Goal: Task Accomplishment & Management: Manage account settings

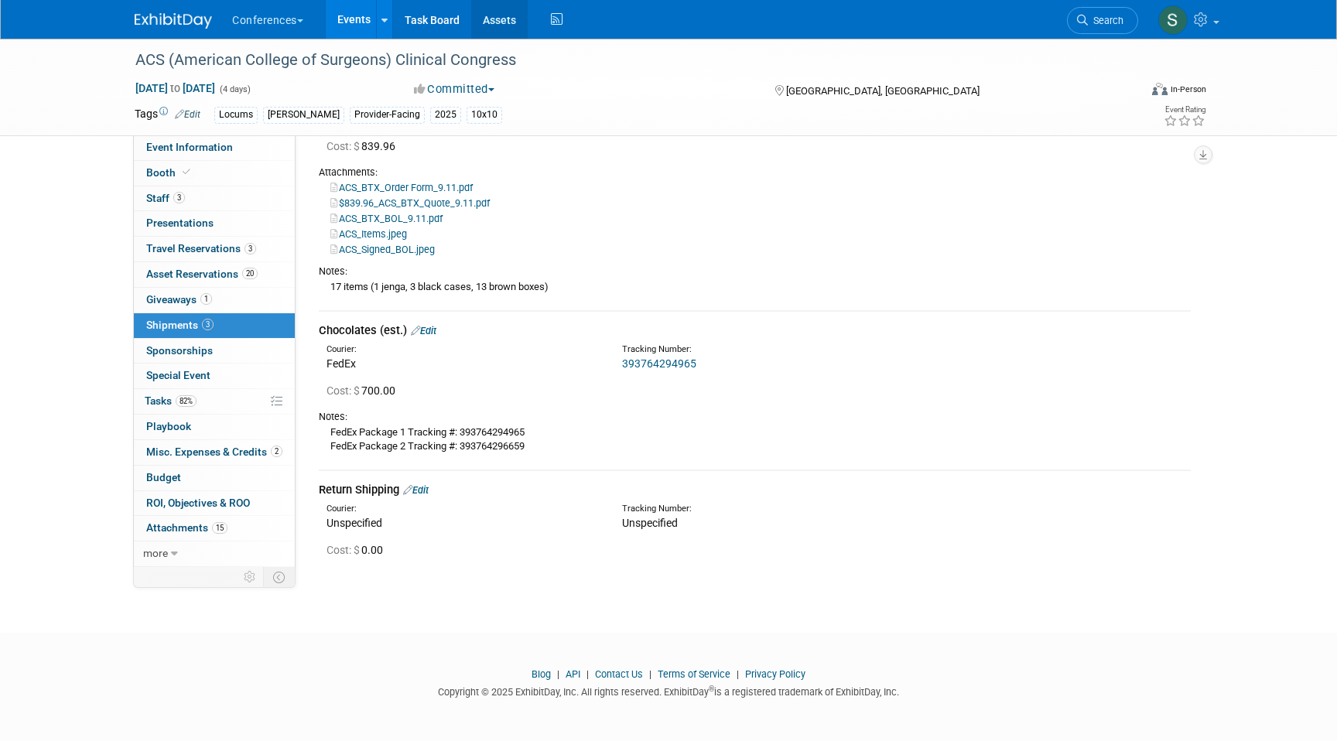
click at [488, 22] on link "Assets" at bounding box center [499, 19] width 56 height 39
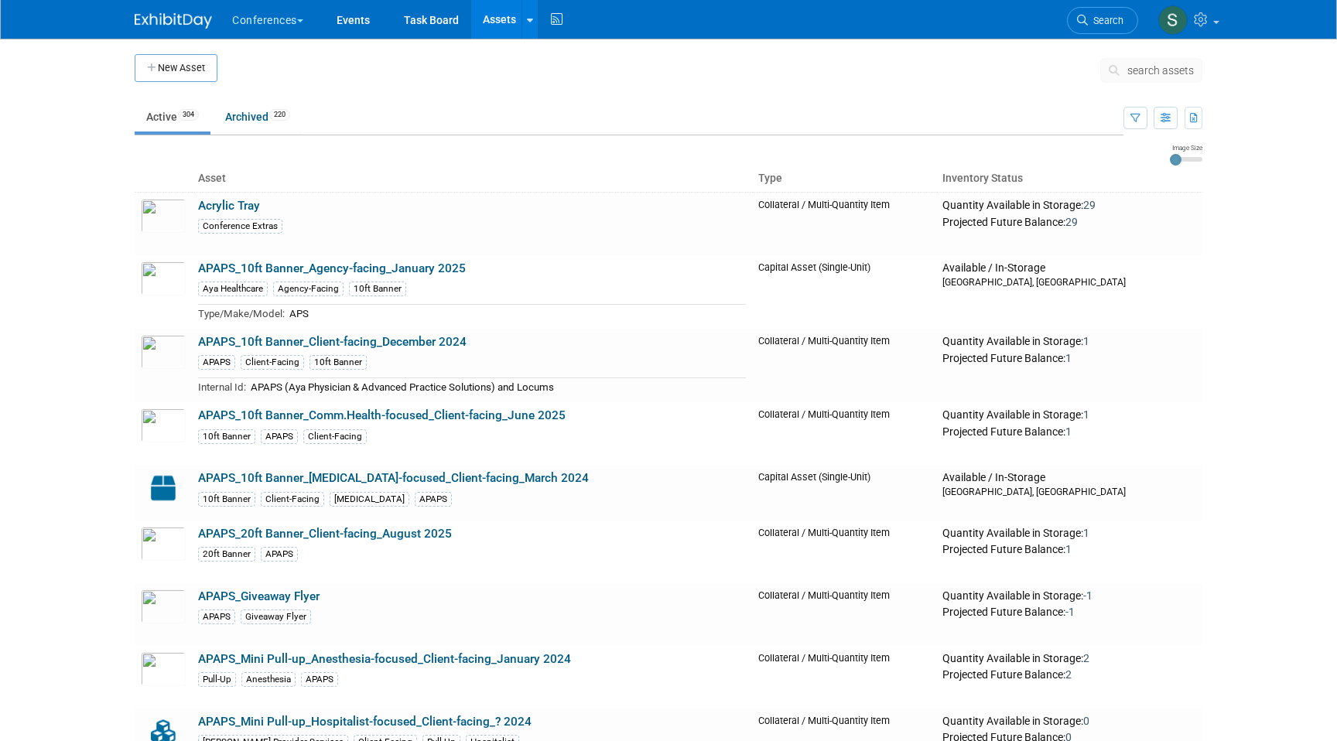
click at [1135, 59] on button "search assets" at bounding box center [1151, 70] width 102 height 25
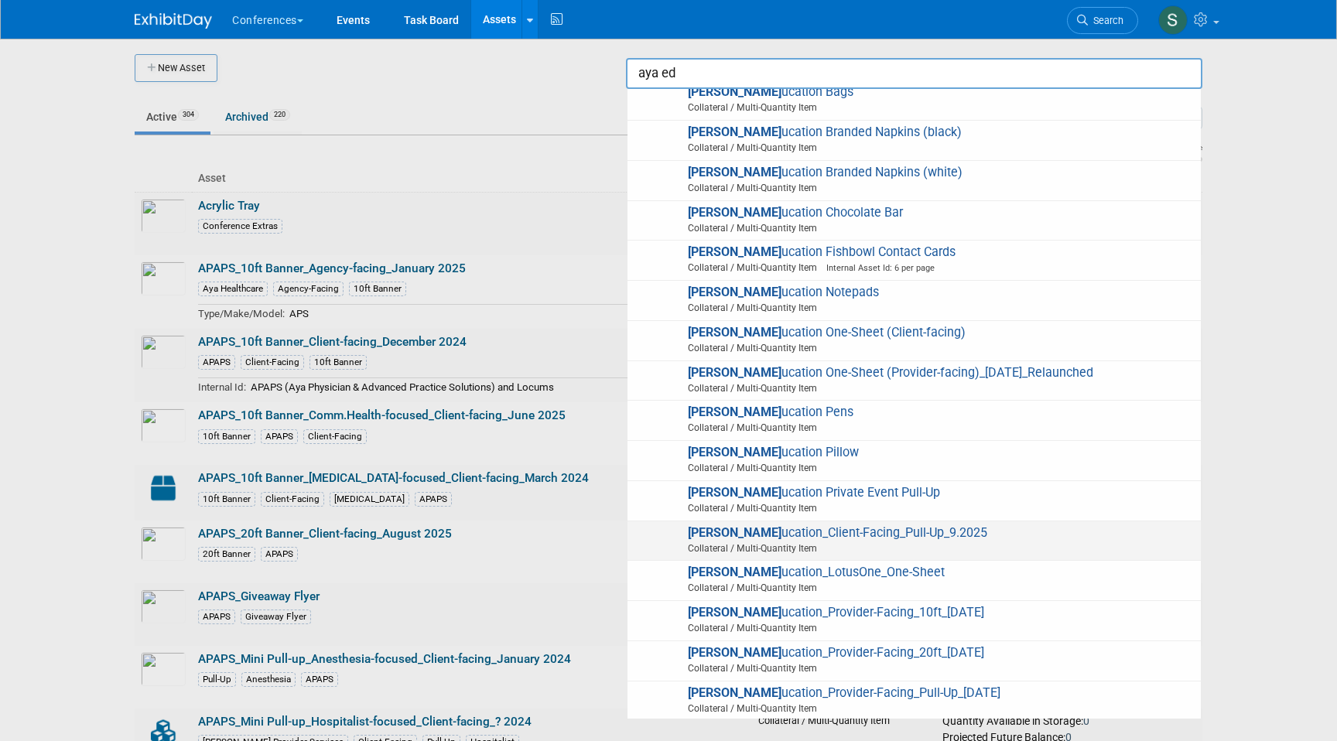
scroll to position [201, 0]
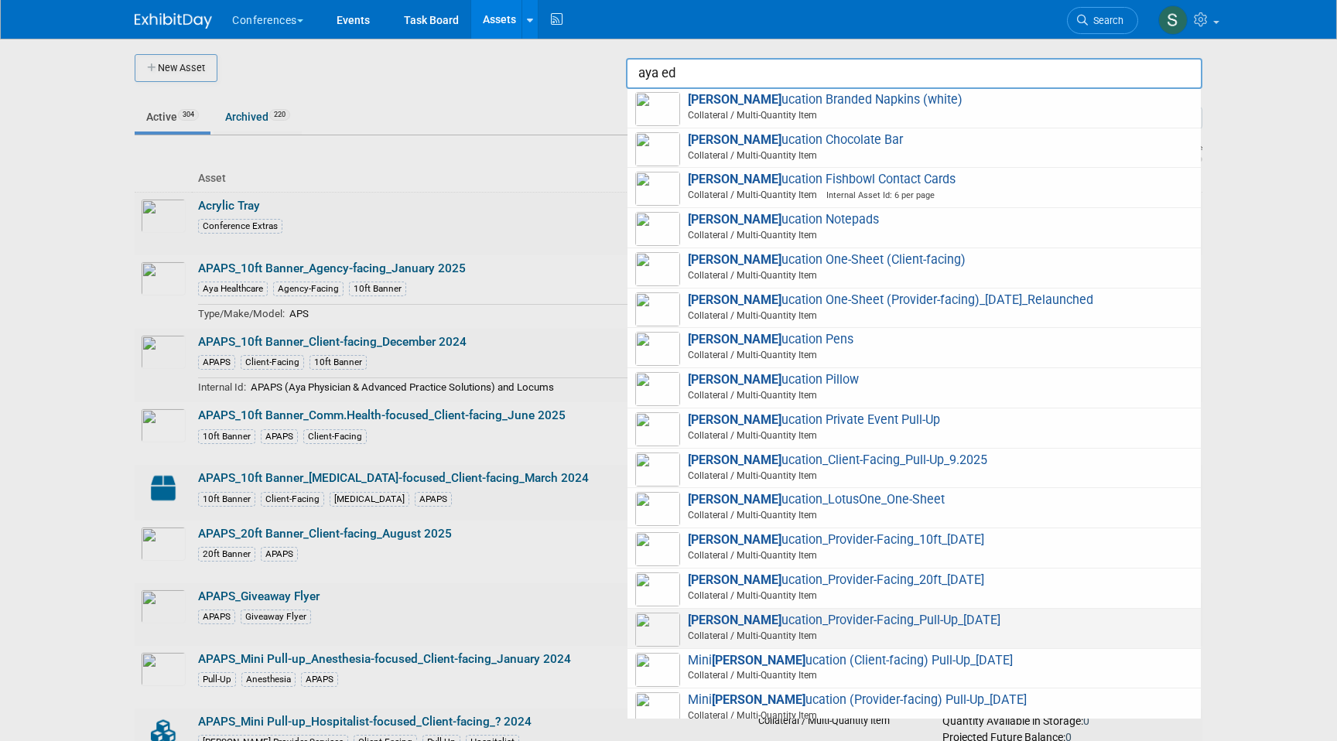
click at [787, 626] on span "Aya Ed ucation_Provider-Facing_Pull-Up_2.11.25 Collateral / Multi-Quantity Item" at bounding box center [914, 629] width 558 height 32
type input "Aya Education_Provider-Facing_Pull-Up_2.11.25"
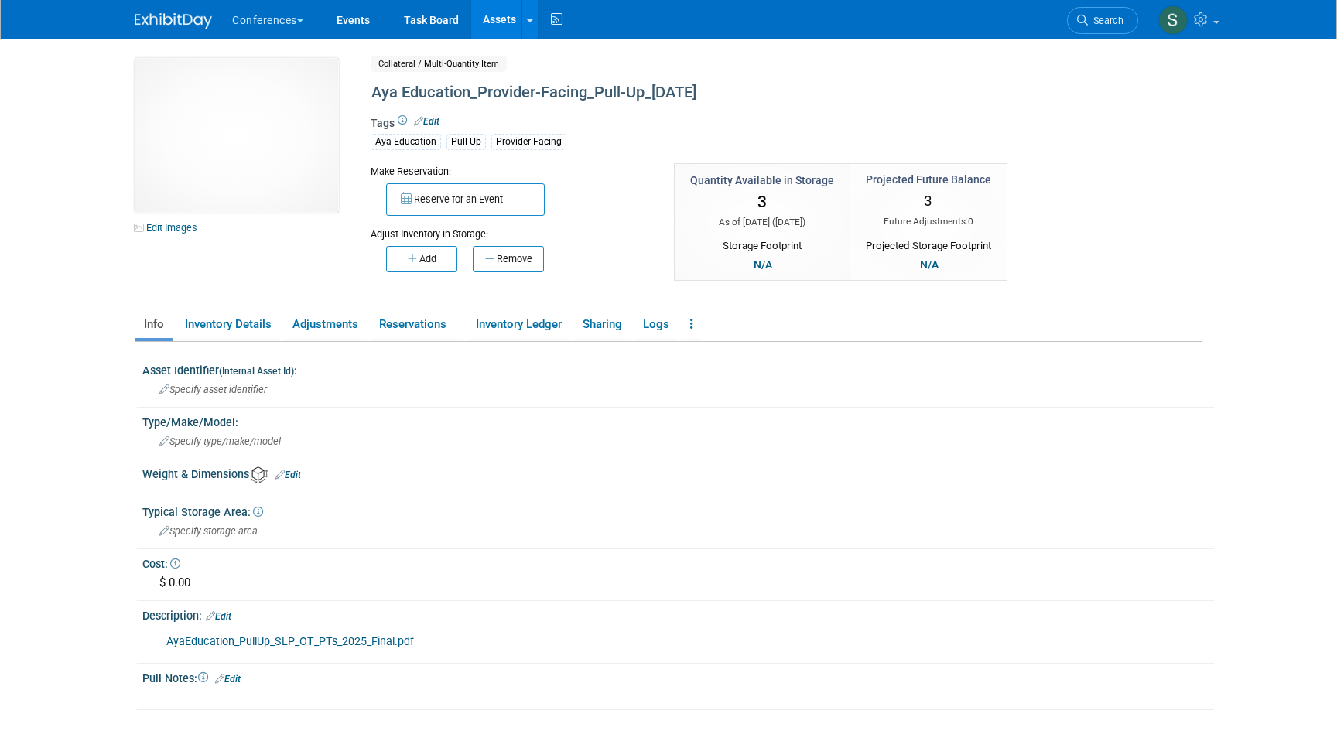
click at [217, 124] on img at bounding box center [237, 135] width 204 height 155
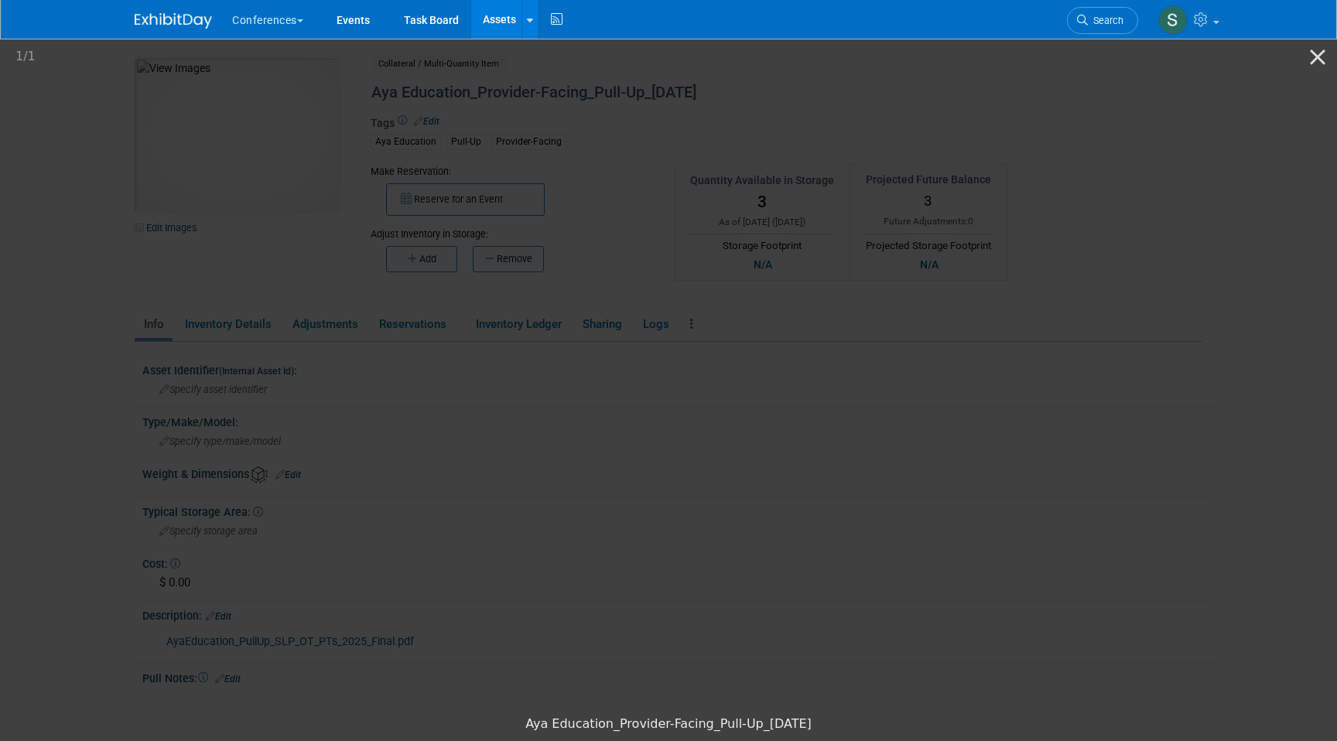
click at [1004, 459] on picture at bounding box center [668, 371] width 1337 height 671
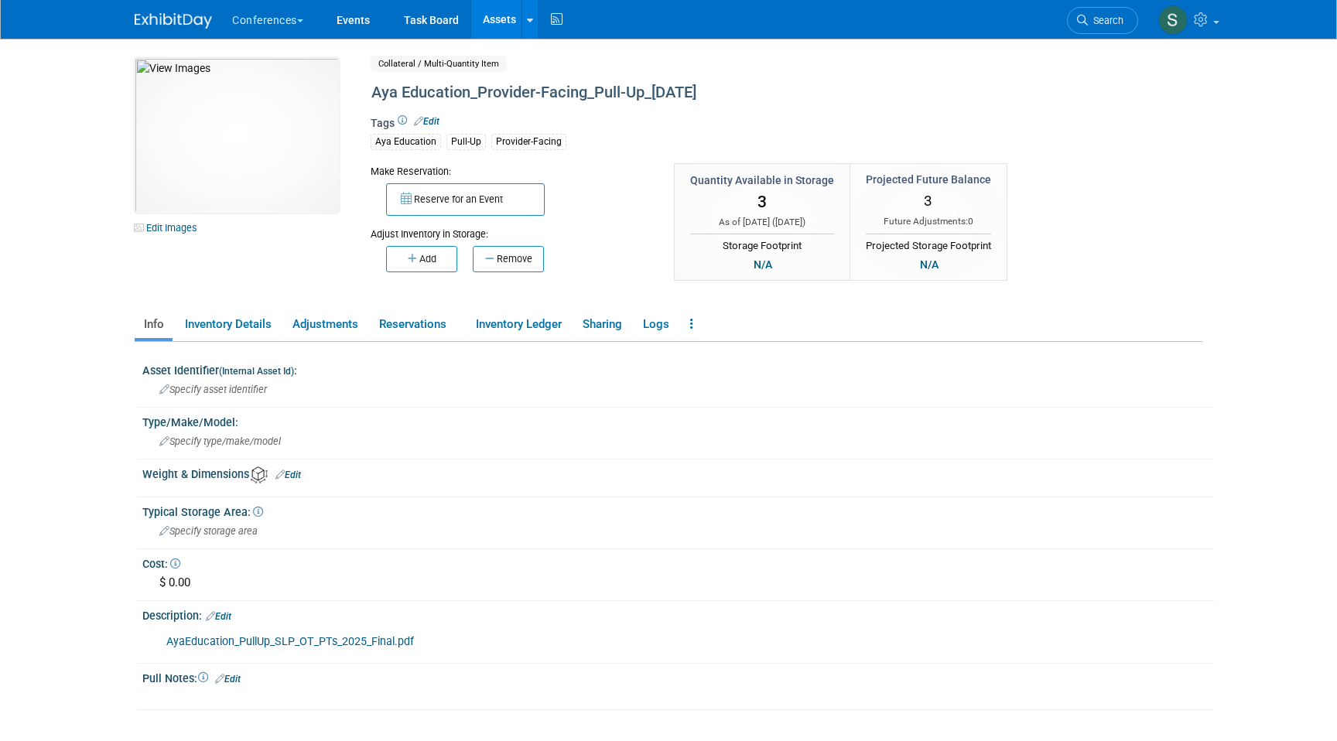
click at [497, 16] on link "Assets" at bounding box center [499, 19] width 56 height 39
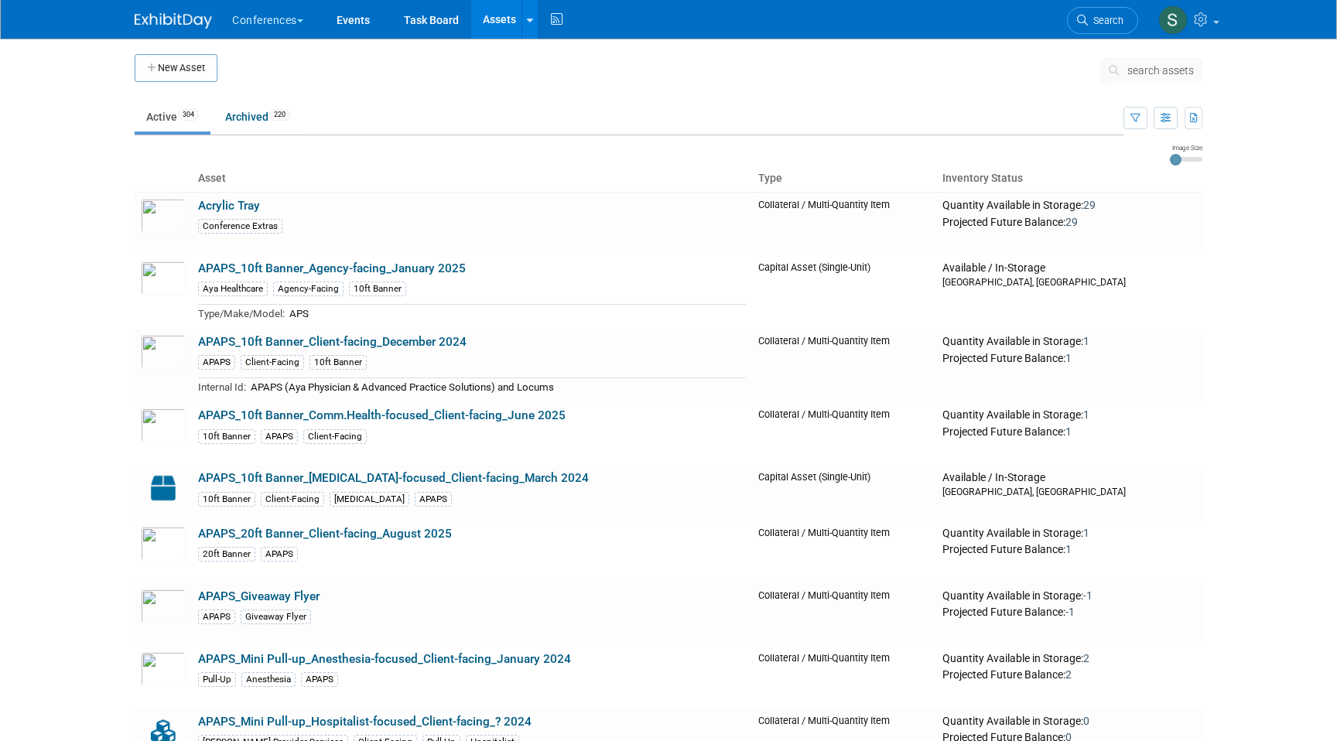
click at [1135, 75] on span "search assets" at bounding box center [1160, 70] width 67 height 12
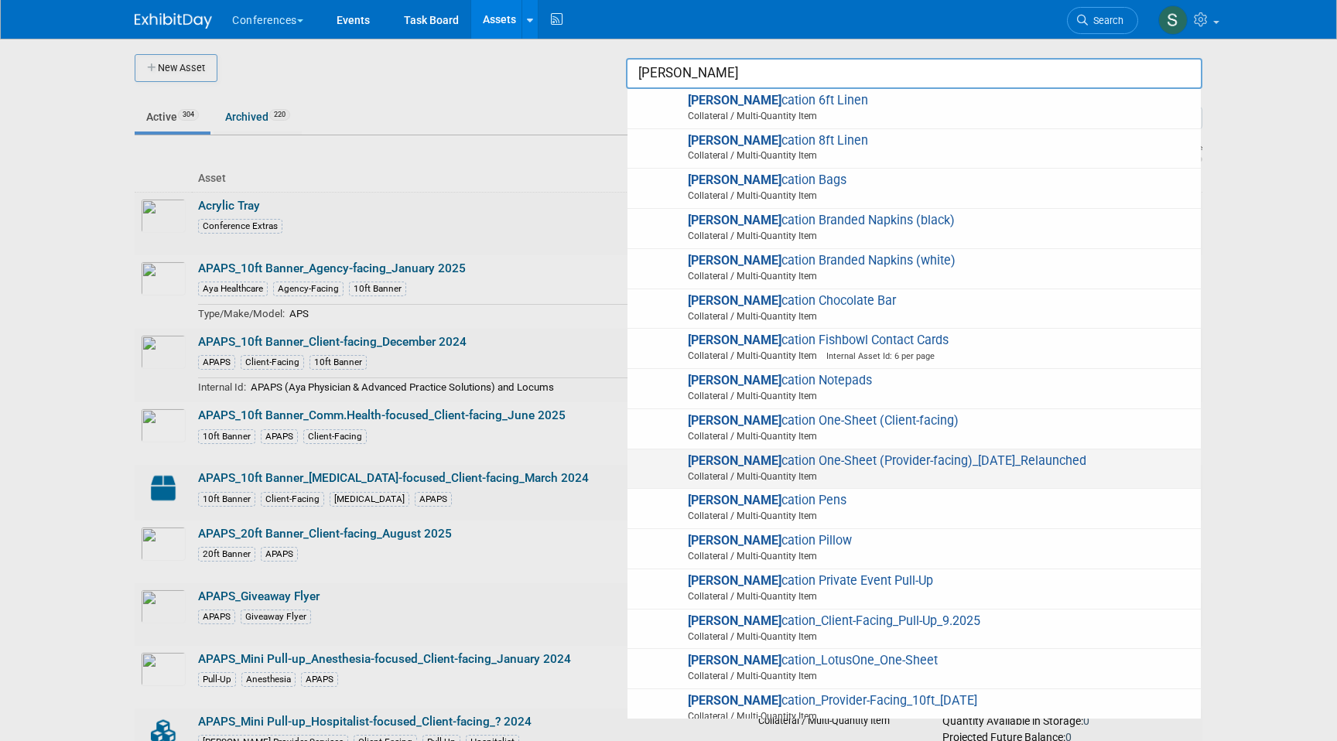
scroll to position [58, 0]
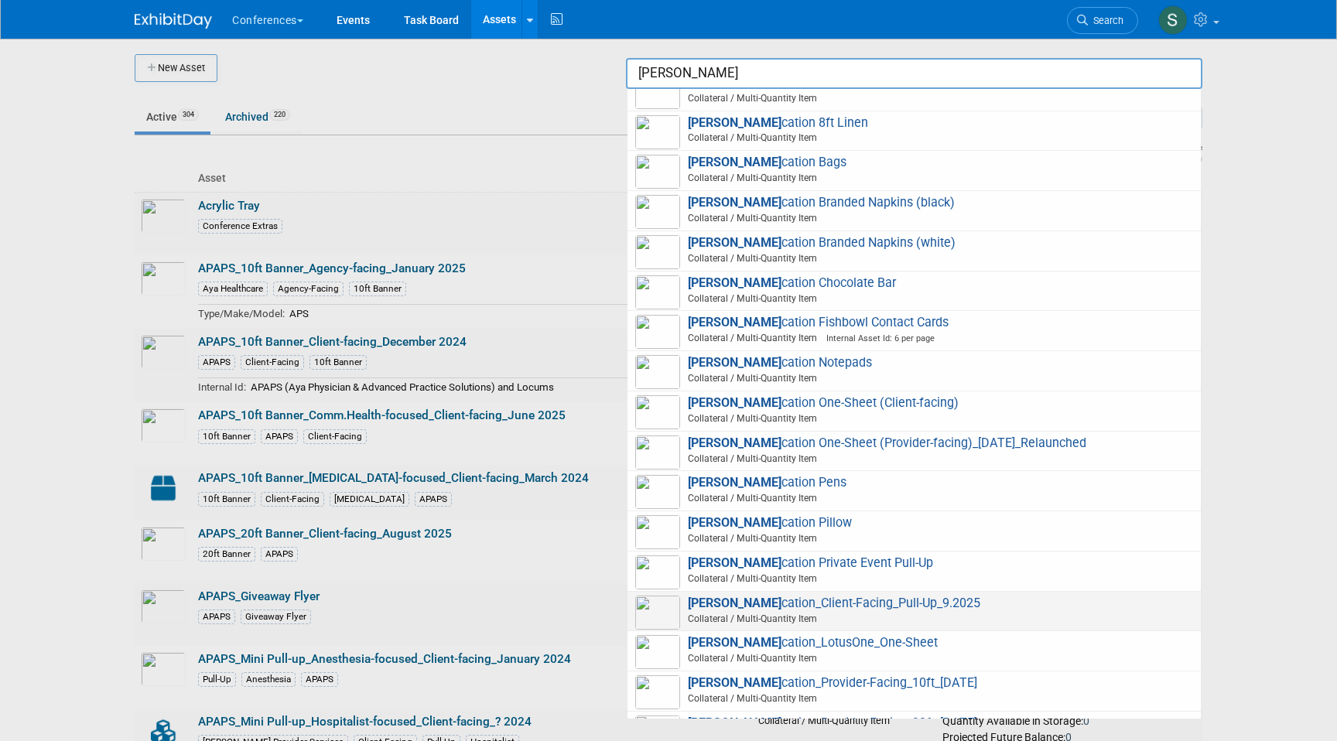
click at [801, 602] on span "Aya Edu cation_Client-Facing_Pull-Up_9.2025 Collateral / Multi-Quantity Item" at bounding box center [914, 612] width 558 height 32
type input "Aya Education_Client-Facing_Pull-Up_9.2025"
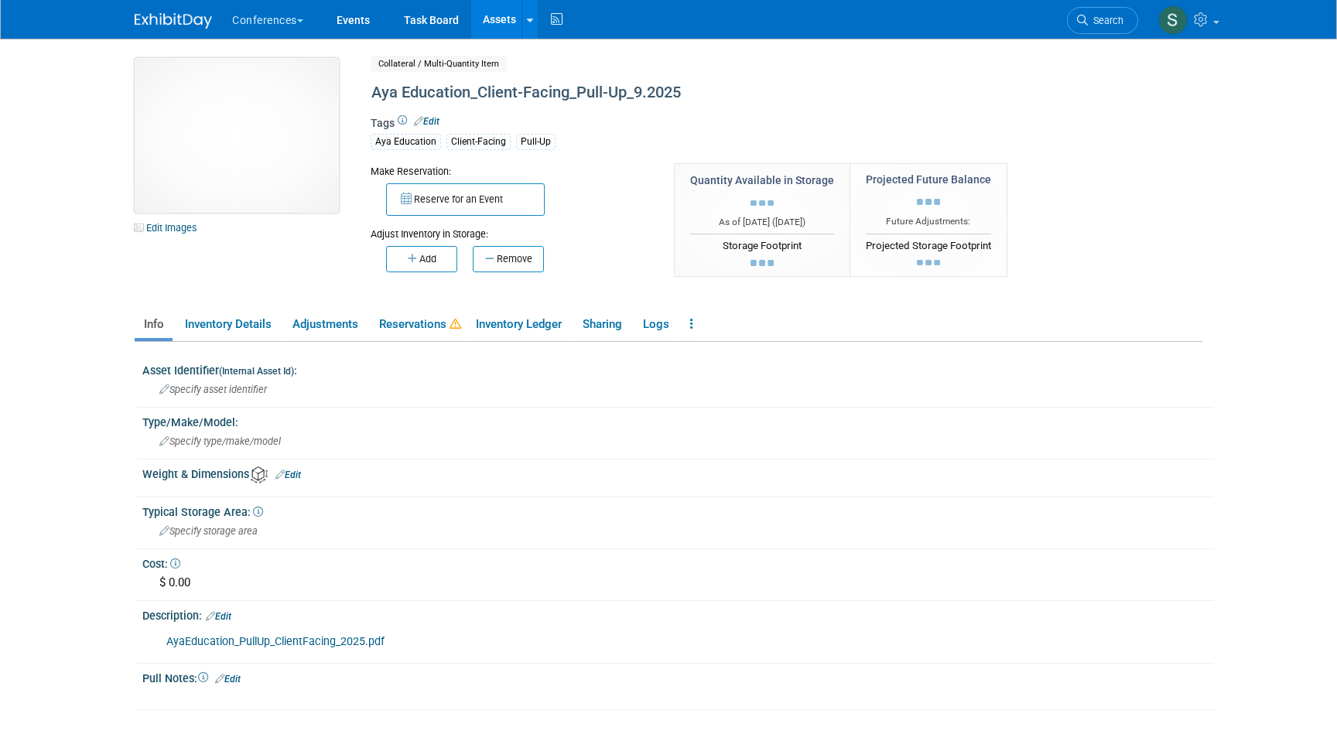
click at [230, 143] on img at bounding box center [237, 135] width 204 height 155
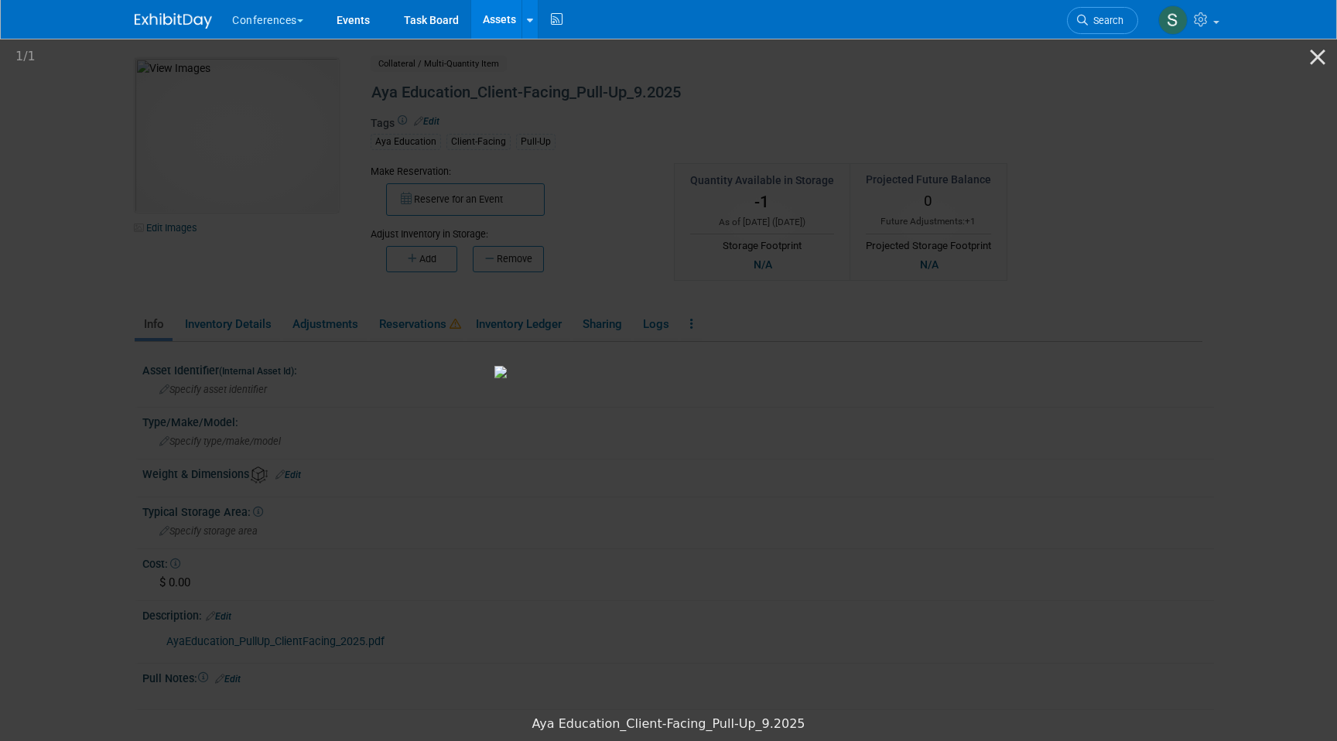
click at [1252, 457] on picture at bounding box center [668, 371] width 1337 height 671
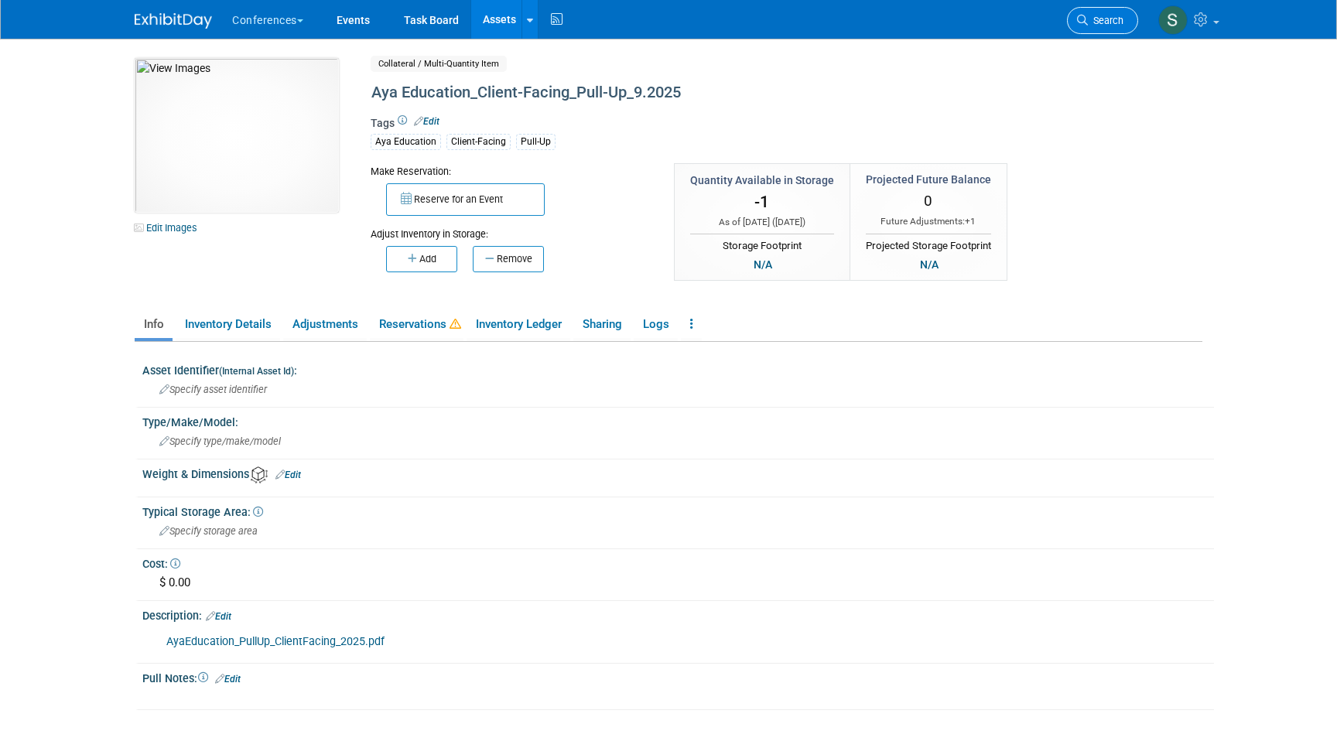
click at [1081, 29] on link "Search" at bounding box center [1102, 20] width 71 height 27
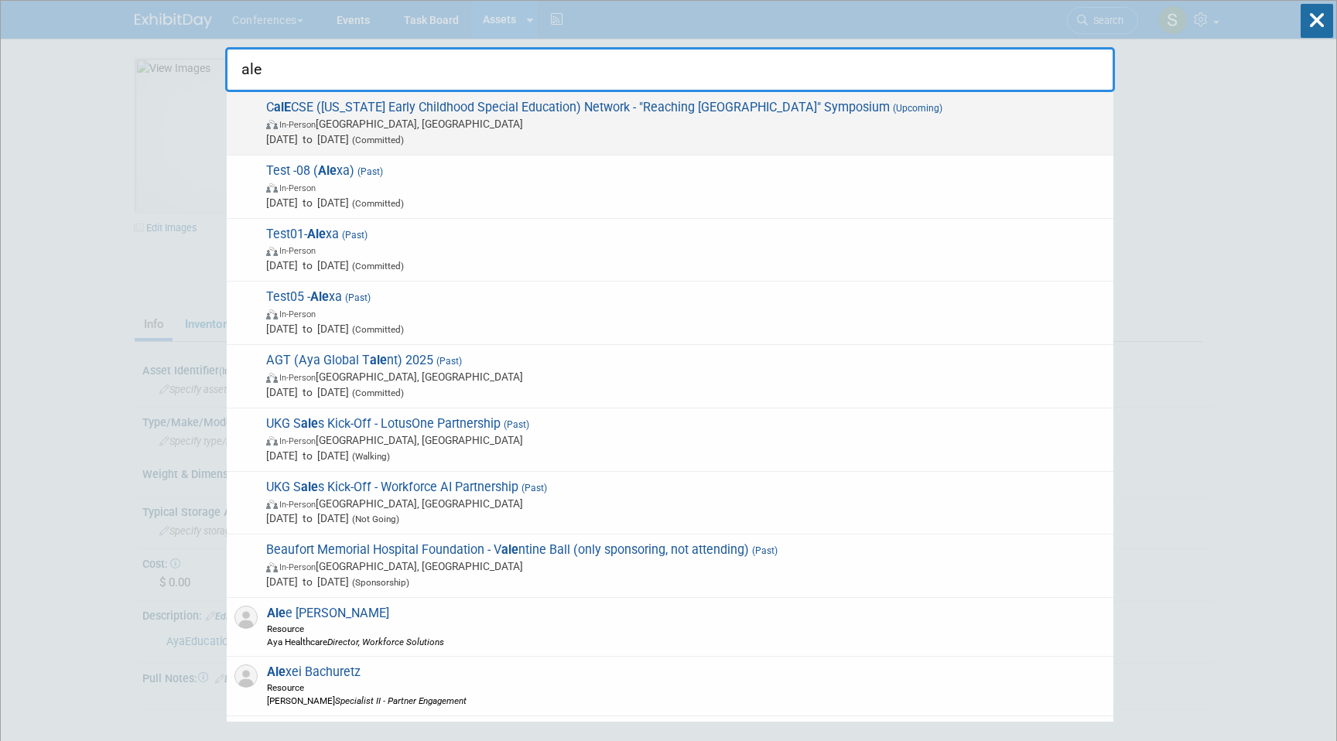
type input "ale"
click at [627, 100] on span "C alE CSE (California Early Childhood Special Education) Network - "Reaching Ne…" at bounding box center [683, 123] width 844 height 47
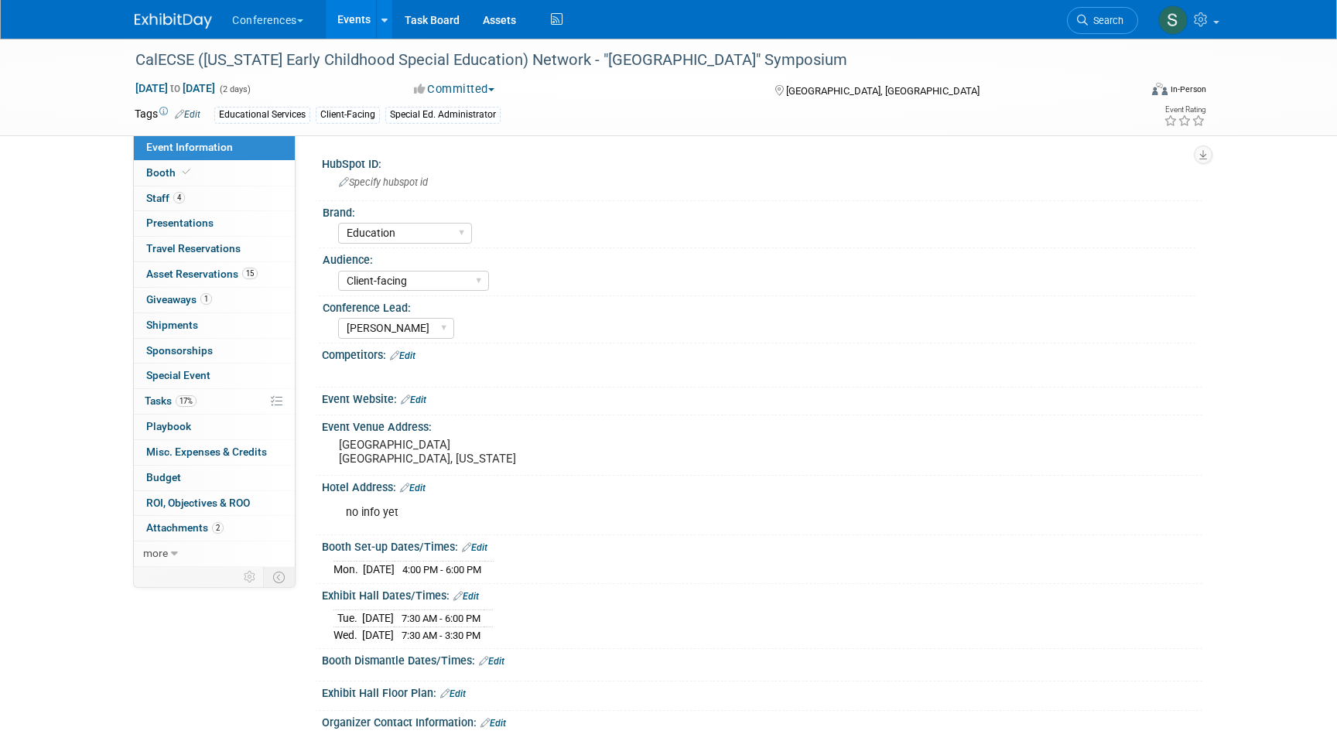
select select "Education"
select select "Client-facing"
select select "[PERSON_NAME]"
click at [212, 278] on span "Asset Reservations 15" at bounding box center [201, 274] width 111 height 12
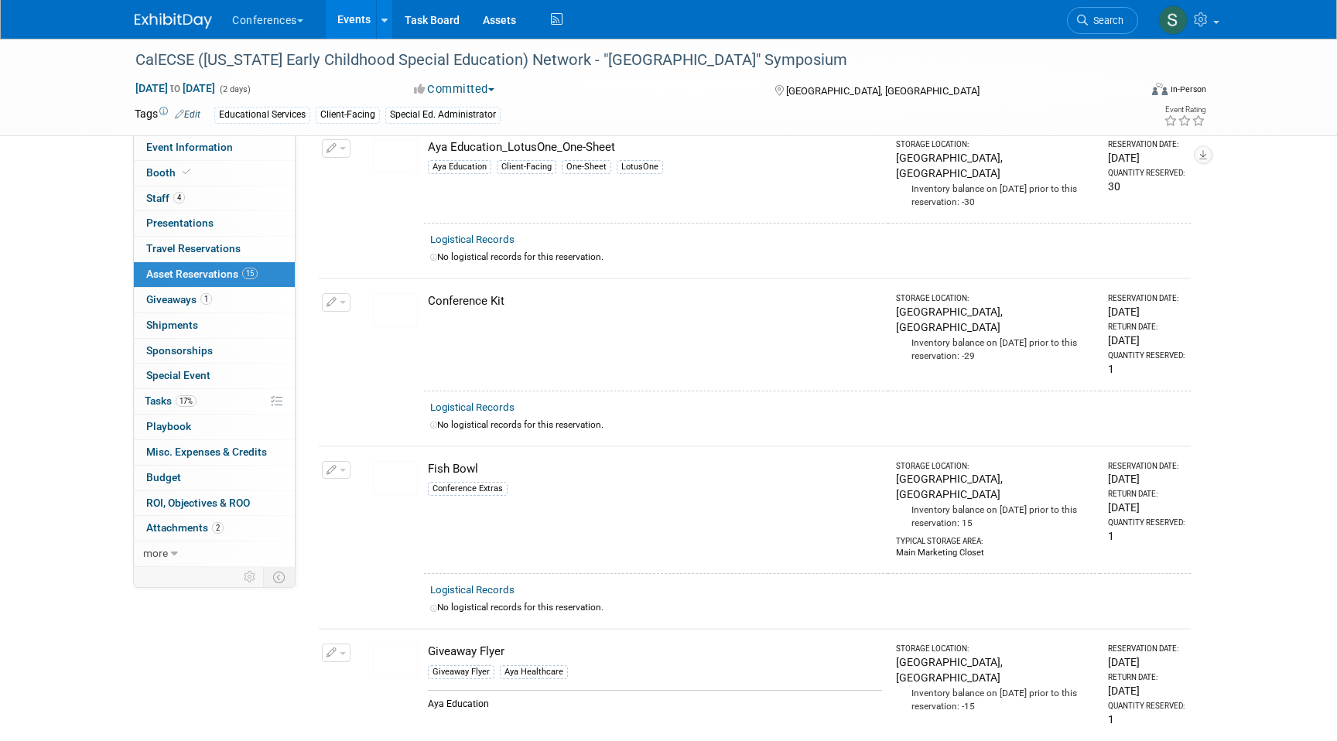
scroll to position [1906, 0]
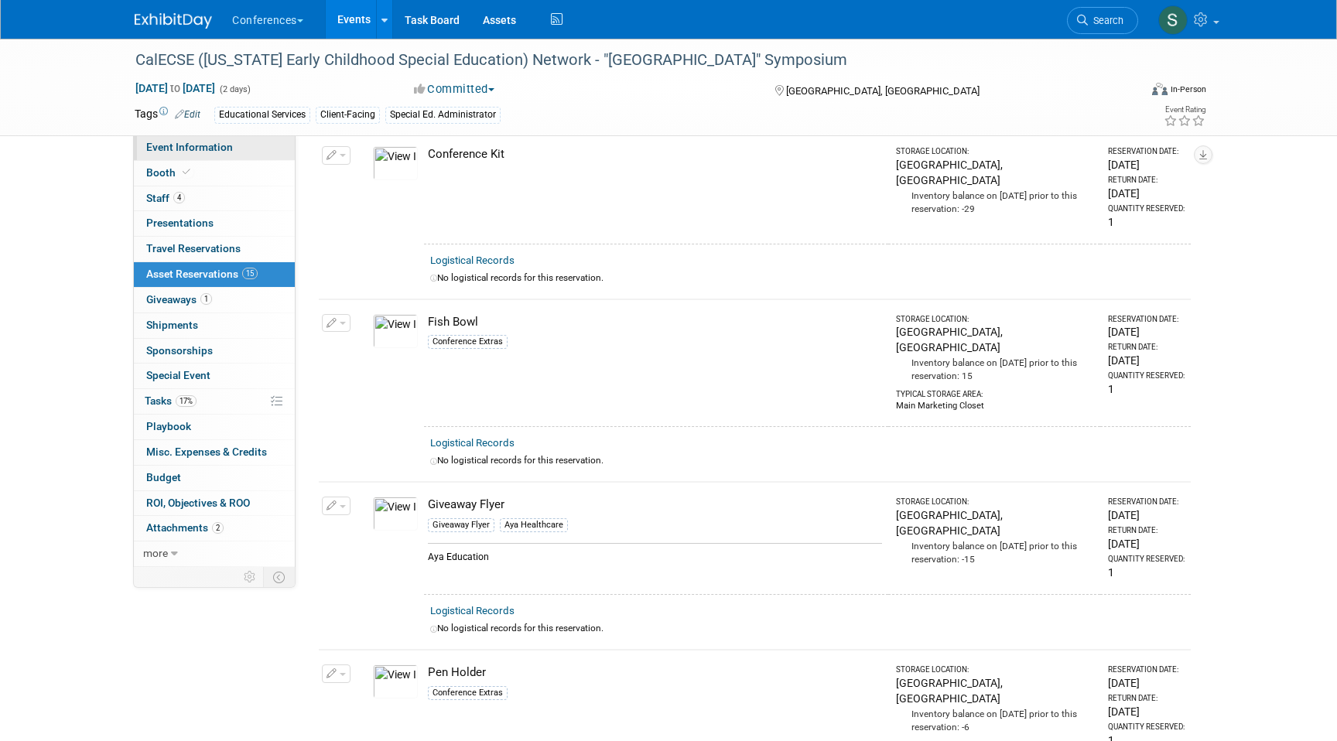
click at [235, 146] on link "Event Information" at bounding box center [214, 147] width 161 height 25
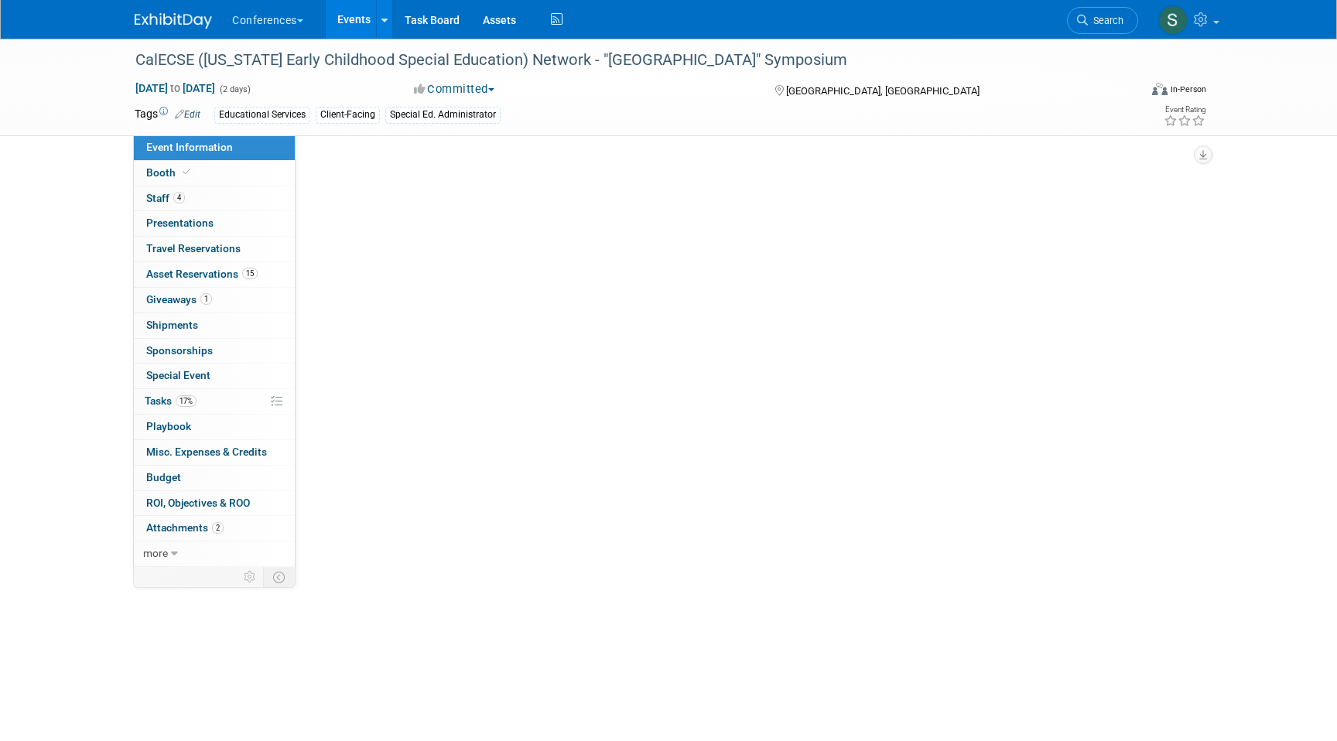
scroll to position [0, 0]
select select "Education"
select select "Client-facing"
select select "[PERSON_NAME]"
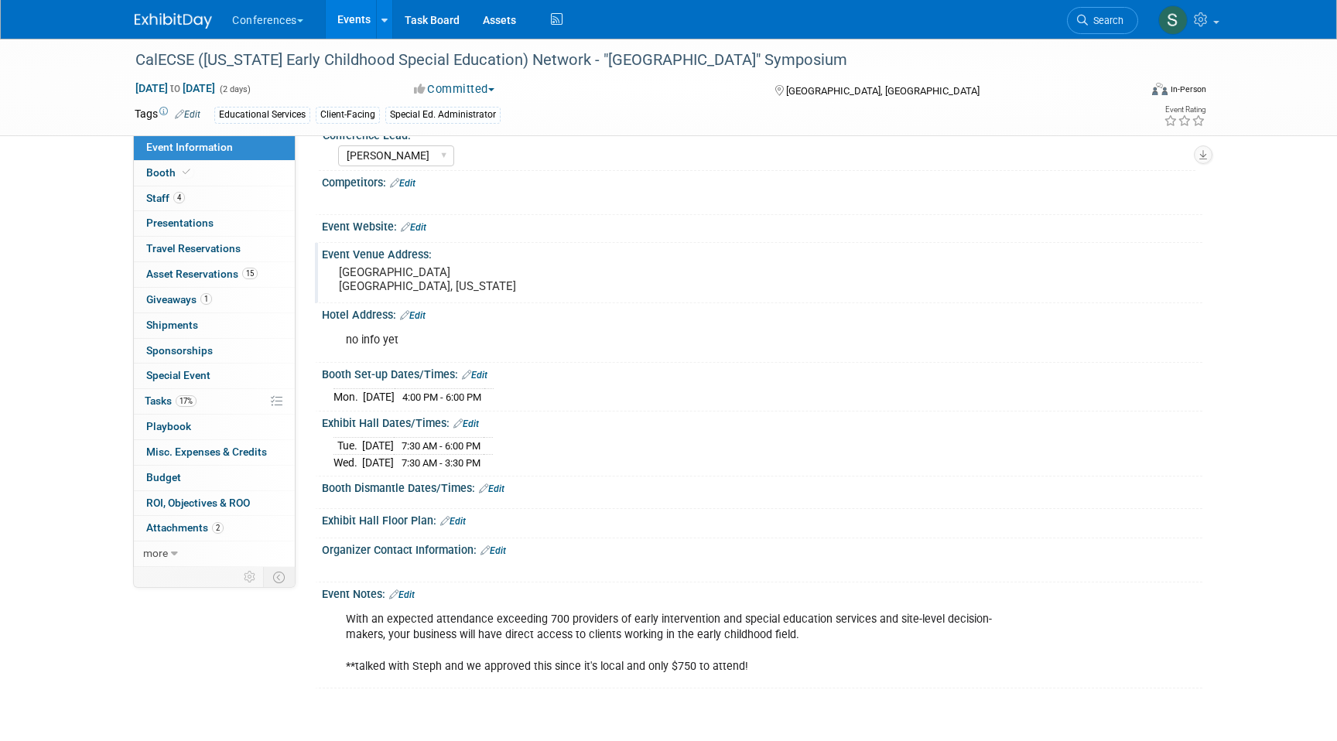
scroll to position [190, 0]
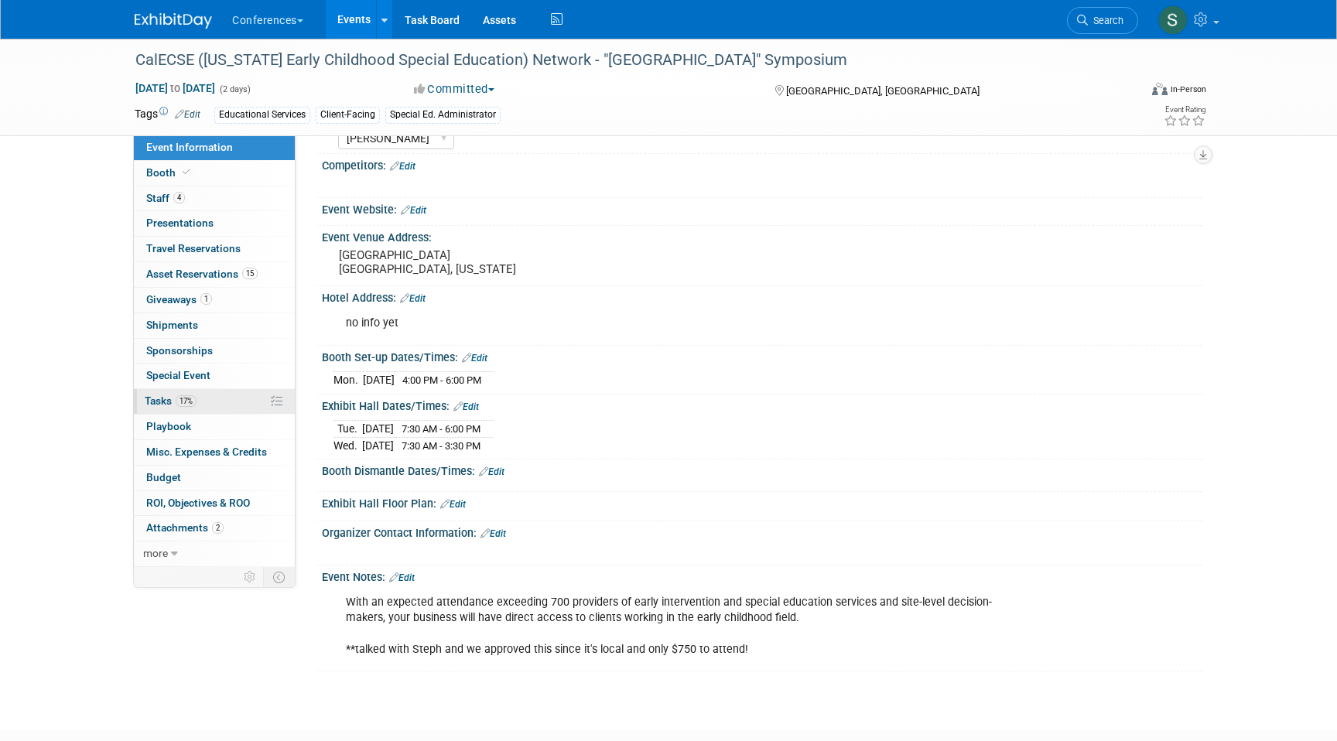
click at [200, 402] on link "17% Tasks 17%" at bounding box center [214, 401] width 161 height 25
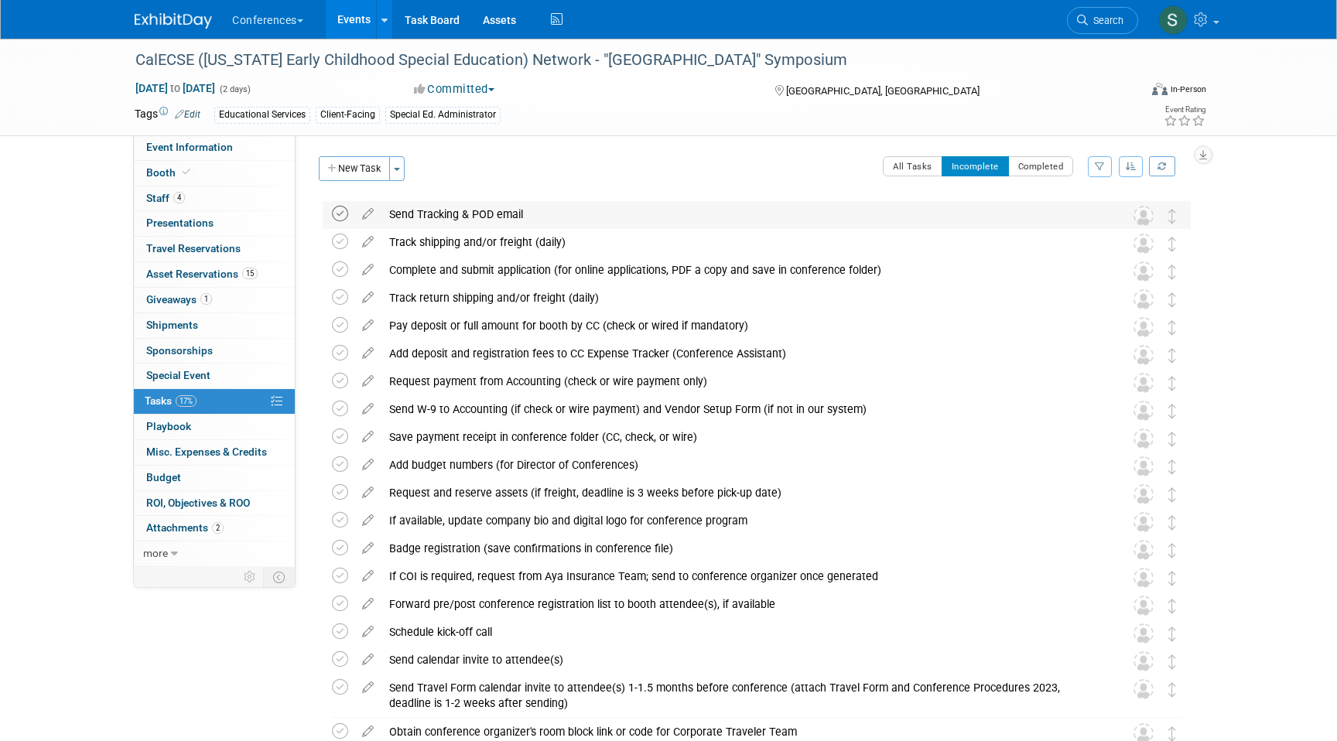
click at [341, 214] on icon at bounding box center [340, 214] width 16 height 16
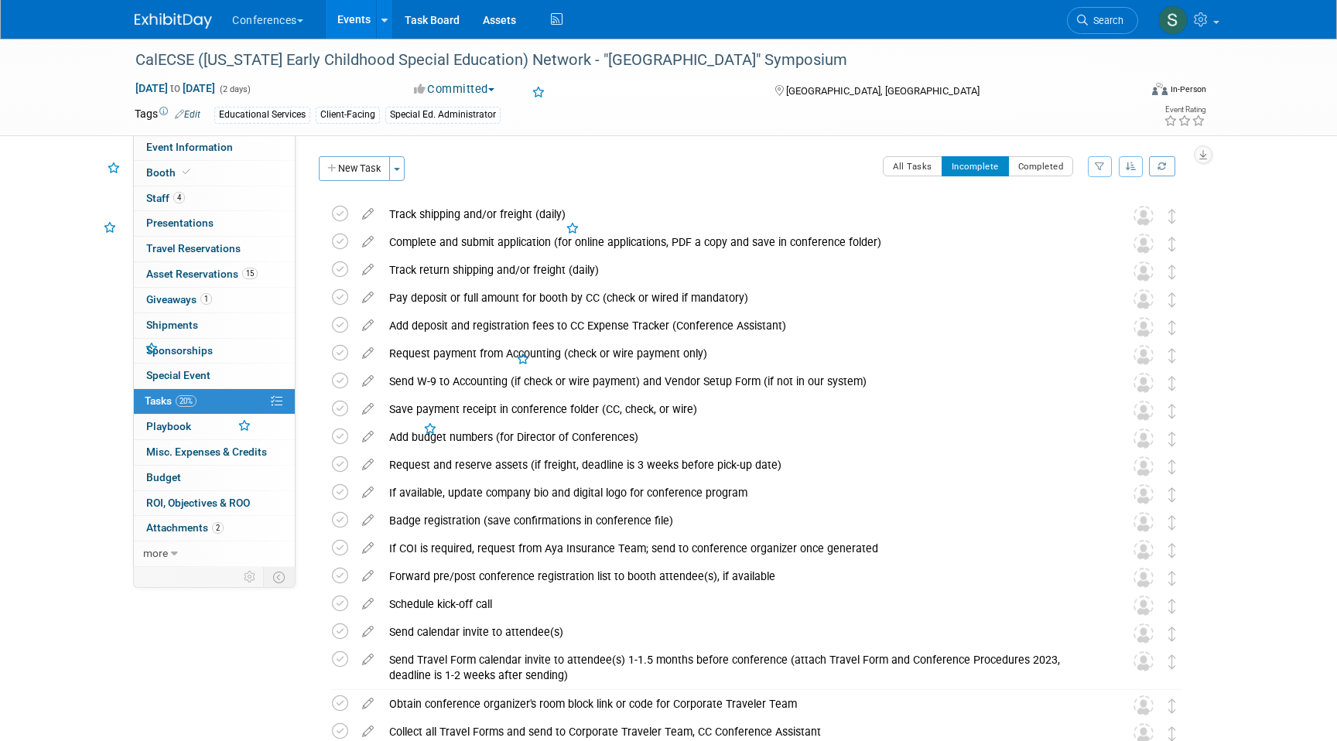
click at [341, 214] on icon at bounding box center [340, 214] width 16 height 16
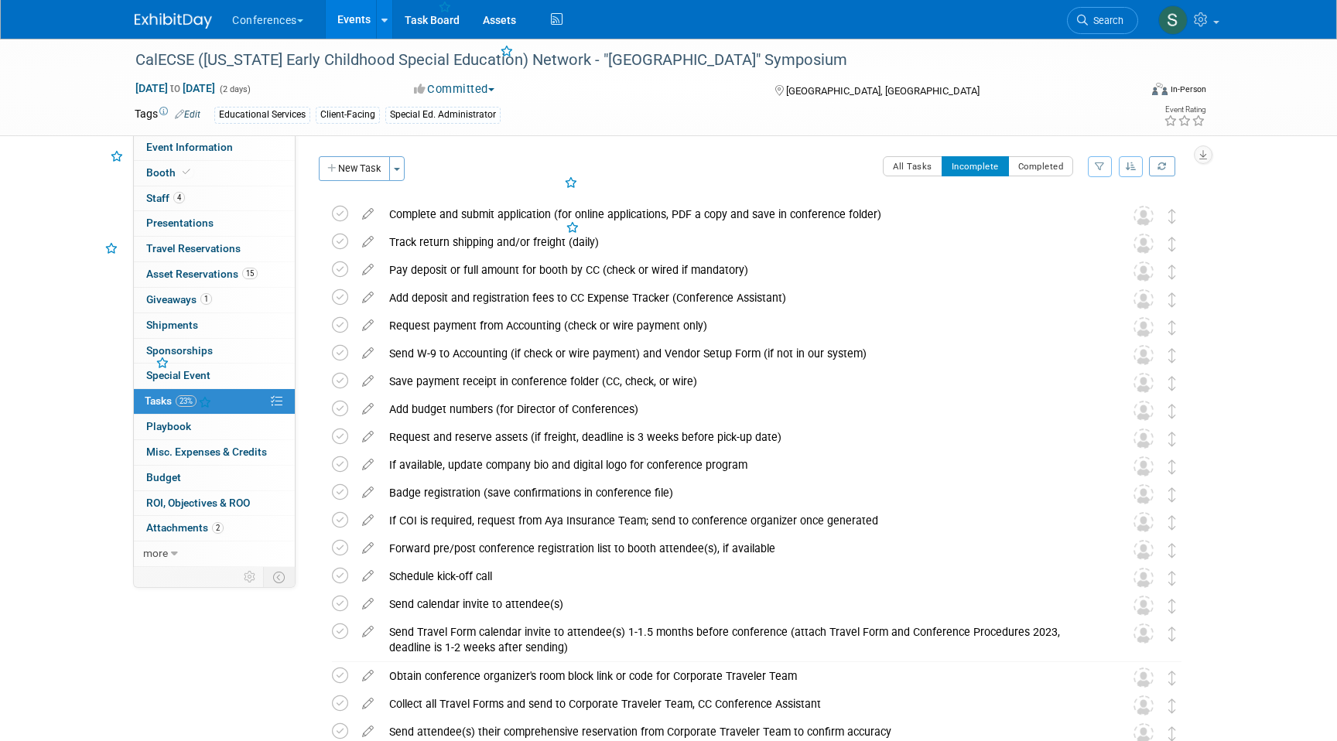
click at [341, 214] on icon at bounding box center [340, 214] width 16 height 16
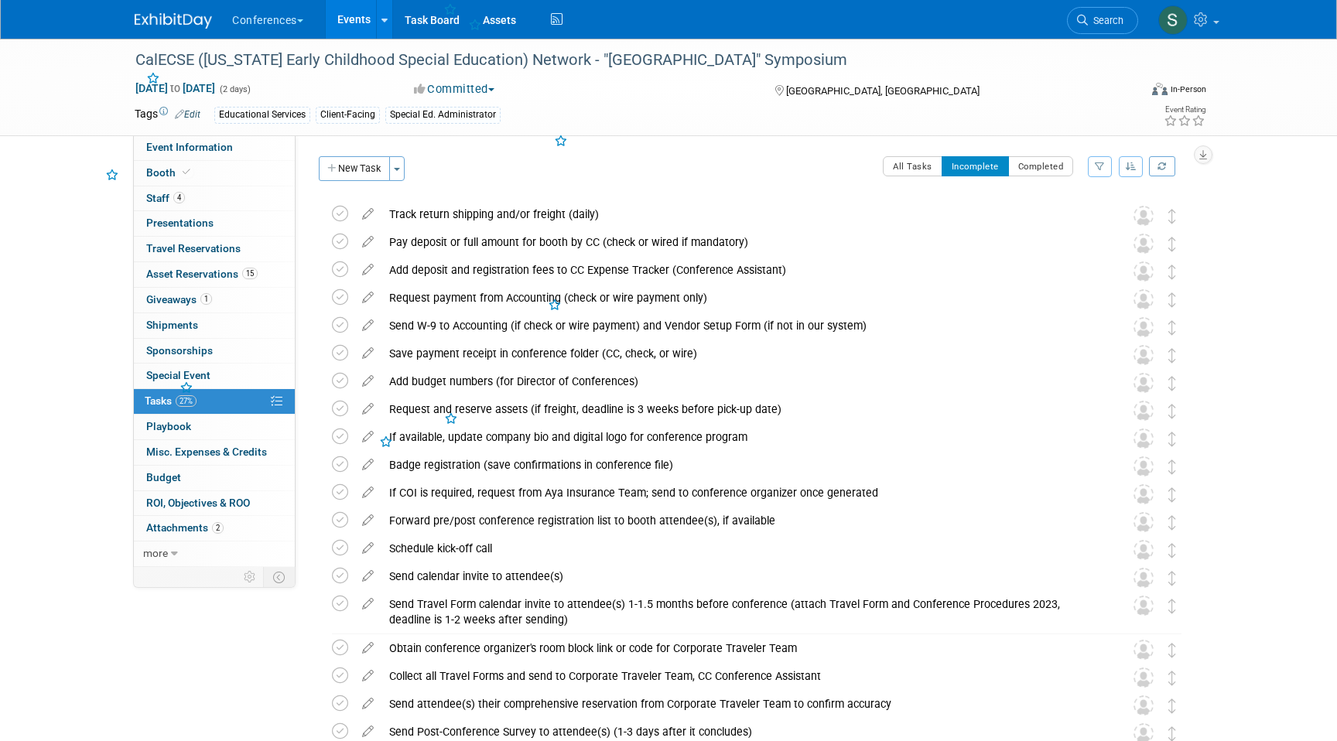
click at [341, 214] on icon at bounding box center [340, 214] width 16 height 16
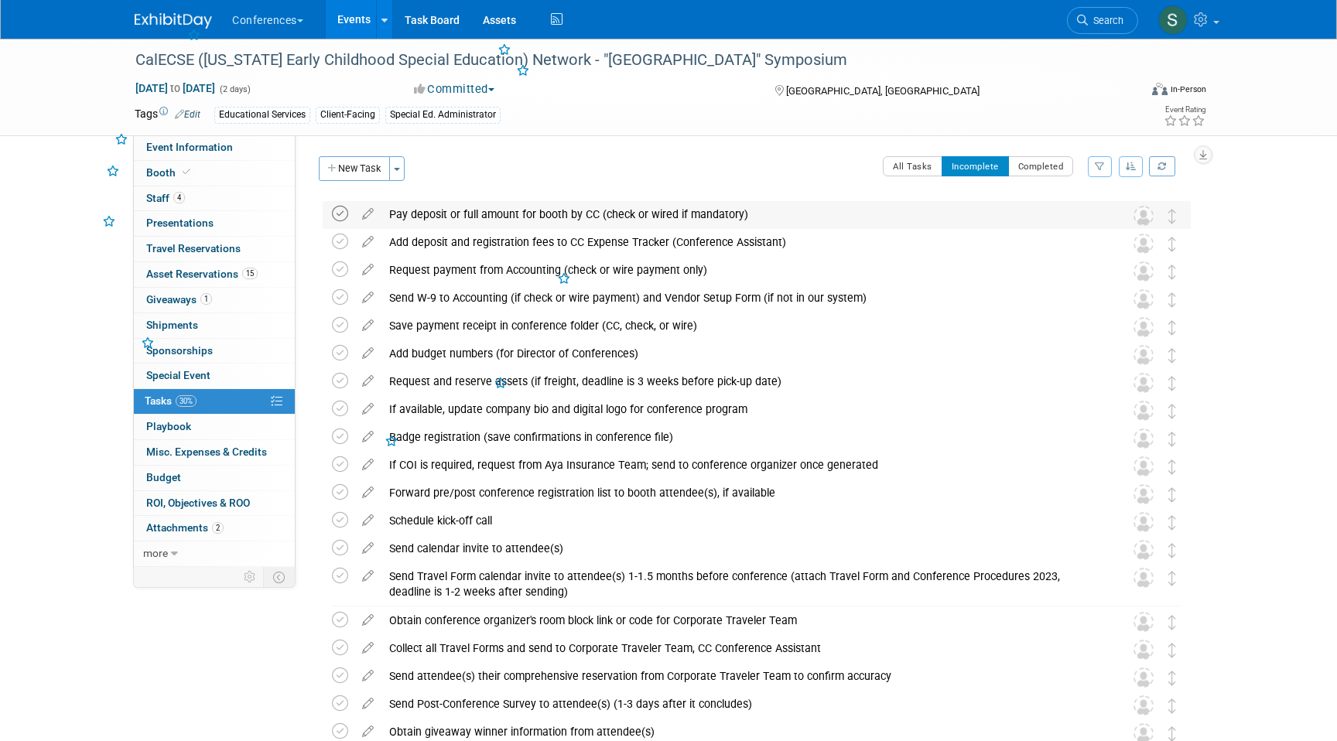
click at [341, 214] on icon at bounding box center [340, 214] width 16 height 16
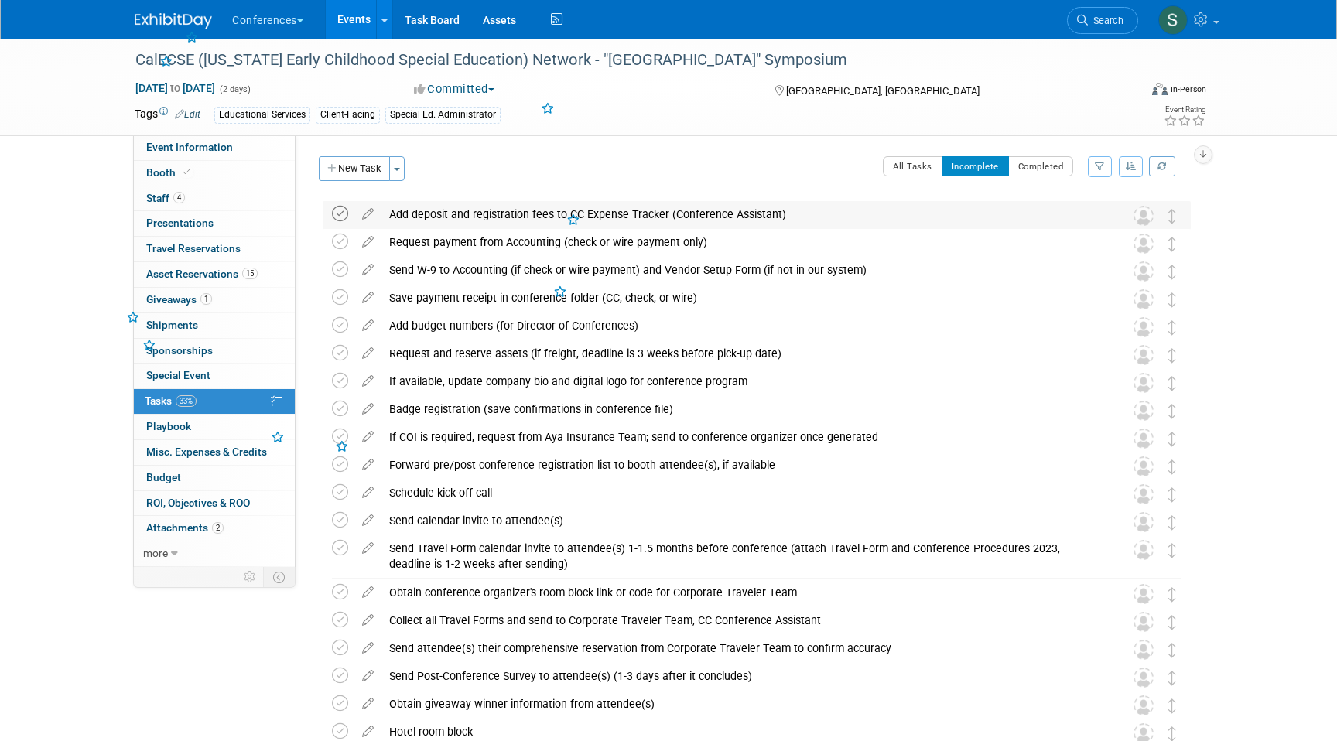
click at [341, 214] on icon at bounding box center [340, 214] width 16 height 16
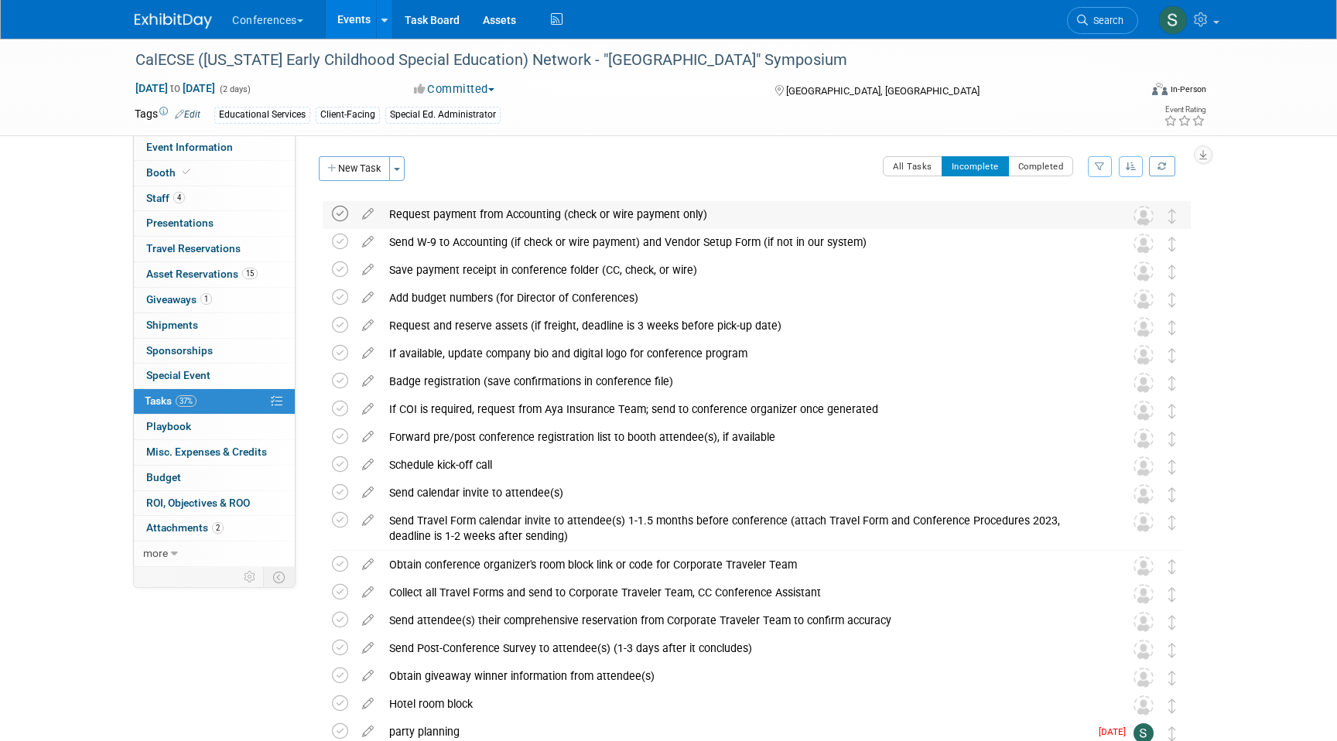
click at [340, 214] on icon at bounding box center [340, 214] width 16 height 16
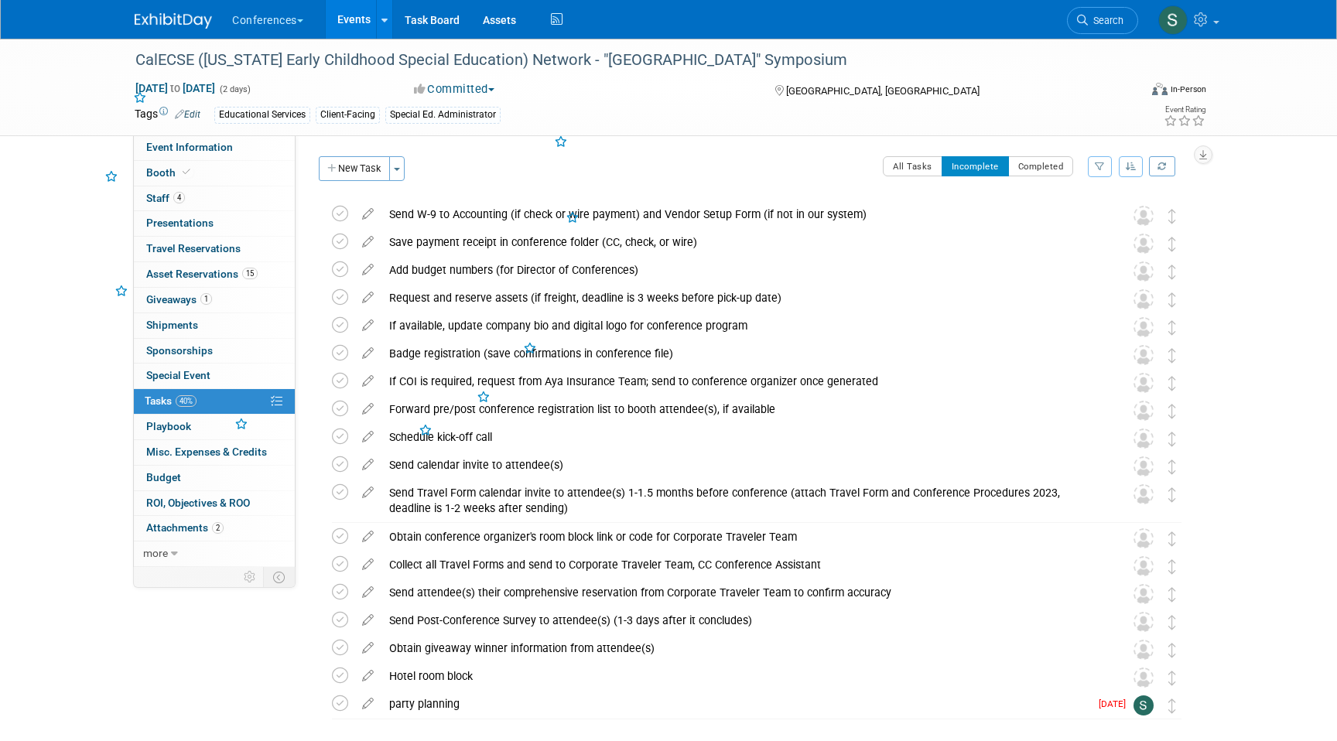
click at [340, 214] on icon at bounding box center [340, 214] width 16 height 16
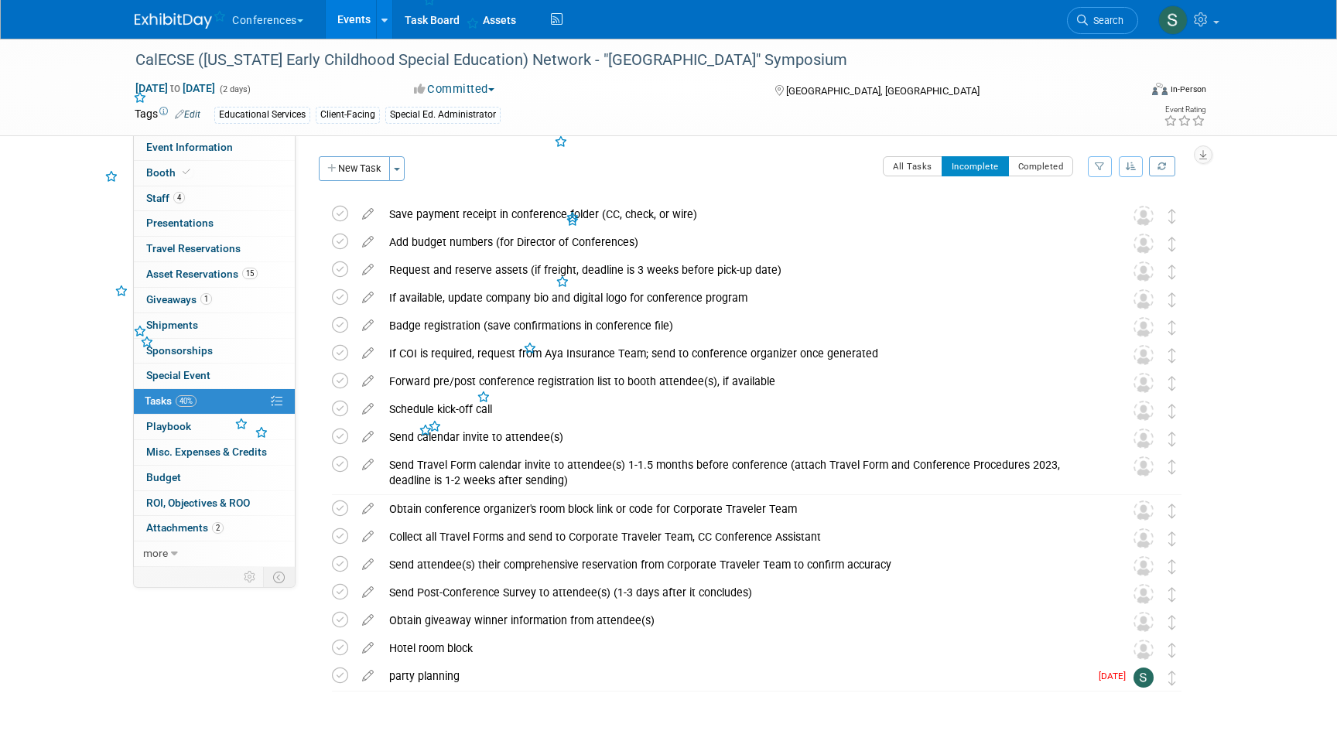
click at [340, 214] on icon at bounding box center [340, 214] width 16 height 16
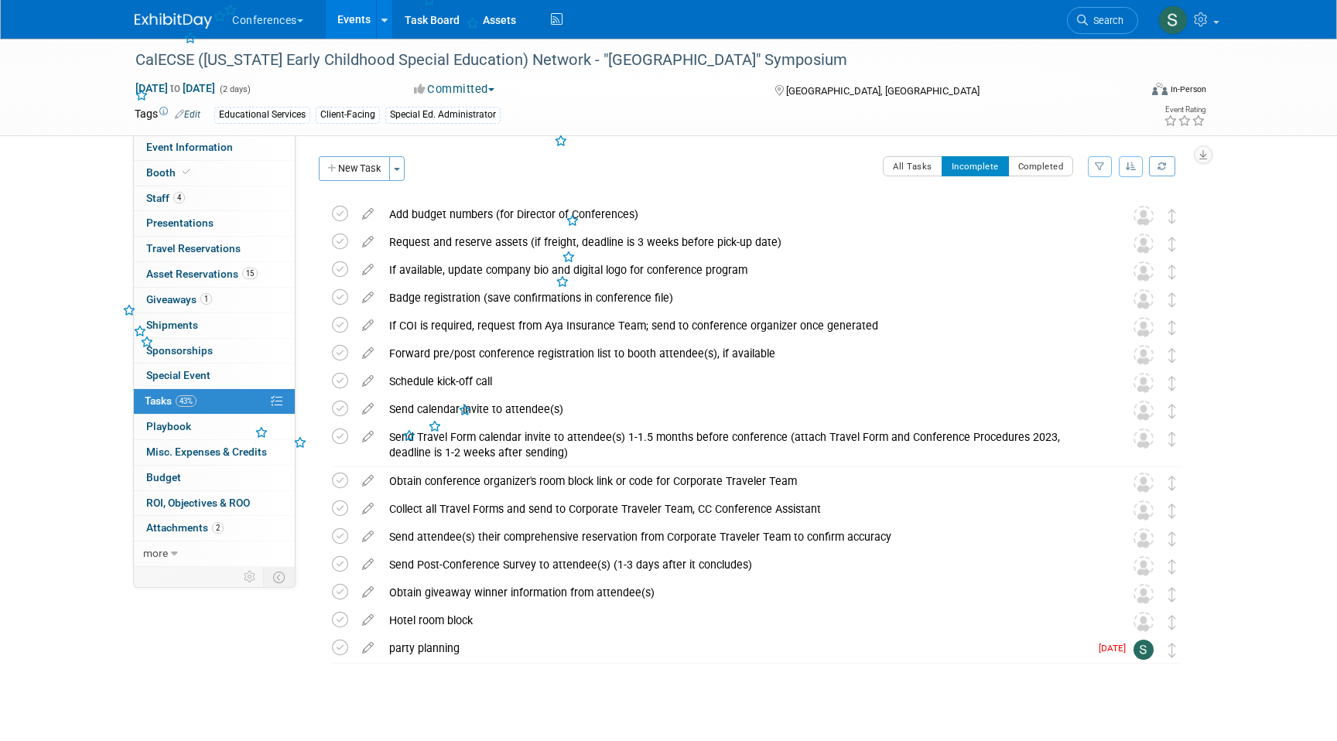
click at [340, 214] on icon at bounding box center [340, 214] width 16 height 16
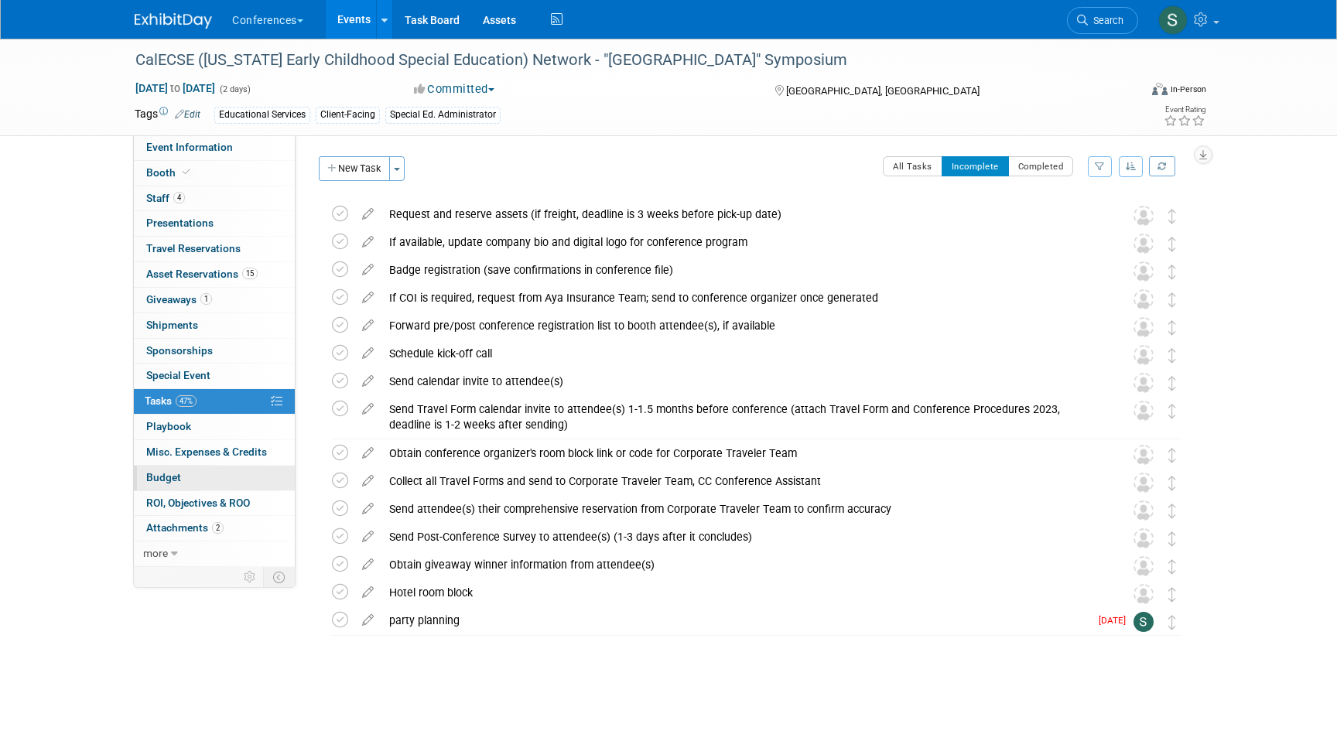
click at [187, 482] on link "Budget" at bounding box center [214, 478] width 161 height 25
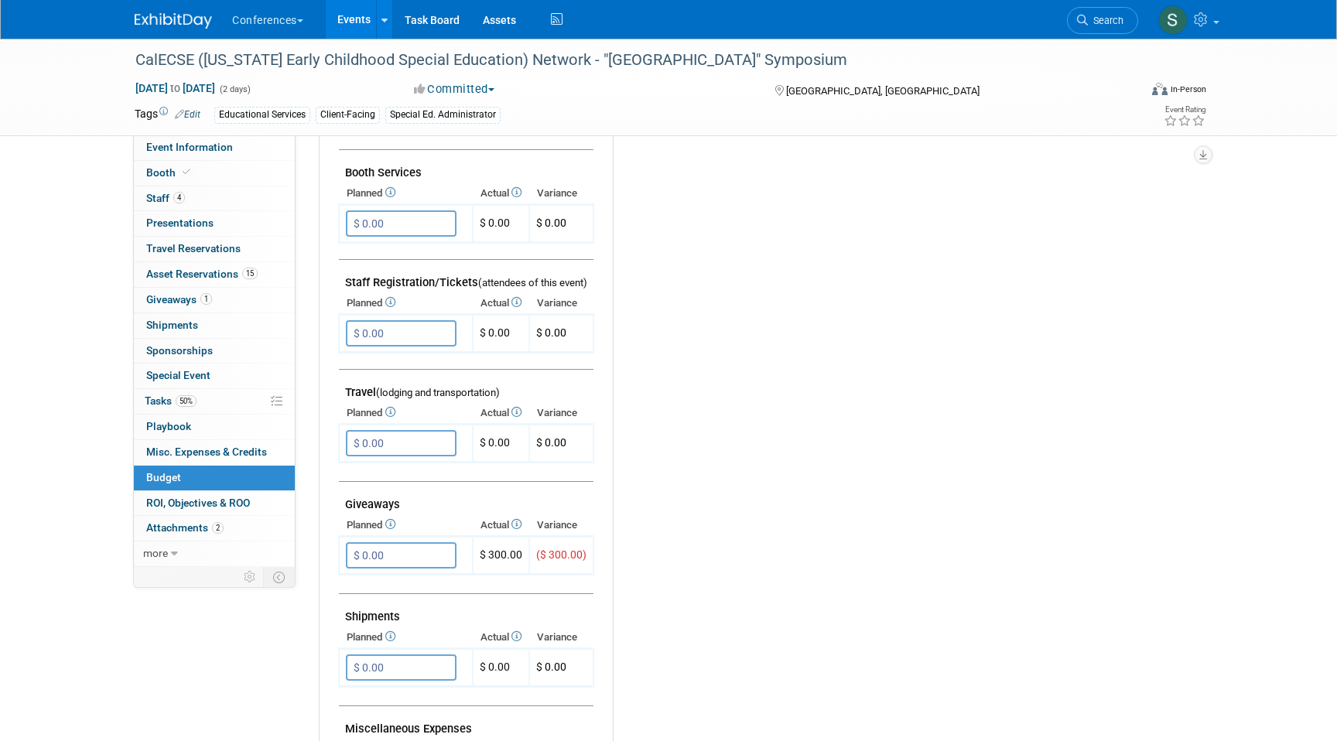
scroll to position [621, 0]
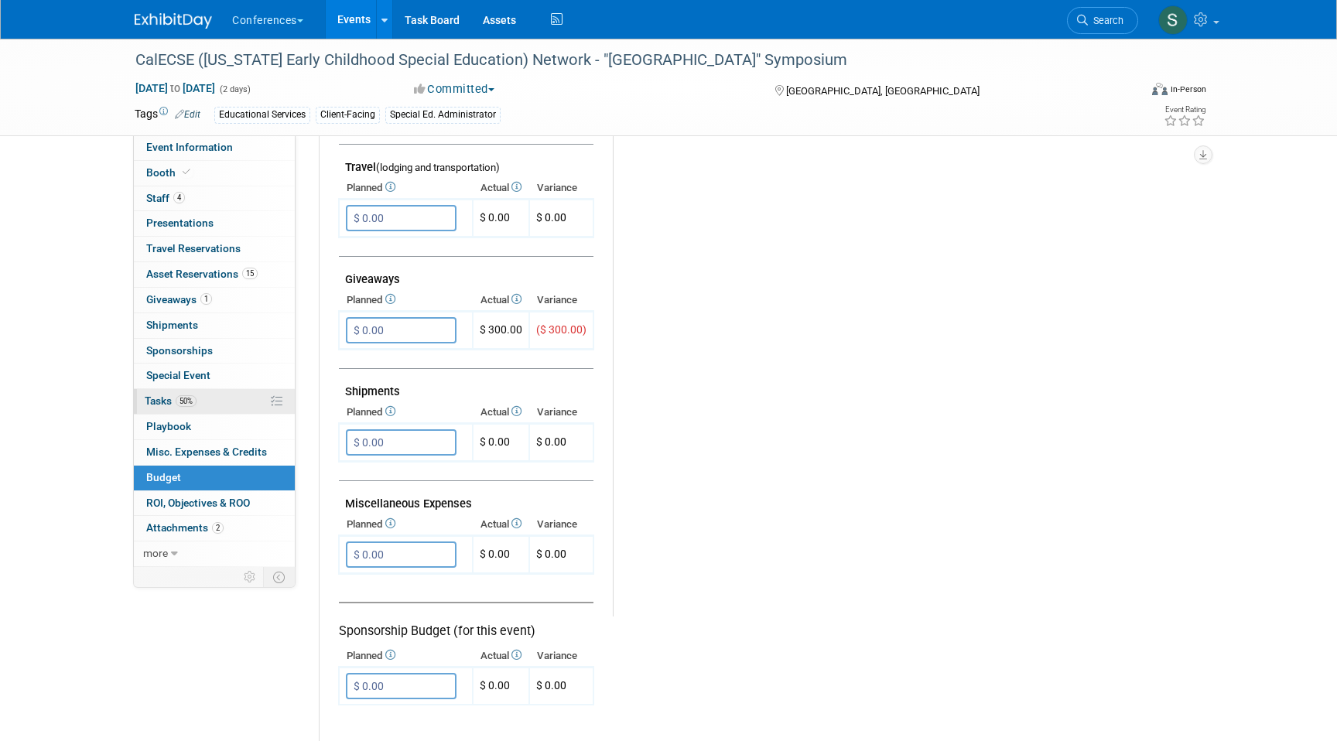
click at [190, 403] on span "50%" at bounding box center [186, 401] width 21 height 12
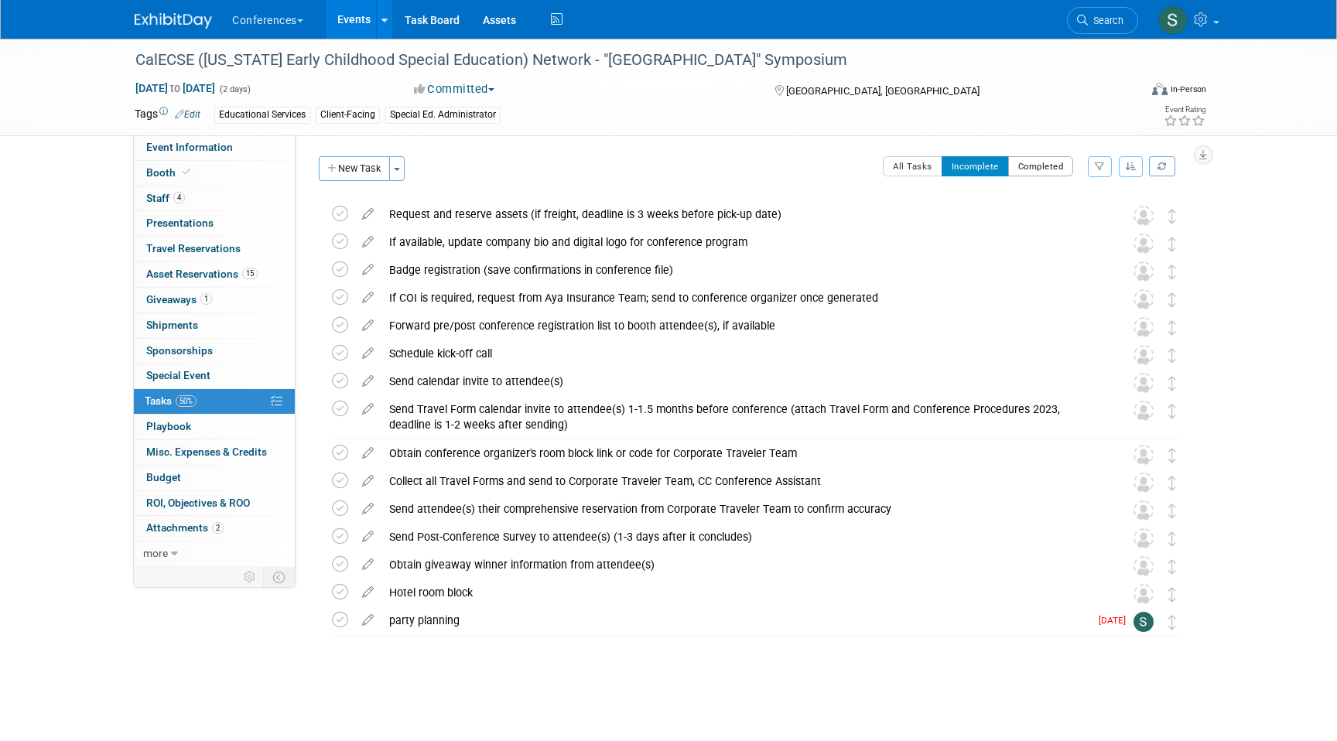
click at [1044, 166] on button "Completed" at bounding box center [1041, 166] width 66 height 20
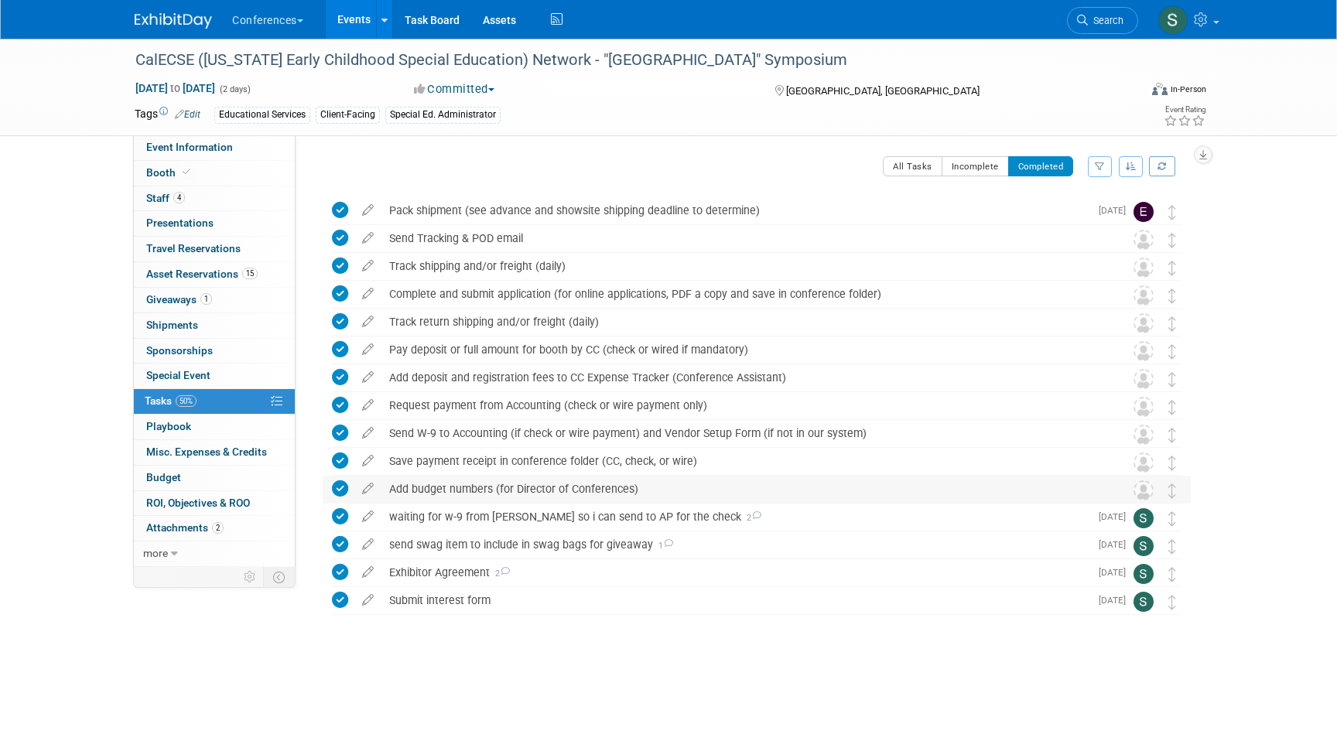
click at [336, 484] on icon at bounding box center [340, 488] width 16 height 16
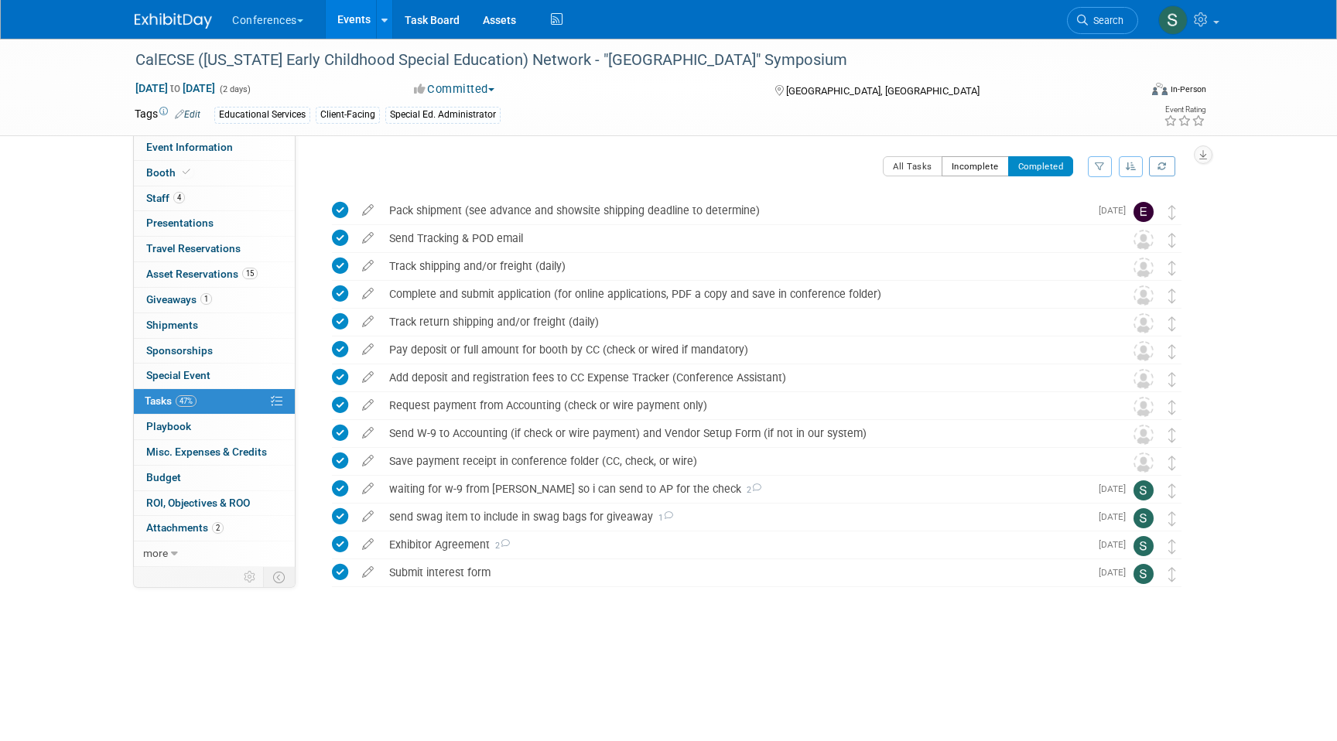
click at [968, 168] on button "Incomplete" at bounding box center [974, 166] width 67 height 20
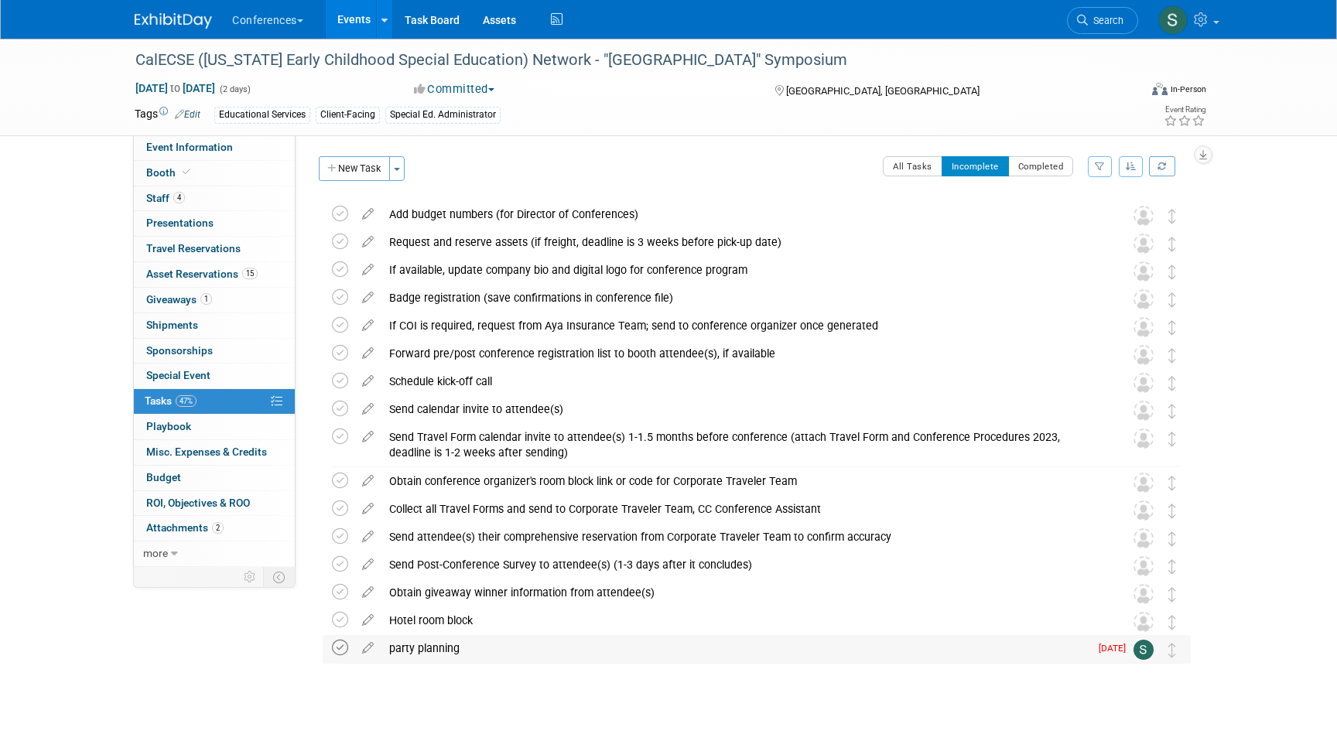
click at [343, 647] on icon at bounding box center [340, 648] width 16 height 16
click at [338, 620] on icon at bounding box center [340, 620] width 16 height 16
click at [343, 537] on icon at bounding box center [340, 536] width 16 height 16
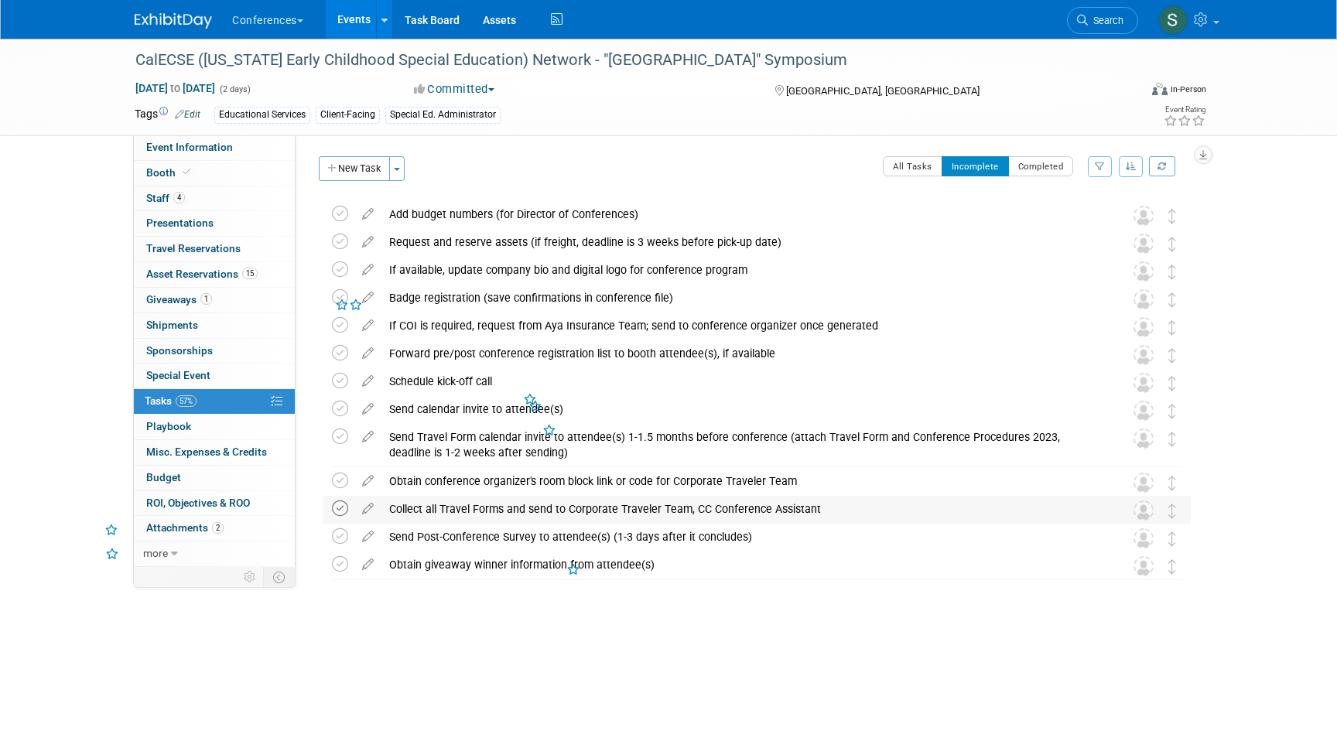
click at [341, 511] on icon at bounding box center [340, 508] width 16 height 16
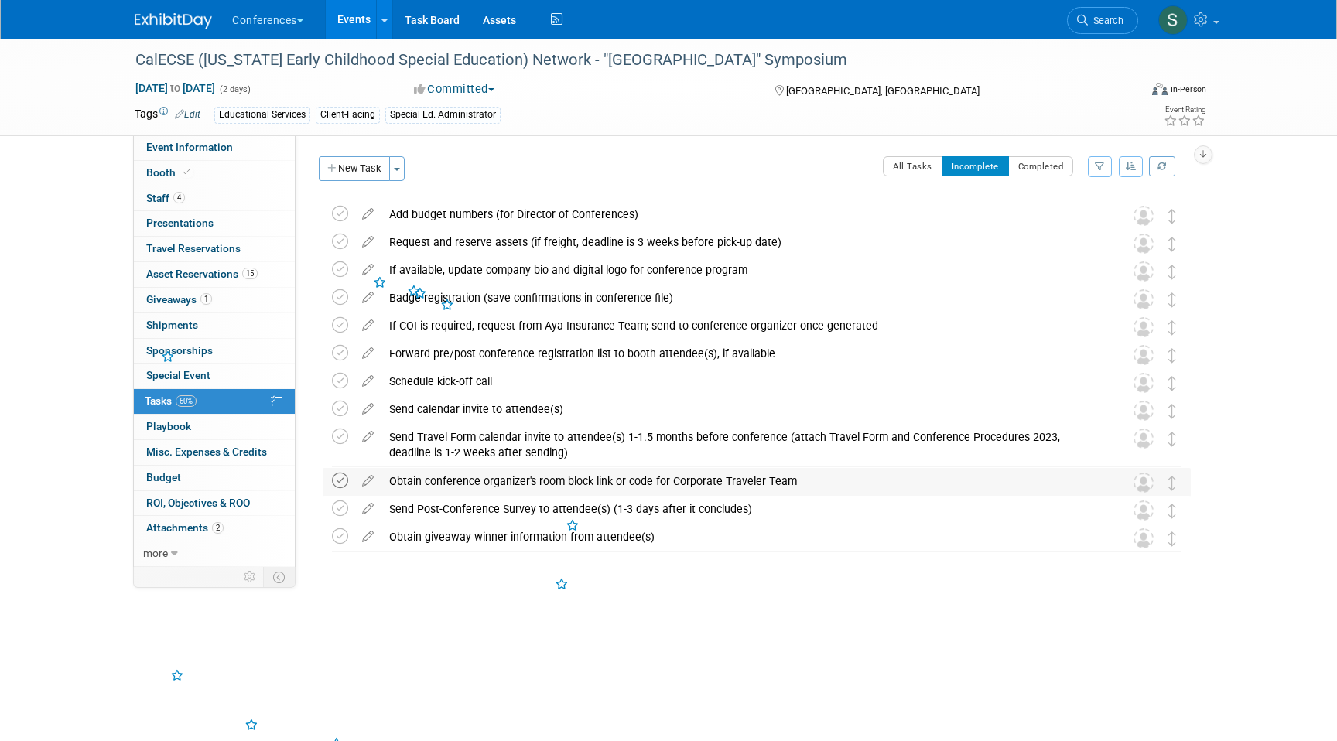
click at [336, 484] on icon at bounding box center [340, 481] width 16 height 16
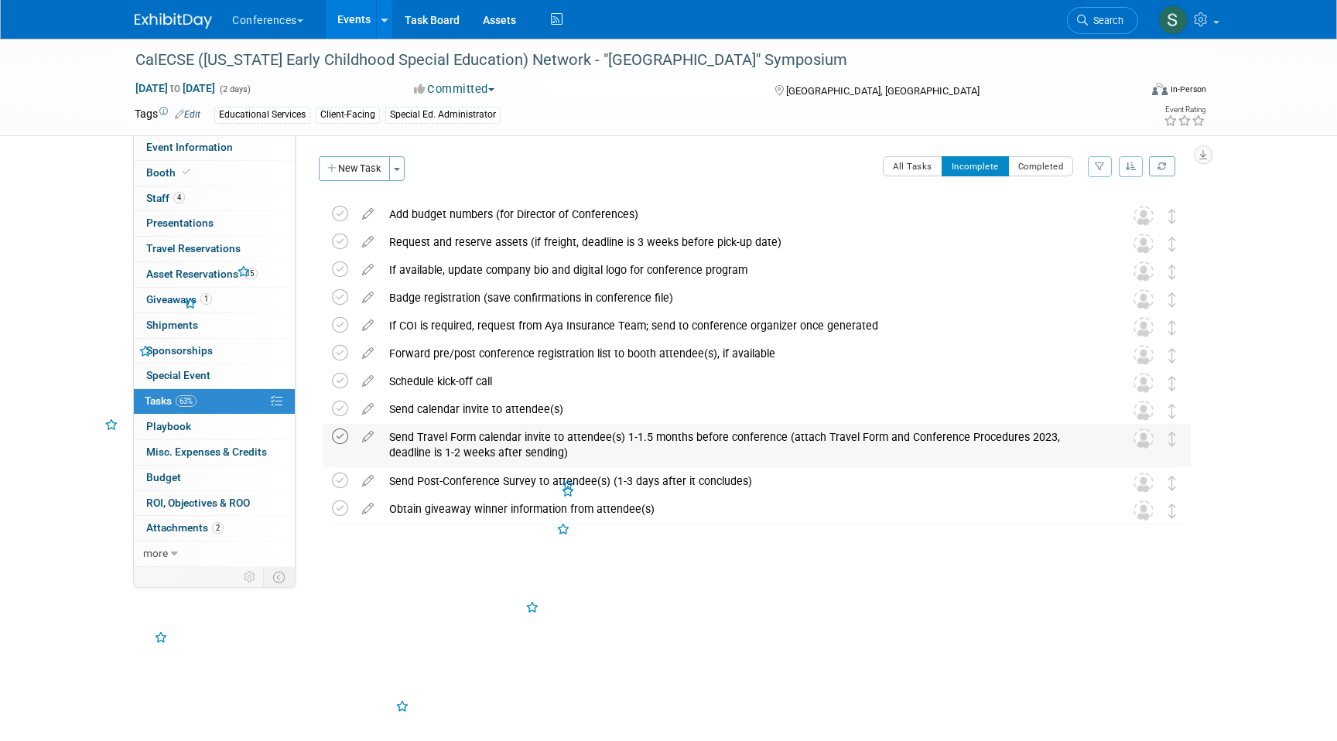
click at [337, 437] on icon at bounding box center [340, 437] width 16 height 16
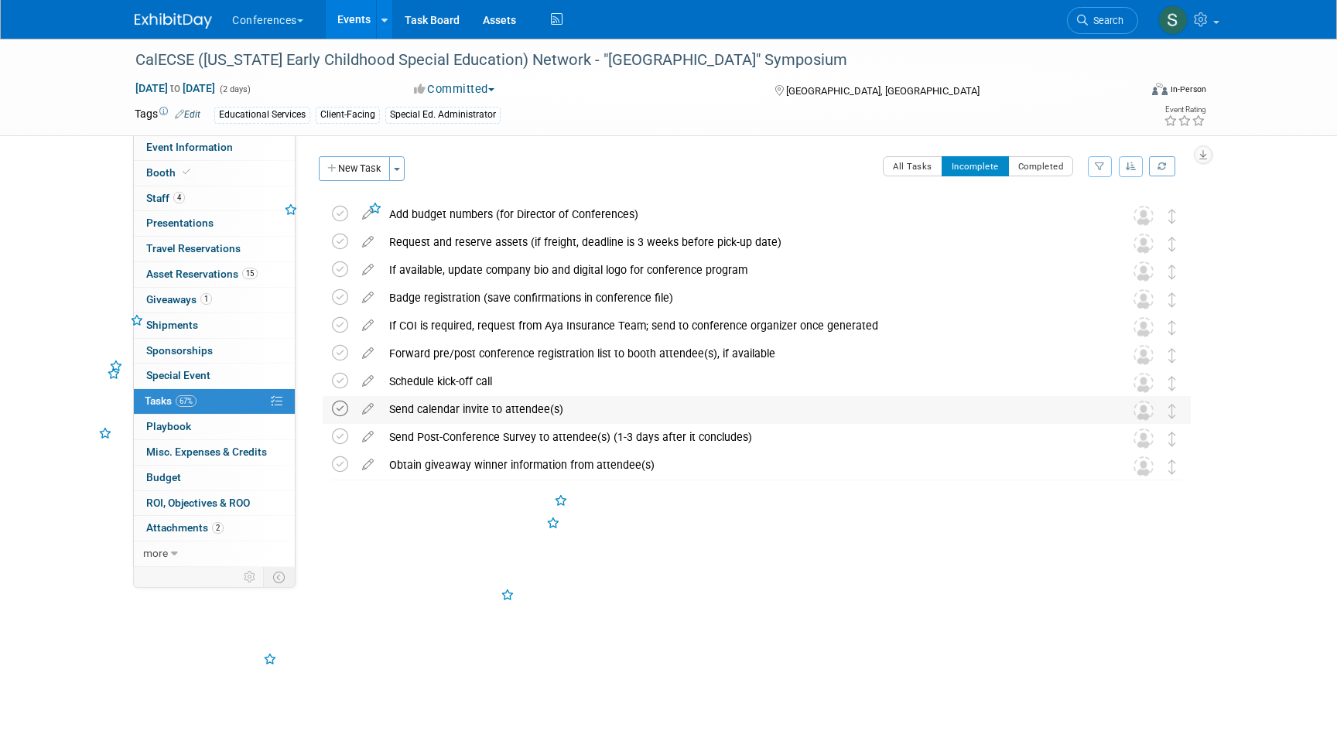
click at [333, 411] on icon at bounding box center [340, 409] width 16 height 16
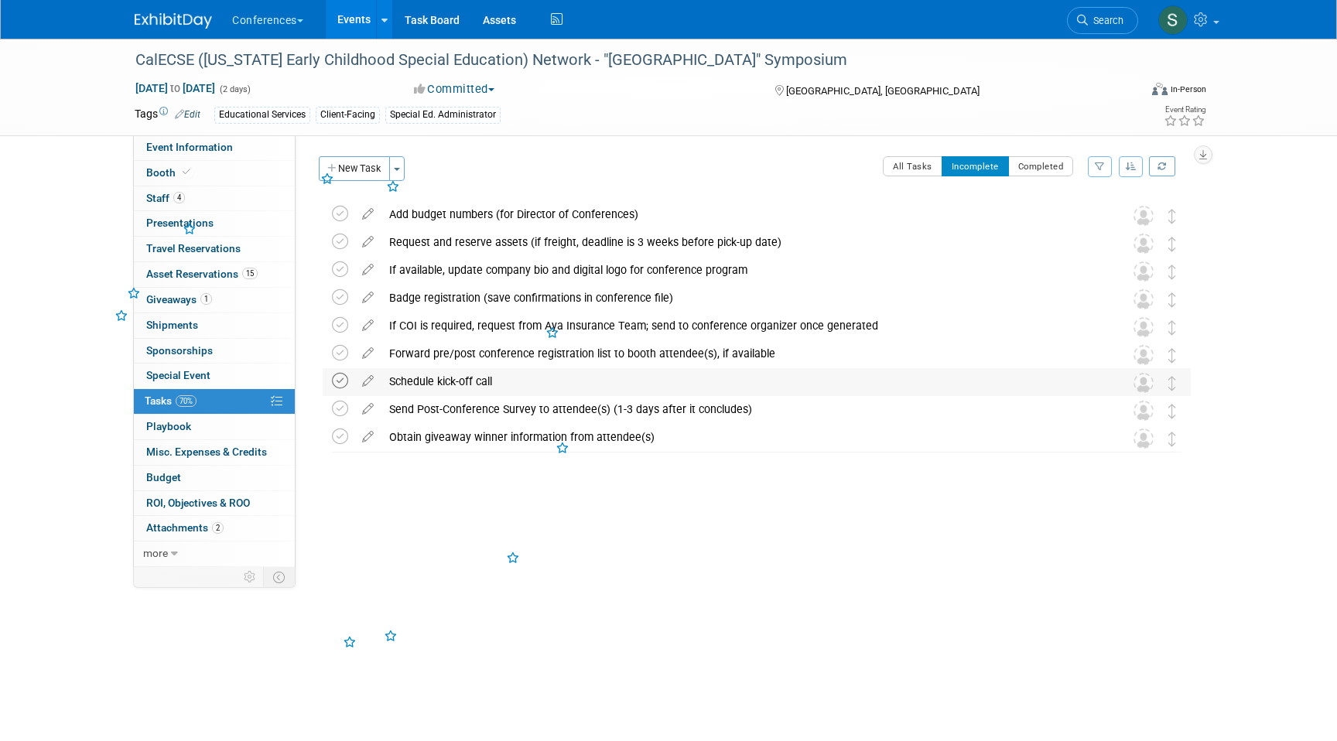
click at [340, 383] on icon at bounding box center [340, 381] width 16 height 16
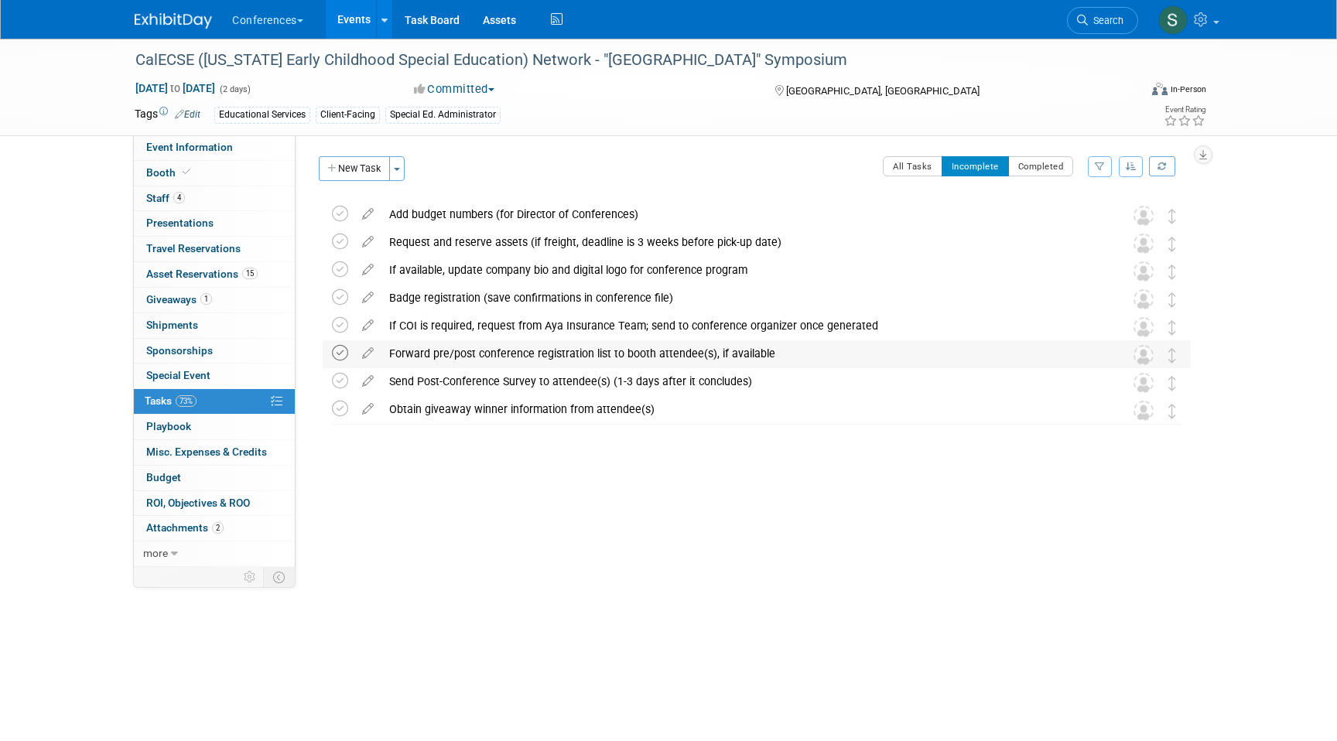
click at [340, 351] on icon at bounding box center [340, 353] width 16 height 16
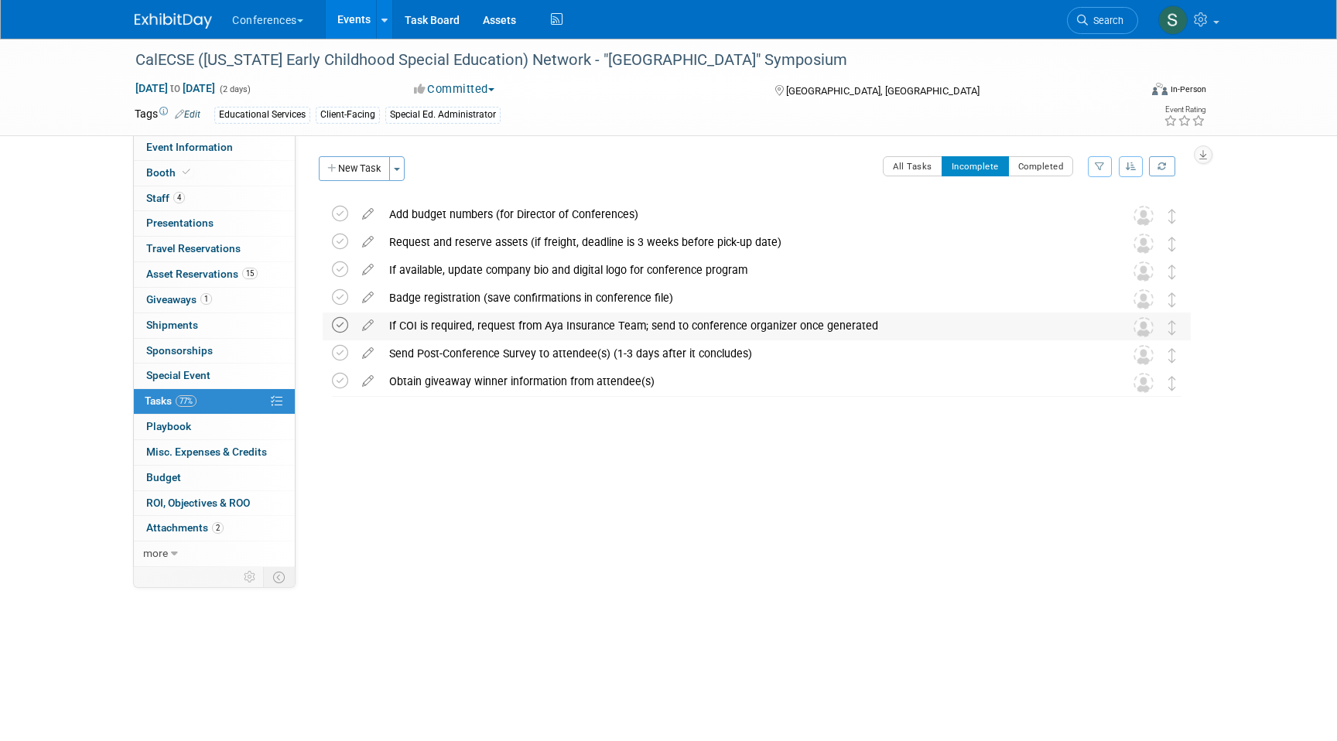
click at [336, 318] on icon at bounding box center [340, 325] width 16 height 16
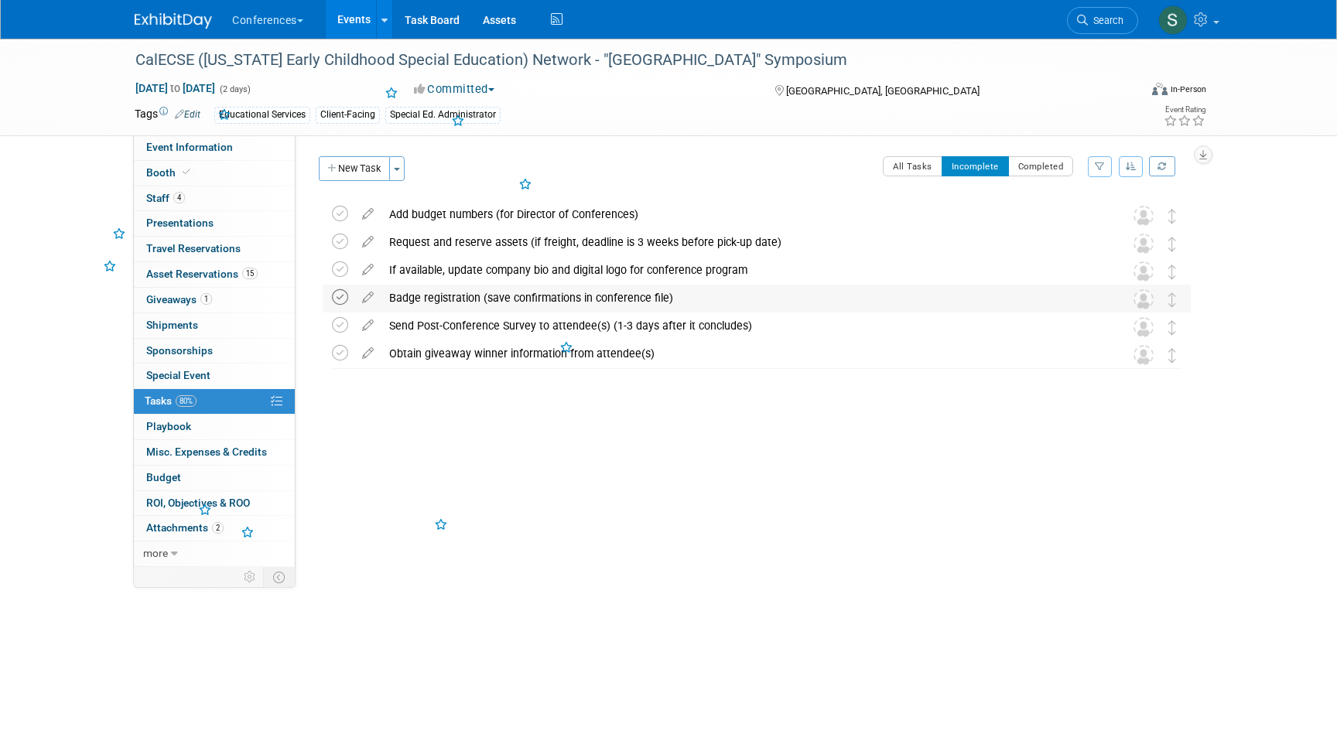
click at [336, 297] on icon at bounding box center [340, 297] width 16 height 16
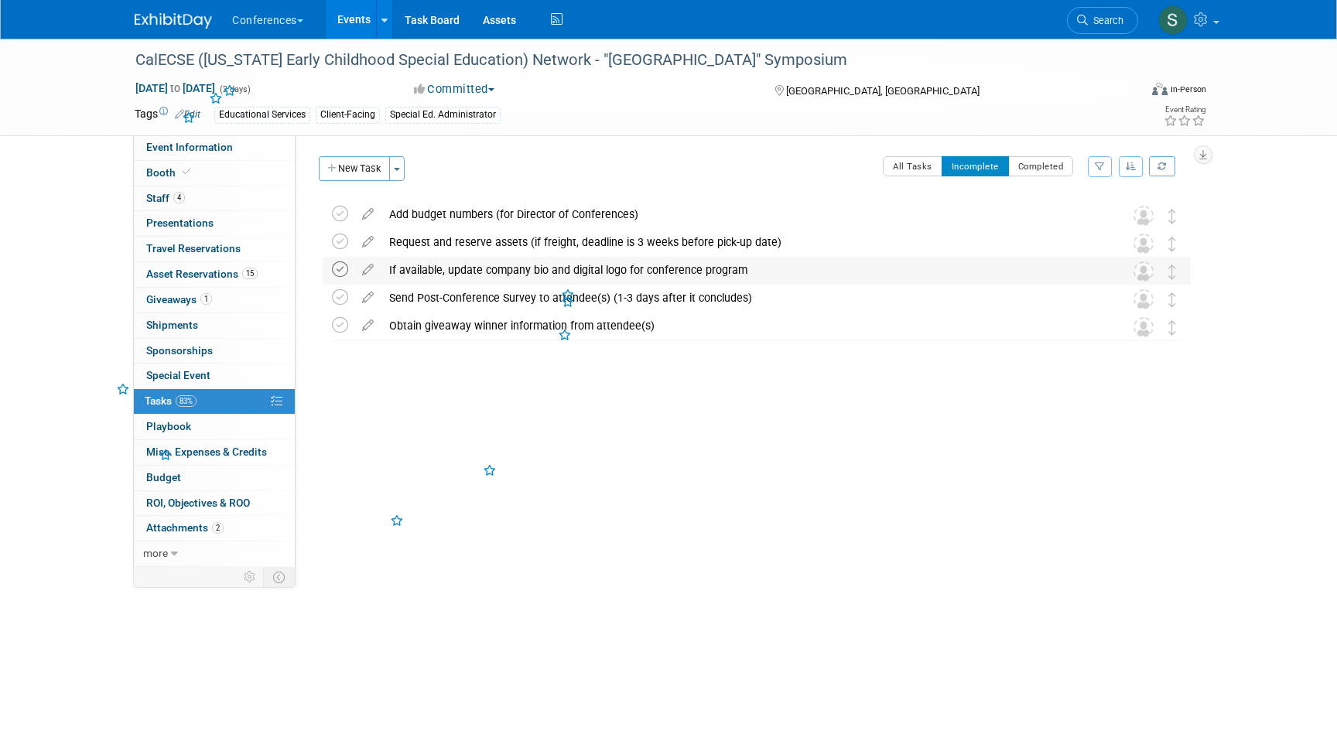
click at [343, 262] on icon at bounding box center [340, 269] width 16 height 16
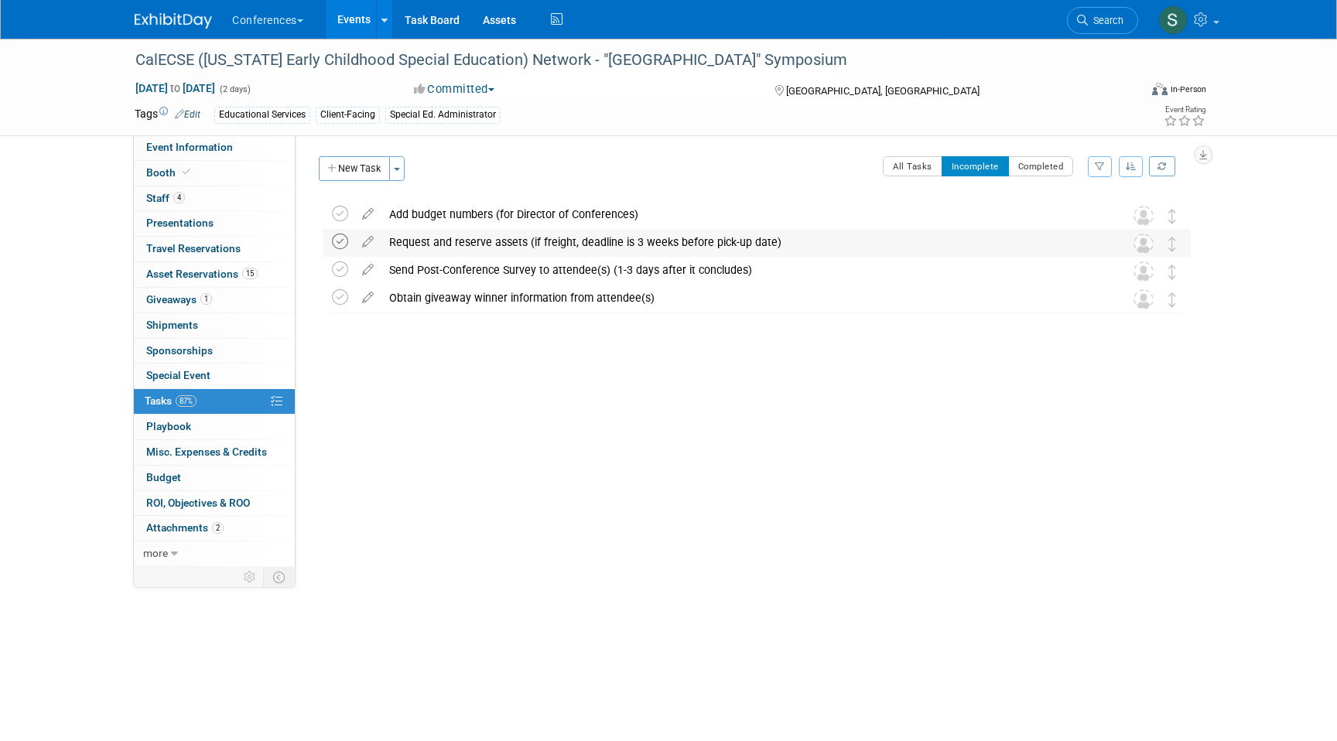
click at [344, 237] on icon at bounding box center [340, 242] width 16 height 16
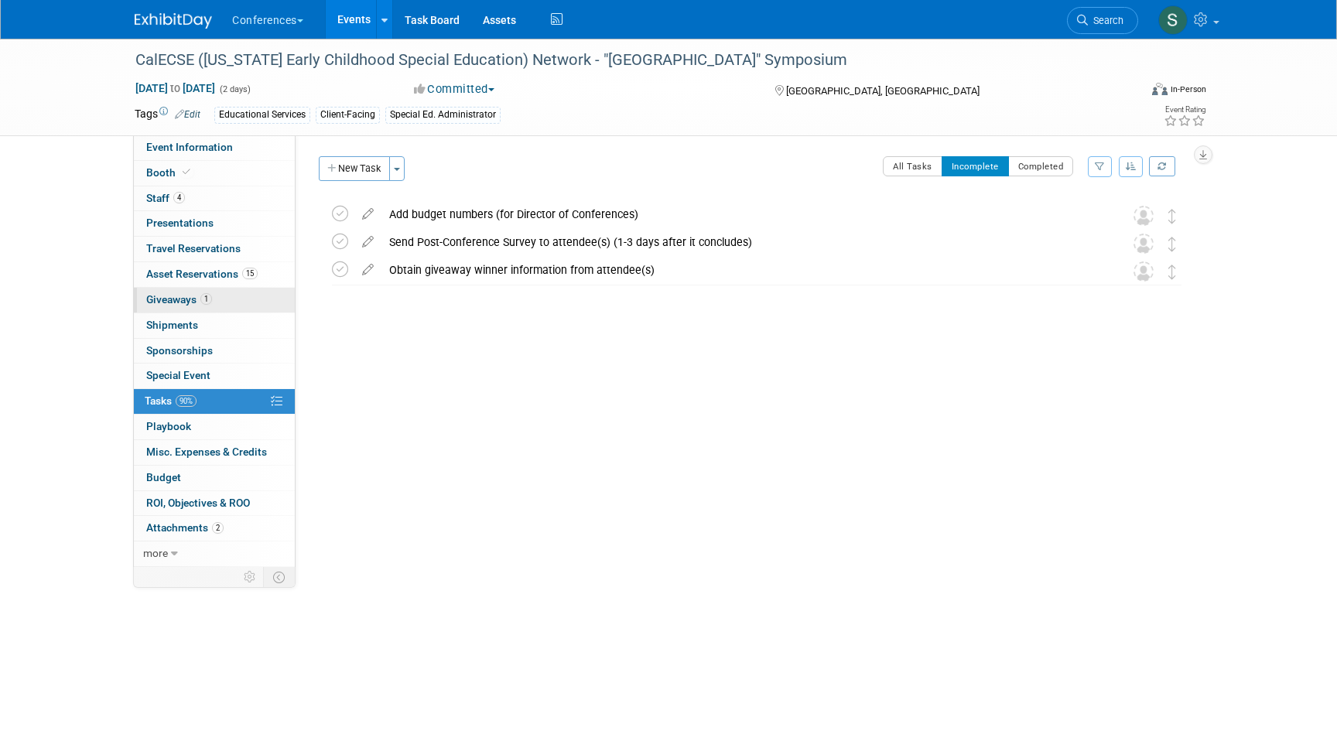
click at [200, 306] on span "Giveaways 1" at bounding box center [179, 299] width 66 height 12
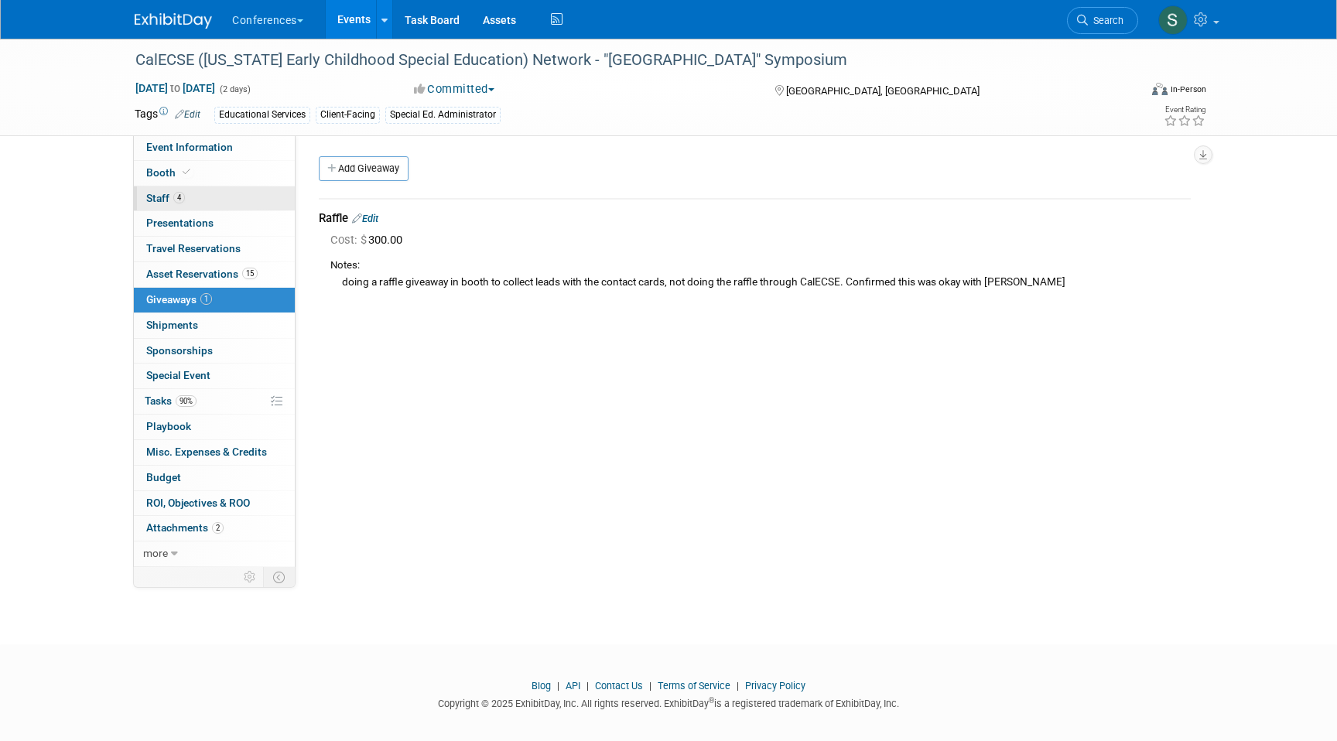
click at [235, 196] on link "4 Staff 4" at bounding box center [214, 198] width 161 height 25
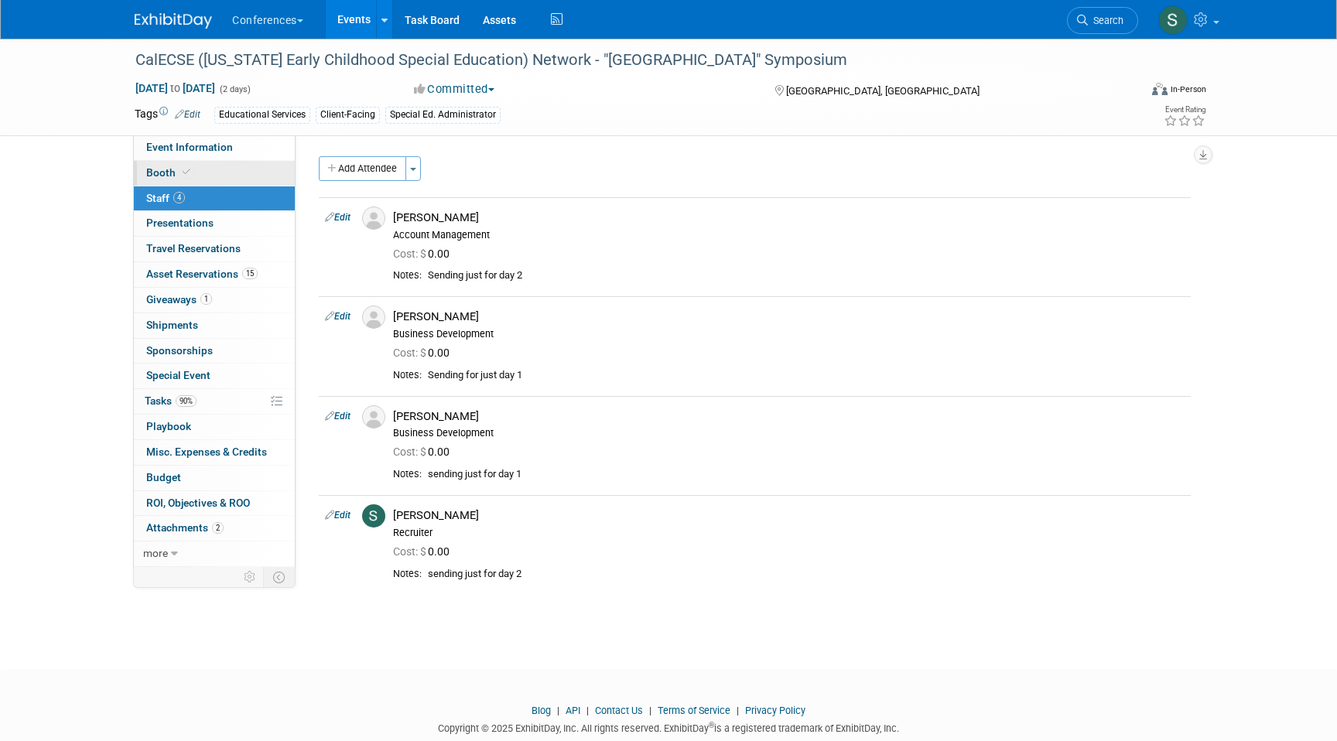
click at [221, 169] on link "Booth" at bounding box center [214, 173] width 161 height 25
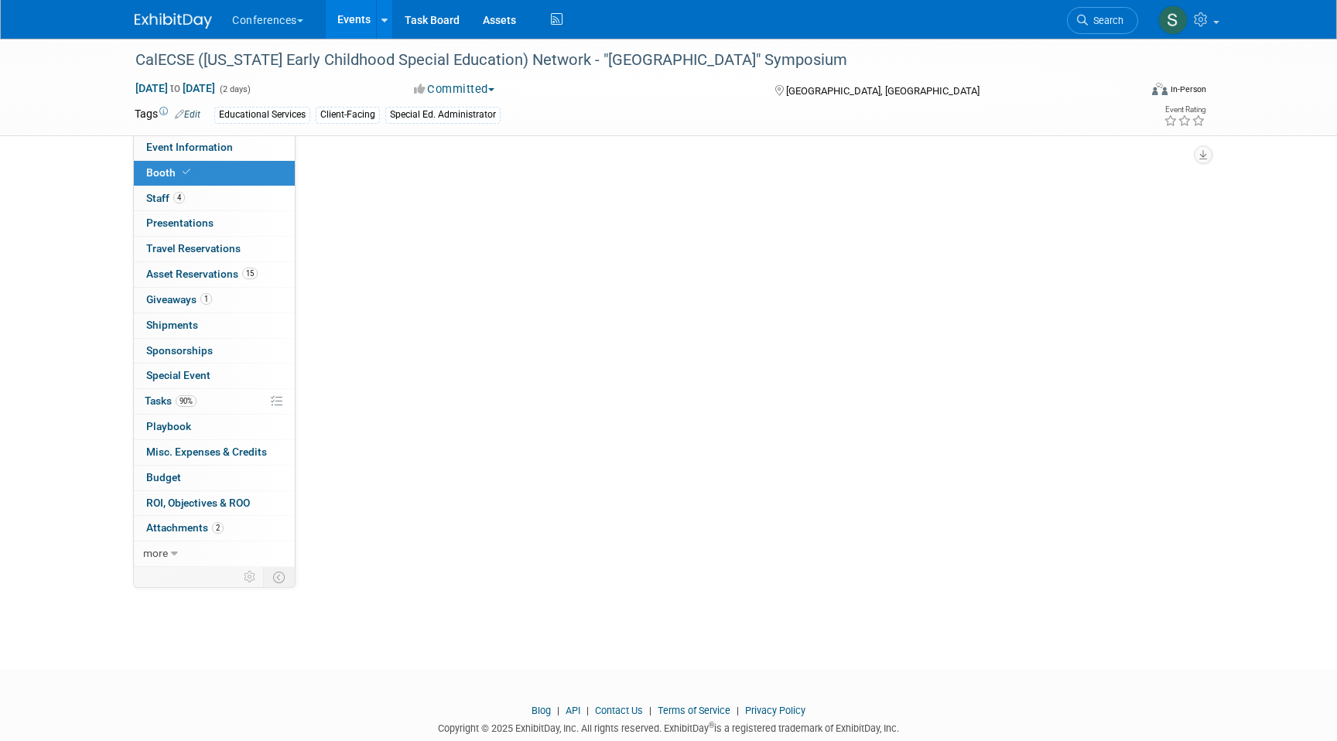
select select "8' tabletop"
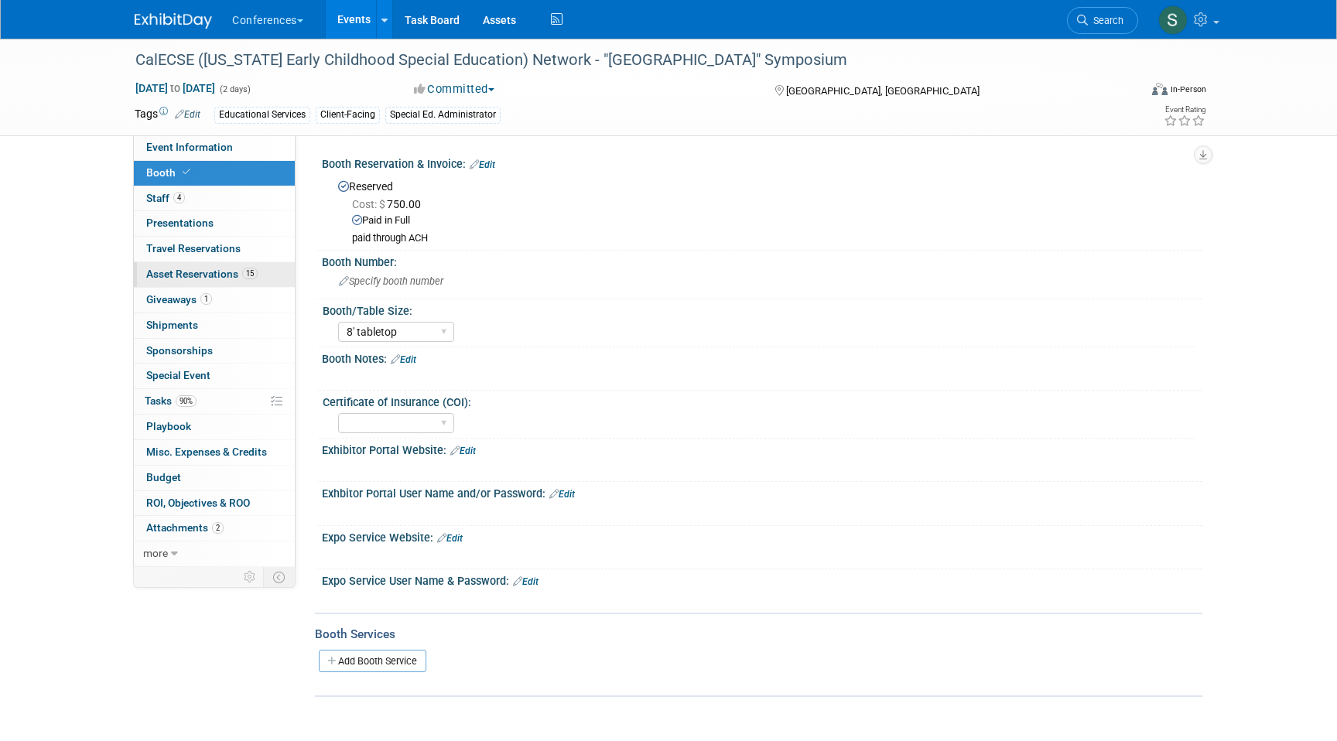
click at [237, 268] on span "Asset Reservations 15" at bounding box center [201, 274] width 111 height 12
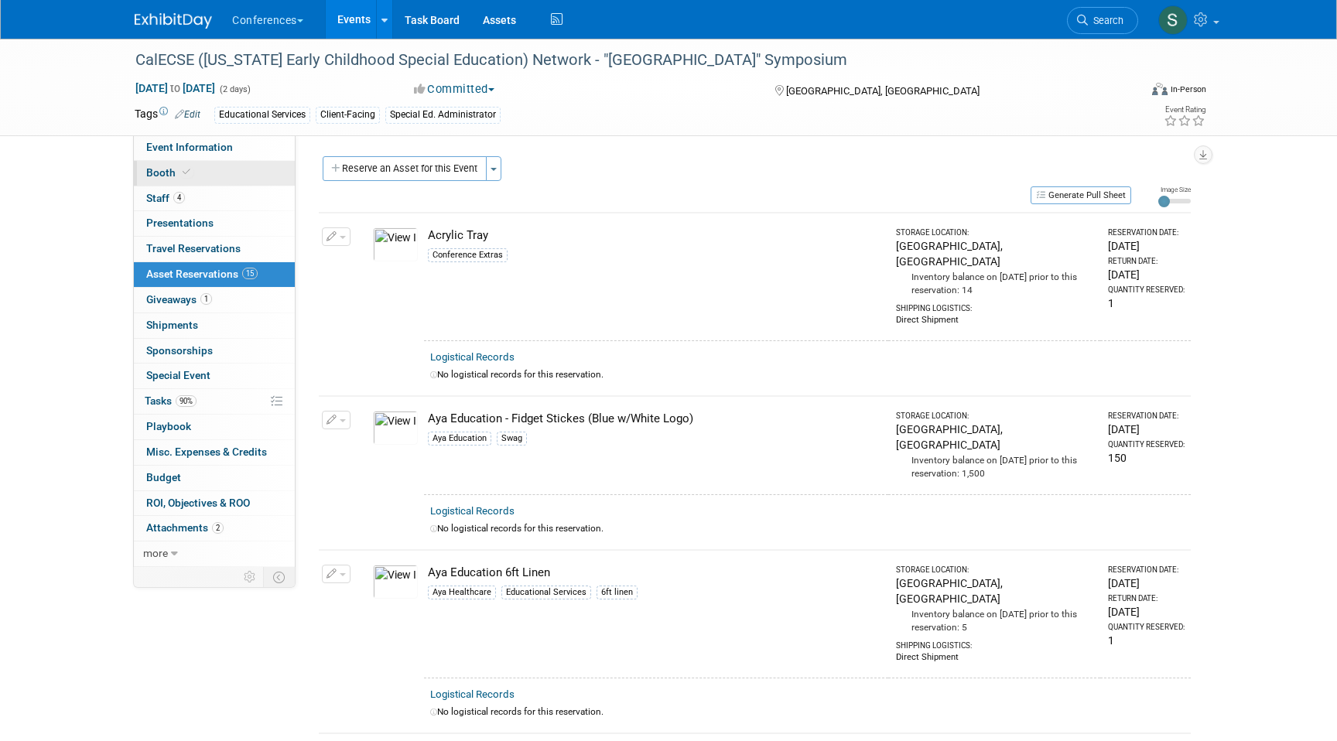
click at [218, 172] on link "Booth" at bounding box center [214, 173] width 161 height 25
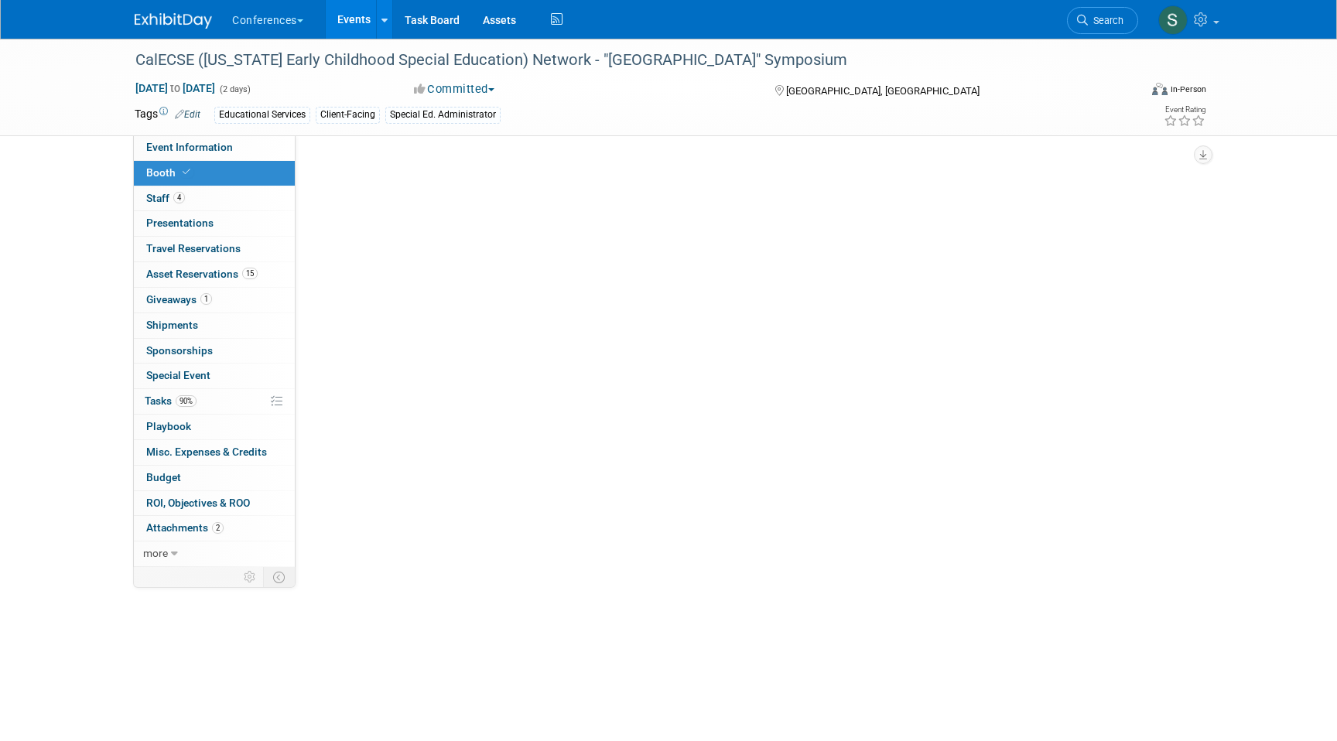
select select "8' tabletop"
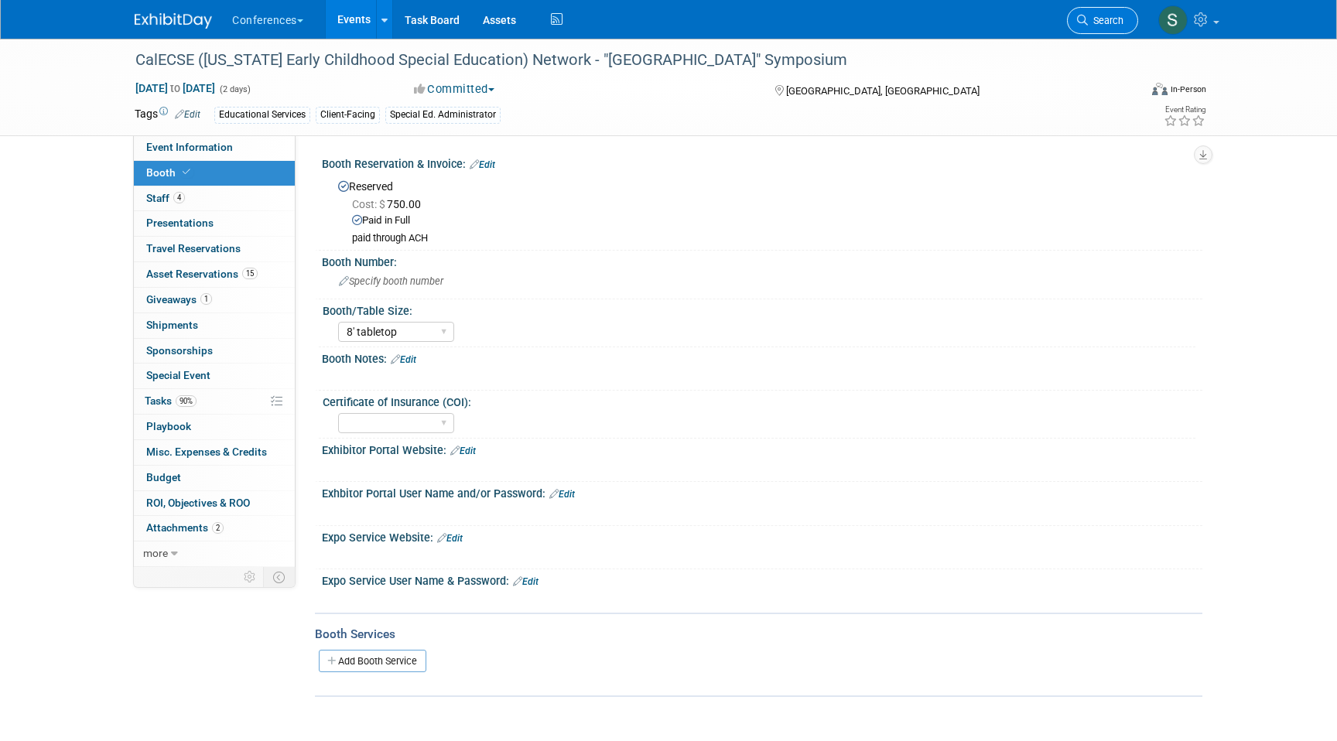
click at [1089, 32] on link "Search" at bounding box center [1102, 20] width 71 height 27
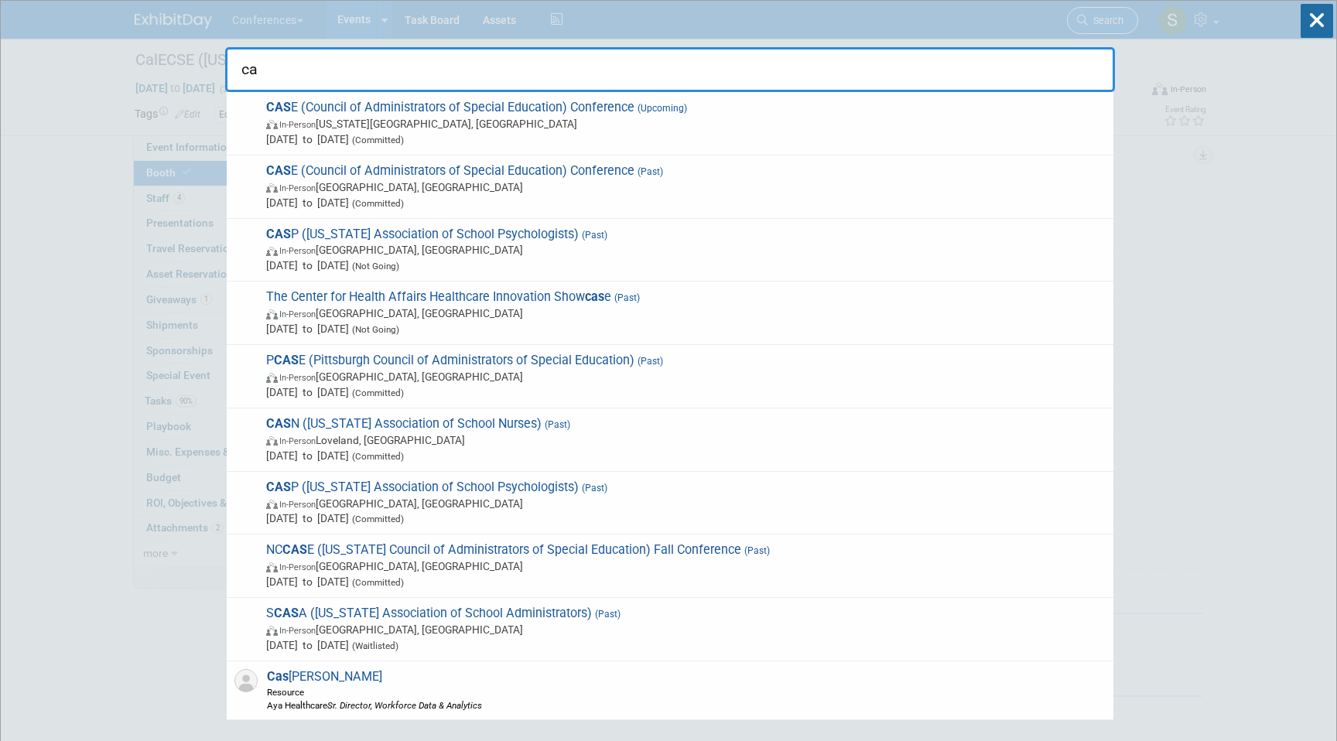
type input "c"
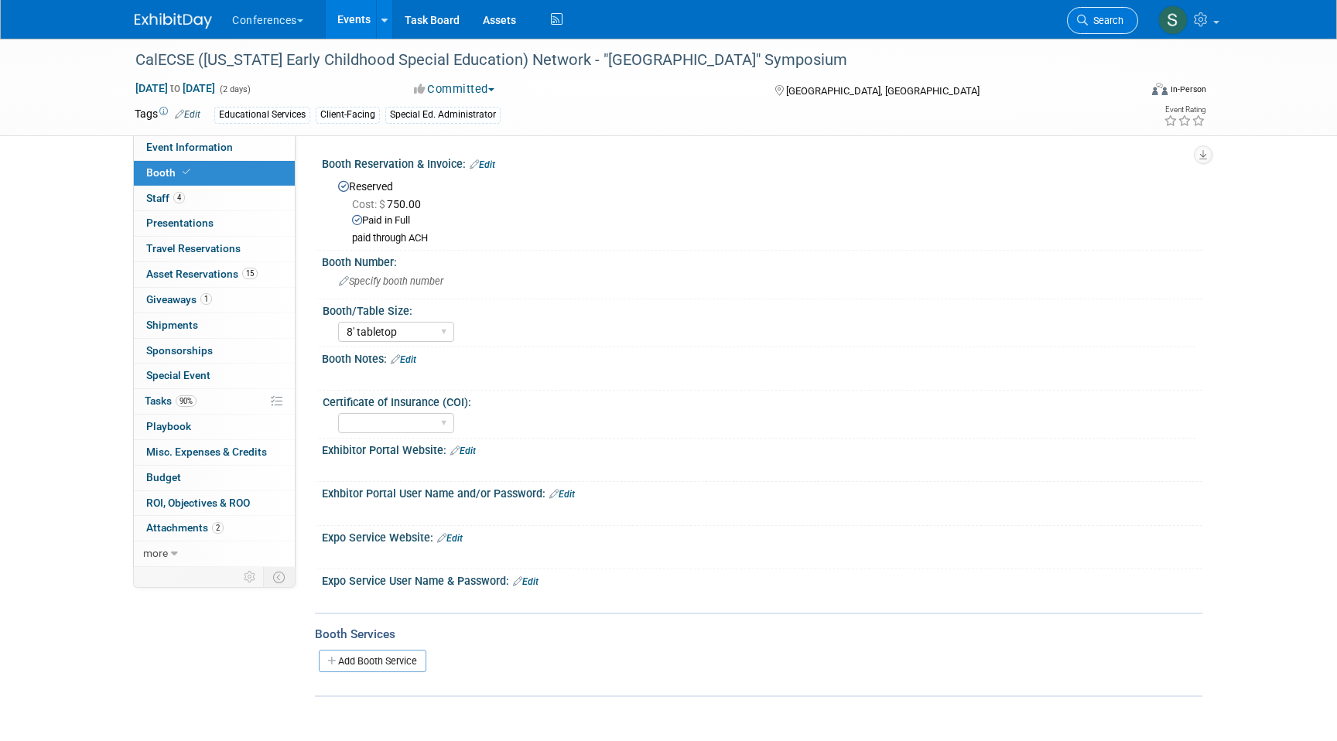
click at [1101, 22] on span "Search" at bounding box center [1106, 21] width 36 height 12
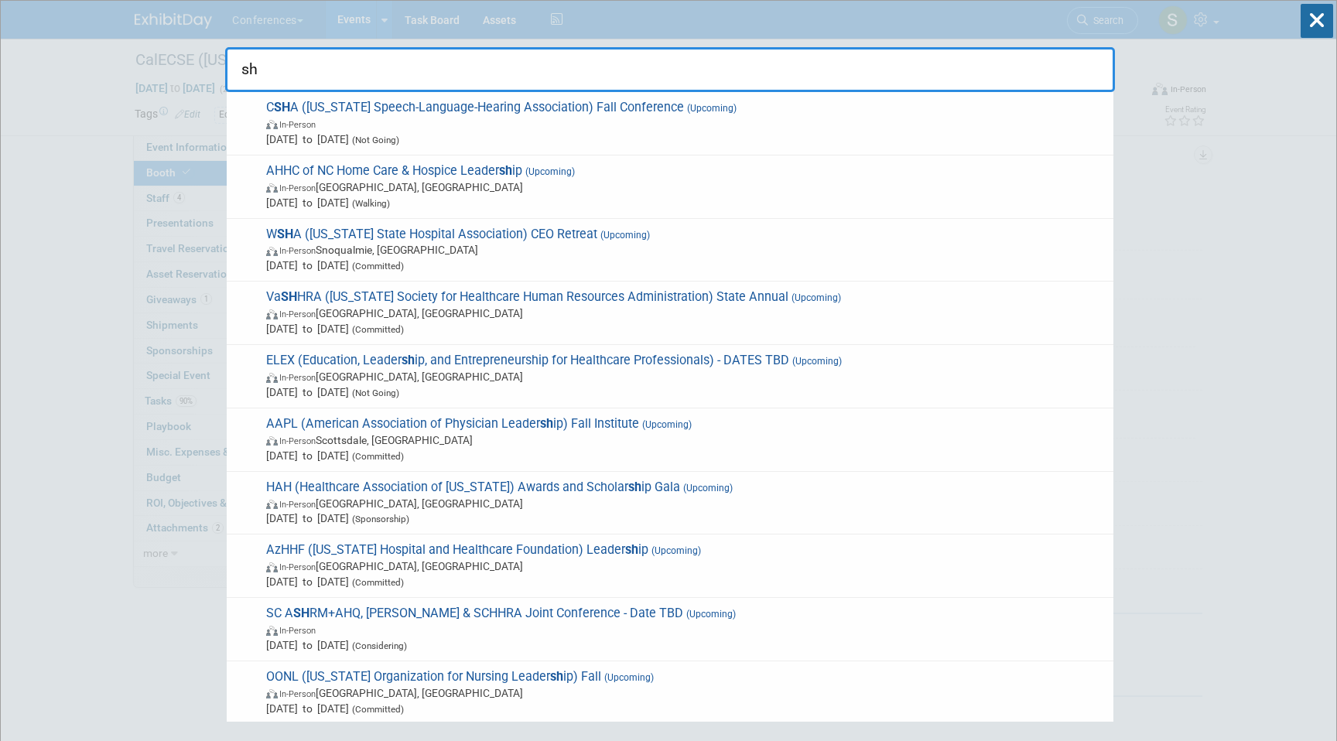
type input "s"
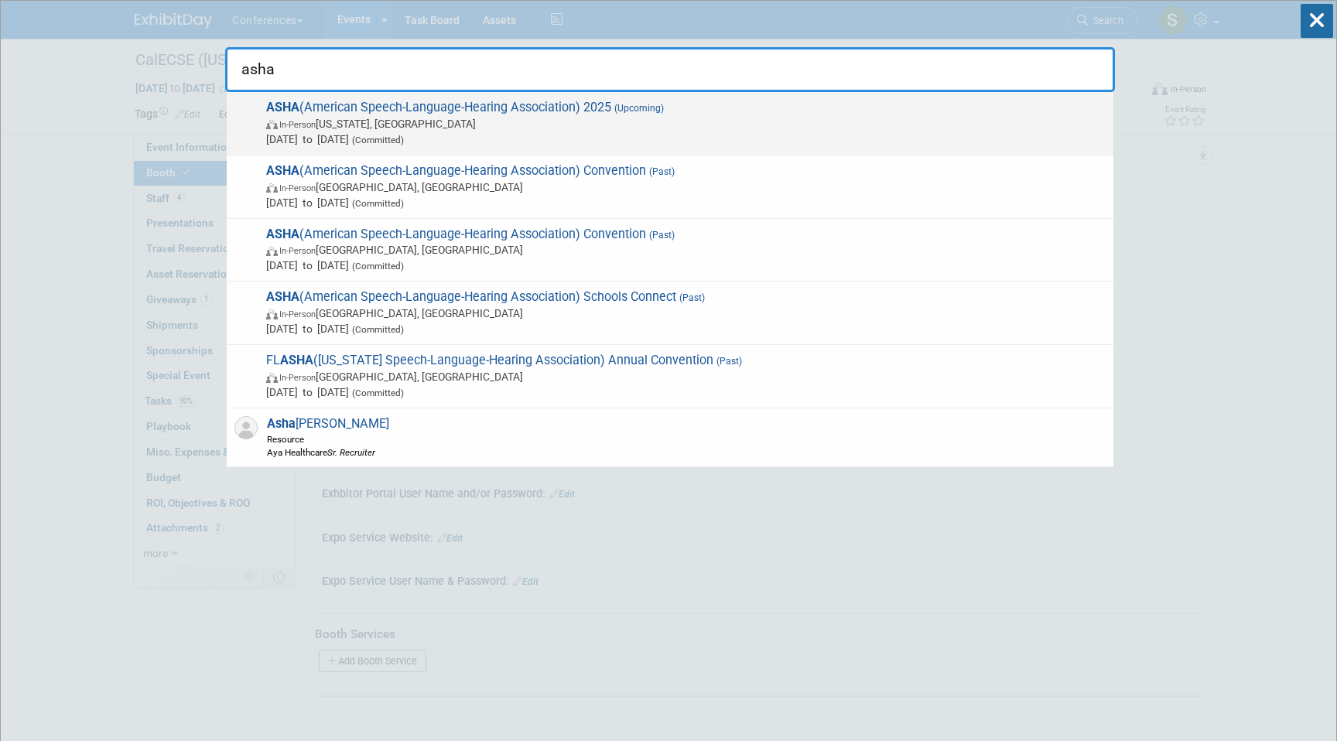
type input "asha"
click at [275, 144] on span "Nov 20, 2025 to Nov 22, 2025 (Committed)" at bounding box center [685, 138] width 839 height 15
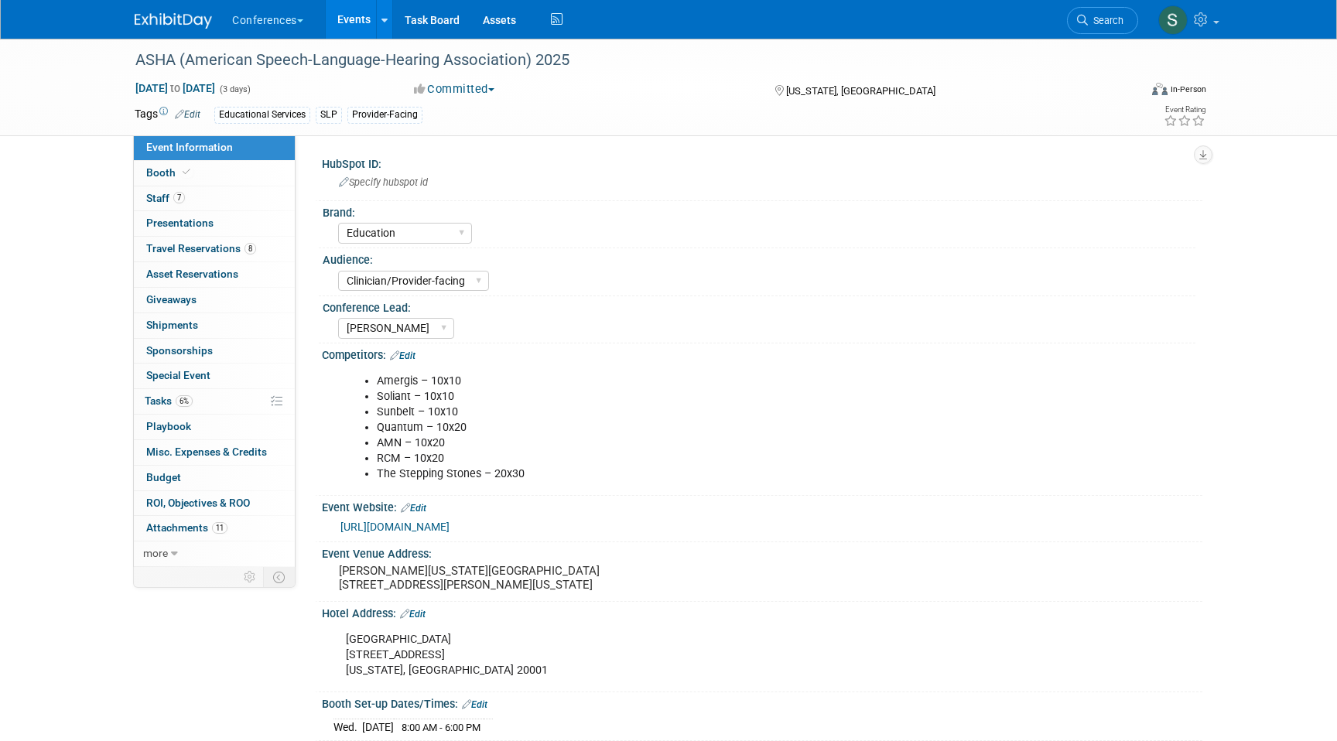
select select "Education"
select select "Clinician/Provider-facing"
select select "[PERSON_NAME]"
click at [284, 71] on div "ASHA (American Speech-Language-Hearing Association) 2025" at bounding box center [622, 60] width 985 height 28
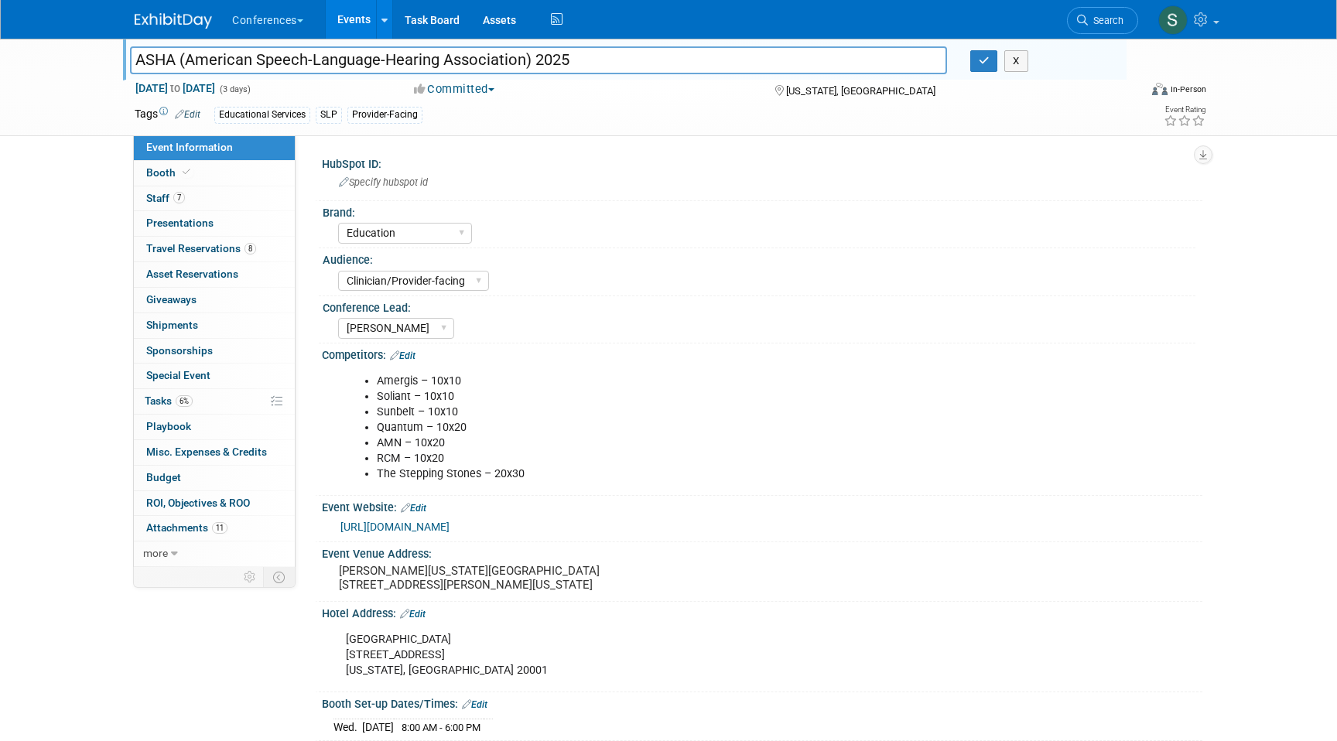
drag, startPoint x: 524, startPoint y: 58, endPoint x: 186, endPoint y: 60, distance: 338.0
click at [186, 60] on input "ASHA (American Speech-Language-Hearing Association) 2025" at bounding box center [538, 59] width 817 height 27
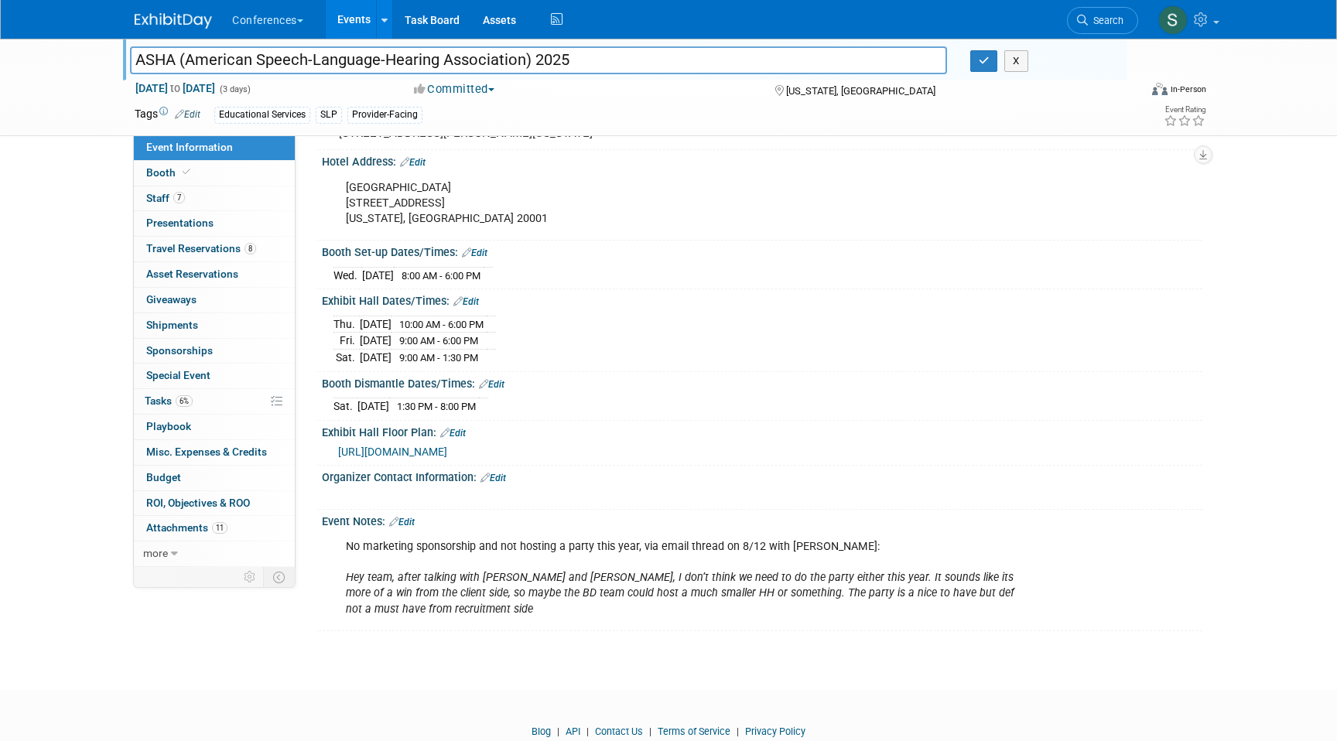
scroll to position [474, 0]
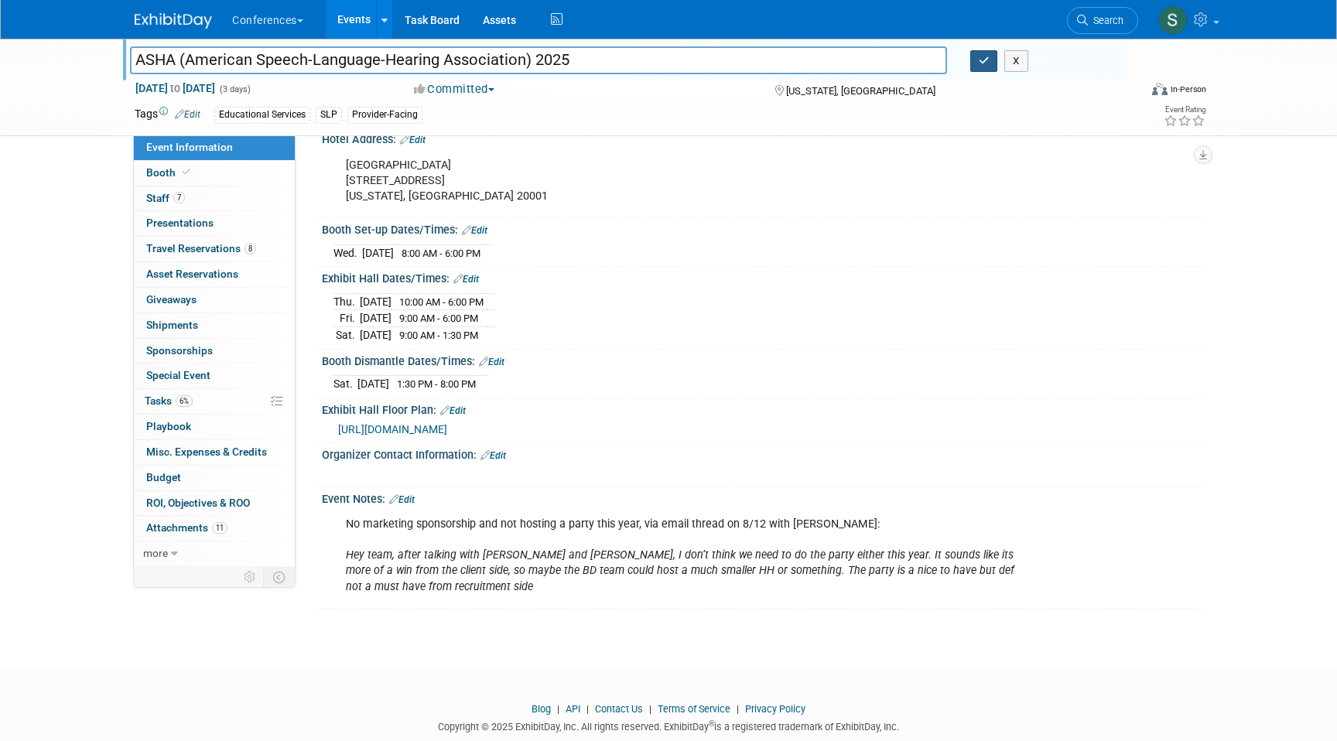
click at [982, 60] on icon "button" at bounding box center [983, 61] width 11 height 10
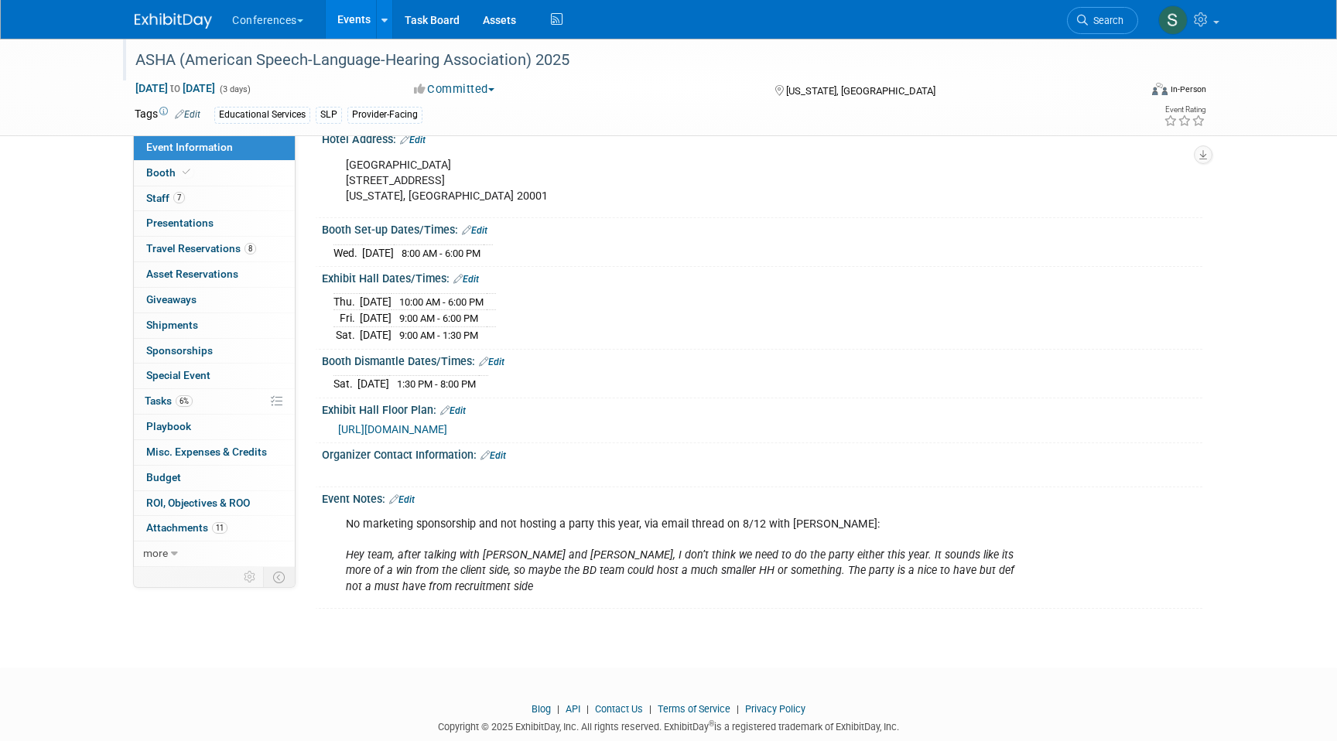
click at [447, 435] on span "https://asha25.mapyourshow.com/8_0/exhview/index.cfm" at bounding box center [392, 429] width 109 height 12
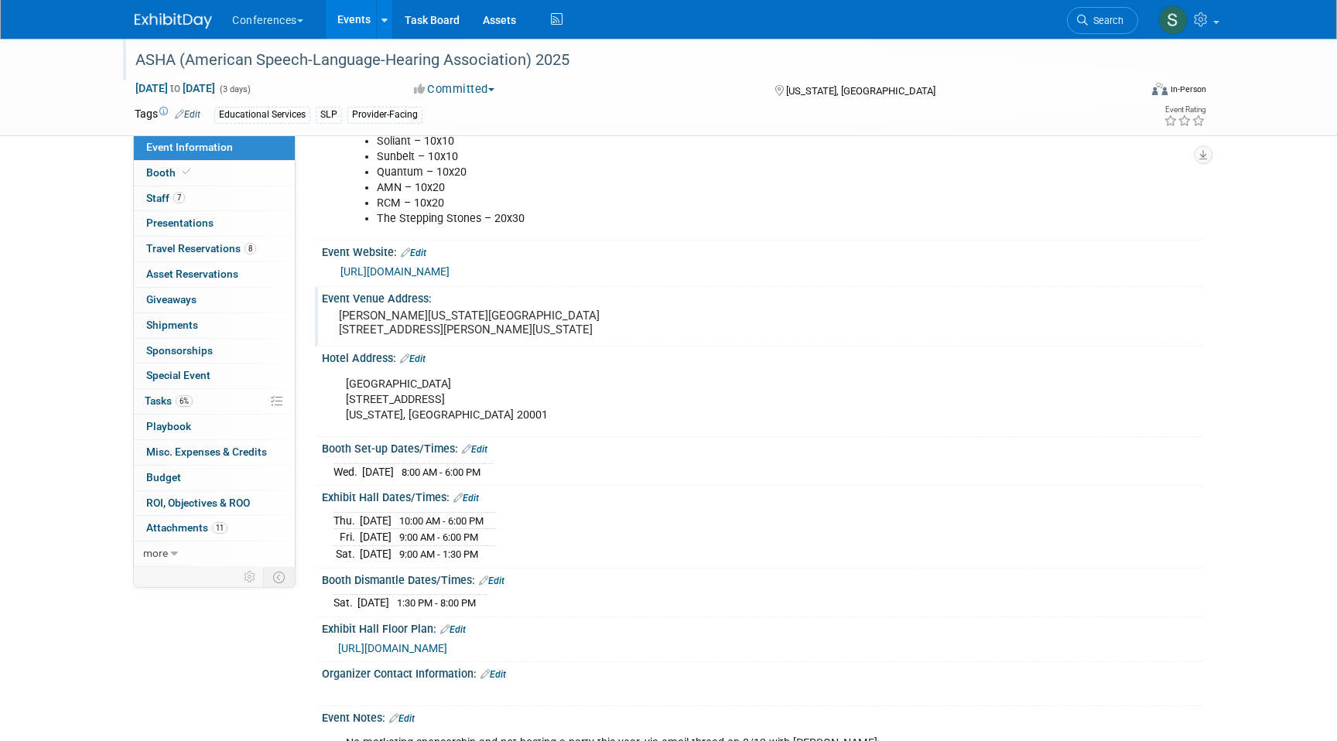
scroll to position [266, 0]
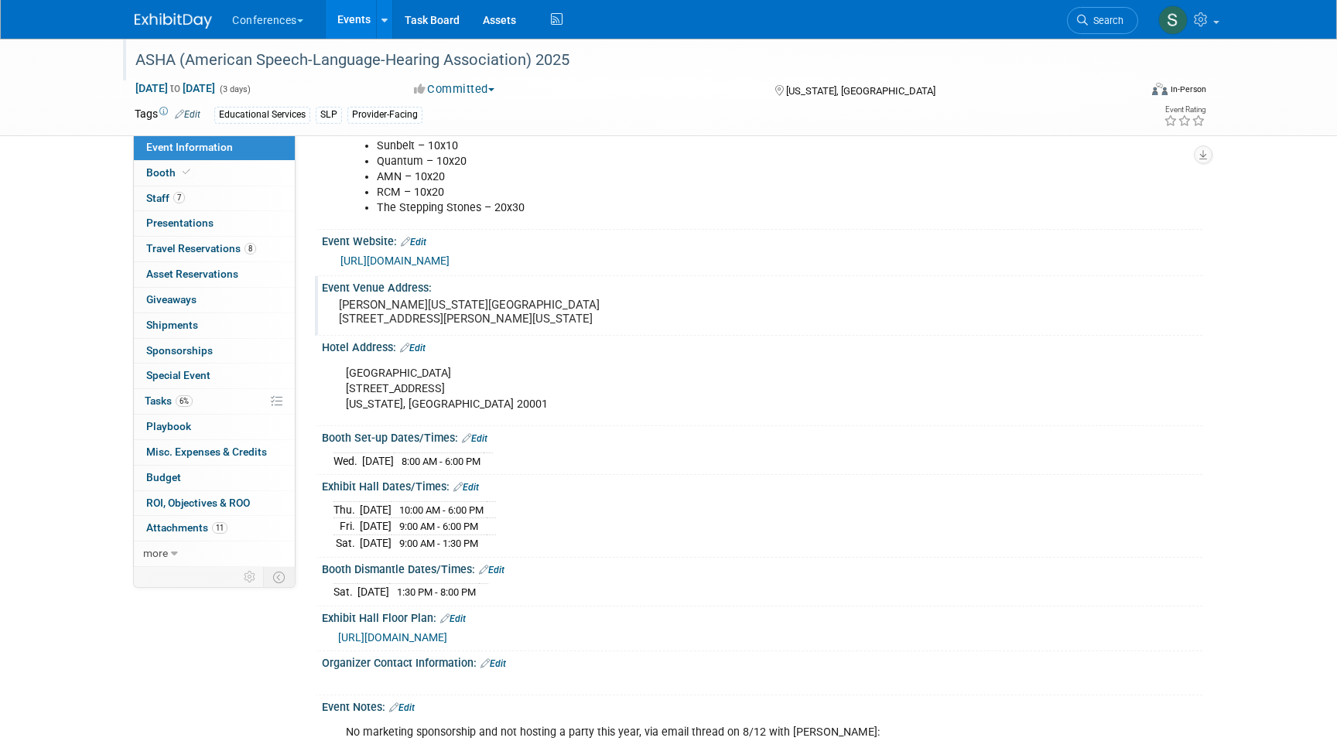
drag, startPoint x: 469, startPoint y: 338, endPoint x: 337, endPoint y: 310, distance: 134.4
click at [337, 310] on div "Walter E. Washington Convention Center 801 Allen Y. Lew Place NW Washington, DC…" at bounding box center [504, 312] width 343 height 36
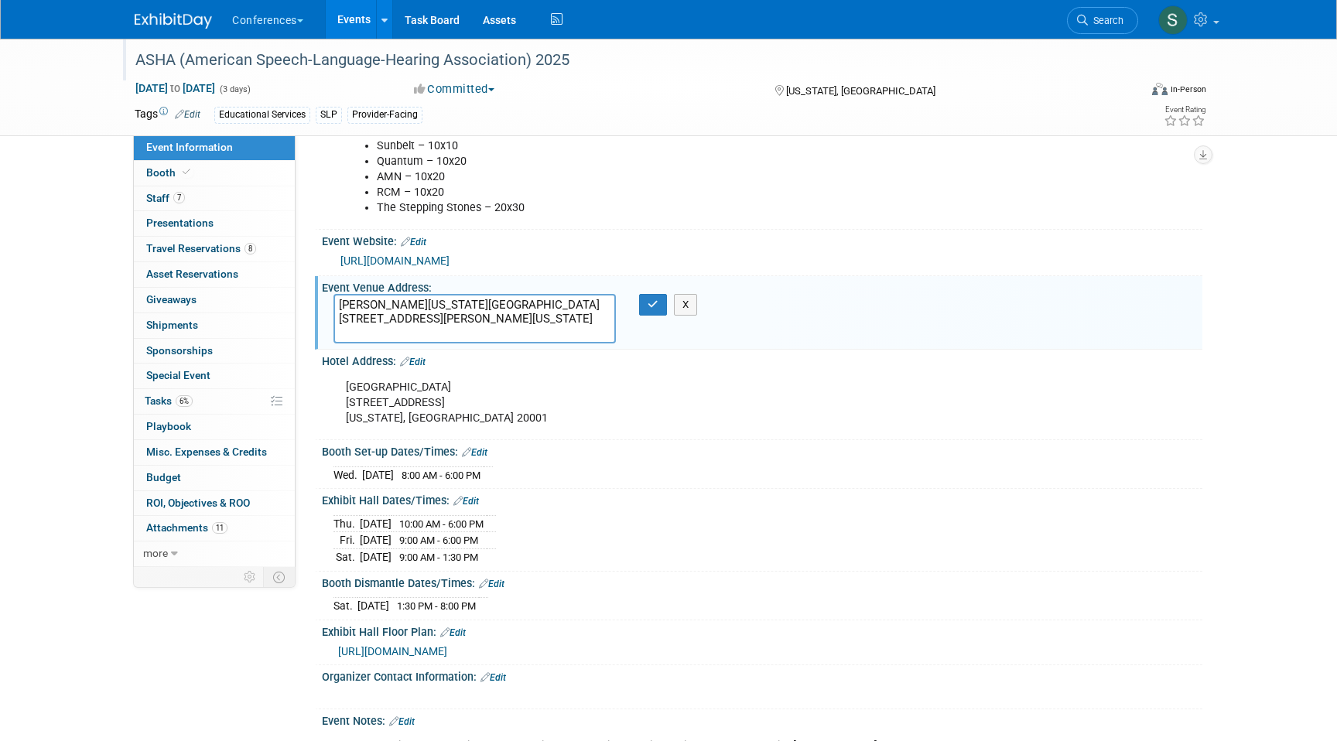
drag, startPoint x: 486, startPoint y: 334, endPoint x: 333, endPoint y: 307, distance: 154.8
click at [333, 307] on textarea "Walter E. Washington Convention Center 801 Allen Y. Lew Place NW Washington, DC…" at bounding box center [474, 319] width 282 height 50
click at [650, 309] on button "button" at bounding box center [653, 305] width 28 height 22
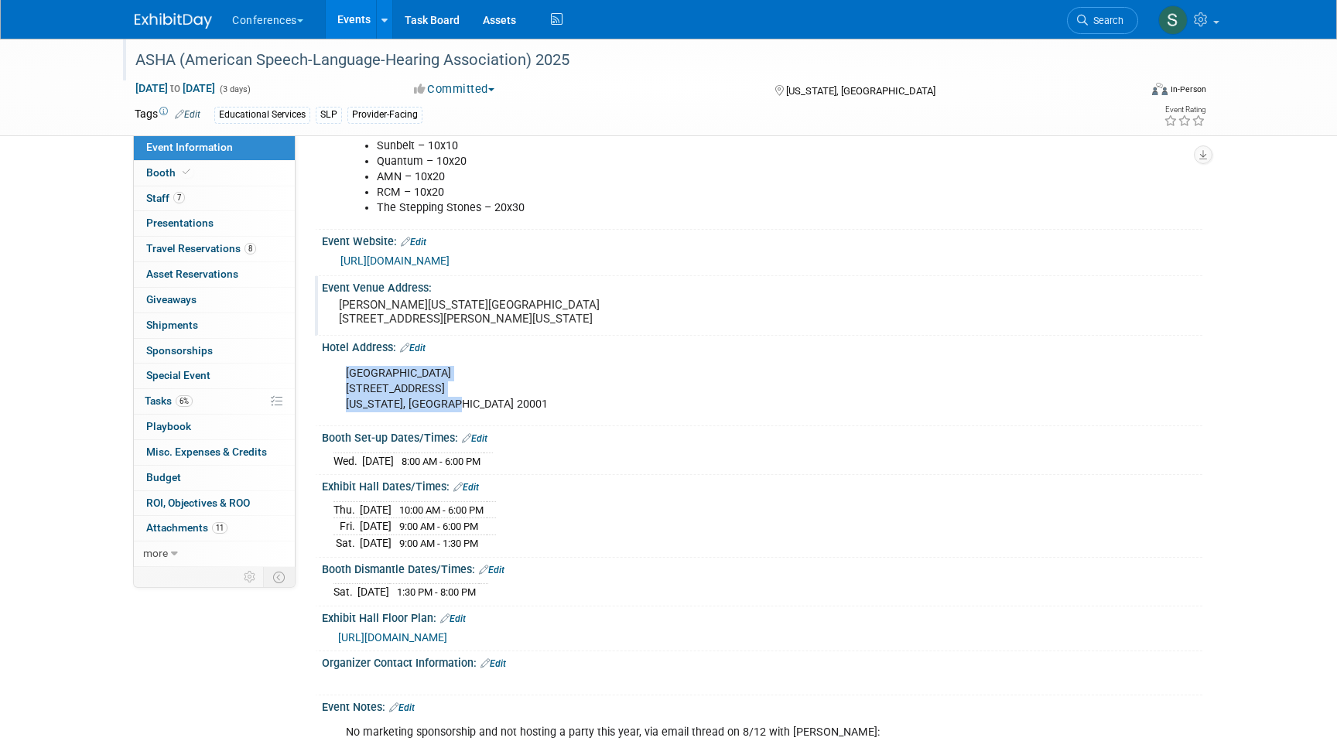
drag, startPoint x: 467, startPoint y: 418, endPoint x: 336, endPoint y: 389, distance: 133.8
click at [336, 389] on div "AC Hotel Convention Center 601 K St NW Washington, DC 20001" at bounding box center [683, 389] width 697 height 62
copy div "AC Hotel Convention Center 601 K St NW Washington, DC 20001"
click at [208, 171] on link "Booth" at bounding box center [214, 173] width 161 height 25
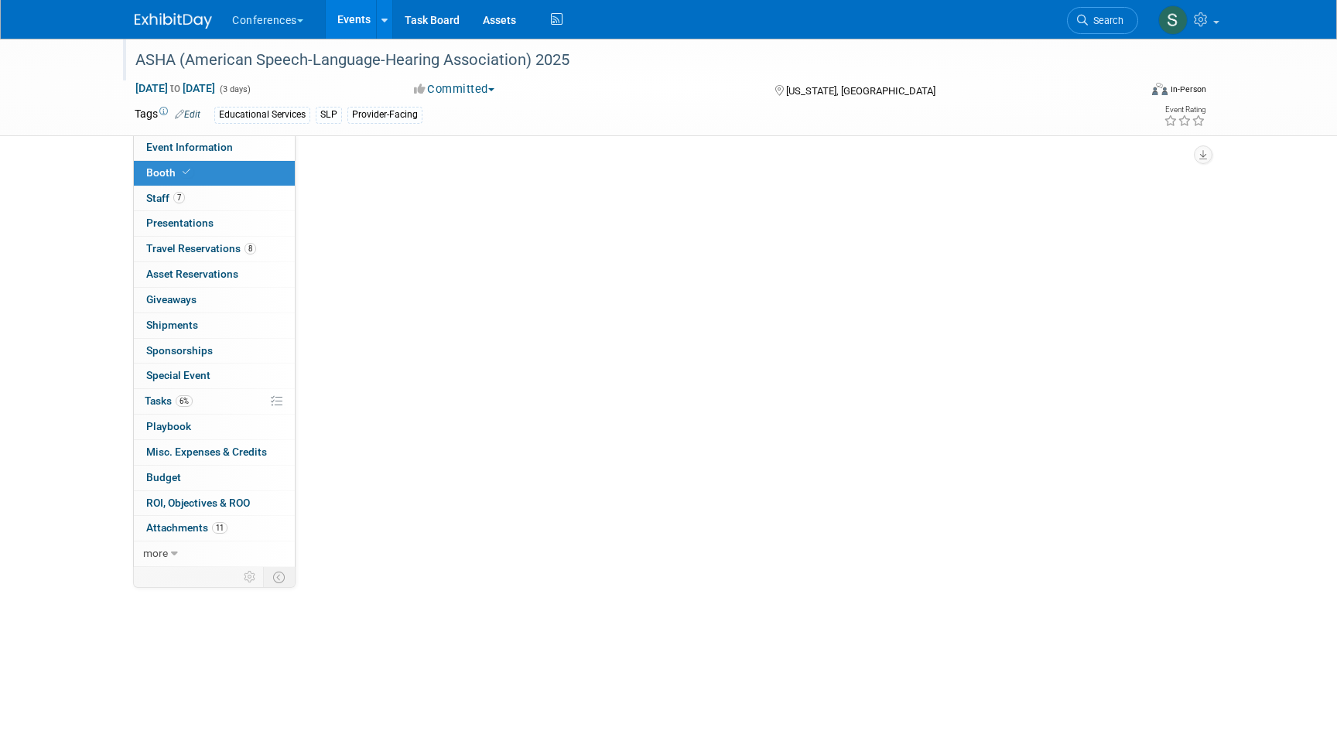
scroll to position [0, 0]
select select "10'x20'"
select select "Yes"
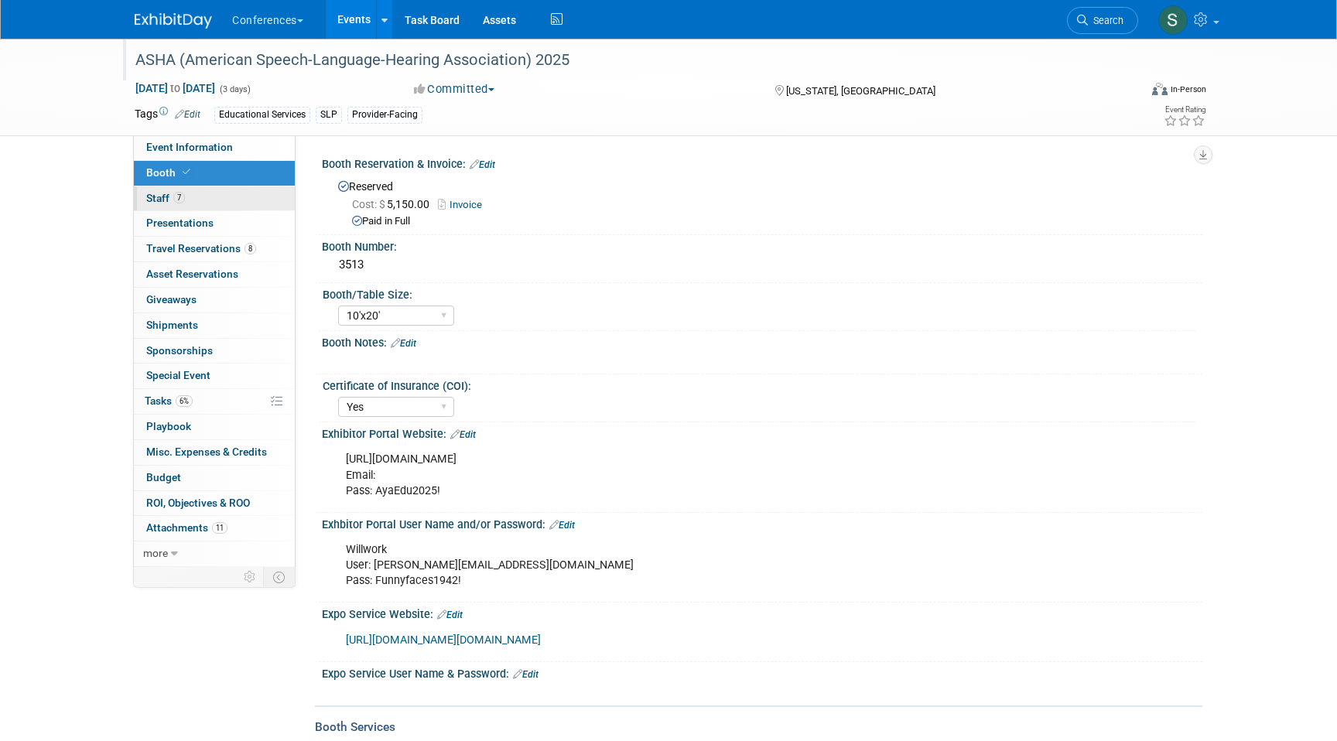
click at [196, 203] on link "7 Staff 7" at bounding box center [214, 198] width 161 height 25
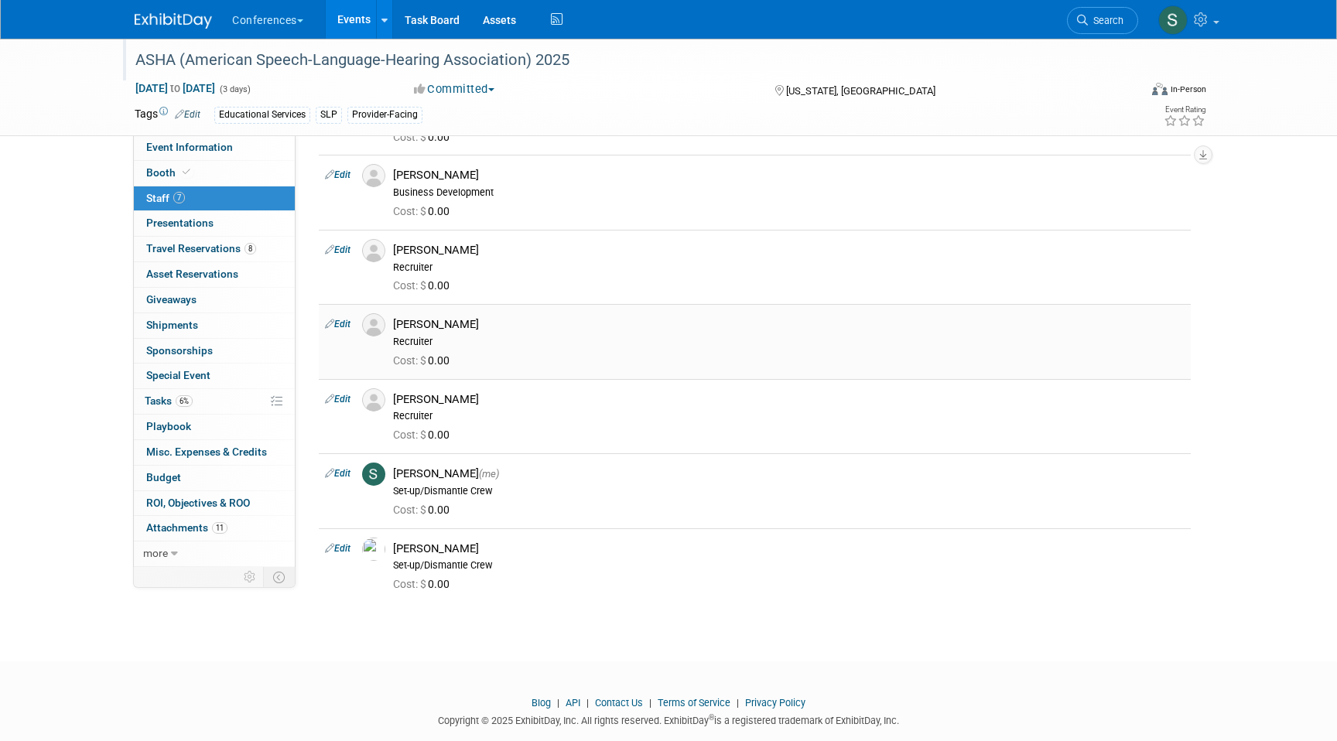
scroll to position [118, 0]
click at [1116, 25] on span "Search" at bounding box center [1106, 21] width 36 height 12
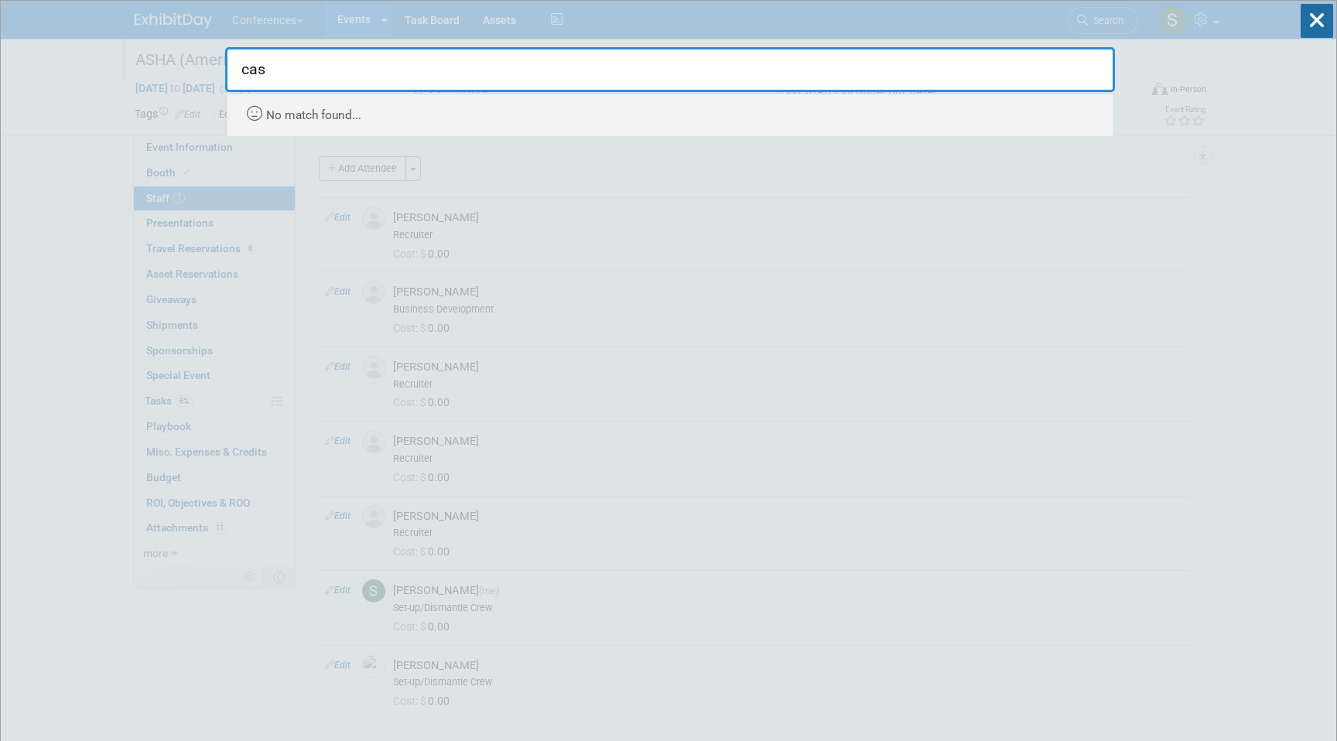
type input "case"
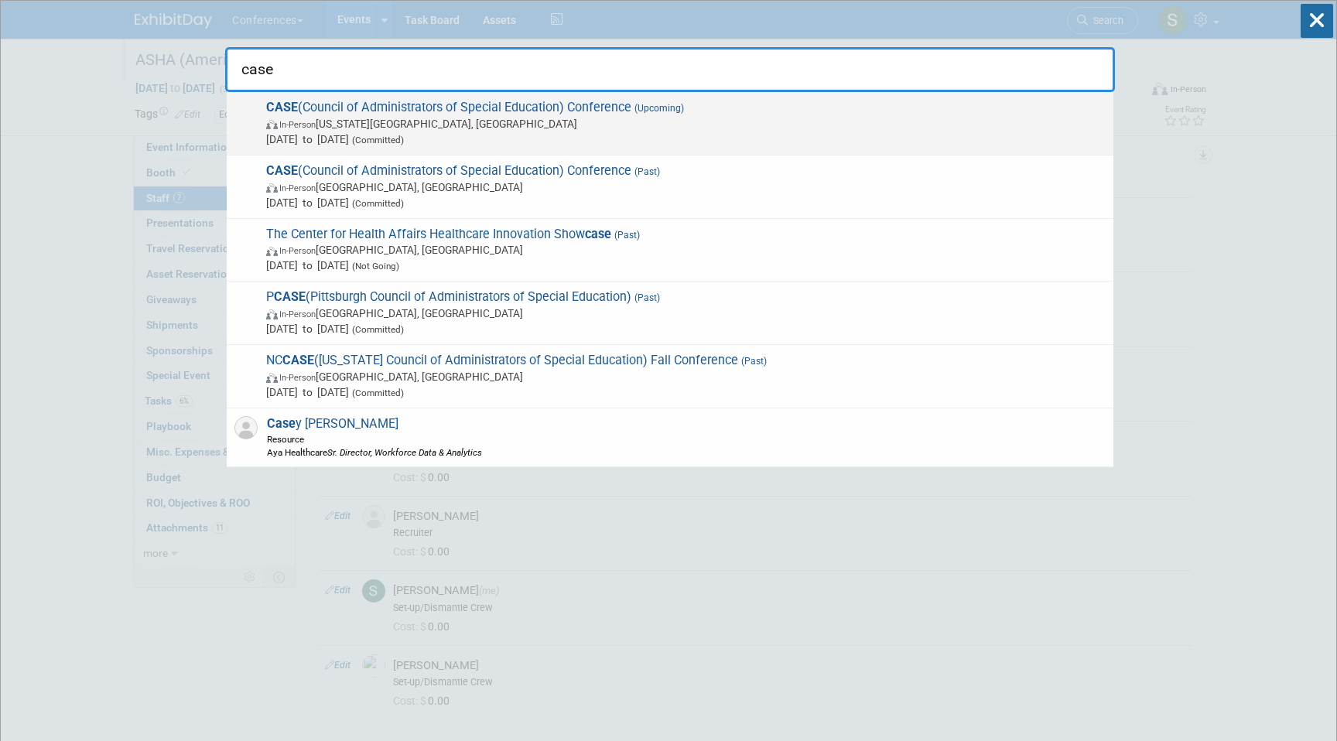
click at [449, 128] on span "In-Person Oklahoma City, OK" at bounding box center [685, 123] width 839 height 15
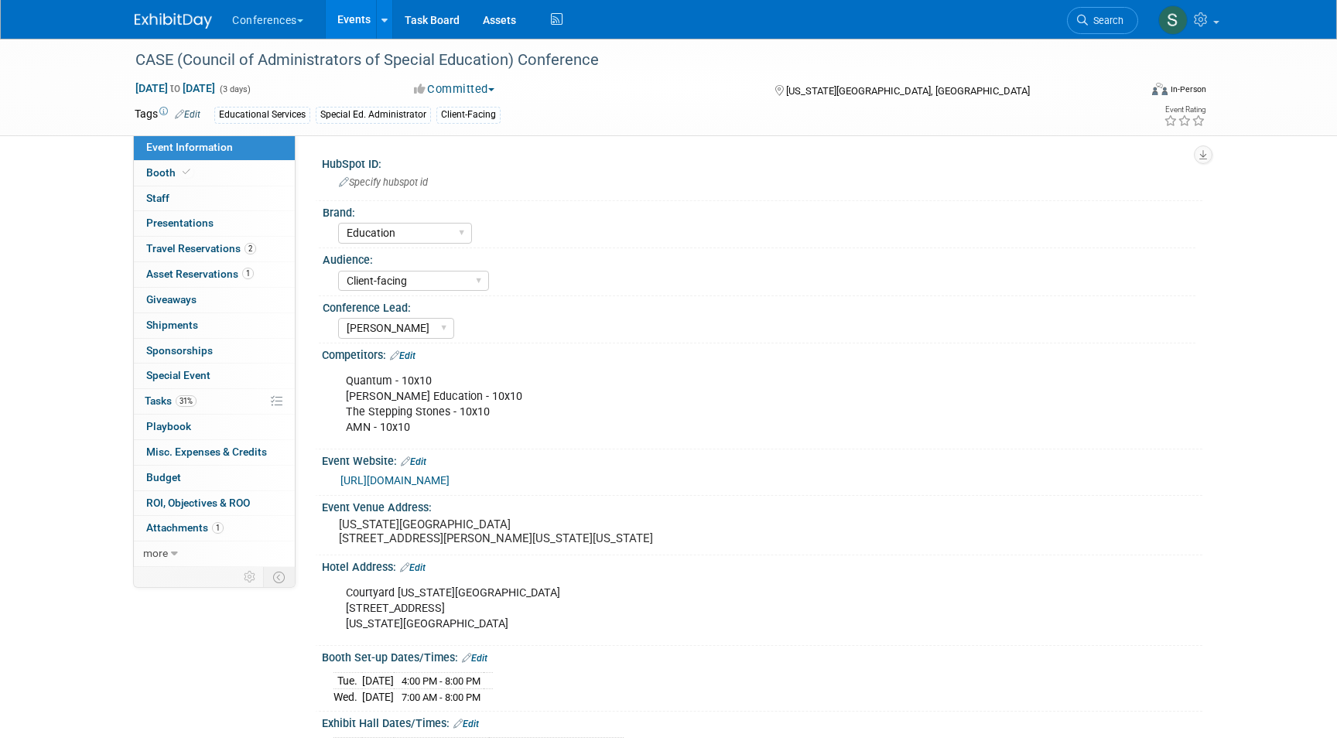
select select "Education"
select select "Client-facing"
select select "[PERSON_NAME]"
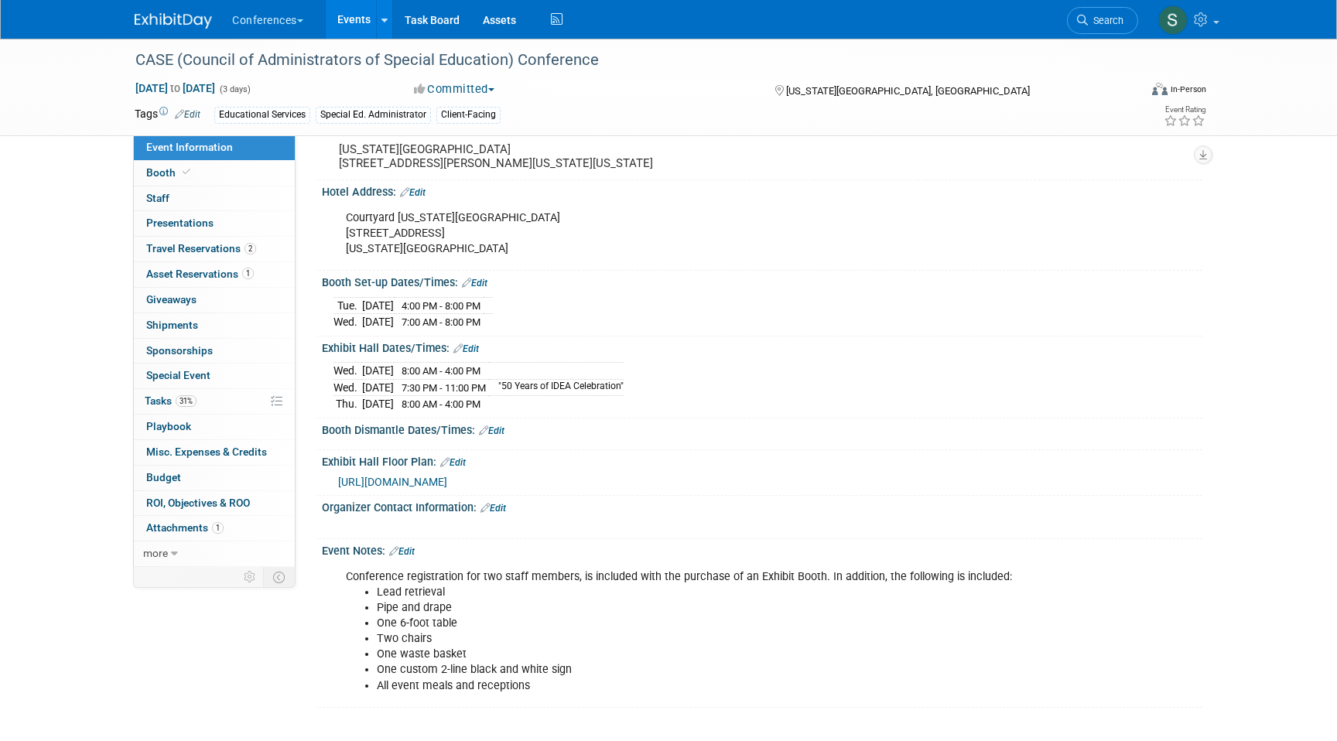
scroll to position [420, 0]
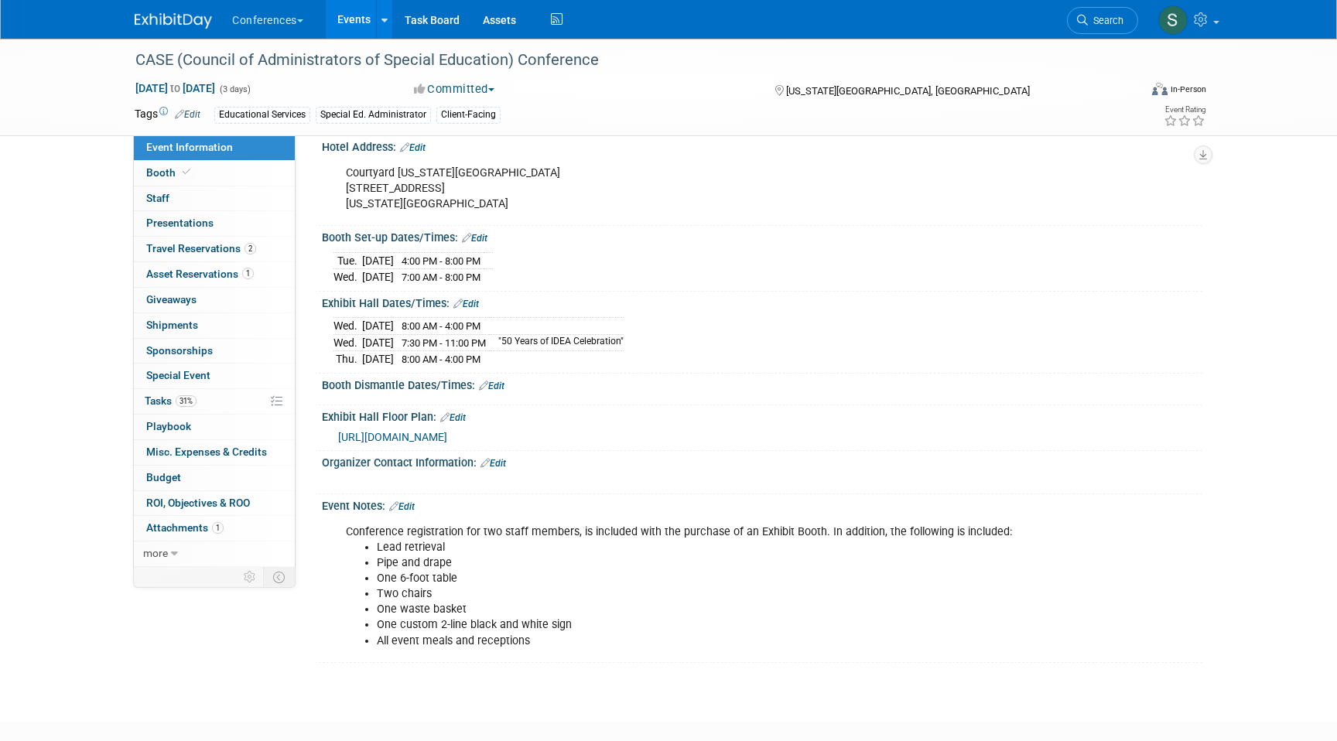
click at [771, 323] on div "Wed. Nov 5, 2025 8:00 AM - 4:00 PM Wed. Nov 5, 2025 7:30 PM - 11:00 PM "50 Year…" at bounding box center [762, 339] width 880 height 60
click at [487, 244] on link "Edit" at bounding box center [475, 238] width 26 height 11
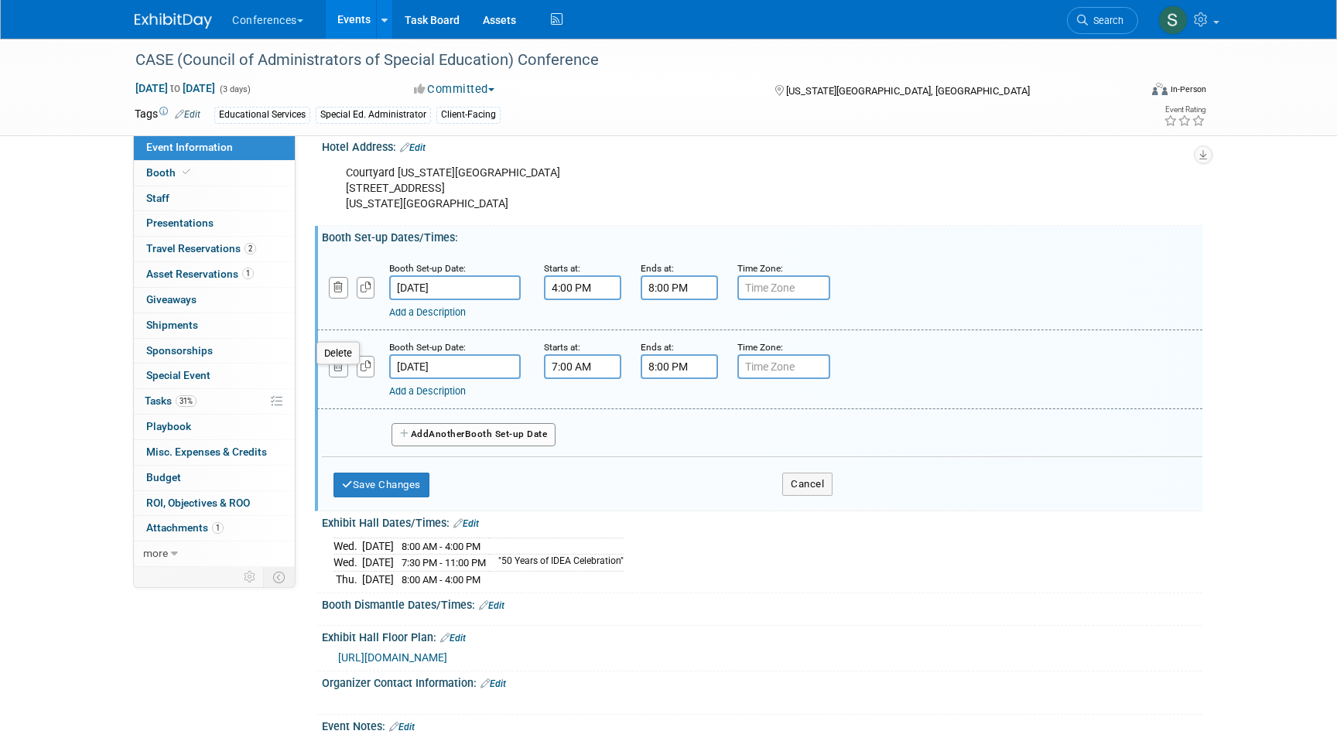
click at [338, 371] on icon "button" at bounding box center [338, 366] width 10 height 10
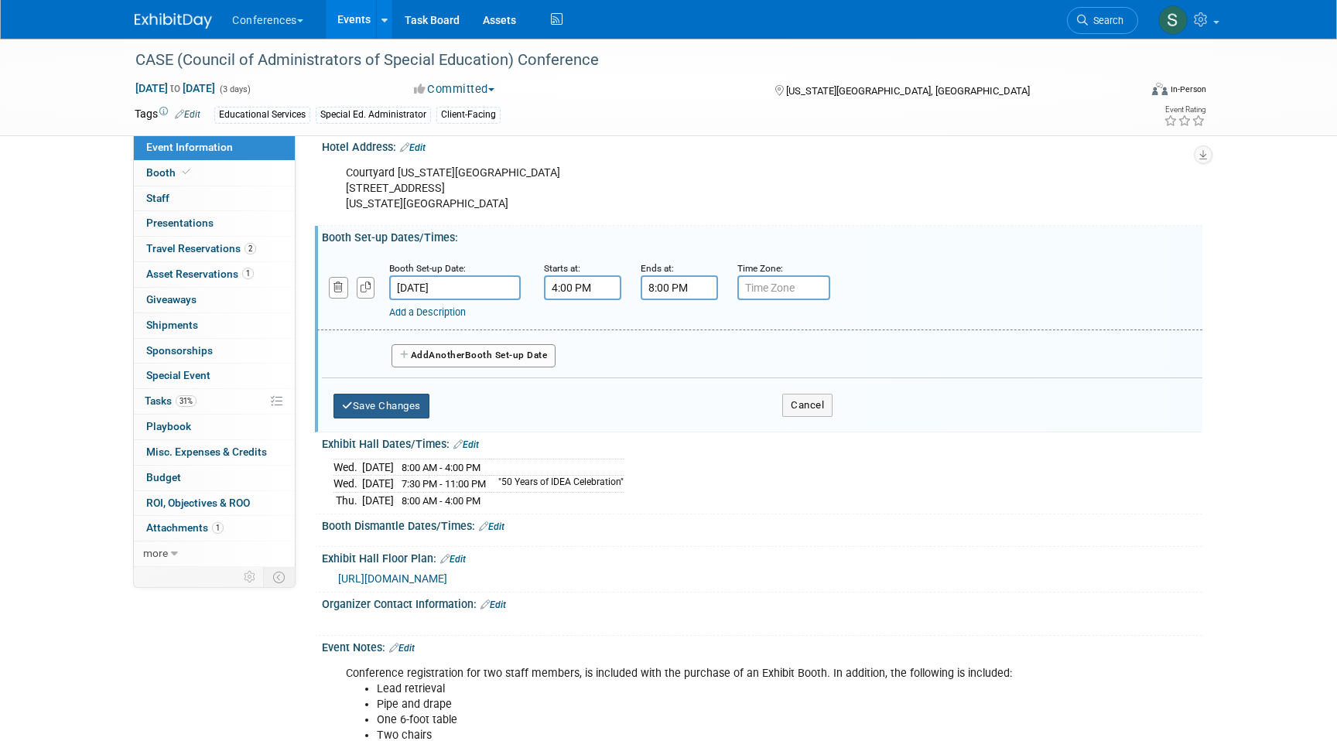
click at [416, 418] on button "Save Changes" at bounding box center [381, 406] width 96 height 25
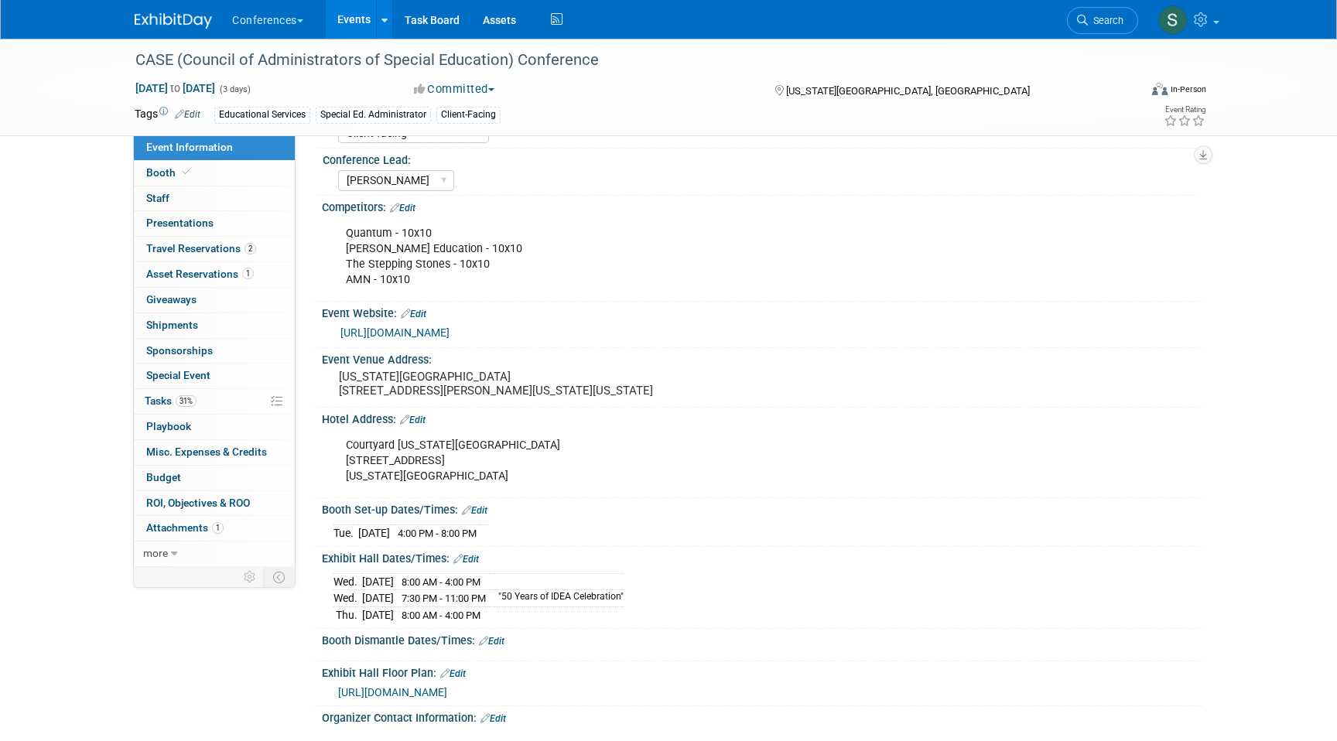
scroll to position [0, 0]
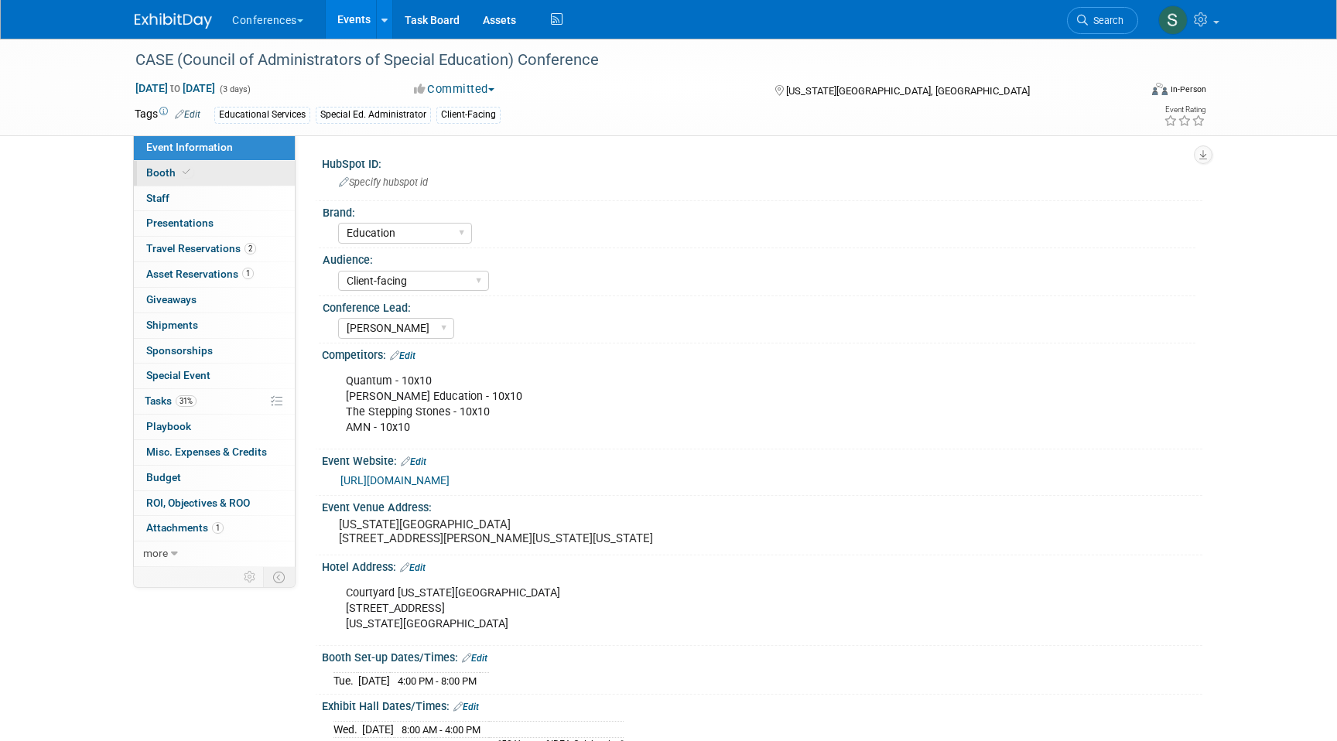
click at [180, 171] on span at bounding box center [186, 172] width 14 height 12
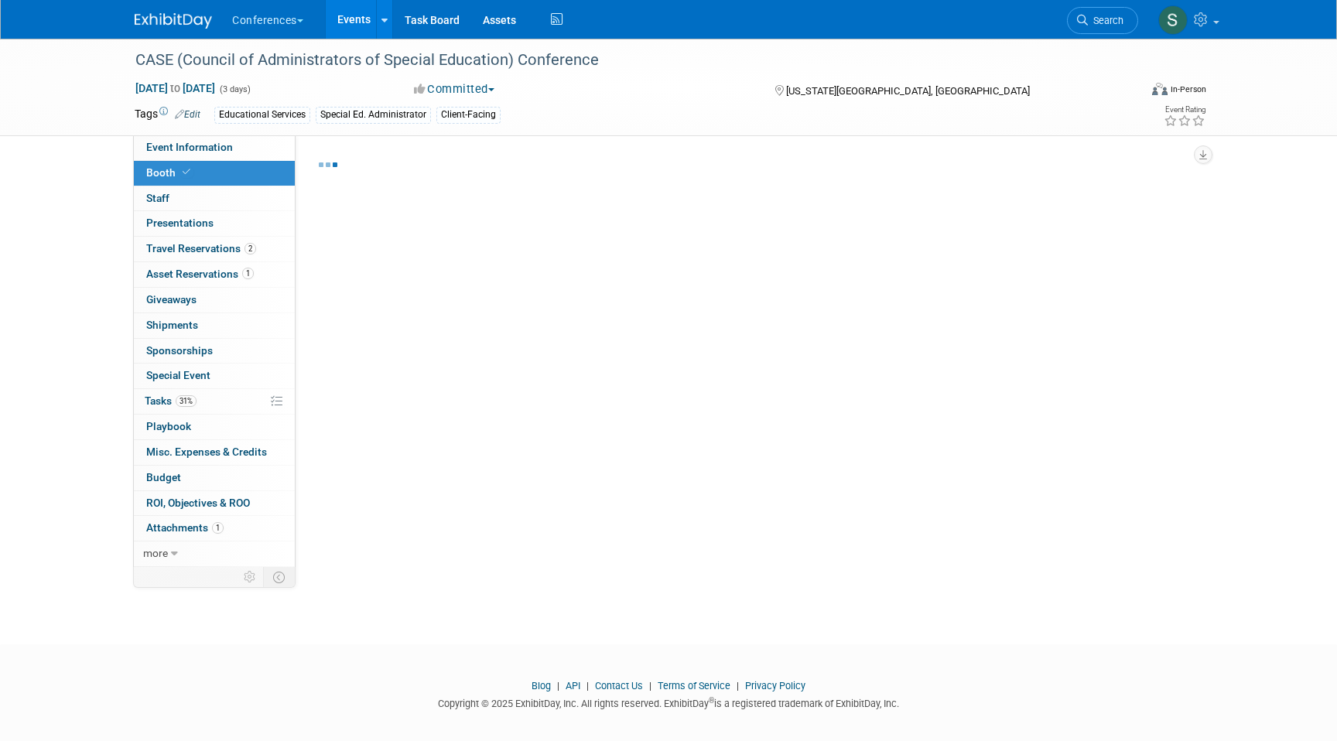
select select "6' tabletop"
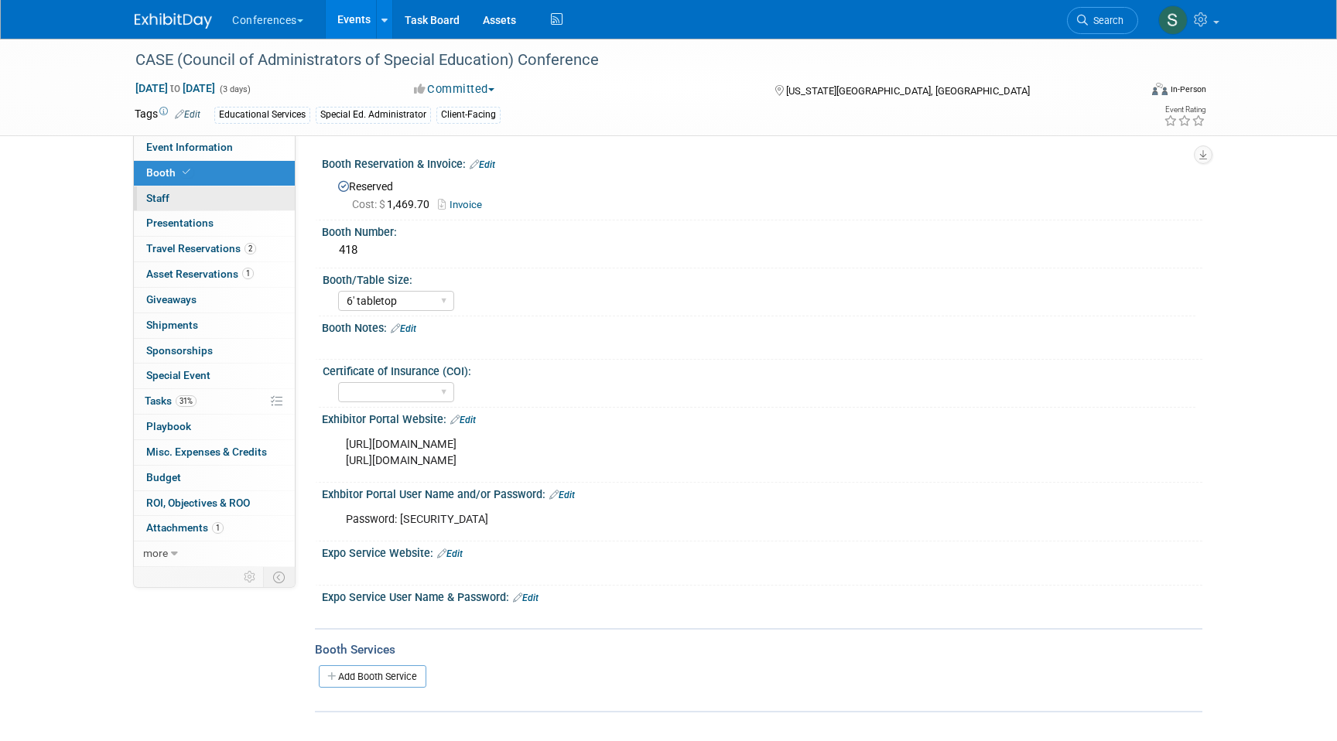
click at [180, 197] on link "0 Staff 0" at bounding box center [214, 198] width 161 height 25
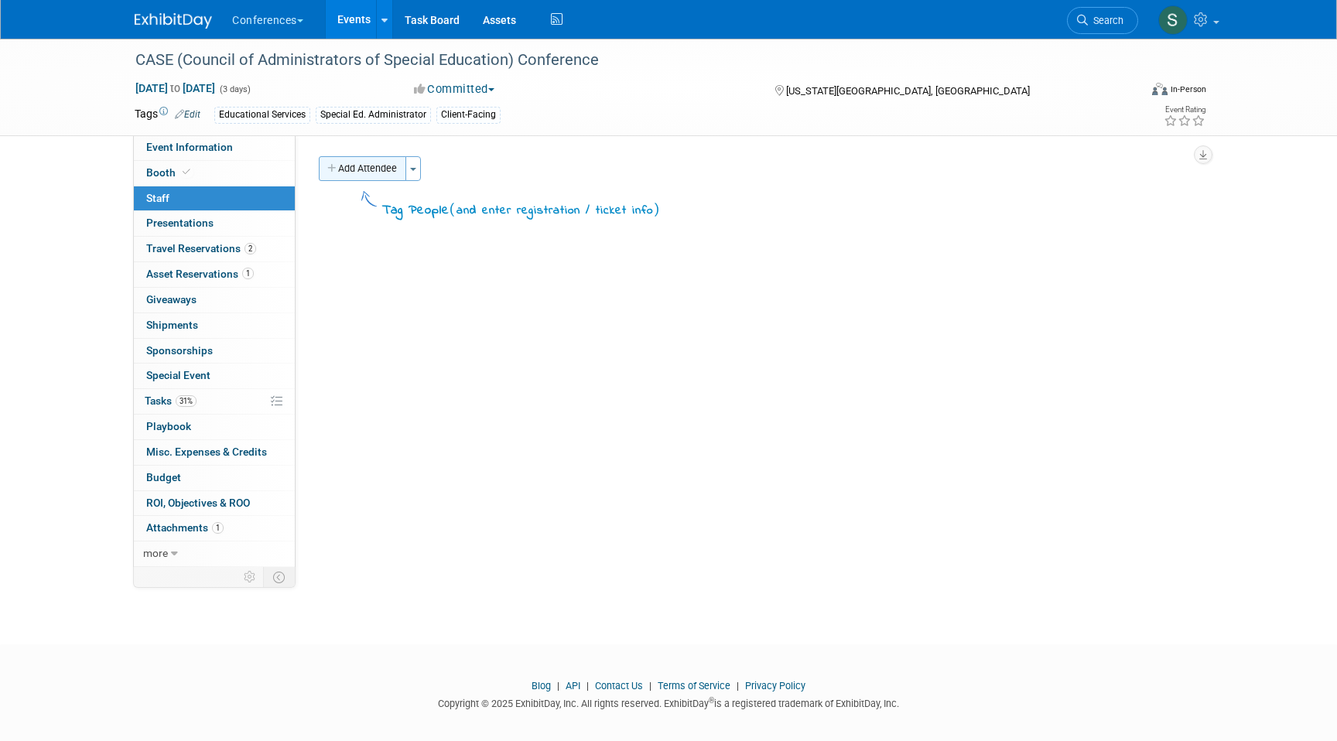
click at [357, 172] on button "Add Attendee" at bounding box center [362, 168] width 87 height 25
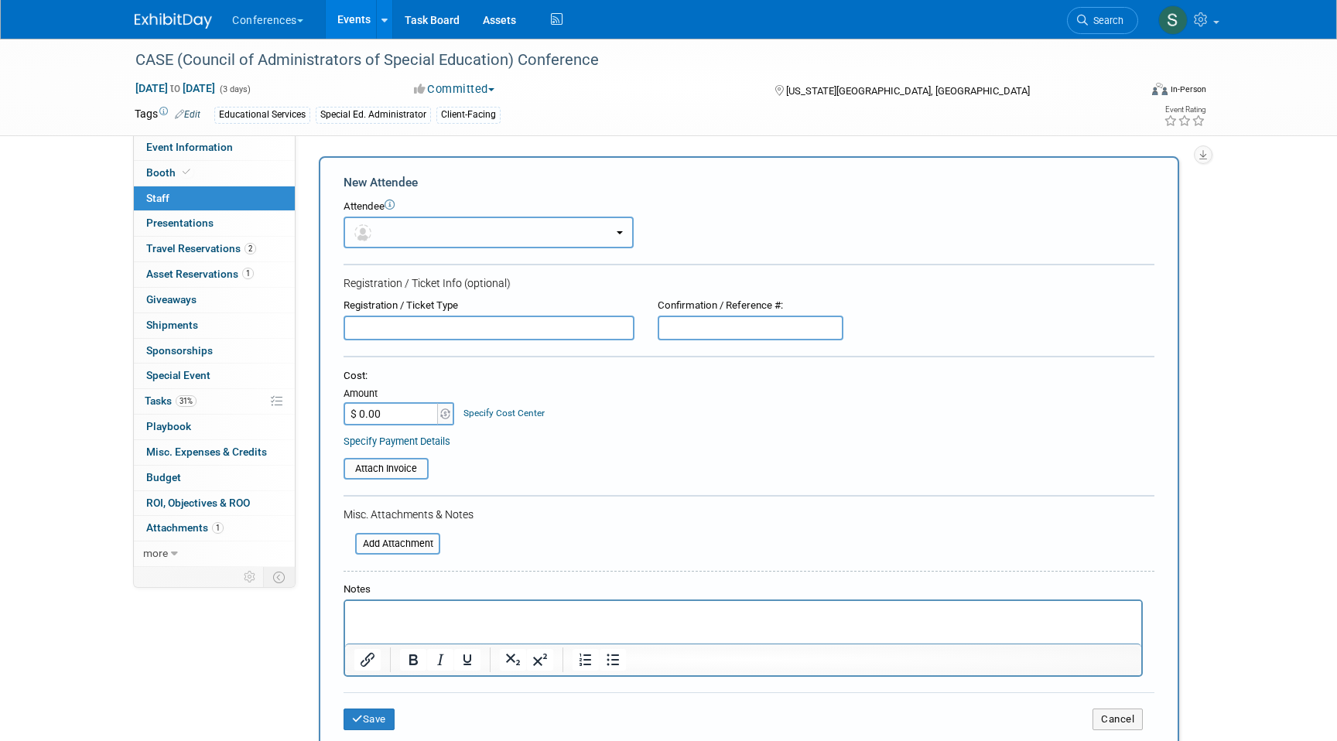
click at [445, 242] on button "button" at bounding box center [488, 233] width 290 height 32
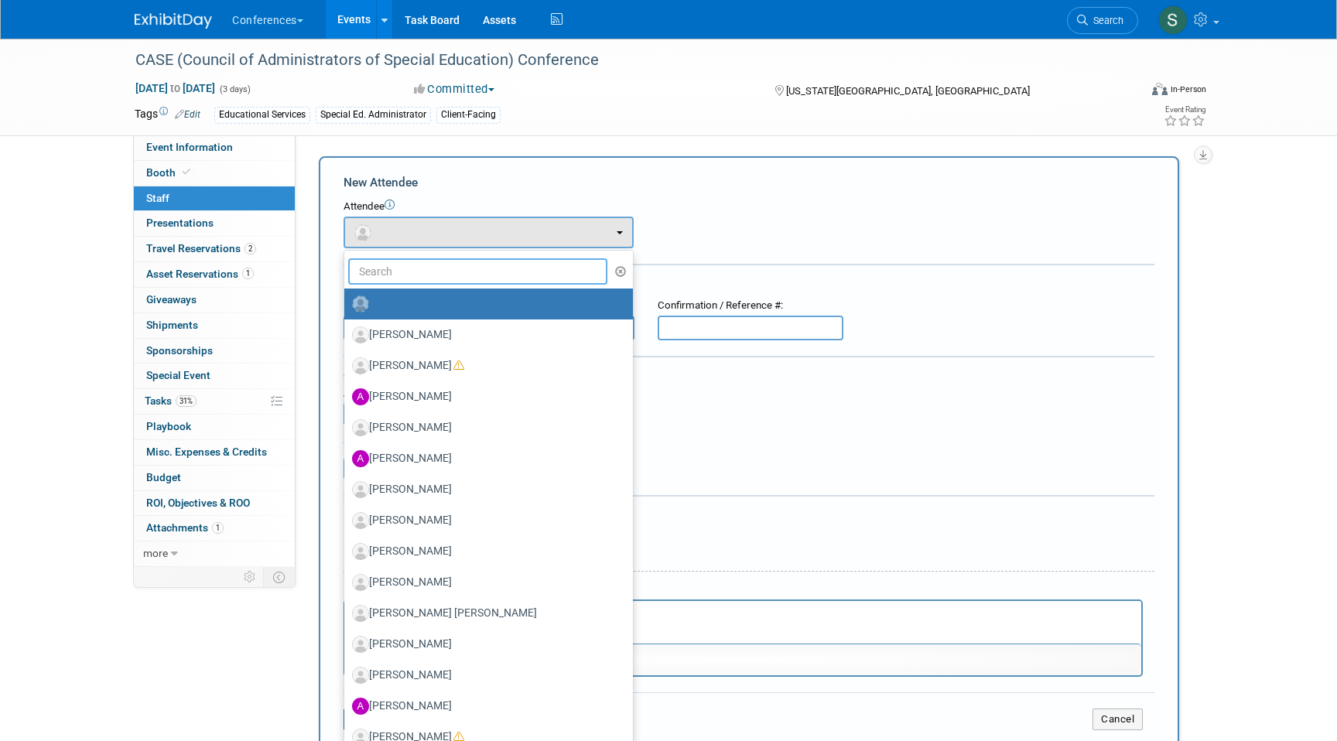
click at [431, 274] on input "text" at bounding box center [477, 271] width 259 height 26
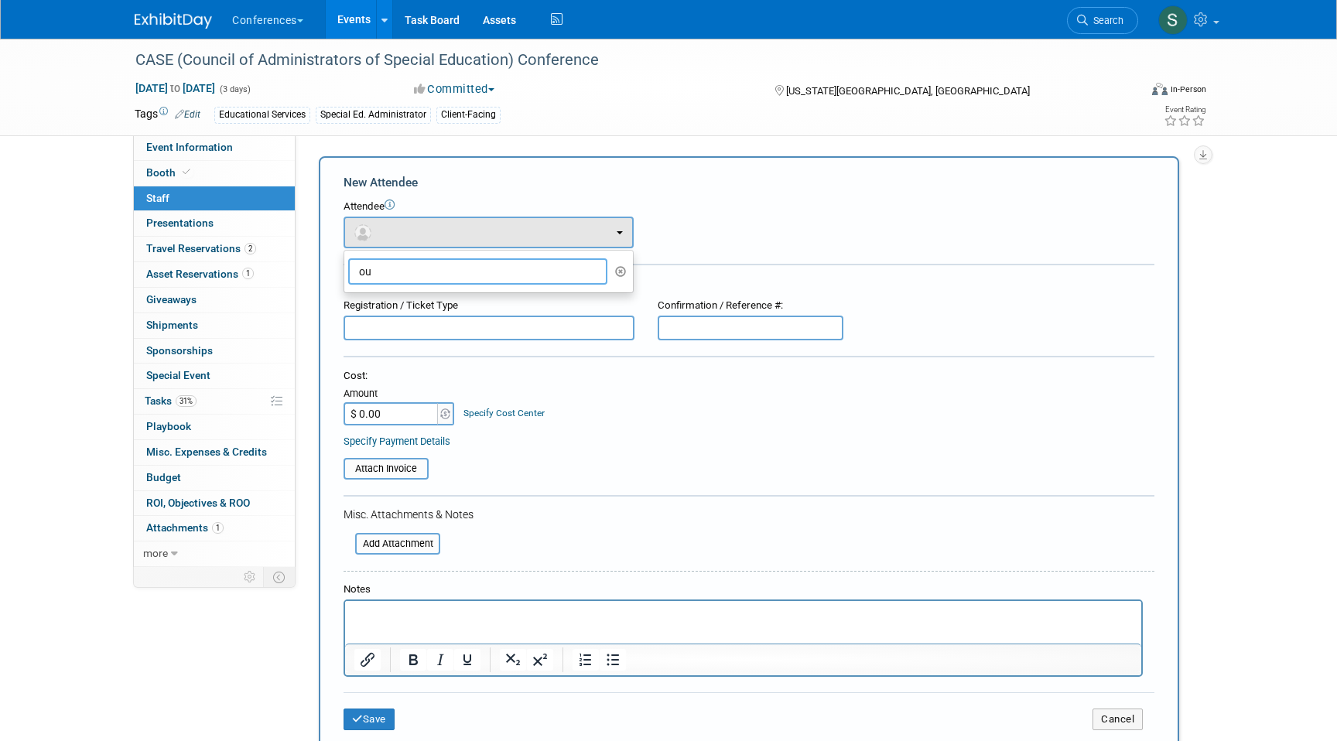
type input "o"
type input "court"
click at [683, 233] on div "Attendee <img src="https://www.exhibitday.com/Images/Unassigned-User-Icon.png" …" at bounding box center [748, 224] width 811 height 49
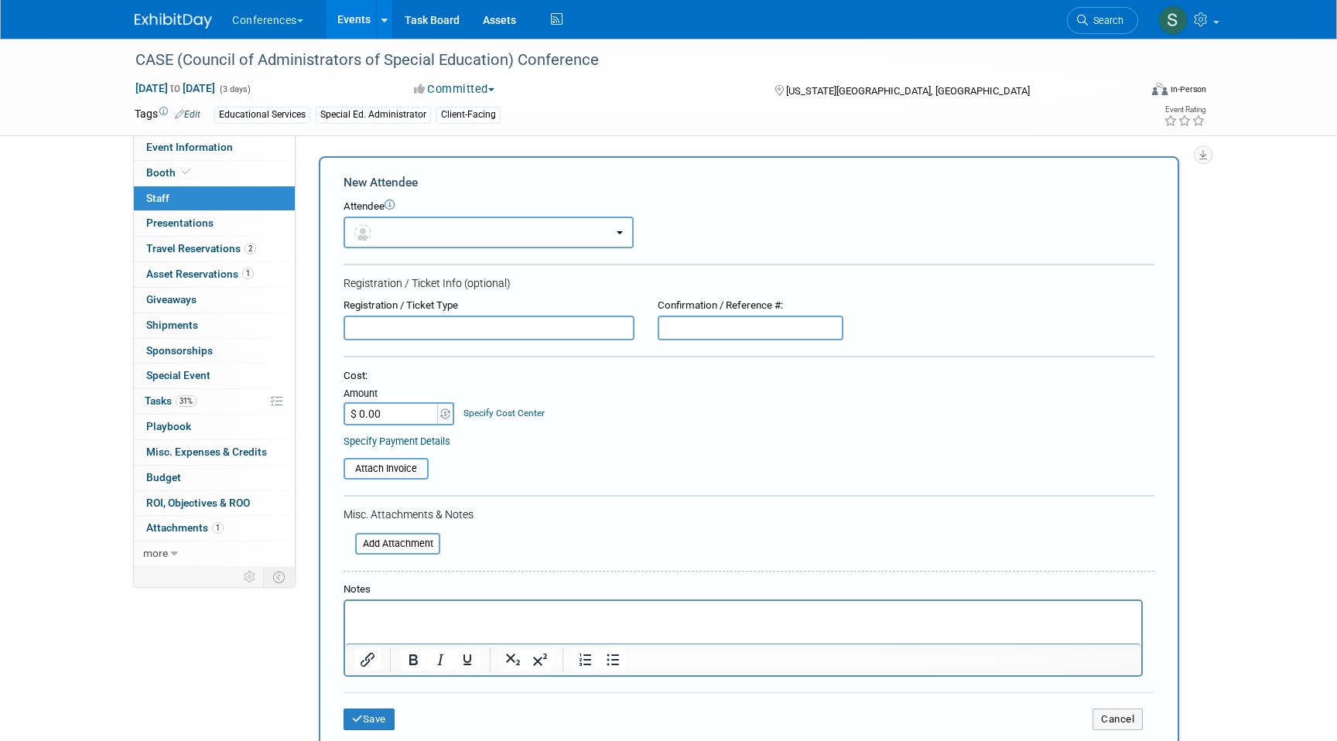
click at [592, 223] on button "button" at bounding box center [488, 233] width 290 height 32
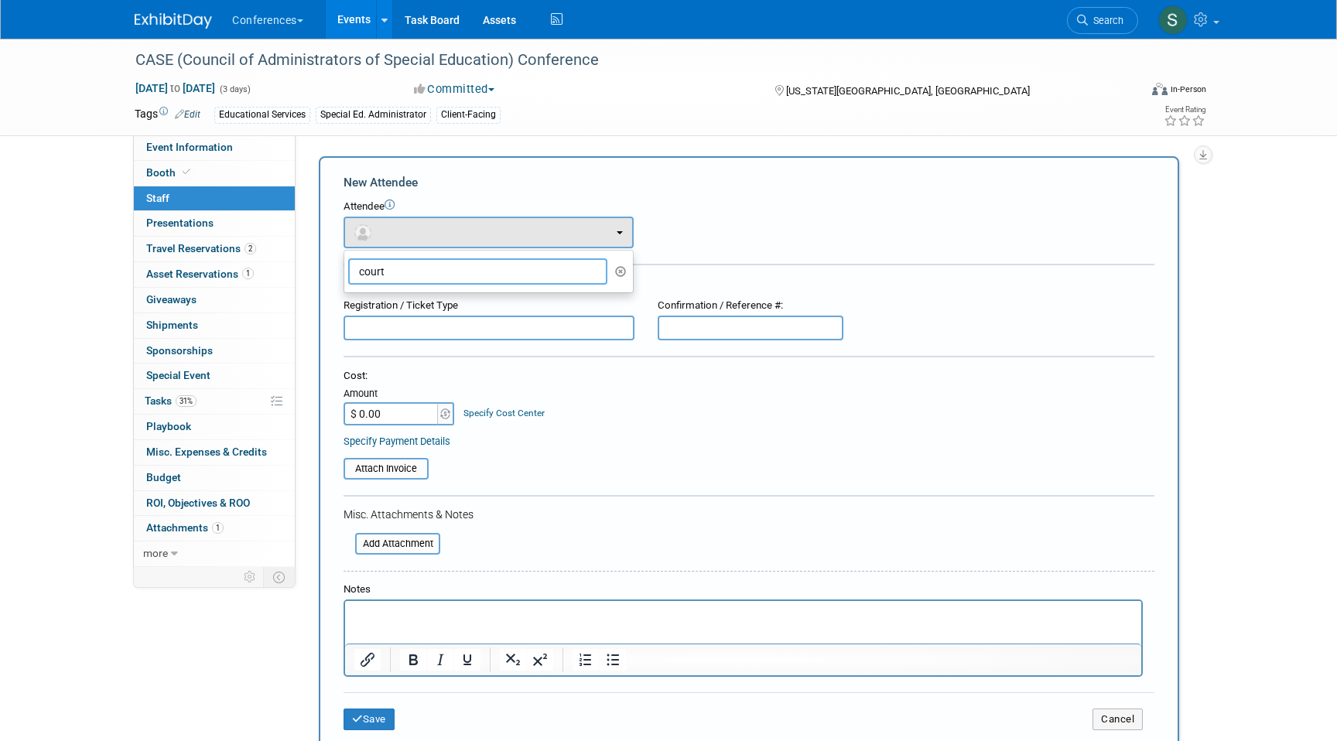
click at [542, 278] on input "court" at bounding box center [477, 271] width 259 height 26
click at [627, 271] on button "button" at bounding box center [621, 271] width 18 height 23
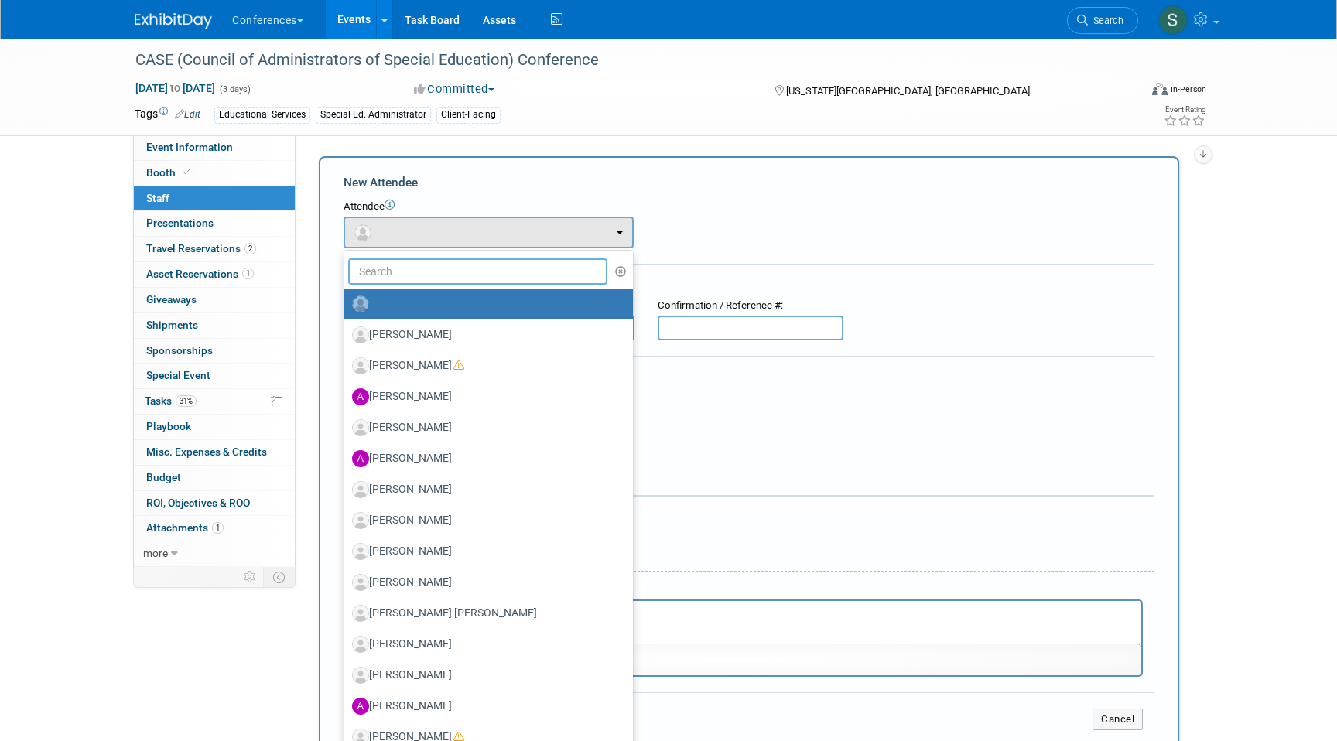
click at [517, 271] on input "text" at bounding box center [477, 271] width 259 height 26
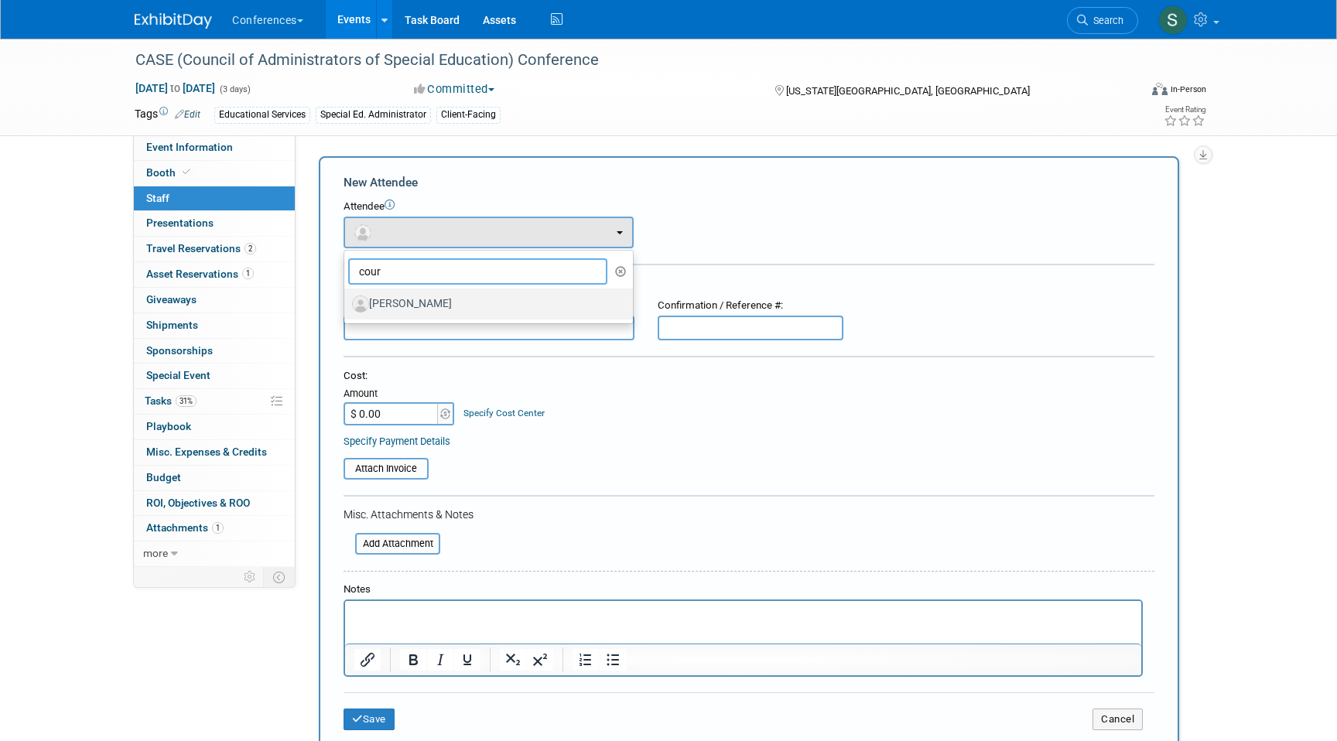
type input "cour"
click at [472, 306] on label "[PERSON_NAME]" at bounding box center [484, 304] width 265 height 25
click at [347, 306] on input "Courtney Norman" at bounding box center [341, 302] width 10 height 10
select select "56bd4f2b-22ad-4d98-8126-e5f8a70b0b4e"
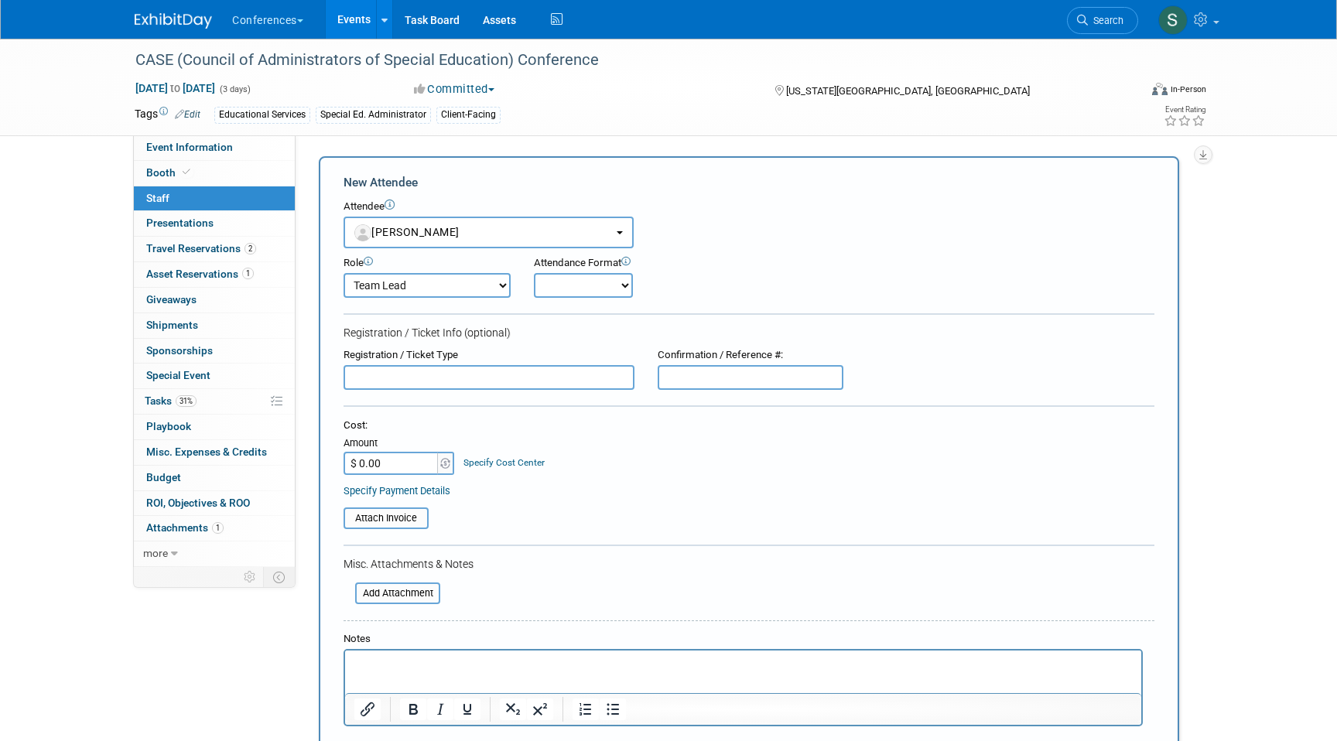
click at [442, 287] on select "Account Management Business Development Demonstrator Events Host Marketing Plan…" at bounding box center [426, 285] width 167 height 25
select select "400"
click at [343, 273] on select "Account Management Business Development Demonstrator Events Host Marketing Plan…" at bounding box center [426, 285] width 167 height 25
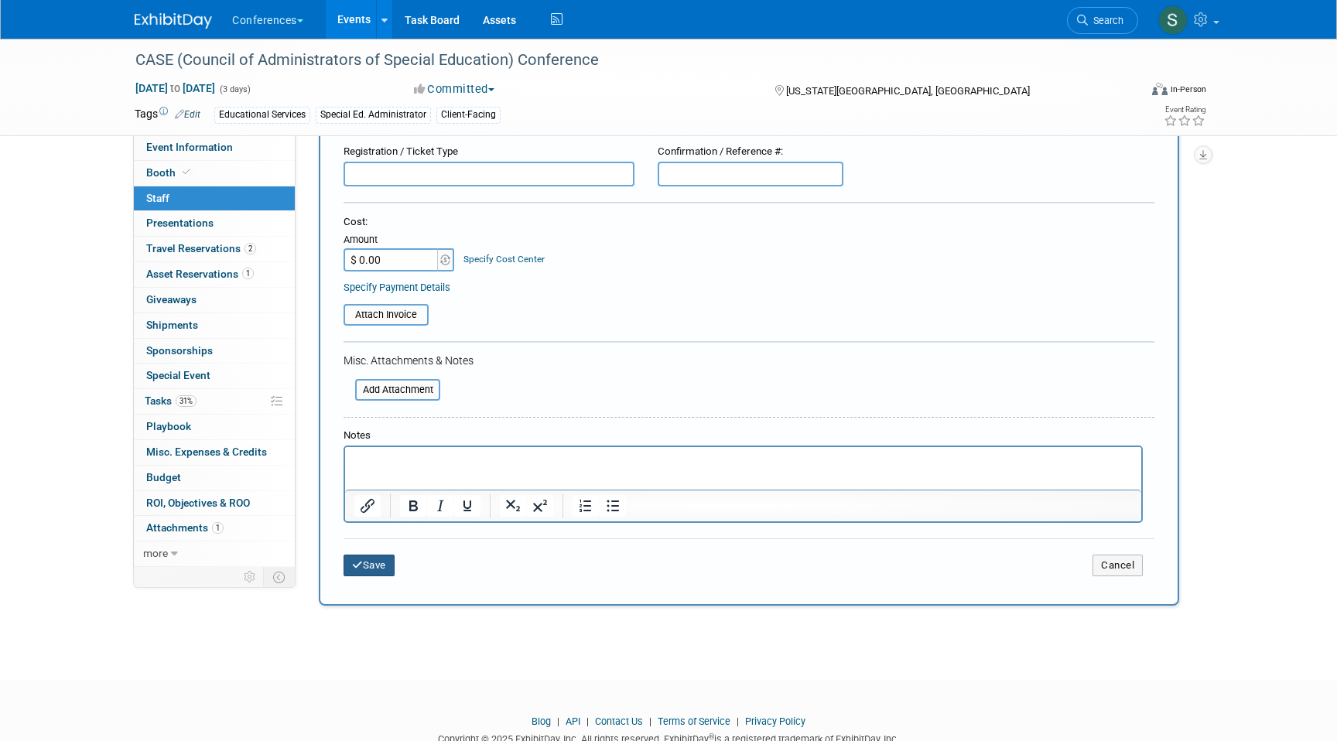
click at [350, 572] on button "Save" at bounding box center [368, 566] width 51 height 22
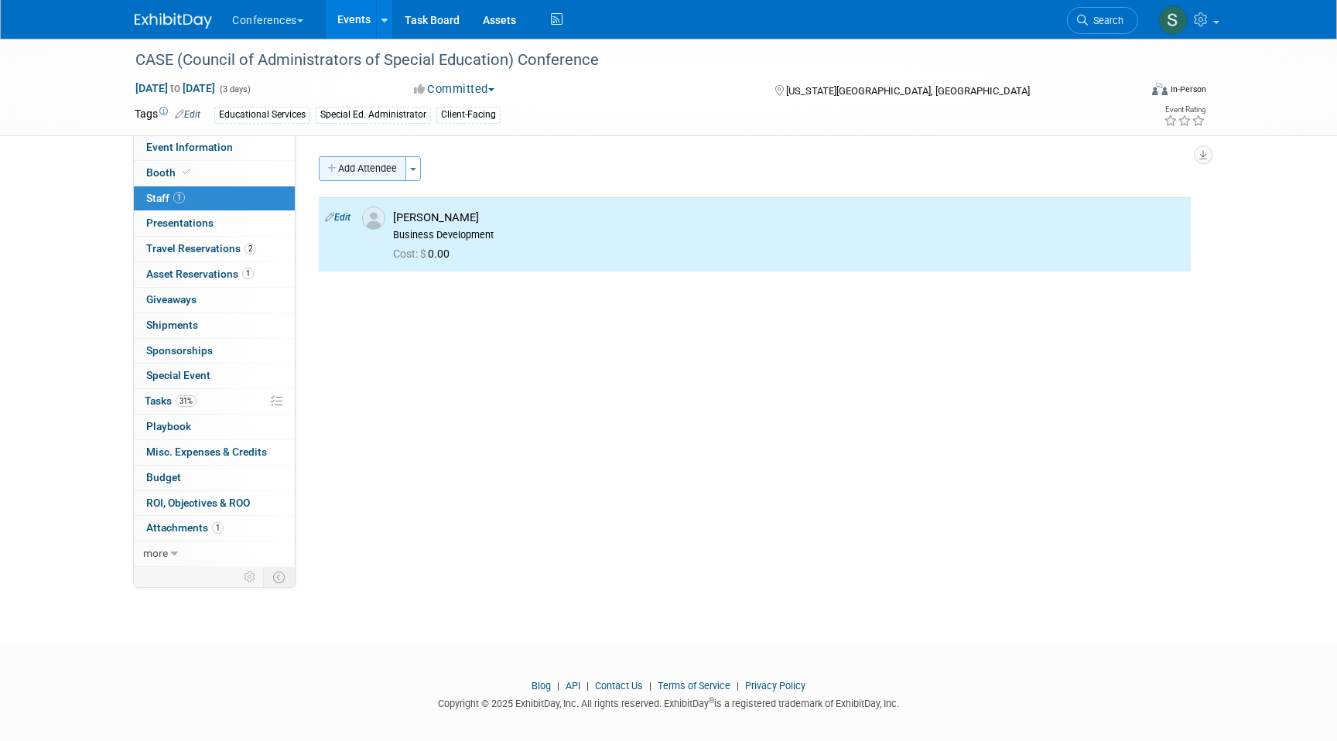
click at [377, 164] on button "Add Attendee" at bounding box center [362, 168] width 87 height 25
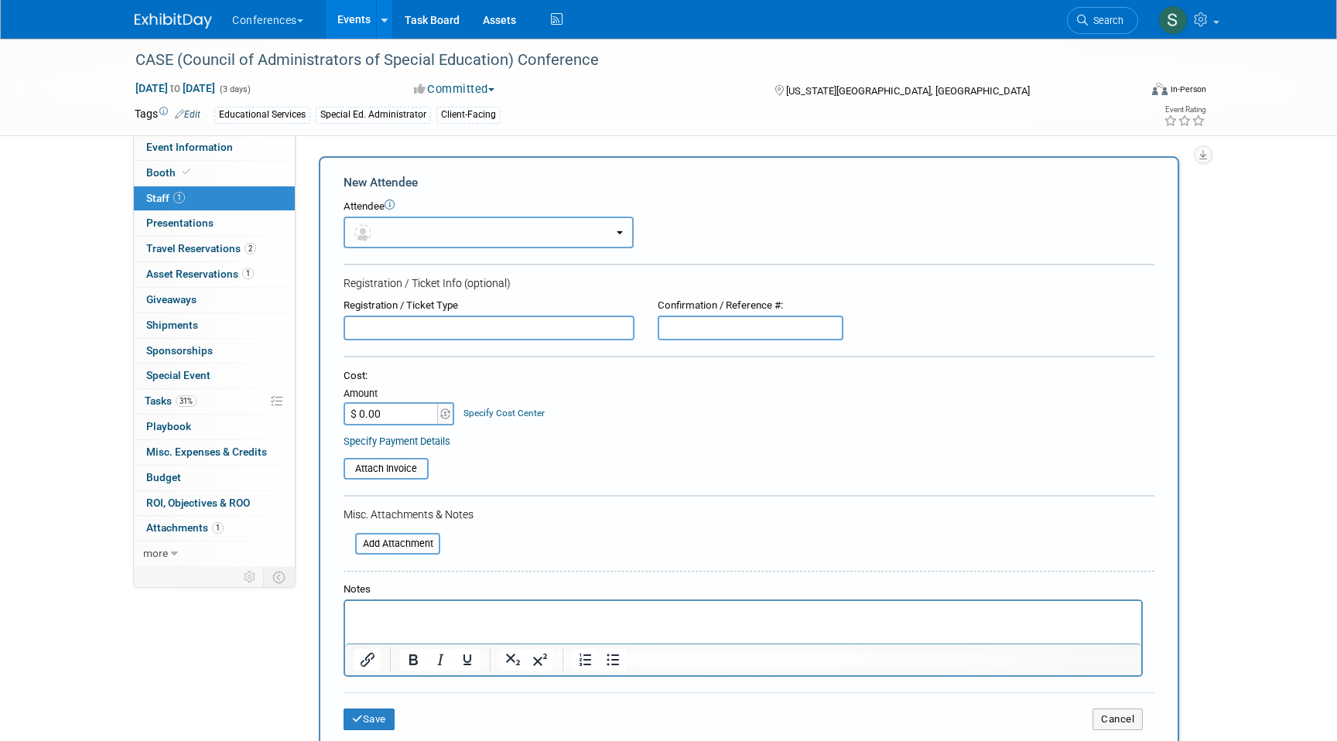
click at [381, 241] on button "button" at bounding box center [488, 233] width 290 height 32
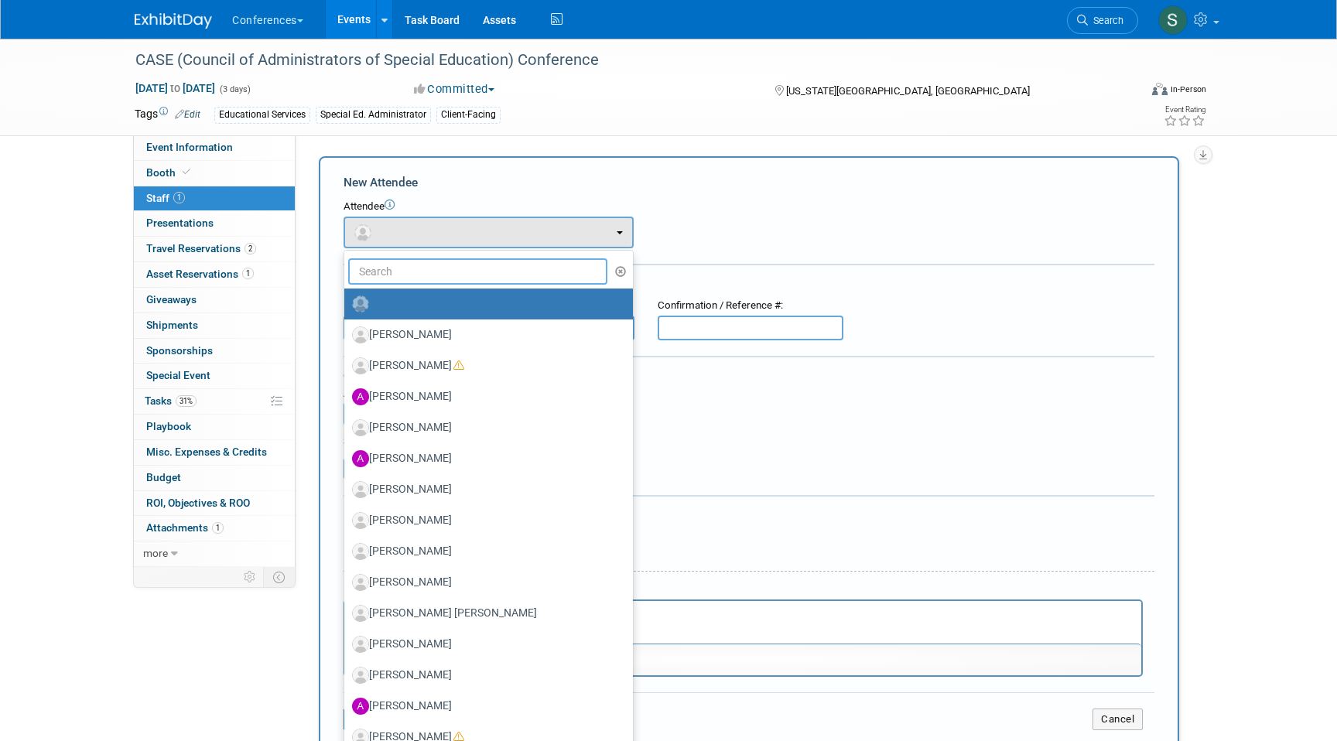
click at [392, 270] on input "text" at bounding box center [477, 271] width 259 height 26
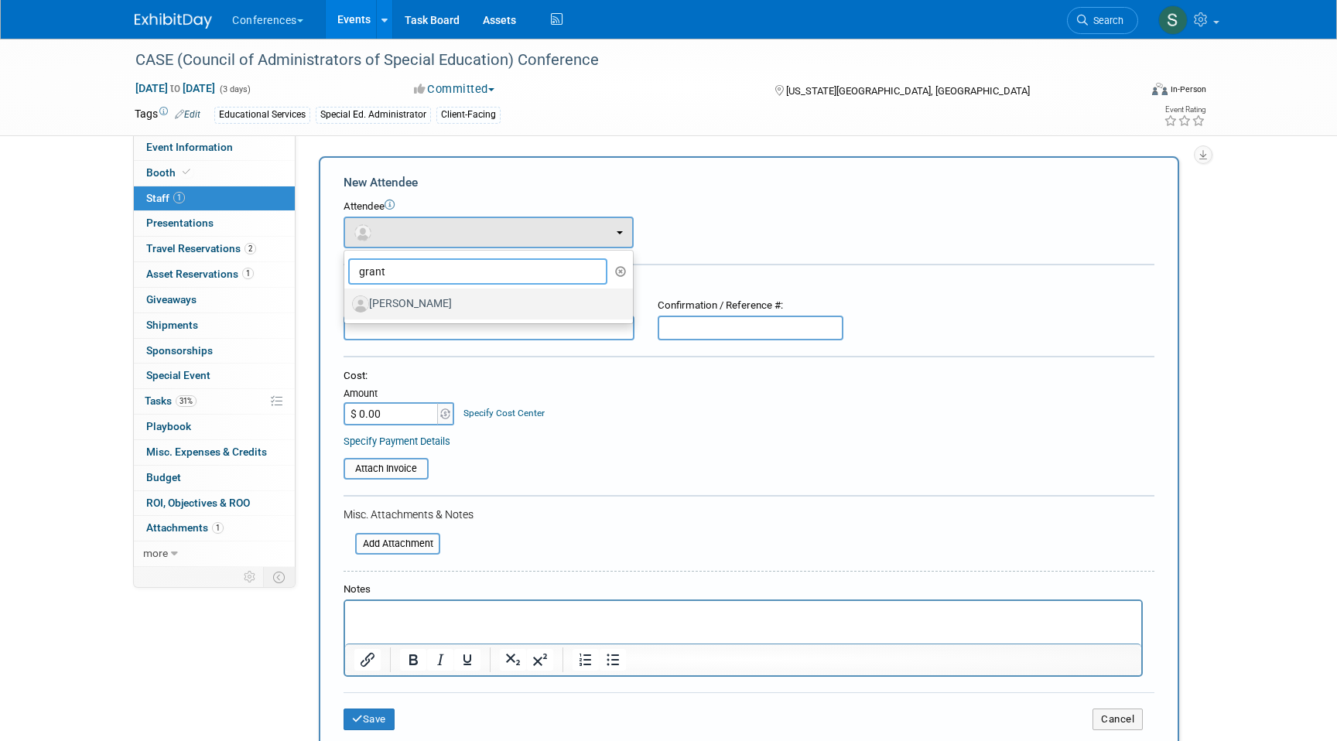
type input "grant"
click at [435, 299] on label "[PERSON_NAME]" at bounding box center [484, 304] width 265 height 25
click at [347, 299] on input "[PERSON_NAME]" at bounding box center [341, 302] width 10 height 10
select select "008d83b6-49c7-4da5-8219-66e8b84f1e6c"
select select "400"
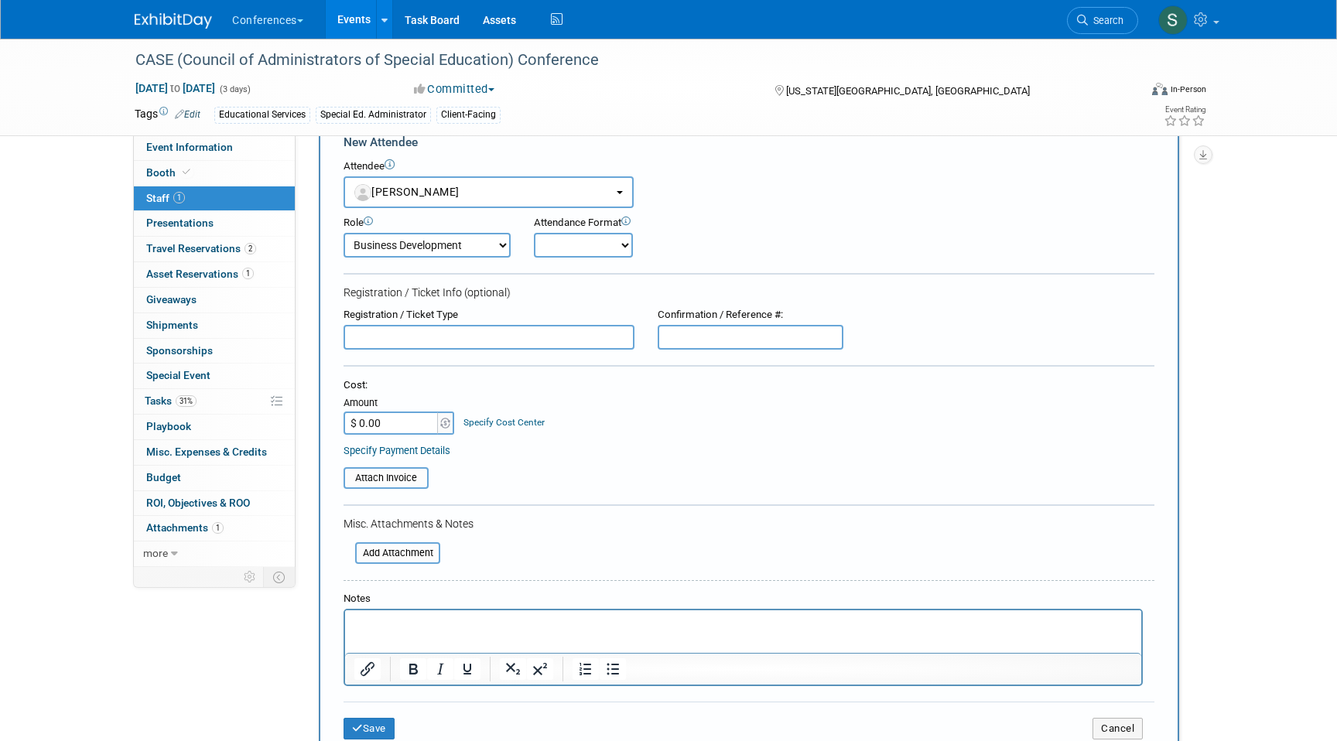
scroll to position [48, 0]
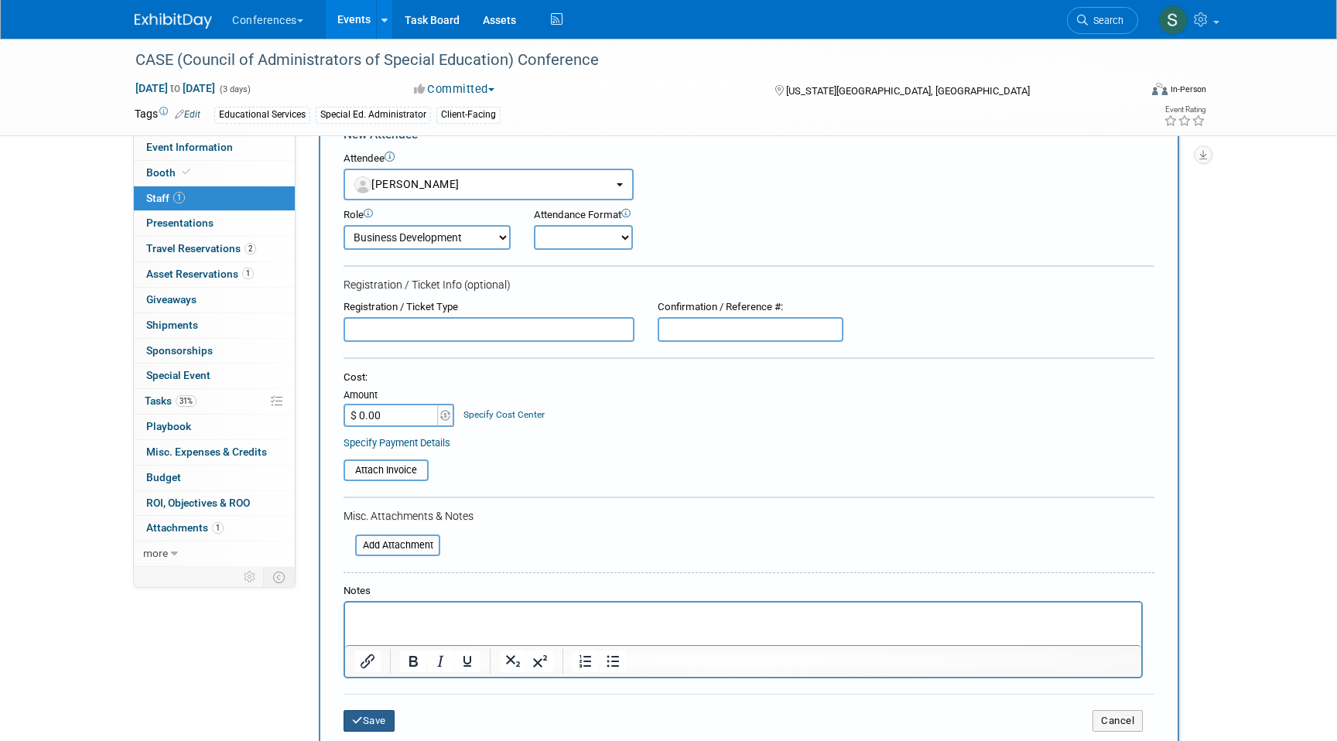
click at [379, 719] on button "Save" at bounding box center [368, 721] width 51 height 22
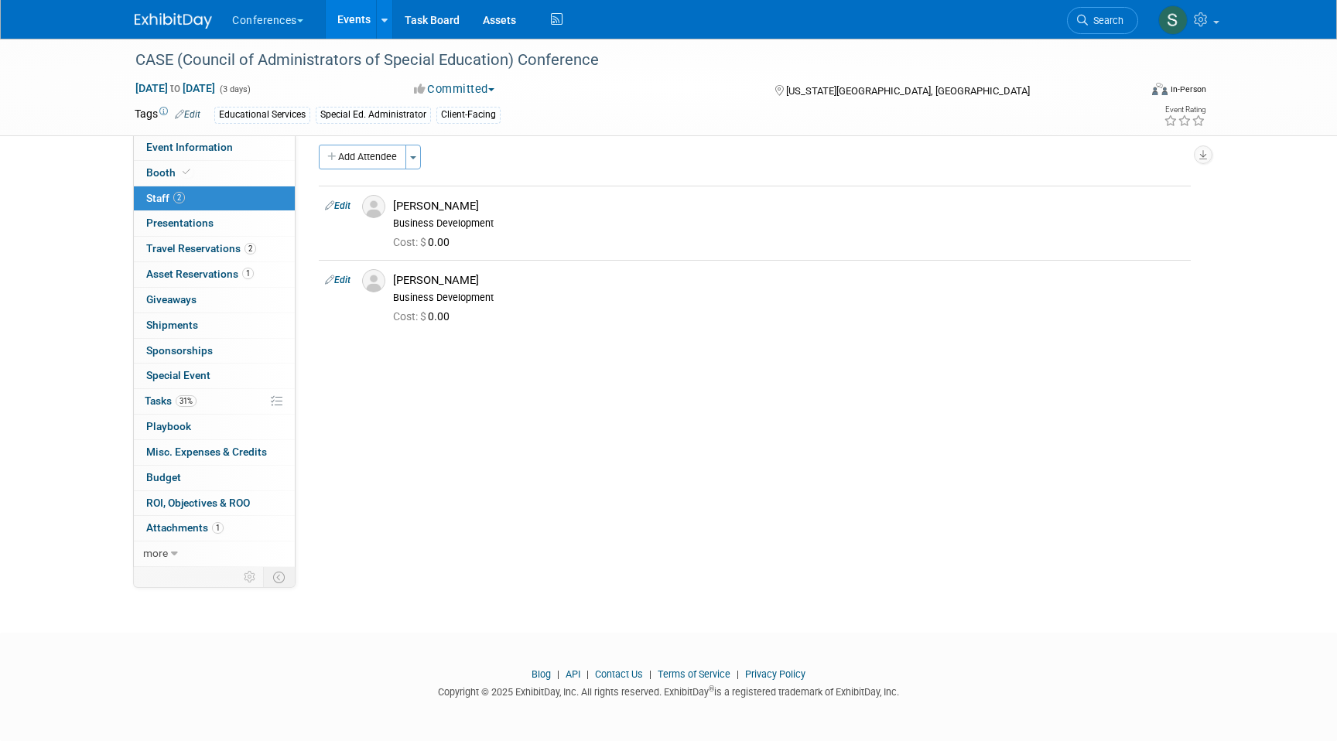
scroll to position [0, 0]
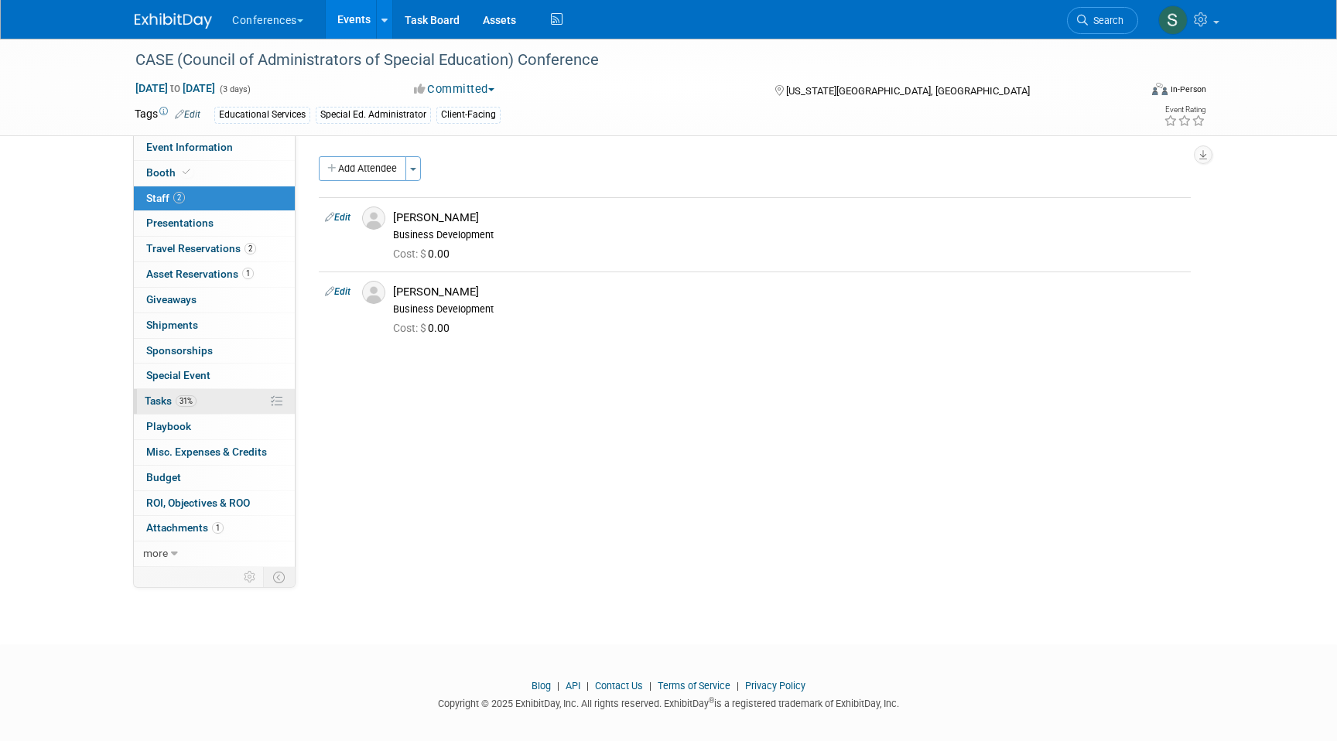
click at [210, 398] on link "31% Tasks 31%" at bounding box center [214, 401] width 161 height 25
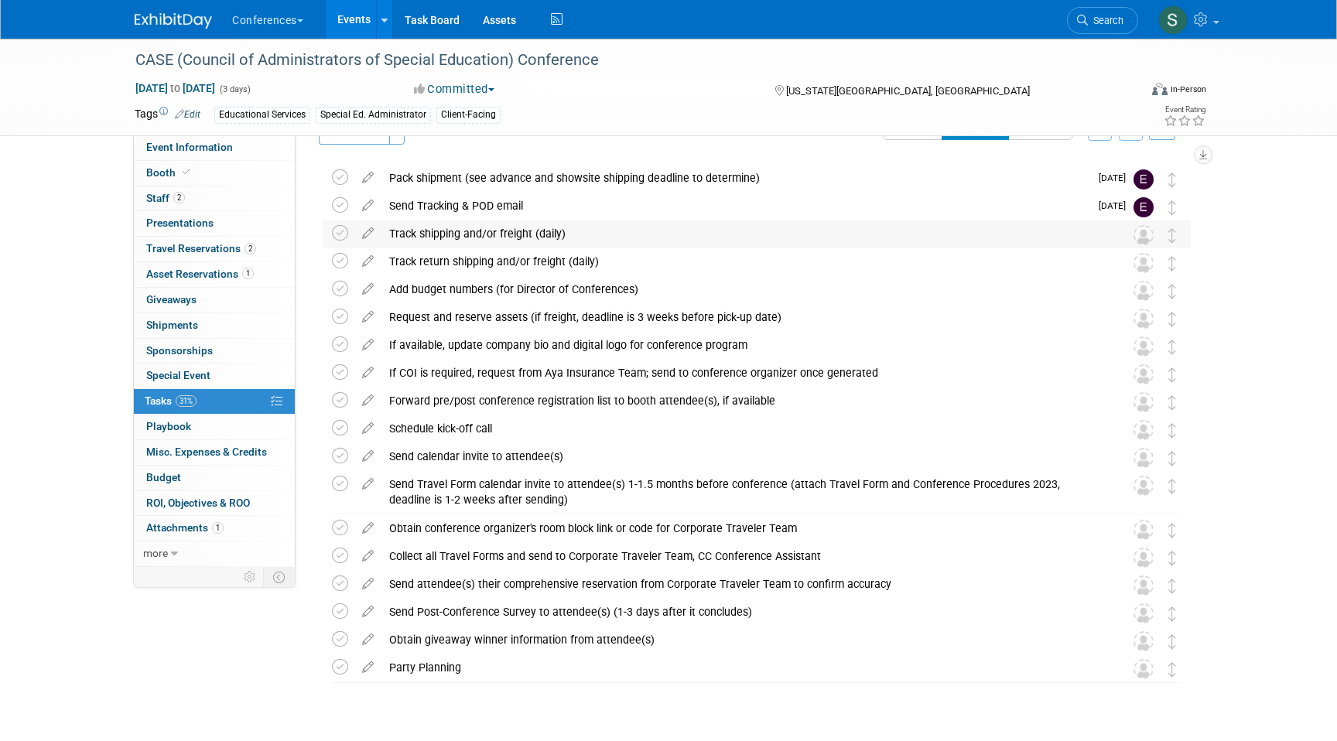
scroll to position [50, 0]
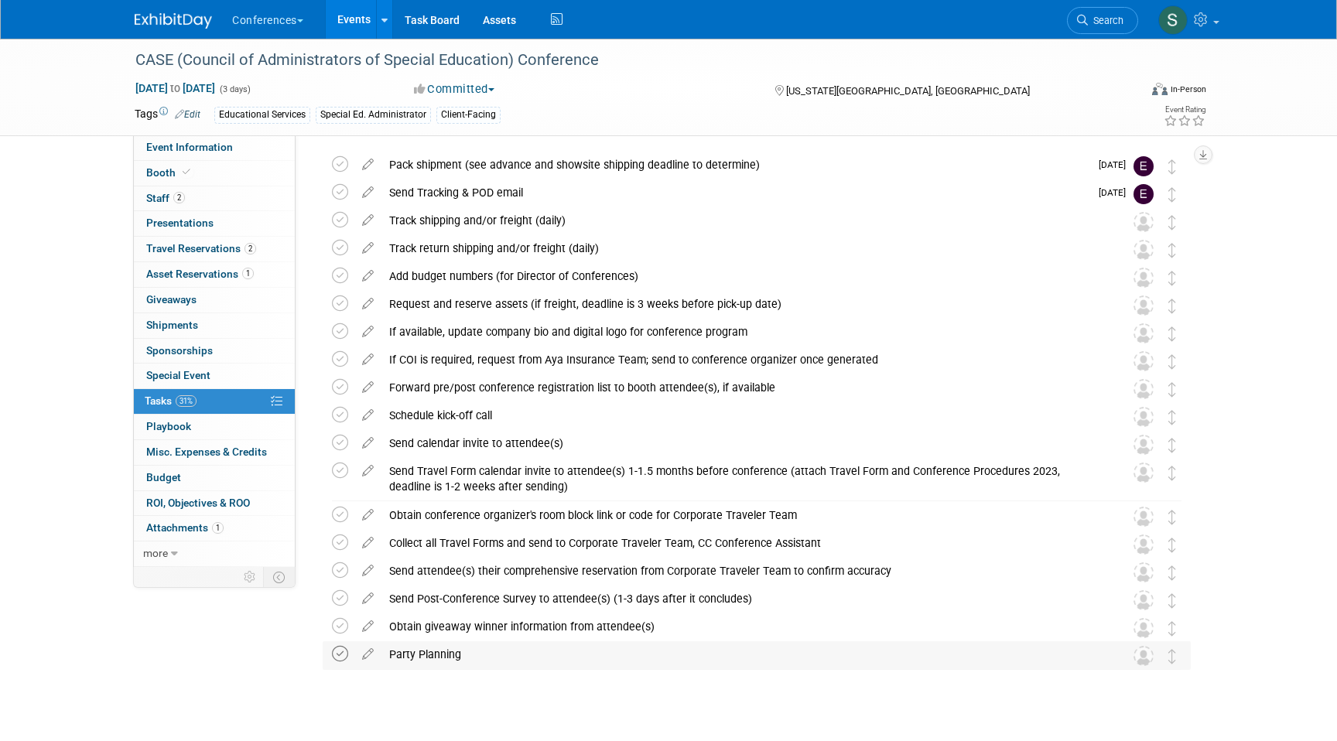
click at [341, 654] on icon at bounding box center [340, 654] width 16 height 16
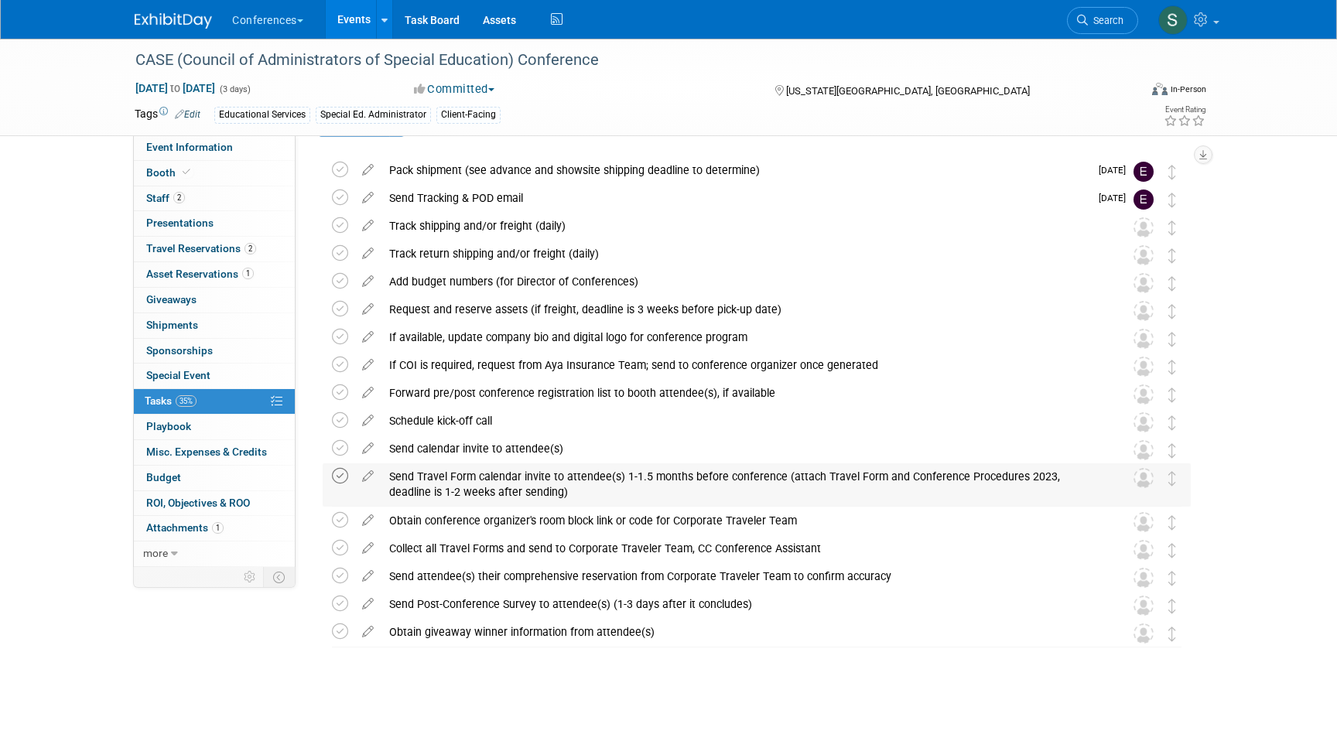
click at [343, 475] on icon at bounding box center [340, 476] width 16 height 16
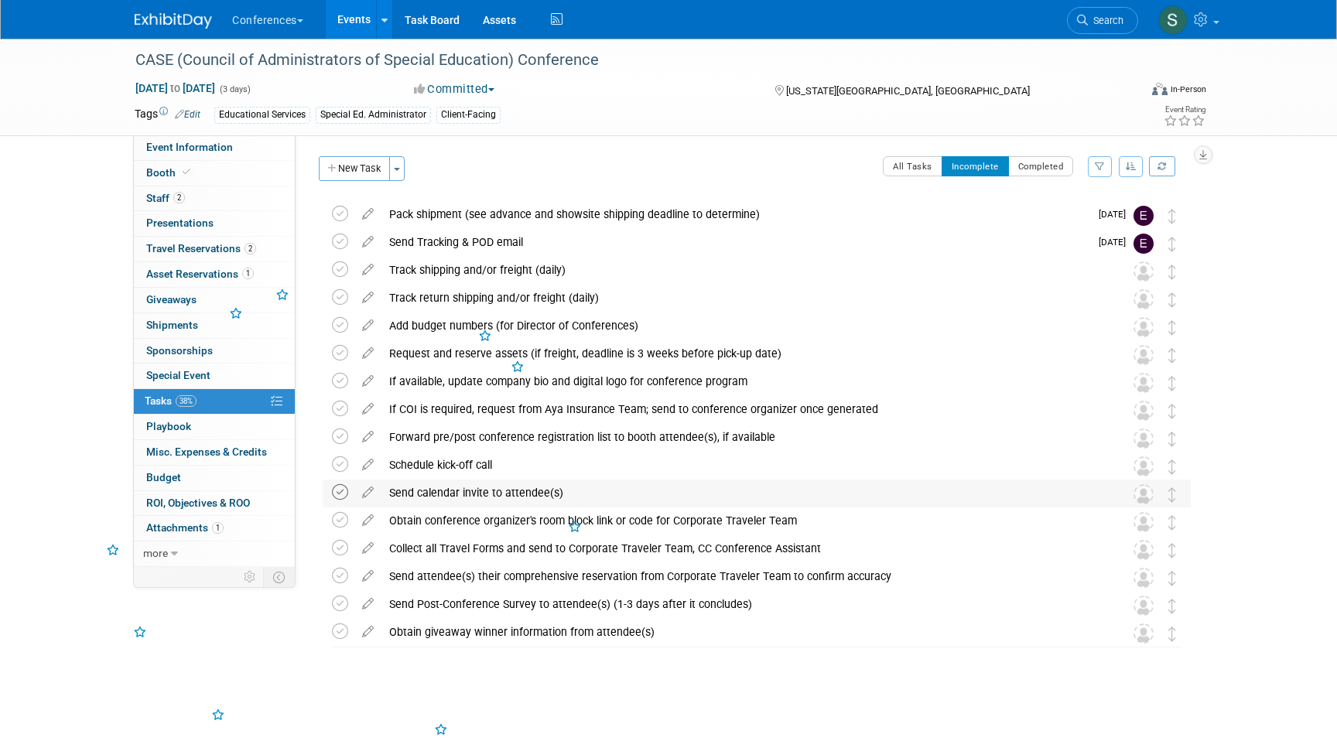
click at [339, 495] on icon at bounding box center [340, 492] width 16 height 16
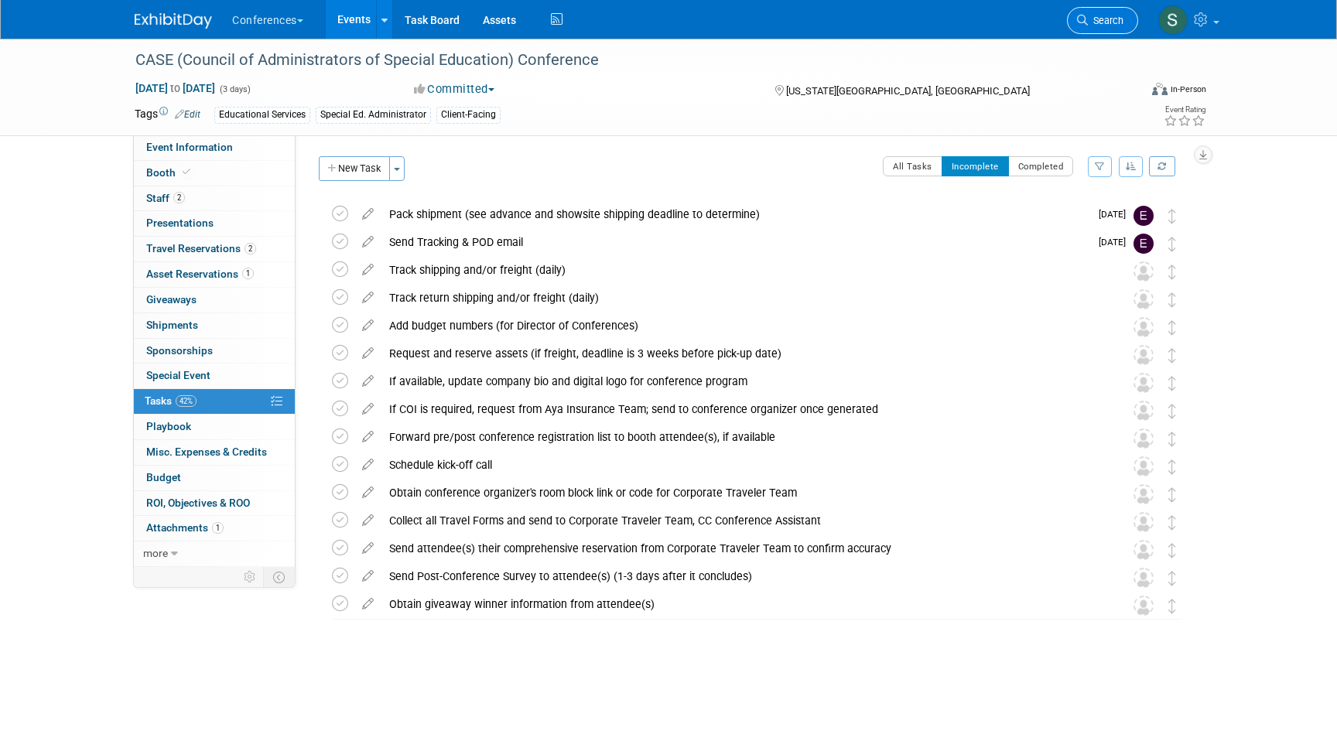
click at [1101, 14] on link "Search" at bounding box center [1102, 20] width 71 height 27
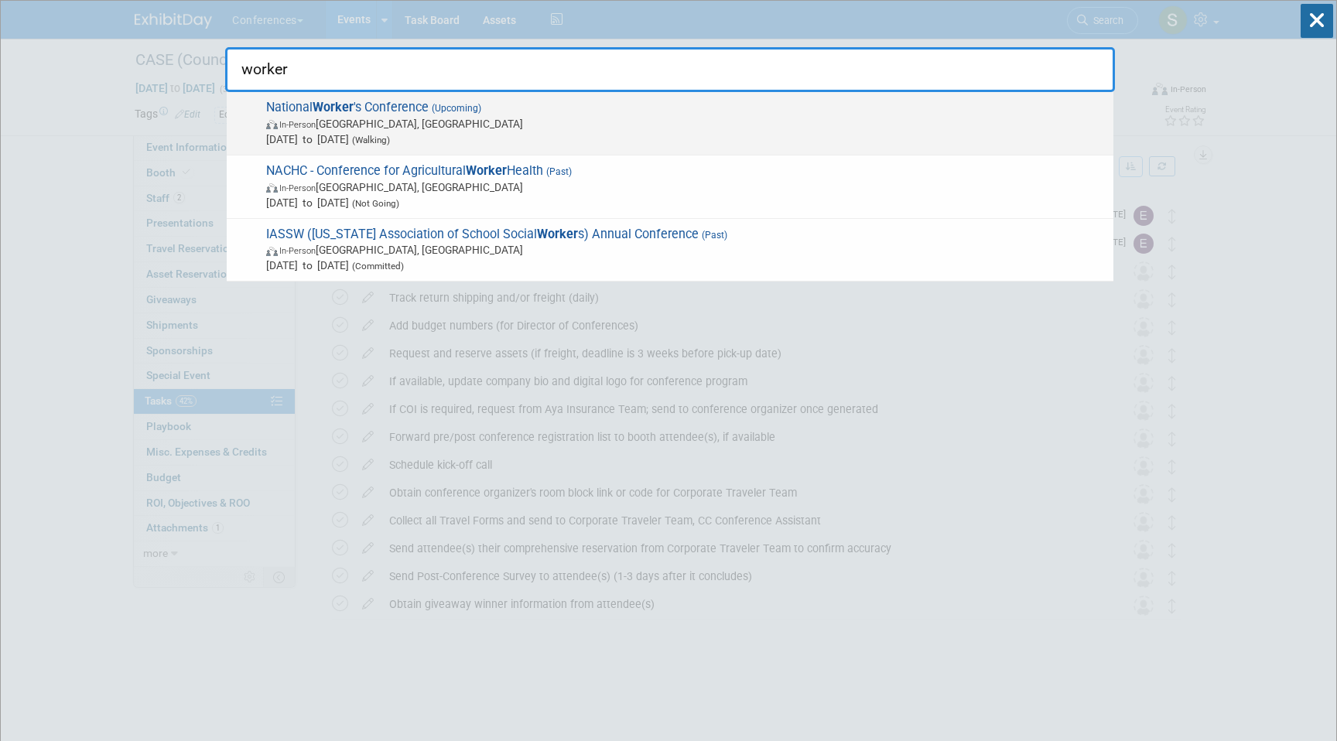
type input "worker"
click at [685, 127] on span "In-Person Nashville, TN" at bounding box center [685, 123] width 839 height 15
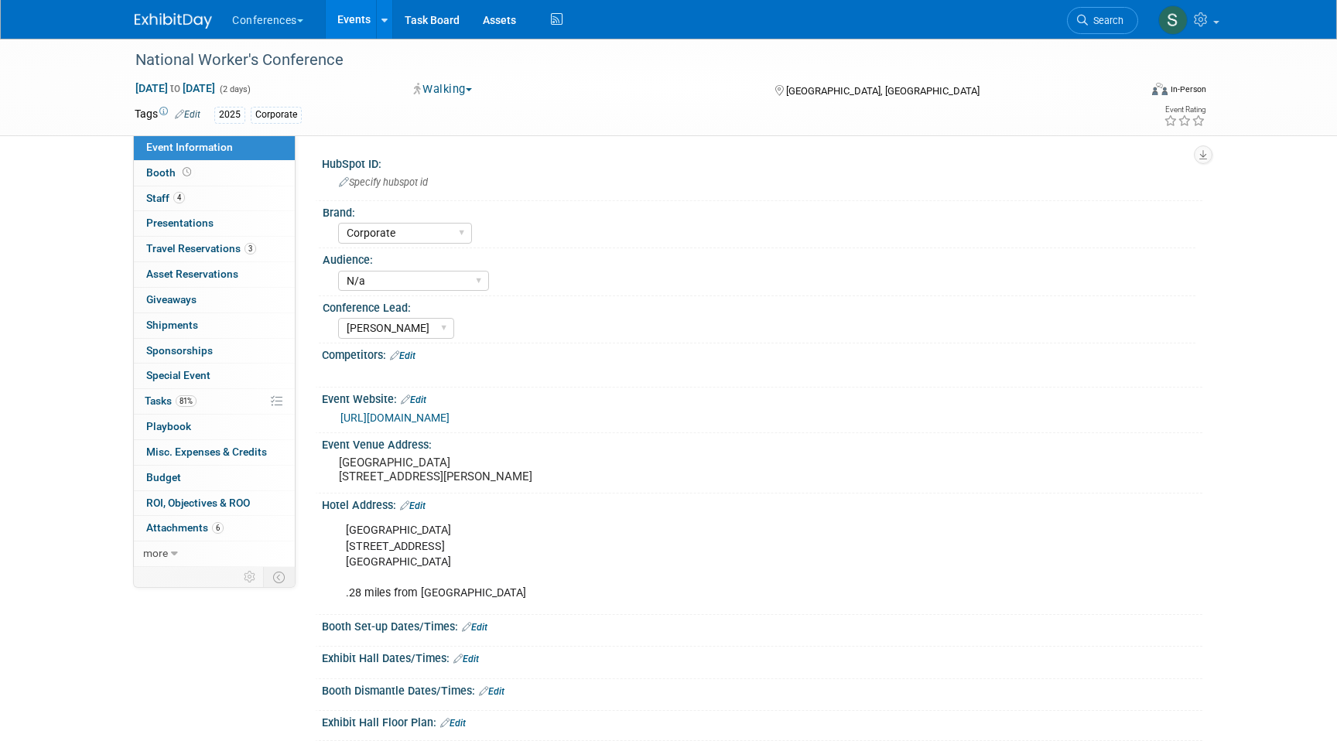
select select "Corporate"
select select "N/a"
select select "[PERSON_NAME]"
click at [248, 211] on link "0 Presentations 0" at bounding box center [214, 223] width 161 height 25
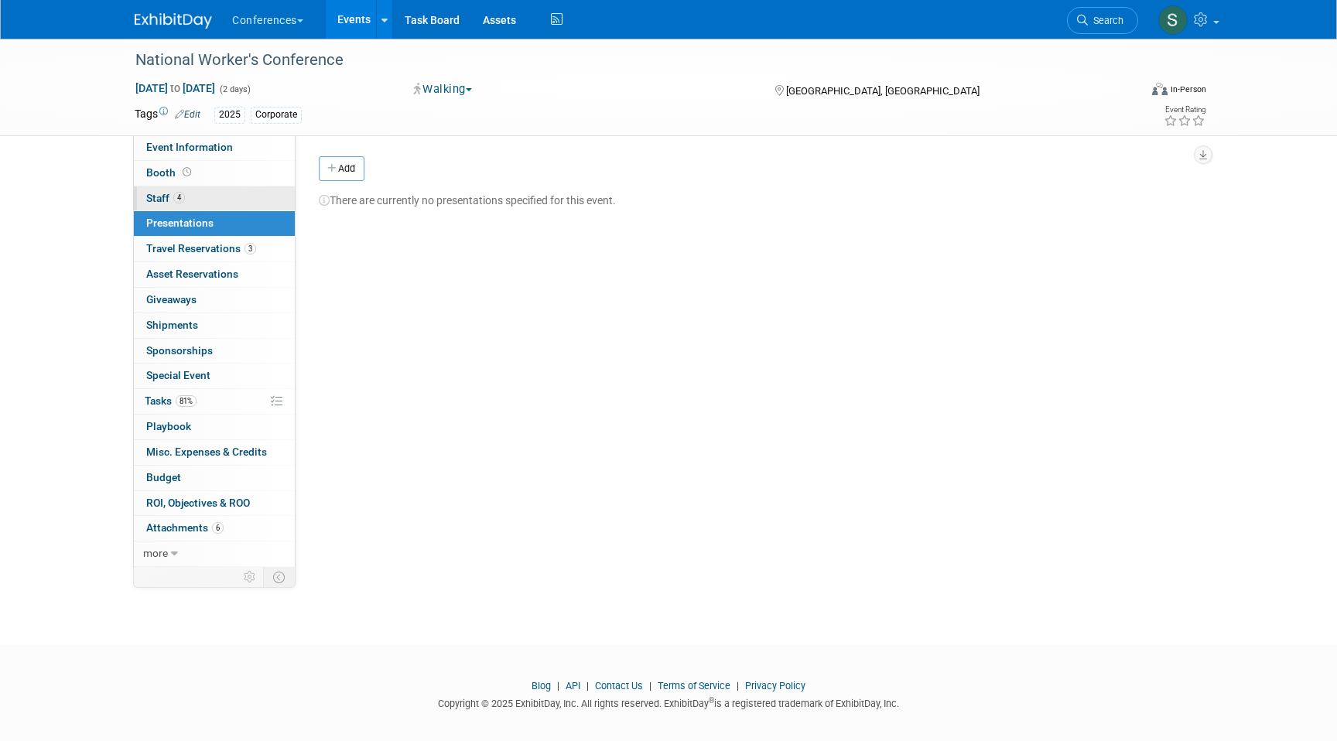
click at [239, 202] on link "4 Staff 4" at bounding box center [214, 198] width 161 height 25
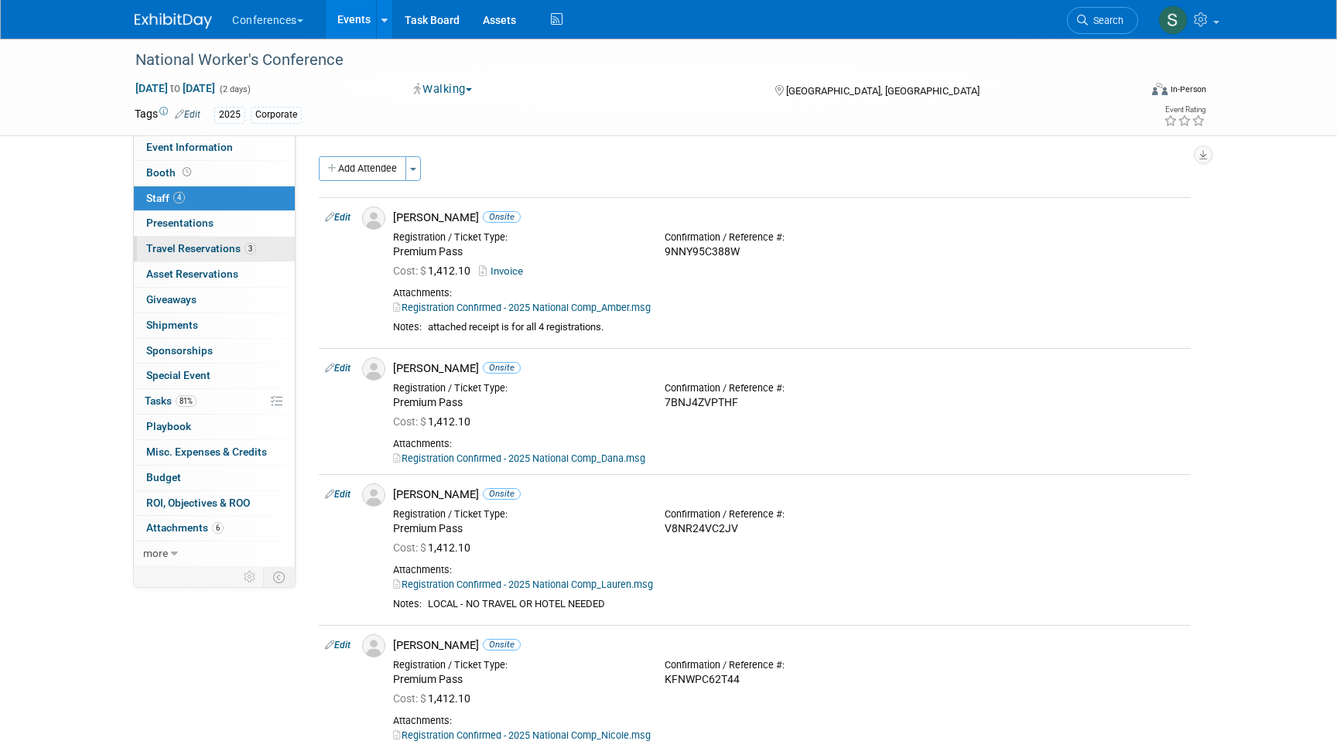
click at [248, 243] on span "3" at bounding box center [250, 249] width 12 height 12
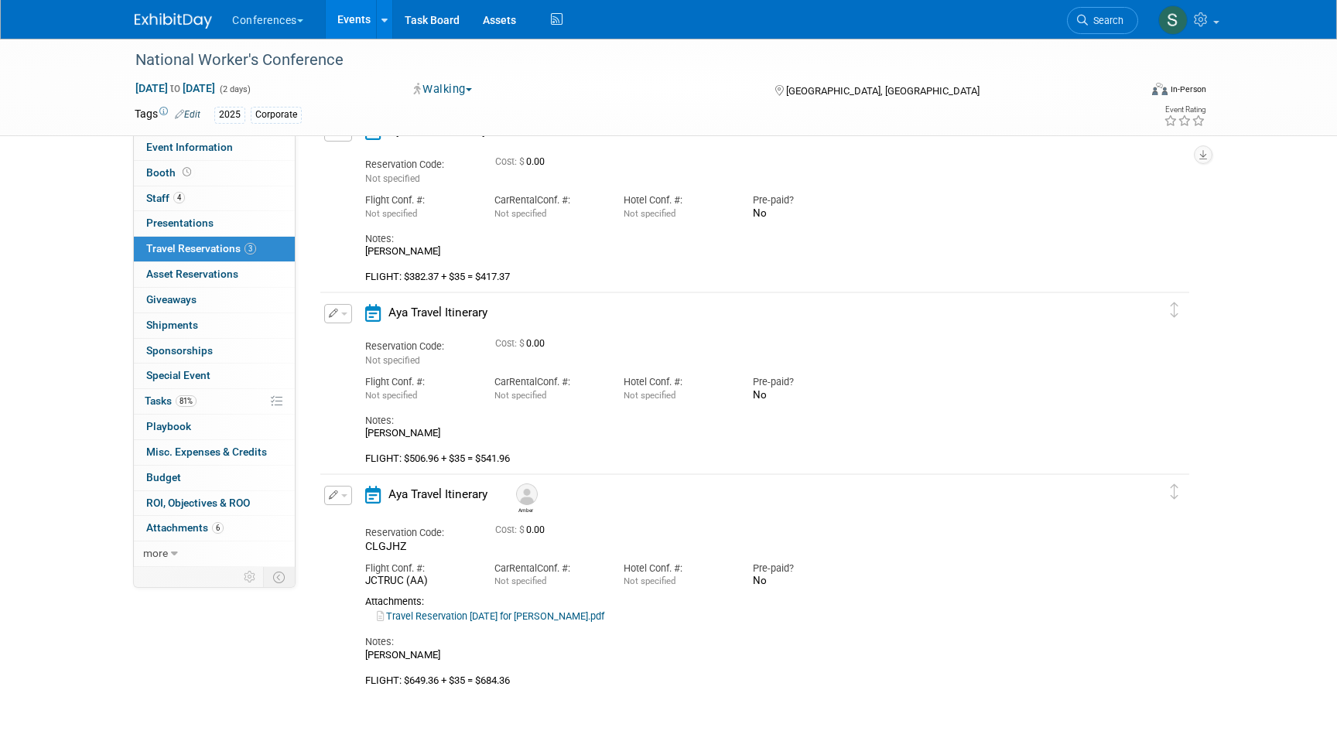
scroll to position [92, 0]
click at [190, 196] on link "4 Staff 4" at bounding box center [214, 198] width 161 height 25
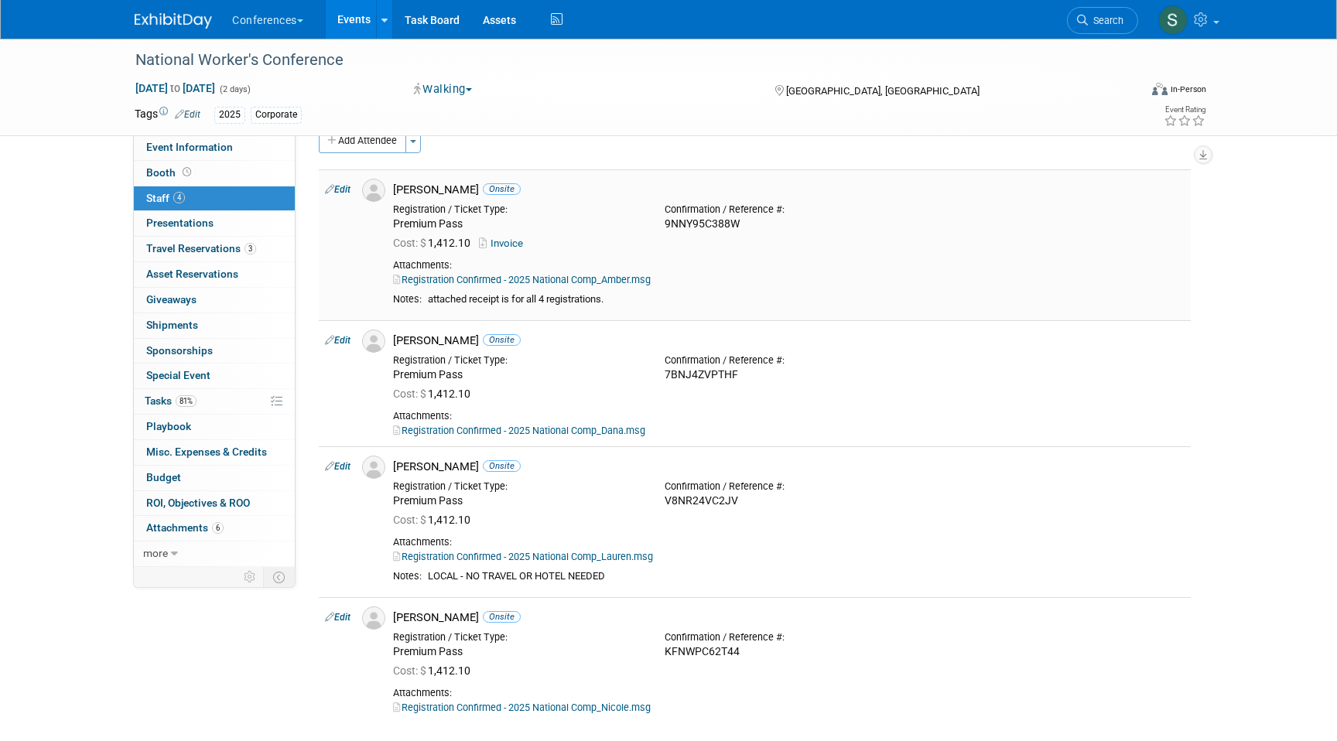
scroll to position [29, 0]
click at [1088, 18] on span "Search" at bounding box center [1106, 21] width 36 height 12
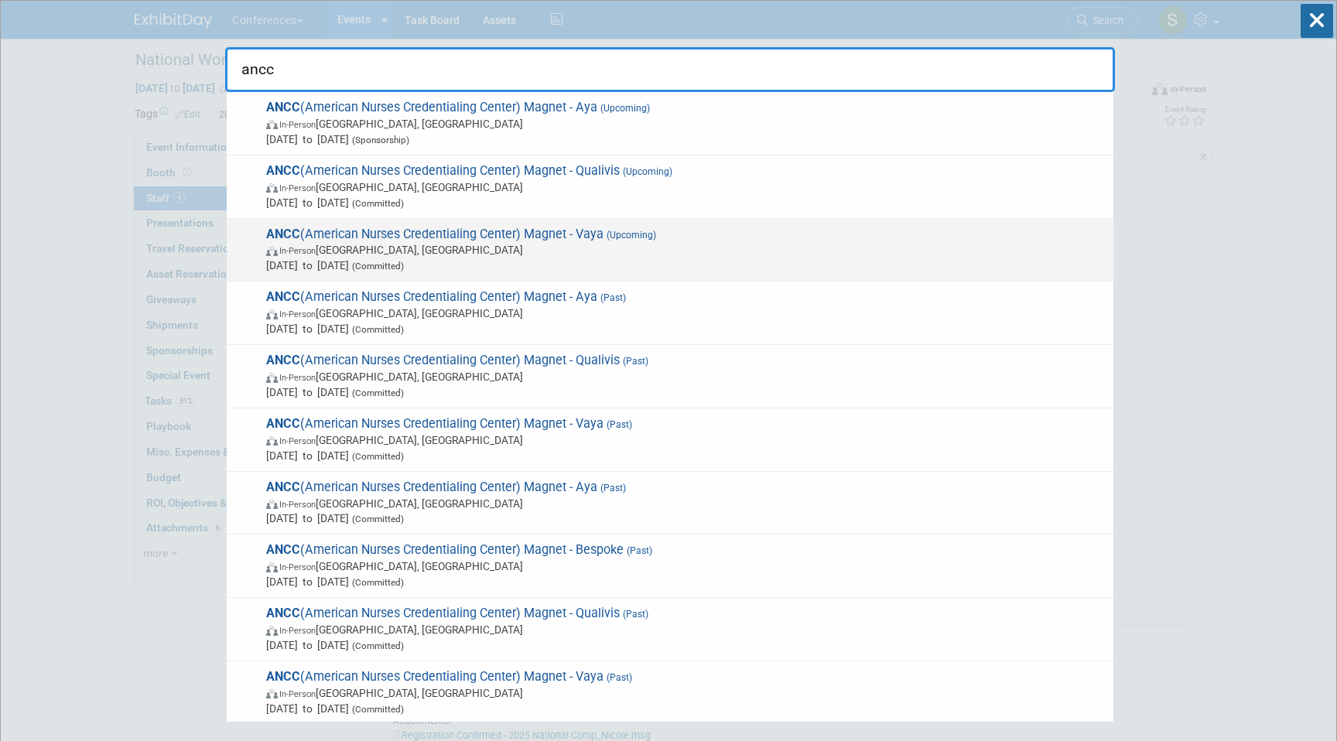
type input "ancc"
click at [876, 244] on span "In-Person [GEOGRAPHIC_DATA], [GEOGRAPHIC_DATA]" at bounding box center [685, 249] width 839 height 15
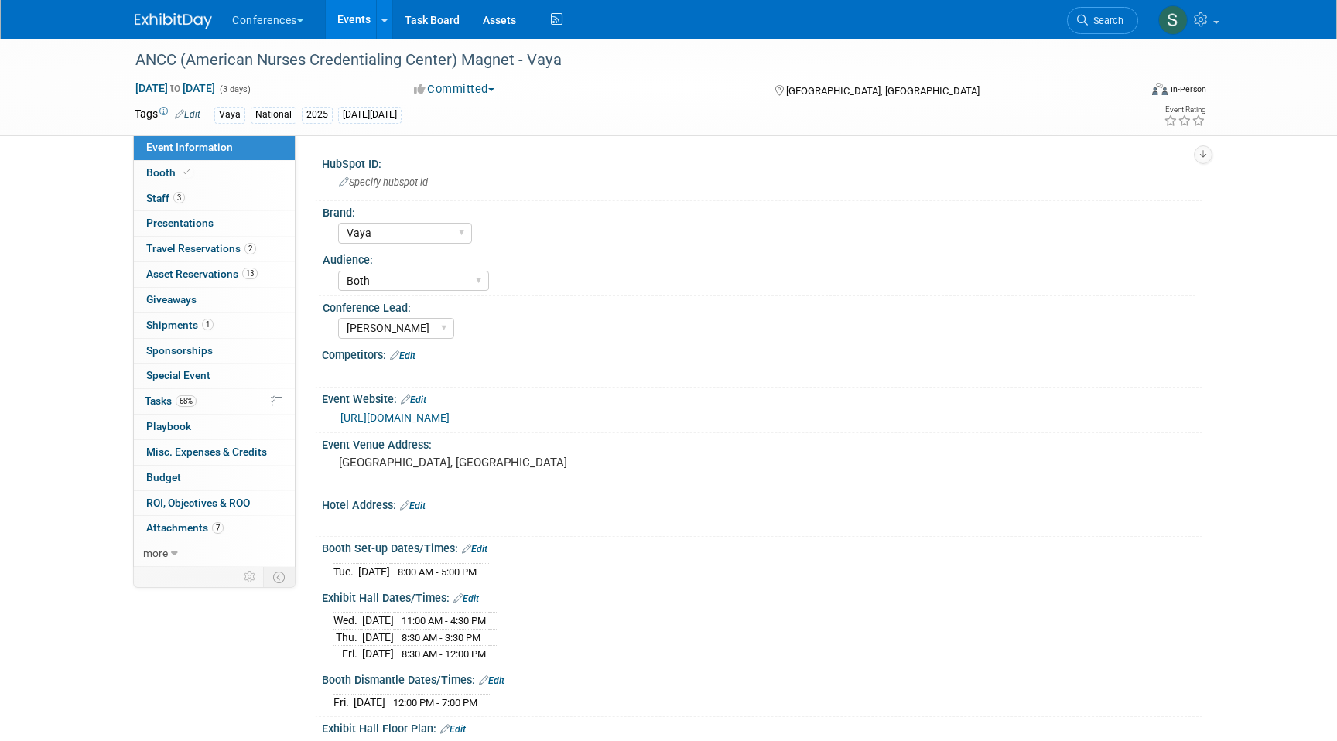
select select "Vaya"
select select "Both"
select select "[PERSON_NAME]"
click at [210, 323] on span "1" at bounding box center [208, 325] width 12 height 12
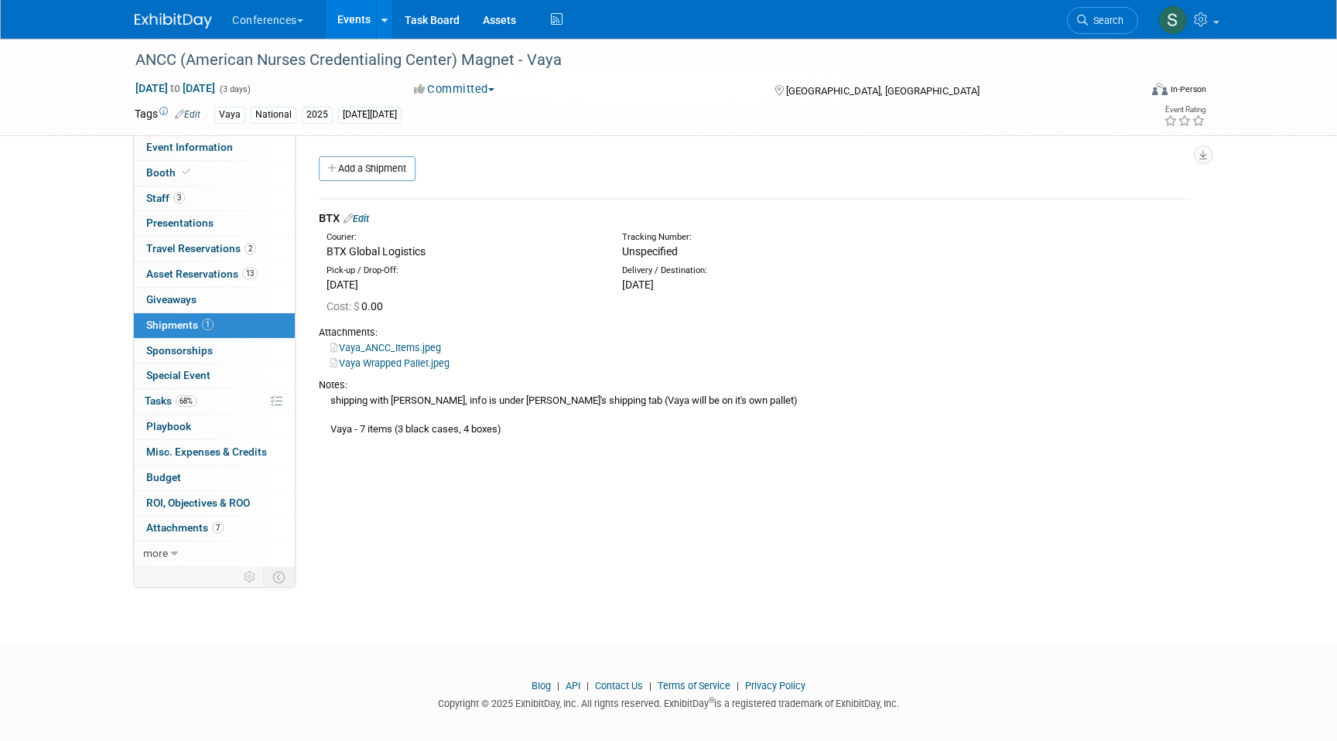
click at [386, 181] on div "Add a Shipment" at bounding box center [758, 170] width 887 height 29
click at [380, 172] on link "Add a Shipment" at bounding box center [367, 168] width 97 height 25
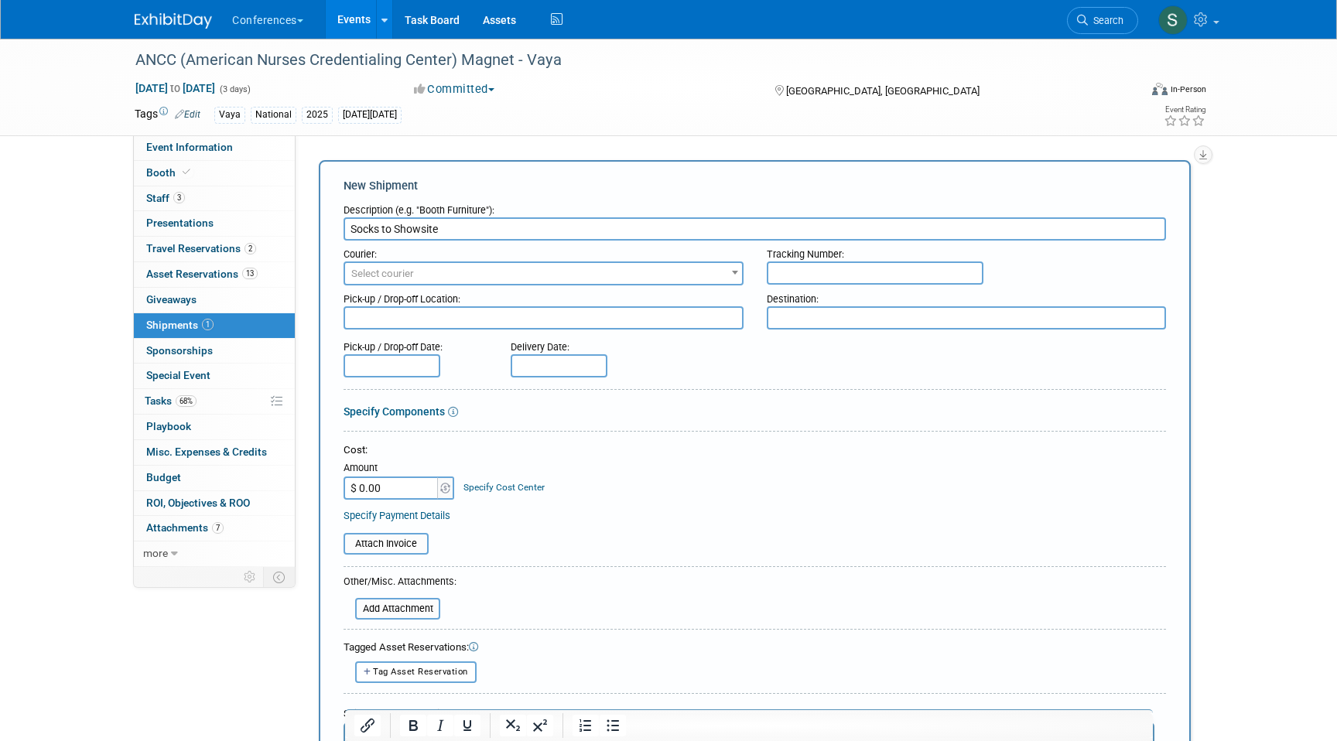
type input "Socks to Showsite"
click at [405, 277] on span "Select courier" at bounding box center [382, 274] width 63 height 12
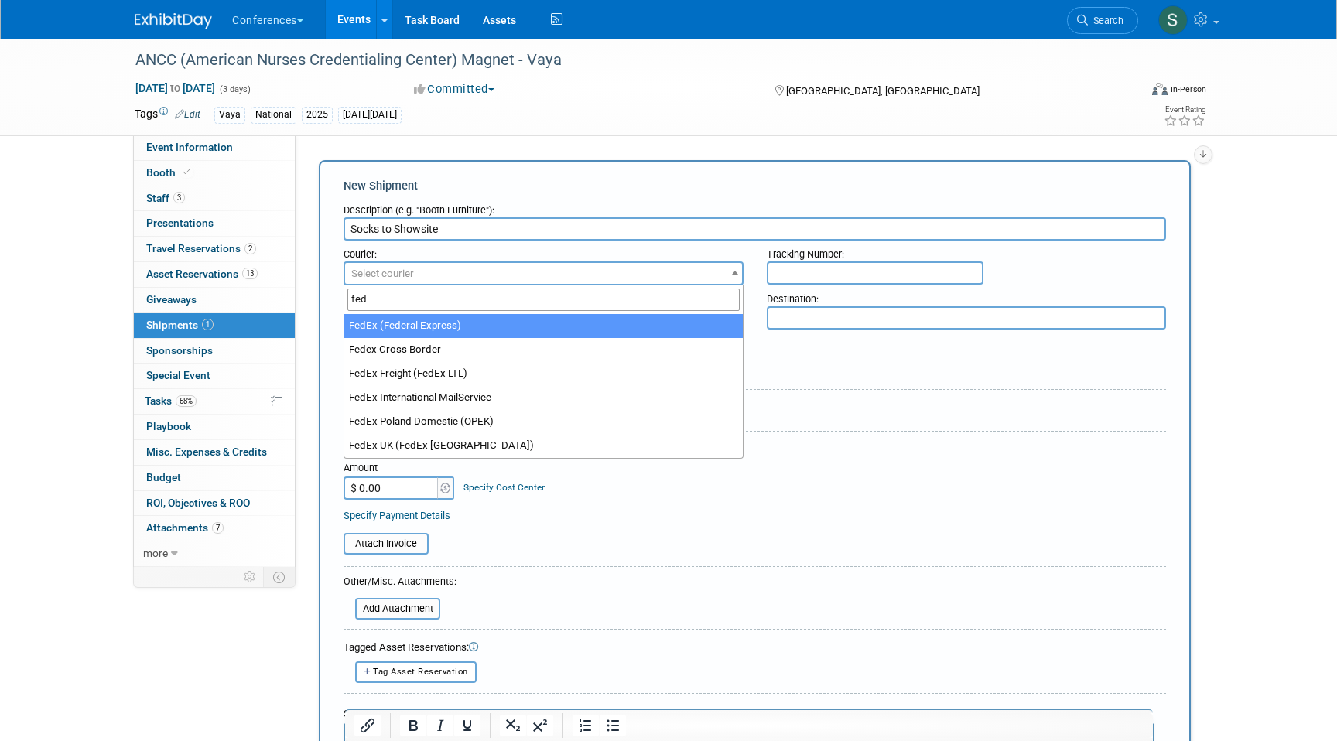
type input "fed"
select select "206"
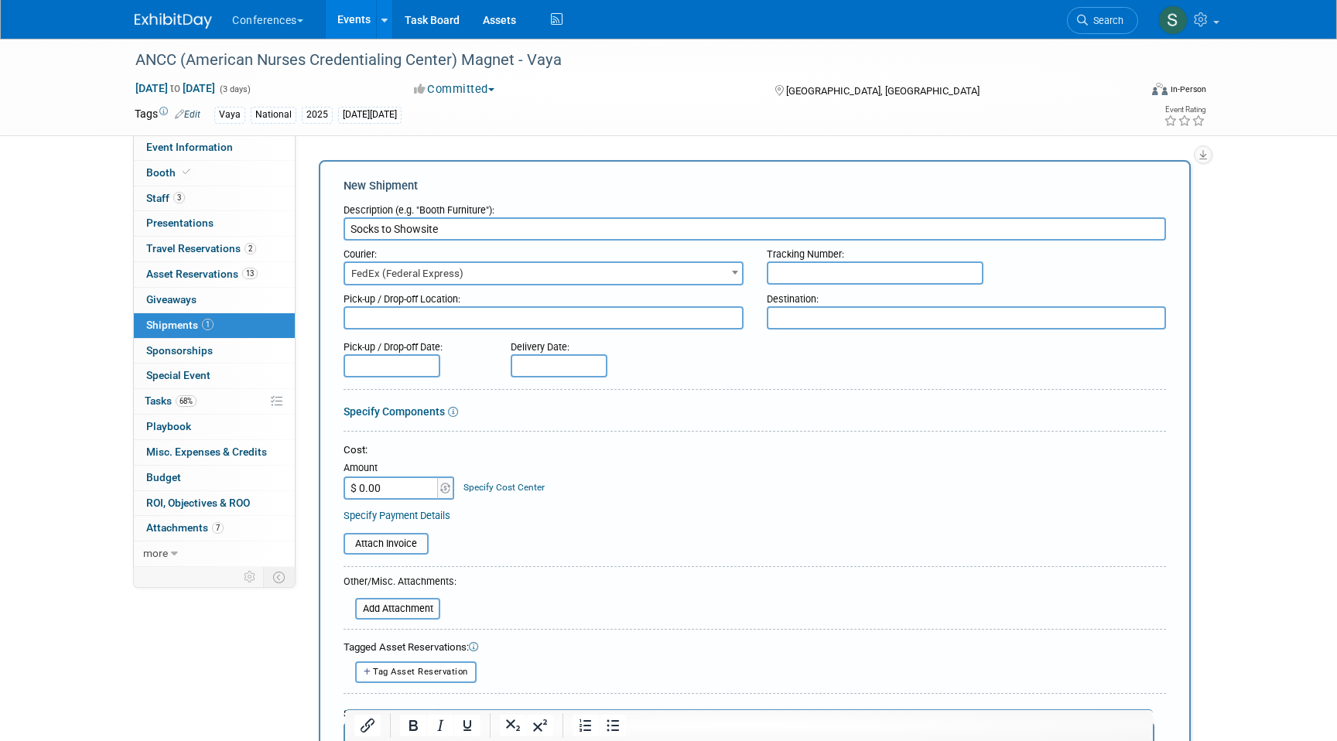
click at [805, 268] on input "text" at bounding box center [875, 272] width 217 height 23
paste input "884869612180"
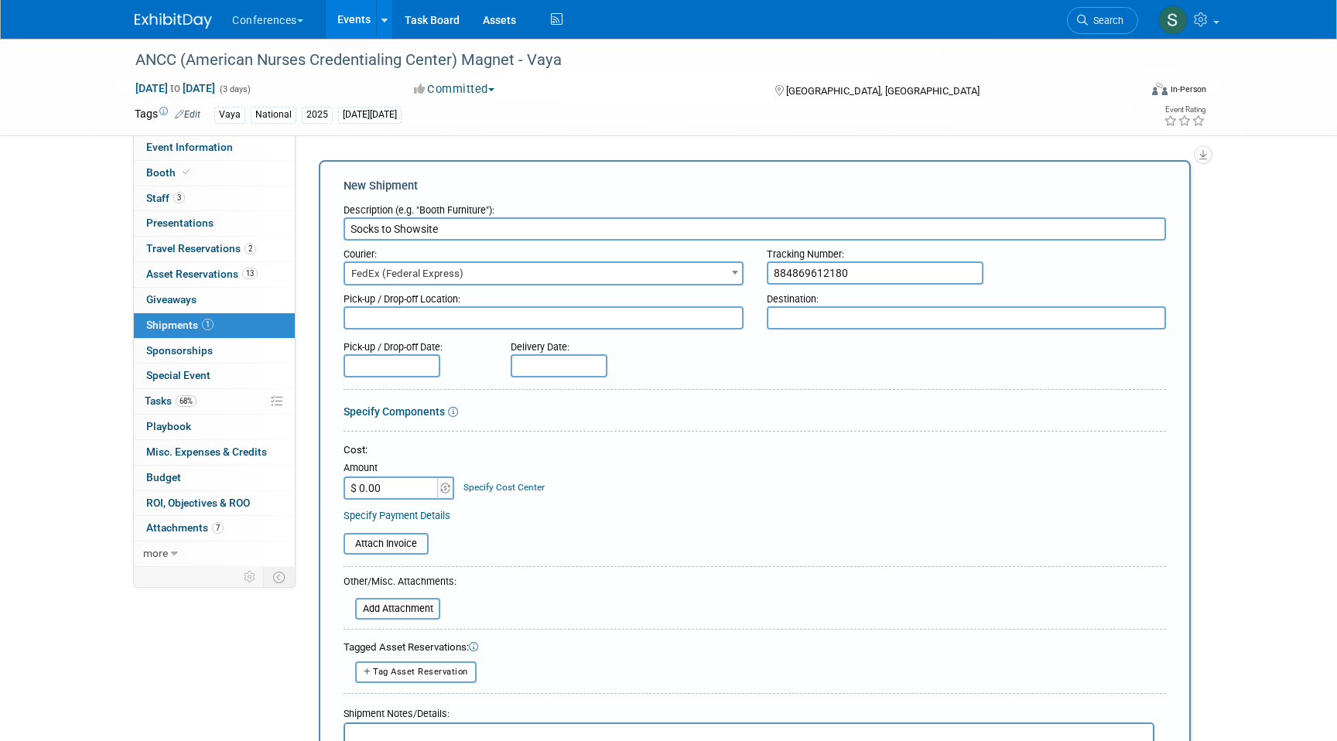
scroll to position [22, 0]
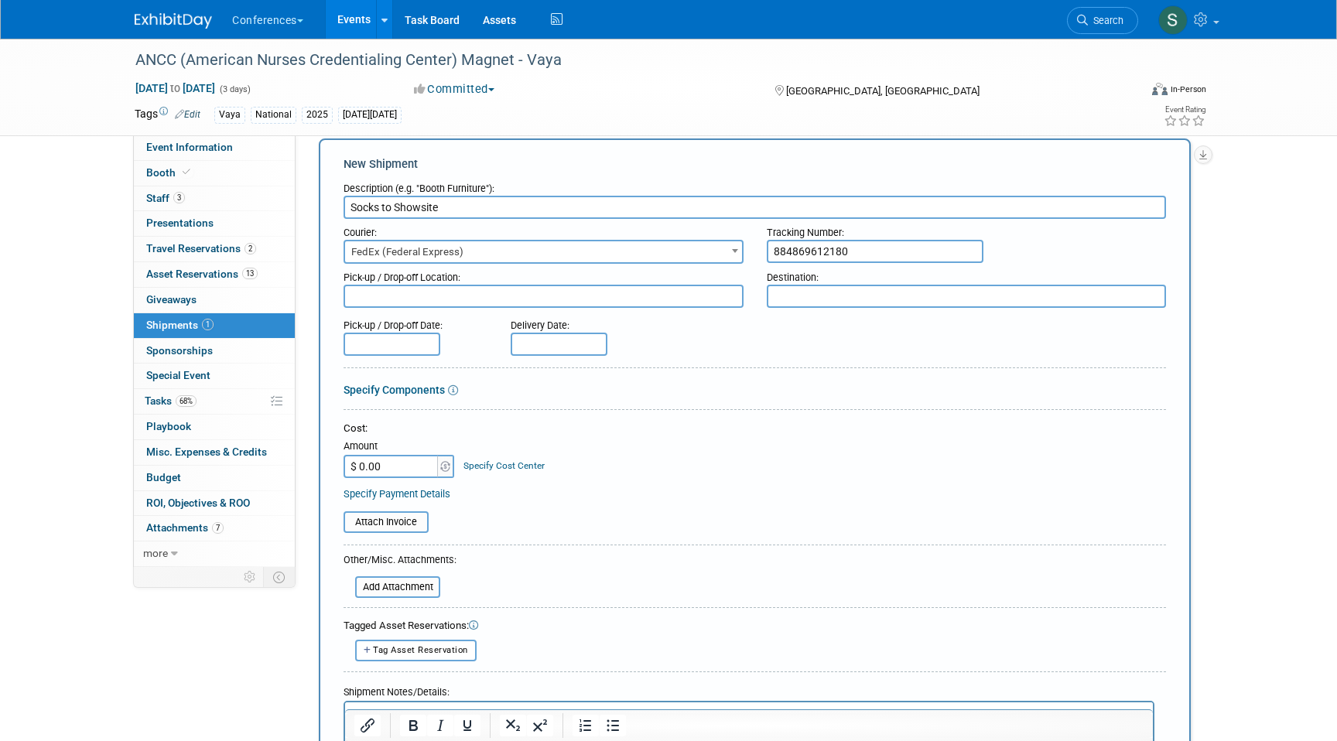
type input "884869612180"
click at [425, 350] on body "Conferences Explore: My Workspaces 2 Go to Workspace: Conferences Marketing Req…" at bounding box center [668, 348] width 1337 height 741
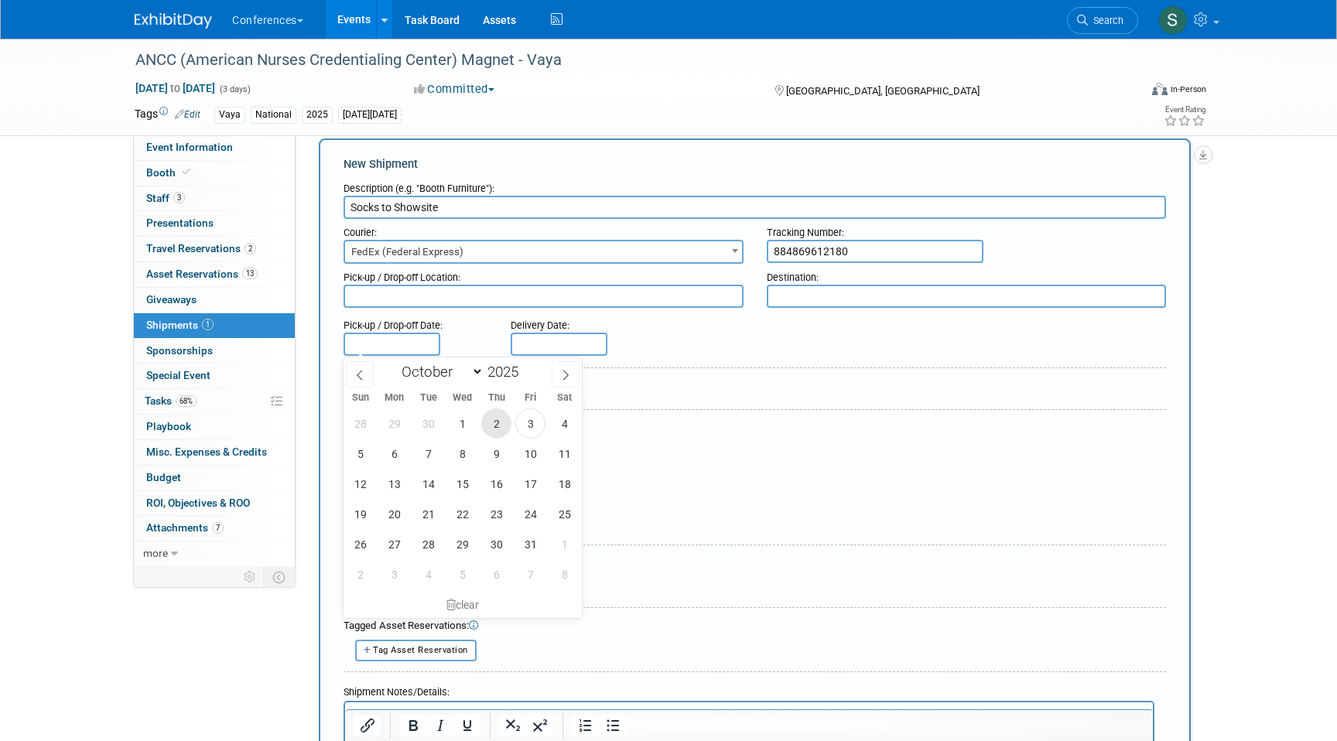
click at [493, 428] on span "2" at bounding box center [496, 423] width 30 height 30
type input "[DATE]"
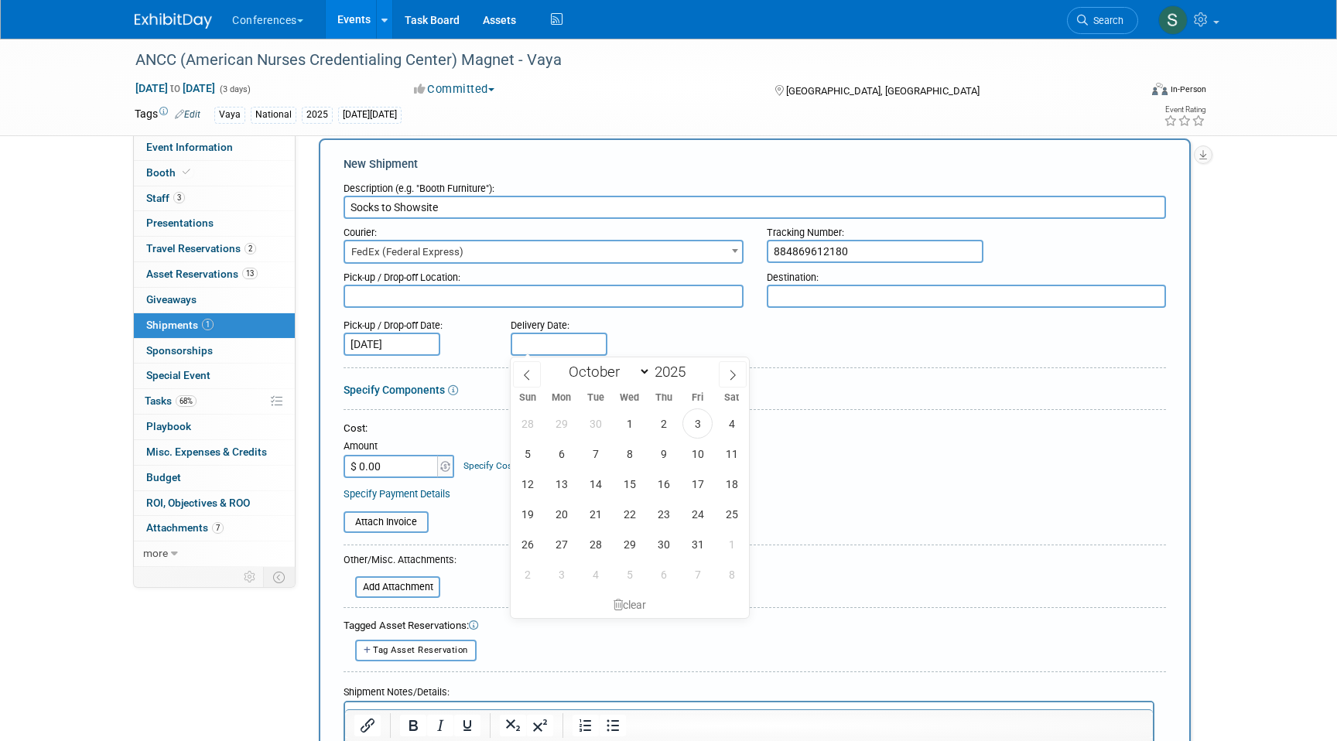
click at [559, 336] on input "text" at bounding box center [558, 344] width 97 height 23
click at [562, 452] on span "6" at bounding box center [561, 454] width 30 height 30
type input "[DATE]"
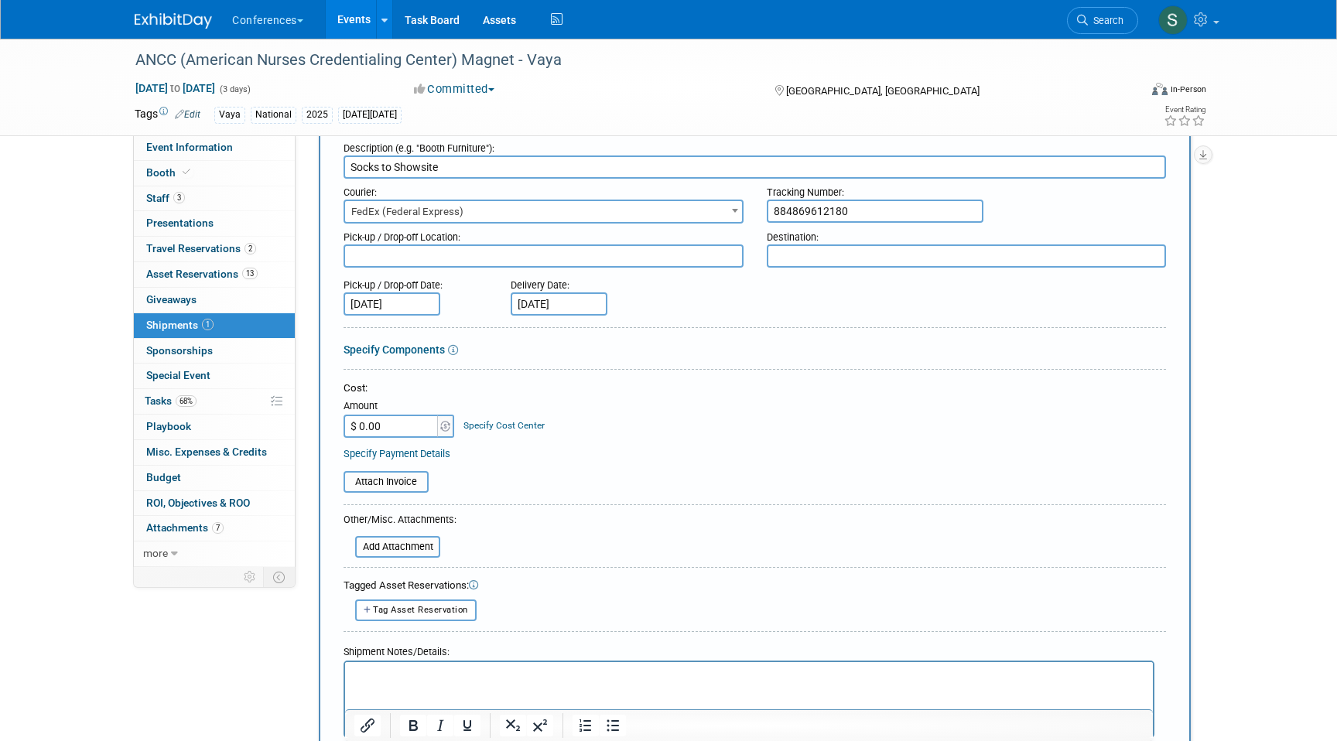
scroll to position [72, 0]
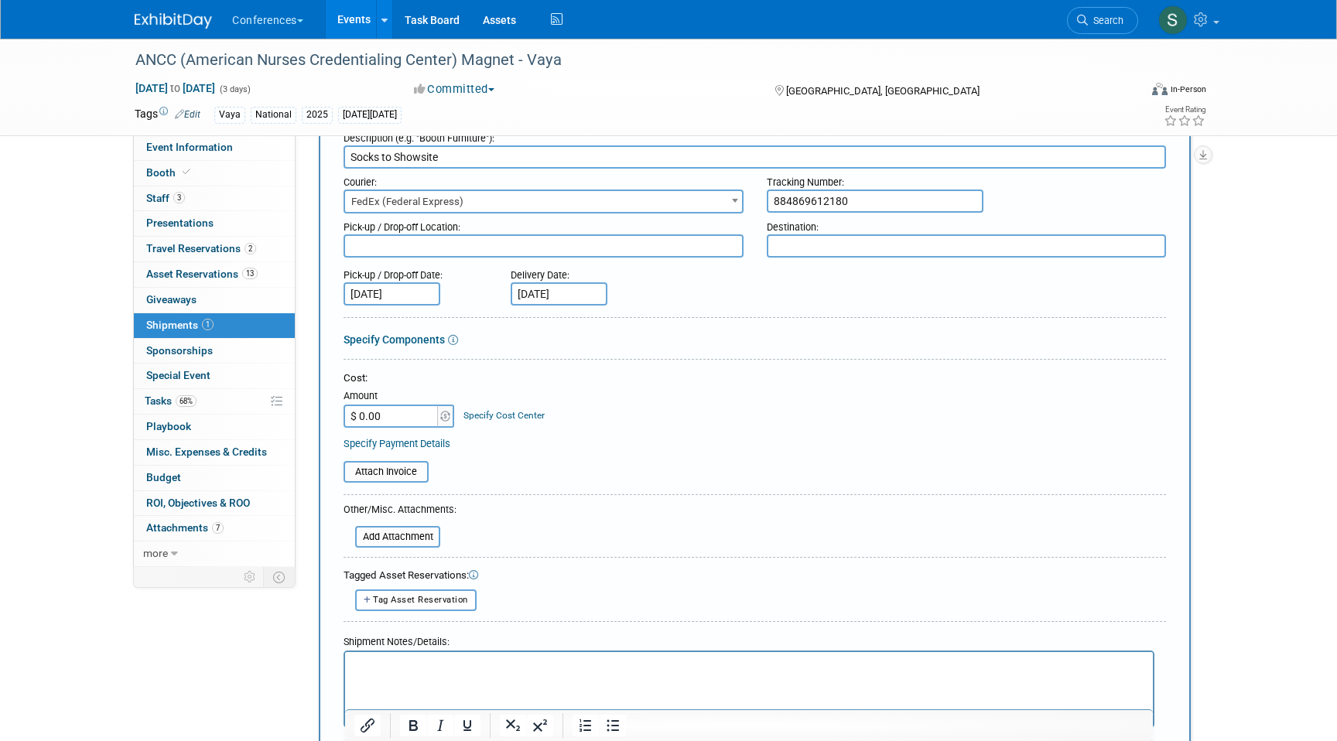
click at [411, 410] on input "$ 0.00" at bounding box center [391, 416] width 97 height 23
type input "$ 844.66"
click at [522, 414] on link "Specify Cost Center" at bounding box center [503, 415] width 81 height 11
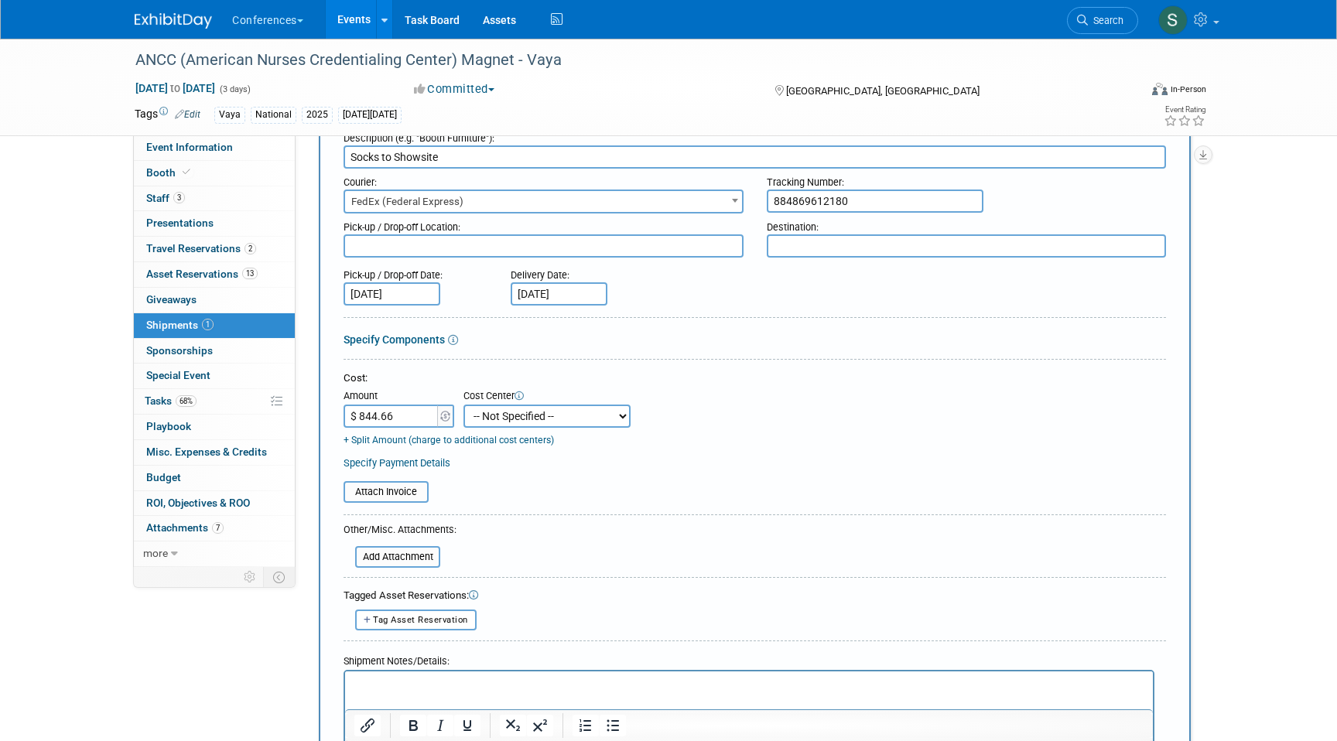
click at [524, 418] on select "-- Not Specified -- Aya Education Aya Healthcare Aya Locums Bespoke Corporate […" at bounding box center [546, 416] width 167 height 23
select select "18965876"
click at [463, 405] on select "-- Not Specified -- Aya Education Aya Healthcare Aya Locums Bespoke Corporate […" at bounding box center [546, 416] width 167 height 23
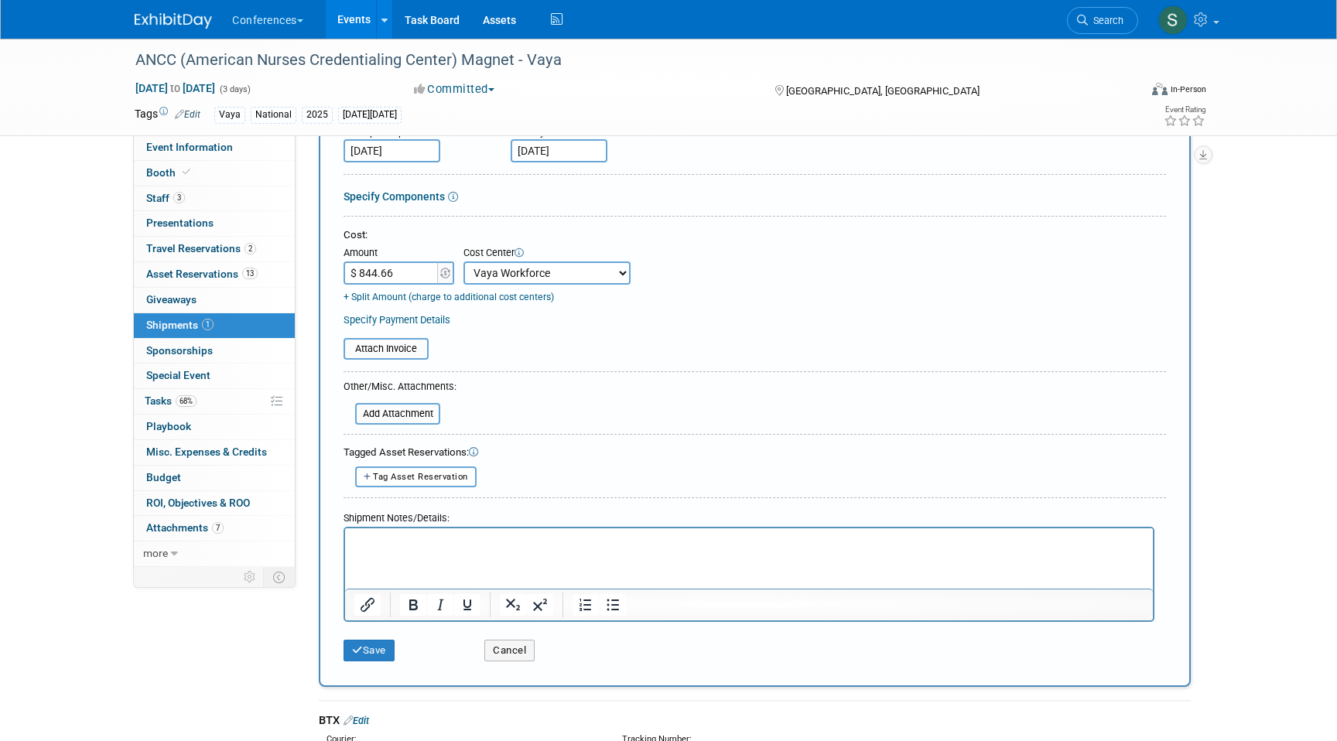
scroll to position [225, 0]
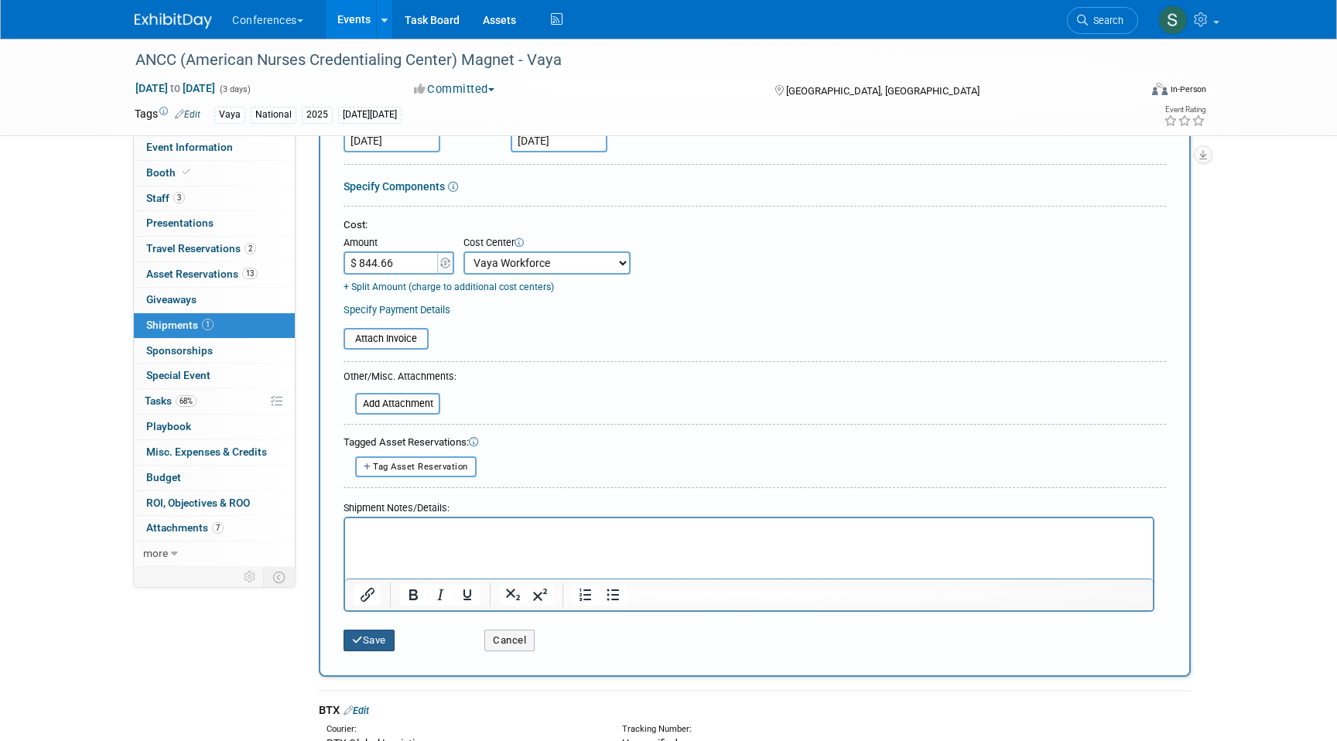
click at [370, 639] on button "Save" at bounding box center [368, 641] width 51 height 22
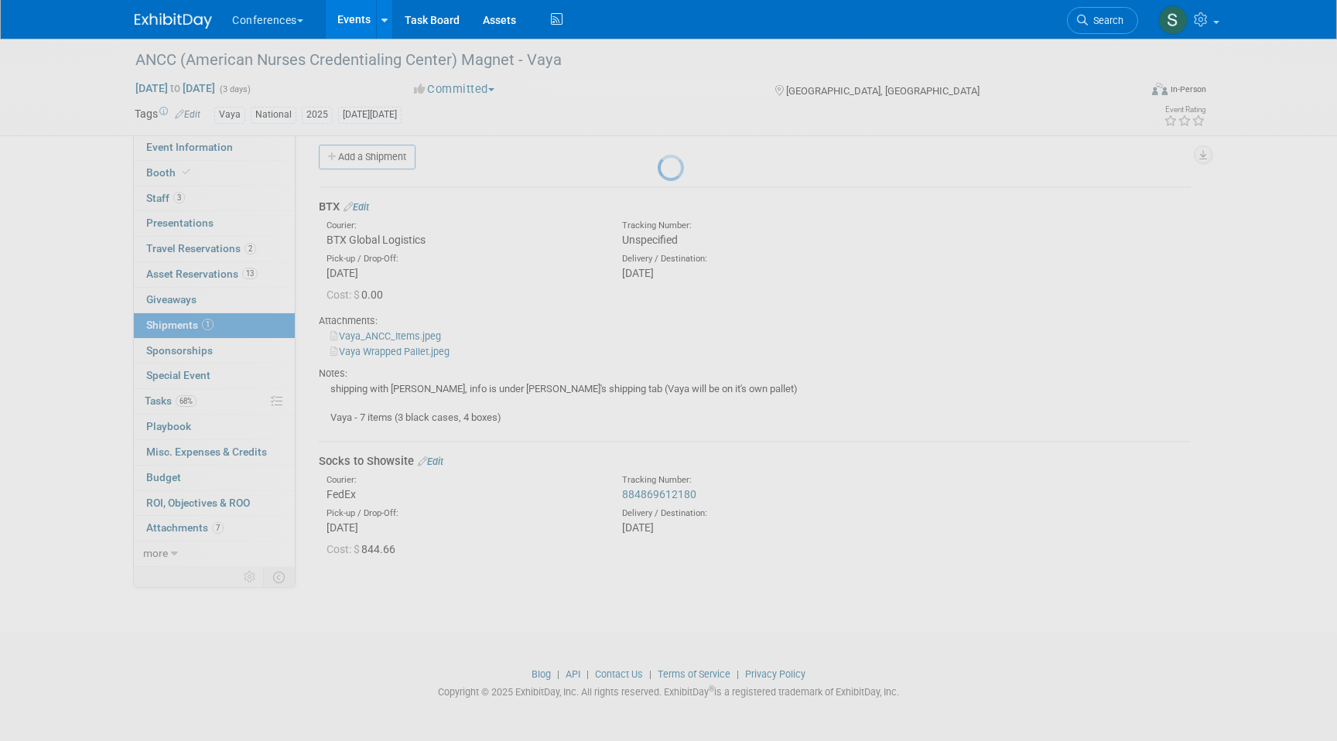
scroll to position [12, 0]
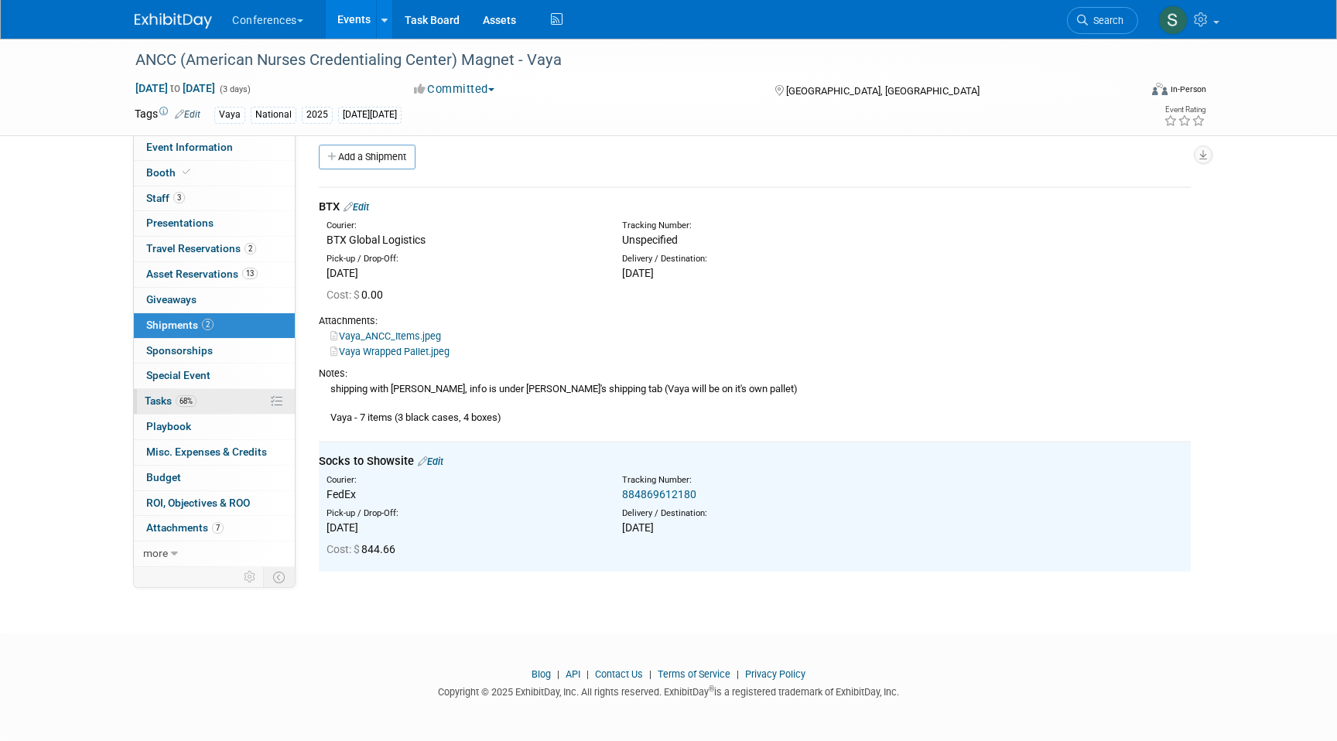
click at [168, 401] on span "Tasks 68%" at bounding box center [171, 400] width 52 height 12
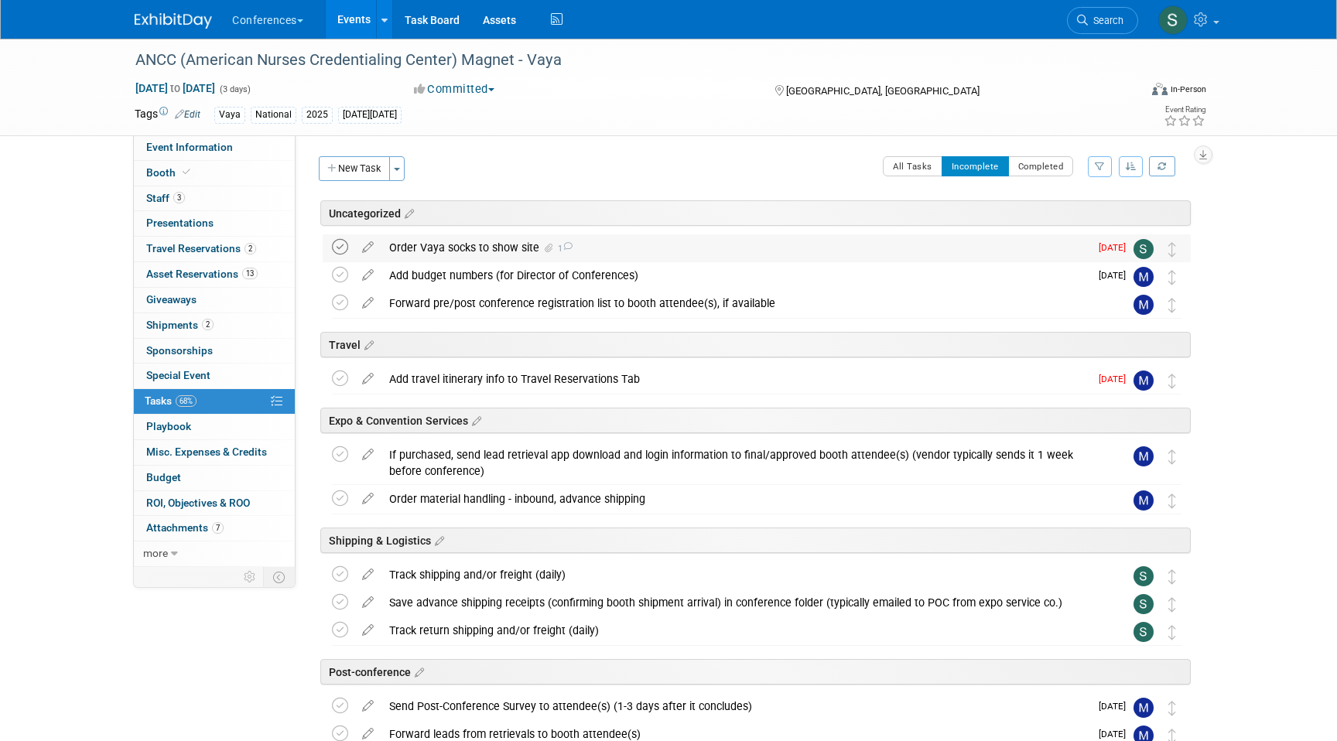
click at [342, 245] on icon at bounding box center [340, 247] width 16 height 16
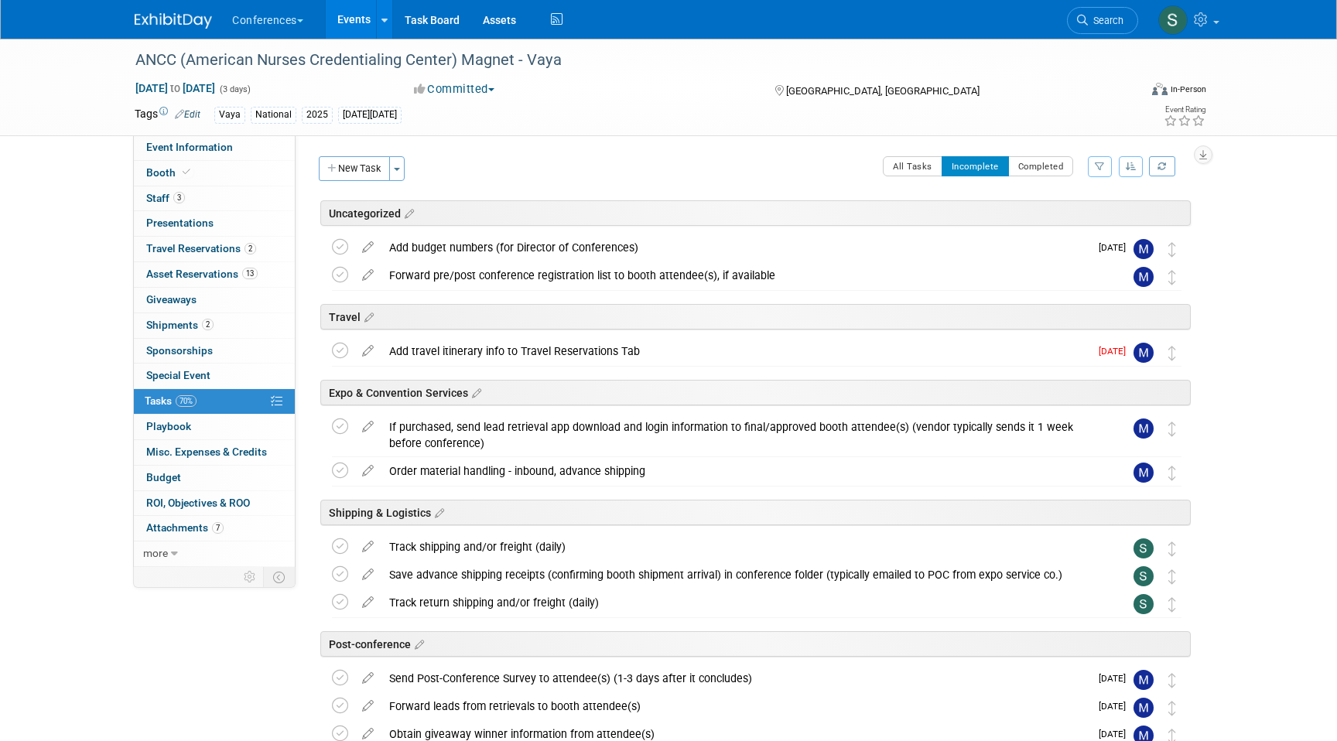
click at [1092, 34] on li "Search" at bounding box center [1102, 19] width 71 height 38
click at [1089, 26] on link "Search" at bounding box center [1102, 20] width 71 height 27
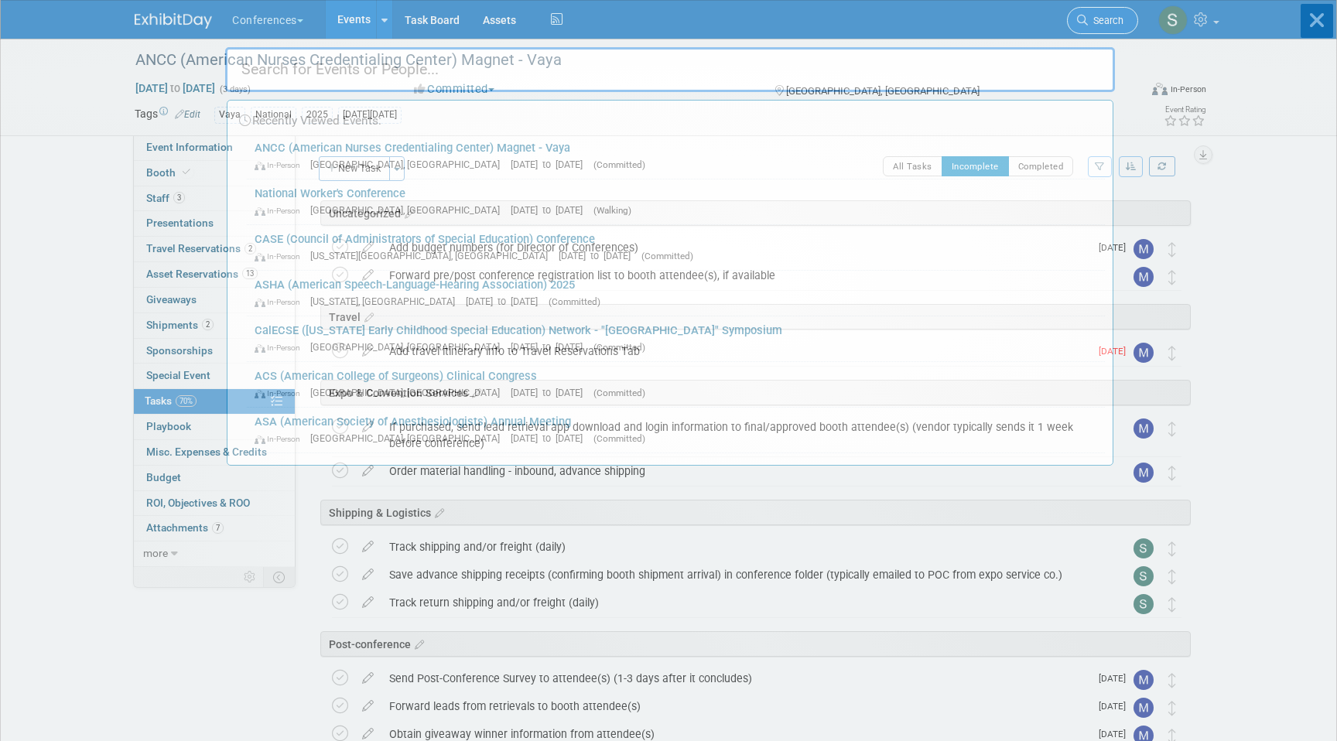
type input "n"
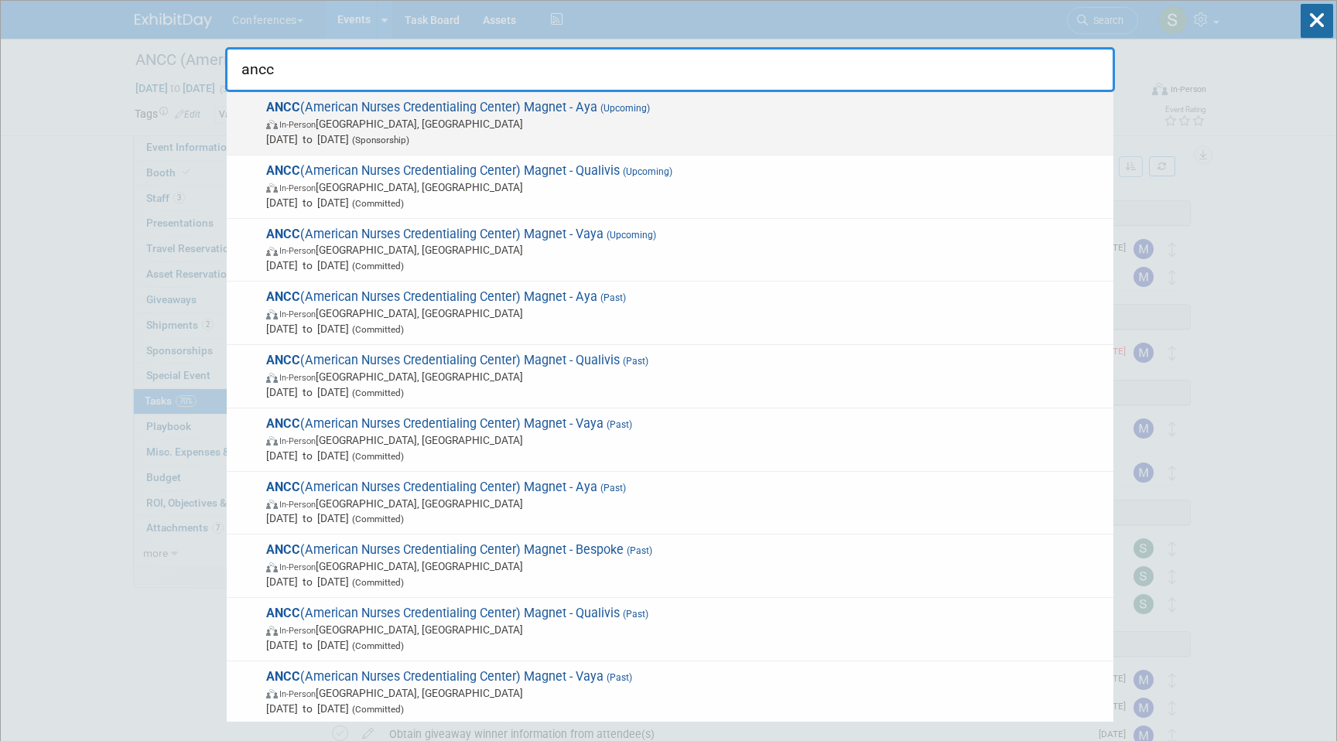
type input "ancc"
click at [722, 119] on span "In-Person Atlanta, GA" at bounding box center [685, 123] width 839 height 15
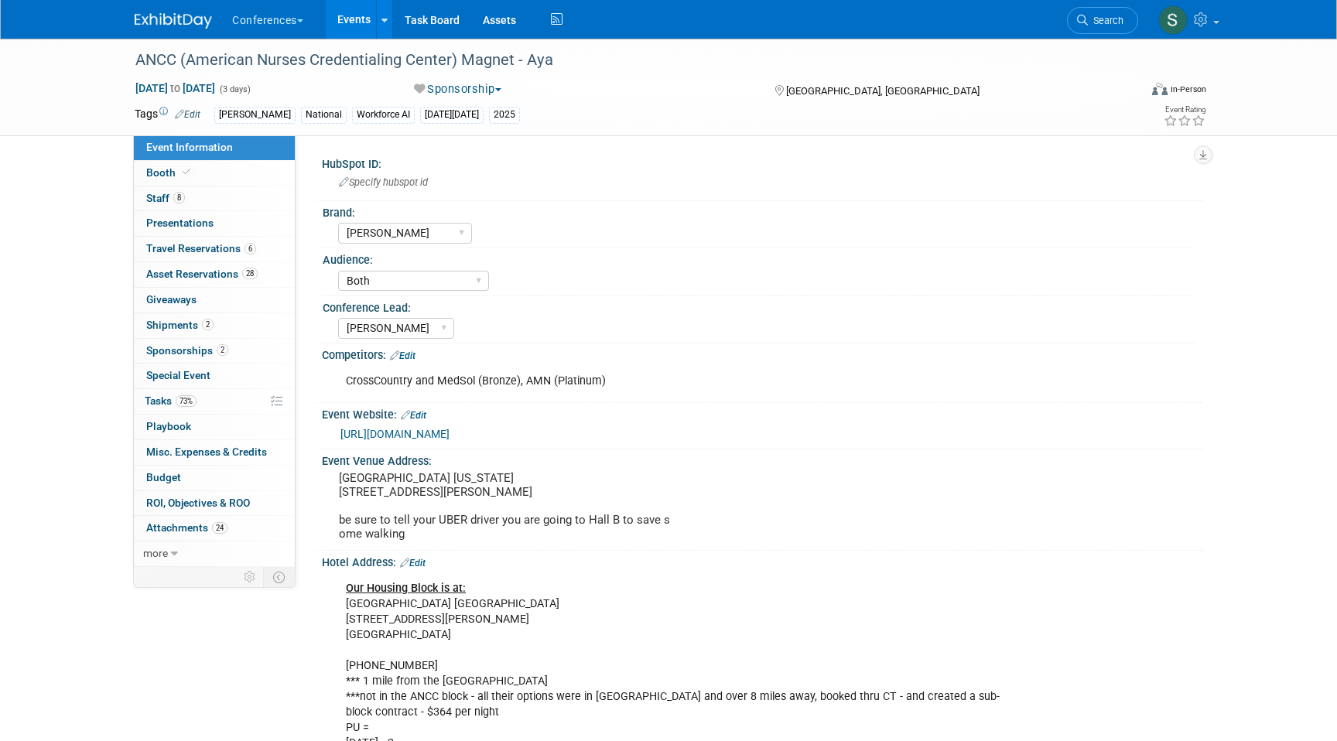
select select "[PERSON_NAME]"
select select "Both"
select select "[PERSON_NAME]"
click at [200, 350] on span "Sponsorships 2" at bounding box center [187, 350] width 82 height 12
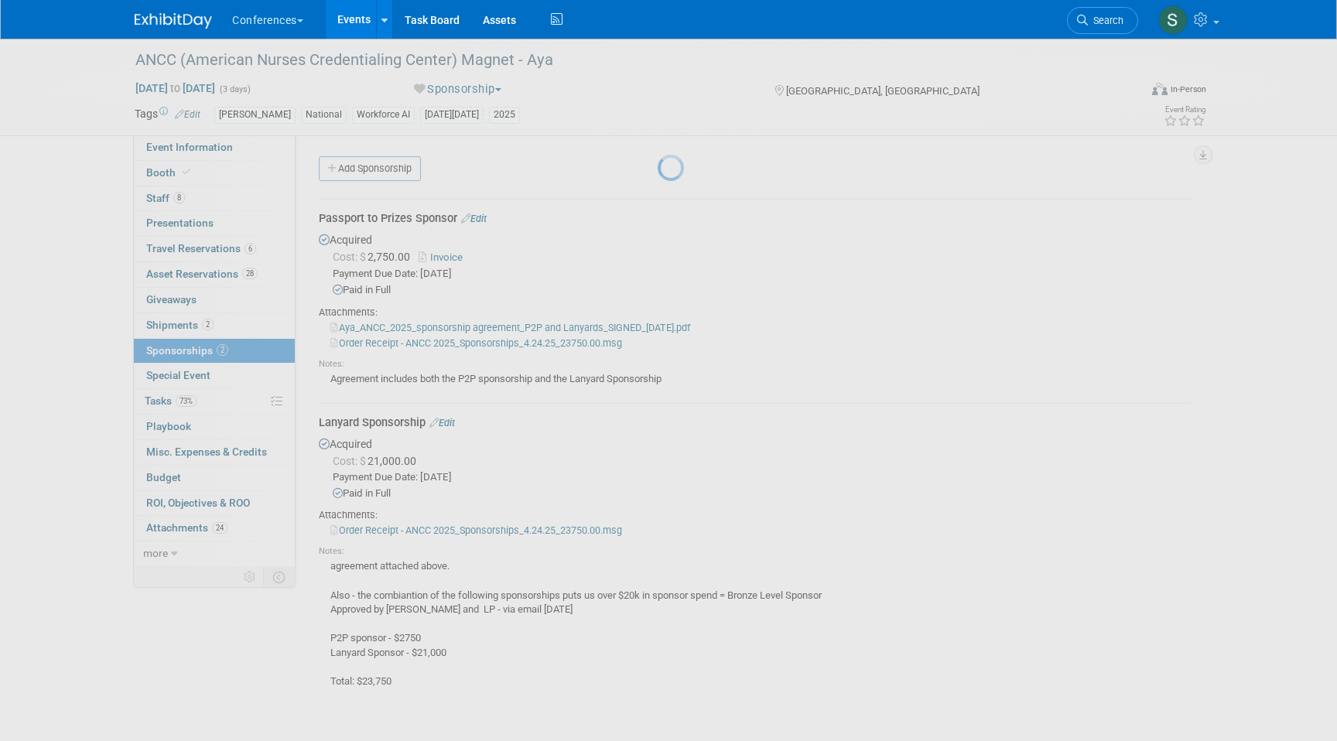
click at [657, 323] on div at bounding box center [668, 370] width 22 height 741
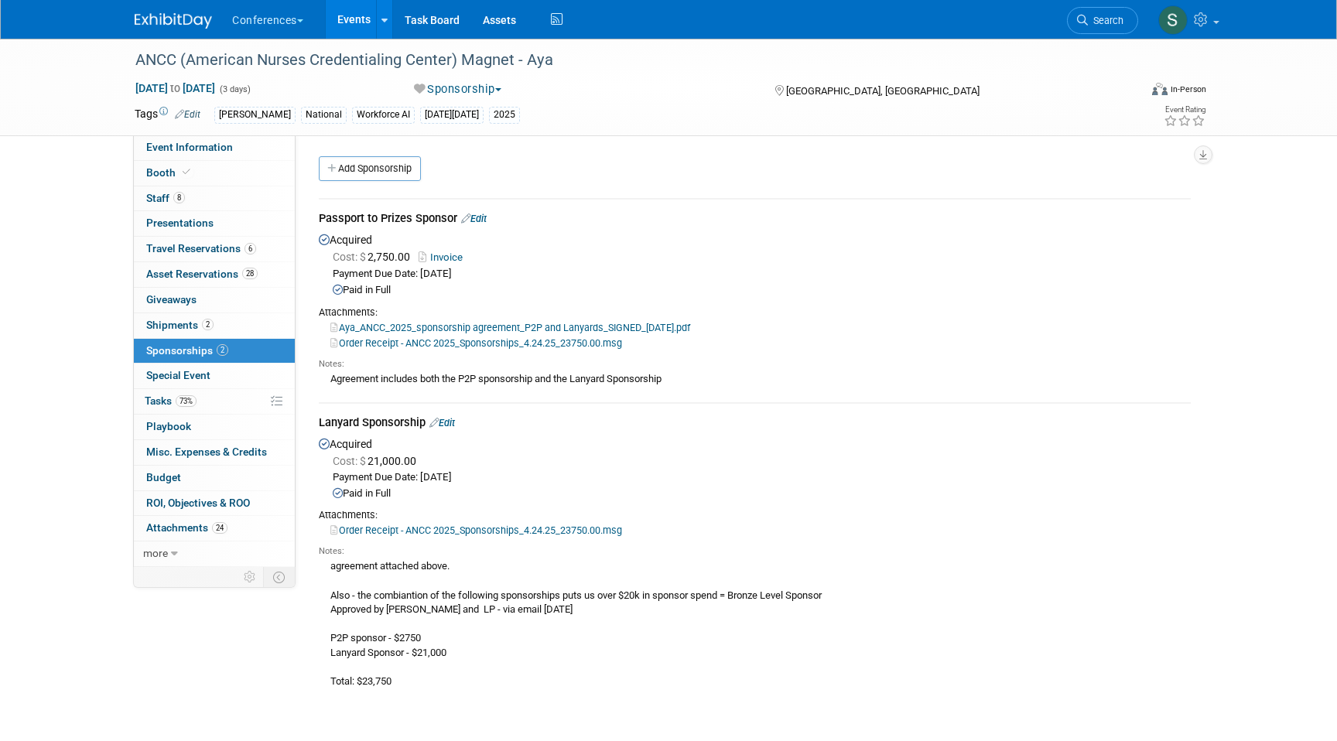
click at [191, 323] on span "Shipments 2" at bounding box center [179, 325] width 67 height 12
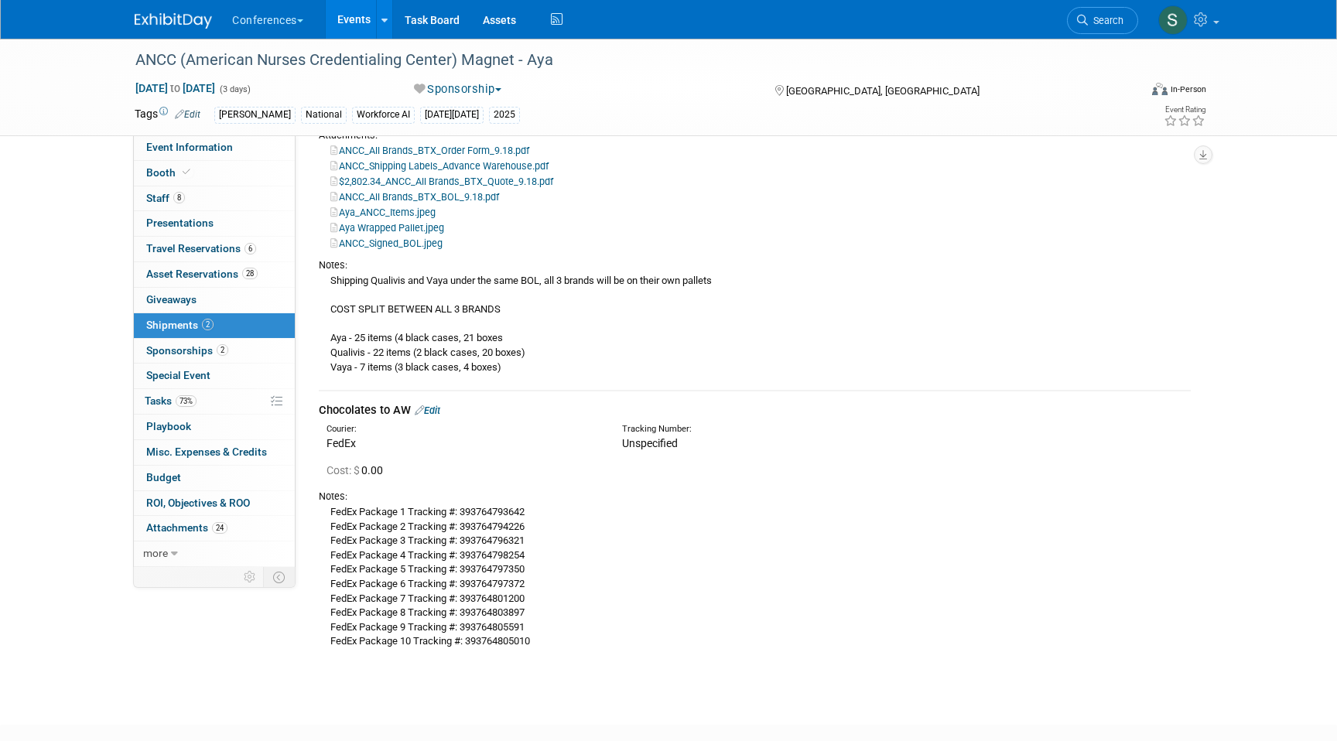
scroll to position [209, 0]
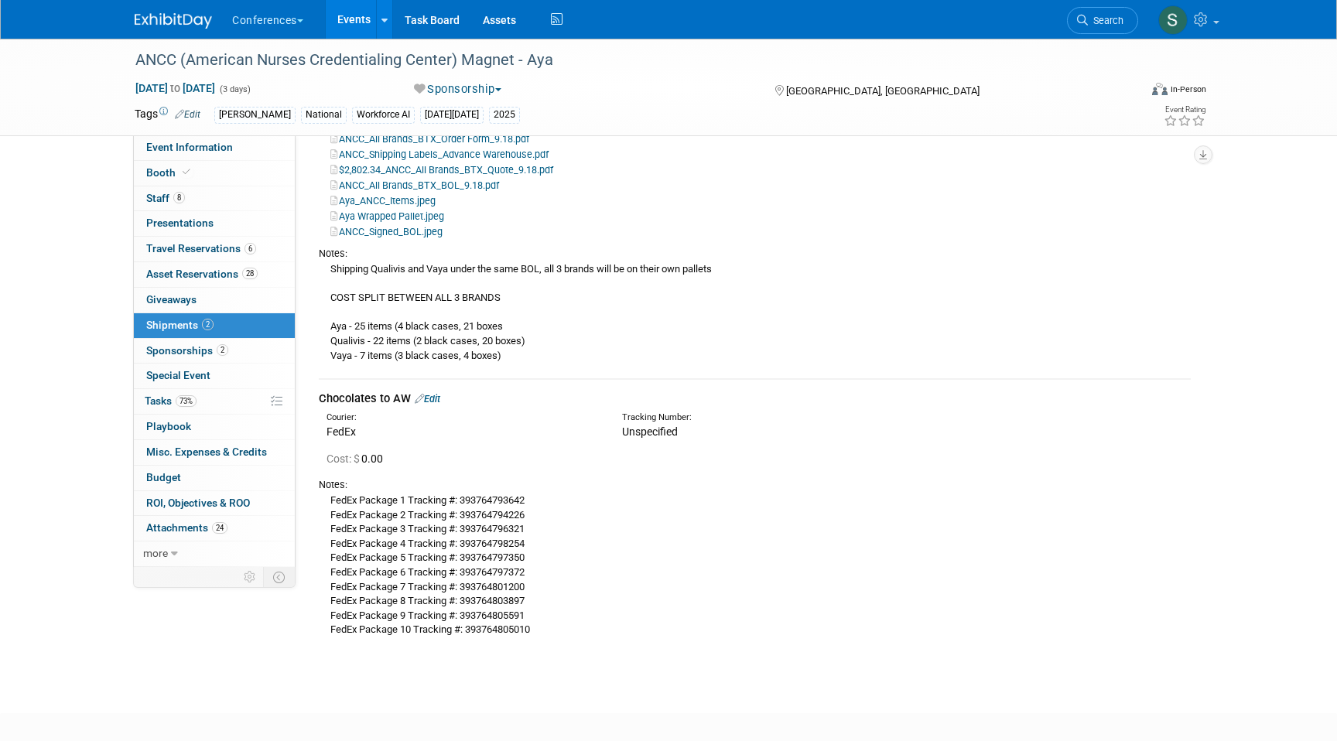
click at [483, 496] on div "FedEx Package 1 Tracking #: 393764793642 FedEx Package 2 Tracking #: 3937647942…" at bounding box center [755, 564] width 872 height 145
copy div "393764793642"
click at [544, 456] on div "Cost: $ 0.00" at bounding box center [758, 458] width 864 height 15
click at [1111, 24] on span "Search" at bounding box center [1106, 21] width 36 height 12
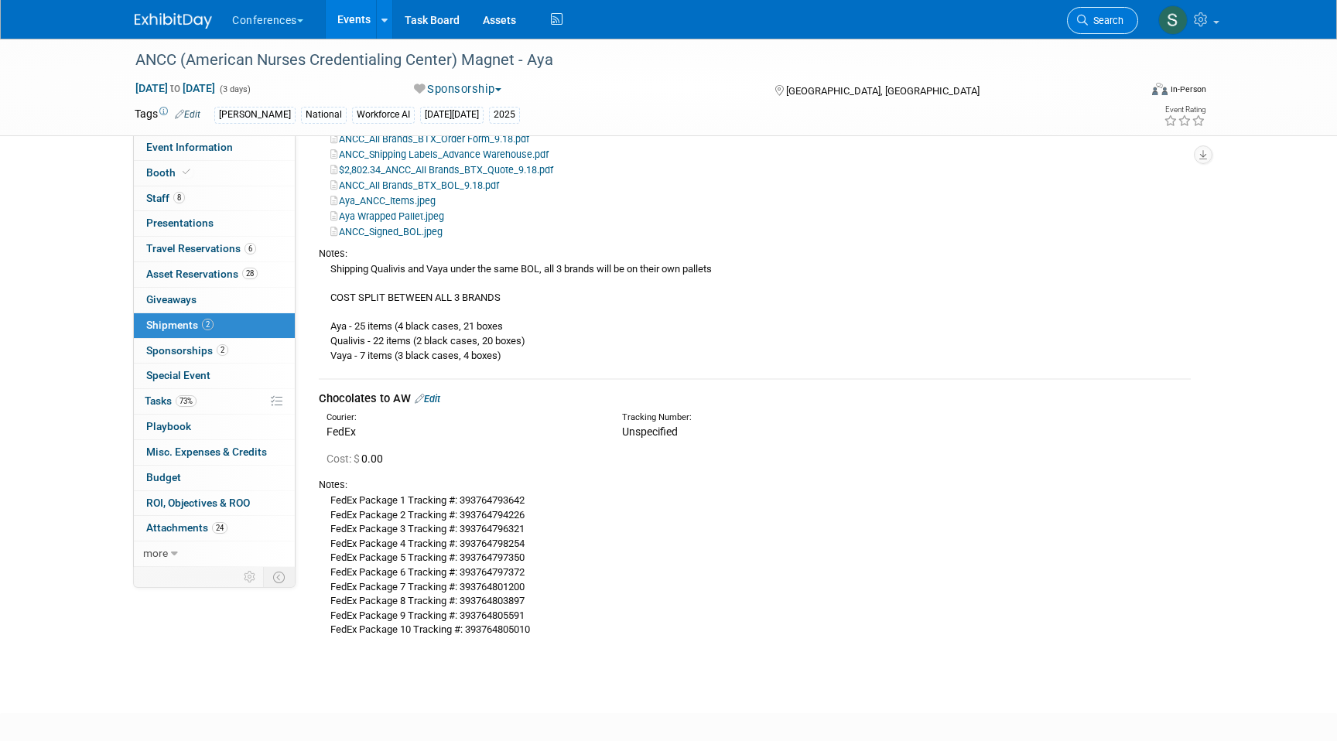
scroll to position [0, 0]
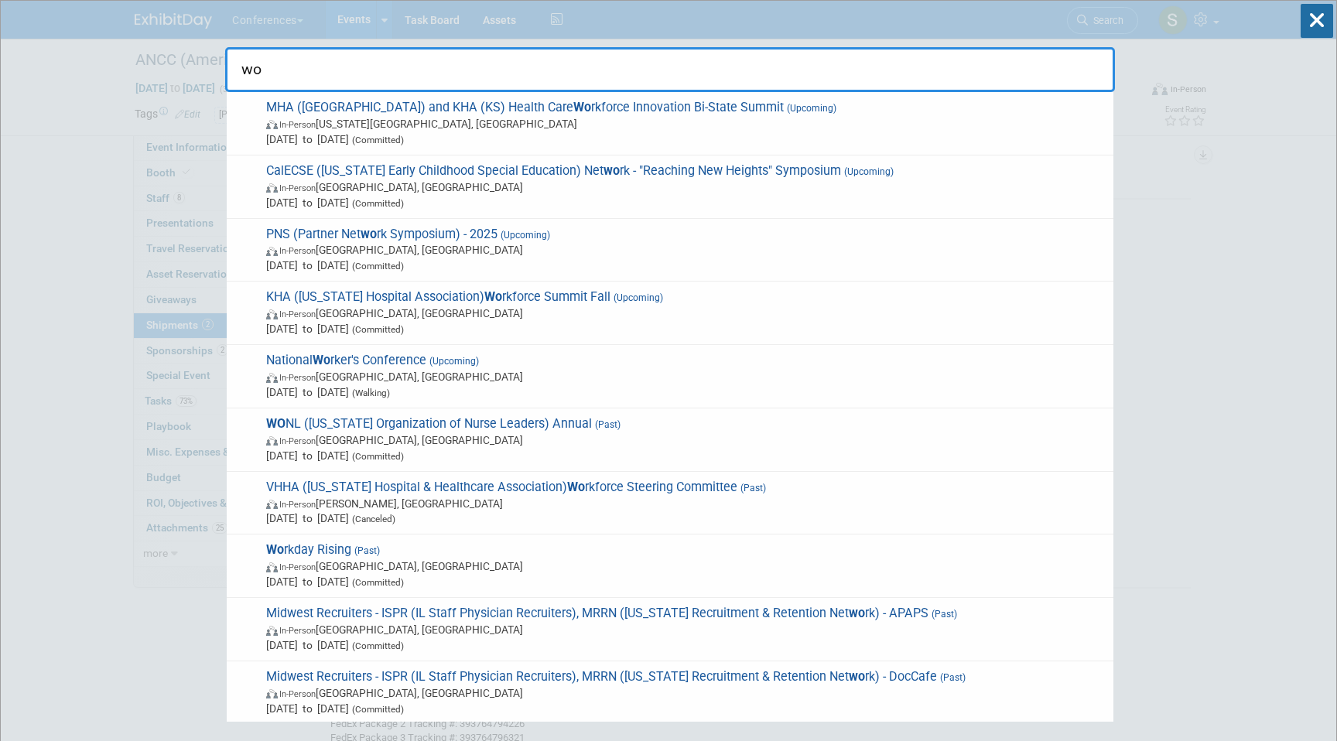
type input "w"
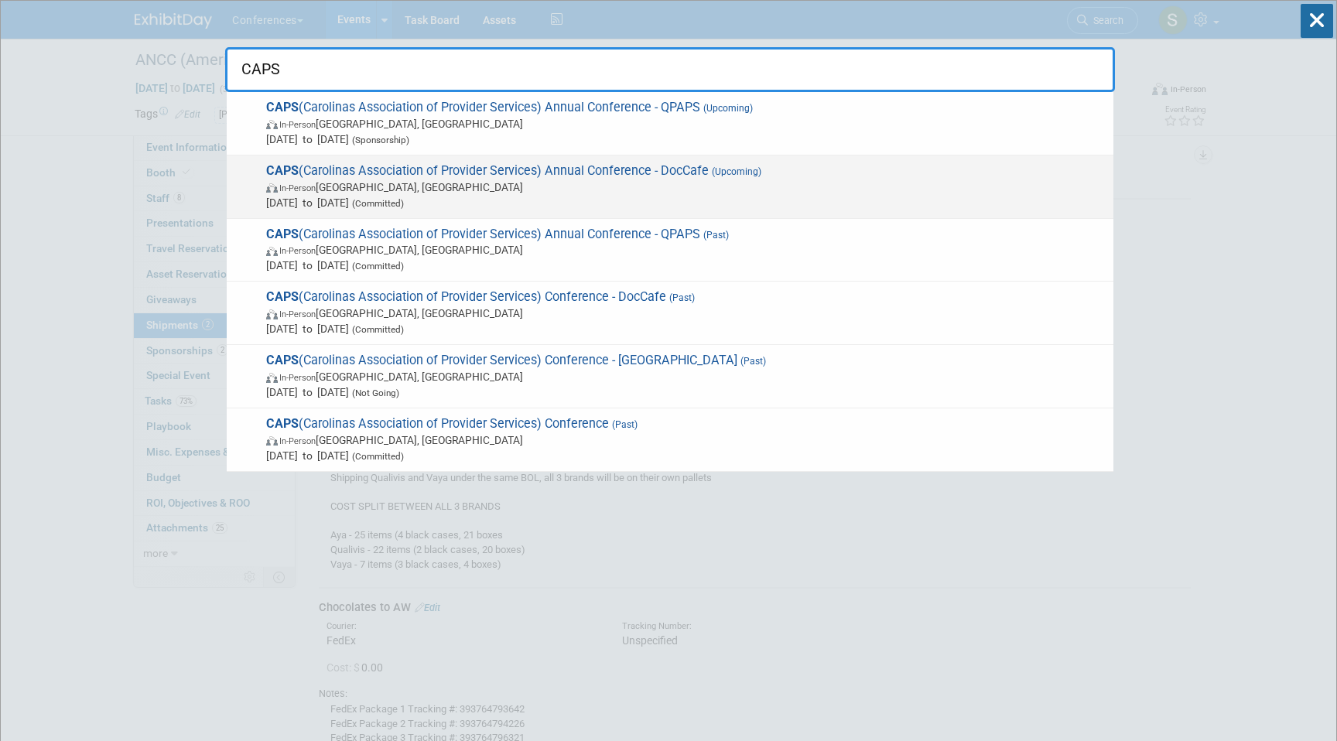
type input "CAPS"
click at [437, 193] on span "In-Person Wrightsville Beach, NC" at bounding box center [685, 186] width 839 height 15
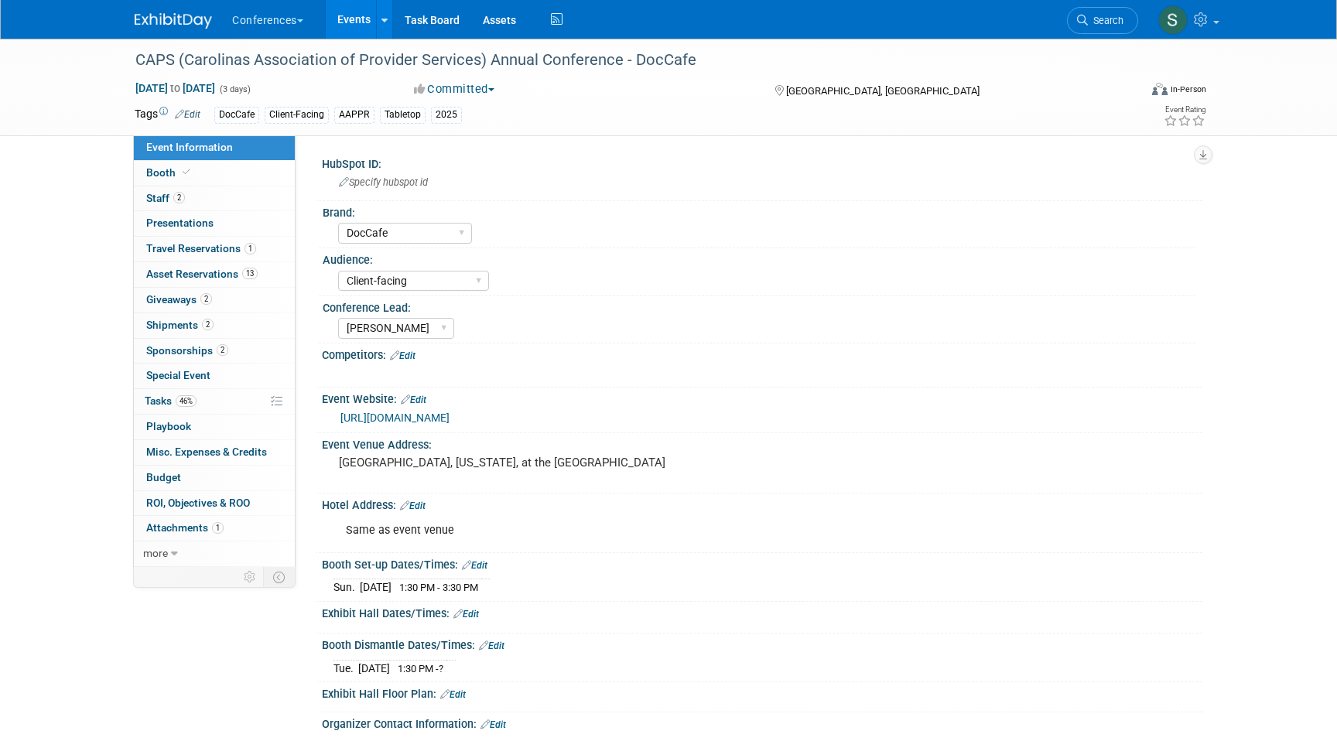
select select "DocCafe"
select select "Client-facing"
select select "[PERSON_NAME]"
click at [220, 275] on span "Asset Reservations 13" at bounding box center [201, 274] width 111 height 12
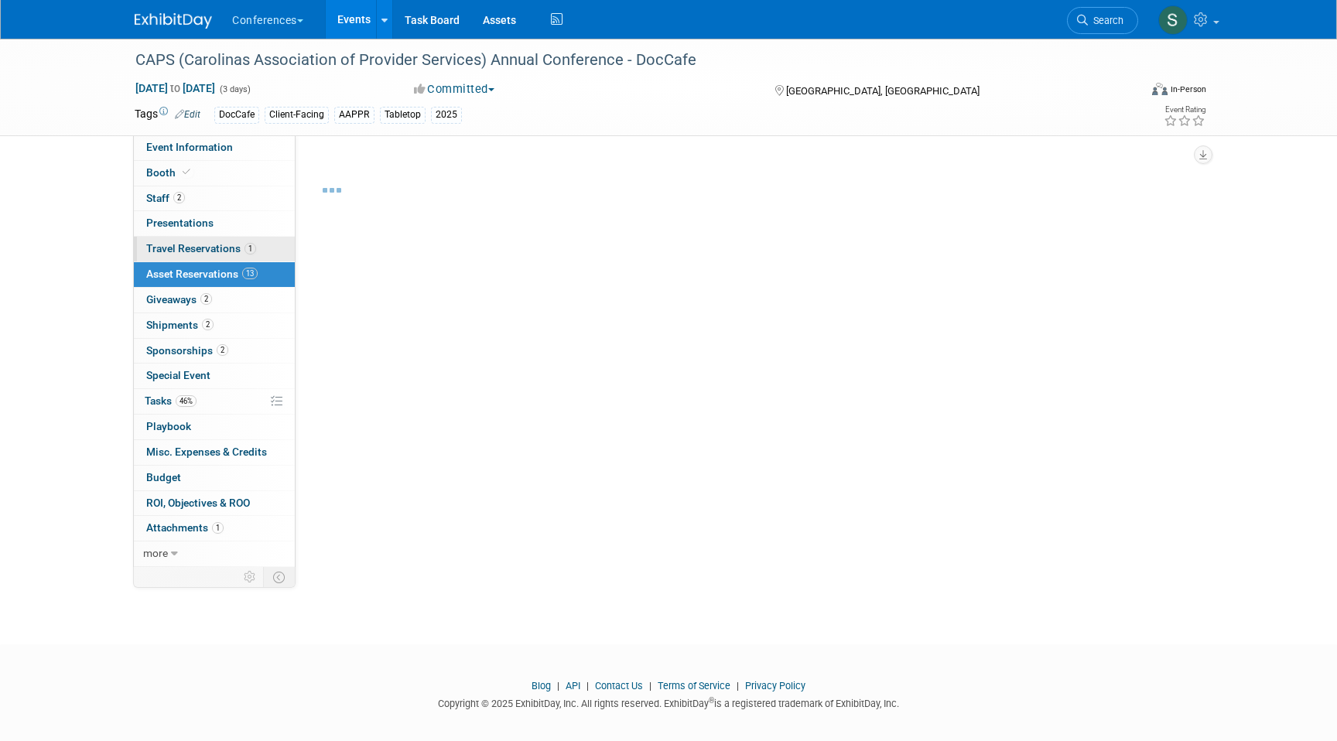
click at [200, 251] on span "Travel Reservations 1" at bounding box center [201, 248] width 110 height 12
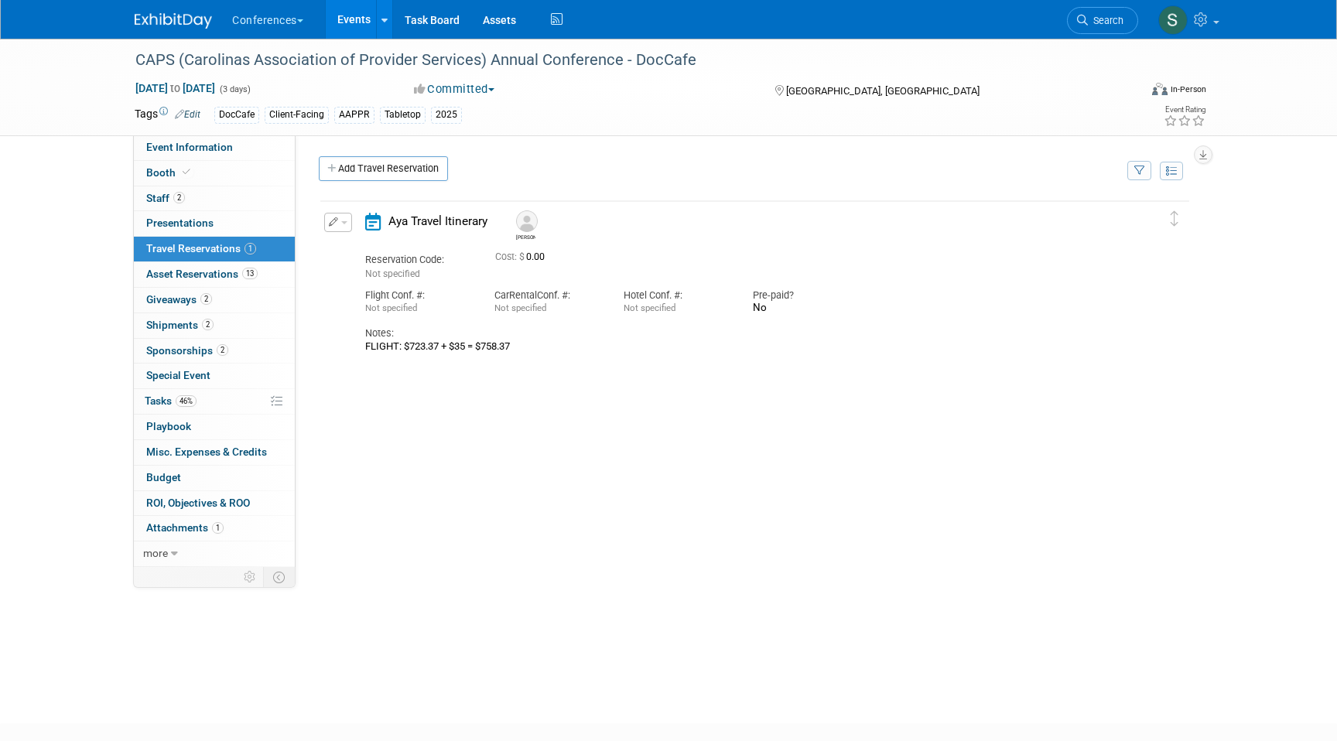
click at [333, 222] on icon "button" at bounding box center [334, 221] width 10 height 9
click at [376, 241] on button "Edit Reservation" at bounding box center [390, 249] width 131 height 22
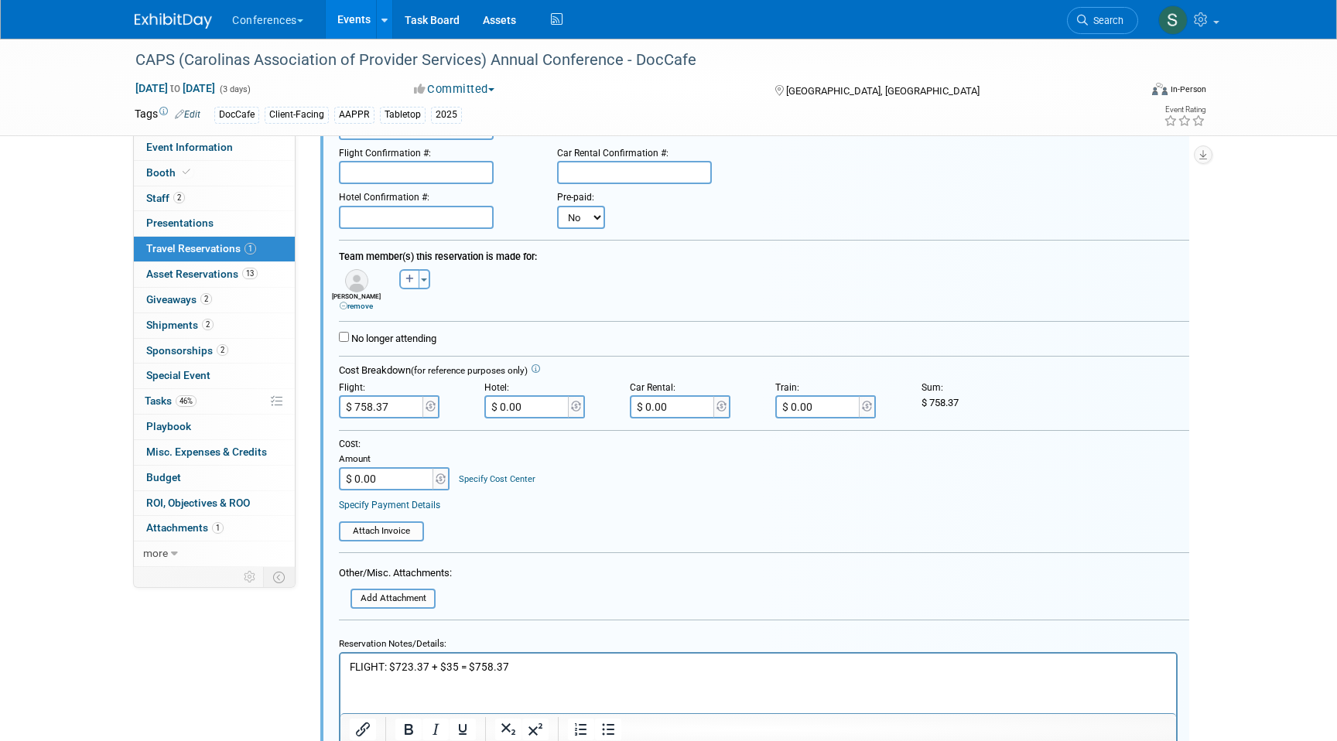
scroll to position [409, 0]
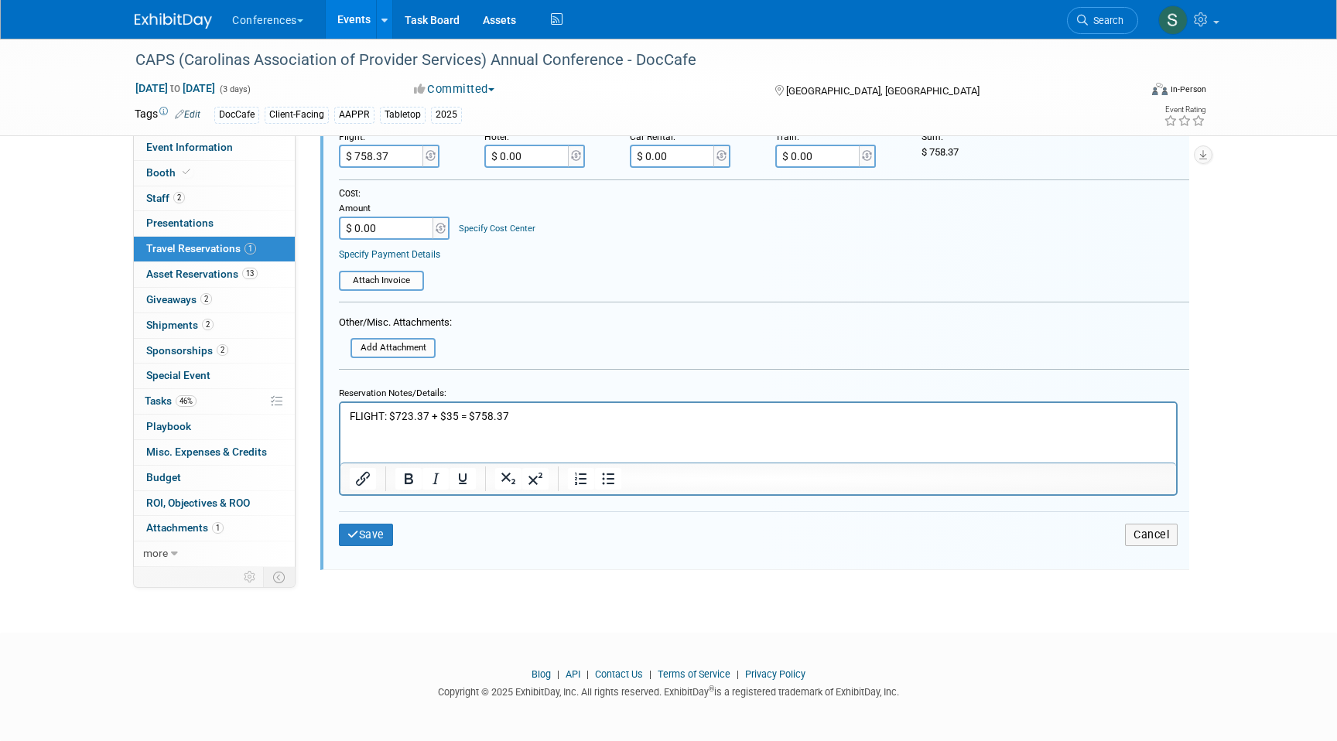
click at [453, 411] on p "FLIGHT: $723.37 + $35 = $758.37" at bounding box center [759, 415] width 818 height 15
click at [668, 411] on p "FLIGHT: $723.37 + $35 + $129.46 (extra legroom) = $758.37" at bounding box center [759, 415] width 818 height 15
click at [400, 162] on input "$ 758.37" at bounding box center [382, 156] width 87 height 23
type input "$ 887.83"
click at [367, 536] on button "Save" at bounding box center [366, 535] width 54 height 22
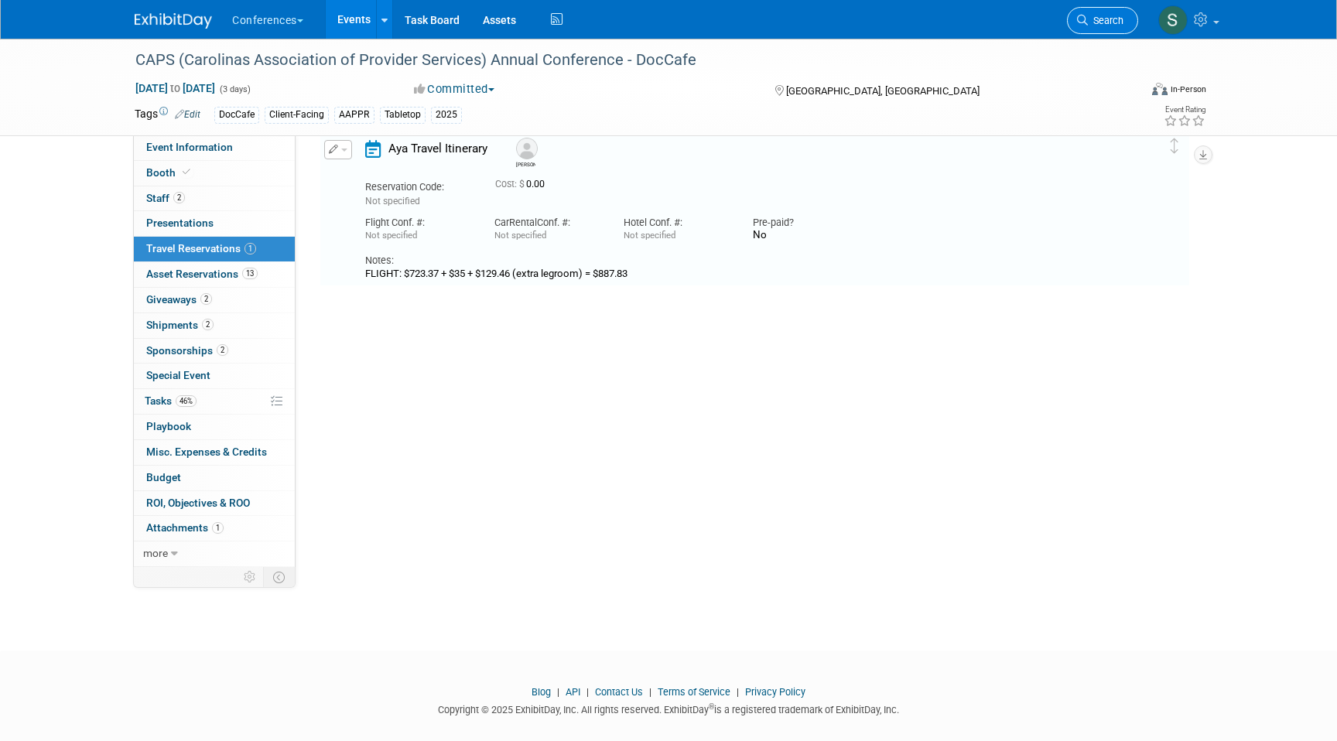
scroll to position [26, 0]
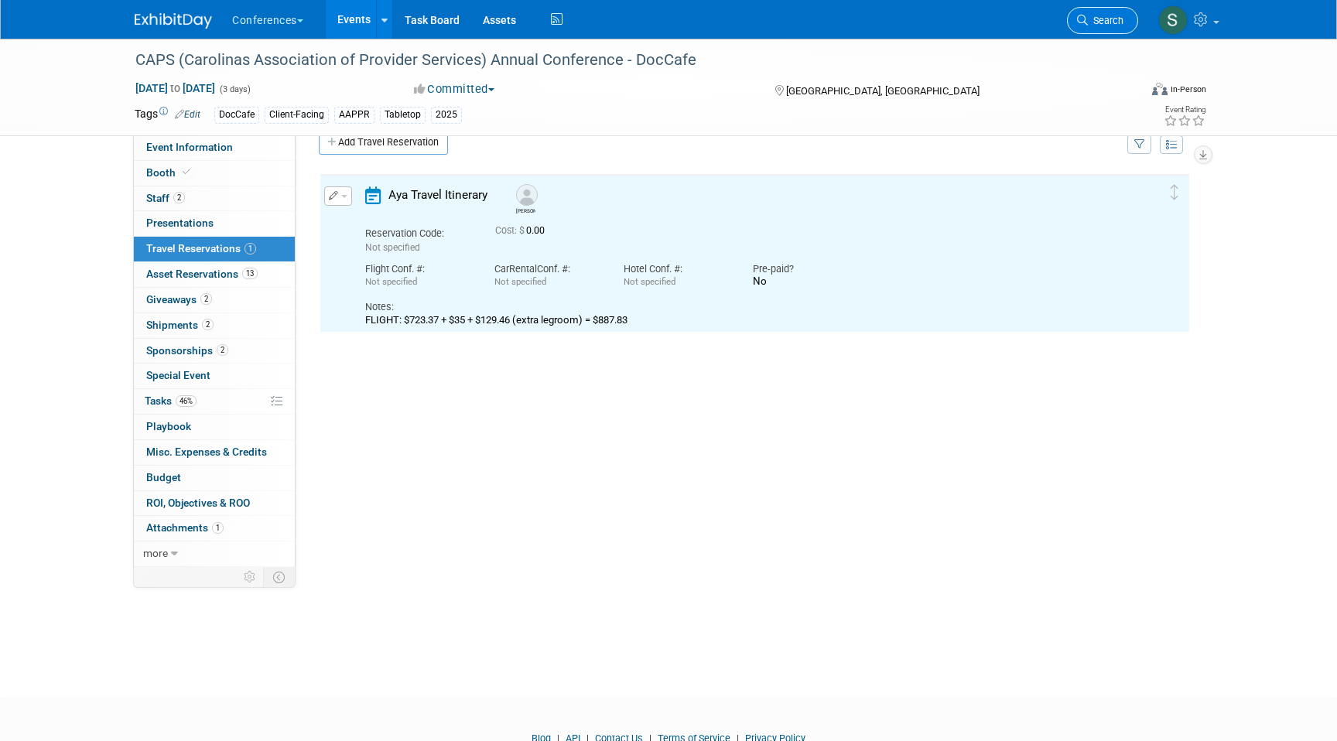
click at [1097, 25] on span "Search" at bounding box center [1106, 21] width 36 height 12
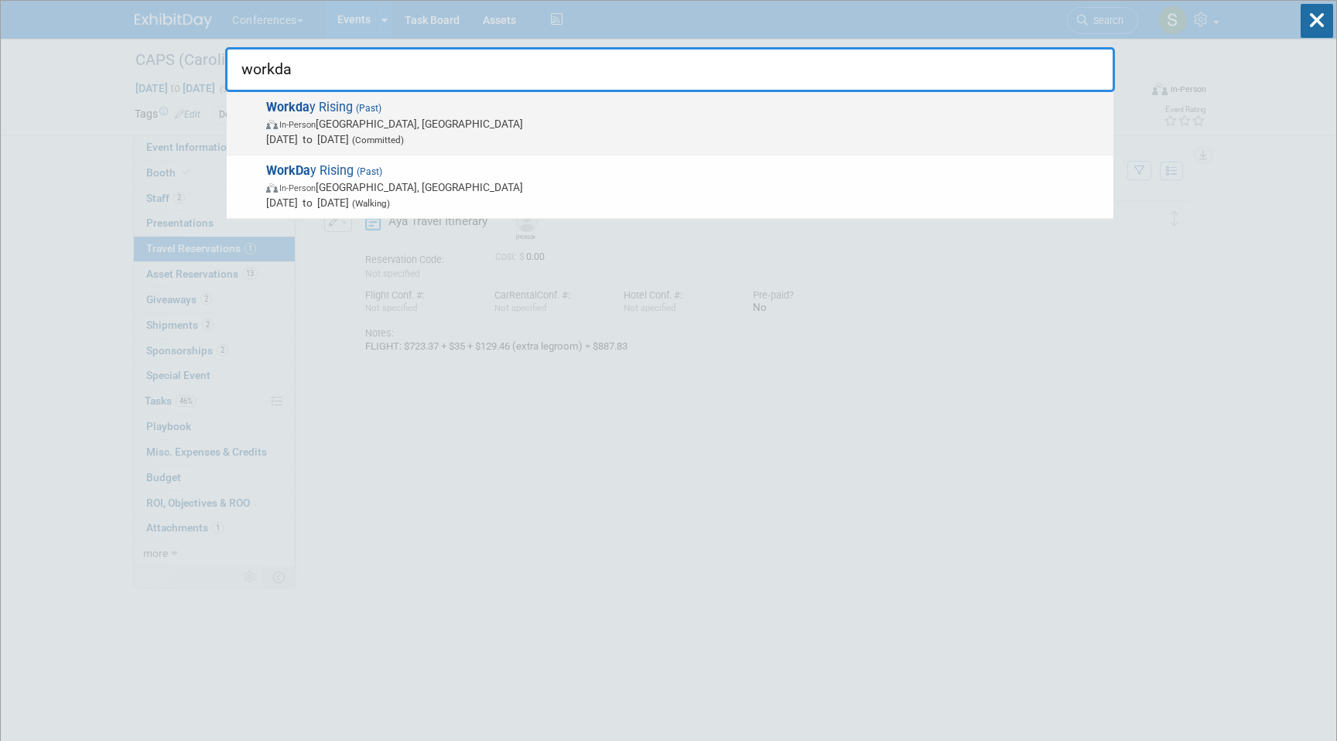
type input "workda"
click at [330, 105] on span "Workda y Rising (Past) In-Person San Francisco, CA Sep 15, 2025 to Sep 18, 2025…" at bounding box center [683, 123] width 844 height 47
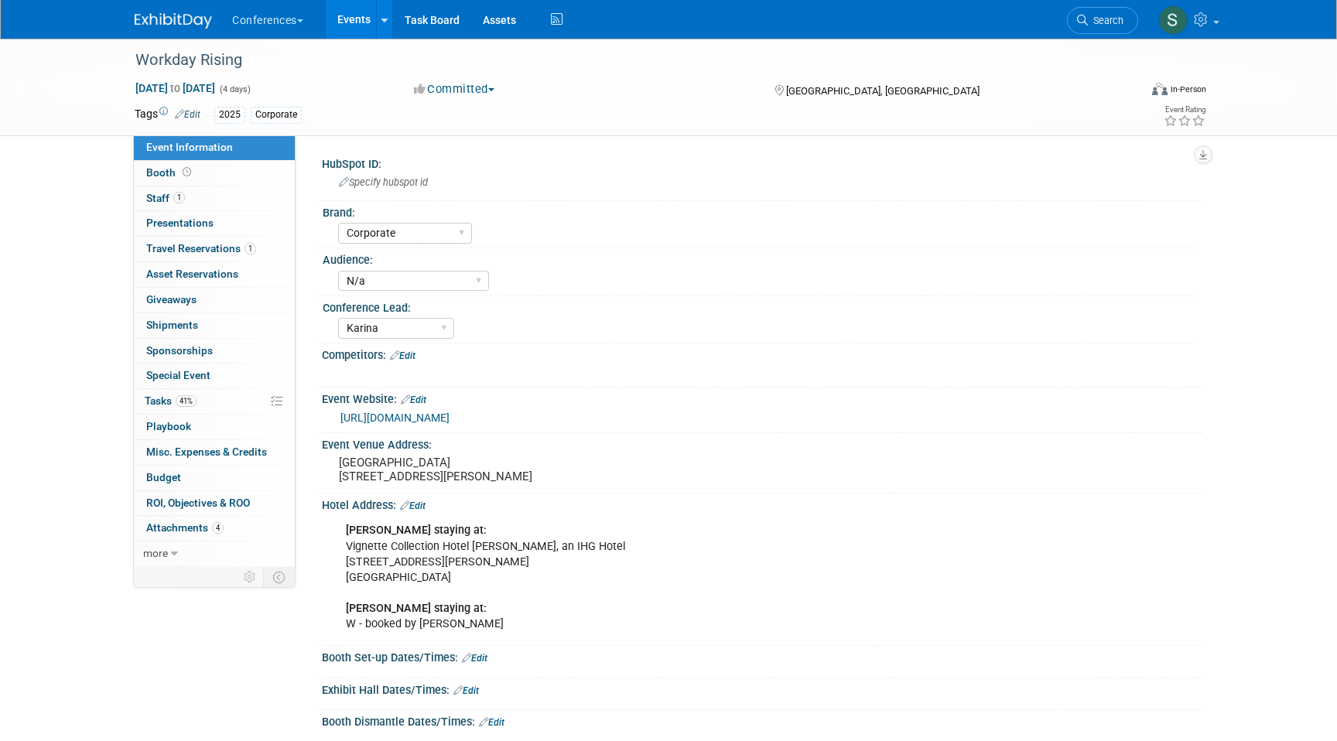
select select "Corporate"
select select "N/a"
select select "Karina"
click at [244, 252] on span "Travel Reservations 1" at bounding box center [201, 248] width 110 height 12
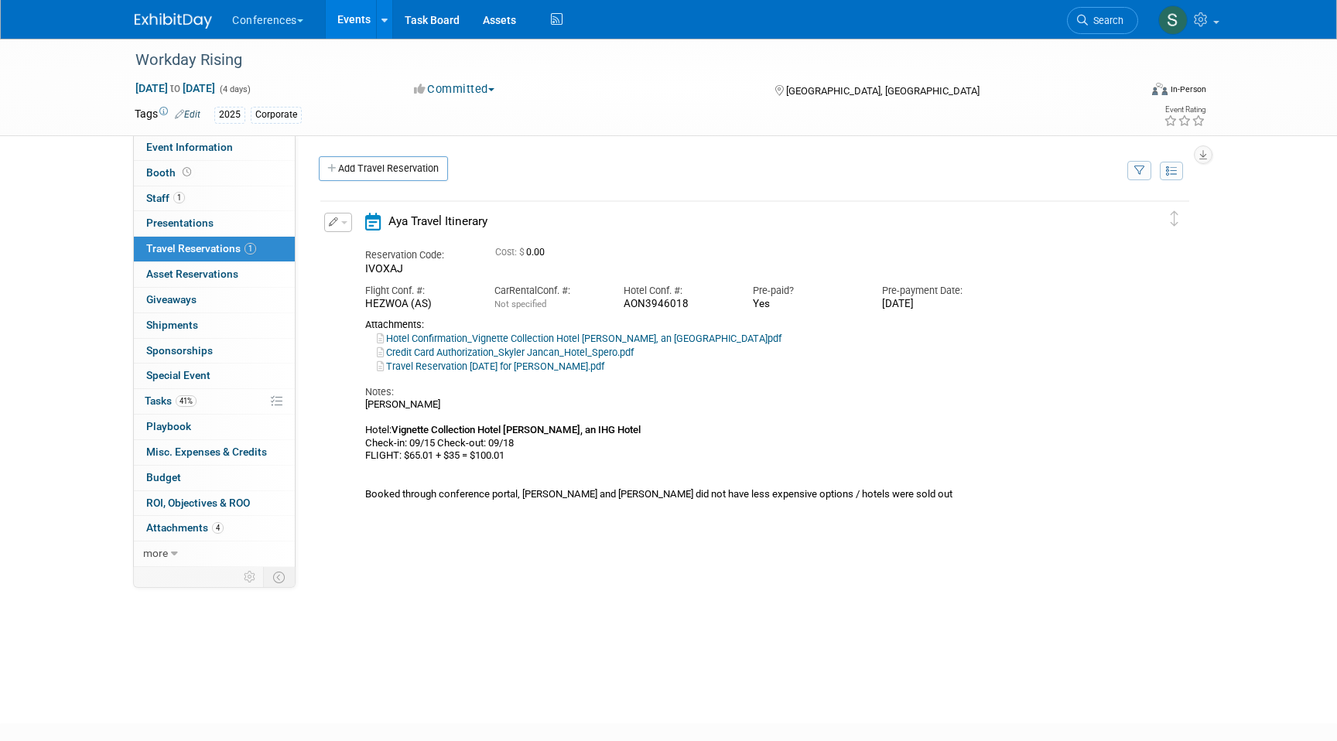
click at [335, 226] on icon "button" at bounding box center [334, 221] width 10 height 9
click at [357, 243] on button "Edit Reservation" at bounding box center [390, 249] width 131 height 22
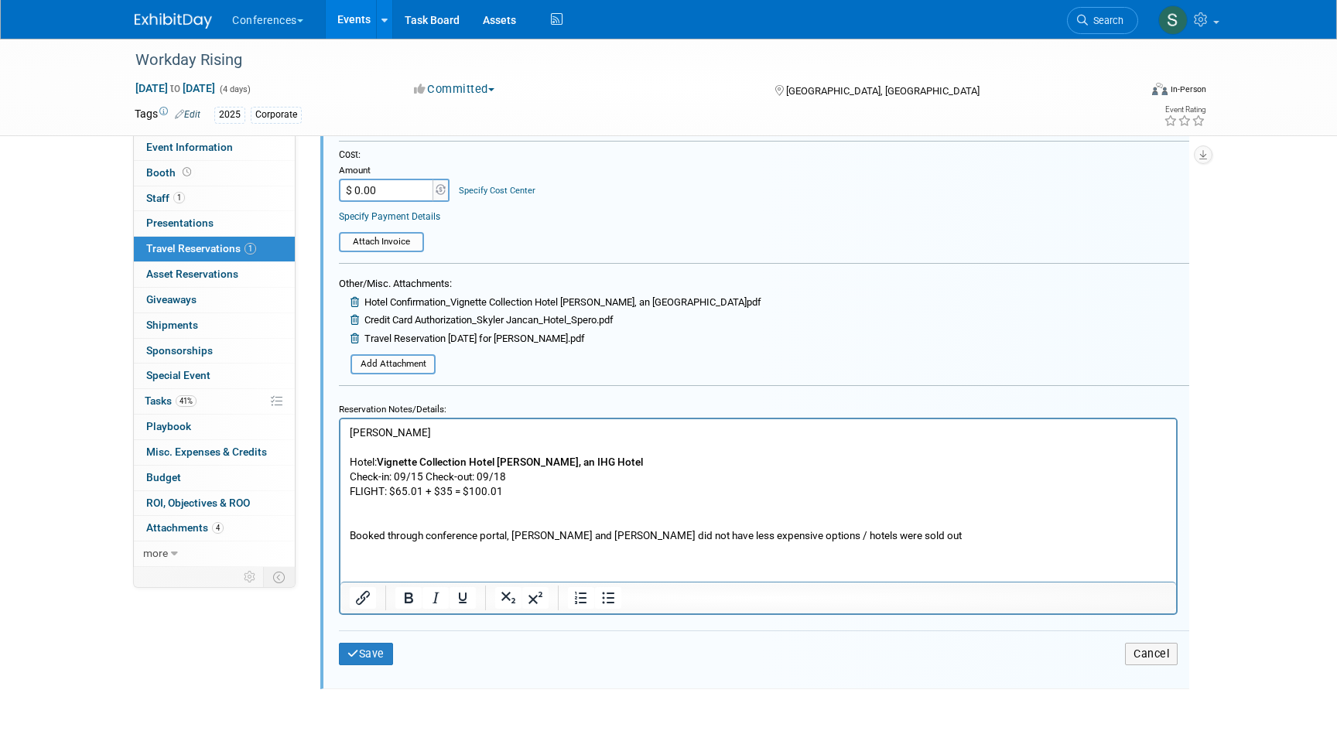
scroll to position [425, 0]
click at [451, 490] on p "[PERSON_NAME][GEOGRAPHIC_DATA]: Vignette Collection Hotel [PERSON_NAME], an [GE…" at bounding box center [759, 484] width 818 height 118
click at [568, 492] on p "SKYLER JANCAN Hotel: Vignette Collection Hotel Spero, an IHG Hotel Check-in: 09…" at bounding box center [759, 484] width 818 height 118
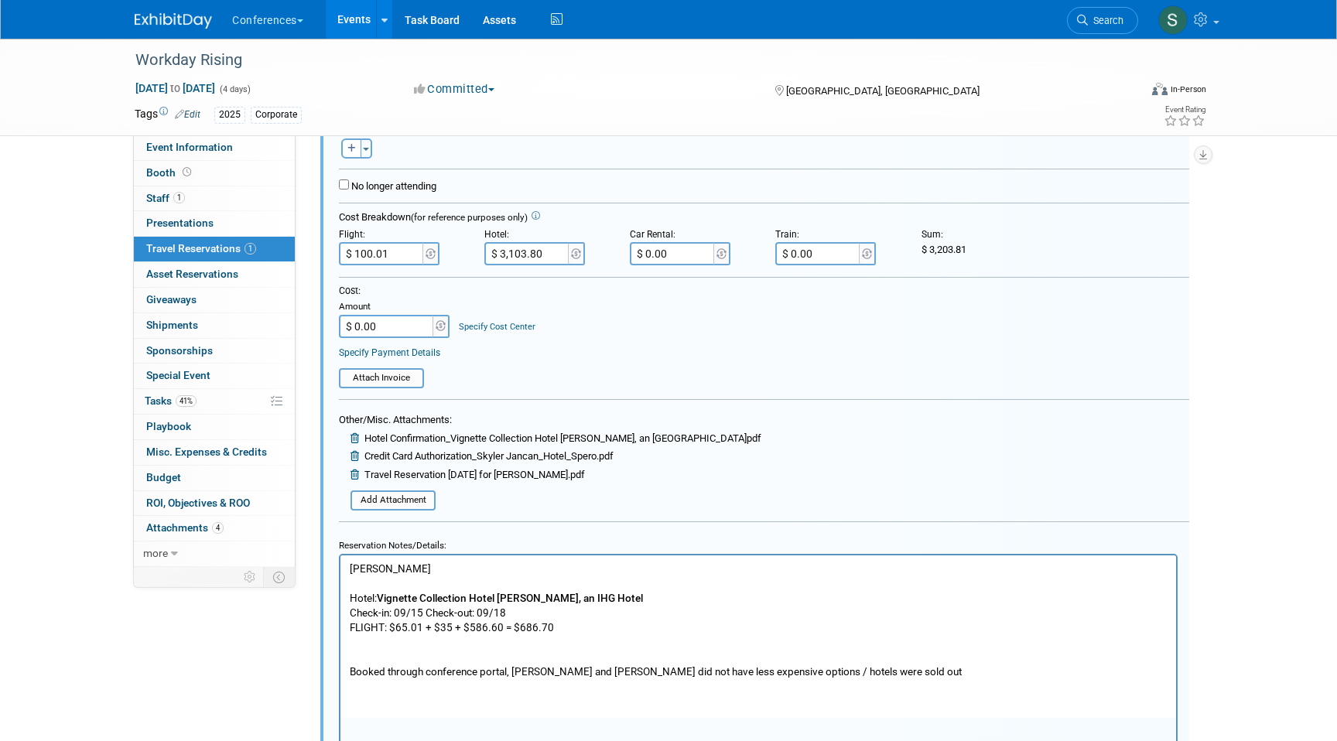
scroll to position [259, 0]
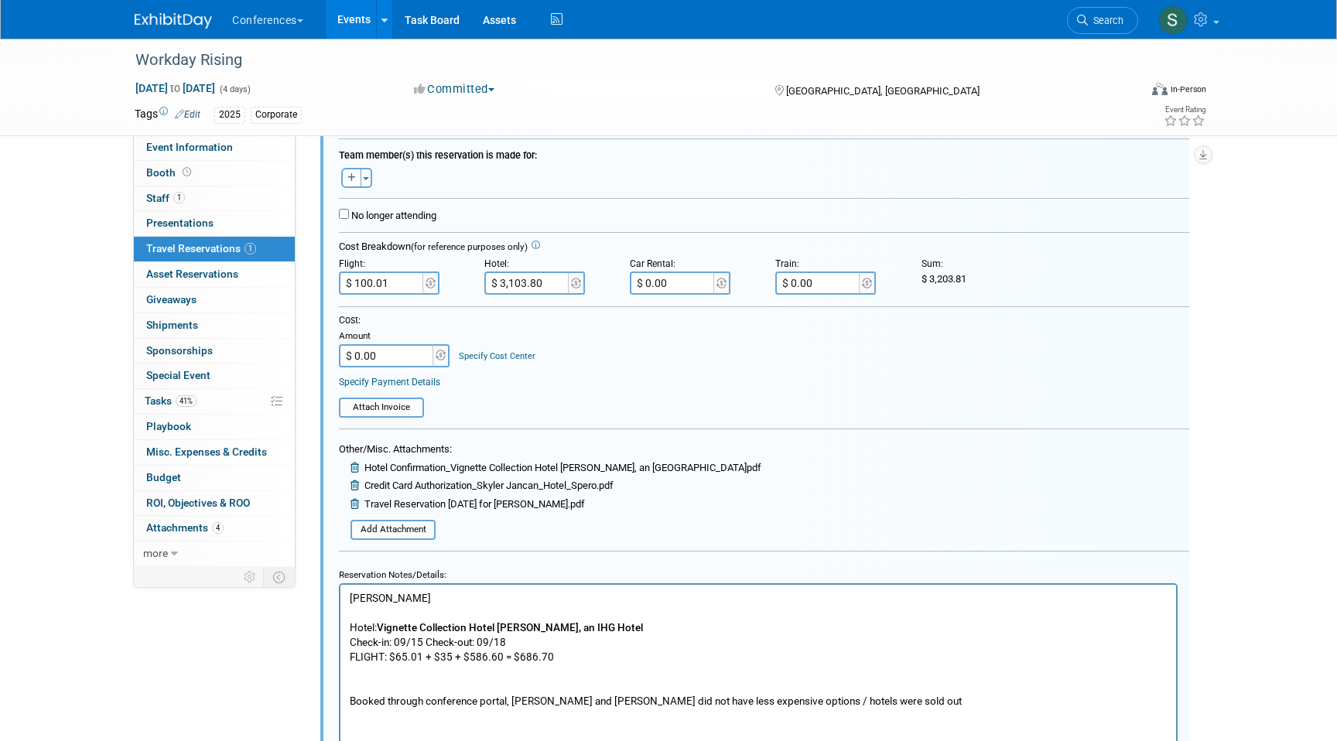
click at [393, 276] on input "$ 100.01" at bounding box center [382, 282] width 87 height 23
click at [396, 282] on input "$ 100.01" at bounding box center [382, 282] width 87 height 23
type input "$ 686.70"
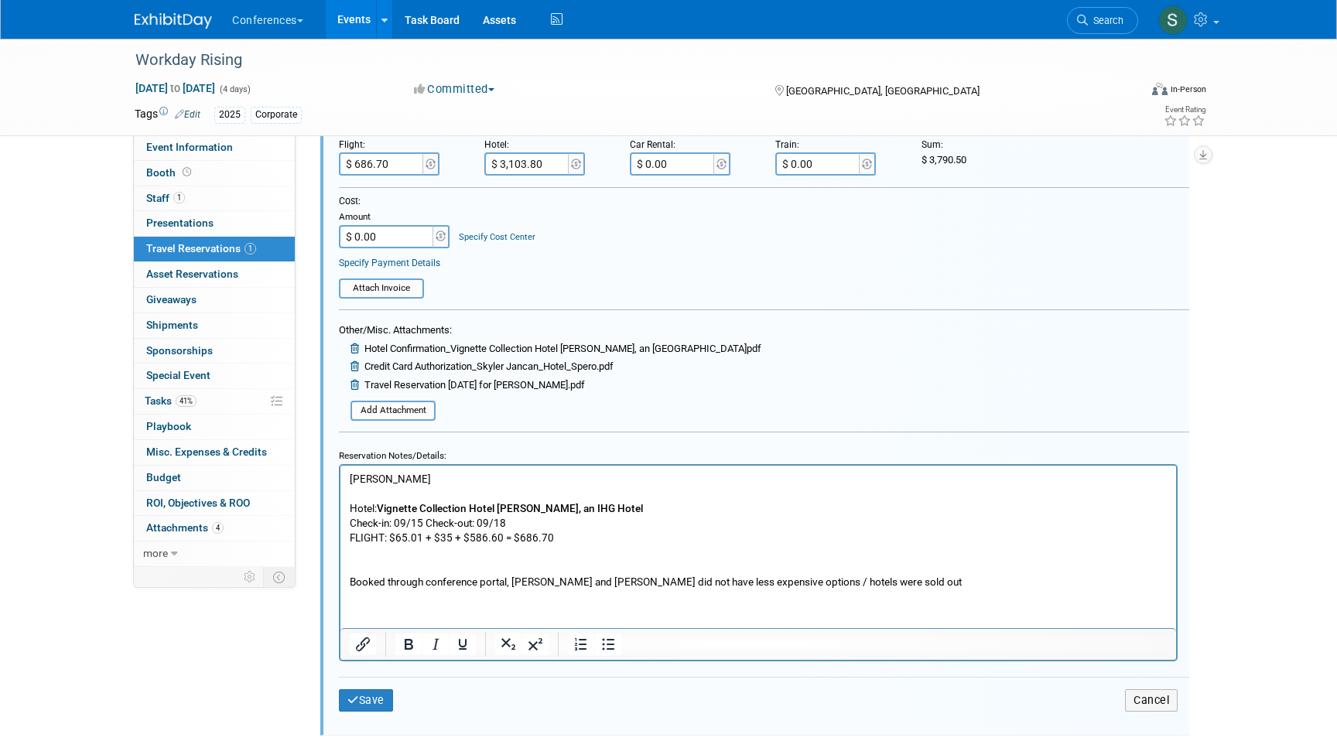
scroll to position [398, 0]
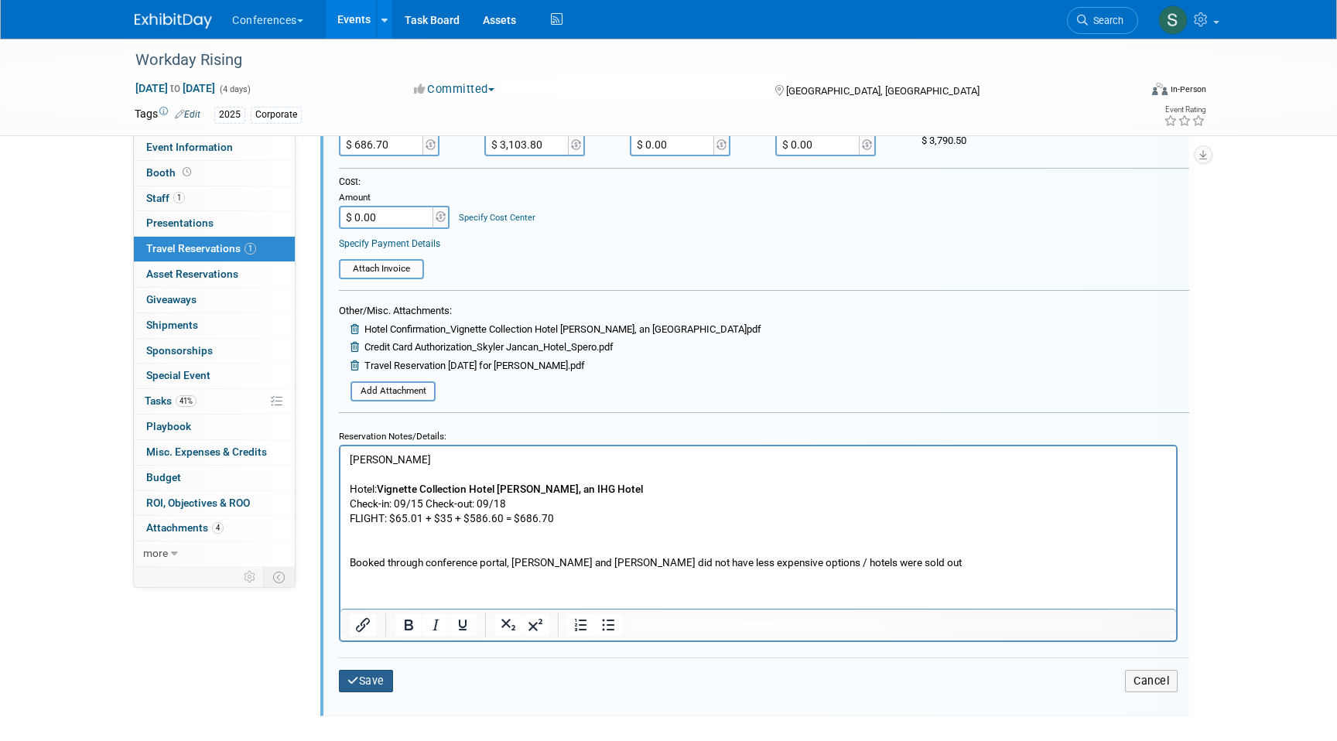
click at [374, 675] on button "Save" at bounding box center [366, 681] width 54 height 22
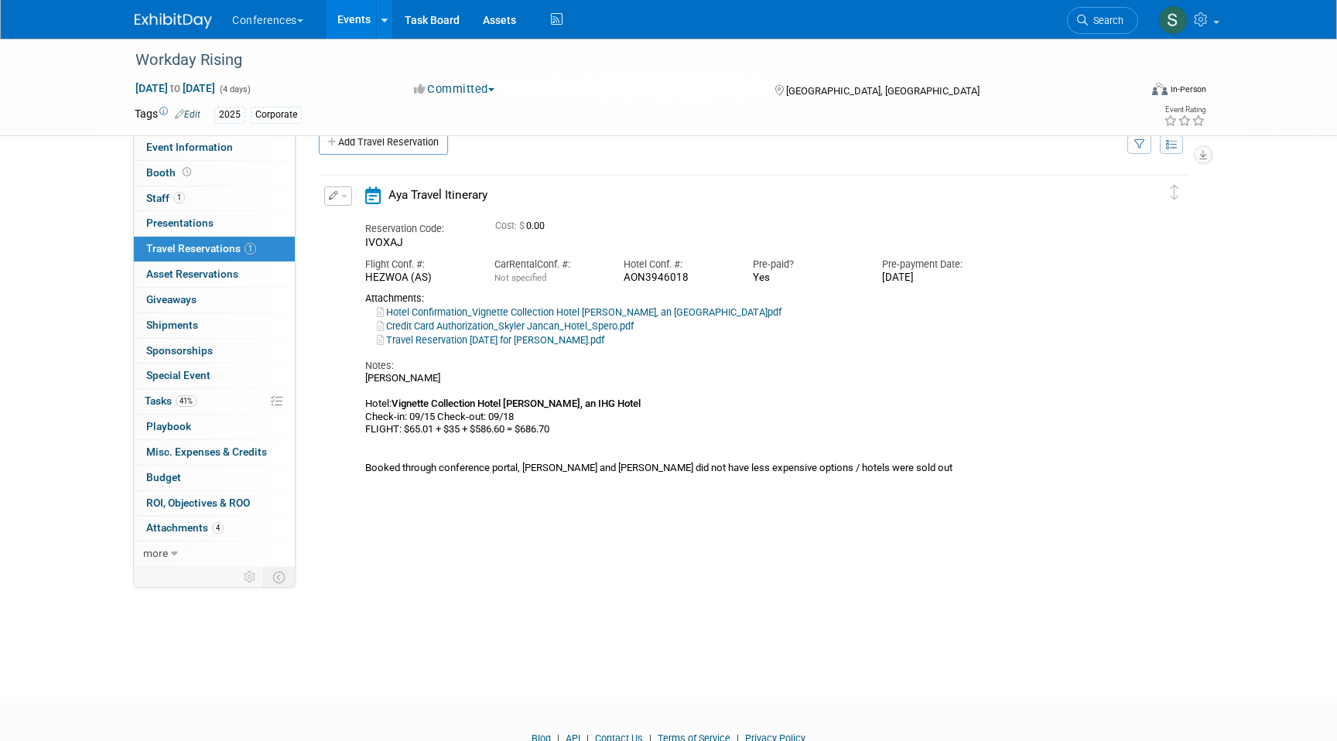
scroll to position [0, 0]
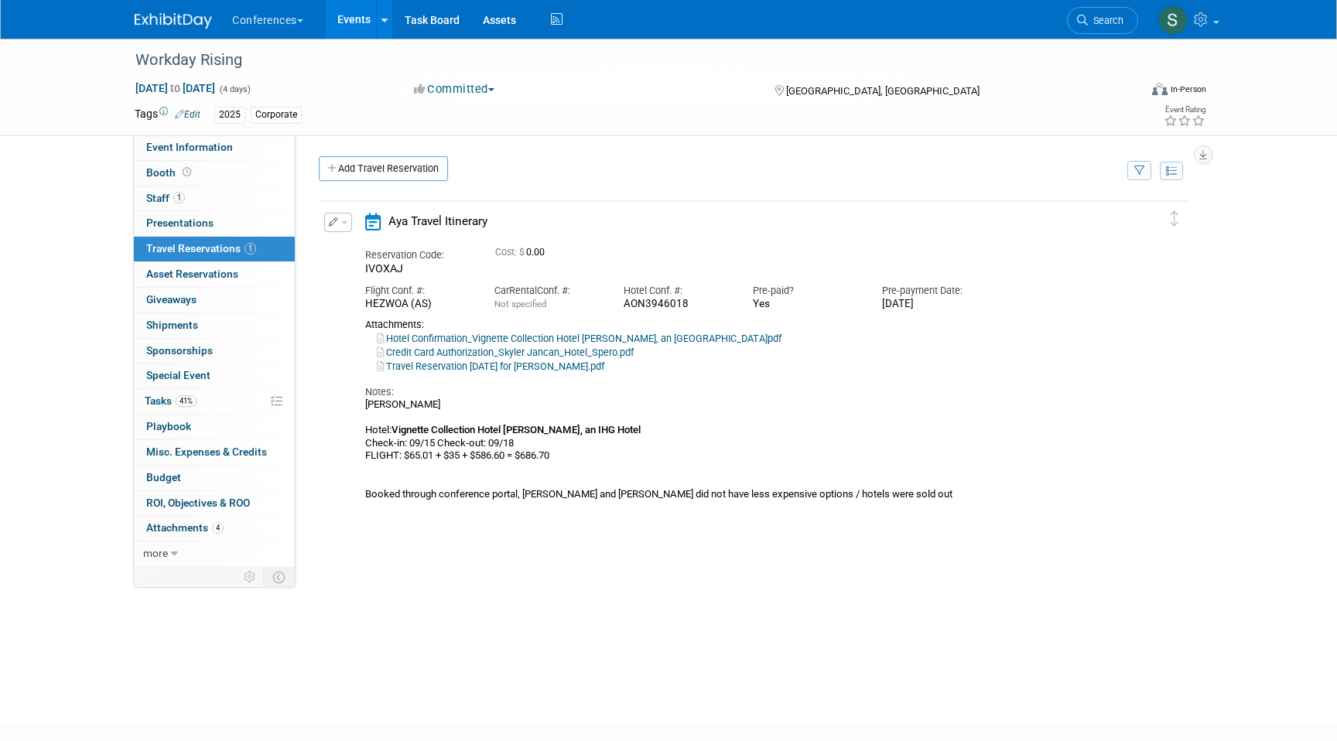
click at [343, 22] on link "Events" at bounding box center [354, 19] width 56 height 39
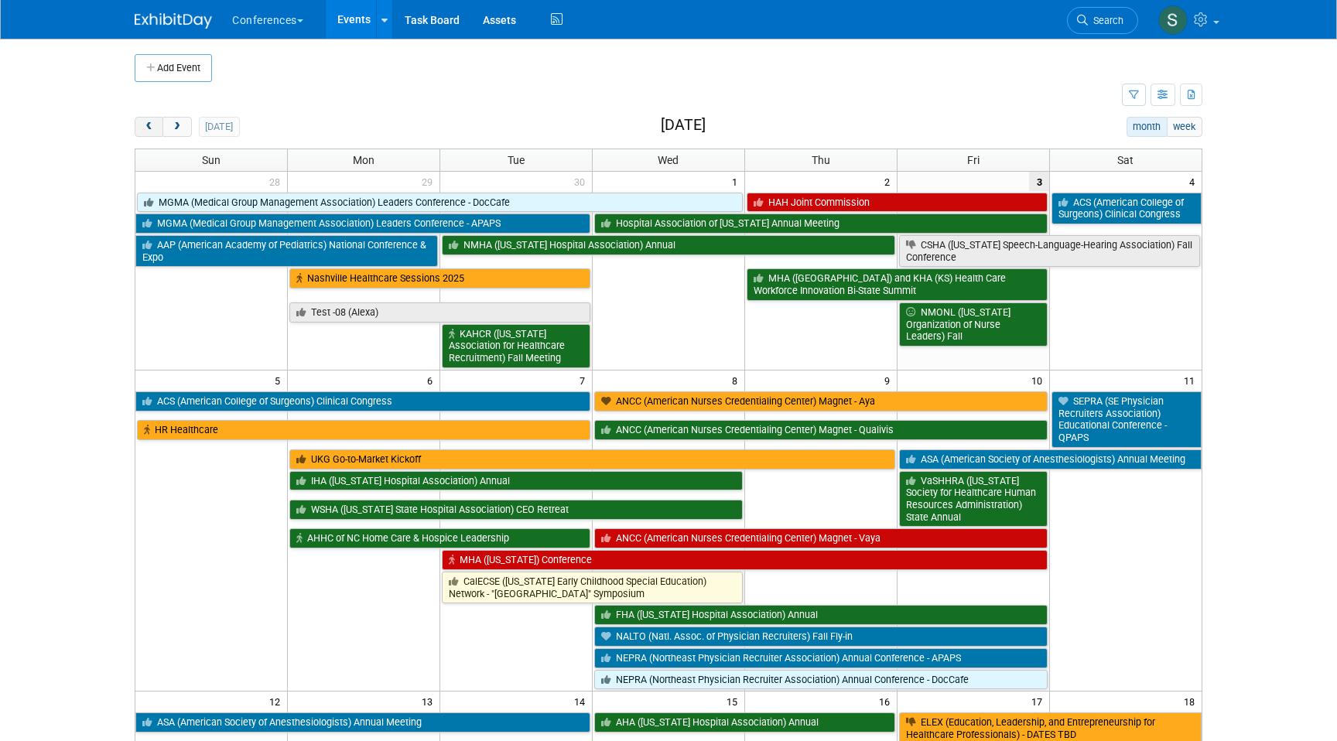
click at [138, 125] on button "prev" at bounding box center [149, 127] width 29 height 20
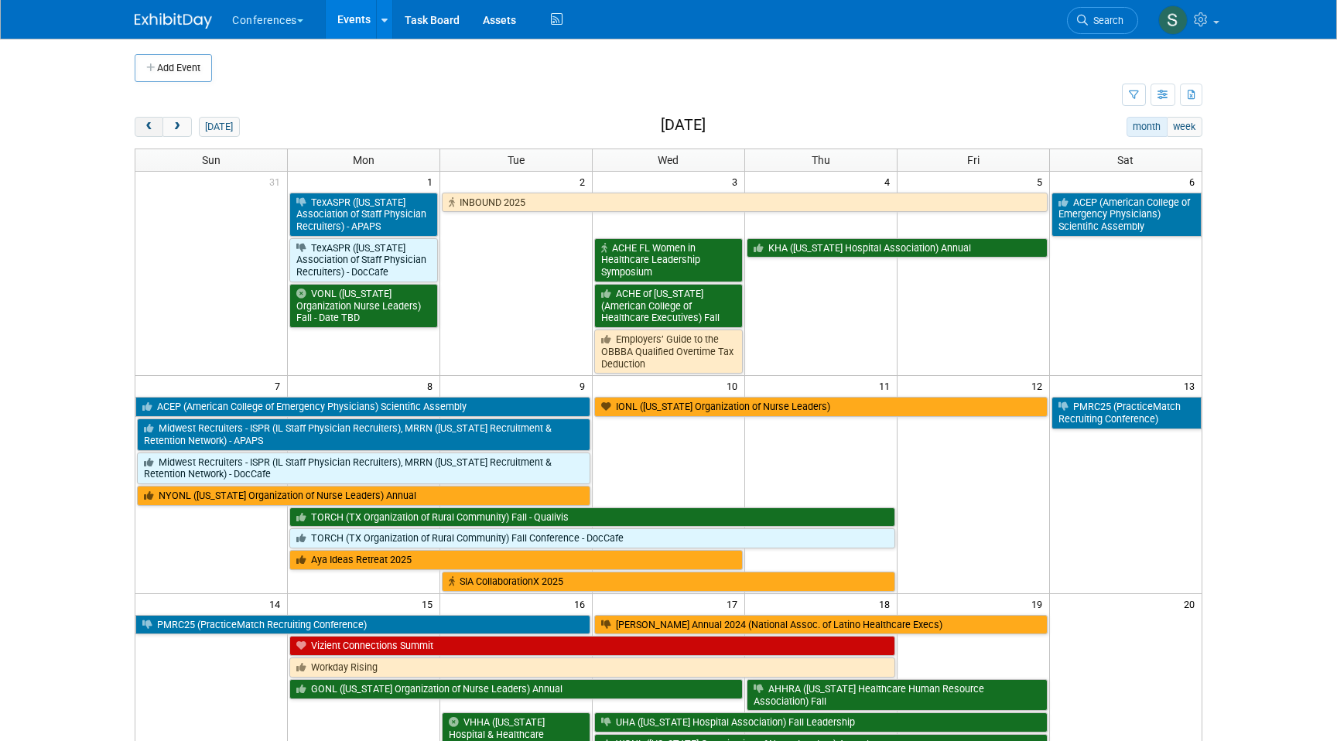
click at [138, 125] on button "prev" at bounding box center [149, 127] width 29 height 20
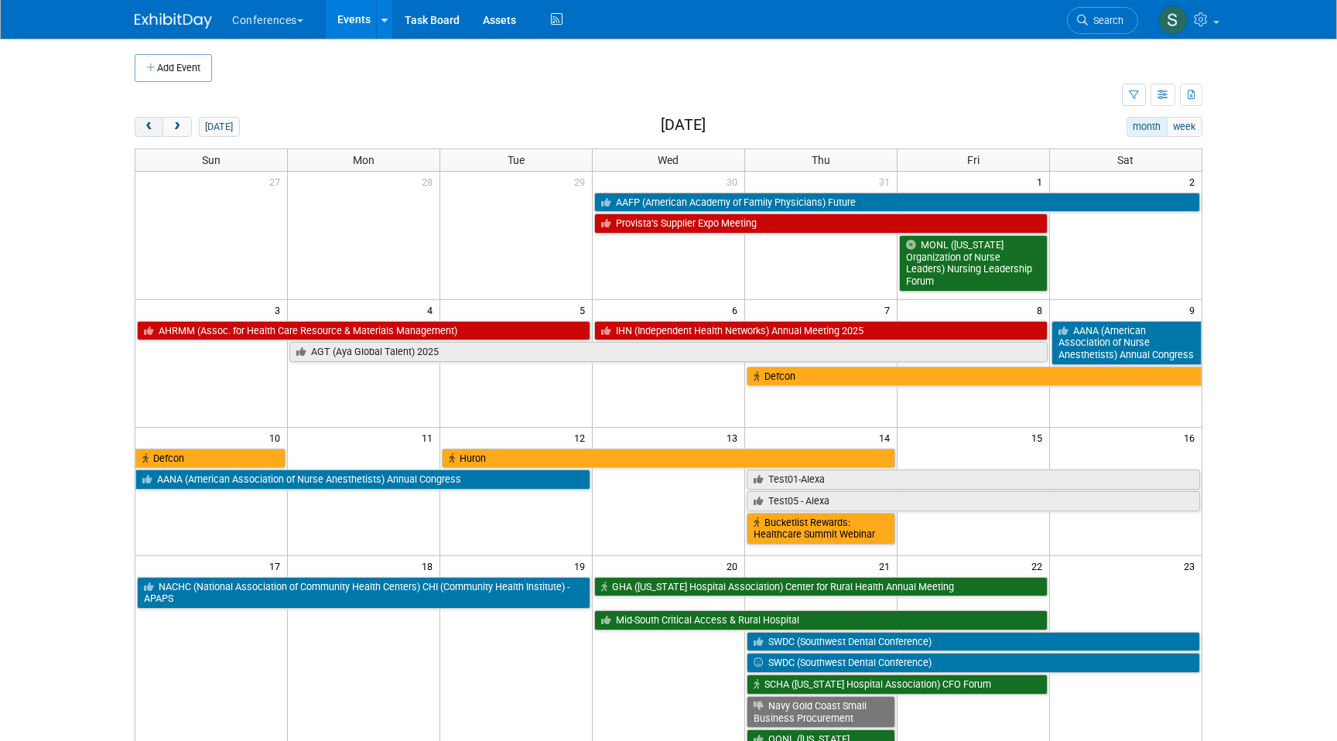
click at [138, 125] on button "prev" at bounding box center [149, 127] width 29 height 20
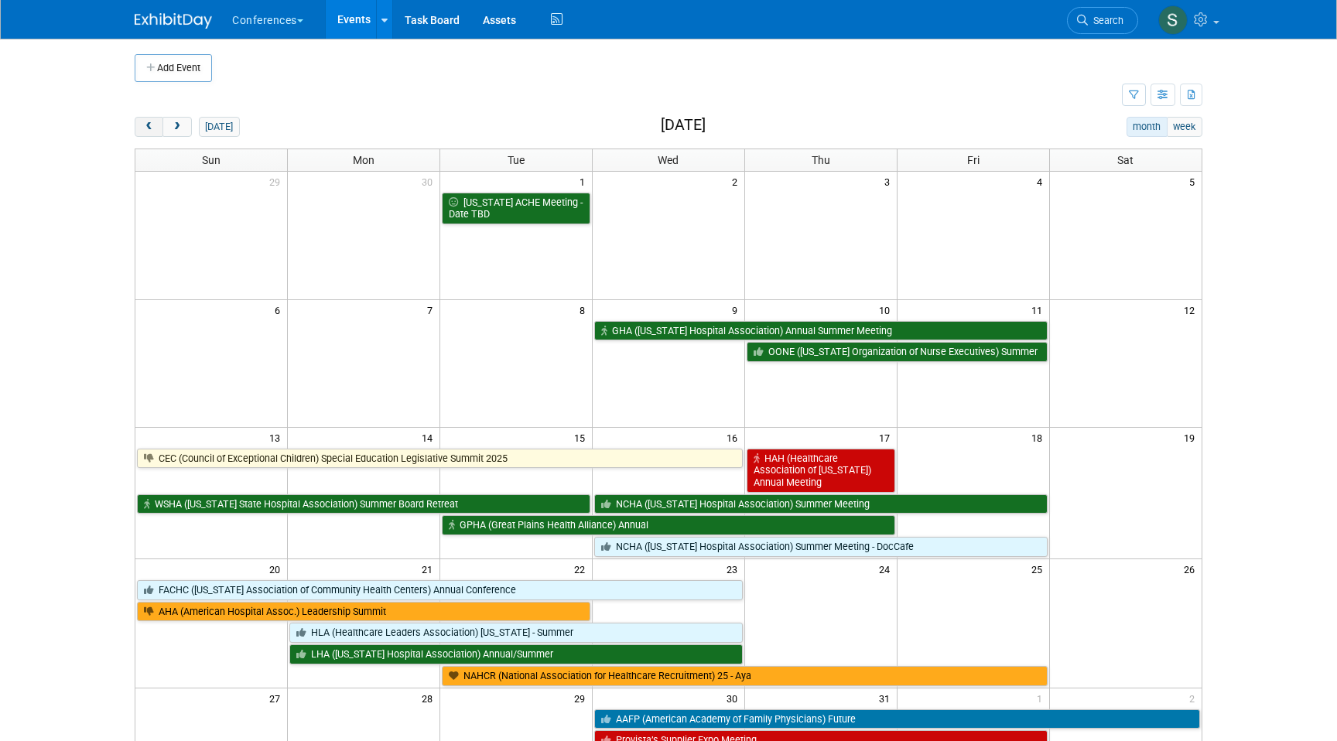
click at [138, 125] on button "prev" at bounding box center [149, 127] width 29 height 20
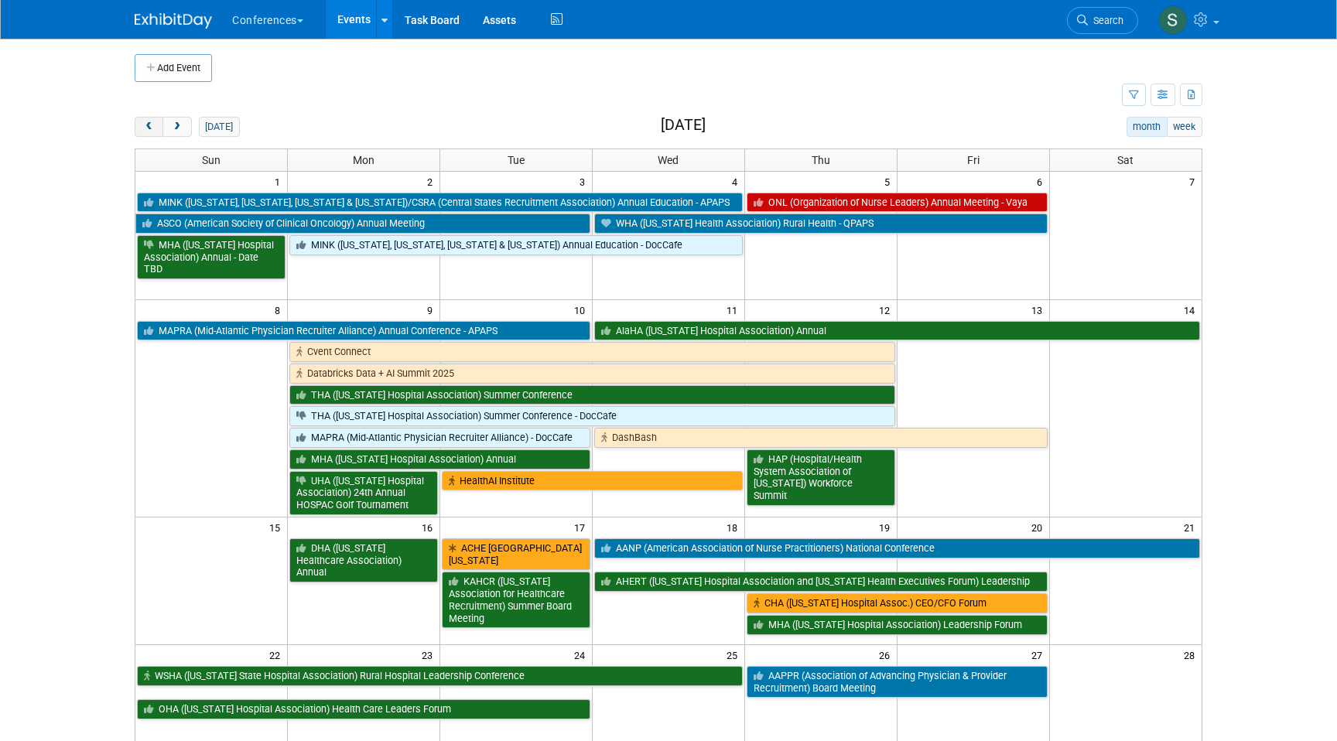
click at [138, 125] on button "prev" at bounding box center [149, 127] width 29 height 20
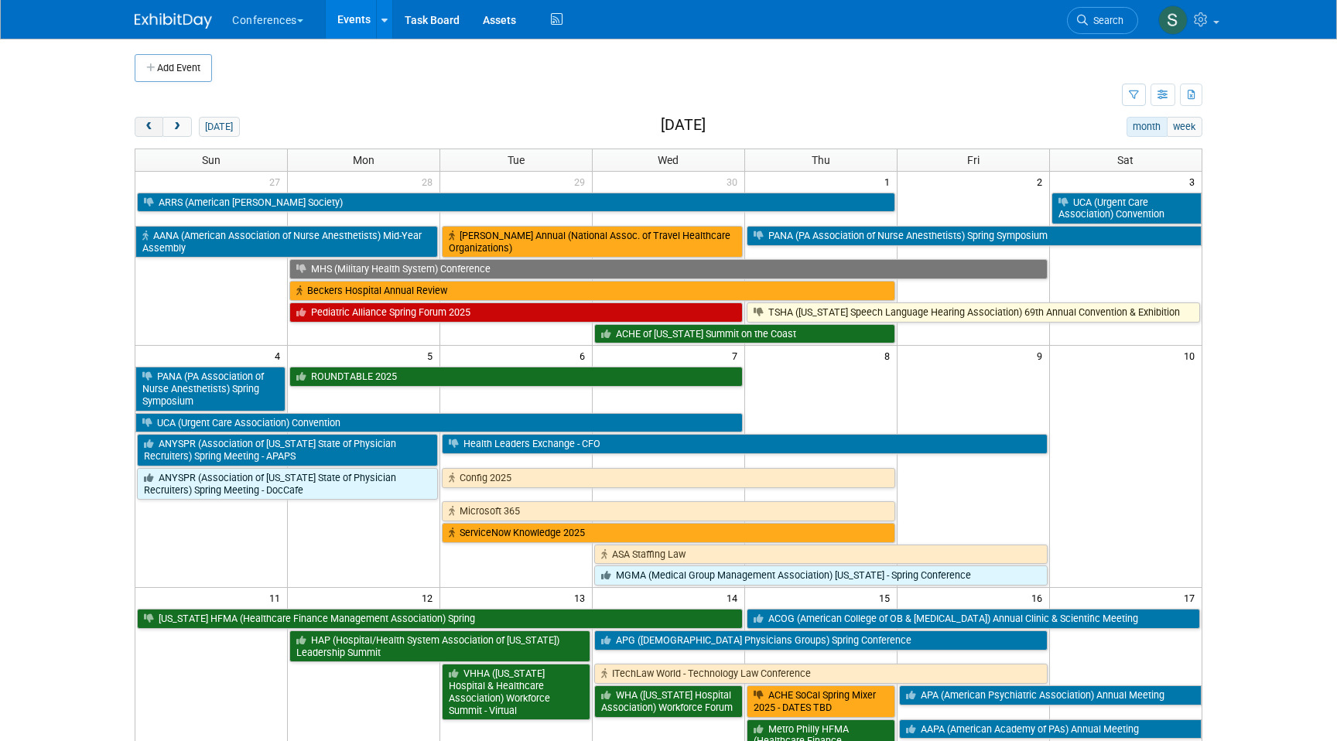
click at [138, 125] on button "prev" at bounding box center [149, 127] width 29 height 20
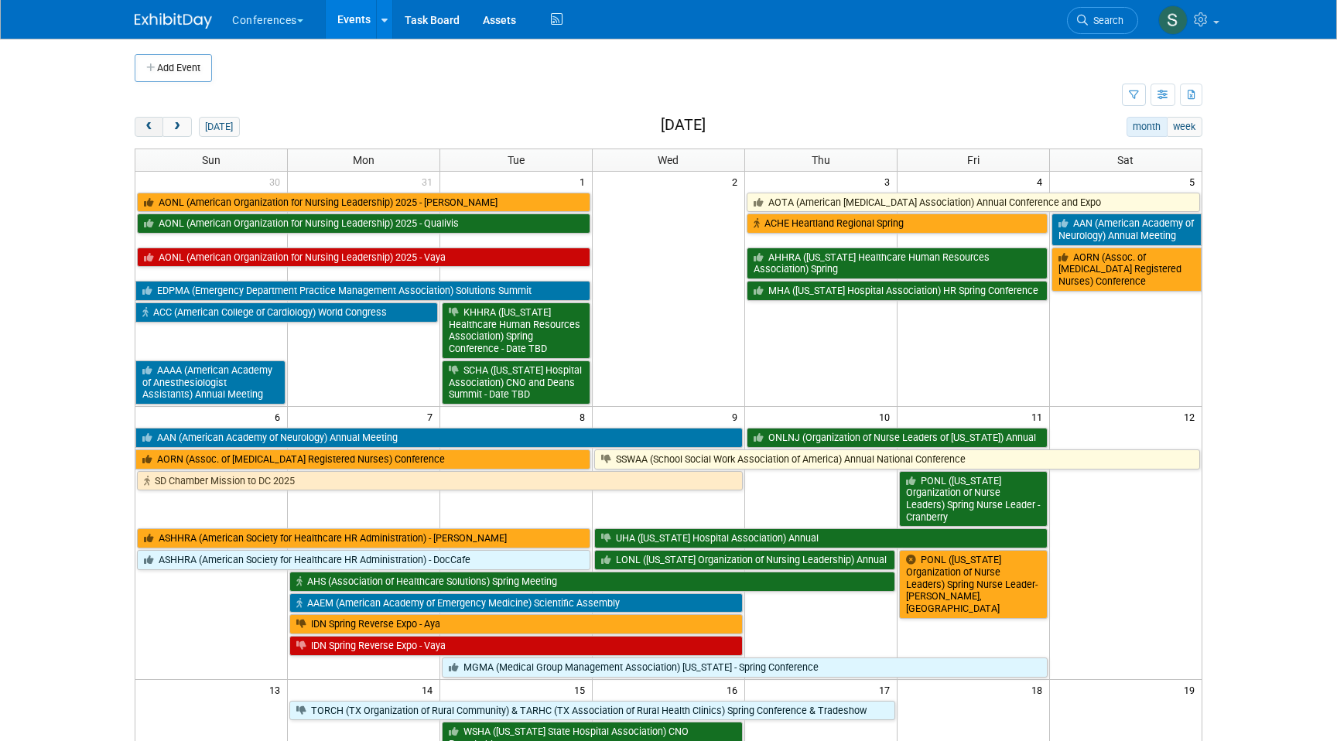
click at [138, 125] on button "prev" at bounding box center [149, 127] width 29 height 20
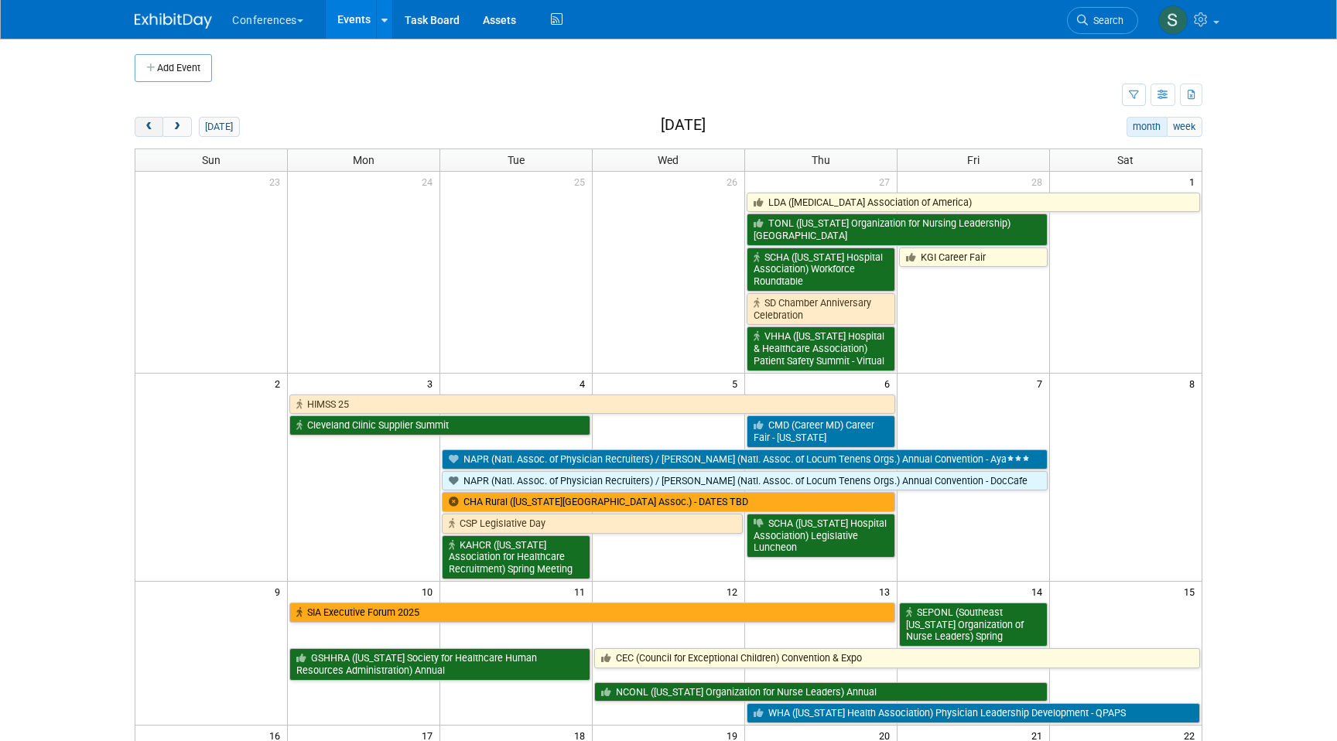
click at [138, 125] on button "prev" at bounding box center [149, 127] width 29 height 20
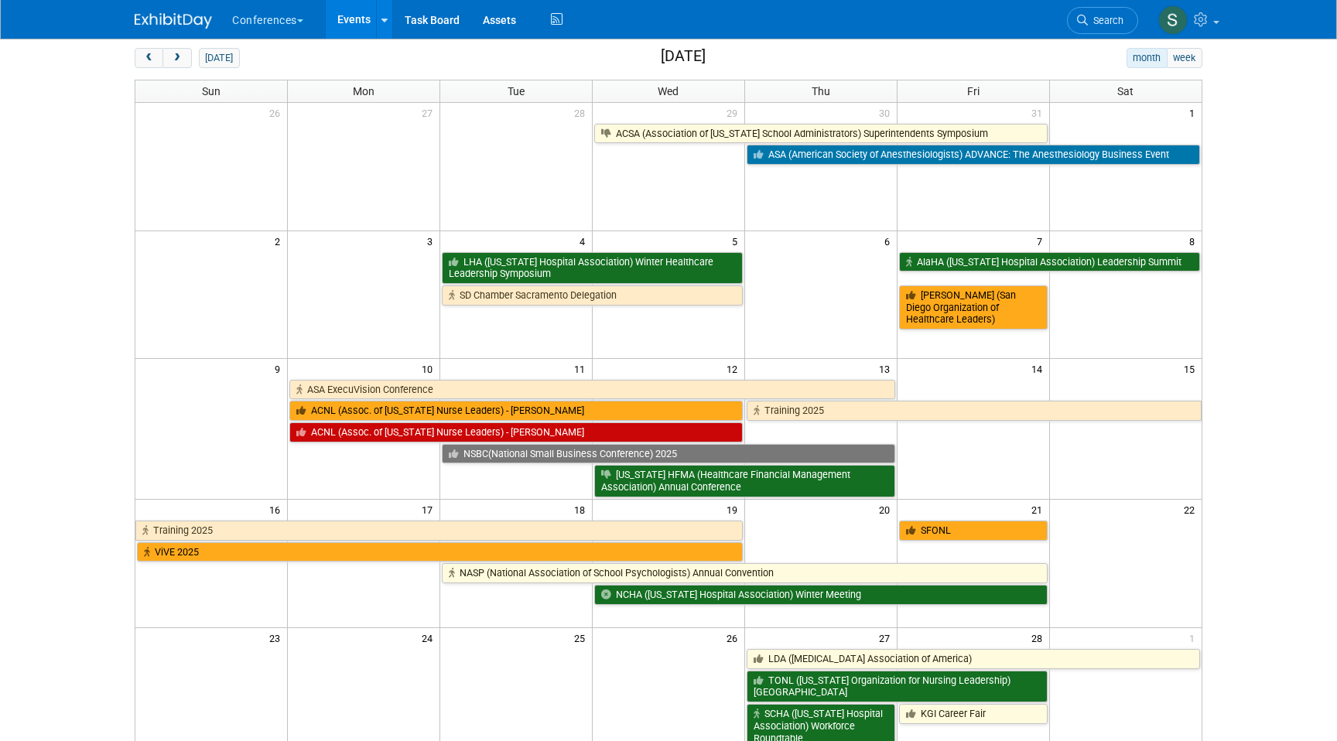
scroll to position [92, 0]
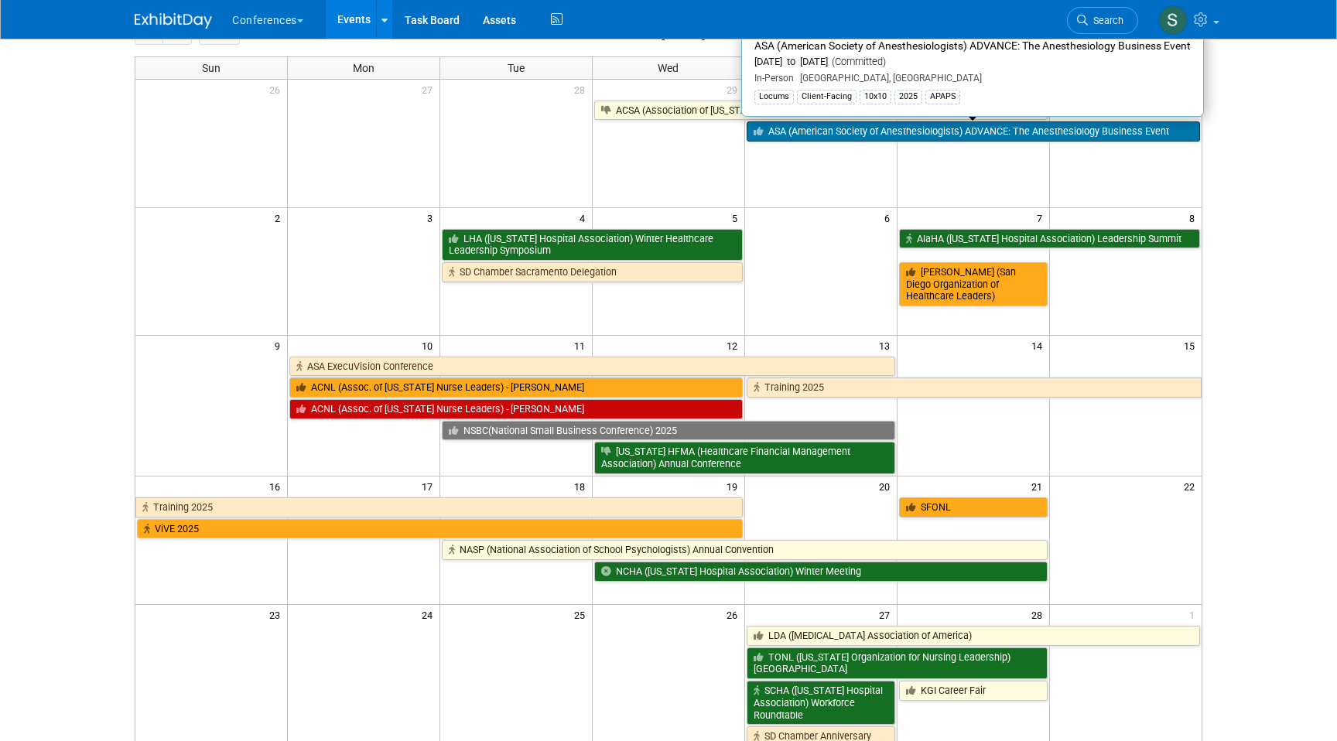
click at [866, 129] on link "ASA (American Society of Anesthesiologists) ADVANCE: The Anesthesiology Busines…" at bounding box center [972, 131] width 453 height 20
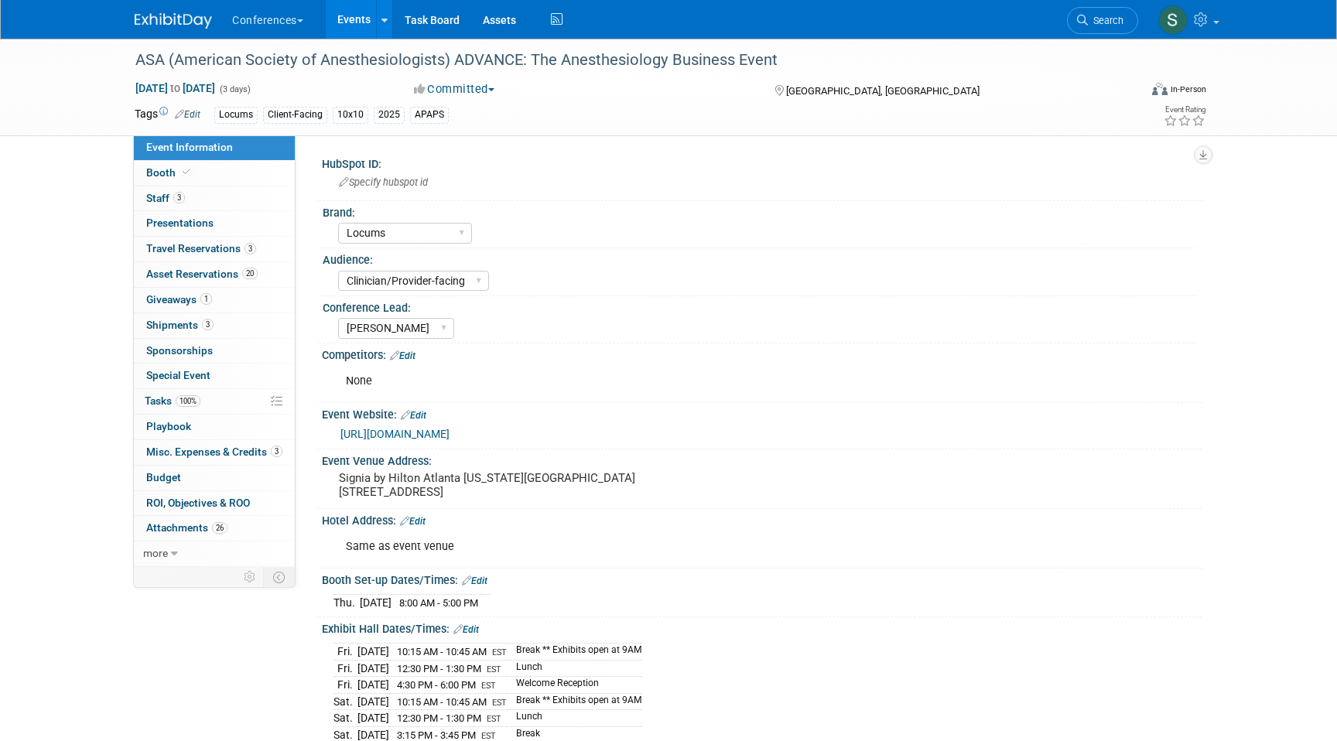
select select "Locums"
select select "Clinician/Provider-facing"
select select "[PERSON_NAME]"
click at [207, 453] on span "Misc. Expenses & Credits 3" at bounding box center [214, 452] width 136 height 12
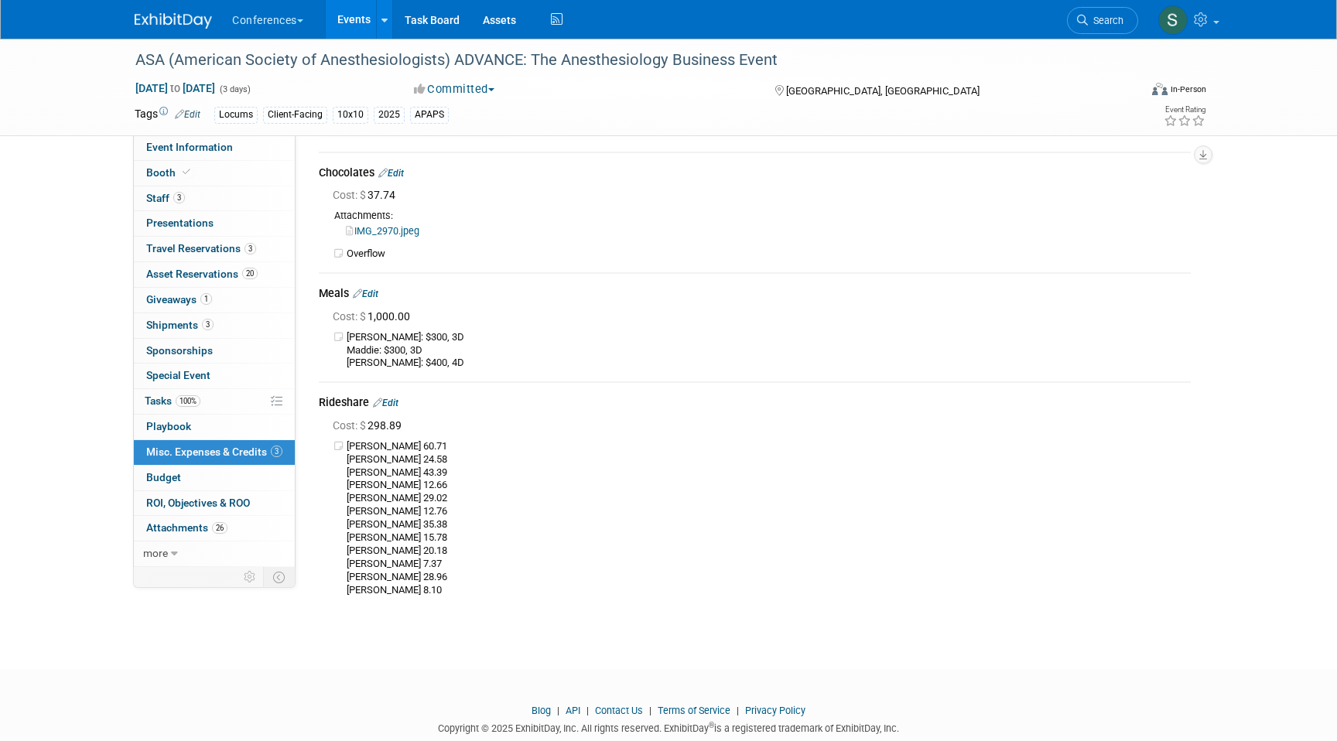
scroll to position [47, 0]
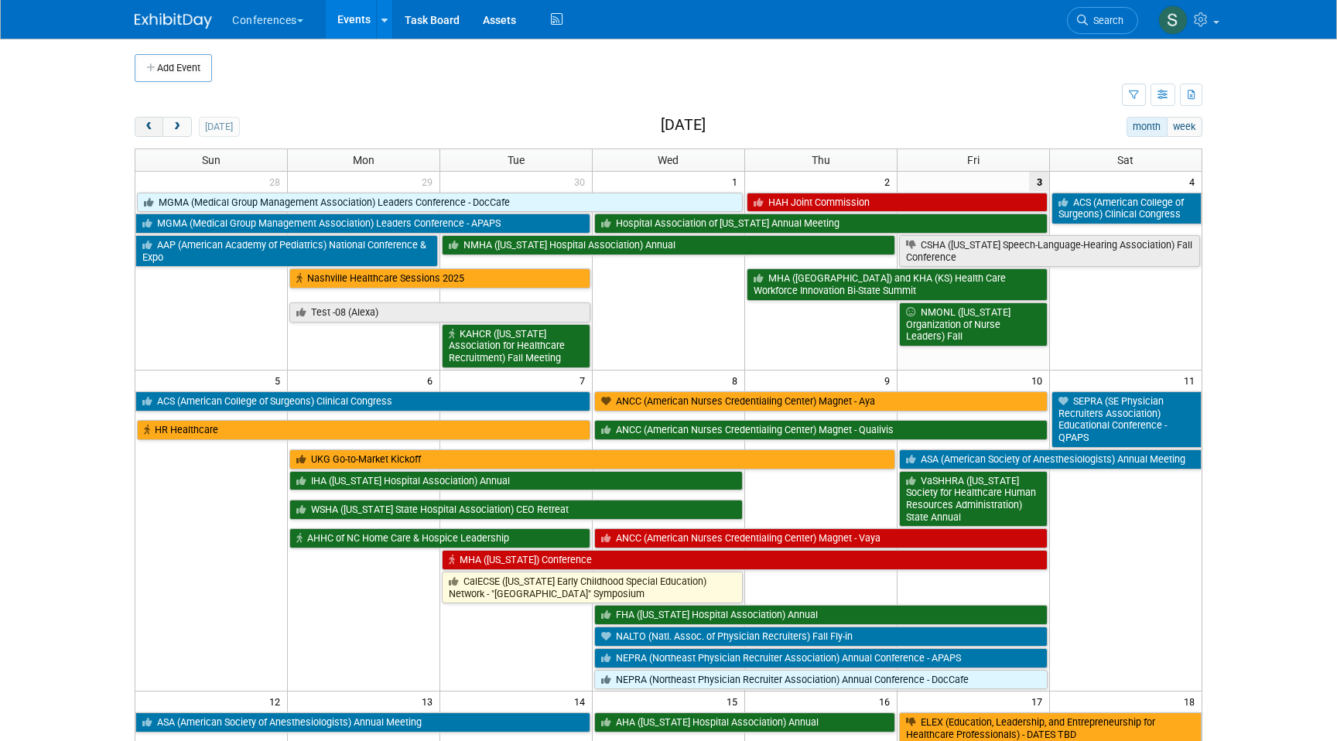
click at [146, 124] on span "prev" at bounding box center [149, 127] width 12 height 10
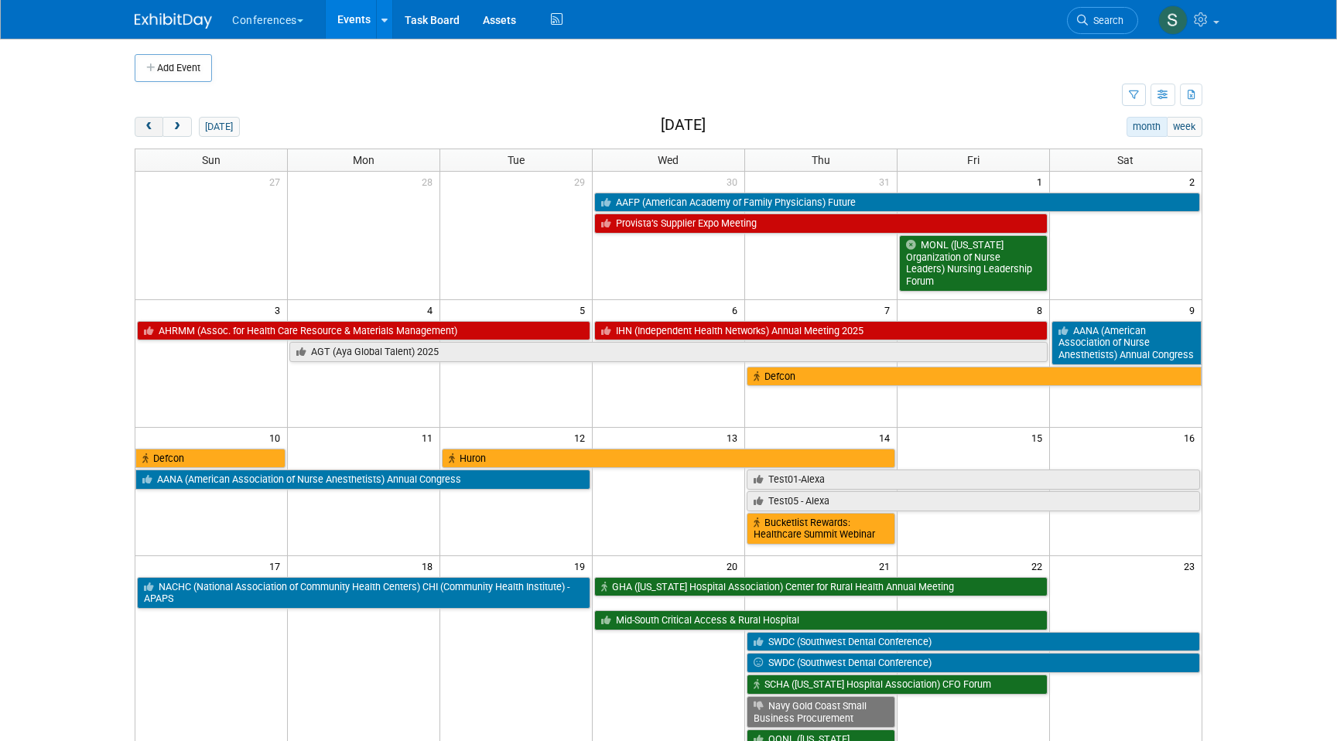
click at [146, 124] on span "prev" at bounding box center [149, 127] width 12 height 10
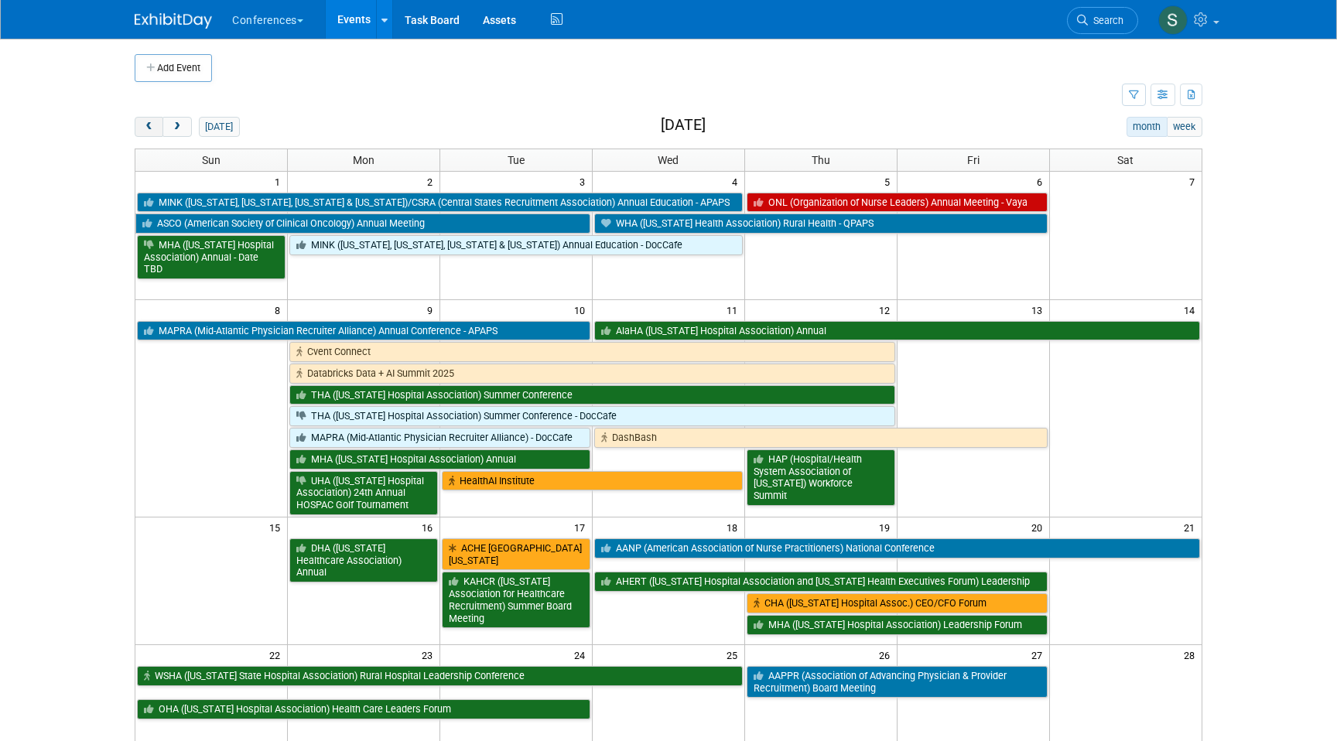
click at [146, 124] on span "prev" at bounding box center [149, 127] width 12 height 10
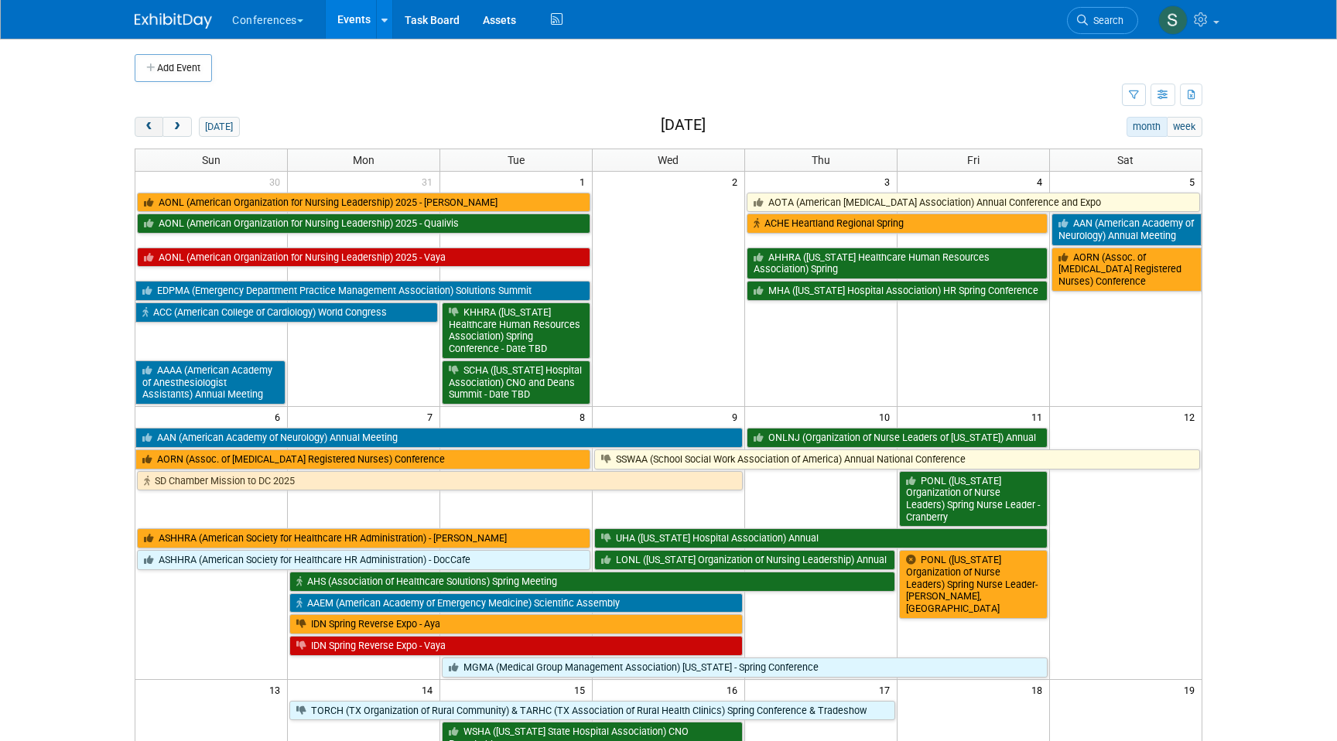
click at [146, 124] on span "prev" at bounding box center [149, 127] width 12 height 10
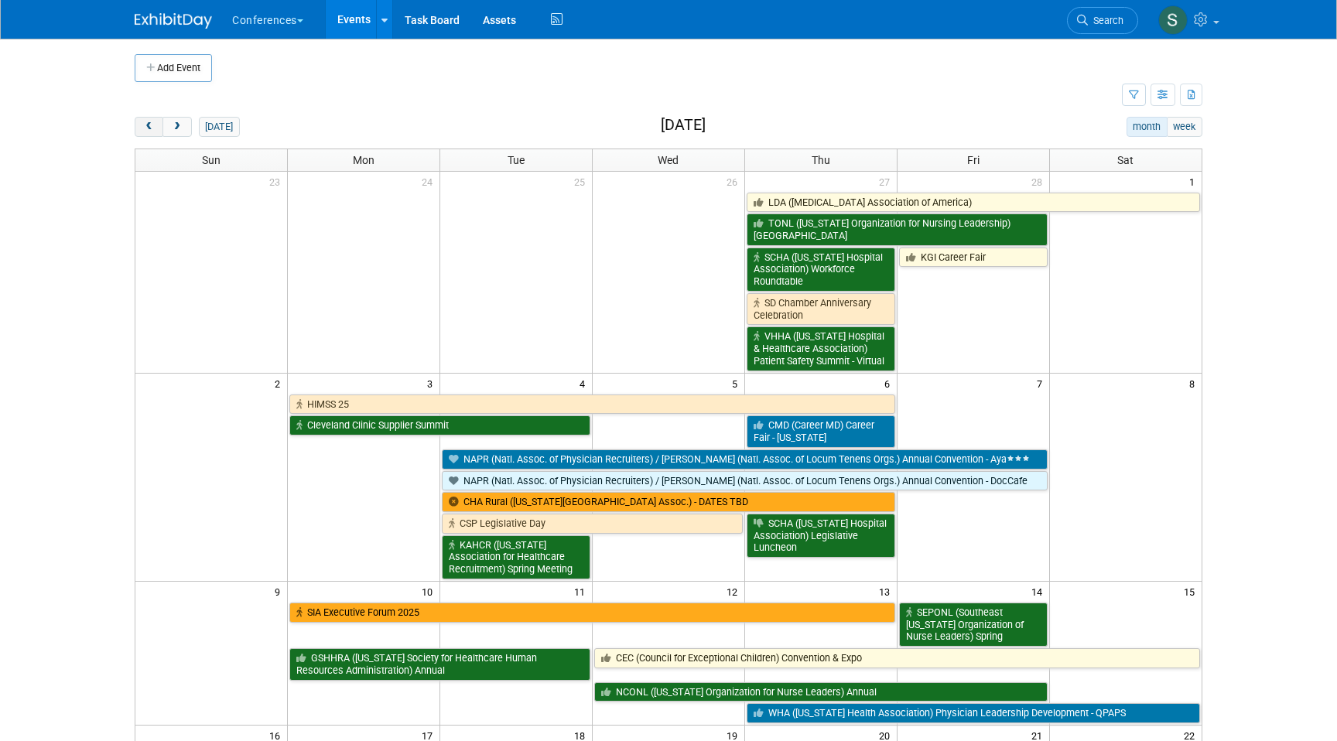
click at [146, 124] on span "prev" at bounding box center [149, 127] width 12 height 10
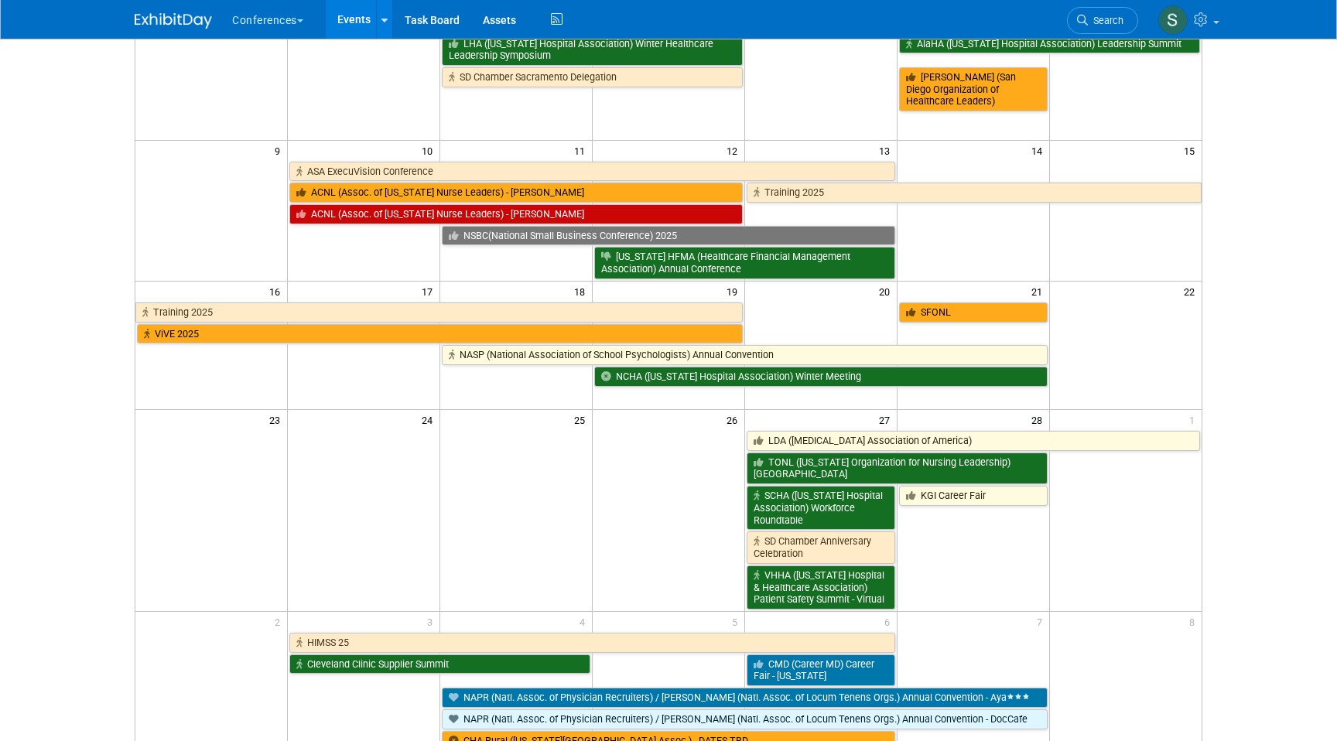
scroll to position [288, 0]
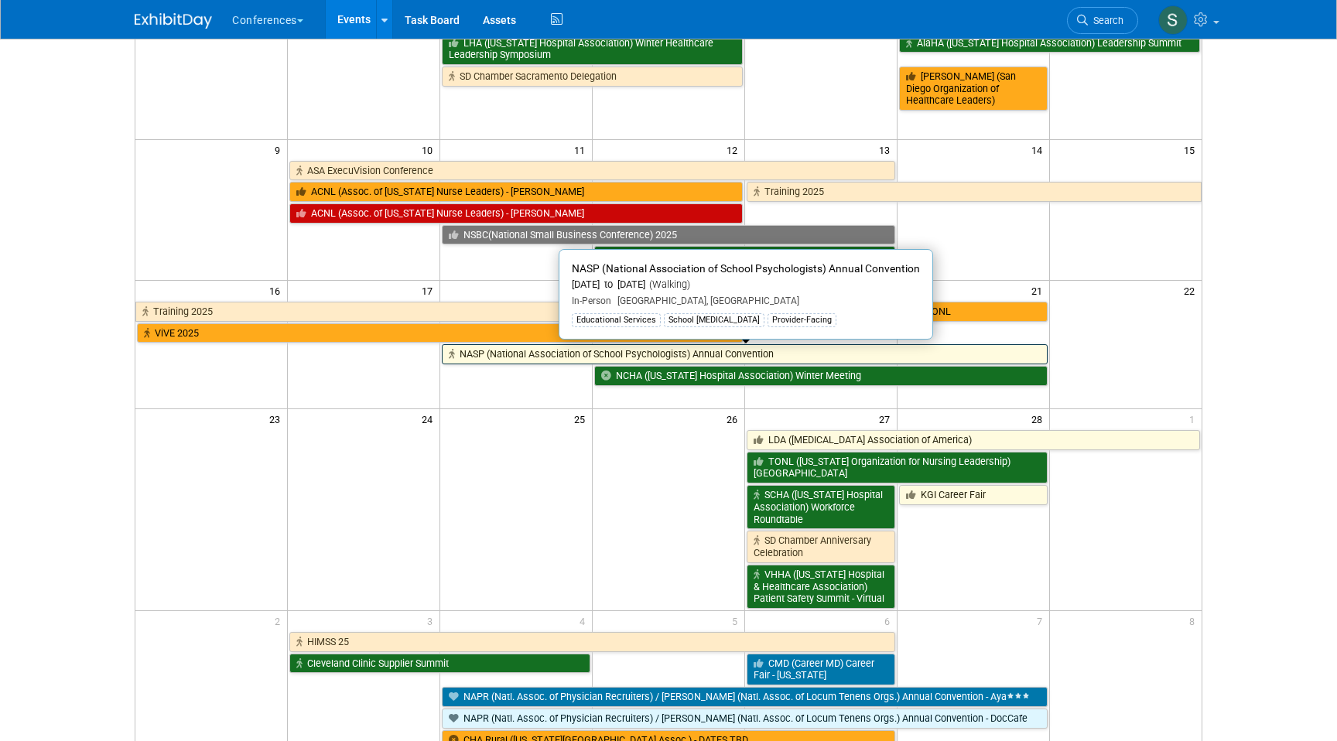
click at [492, 358] on link "NASP (National Association of School Psychologists) Annual Convention" at bounding box center [744, 354] width 605 height 20
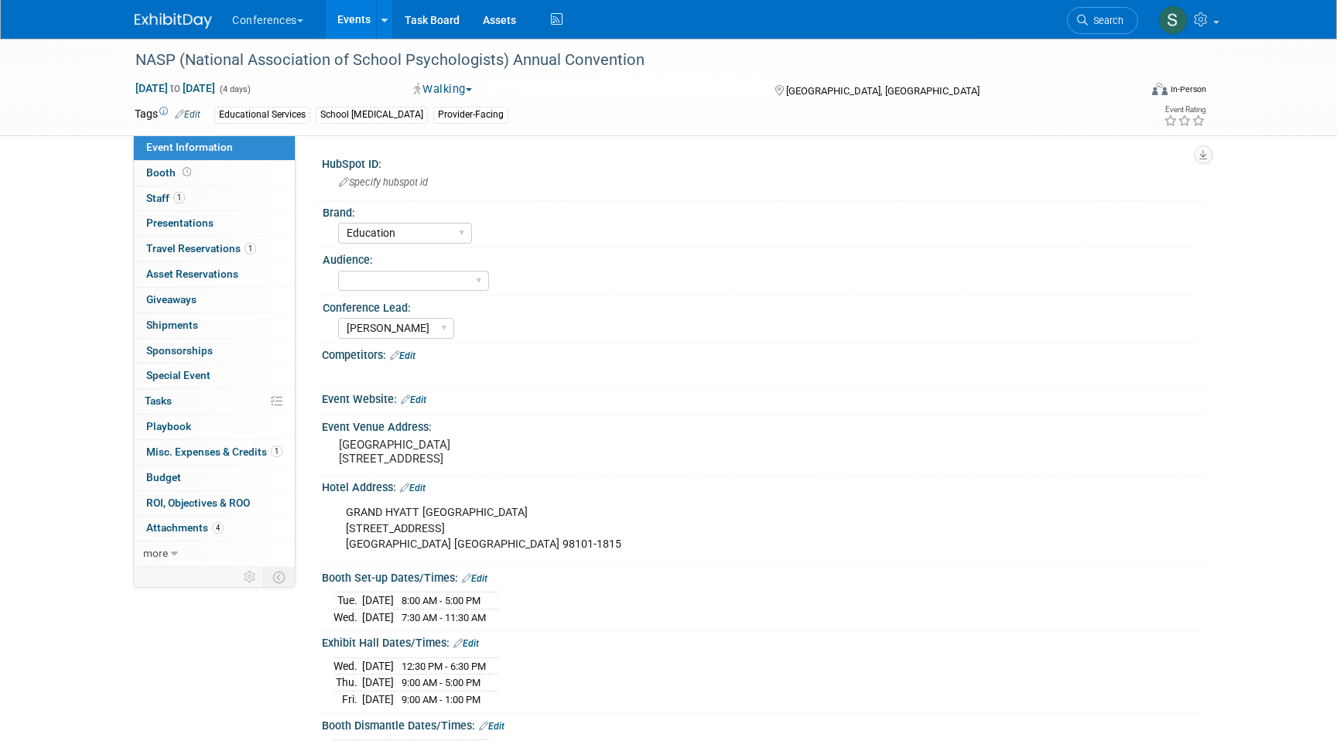
select select "Education"
select select "[PERSON_NAME]"
click at [251, 450] on span "Misc. Expenses & Credits 1" at bounding box center [214, 452] width 136 height 12
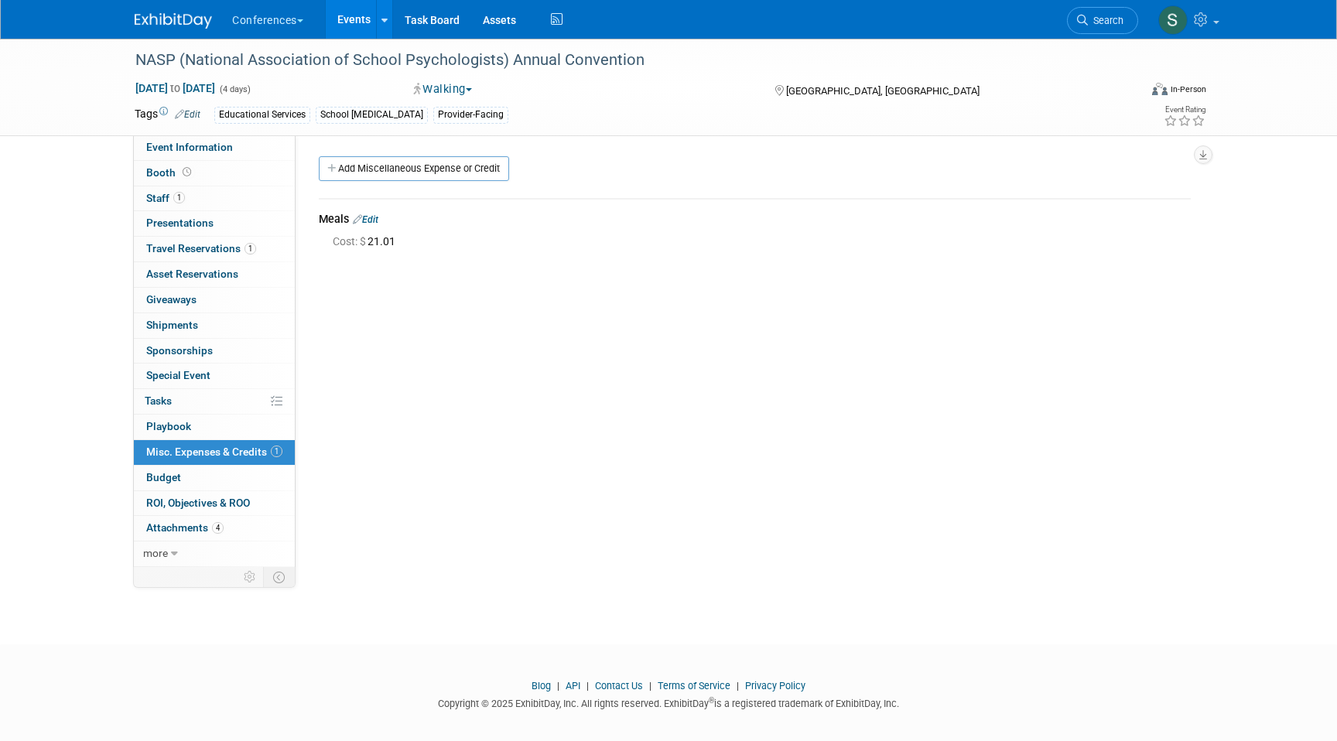
click at [378, 220] on link "Edit" at bounding box center [366, 219] width 26 height 11
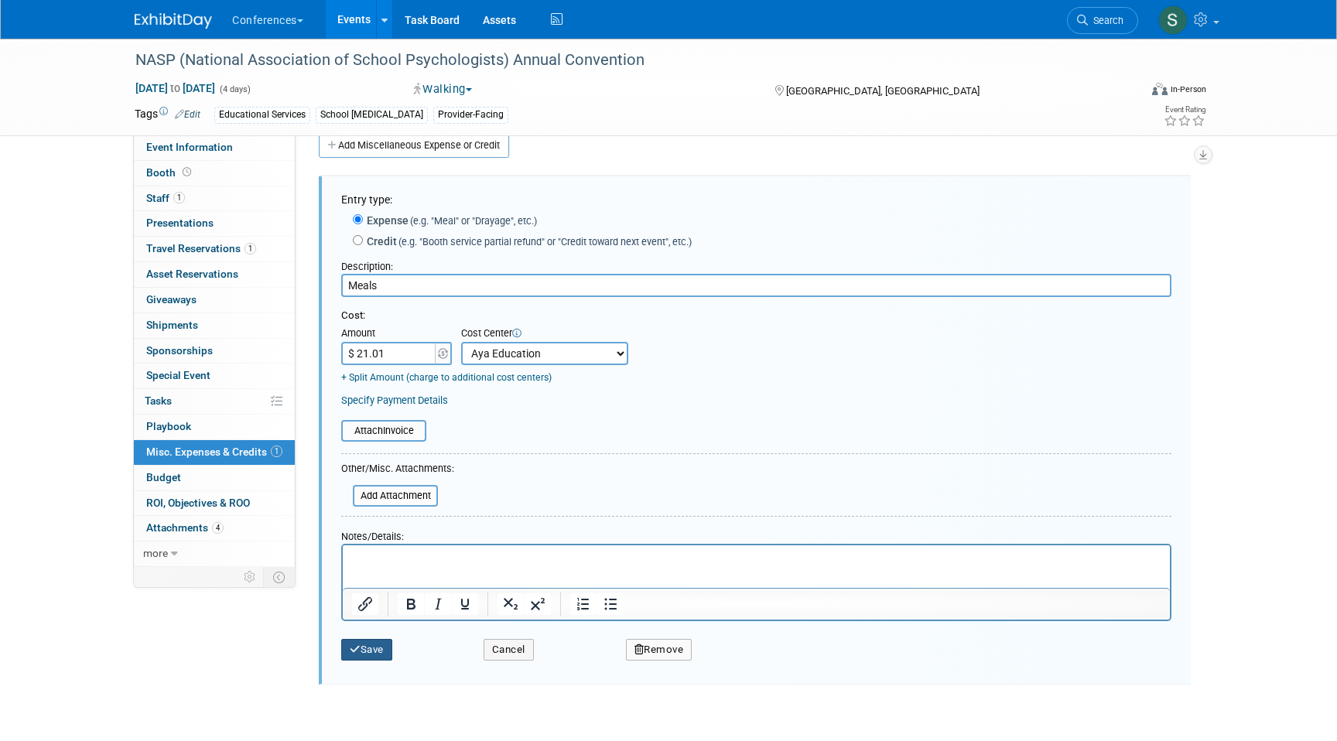
click at [384, 651] on button "Save" at bounding box center [366, 650] width 51 height 22
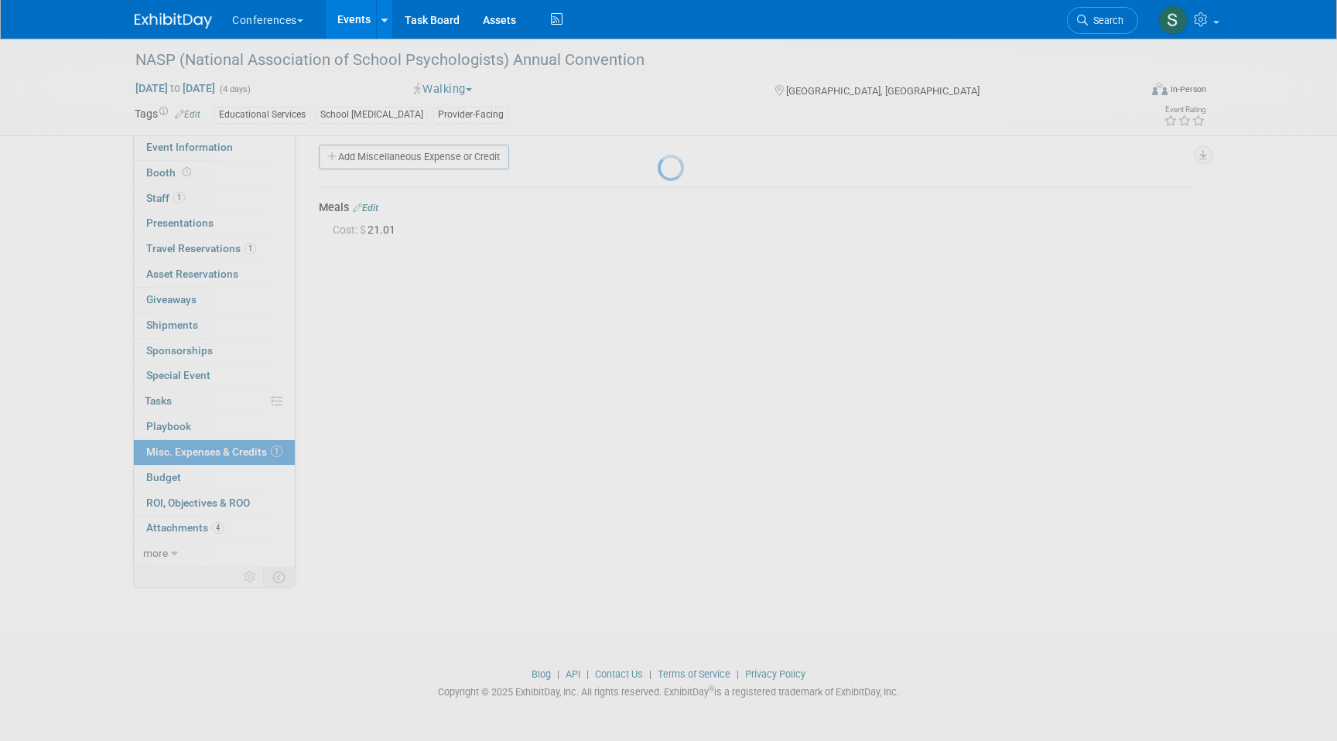
scroll to position [12, 0]
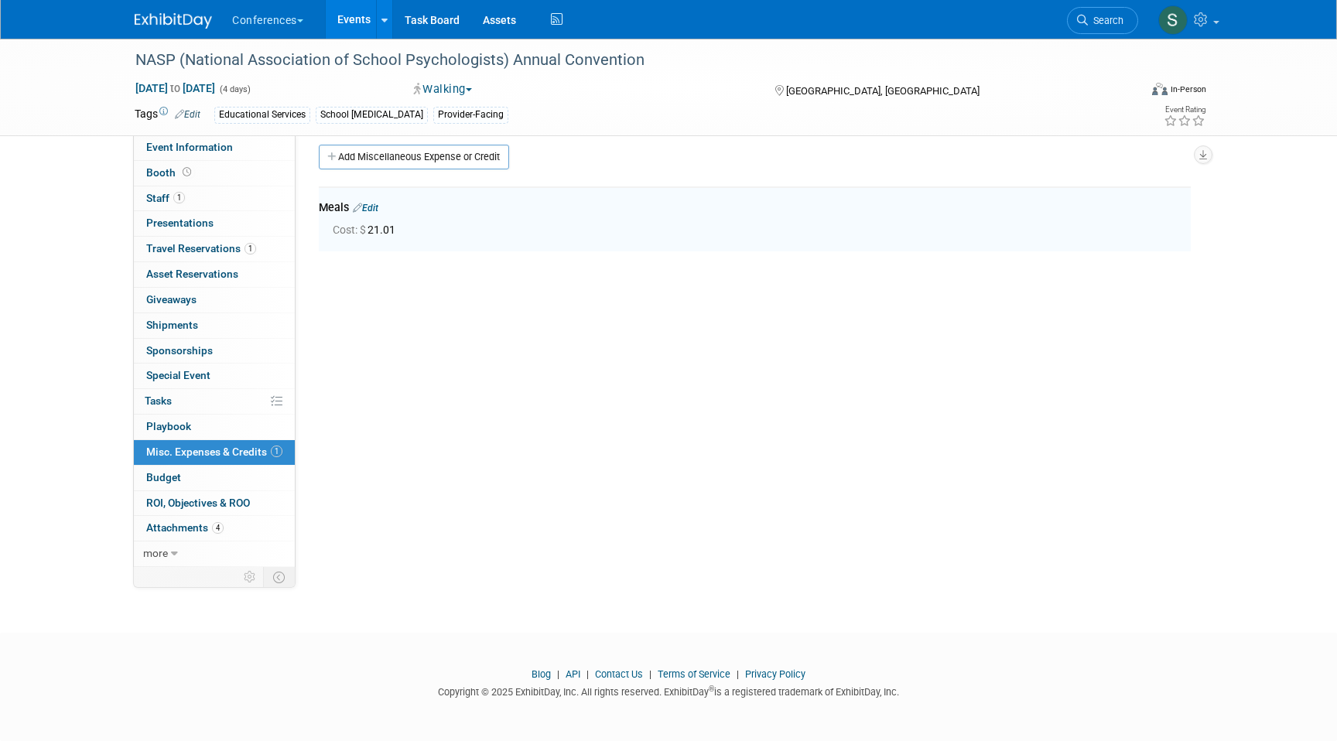
click at [207, 249] on span "Travel Reservations 1" at bounding box center [201, 248] width 110 height 12
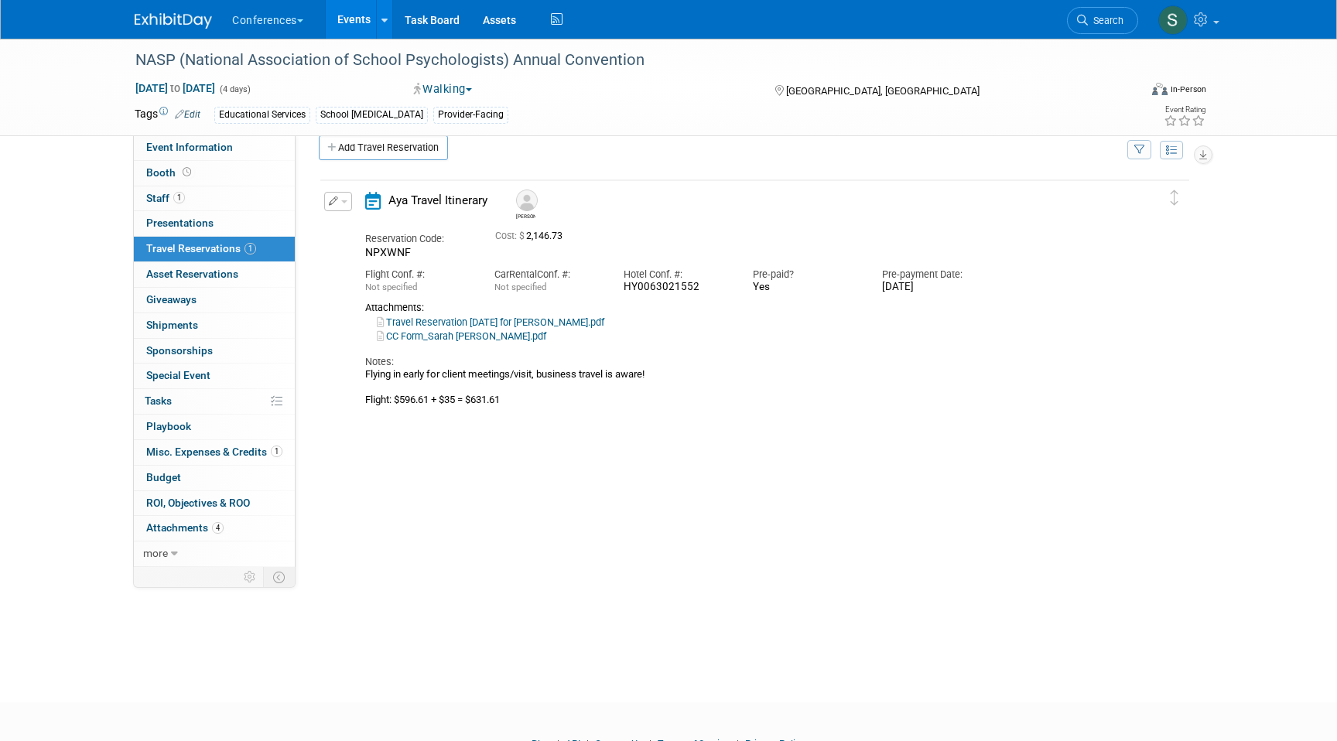
scroll to position [22, 0]
click at [343, 203] on button "button" at bounding box center [338, 200] width 28 height 19
click at [343, 228] on icon "button" at bounding box center [341, 227] width 12 height 11
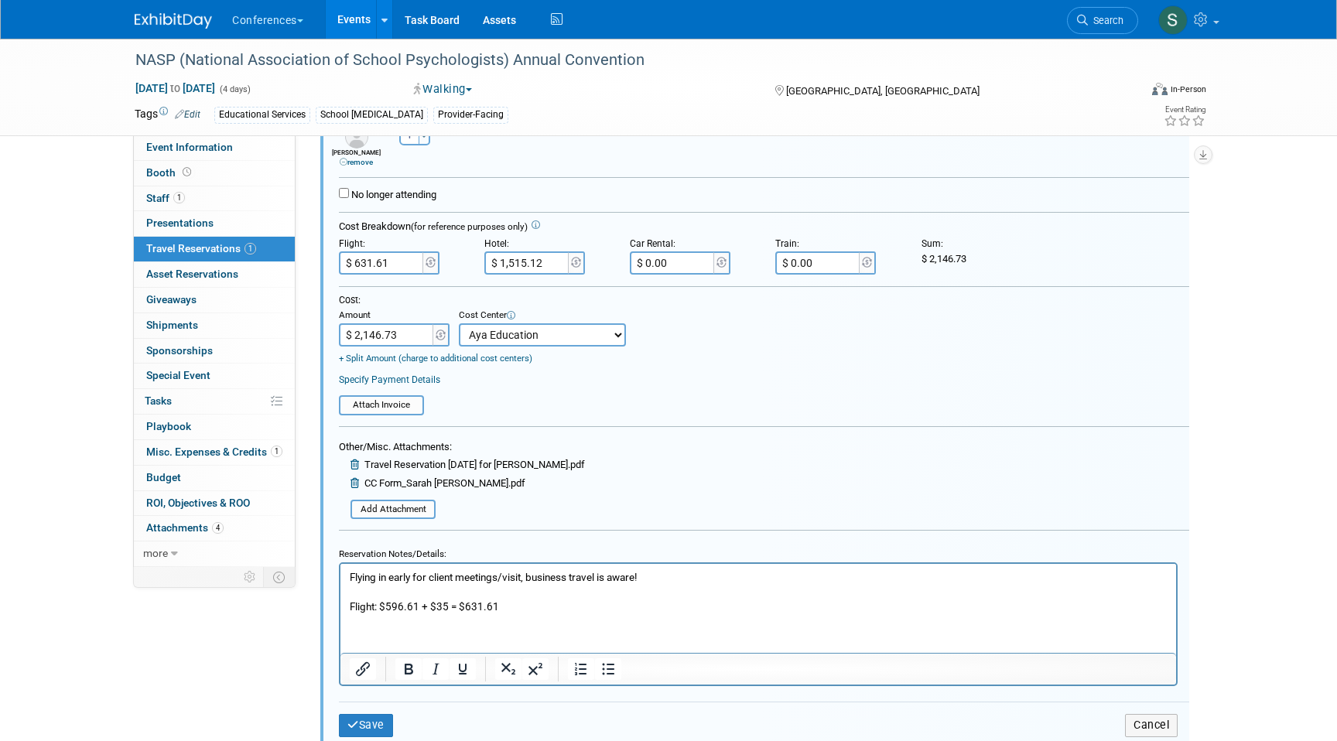
scroll to position [302, 0]
click at [360, 727] on button "Save" at bounding box center [366, 724] width 54 height 22
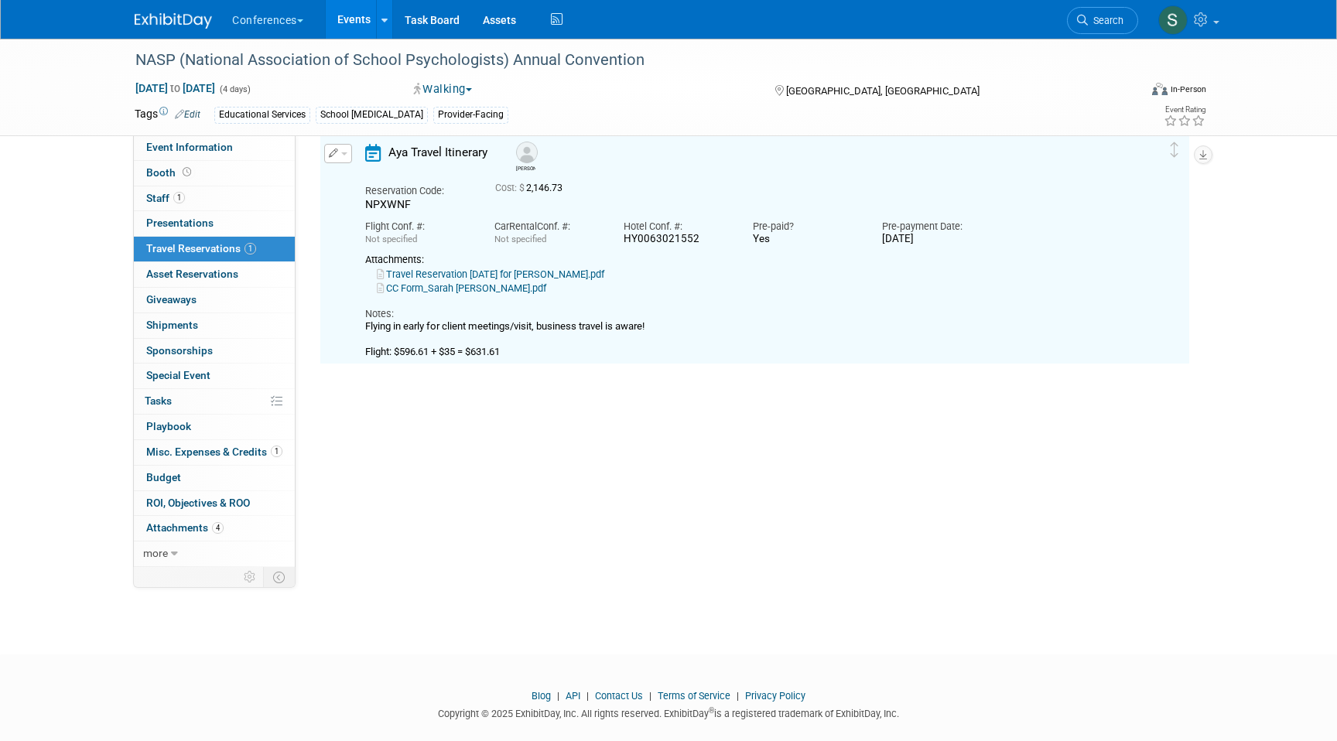
scroll to position [26, 0]
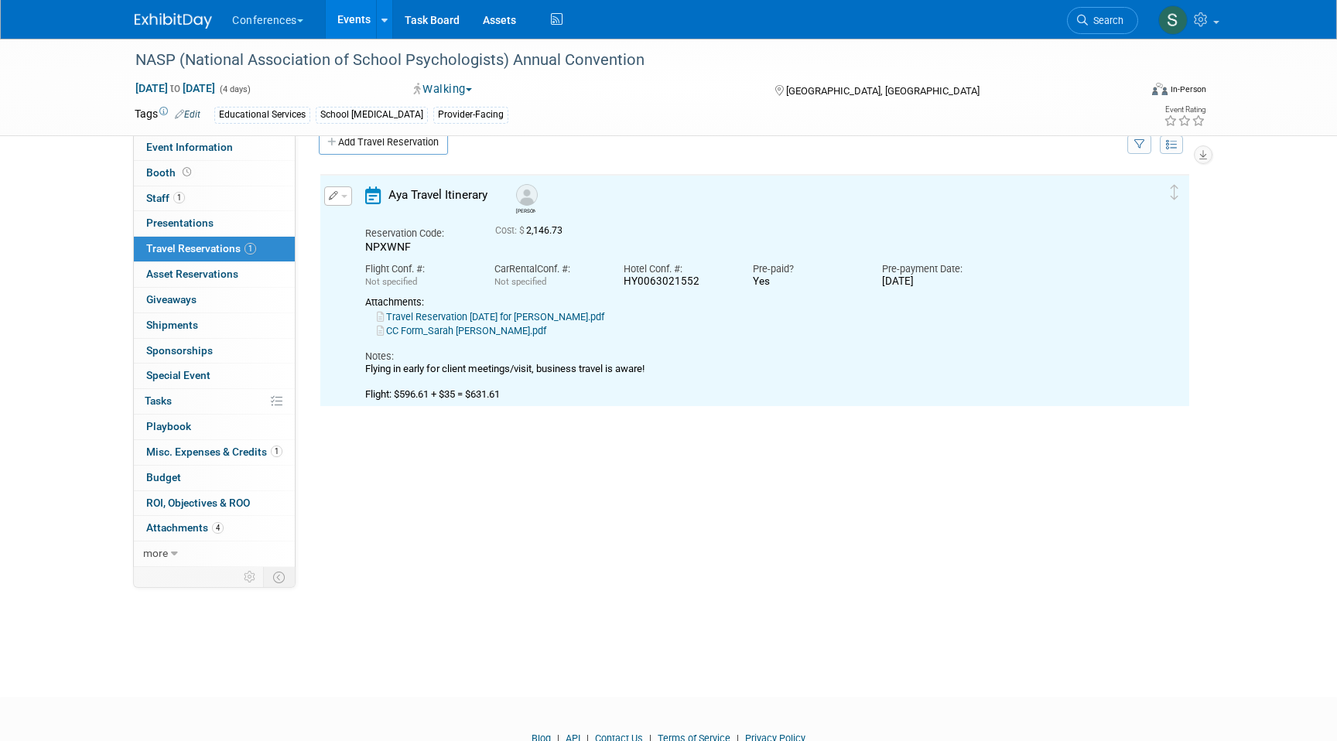
click at [503, 318] on link "Travel Reservation February 16 for SARAH PAUL.pdf" at bounding box center [490, 317] width 227 height 12
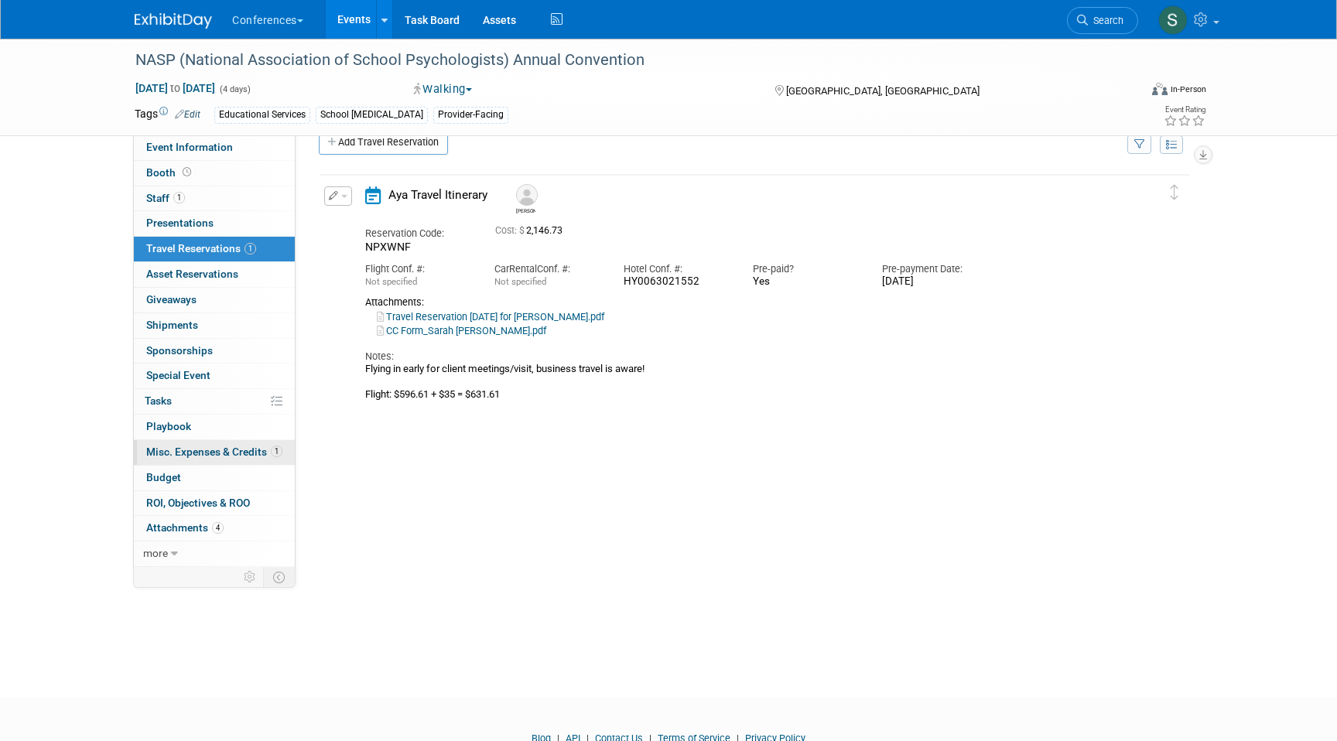
click at [191, 446] on span "Misc. Expenses & Credits 1" at bounding box center [214, 452] width 136 height 12
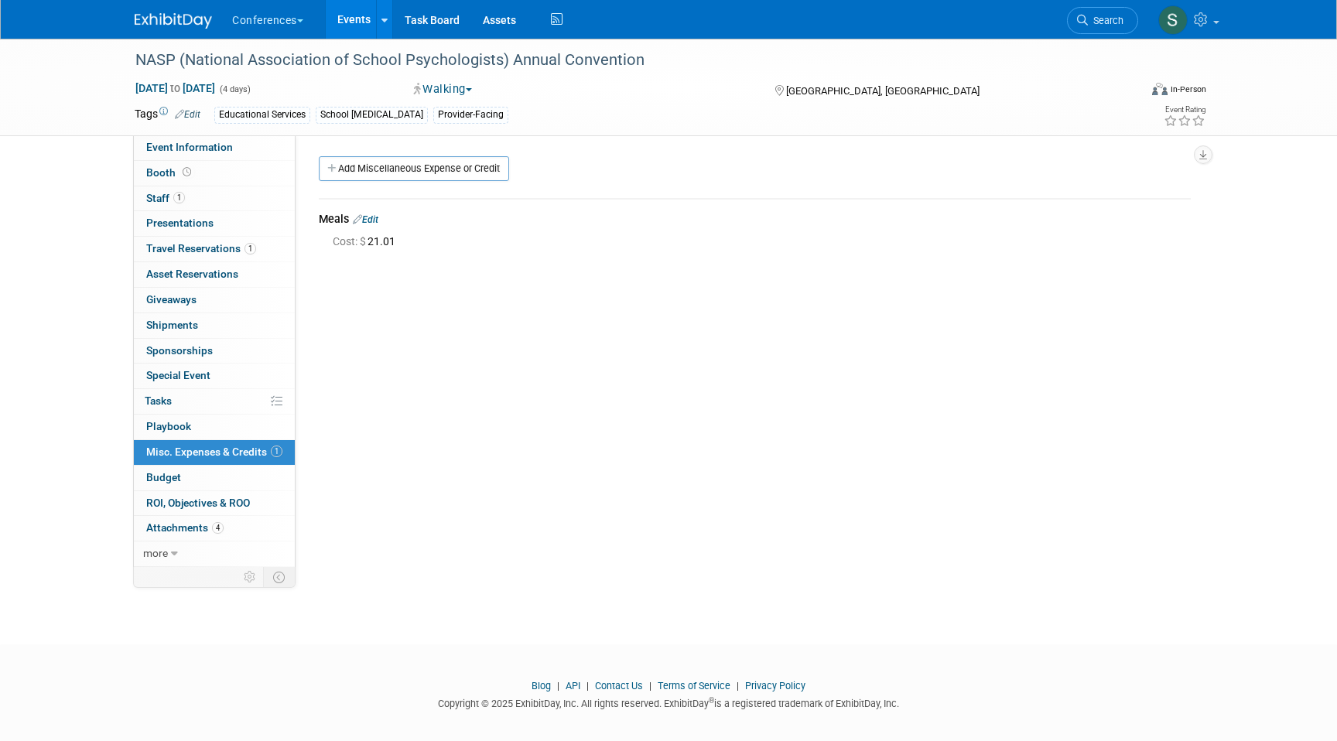
click at [371, 218] on link "Edit" at bounding box center [366, 219] width 26 height 11
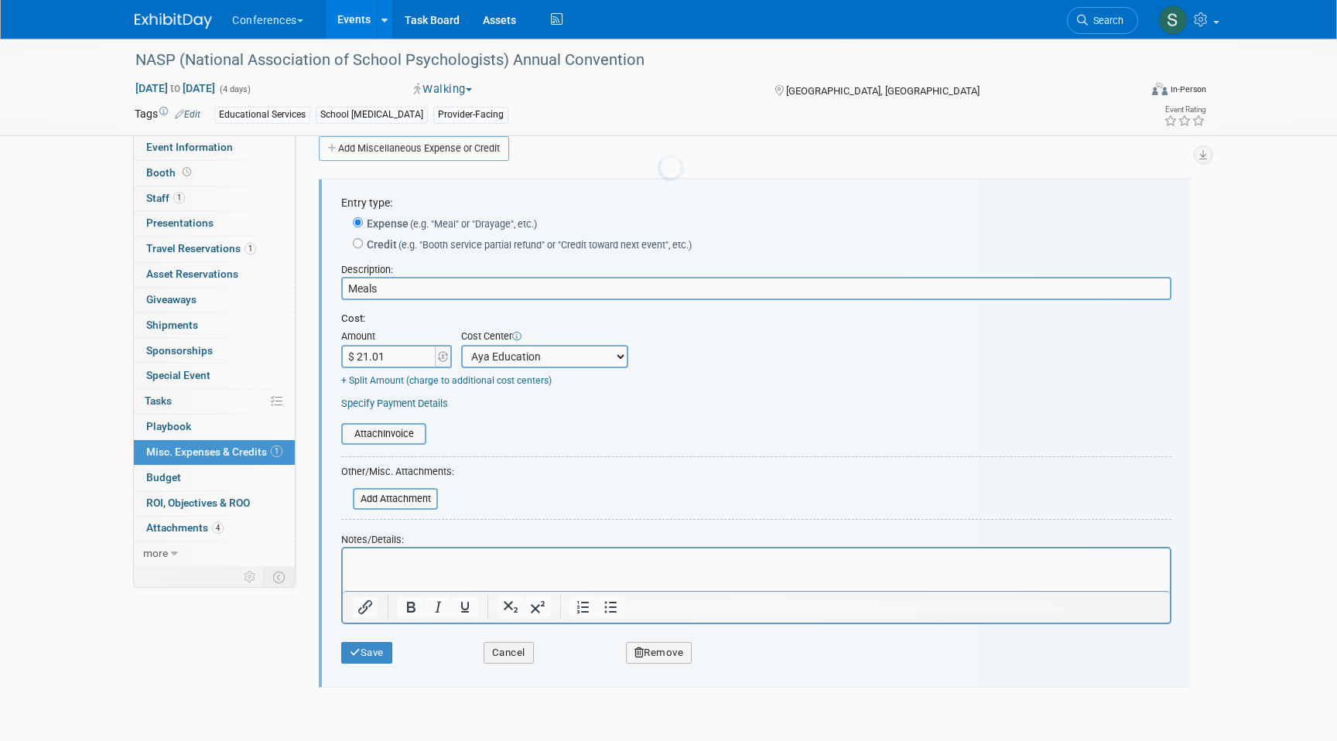
scroll to position [23, 0]
click at [397, 347] on input "$ 21.01" at bounding box center [389, 353] width 97 height 23
click at [400, 353] on input "$ 21.01" at bounding box center [389, 353] width 97 height 23
type input "$ 500.00"
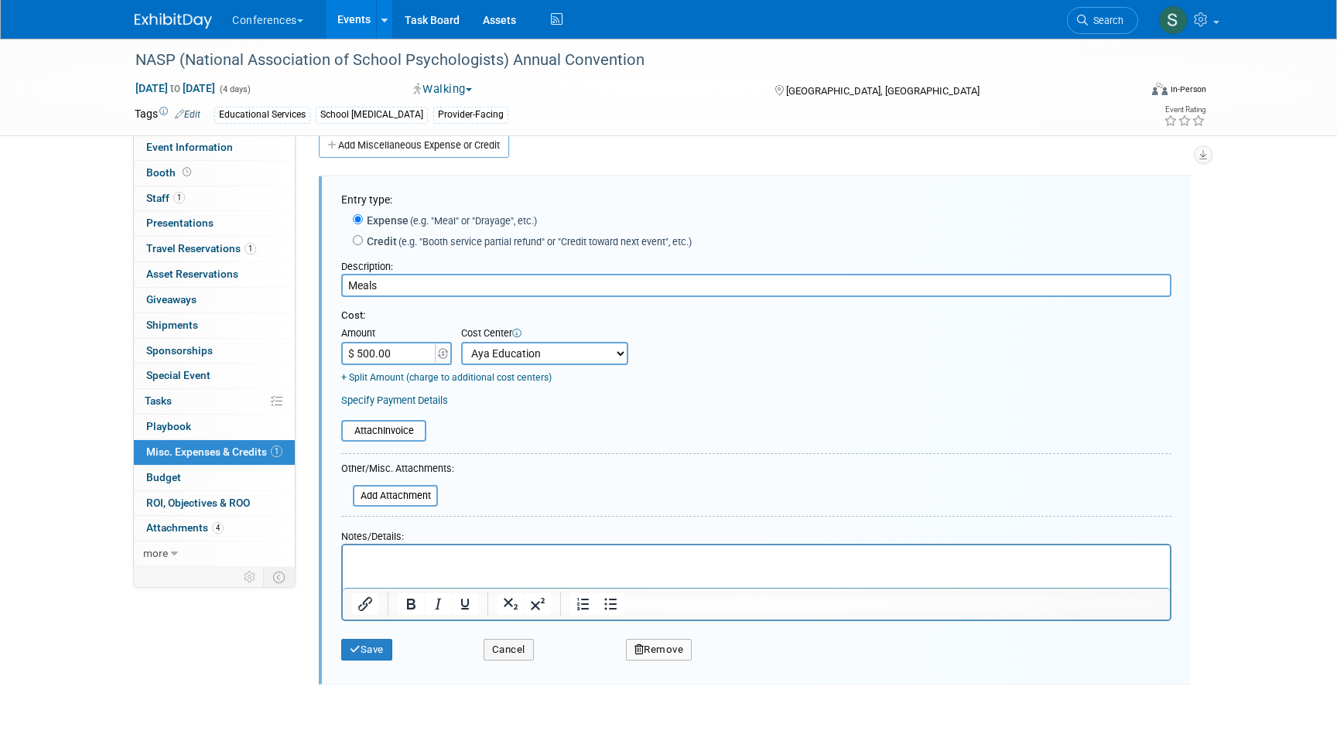
click at [393, 566] on html at bounding box center [756, 556] width 827 height 22
click at [367, 647] on button "Save" at bounding box center [366, 650] width 51 height 22
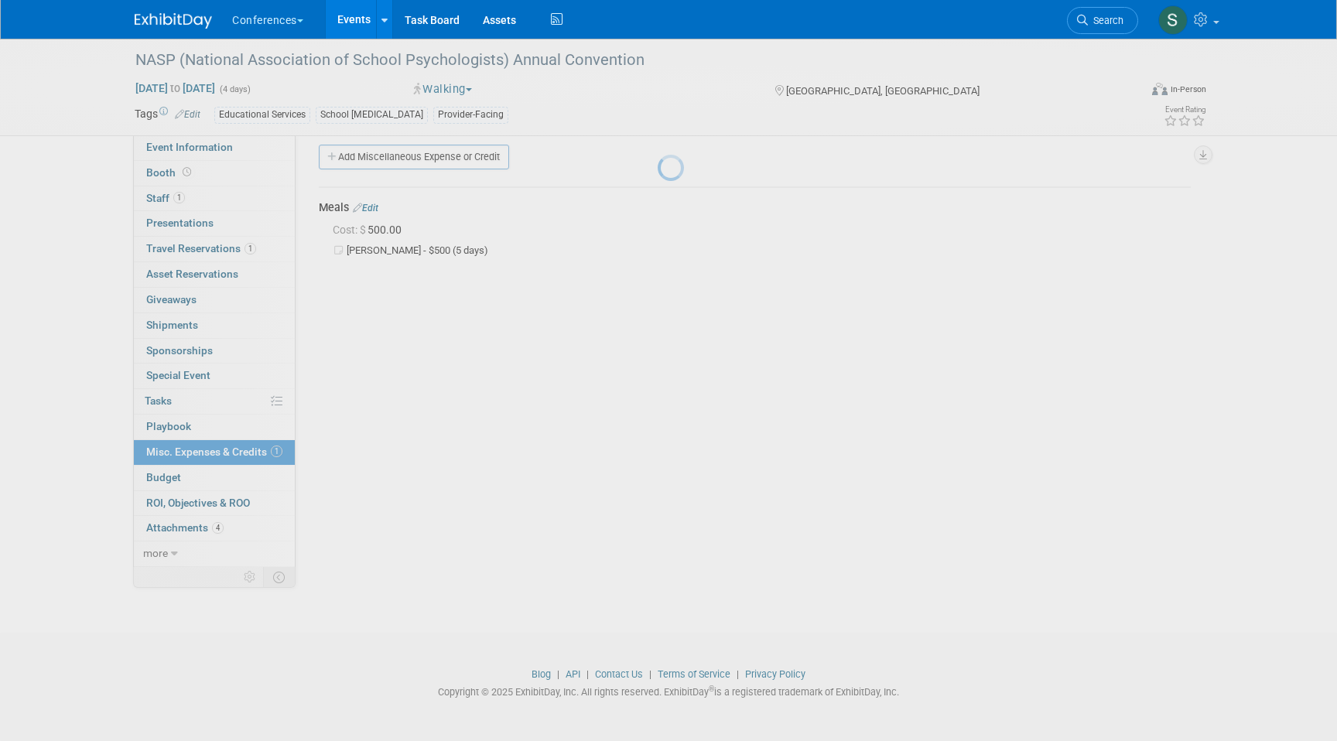
scroll to position [12, 0]
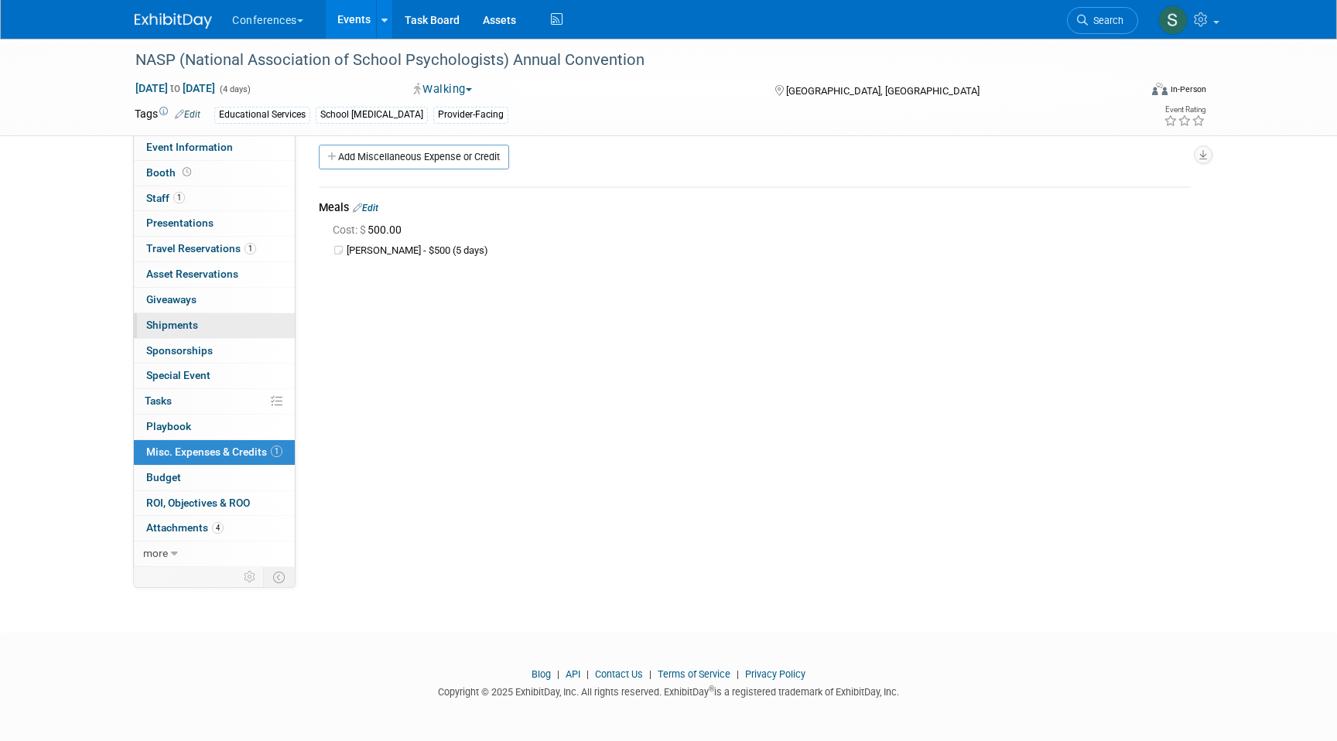
click at [210, 325] on link "0 Shipments 0" at bounding box center [214, 325] width 161 height 25
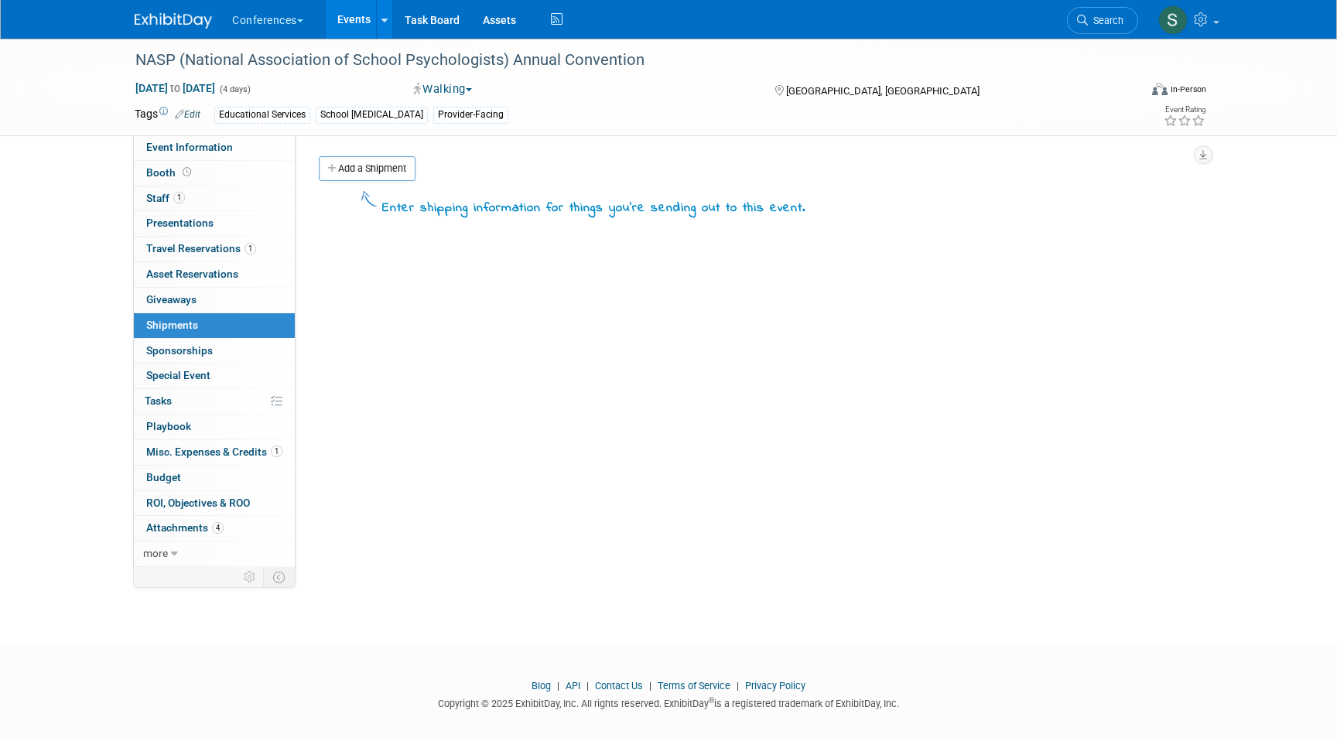
click at [362, 154] on div "HubSpot ID: Specify hubspot id Brand: Aya Bespoke Corporate Dawson DocCafe Educ…" at bounding box center [748, 351] width 907 height 432
click at [362, 174] on link "Add a Shipment" at bounding box center [367, 168] width 97 height 25
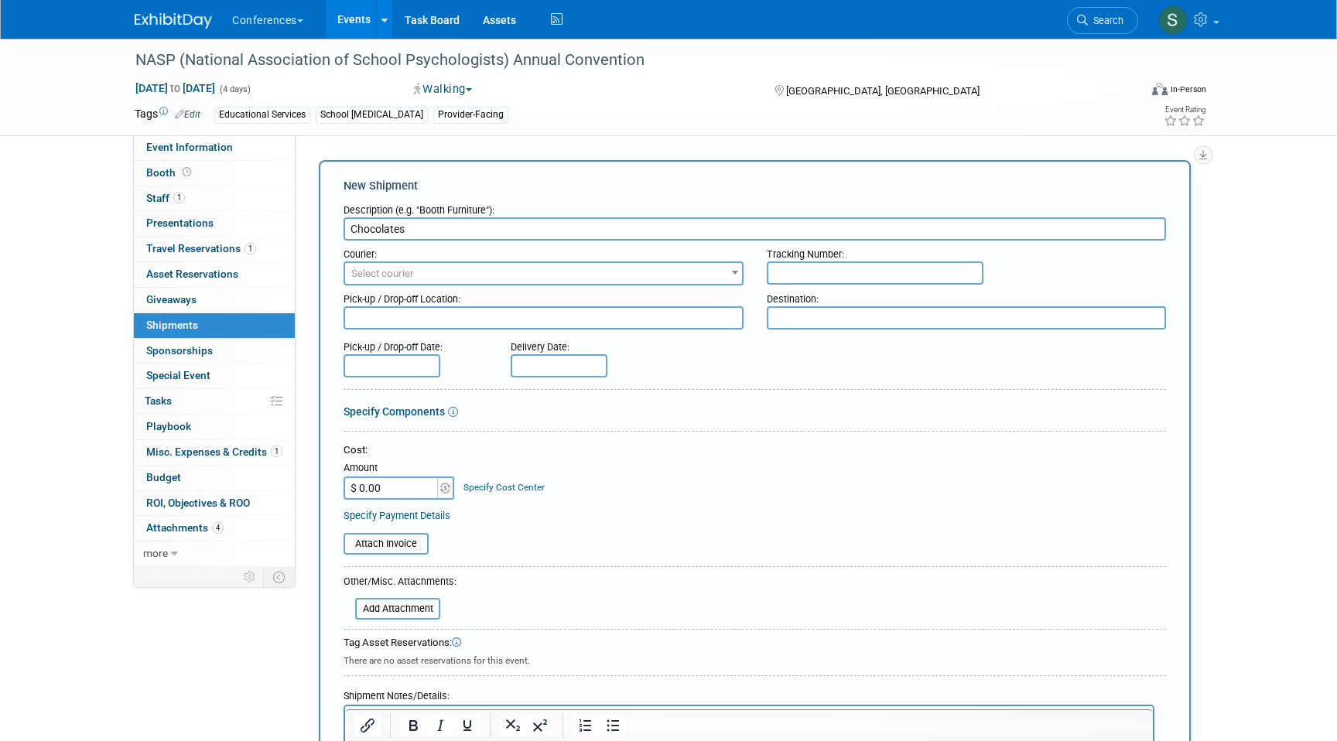
type input "Chocolates"
click at [377, 275] on span "Select courier" at bounding box center [382, 274] width 63 height 12
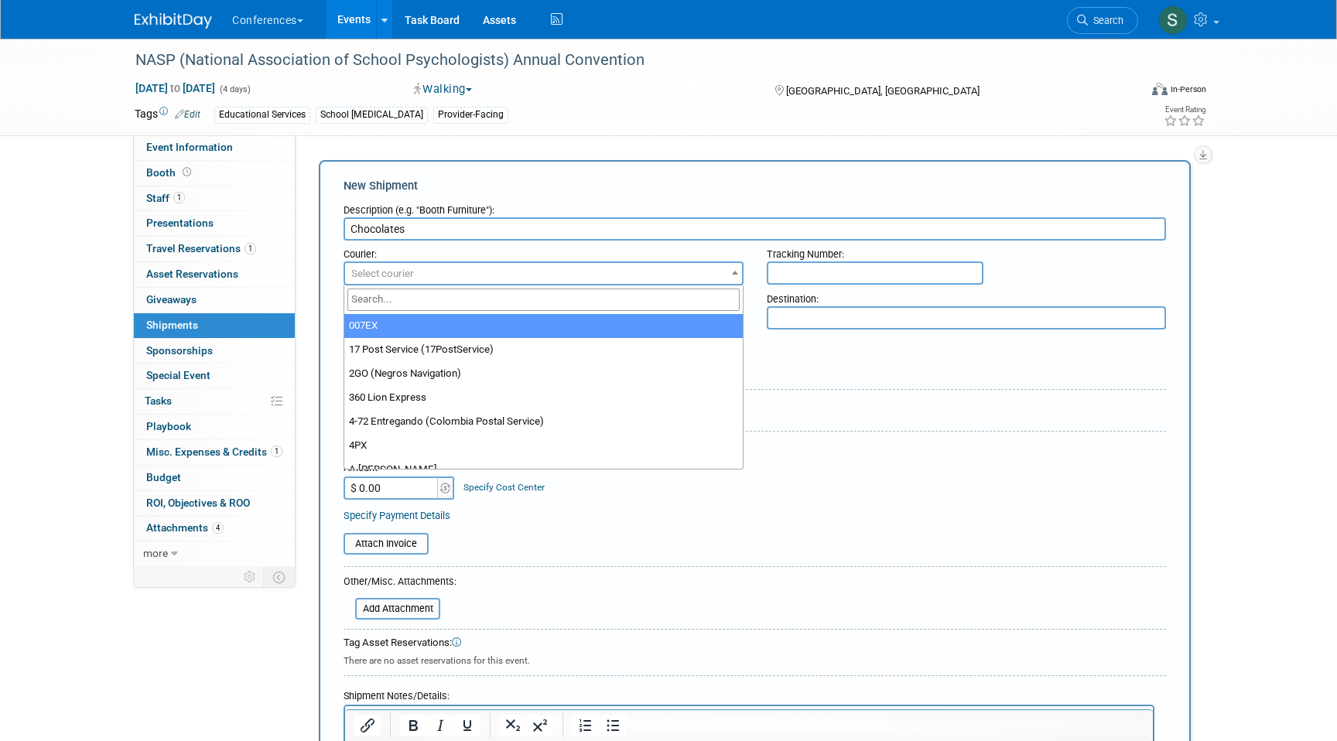
click at [377, 299] on input "search" at bounding box center [543, 300] width 392 height 22
type input "fed"
select select "206"
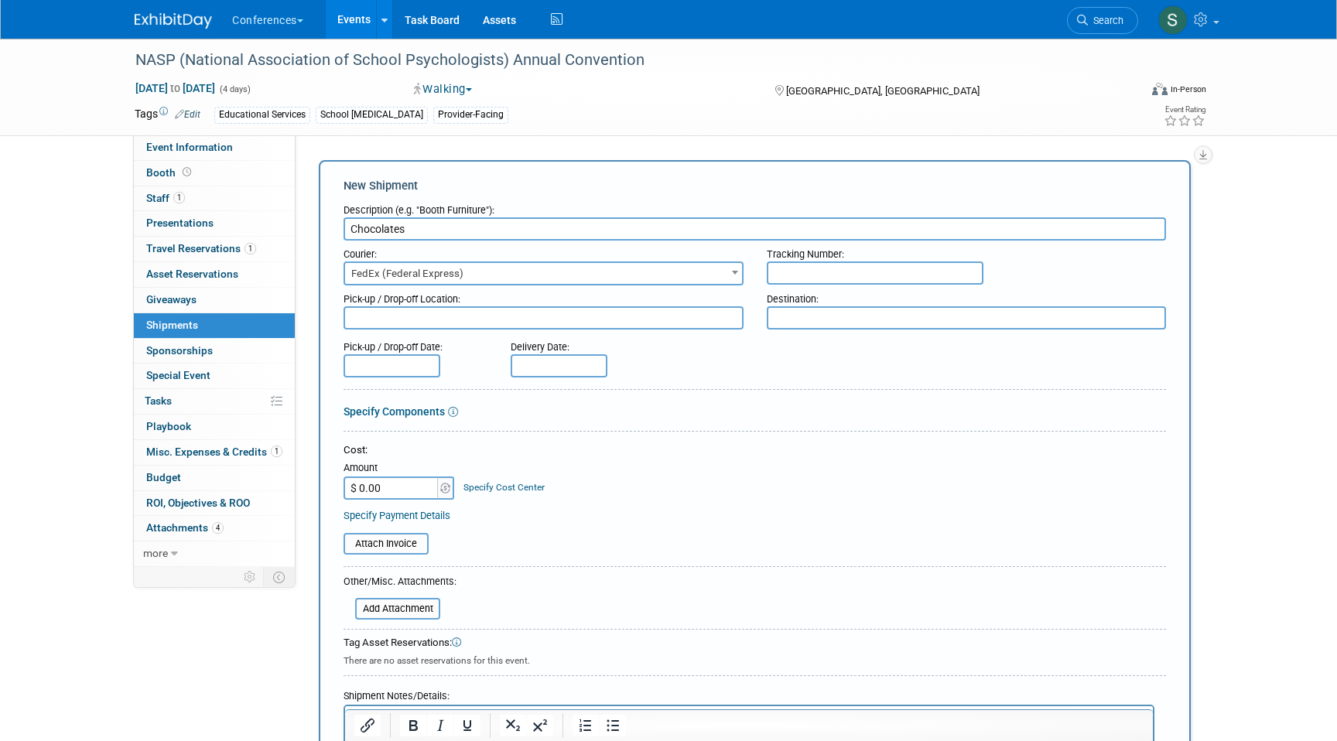
click at [387, 490] on input "$ 0.00" at bounding box center [391, 487] width 97 height 23
type input "$ 39.32"
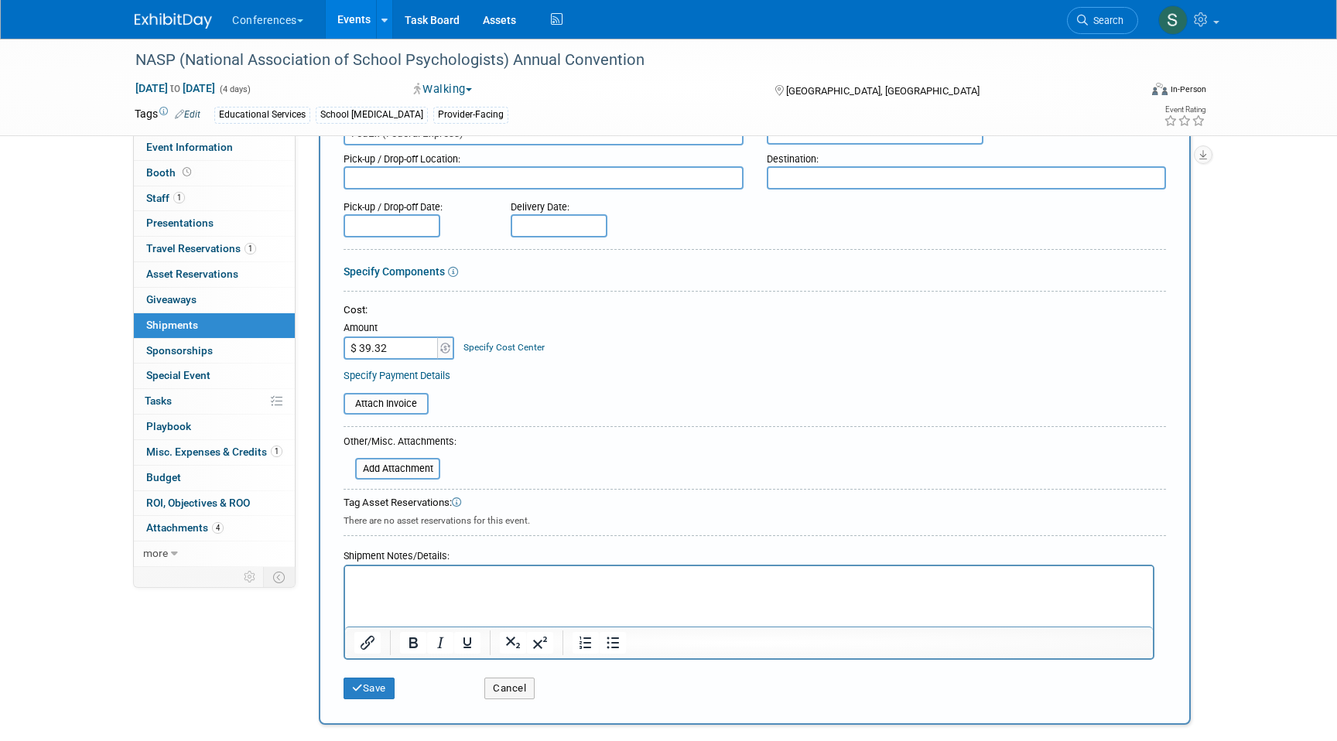
scroll to position [162, 0]
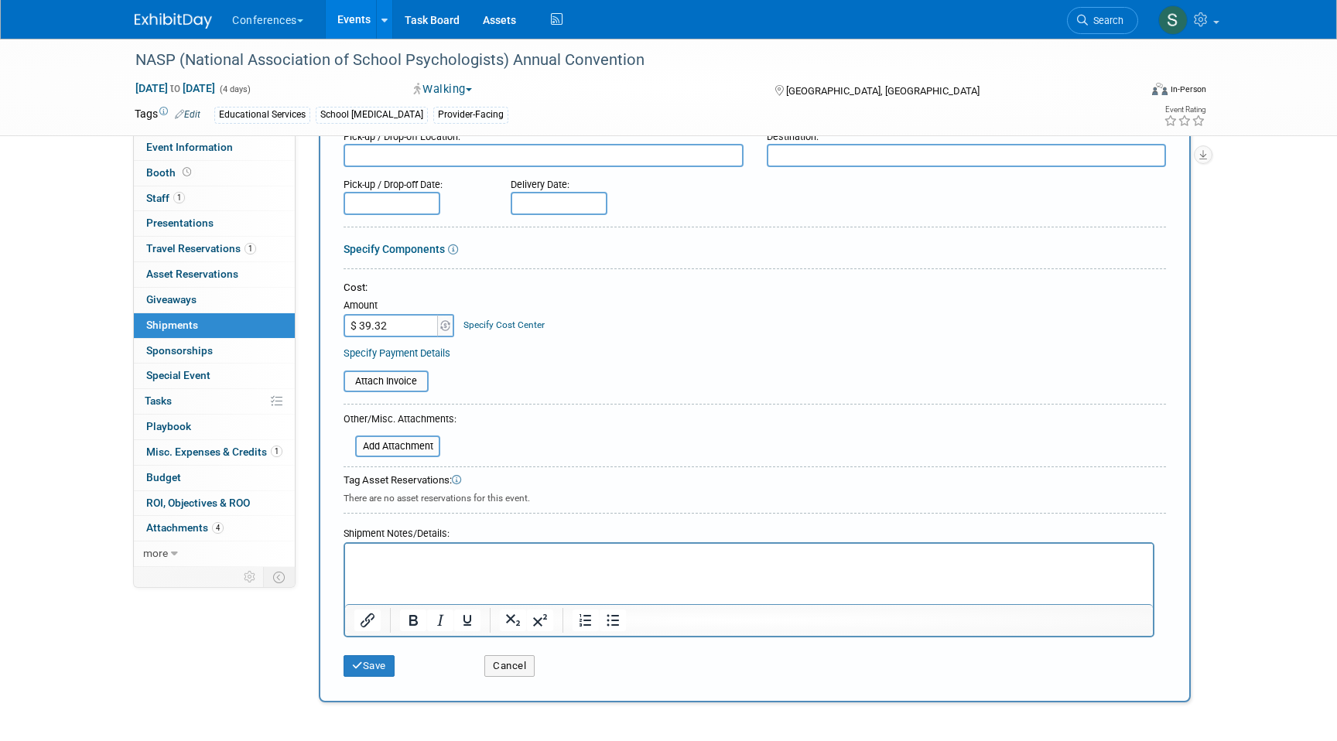
click at [495, 324] on link "Specify Cost Center" at bounding box center [503, 324] width 81 height 11
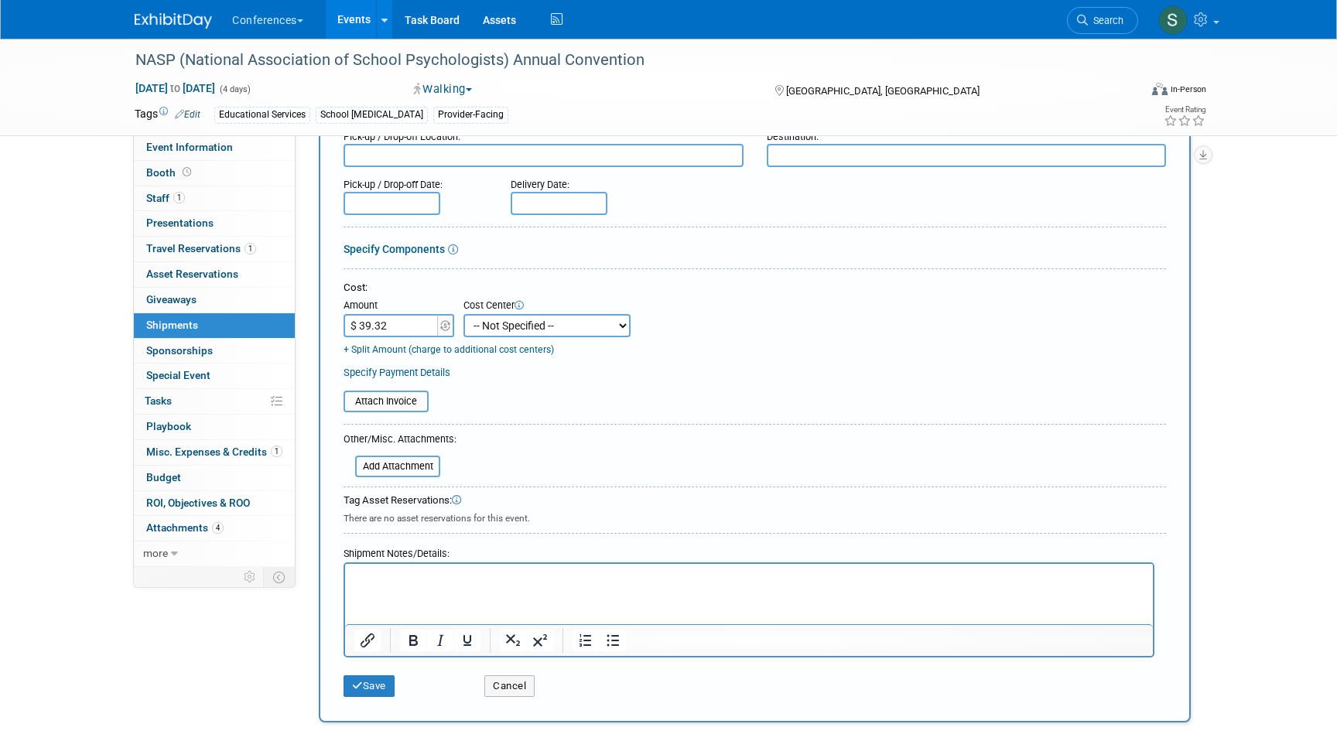
click at [503, 331] on select "-- Not Specified -- Aya Education Aya Healthcare Aya Locums Bespoke Corporate D…" at bounding box center [546, 325] width 167 height 23
select select "18965871"
click at [463, 314] on select "-- Not Specified -- Aya Education Aya Healthcare Aya Locums Bespoke Corporate D…" at bounding box center [546, 325] width 167 height 23
click at [360, 690] on icon "submit" at bounding box center [357, 686] width 11 height 10
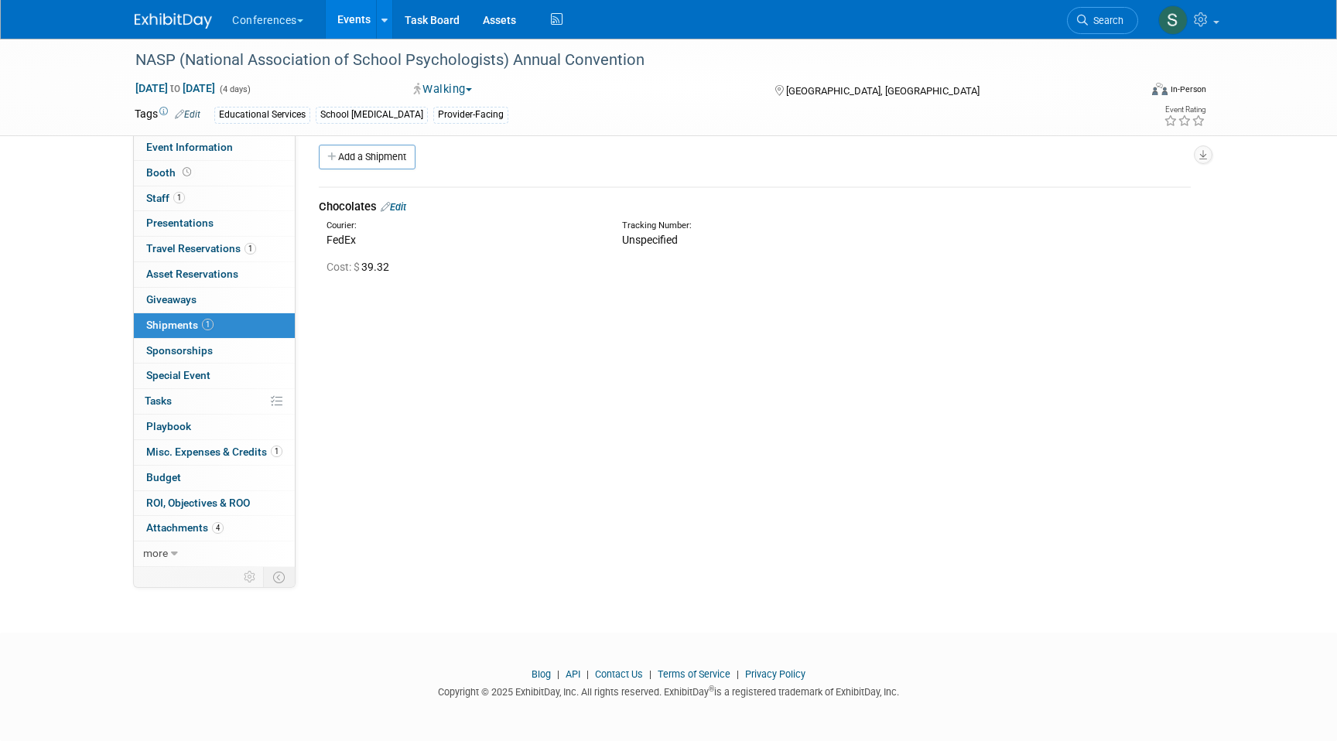
scroll to position [0, 0]
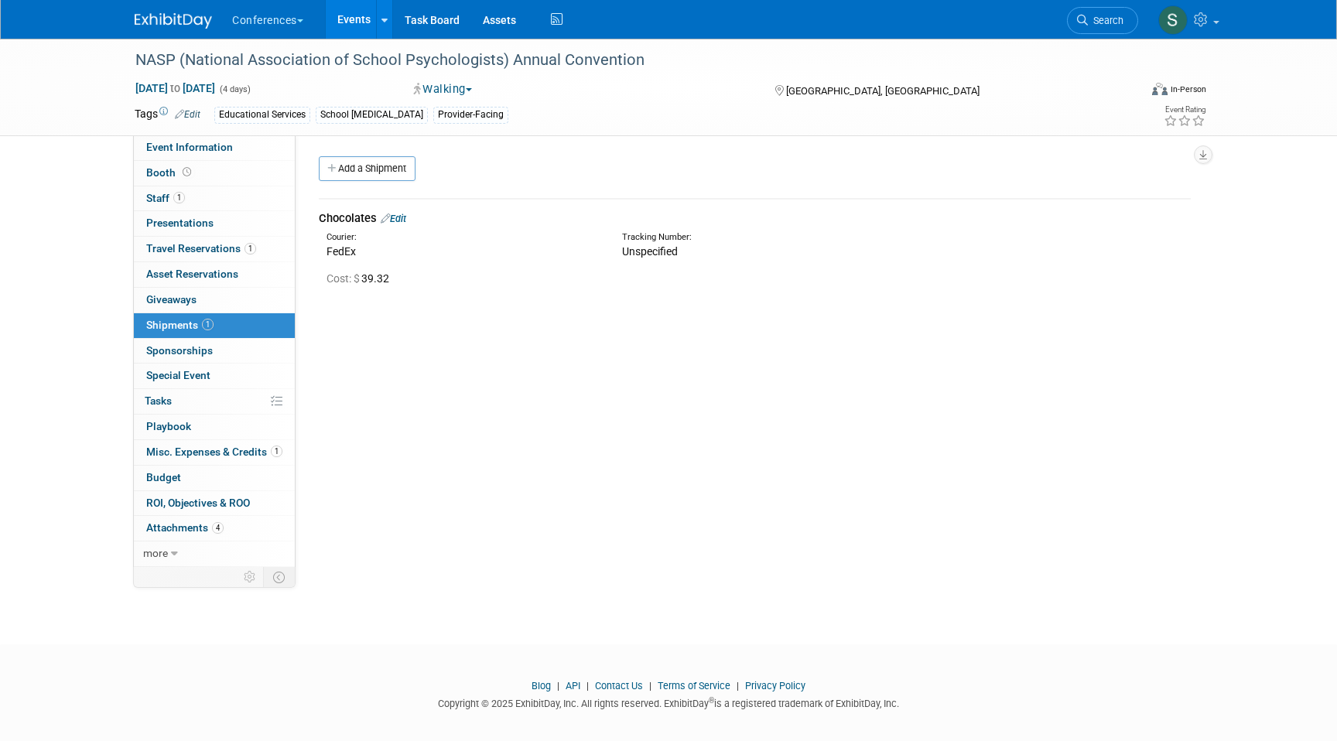
click at [369, 26] on link "Events" at bounding box center [354, 19] width 56 height 39
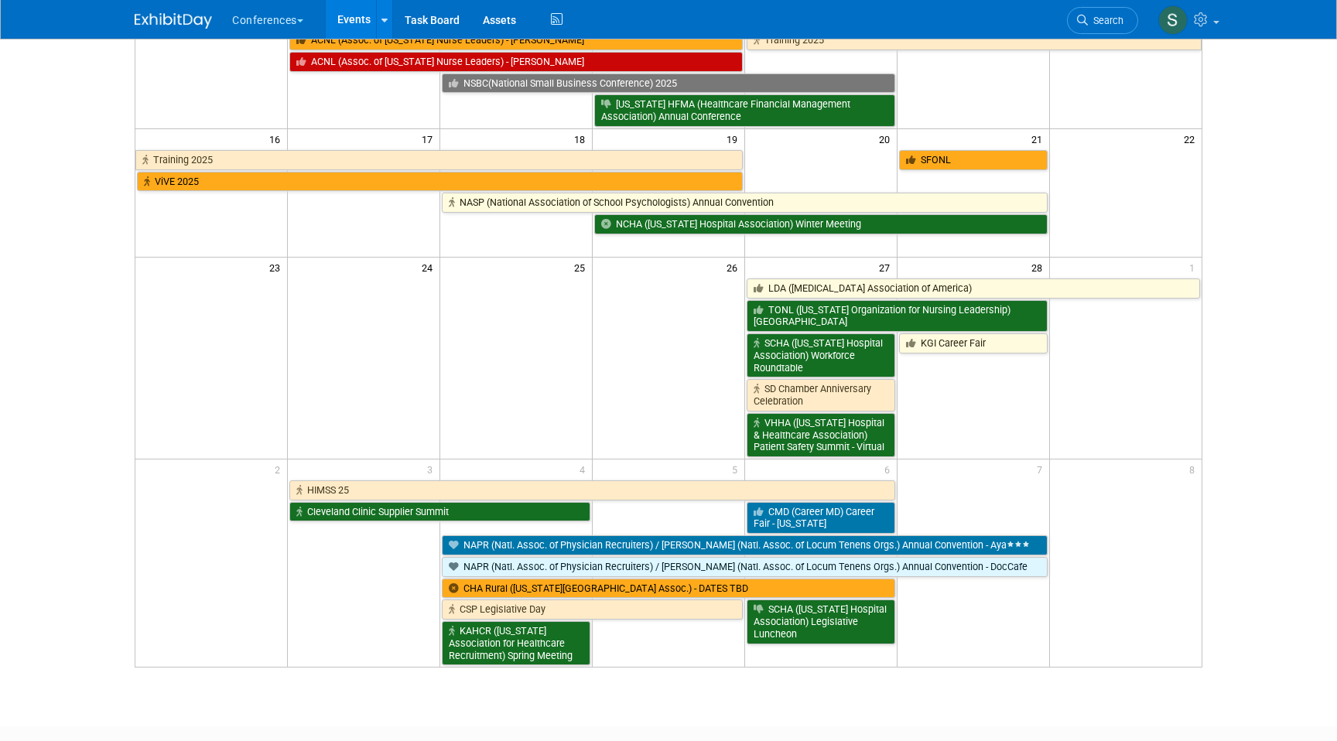
scroll to position [462, 0]
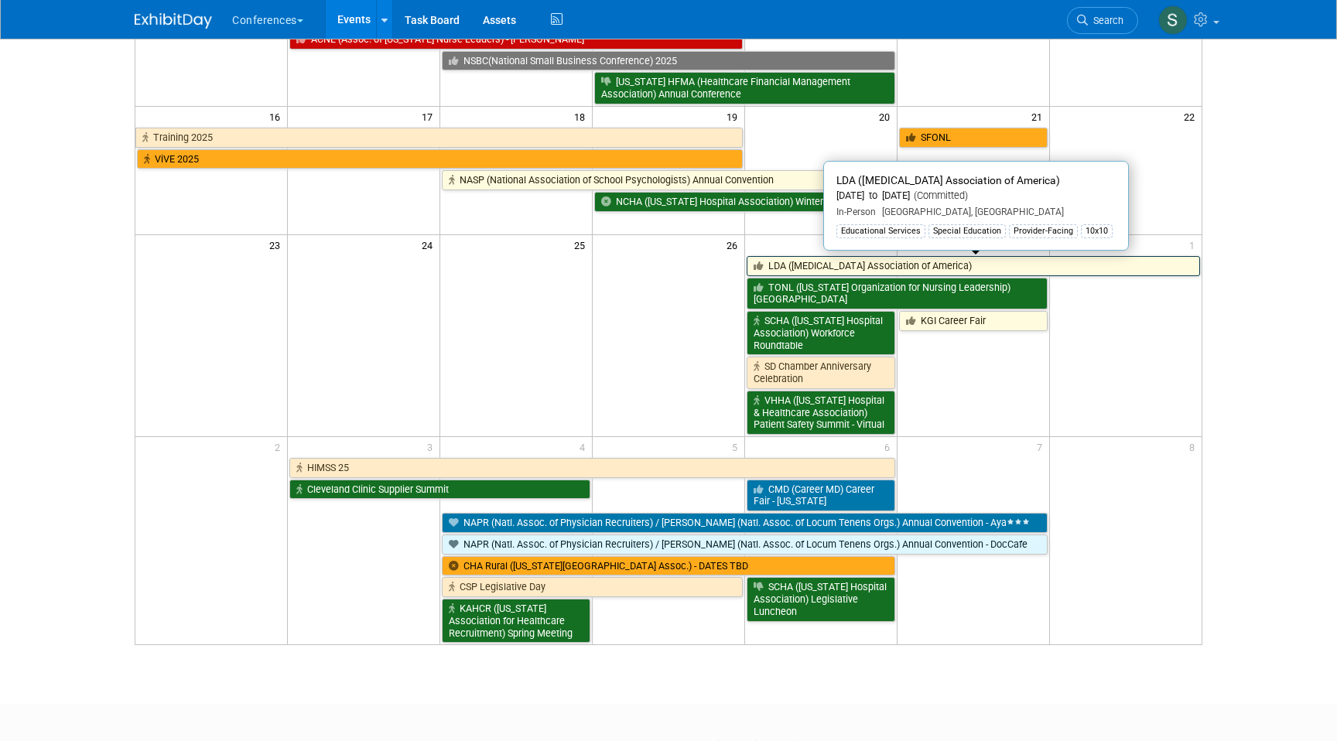
click at [790, 263] on link "LDA ([MEDICAL_DATA] Association of America)" at bounding box center [972, 266] width 453 height 20
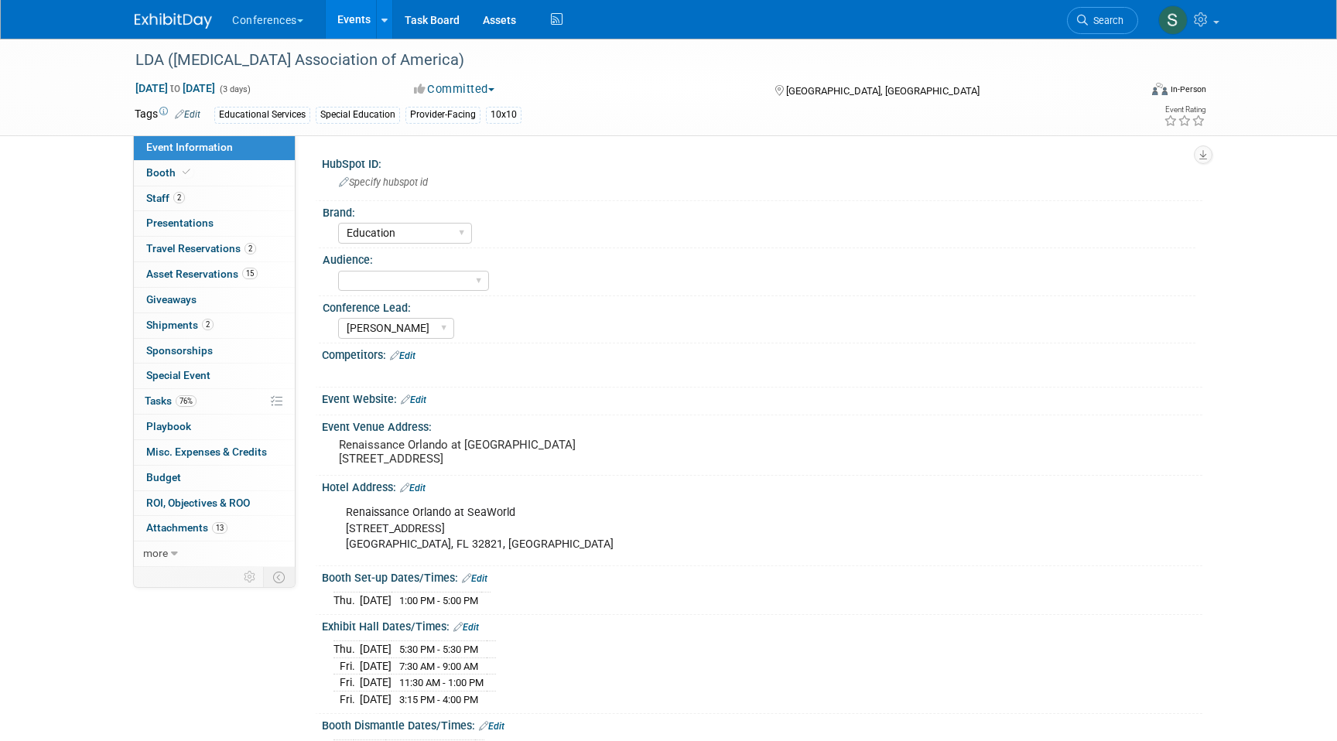
select select "Education"
select select "[PERSON_NAME]"
click at [222, 251] on span "Travel Reservations 2" at bounding box center [201, 248] width 110 height 12
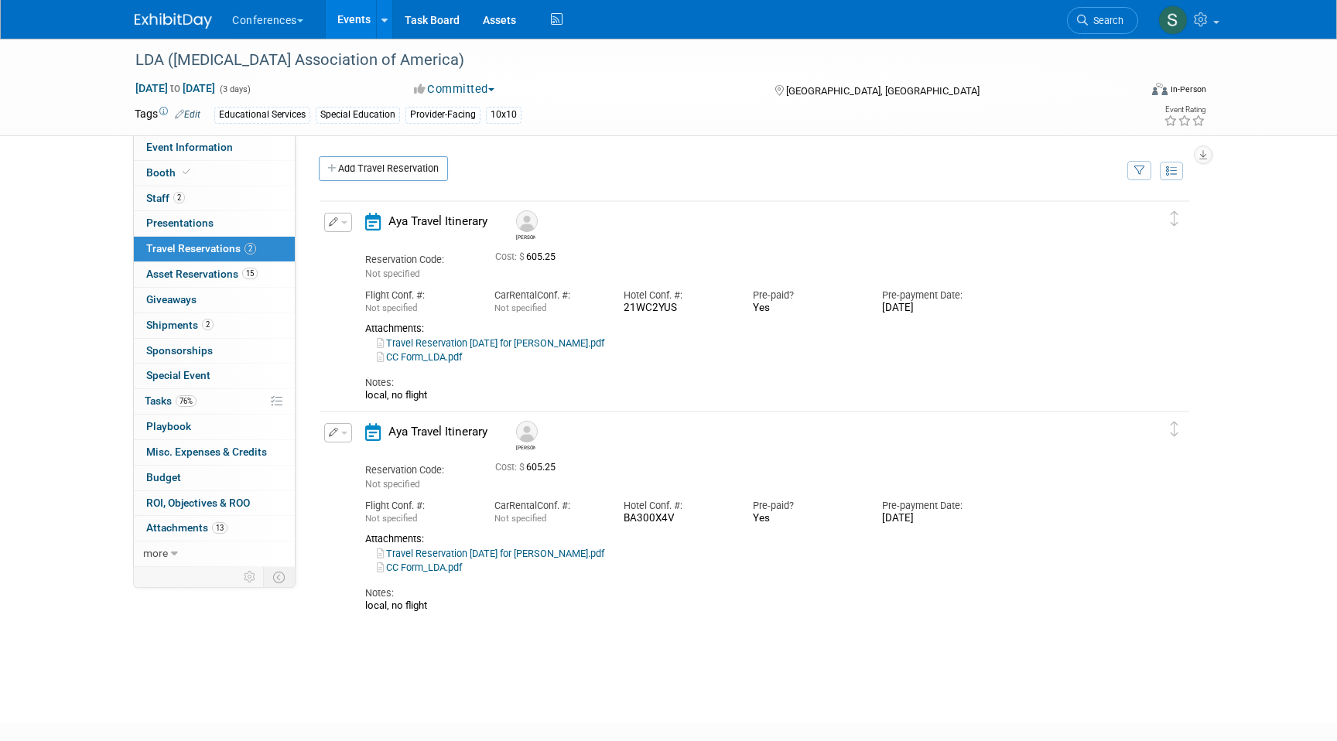
click at [493, 343] on link "Travel Reservation [DATE] for [PERSON_NAME].pdf" at bounding box center [490, 343] width 227 height 12
click at [237, 454] on span "Misc. Expenses & Credits 0" at bounding box center [206, 452] width 121 height 12
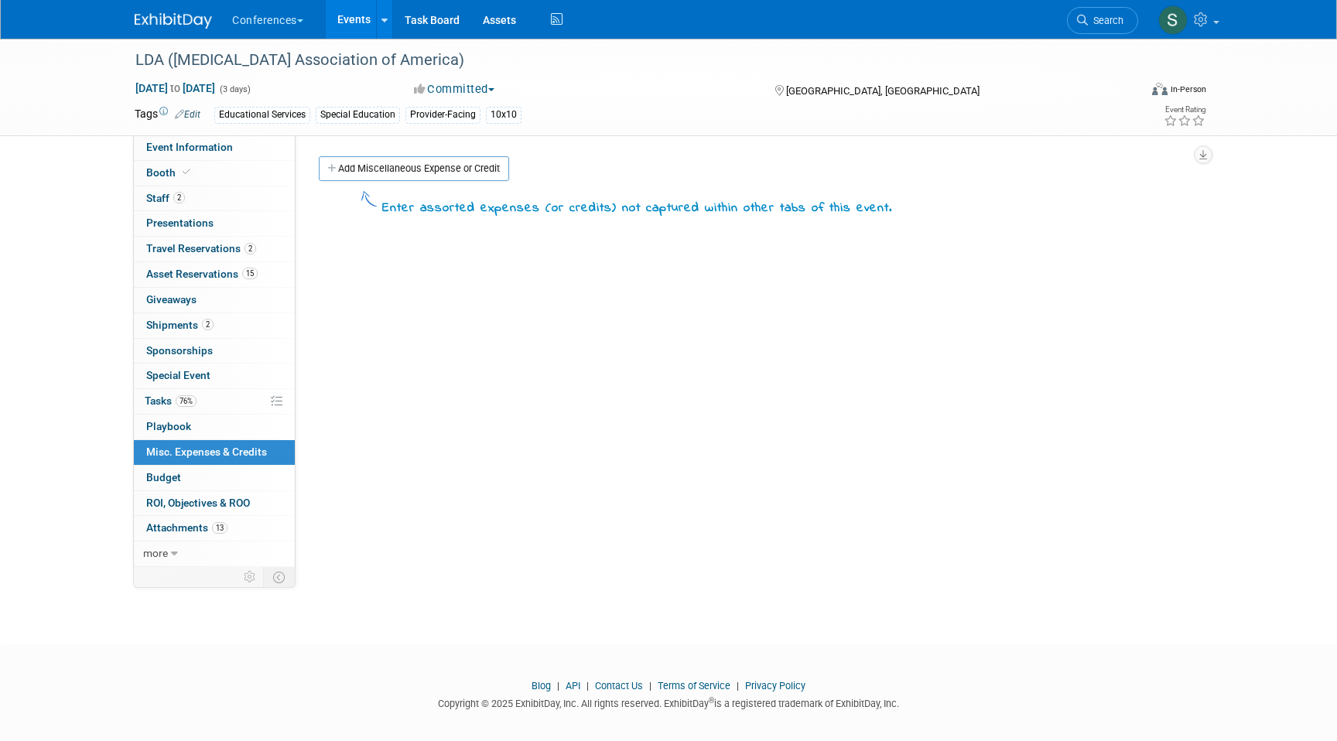
click at [382, 184] on div "Add Miscellaneous Expense or Credit" at bounding box center [758, 170] width 887 height 29
click at [376, 172] on link "Add Miscellaneous Expense or Credit" at bounding box center [414, 168] width 190 height 25
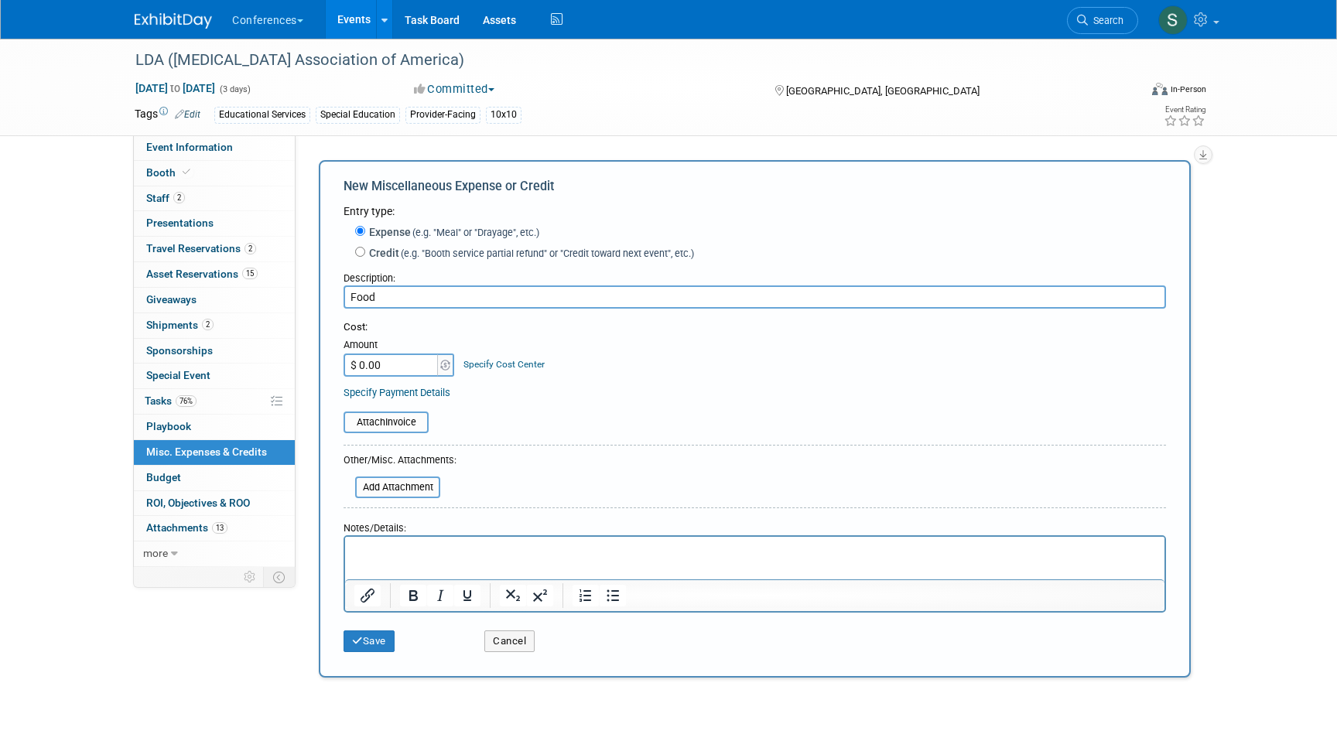
type input "Food"
click at [408, 367] on input "$ 0.00" at bounding box center [391, 364] width 97 height 23
type input "$ 600.00"
click at [374, 557] on p "Rich Text Area. Press ALT-0 for help." at bounding box center [754, 550] width 801 height 15
click at [364, 644] on button "Save" at bounding box center [368, 641] width 51 height 22
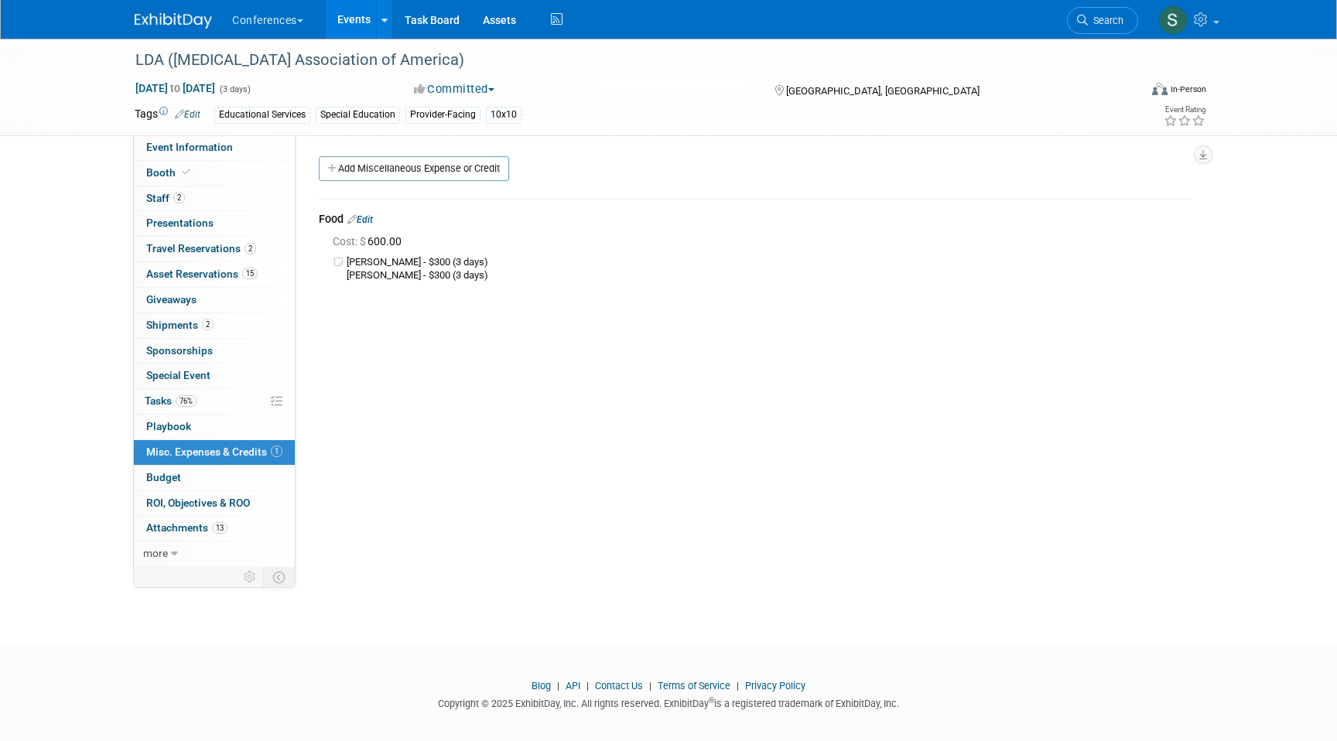
click at [372, 217] on link "Edit" at bounding box center [360, 219] width 26 height 11
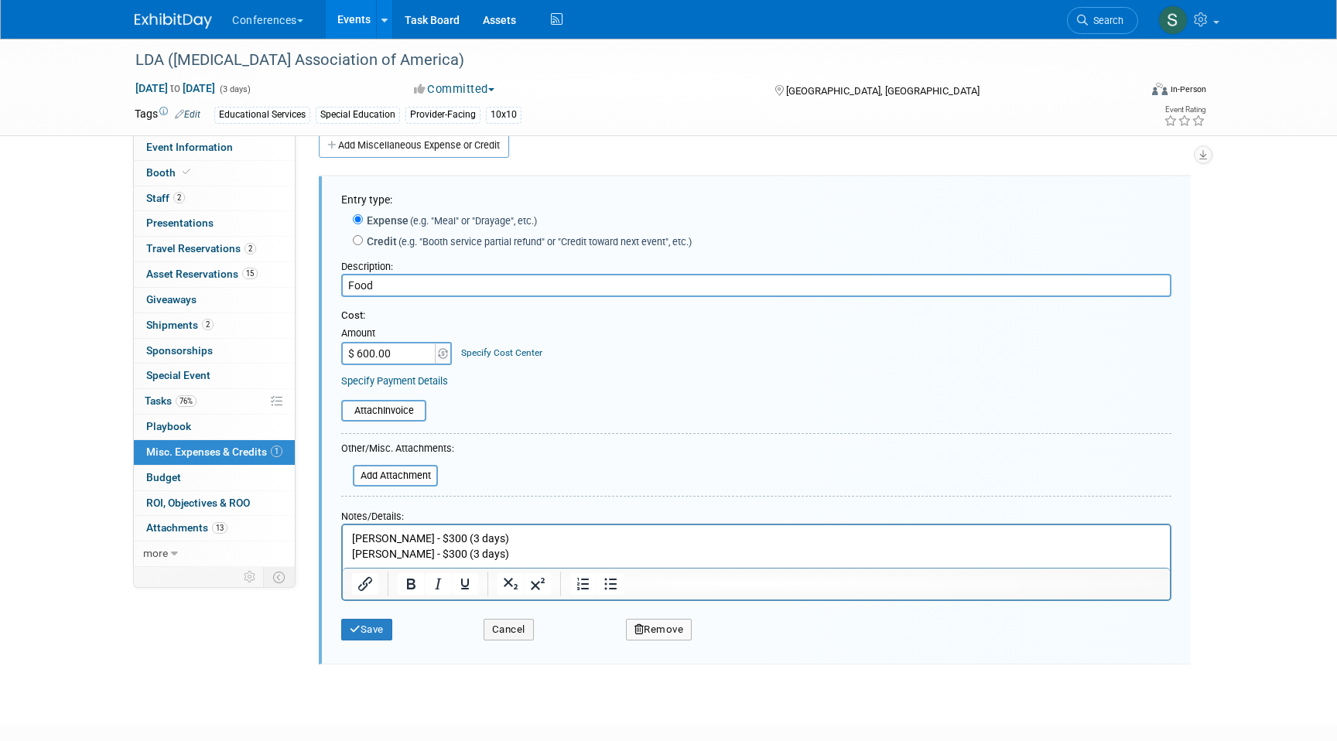
click at [398, 538] on p "[PERSON_NAME] - $300 (3 days) [PERSON_NAME] - $300 (3 days)" at bounding box center [756, 546] width 809 height 30
click at [402, 558] on p "[PERSON_NAME] - $200 (3 days) [PERSON_NAME] - $300 (3 days)" at bounding box center [756, 546] width 809 height 30
click at [423, 538] on p "[PERSON_NAME] - $200 (3 days) [PERSON_NAME] - $200 (3 days)" at bounding box center [756, 546] width 809 height 30
click at [426, 555] on p "[PERSON_NAME] - $200 (2 days) [PERSON_NAME] - $200 (3 days)" at bounding box center [756, 546] width 809 height 30
click at [364, 354] on input "$ 600.00" at bounding box center [389, 353] width 97 height 23
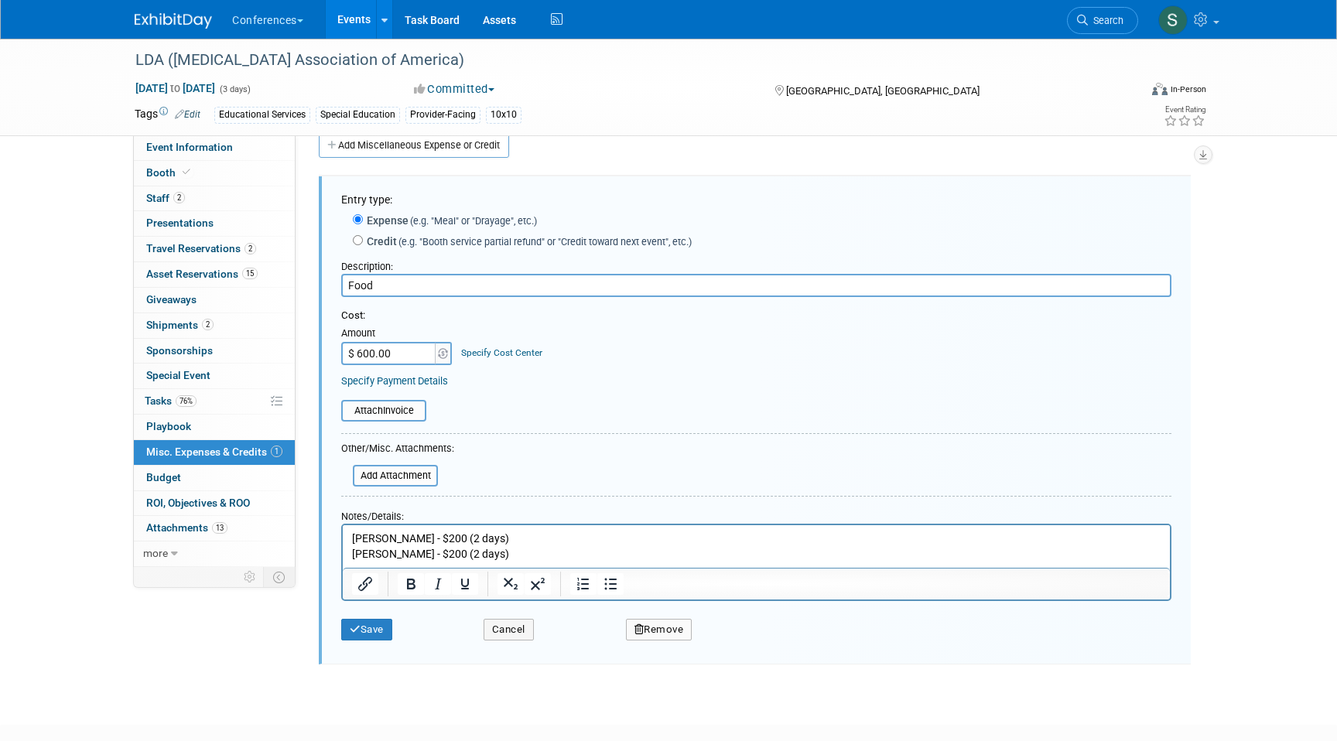
click at [364, 354] on input "$ 600.00" at bounding box center [389, 353] width 97 height 23
type input "$ 400.00"
click at [496, 357] on link "Specify Cost Center" at bounding box center [501, 352] width 81 height 11
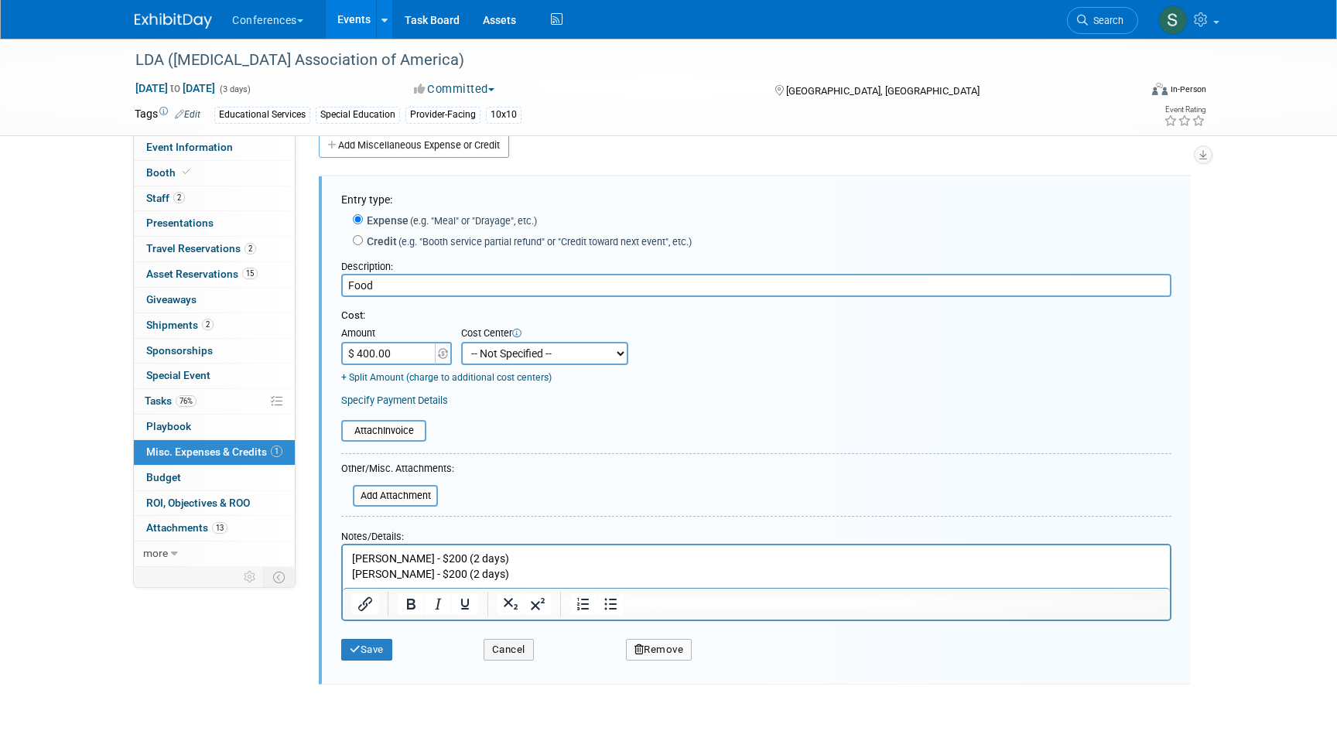
click at [499, 356] on select "-- Not Specified -- Aya Education Aya Healthcare Aya Locums Bespoke Corporate […" at bounding box center [544, 353] width 167 height 23
select select "18965871"
click at [461, 342] on select "-- Not Specified -- Aya Education Aya Healthcare Aya Locums Bespoke Corporate […" at bounding box center [544, 353] width 167 height 23
click at [351, 657] on button "Save" at bounding box center [366, 650] width 51 height 22
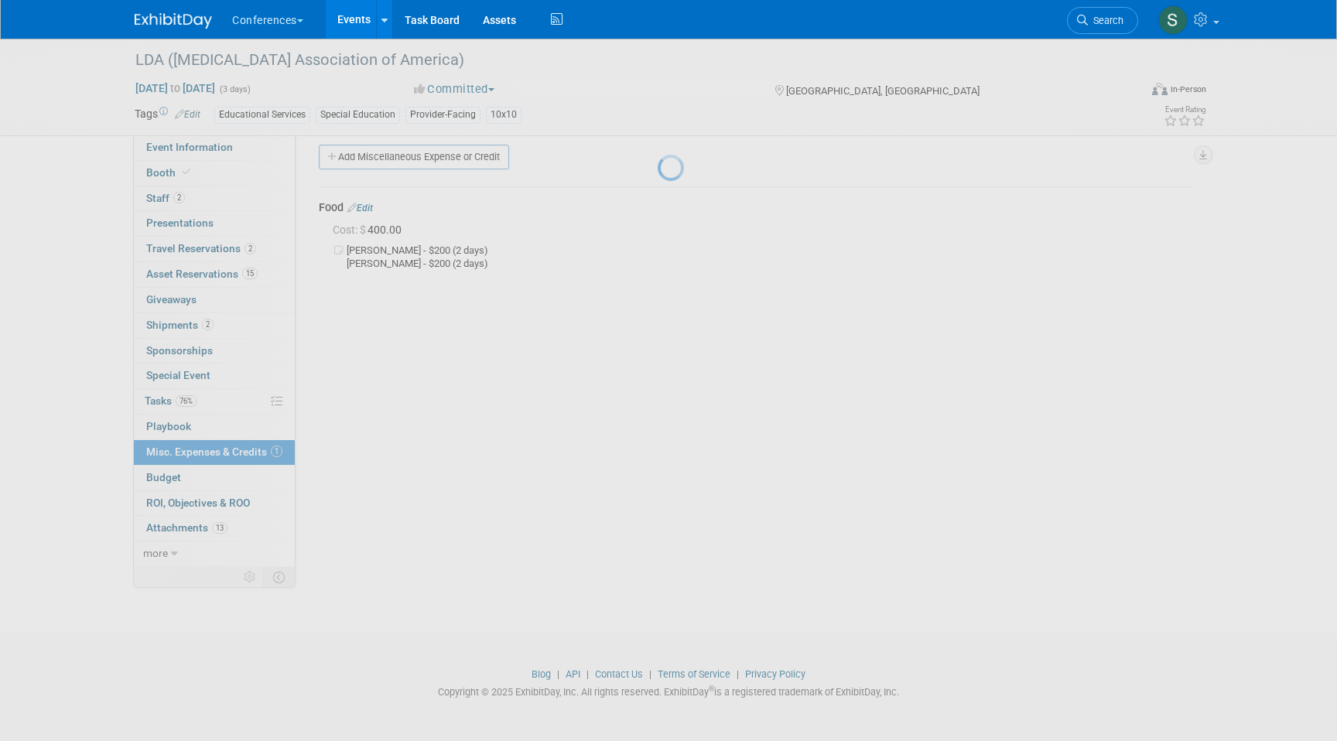
scroll to position [12, 0]
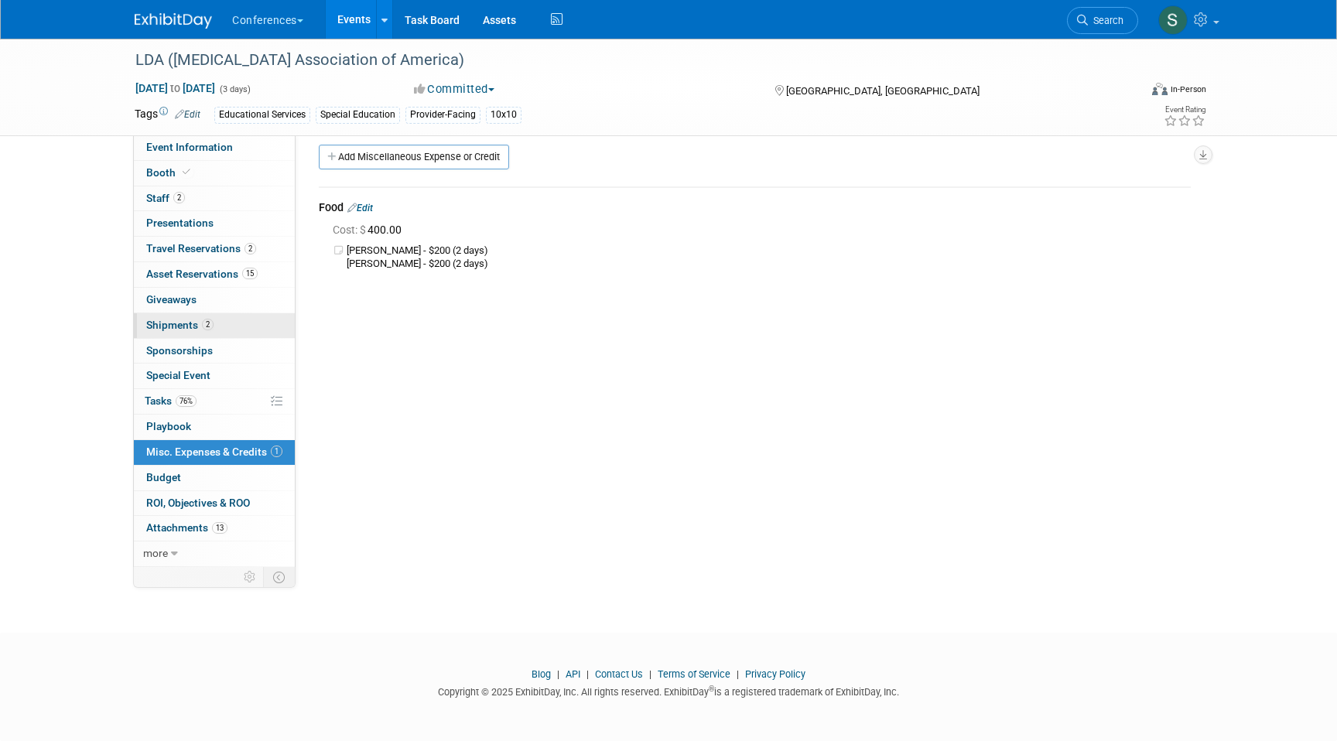
click at [212, 325] on span "2" at bounding box center [208, 325] width 12 height 12
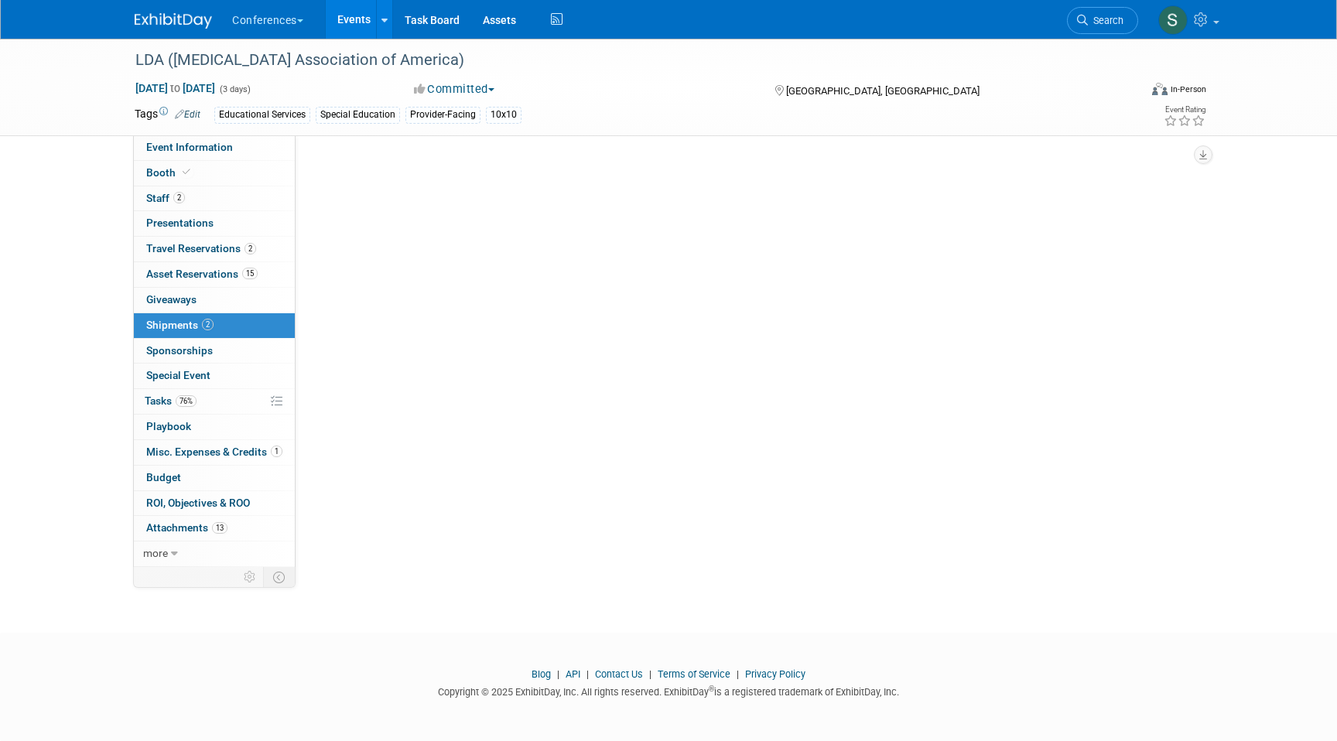
scroll to position [0, 0]
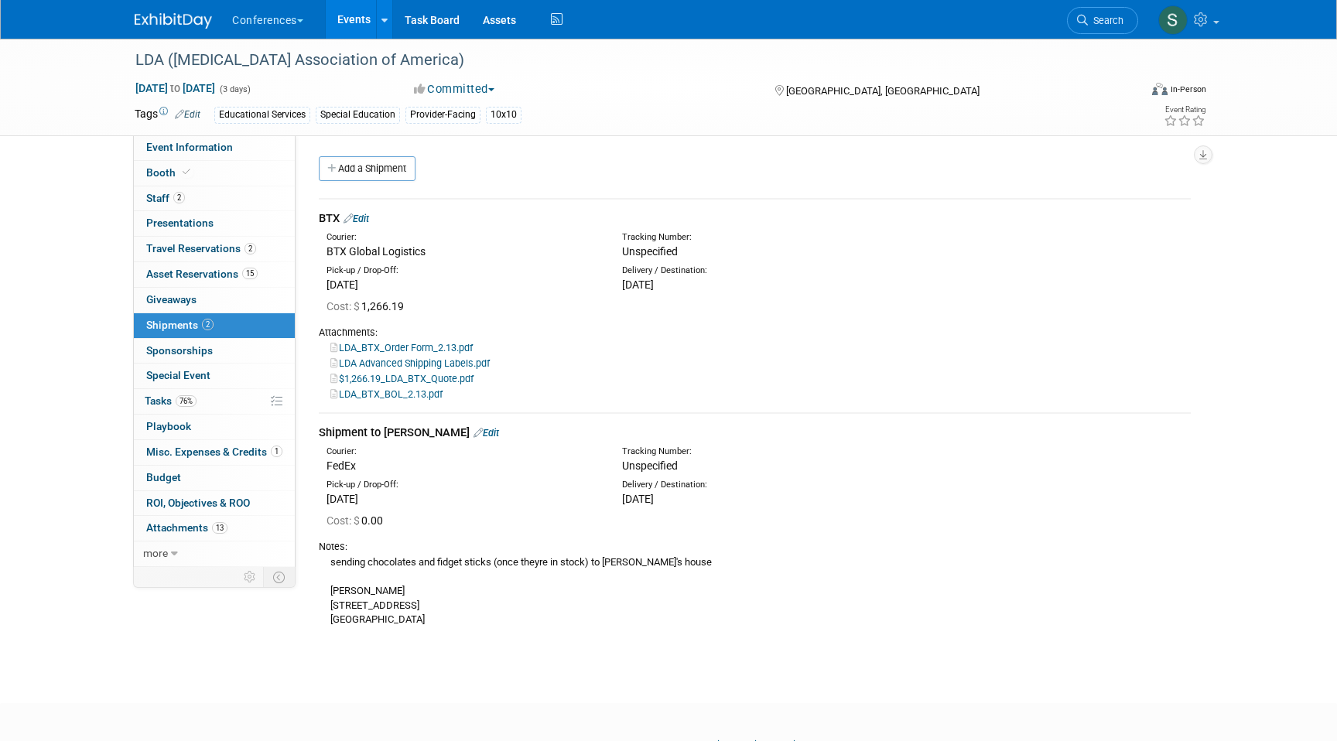
click at [360, 218] on link "Edit" at bounding box center [356, 219] width 26 height 12
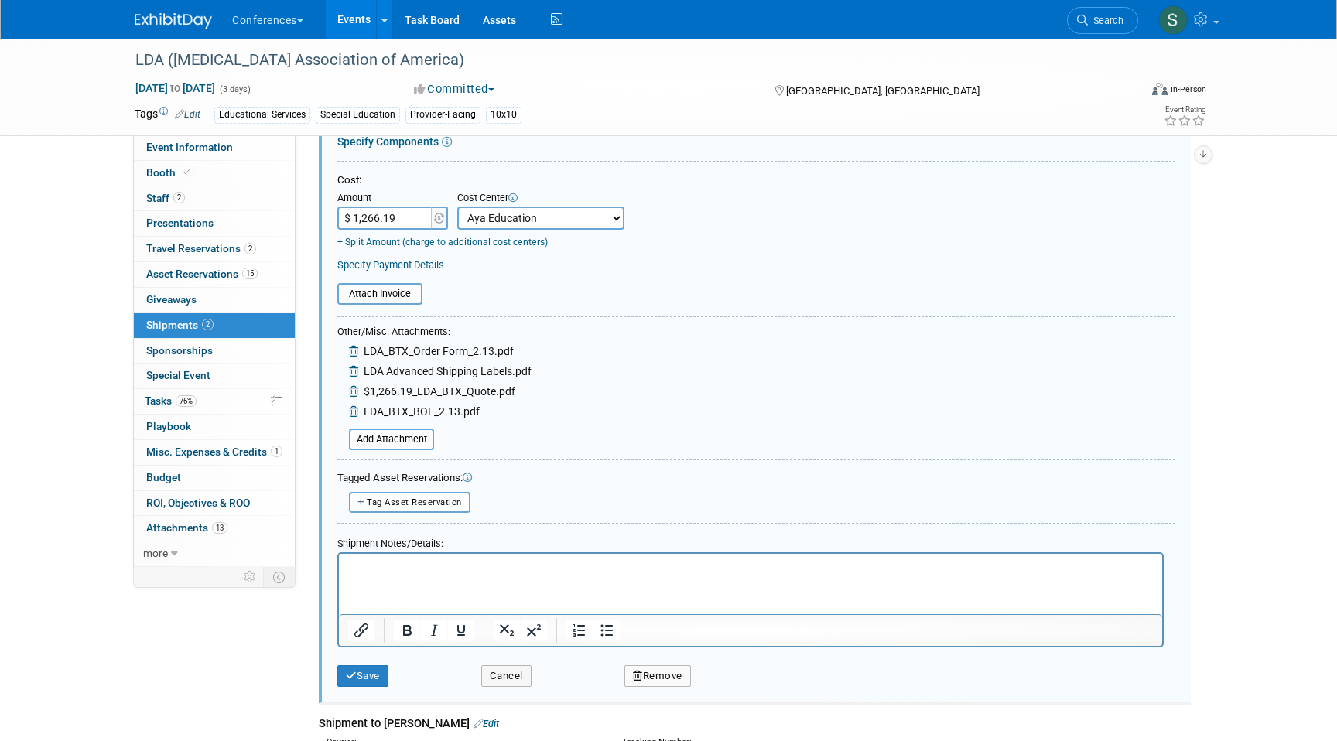
scroll to position [297, 0]
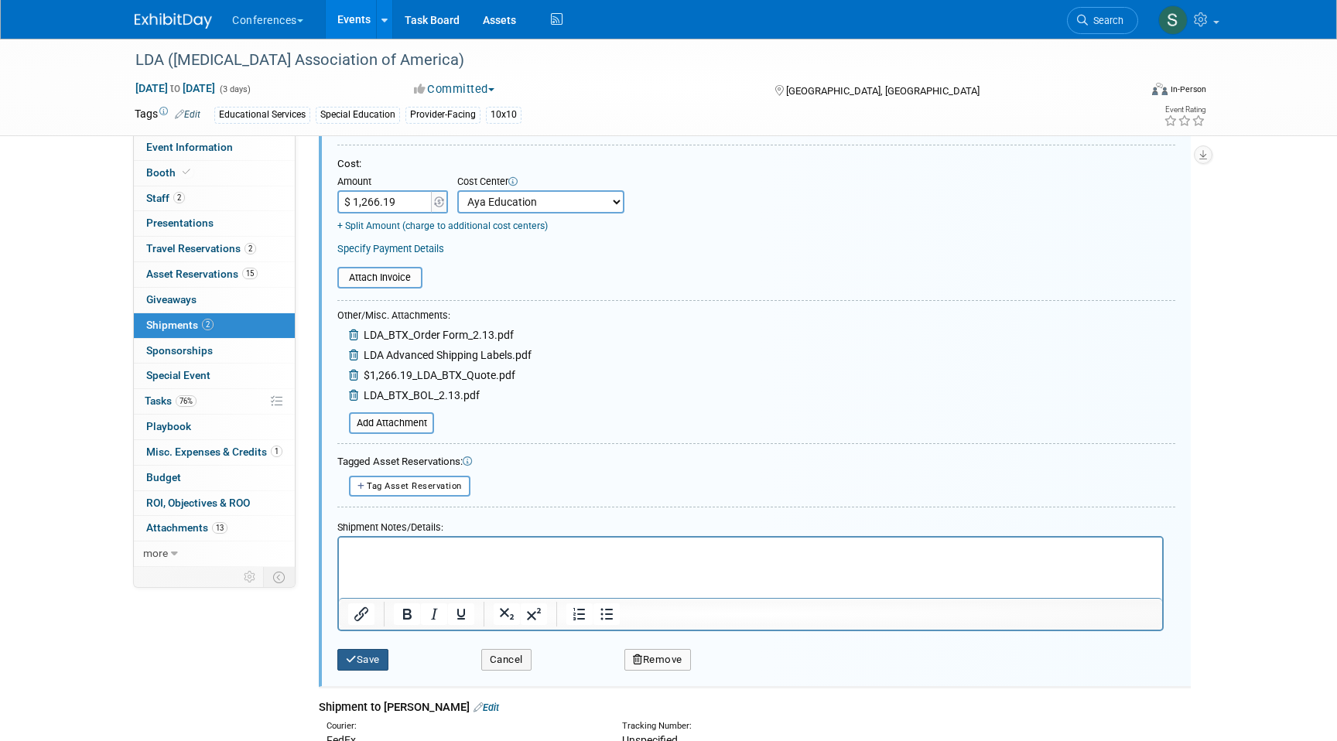
click at [374, 653] on button "Save" at bounding box center [362, 660] width 51 height 22
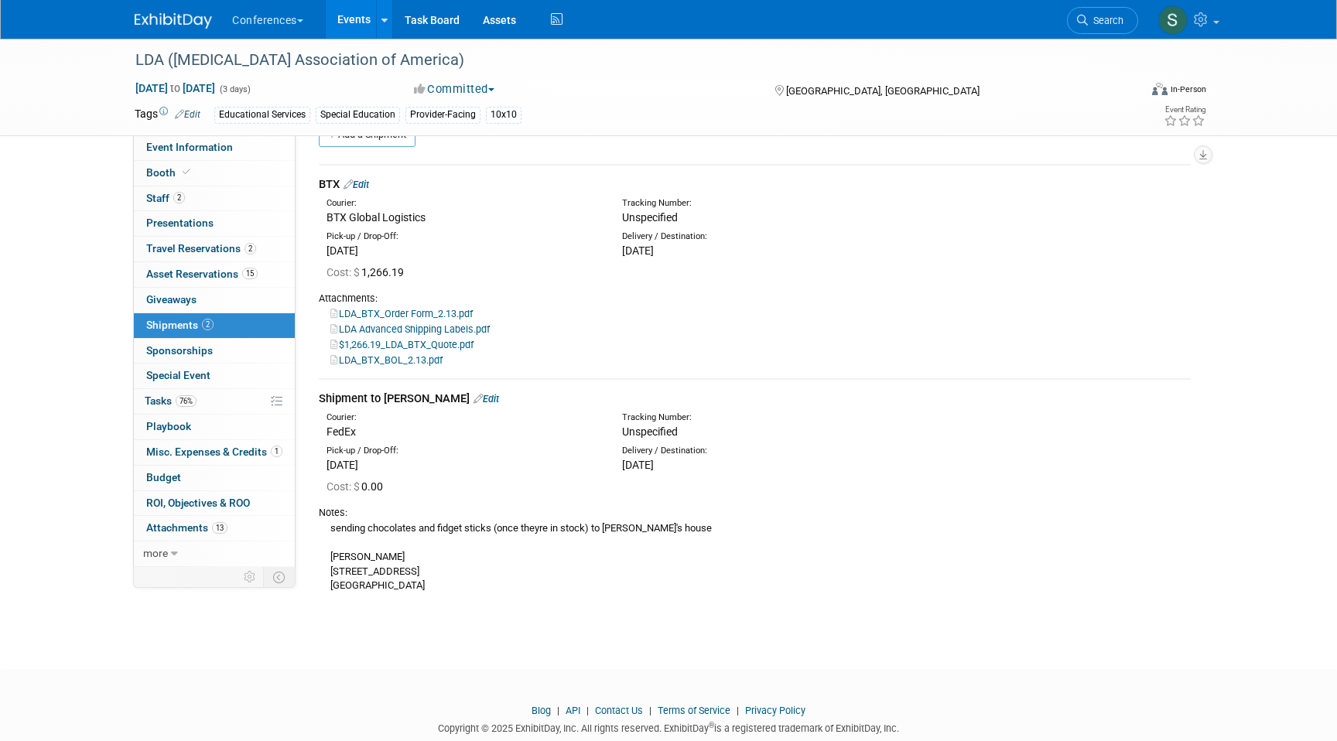
scroll to position [0, 0]
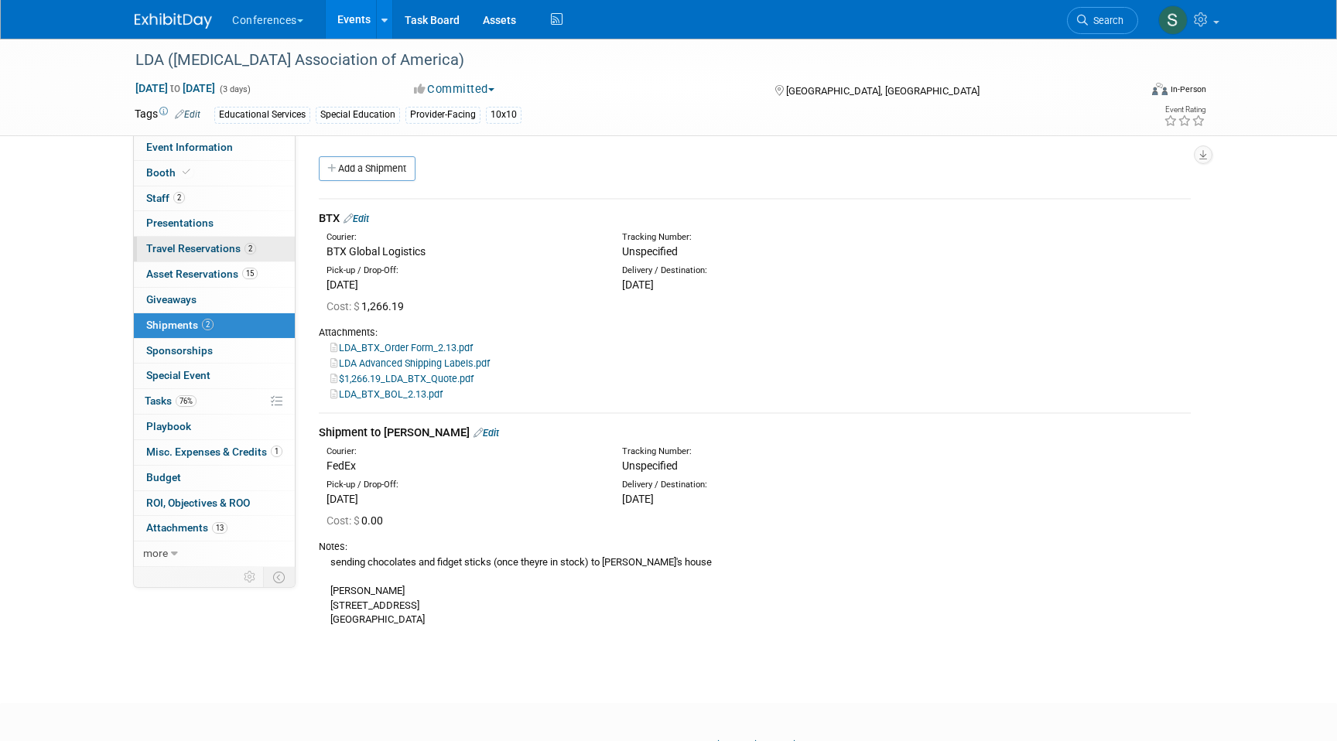
click at [251, 248] on span "2" at bounding box center [250, 249] width 12 height 12
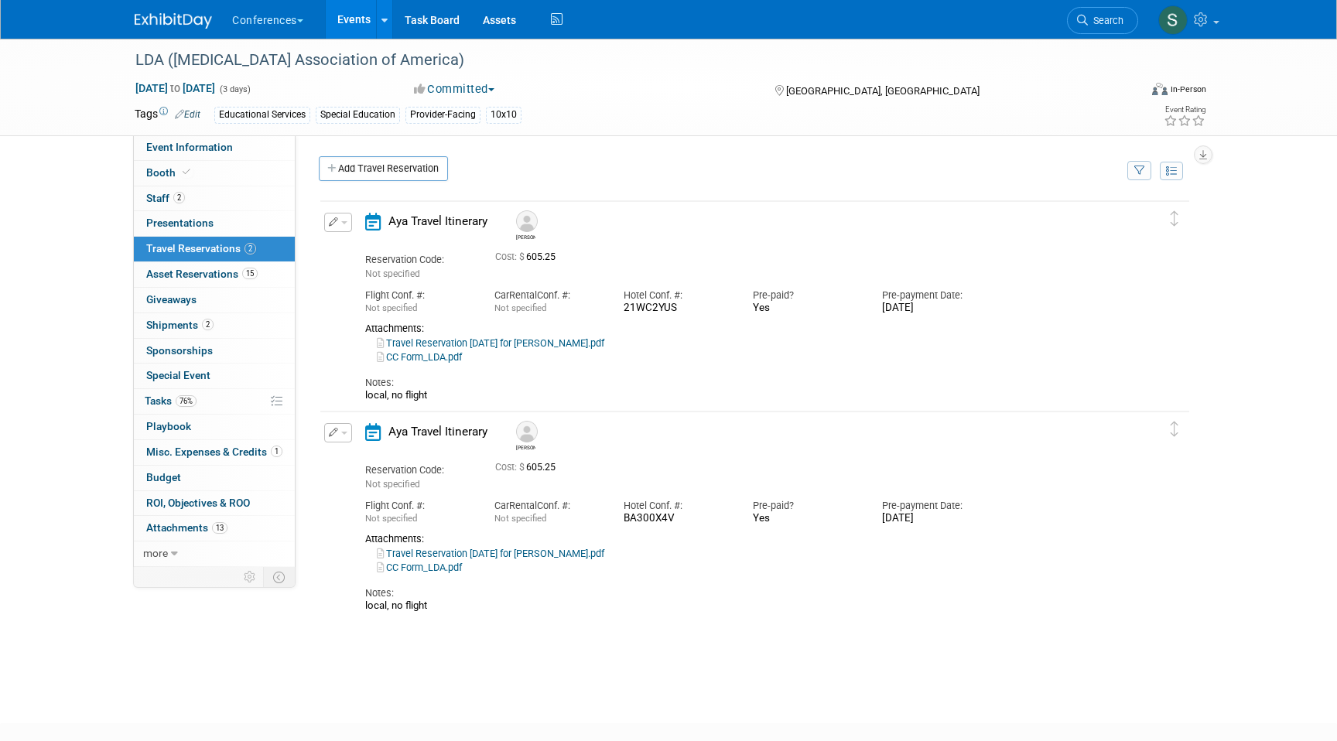
click at [343, 221] on span "button" at bounding box center [344, 222] width 6 height 3
click at [389, 244] on button "Edit Reservation" at bounding box center [390, 249] width 131 height 22
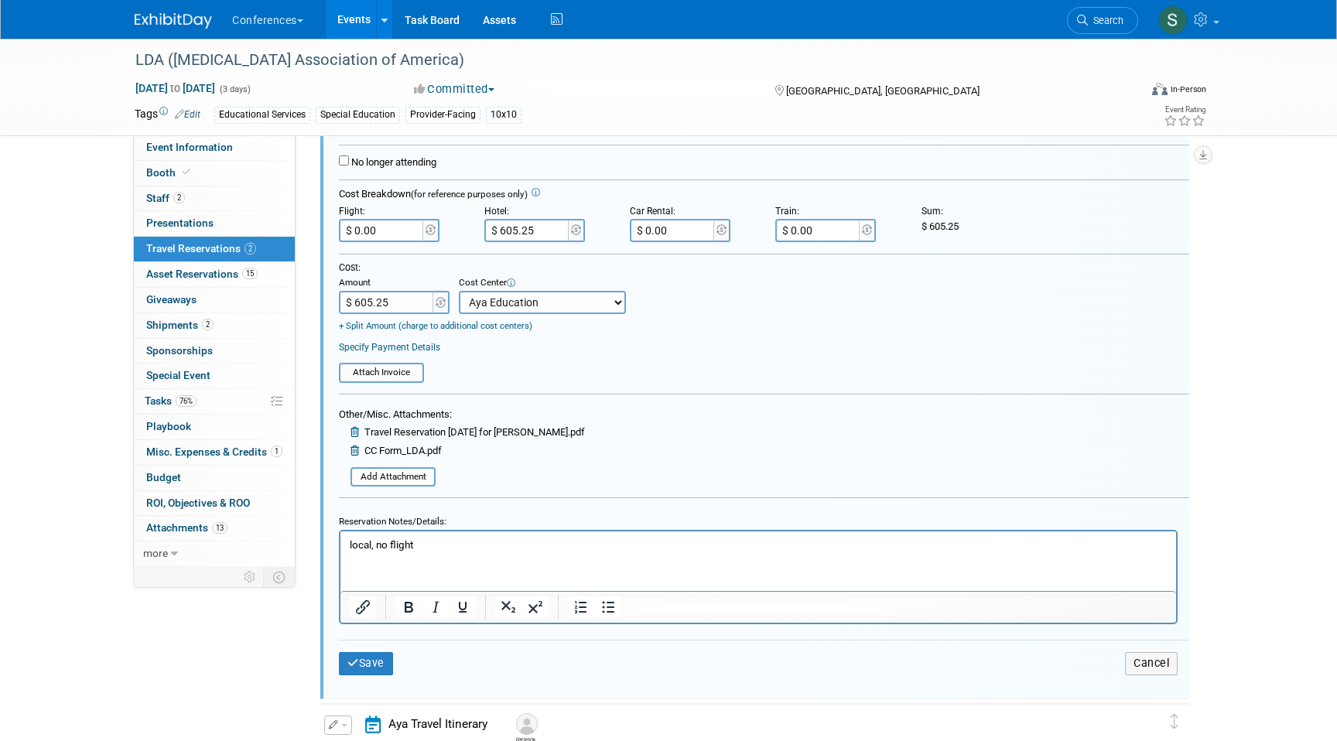
scroll to position [362, 0]
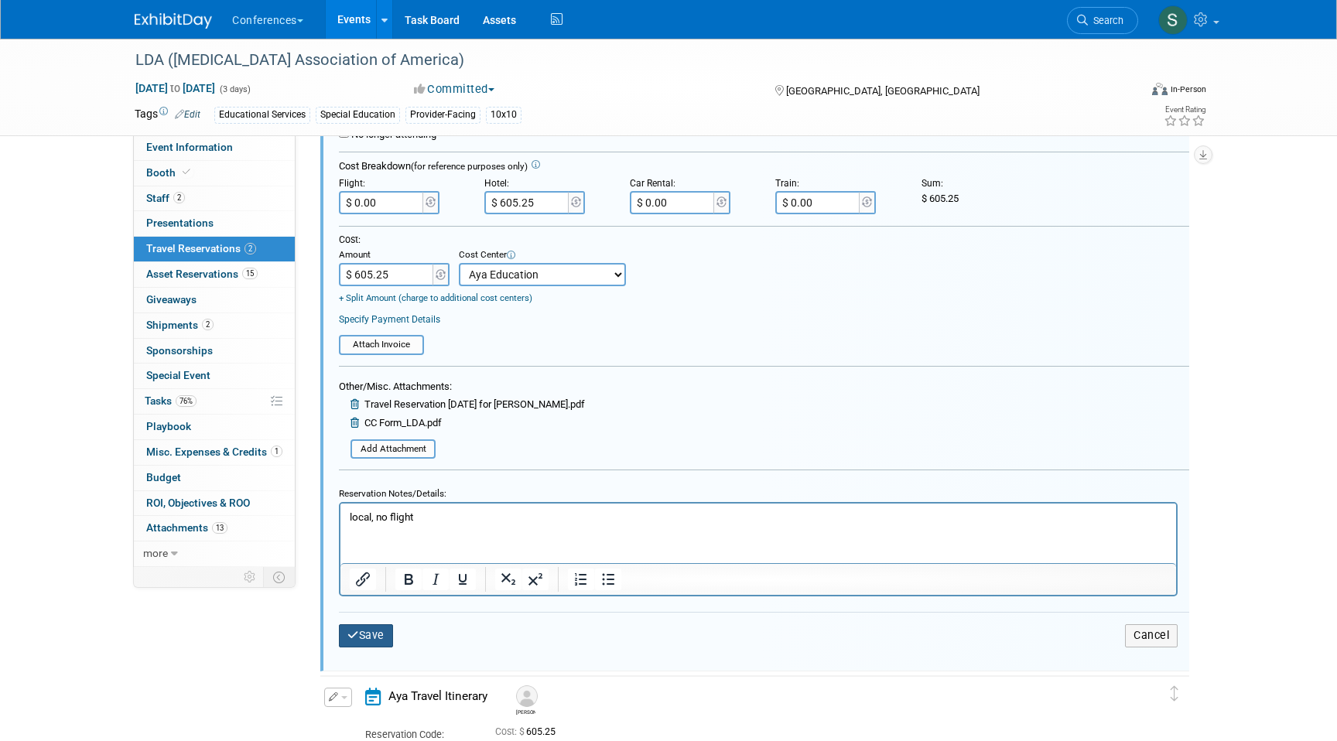
click at [380, 630] on button "Save" at bounding box center [366, 635] width 54 height 22
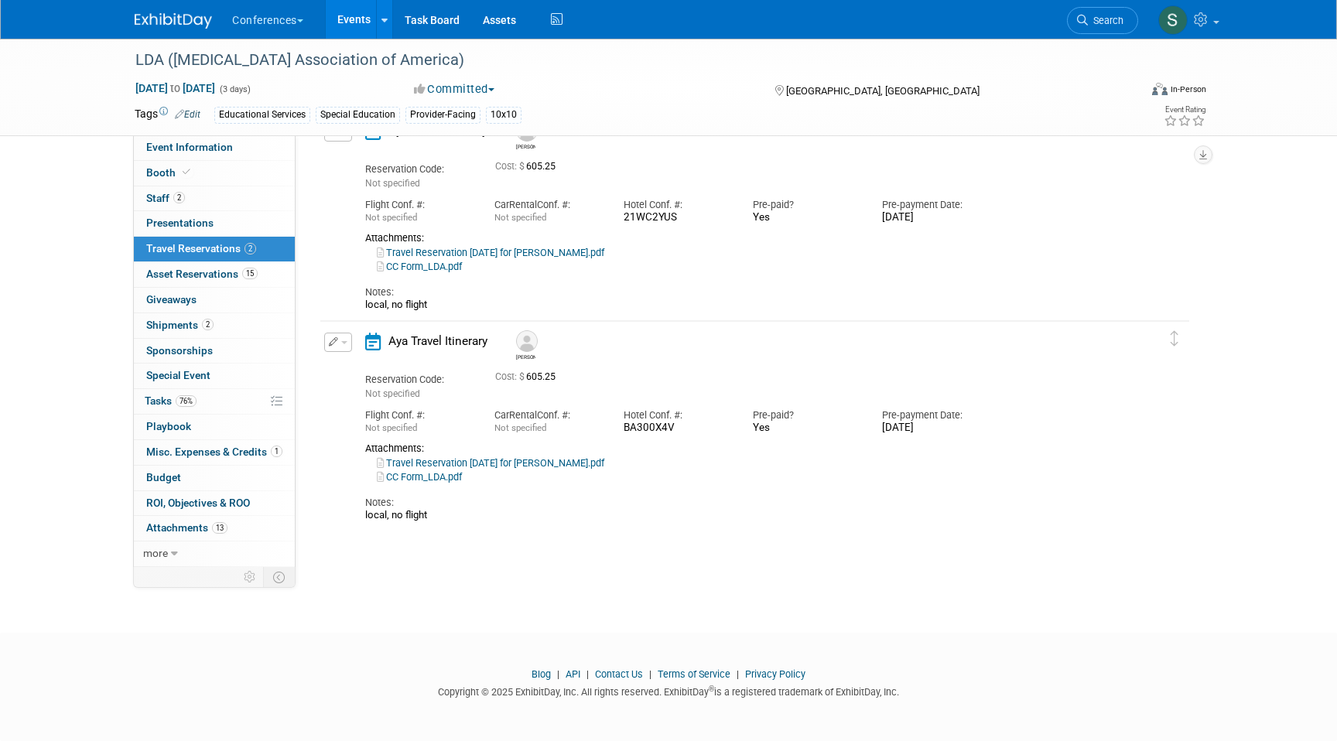
scroll to position [26, 0]
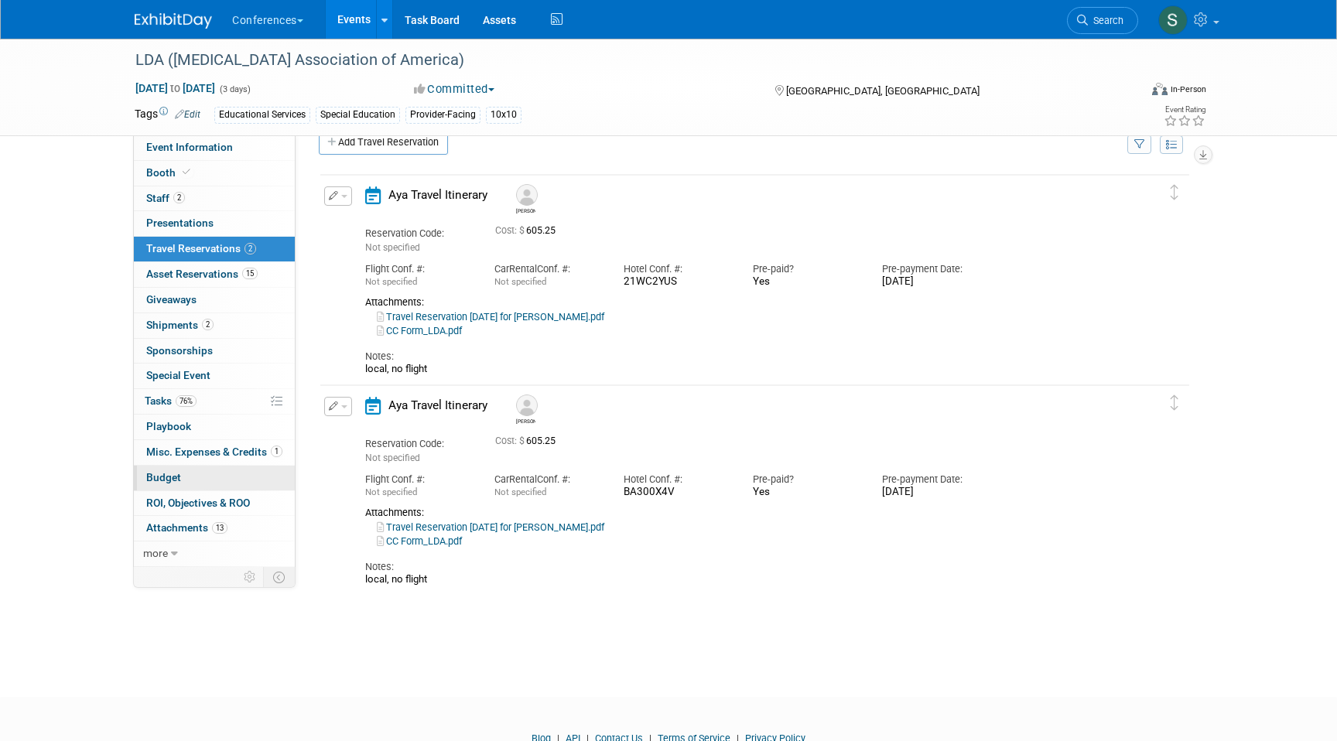
click at [210, 479] on link "Budget" at bounding box center [214, 478] width 161 height 25
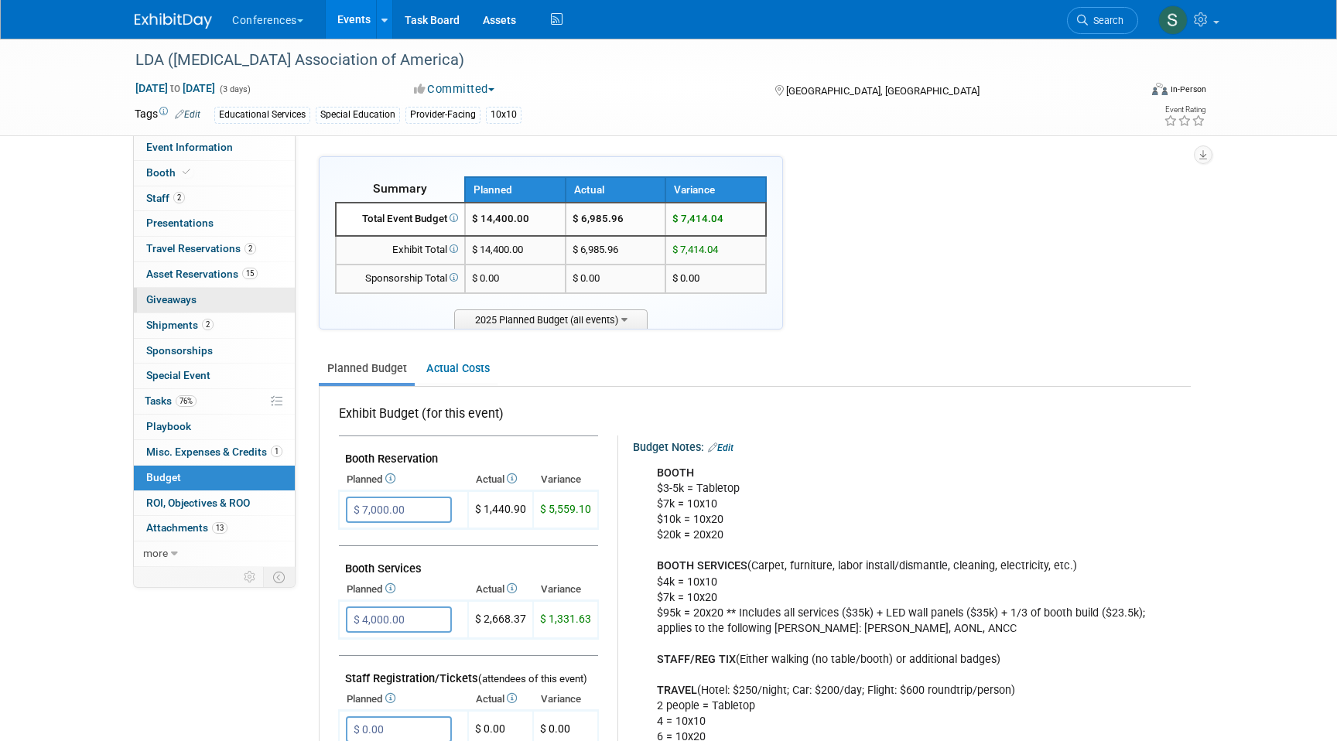
click at [220, 299] on link "0 Giveaways 0" at bounding box center [214, 300] width 161 height 25
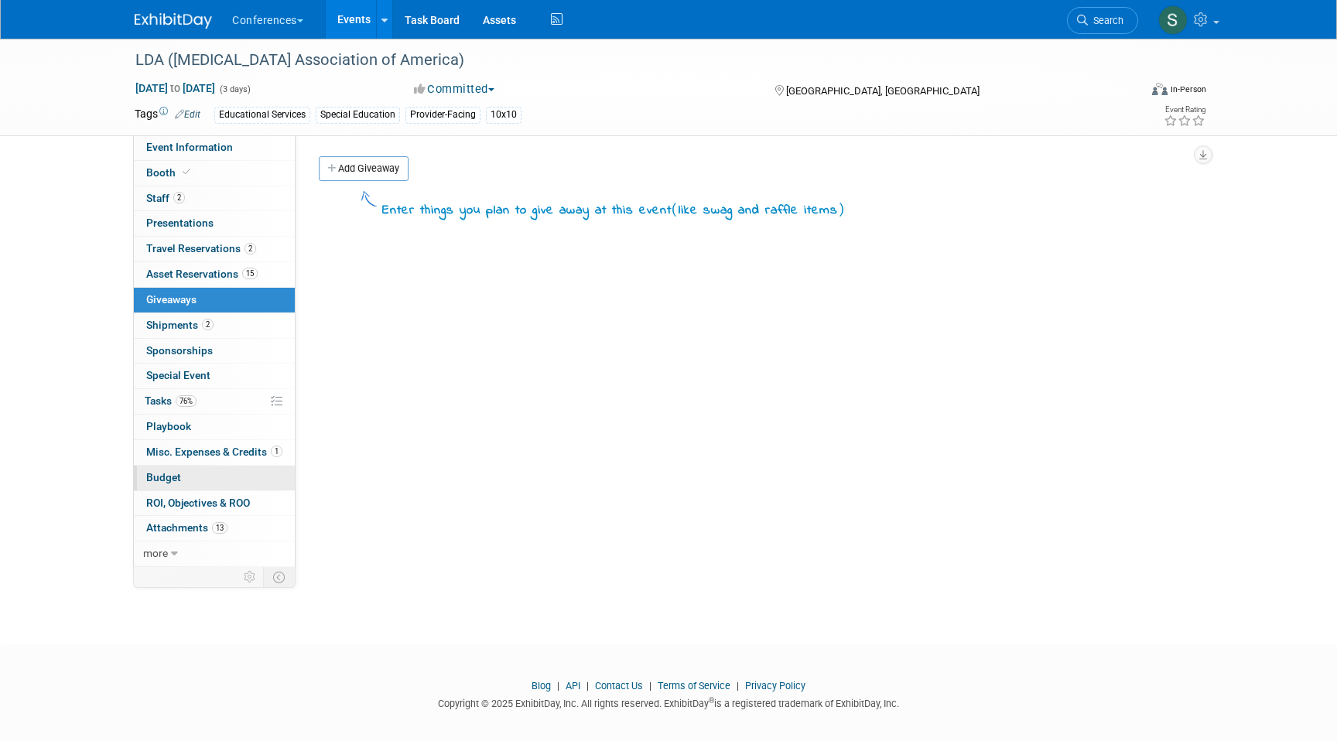
click at [207, 486] on link "Budget" at bounding box center [214, 478] width 161 height 25
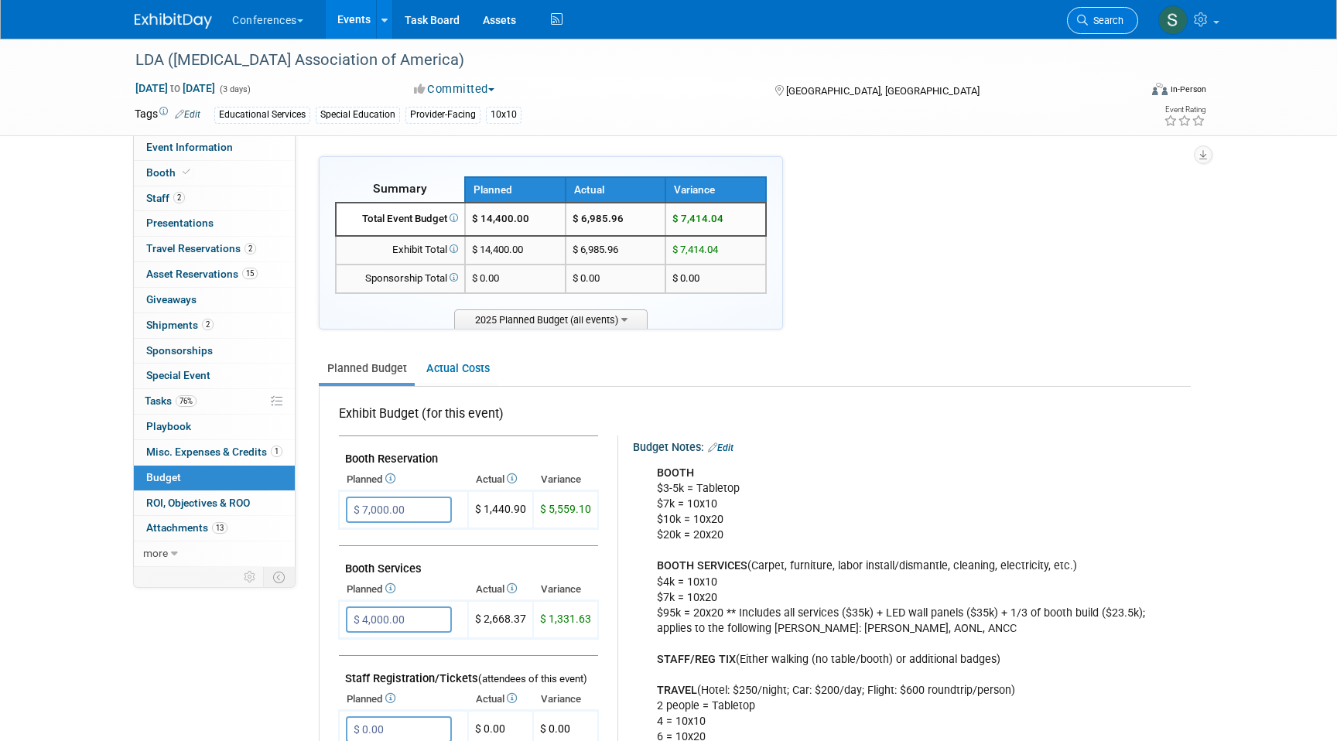
click at [1095, 25] on span "Search" at bounding box center [1106, 21] width 36 height 12
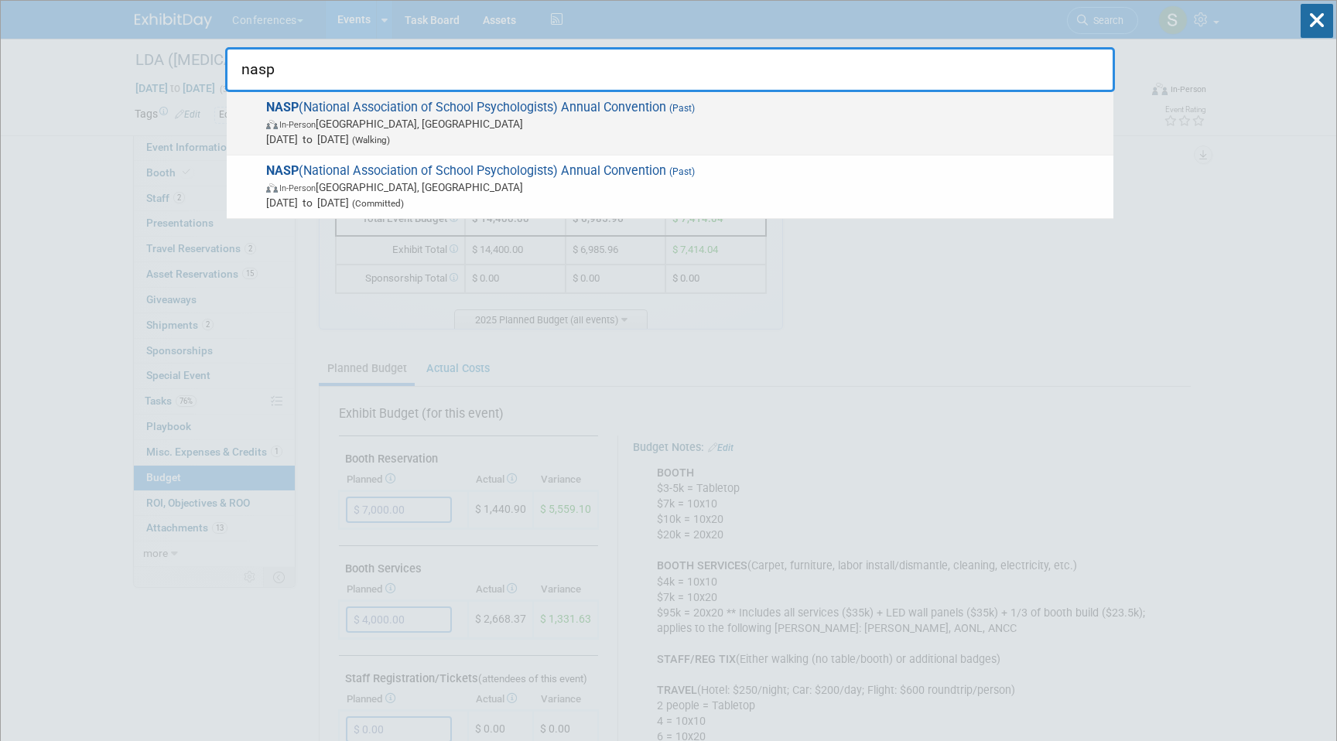
type input "nasp"
click at [633, 106] on span "NASP (National Association of School Psychologists) Annual Convention (Past) In…" at bounding box center [683, 123] width 844 height 47
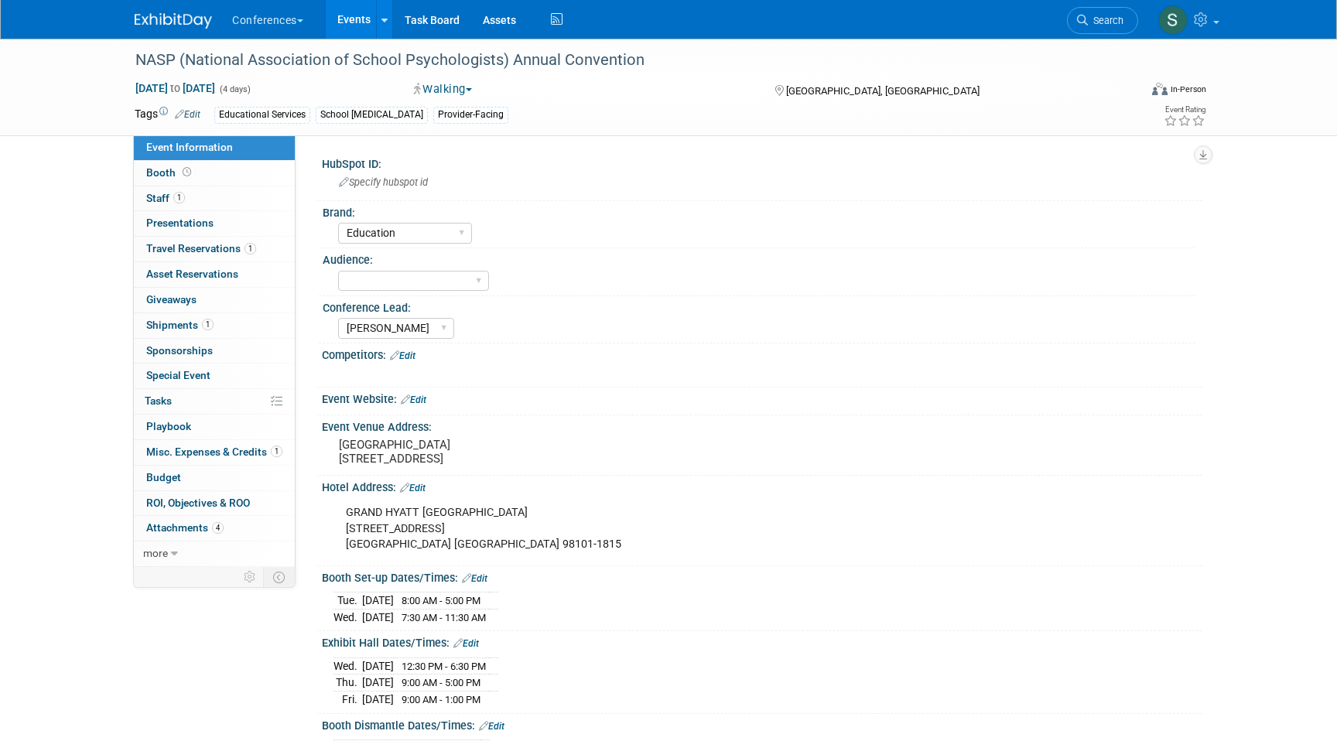
select select "Education"
select select "[PERSON_NAME]"
click at [179, 477] on span "Budget" at bounding box center [163, 477] width 35 height 12
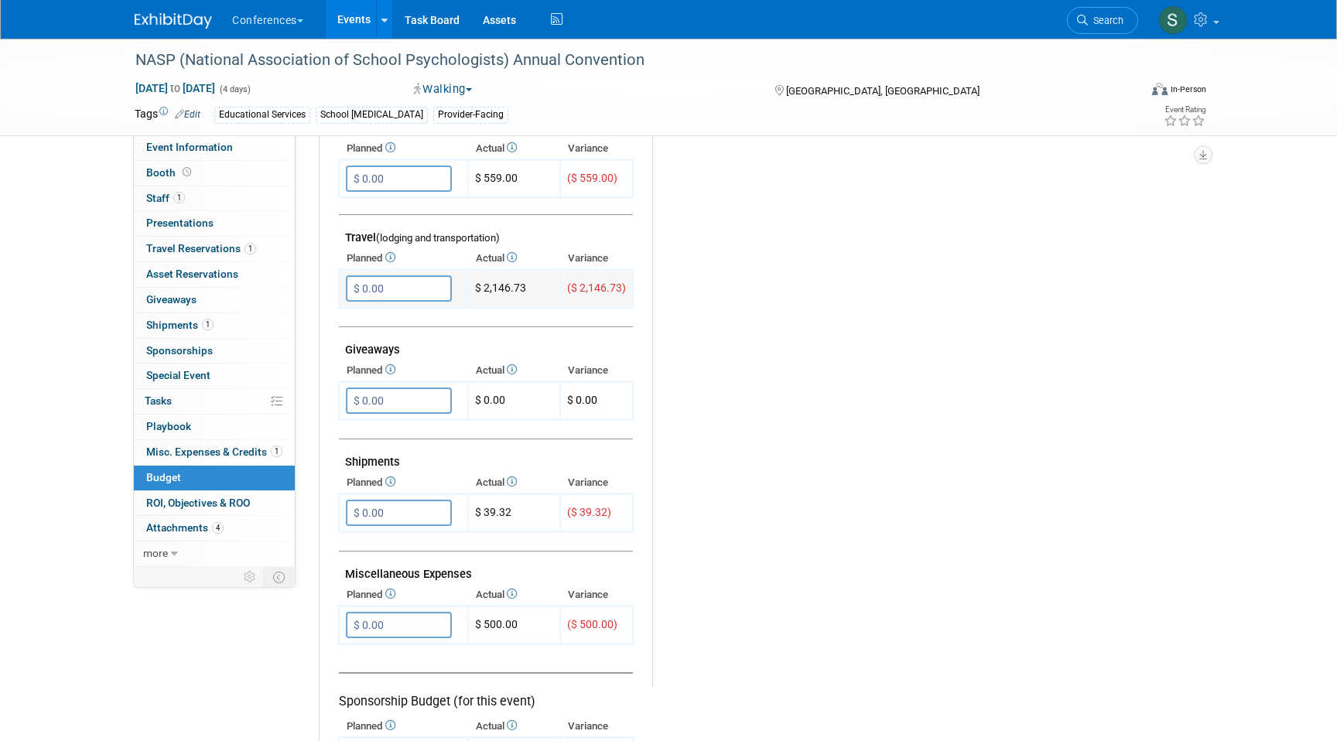
scroll to position [563, 0]
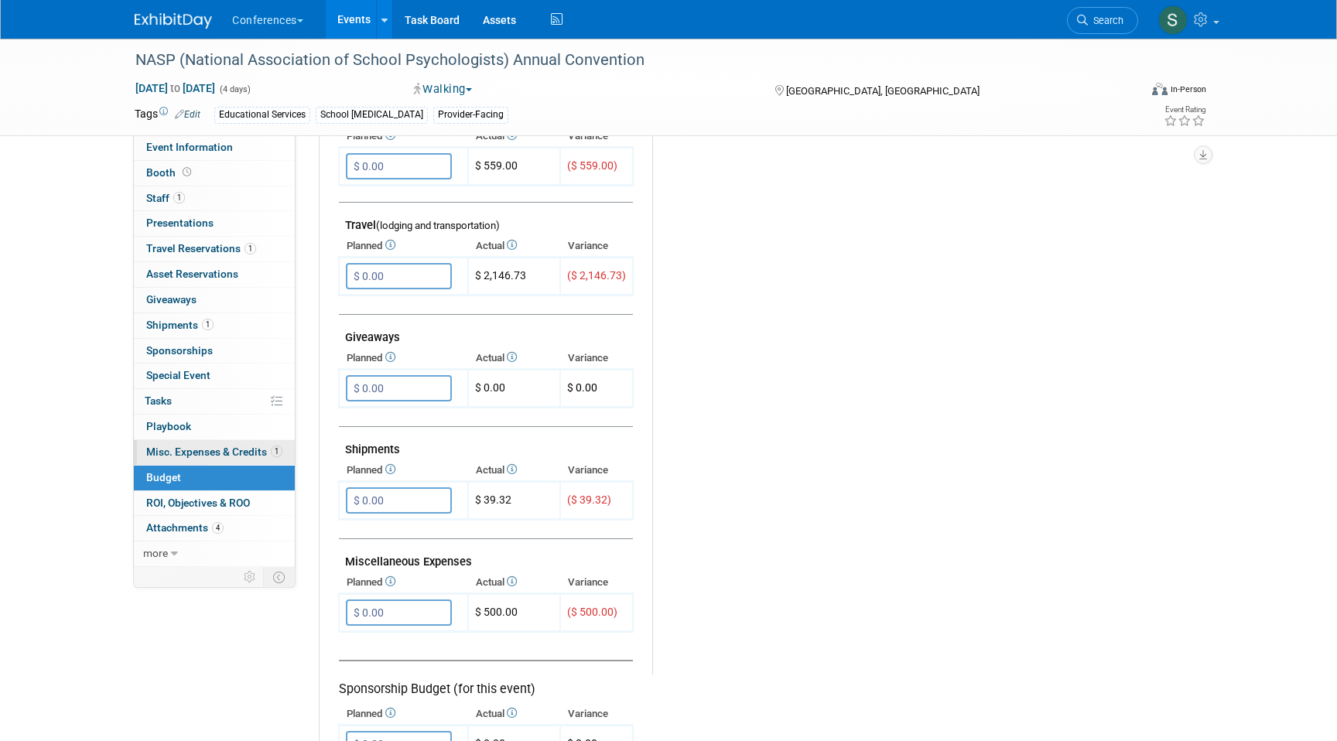
click at [204, 456] on span "Misc. Expenses & Credits 1" at bounding box center [214, 452] width 136 height 12
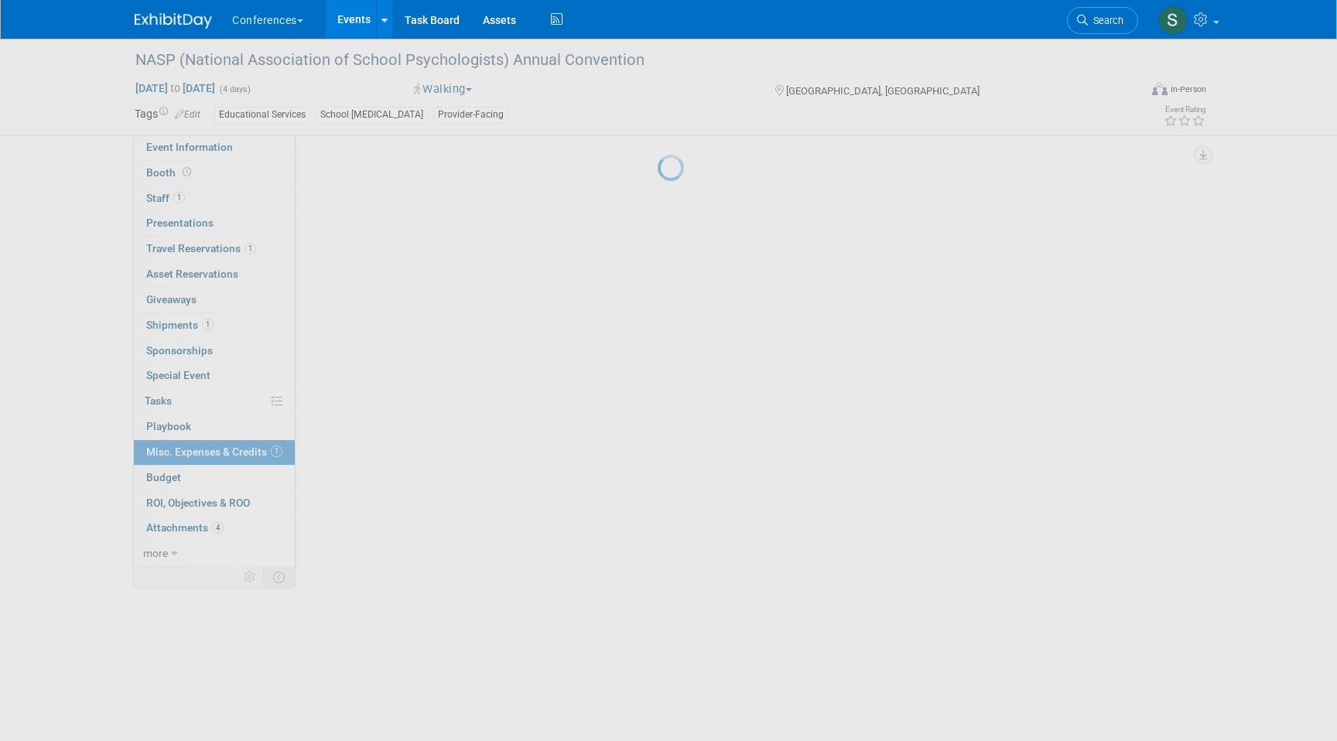
scroll to position [0, 0]
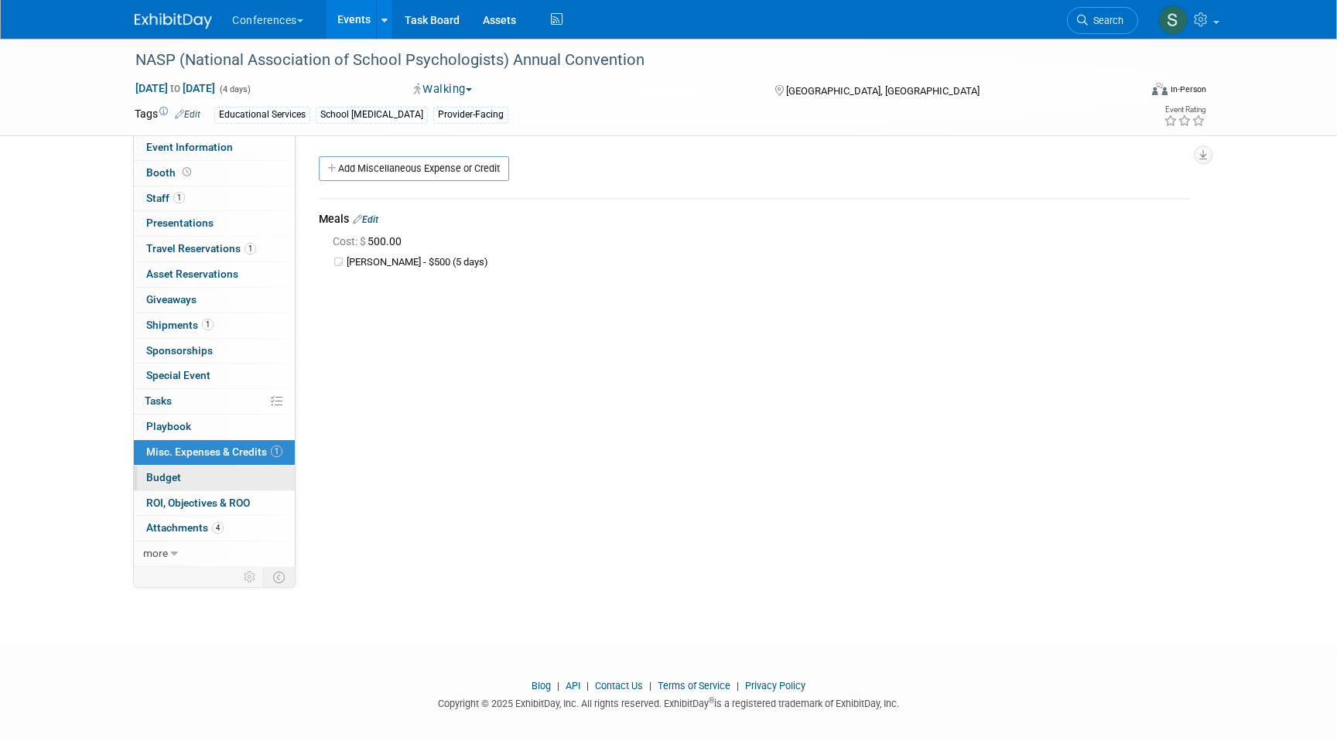
click at [204, 476] on link "Budget" at bounding box center [214, 478] width 161 height 25
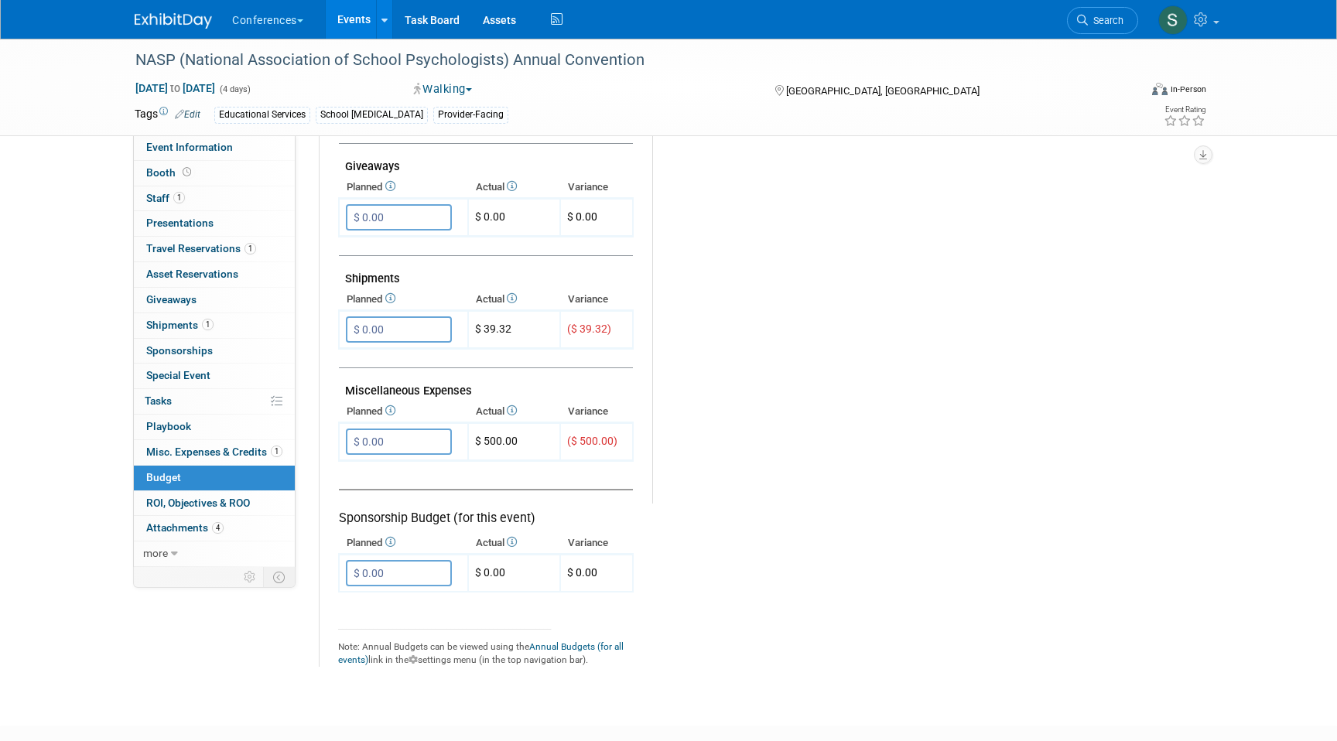
scroll to position [744, 0]
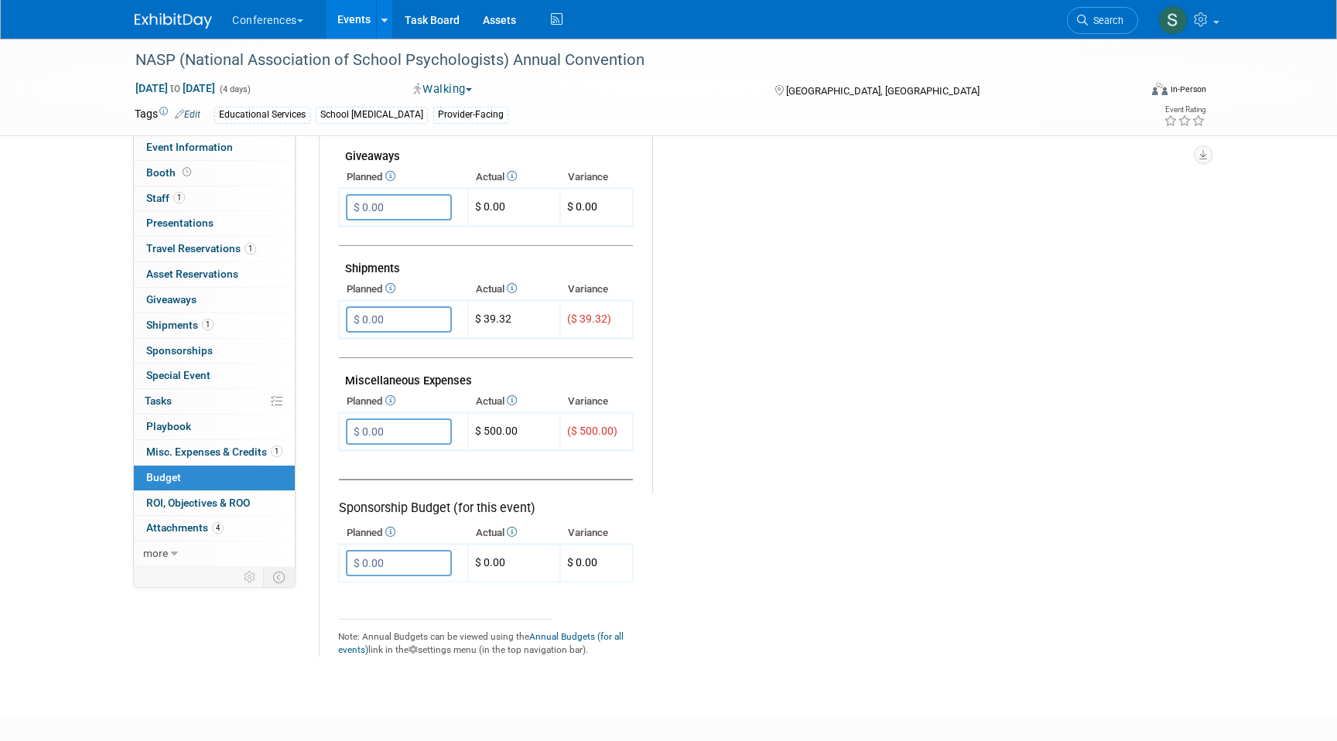
click at [350, 22] on link "Events" at bounding box center [354, 19] width 56 height 39
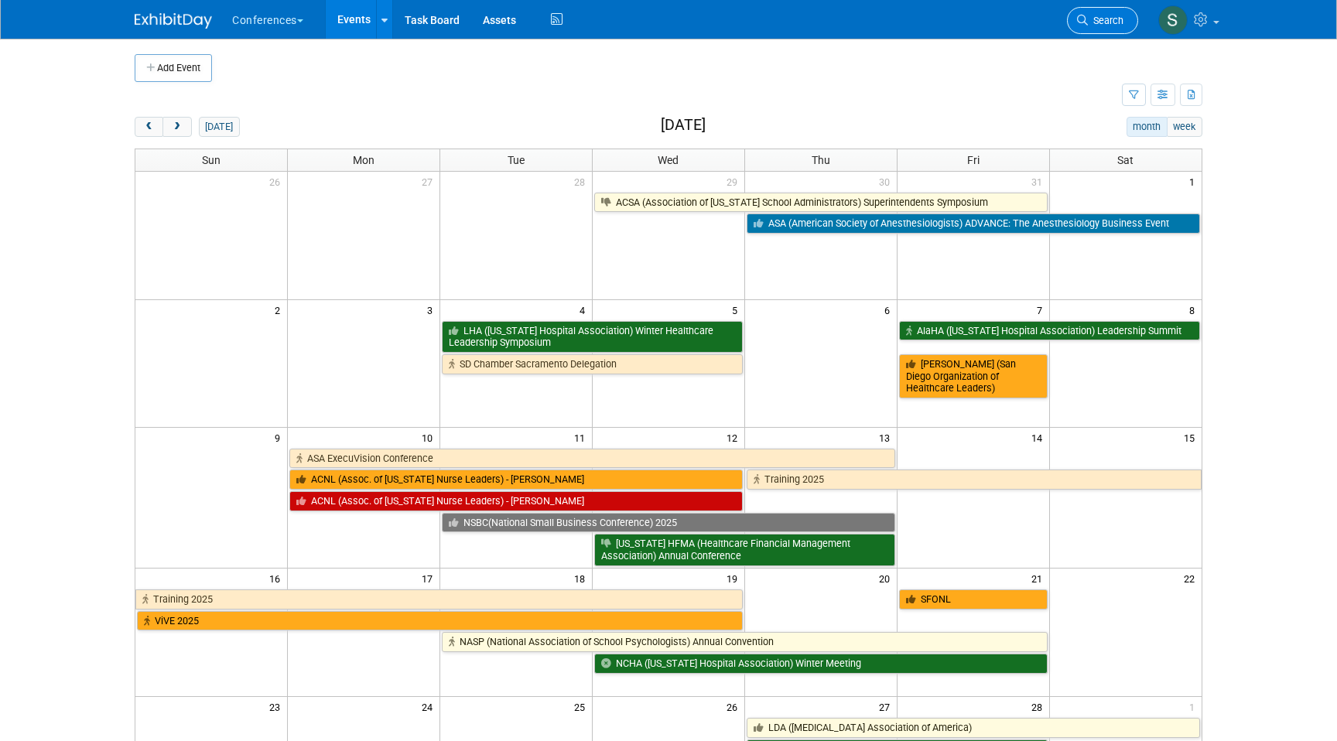
click at [1095, 26] on link "Search" at bounding box center [1102, 20] width 71 height 27
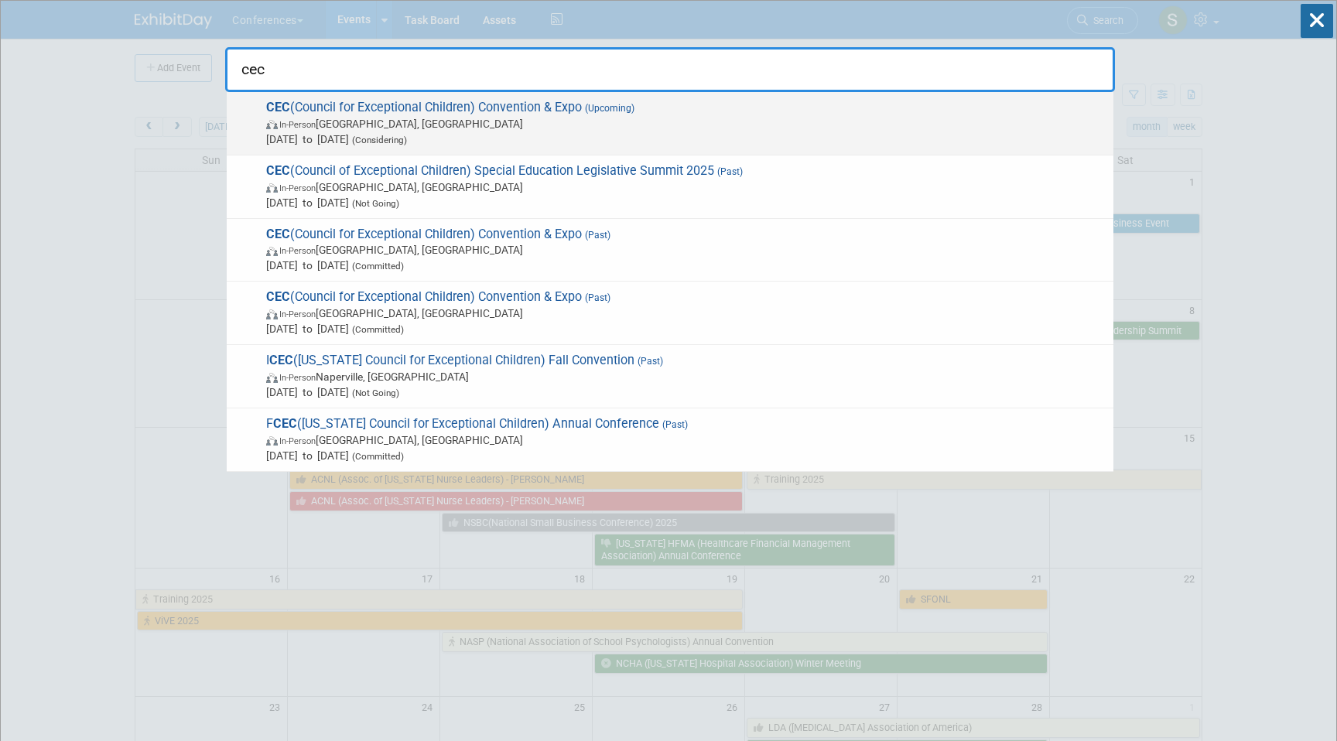
type input "cec"
click at [546, 141] on span "[DATE] to [DATE] (Considering)" at bounding box center [685, 138] width 839 height 15
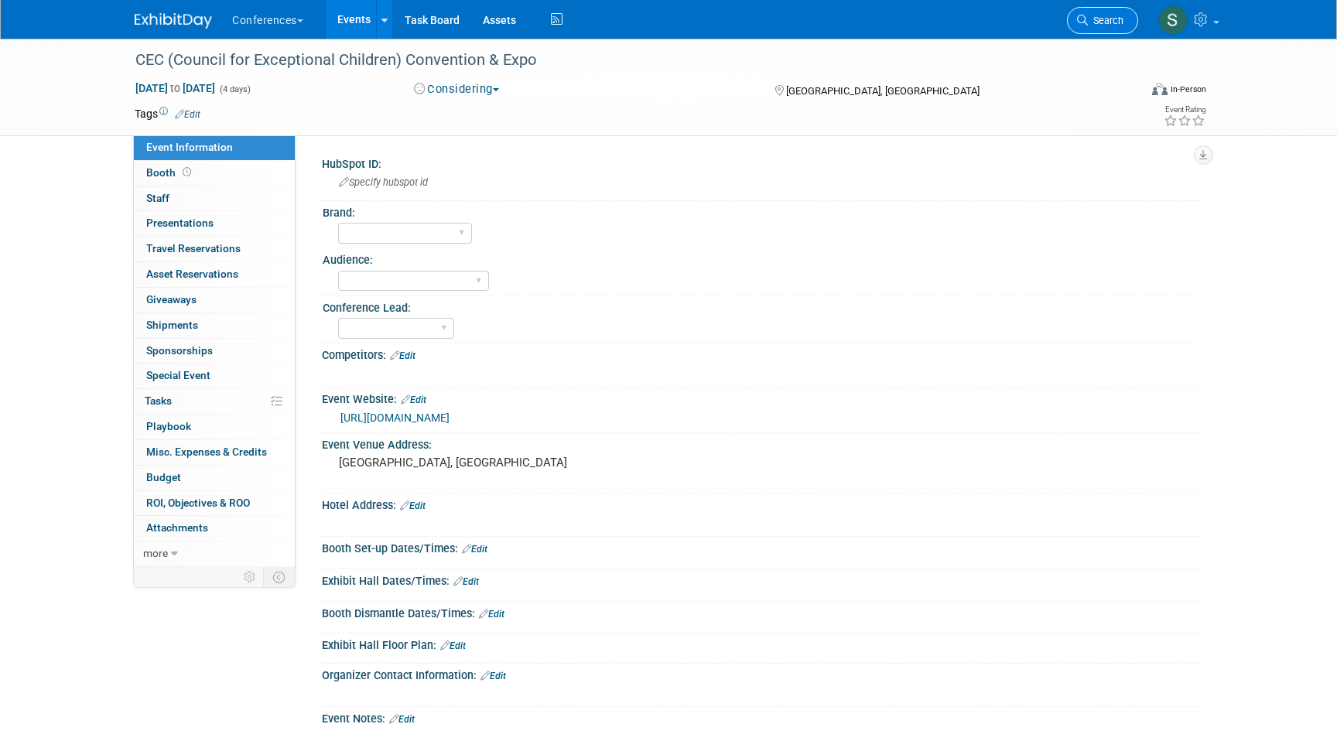
click at [1081, 18] on icon at bounding box center [1082, 20] width 11 height 11
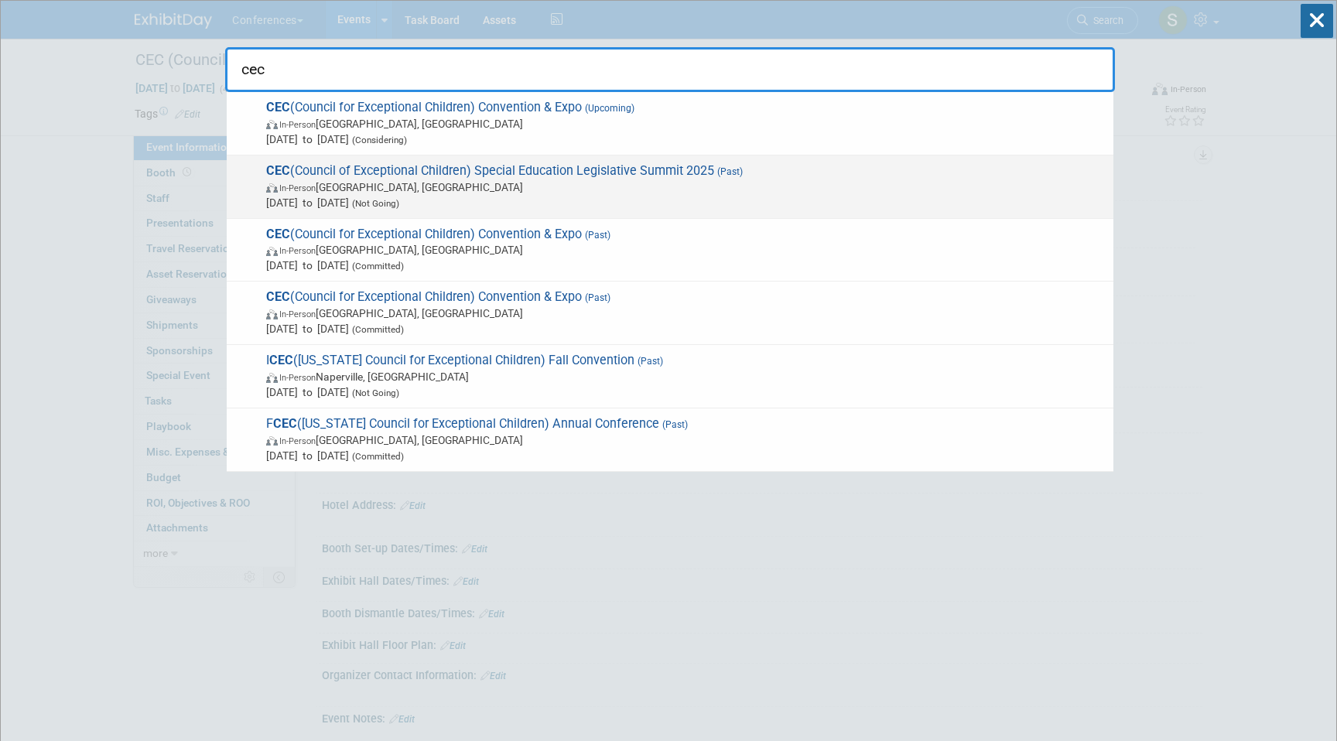
type input "cec"
click at [606, 187] on span "In-Person Alexandria, VA" at bounding box center [685, 186] width 839 height 15
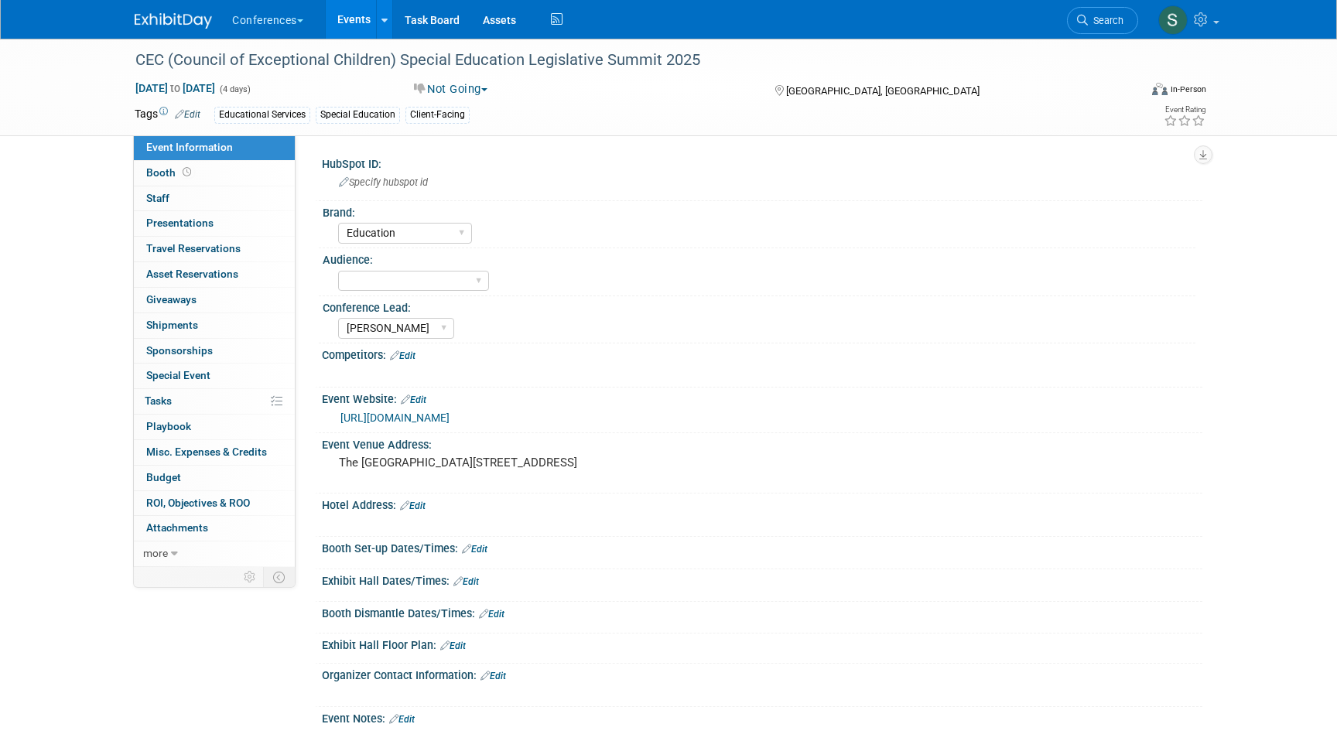
select select "Education"
select select "[PERSON_NAME]"
click at [1088, 19] on span "Search" at bounding box center [1106, 21] width 36 height 12
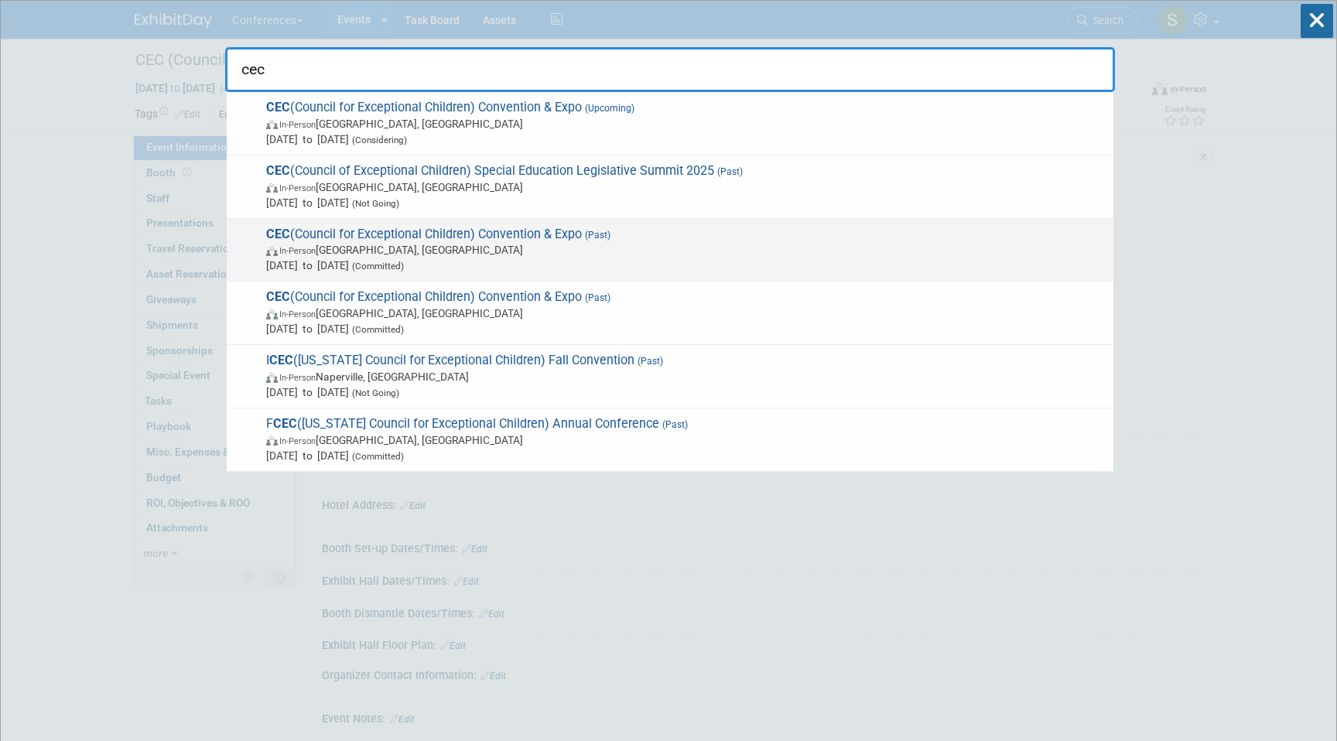
type input "cec"
click at [612, 261] on span "[DATE] to [DATE] (Committed)" at bounding box center [685, 265] width 839 height 15
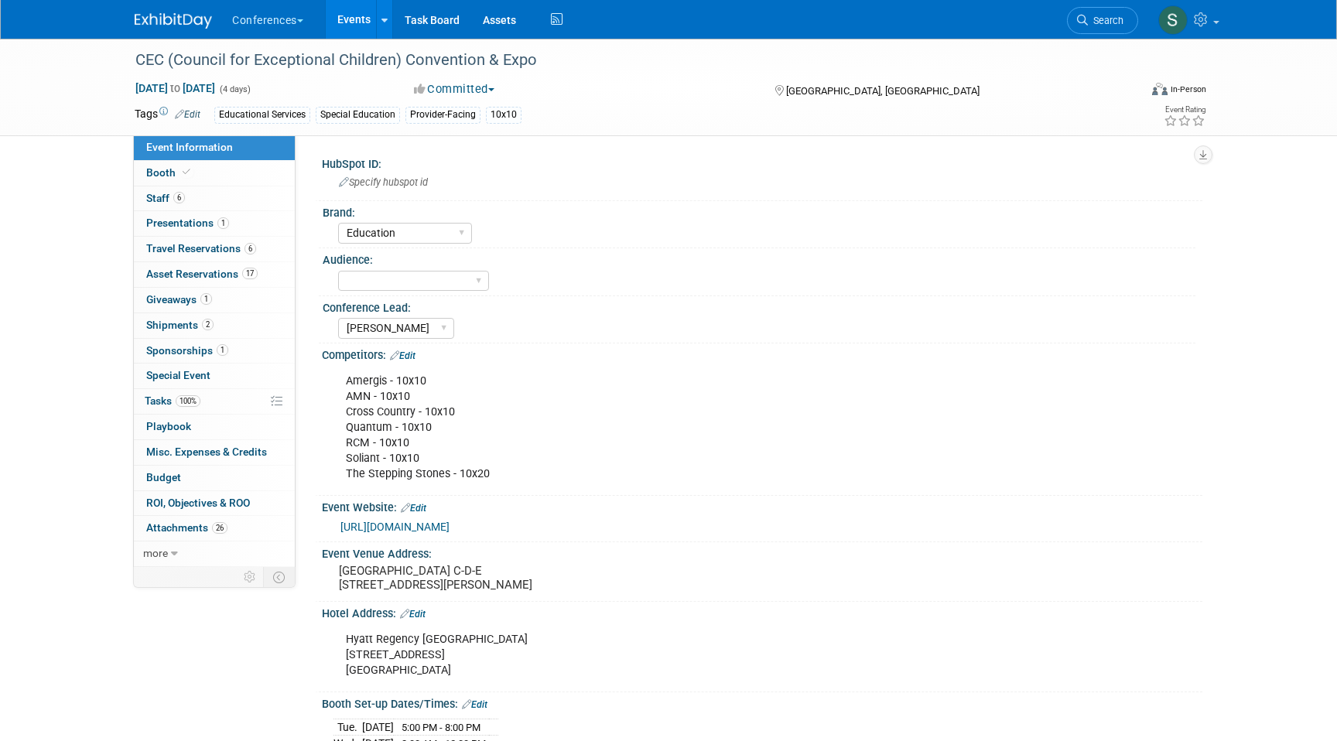
select select "Education"
select select "[PERSON_NAME]"
click at [217, 449] on span "Misc. Expenses & Credits 0" at bounding box center [206, 452] width 121 height 12
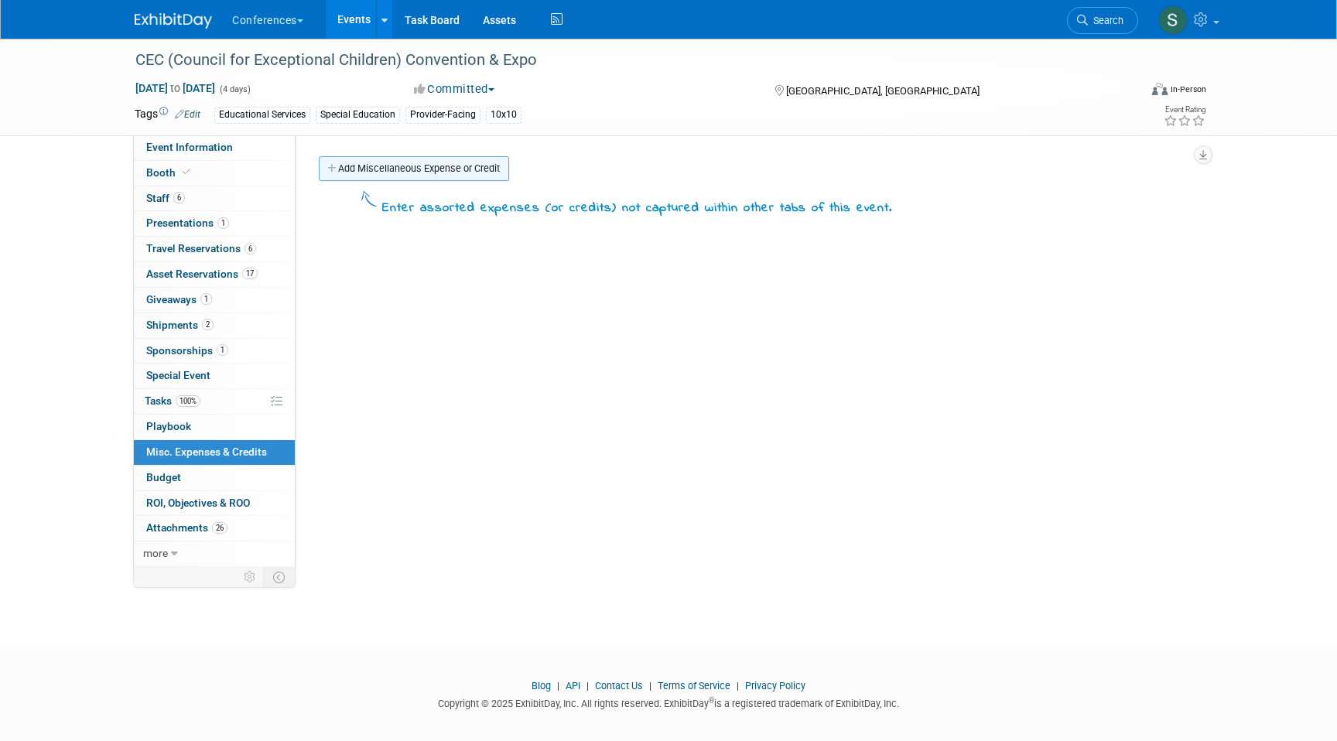
click at [375, 174] on link "Add Miscellaneous Expense or Credit" at bounding box center [414, 168] width 190 height 25
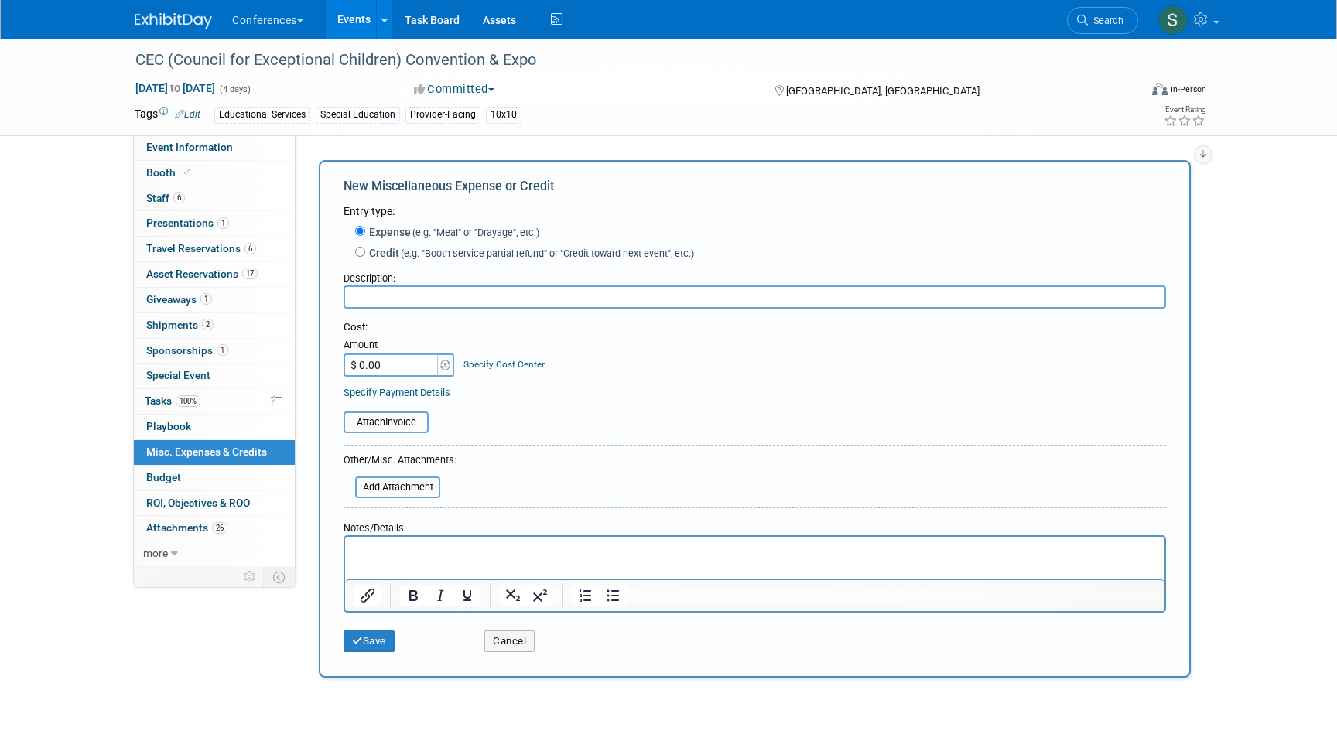
click at [388, 374] on input "$ 0.00" at bounding box center [391, 364] width 97 height 23
type input "$ 2,000.00"
click at [494, 367] on link "Specify Cost Center" at bounding box center [503, 364] width 81 height 11
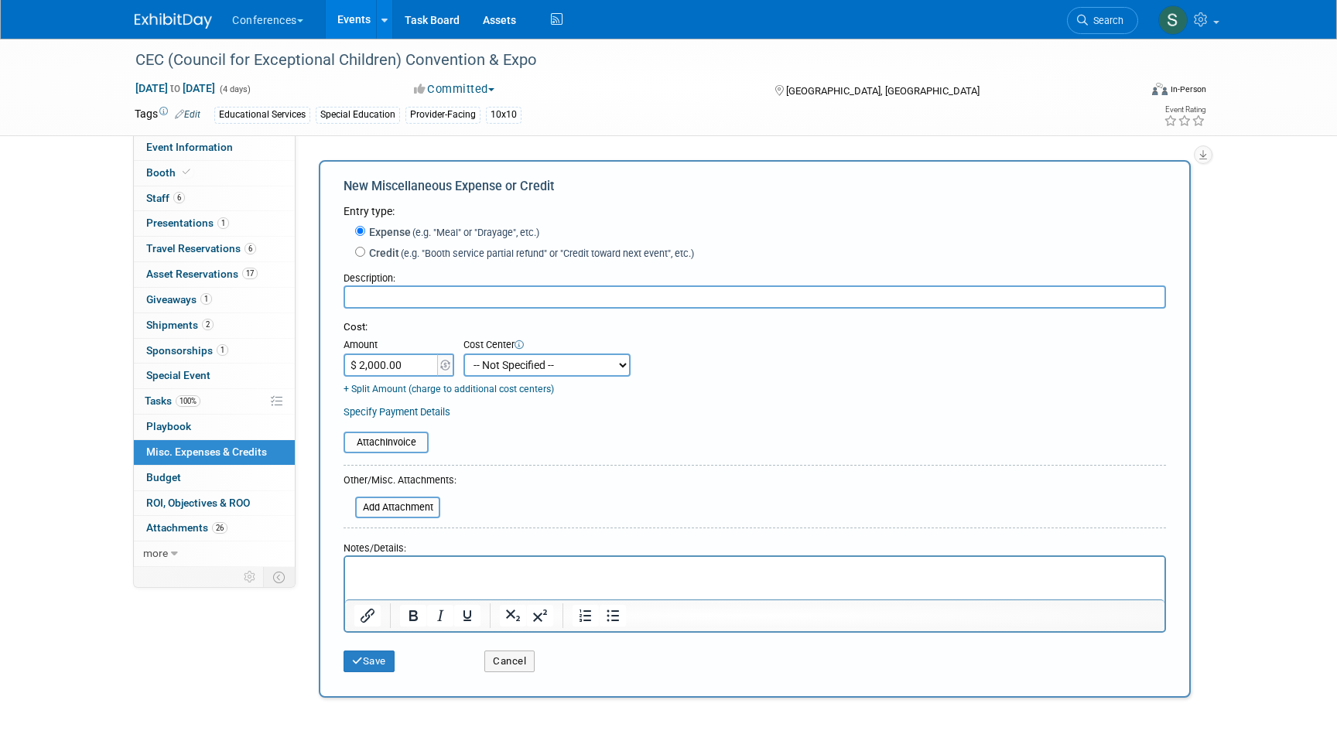
click at [502, 377] on select "-- Not Specified -- Aya Education Aya Healthcare Aya Locums Bespoke Corporate D…" at bounding box center [546, 364] width 167 height 23
select select "18965871"
click at [463, 353] on select "-- Not Specified -- Aya Education Aya Healthcare Aya Locums Bespoke Corporate D…" at bounding box center [546, 364] width 167 height 23
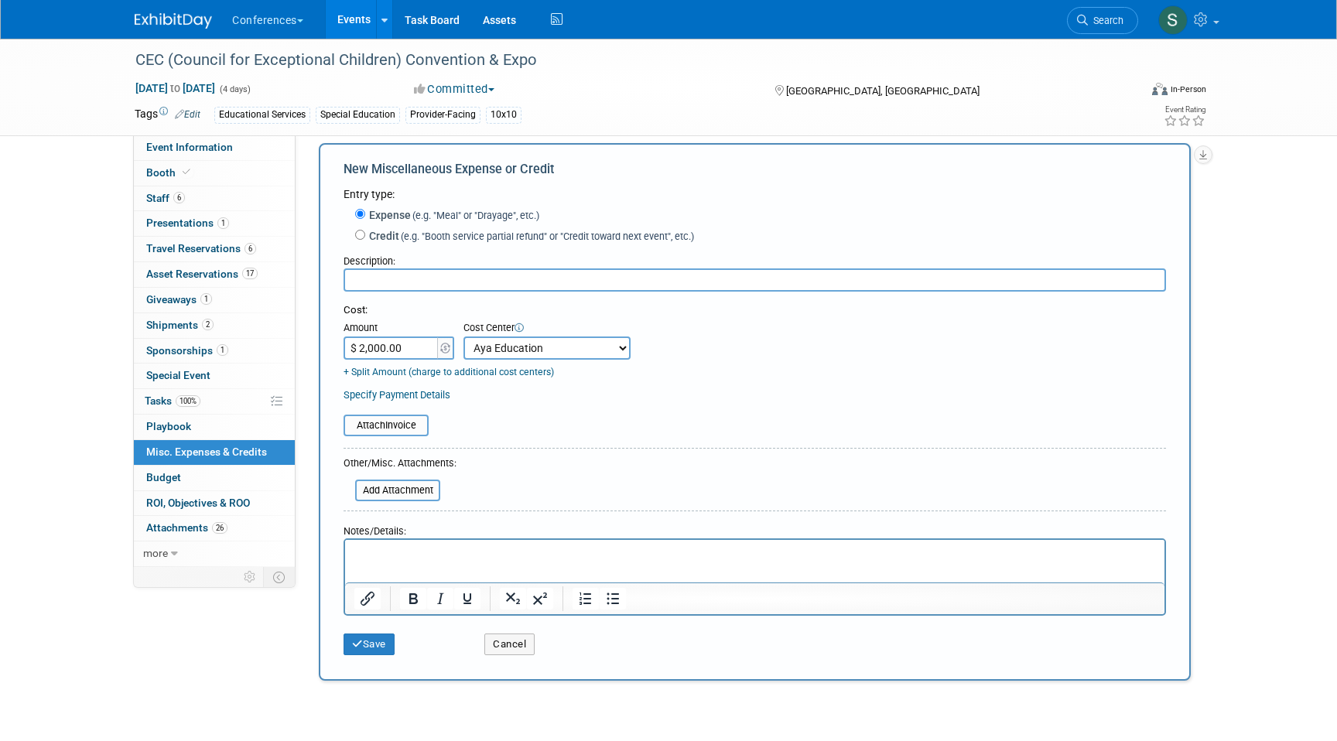
click at [385, 283] on input "text" at bounding box center [754, 279] width 822 height 23
type input "Food"
click at [379, 545] on html at bounding box center [754, 550] width 819 height 22
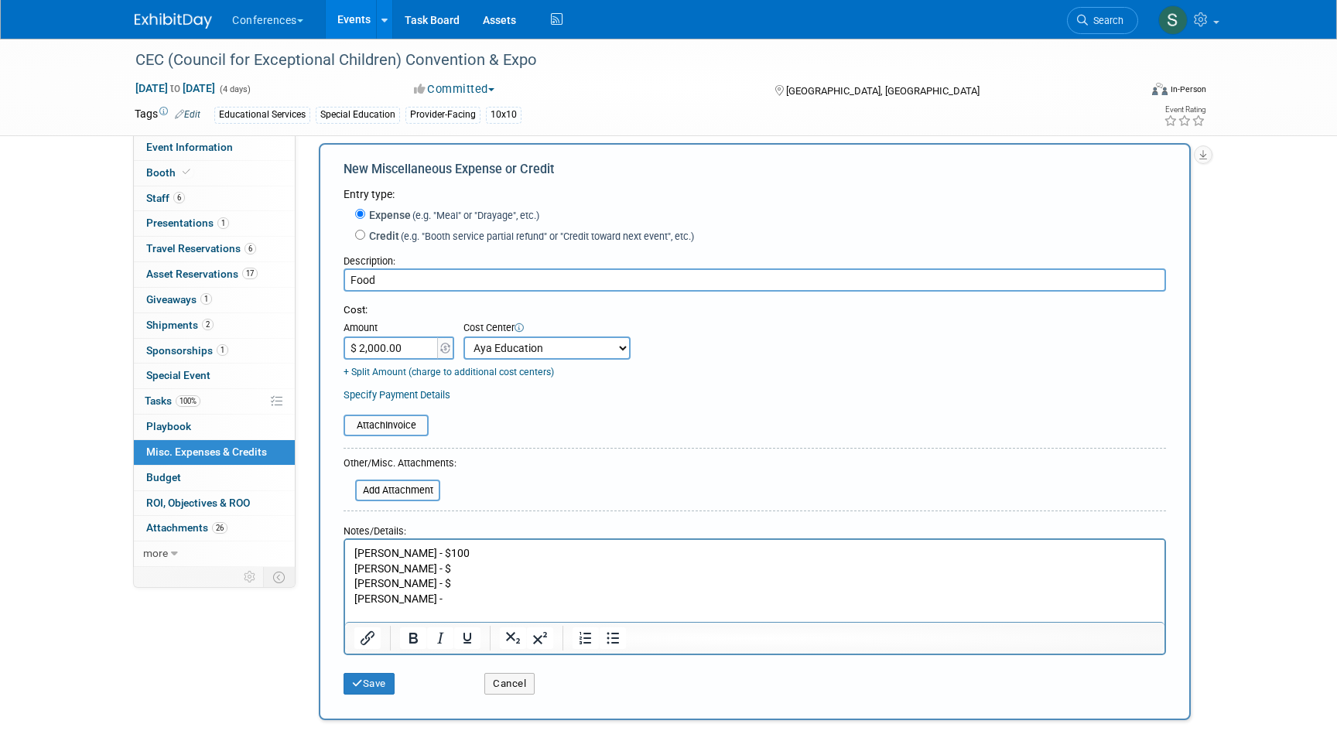
scroll to position [0, 0]
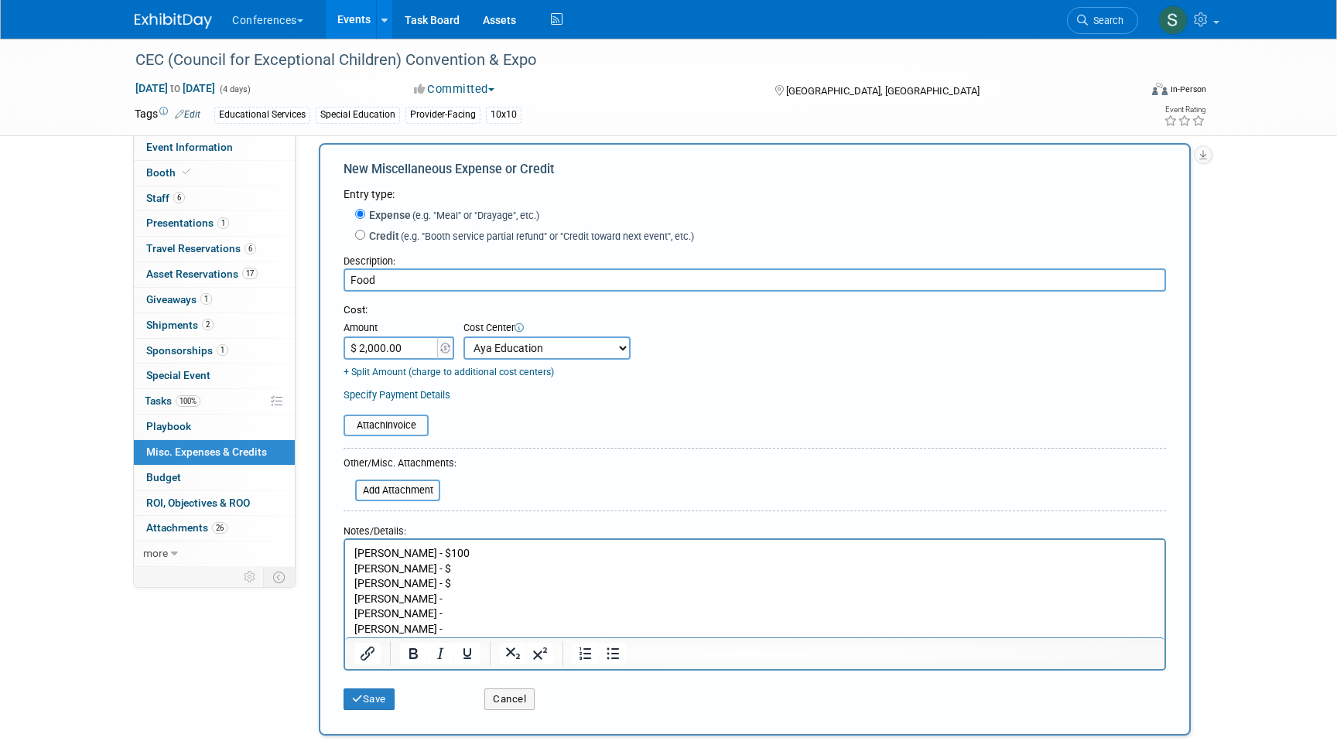
click at [401, 601] on p "Minal -" at bounding box center [754, 598] width 801 height 15
click at [399, 615] on p "Bobby -" at bounding box center [754, 613] width 801 height 15
click at [417, 633] on p "Sophie -" at bounding box center [754, 628] width 801 height 15
click at [375, 705] on button "Save" at bounding box center [368, 699] width 51 height 22
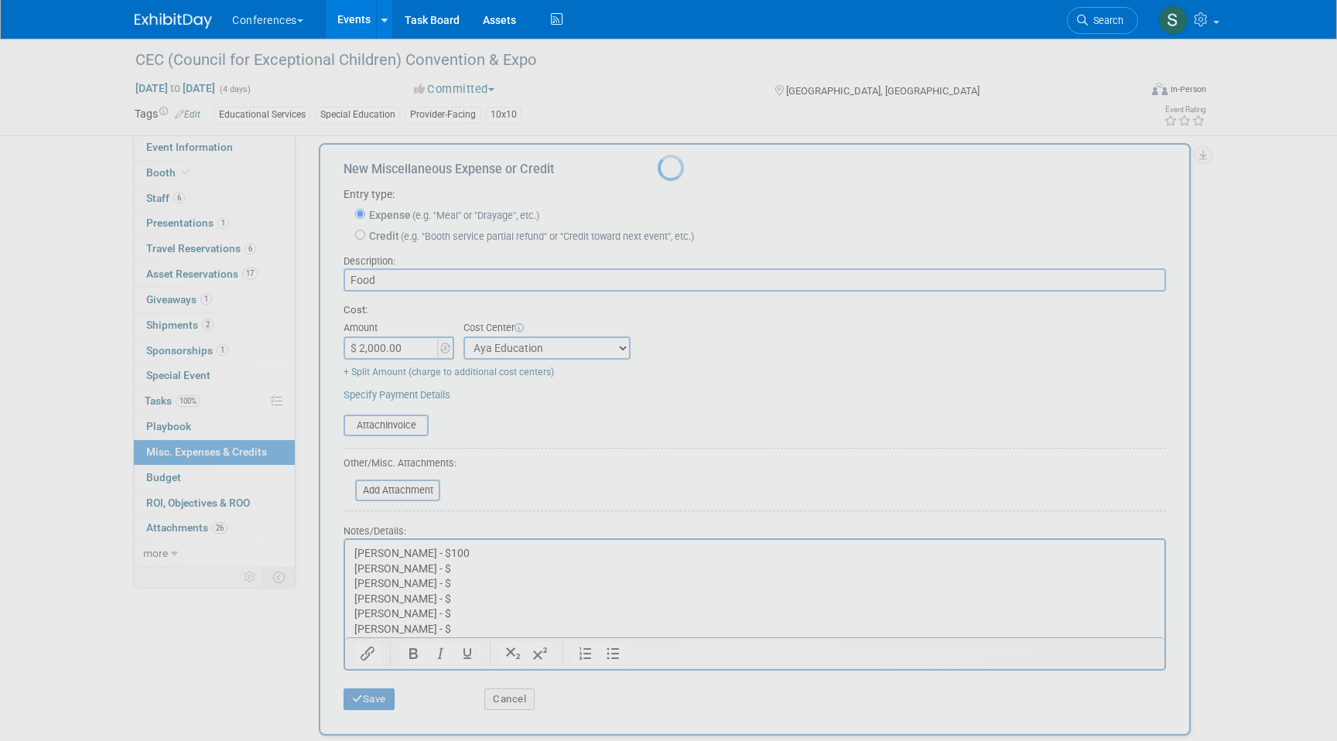
scroll to position [12, 0]
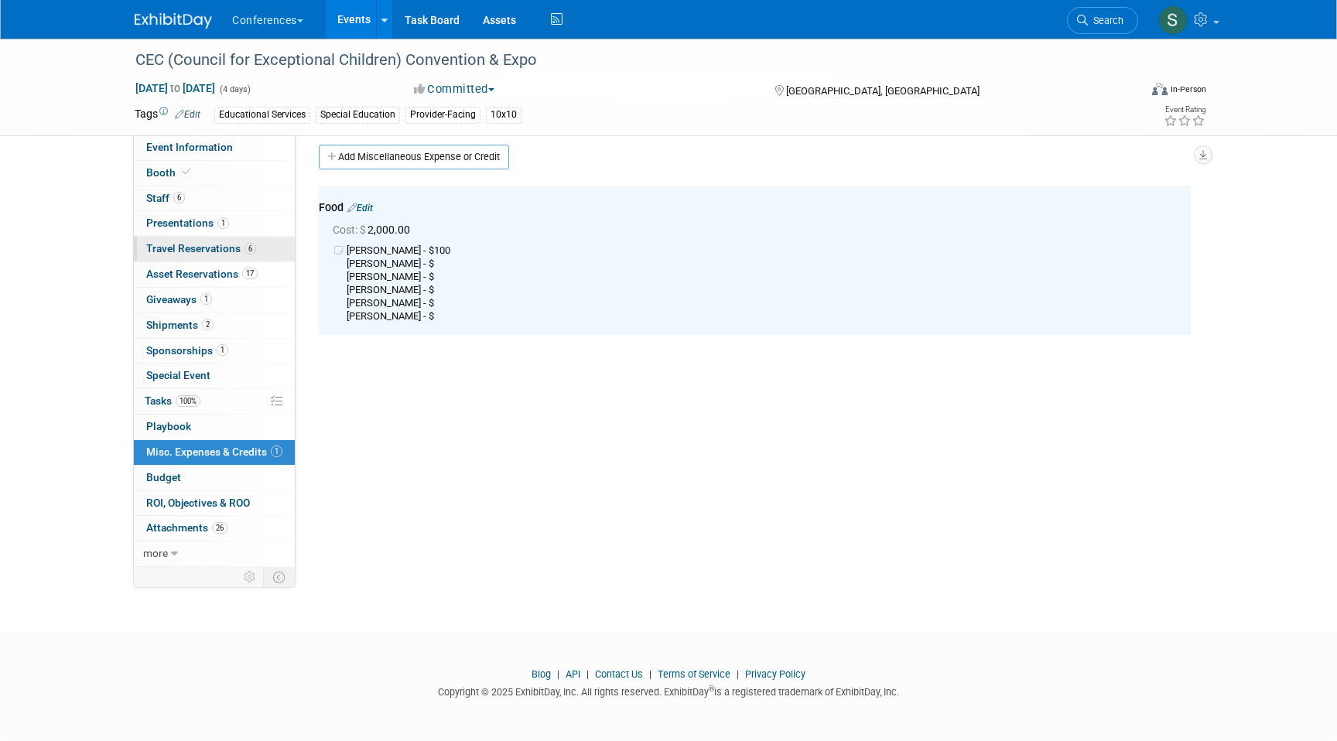
click at [233, 247] on span "Travel Reservations 6" at bounding box center [201, 248] width 110 height 12
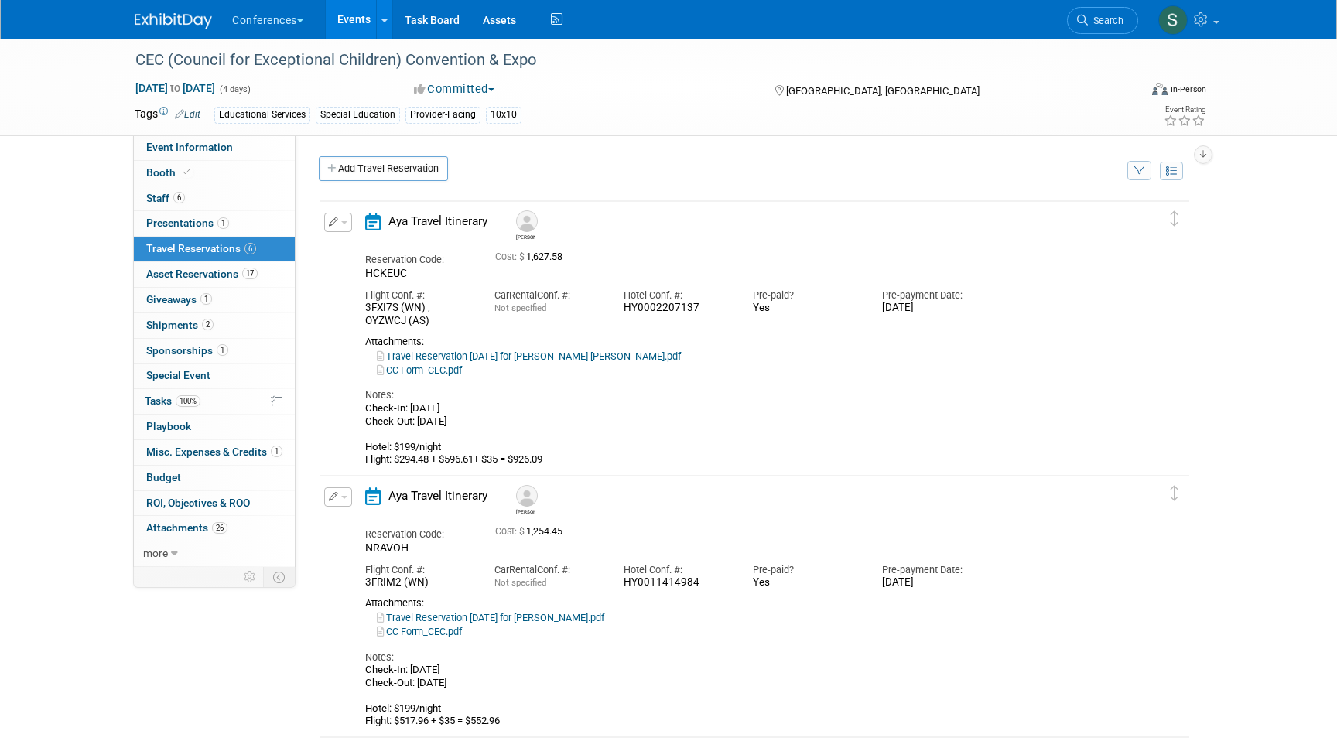
scroll to position [27, 0]
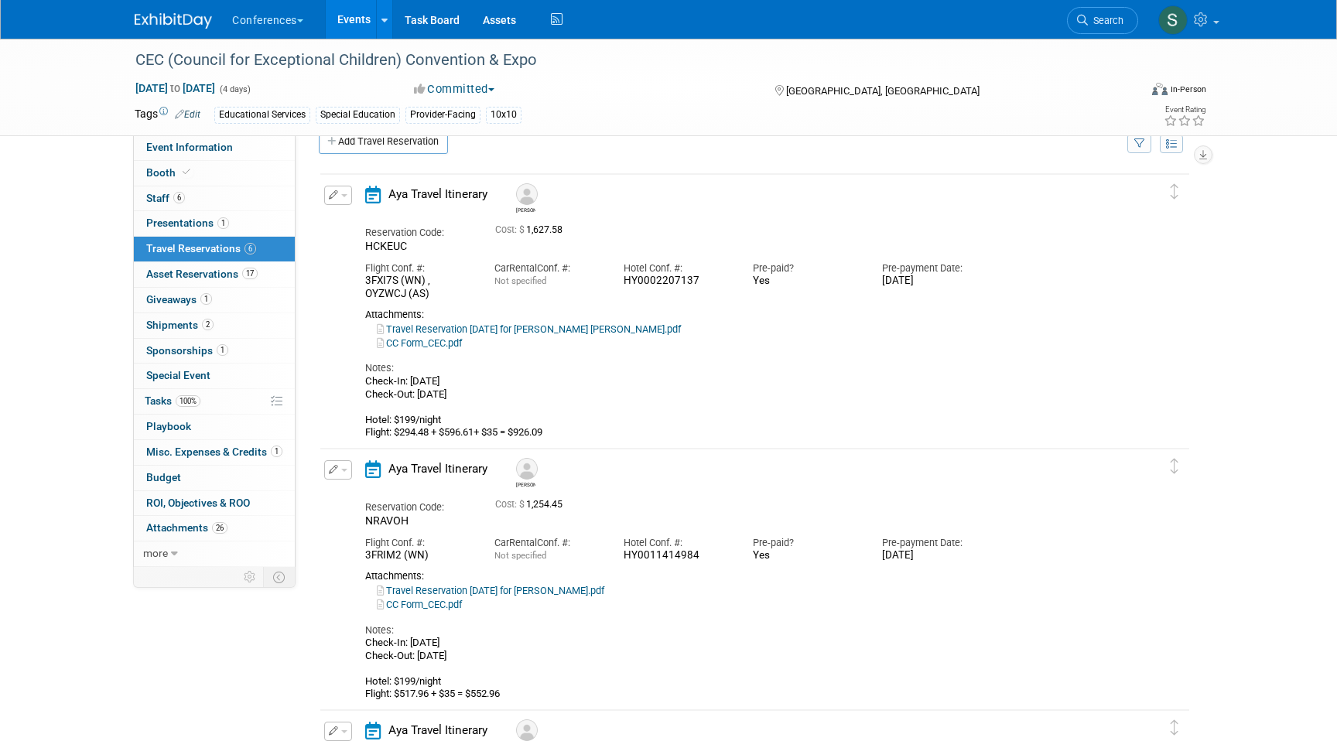
click at [522, 330] on link "Travel Reservation March 11 for SARAH JEAN PAUL.pdf" at bounding box center [529, 329] width 304 height 12
click at [200, 456] on span "Misc. Expenses & Credits 1" at bounding box center [214, 452] width 136 height 12
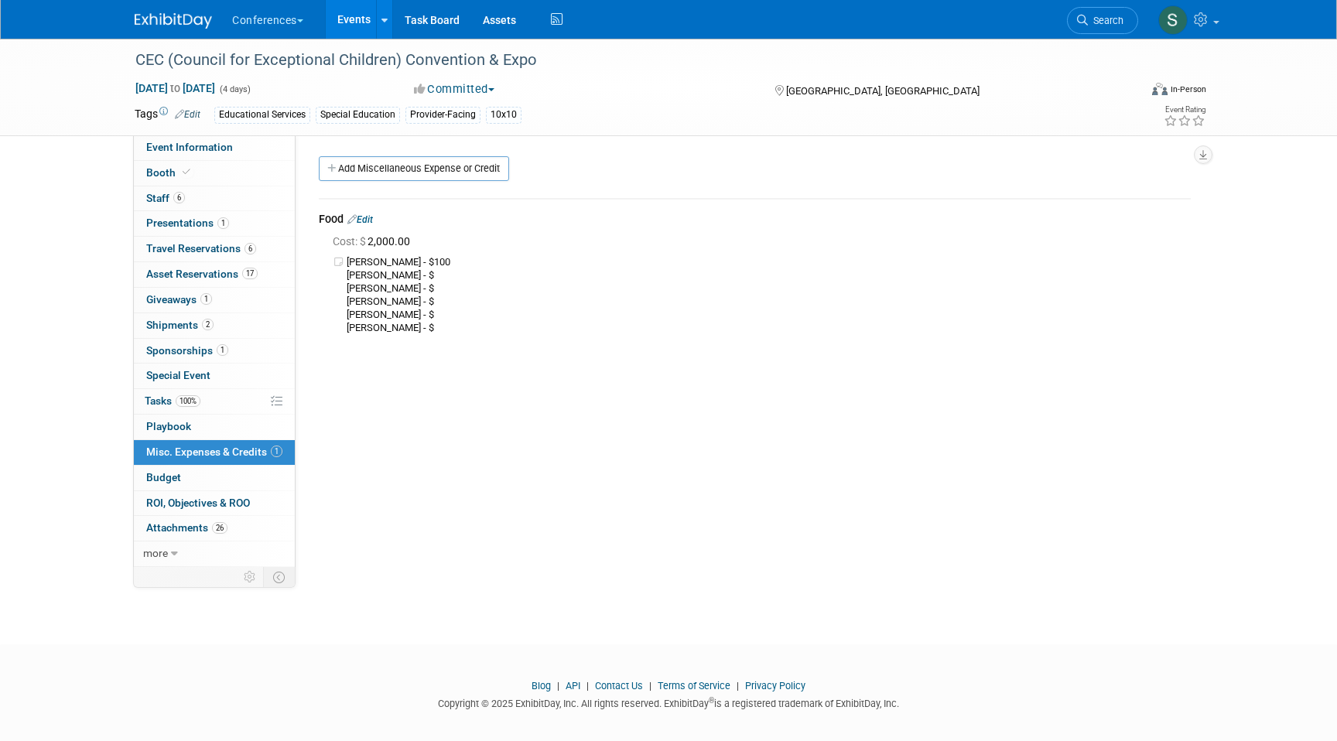
click at [365, 209] on td "Food Edit Cost: $ 2,000.00" at bounding box center [755, 273] width 872 height 148
click at [365, 220] on link "Edit" at bounding box center [360, 219] width 26 height 11
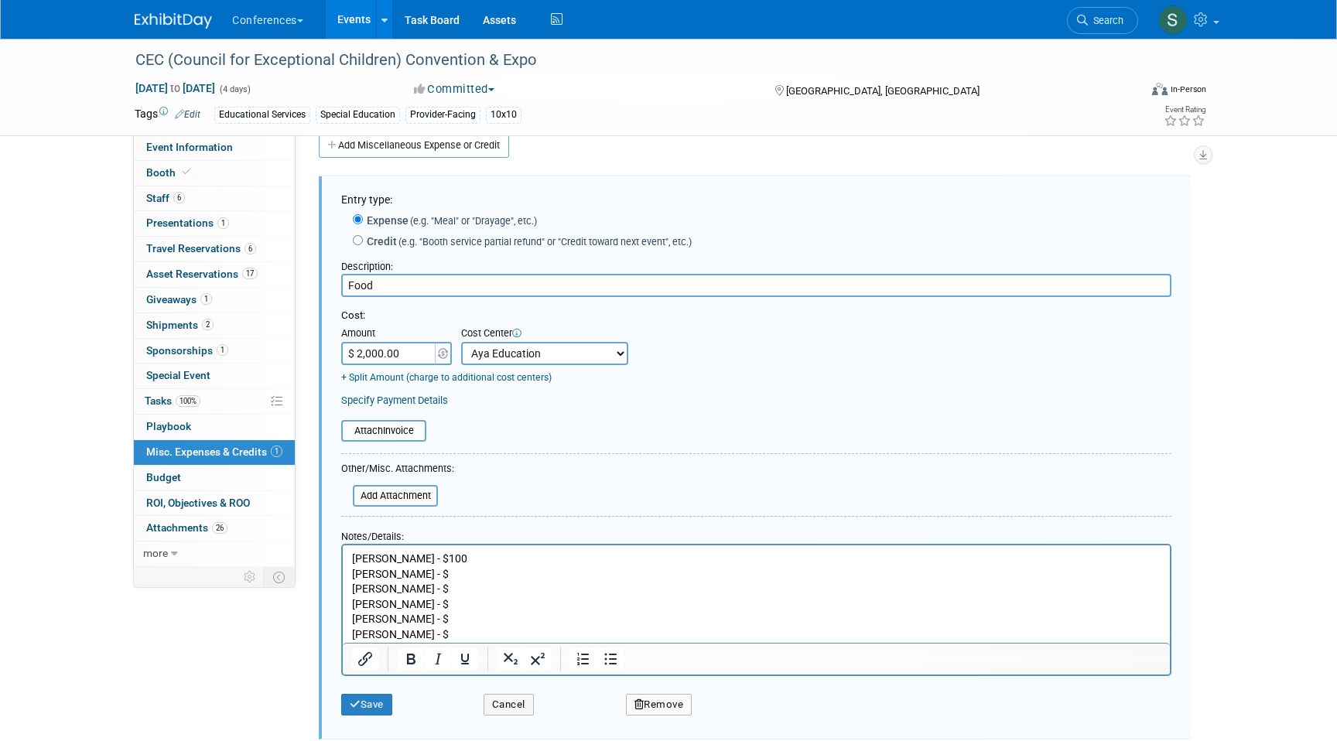
click at [425, 575] on p "Courtney - $100 Sarah Paul - $ Shannon - $ Minal - $ Bobby - $ Sophie - $" at bounding box center [756, 596] width 809 height 91
click at [421, 585] on p "Courtney - $100 Sarah Paul - $400 Shannon - $ Minal - $ Bobby - $ Sophie - $" at bounding box center [756, 596] width 809 height 91
click at [371, 711] on button "Save" at bounding box center [366, 705] width 51 height 22
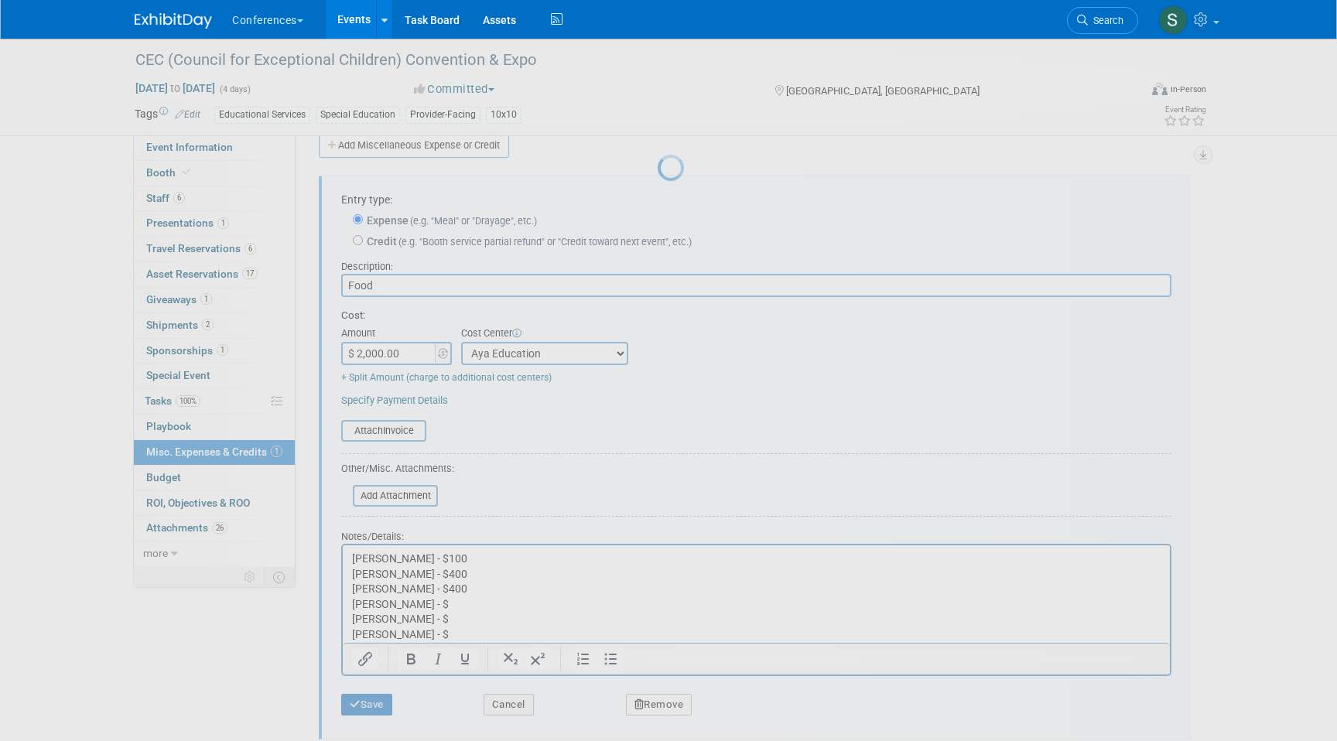
scroll to position [12, 0]
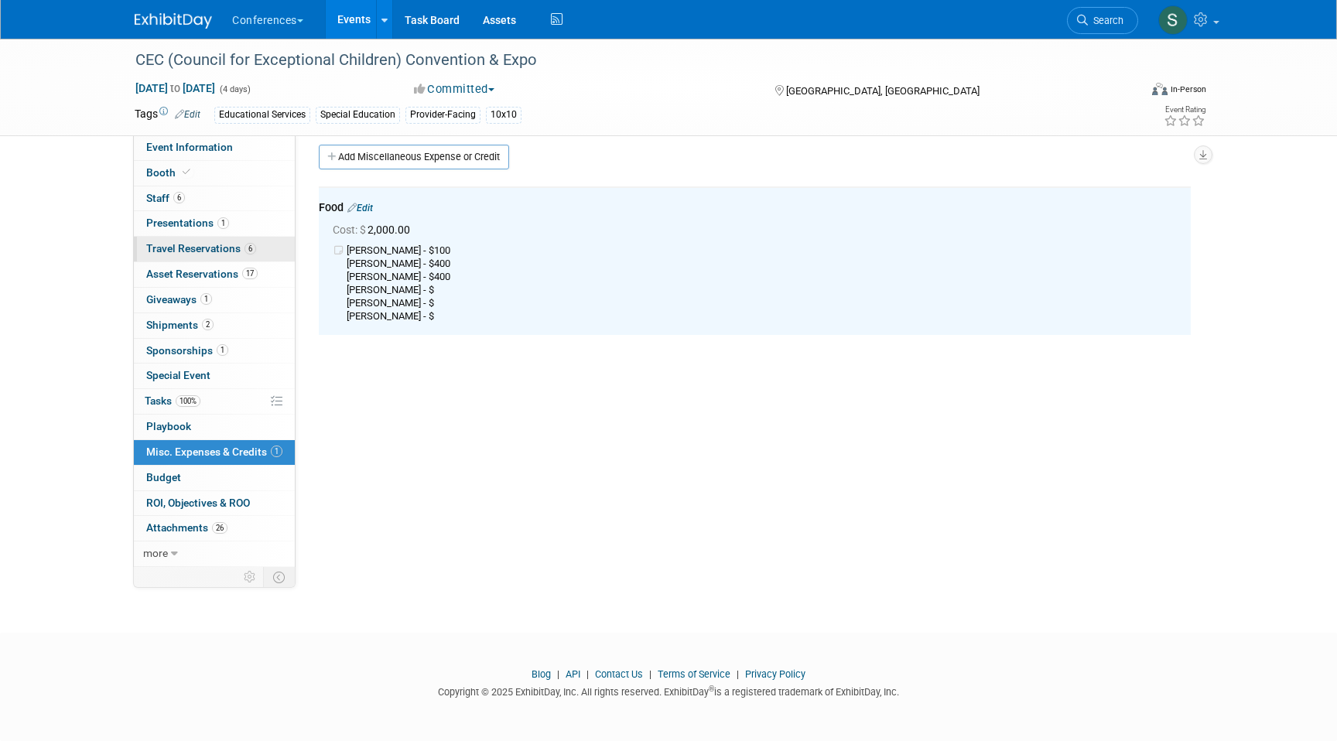
click at [201, 255] on link "6 Travel Reservations 6" at bounding box center [214, 249] width 161 height 25
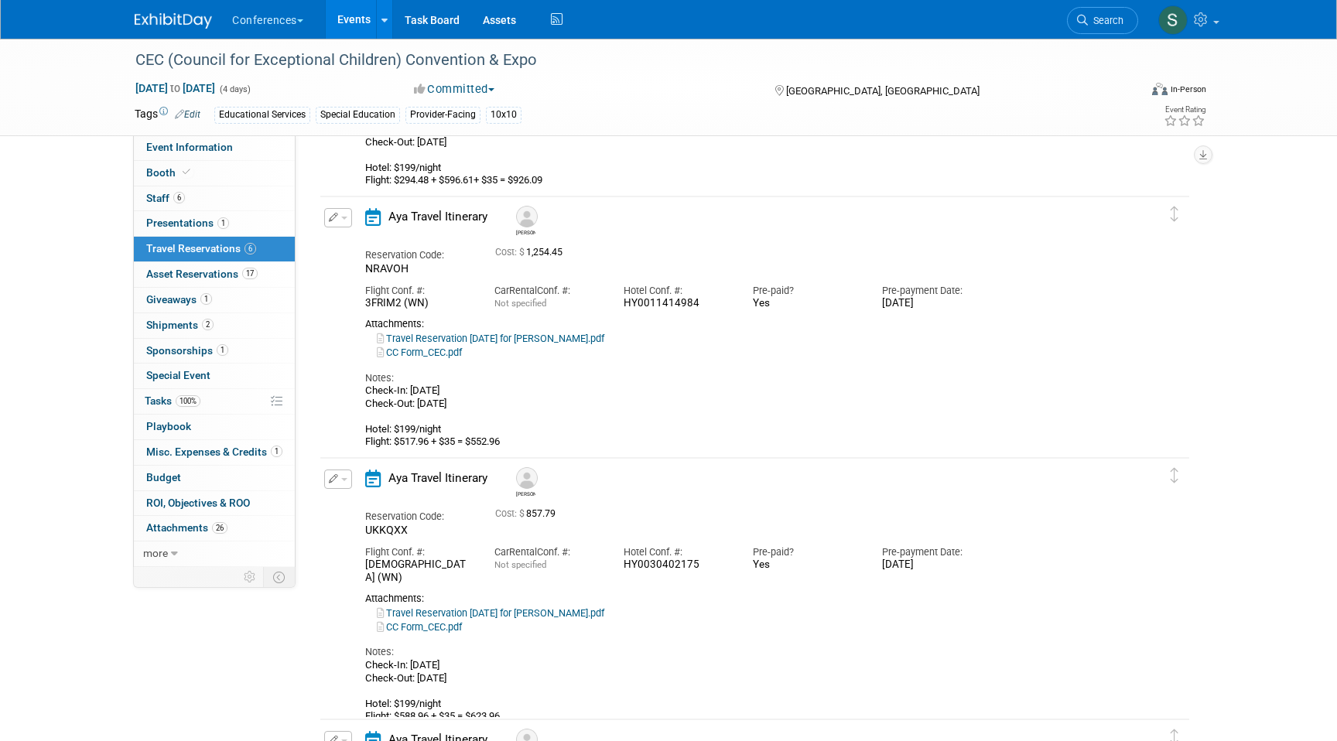
scroll to position [282, 0]
click at [551, 333] on link "Travel Reservation March 11 for SHANNON M FILIPPONI.pdf" at bounding box center [490, 336] width 227 height 12
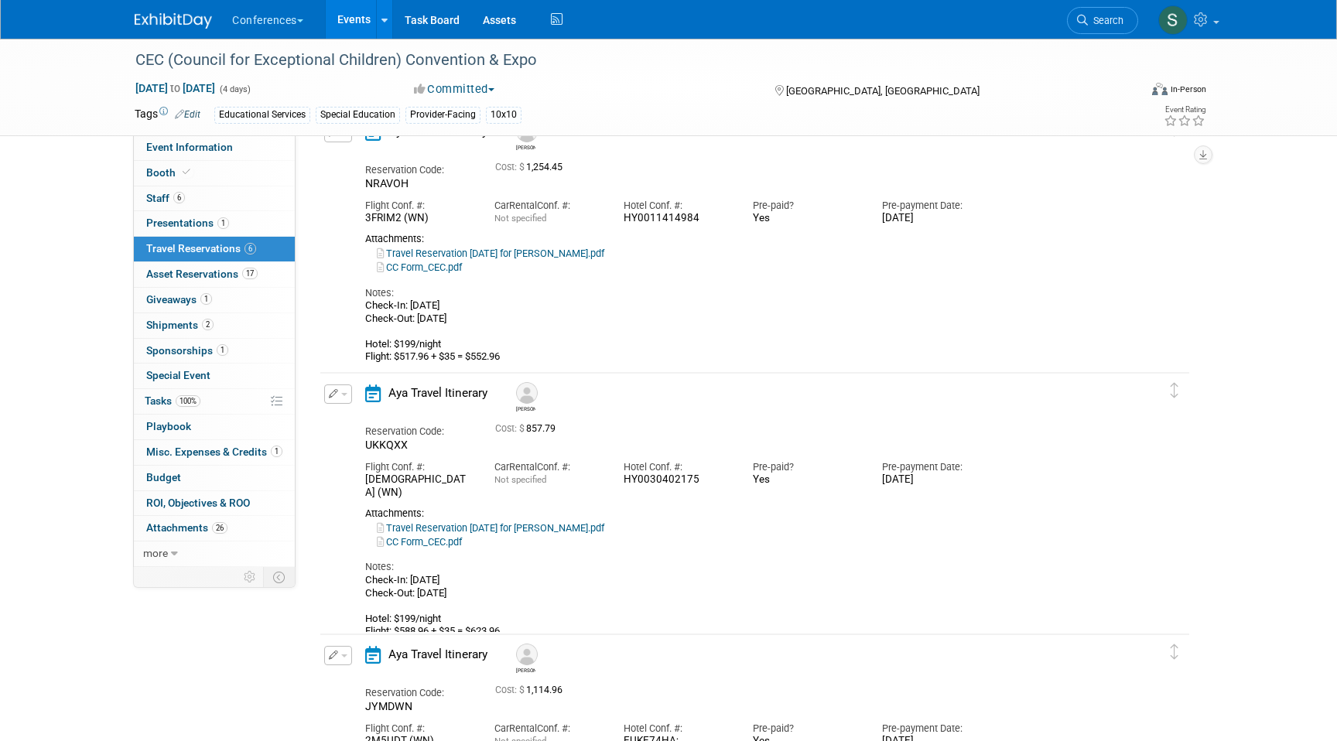
scroll to position [368, 0]
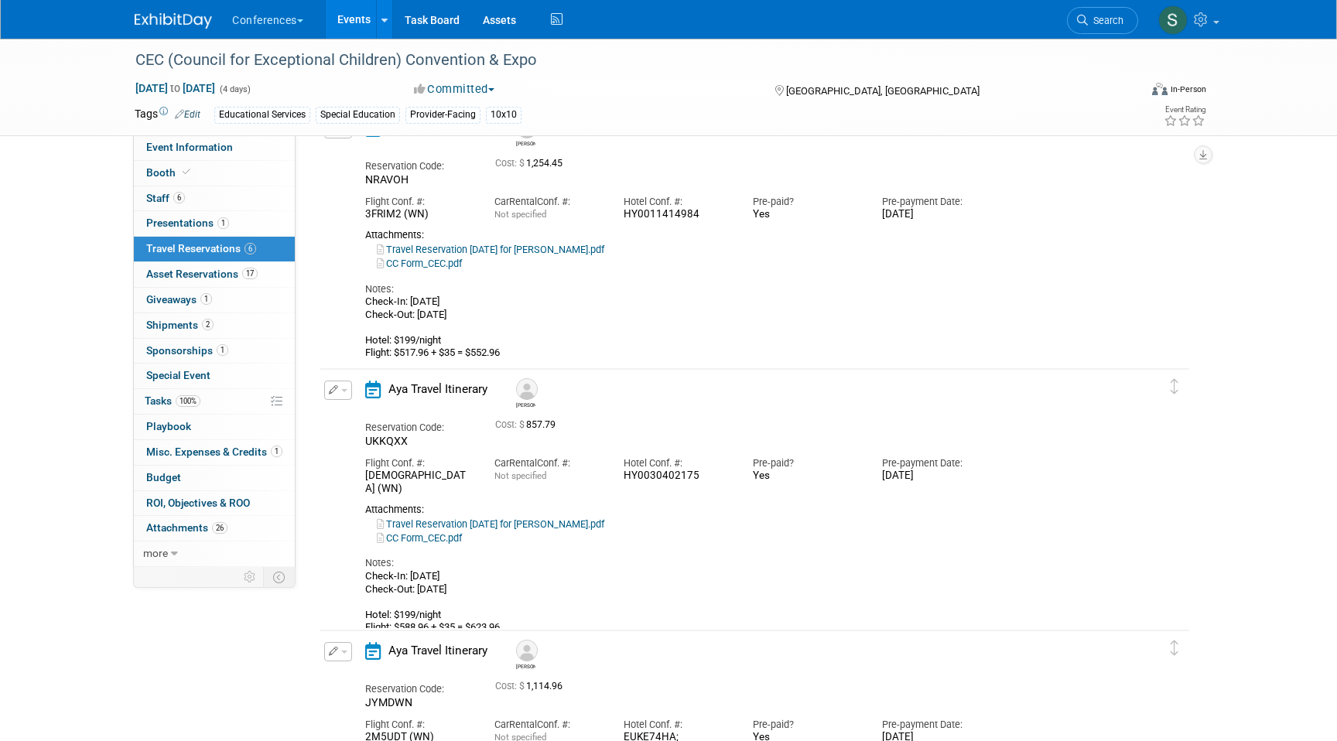
click at [533, 518] on link "Travel Reservation March 12 for COURTNEY NORMAN.pdf" at bounding box center [490, 524] width 227 height 12
click at [547, 251] on link "Travel Reservation March 11 for SHANNON M FILIPPONI.pdf" at bounding box center [490, 250] width 227 height 12
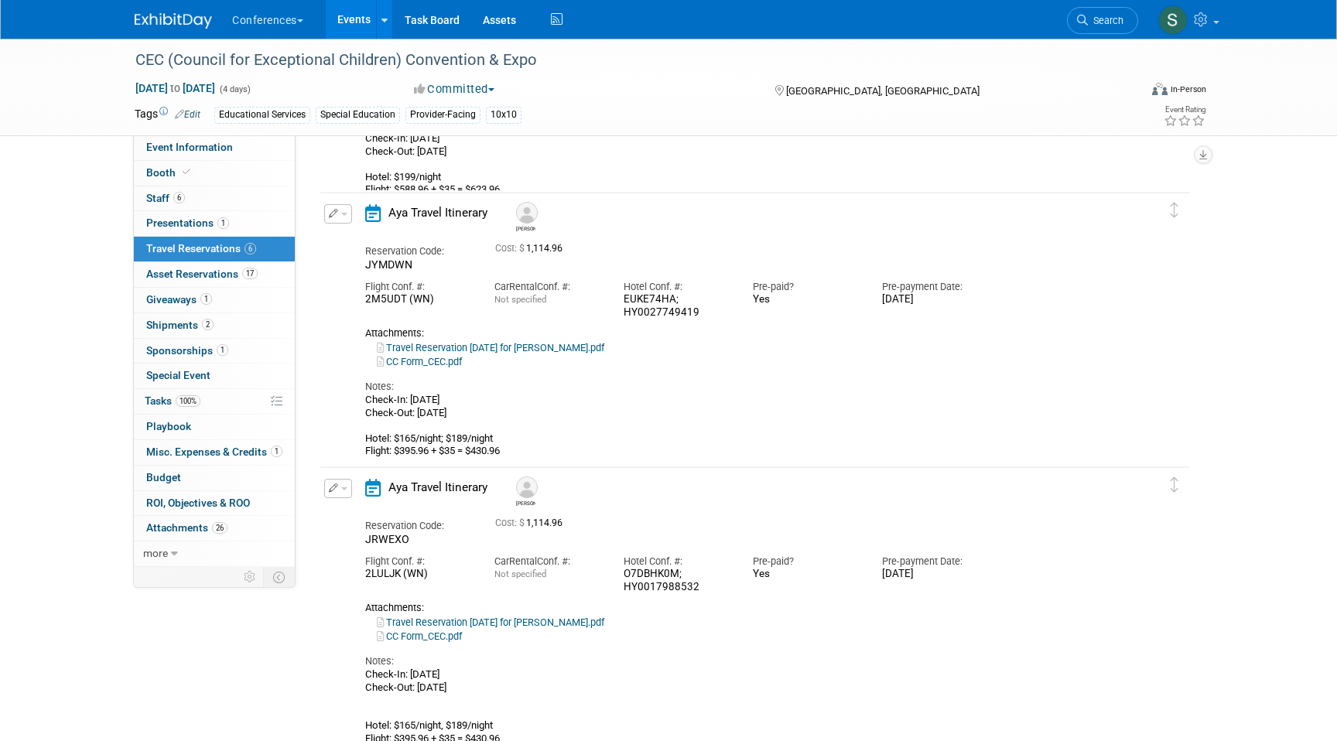
scroll to position [808, 0]
click at [536, 343] on link "Travel Reservation March 11 for ROBERT W ATHA.pdf" at bounding box center [490, 346] width 227 height 12
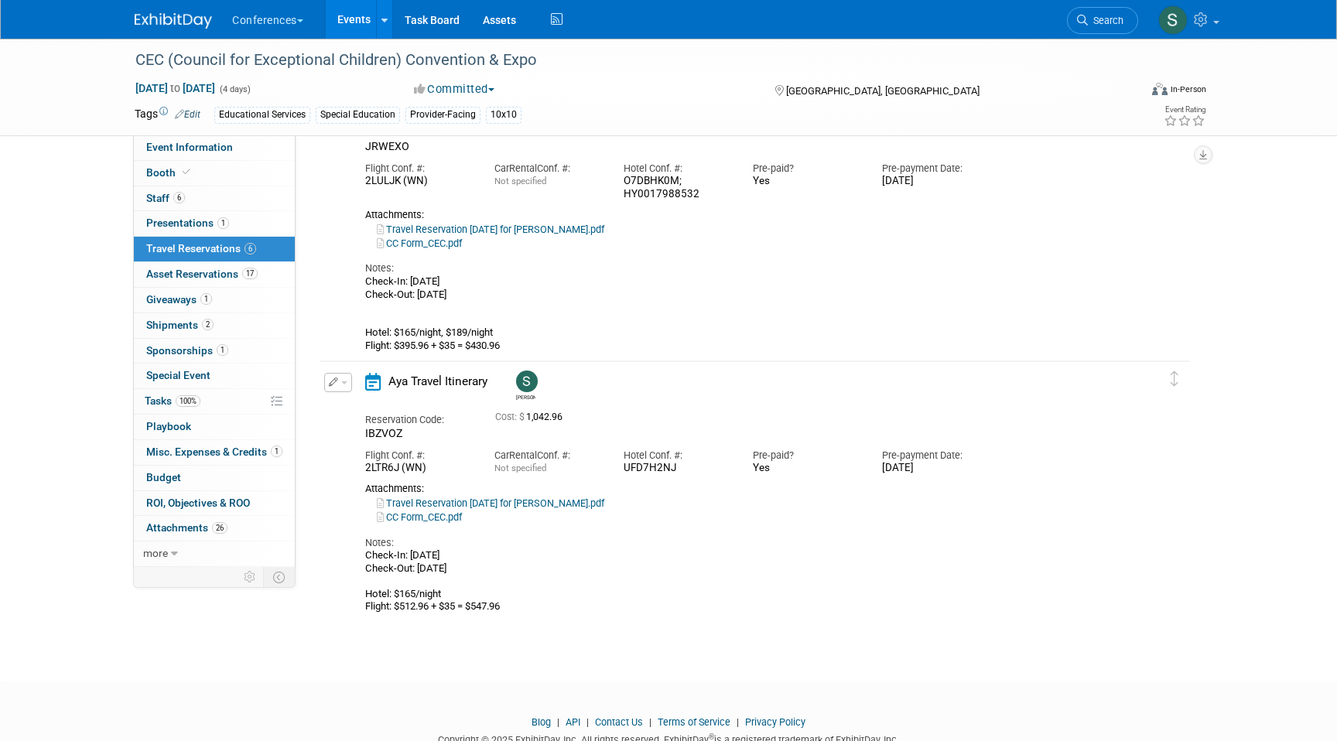
scroll to position [1230, 0]
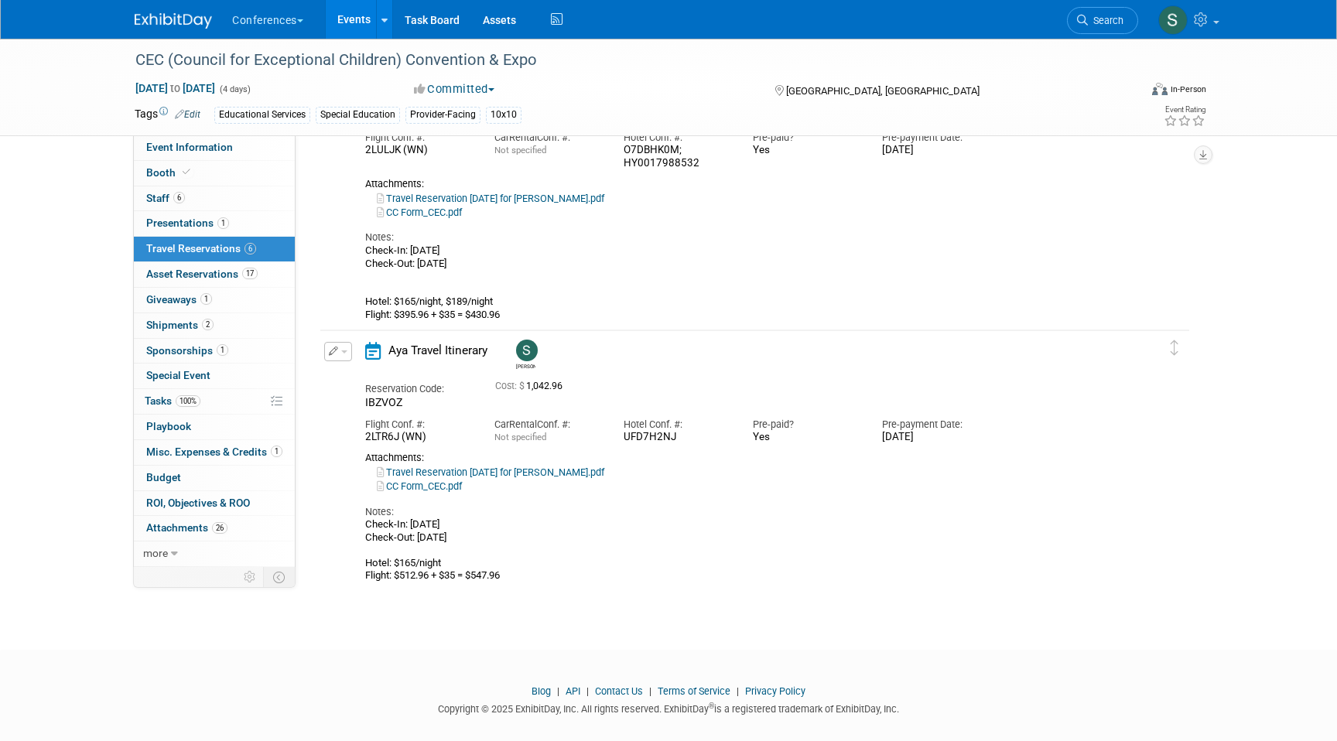
click at [534, 478] on link "Travel Reservation March 11 for SOPHIE BUFFO.pdf" at bounding box center [490, 472] width 227 height 12
click at [195, 459] on link "1 Misc. Expenses & Credits 1" at bounding box center [214, 452] width 161 height 25
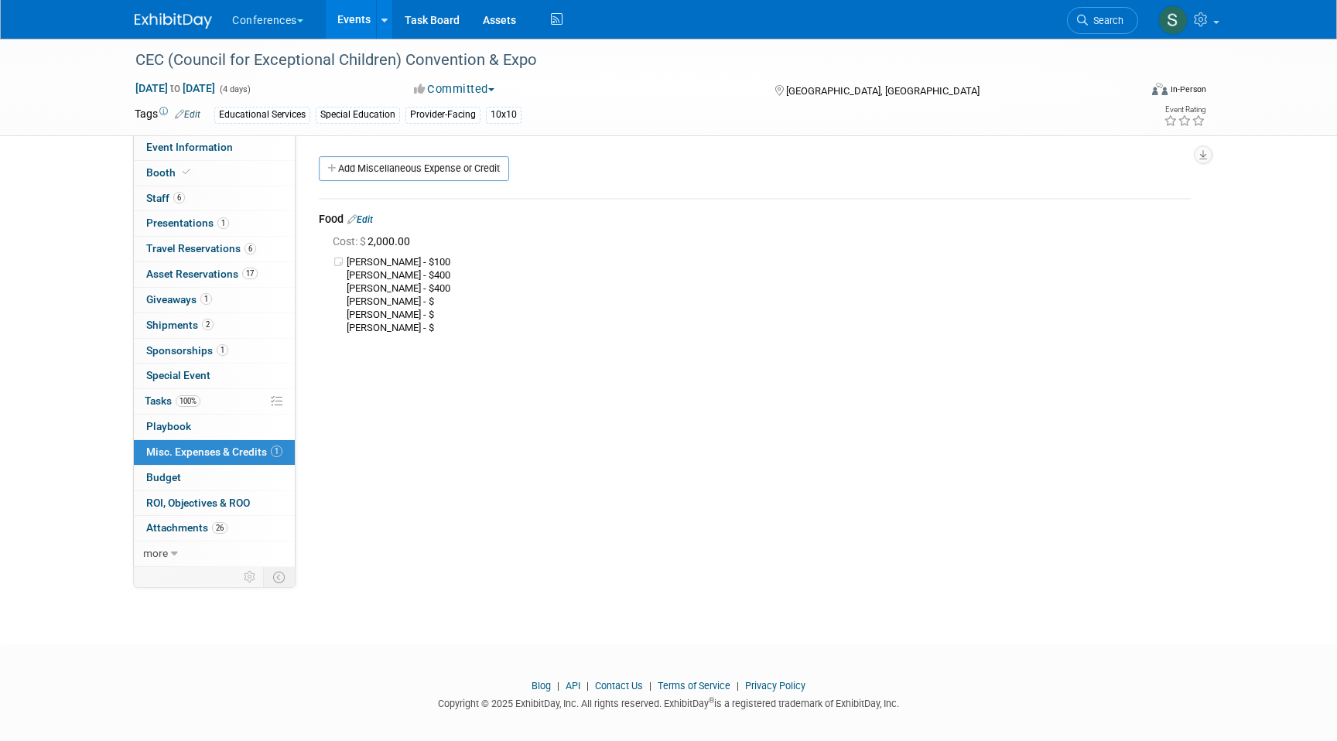
click at [369, 217] on link "Edit" at bounding box center [360, 219] width 26 height 11
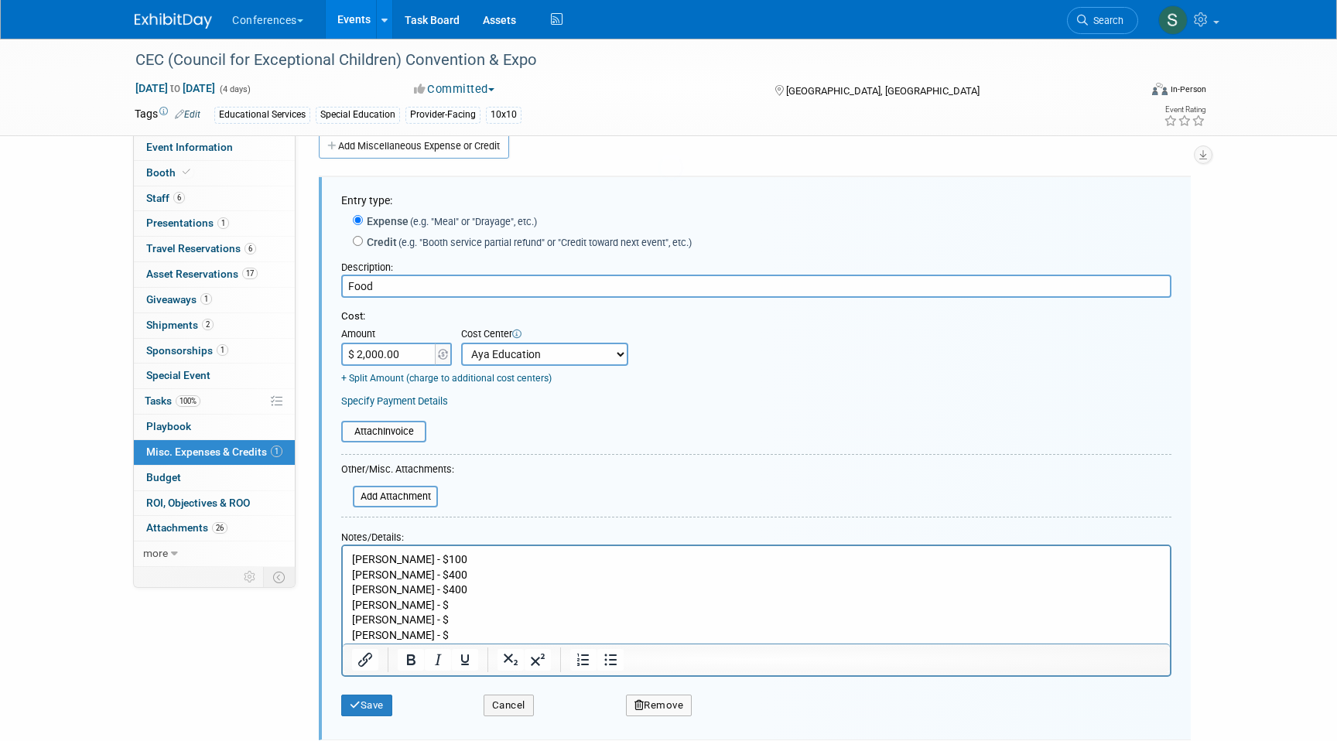
scroll to position [23, 0]
click at [405, 602] on p "Courtney - $100 Sarah Paul - $400 Shannon - $400 Minal - $ Bobby - $ Sophie - $" at bounding box center [756, 596] width 809 height 91
click at [408, 616] on p "Courtney - $100 Sarah Paul - $400 Shannon - $400 Minal - $400 Bobby - $ Sophie …" at bounding box center [756, 596] width 809 height 91
click at [413, 632] on p "Courtney - $100 Sarah Paul - $400 Shannon - $400 Minal - $400 Bobby - $400 Soph…" at bounding box center [756, 596] width 809 height 91
click at [415, 588] on p "Courtney - $100 Sarah Paul - $400 Shannon - $400 Minal - $400 Bobby - $400 Soph…" at bounding box center [756, 596] width 809 height 91
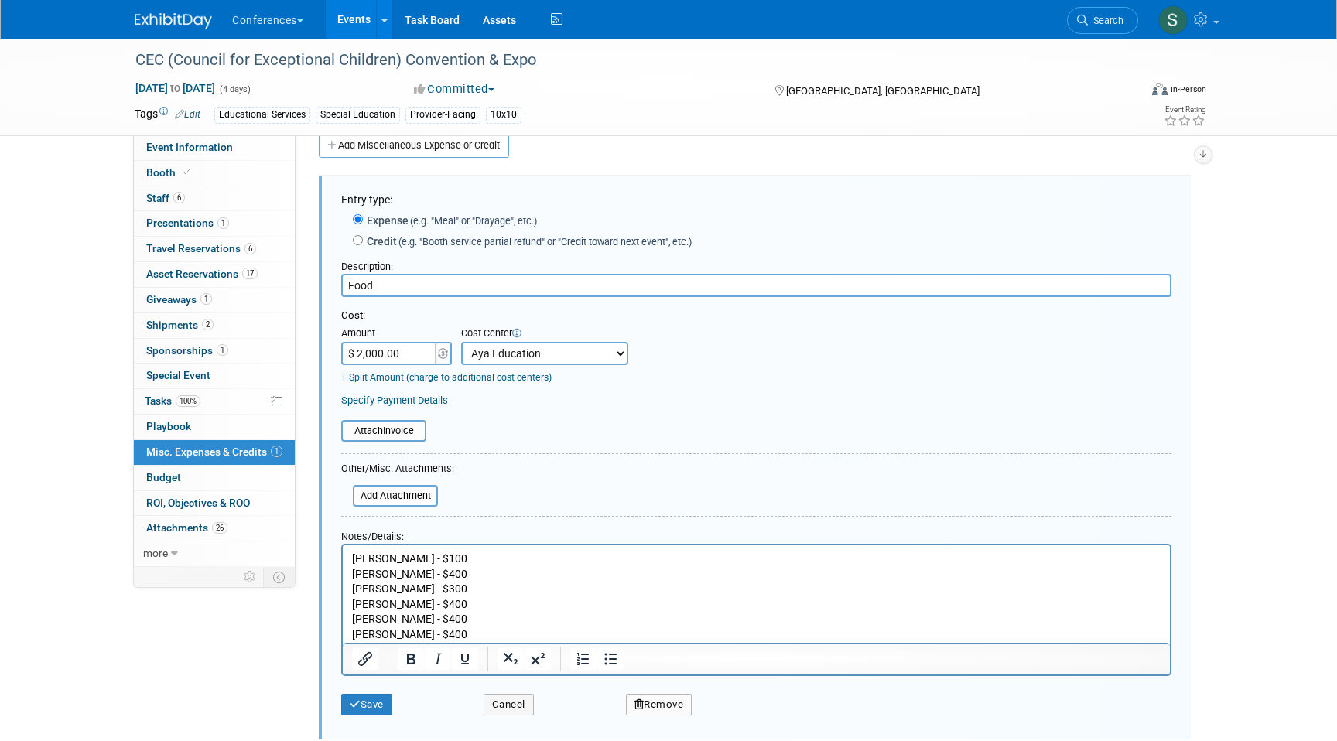
click at [424, 575] on p "Courtney - $100 Sarah Paul - $400 Shannon - $300 Minal - $400 Bobby - $400 Soph…" at bounding box center [756, 596] width 809 height 91
click at [451, 597] on p "Courtney - $100 Sarah Paul - $300 Shannon - $300 Minal - $400 Bobby - $400 Soph…" at bounding box center [756, 596] width 809 height 91
click at [381, 356] on input "$ 2,000.00" at bounding box center [389, 353] width 97 height 23
type input "$ 1,900.00"
click at [381, 705] on button "Save" at bounding box center [366, 705] width 51 height 22
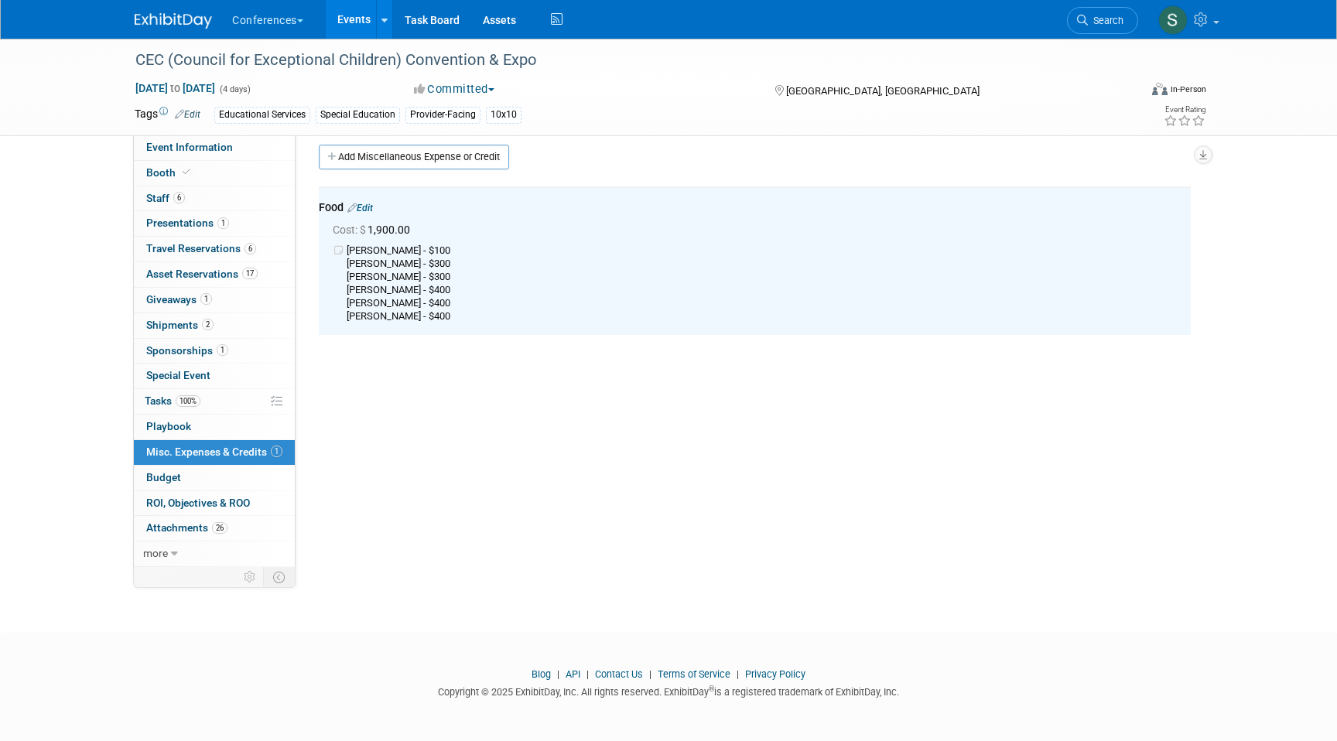
scroll to position [0, 0]
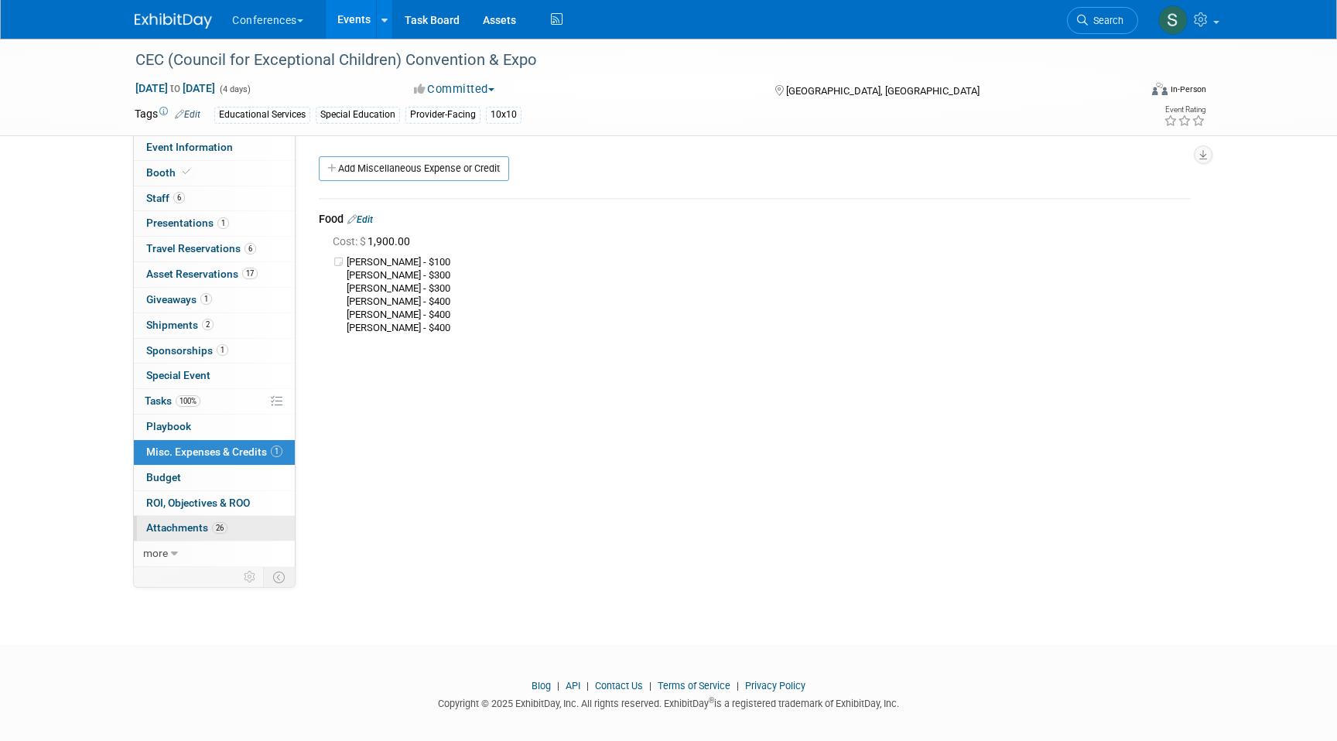
click at [187, 527] on span "Attachments 26" at bounding box center [186, 527] width 81 height 12
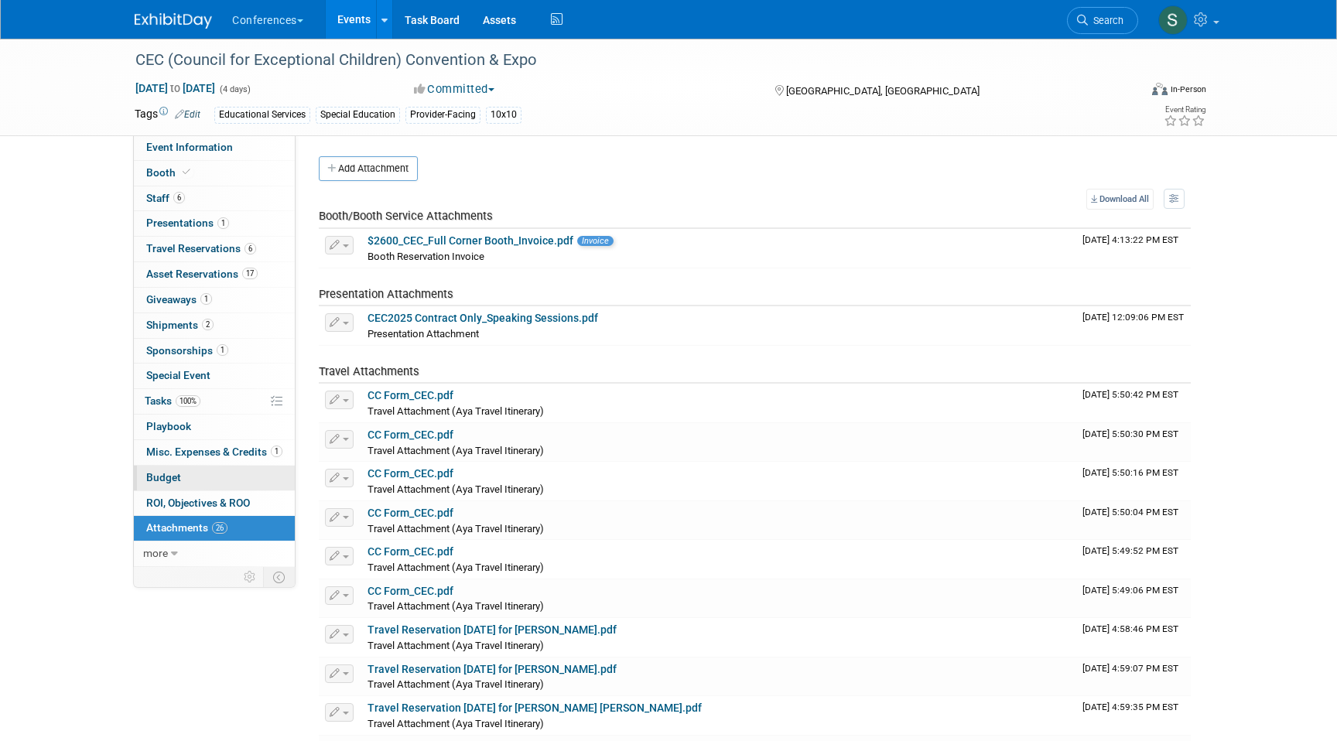
click at [170, 479] on span "Budget" at bounding box center [163, 477] width 35 height 12
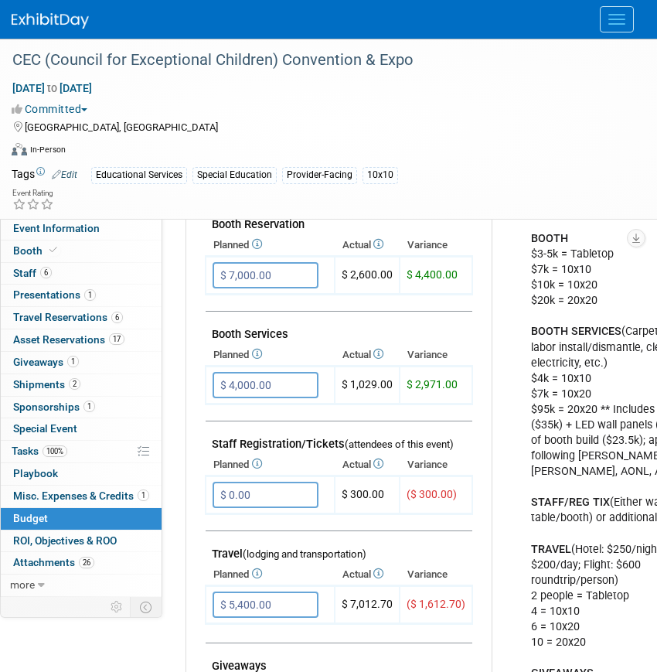
scroll to position [335, 0]
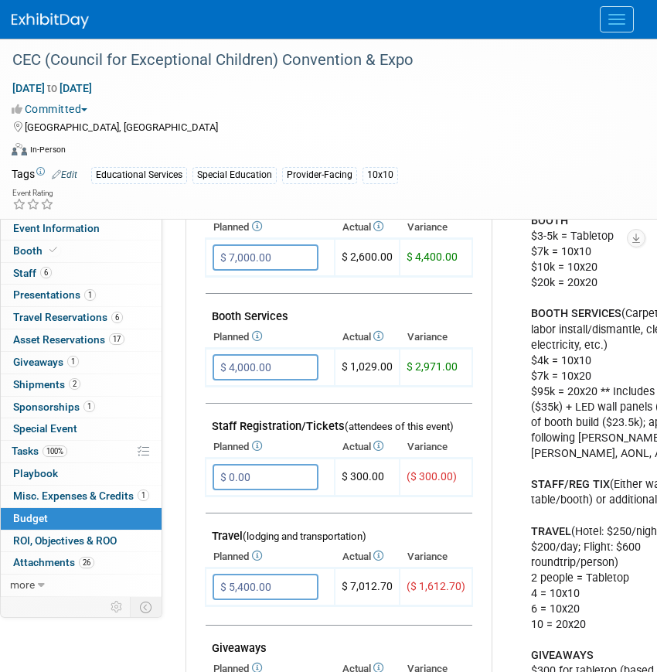
click at [482, 440] on td "Budget Notes: Edit BOOTH $3-5k = Tabletop $7k = 10x10 $10k = 10x20 $20k = 20x20…" at bounding box center [608, 560] width 271 height 851
click at [85, 279] on link "6 Staff 6" at bounding box center [81, 274] width 161 height 22
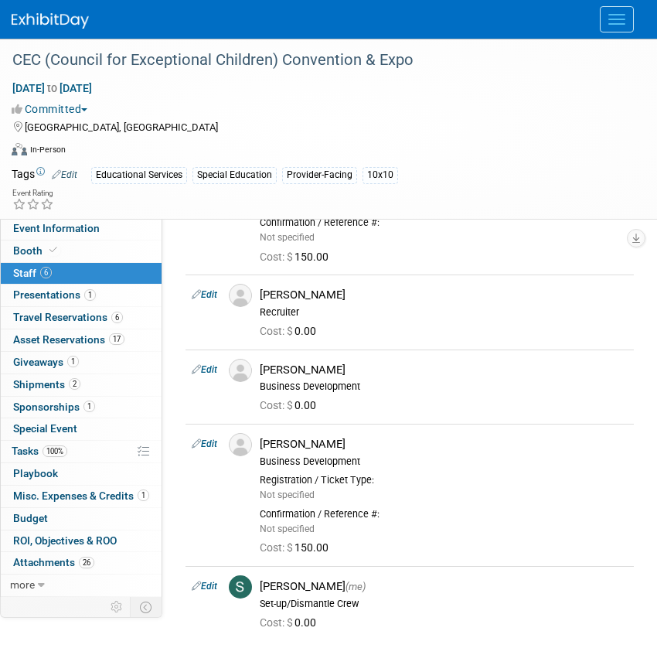
scroll to position [245, 0]
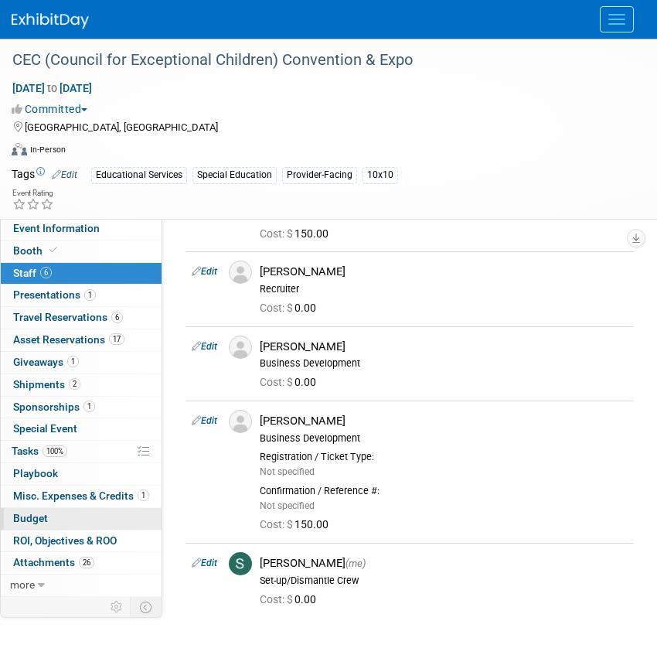
click at [34, 522] on span "Budget" at bounding box center [30, 518] width 35 height 12
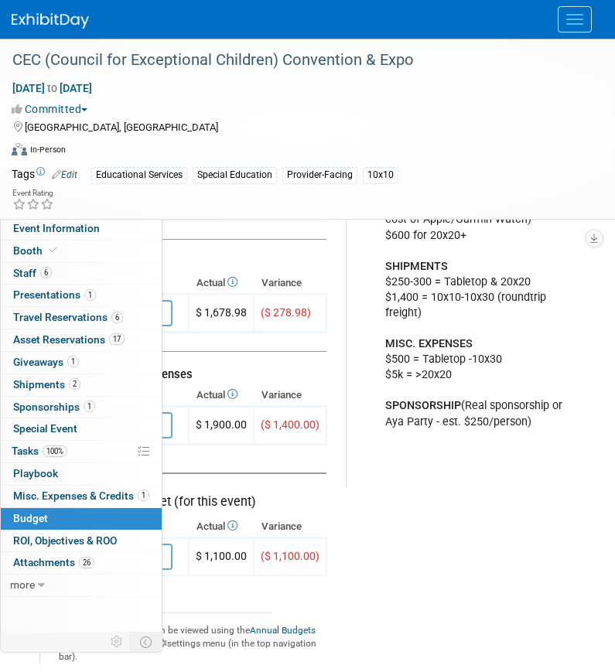
scroll to position [811, 0]
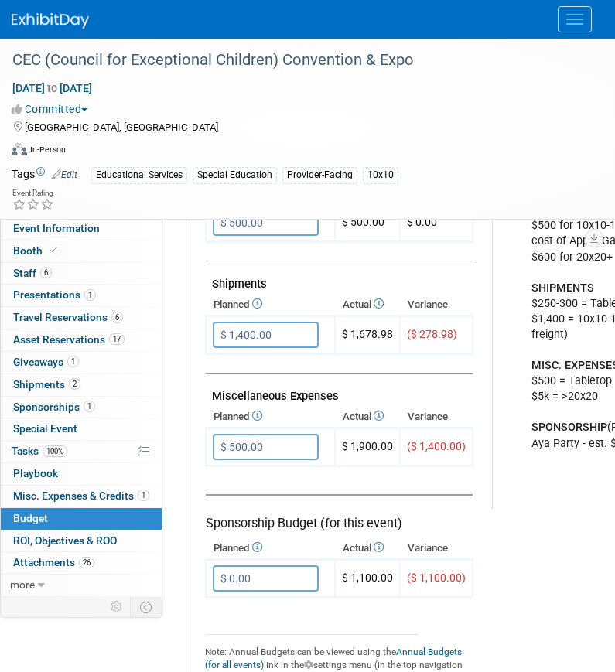
click at [572, 30] on button "Menu" at bounding box center [575, 19] width 34 height 26
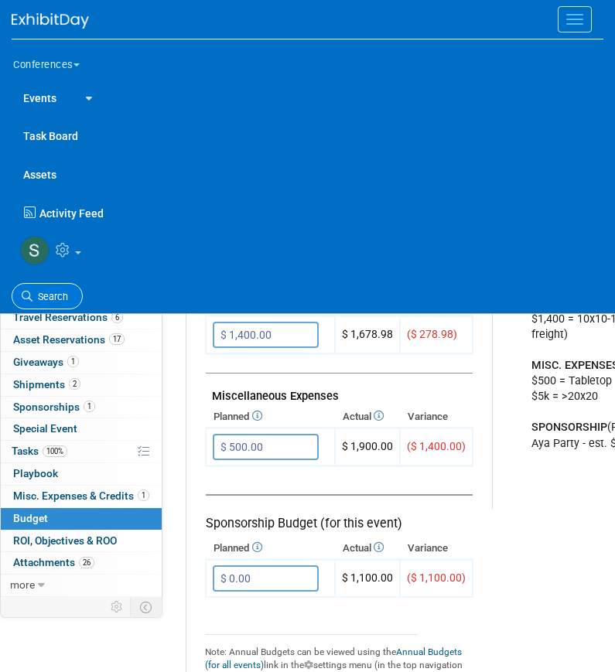
click at [57, 288] on link "Search" at bounding box center [47, 296] width 71 height 27
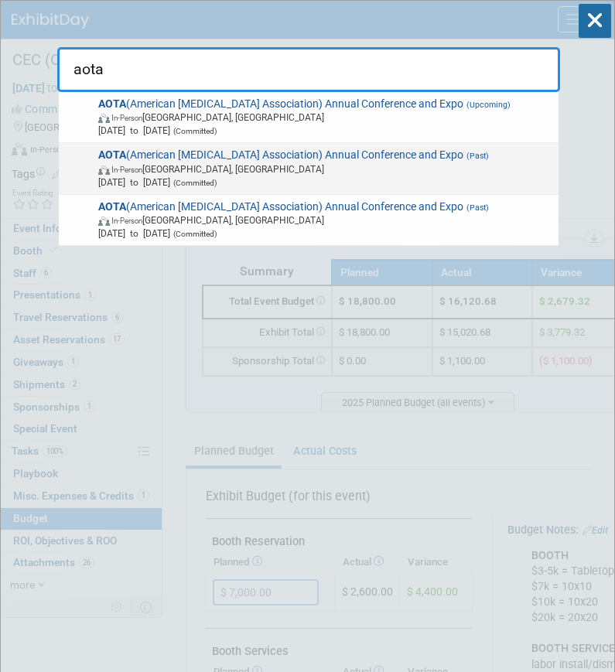
type input "aota"
click at [266, 185] on span "Apr 3, 2025 to Apr 5, 2025 (Committed)" at bounding box center [325, 182] width 455 height 13
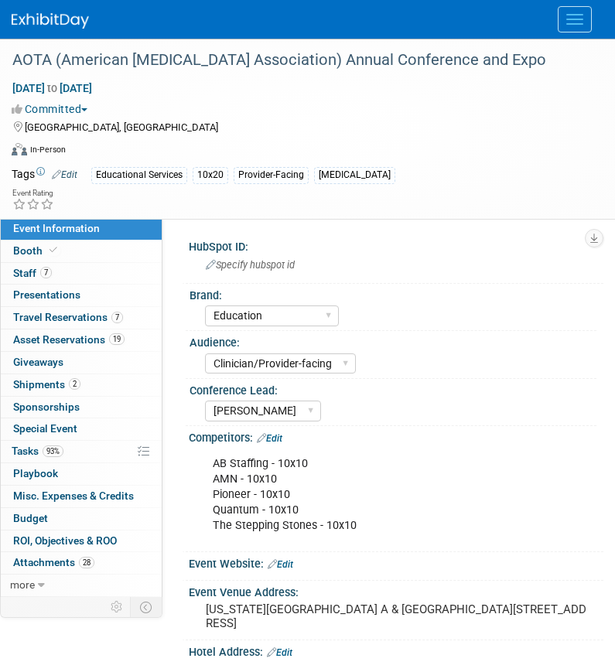
select select "Education"
select select "Clinician/Provider-facing"
select select "[PERSON_NAME]"
click at [74, 523] on link "Budget" at bounding box center [81, 519] width 161 height 22
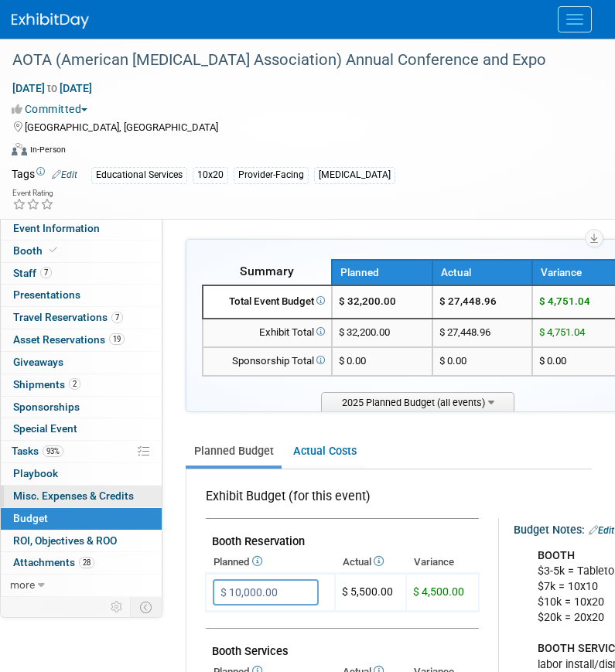
click at [71, 494] on span "Misc. Expenses & Credits 0" at bounding box center [73, 496] width 121 height 12
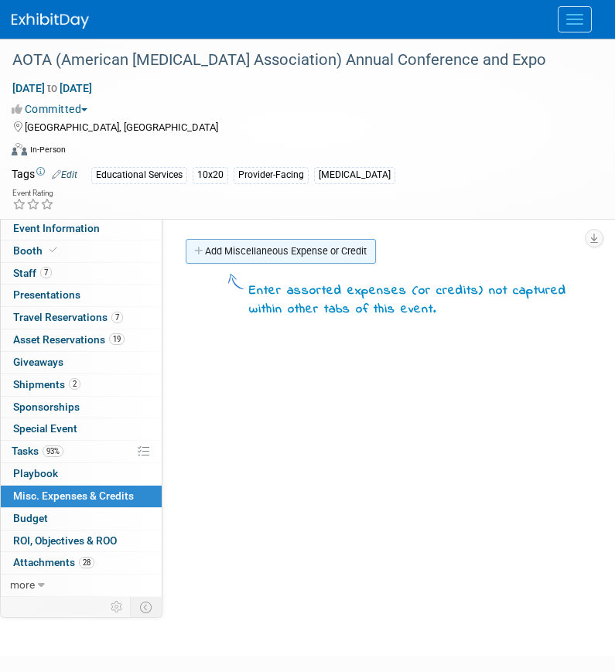
click at [245, 245] on link "Add Miscellaneous Expense or Credit" at bounding box center [281, 251] width 190 height 25
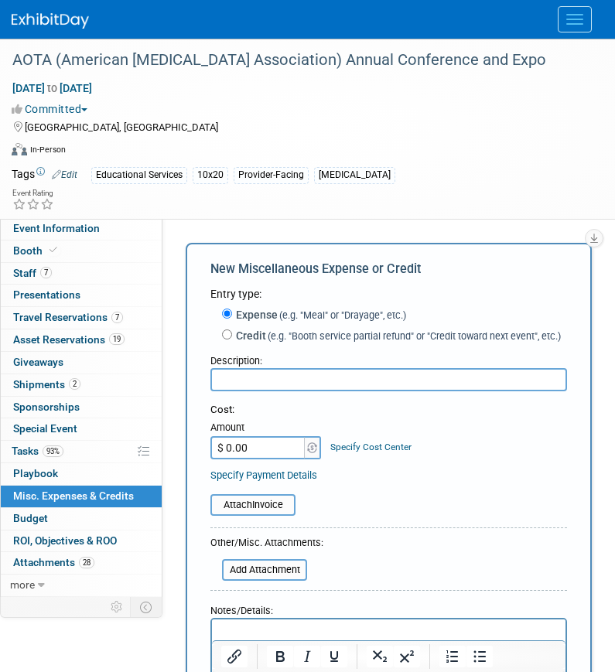
scroll to position [116, 0]
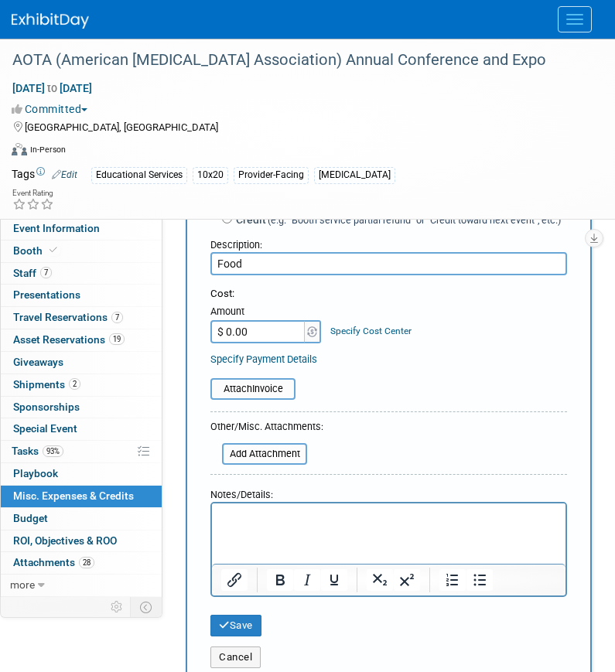
type input "Food"
click at [273, 514] on p "Rich Text Area. Press ALT-0 for help." at bounding box center [389, 517] width 336 height 15
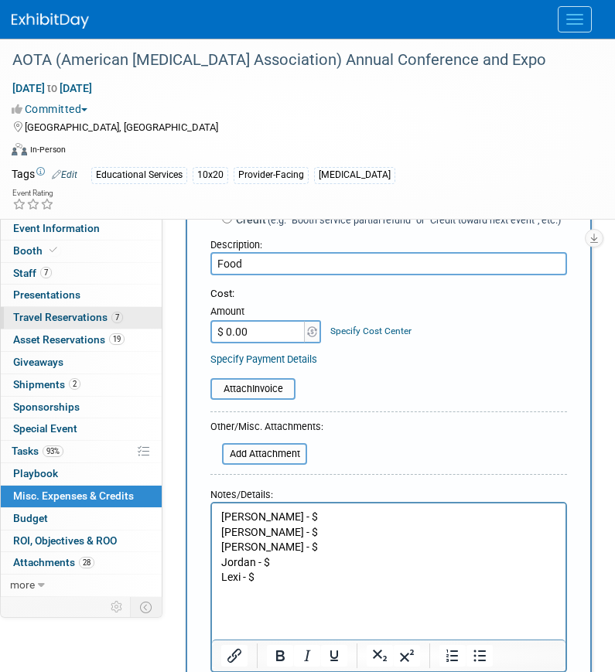
click at [84, 319] on span "Travel Reservations 7" at bounding box center [68, 317] width 110 height 12
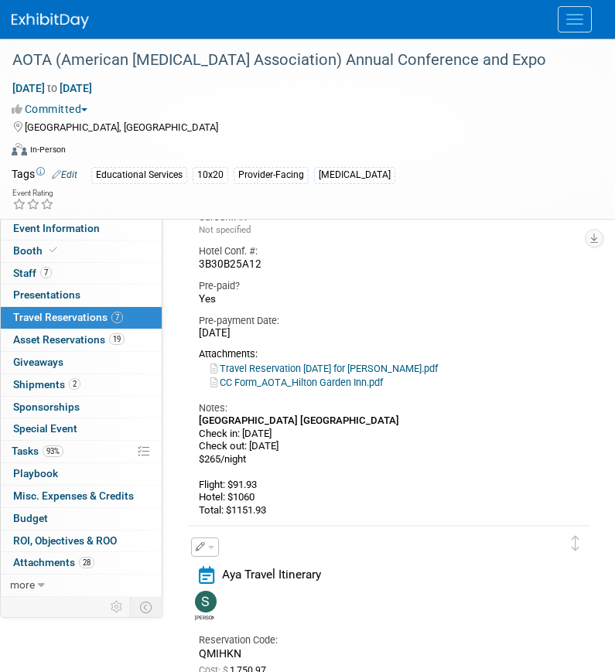
scroll to position [2826, 0]
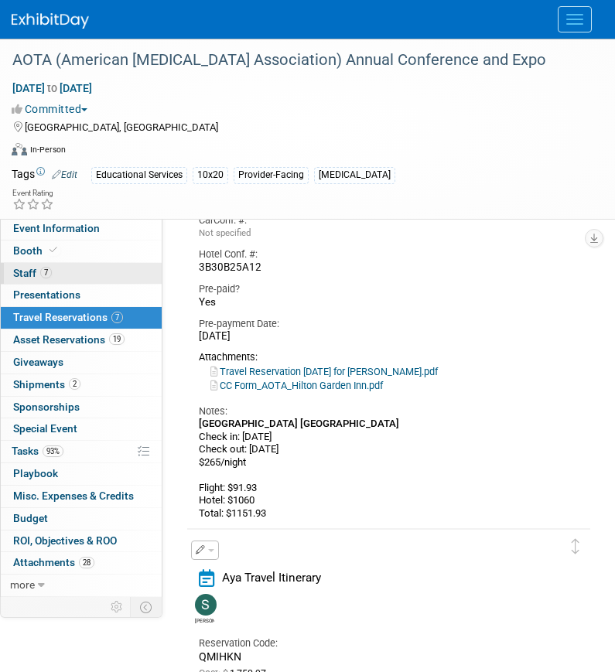
click at [85, 269] on link "7 Staff 7" at bounding box center [81, 274] width 161 height 22
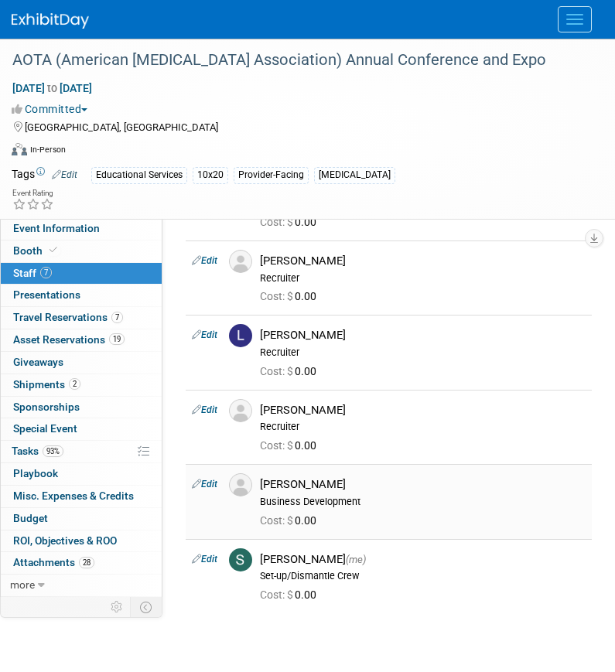
scroll to position [191, 0]
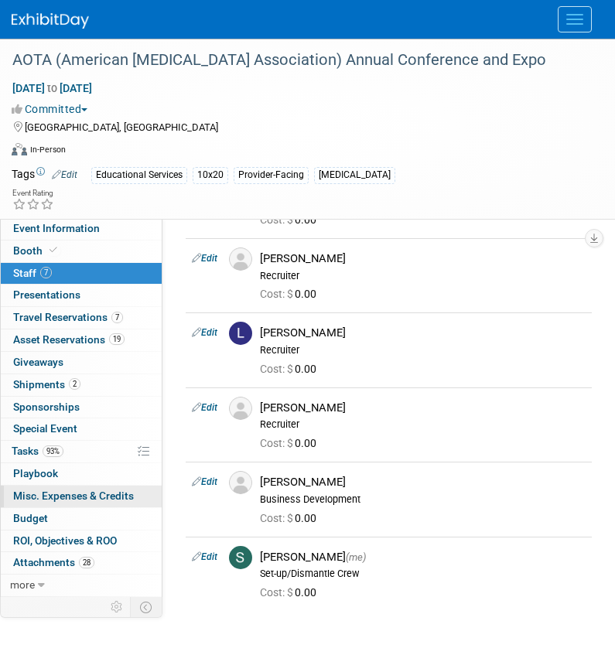
click at [61, 495] on span "Misc. Expenses & Credits 0" at bounding box center [73, 496] width 121 height 12
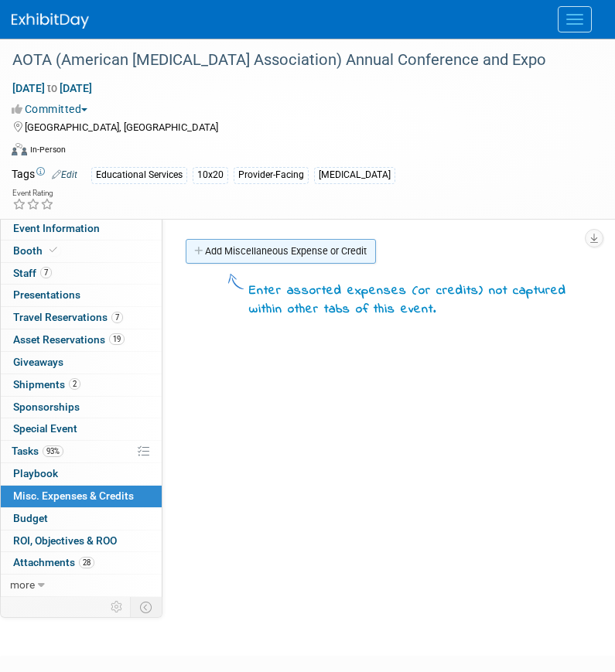
click at [248, 251] on link "Add Miscellaneous Expense or Credit" at bounding box center [281, 251] width 190 height 25
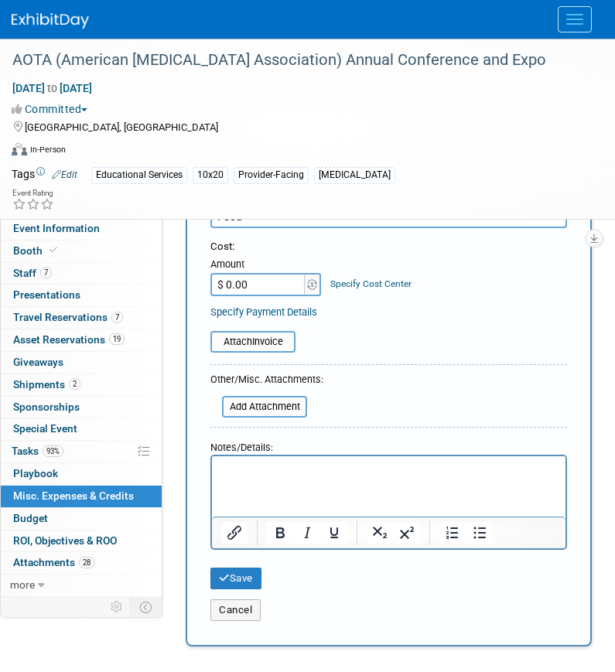
scroll to position [180, 0]
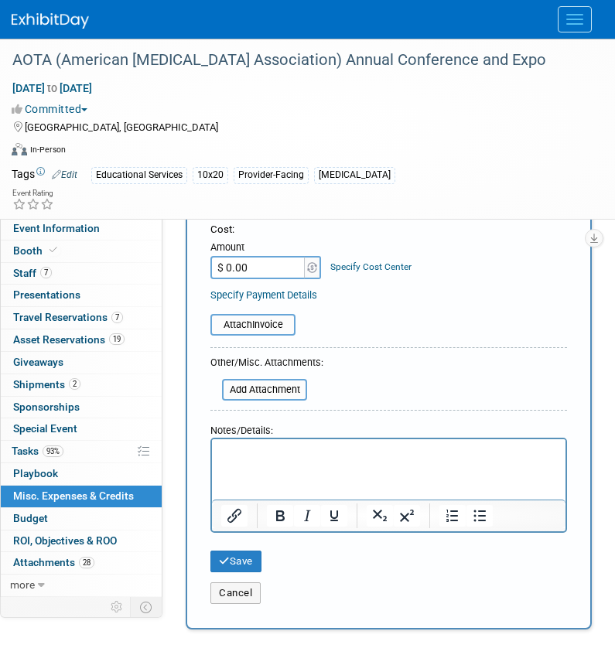
type input "Food"
click at [302, 461] on html at bounding box center [388, 450] width 353 height 22
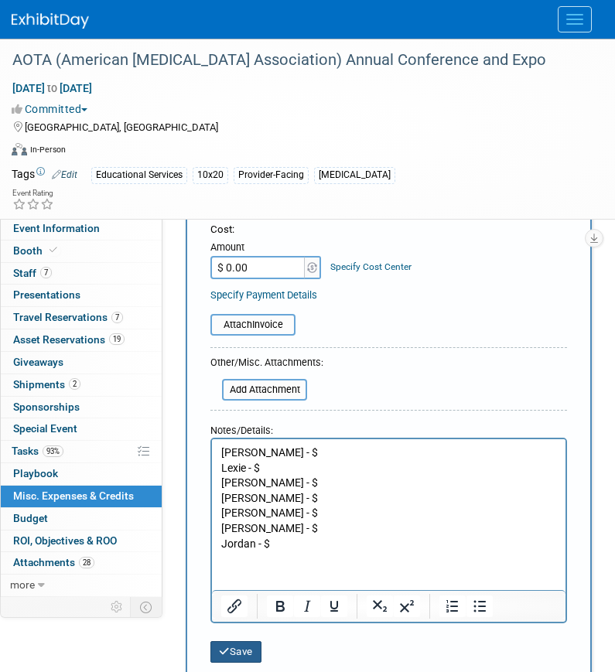
click at [232, 654] on button "Save" at bounding box center [235, 652] width 51 height 22
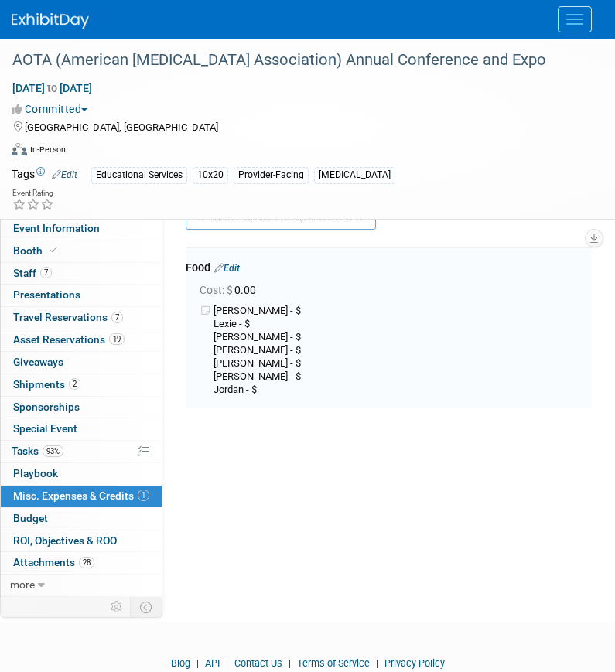
scroll to position [34, 0]
click at [94, 322] on span "Travel Reservations 7" at bounding box center [68, 317] width 110 height 12
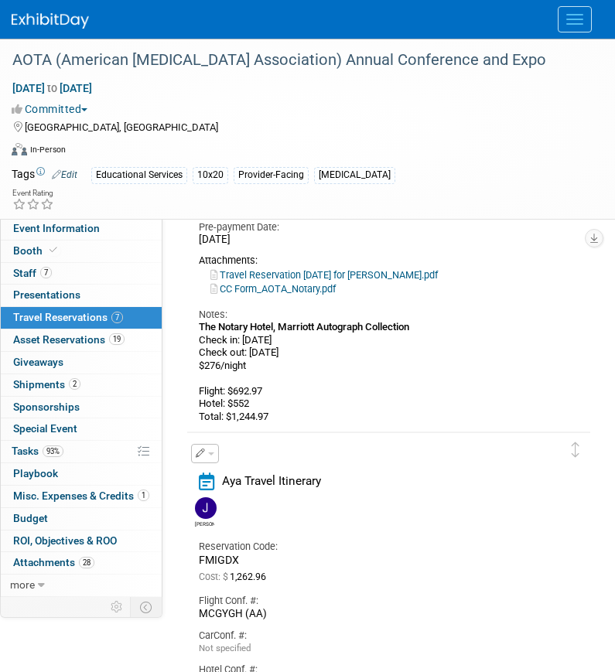
scroll to position [370, 0]
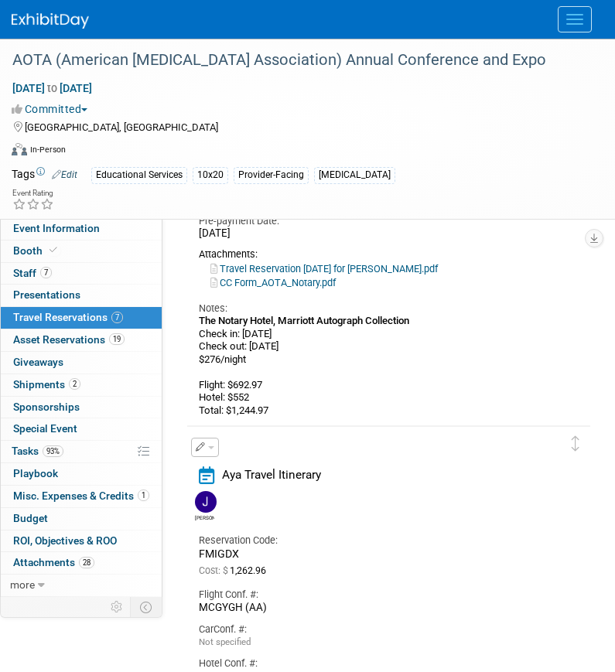
click at [311, 269] on link "Travel Reservation April 02 for SHANNON M FILIPPONI.pdf" at bounding box center [323, 269] width 227 height 12
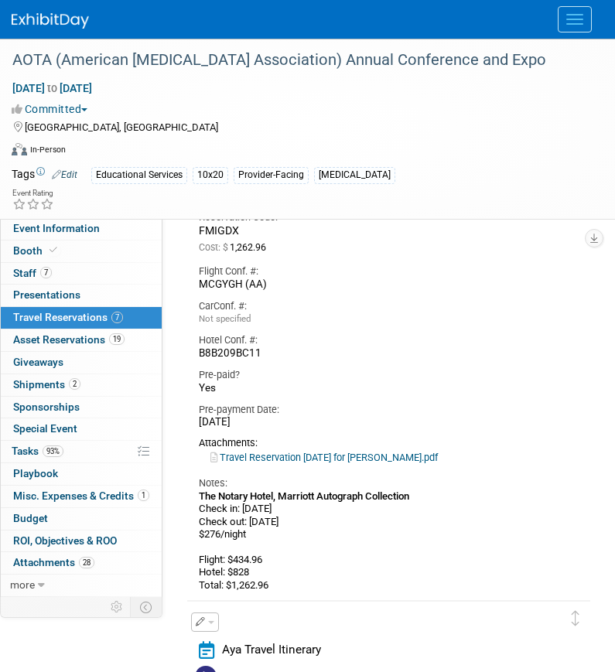
scroll to position [705, 0]
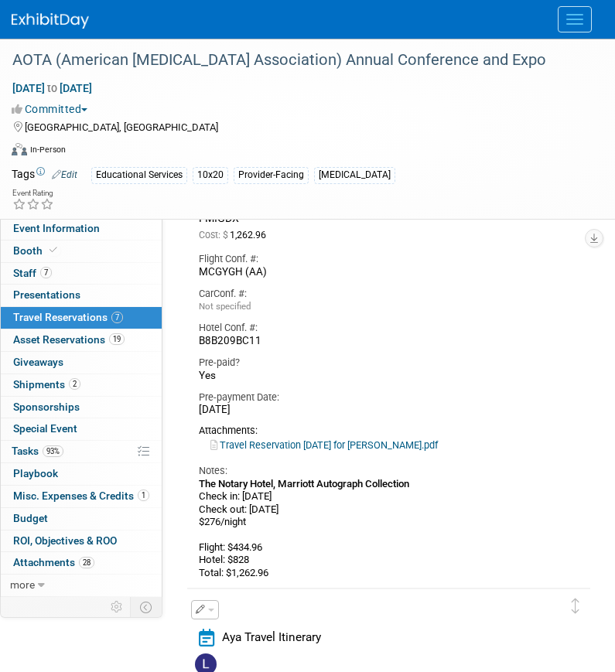
click at [328, 446] on link "Travel Reservation April 02 for JANELLE K OLMOS.pdf" at bounding box center [323, 445] width 227 height 12
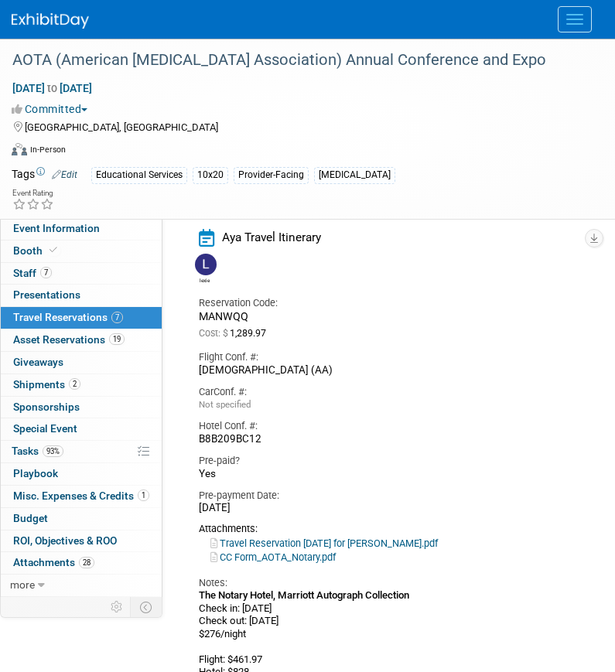
click at [347, 537] on div "Travel Reservation April 02 for ALEXANDRA F DZIERGOWSKI.pdf" at bounding box center [377, 544] width 357 height 14
click at [348, 545] on link "Travel Reservation April 02 for ALEXANDRA F DZIERGOWSKI.pdf" at bounding box center [323, 544] width 227 height 12
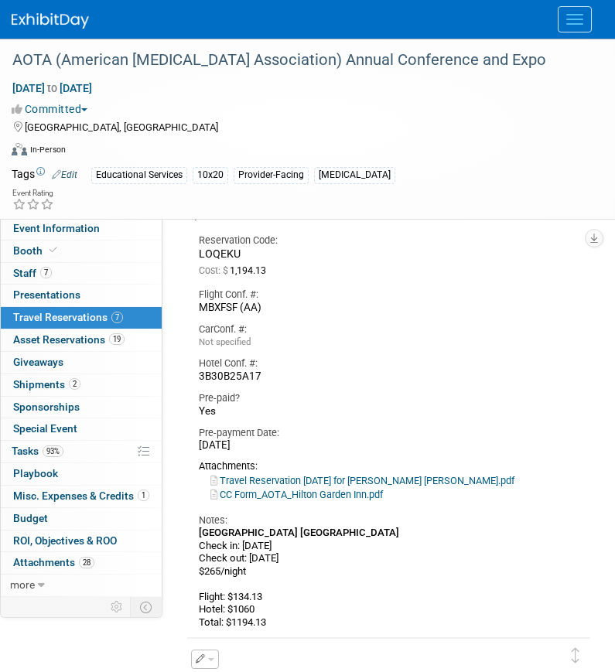
scroll to position [1755, 0]
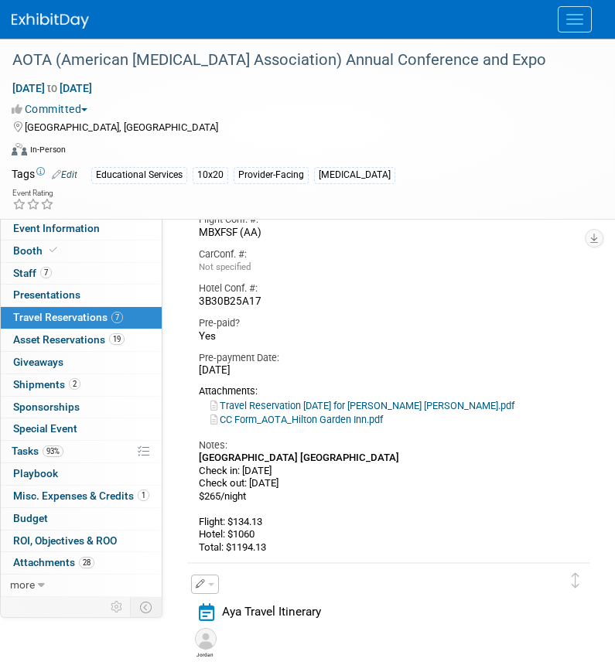
click at [375, 401] on link "Travel Reservation April 02 for ROBERT WALLACE ATHA.pdf" at bounding box center [362, 406] width 304 height 12
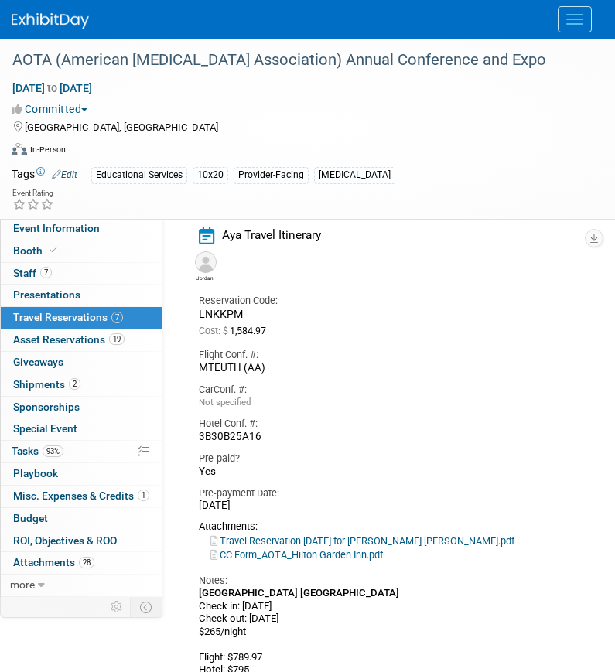
scroll to position [2141, 0]
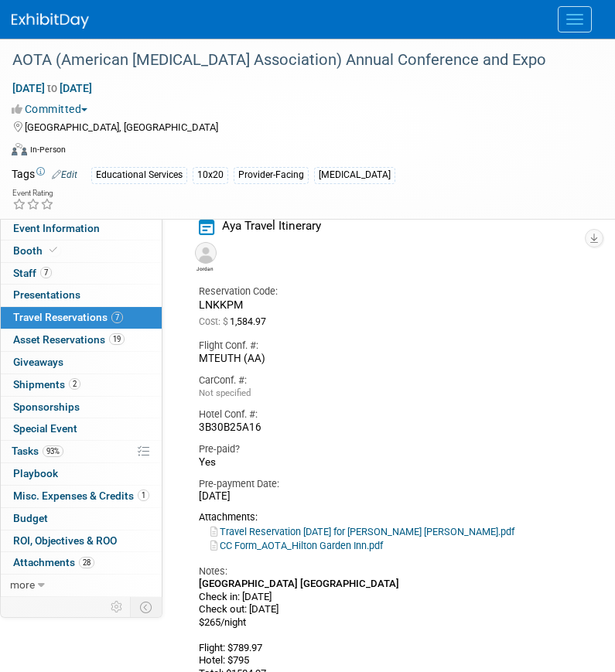
click at [428, 532] on link "Travel Reservation April 02 for JORDAN ELIZABETH DACIERNO WALLRICH.pdf" at bounding box center [362, 532] width 304 height 12
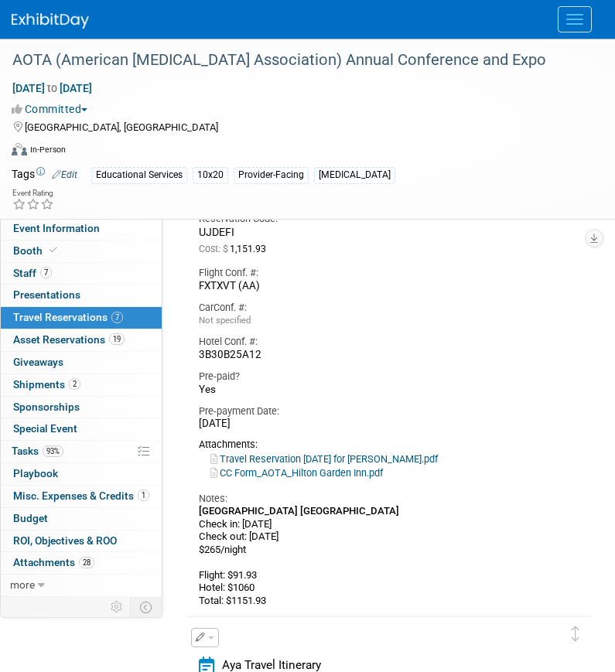
scroll to position [2750, 0]
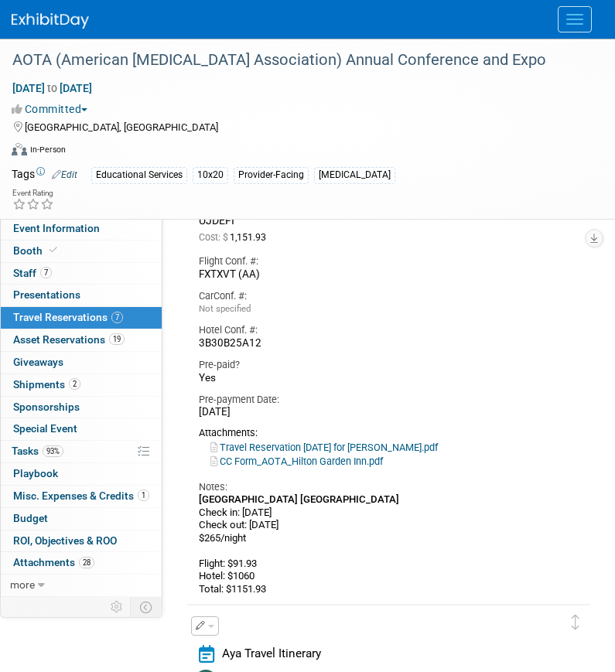
click at [359, 449] on link "Travel Reservation April 02 for MINAL PATEL.pdf" at bounding box center [323, 448] width 227 height 12
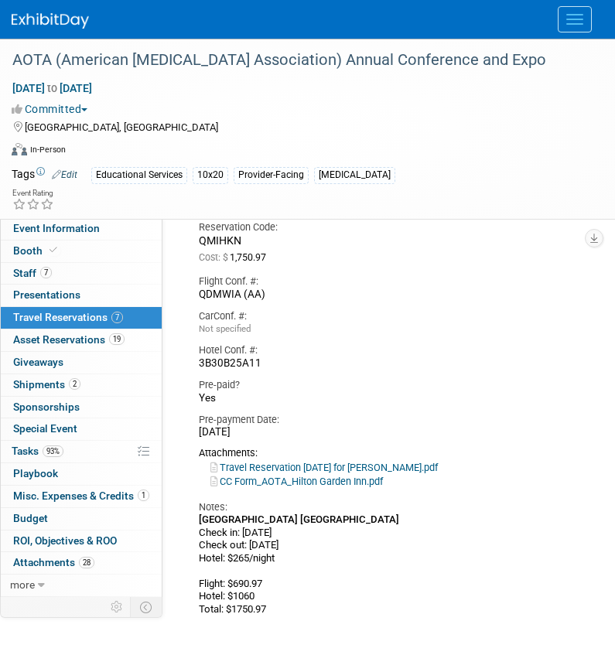
scroll to position [3280, 0]
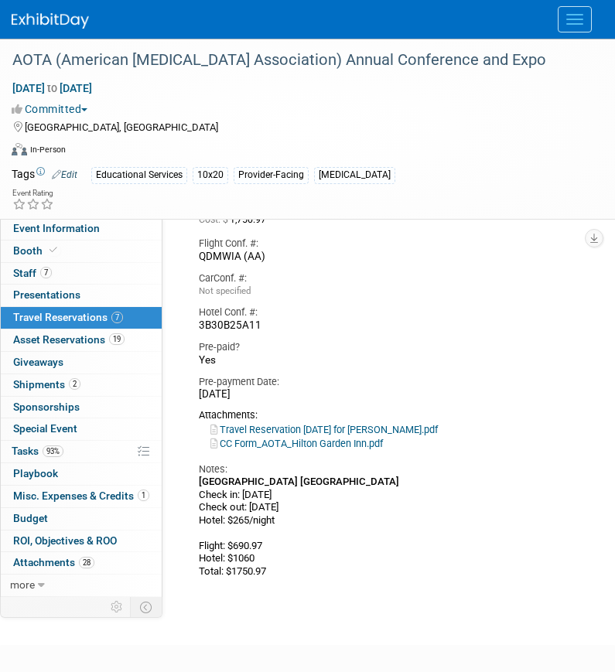
click at [360, 431] on link "Travel Reservation April 01 for SOPHIE T BUFFO.pdf" at bounding box center [323, 430] width 227 height 12
click at [57, 497] on span "Misc. Expenses & Credits 1" at bounding box center [81, 496] width 136 height 12
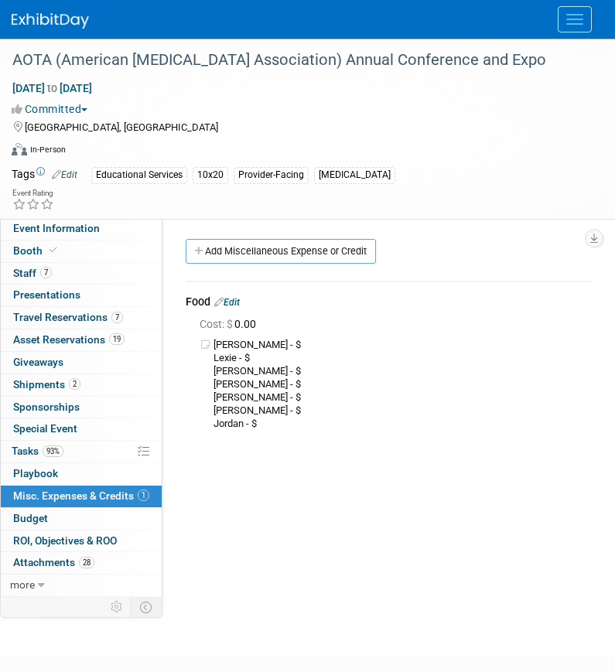
click at [237, 301] on link "Edit" at bounding box center [227, 302] width 26 height 11
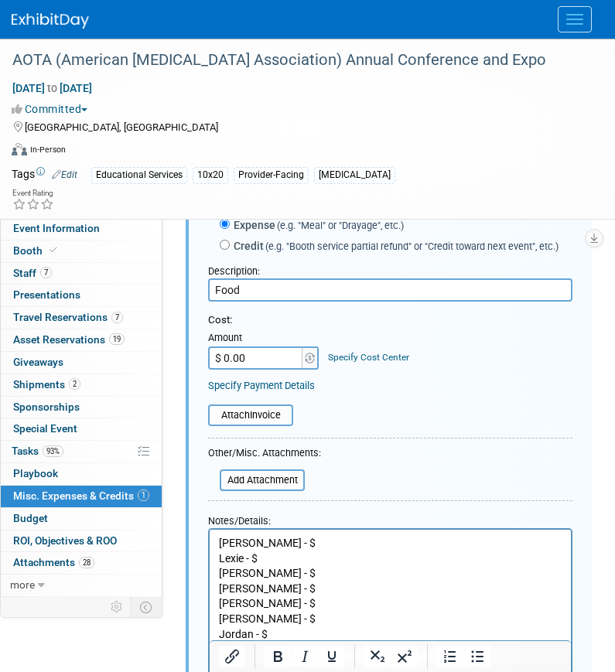
scroll to position [104, 0]
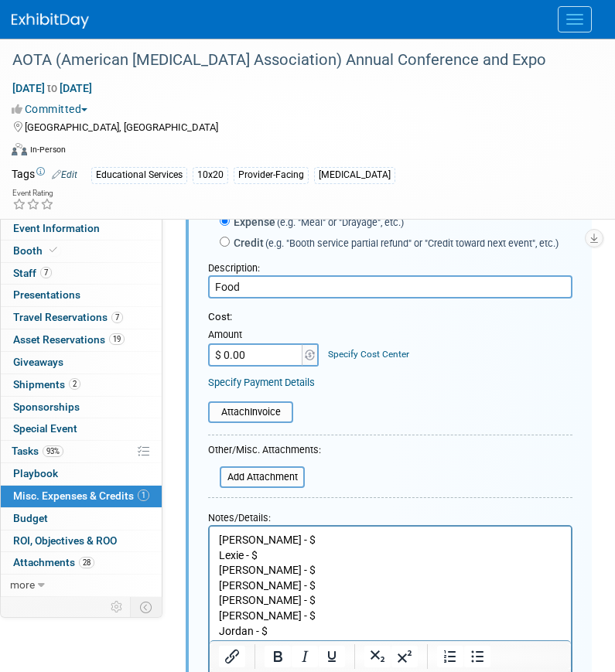
click at [279, 548] on p "Sophie - $ Lexie - $ Shannon - $ Janelle - $ Bobby - $ Minal - $ Jordan - $" at bounding box center [390, 586] width 343 height 106
click at [280, 530] on html "Sophie - $ Lexie - $ Shannon - $ Janelle - $ Bobby - $ Minal - $ Jordan - $" at bounding box center [390, 583] width 361 height 112
click at [280, 543] on p "Sophie - $ Lexie - $ Shannon - $ Janelle - $ Bobby - $ Minal - $ Jordan - $" at bounding box center [390, 586] width 343 height 106
click at [268, 602] on p "Sophie - $400 Lexie - $ Shannon - $ Janelle - $ Bobby - $ Minal - $ Jordan - $" at bounding box center [390, 586] width 343 height 106
click at [266, 613] on p "Sophie - $400 Lexie - $ Shannon - $ Janelle - $ Bobby - $400 Minal - $ Jordan -…" at bounding box center [390, 586] width 343 height 106
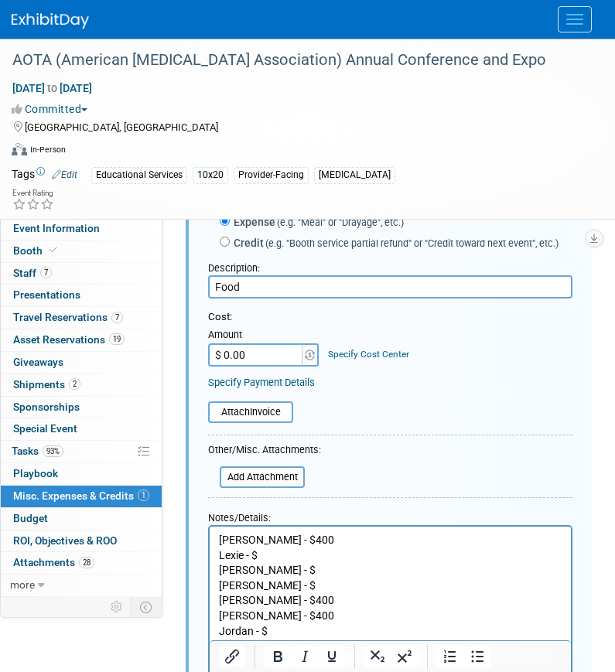
click at [274, 633] on p "Sophie - $400 Lexie - $ Shannon - $ Janelle - $ Bobby - $400 Minal - $400 Jorda…" at bounding box center [390, 586] width 343 height 106
click at [282, 548] on p "Sophie - $400 Lexie - $ Shannon - $ Janelle - $ Bobby - $400 Minal - $400 Jorda…" at bounding box center [390, 586] width 343 height 106
click at [278, 587] on p "Sophie - $400 Lexie - $300 Shannon - $ Janelle - $ Bobby - $400 Minal - $400 Jo…" at bounding box center [390, 586] width 343 height 106
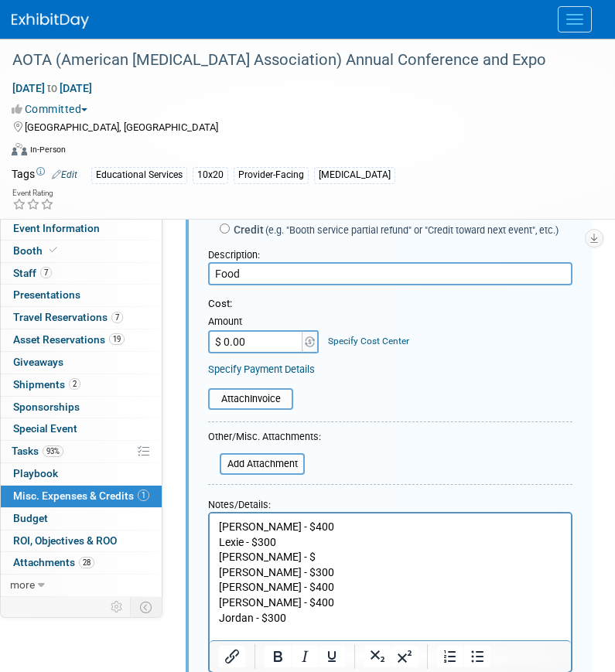
click at [278, 553] on p "Sophie - $400 Lexie - $300 Shannon - $ Janelle - $300 Bobby - $400 Minal - $400…" at bounding box center [390, 573] width 343 height 106
click at [256, 341] on input "$ 0.00" at bounding box center [256, 341] width 97 height 23
click at [415, 432] on form "Entry type: Expense (e.g. "Meal" or "Drayage", etc.) Credit (e.g. "Booth servic…" at bounding box center [390, 481] width 364 height 603
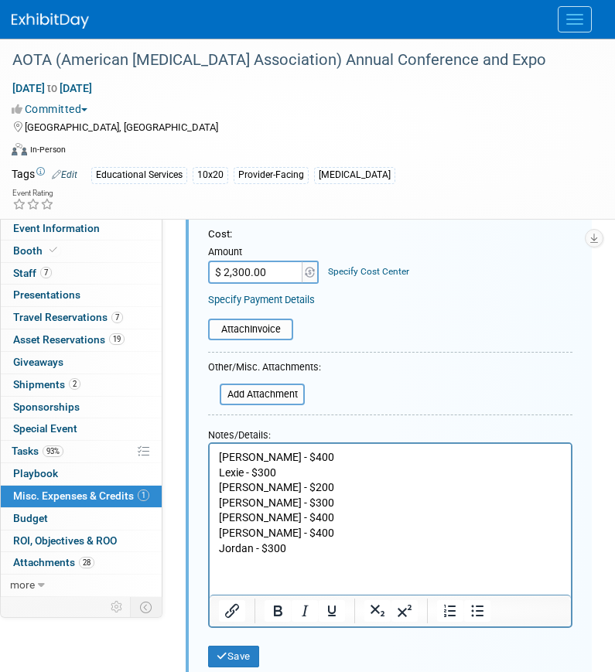
scroll to position [189, 0]
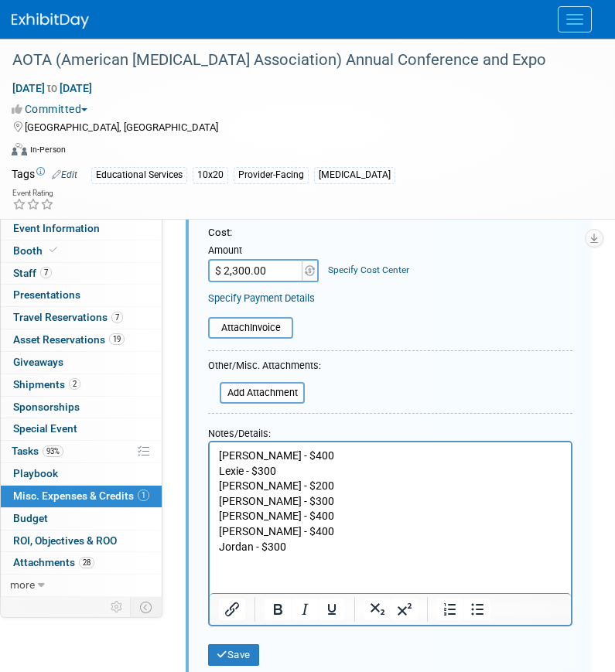
click at [265, 528] on p "Sophie - $400 Lexie - $300 Shannon - $200 Janelle - $300 Bobby - $400 Minal - $…" at bounding box center [390, 502] width 343 height 106
click at [271, 517] on p "Sophie - $400 Lexie - $300 Shannon - $200 Janelle - $300 Bobby - $400 Minal - $…" at bounding box center [390, 502] width 343 height 106
click at [274, 551] on p "Sophie - $400 Lexie - $300 Shannon - $200 Janelle - $300 Bobby - $500 Minal - $…" at bounding box center [390, 502] width 343 height 106
click at [274, 500] on p "Sophie - $400 Lexie - $300 Shannon - $200 Janelle - $300 Bobby - $500 Minal - $…" at bounding box center [390, 502] width 343 height 106
click at [264, 466] on p "Sophie - $400 Lexie - $300 Shannon - $200 Janelle - $400 Bobby - $500 Minal - $…" at bounding box center [390, 502] width 343 height 106
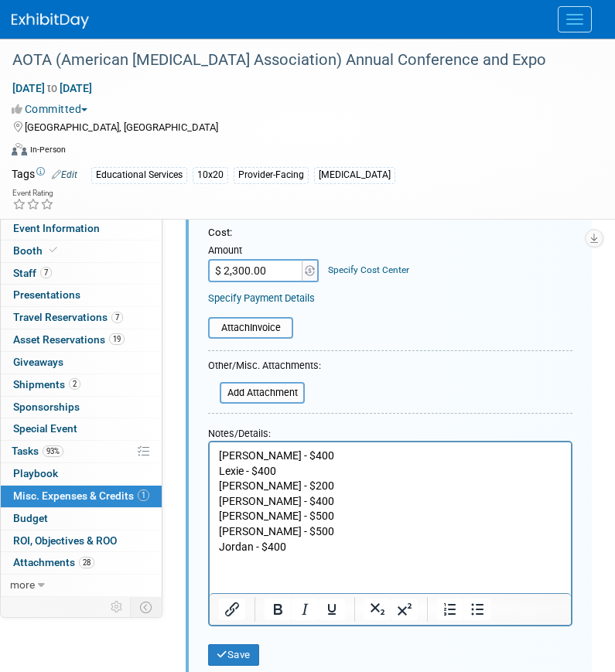
click at [281, 483] on p "Sophie - $400 Lexie - $400 Shannon - $200 Janelle - $400 Bobby - $500 Minal - $…" at bounding box center [390, 502] width 343 height 106
click at [248, 265] on input "$ 2,300.00" at bounding box center [256, 270] width 97 height 23
type input "$ 2,800.00"
click at [228, 657] on button "Save" at bounding box center [233, 655] width 51 height 22
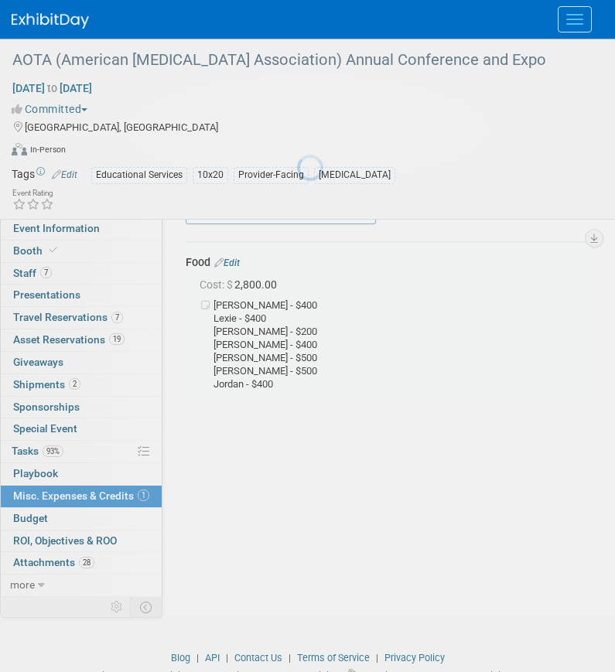
scroll to position [23, 0]
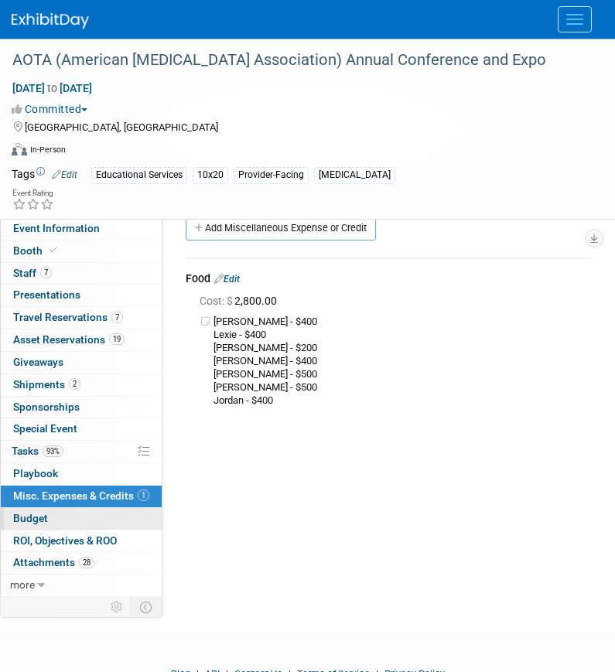
click at [62, 522] on link "Budget" at bounding box center [81, 519] width 161 height 22
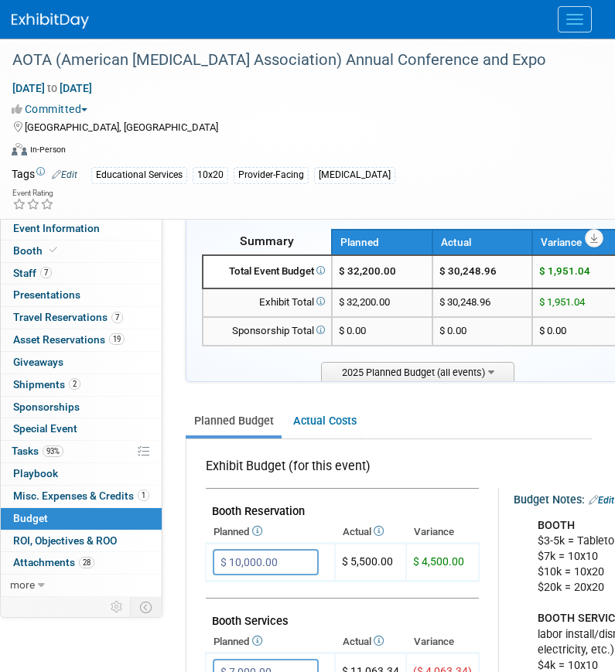
scroll to position [32, 0]
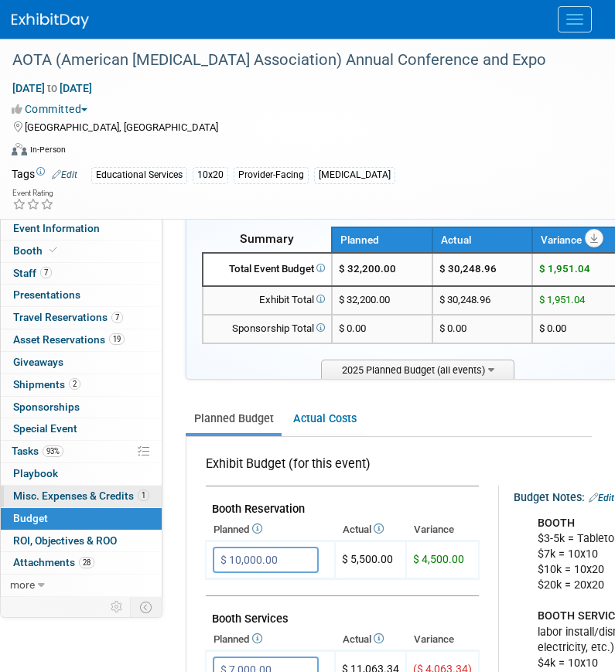
click at [67, 498] on span "Misc. Expenses & Credits 1" at bounding box center [81, 496] width 136 height 12
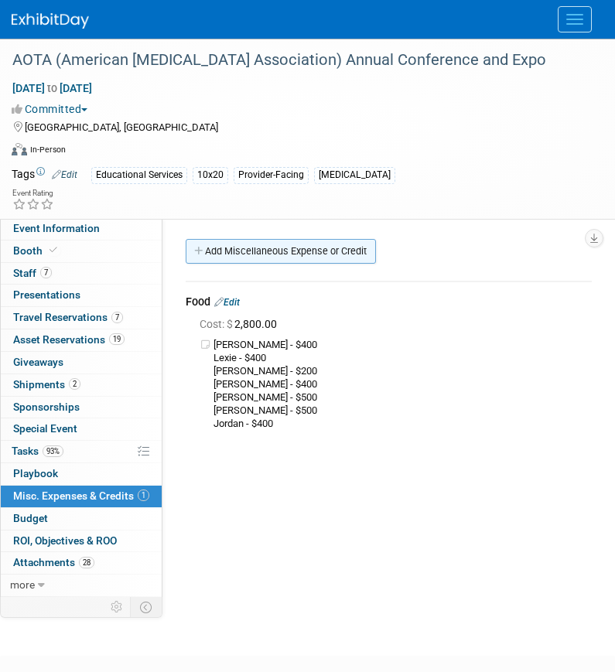
click at [268, 251] on link "Add Miscellaneous Expense or Credit" at bounding box center [281, 251] width 190 height 25
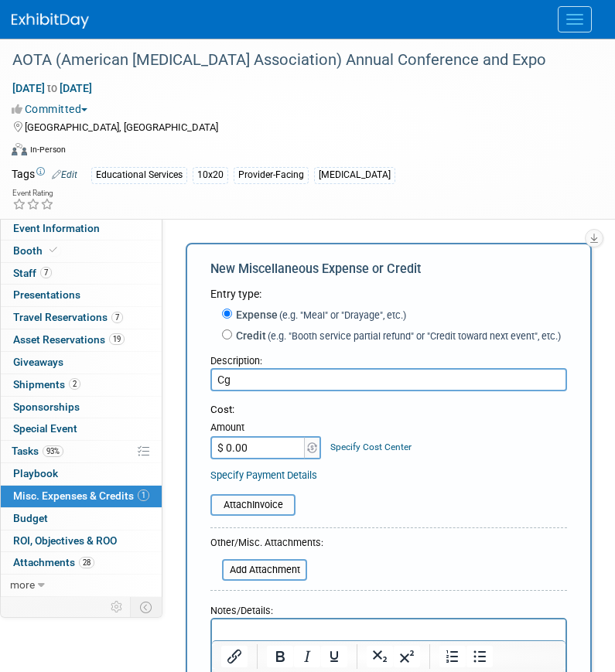
type input "C"
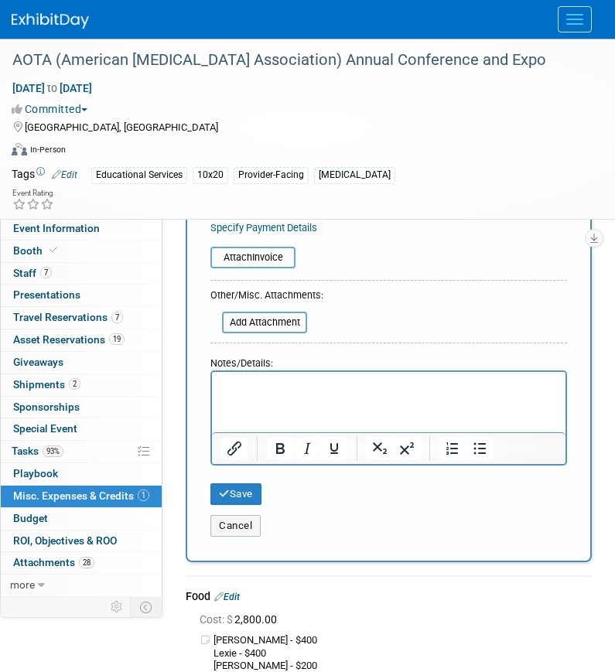
scroll to position [261, 0]
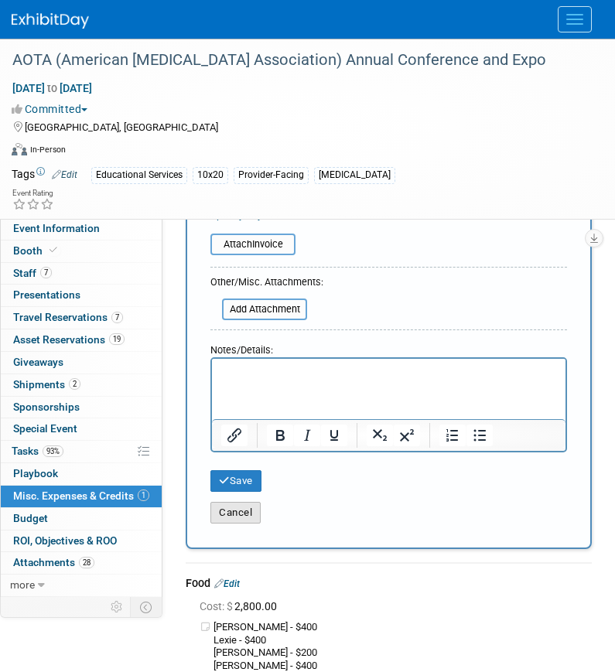
click at [236, 514] on button "Cancel" at bounding box center [235, 513] width 50 height 22
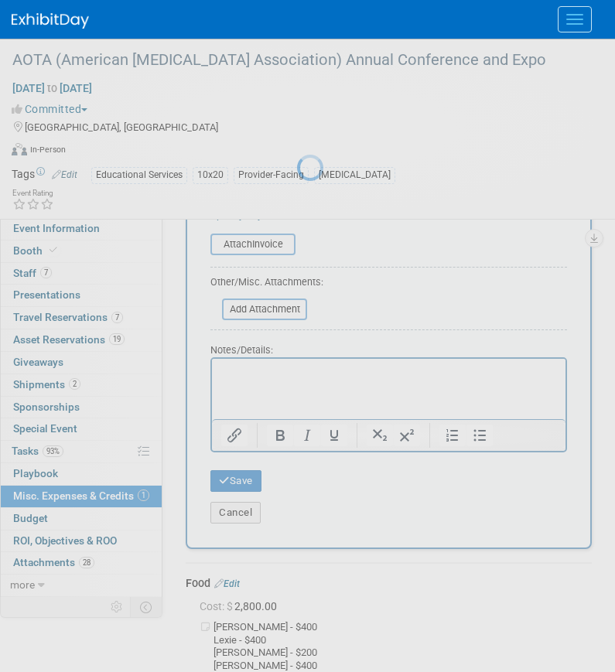
scroll to position [0, 0]
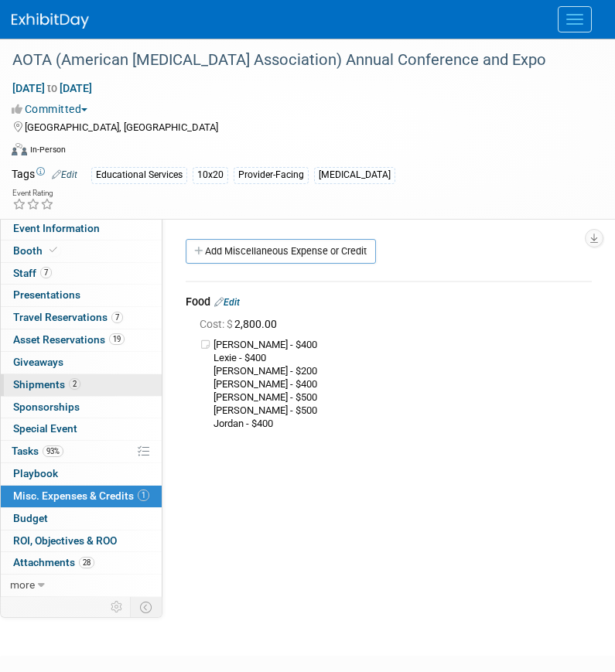
click at [73, 388] on span "2" at bounding box center [75, 384] width 12 height 12
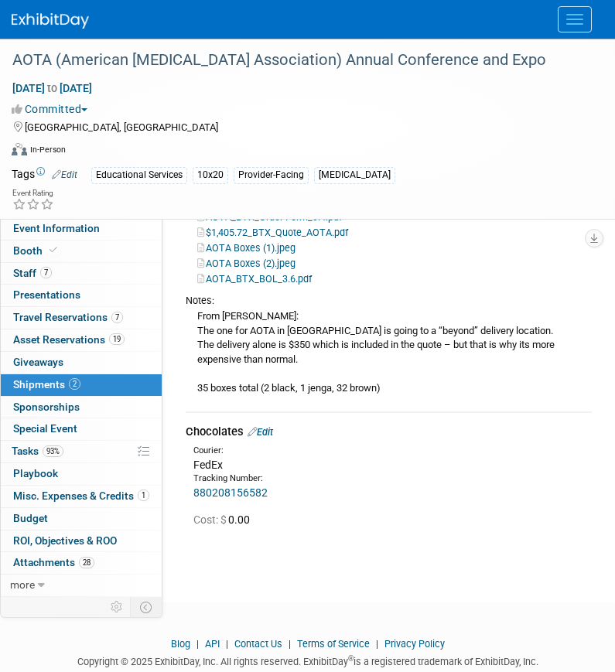
scroll to position [275, 0]
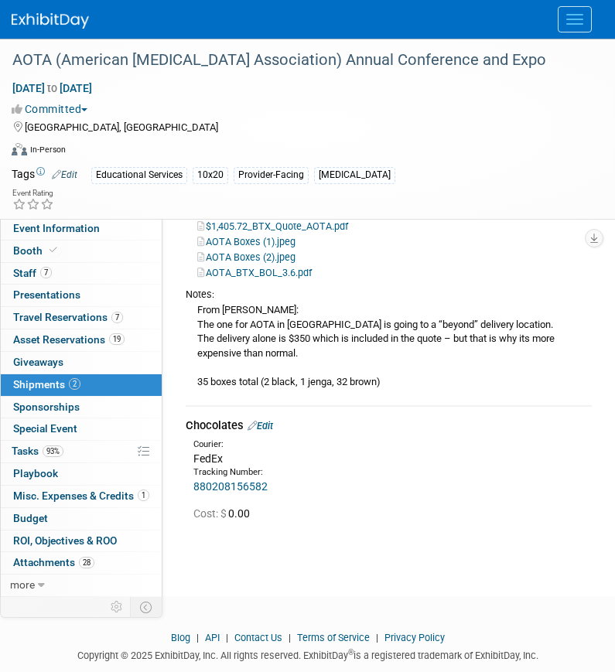
click at [271, 416] on td "Chocolates Edit Courier: FedEx Tracking Number: 880208156582 Cost: $ 0.00" at bounding box center [389, 471] width 406 height 130
click at [271, 429] on link "Edit" at bounding box center [261, 426] width 26 height 12
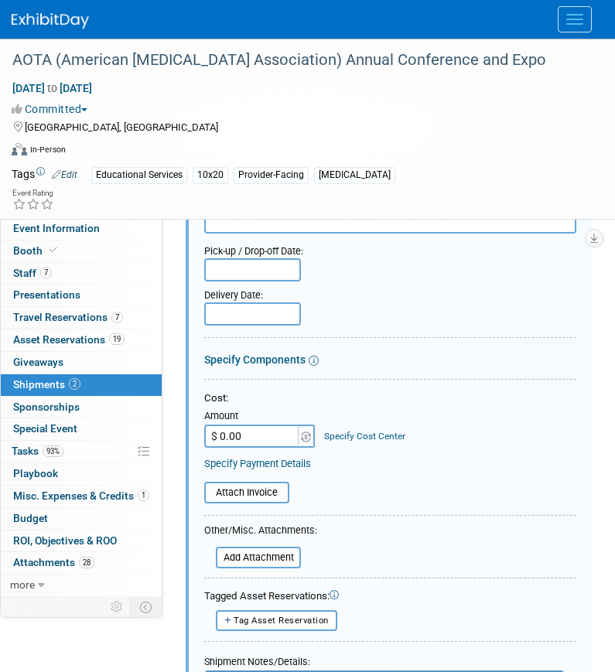
scroll to position [683, 0]
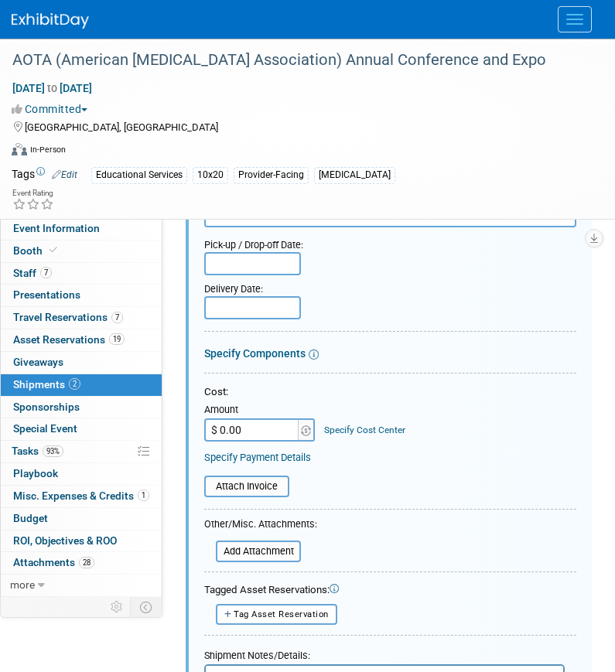
click at [251, 418] on input "$ 0.00" at bounding box center [252, 429] width 97 height 23
click at [254, 425] on input "$ 0.00" at bounding box center [252, 429] width 97 height 23
type input "$ 700.00"
click at [378, 428] on link "Specify Cost Center" at bounding box center [364, 430] width 81 height 11
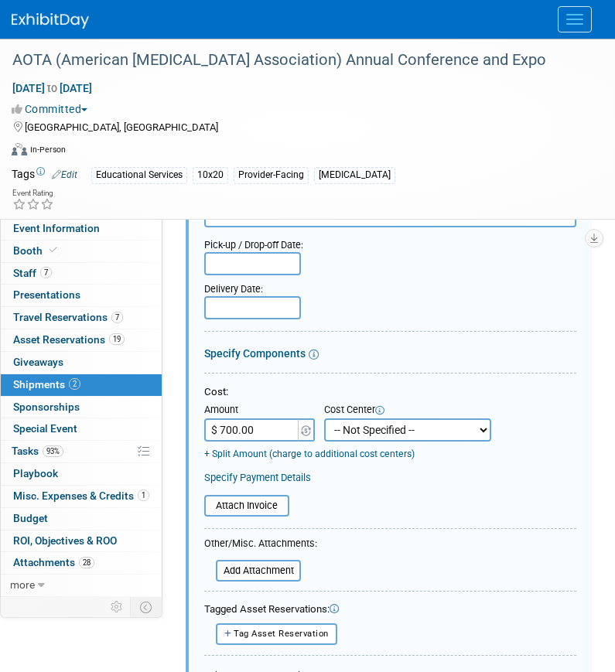
click at [382, 439] on select "-- Not Specified -- Aya Education Aya Healthcare Aya Locums Bespoke Corporate D…" at bounding box center [407, 429] width 167 height 23
click at [324, 418] on select "-- Not Specified -- Aya Education Aya Healthcare Aya Locums Bespoke Corporate D…" at bounding box center [407, 429] width 167 height 23
click at [381, 432] on select "-- Not Specified -- Aya Education Aya Healthcare Aya Locums Bespoke Corporate D…" at bounding box center [407, 429] width 167 height 23
select select "18965871"
click at [324, 418] on select "-- Not Specified -- Aya Education Aya Healthcare Aya Locums Bespoke Corporate D…" at bounding box center [407, 429] width 167 height 23
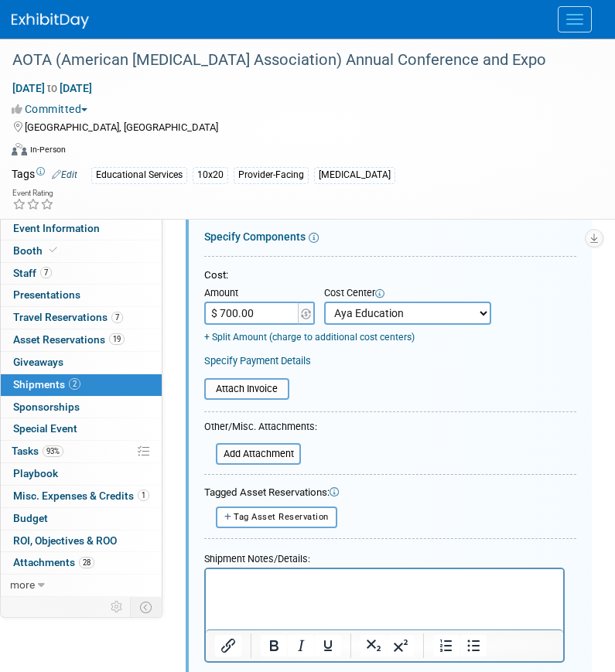
scroll to position [816, 0]
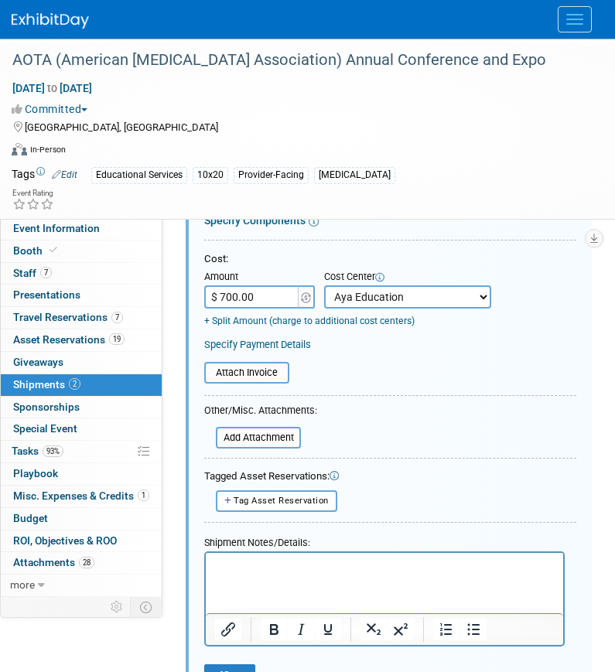
click at [286, 574] on html at bounding box center [384, 563] width 357 height 22
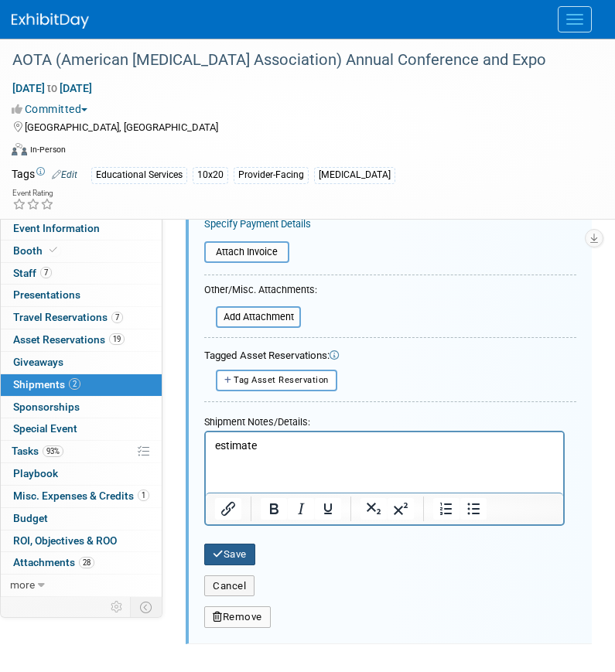
click at [235, 557] on button "Save" at bounding box center [229, 555] width 51 height 22
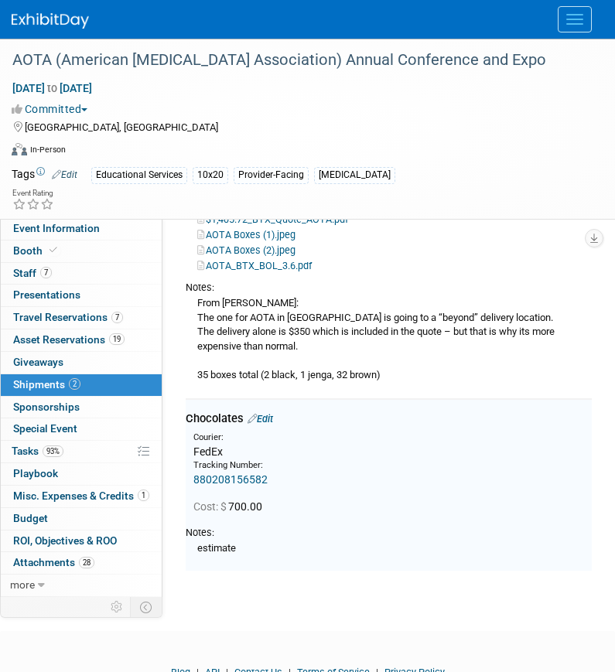
scroll to position [281, 0]
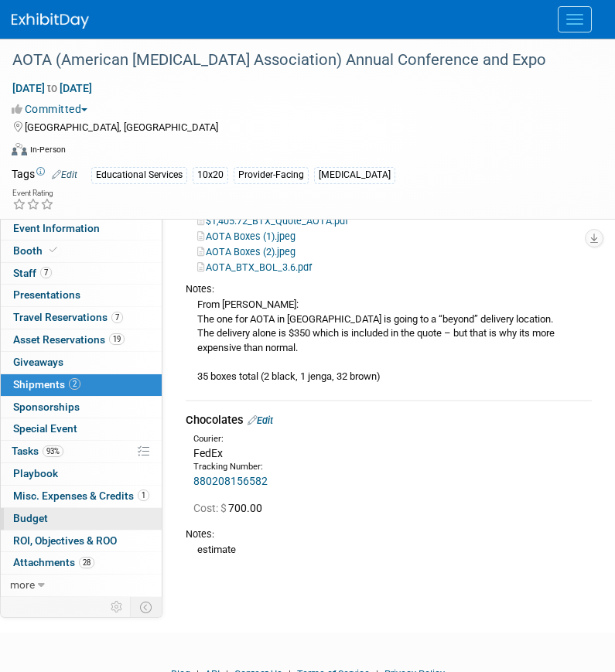
click at [50, 520] on link "Budget" at bounding box center [81, 519] width 161 height 22
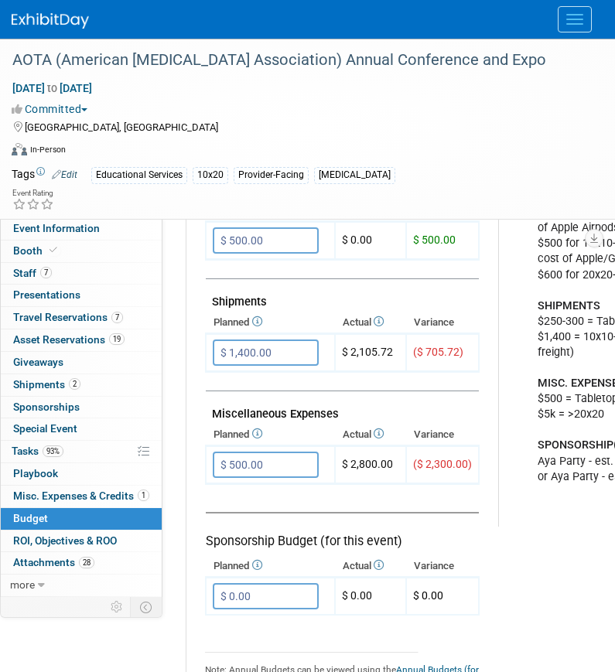
scroll to position [0, 0]
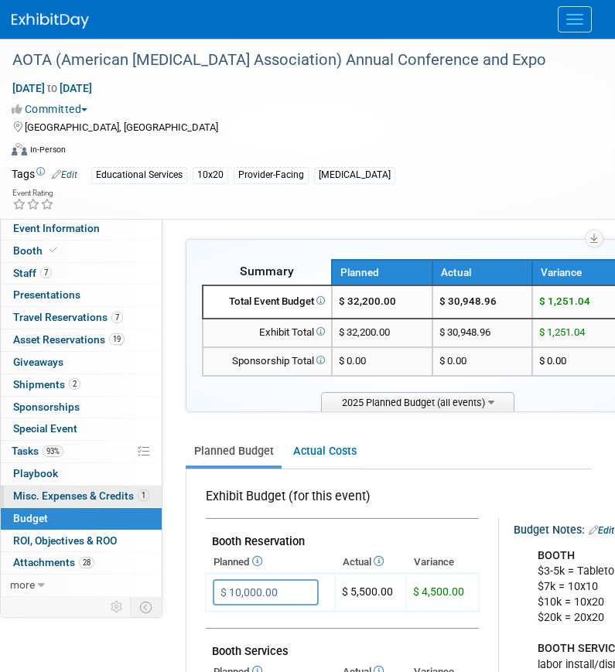
click at [61, 490] on span "Misc. Expenses & Credits 1" at bounding box center [81, 496] width 136 height 12
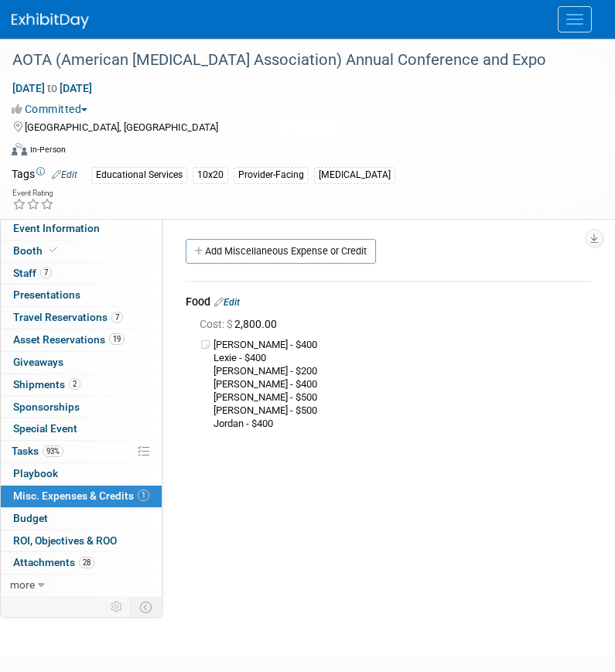
click at [234, 302] on link "Edit" at bounding box center [227, 302] width 26 height 11
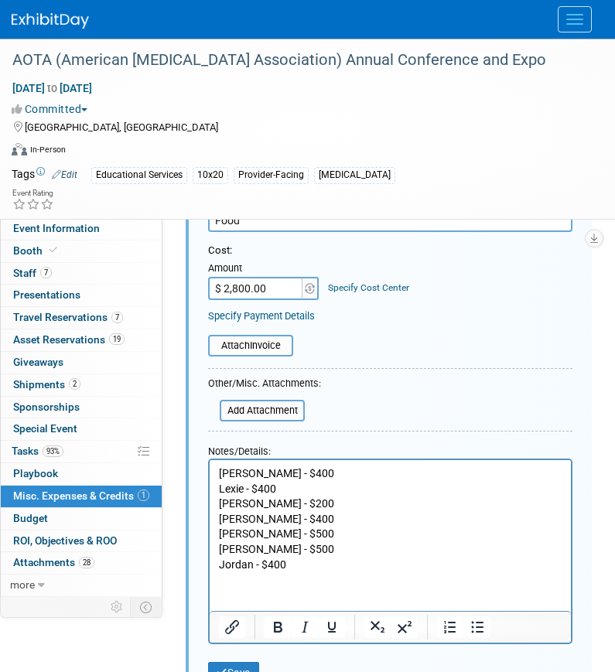
scroll to position [172, 0]
click at [351, 289] on link "Specify Cost Center" at bounding box center [368, 287] width 81 height 11
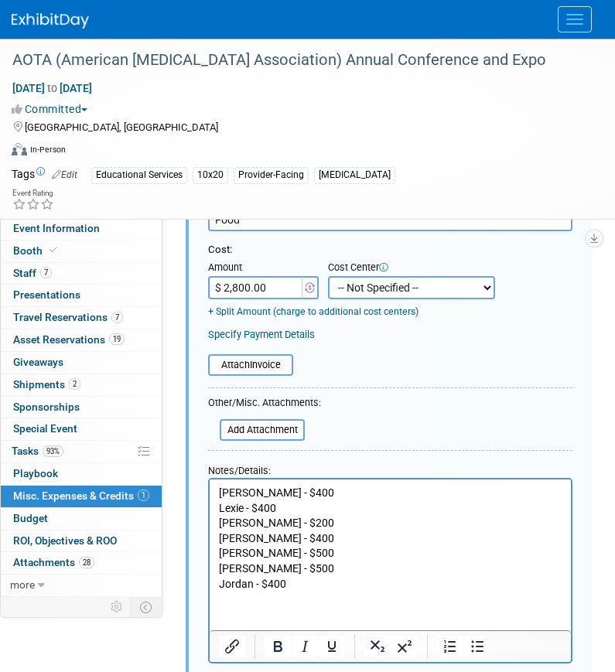
click at [354, 290] on select "-- Not Specified -- Aya Education Aya Healthcare Aya Locums Bespoke Corporate D…" at bounding box center [411, 287] width 167 height 23
select select "18965871"
click at [328, 276] on select "-- Not Specified -- Aya Education Aya Healthcare Aya Locums Bespoke Corporate D…" at bounding box center [411, 287] width 167 height 23
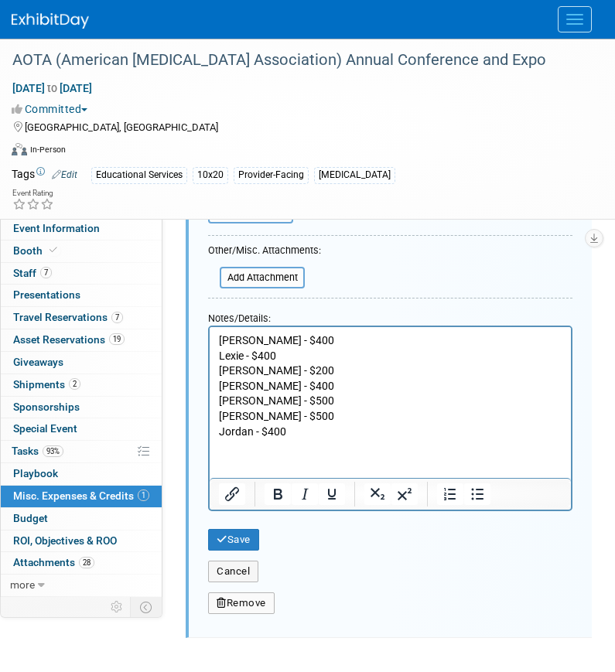
scroll to position [369, 0]
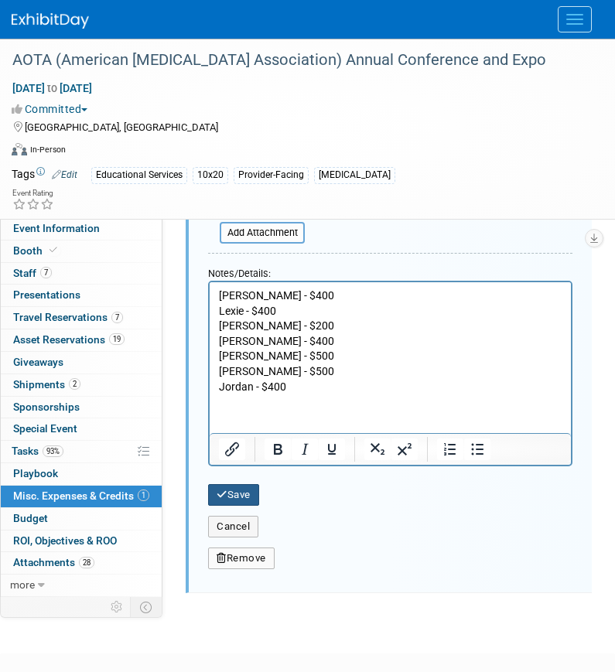
click at [230, 491] on button "Save" at bounding box center [233, 495] width 51 height 22
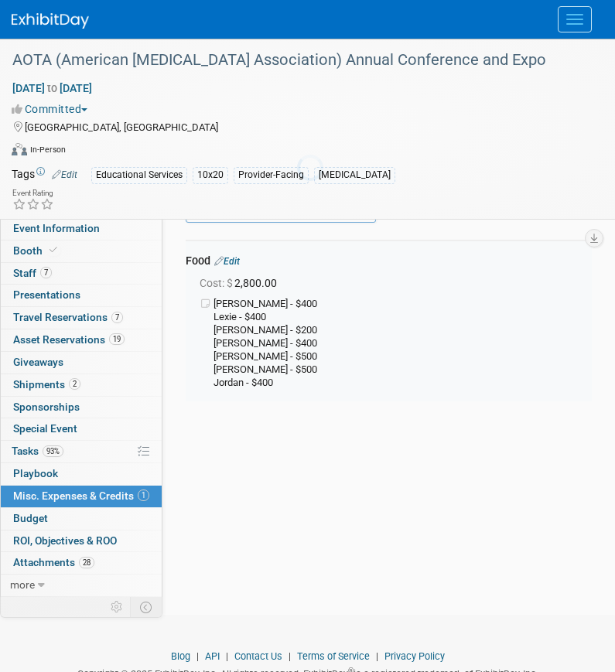
scroll to position [23, 0]
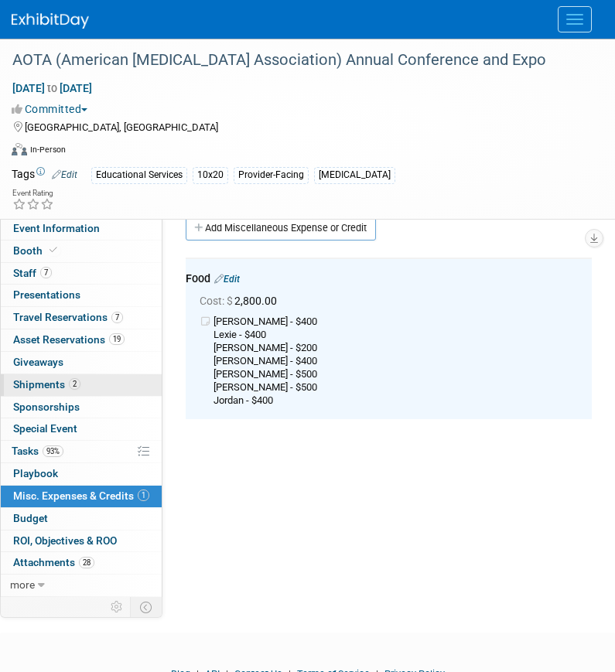
click at [79, 383] on span "2" at bounding box center [75, 384] width 12 height 12
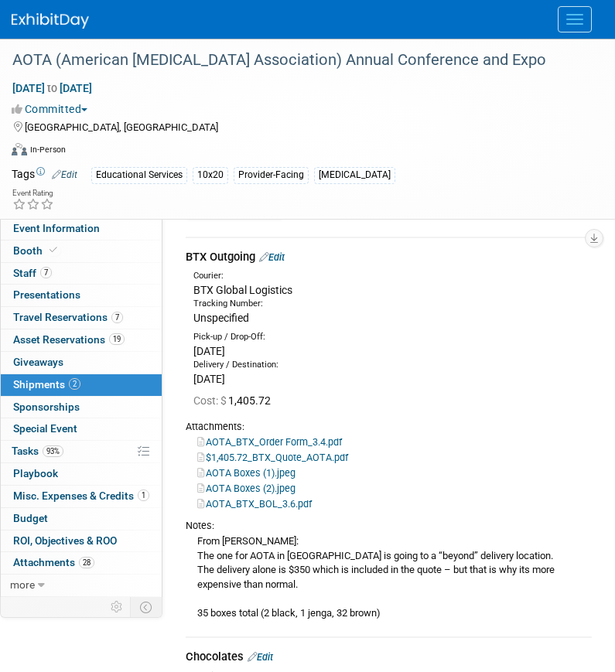
scroll to position [46, 0]
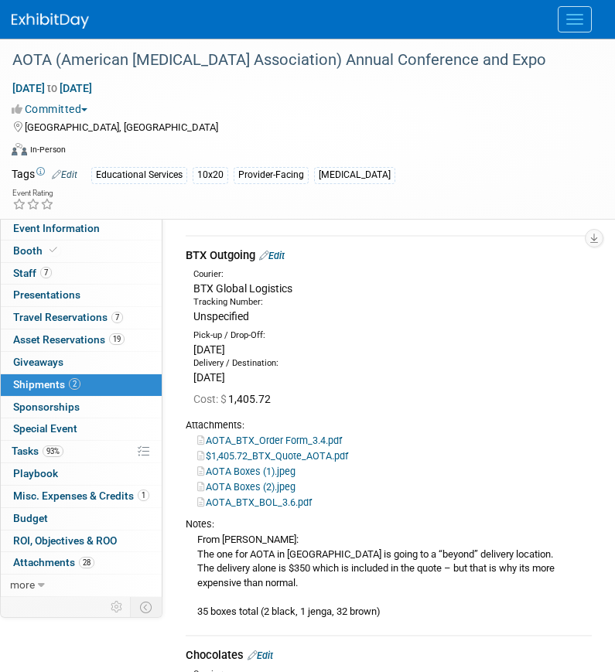
click at [283, 254] on link "Edit" at bounding box center [272, 256] width 26 height 12
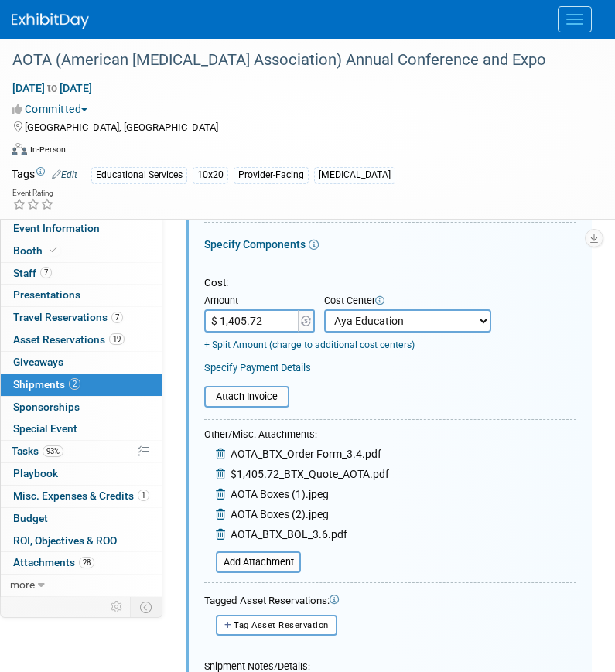
scroll to position [605, 0]
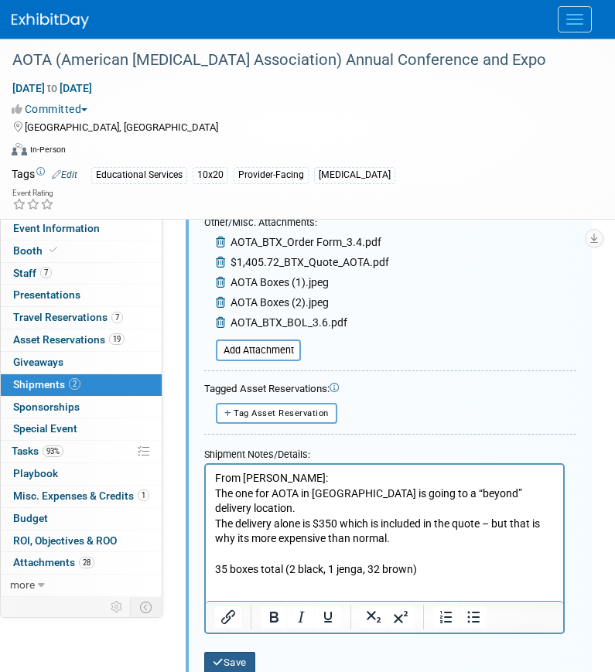
click at [225, 664] on button "Save" at bounding box center [229, 663] width 51 height 22
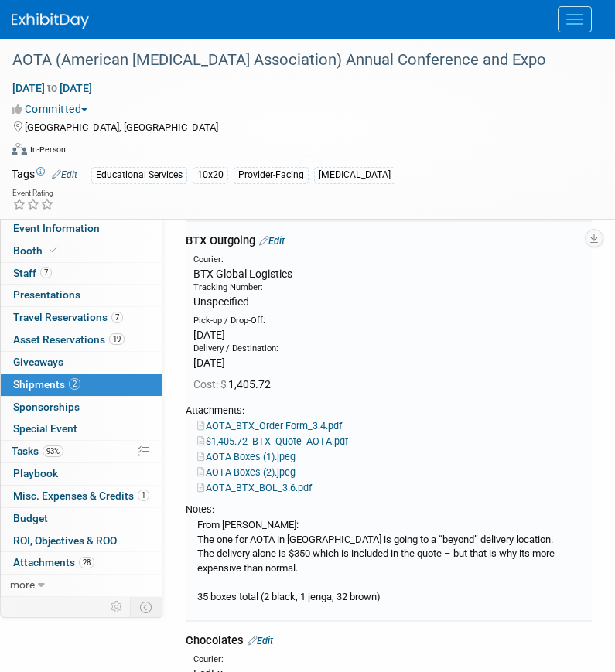
scroll to position [23, 0]
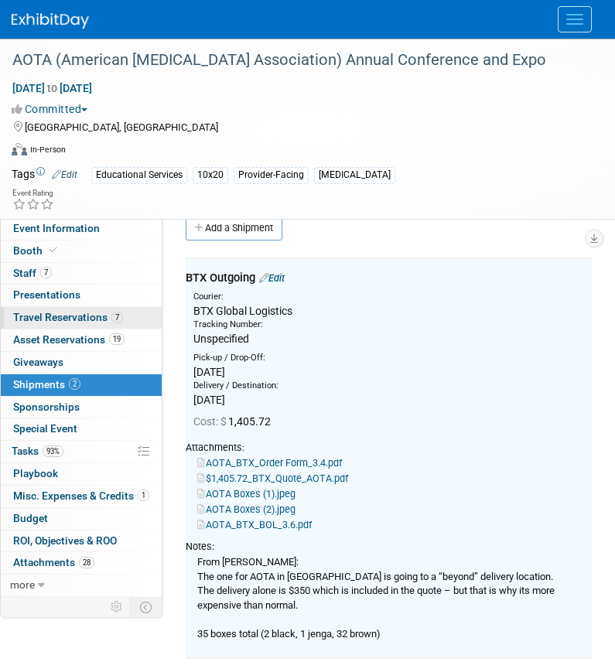
click at [84, 313] on span "Travel Reservations 7" at bounding box center [68, 317] width 110 height 12
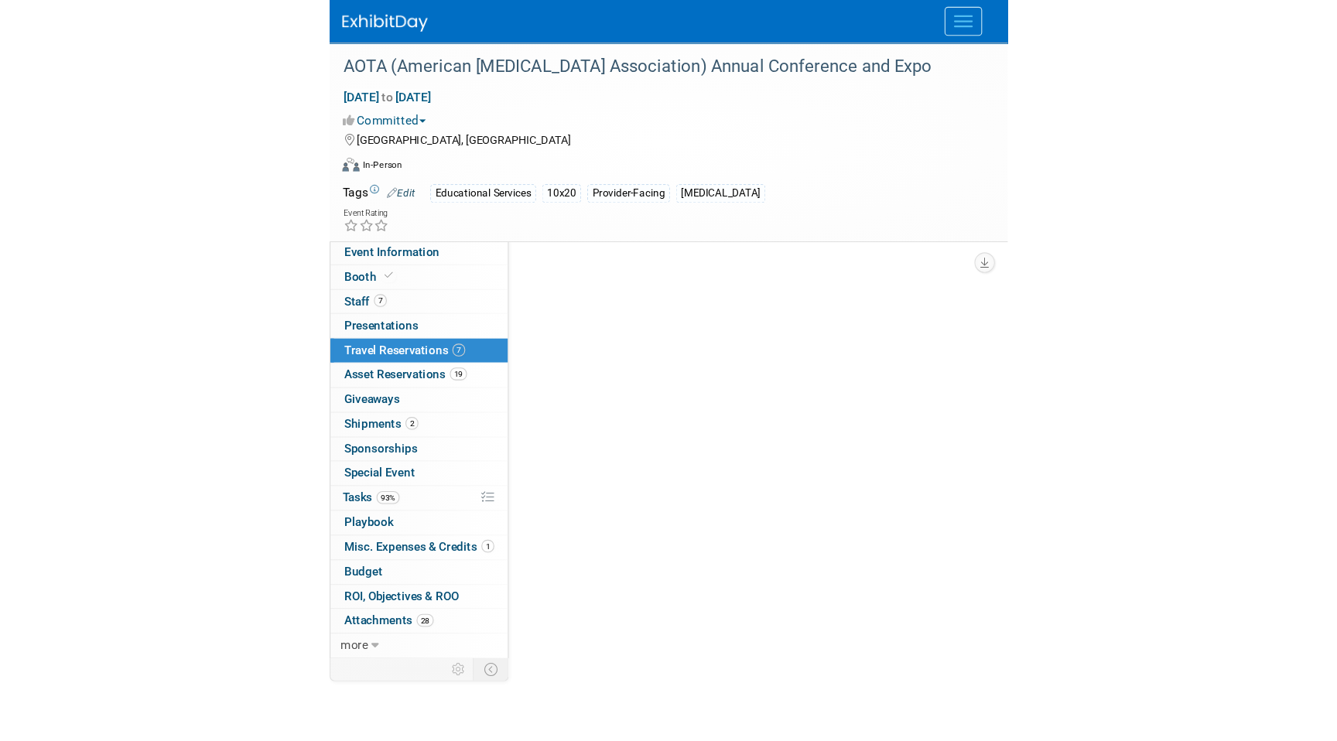
scroll to position [0, 0]
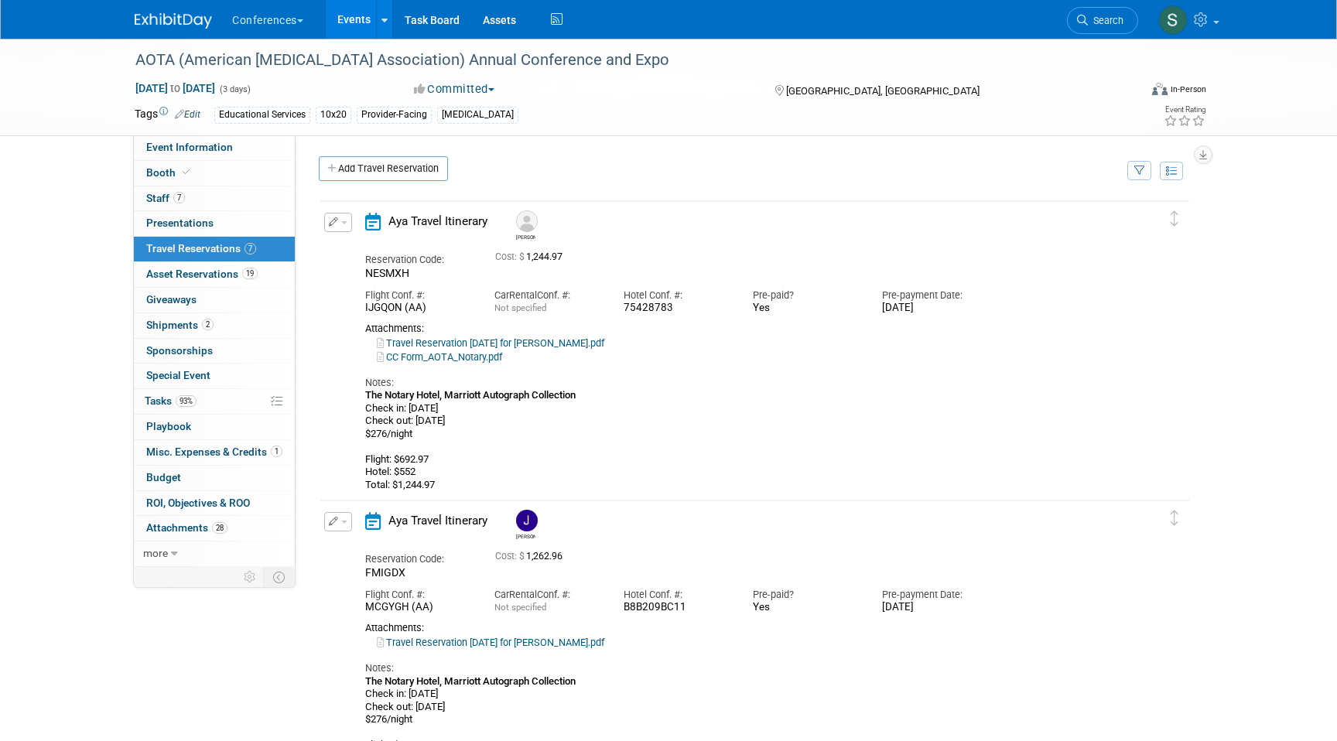
click at [344, 227] on button "button" at bounding box center [338, 222] width 28 height 19
click at [348, 246] on button "Edit Reservation" at bounding box center [390, 249] width 131 height 22
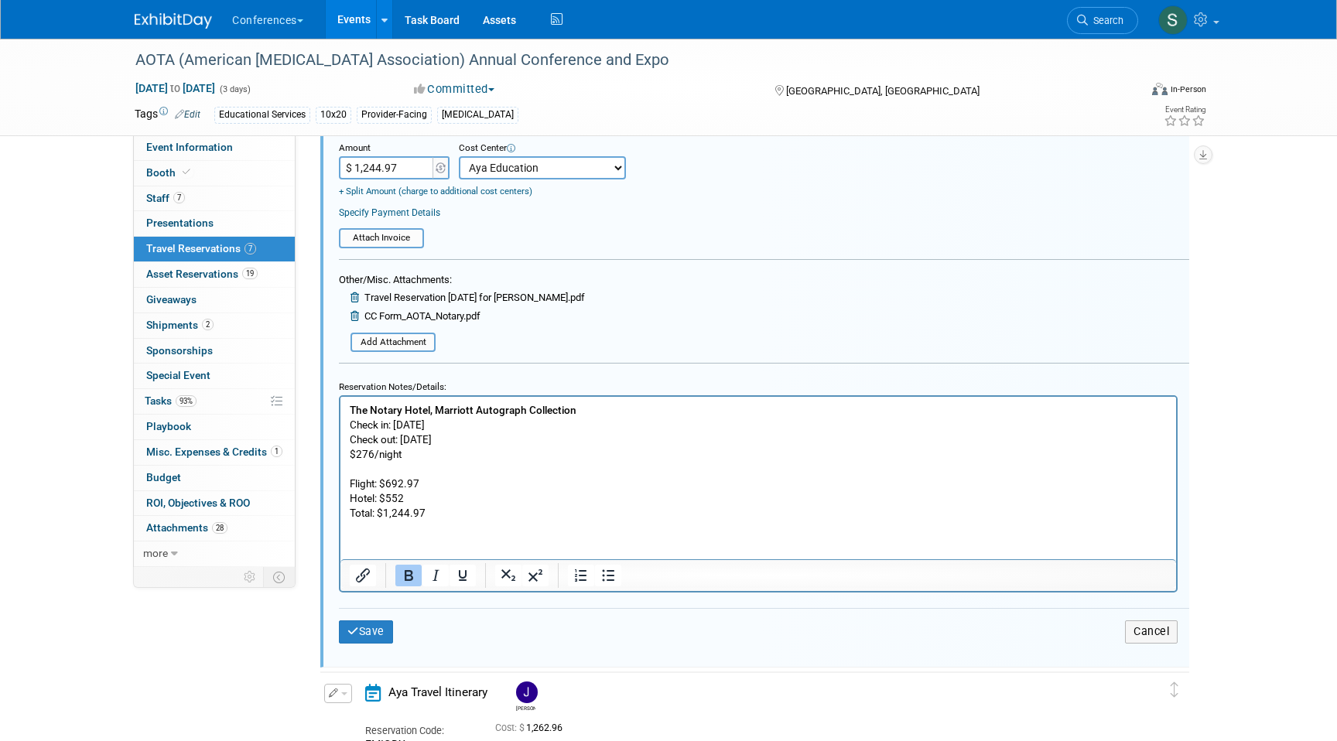
scroll to position [473, 0]
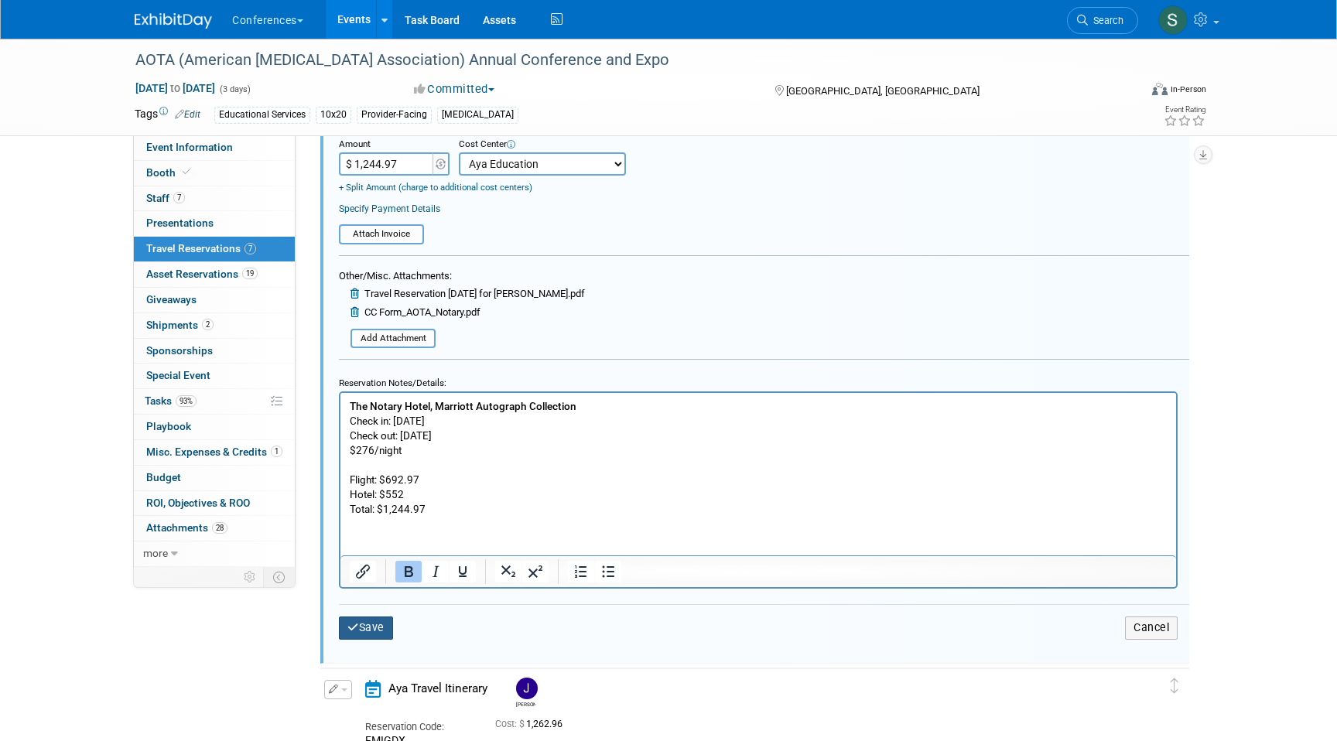
click at [383, 622] on button "Save" at bounding box center [366, 627] width 54 height 22
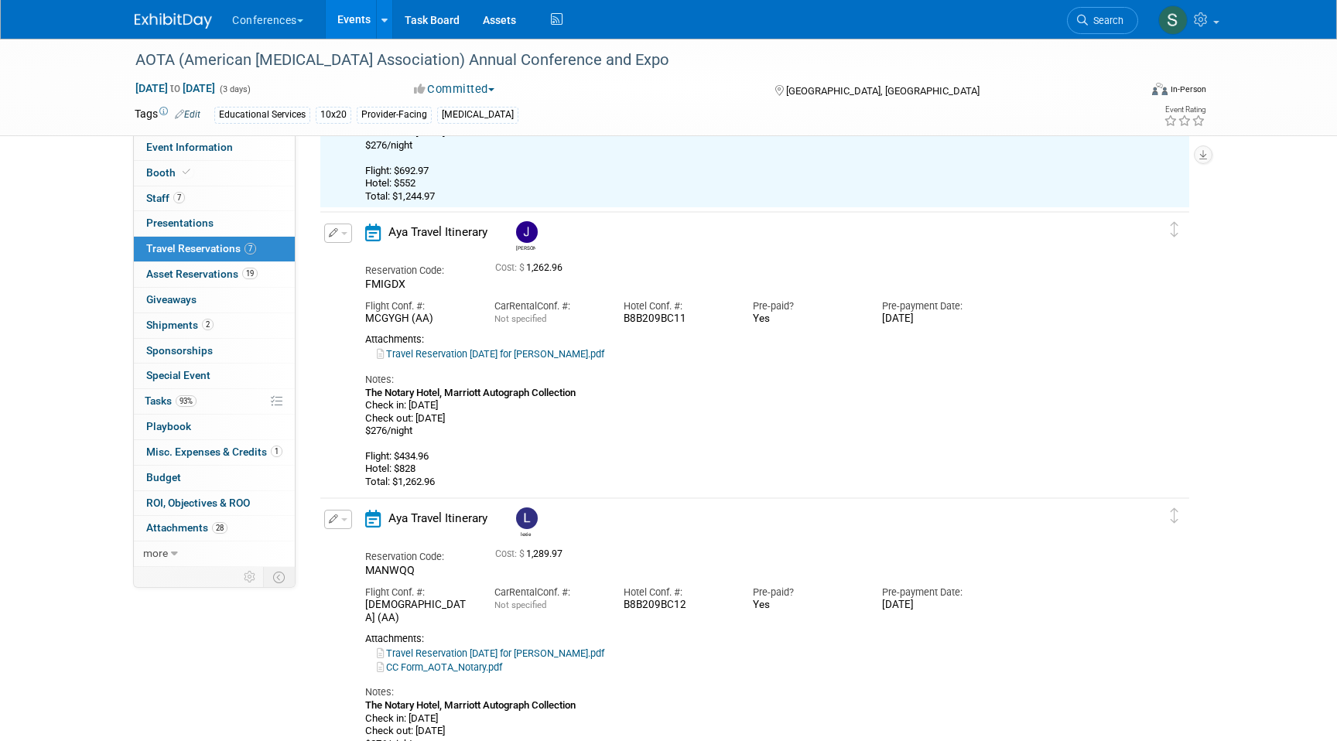
scroll to position [321, 0]
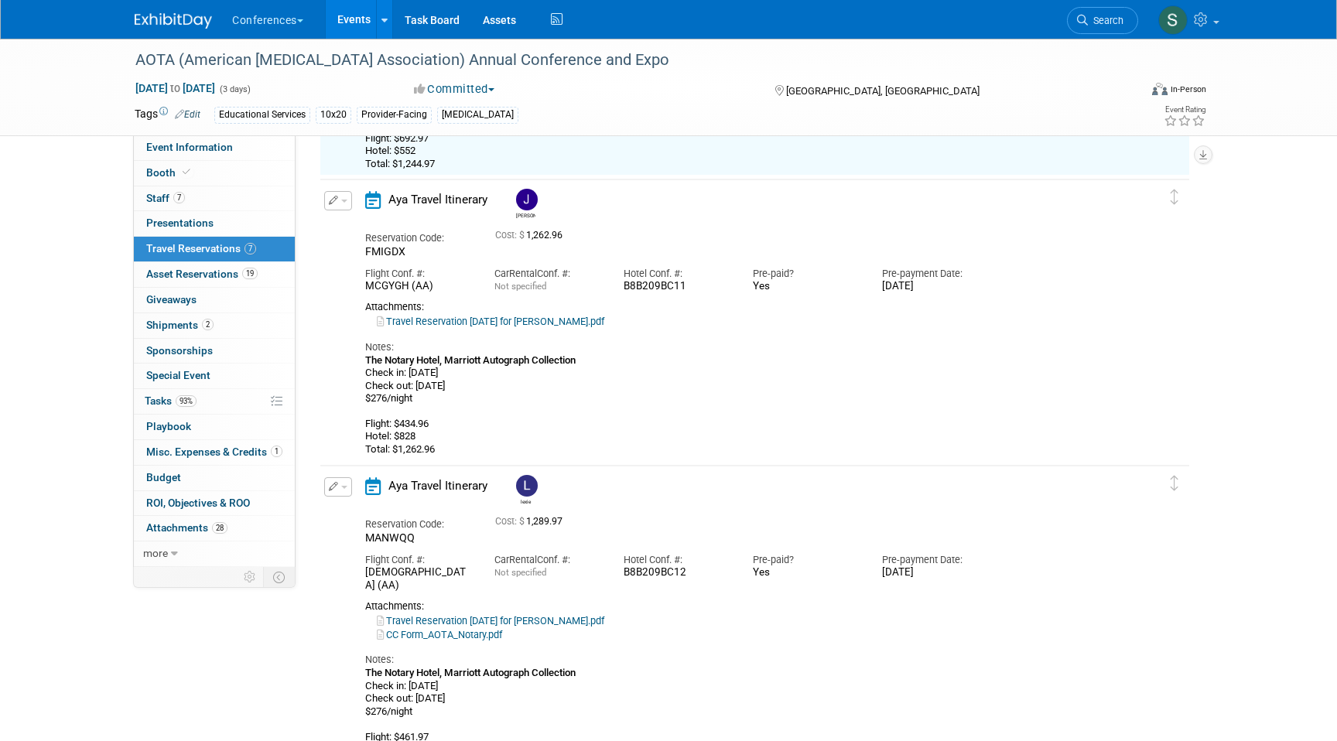
click at [338, 185] on td "Delete Reservation Janelle Reservation Code: FMIGDX Car" at bounding box center [742, 319] width 845 height 281
click at [338, 200] on button "button" at bounding box center [338, 200] width 28 height 19
click at [348, 227] on button "Edit Reservation" at bounding box center [390, 228] width 131 height 22
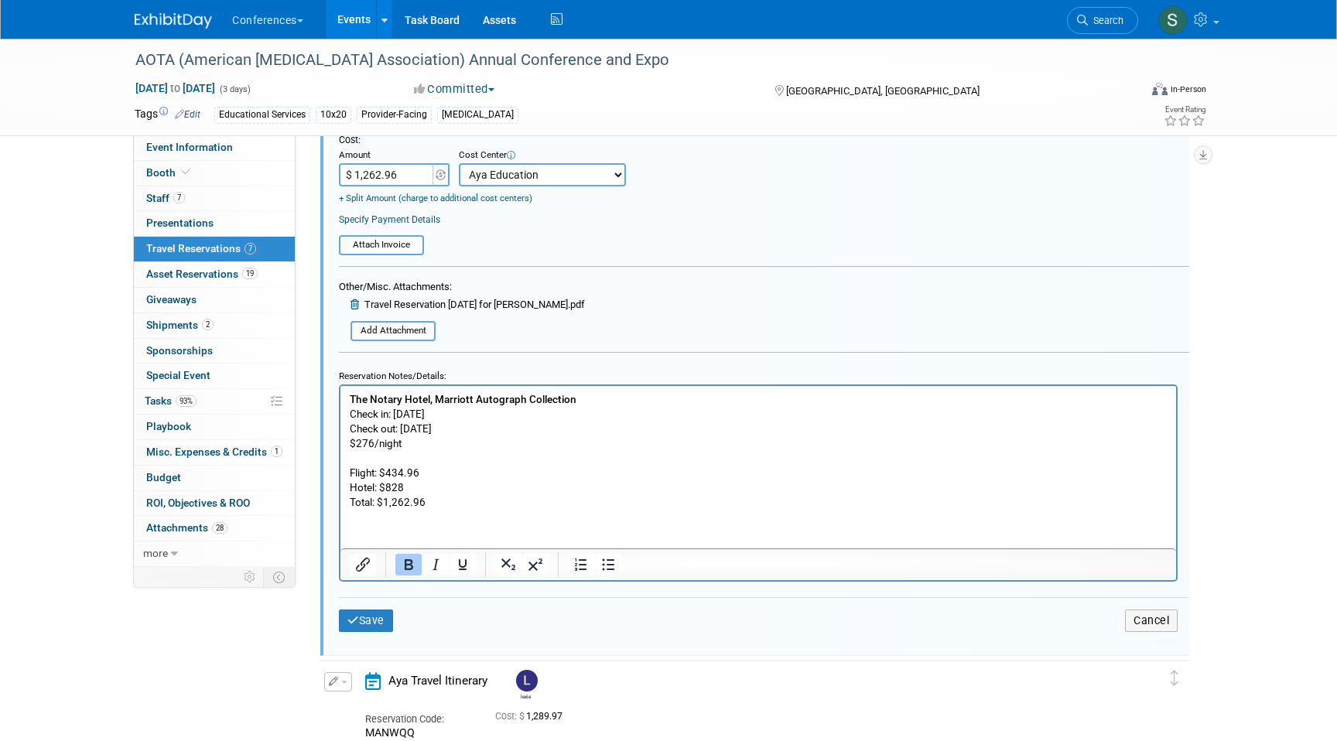
scroll to position [781, 0]
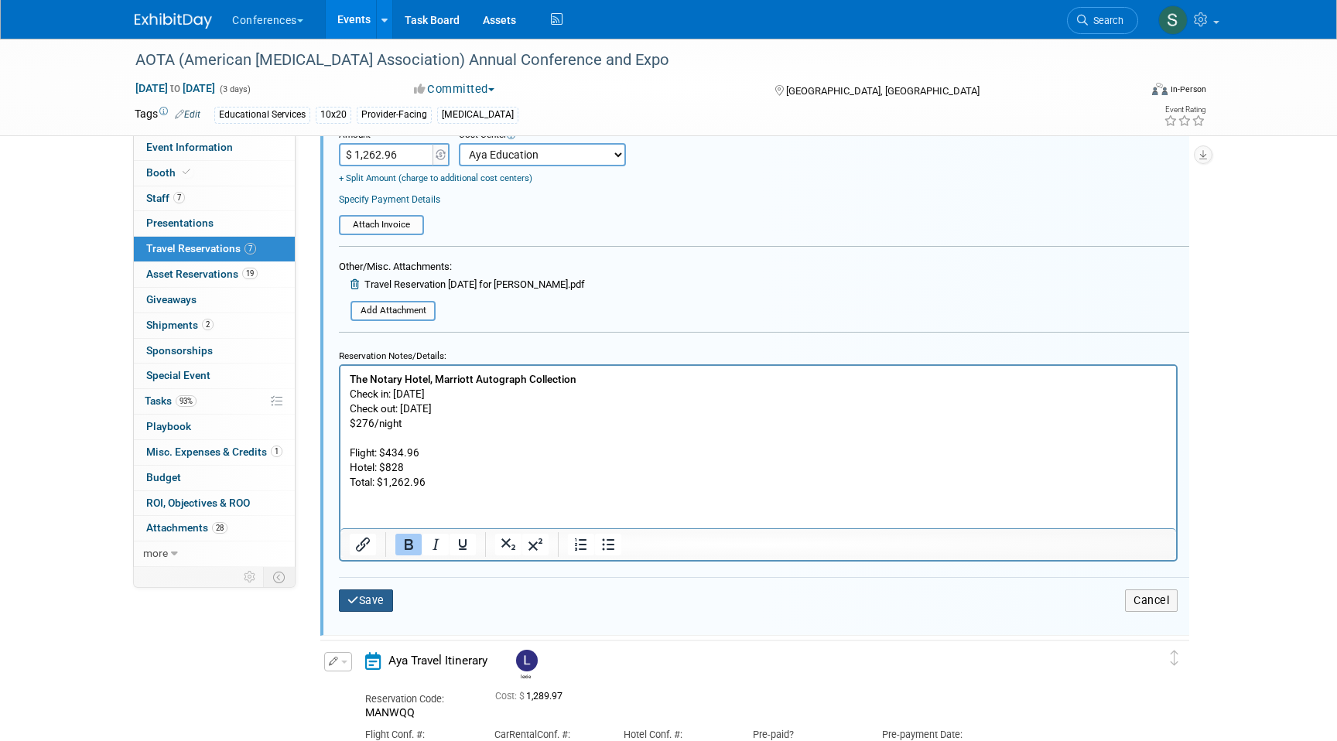
click at [359, 603] on button "Save" at bounding box center [366, 600] width 54 height 22
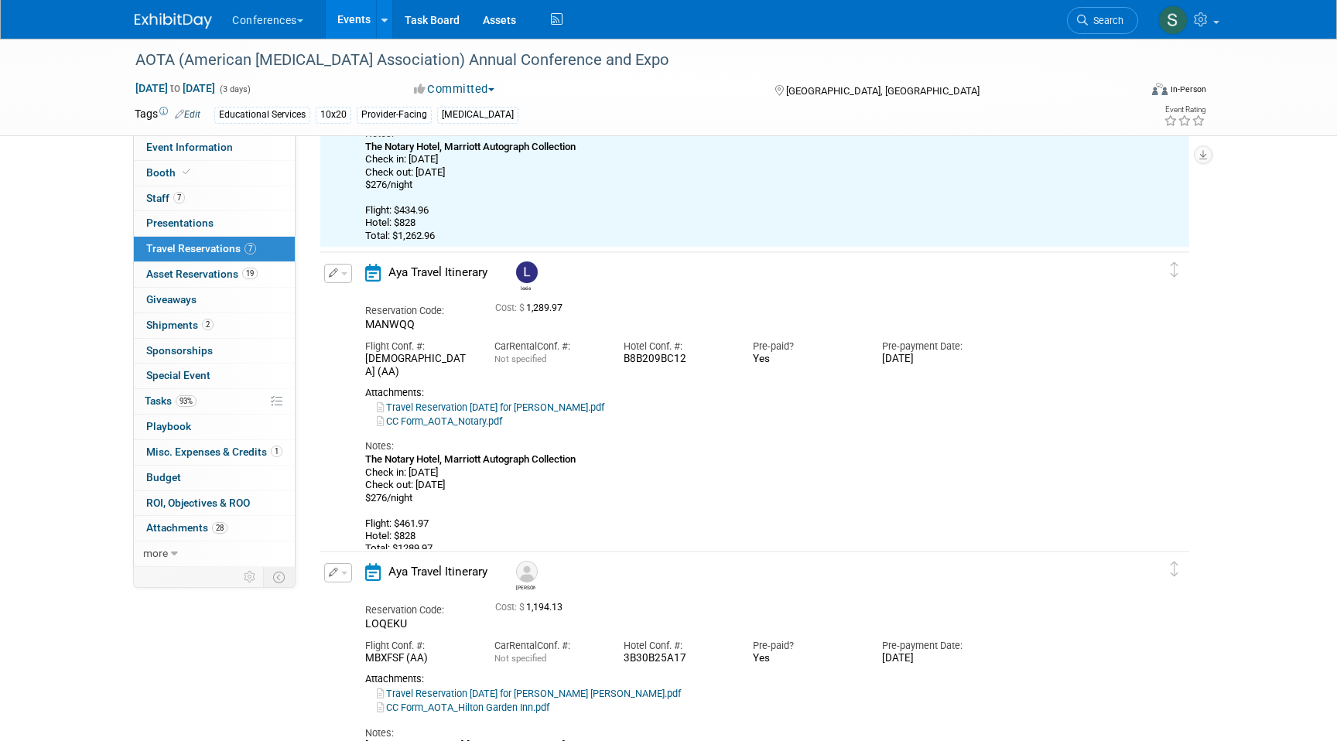
scroll to position [565, 0]
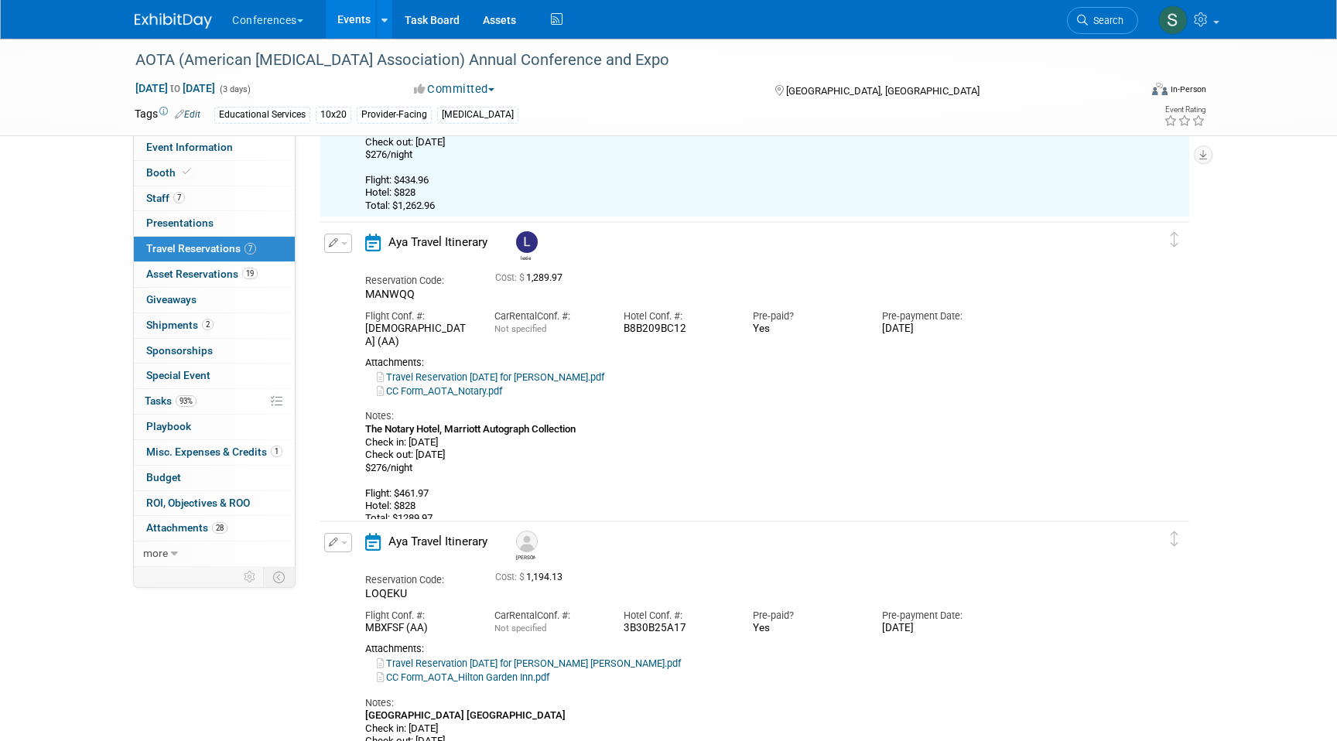
click at [339, 241] on button "button" at bounding box center [338, 243] width 28 height 19
click at [345, 269] on icon "button" at bounding box center [341, 270] width 12 height 11
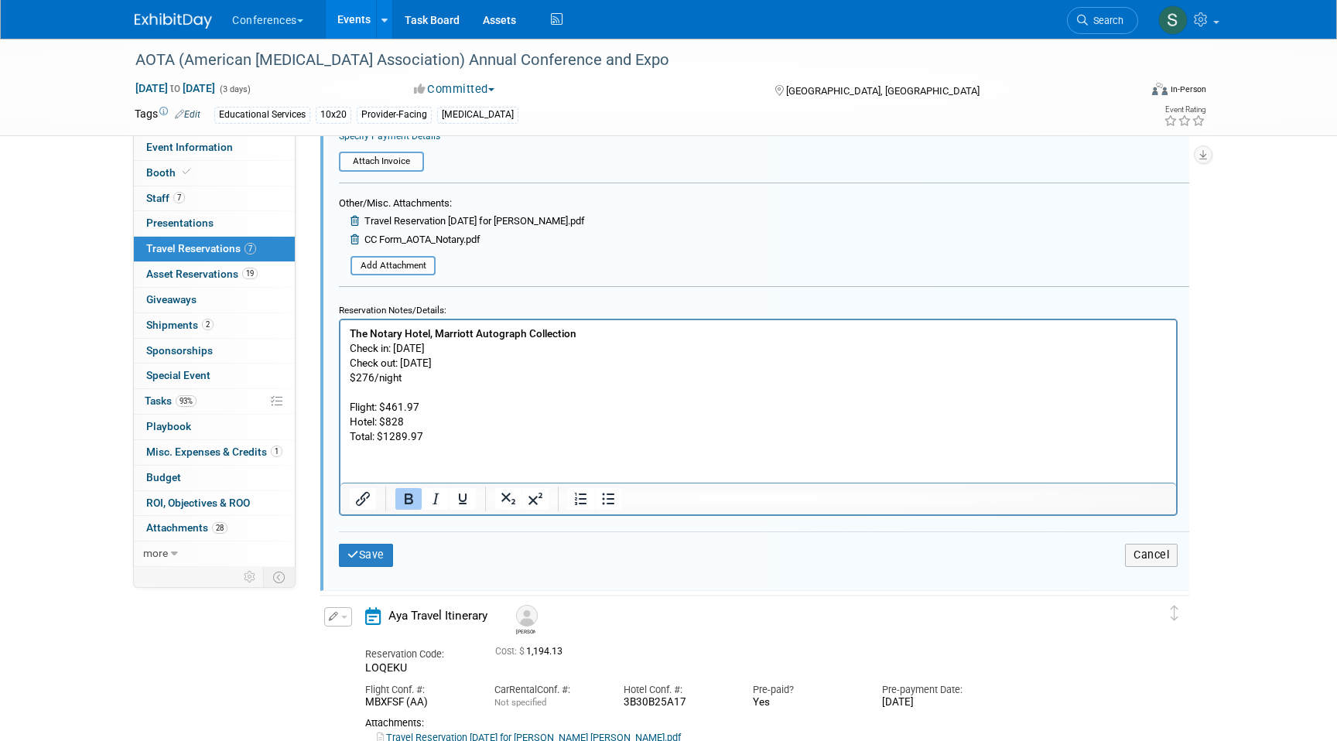
scroll to position [1249, 0]
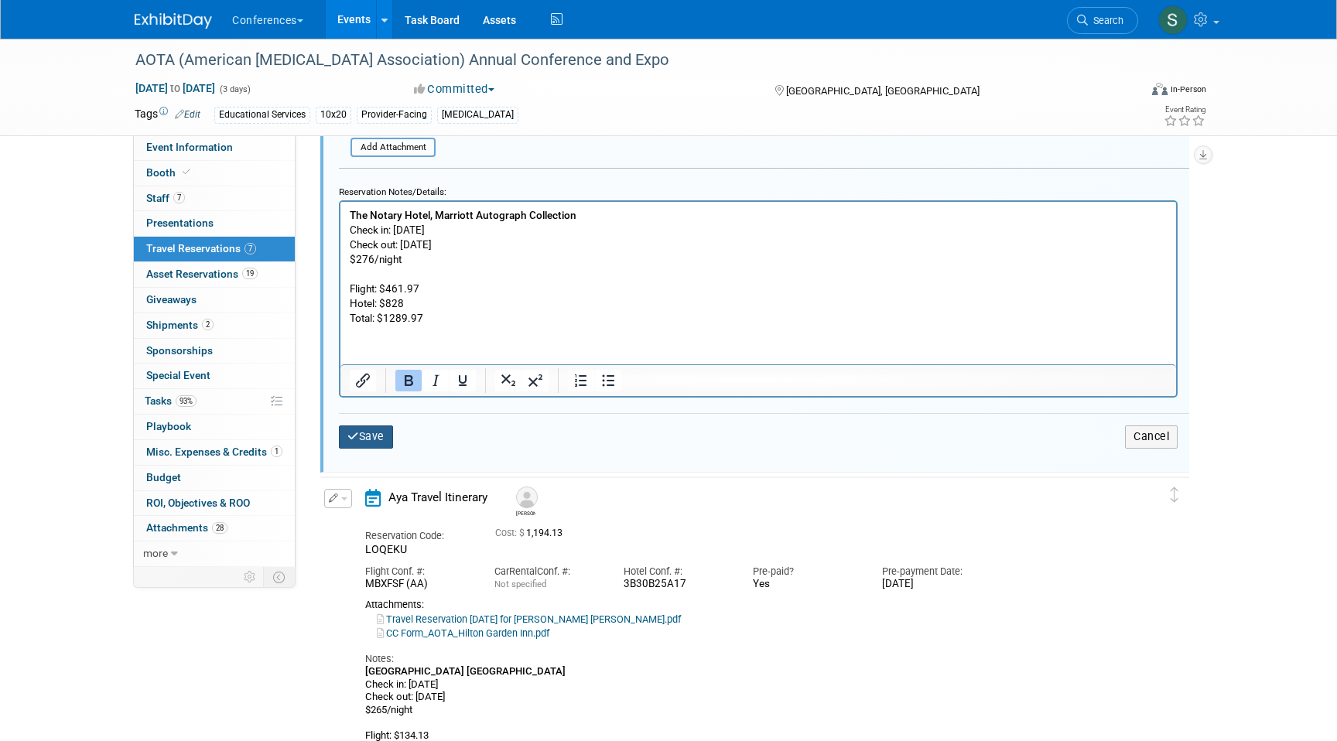
click at [362, 440] on button "Save" at bounding box center [366, 436] width 54 height 22
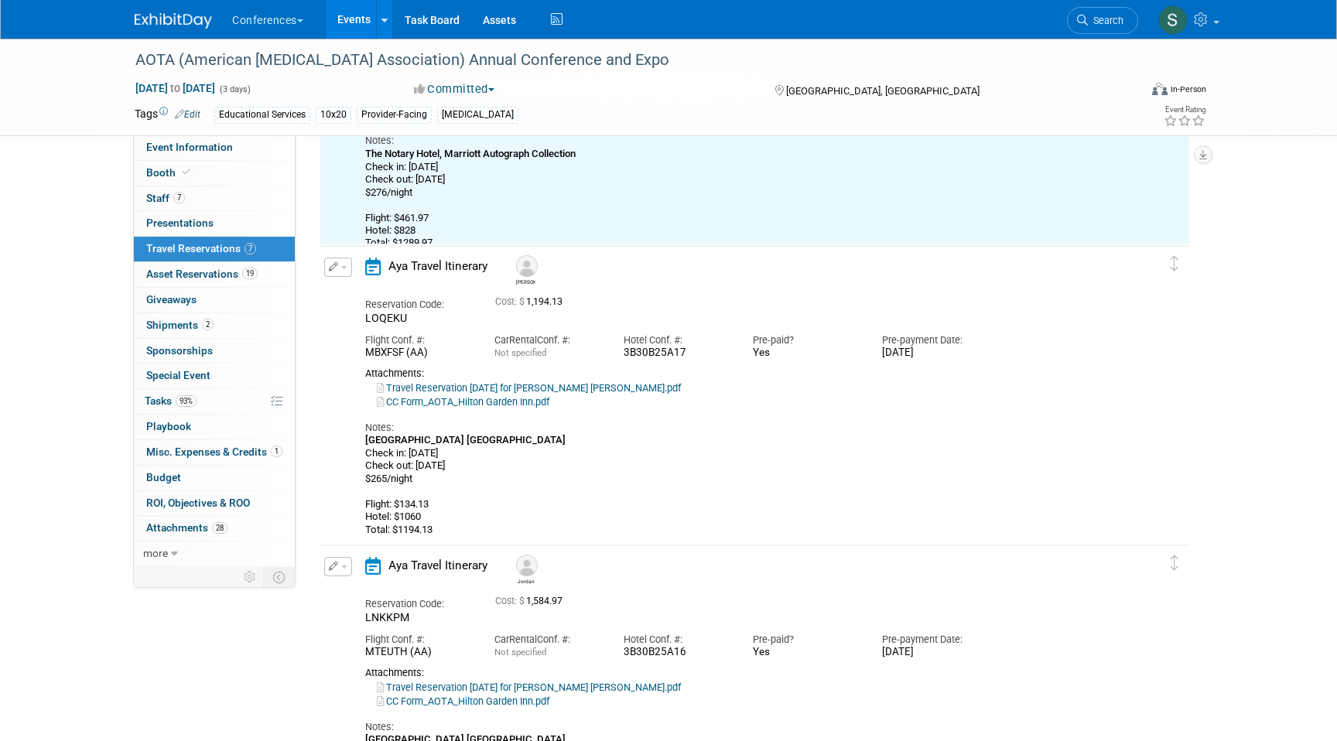
scroll to position [859, 0]
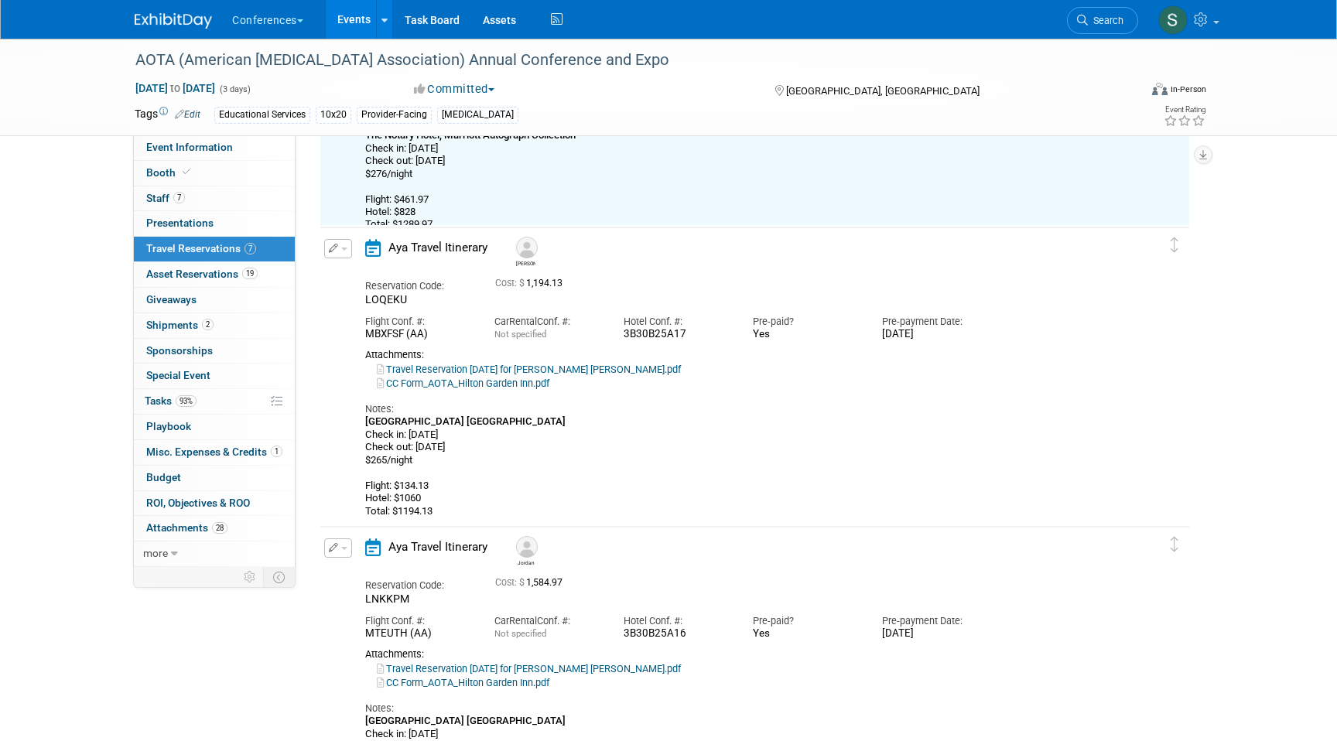
click at [333, 244] on button "button" at bounding box center [338, 248] width 28 height 19
click at [353, 278] on button "Edit Reservation" at bounding box center [390, 276] width 131 height 22
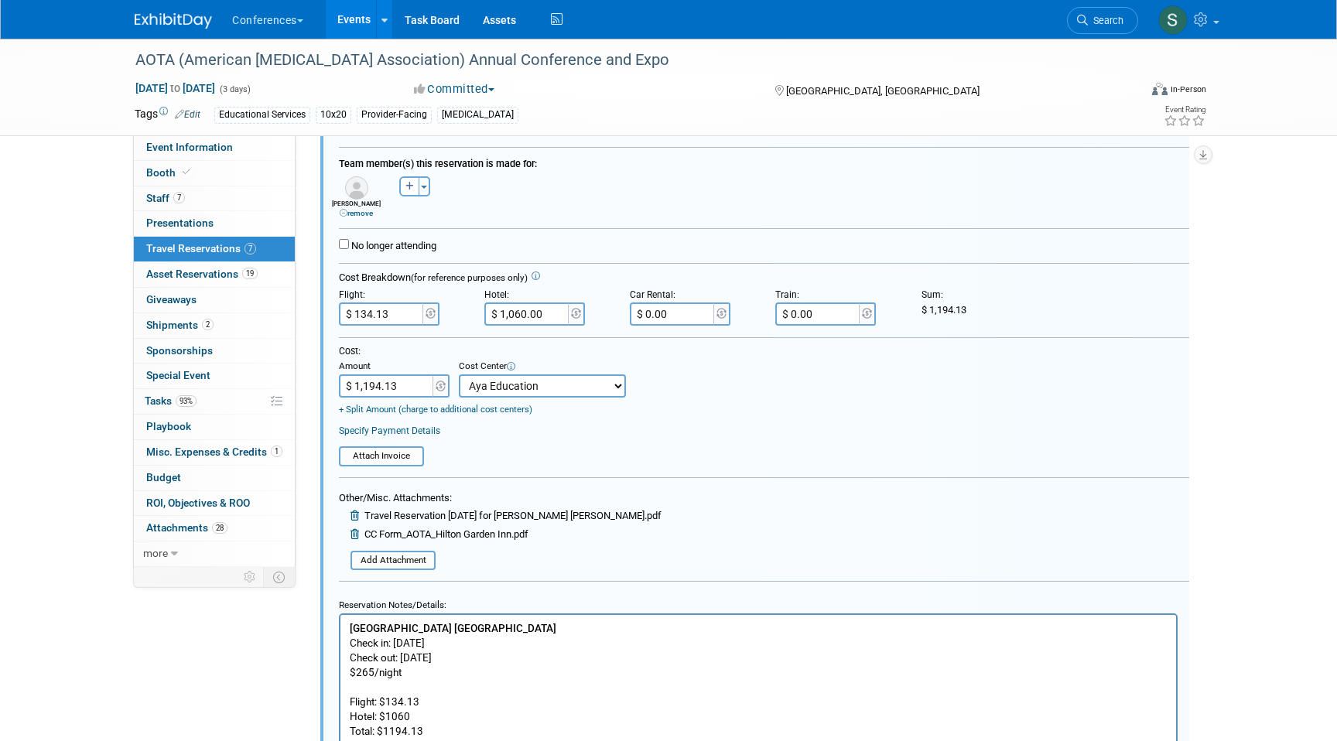
scroll to position [0, 0]
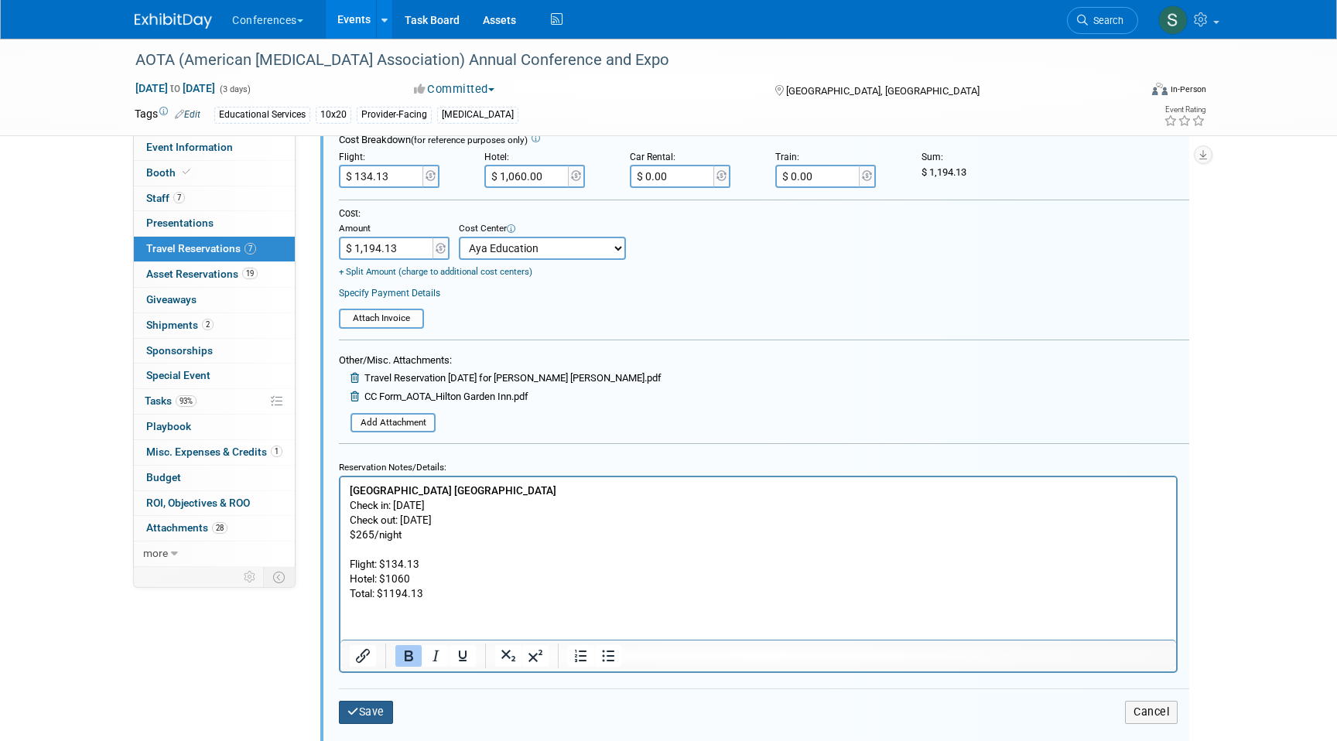
click at [366, 671] on button "Save" at bounding box center [366, 712] width 54 height 22
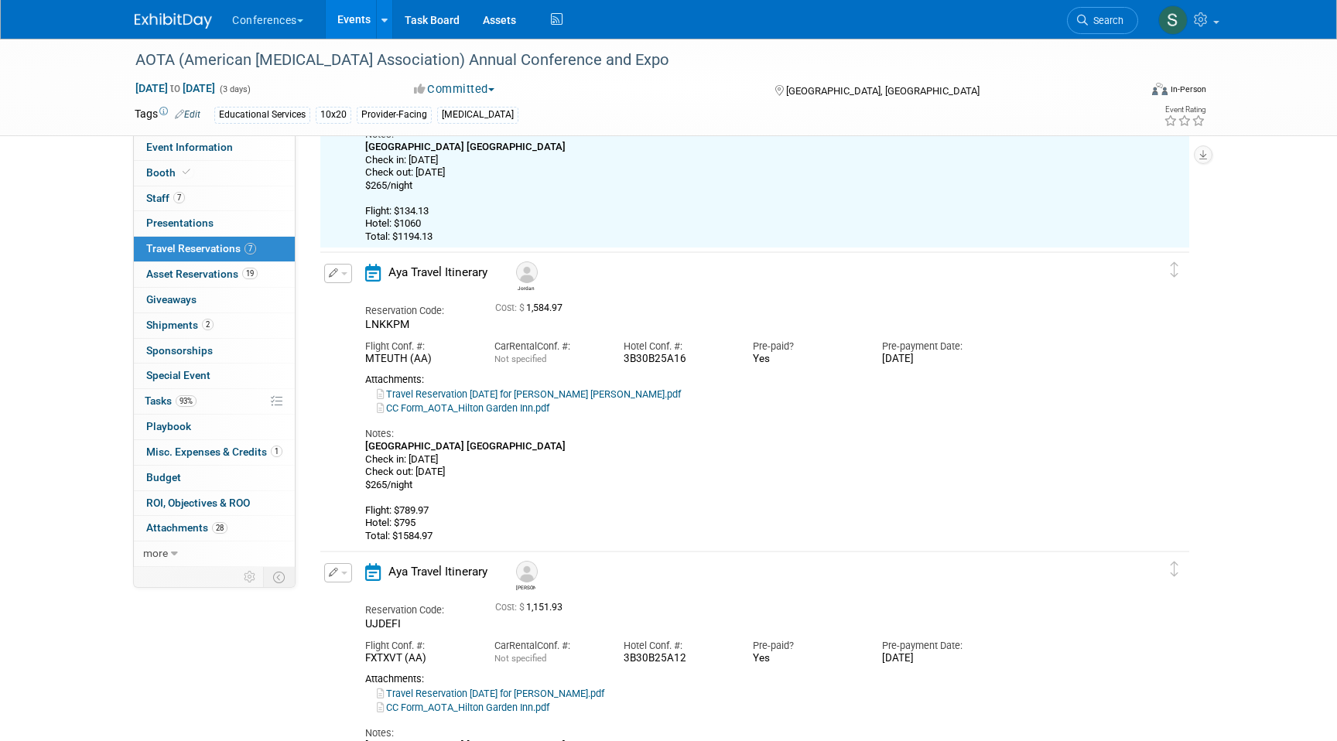
click at [341, 278] on button "button" at bounding box center [338, 273] width 28 height 19
click at [353, 303] on button "Edit Reservation" at bounding box center [390, 300] width 131 height 22
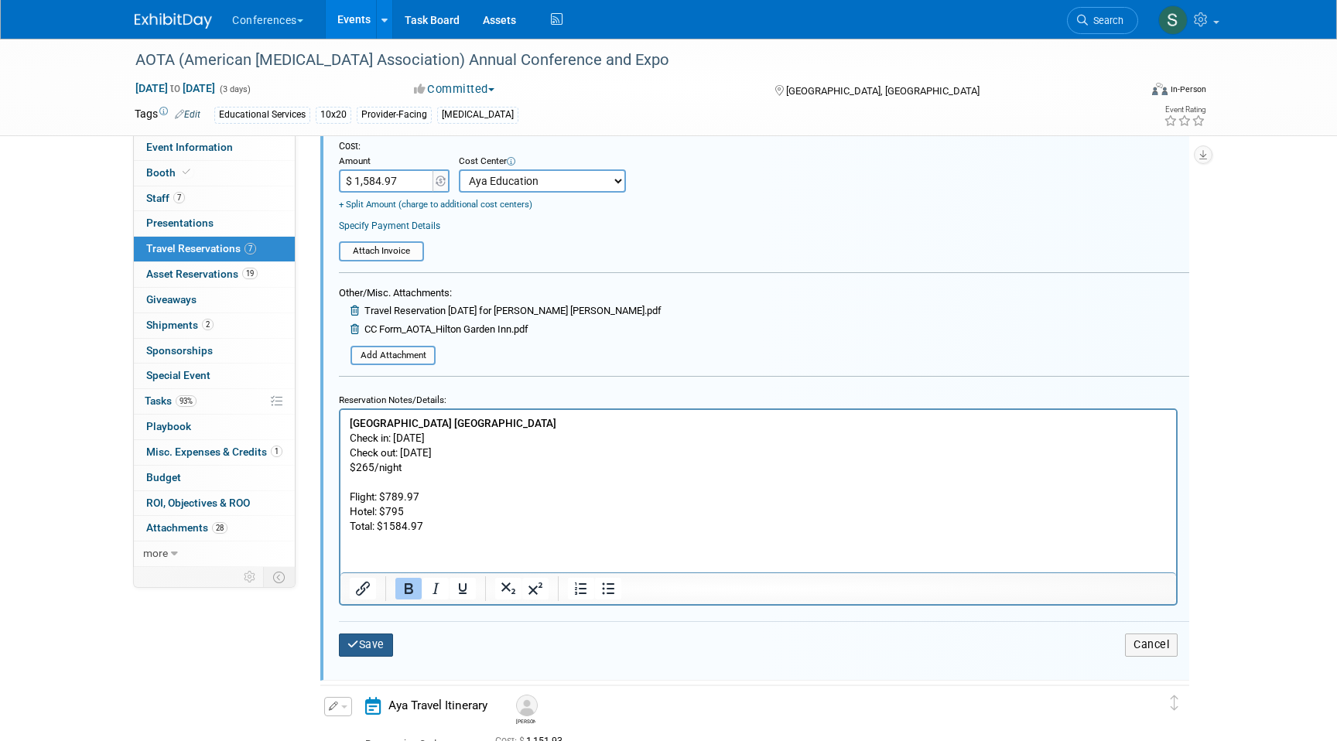
click at [358, 643] on button "Save" at bounding box center [366, 644] width 54 height 22
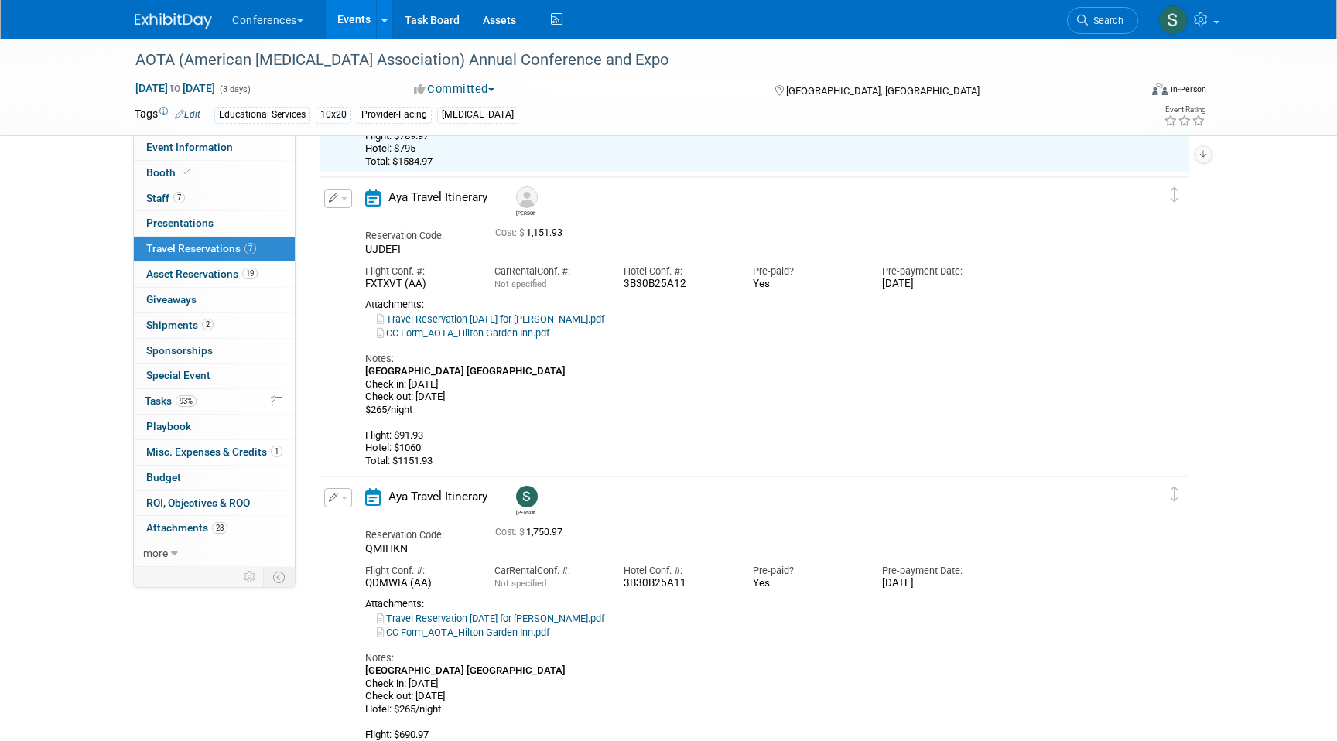
click at [345, 195] on button "button" at bounding box center [338, 198] width 28 height 19
click at [354, 230] on button "Edit Reservation" at bounding box center [390, 225] width 131 height 22
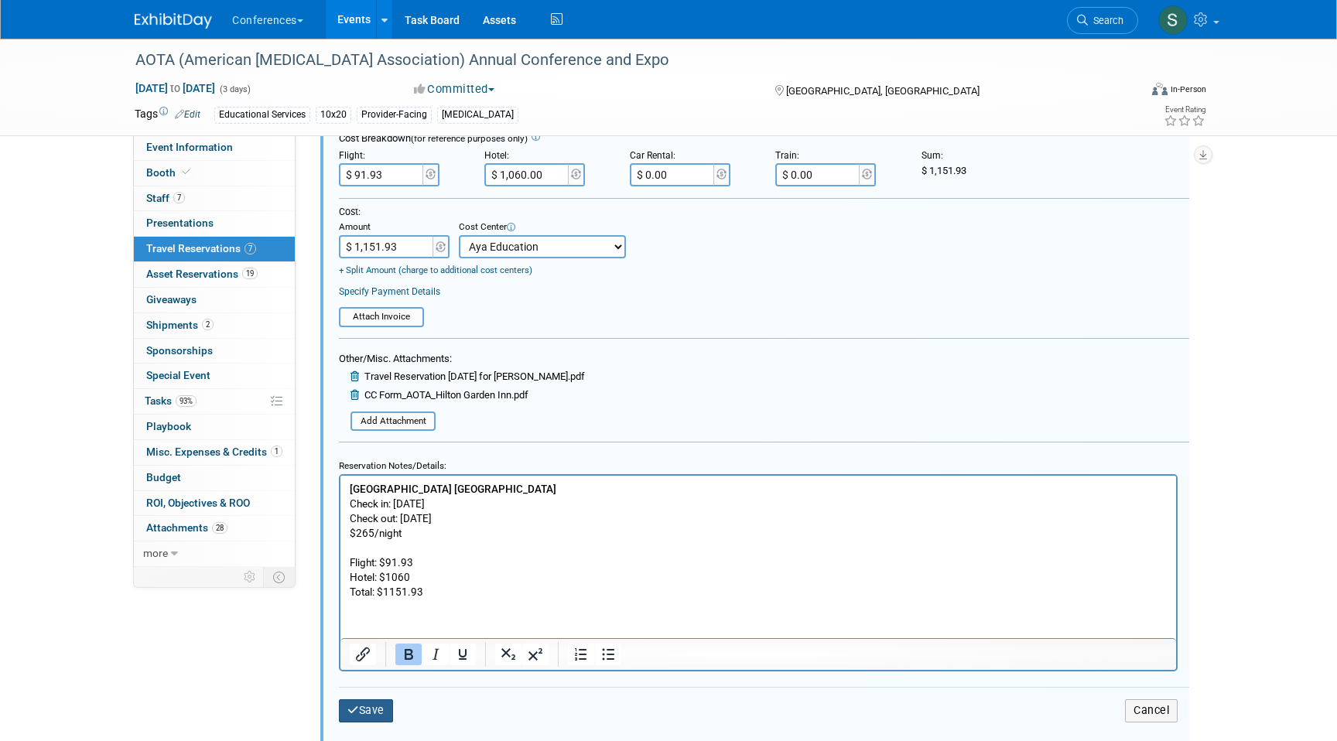
click at [368, 671] on button "Save" at bounding box center [366, 710] width 54 height 22
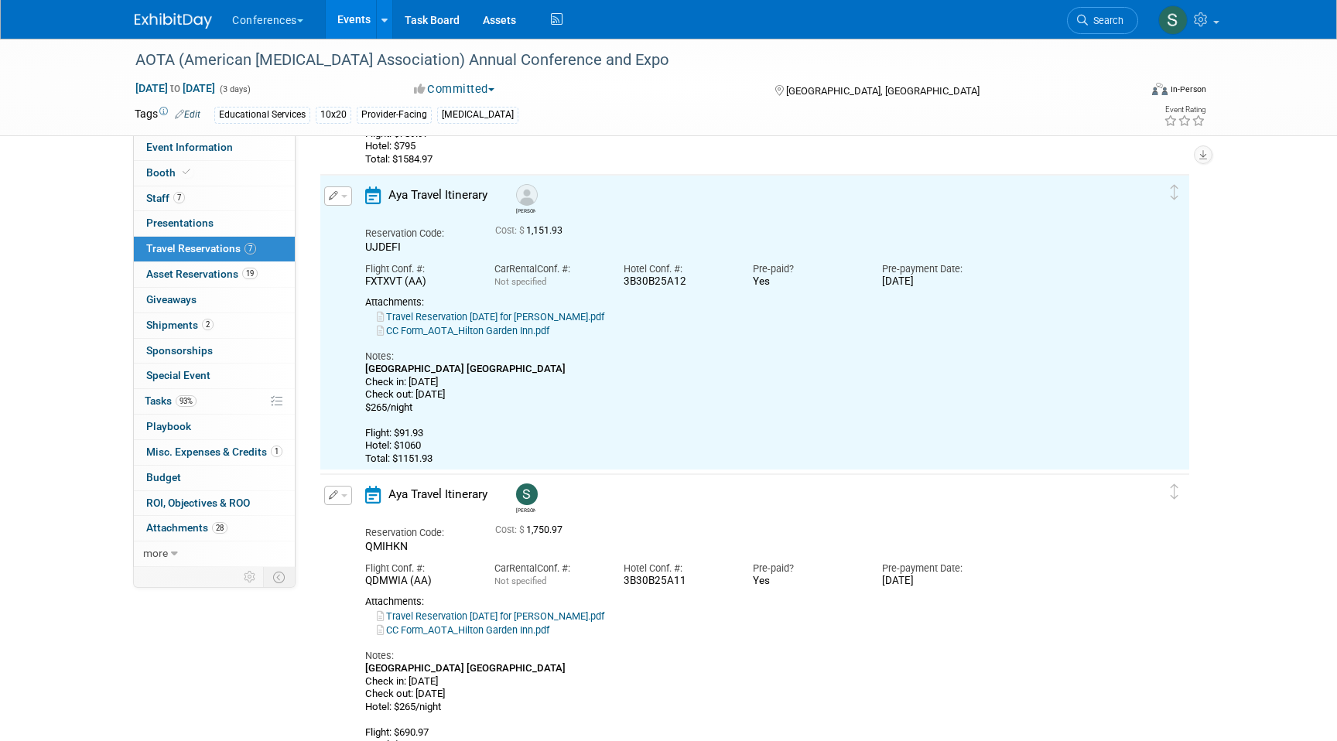
click at [341, 490] on button "button" at bounding box center [338, 495] width 28 height 19
click at [364, 525] on button "Edit Reservation" at bounding box center [390, 522] width 131 height 22
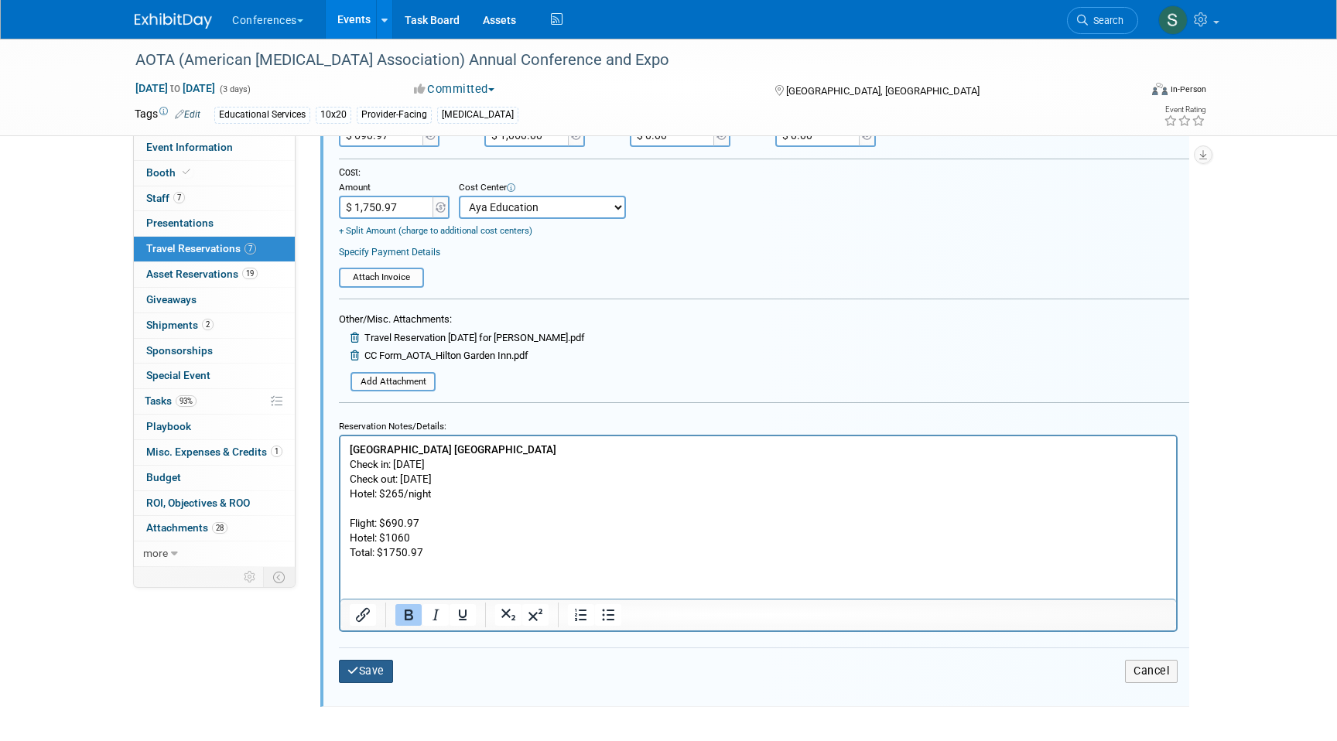
click at [378, 660] on button "Save" at bounding box center [366, 671] width 54 height 22
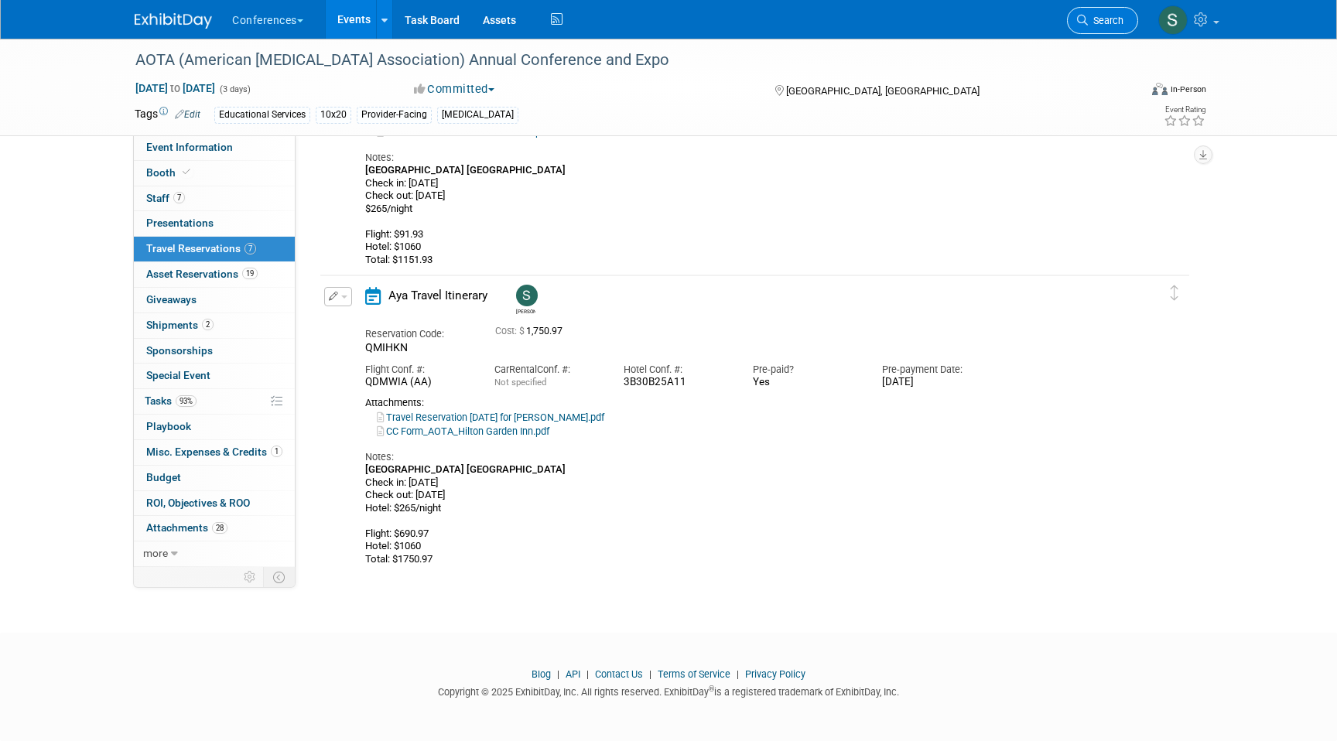
click at [614, 21] on span "Search" at bounding box center [1106, 21] width 36 height 12
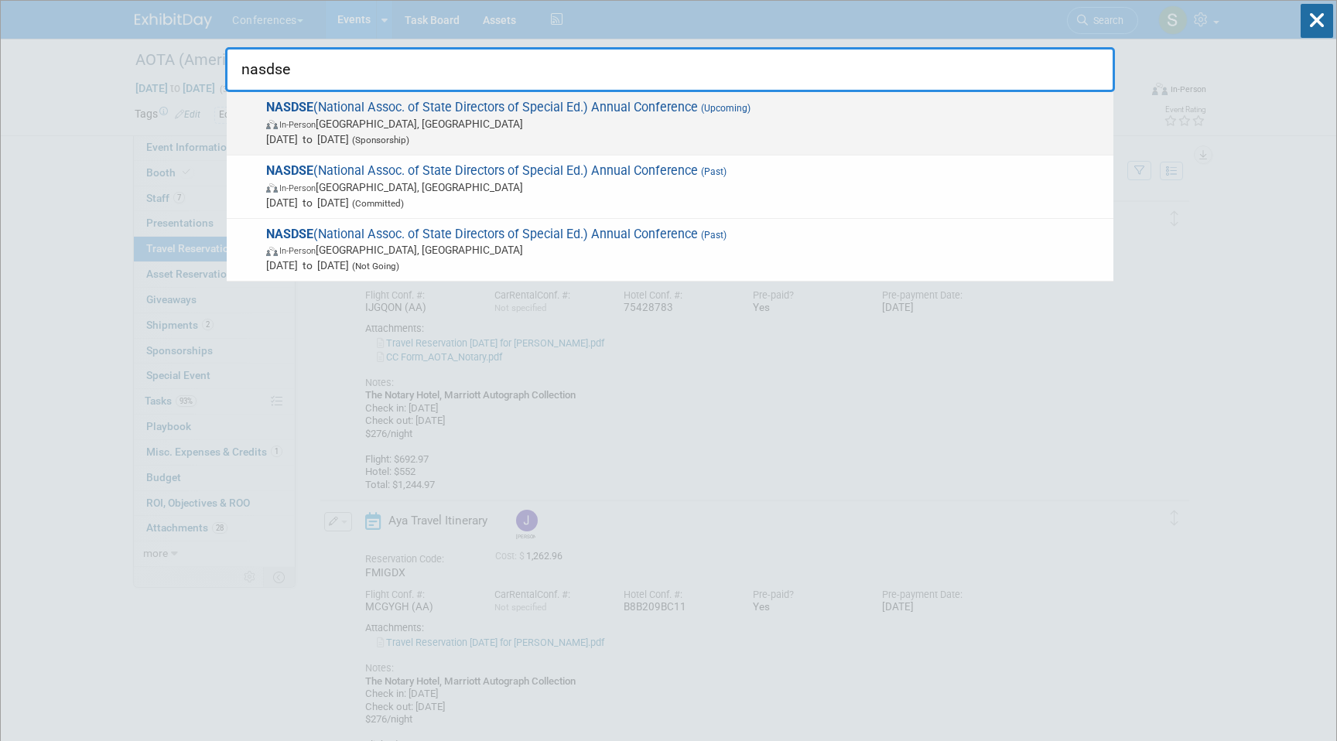
type input "nasdse"
click at [614, 116] on span "In-Person San Diego, CA" at bounding box center [685, 123] width 839 height 15
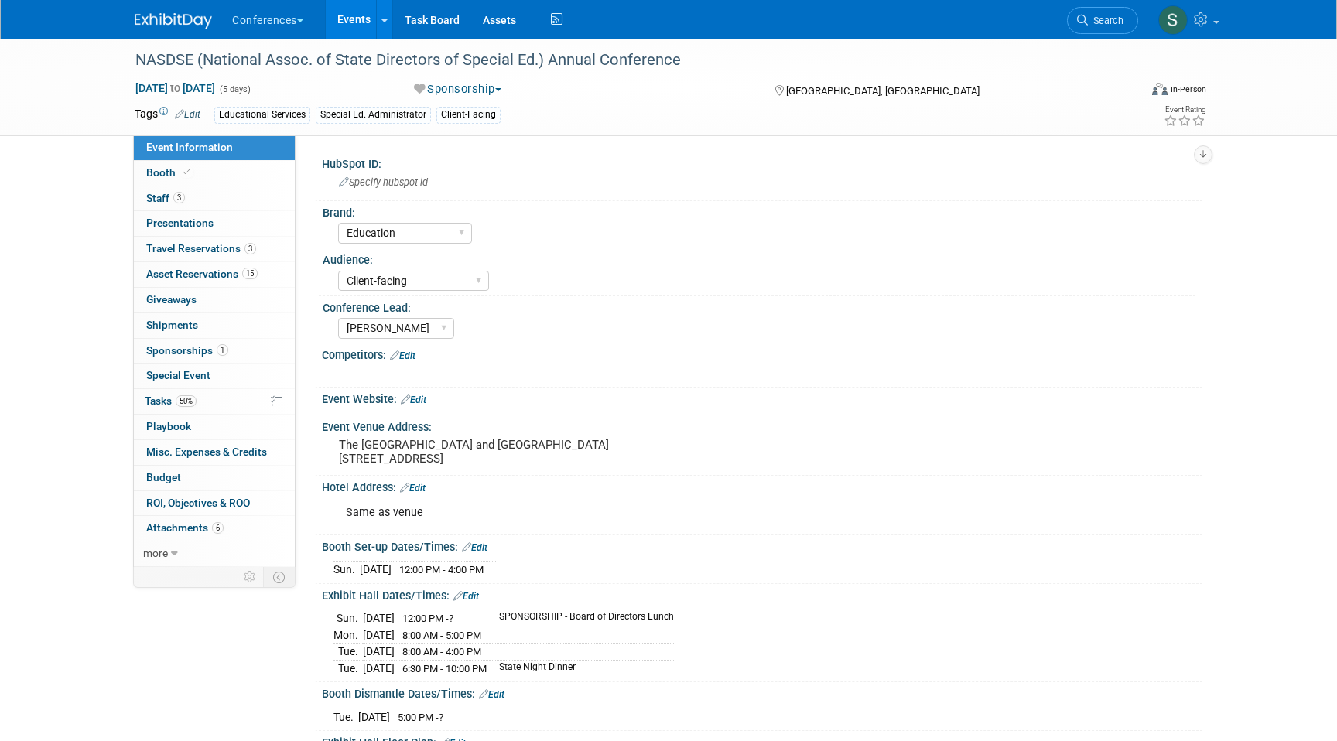
select select "Education"
select select "Client-facing"
select select "[PERSON_NAME]"
click at [205, 487] on link "Budget" at bounding box center [214, 478] width 161 height 25
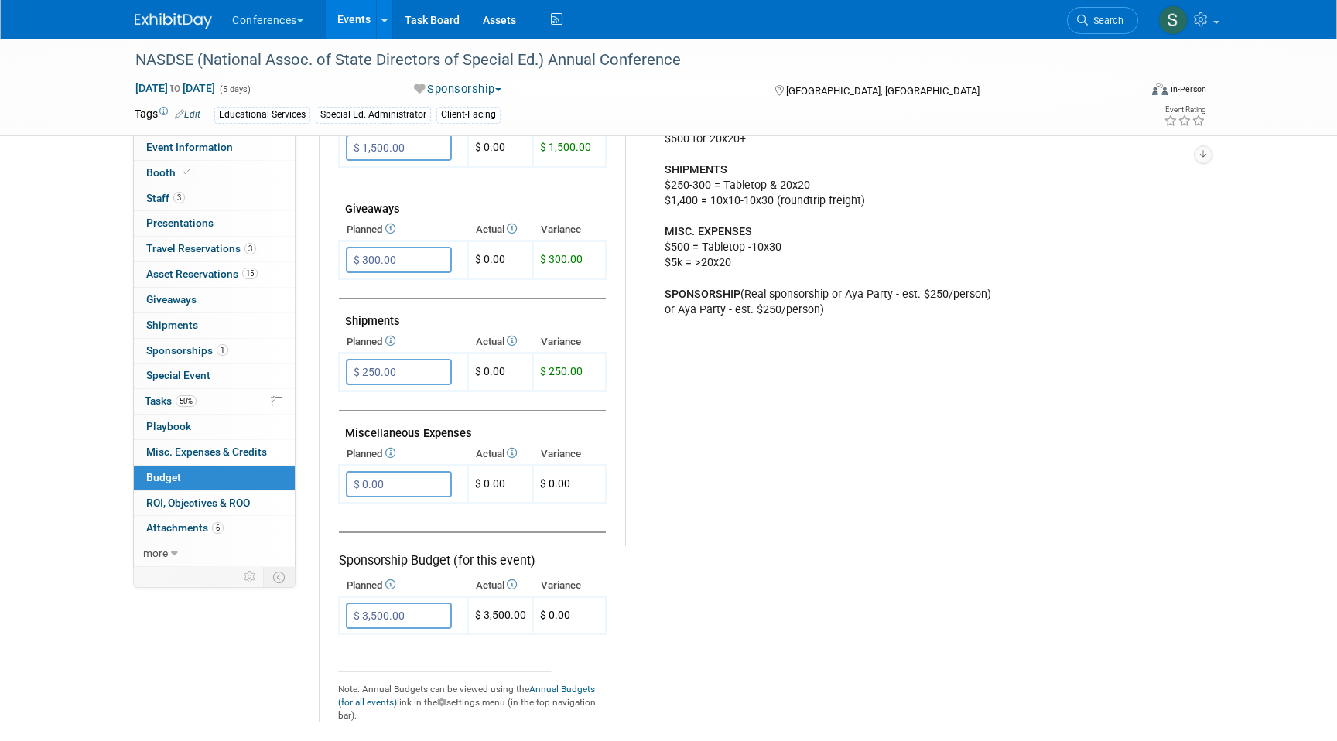
scroll to position [656, 0]
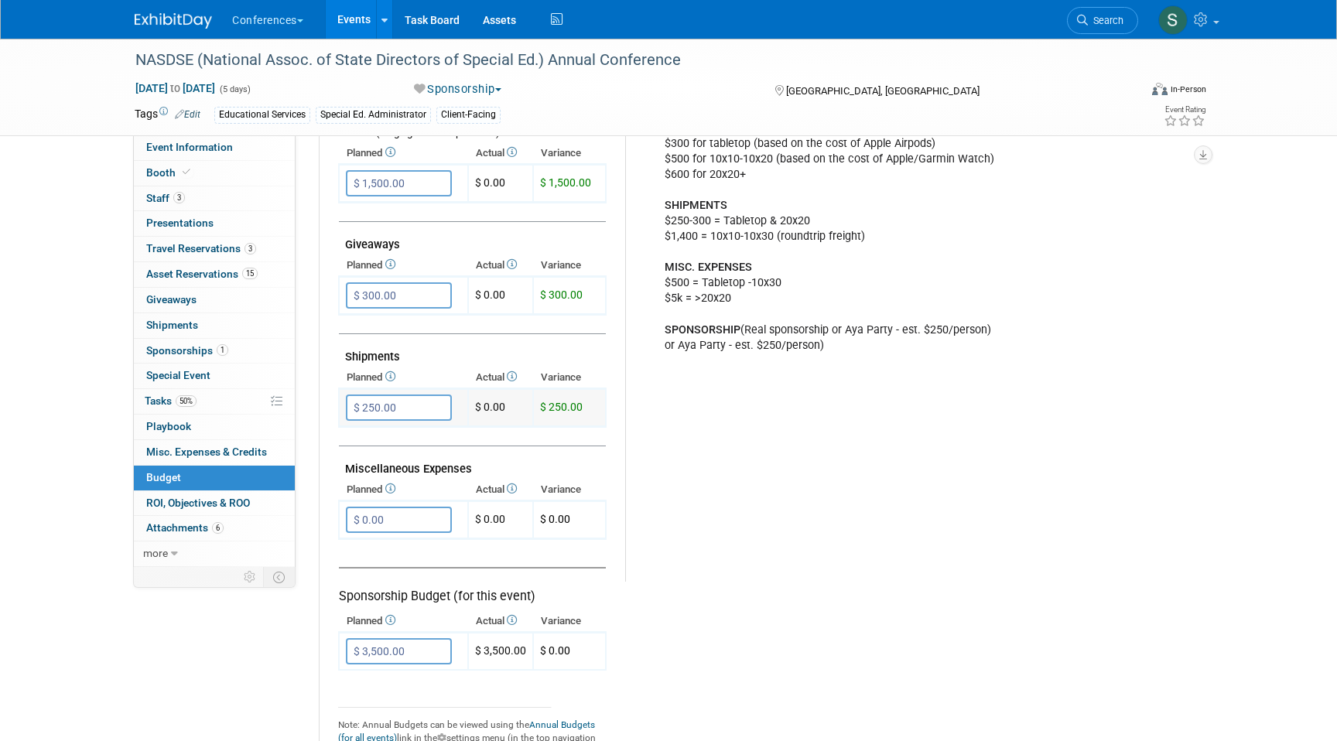
click at [401, 415] on input "$ 250.00" at bounding box center [399, 407] width 106 height 26
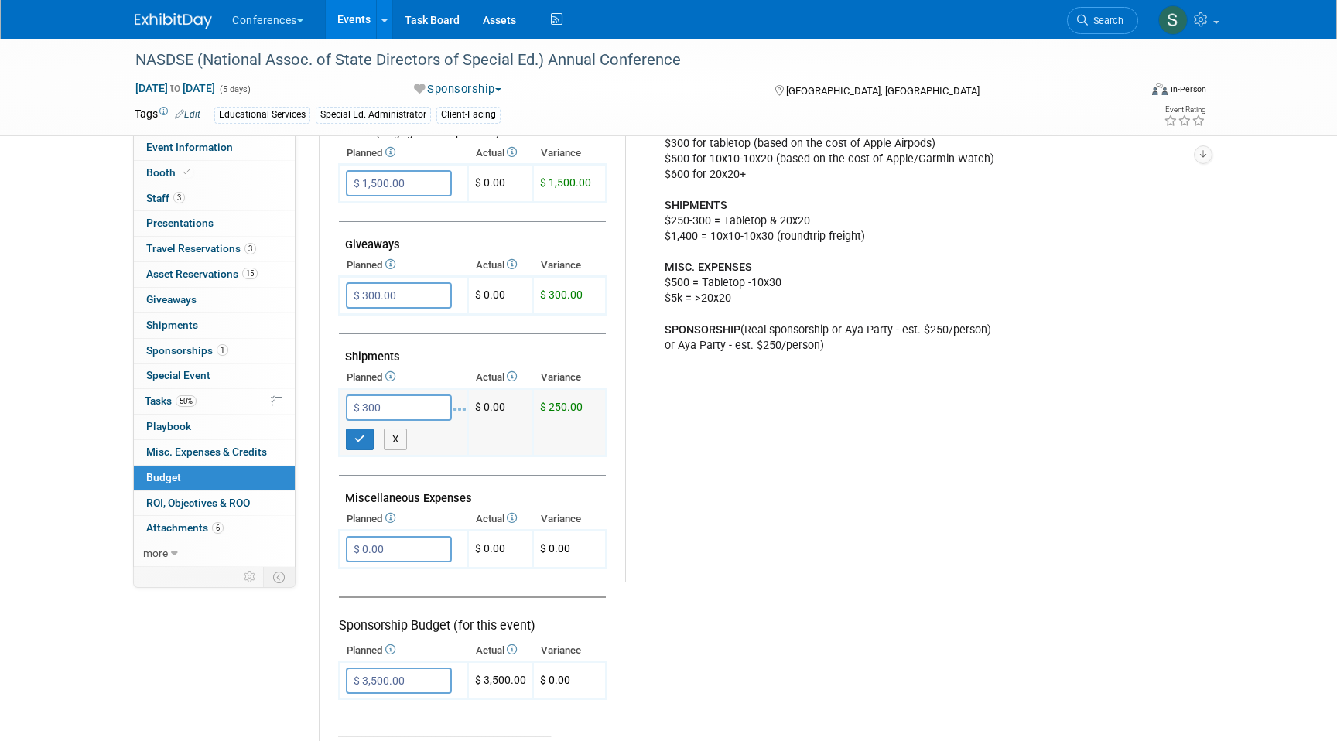
type input "$ 300.00"
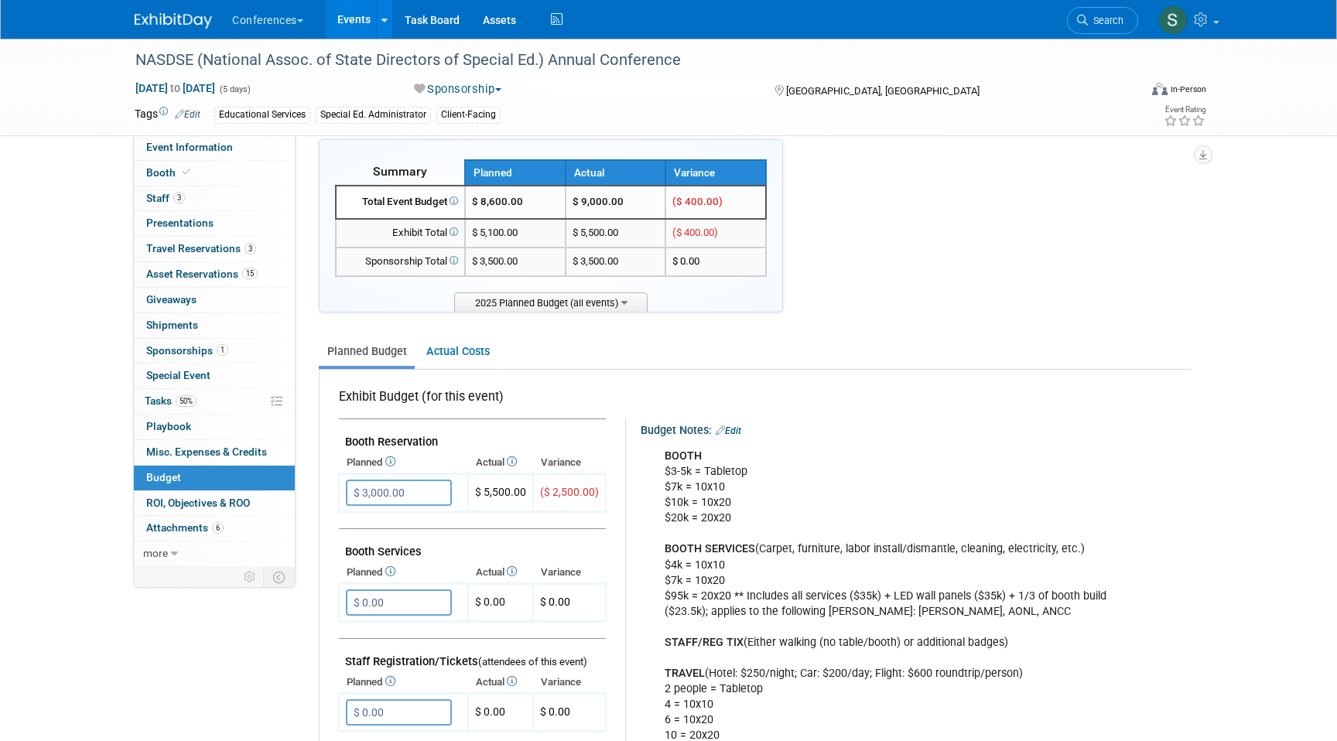
scroll to position [3, 0]
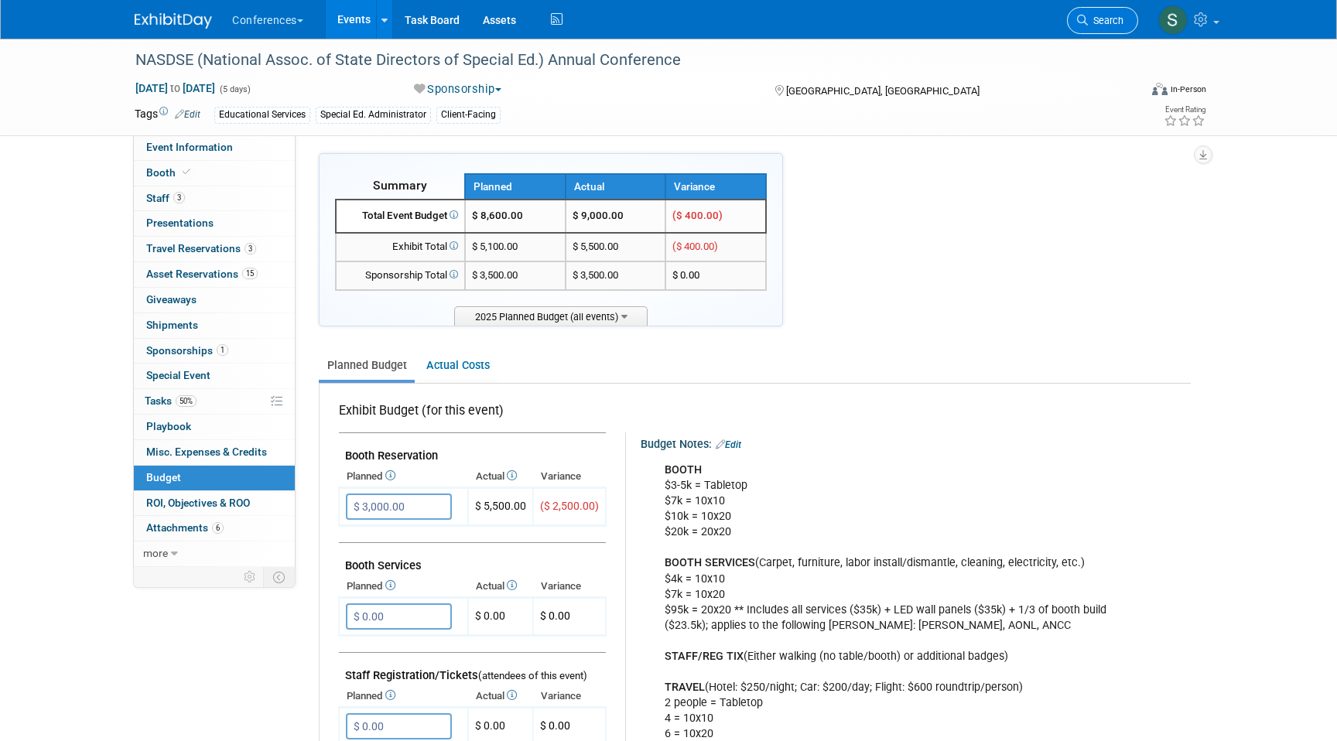
click at [1091, 29] on link "Search" at bounding box center [1102, 20] width 71 height 27
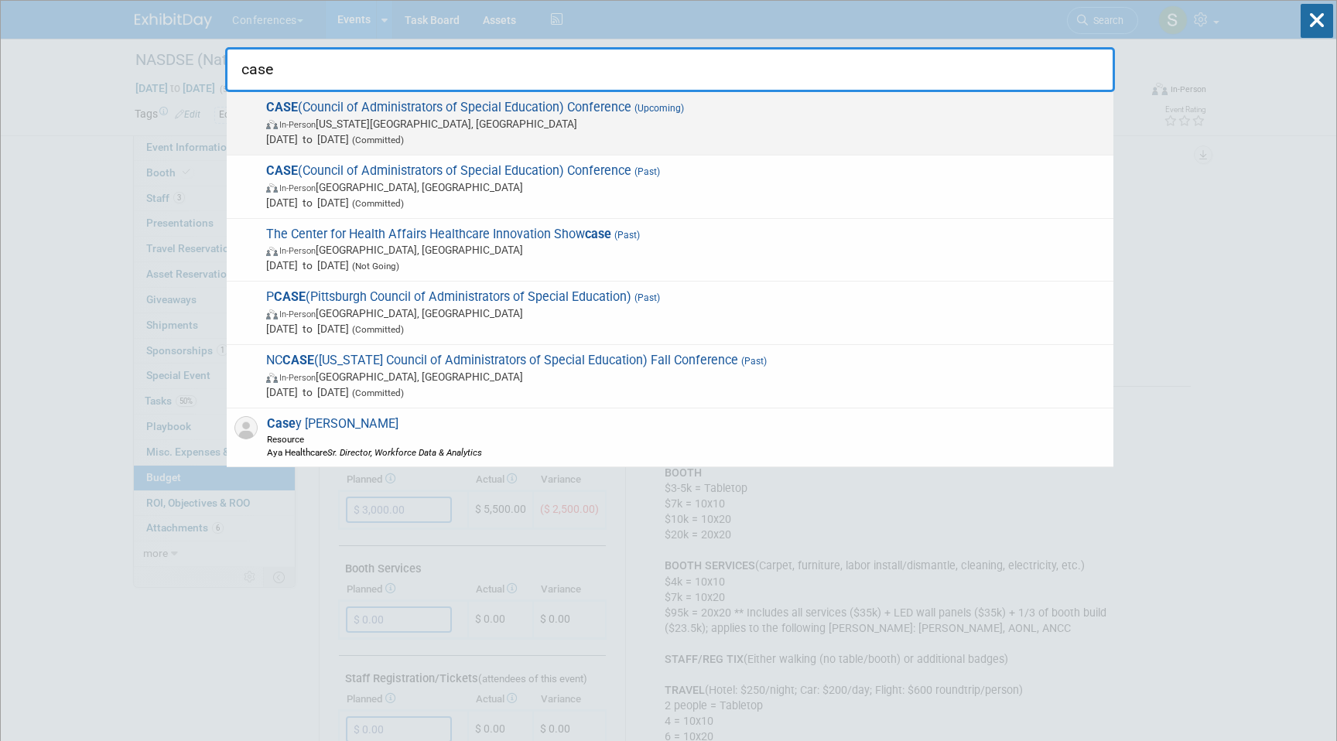
type input "case"
click at [503, 108] on span "CASE (Council of Administrators of Special Education) Conference (Upcoming) In-…" at bounding box center [683, 123] width 844 height 47
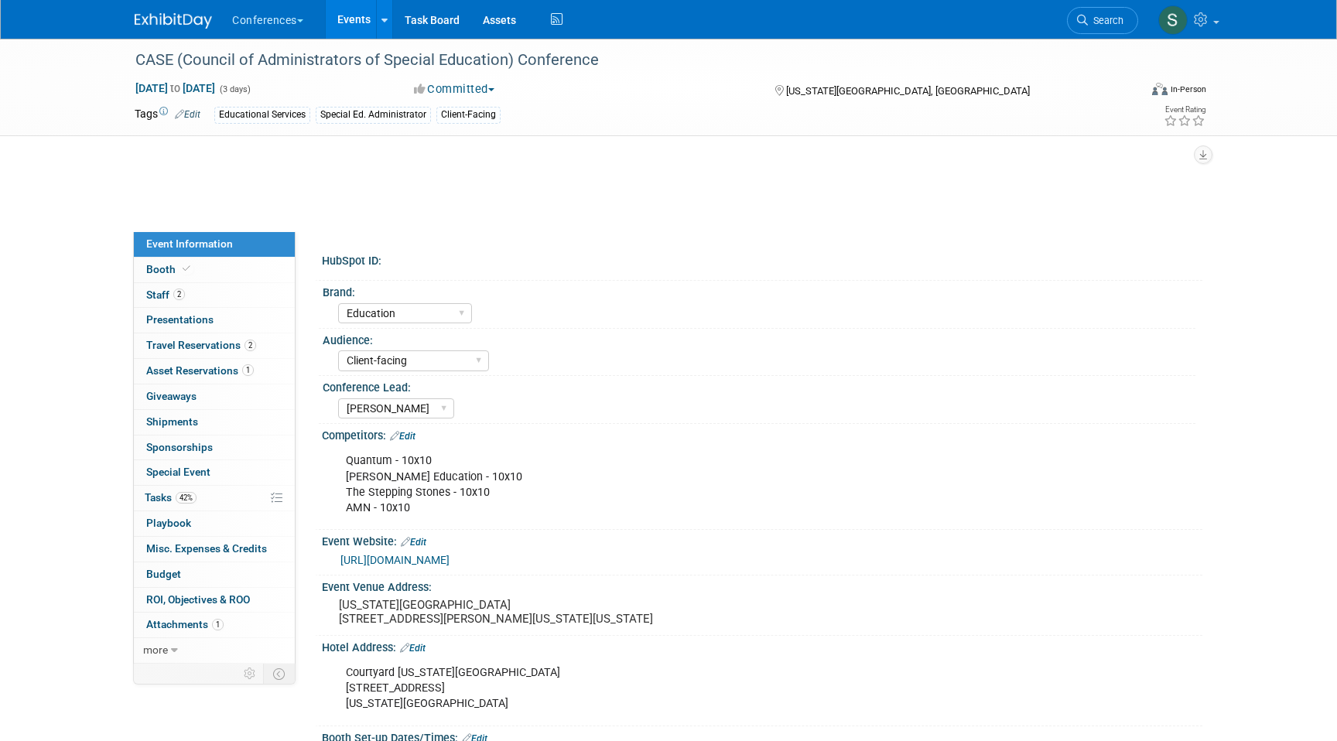
select select "Education"
select select "Client-facing"
select select "[PERSON_NAME]"
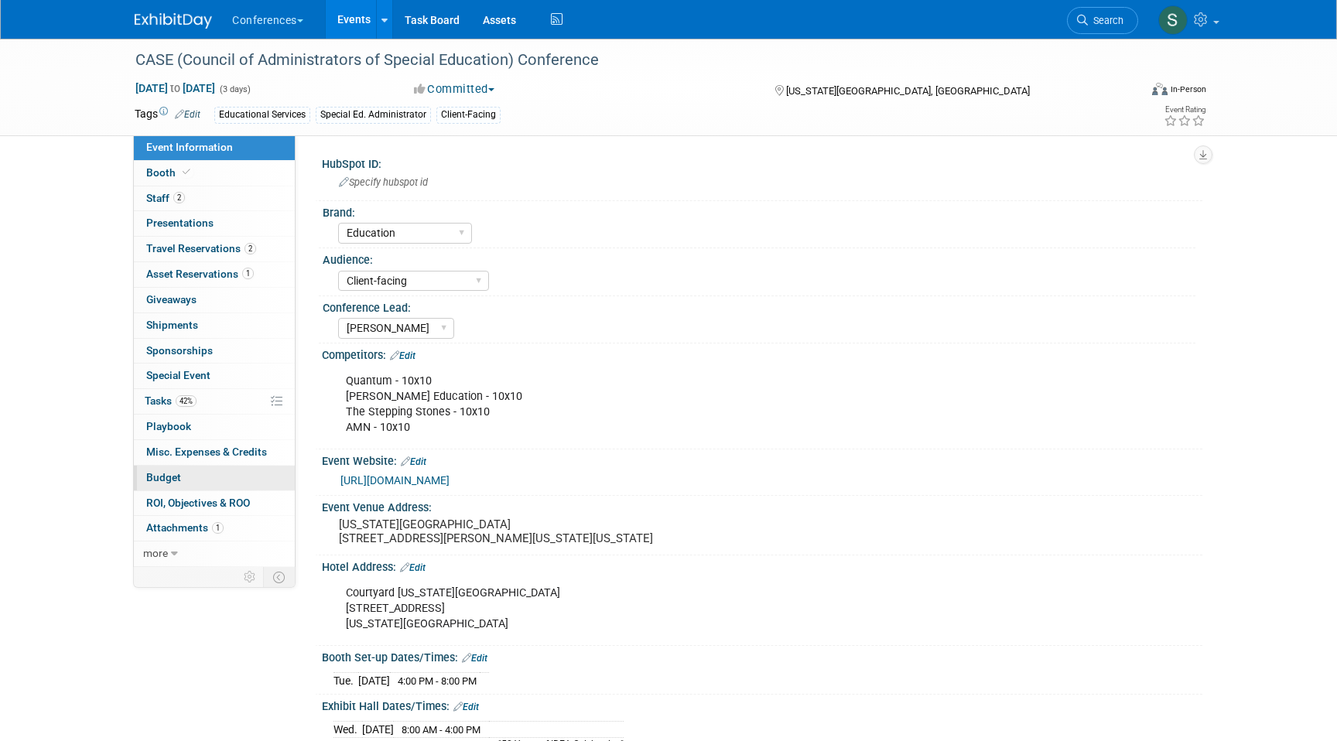
click at [191, 472] on link "Budget" at bounding box center [214, 478] width 161 height 25
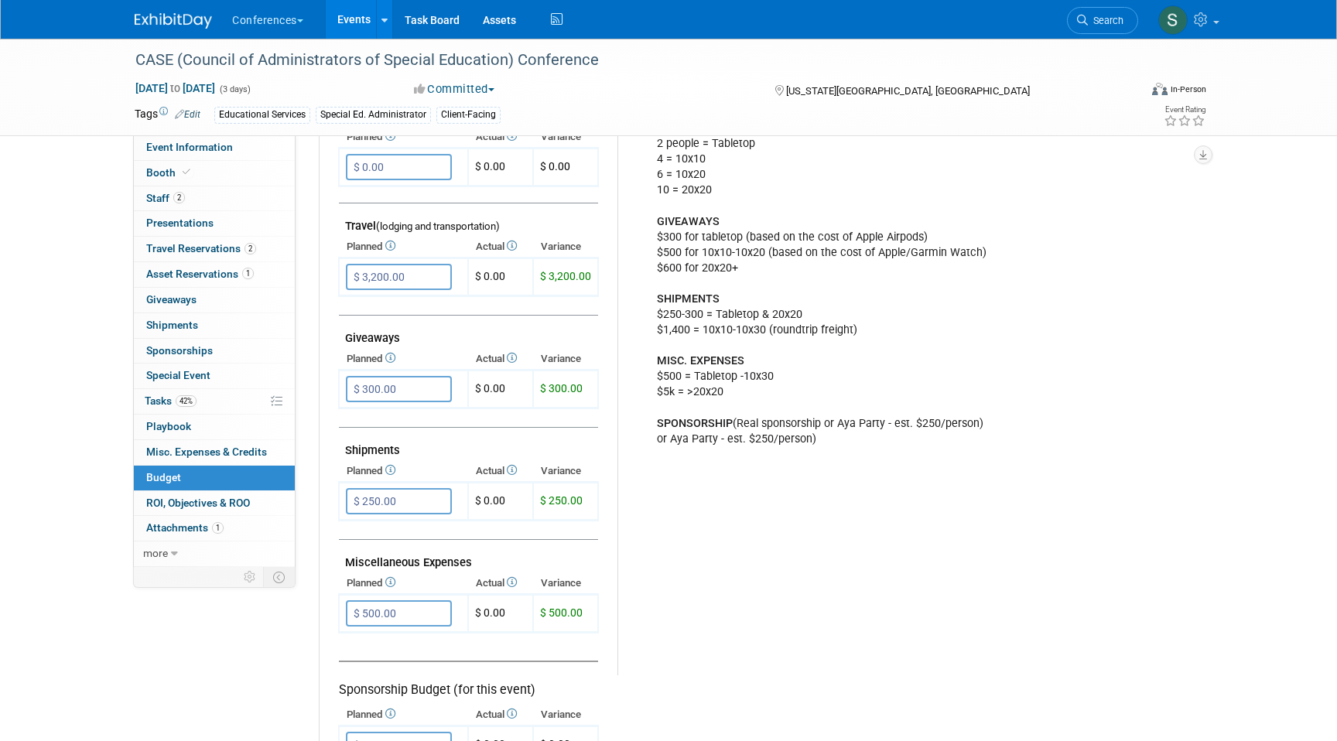
scroll to position [571, 0]
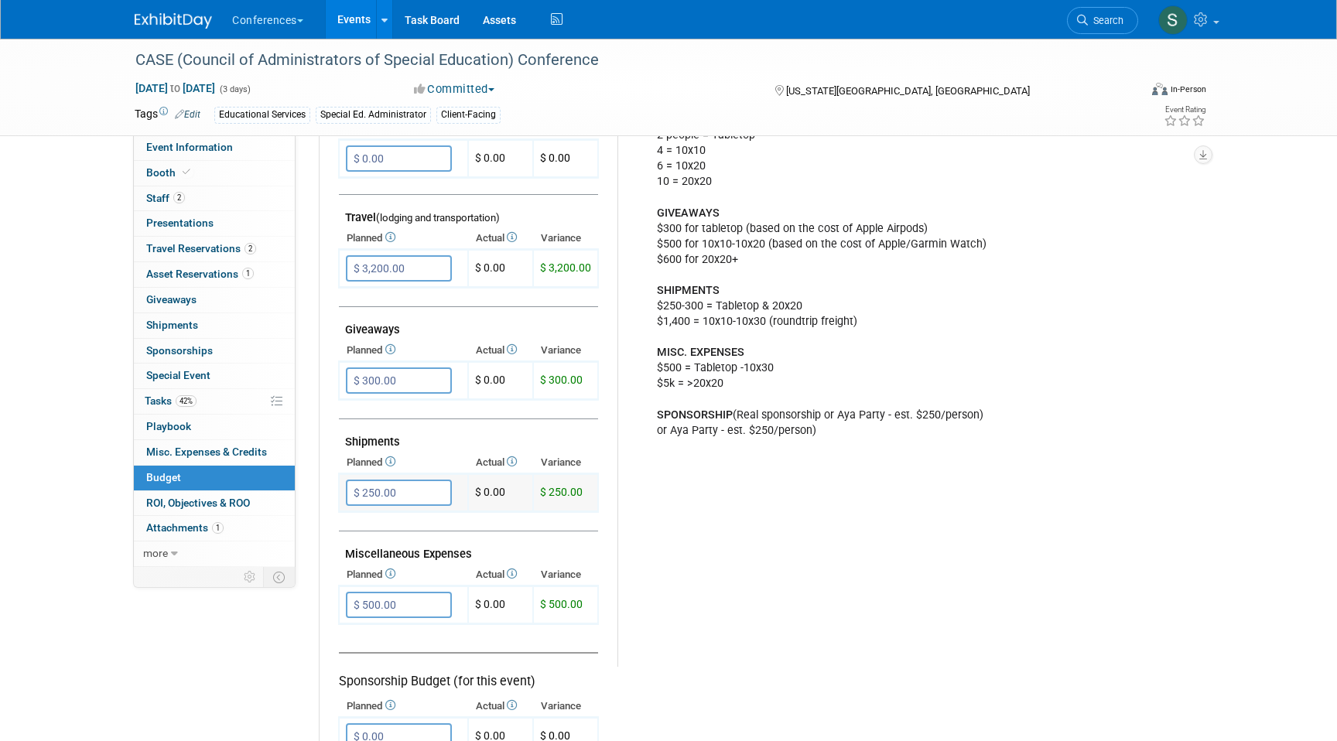
click at [429, 488] on input "$ 250.00" at bounding box center [399, 493] width 106 height 26
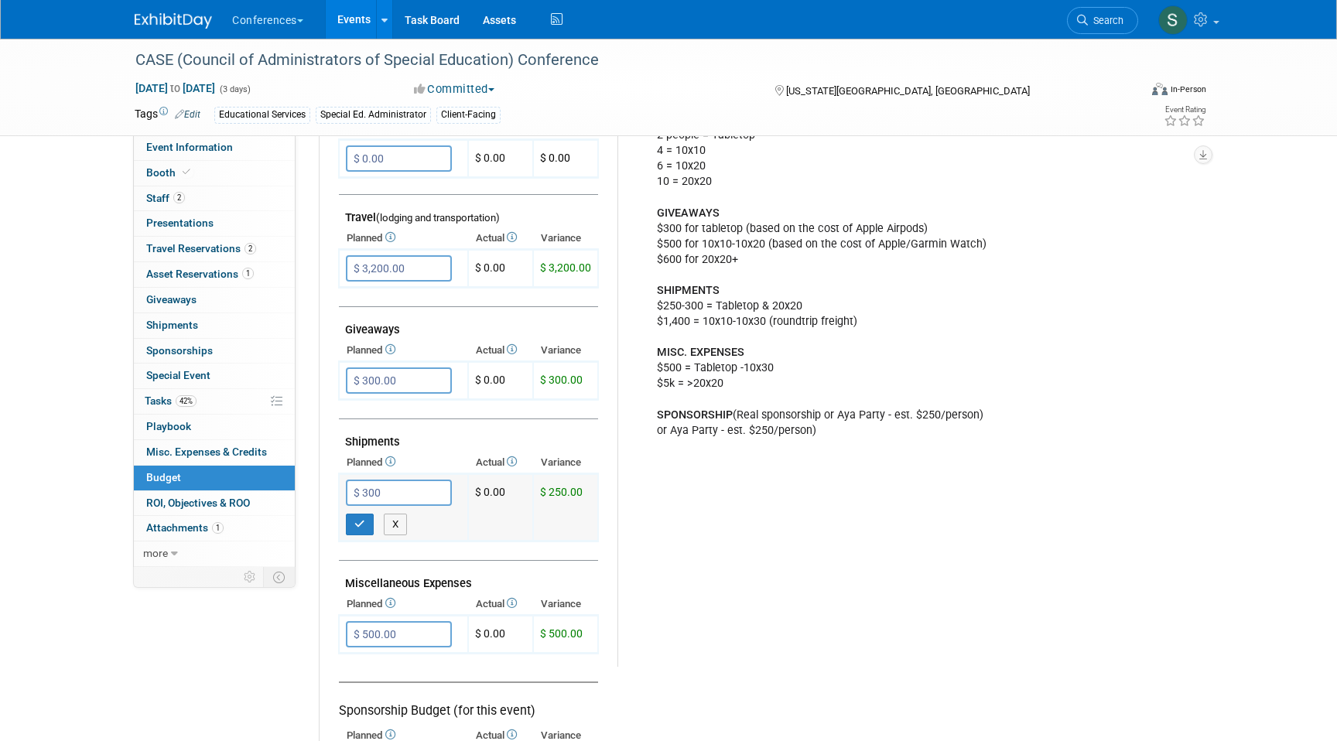
type input "$ 300.00"
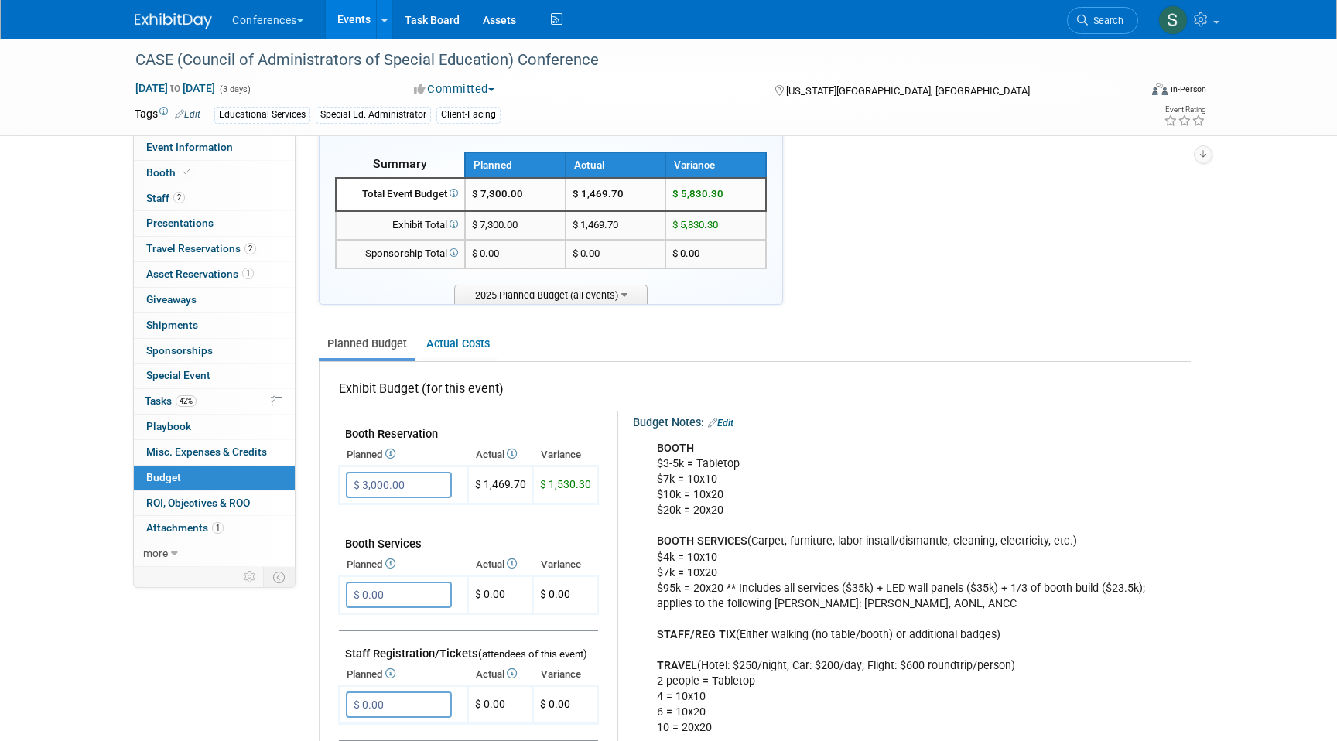
scroll to position [0, 0]
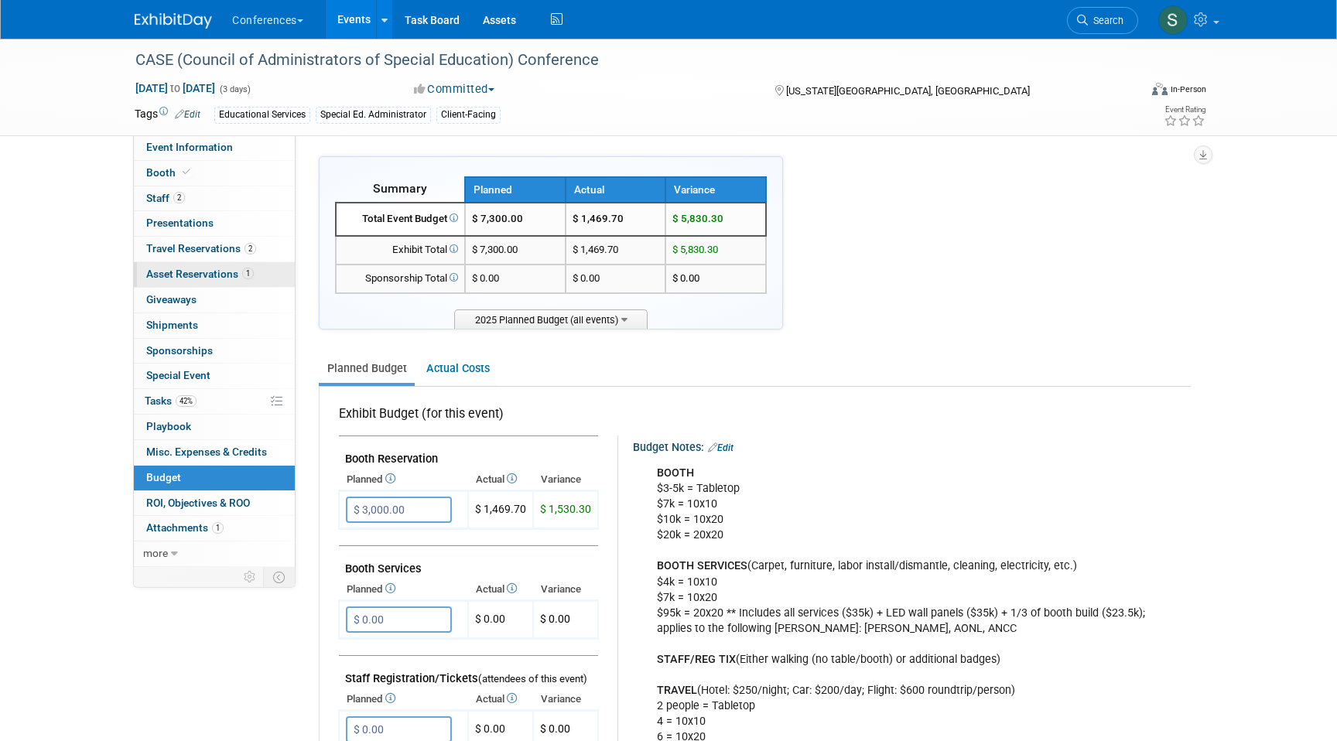
click at [214, 275] on span "Asset Reservations 1" at bounding box center [200, 274] width 108 height 12
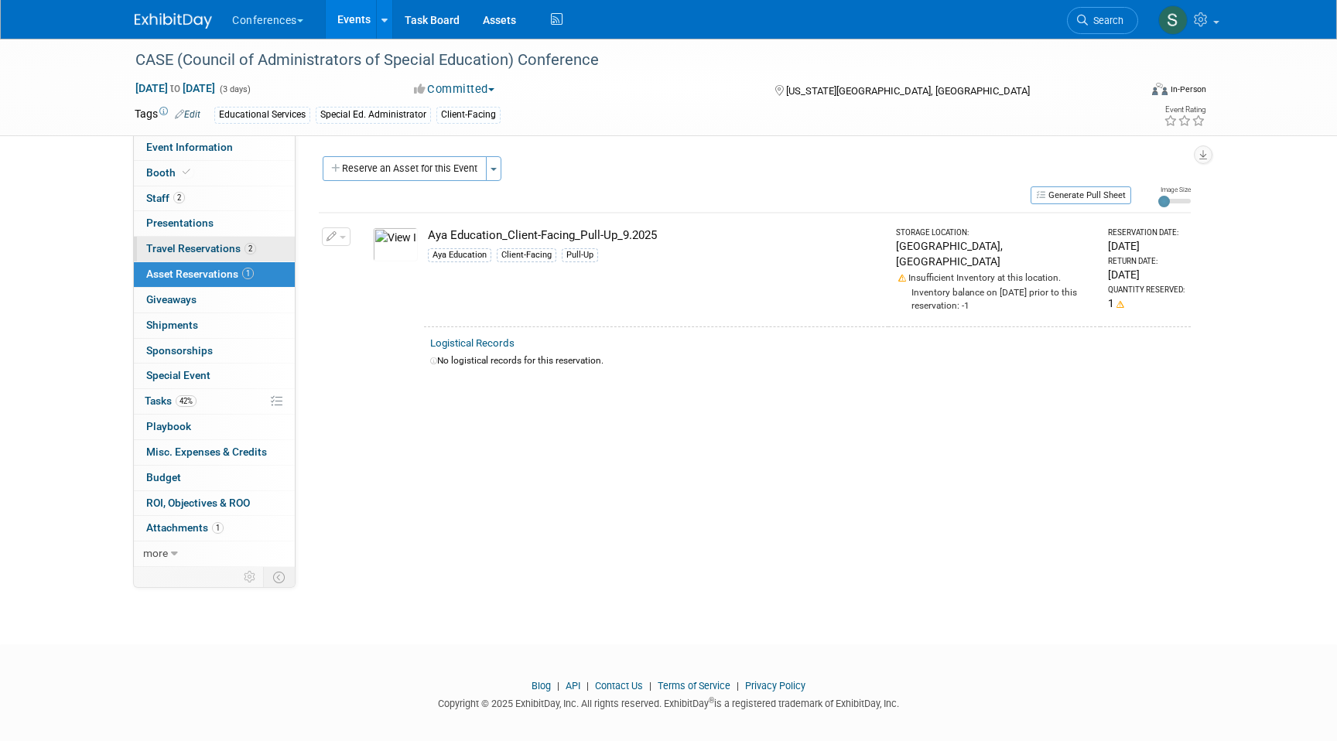
click at [213, 242] on link "2 Travel Reservations 2" at bounding box center [214, 249] width 161 height 25
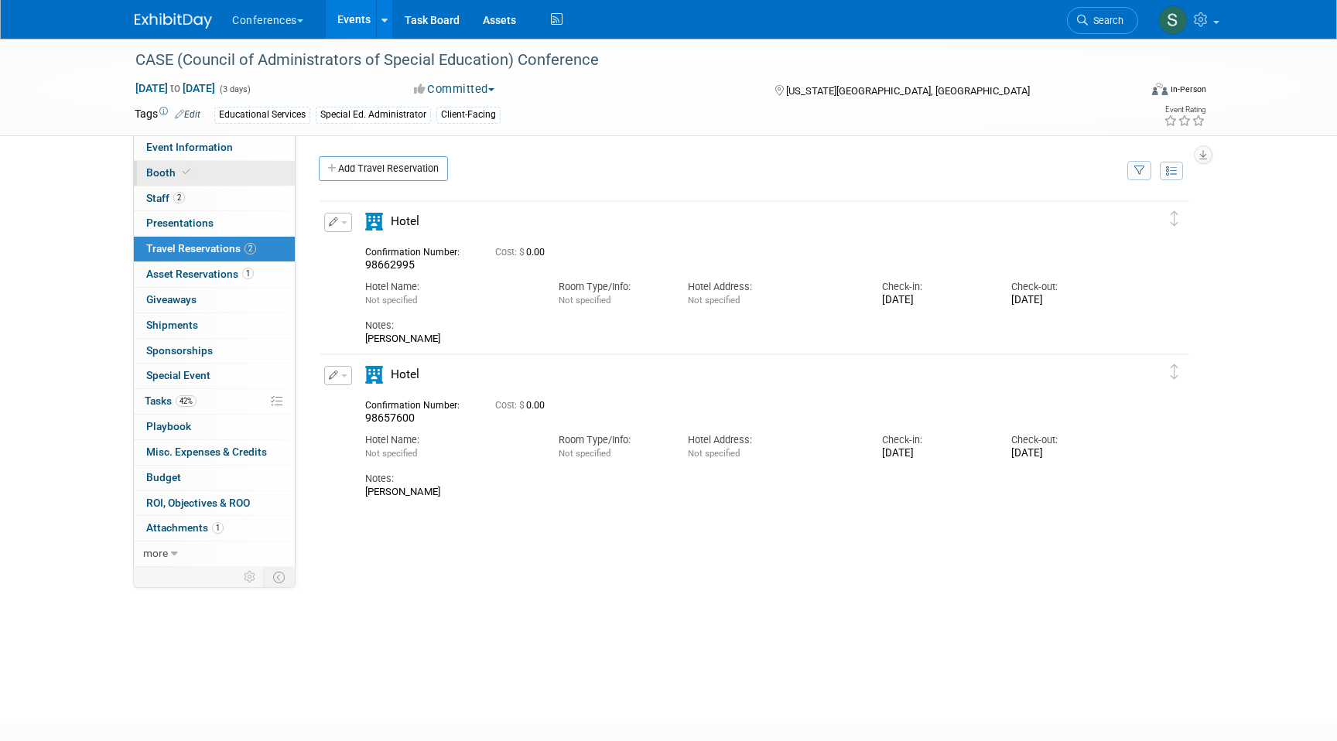
click at [194, 173] on link "Booth" at bounding box center [214, 173] width 161 height 25
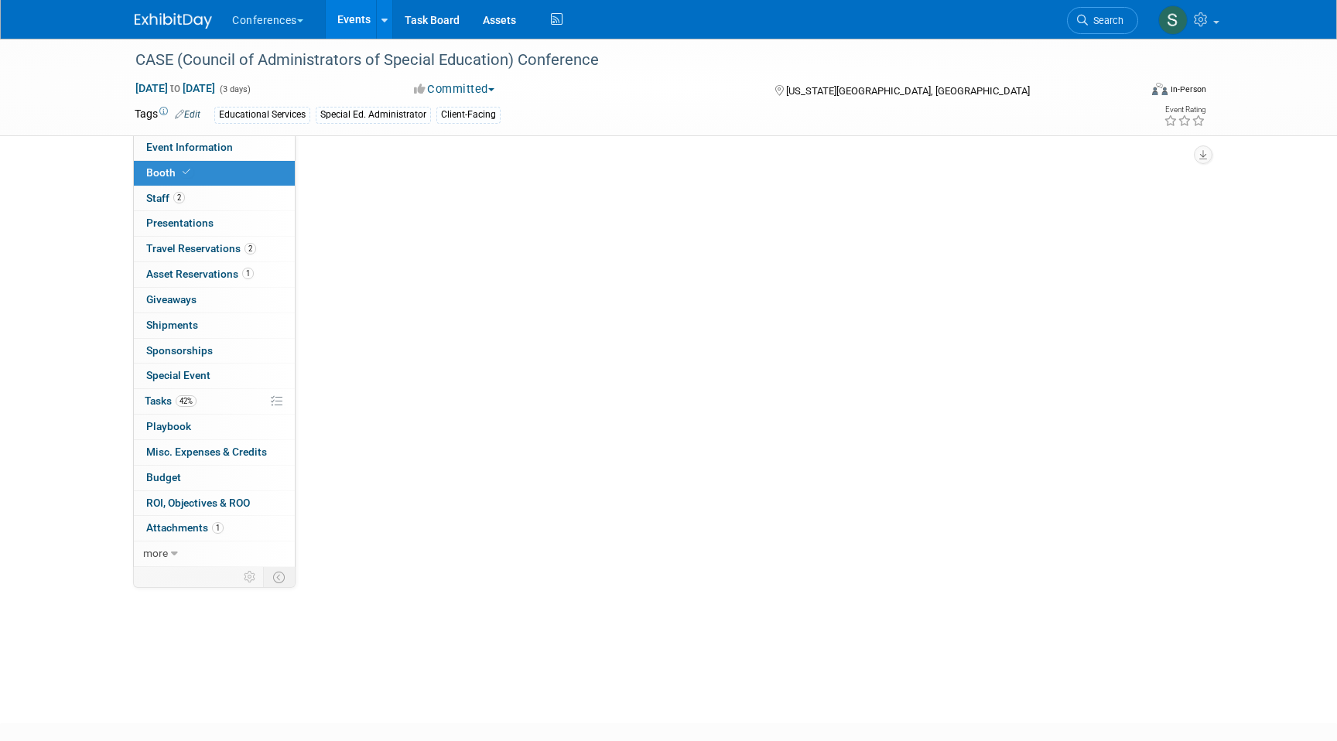
select select "6' tabletop"
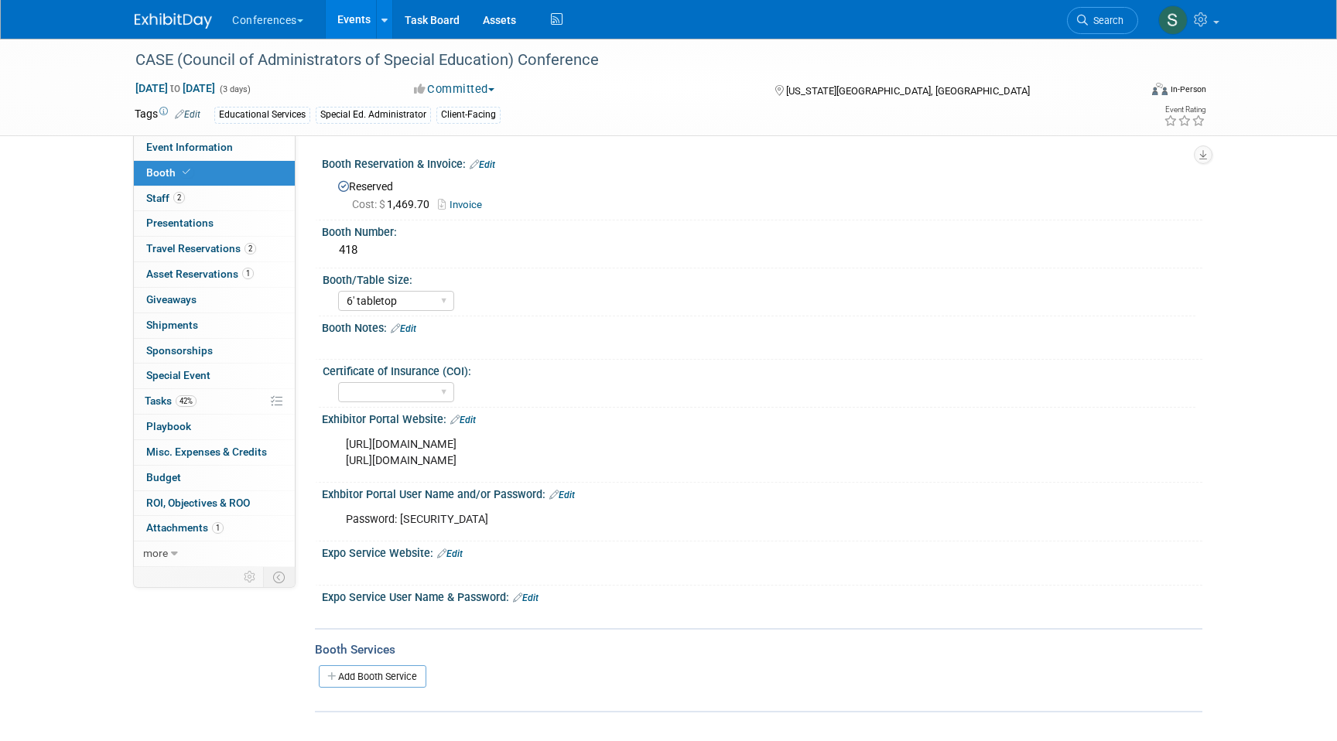
click at [475, 158] on div "Booth Reservation & Invoice: Edit" at bounding box center [762, 162] width 880 height 20
click at [487, 162] on link "Edit" at bounding box center [483, 164] width 26 height 11
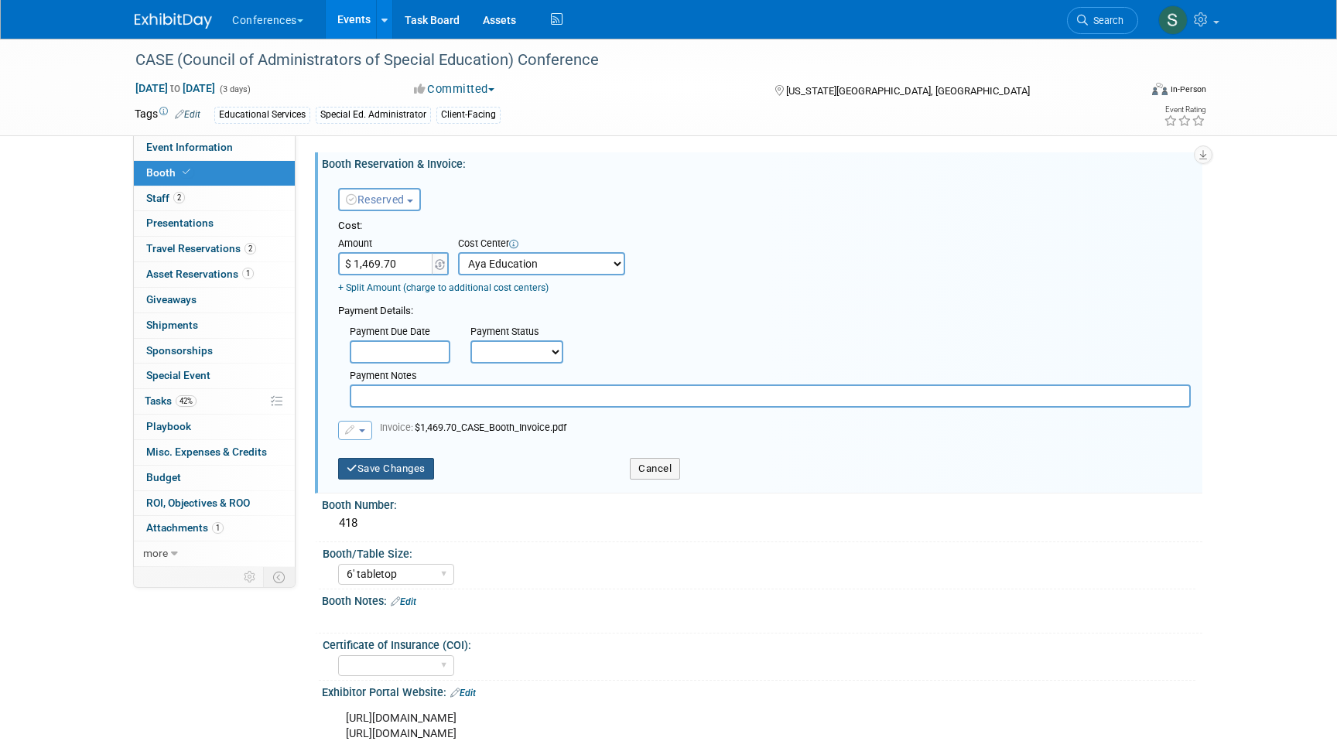
click at [395, 468] on button "Save Changes" at bounding box center [386, 469] width 96 height 22
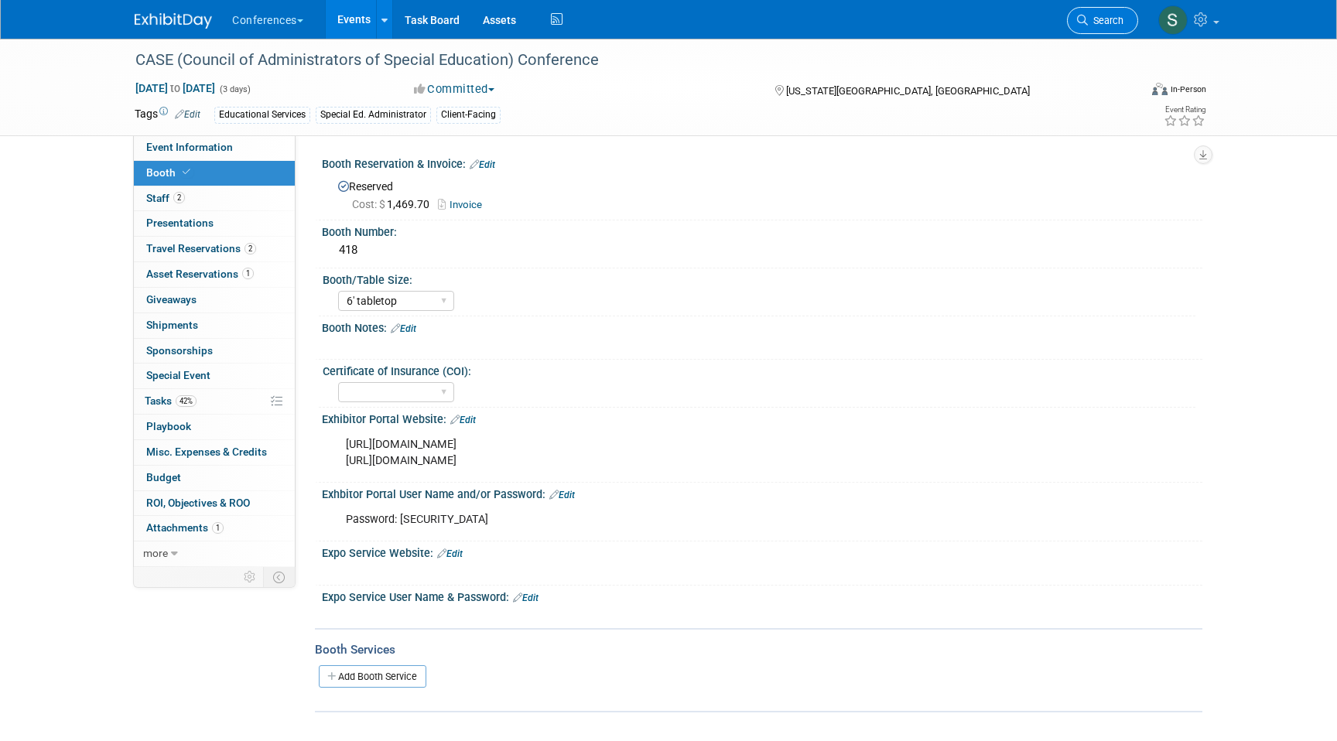
click at [1095, 15] on span "Search" at bounding box center [1106, 21] width 36 height 12
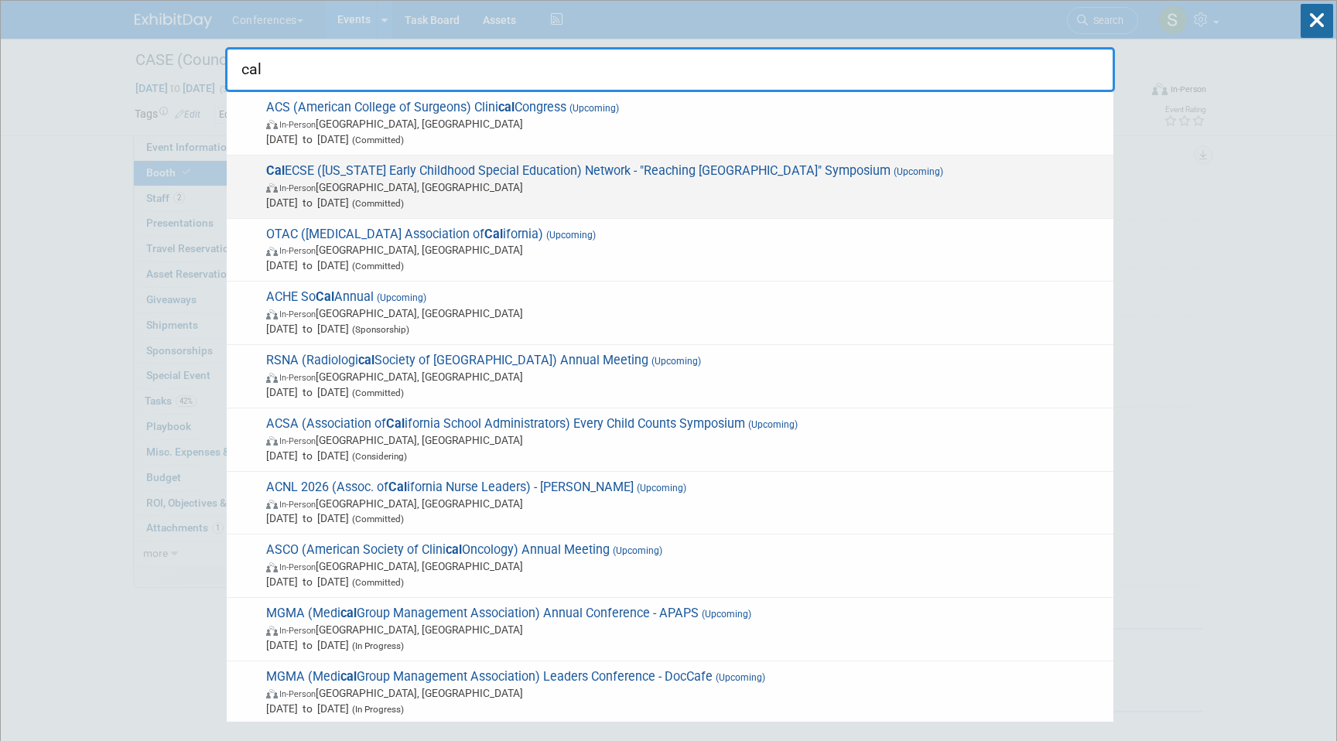
type input "cal"
click at [375, 180] on span "In-Person San Diego, CA" at bounding box center [685, 186] width 839 height 15
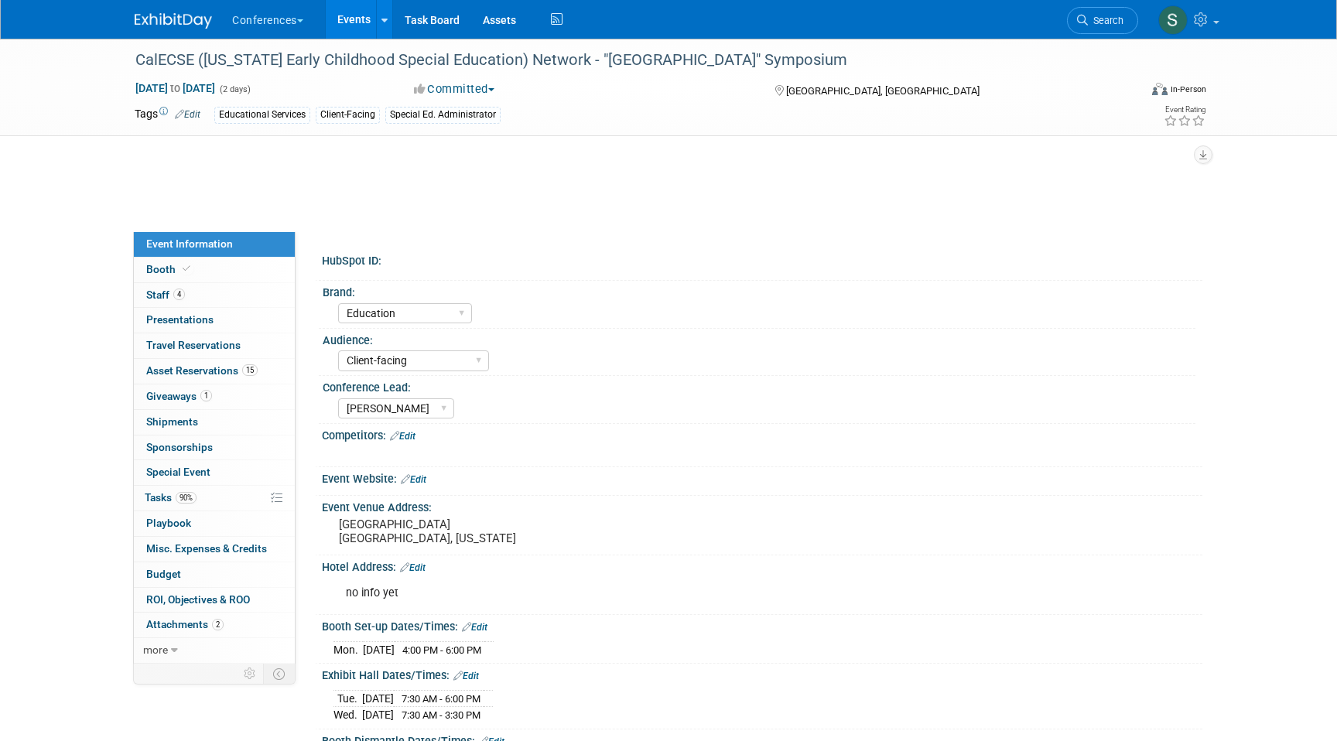
select select "Education"
select select "Client-facing"
select select "[PERSON_NAME]"
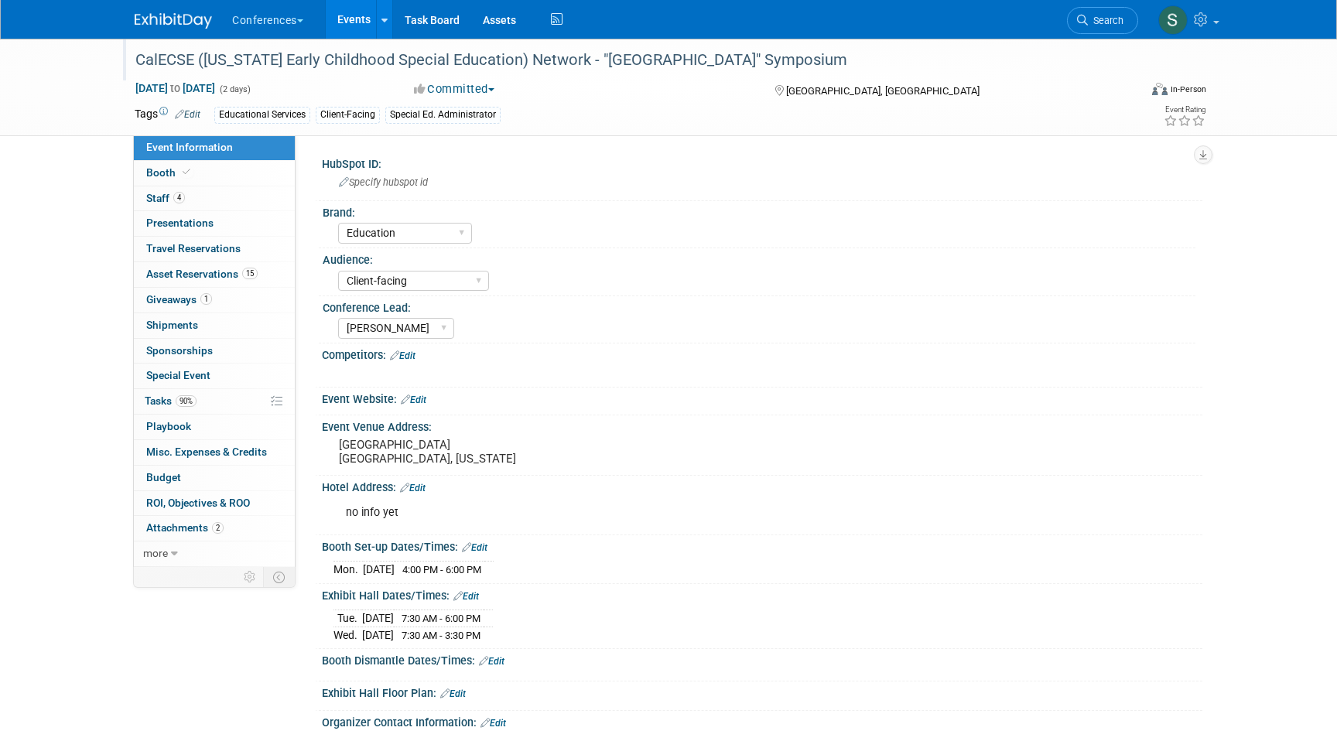
click at [416, 70] on div "CalECSE ([US_STATE] Early Childhood Special Education) Network - "[GEOGRAPHIC_D…" at bounding box center [622, 60] width 985 height 28
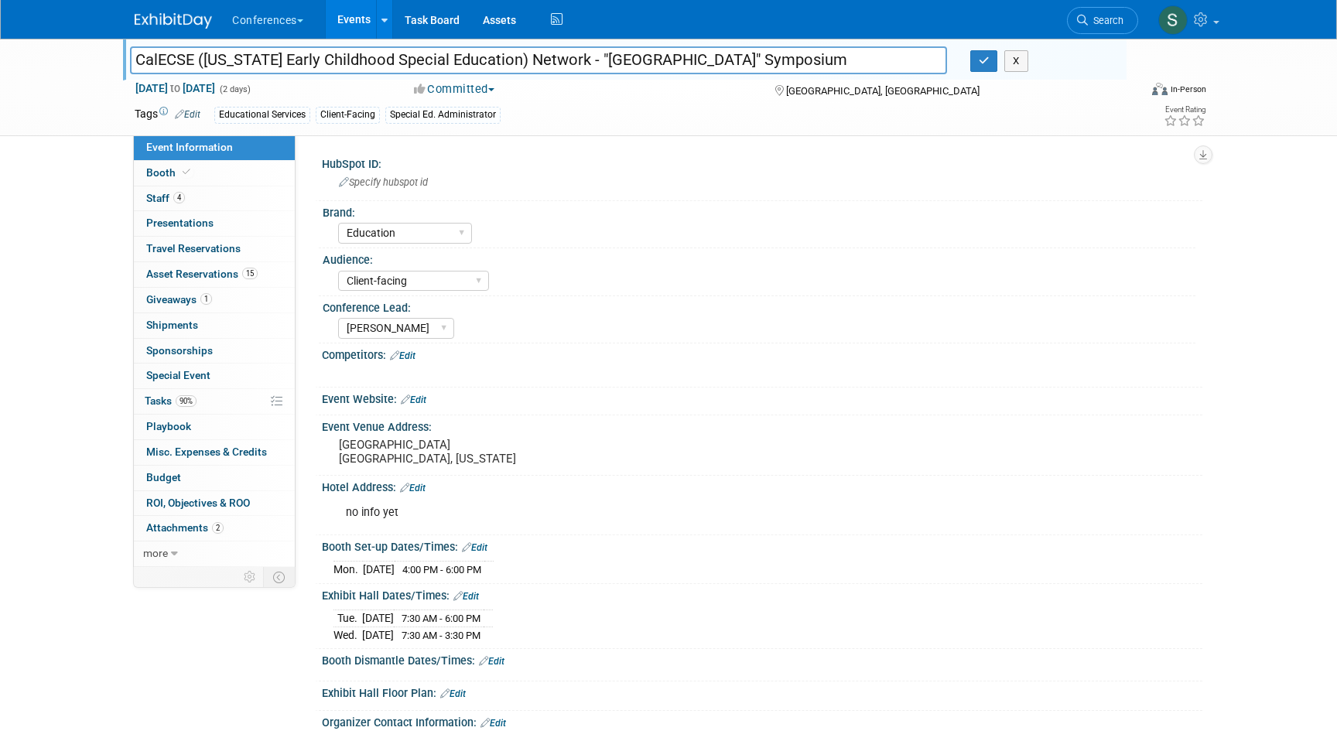
click at [440, 66] on input "CalECSE ([US_STATE] Early Childhood Special Education) Network - "[GEOGRAPHIC_D…" at bounding box center [538, 59] width 817 height 27
click at [986, 60] on icon "button" at bounding box center [983, 61] width 11 height 10
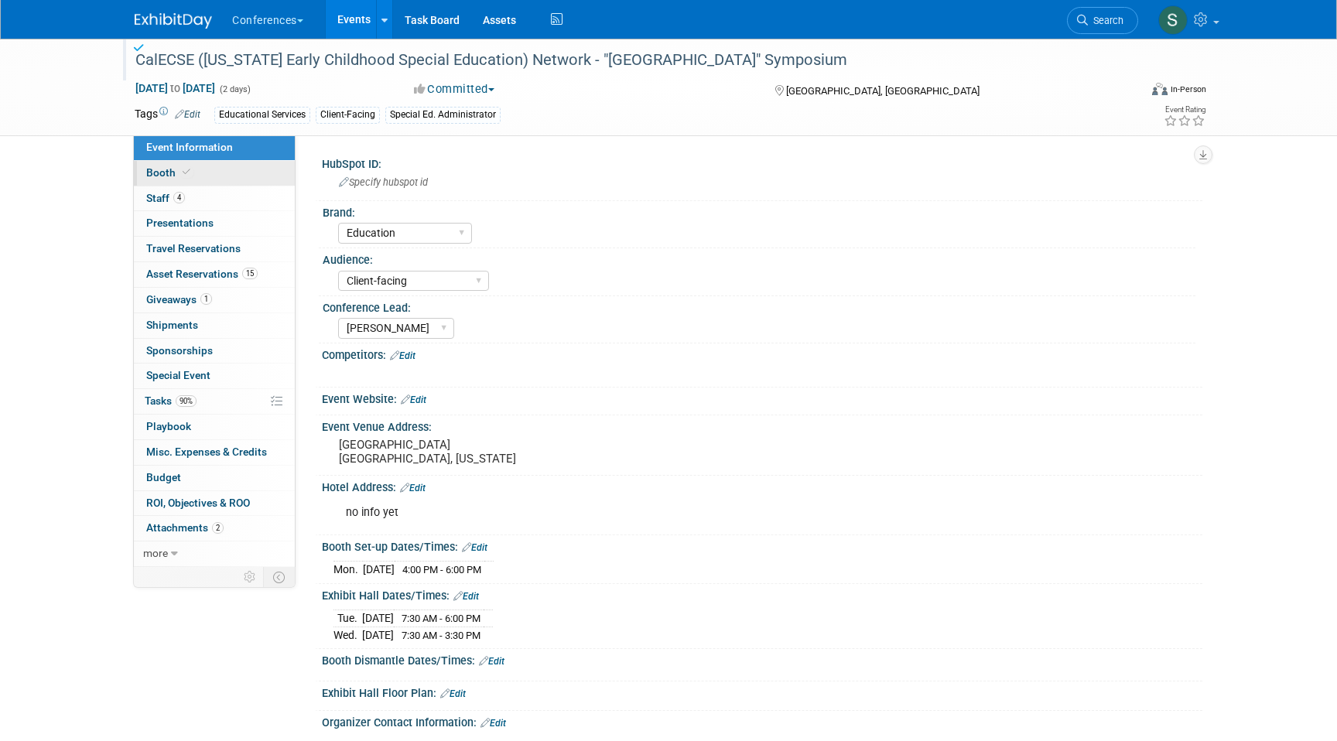
click at [216, 170] on link "Booth" at bounding box center [214, 173] width 161 height 25
select select "8' tabletop"
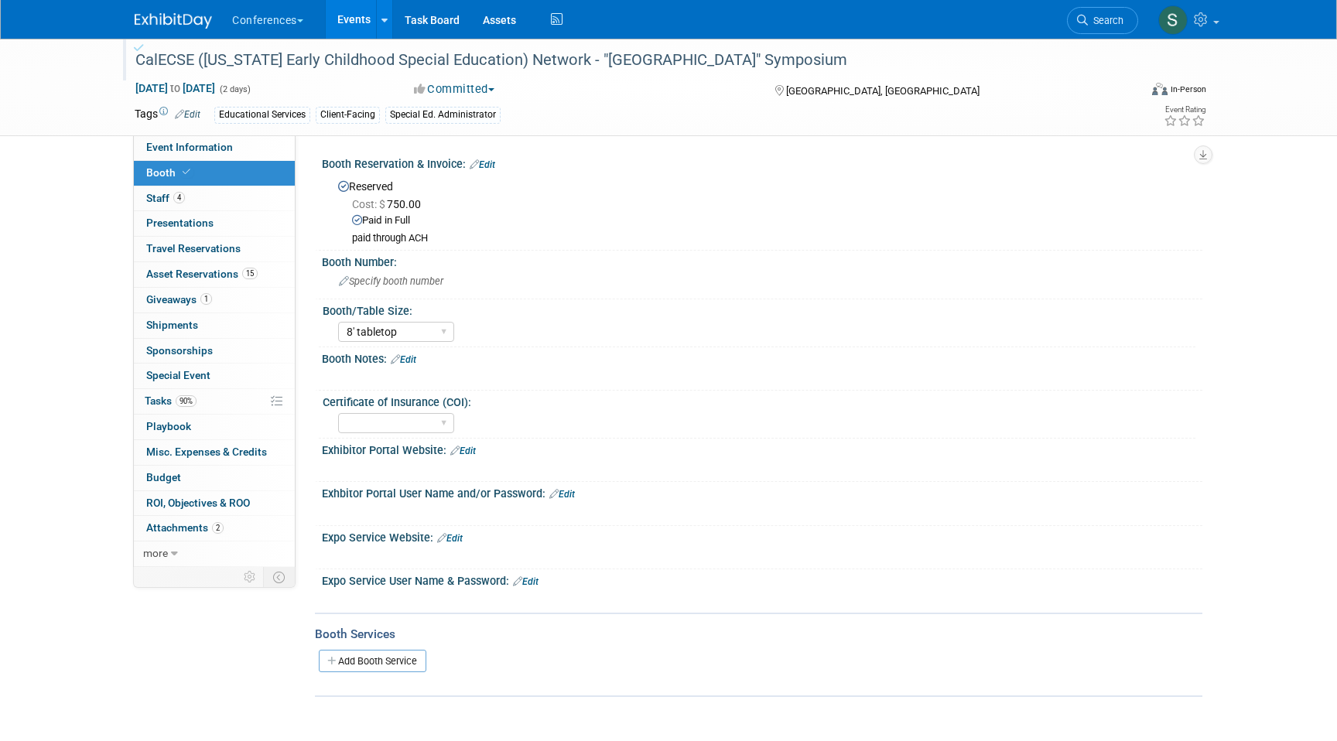
click at [483, 158] on div "Booth Reservation & Invoice: Edit" at bounding box center [762, 162] width 880 height 20
click at [488, 163] on link "Edit" at bounding box center [483, 164] width 26 height 11
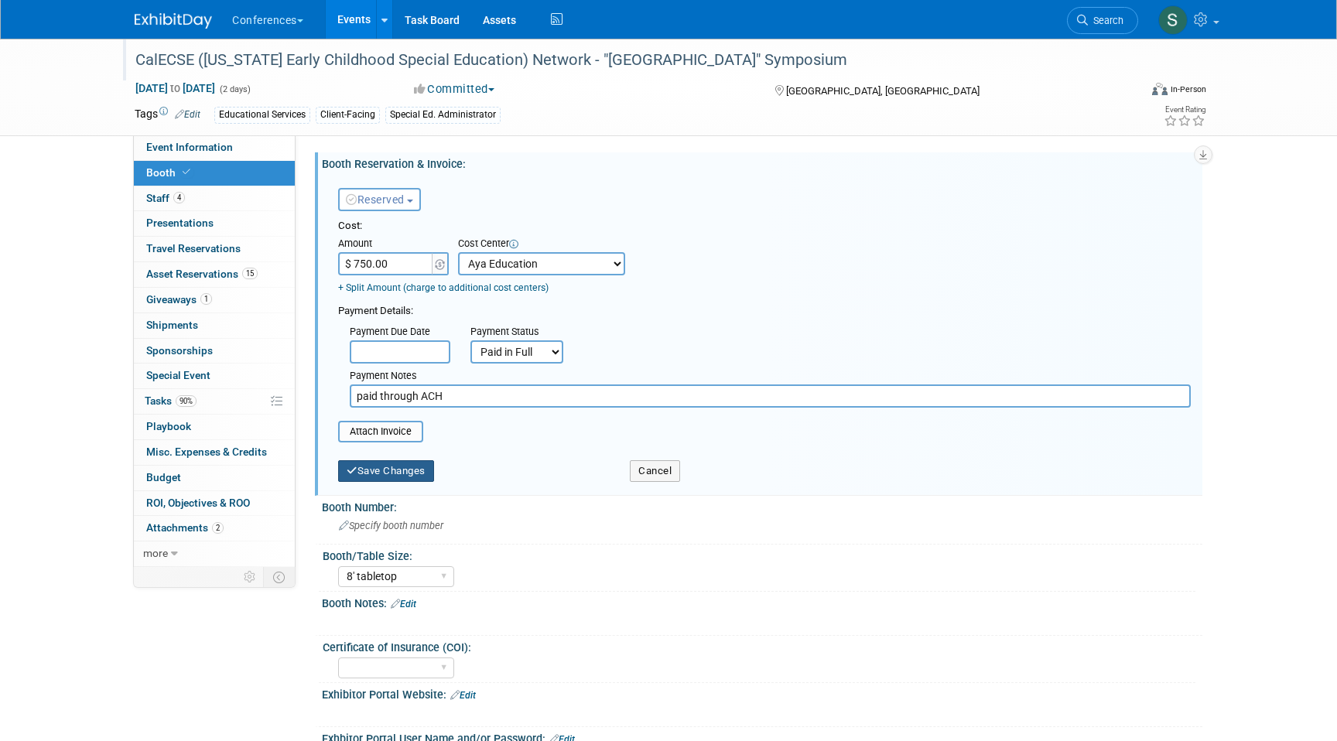
click at [379, 476] on button "Save Changes" at bounding box center [386, 471] width 96 height 22
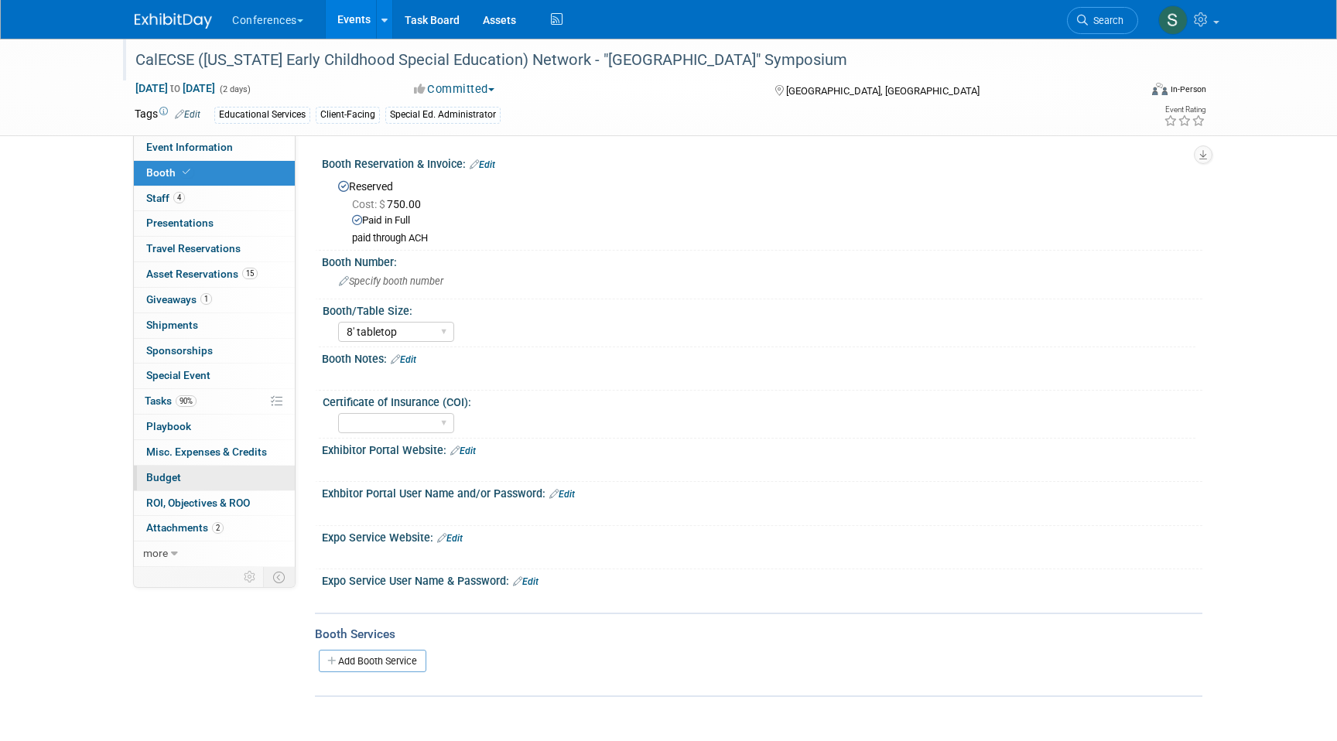
click at [193, 476] on link "Budget" at bounding box center [214, 478] width 161 height 25
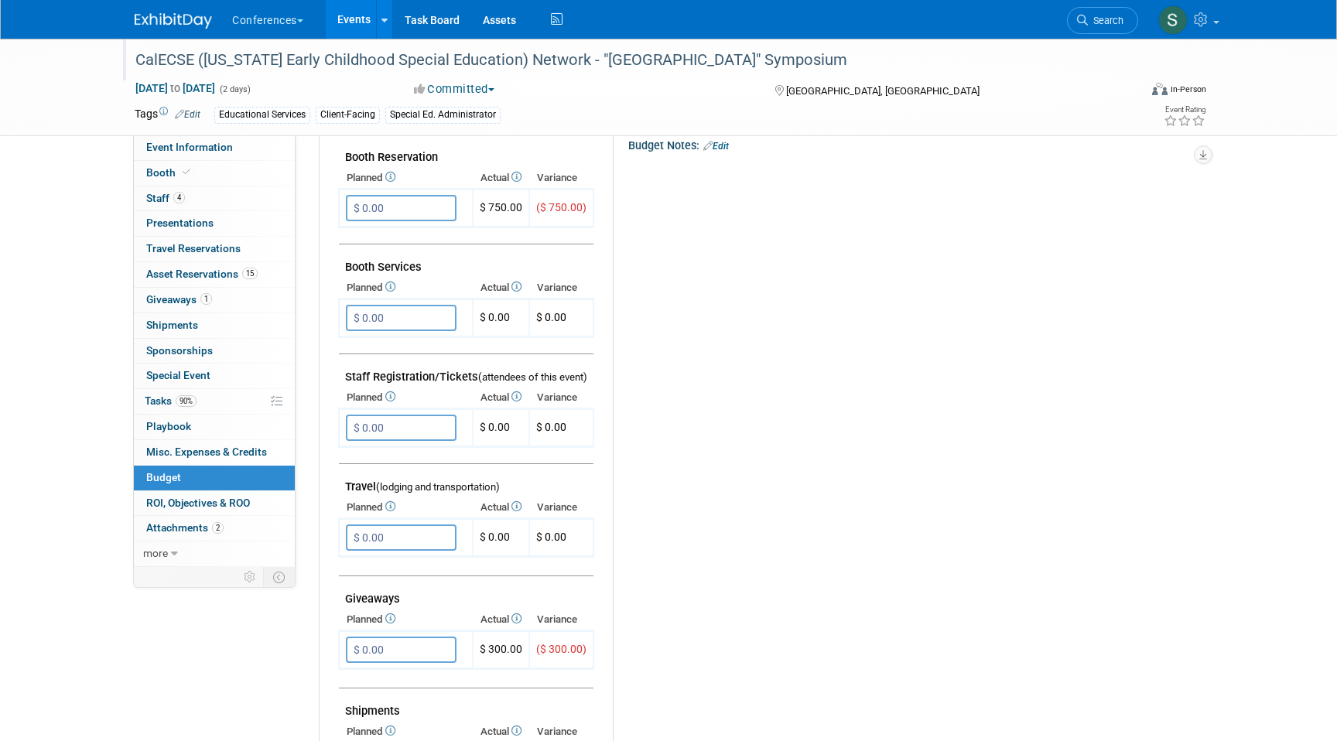
scroll to position [347, 0]
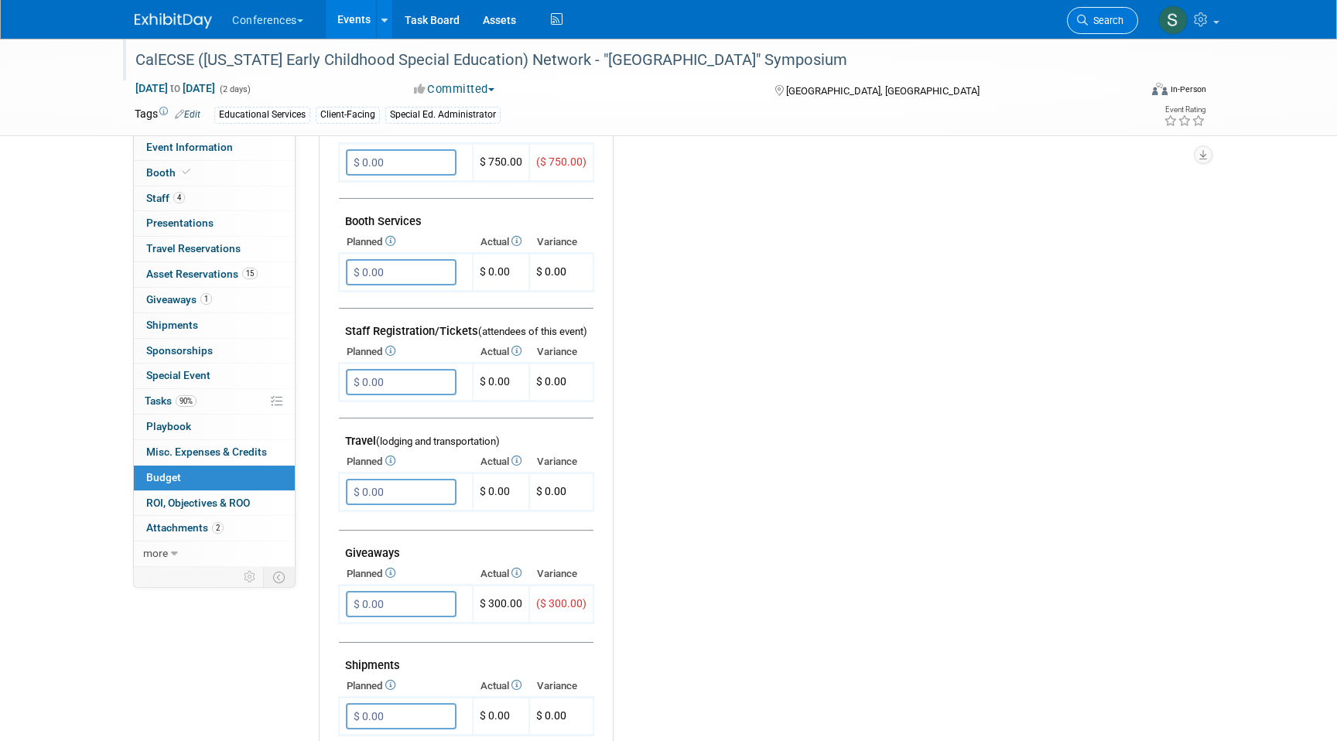
click at [1103, 17] on span "Search" at bounding box center [1106, 21] width 36 height 12
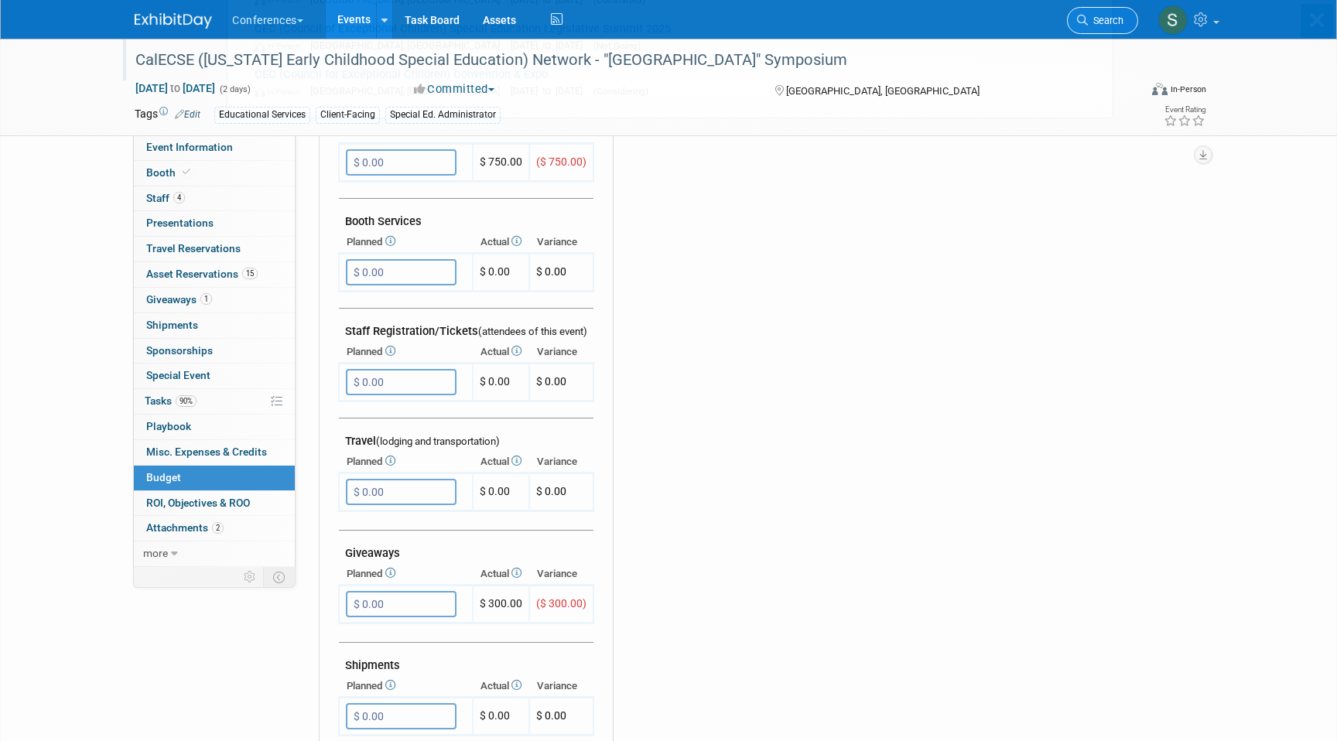
scroll to position [0, 0]
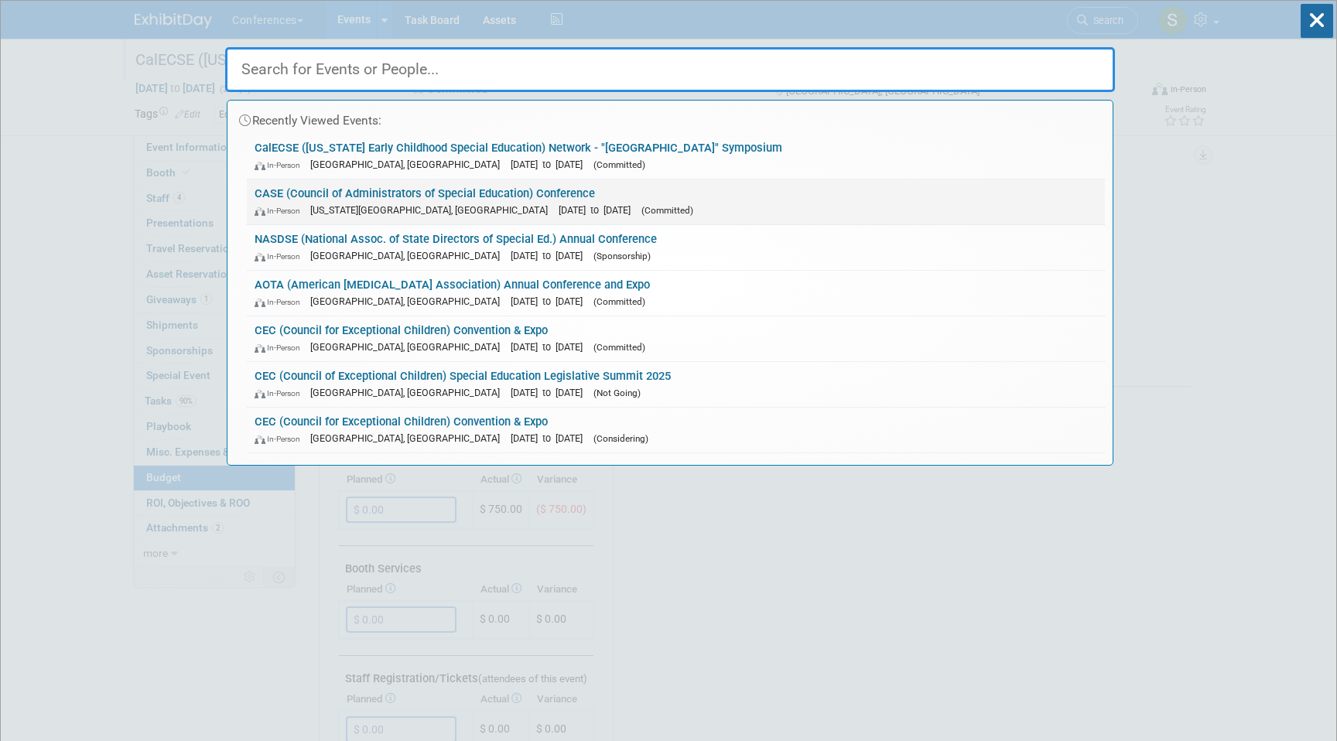
click at [420, 195] on link "CASE (Council of Administrators of Special Education) Conference In-Person Okla…" at bounding box center [676, 201] width 858 height 45
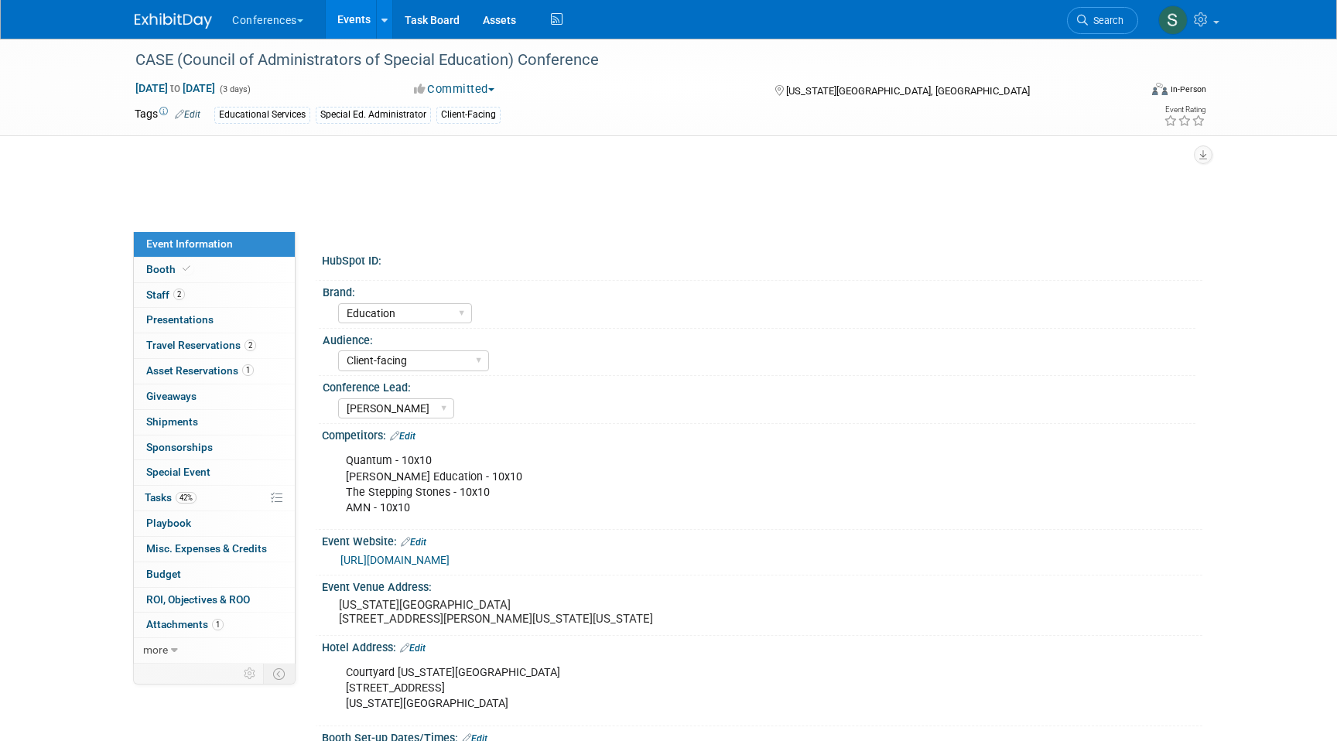
select select "Education"
select select "Client-facing"
select select "[PERSON_NAME]"
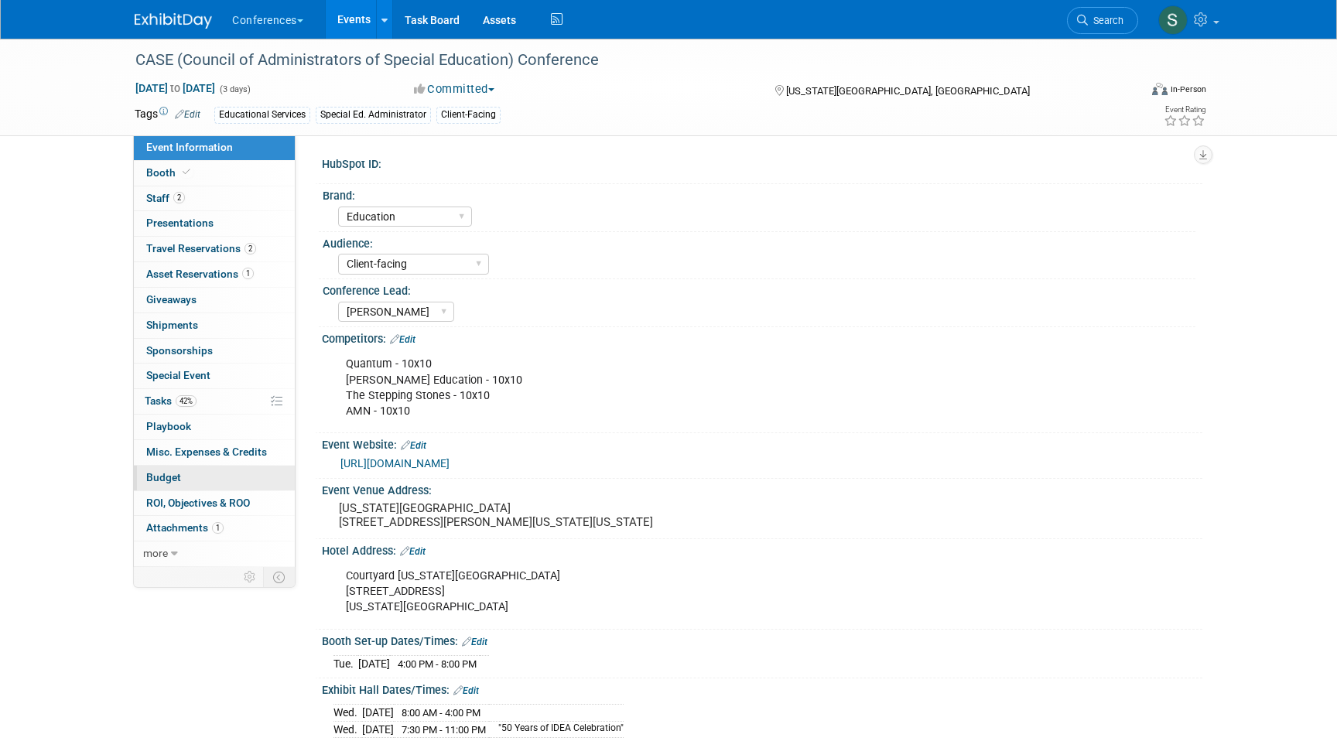
click at [187, 479] on link "Budget" at bounding box center [214, 478] width 161 height 25
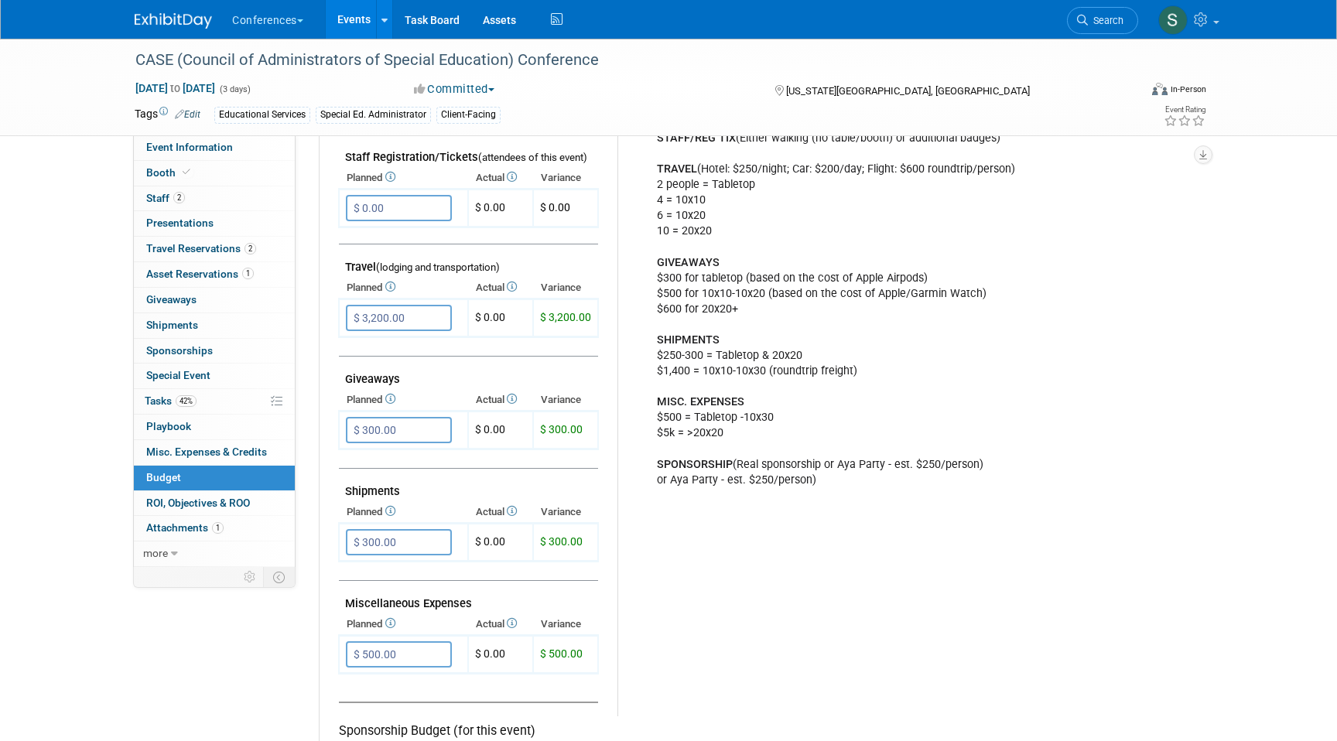
scroll to position [573, 0]
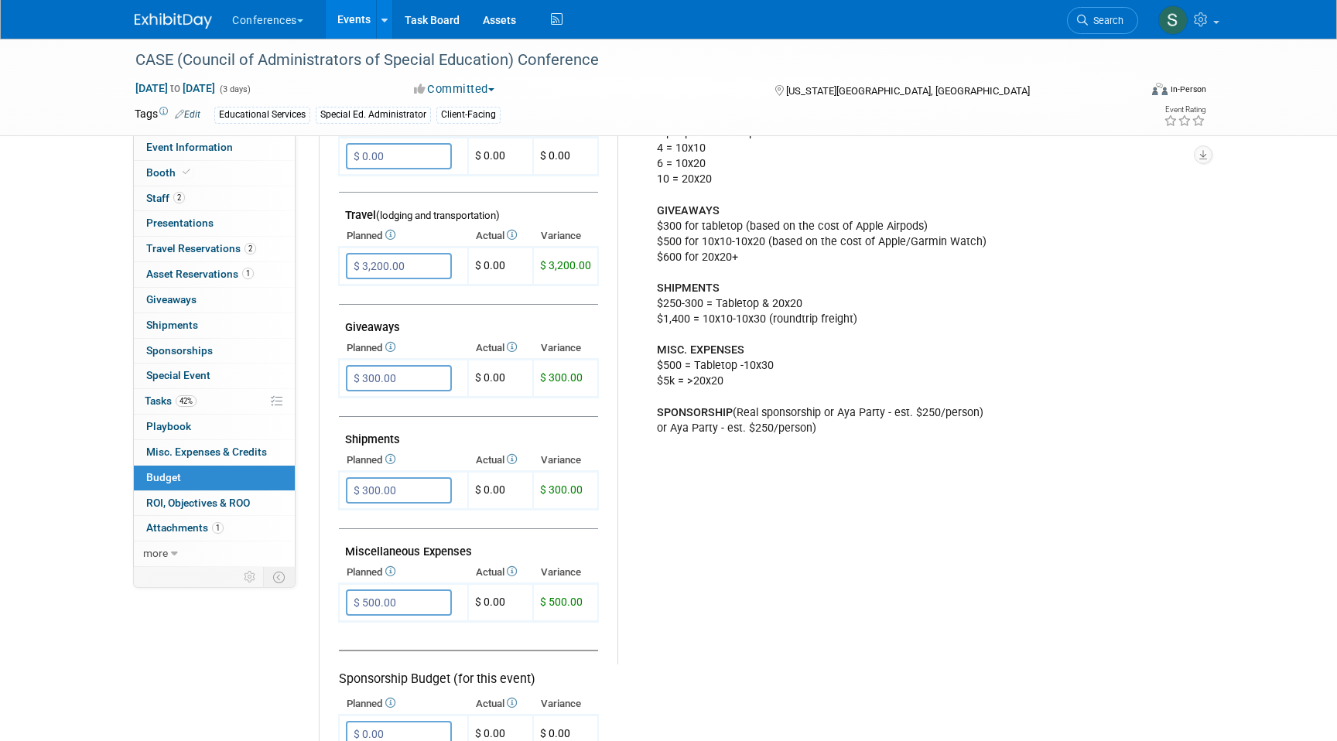
drag, startPoint x: 657, startPoint y: 470, endPoint x: 893, endPoint y: 433, distance: 238.1
click at [893, 435] on div "BOOTH $3-5k = Tabletop $7k = 10x10 $10k = 10x20 $20k = 20x20 BOOTH SERVICES (Ca…" at bounding box center [903, 164] width 514 height 559
copy div "BOOTH $3-5k = Tabletop $7k = 10x10 $10k = 10x20 $20k = 20x20 BOOTH SERVICES (Ca…"
click at [1088, 9] on link "Search" at bounding box center [1102, 20] width 71 height 27
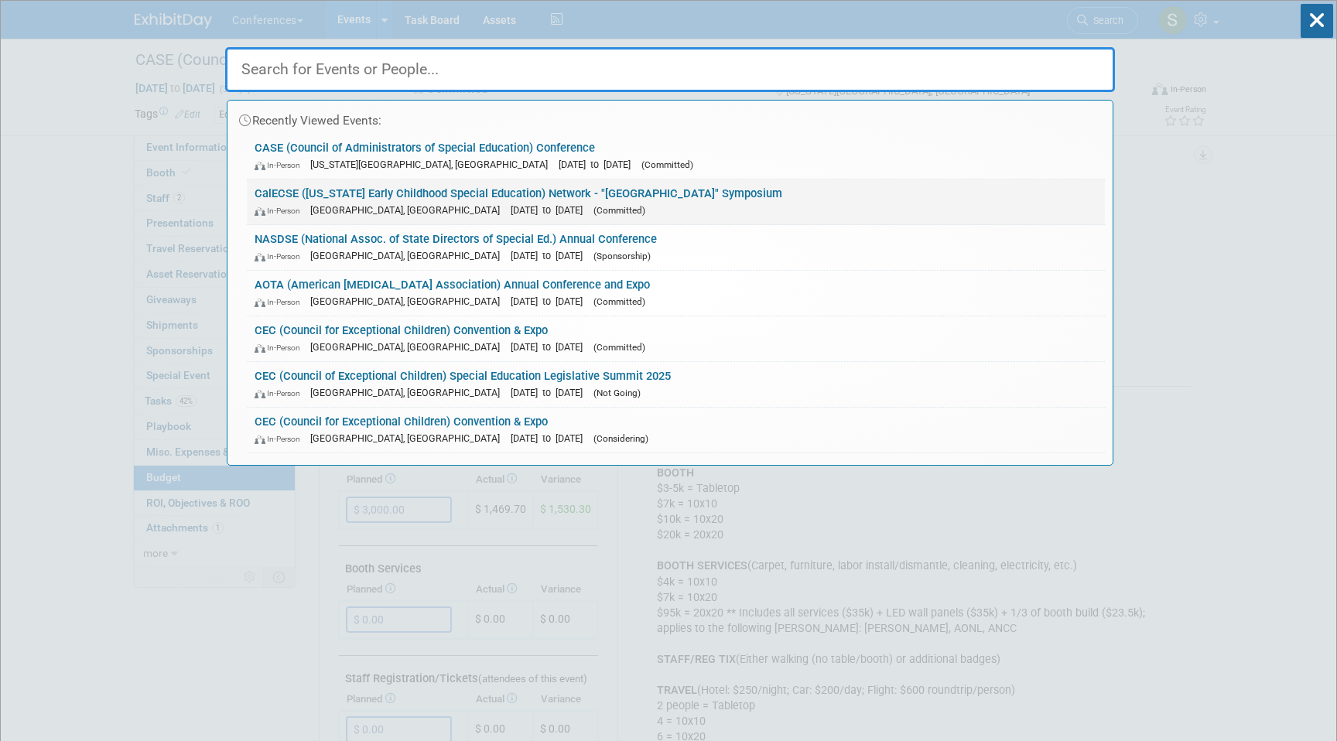
click at [386, 201] on link "CalECSE (California Early Childhood Special Education) Network - "Reaching New …" at bounding box center [676, 201] width 858 height 45
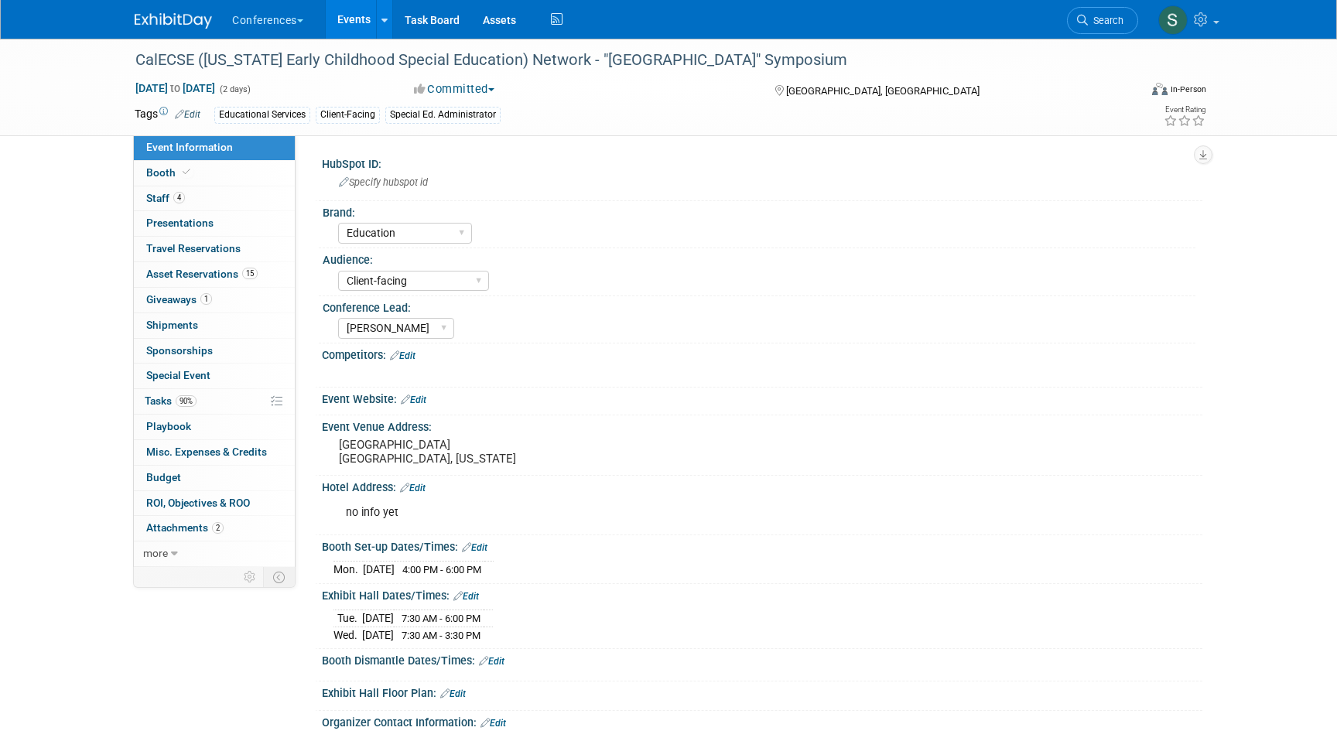
select select "Education"
select select "Client-facing"
select select "[PERSON_NAME]"
click at [220, 484] on link "Budget" at bounding box center [214, 478] width 161 height 25
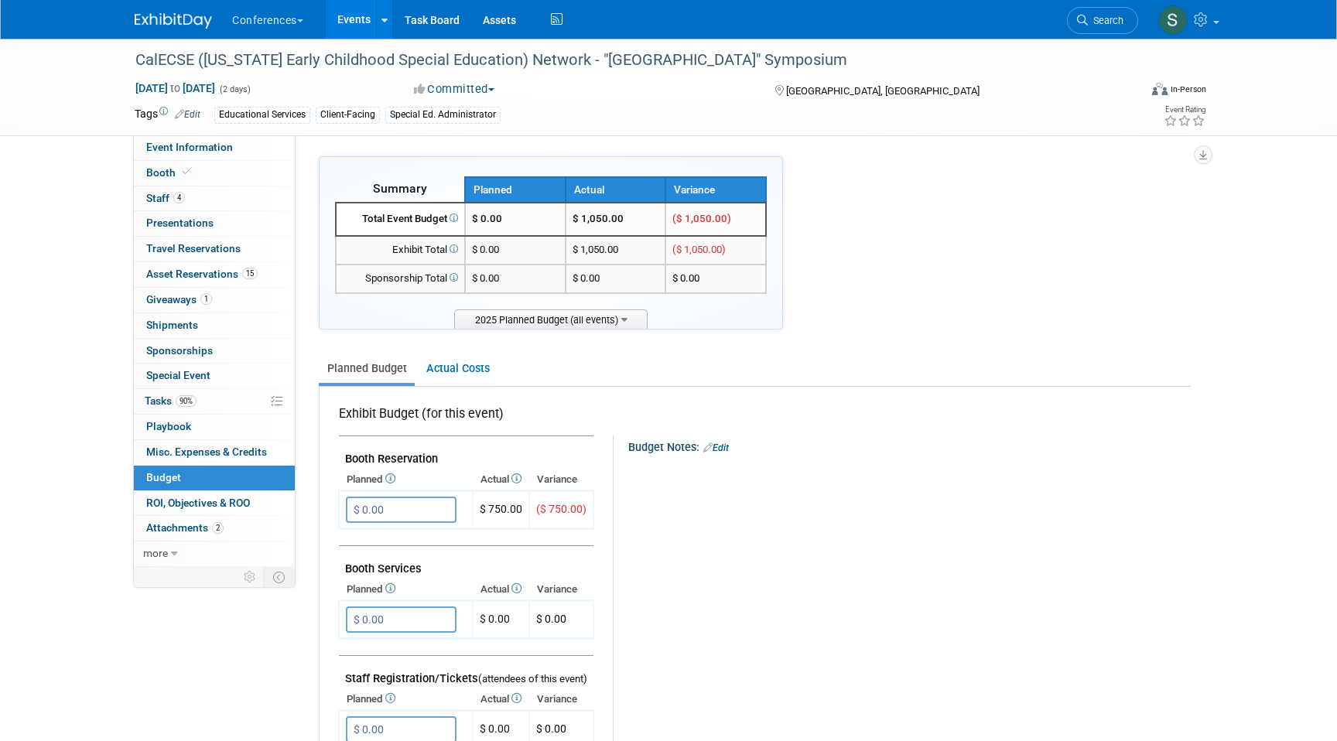
click at [729, 445] on link "Edit" at bounding box center [716, 447] width 26 height 11
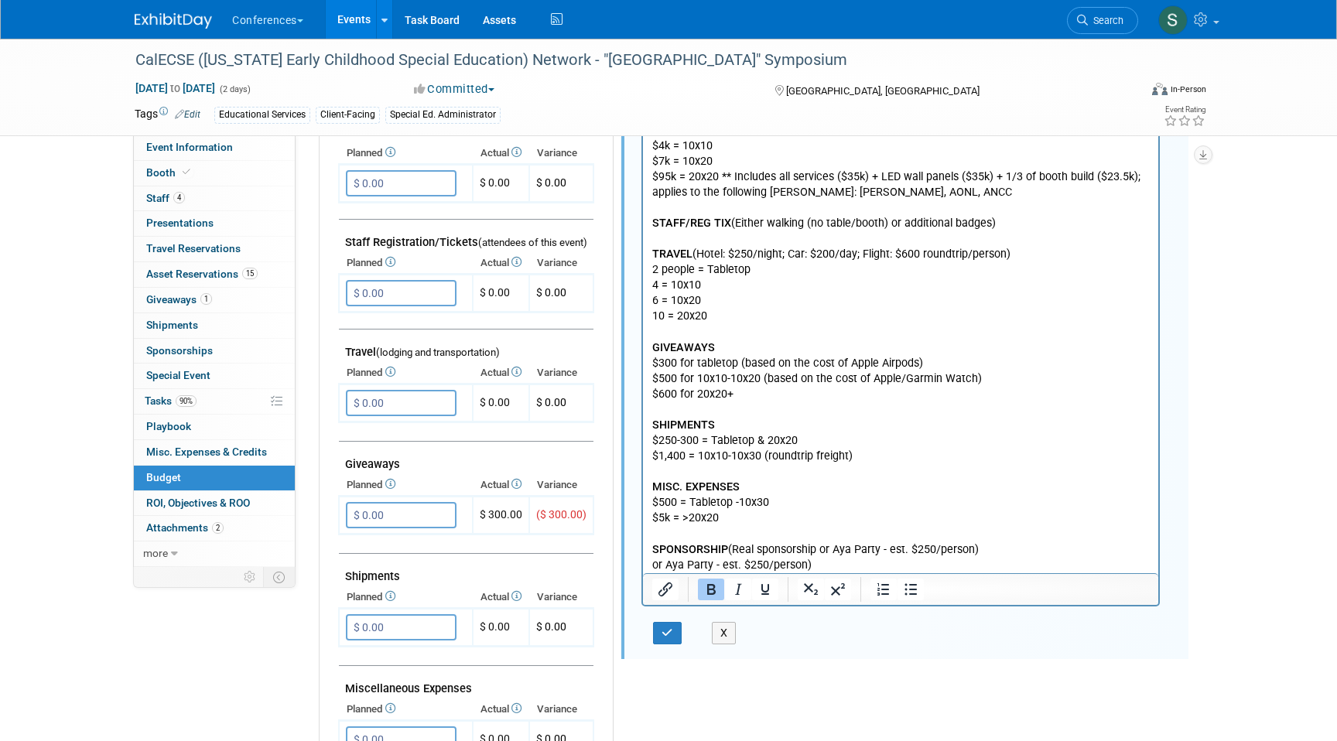
scroll to position [459, 0]
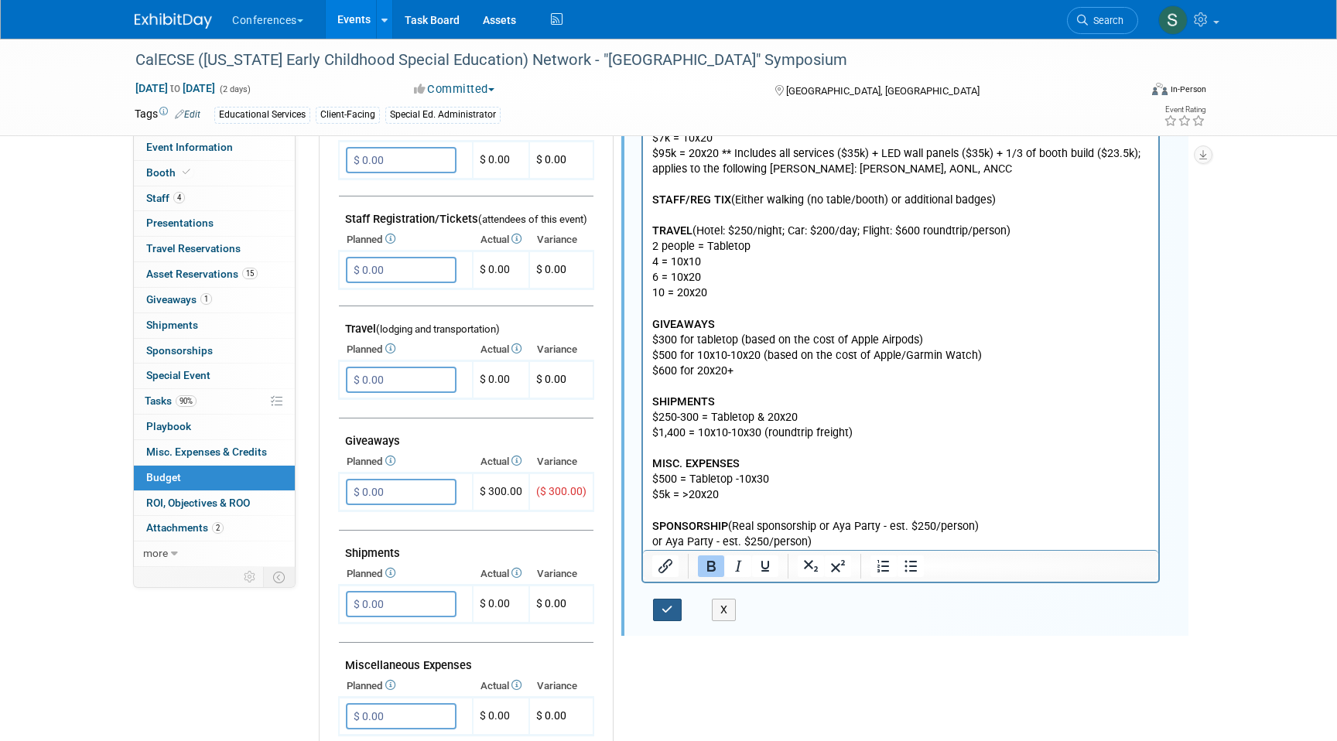
click at [671, 610] on icon "button" at bounding box center [667, 609] width 12 height 11
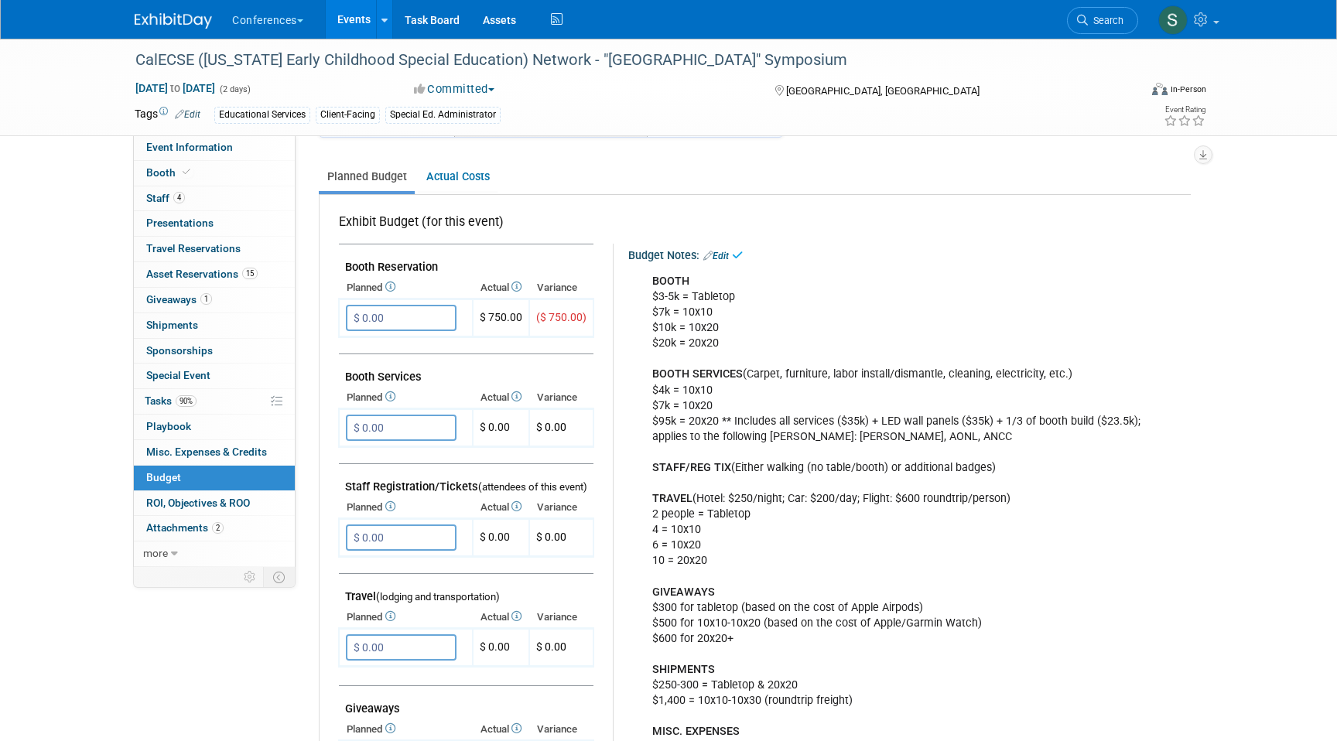
scroll to position [183, 0]
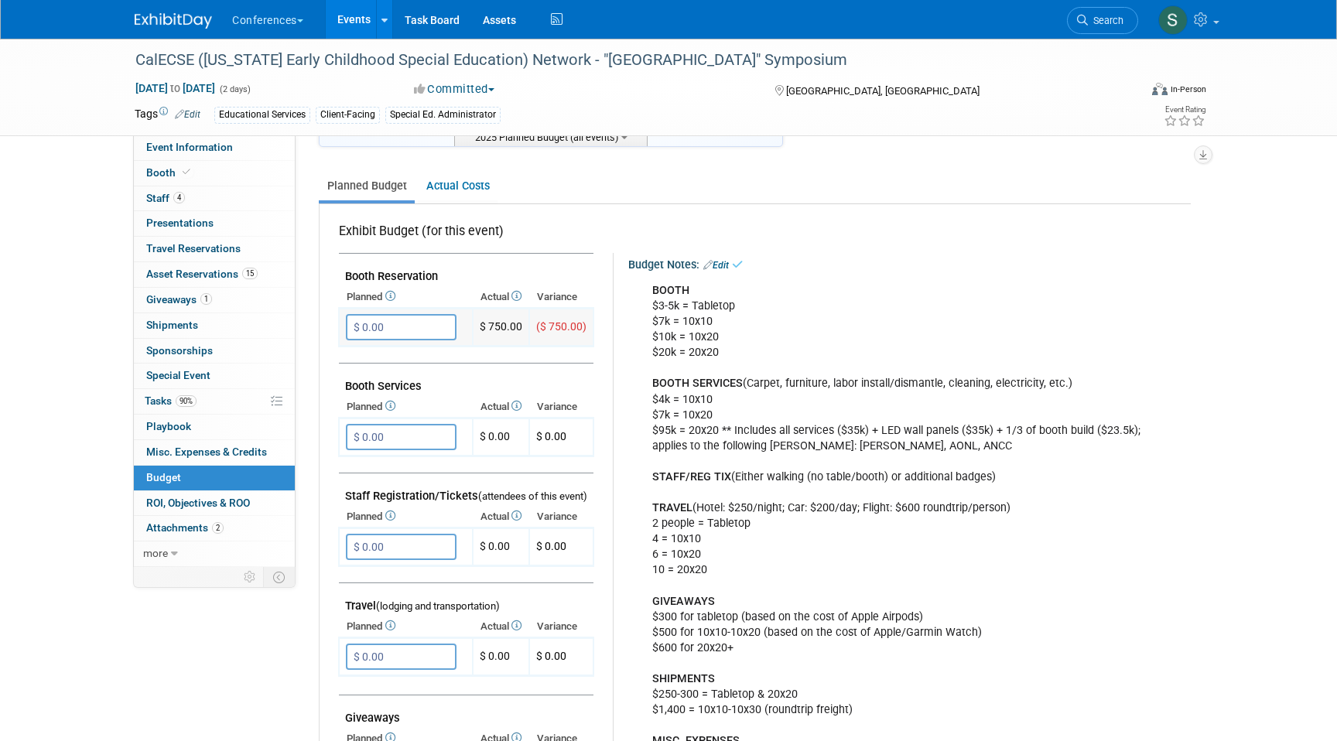
click at [400, 335] on input "$ 0.00" at bounding box center [401, 327] width 111 height 26
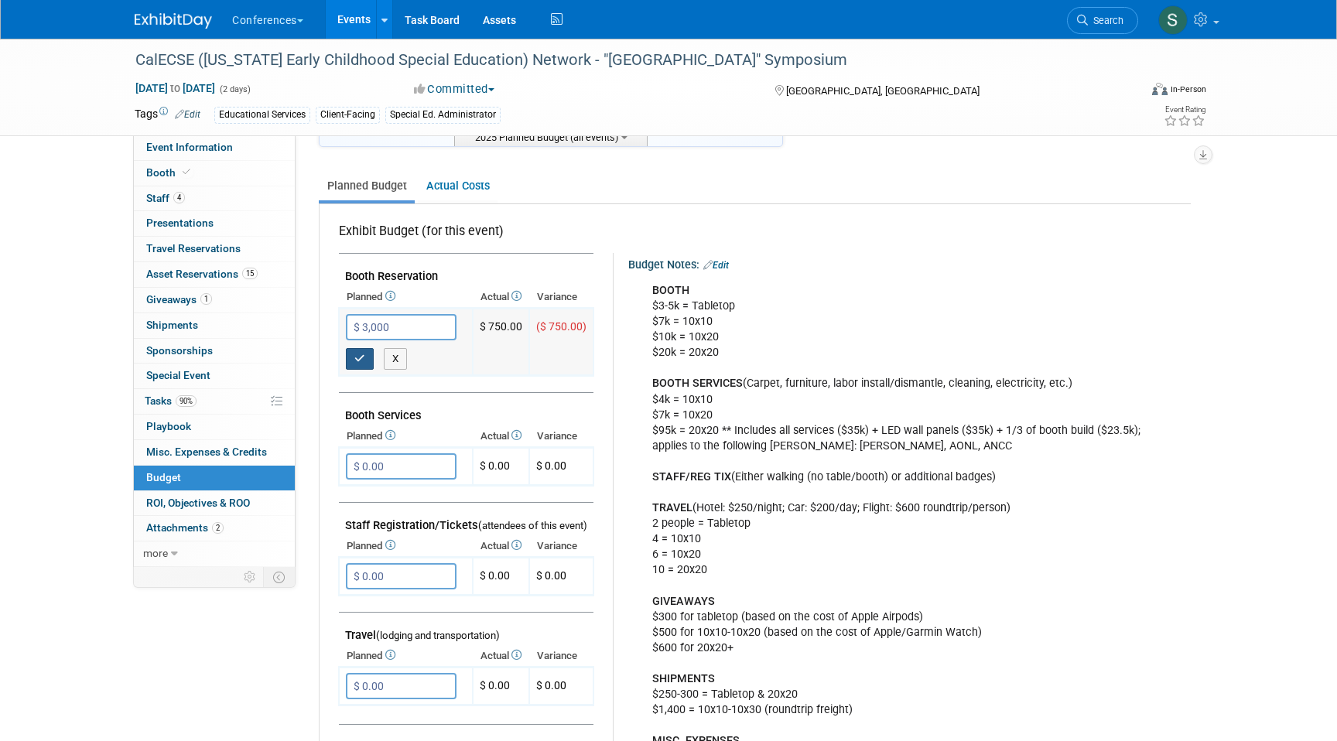
type input "$ 3,000.00"
click at [366, 360] on button "button" at bounding box center [360, 359] width 28 height 22
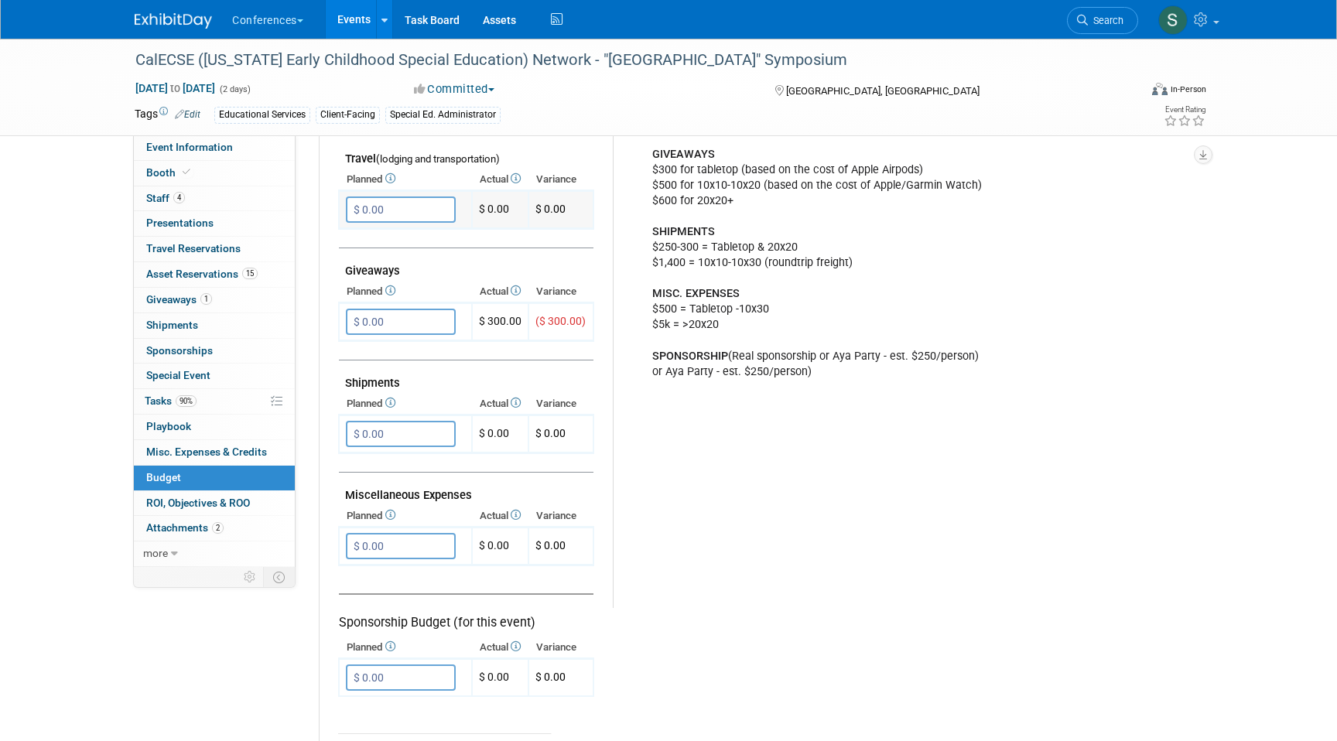
scroll to position [643, 0]
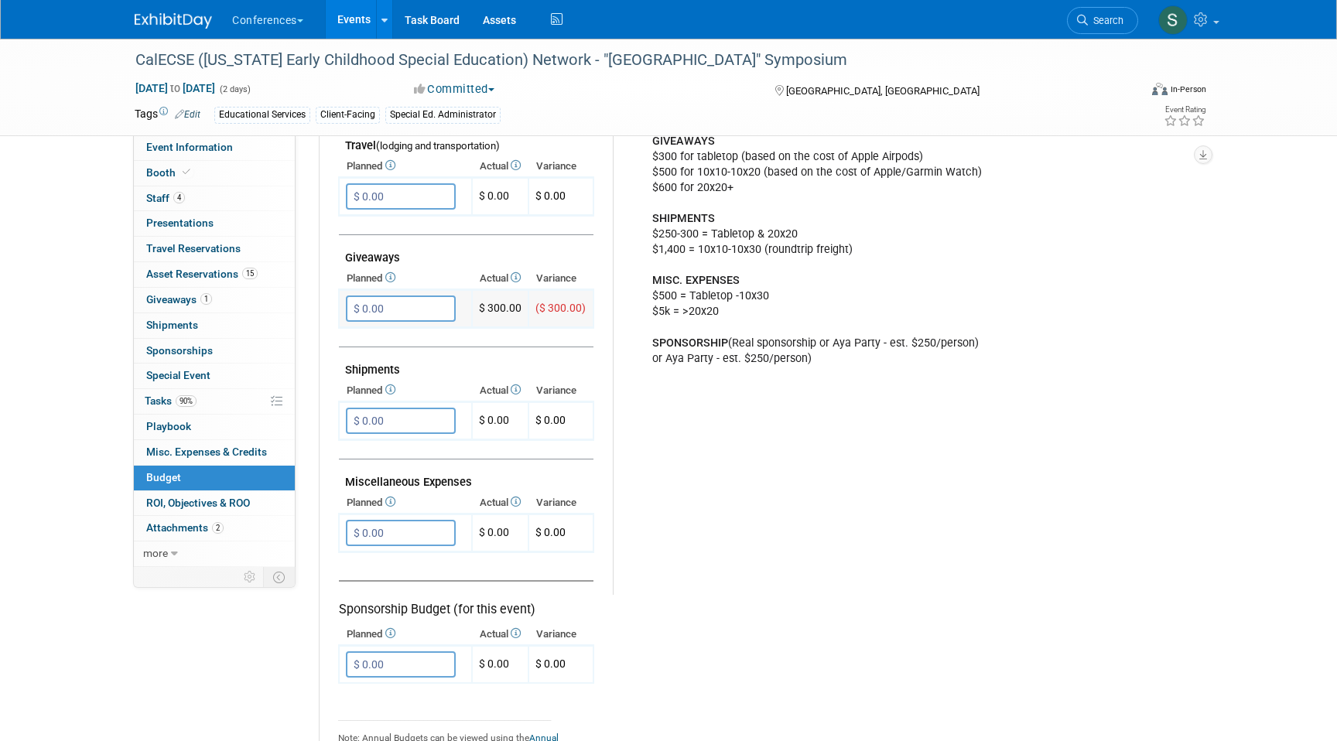
click at [402, 315] on input "$ 0.00" at bounding box center [401, 308] width 110 height 26
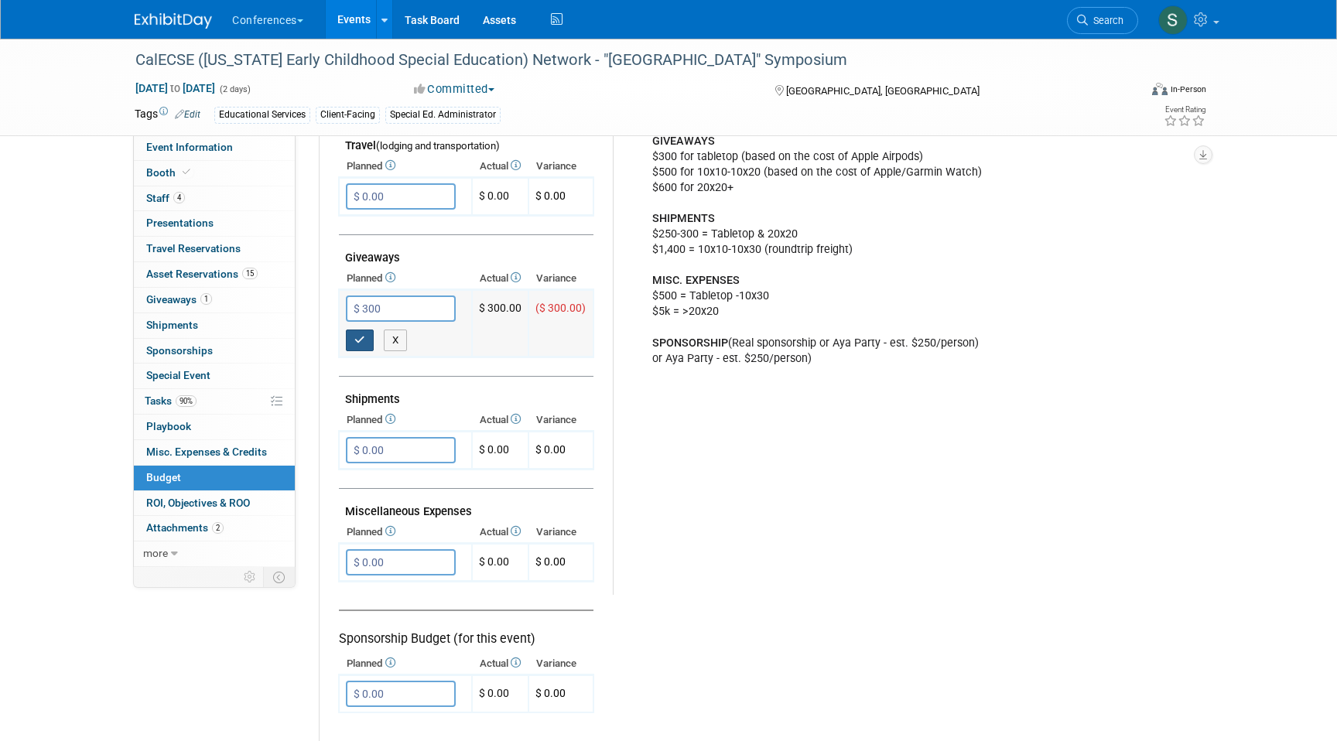
type input "$ 300.00"
click at [357, 340] on icon "button" at bounding box center [359, 340] width 11 height 10
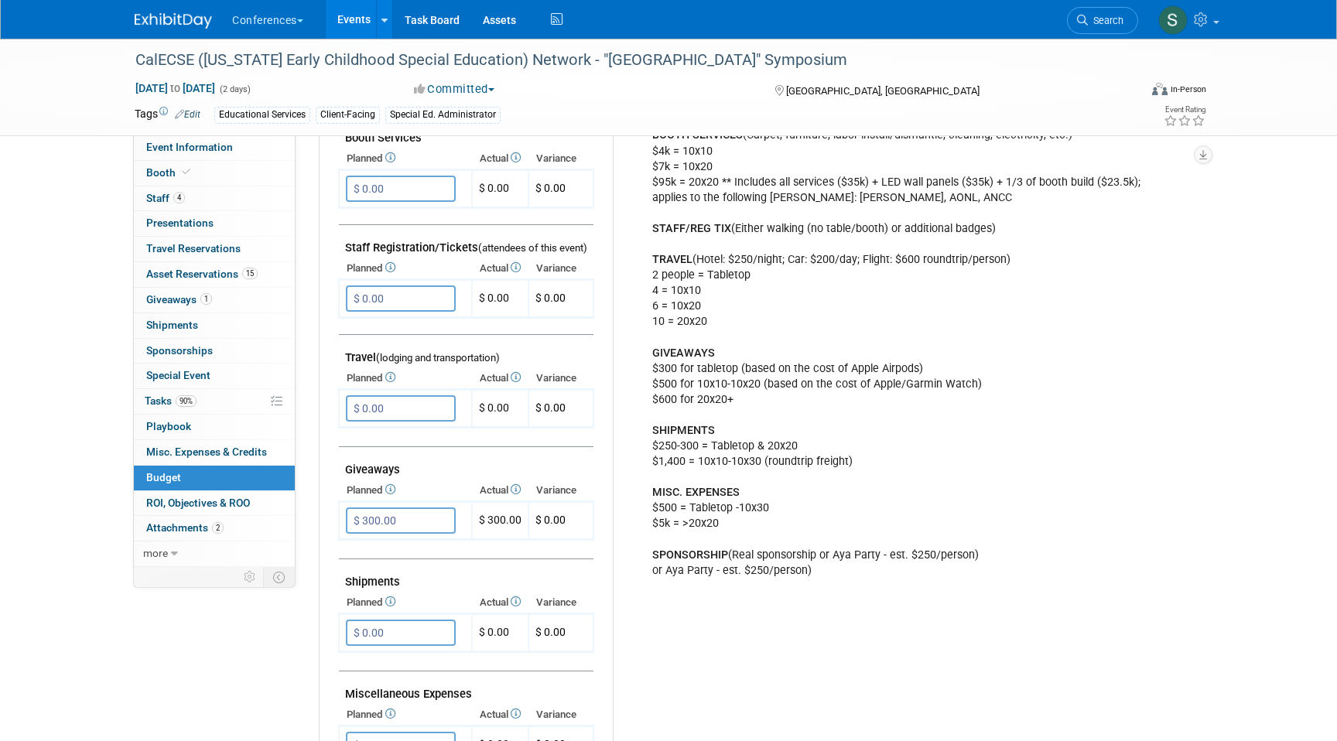
scroll to position [0, 0]
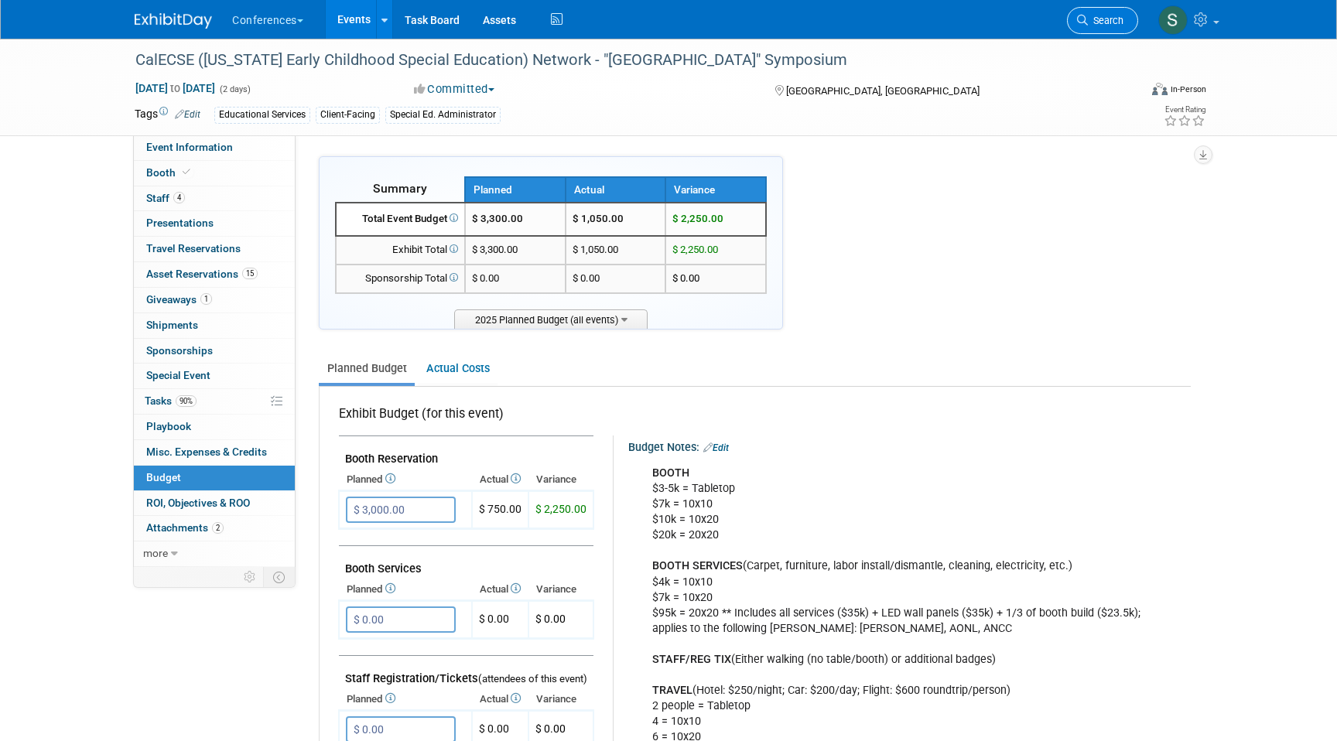
click at [1101, 23] on span "Search" at bounding box center [1106, 21] width 36 height 12
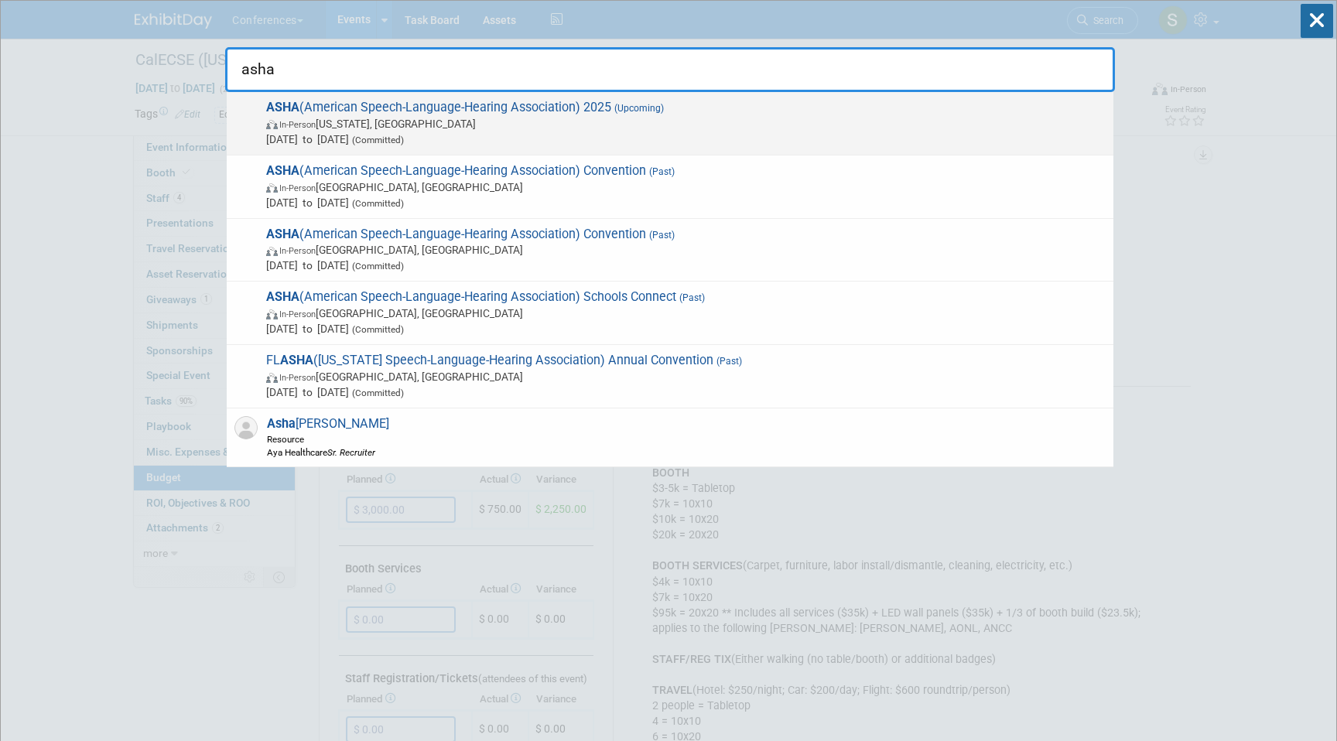
type input "asha"
click at [415, 118] on span "In-Person [US_STATE], [GEOGRAPHIC_DATA]" at bounding box center [685, 123] width 839 height 15
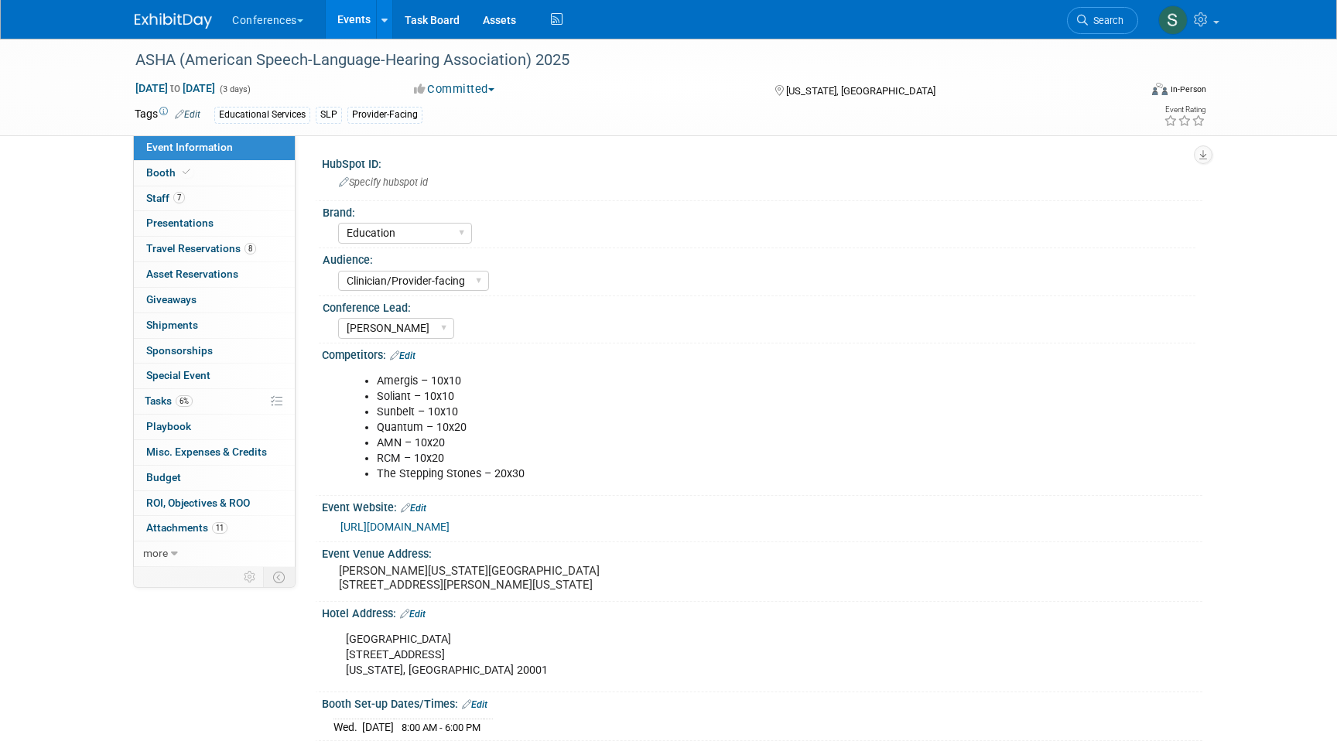
select select "Education"
select select "Clinician/Provider-facing"
select select "[PERSON_NAME]"
click at [182, 479] on link "Budget" at bounding box center [214, 478] width 161 height 25
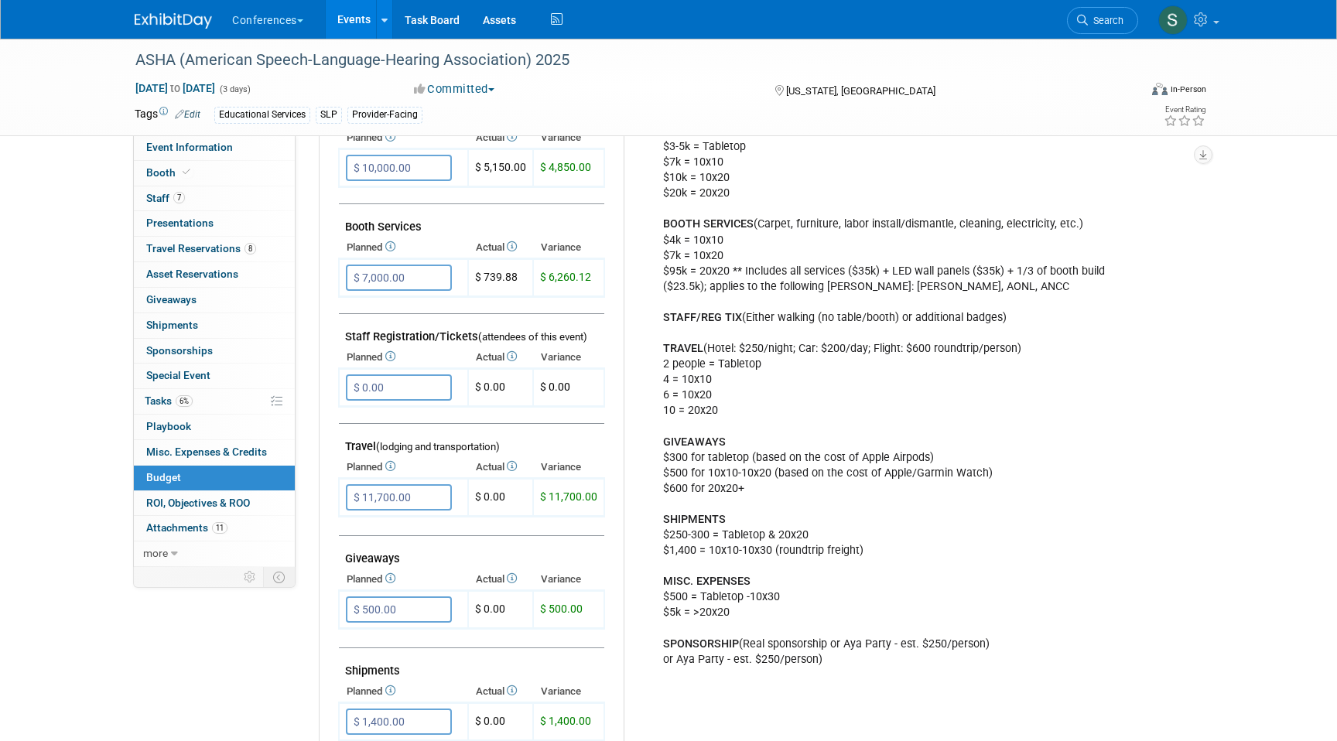
scroll to position [348, 0]
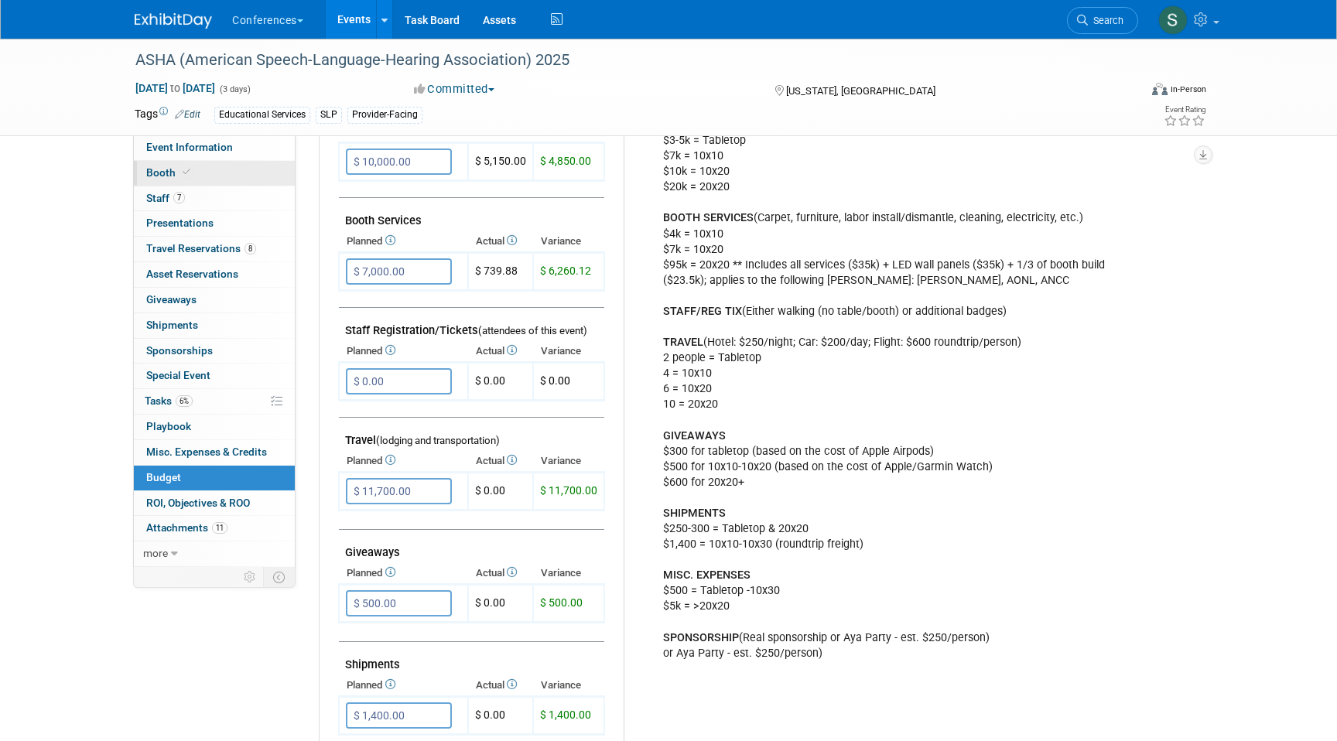
click at [237, 170] on link "Booth" at bounding box center [214, 173] width 161 height 25
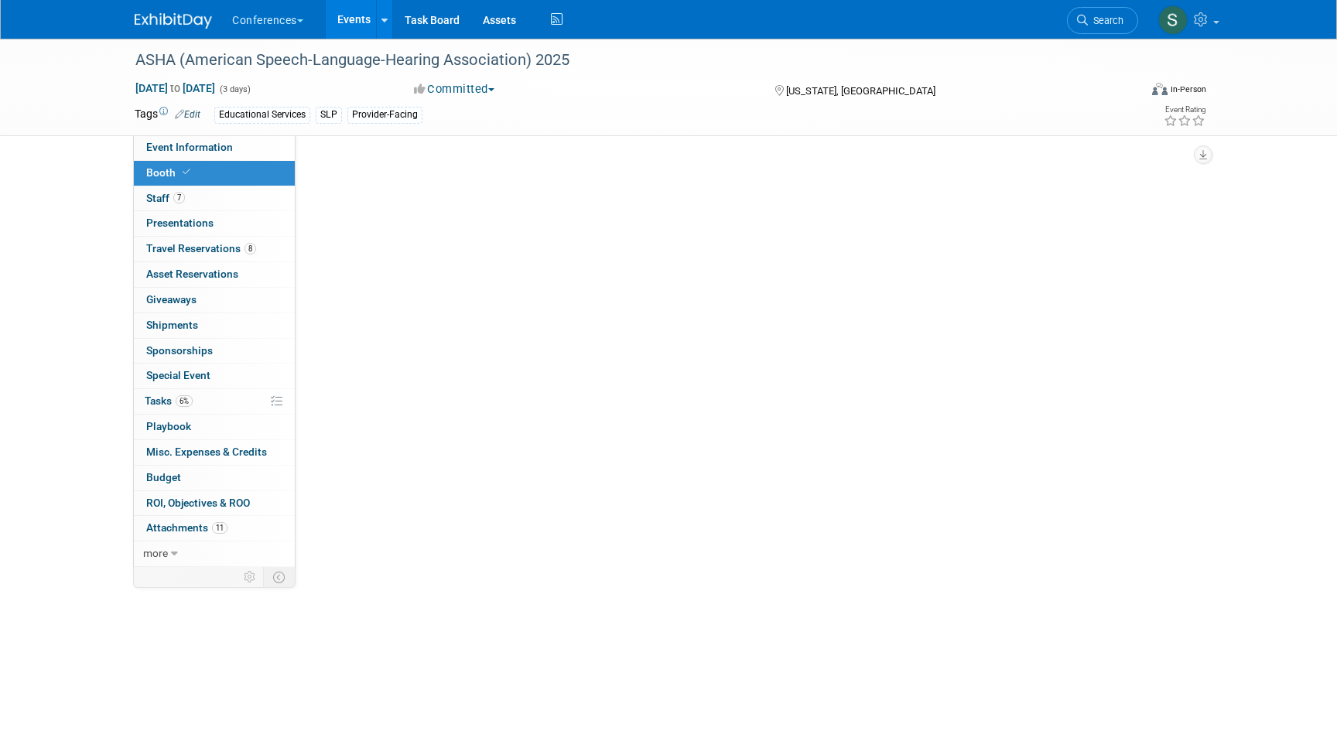
scroll to position [0, 0]
select select "10'x20'"
select select "Yes"
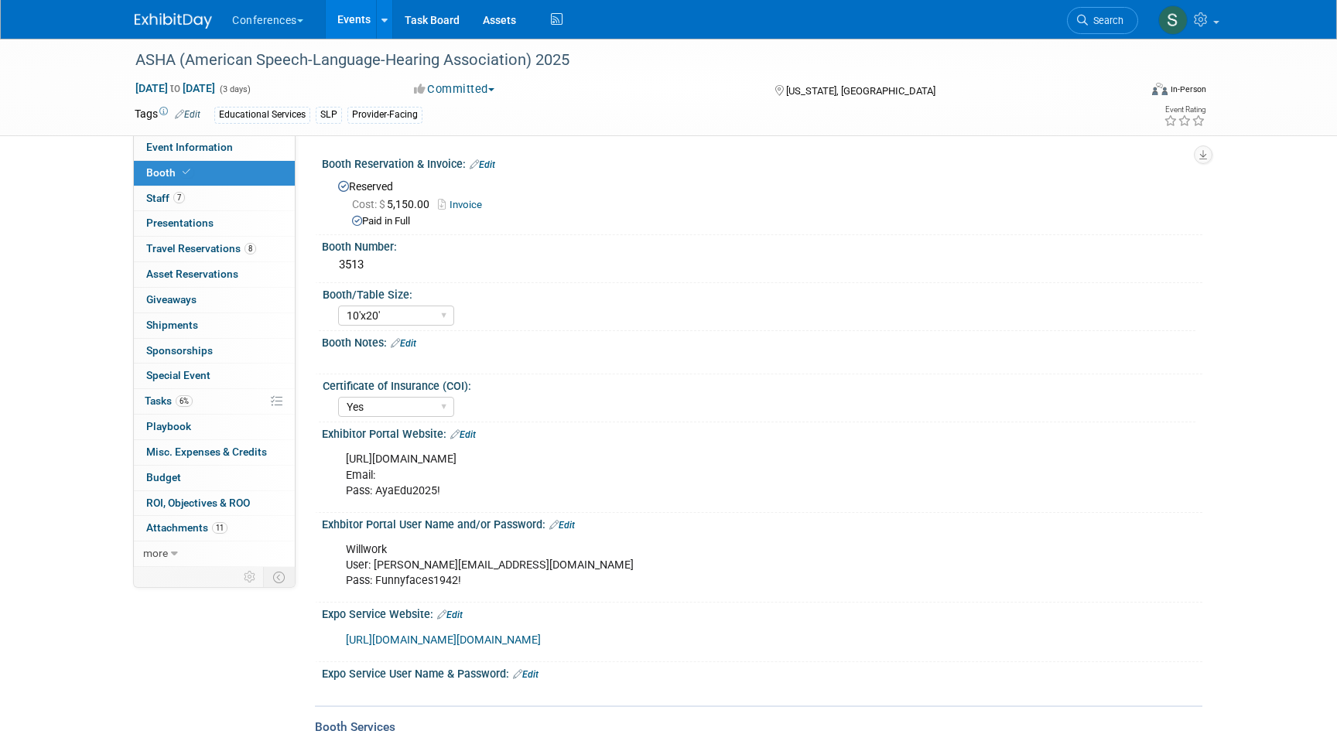
click at [489, 168] on link "Edit" at bounding box center [483, 164] width 26 height 11
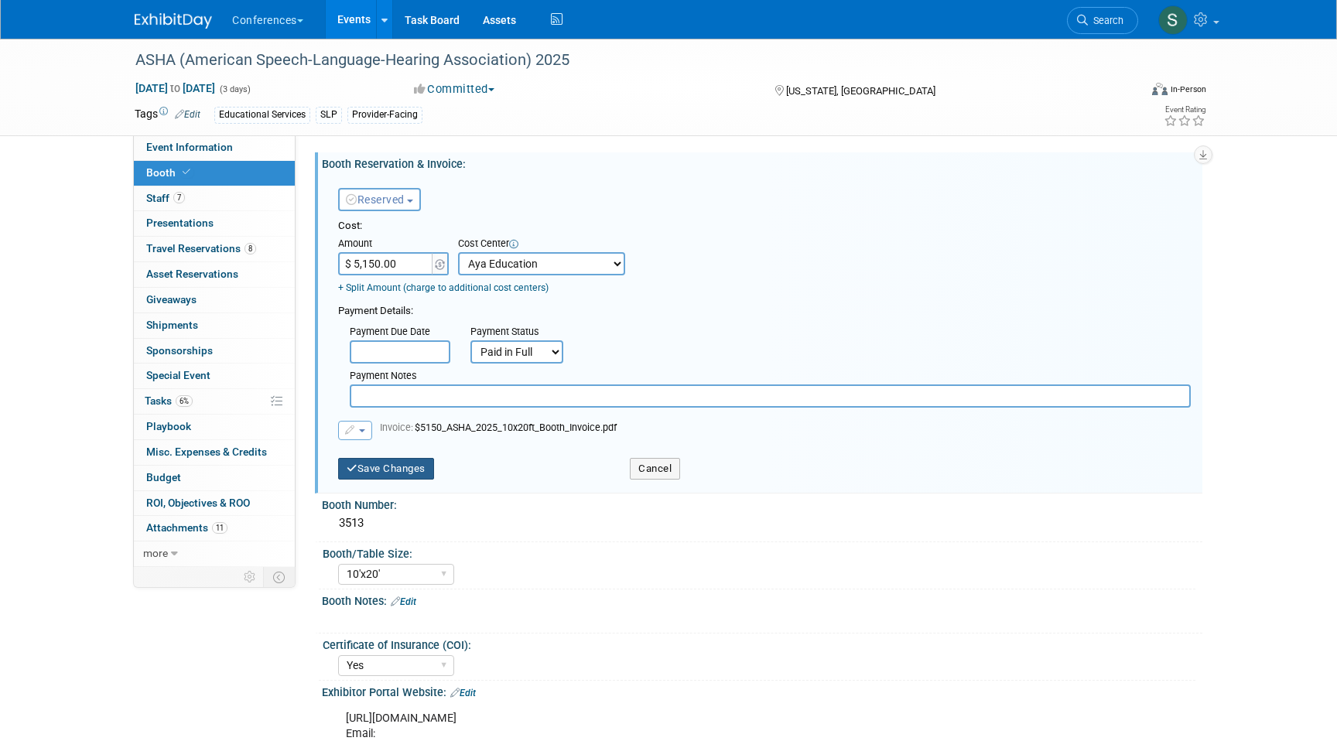
click at [379, 466] on button "Save Changes" at bounding box center [386, 469] width 96 height 22
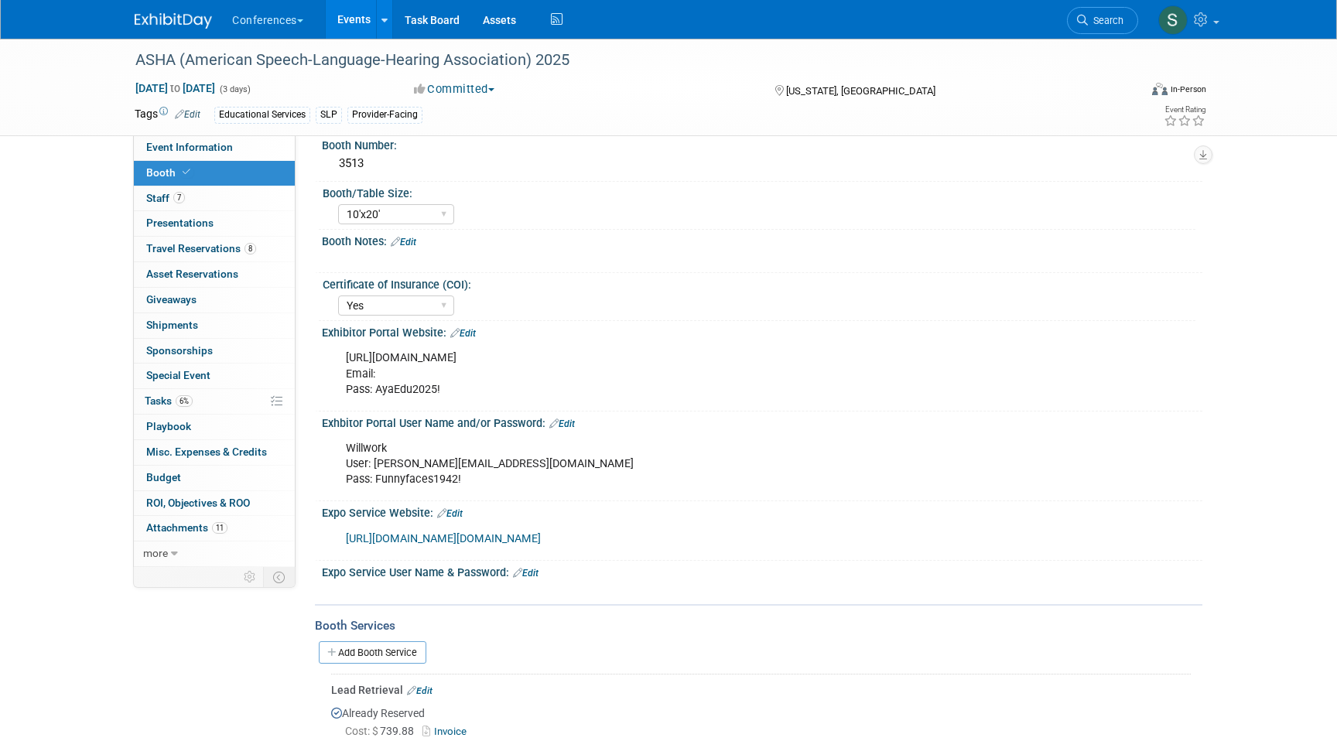
scroll to position [87, 0]
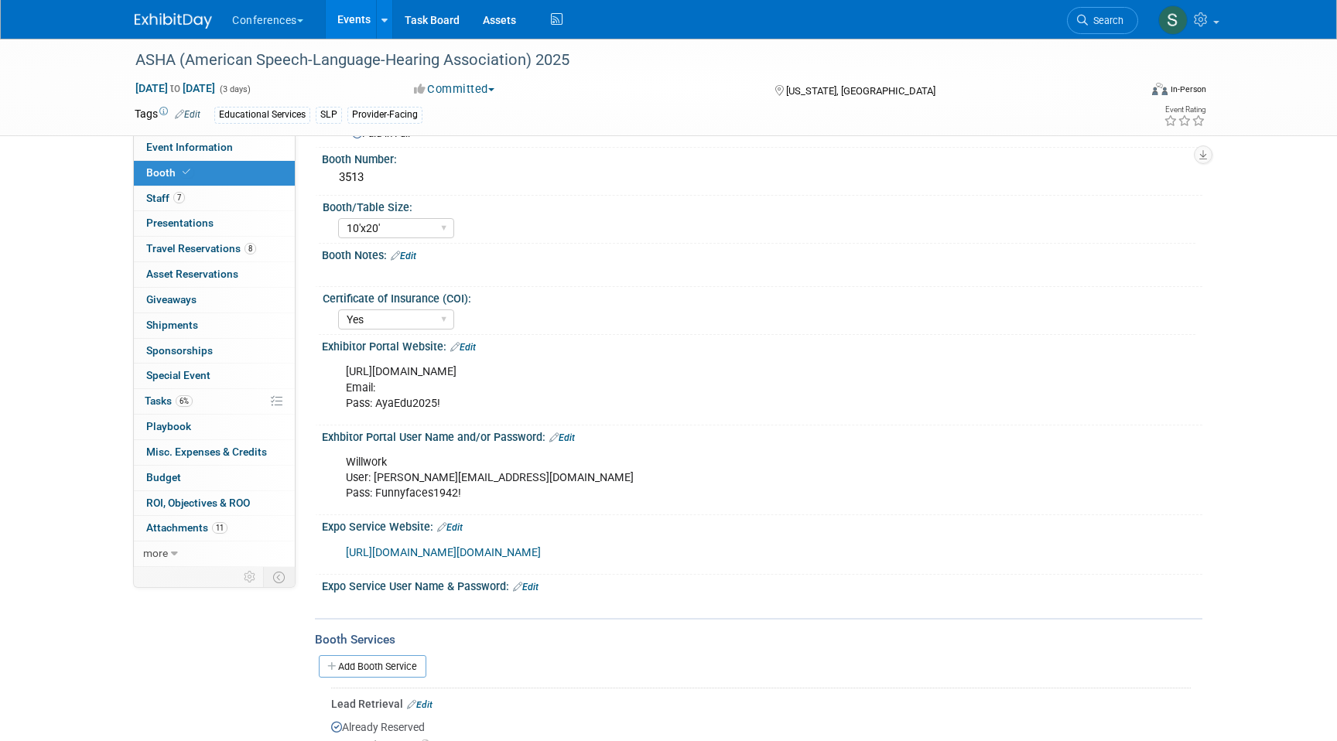
click at [512, 547] on link "[URL][DOMAIN_NAME][DOMAIN_NAME]" at bounding box center [443, 552] width 195 height 13
click at [1101, 22] on span "Search" at bounding box center [1106, 21] width 36 height 12
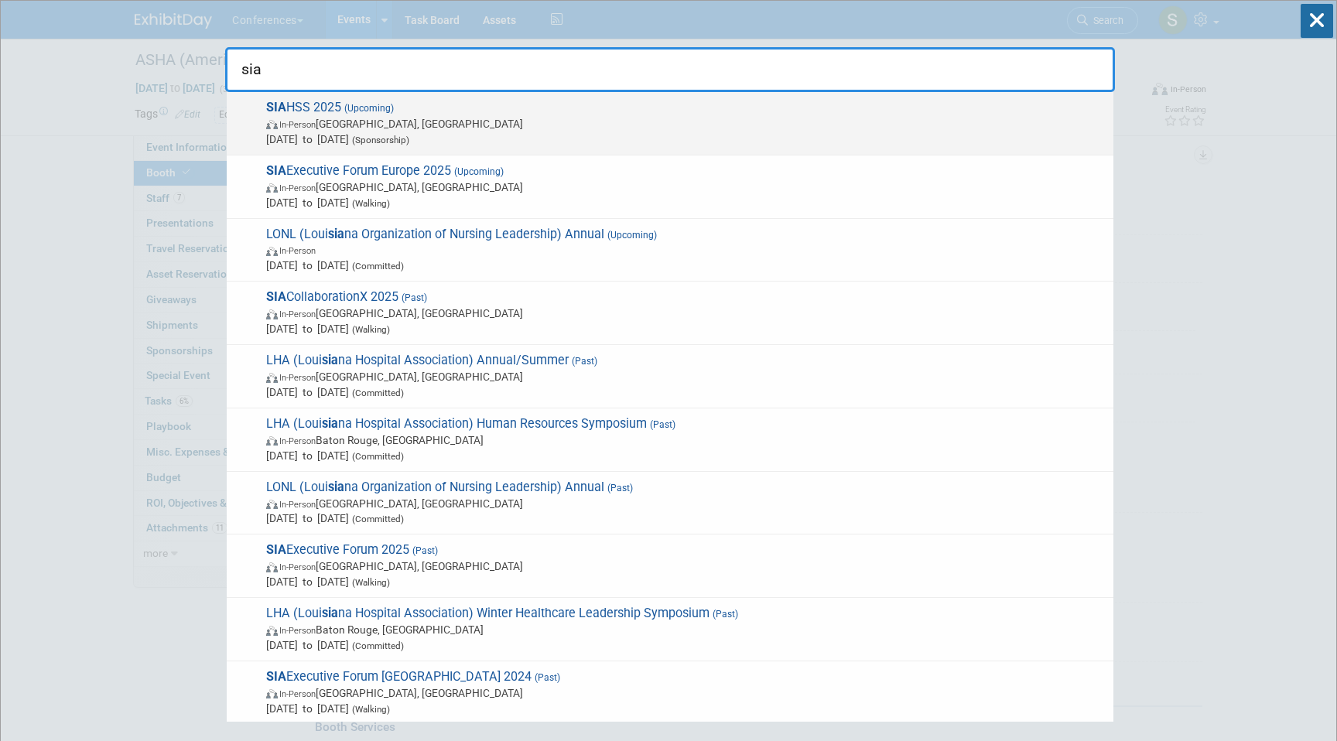
type input "sia"
click at [548, 124] on span "In-Person [GEOGRAPHIC_DATA], [GEOGRAPHIC_DATA]" at bounding box center [685, 123] width 839 height 15
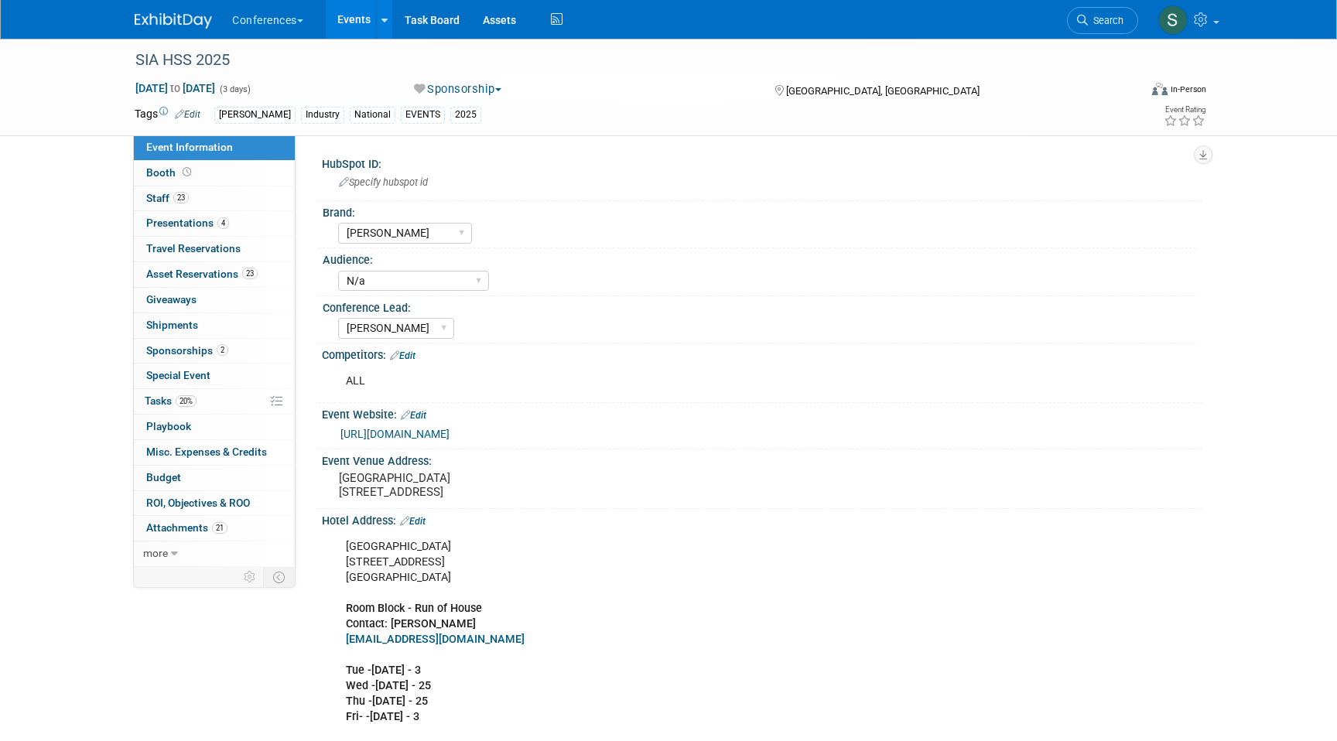
select select "[PERSON_NAME]"
select select "N/a"
select select "[PERSON_NAME]"
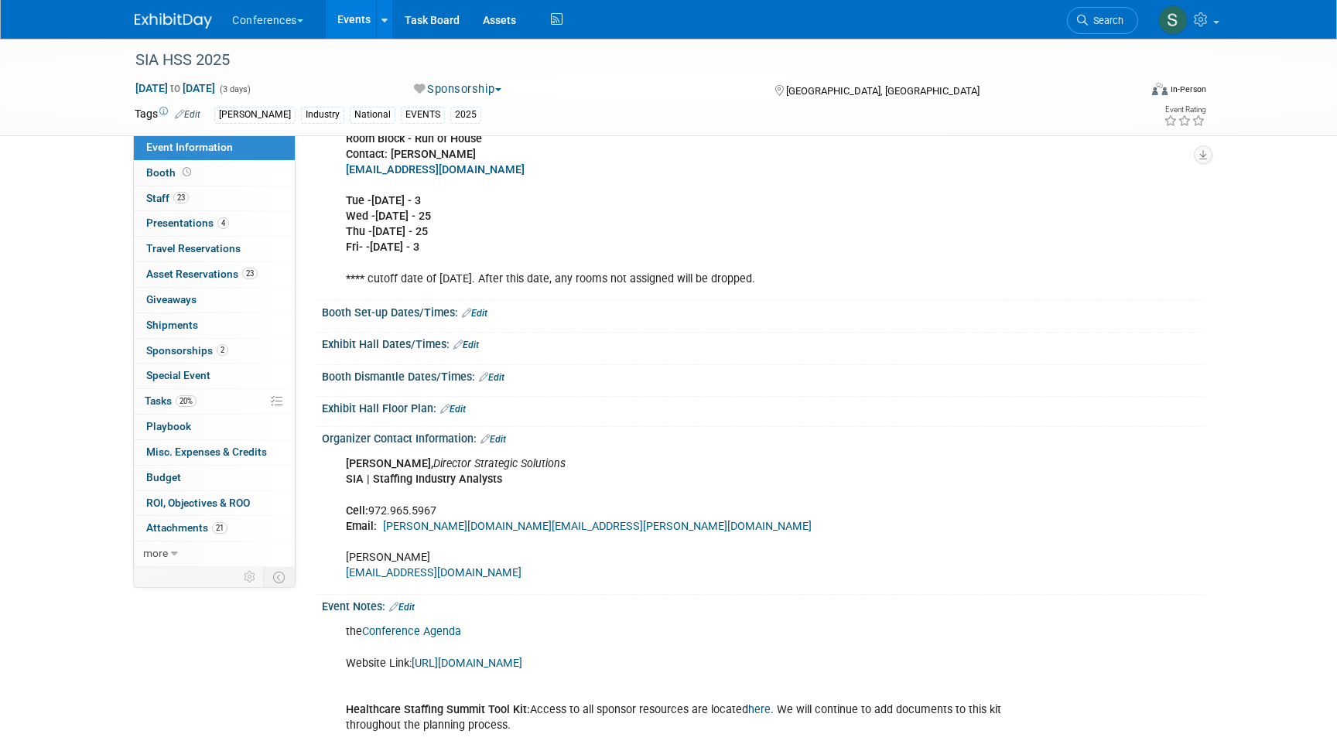
scroll to position [642, 0]
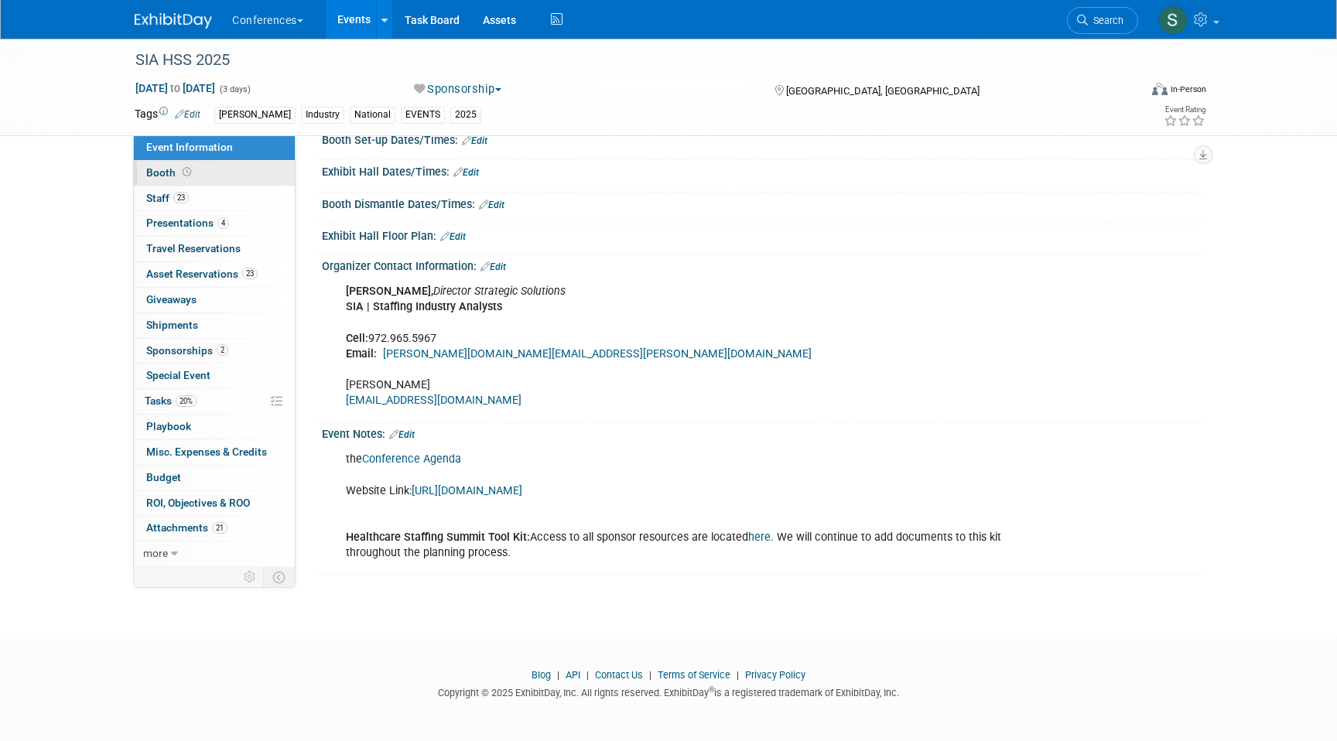
click at [236, 172] on link "Booth" at bounding box center [214, 173] width 161 height 25
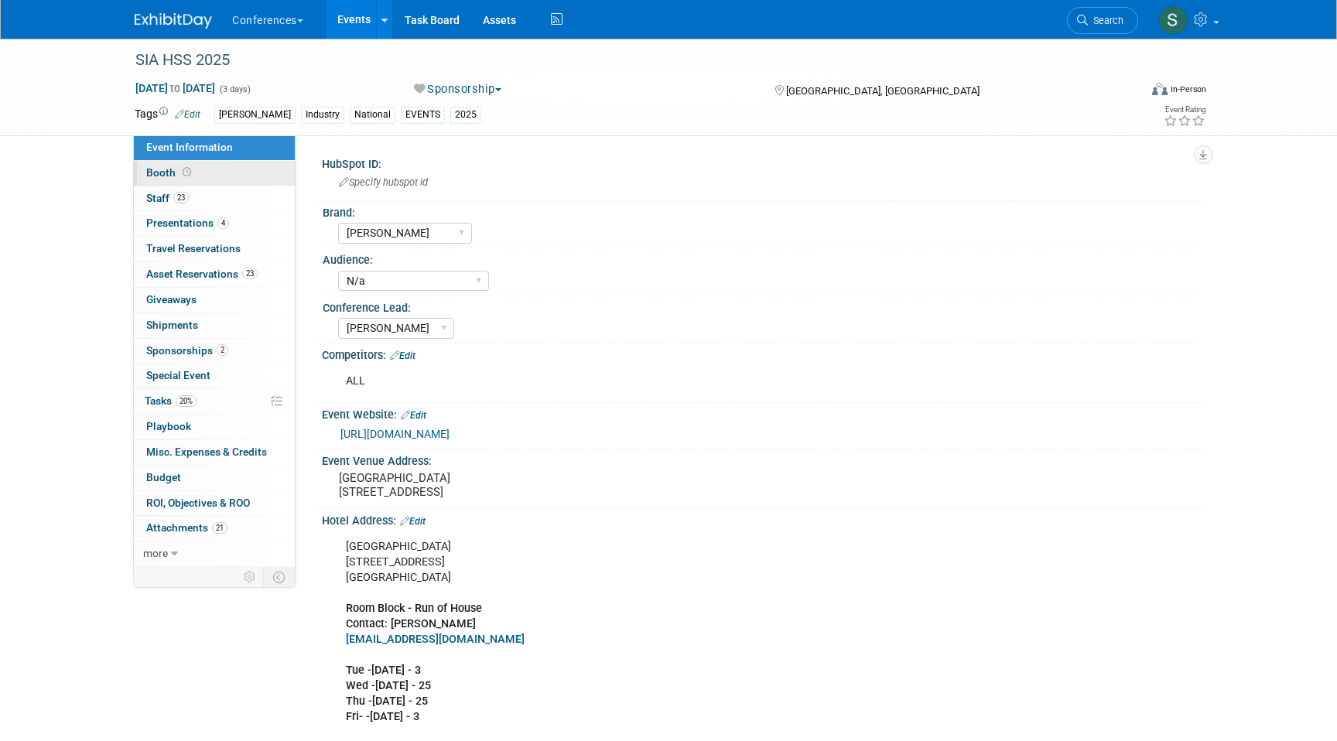
select select "10'x20'"
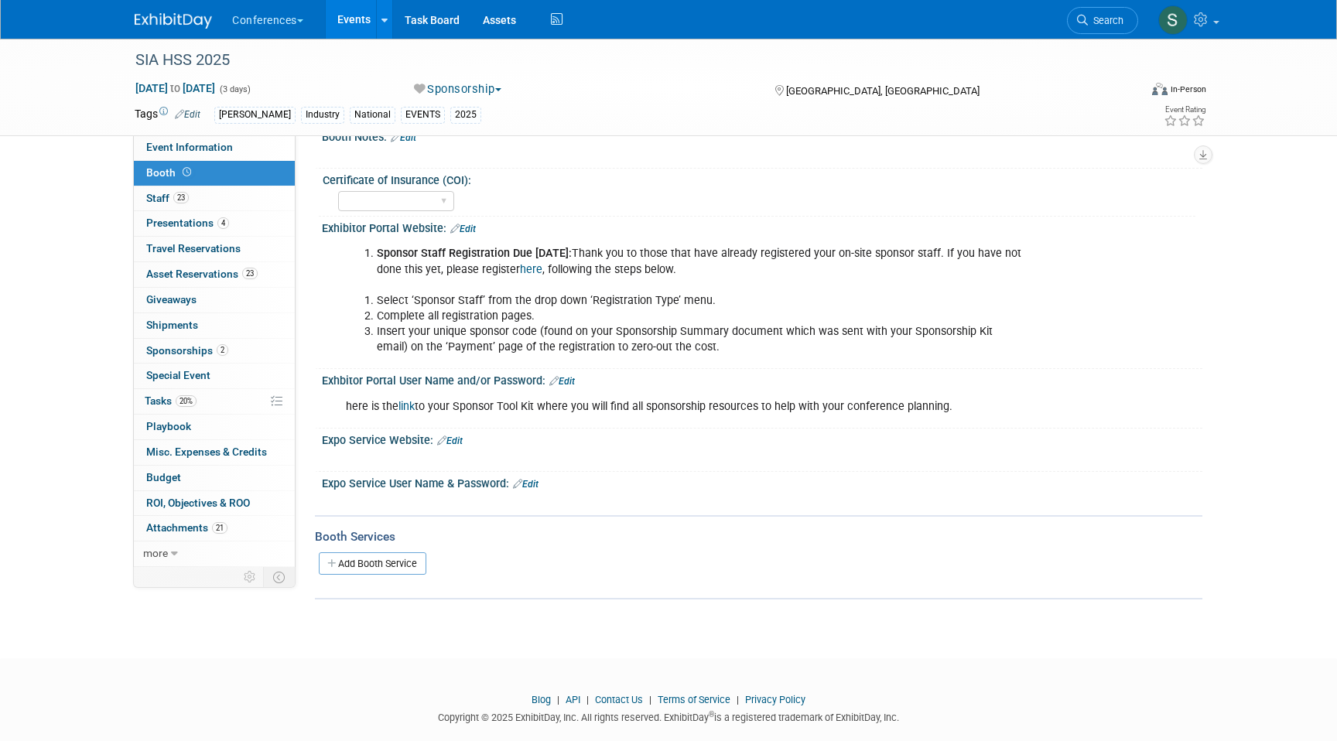
scroll to position [187, 0]
click at [1098, 22] on span "Search" at bounding box center [1106, 21] width 36 height 12
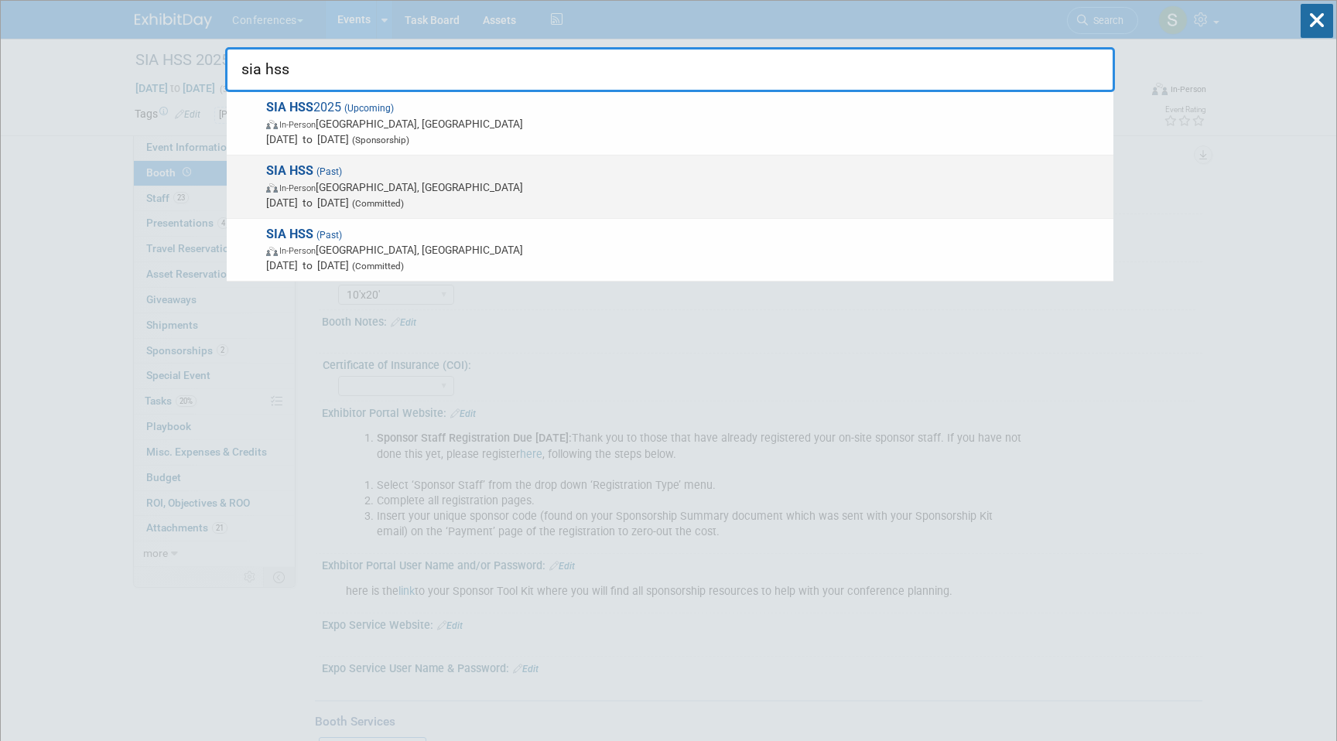
type input "sia hss"
click at [330, 217] on div "SIA HSS (Past) In-Person Arlington, TX Nov 6, 2024 to Nov 8, 2024 (Committed)" at bounding box center [670, 186] width 886 height 63
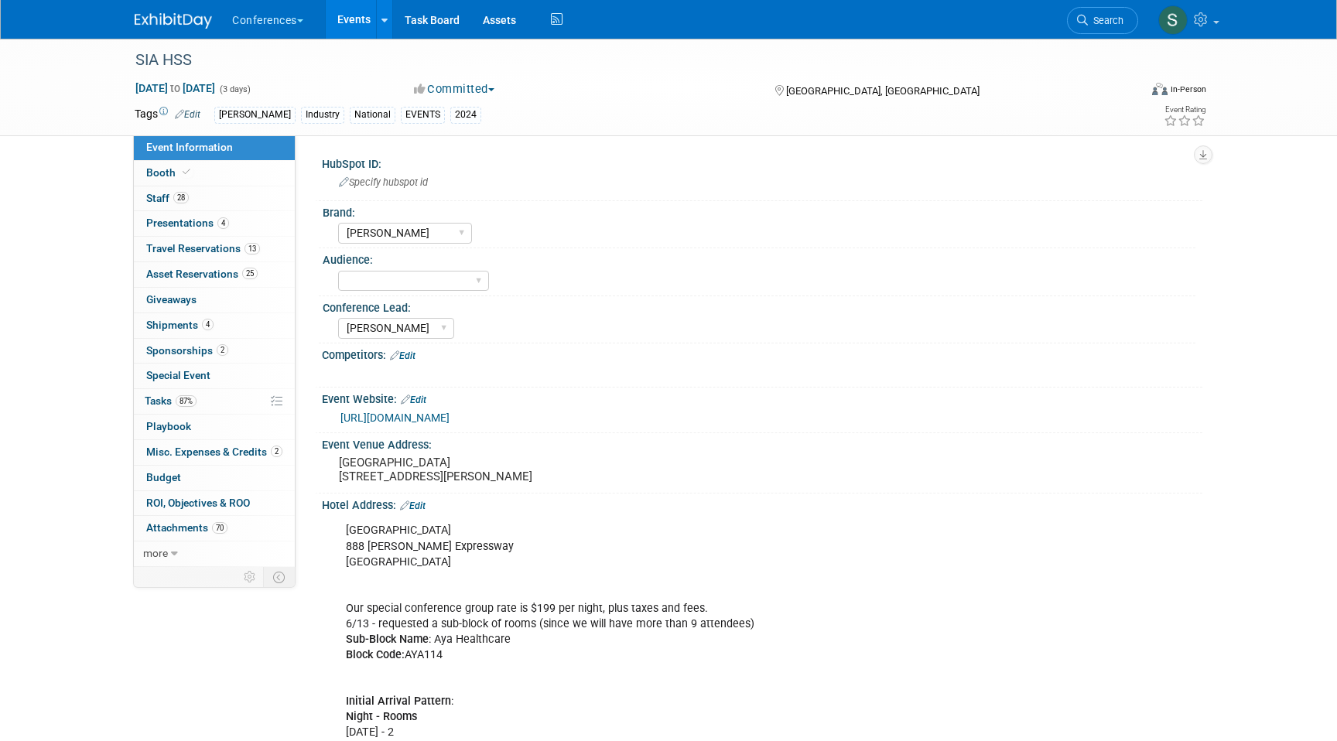
select select "[PERSON_NAME]"
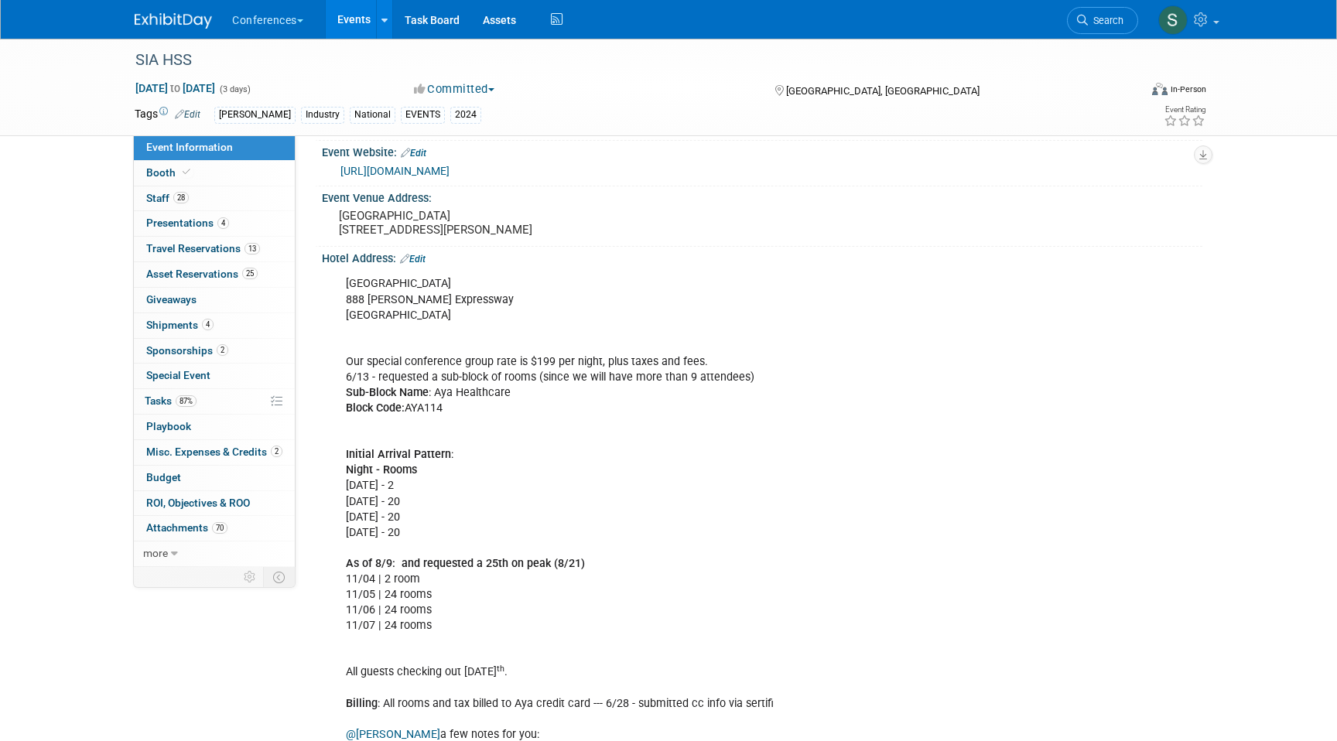
scroll to position [268, 0]
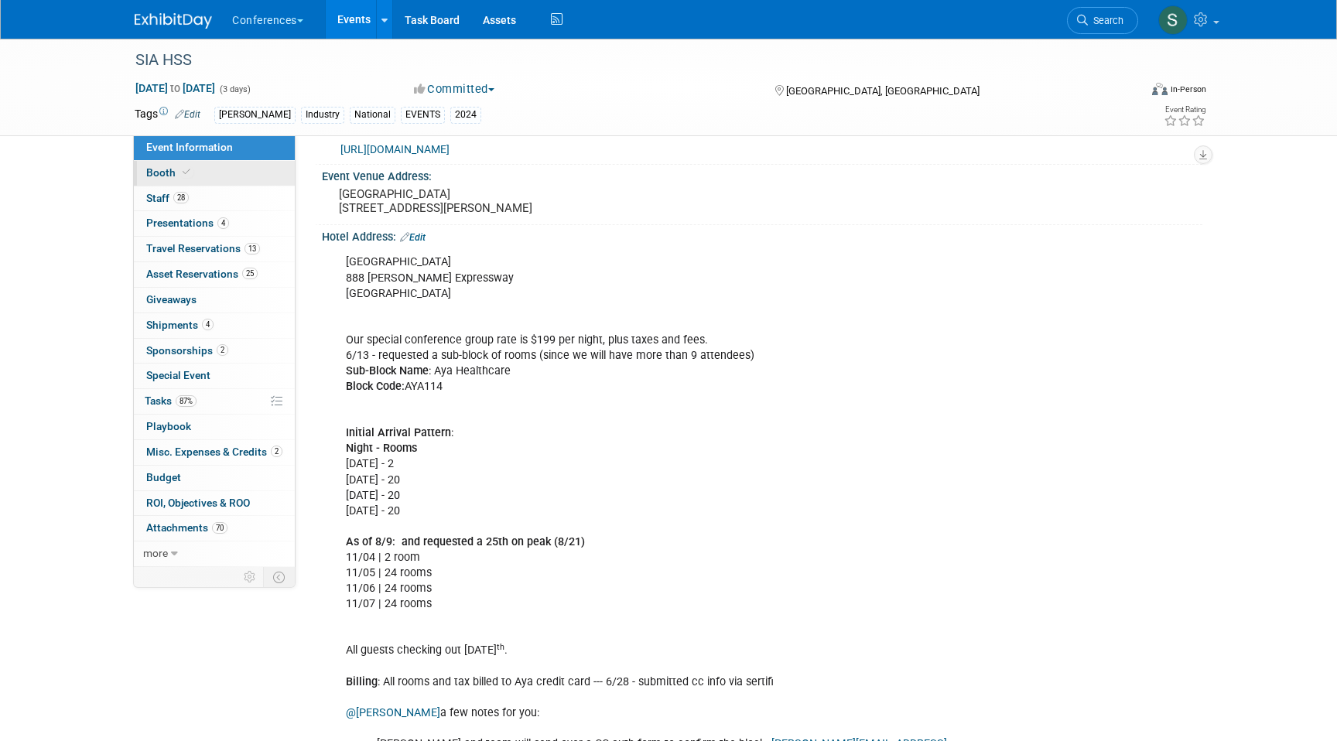
click at [169, 173] on span "Booth" at bounding box center [169, 172] width 47 height 12
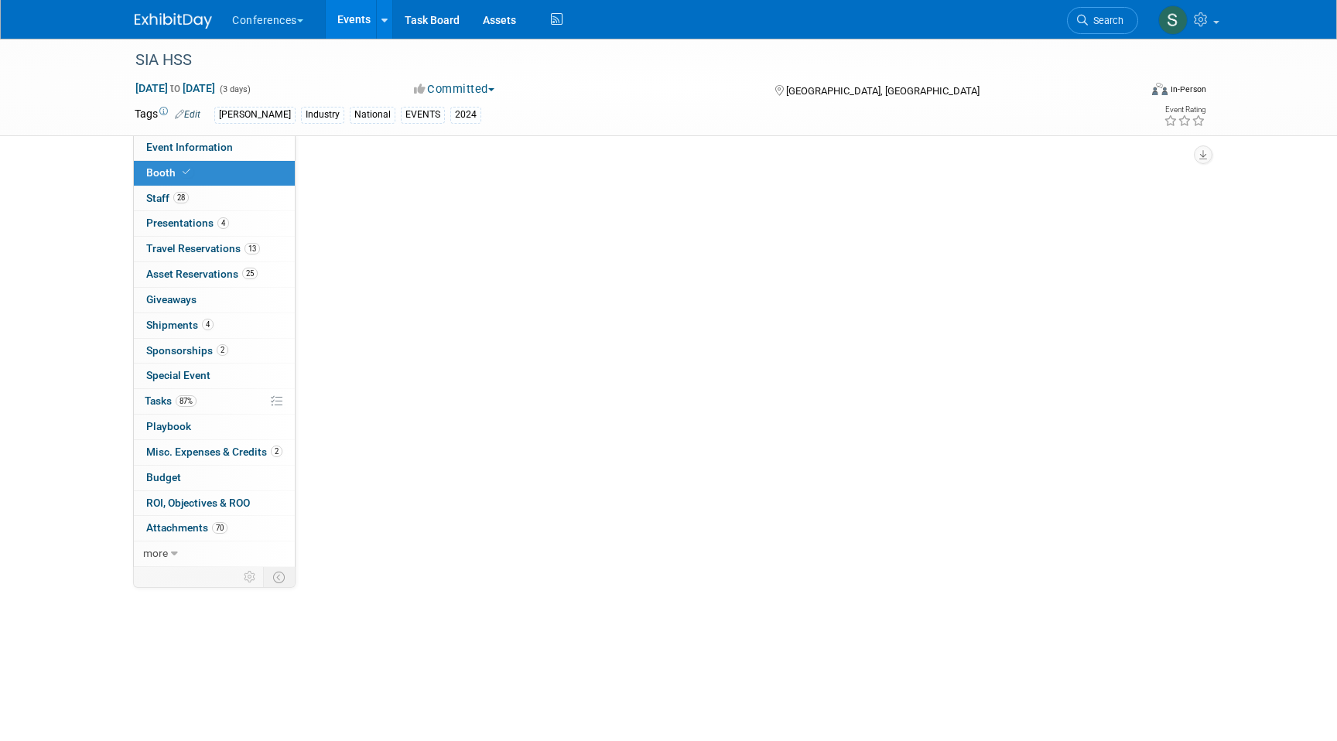
scroll to position [0, 0]
select select "10'x20'"
select select "Yes"
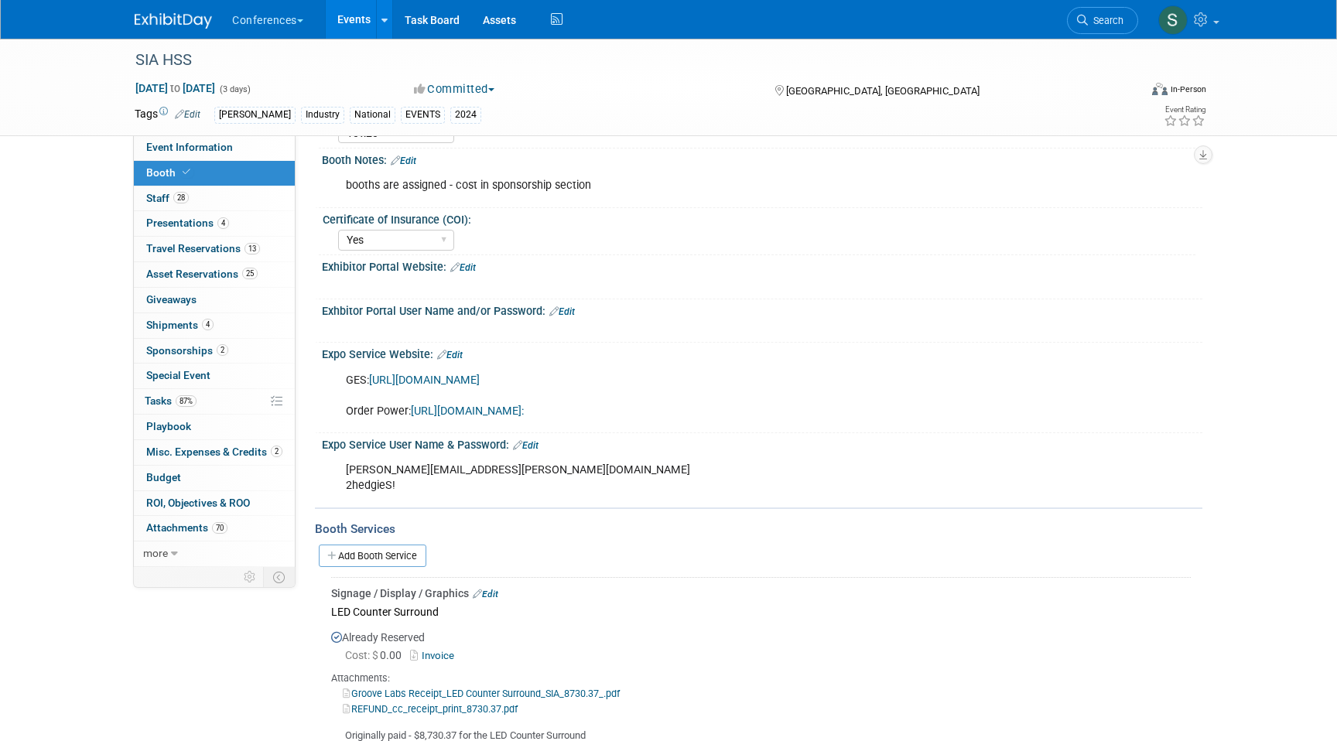
scroll to position [174, 0]
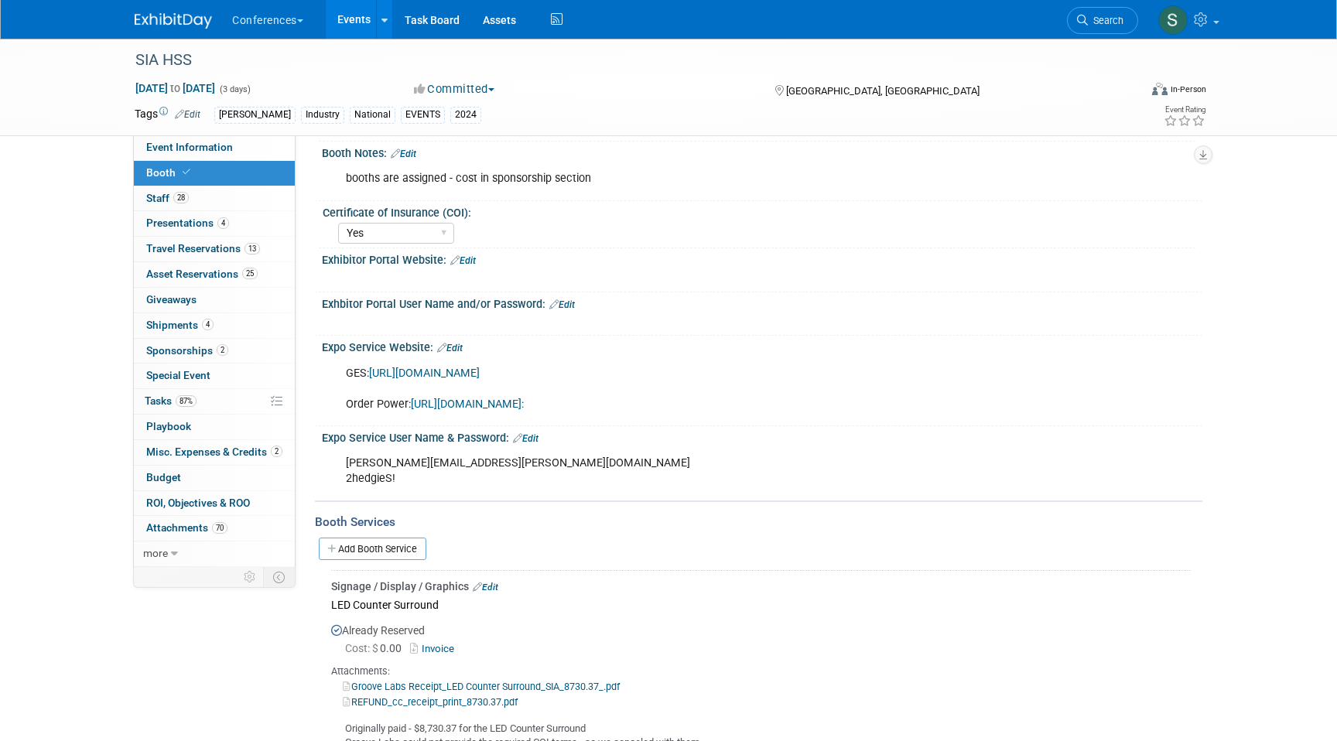
click at [434, 460] on div "[PERSON_NAME][EMAIL_ADDRESS][PERSON_NAME][DOMAIN_NAME] 2hedgieS!" at bounding box center [683, 471] width 697 height 46
click at [434, 460] on div "Stephanie.donley@ayahealthcare.com 2hedgieS!" at bounding box center [683, 471] width 697 height 46
copy div "[PERSON_NAME][EMAIL_ADDRESS][PERSON_NAME][DOMAIN_NAME]"
click at [368, 476] on div "Stephanie.donley@ayahealthcare.com 2hedgieS!" at bounding box center [683, 471] width 697 height 46
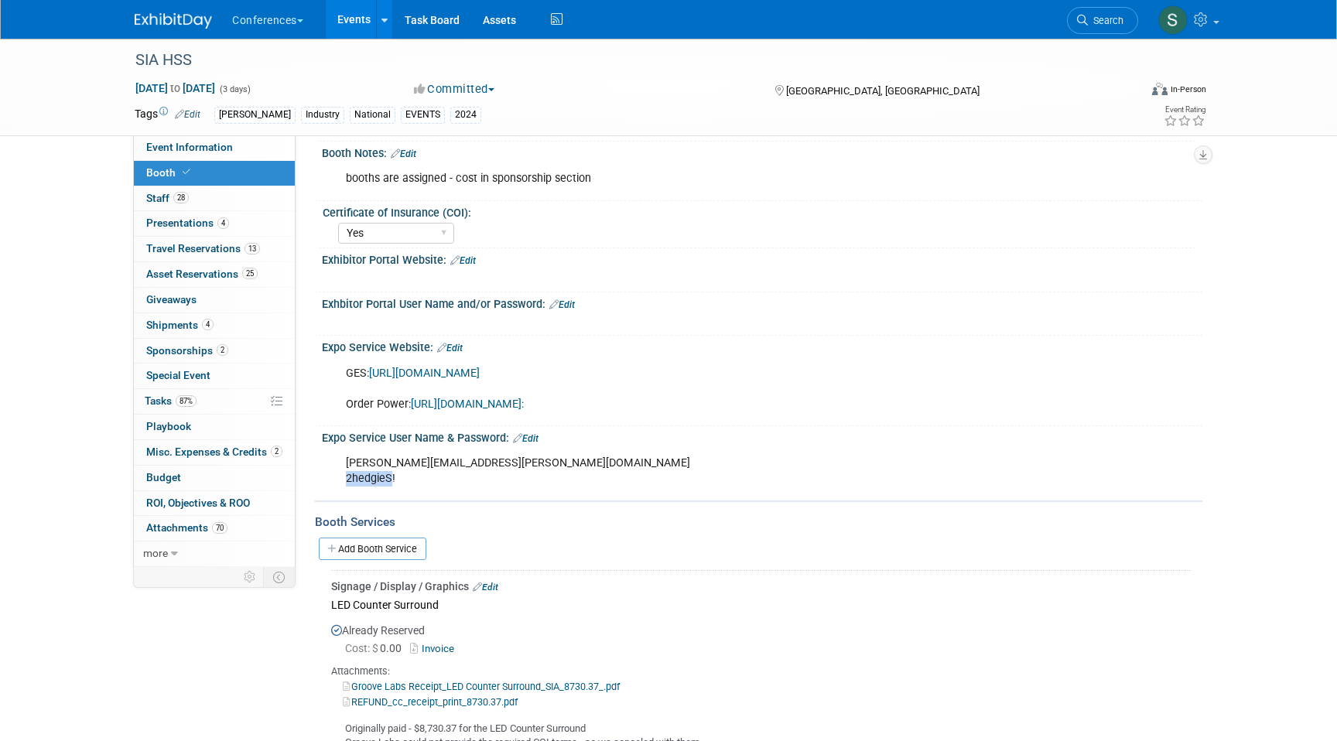
click at [368, 476] on div "Stephanie.donley@ayahealthcare.com 2hedgieS!" at bounding box center [683, 471] width 697 height 46
drag, startPoint x: 398, startPoint y: 480, endPoint x: 329, endPoint y: 478, distance: 68.9
click at [329, 478] on div "Stephanie.donley@ayahealthcare.com 2hedgieS! X" at bounding box center [762, 470] width 880 height 52
click at [350, 483] on div "Stephanie.donley@ayahealthcare.com 2hedgieS!" at bounding box center [683, 471] width 697 height 46
drag, startPoint x: 400, startPoint y: 477, endPoint x: 336, endPoint y: 478, distance: 64.2
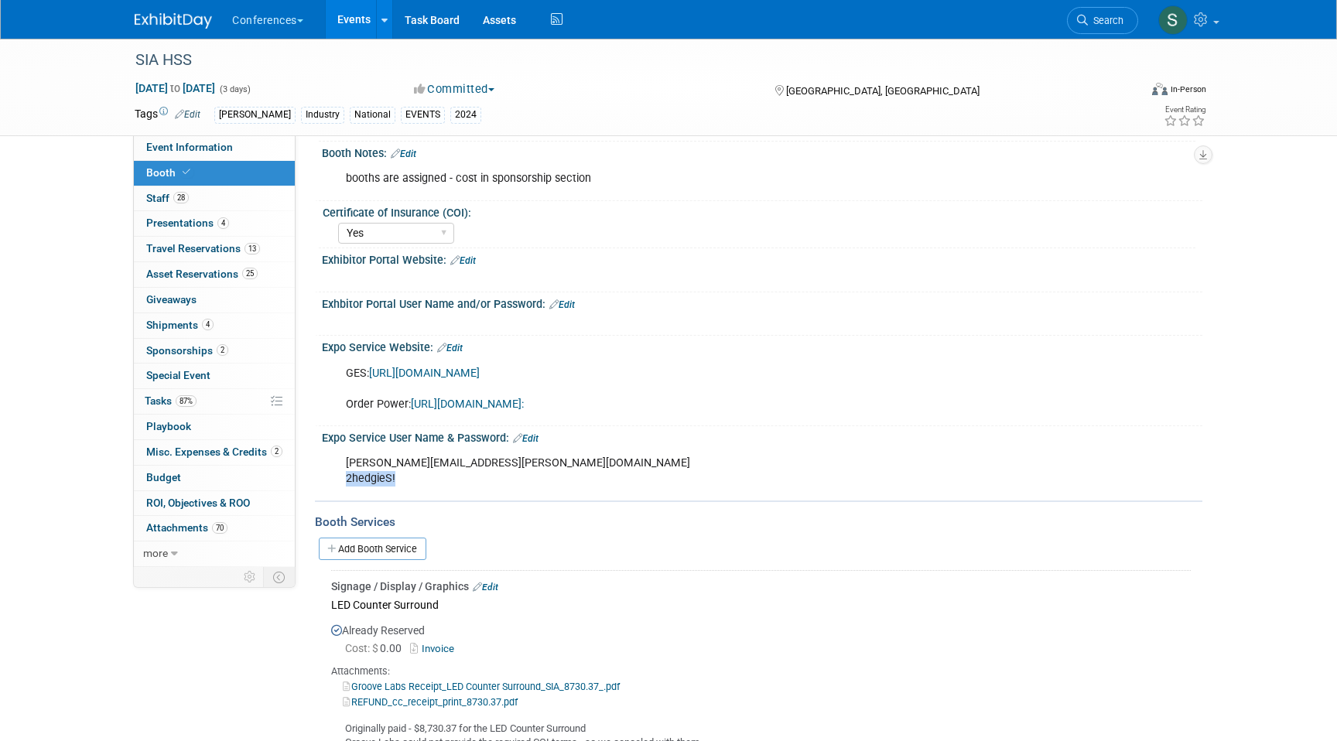
click at [336, 478] on div "Stephanie.donley@ayahealthcare.com 2hedgieS!" at bounding box center [683, 471] width 697 height 46
copy div "2hedgieS!"
drag, startPoint x: 433, startPoint y: 485, endPoint x: 334, endPoint y: 454, distance: 103.7
click at [335, 454] on div "Stephanie.donley@ayahealthcare.com 2hedgieS!" at bounding box center [683, 471] width 697 height 46
copy div "Stephanie.donley@ayahealthcare.com 2hedgieS!"
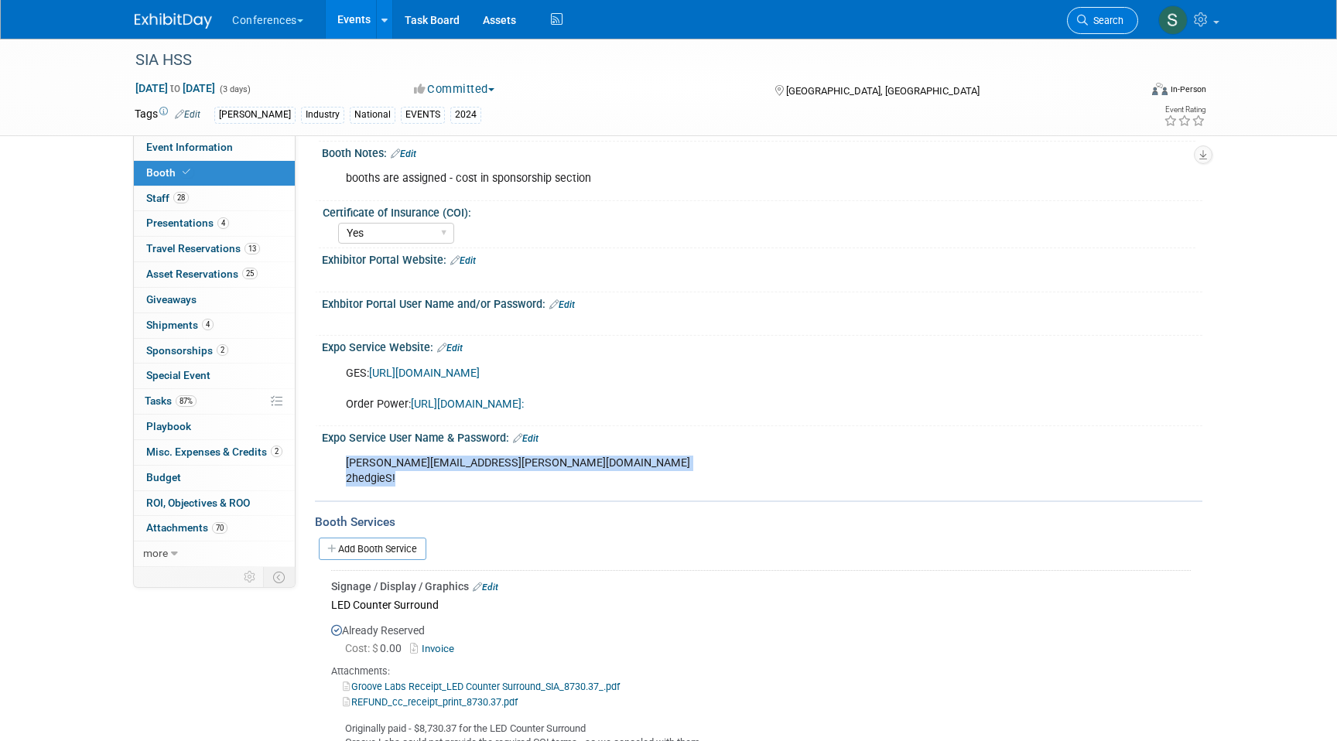
click at [1103, 26] on link "Search" at bounding box center [1102, 20] width 71 height 27
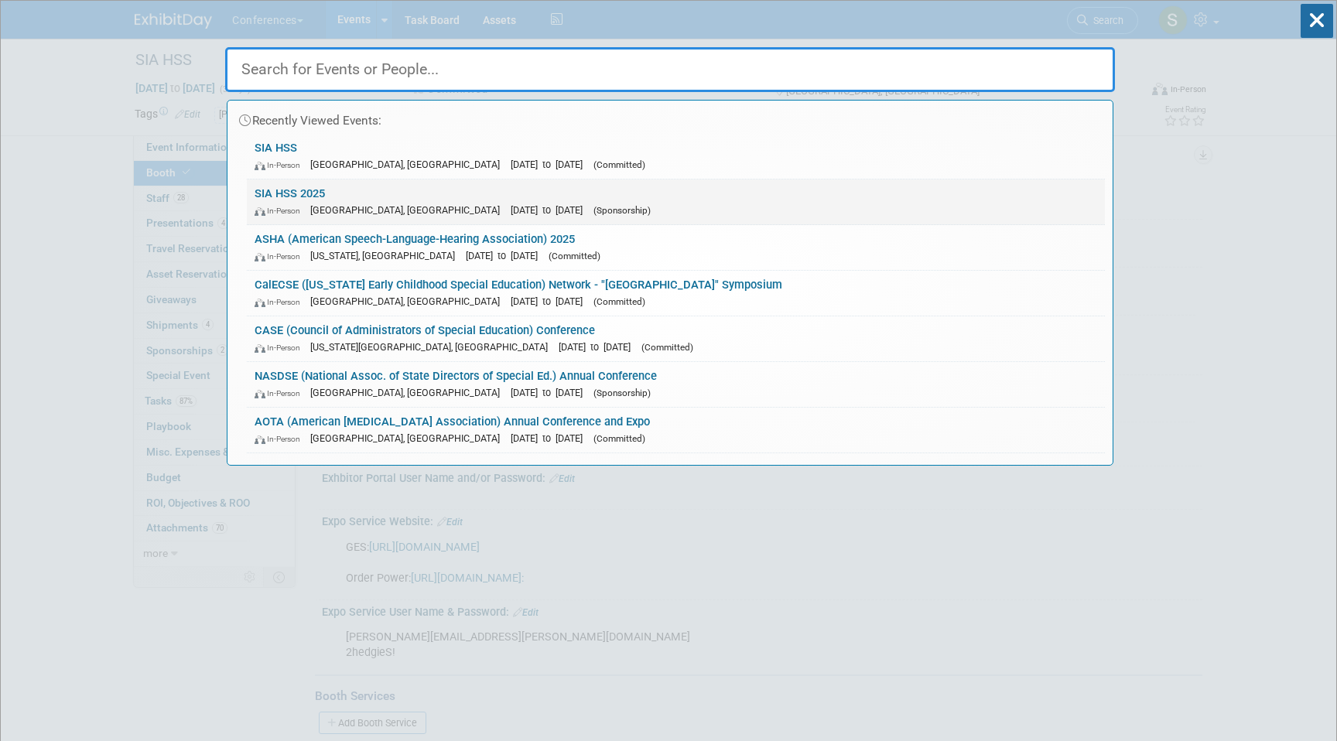
click at [480, 200] on link "SIA HSS 2025 In-Person Las Vegas, NV Nov 5, 2025 to Nov 7, 2025 (Sponsorship)" at bounding box center [676, 201] width 858 height 45
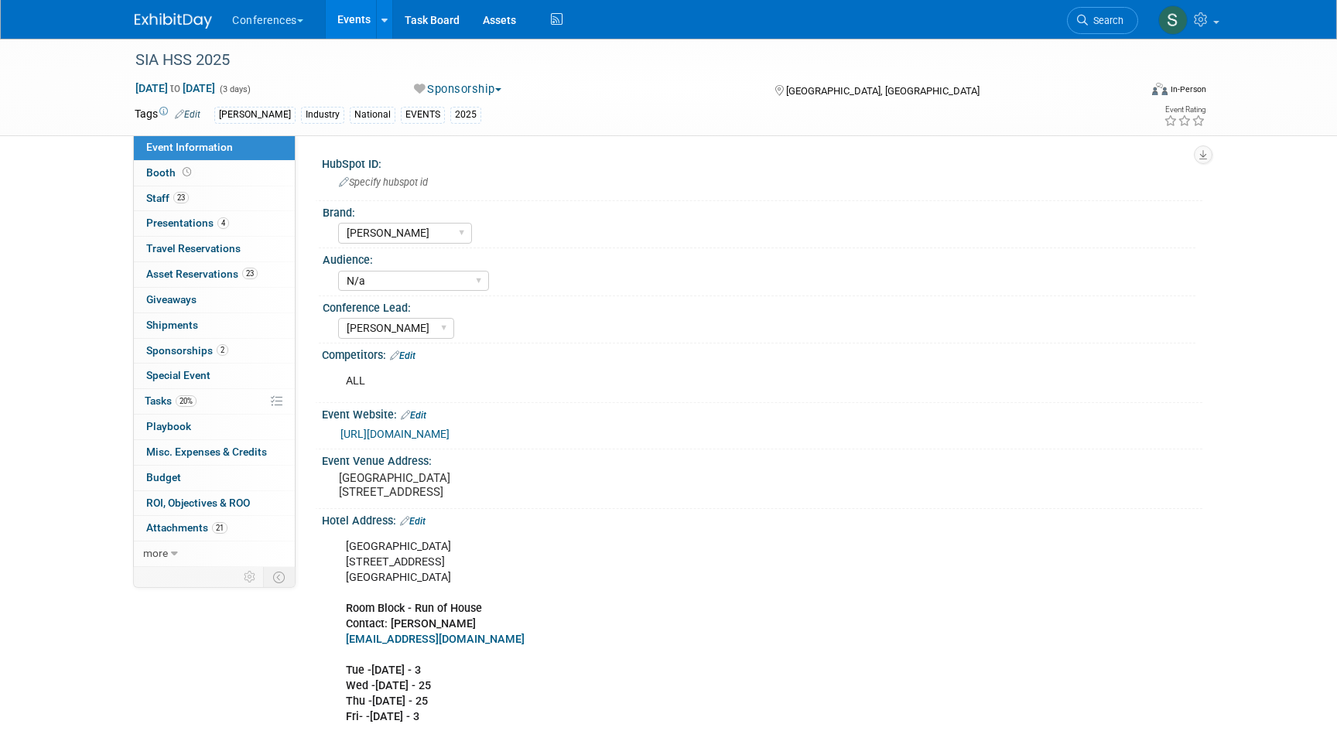
select select "[PERSON_NAME]"
select select "N/a"
select select "[PERSON_NAME]"
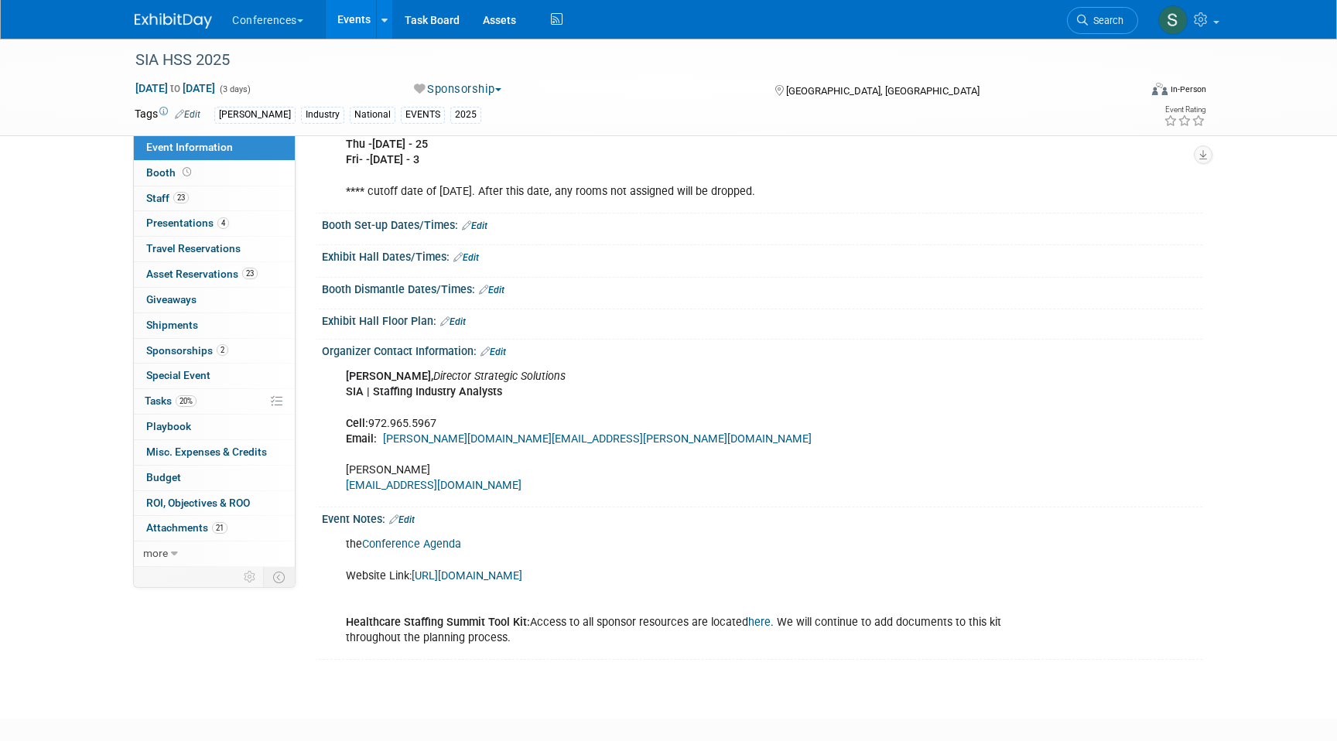
scroll to position [564, 0]
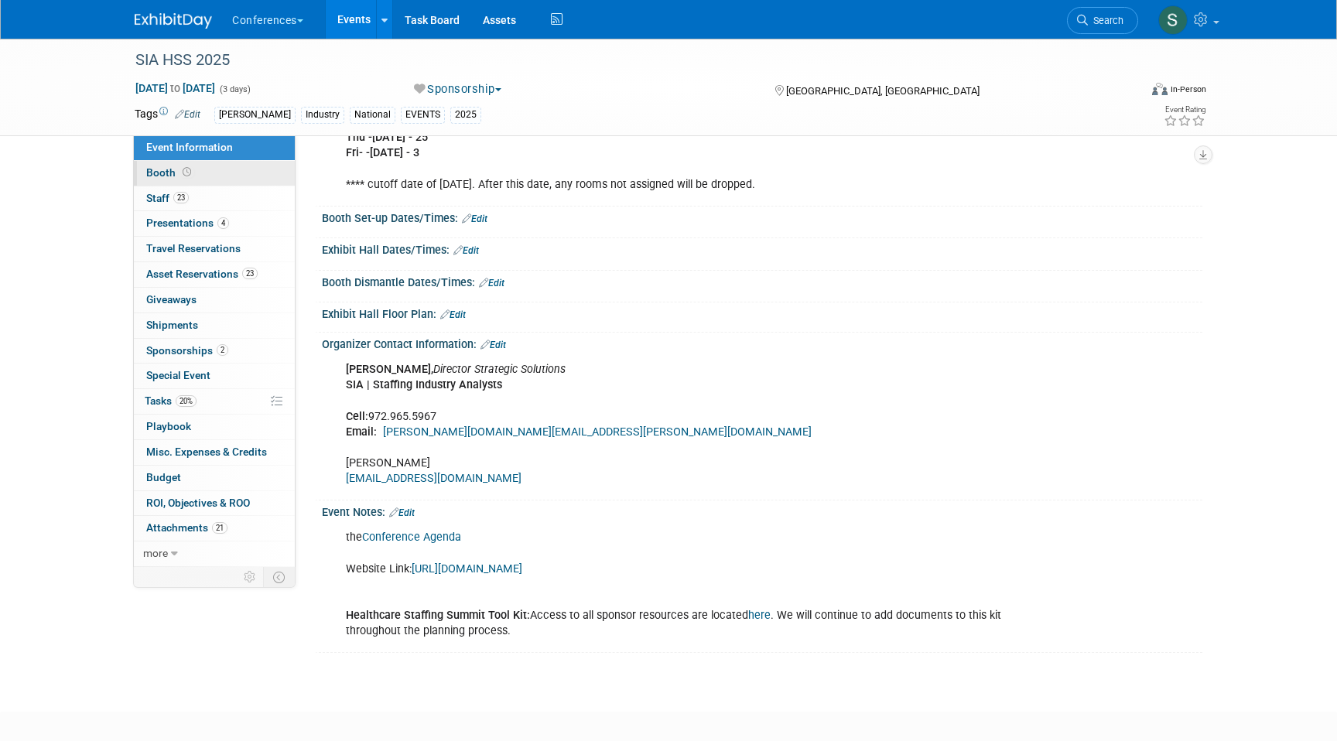
click at [207, 165] on link "Booth" at bounding box center [214, 173] width 161 height 25
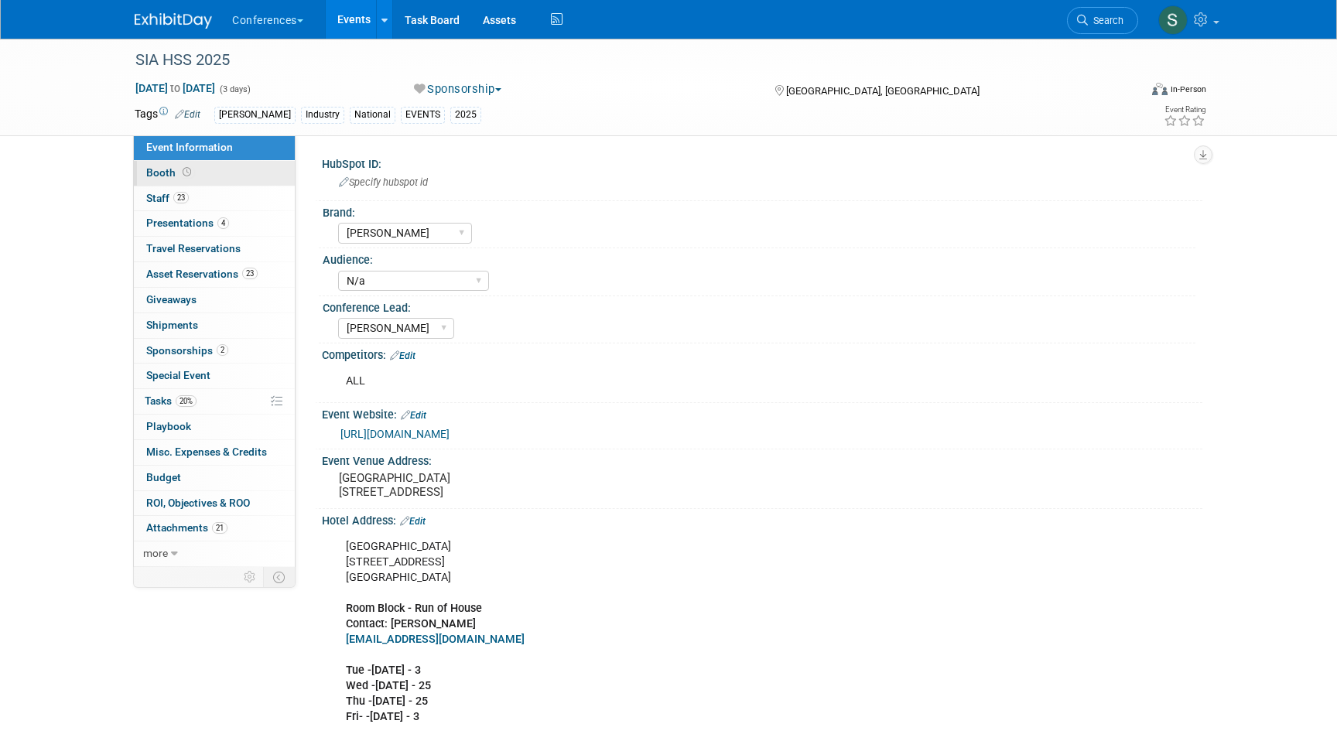
select select "10'x20'"
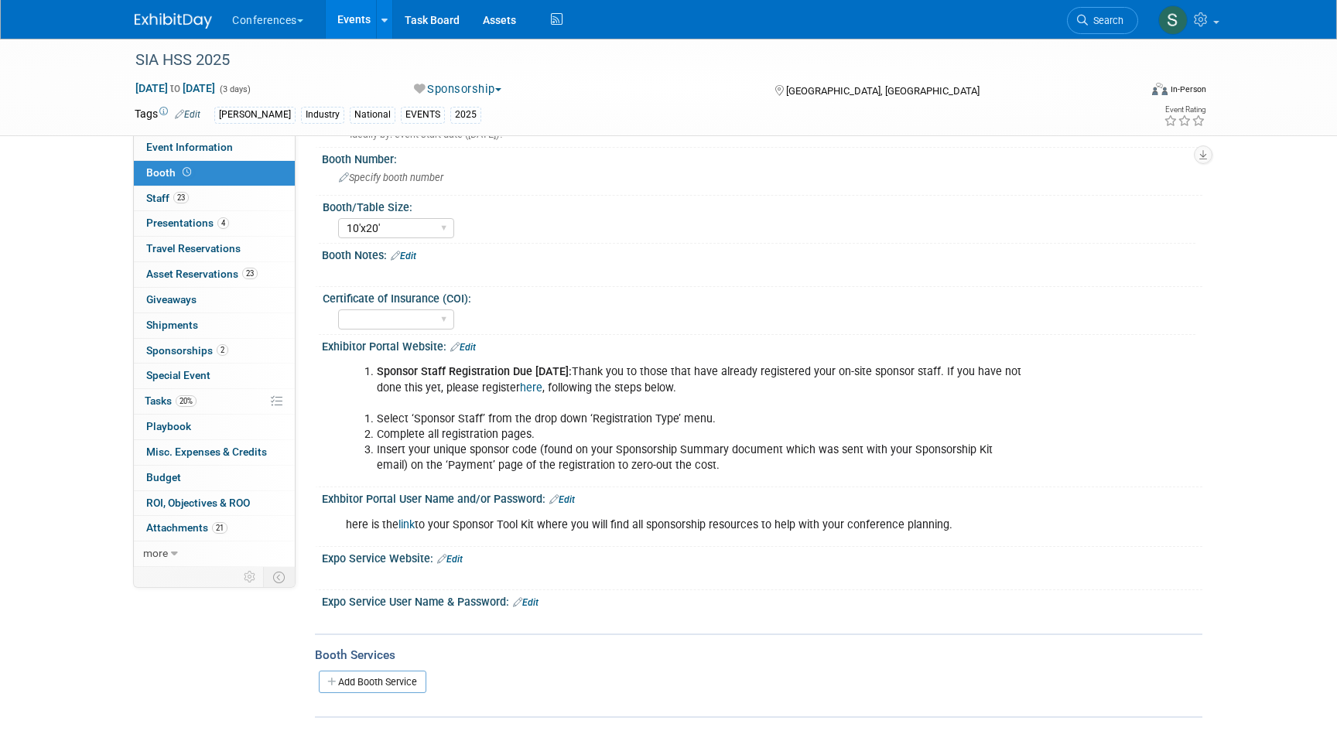
scroll to position [196, 0]
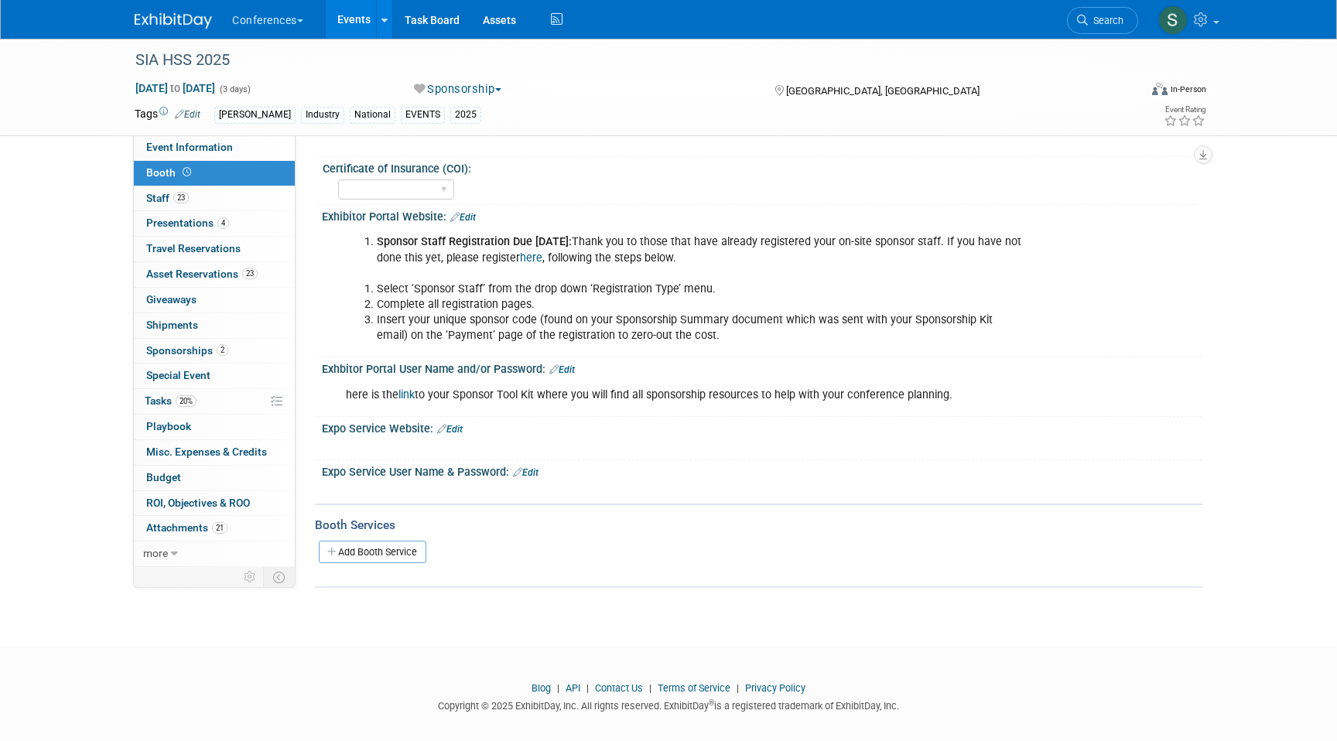
click at [446, 435] on div "X" at bounding box center [760, 439] width 861 height 8
click at [452, 428] on link "Edit" at bounding box center [450, 429] width 26 height 11
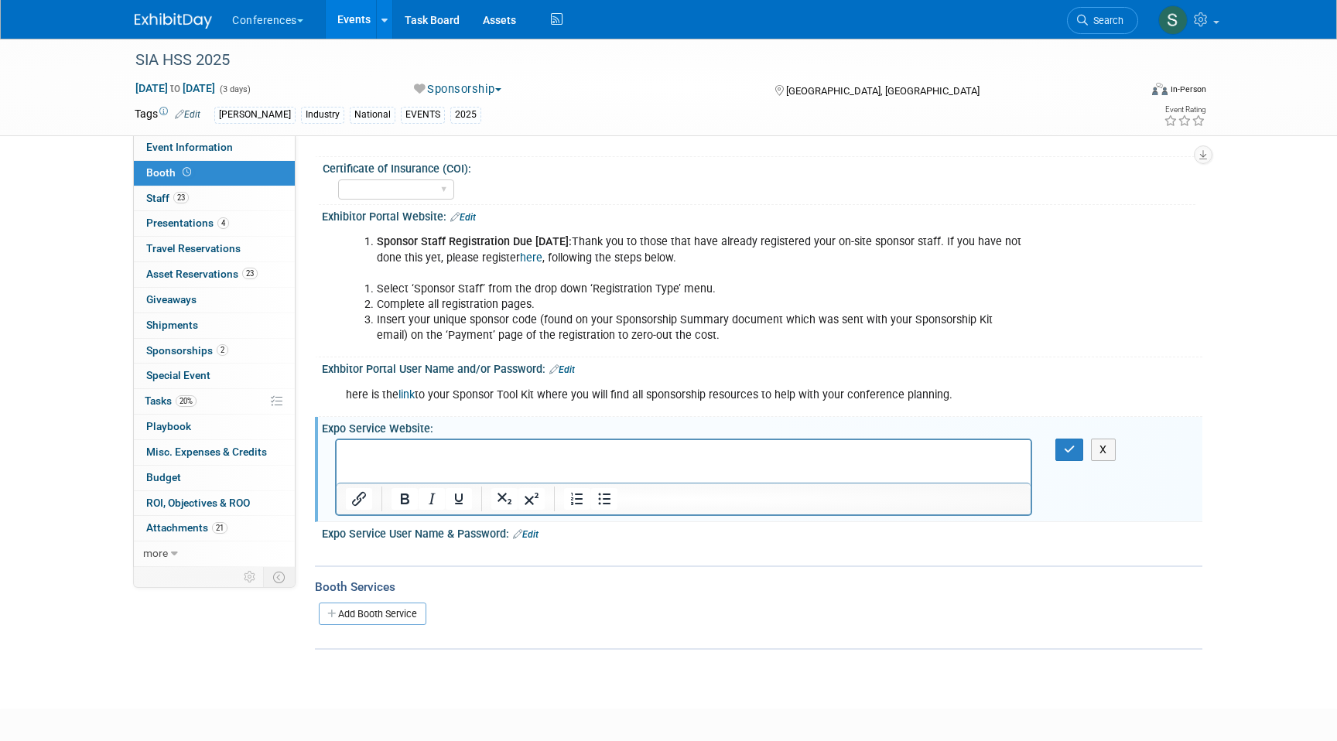
scroll to position [0, 0]
click at [1077, 448] on button "button" at bounding box center [1069, 450] width 29 height 22
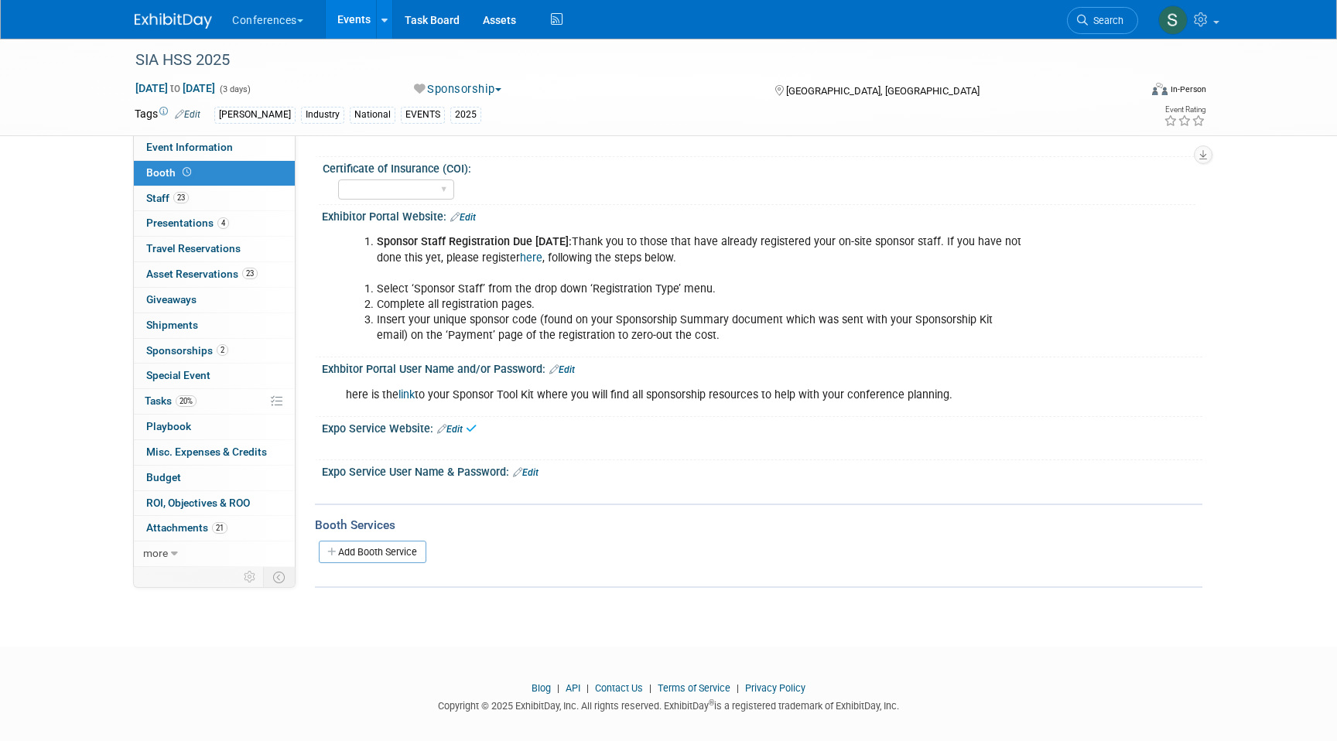
click at [535, 475] on link "Edit" at bounding box center [526, 472] width 26 height 11
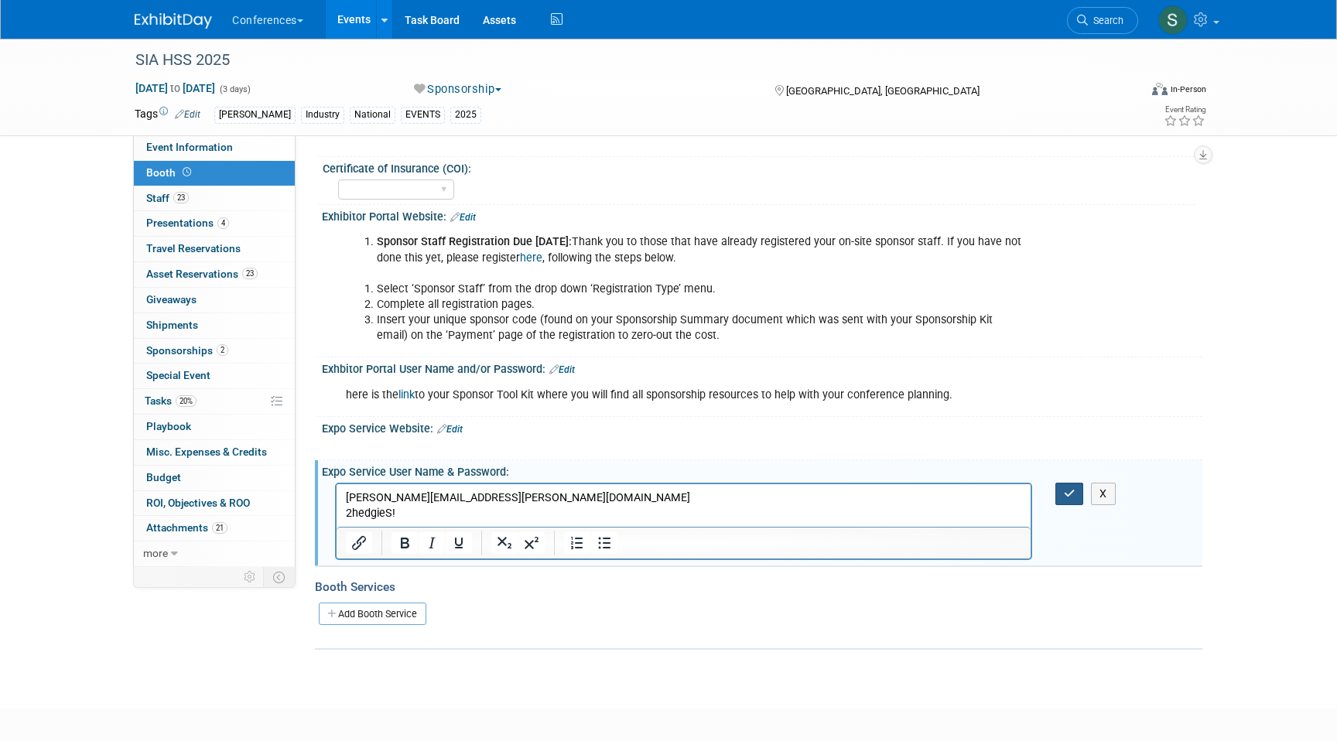
click at [1067, 495] on icon "button" at bounding box center [1070, 493] width 12 height 11
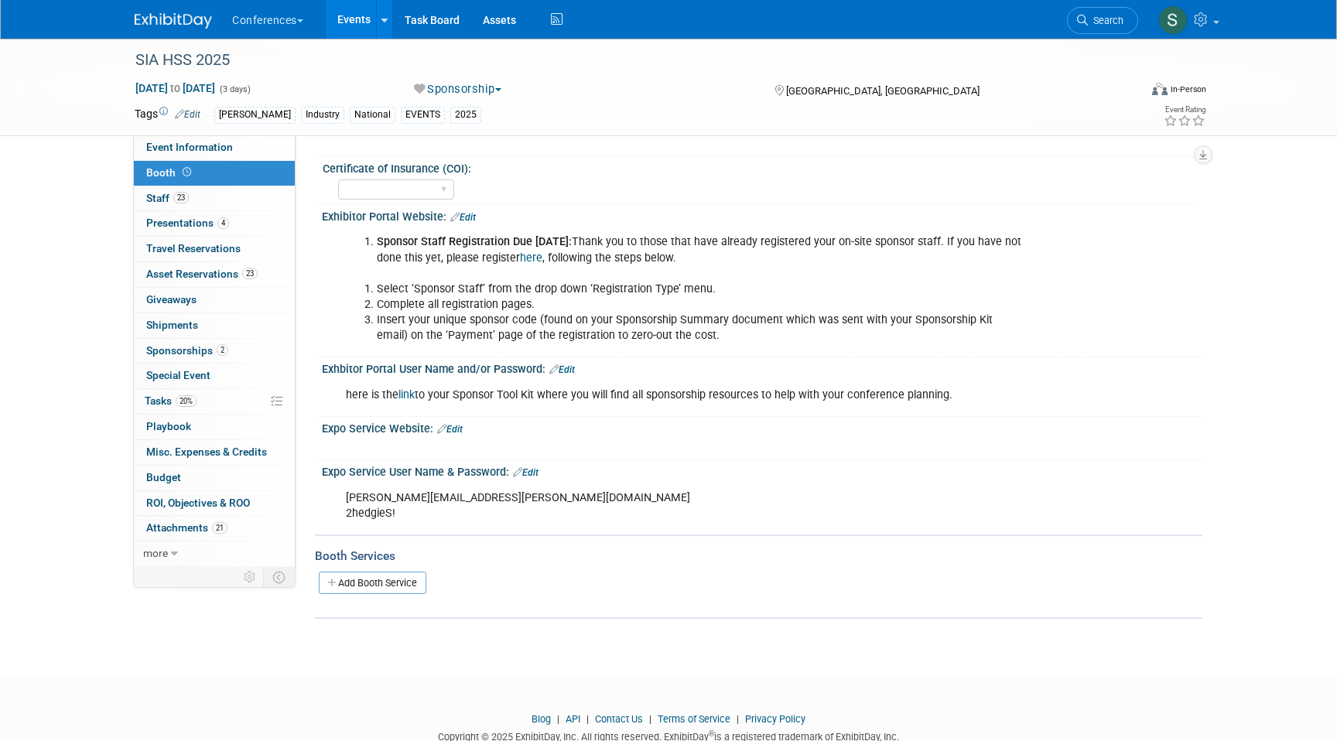
click at [462, 424] on link "Edit" at bounding box center [450, 429] width 26 height 11
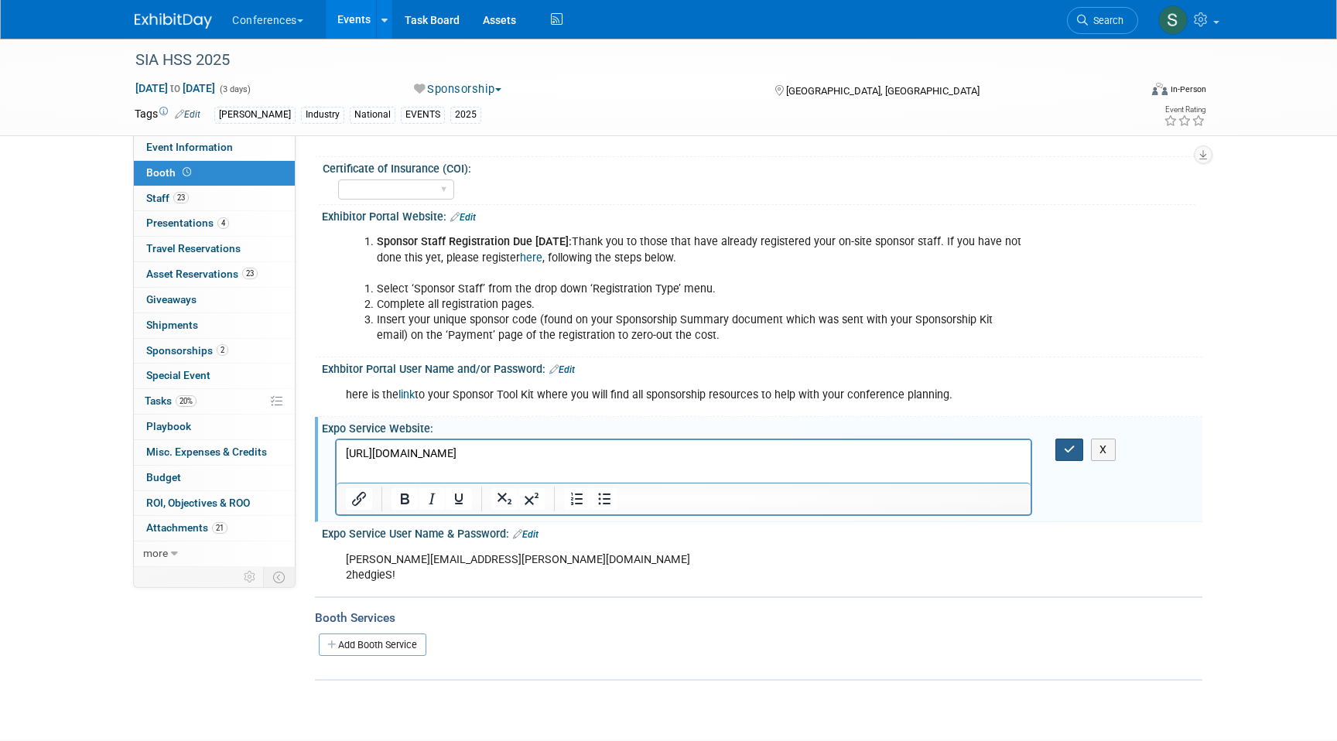
click at [1057, 450] on button "button" at bounding box center [1069, 450] width 29 height 22
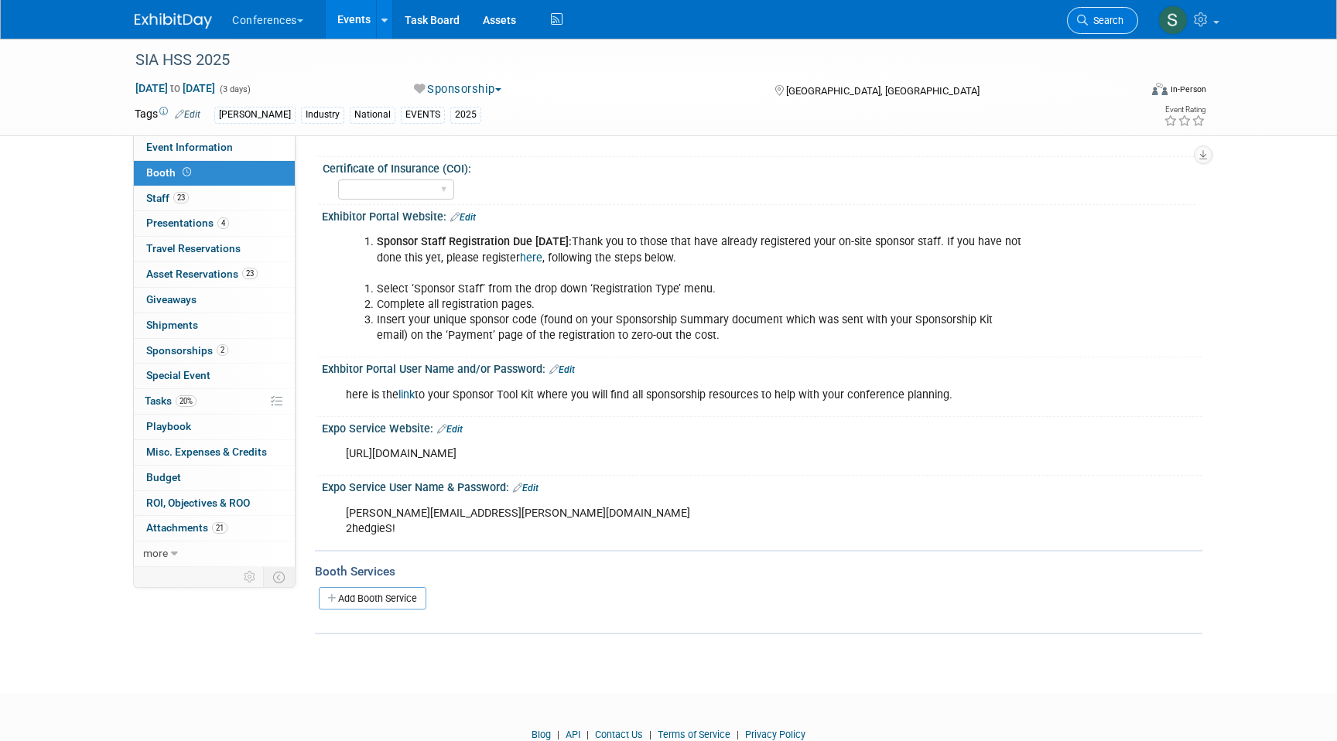
click at [1100, 19] on span "Search" at bounding box center [1106, 21] width 36 height 12
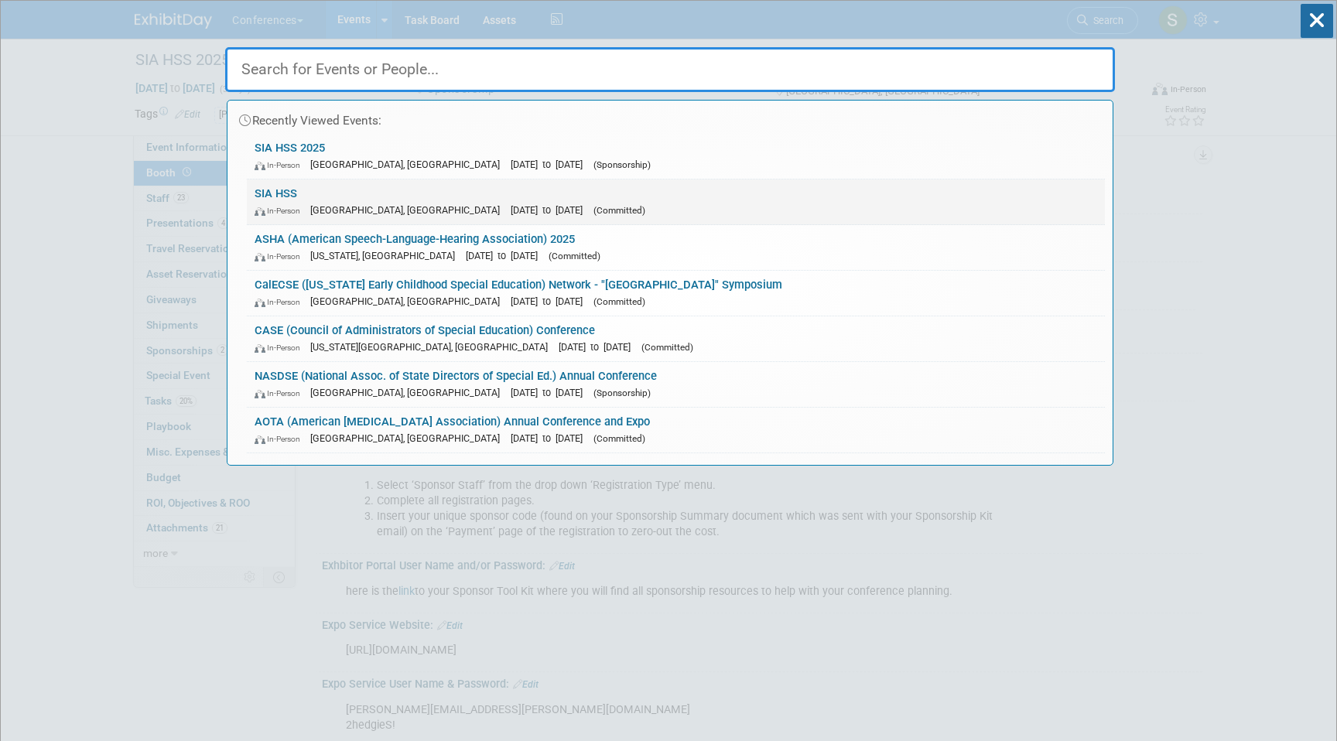
click at [484, 190] on link "SIA HSS In-Person Arlington, TX Nov 6, 2024 to Nov 8, 2024 (Committed)" at bounding box center [676, 201] width 858 height 45
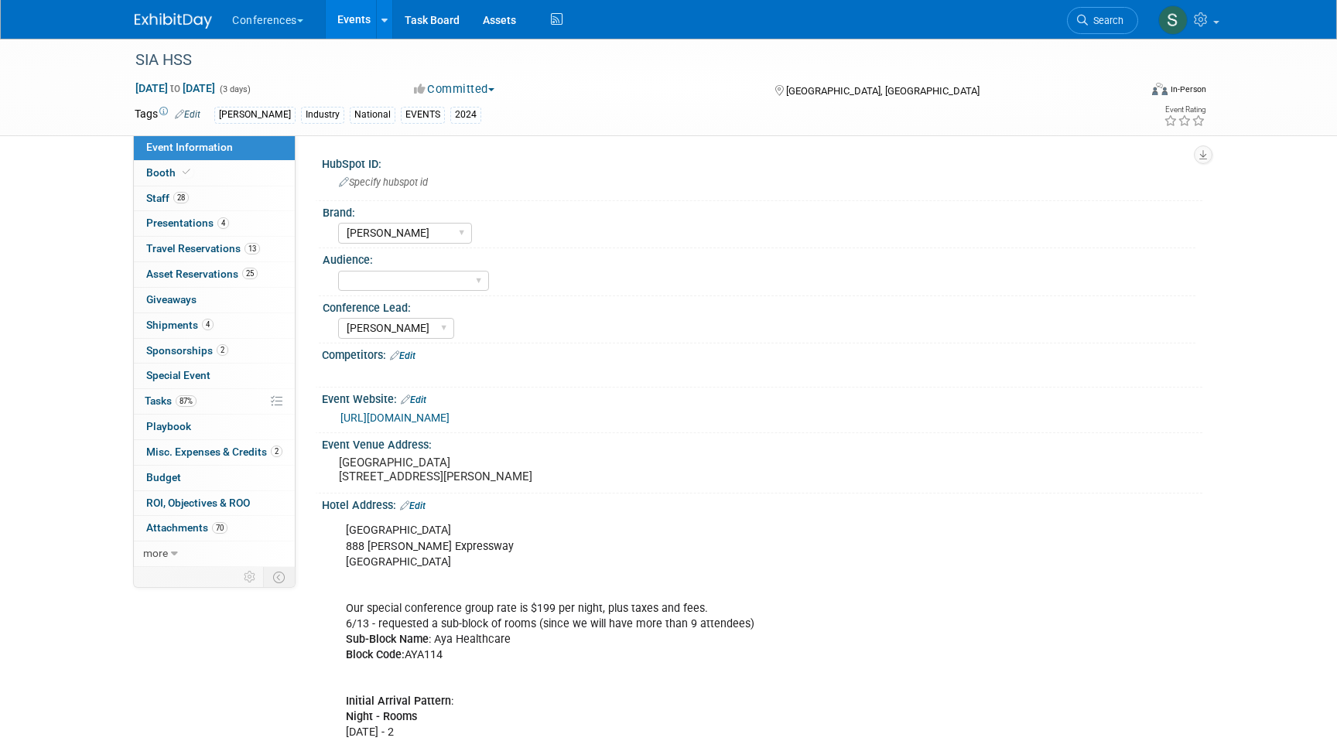
select select "[PERSON_NAME]"
click at [204, 177] on link "Booth" at bounding box center [214, 173] width 161 height 25
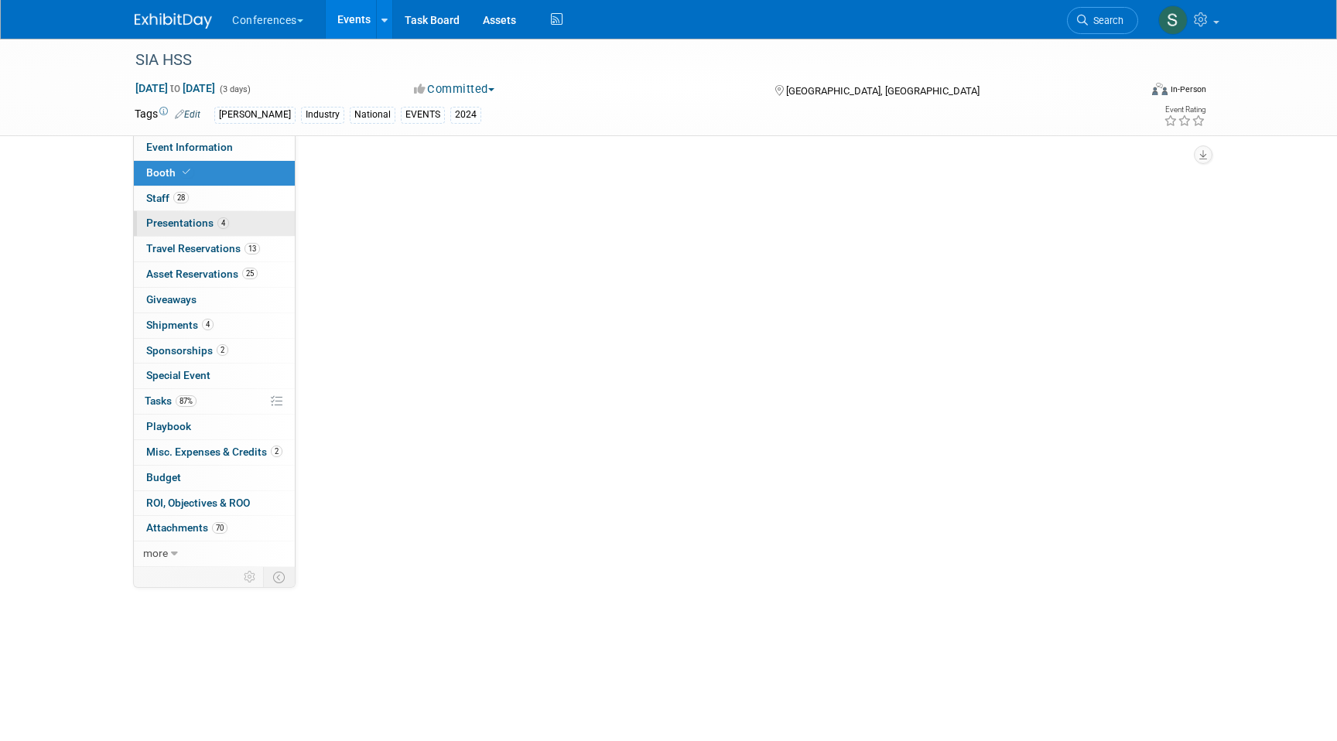
select select "10'x20'"
select select "Yes"
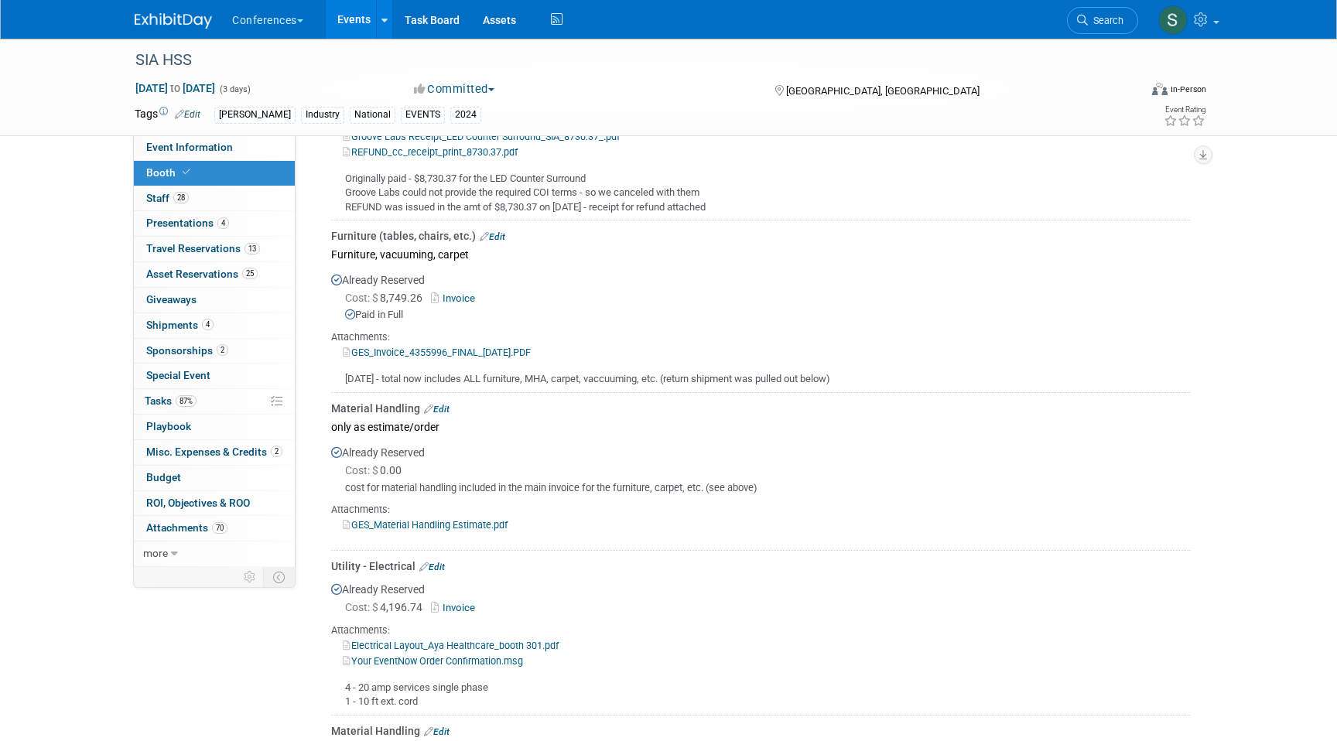
scroll to position [726, 0]
click at [481, 347] on link "GES_Invoice_4355996_FINAL_11.27.24.PDF" at bounding box center [437, 351] width 188 height 12
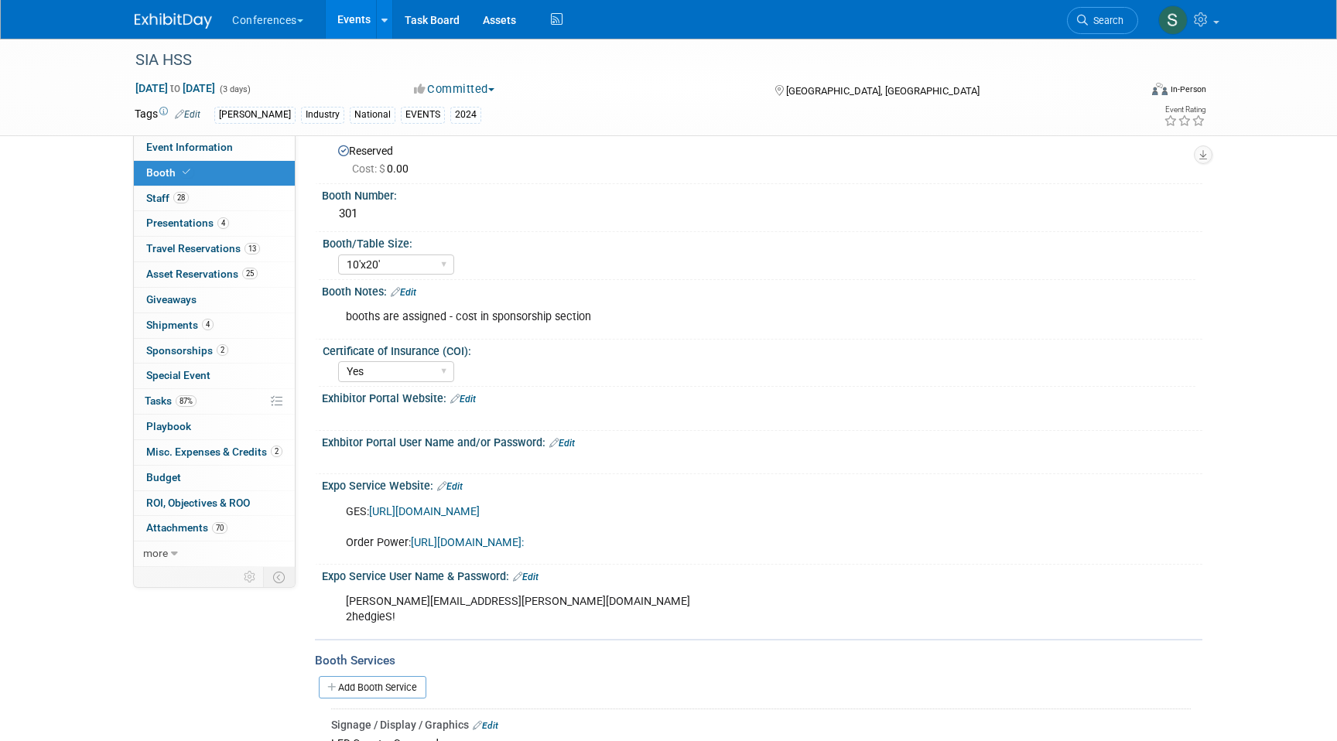
scroll to position [0, 0]
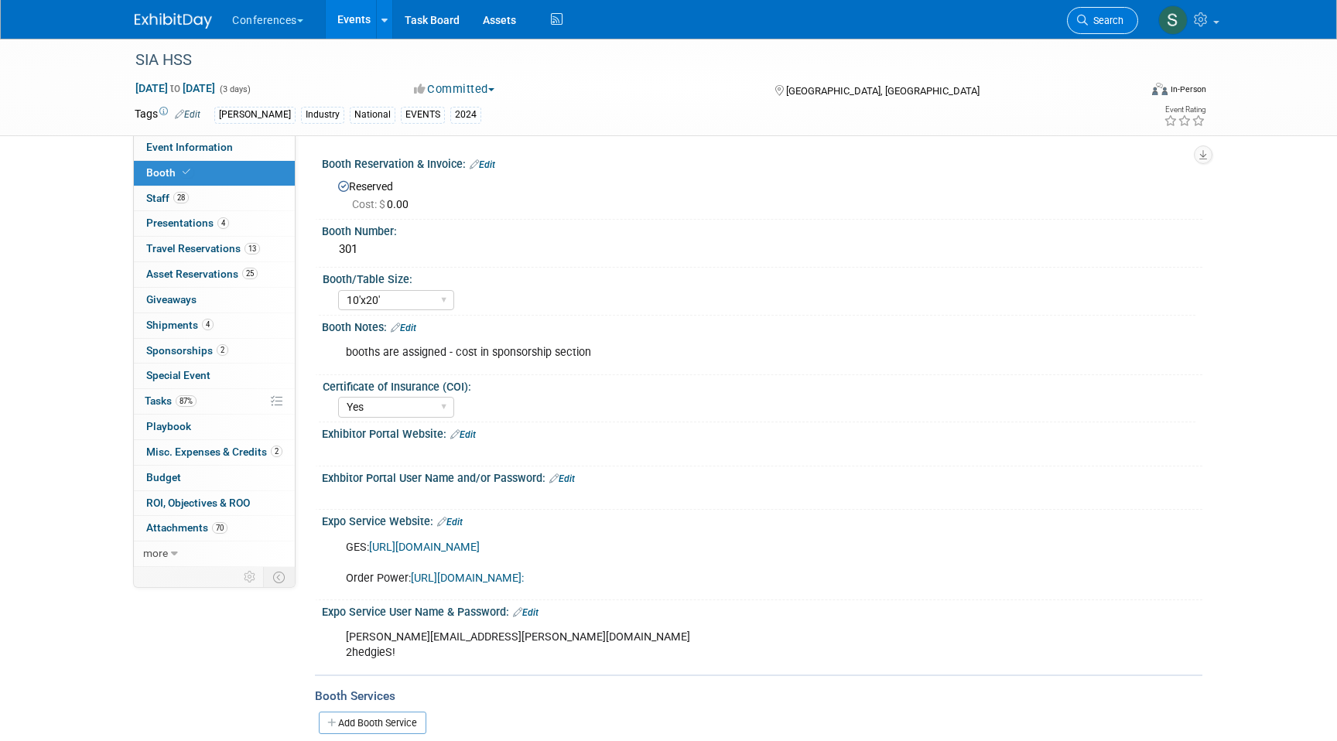
click at [1091, 29] on link "Search" at bounding box center [1102, 20] width 71 height 27
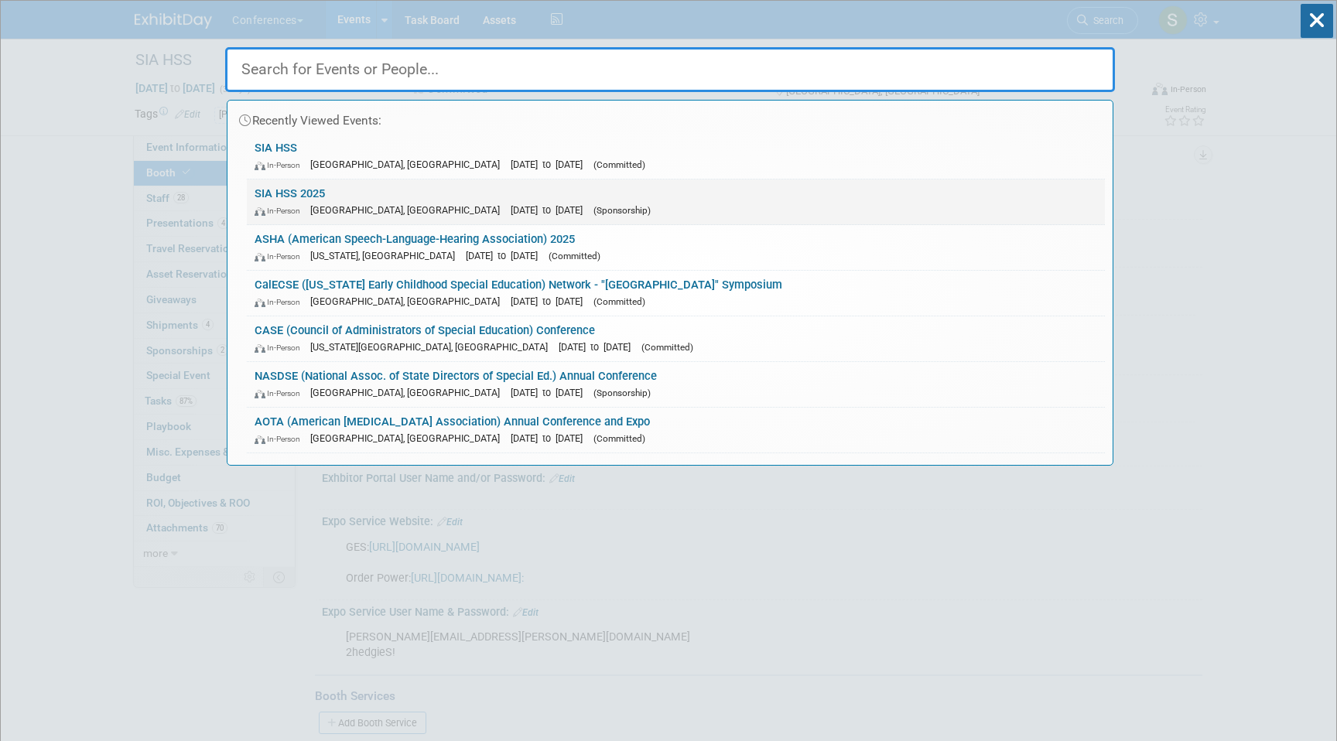
click at [593, 213] on span "(Sponsorship)" at bounding box center [621, 210] width 57 height 11
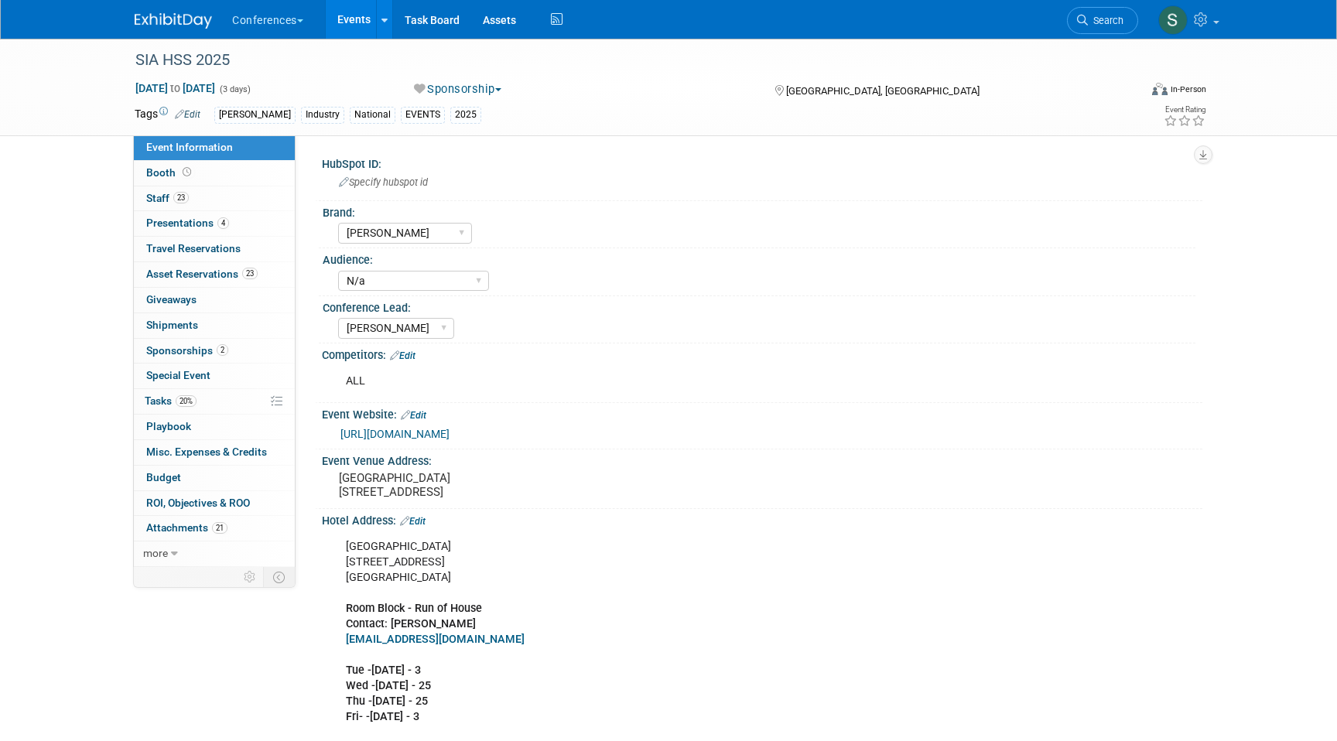
select select "[PERSON_NAME]"
select select "N/a"
select select "[PERSON_NAME]"
click at [183, 168] on icon at bounding box center [187, 172] width 9 height 9
select select "10'x20'"
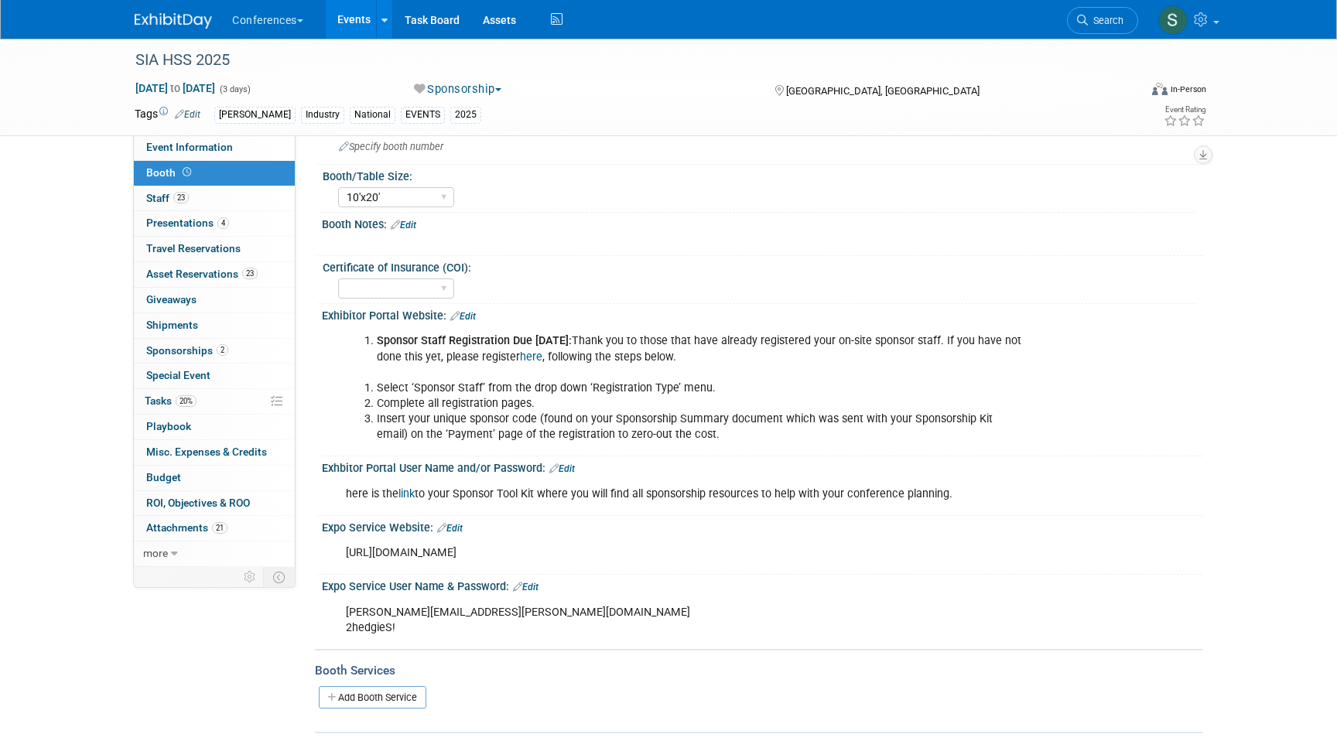
scroll to position [116, 0]
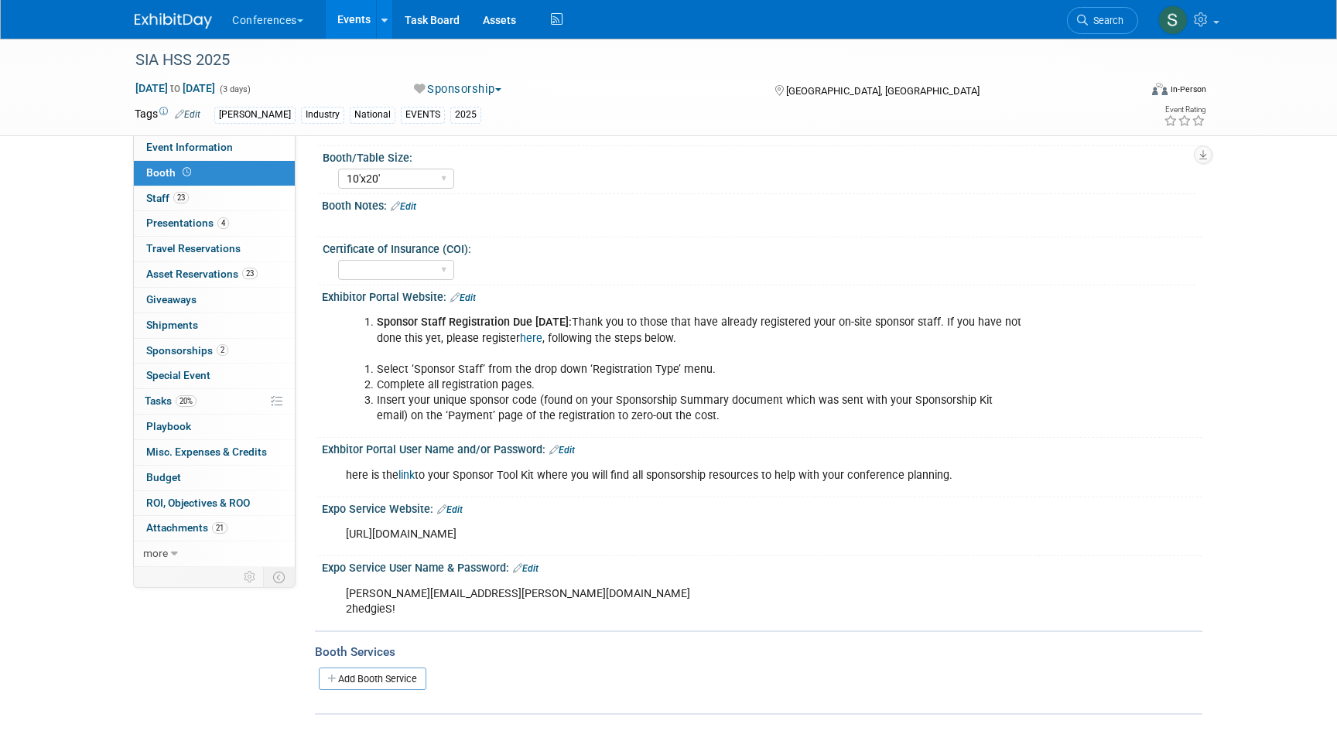
click at [407, 476] on link "link" at bounding box center [406, 475] width 16 height 13
click at [1106, 26] on span "Search" at bounding box center [1106, 21] width 36 height 12
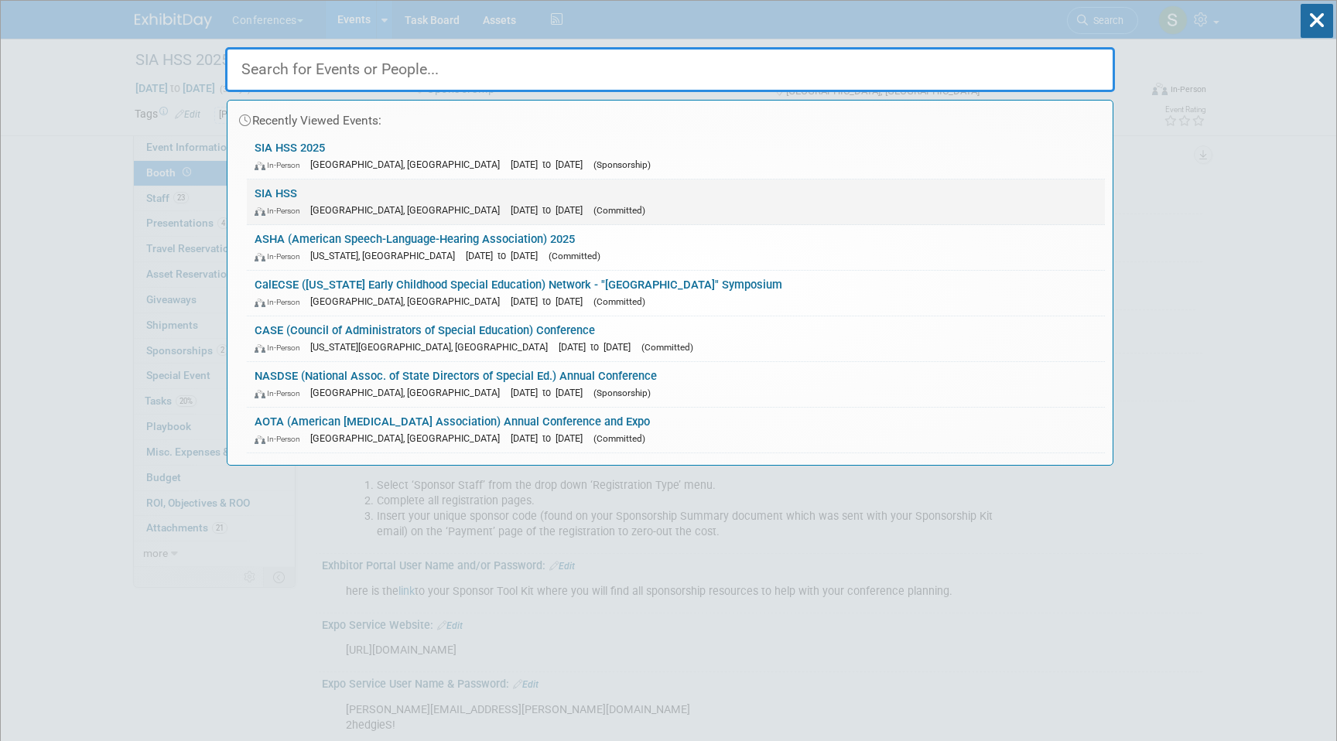
click at [599, 198] on link "SIA HSS In-Person Arlington, TX Nov 6, 2024 to Nov 8, 2024 (Committed)" at bounding box center [676, 201] width 858 height 45
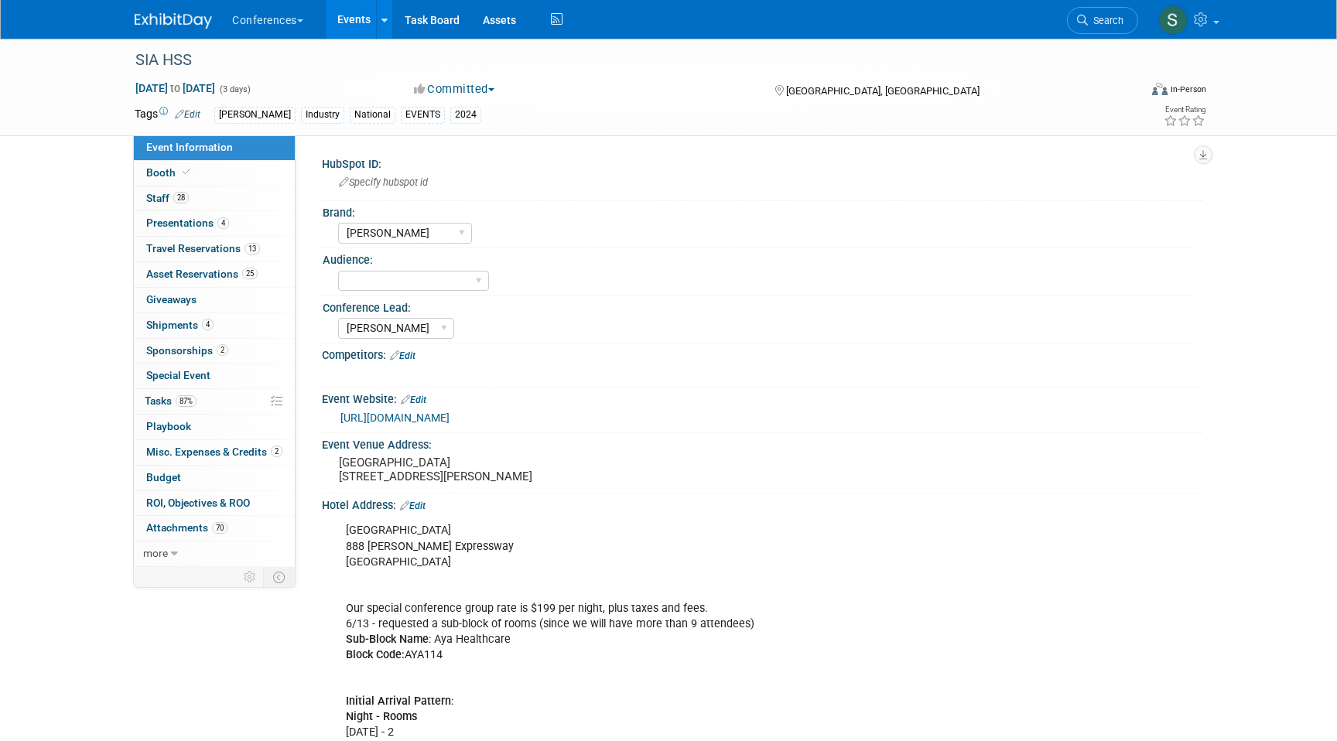
select select "[PERSON_NAME]"
click at [249, 275] on span "25" at bounding box center [249, 274] width 15 height 12
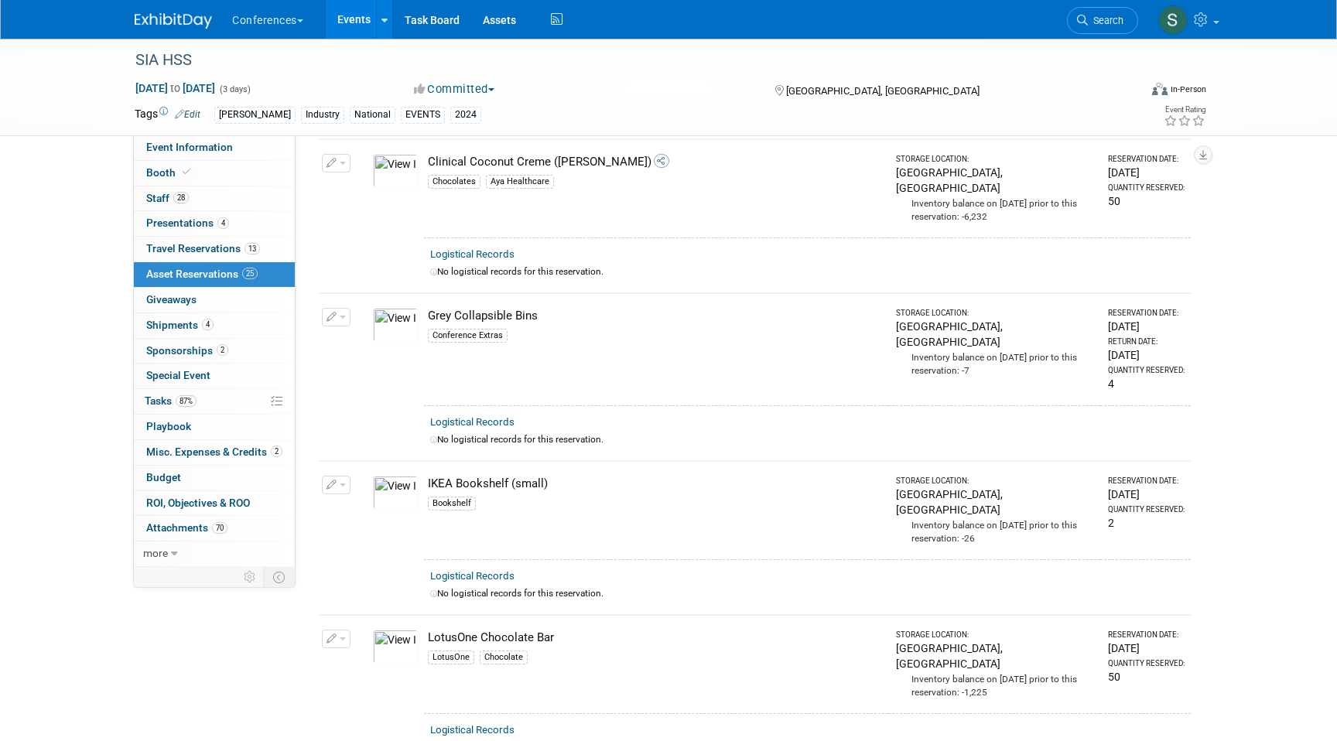
scroll to position [1136, 0]
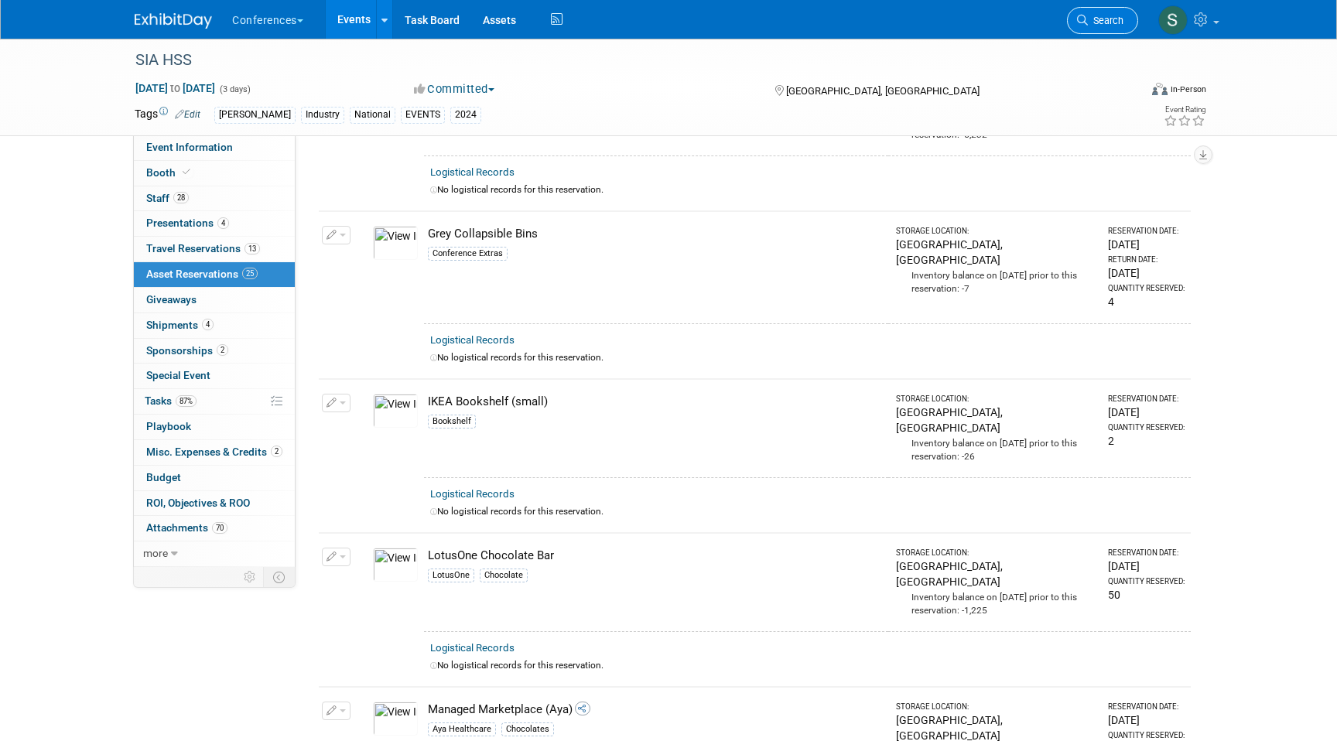
click at [1088, 26] on link "Search" at bounding box center [1102, 20] width 71 height 27
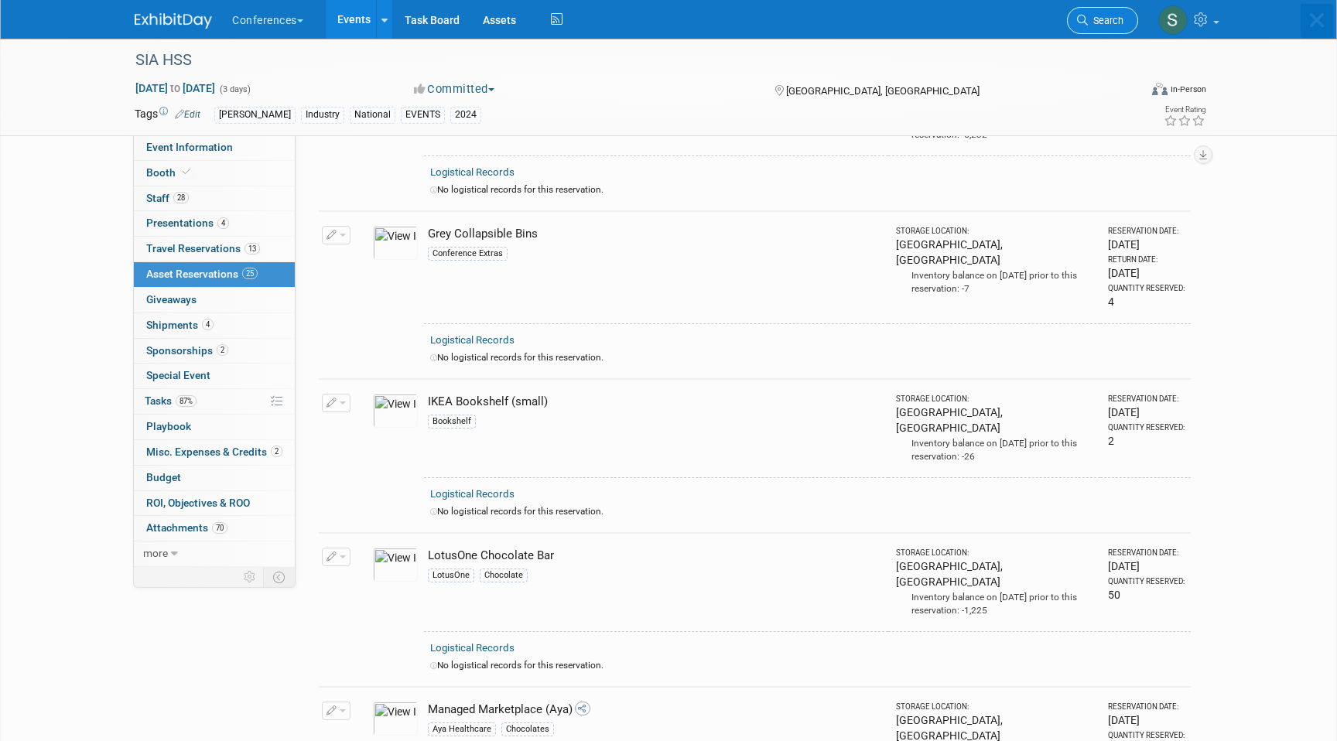
scroll to position [0, 0]
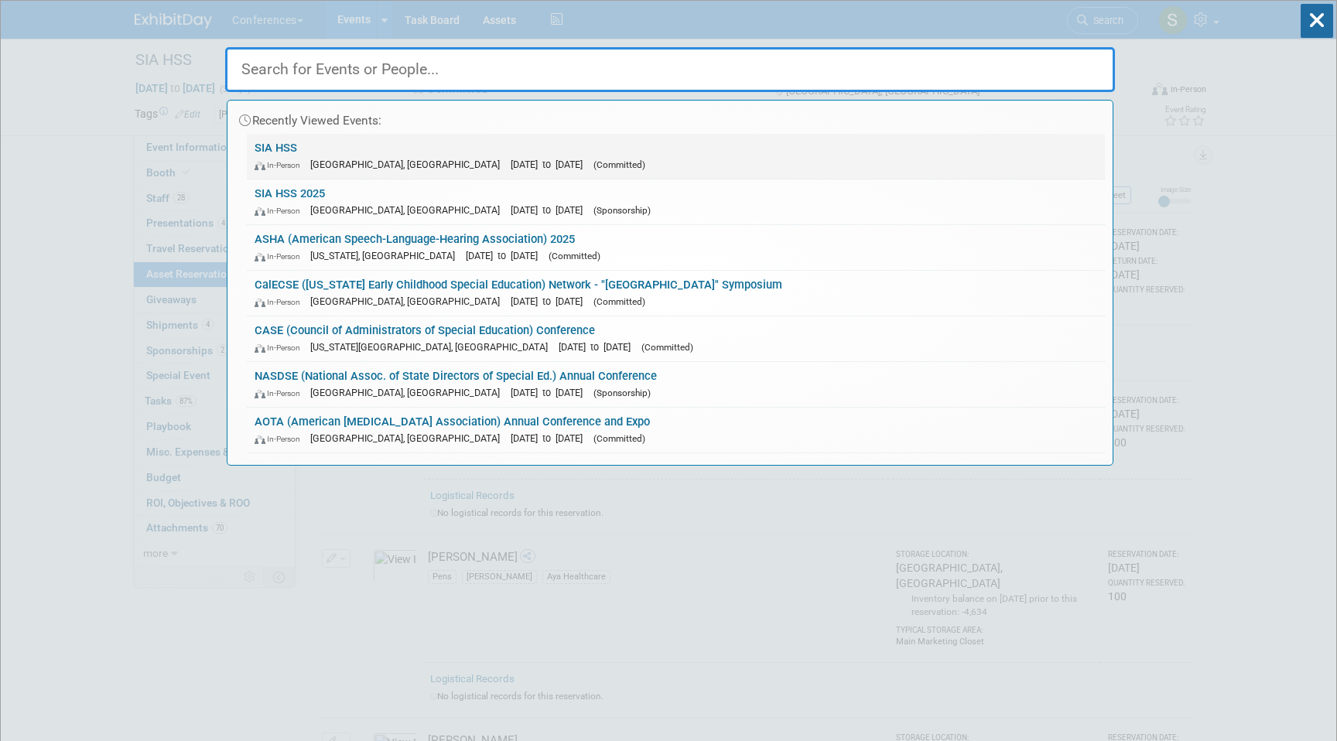
click at [489, 152] on link "SIA HSS In-Person Arlington, TX Nov 6, 2024 to Nov 8, 2024 (Committed)" at bounding box center [676, 156] width 858 height 45
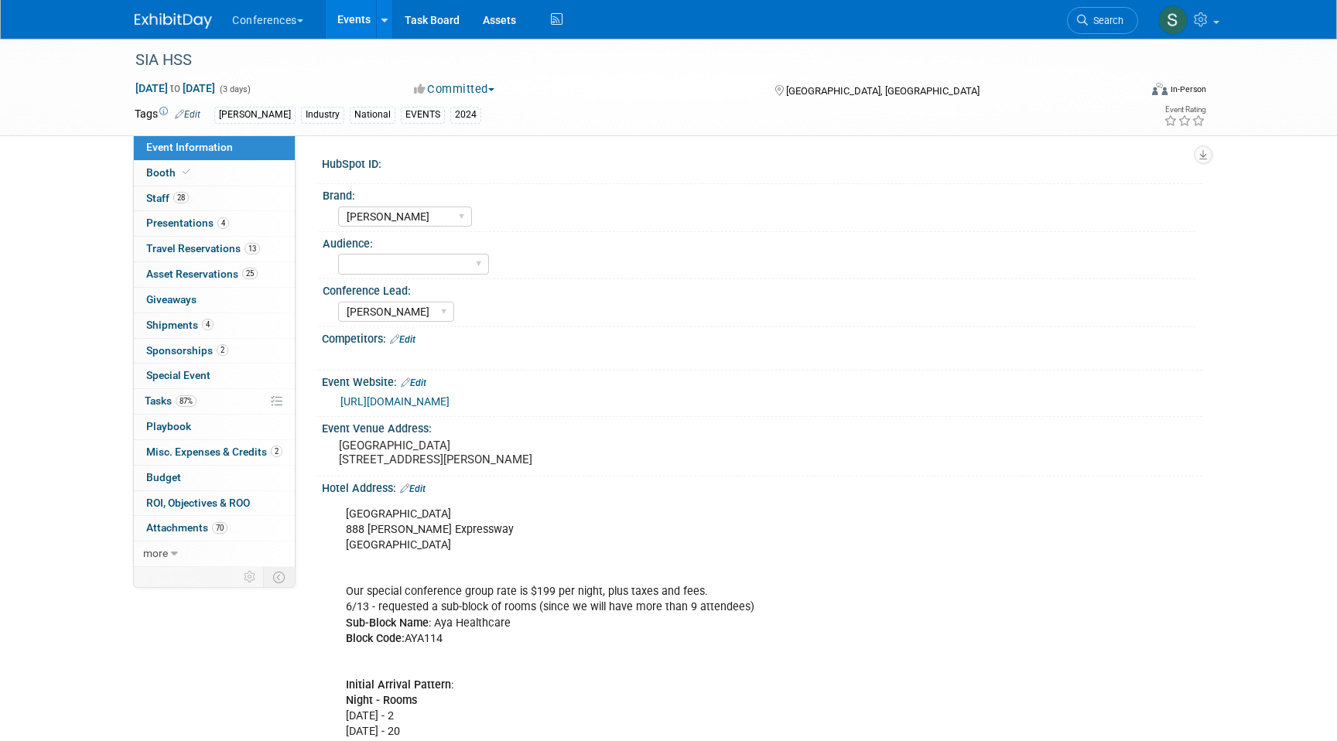
select select "[PERSON_NAME]"
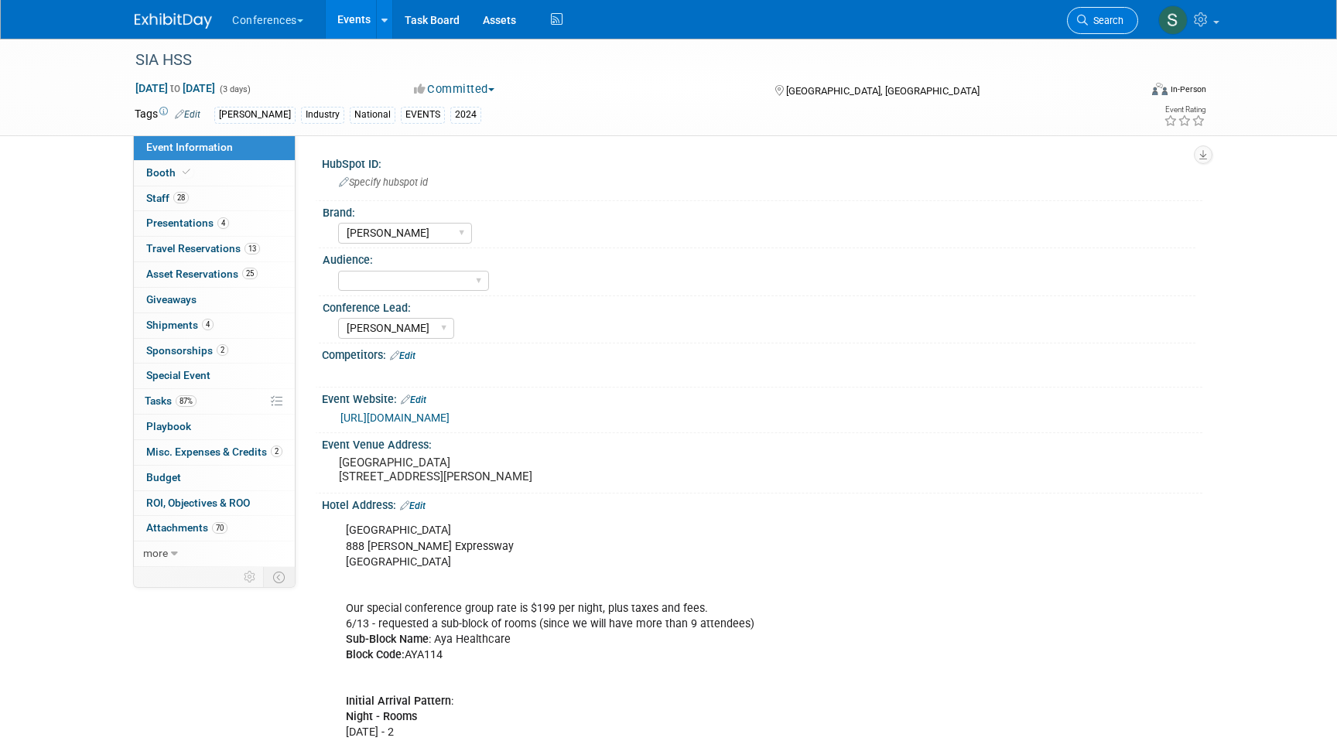
click at [1095, 28] on link "Search" at bounding box center [1102, 20] width 71 height 27
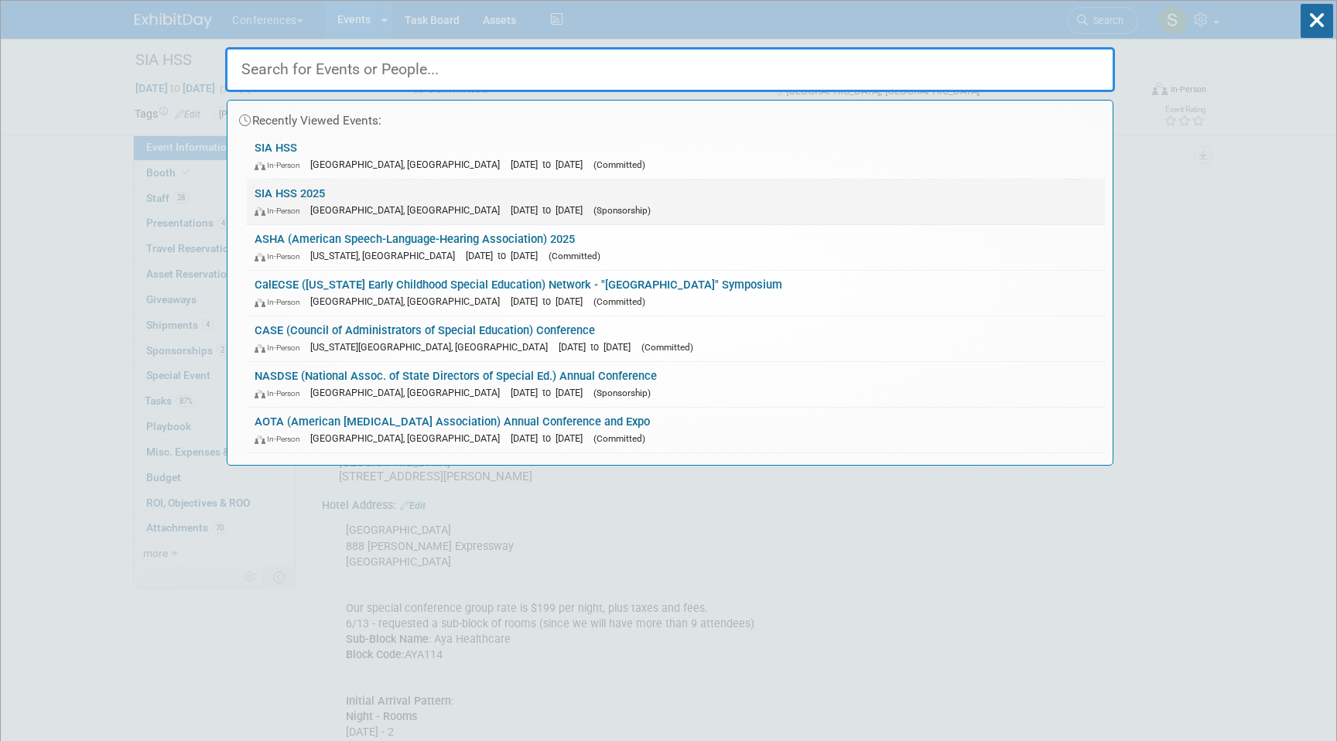
click at [597, 196] on link "SIA HSS 2025 In-Person Las Vegas, NV Nov 5, 2025 to Nov 7, 2025 (Sponsorship)" at bounding box center [676, 201] width 858 height 45
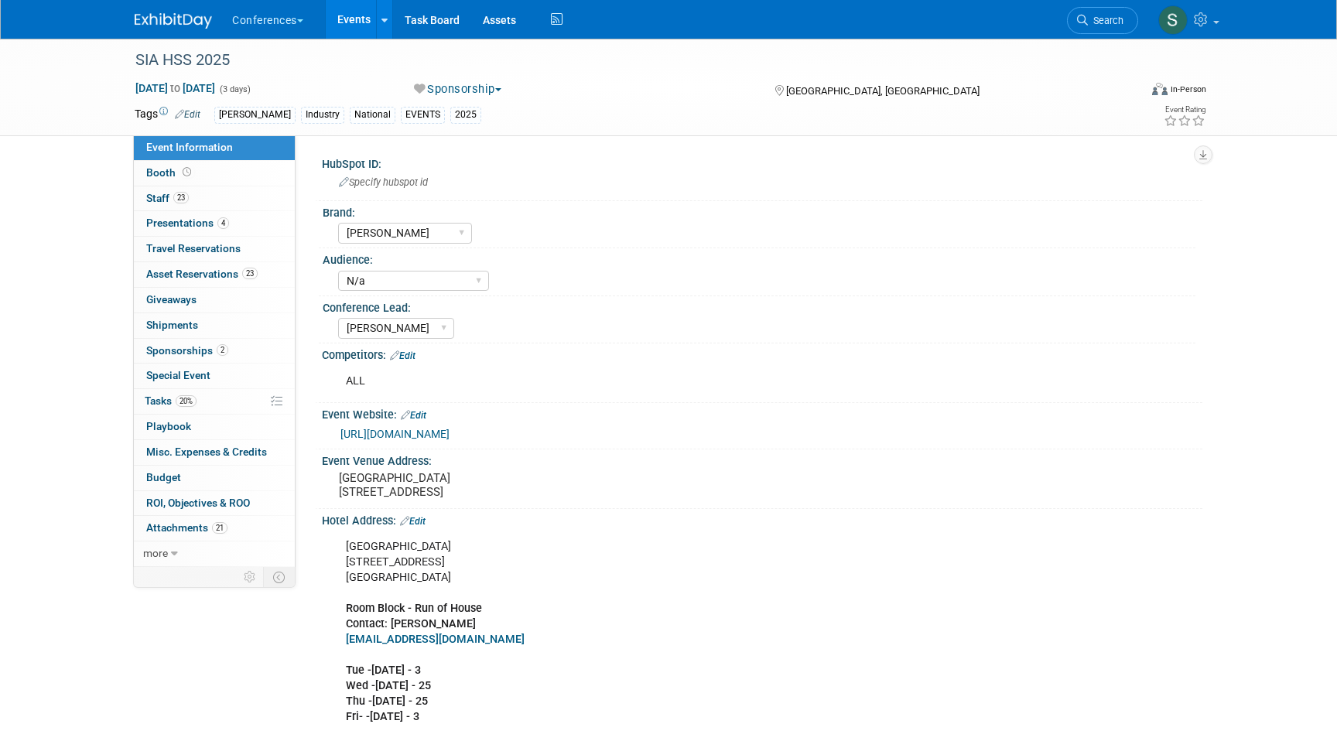
select select "[PERSON_NAME]"
select select "N/a"
select select "[PERSON_NAME]"
click at [267, 271] on link "23 Asset Reservations 23" at bounding box center [214, 274] width 161 height 25
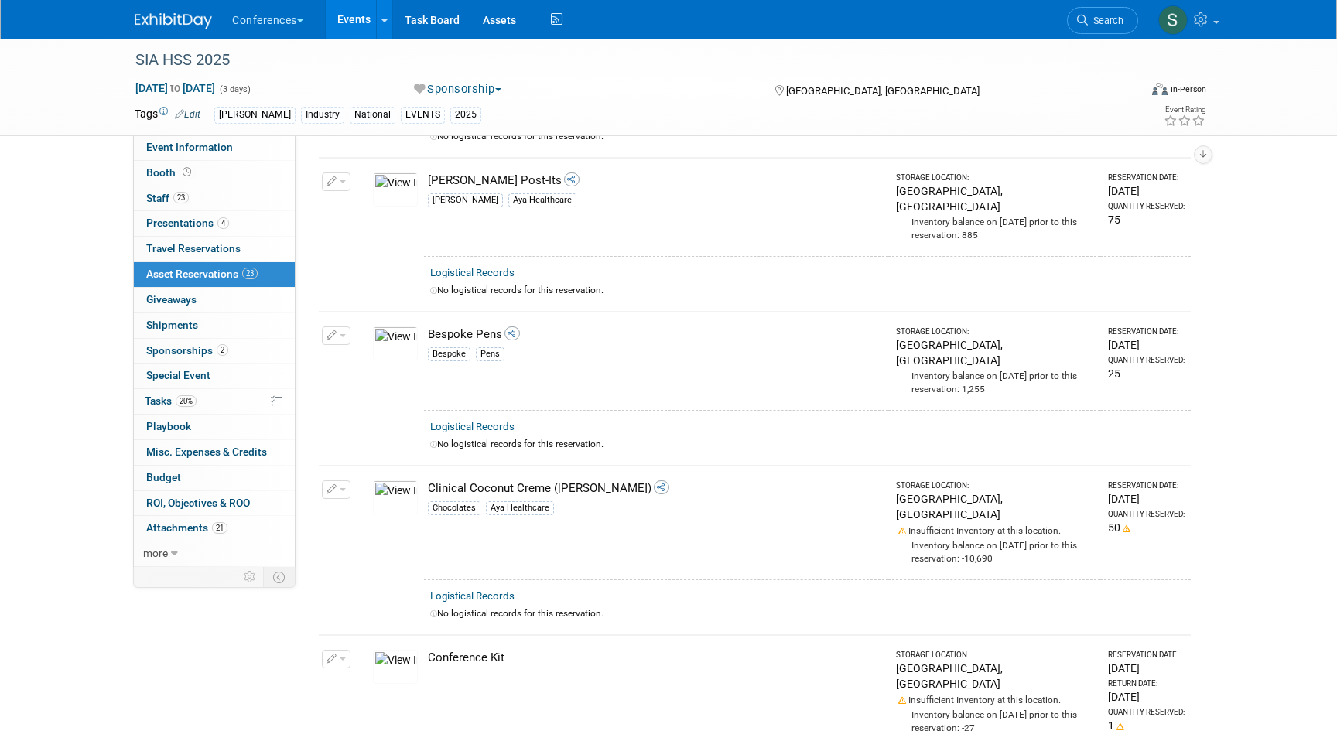
scroll to position [700, 0]
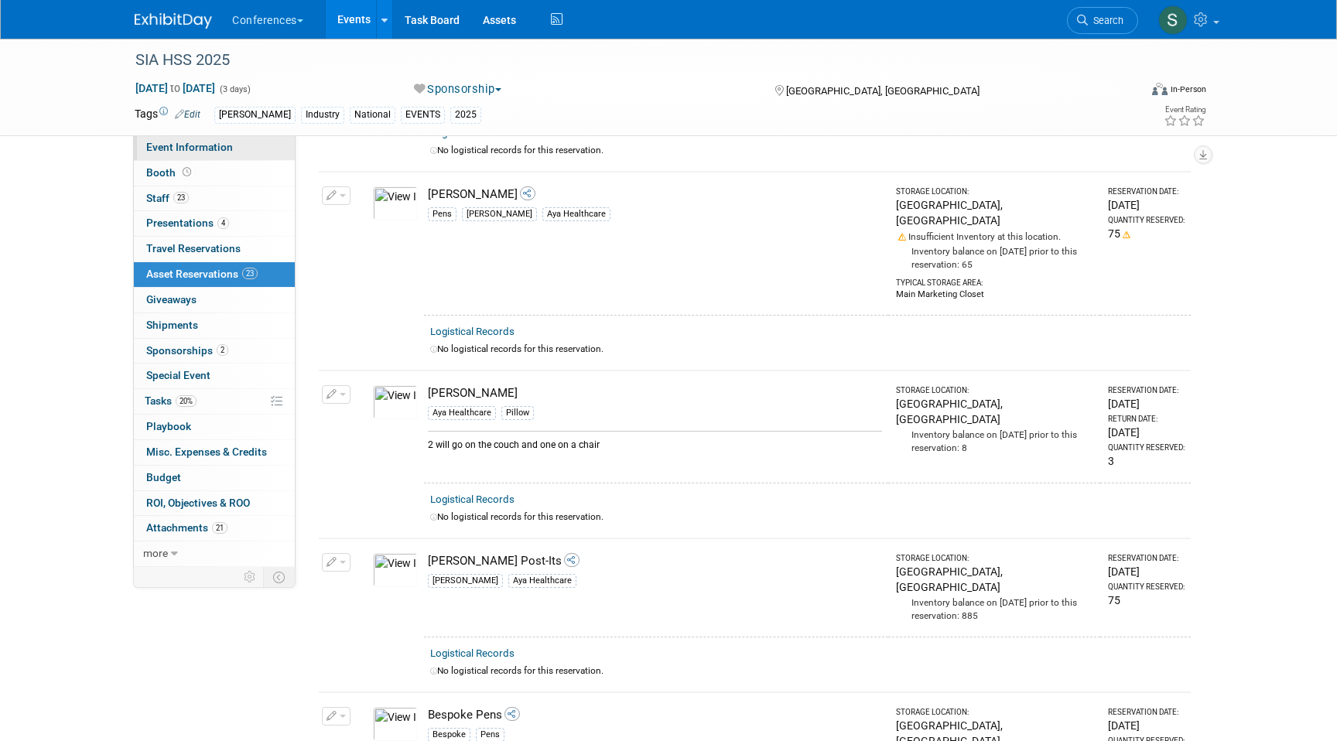
click at [221, 150] on span "Event Information" at bounding box center [189, 147] width 87 height 12
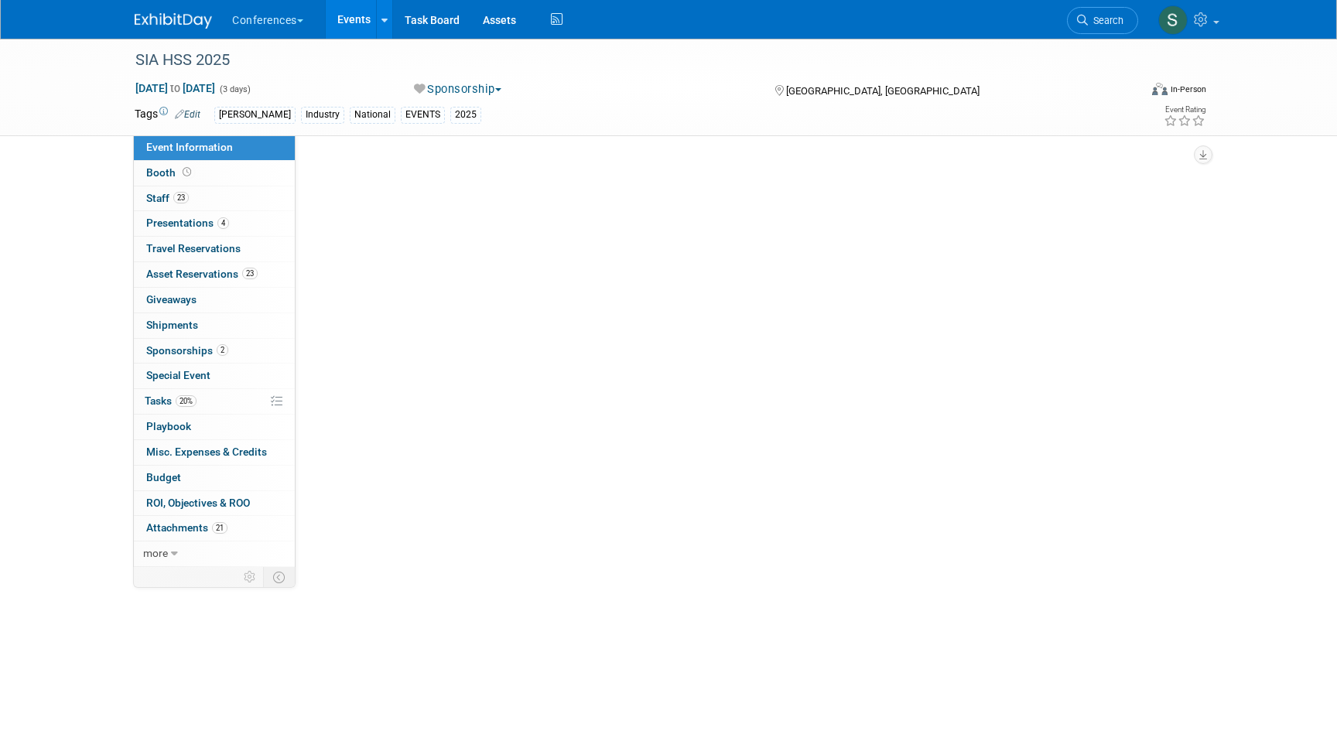
scroll to position [0, 0]
select select "[PERSON_NAME]"
select select "N/a"
select select "[PERSON_NAME]"
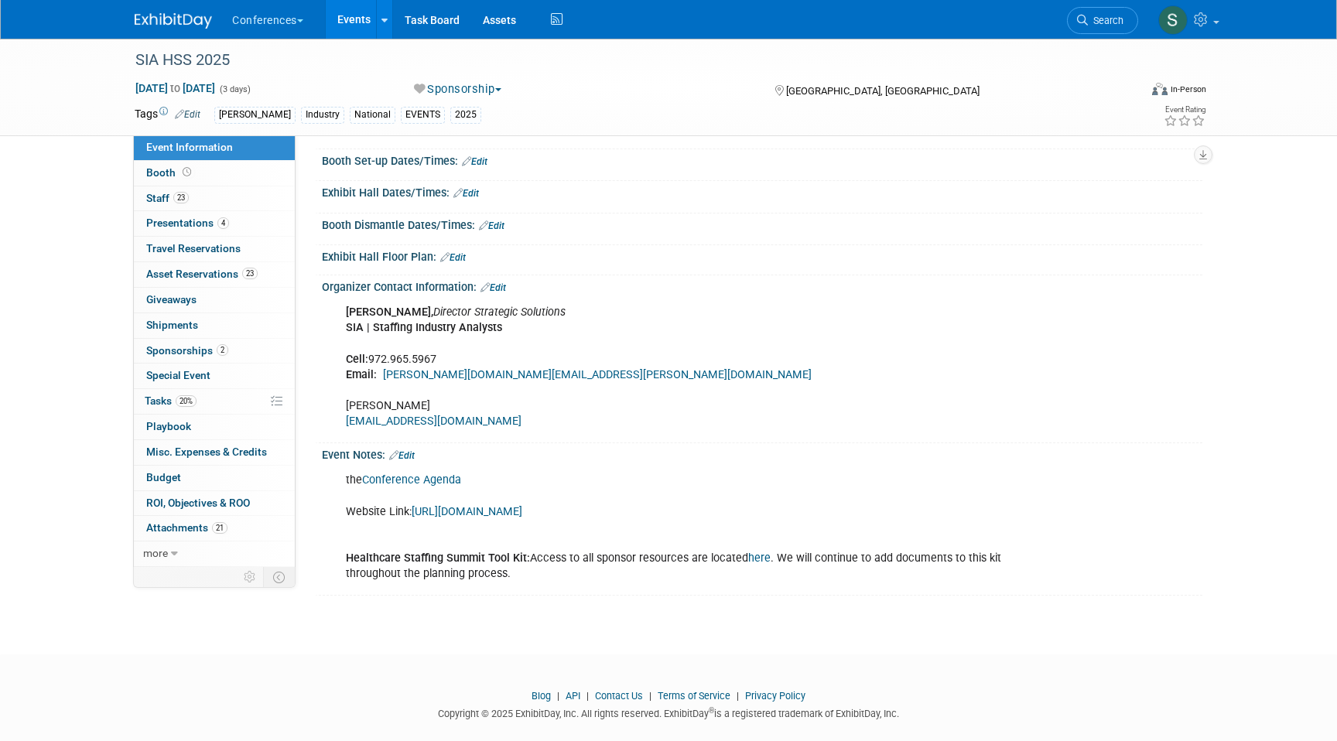
scroll to position [645, 0]
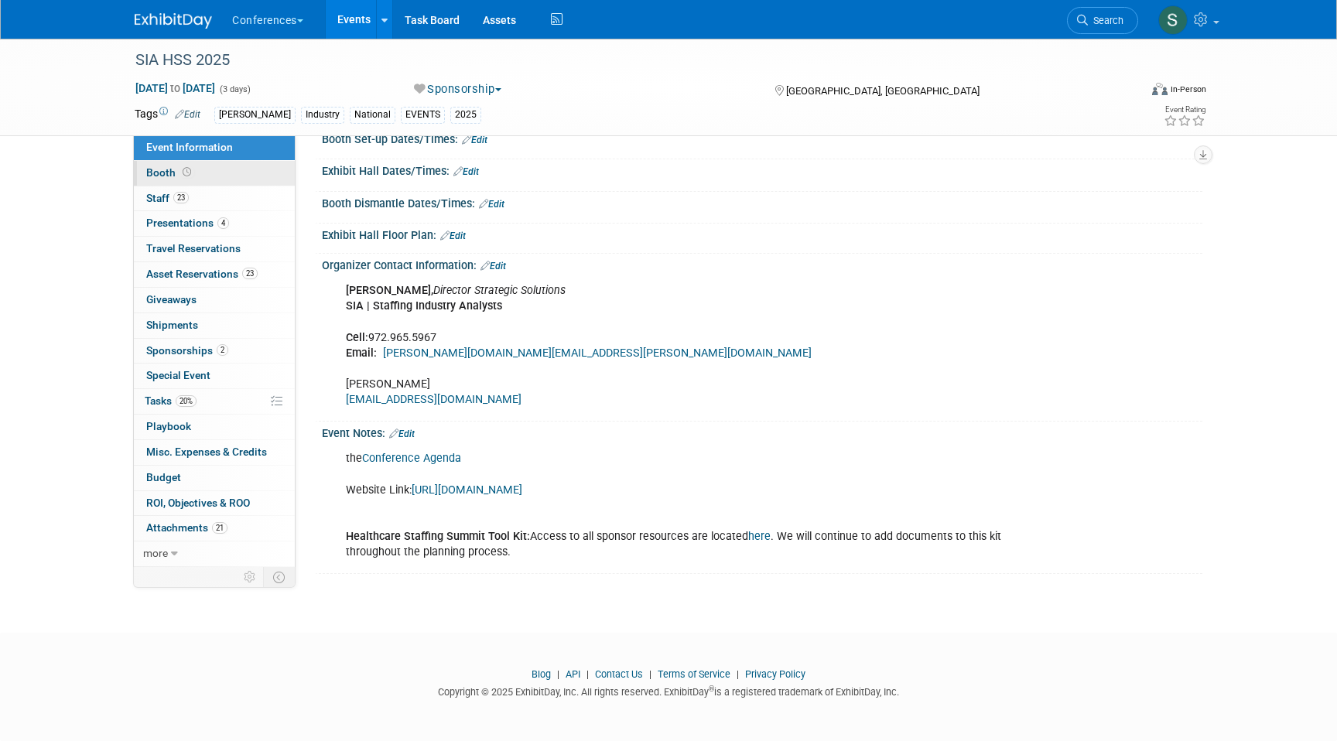
click at [244, 176] on link "Booth" at bounding box center [214, 173] width 161 height 25
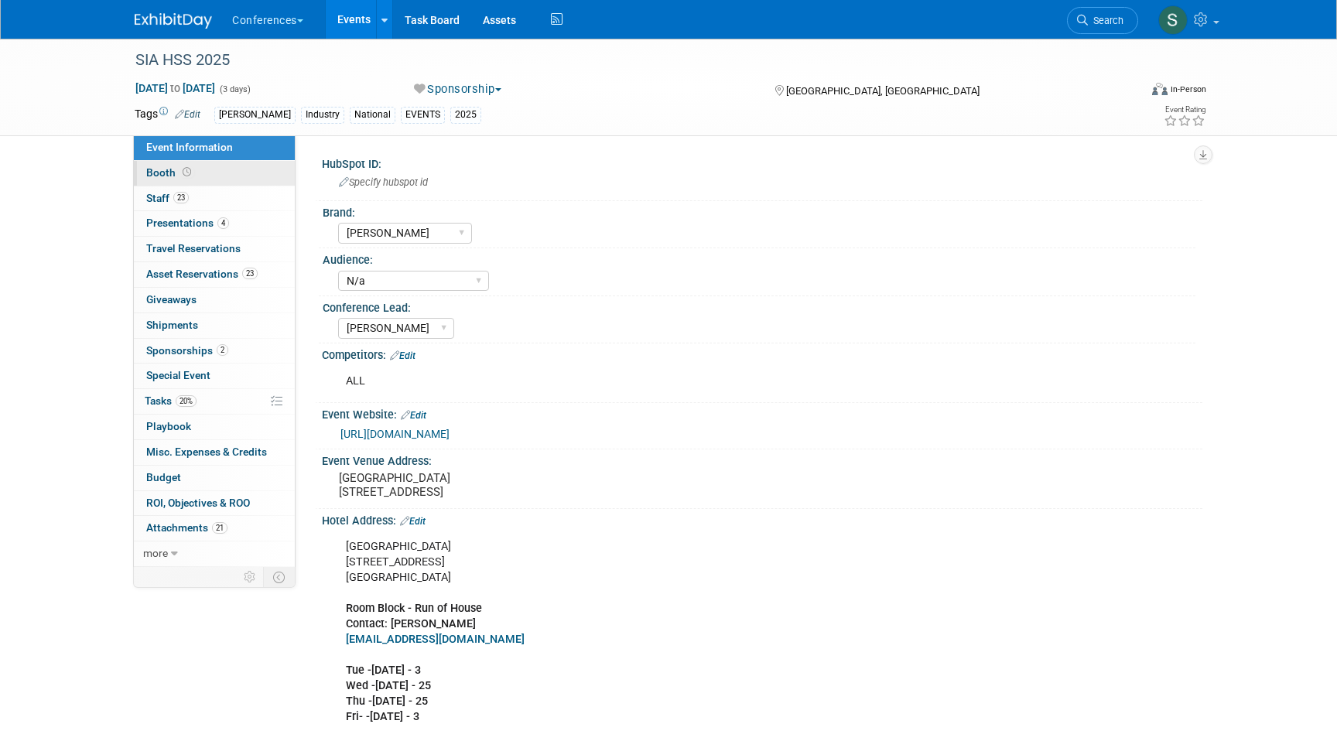
select select "10'x20'"
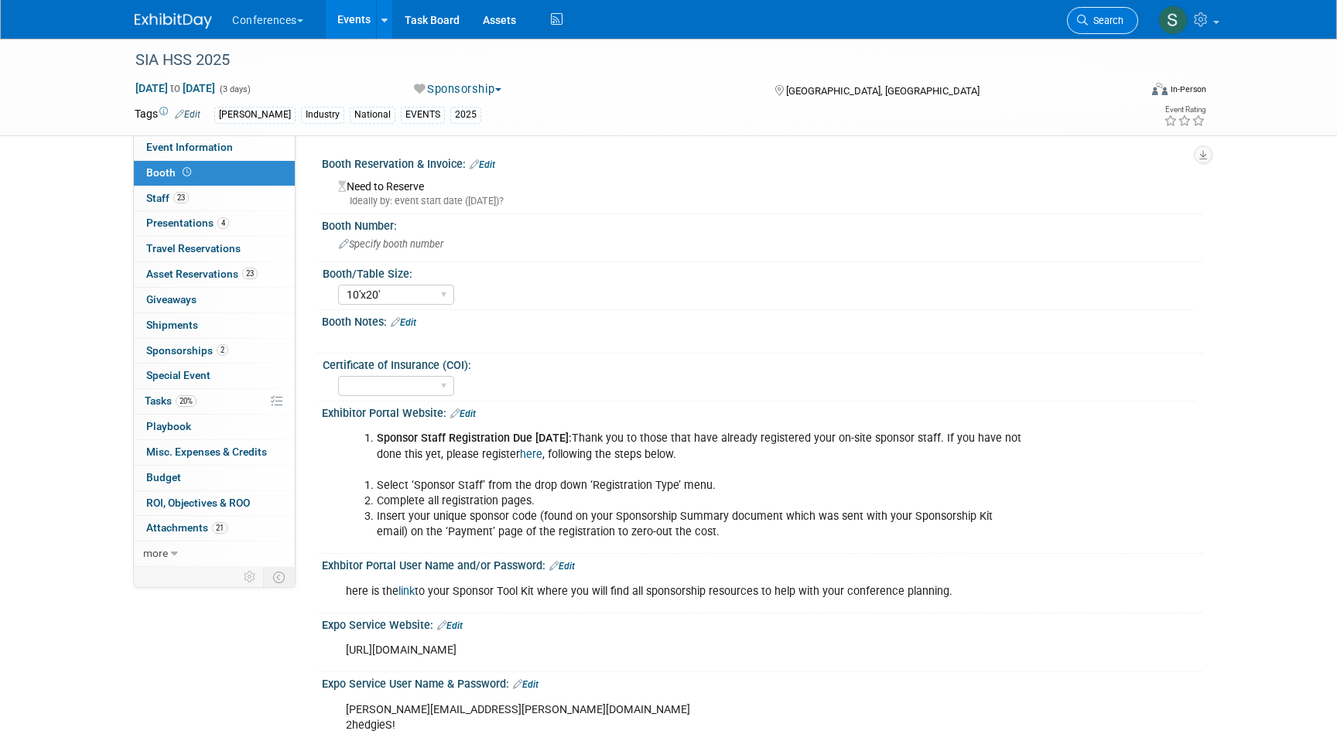
click at [1107, 23] on span "Search" at bounding box center [1106, 21] width 36 height 12
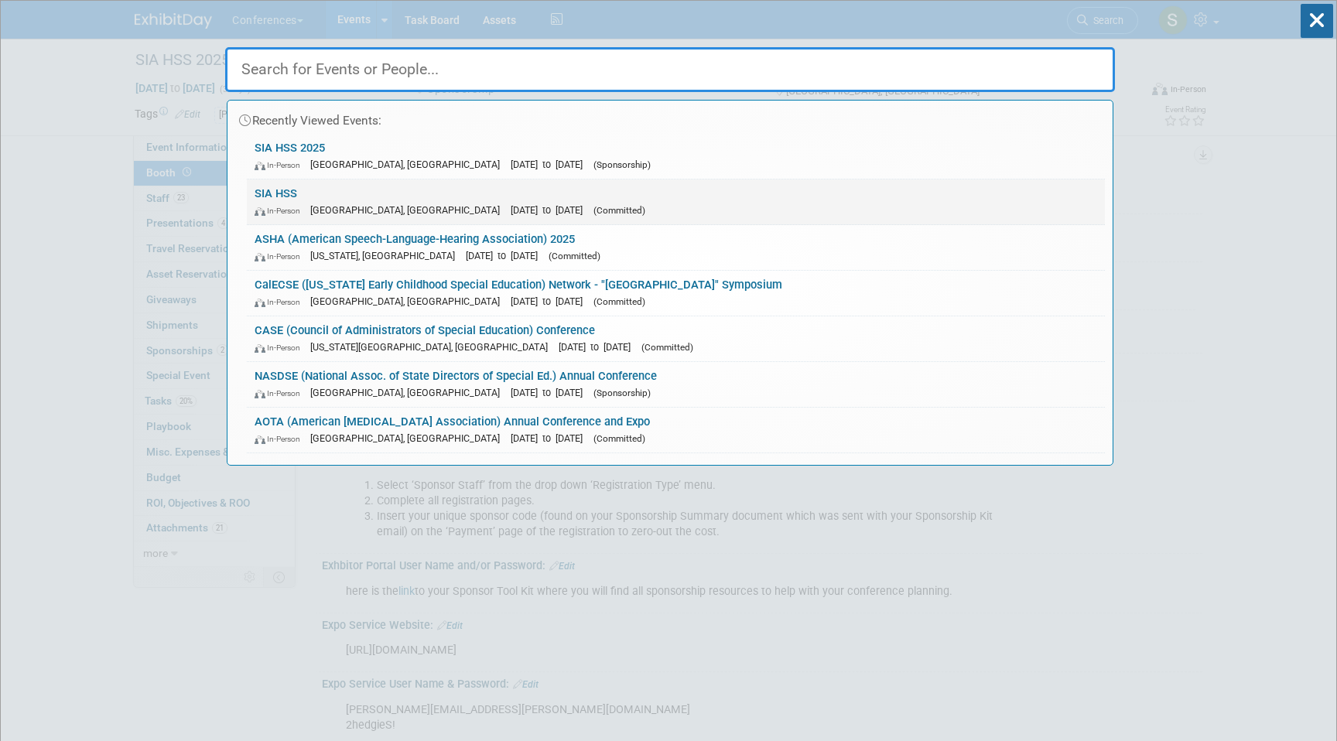
click at [521, 197] on link "SIA HSS In-Person [GEOGRAPHIC_DATA], [GEOGRAPHIC_DATA] [DATE] to [DATE] (Commit…" at bounding box center [676, 201] width 858 height 45
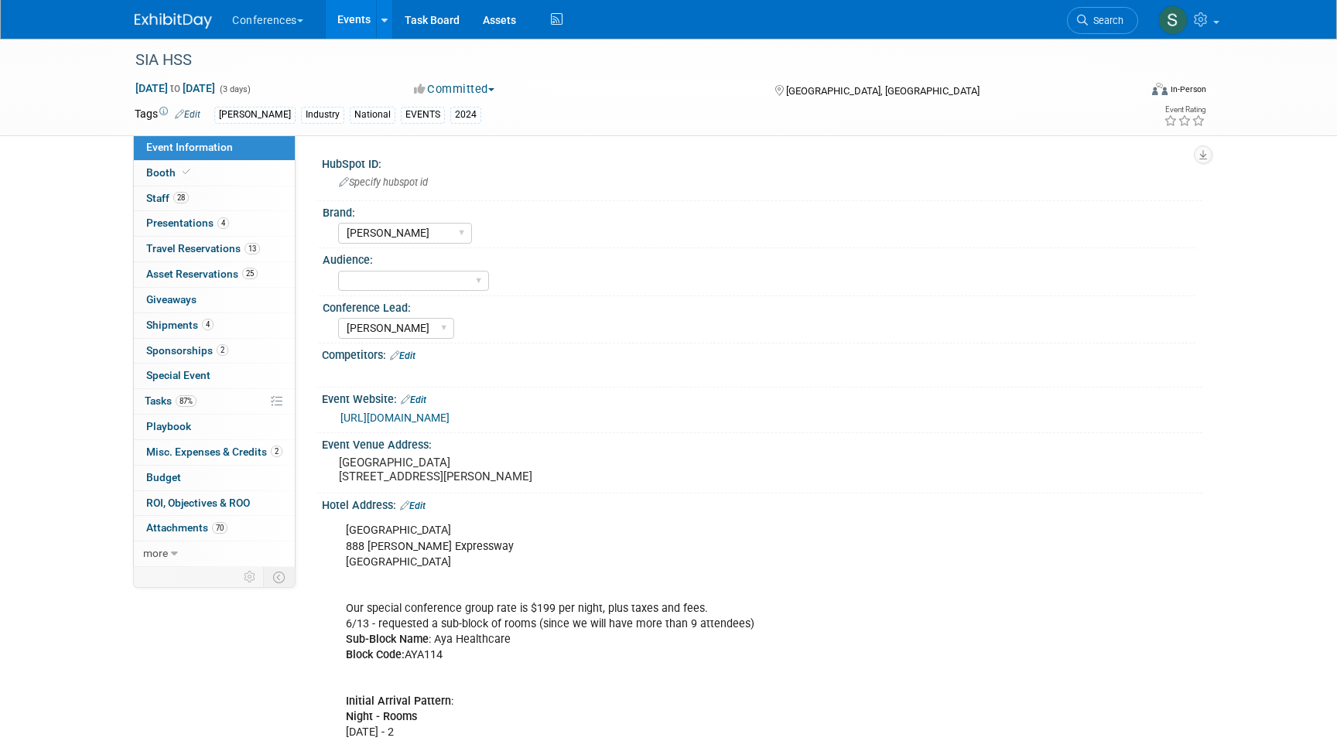
select select "[PERSON_NAME]"
click at [221, 172] on link "Booth" at bounding box center [214, 173] width 161 height 25
select select "10'x20'"
select select "Yes"
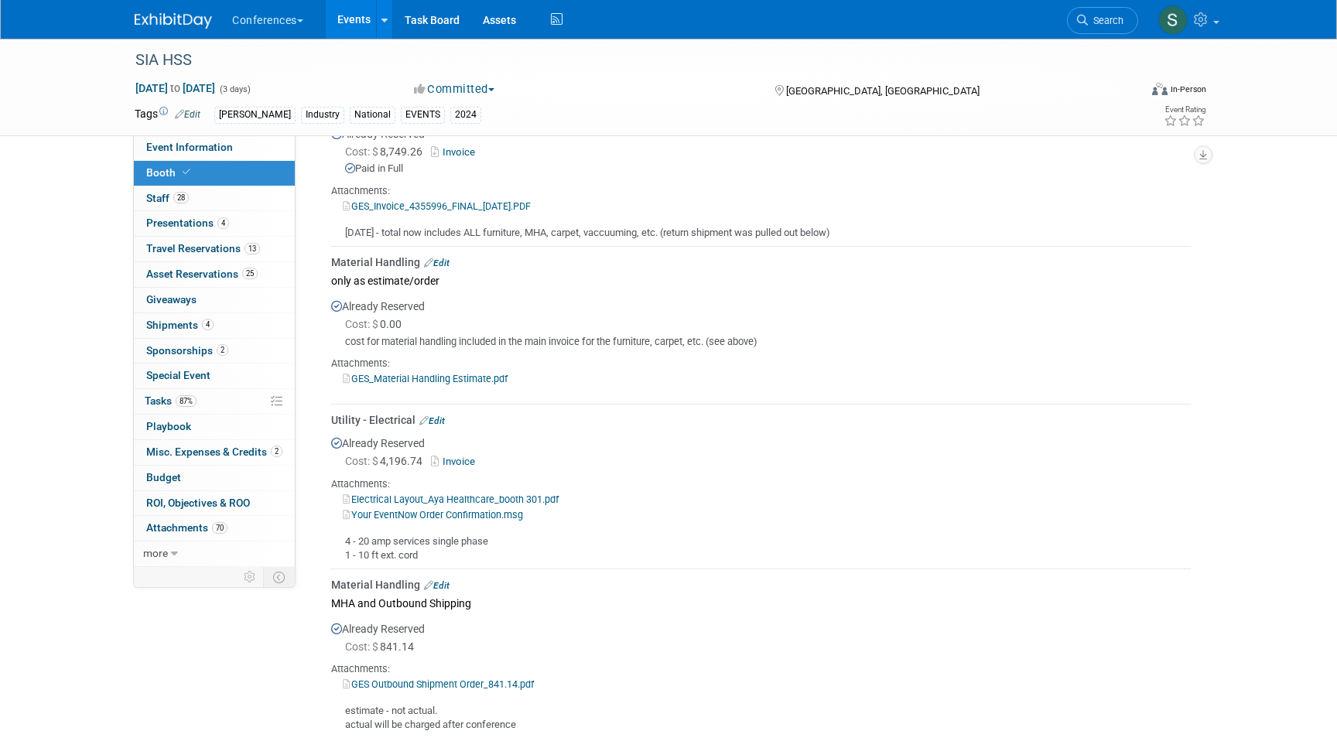
scroll to position [1047, 0]
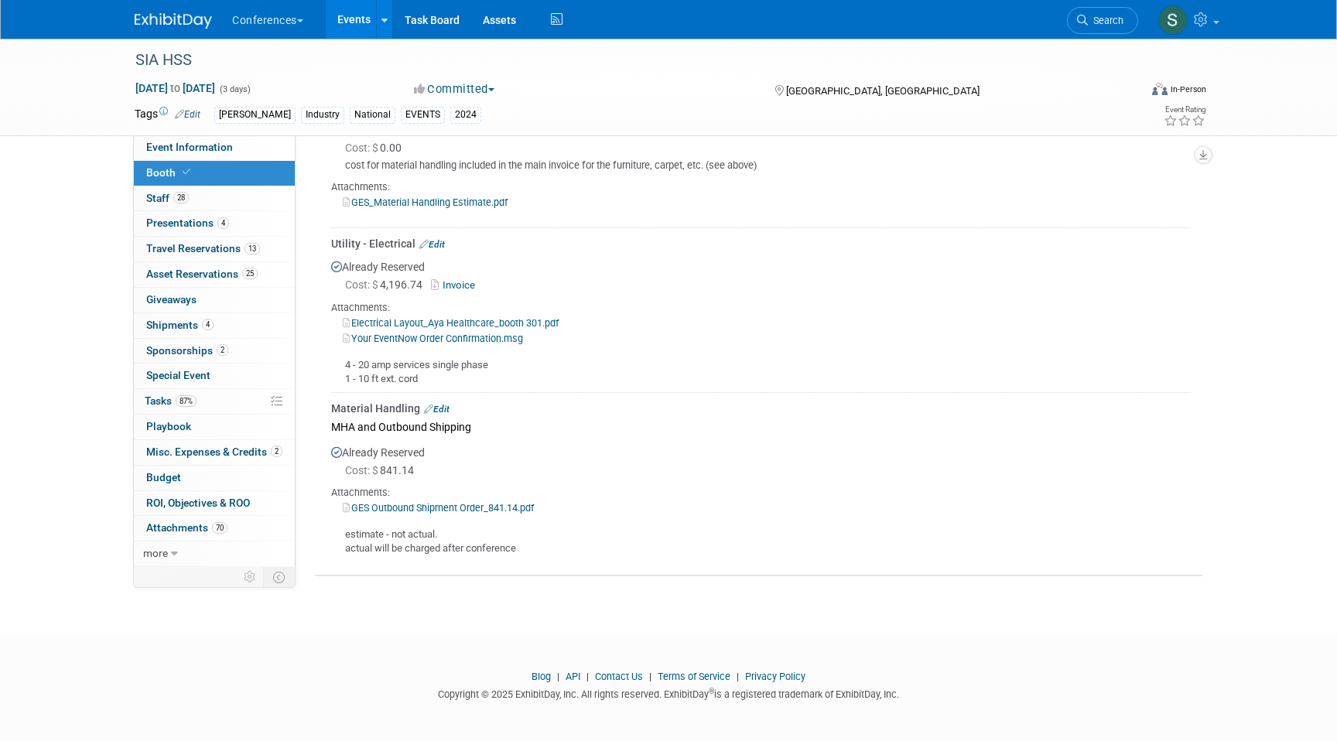
click at [419, 504] on link "GES Outbound Shipment Order_841.14.pdf" at bounding box center [438, 508] width 191 height 12
click at [1105, 26] on link "Search" at bounding box center [1102, 20] width 71 height 27
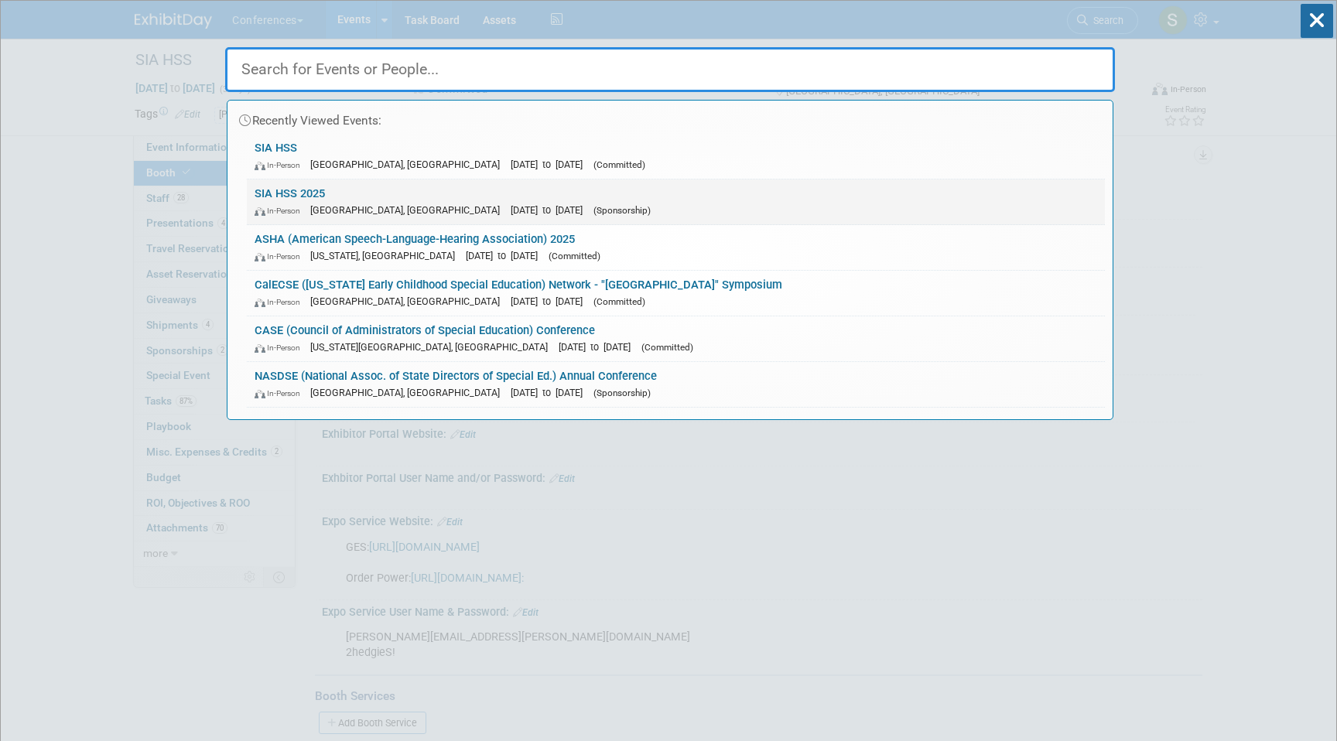
click at [510, 210] on span "[DATE] to [DATE]" at bounding box center [550, 210] width 80 height 12
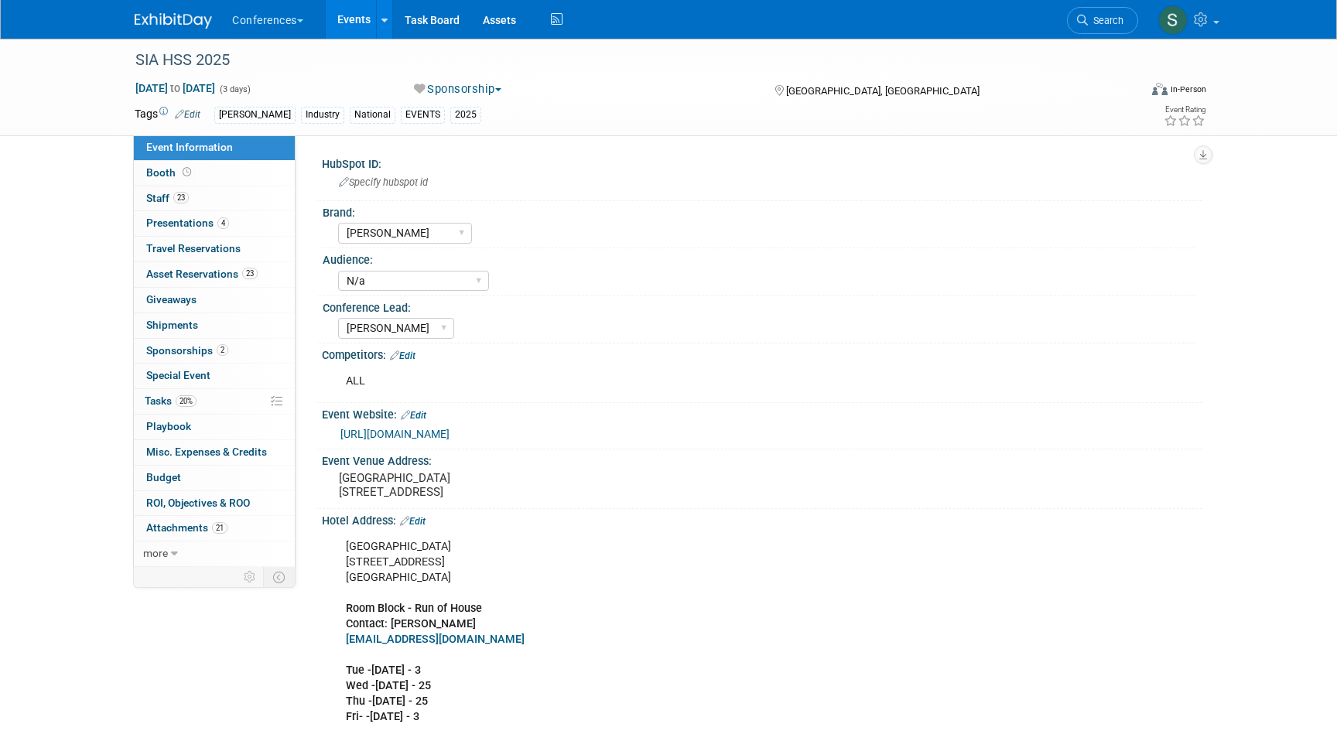
select select "[PERSON_NAME]"
select select "N/a"
select select "[PERSON_NAME]"
click at [235, 174] on link "Booth" at bounding box center [214, 173] width 161 height 25
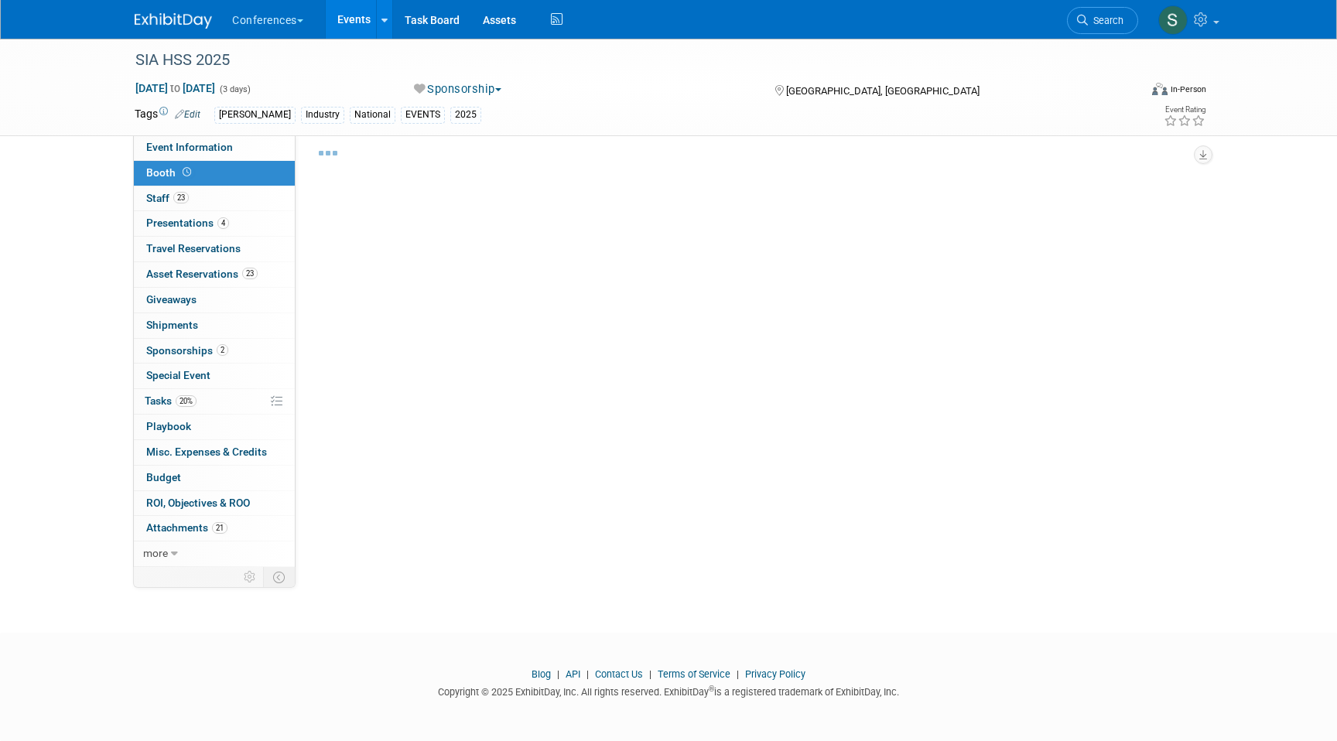
select select "10'x20'"
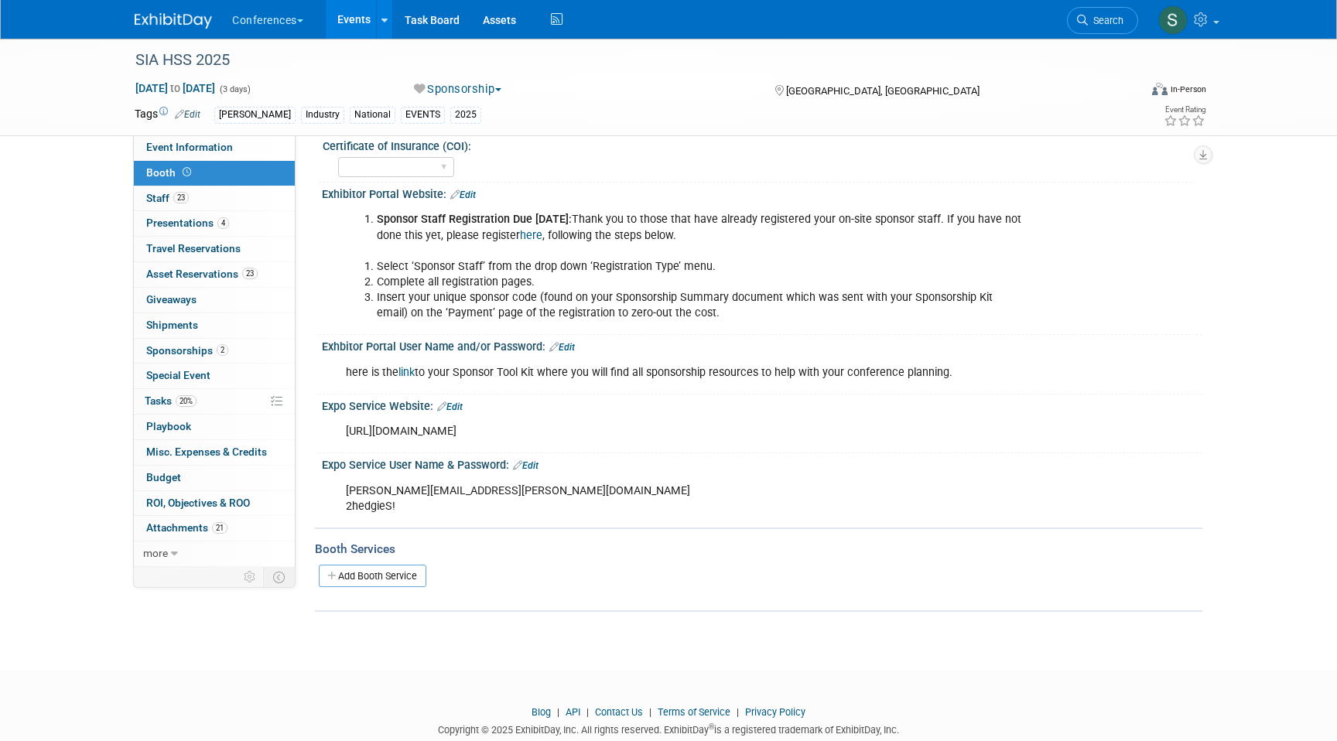
scroll to position [256, 0]
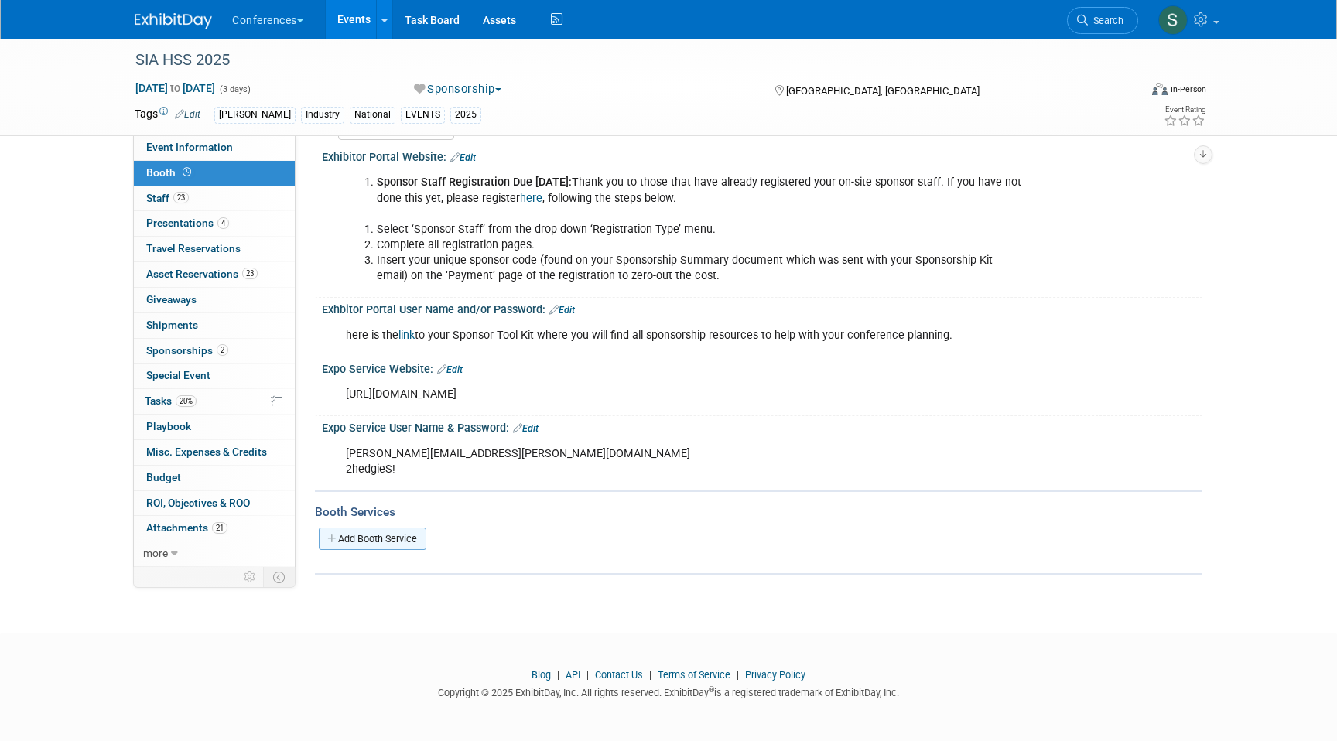
click at [392, 548] on link "Add Booth Service" at bounding box center [373, 539] width 108 height 22
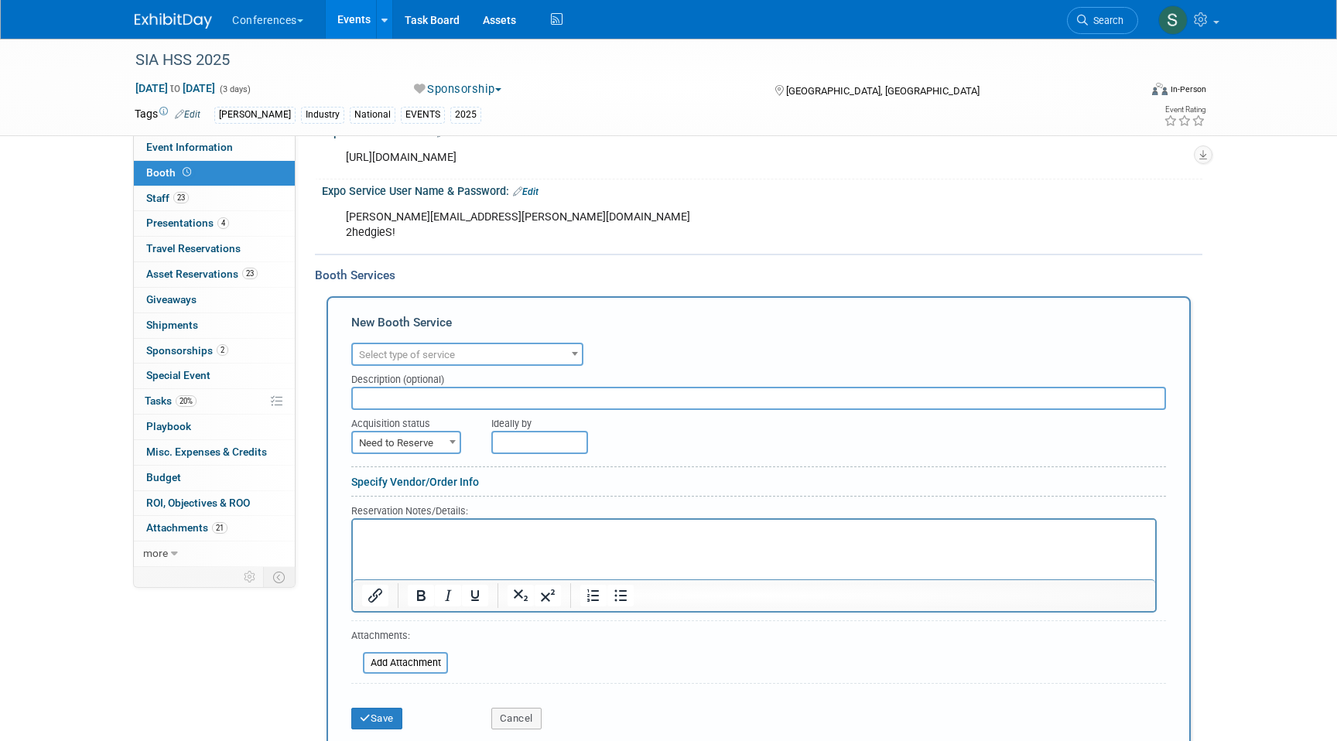
scroll to position [499, 0]
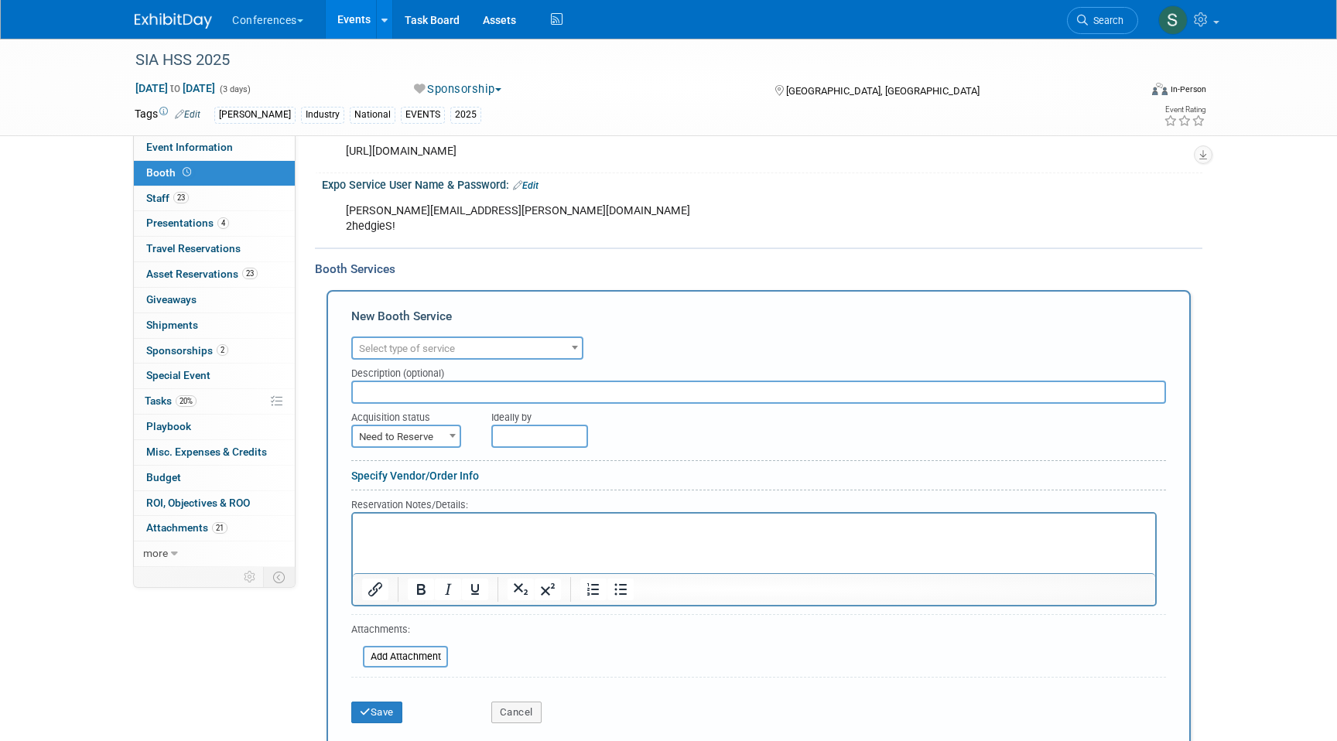
click at [407, 350] on span "Select type of service" at bounding box center [407, 349] width 96 height 12
type input "fu"
select select "6"
click at [430, 432] on span "Need to Reserve" at bounding box center [406, 437] width 107 height 22
select select "2"
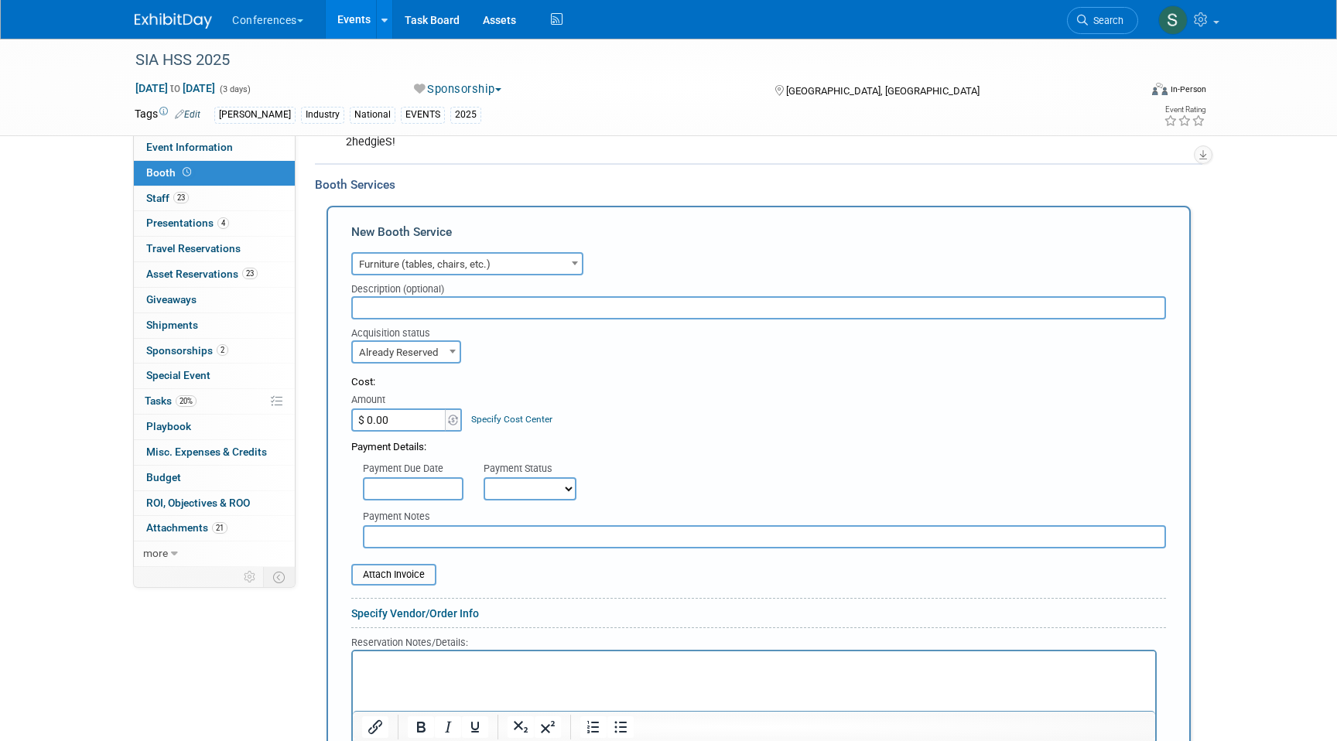
scroll to position [596, 0]
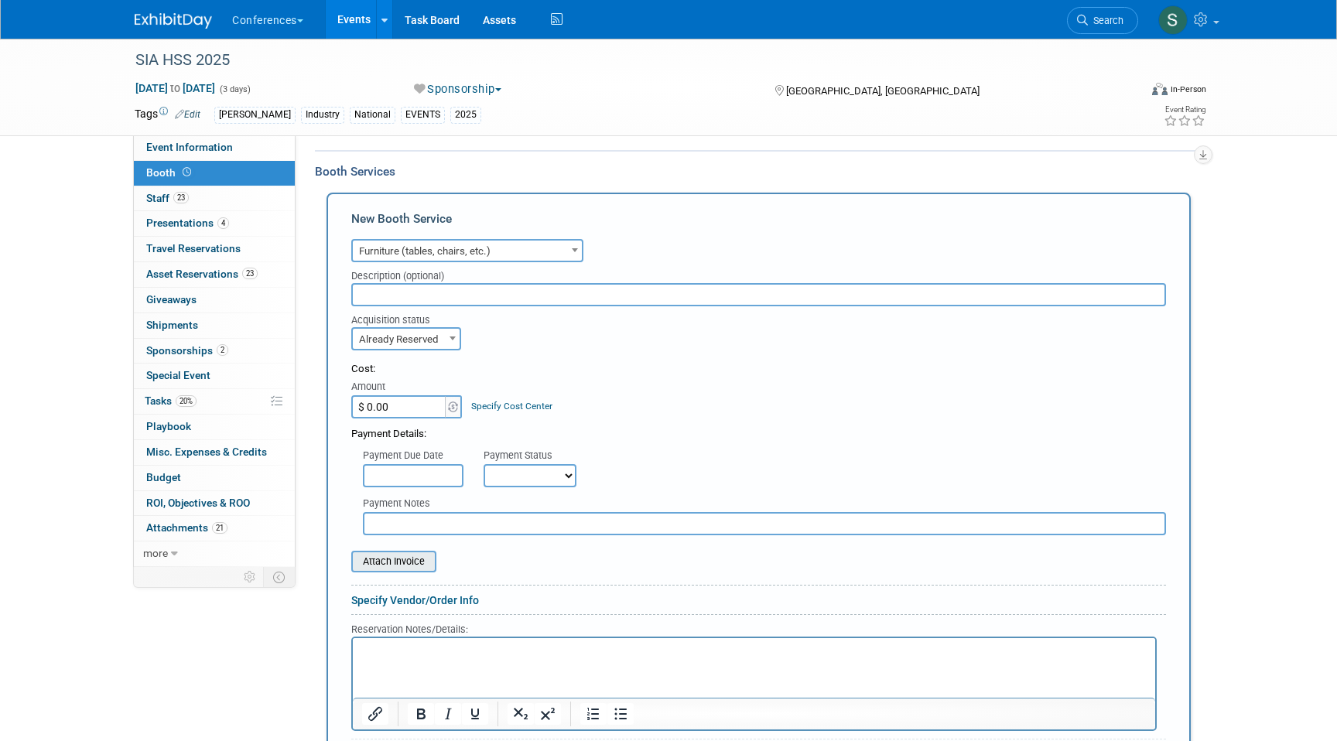
click at [412, 561] on input "file" at bounding box center [343, 561] width 184 height 19
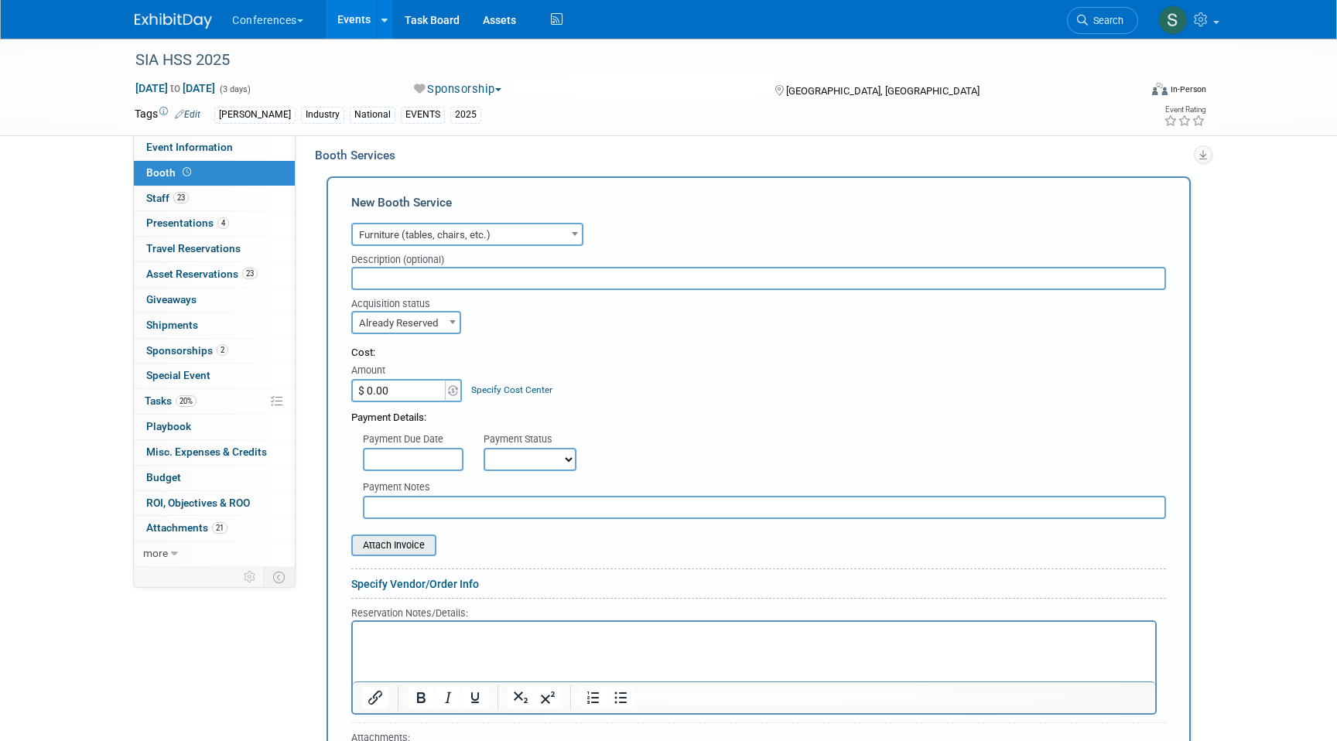
click at [423, 541] on input "file" at bounding box center [343, 545] width 184 height 19
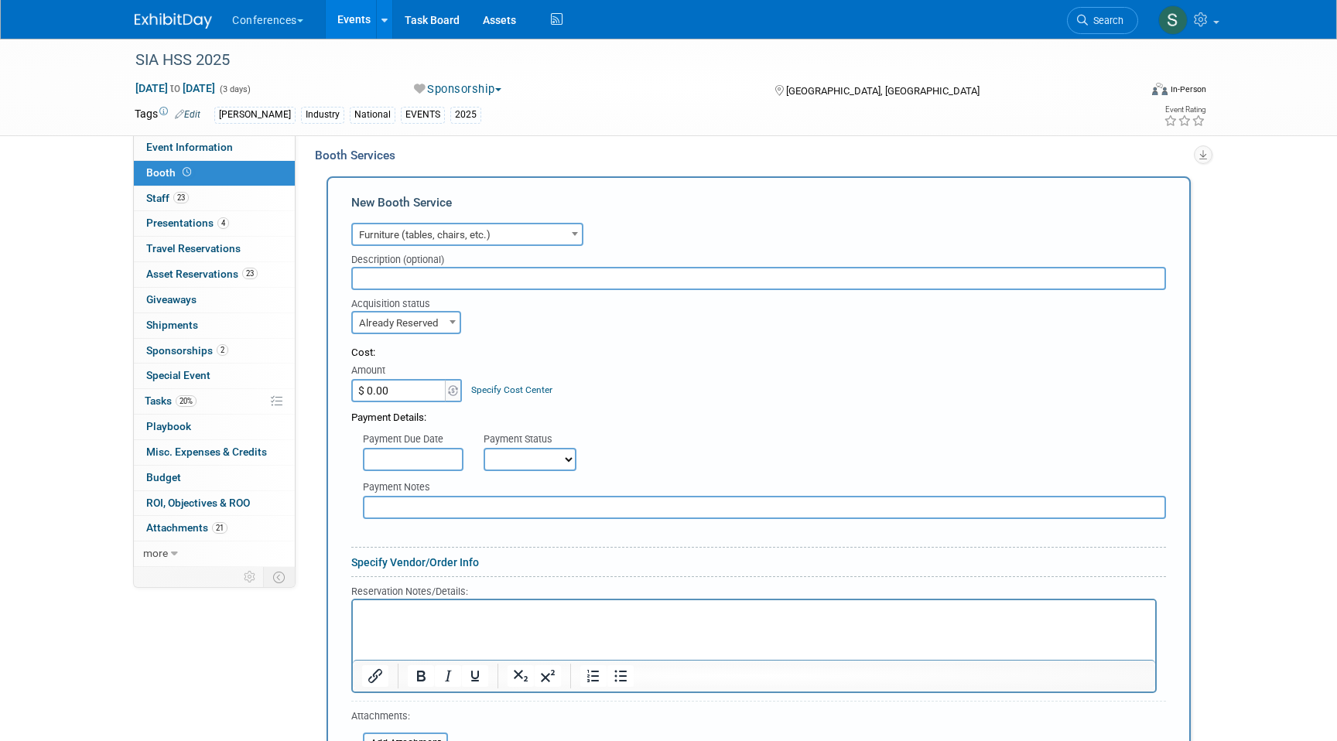
click at [402, 392] on input "$ 0.00" at bounding box center [399, 390] width 97 height 23
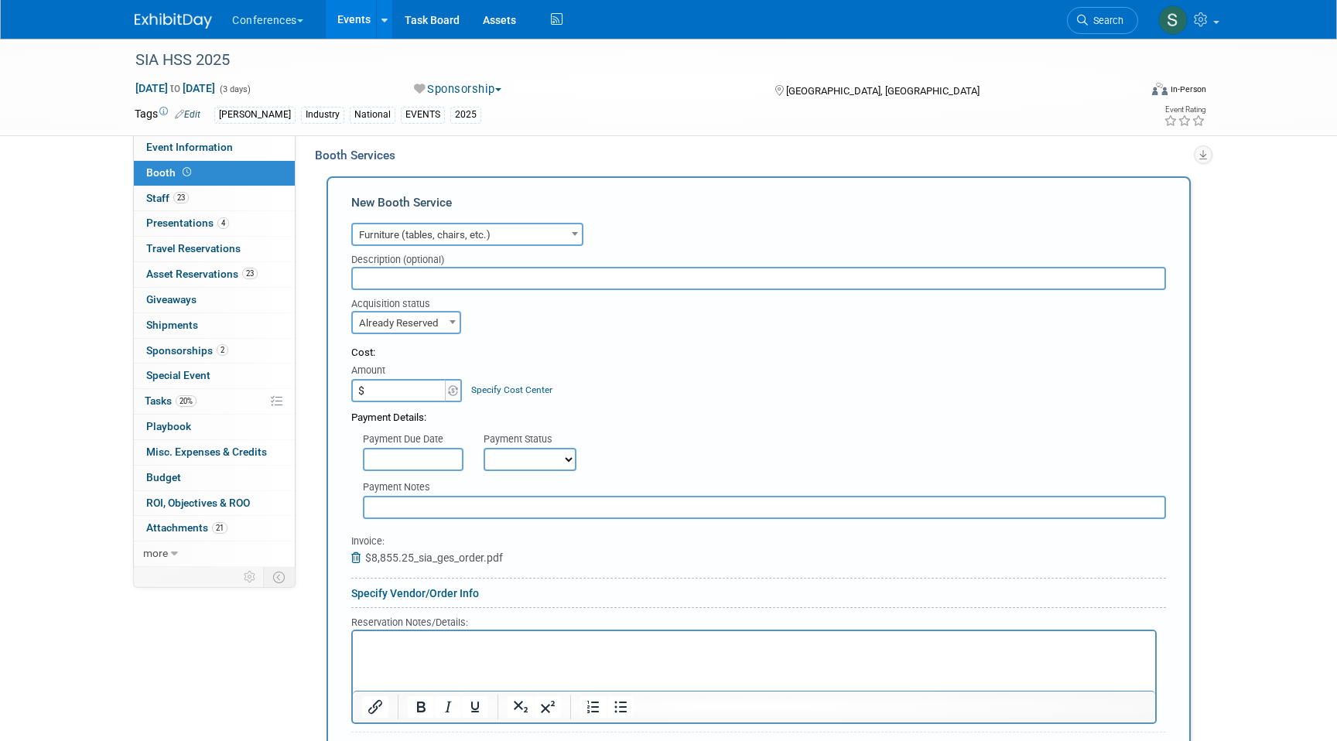
paste input "8,855.25"
type input "$ 8,855.25"
click at [515, 384] on link "Specify Cost Center" at bounding box center [511, 389] width 81 height 11
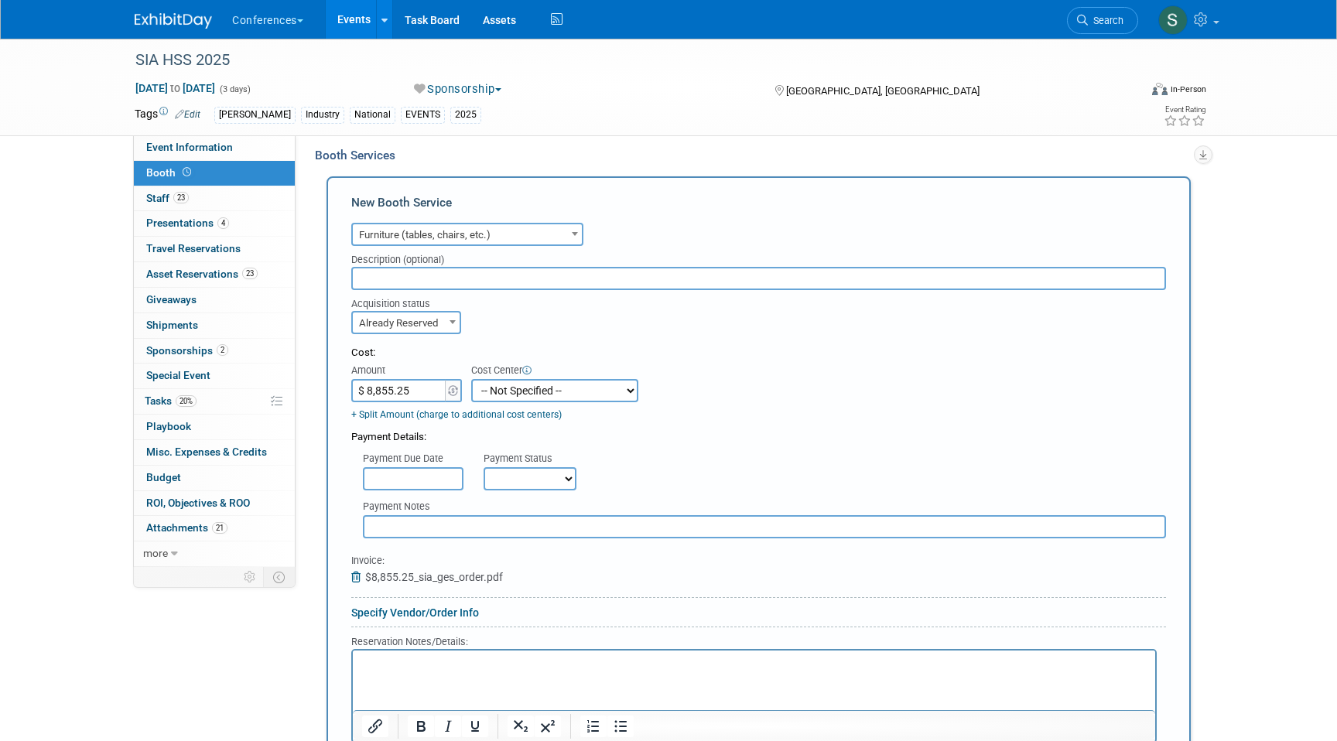
click at [524, 392] on select "-- Not Specified -- Aya Education Aya Healthcare Aya Locums Bespoke Corporate […" at bounding box center [554, 390] width 167 height 23
select select "18965872"
click at [471, 379] on select "-- Not Specified -- Aya Education Aya Healthcare Aya Locums Bespoke Corporate […" at bounding box center [554, 390] width 167 height 23
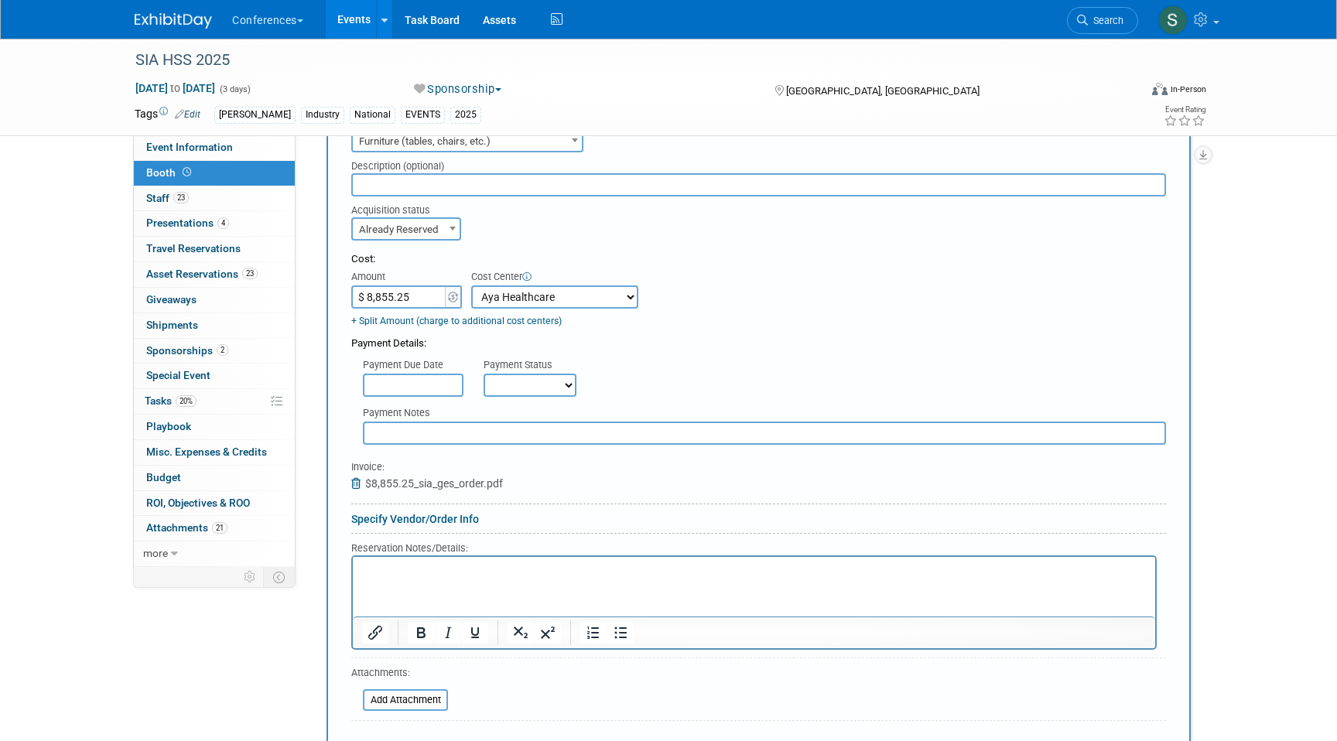
scroll to position [707, 0]
click at [388, 184] on input "text" at bounding box center [758, 183] width 814 height 23
click at [492, 182] on input "furniture, material handlings, carpet, carpet cleaning" at bounding box center [758, 183] width 814 height 23
click at [610, 174] on input "furniture, material handling, carpet, carpet cleaning" at bounding box center [758, 183] width 814 height 23
click at [611, 181] on input "furniture, material handling, carpet, carpet cleaning" at bounding box center [758, 183] width 814 height 23
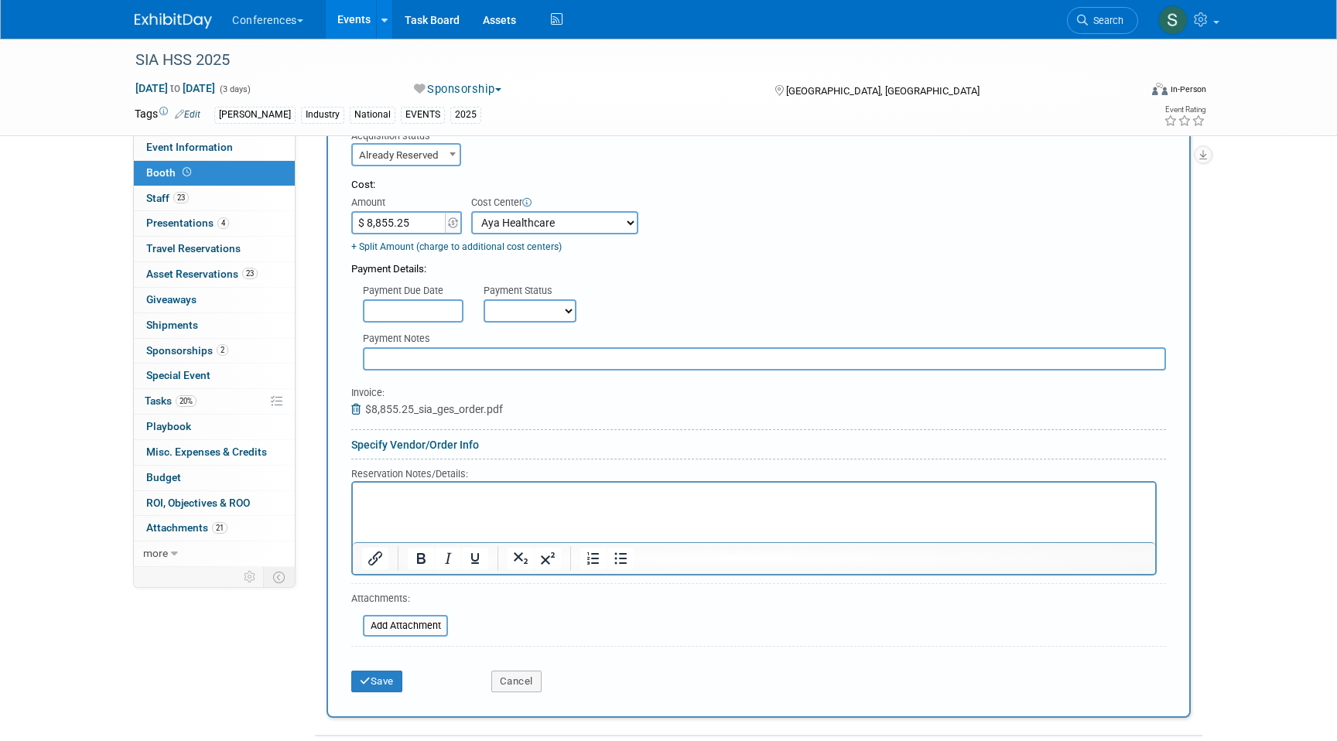
scroll to position [797, 0]
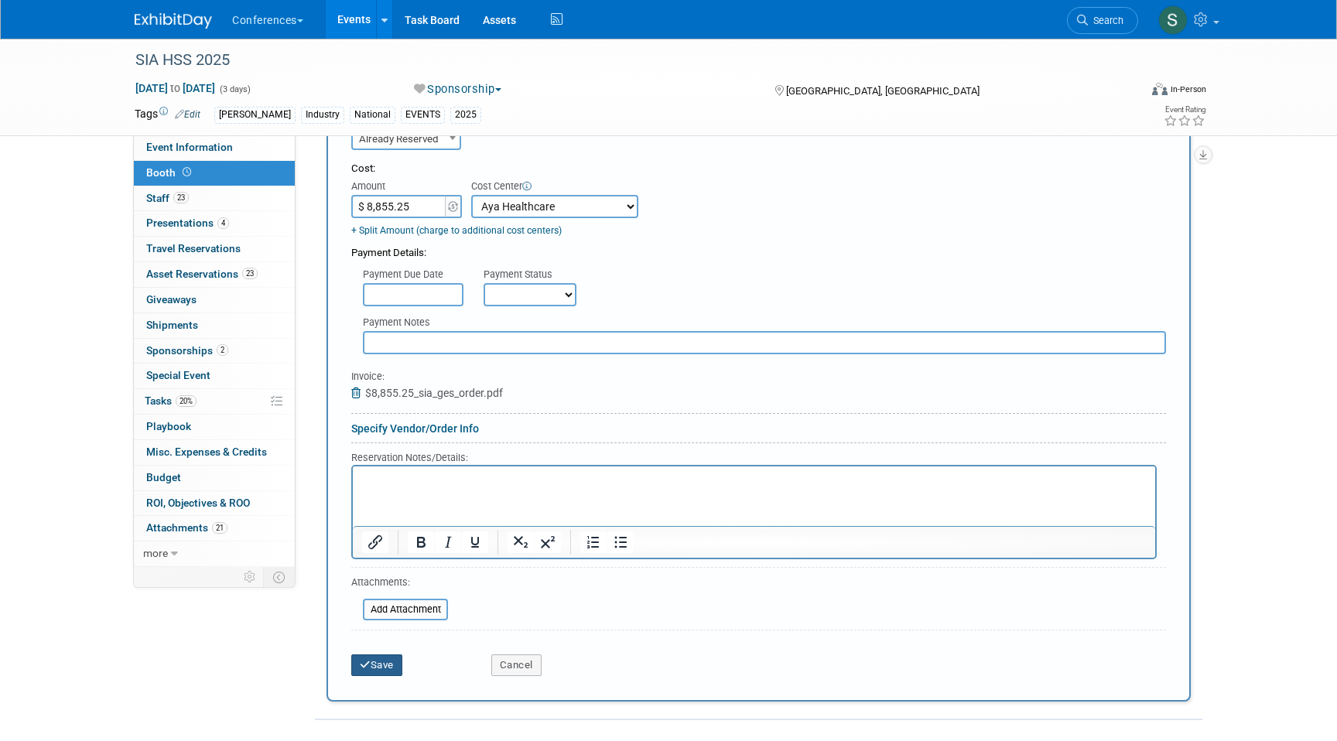
type input "furniture, material handling, carpet, carpet cleaning, and labor"
click at [379, 657] on button "Save" at bounding box center [376, 665] width 51 height 22
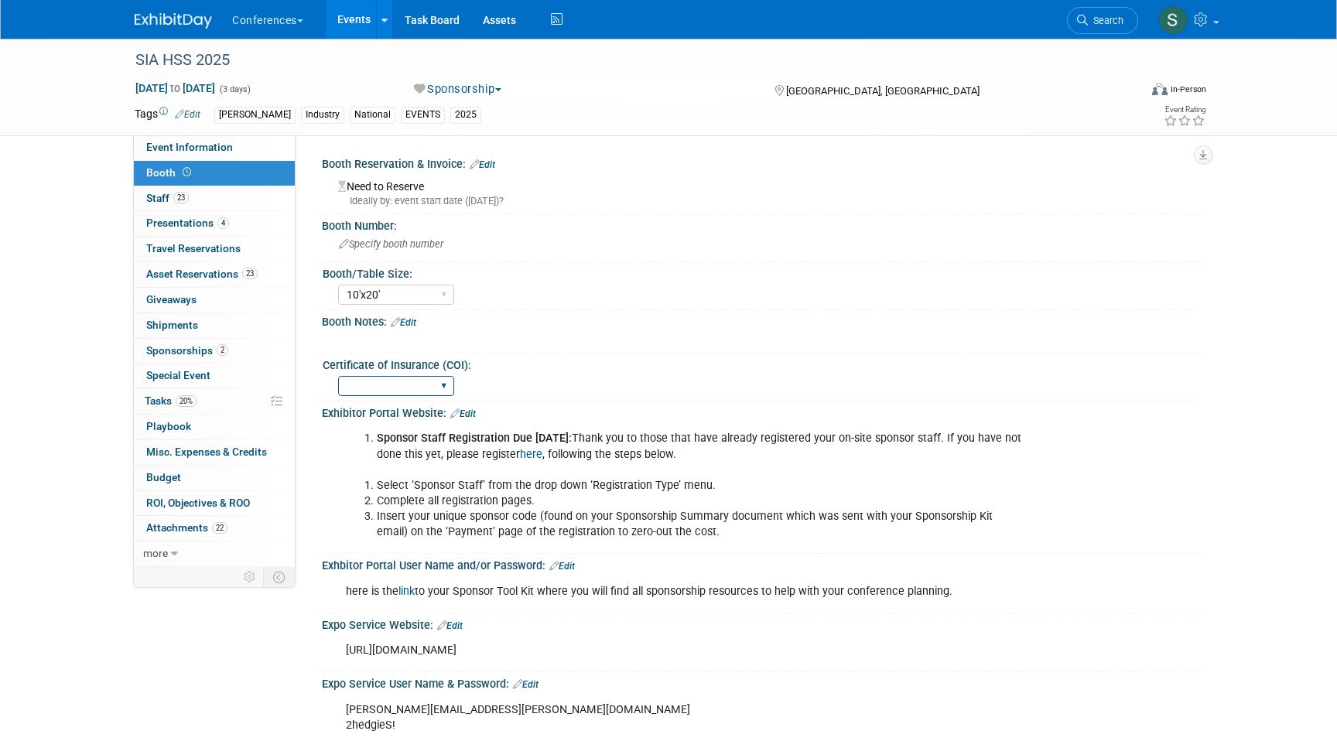
scroll to position [361, 0]
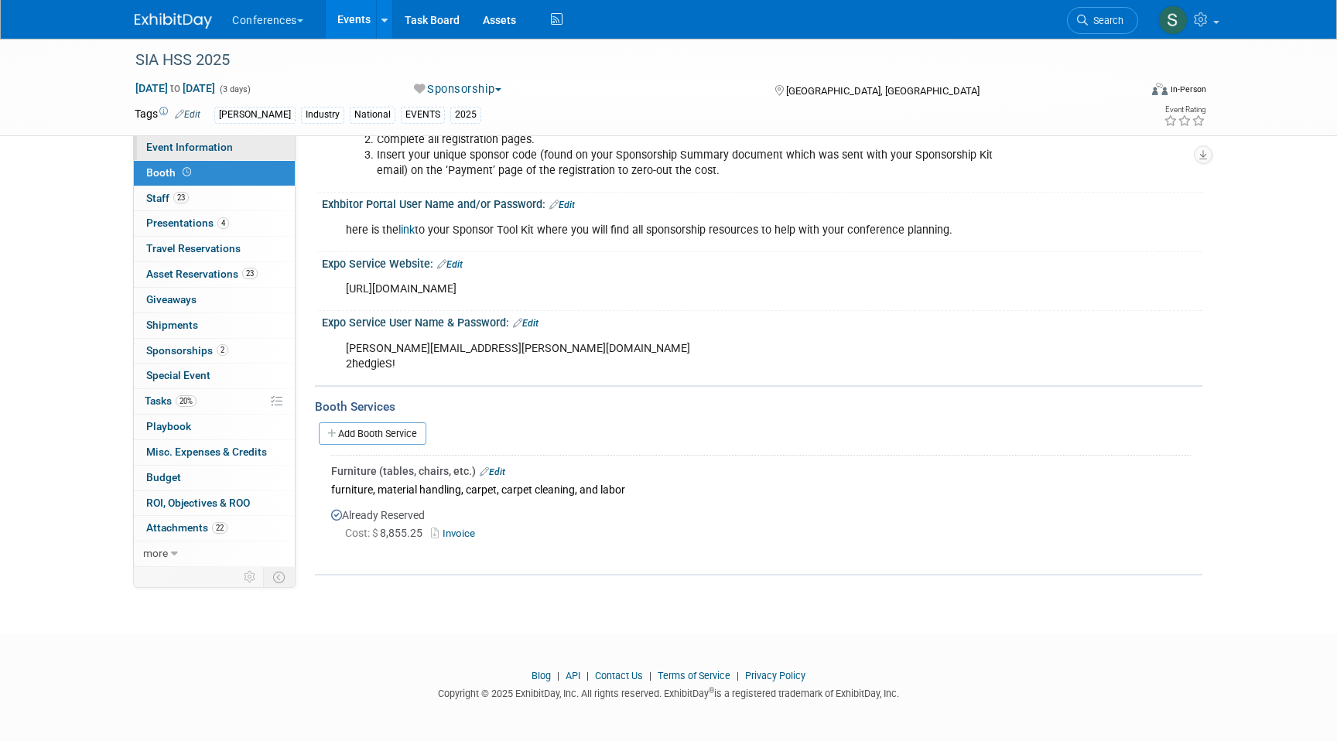
click at [217, 141] on span "Event Information" at bounding box center [189, 147] width 87 height 12
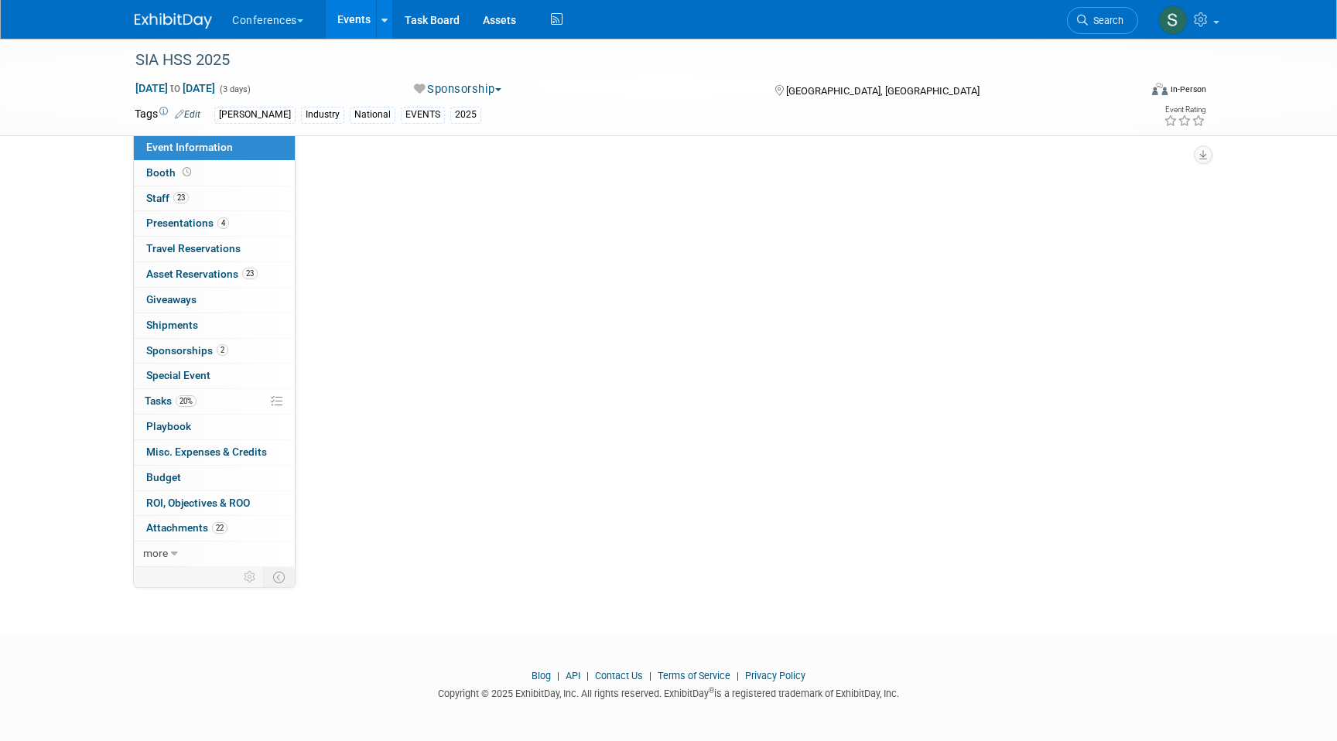
scroll to position [0, 0]
select select "[PERSON_NAME]"
select select "N/a"
select select "[PERSON_NAME]"
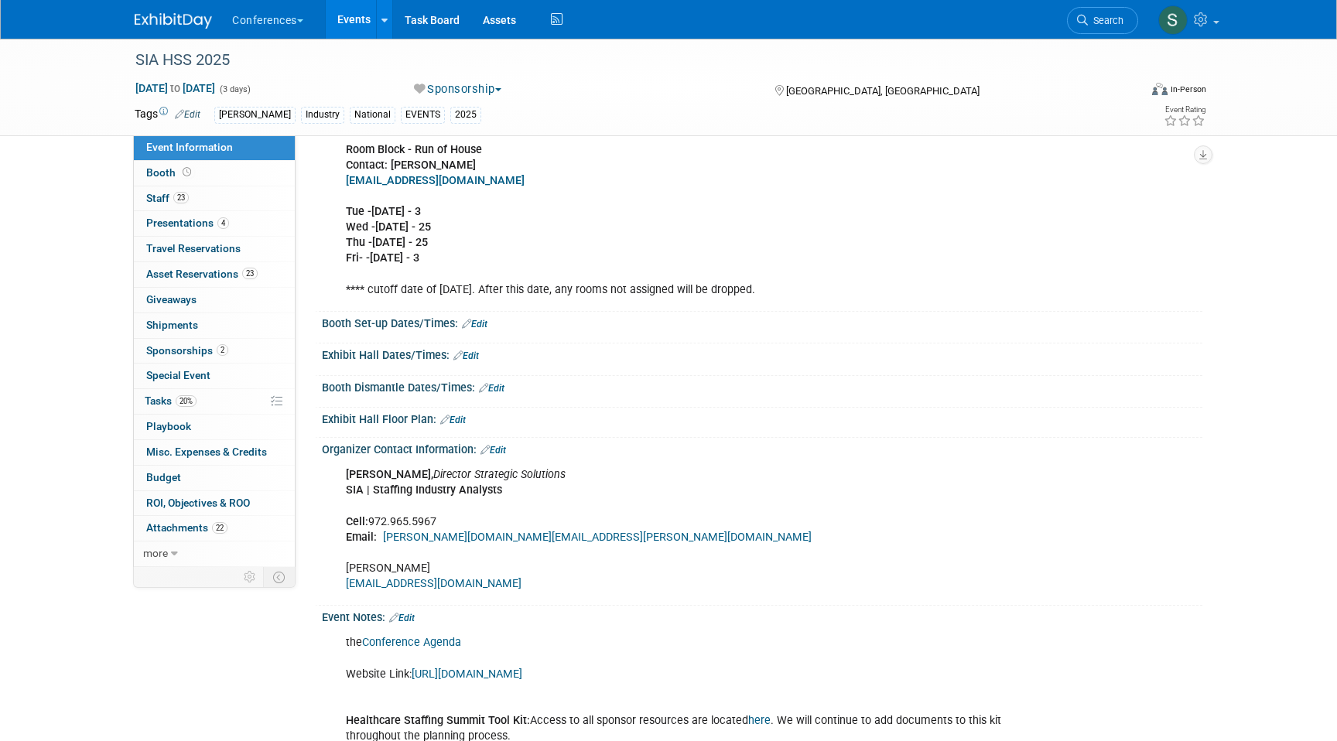
scroll to position [478, 0]
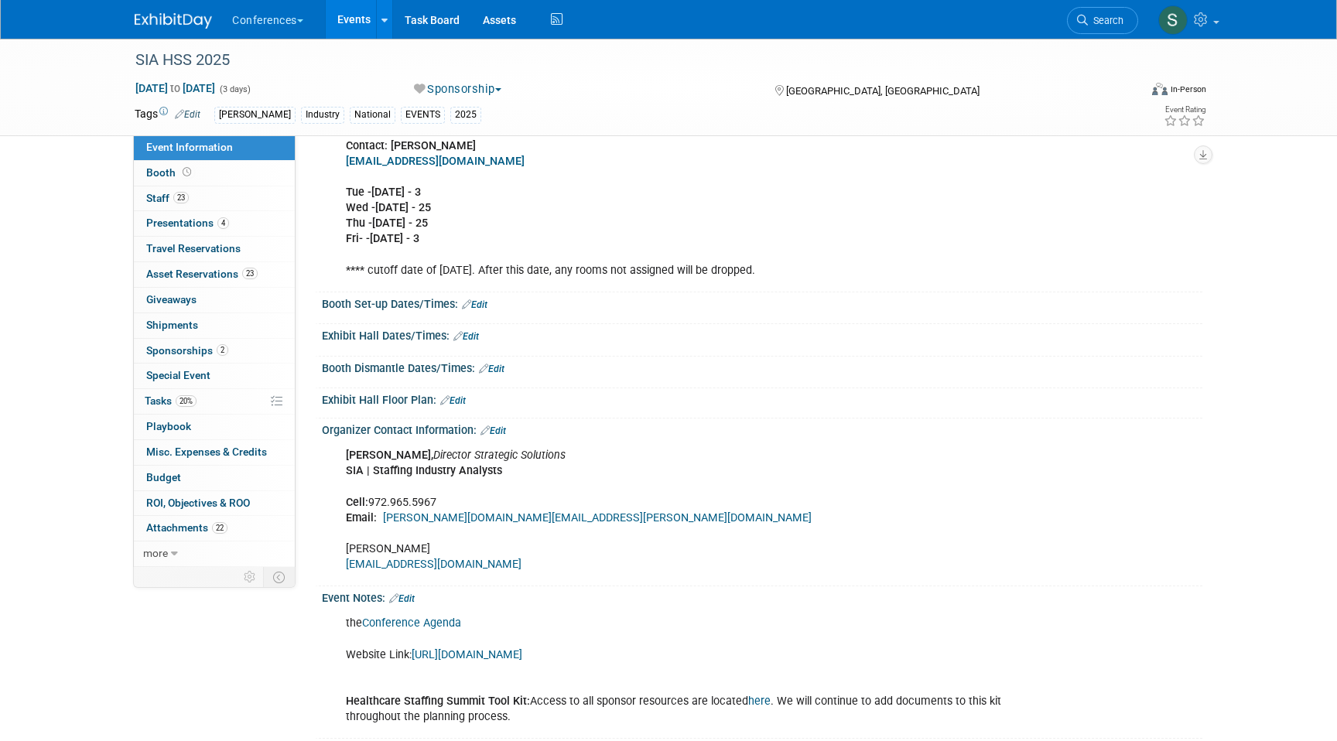
click at [477, 310] on link "Edit" at bounding box center [475, 304] width 26 height 11
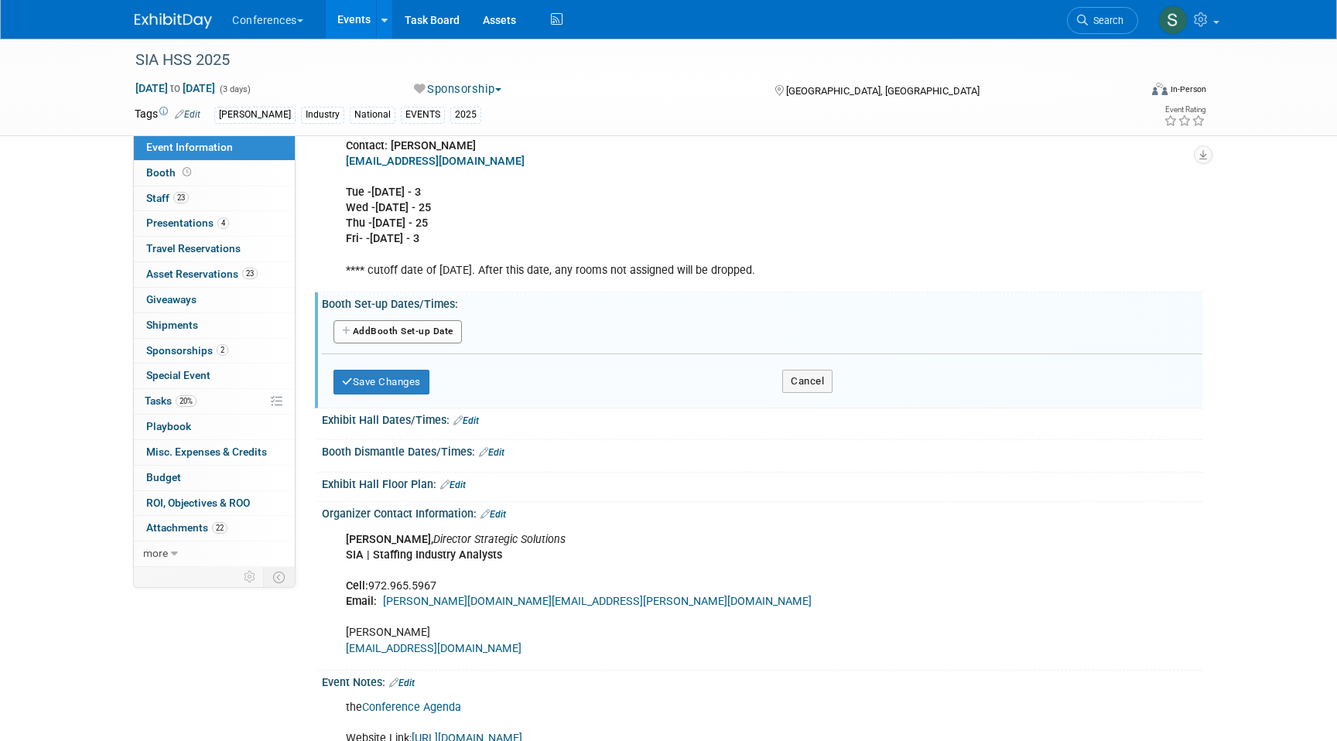
click at [419, 343] on button "Add Another Booth Set-up Date" at bounding box center [397, 331] width 128 height 23
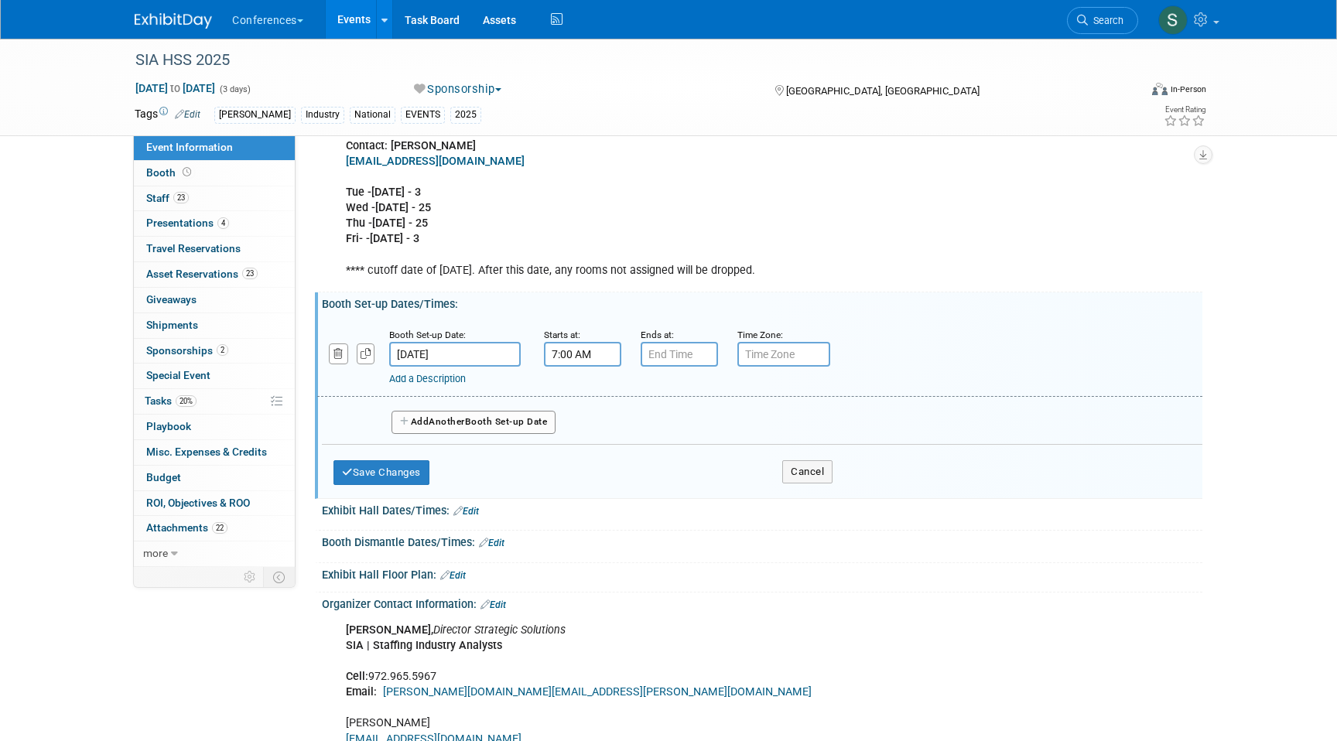
click at [572, 367] on input "7:00 AM" at bounding box center [582, 354] width 77 height 25
click at [583, 439] on span "07" at bounding box center [579, 425] width 29 height 28
click at [680, 486] on td "10" at bounding box center [672, 477] width 50 height 42
type input "10:00 AM"
click at [674, 367] on input "7:00 PM" at bounding box center [678, 354] width 77 height 25
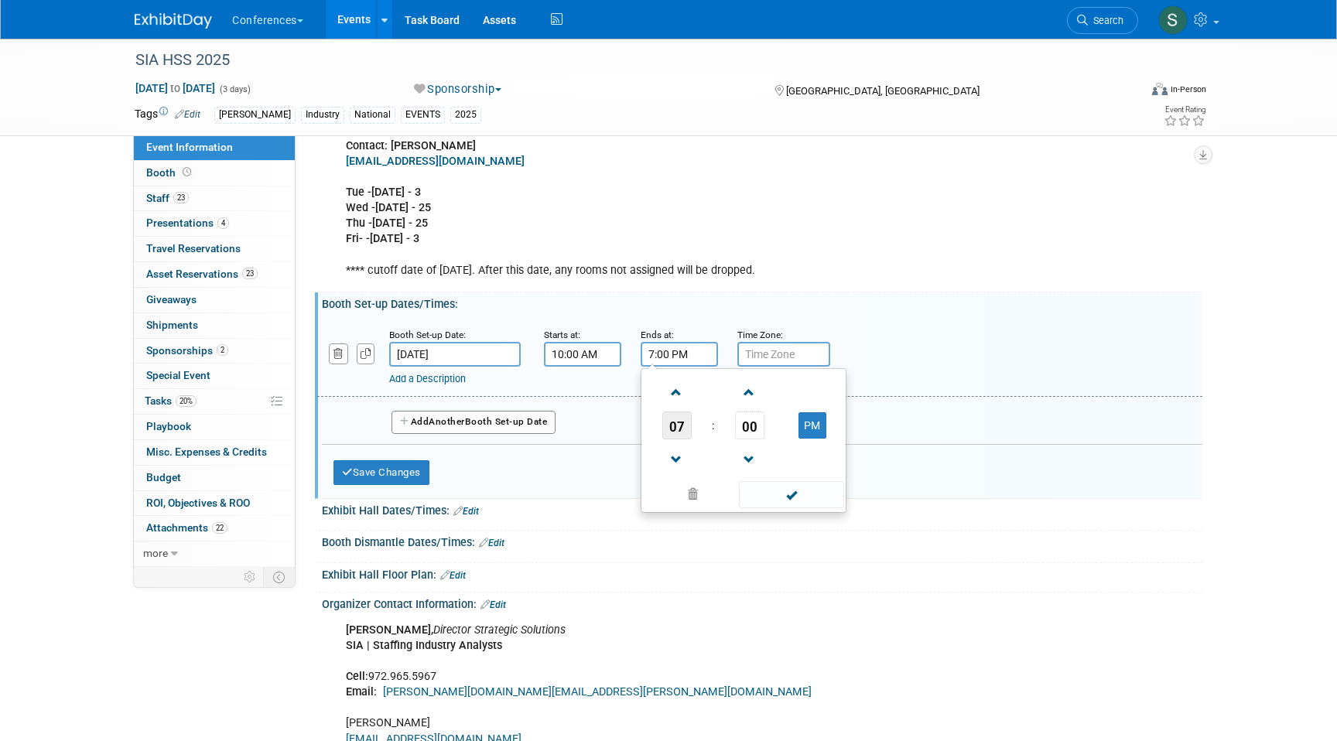
click at [675, 439] on span "07" at bounding box center [676, 425] width 29 height 28
click at [821, 411] on td "03" at bounding box center [818, 393] width 50 height 42
type input "3:00 PM"
click at [702, 338] on div "Booth Set-up Date: Nov 5, 2025 Starts at: 10:00 AM Ends at: 3:00 PM 03 : 00 PM …" at bounding box center [759, 357] width 885 height 79
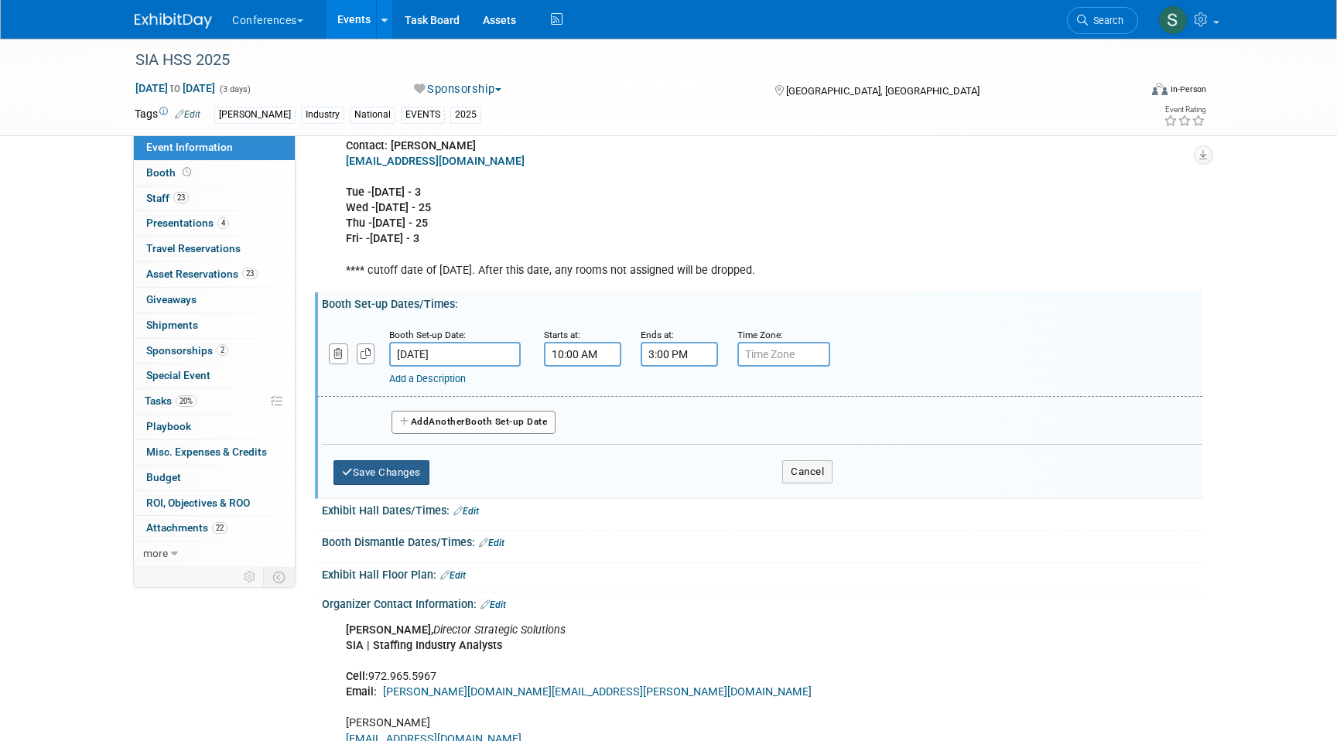
click at [399, 484] on button "Save Changes" at bounding box center [381, 472] width 96 height 25
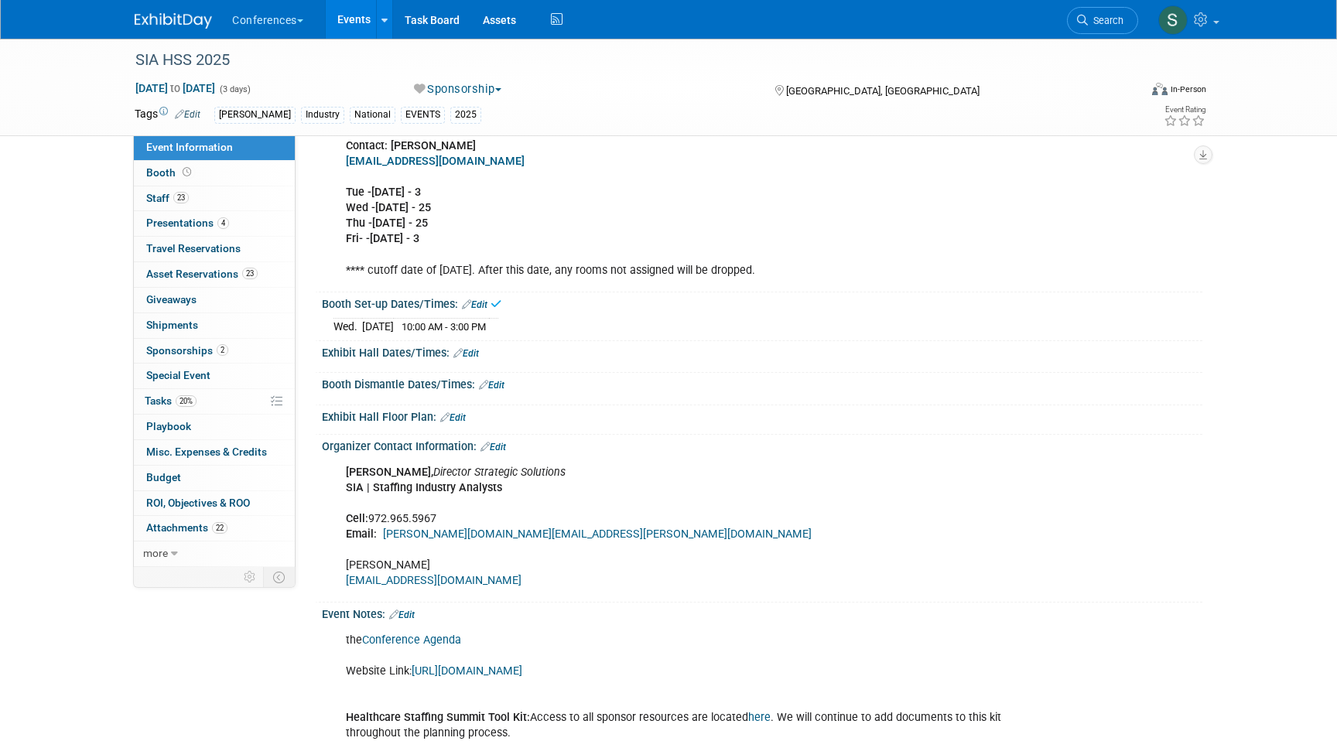
click at [476, 368] on div "Save Changes Cancel" at bounding box center [762, 363] width 880 height 9
click at [473, 359] on link "Edit" at bounding box center [466, 353] width 26 height 11
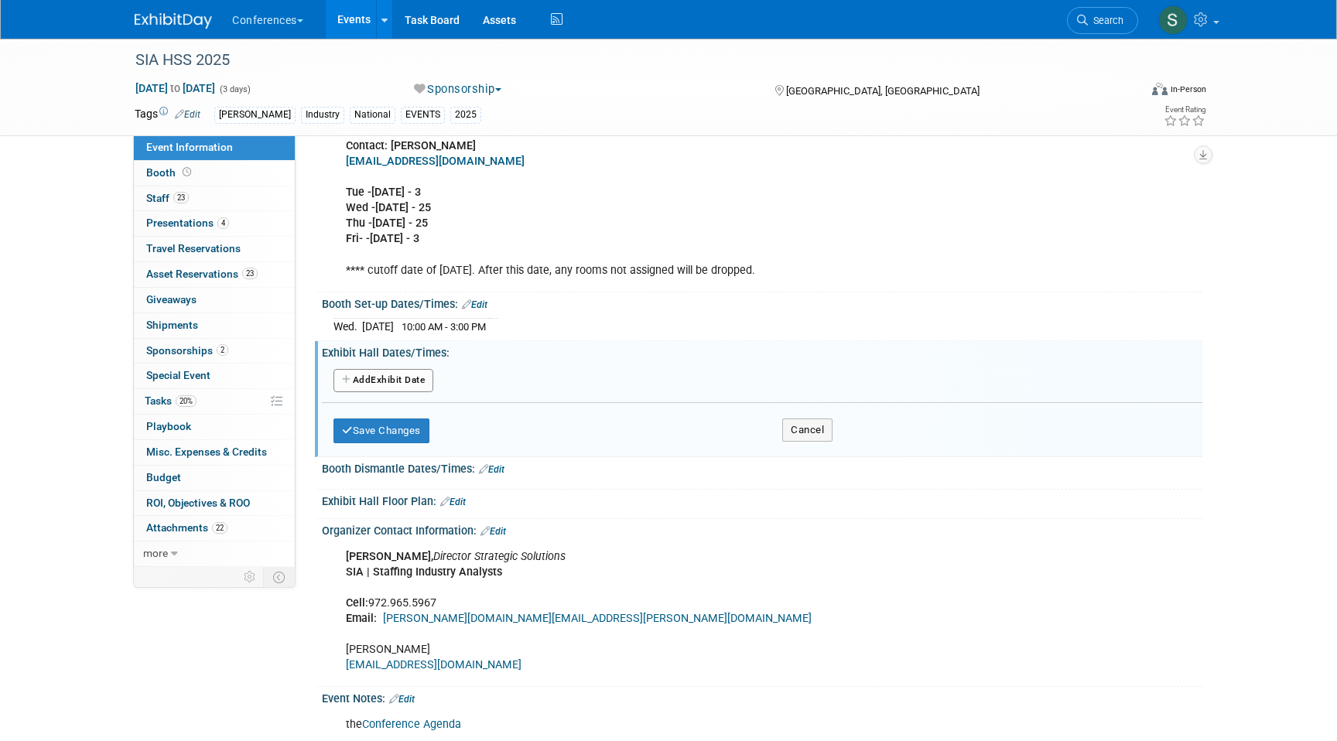
click at [394, 392] on button "Add Another Exhibit Date" at bounding box center [383, 380] width 100 height 23
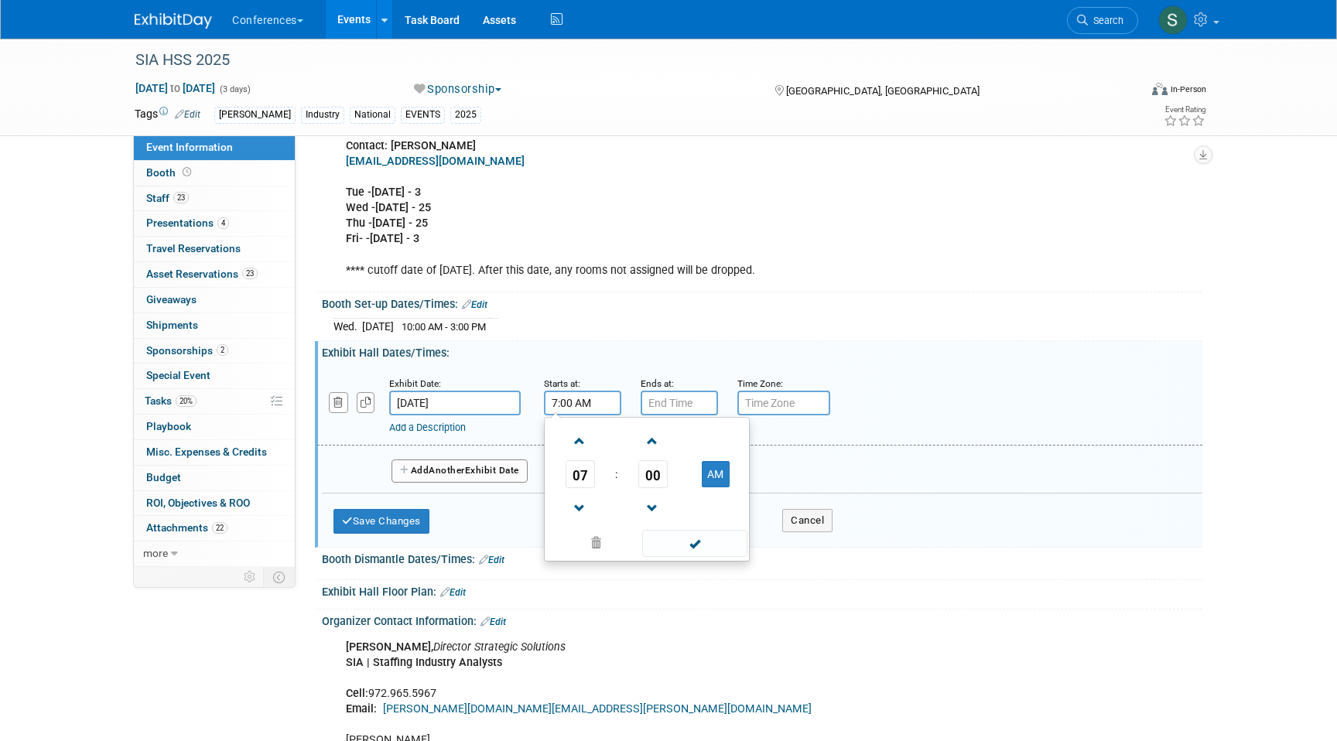
click at [572, 415] on input "7:00 AM" at bounding box center [582, 403] width 77 height 25
click at [582, 488] on span "07" at bounding box center [579, 474] width 29 height 28
click at [656, 497] on td "06" at bounding box center [672, 484] width 50 height 42
click at [661, 487] on span "00" at bounding box center [652, 474] width 29 height 28
click at [714, 461] on td "15" at bounding box center [721, 442] width 50 height 42
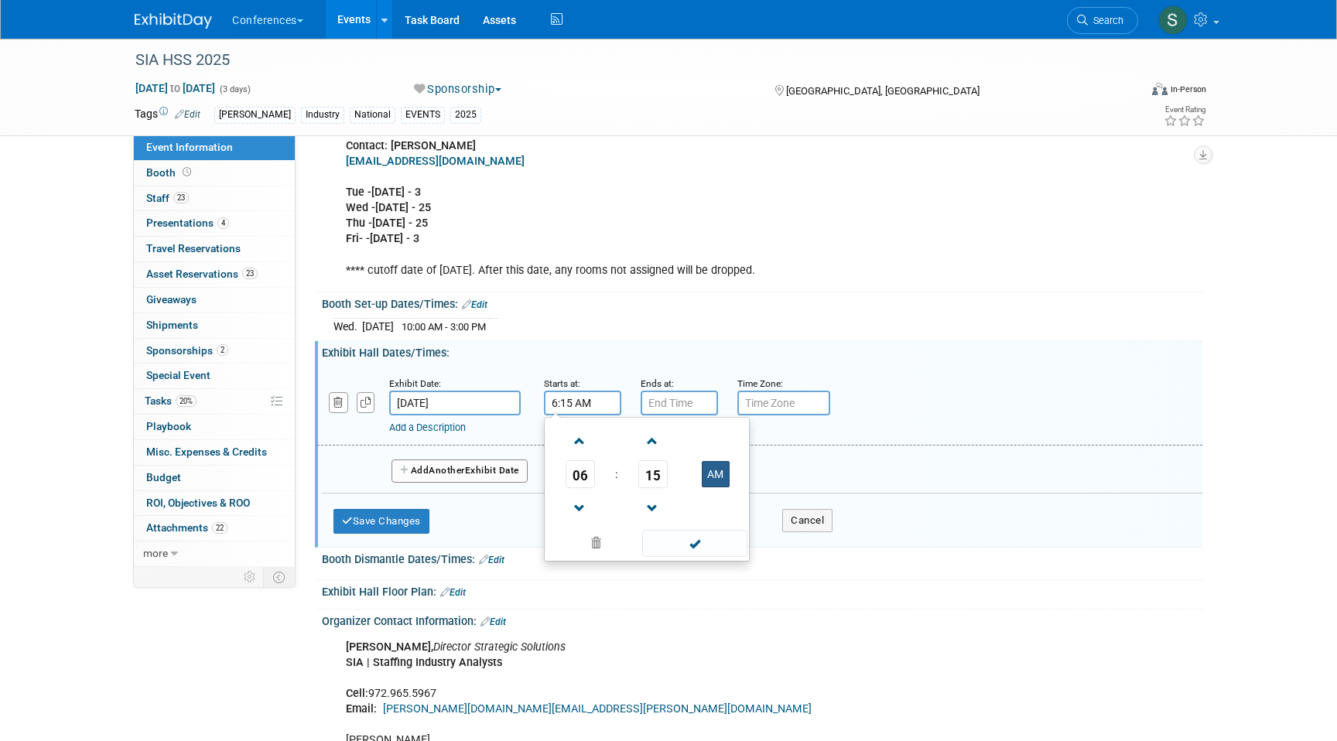
click at [722, 487] on button "AM" at bounding box center [716, 474] width 28 height 26
type input "6:15 PM"
click at [668, 415] on input "7:00 PM" at bounding box center [678, 403] width 77 height 25
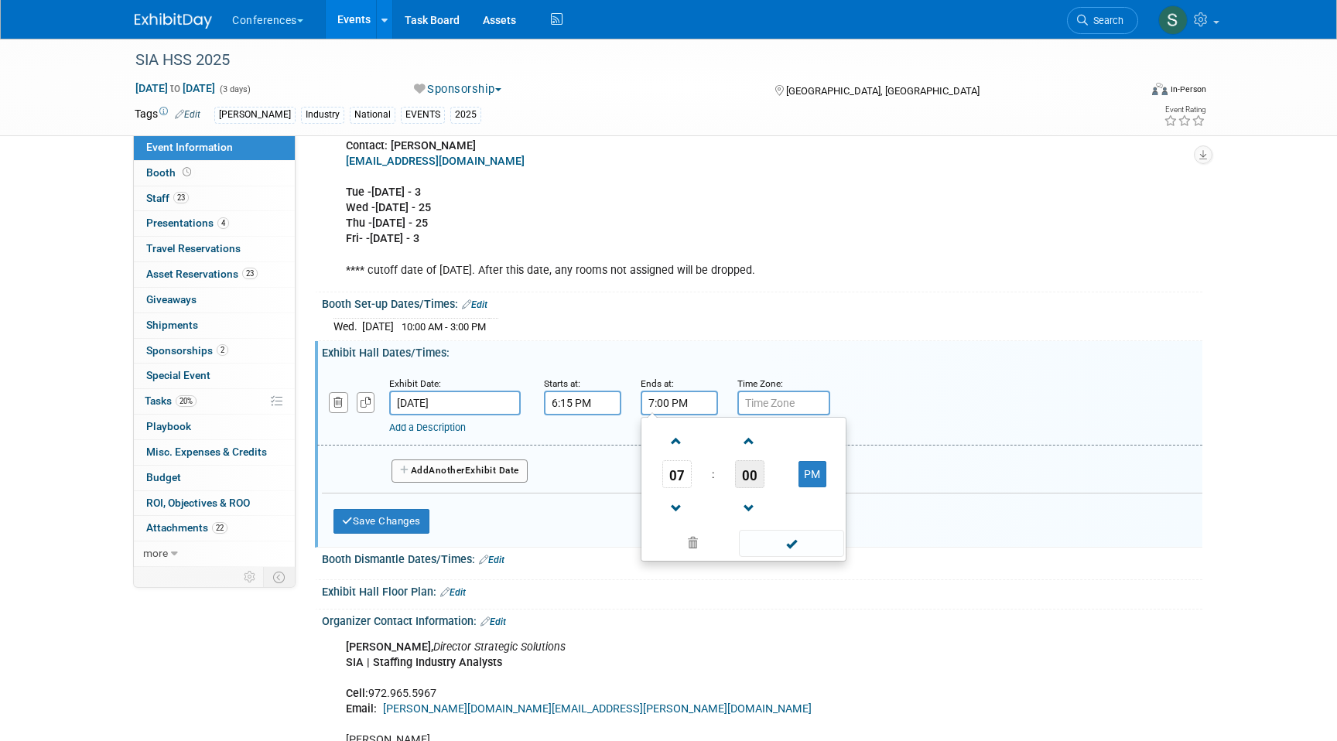
click at [750, 488] on span "00" at bounding box center [749, 474] width 29 height 28
click at [766, 502] on td "30" at bounding box center [768, 484] width 50 height 42
type input "7:30 PM"
click at [698, 360] on div "Exhibit Hall Dates/Times: Edit" at bounding box center [762, 350] width 880 height 19
click at [431, 433] on link "Add a Description" at bounding box center [427, 428] width 77 height 12
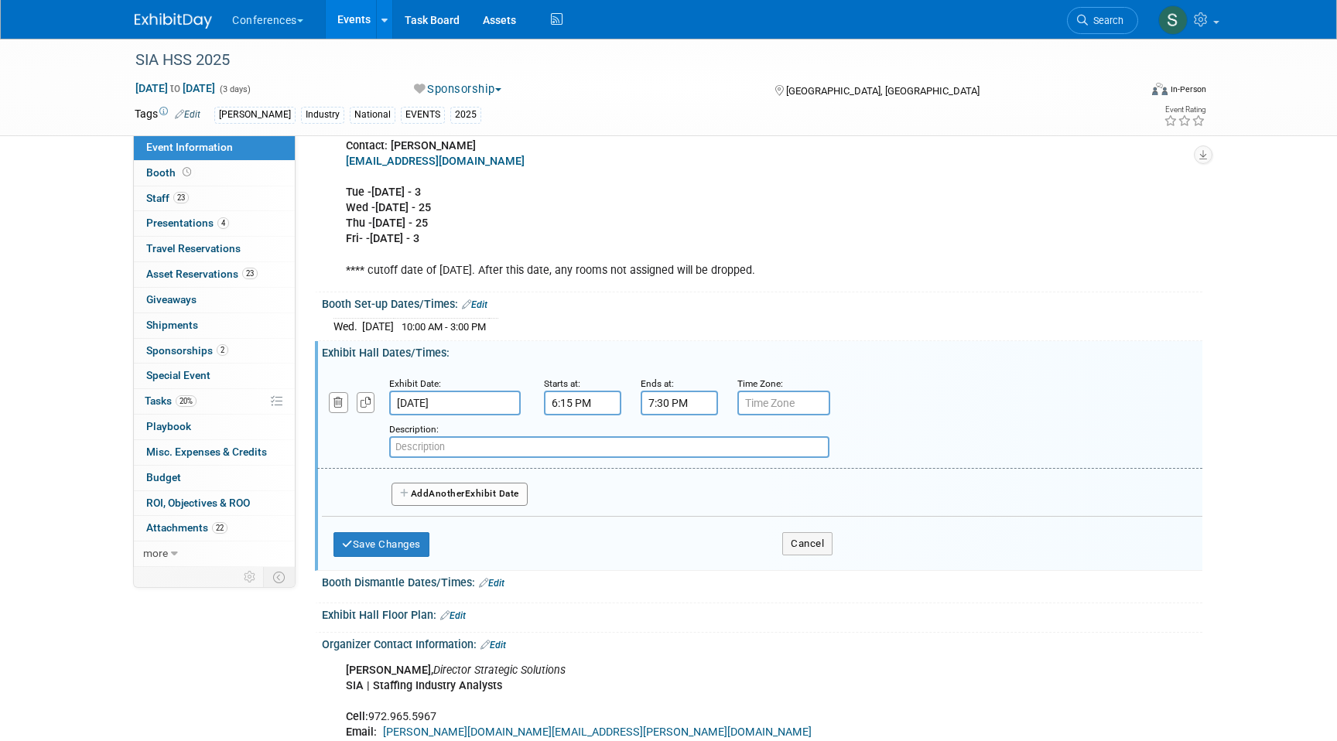
click at [425, 454] on input "text" at bounding box center [609, 447] width 440 height 22
paste input "Welcome Reception & Exhibit Opens"
type input "Welcome Reception & Exhibit Opens"
click at [417, 505] on button "Add Another Exhibit Date" at bounding box center [459, 494] width 136 height 23
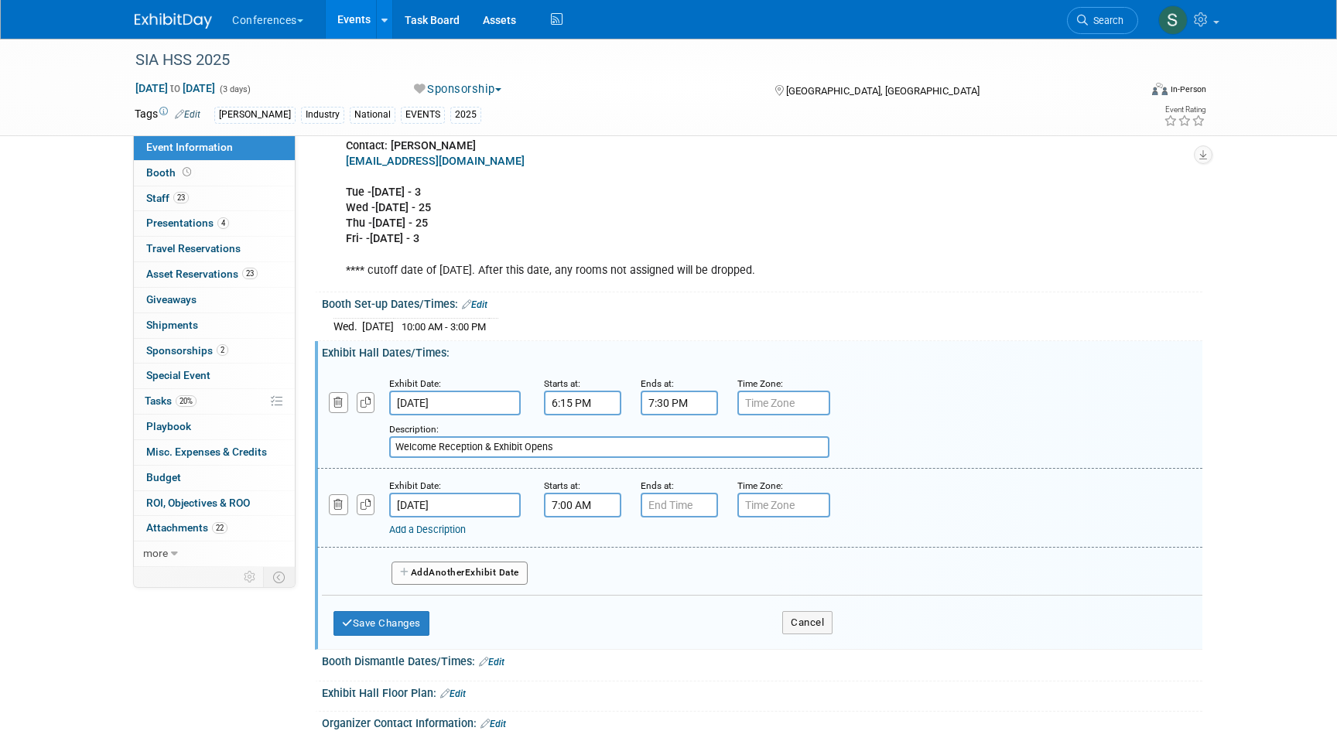
click at [581, 517] on input "7:00 AM" at bounding box center [582, 505] width 77 height 25
click at [581, 586] on span "07" at bounding box center [579, 576] width 29 height 28
click at [586, 642] on td "08" at bounding box center [573, 627] width 50 height 42
type input "8:00 AM"
click at [680, 517] on input "7:00 PM" at bounding box center [678, 505] width 77 height 25
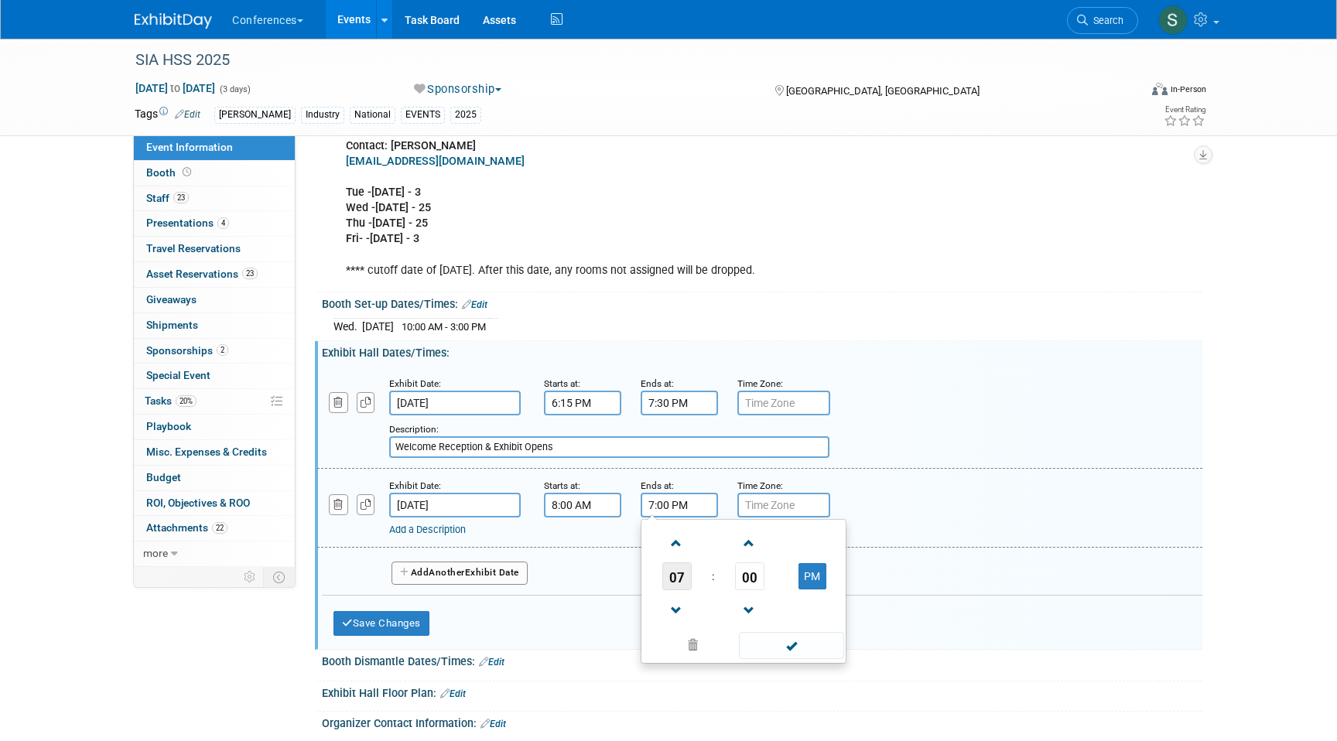
click at [678, 590] on span "07" at bounding box center [676, 576] width 29 height 28
click at [710, 633] on td "09" at bounding box center [719, 627] width 50 height 42
click at [800, 589] on button "PM" at bounding box center [812, 576] width 28 height 26
type input "9:00 AM"
click at [944, 495] on div "Add a Description Description:" at bounding box center [760, 507] width 908 height 60
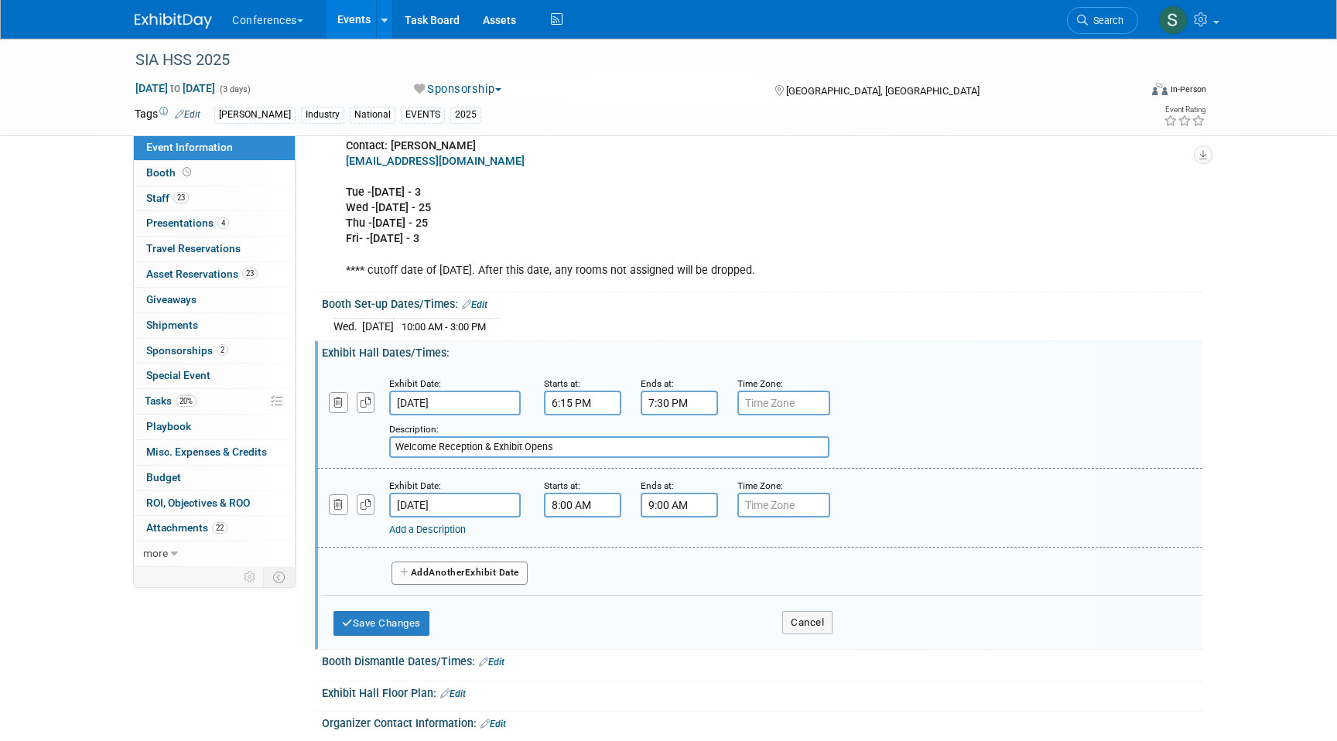
click at [461, 535] on link "Add a Description" at bounding box center [427, 530] width 77 height 12
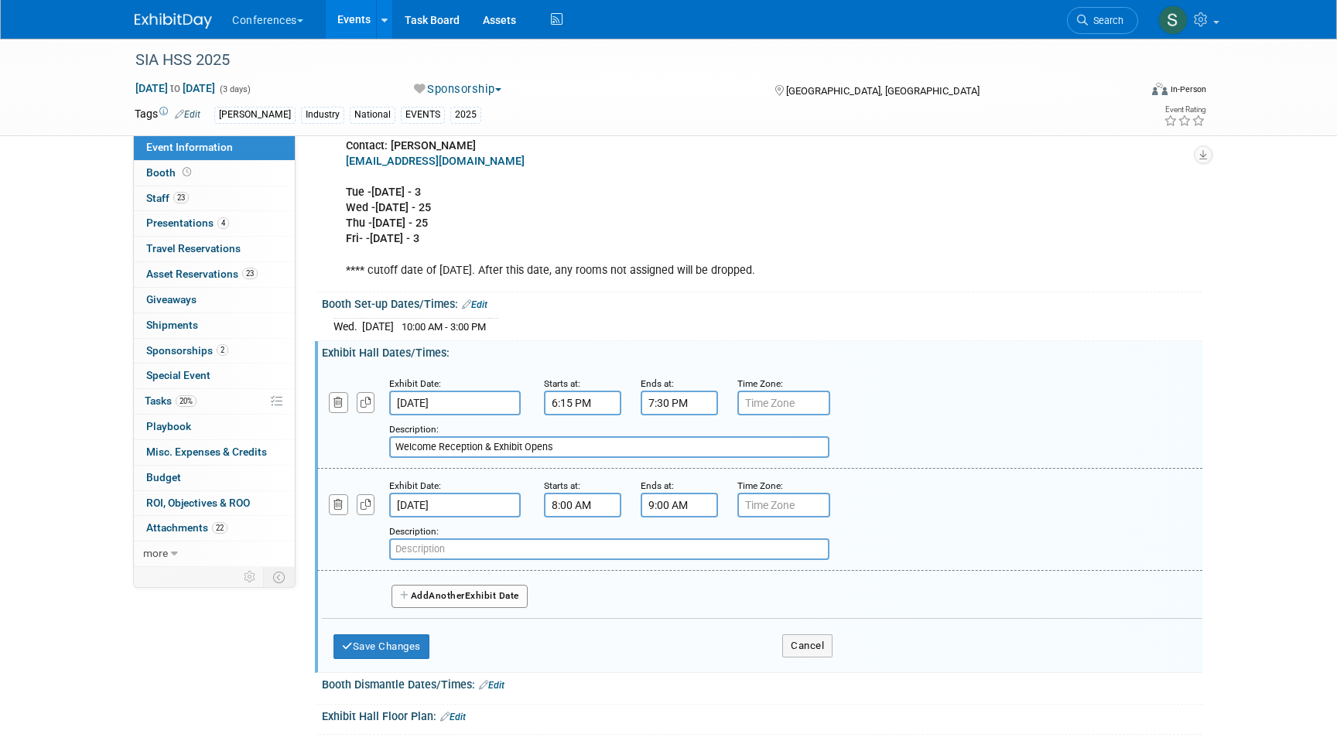
click at [439, 560] on input "text" at bounding box center [609, 549] width 440 height 22
paste input "Networking Breakfast & Exhibits Open"
type input "Networking Breakfast & Exhibits Open"
click at [369, 510] on icon "button" at bounding box center [365, 505] width 11 height 10
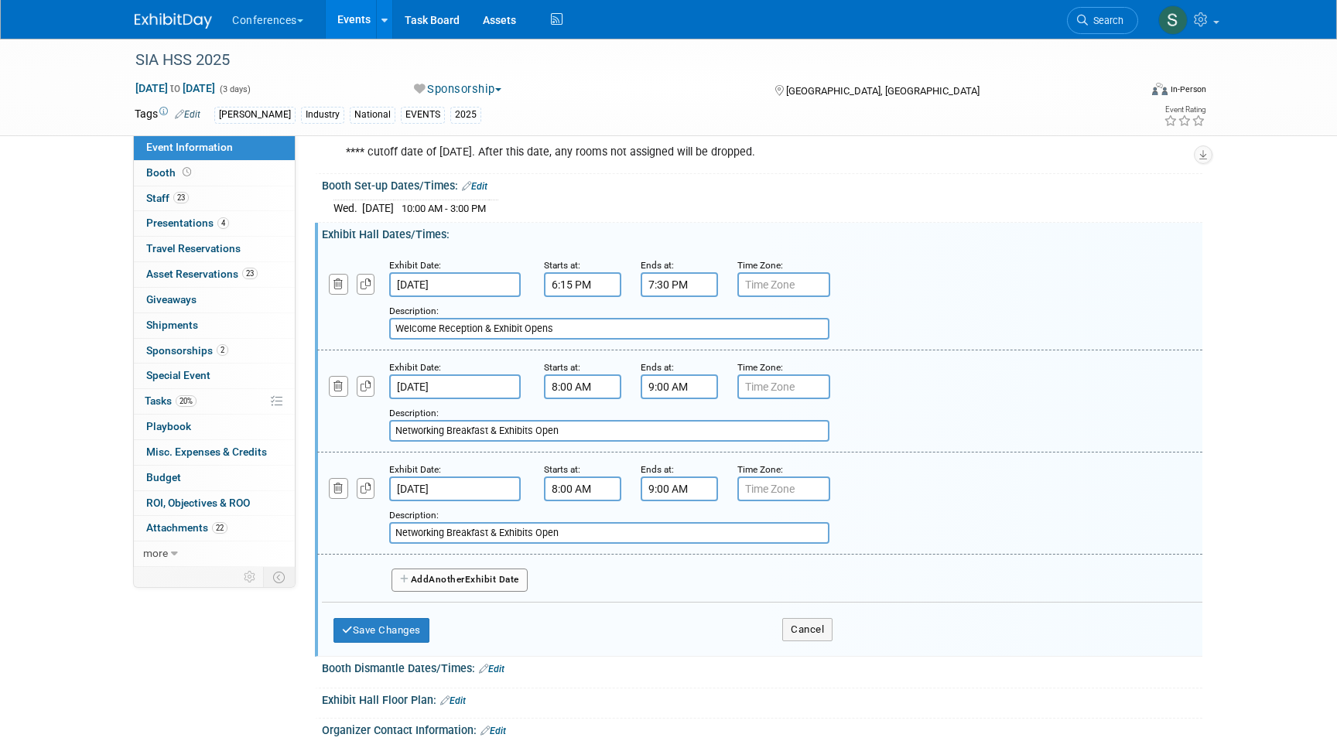
scroll to position [624, 0]
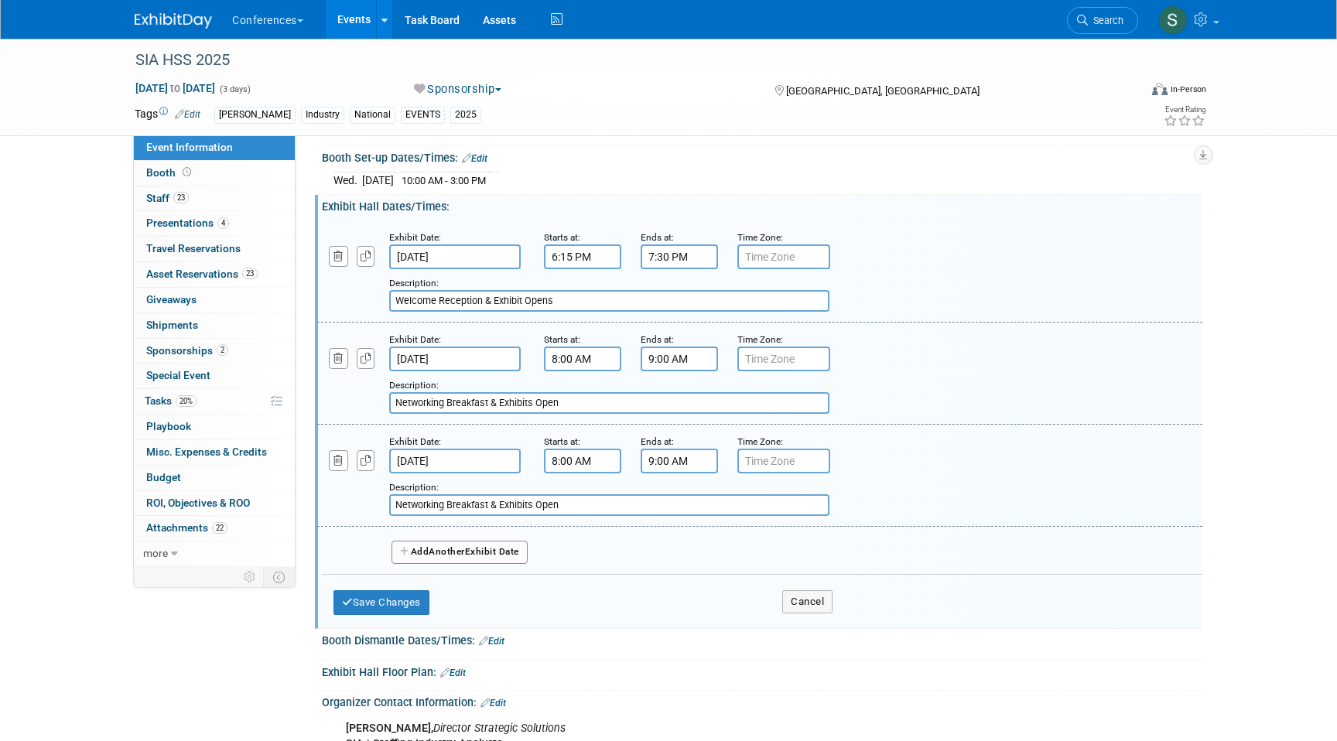
click at [484, 516] on input "Networking Breakfast & Exhibits Open" at bounding box center [609, 505] width 440 height 22
paste input "Networking Break & Exhibits Open"
type input "Networking Break & Exhibits Open"
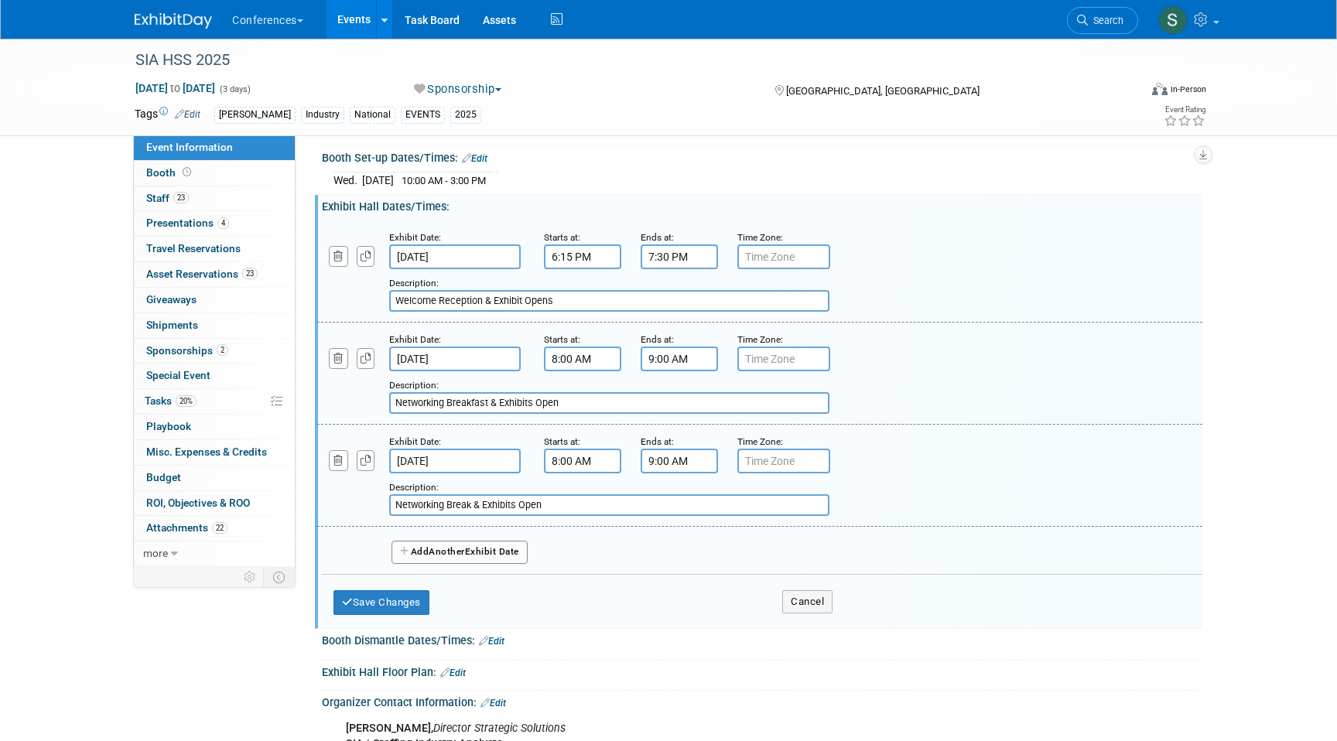
click at [575, 473] on input "8:00 AM" at bounding box center [582, 461] width 77 height 25
click at [579, 546] on span "08" at bounding box center [579, 532] width 29 height 28
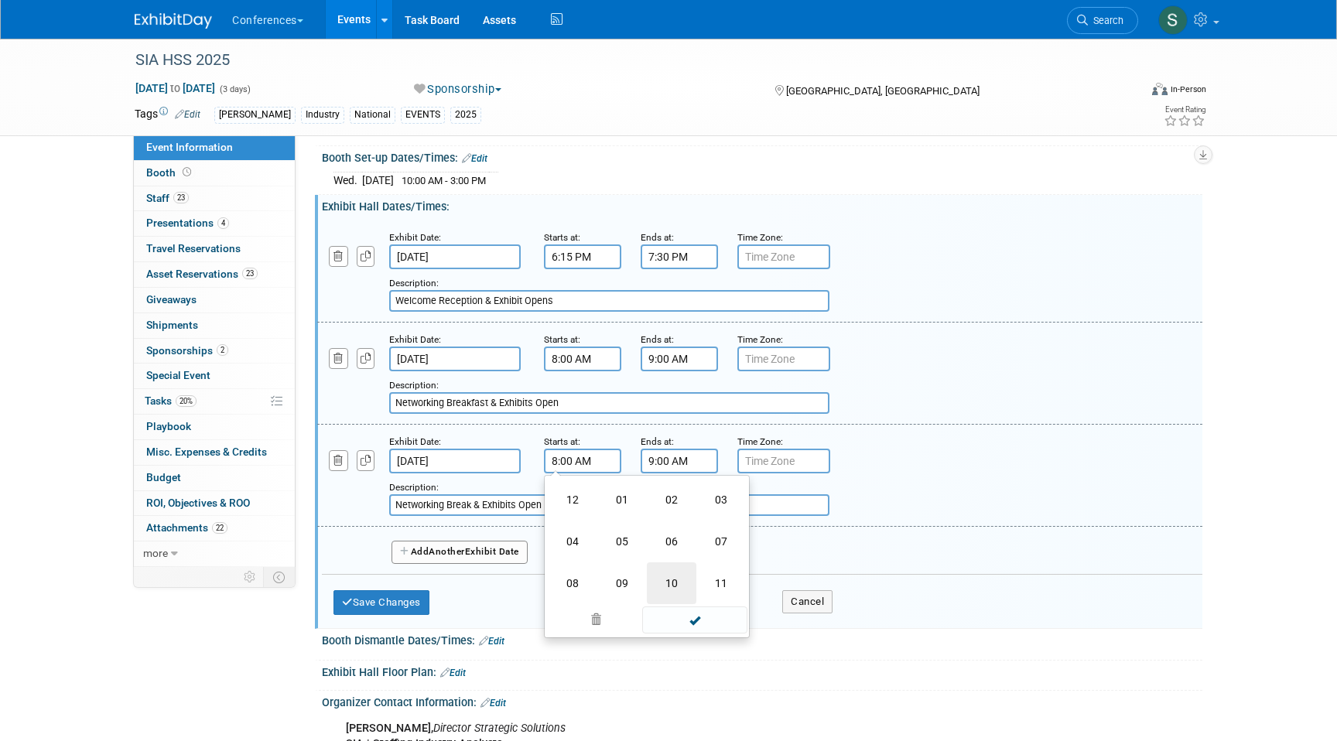
click at [661, 592] on td "10" at bounding box center [672, 583] width 50 height 42
type input "10:00 AM"
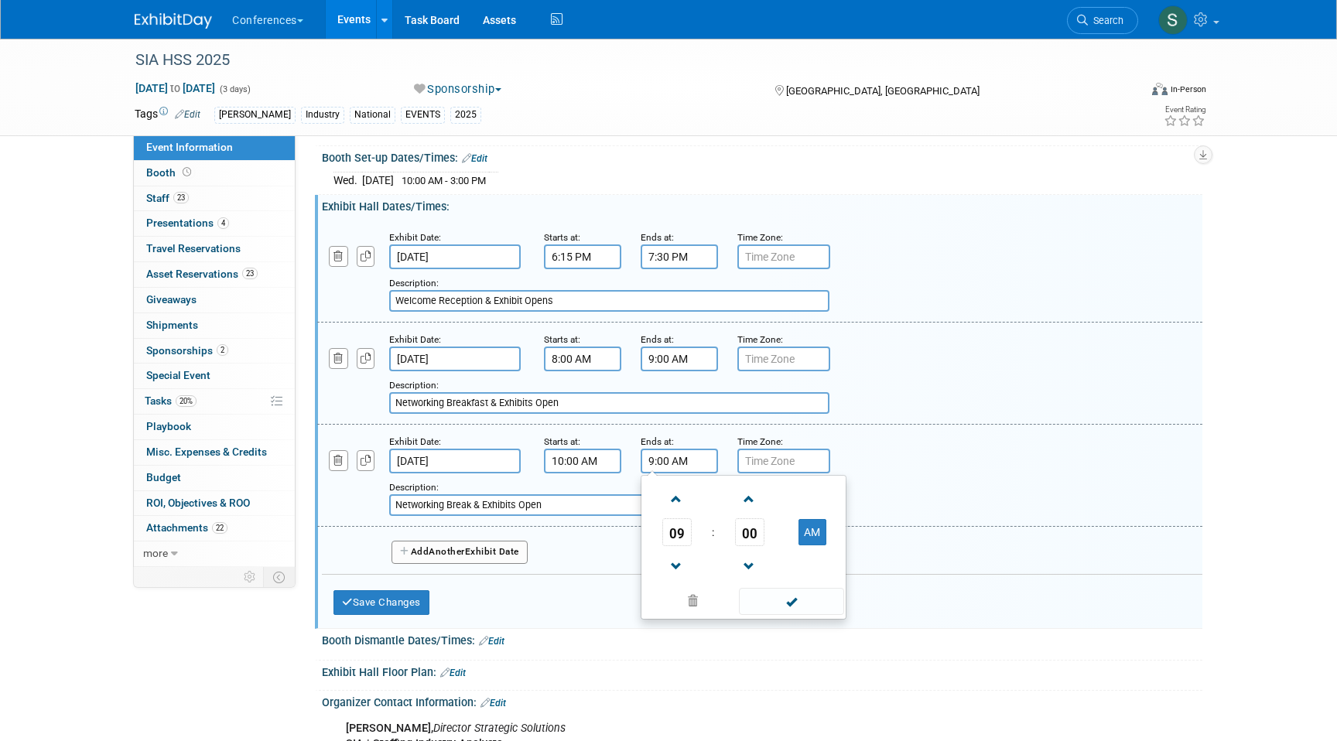
click at [671, 473] on input "9:00 AM" at bounding box center [678, 461] width 77 height 25
click at [679, 537] on span "09" at bounding box center [676, 532] width 29 height 28
click at [757, 594] on td "10" at bounding box center [768, 583] width 50 height 42
click at [759, 546] on span "00" at bounding box center [749, 532] width 29 height 28
click at [775, 555] on td "30" at bounding box center [768, 542] width 50 height 42
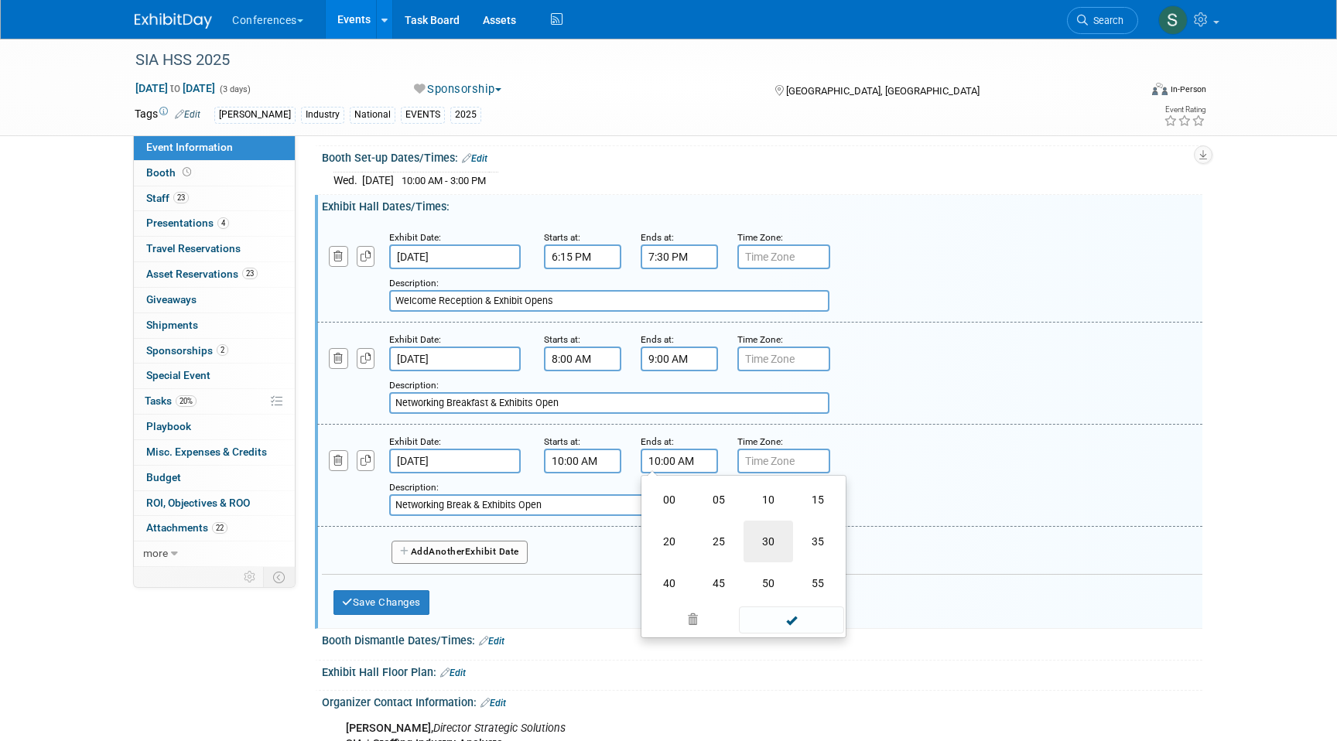
type input "10:30 AM"
click at [596, 492] on div "Description: Networking Break & Exhibits Open" at bounding box center [719, 497] width 661 height 37
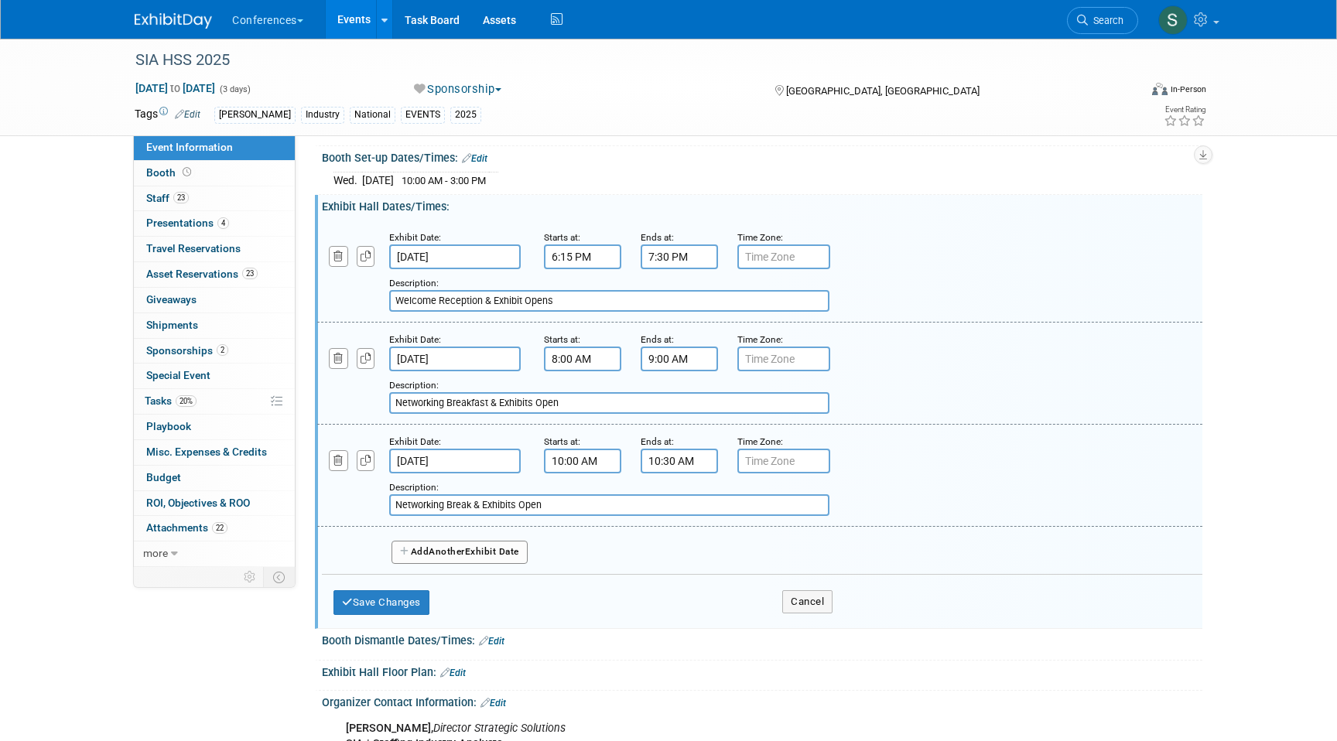
click at [424, 564] on button "Add Another Exhibit Date" at bounding box center [459, 552] width 136 height 23
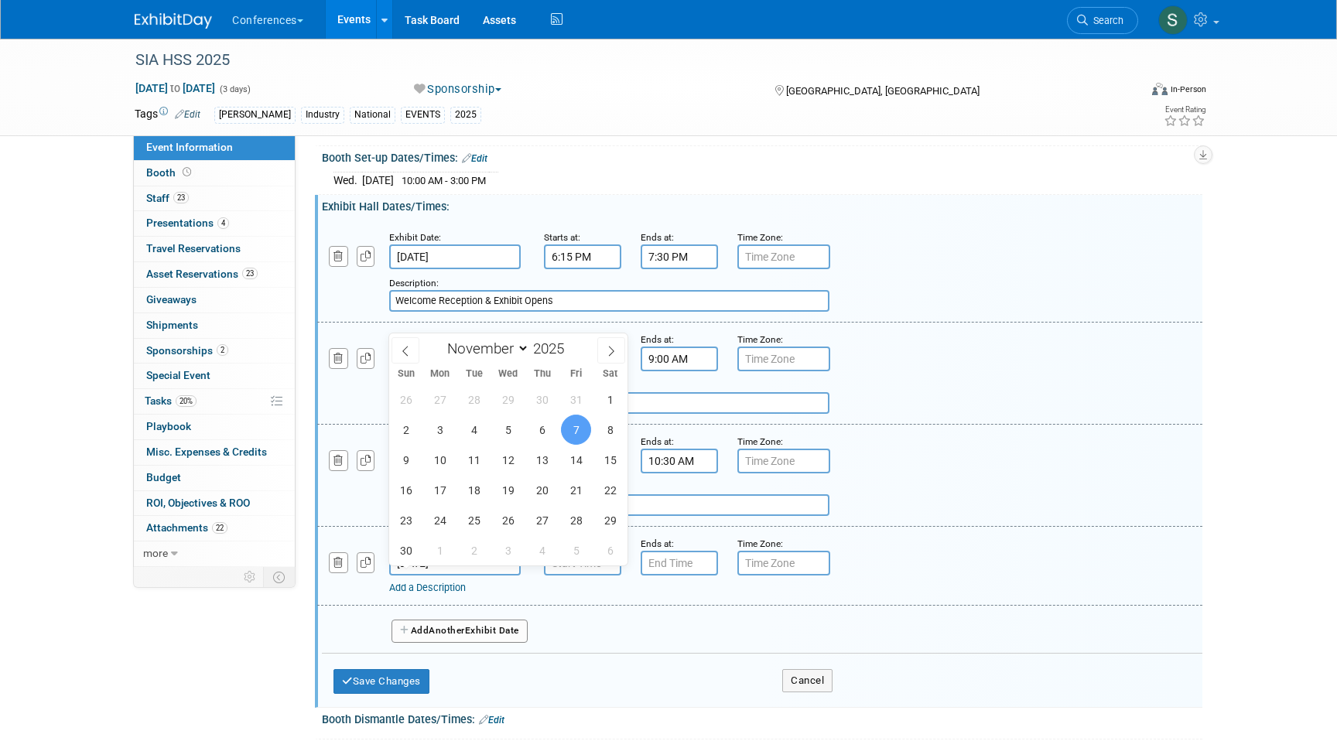
click at [446, 575] on input "[DATE]" at bounding box center [454, 563] width 131 height 25
click at [538, 432] on span "6" at bounding box center [542, 430] width 30 height 30
type input "[DATE]"
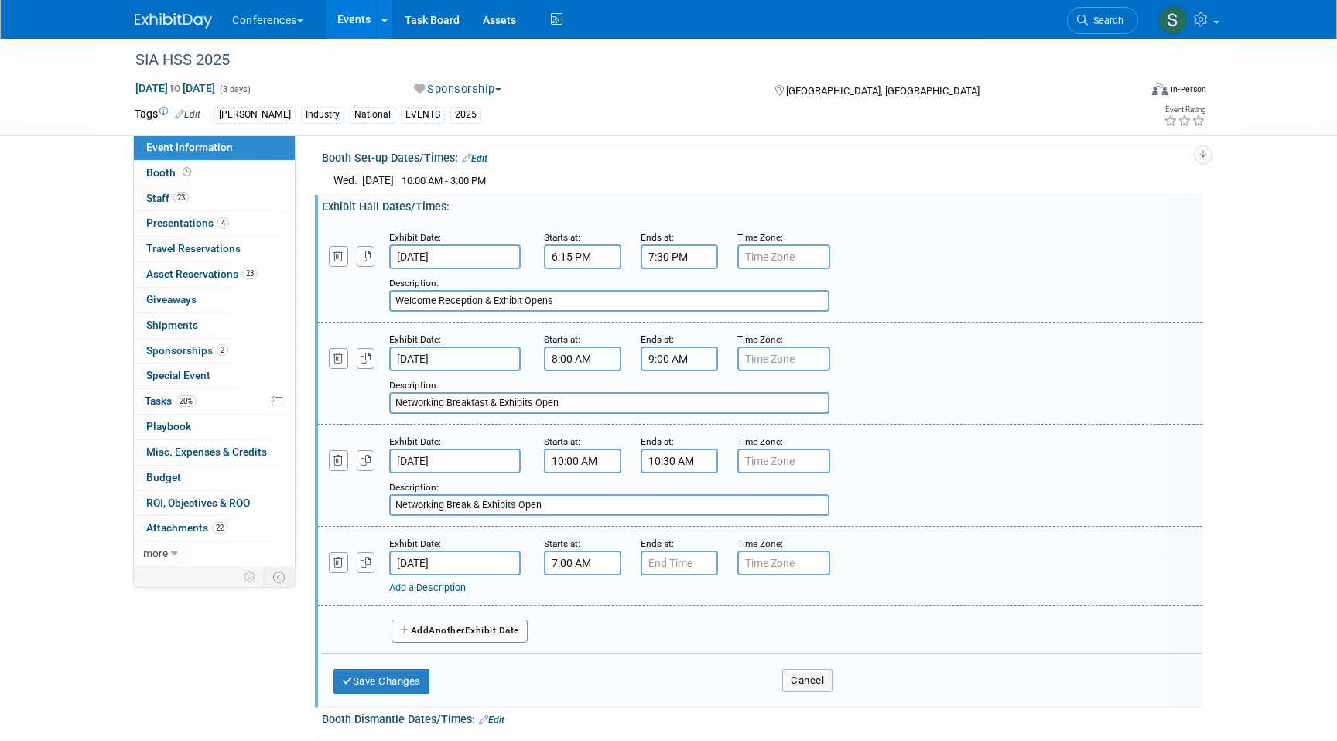
click at [570, 575] on input "7:00 AM" at bounding box center [582, 563] width 77 height 25
click at [579, 647] on span "07" at bounding box center [579, 634] width 29 height 28
click at [589, 606] on td "12" at bounding box center [573, 602] width 50 height 42
click at [716, 647] on button "AM" at bounding box center [716, 634] width 28 height 26
type input "12:00 PM"
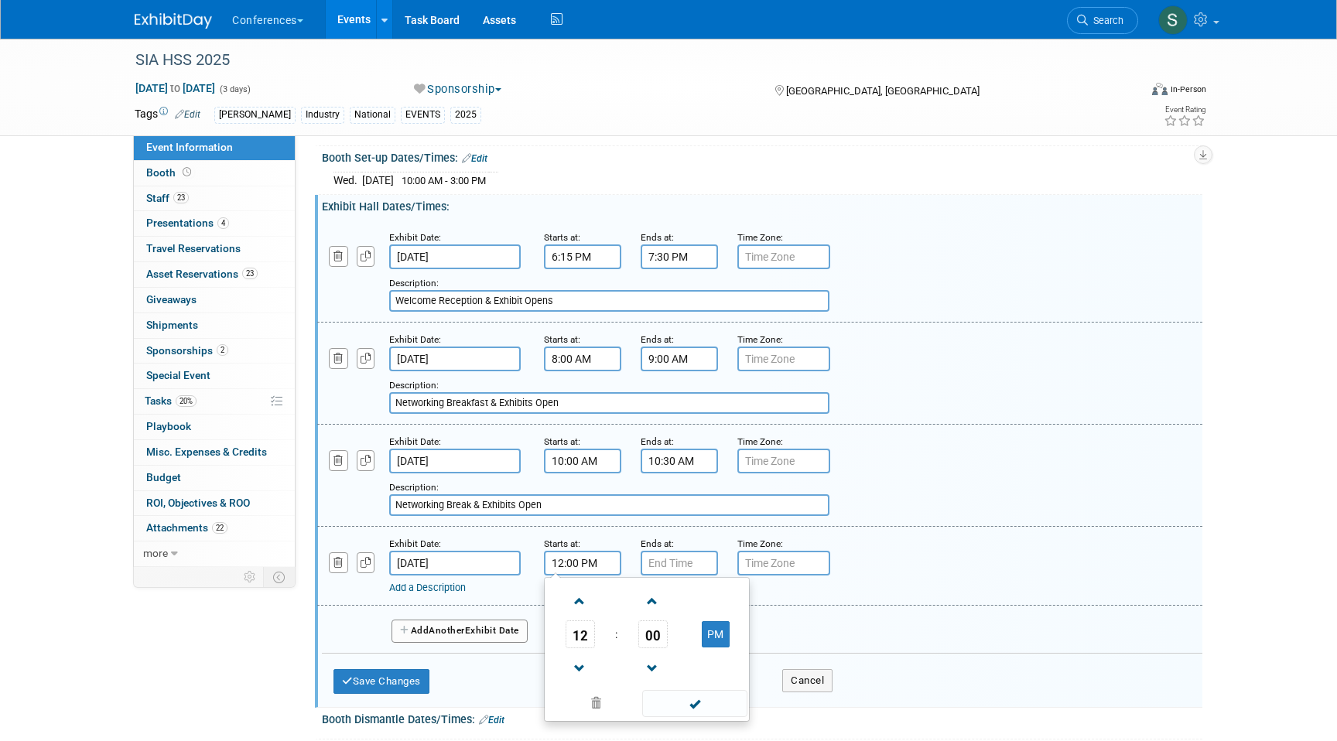
type input "7:00 PM"
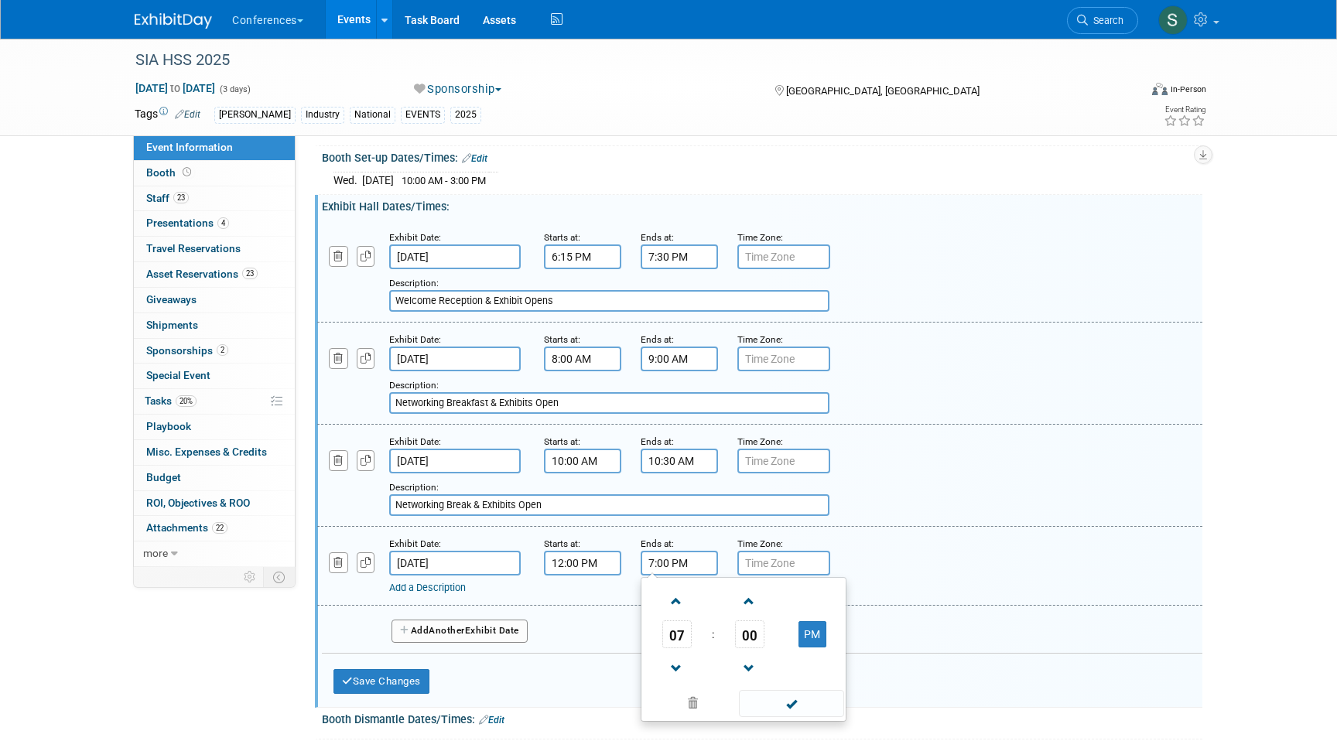
click at [688, 575] on input "7:00 PM" at bounding box center [678, 563] width 77 height 25
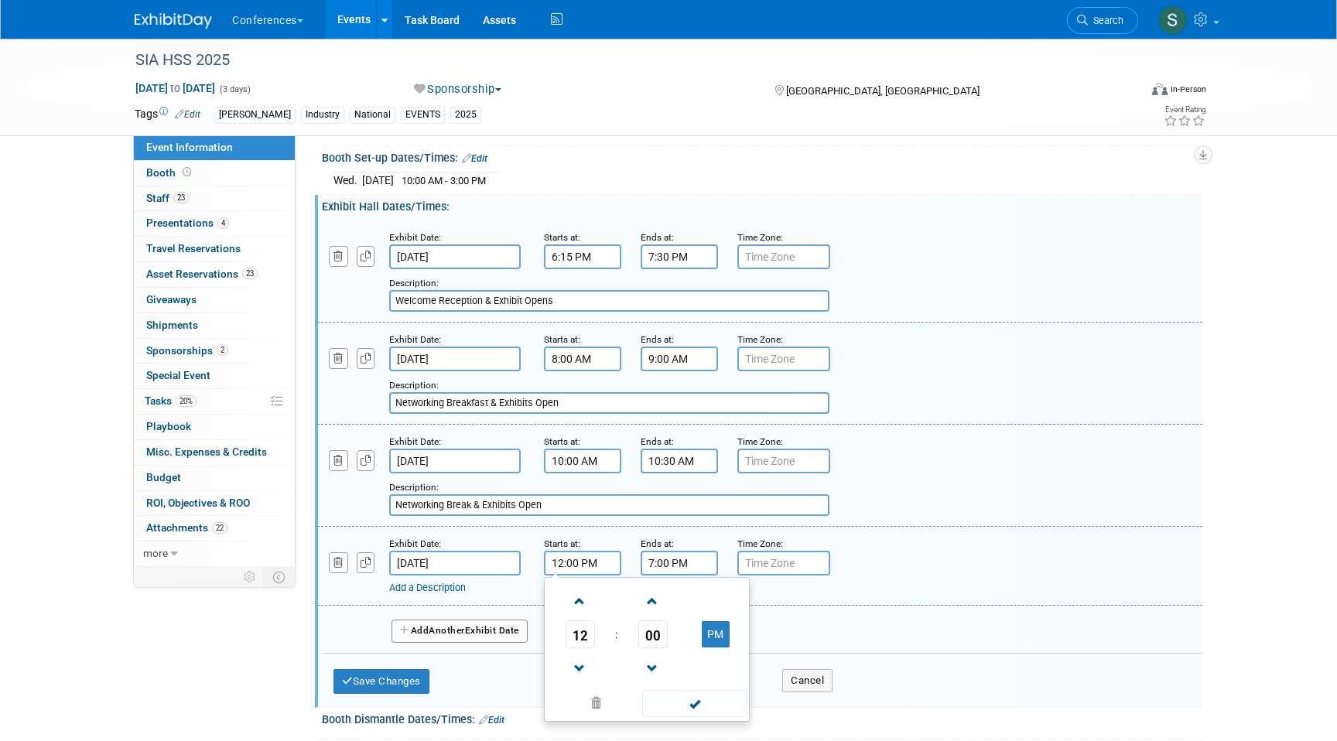
click at [571, 575] on input "12:00 PM" at bounding box center [582, 563] width 77 height 25
click at [649, 646] on span "00" at bounding box center [652, 634] width 29 height 28
click at [671, 657] on td "30" at bounding box center [672, 644] width 50 height 42
type input "12:30 PM"
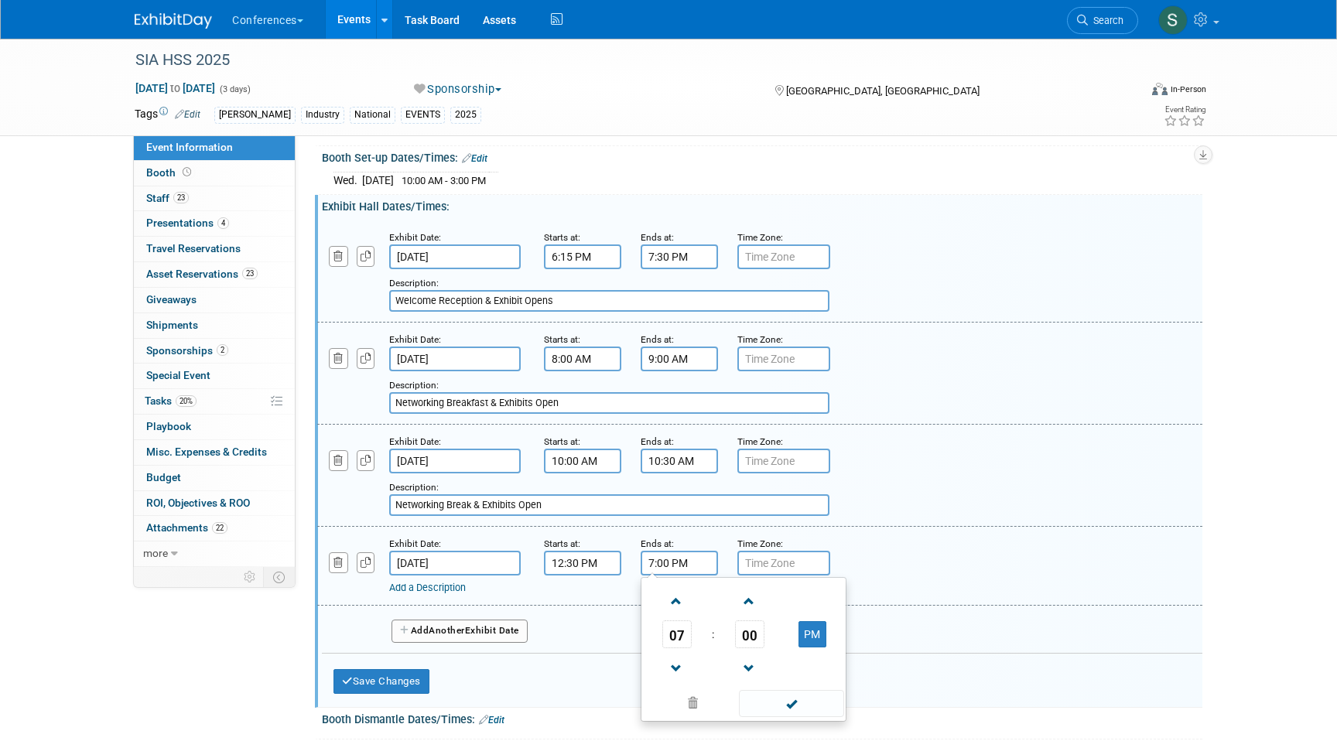
click at [664, 575] on input "7:00 PM" at bounding box center [678, 563] width 77 height 25
click at [674, 644] on span "07" at bounding box center [676, 634] width 29 height 28
click at [761, 616] on td "02" at bounding box center [768, 602] width 50 height 42
type input "2:00 PM"
click at [705, 551] on div "Ends at:" at bounding box center [676, 542] width 73 height 15
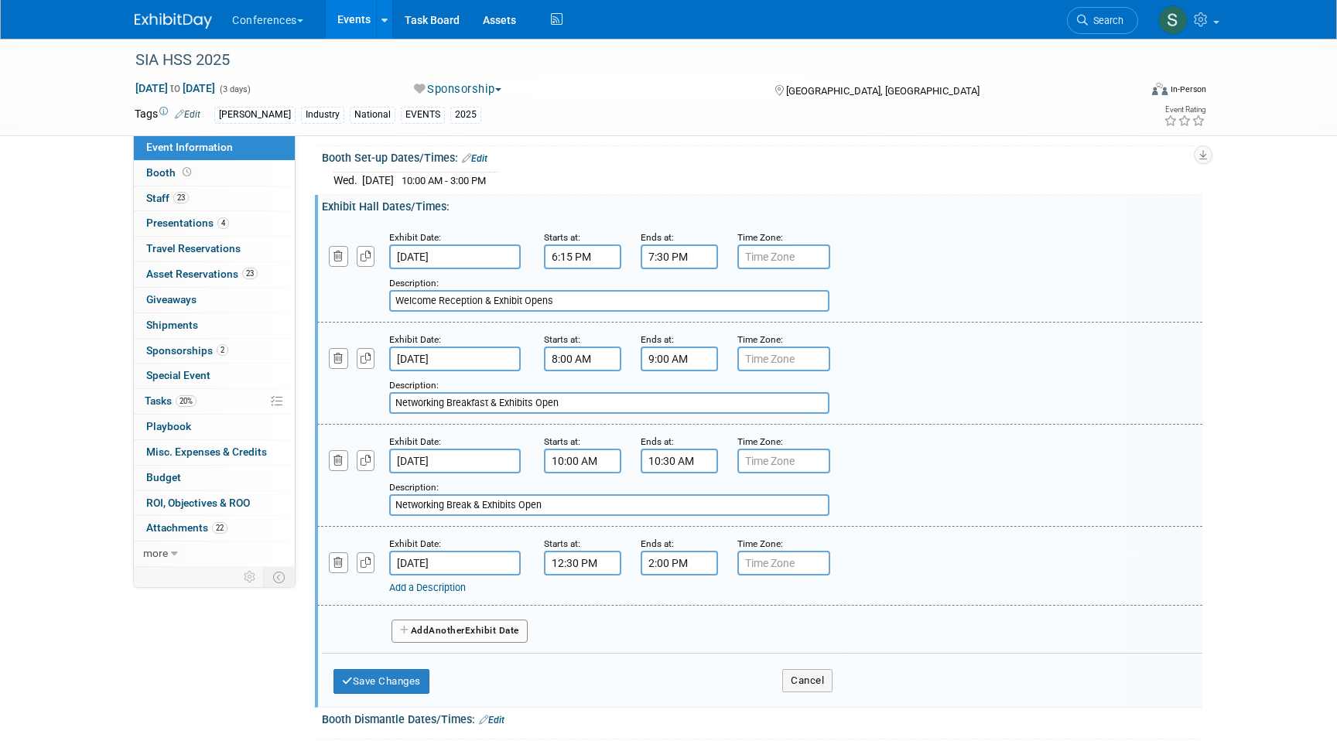
click at [456, 593] on link "Add a Description" at bounding box center [427, 588] width 77 height 12
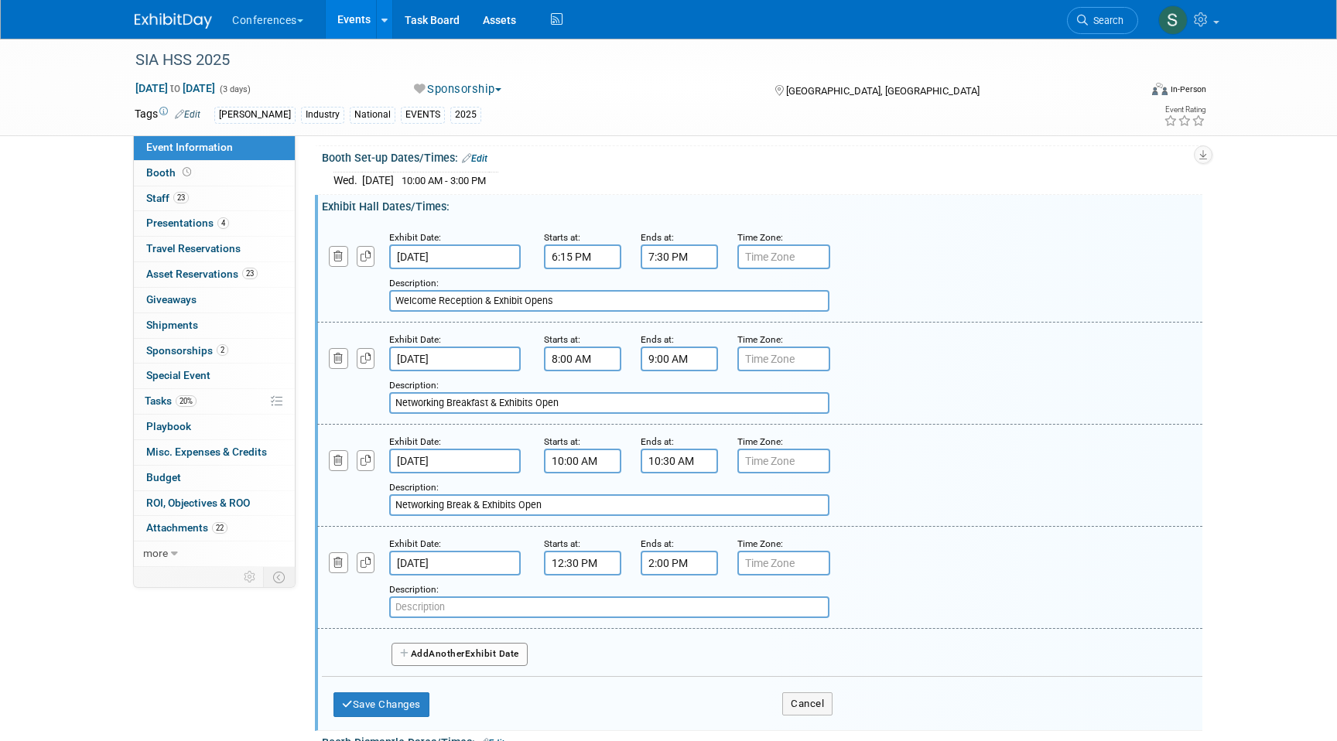
paste input "Networking Lunch & Exhibits Open"
type input "Networking Lunch & Exhibits Open"
click at [433, 657] on button "Add Another Exhibit Date" at bounding box center [459, 654] width 136 height 23
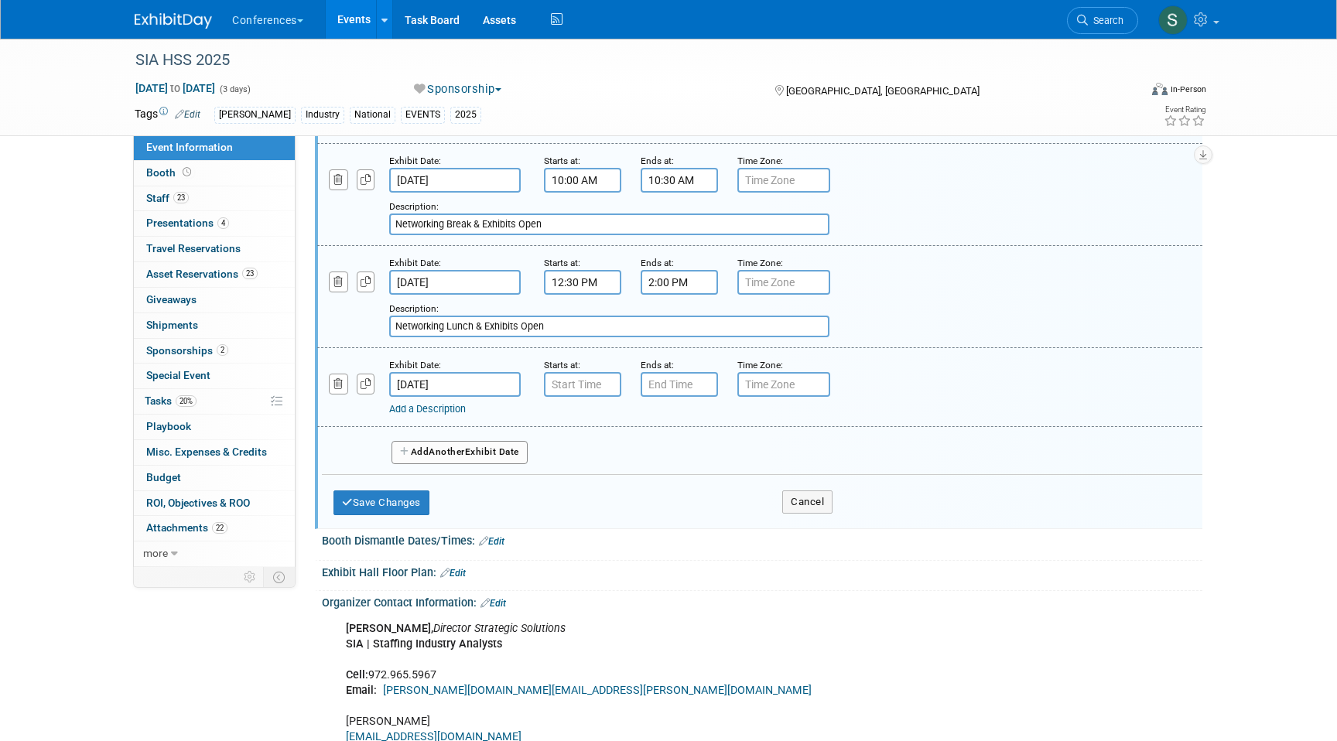
scroll to position [930, 0]
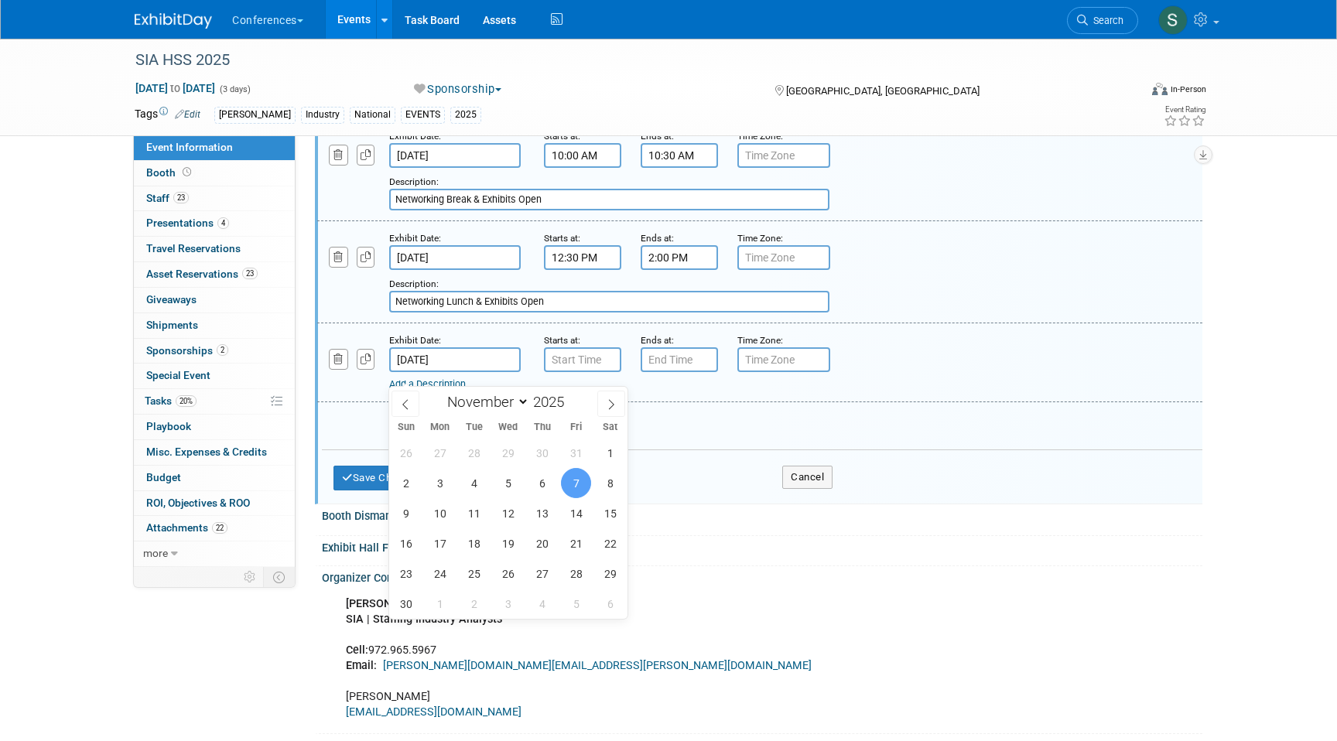
click at [447, 364] on input "[DATE]" at bounding box center [454, 359] width 131 height 25
click at [536, 486] on span "6" at bounding box center [542, 483] width 30 height 30
type input "[DATE]"
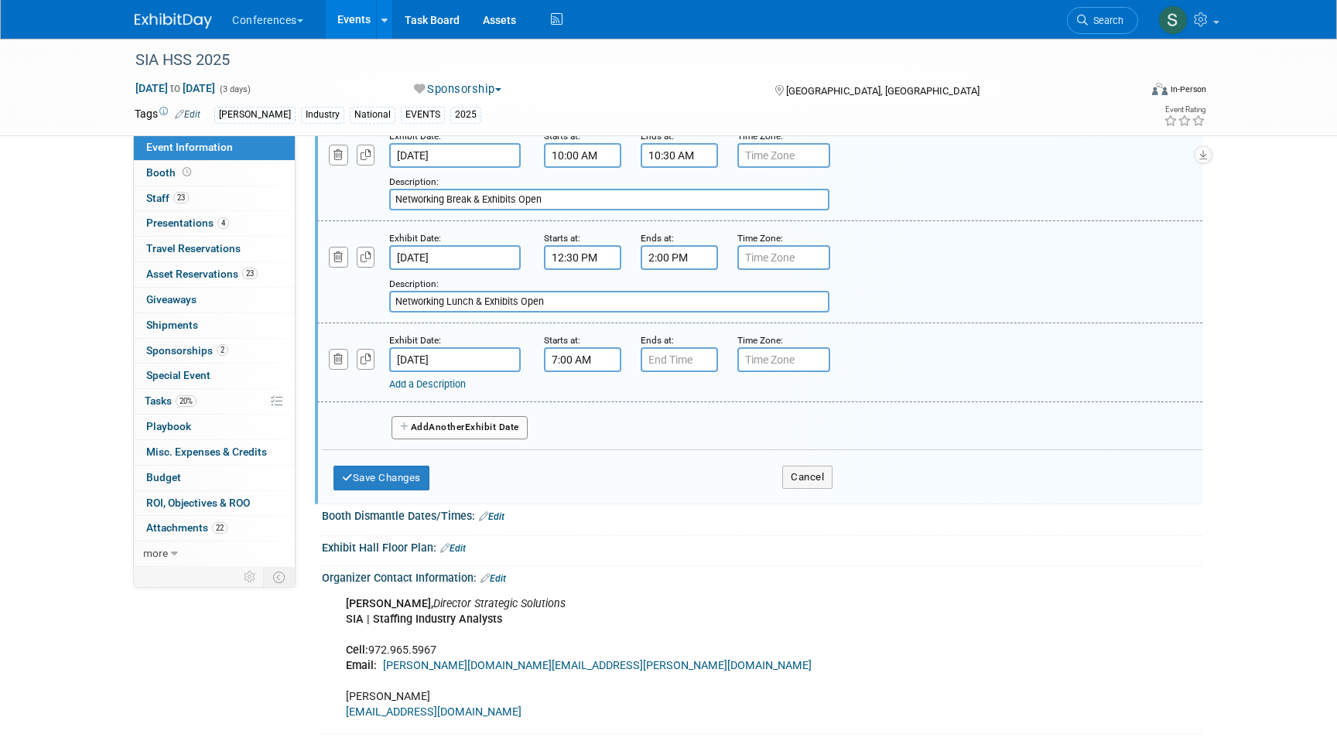
click at [579, 370] on input "7:00 AM" at bounding box center [582, 359] width 77 height 25
click at [584, 433] on span "07" at bounding box center [579, 431] width 29 height 28
click at [715, 412] on td "03" at bounding box center [721, 398] width 50 height 42
click at [654, 445] on span "00" at bounding box center [652, 431] width 29 height 28
click at [633, 497] on td "45" at bounding box center [622, 482] width 50 height 42
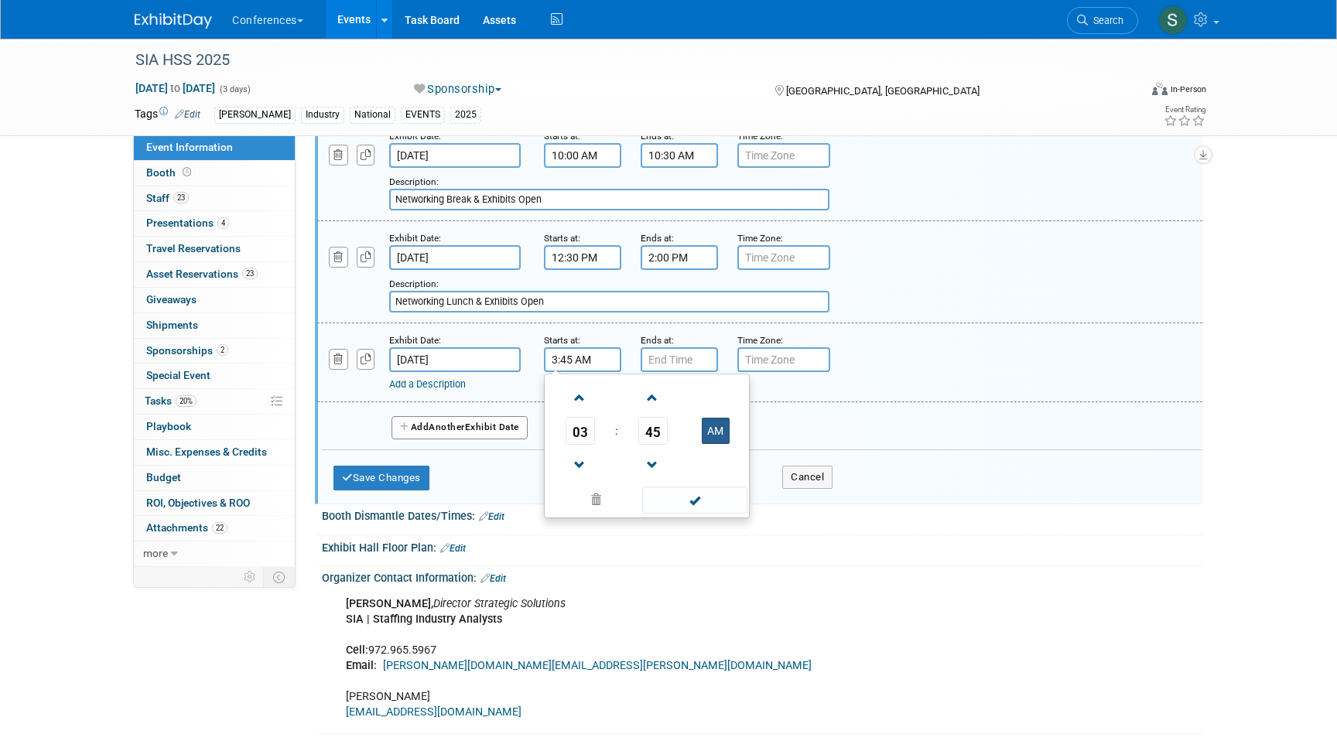
click at [717, 443] on button "AM" at bounding box center [716, 431] width 28 height 26
type input "3:45 PM"
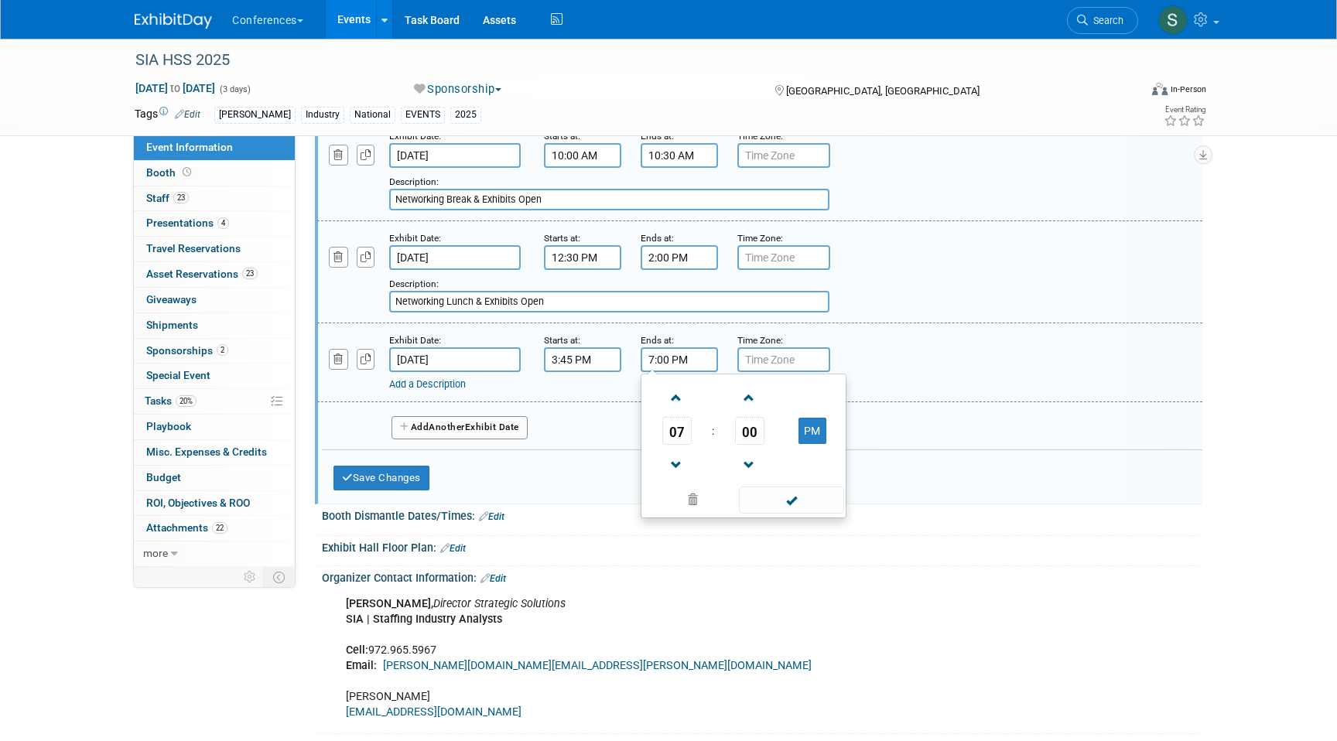
click at [686, 372] on input "7:00 PM" at bounding box center [678, 359] width 77 height 25
click at [683, 444] on span "07" at bounding box center [676, 431] width 29 height 28
click at [677, 456] on td "04" at bounding box center [669, 440] width 50 height 42
click at [735, 433] on span "00" at bounding box center [749, 431] width 29 height 28
click at [813, 419] on td "15" at bounding box center [818, 398] width 50 height 42
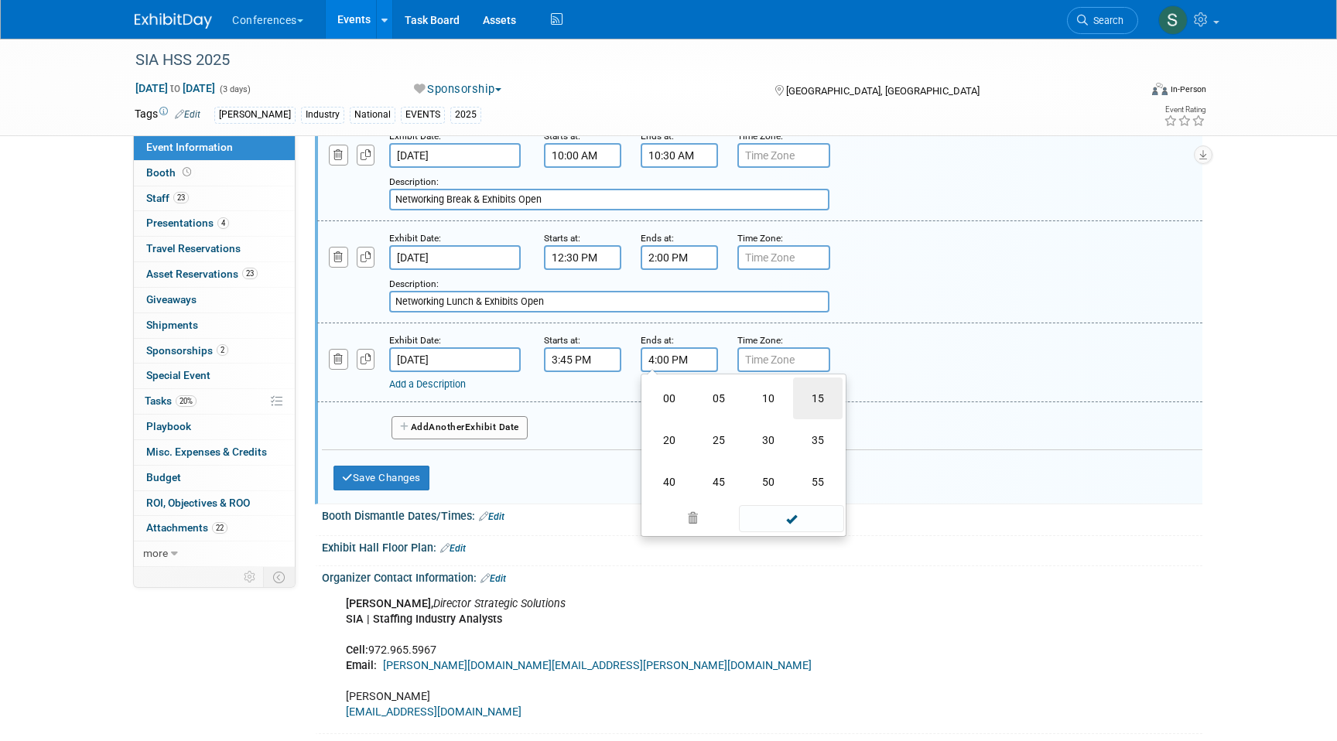
type input "4:15 PM"
click at [450, 390] on link "Add a Description" at bounding box center [427, 384] width 77 height 12
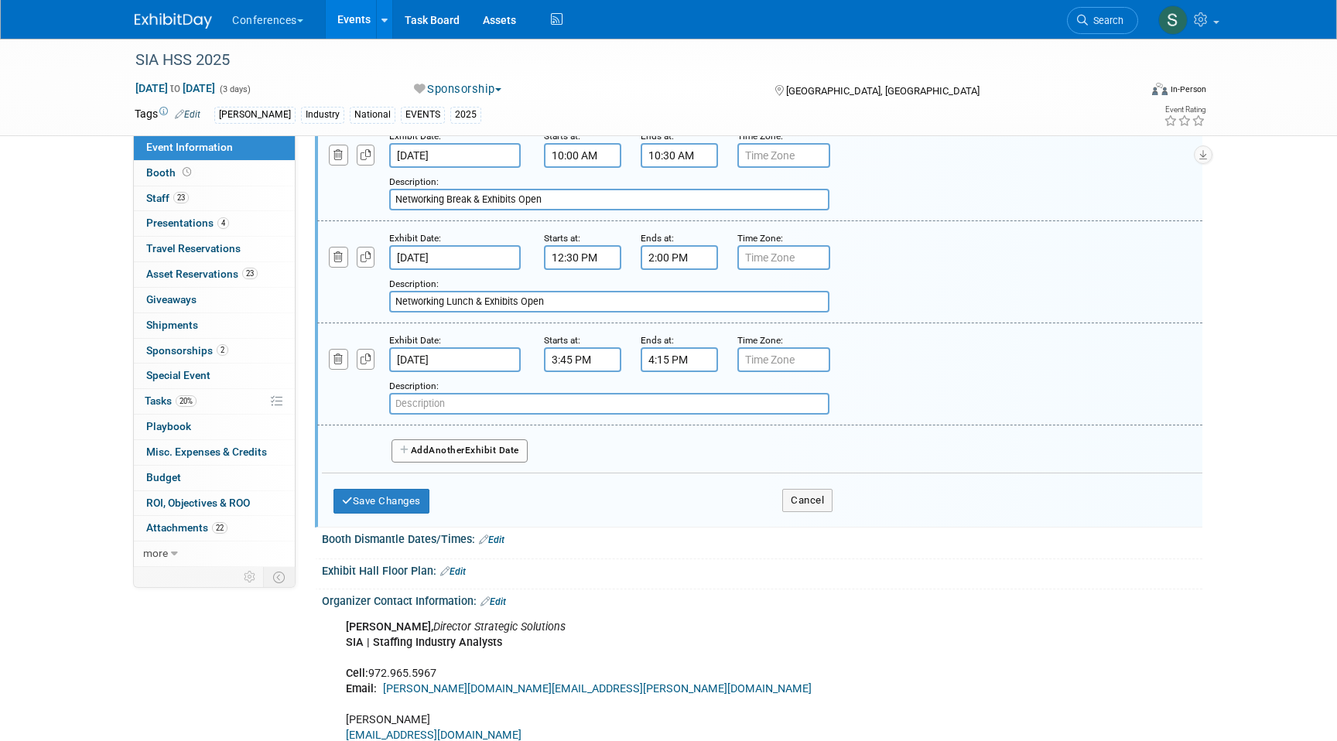
click at [439, 415] on input "text" at bounding box center [609, 404] width 440 height 22
paste input "Networking Break & Exhibits Open"
type input "Networking Break & Exhibits Open"
click at [365, 364] on icon "button" at bounding box center [365, 359] width 11 height 10
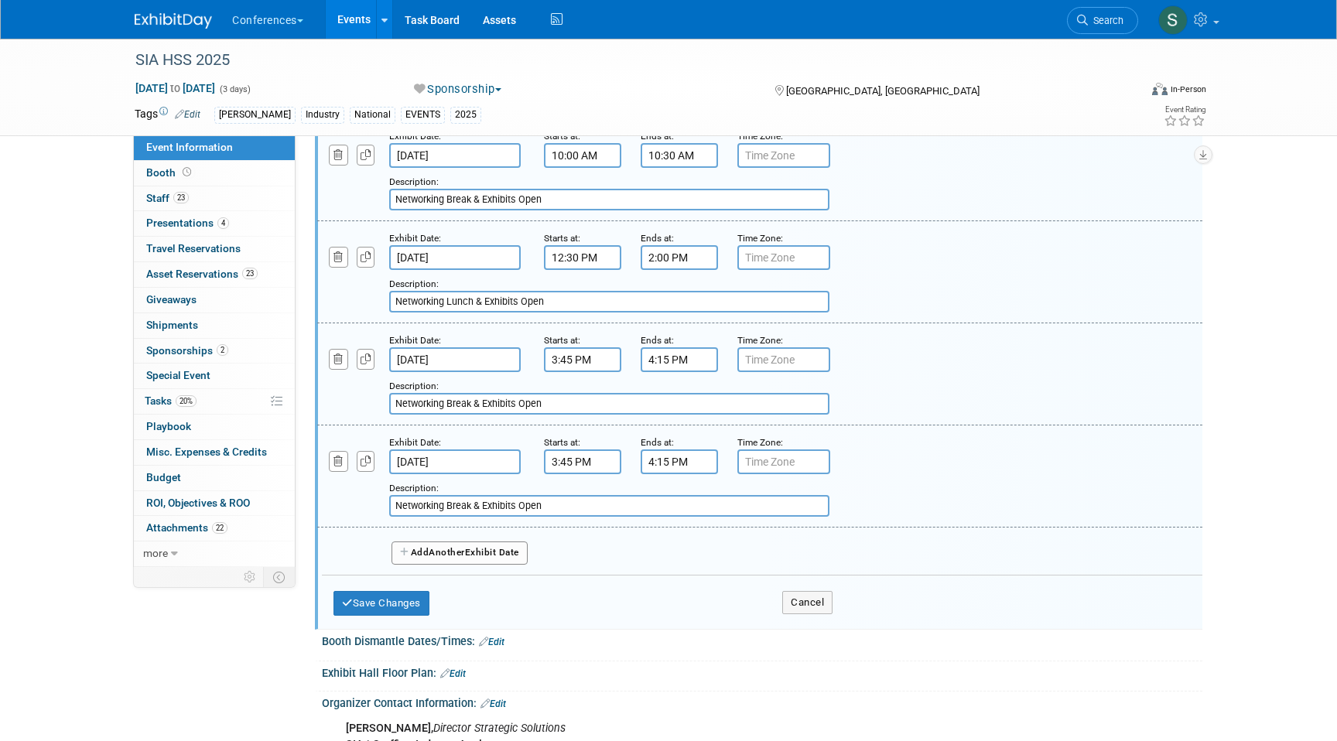
click at [560, 474] on input "3:45 PM" at bounding box center [582, 461] width 77 height 25
click at [579, 547] on span "03" at bounding box center [579, 533] width 29 height 28
click at [619, 562] on td "05" at bounding box center [622, 542] width 50 height 42
click at [654, 547] on span "45" at bounding box center [652, 533] width 29 height 28
click at [674, 562] on td "30" at bounding box center [672, 542] width 50 height 42
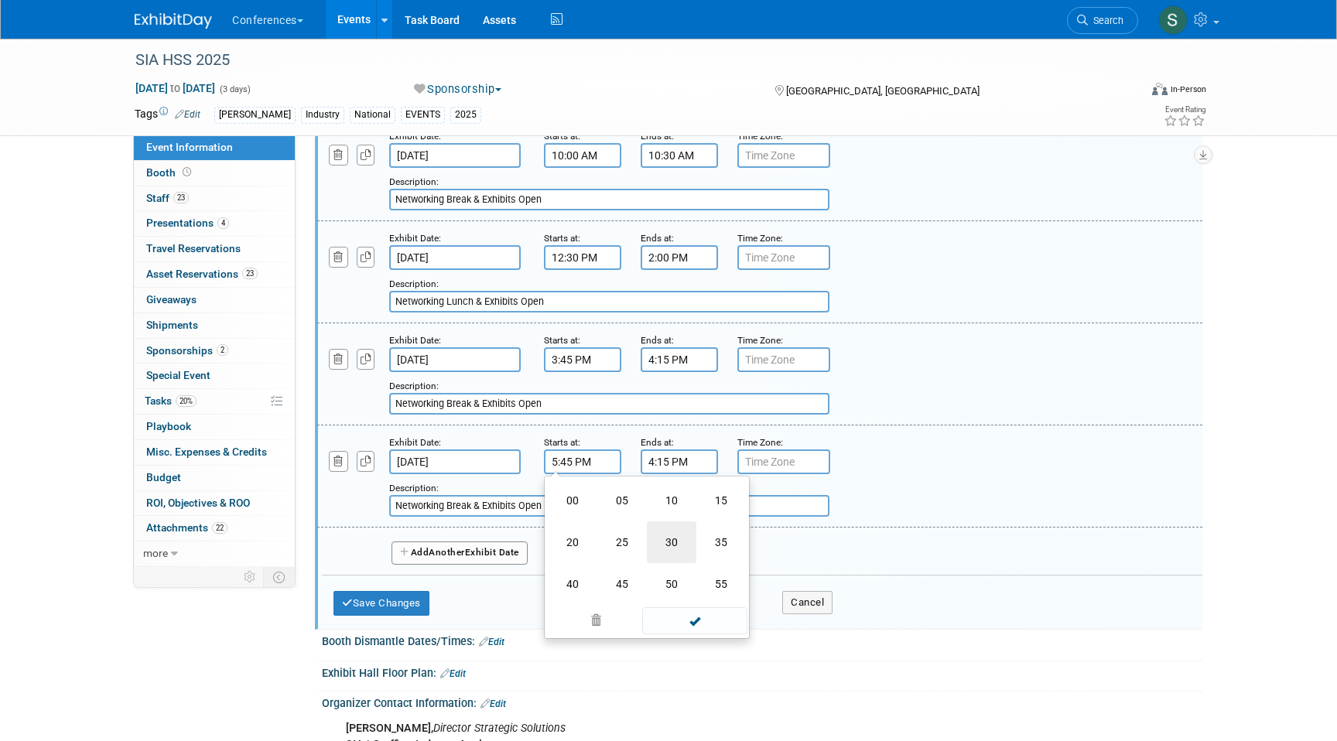
type input "5:30 PM"
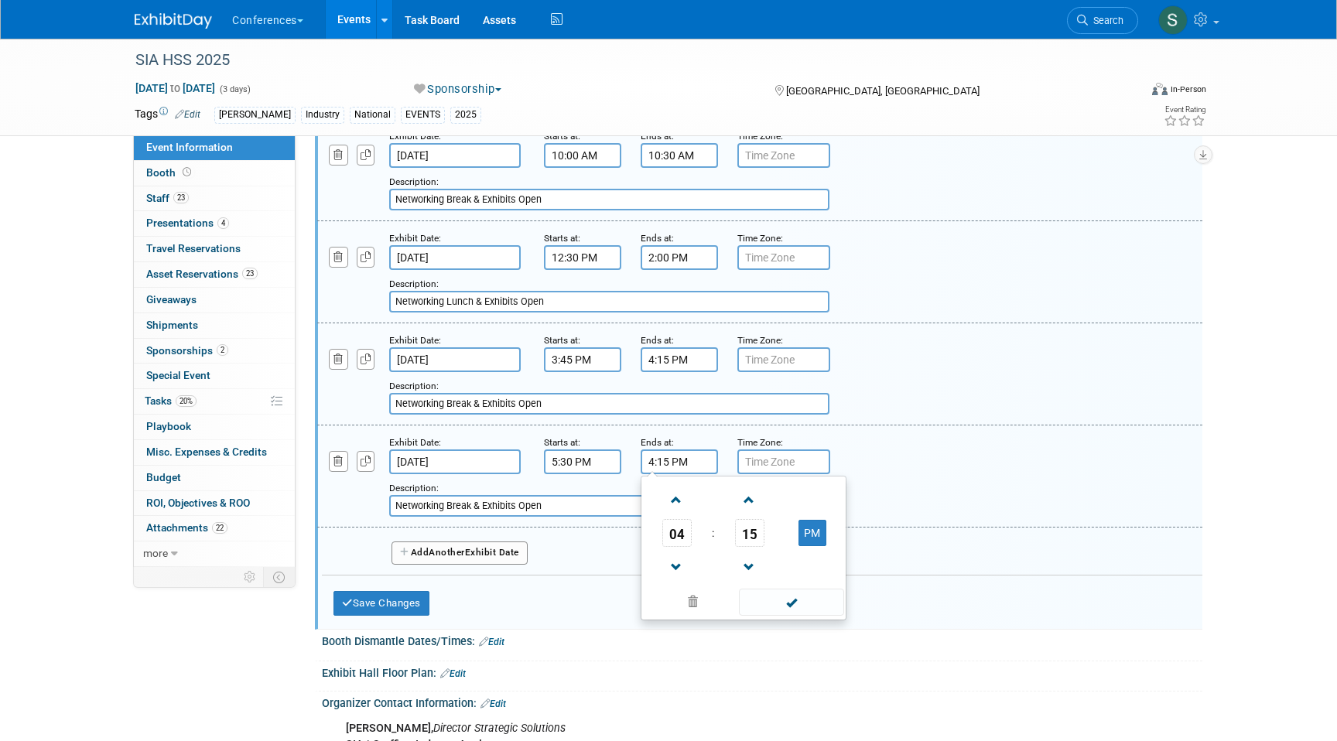
click at [665, 474] on input "4:15 PM" at bounding box center [678, 461] width 77 height 25
click at [680, 566] on link at bounding box center [676, 566] width 29 height 39
click at [678, 538] on span "03" at bounding box center [676, 533] width 29 height 28
click at [807, 556] on td "07" at bounding box center [818, 542] width 50 height 42
click at [756, 547] on span "15" at bounding box center [749, 533] width 29 height 28
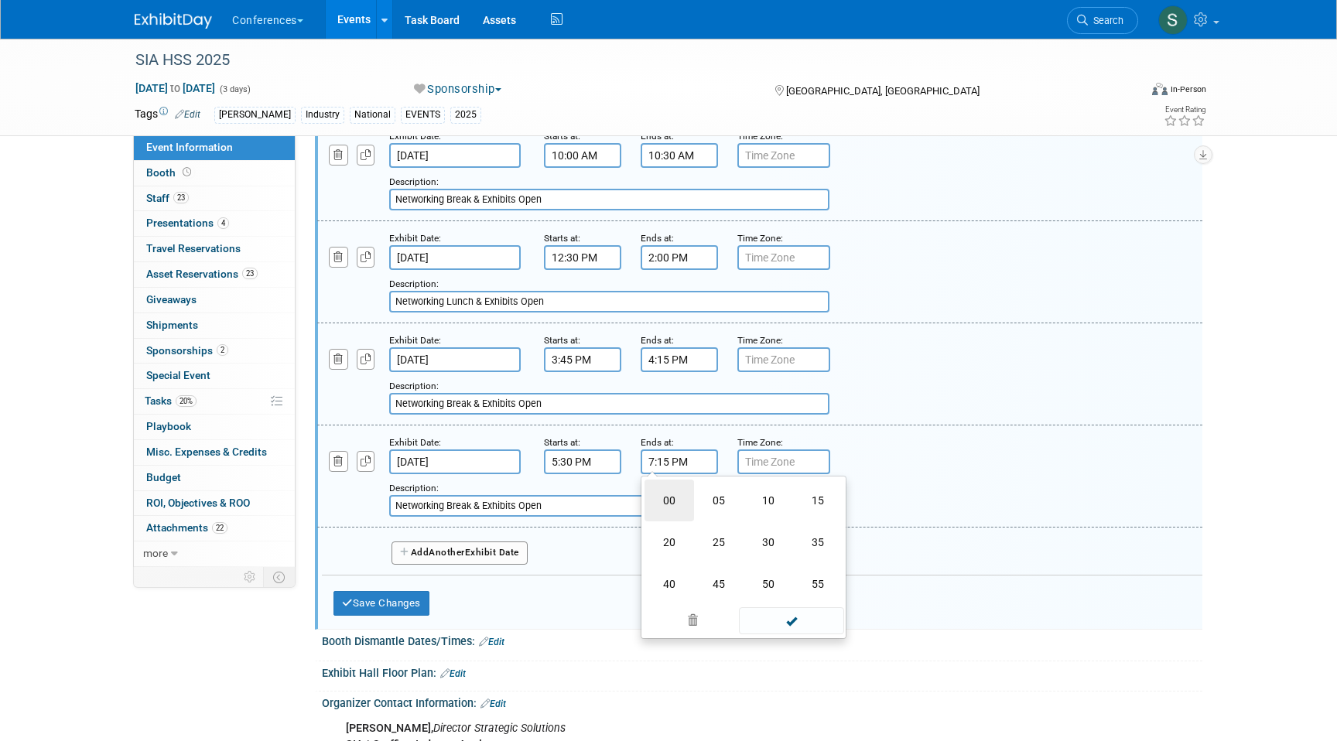
click at [662, 513] on td "00" at bounding box center [669, 501] width 50 height 42
type input "7:00 PM"
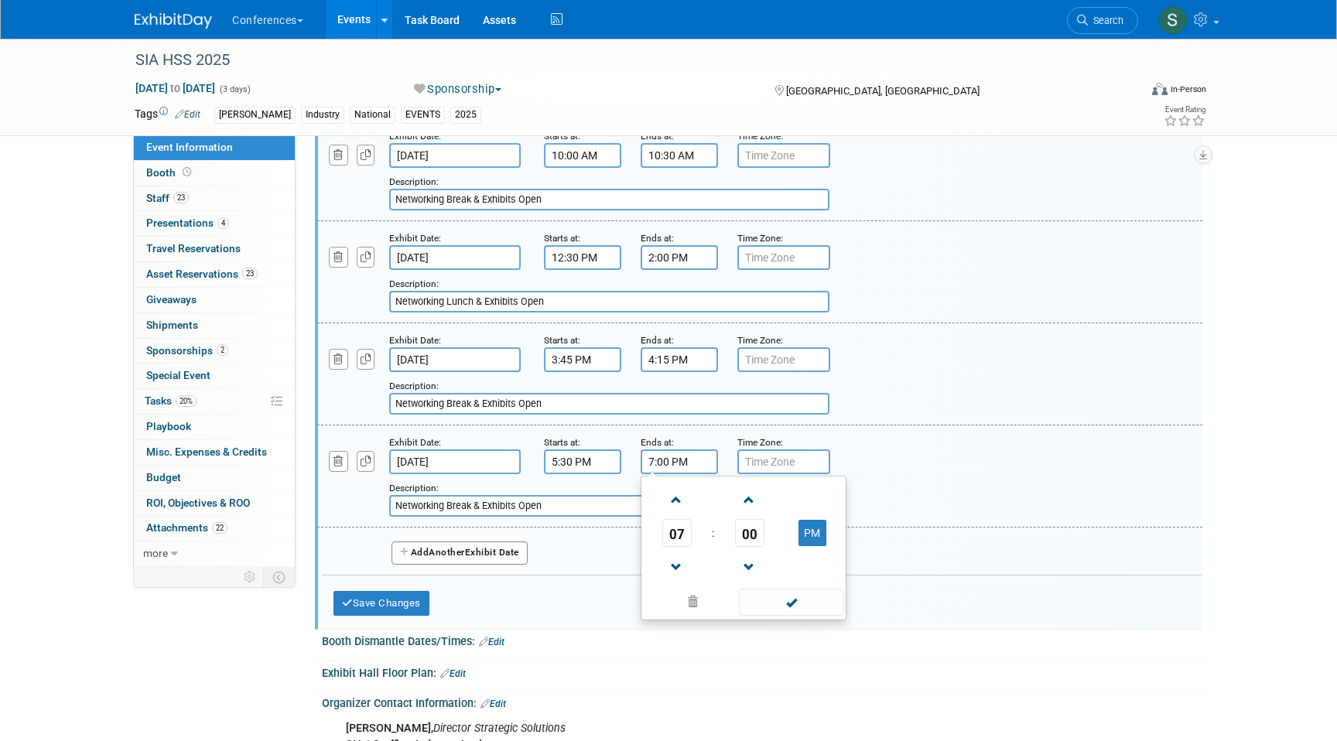
click at [681, 425] on div "Exhibit Date: Nov 6, 2025 Starts at: 3:45 PM Ends at: 4:15 PM Time Zone: Apply …" at bounding box center [759, 374] width 885 height 102
click at [509, 517] on input "Networking Break & Exhibits Open" at bounding box center [609, 506] width 440 height 22
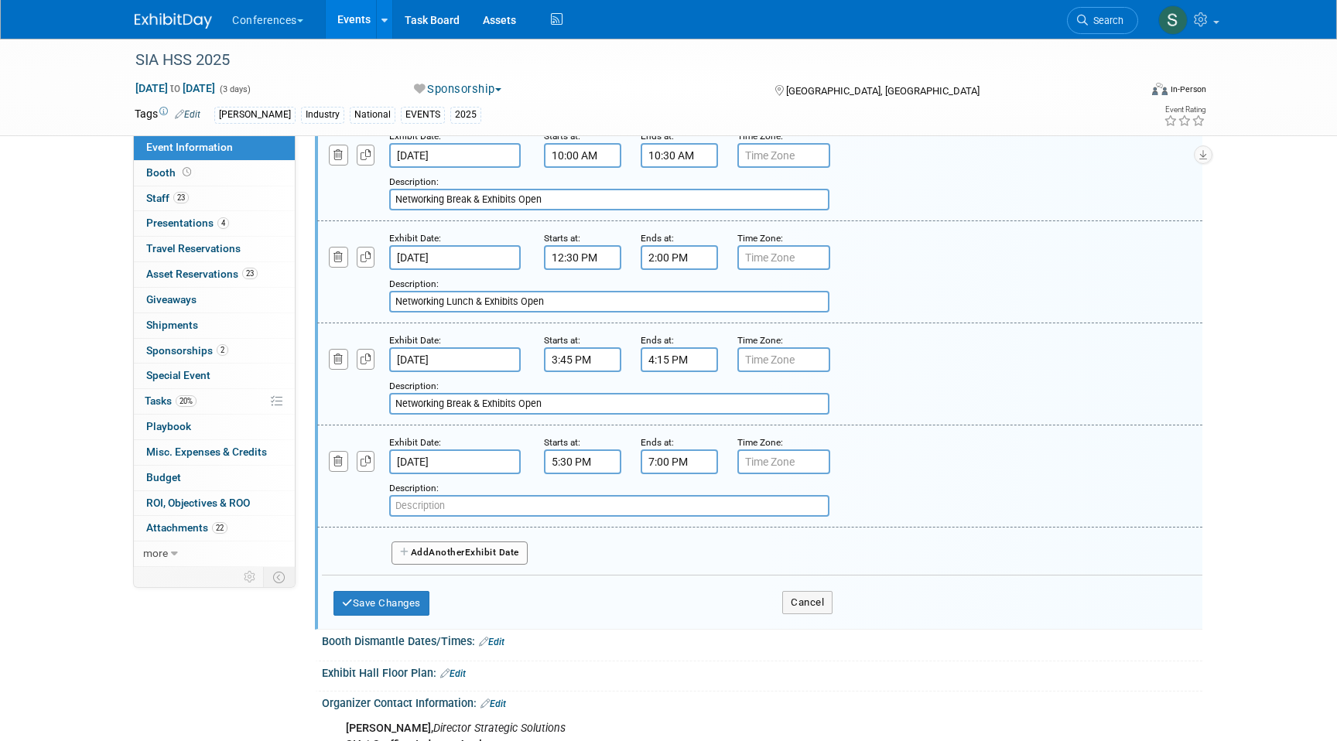
paste input "Networking Reception & Exhibits Open"
type input "Networking Reception & Exhibits Open"
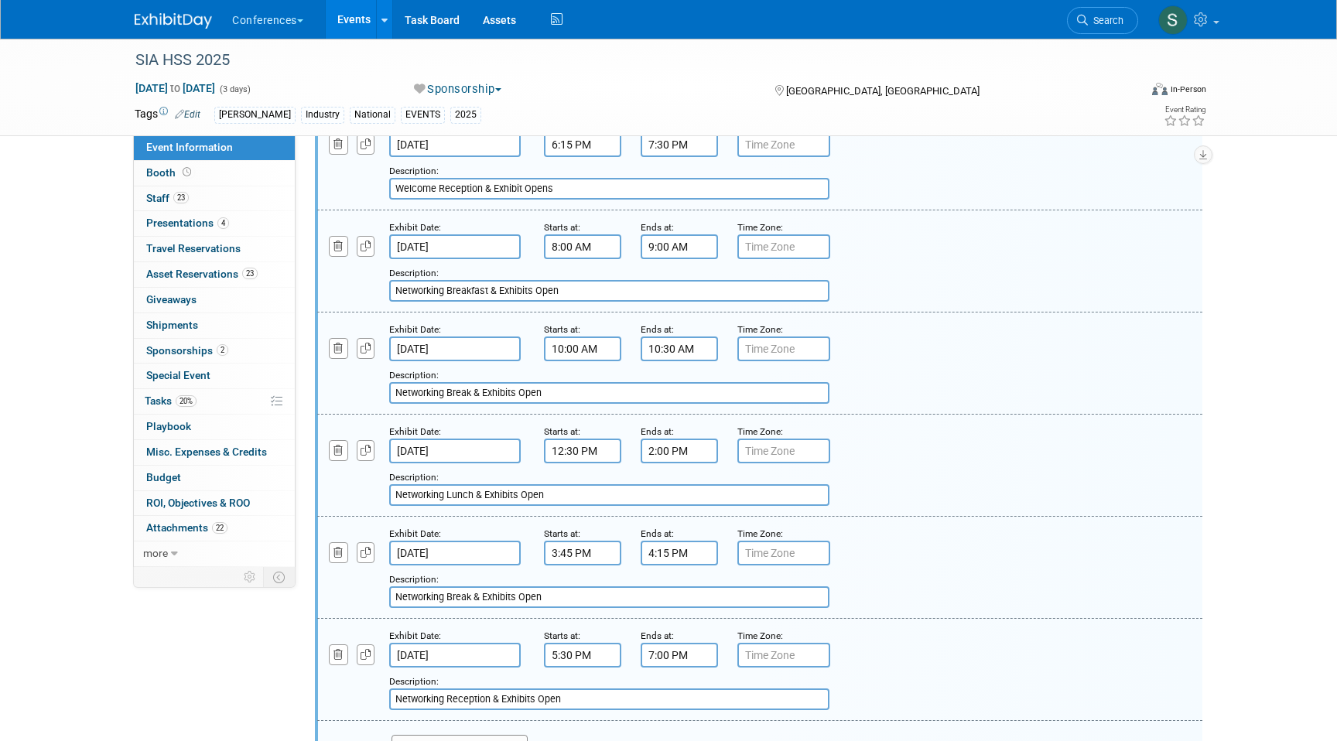
scroll to position [773, 0]
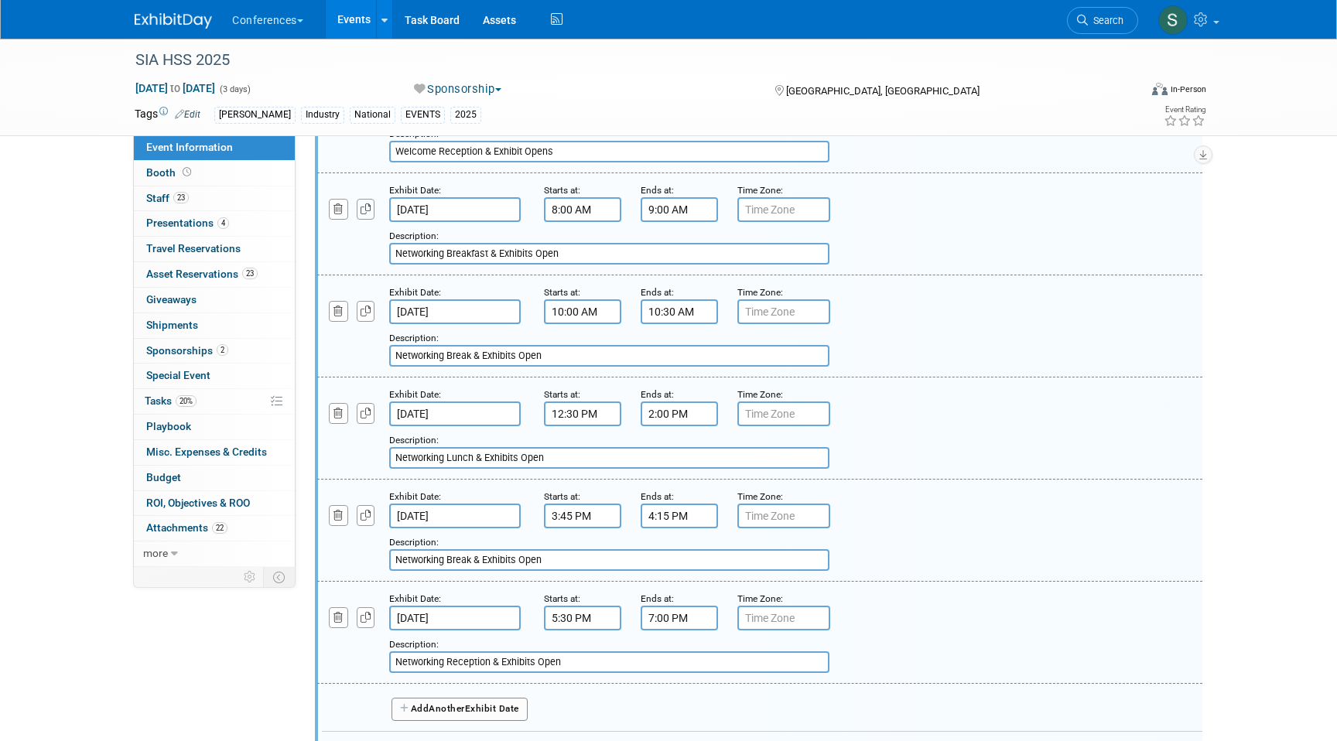
click at [369, 214] on icon "button" at bounding box center [365, 209] width 11 height 10
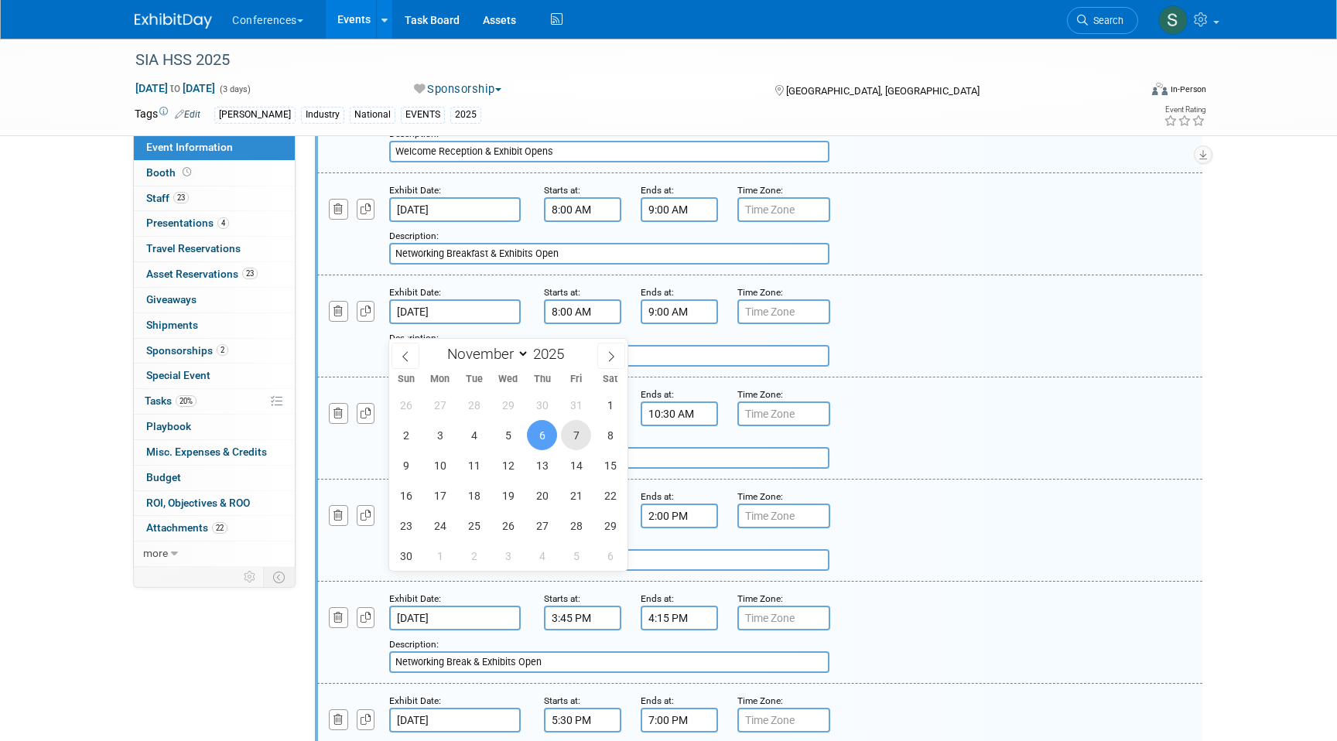
click at [565, 435] on span "7" at bounding box center [576, 435] width 30 height 30
type input "[DATE]"
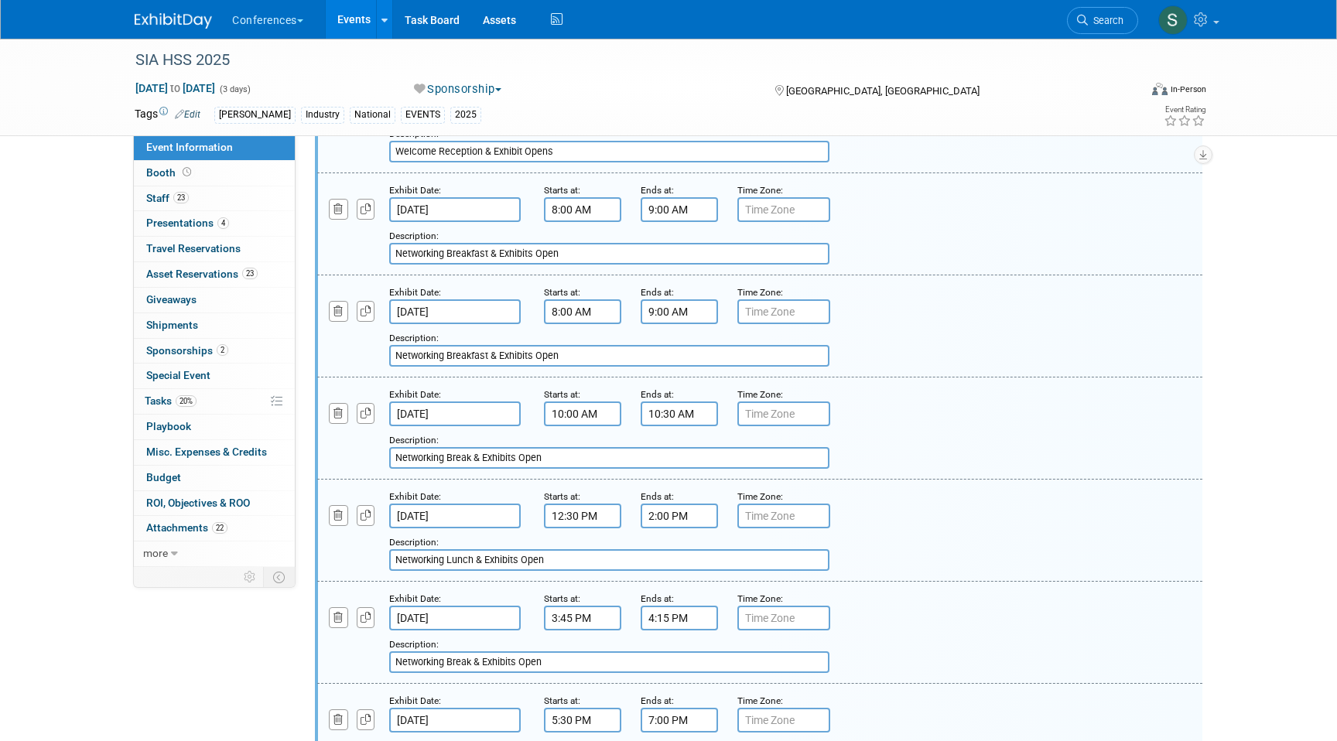
click at [356, 358] on div "Add a Description Description: Networking Breakfast & Exhibits Open" at bounding box center [684, 345] width 756 height 43
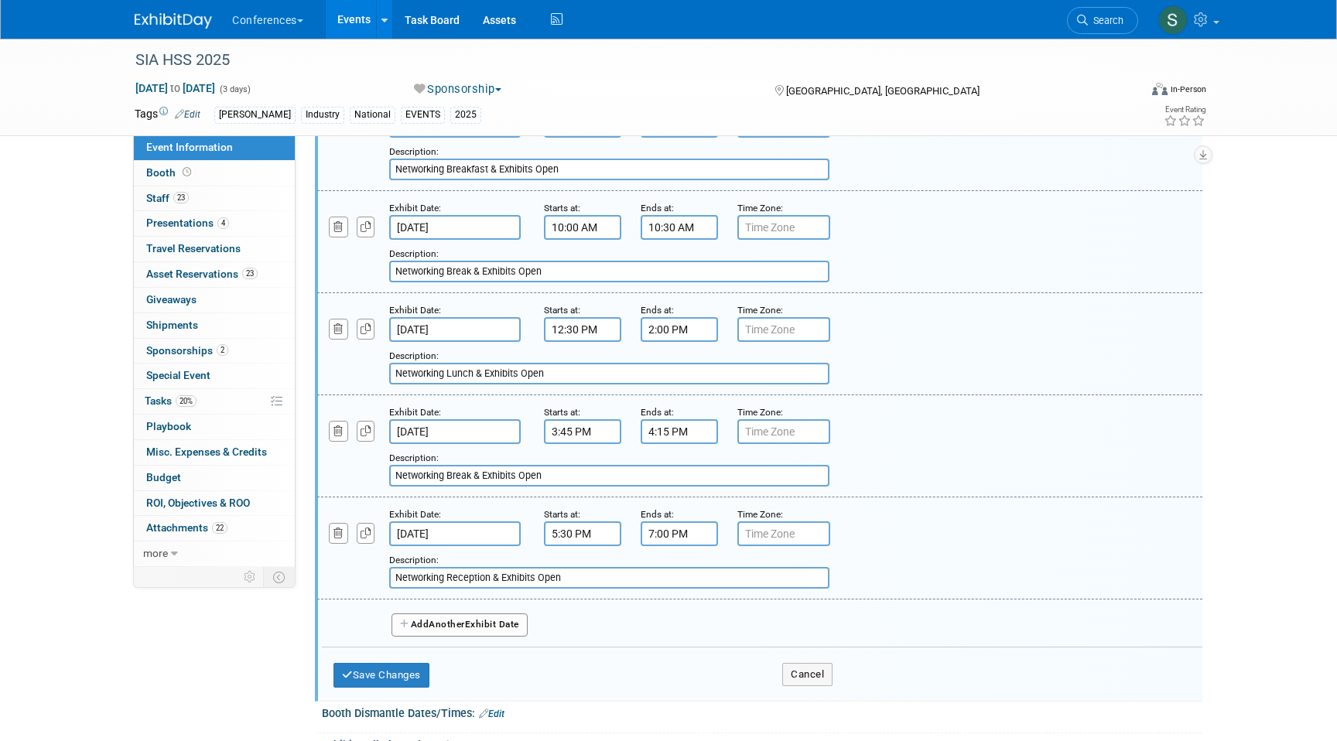
scroll to position [961, 0]
click at [364, 237] on button "button" at bounding box center [366, 226] width 19 height 21
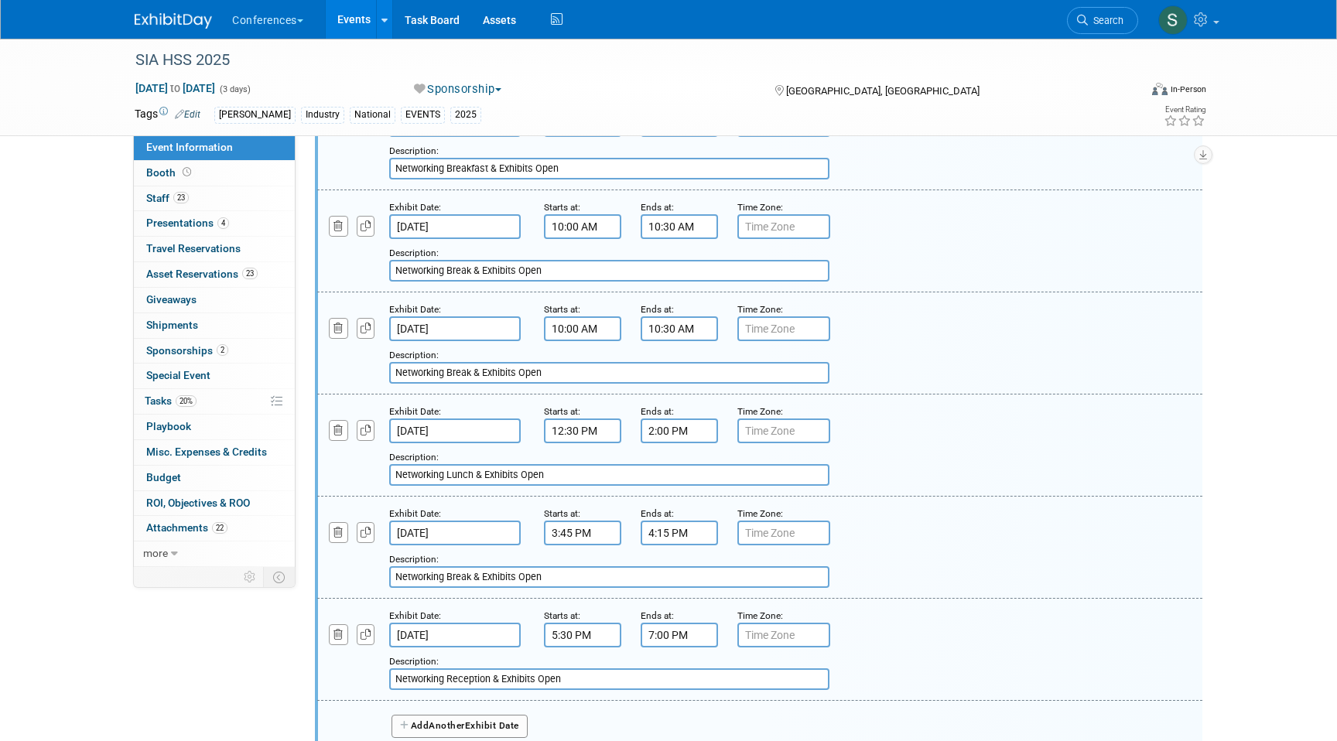
click at [429, 341] on input "[DATE]" at bounding box center [454, 328] width 131 height 25
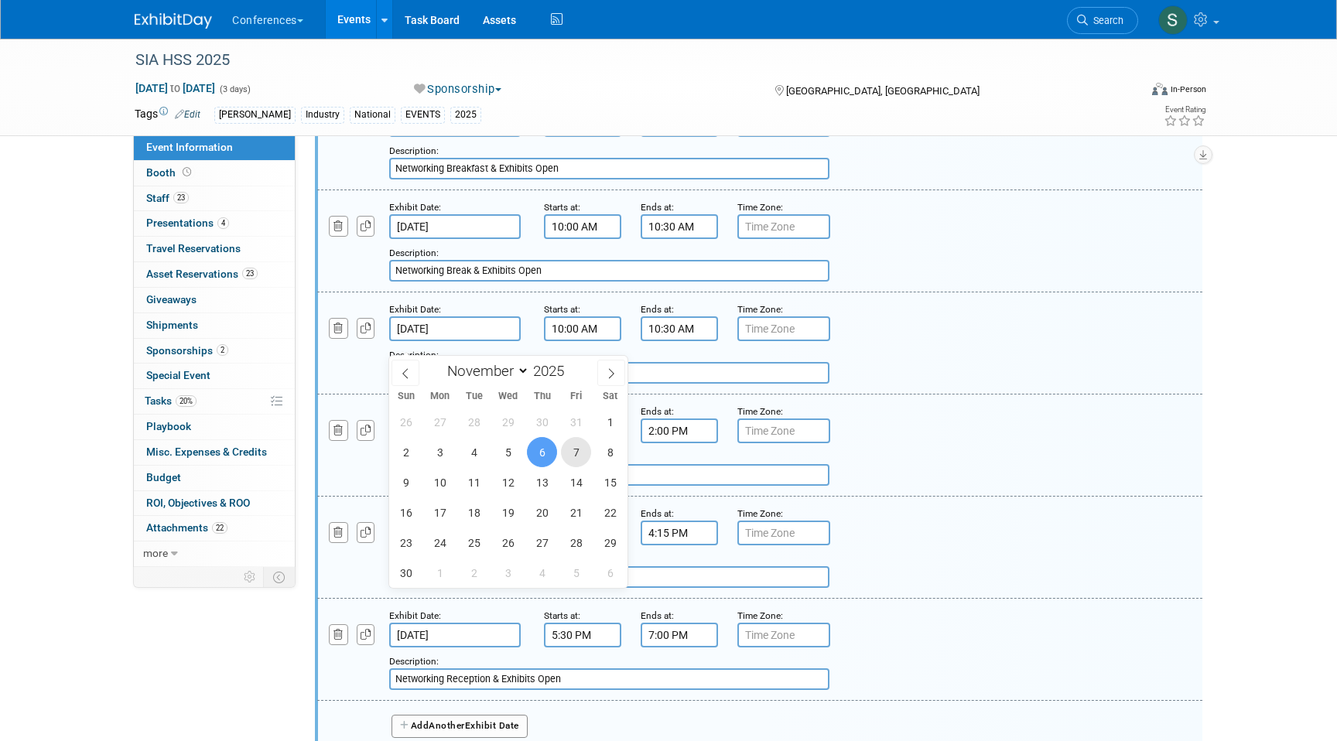
click at [569, 457] on span "7" at bounding box center [576, 452] width 30 height 30
type input "[DATE]"
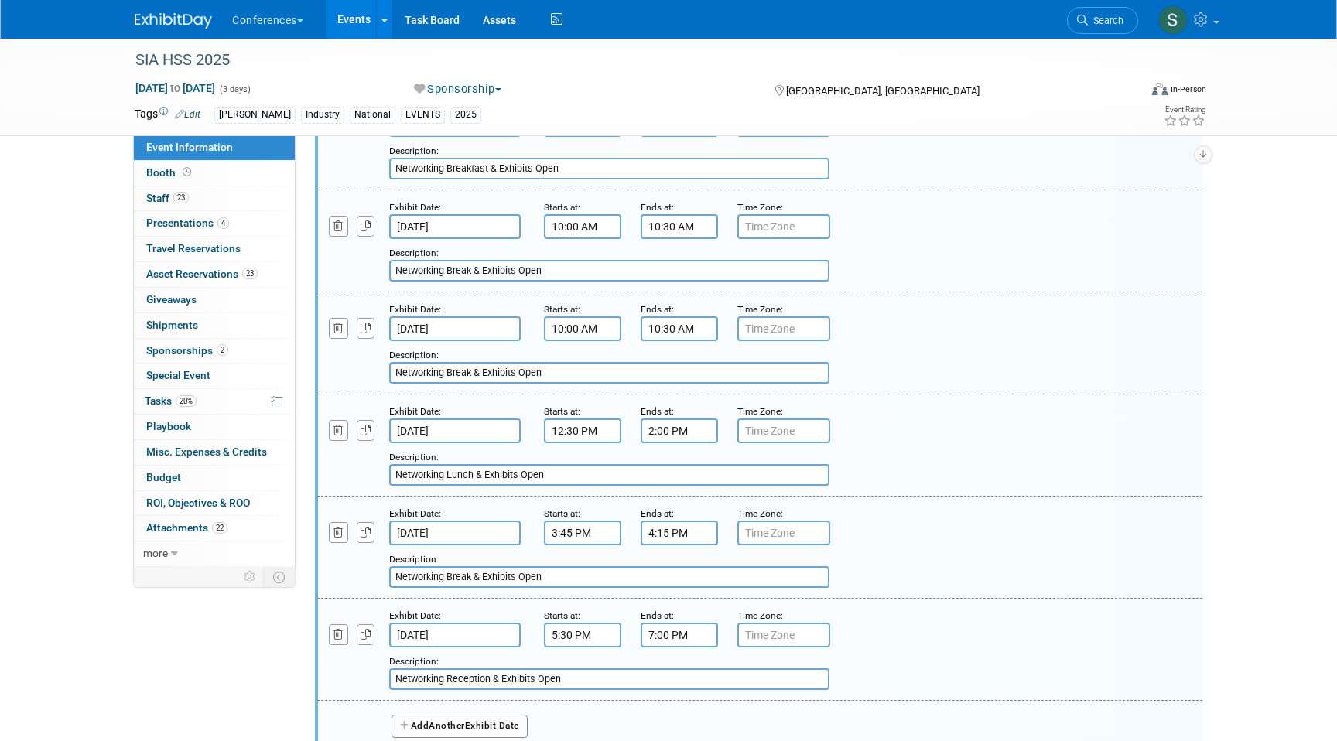
click at [1006, 428] on div "Add a Description Description: Networking Lunch & Exhibits Open" at bounding box center [760, 444] width 908 height 83
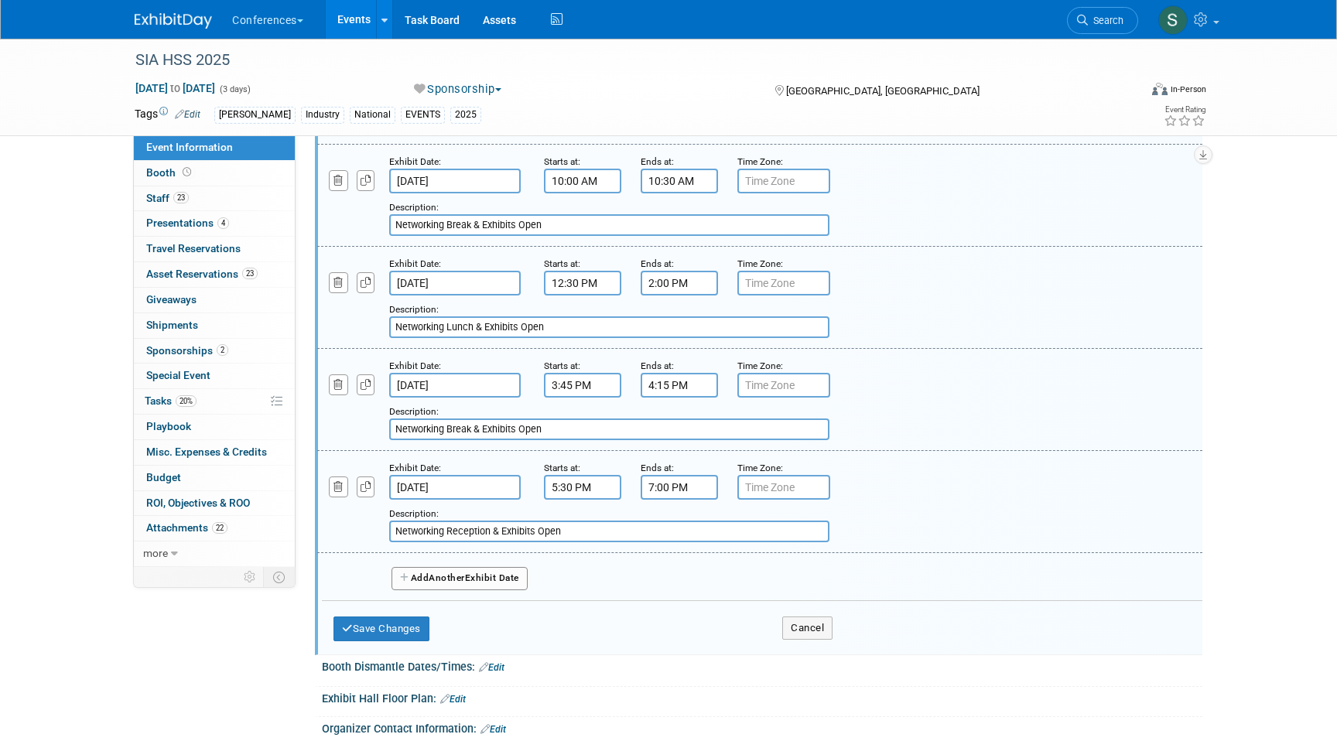
scroll to position [1113, 0]
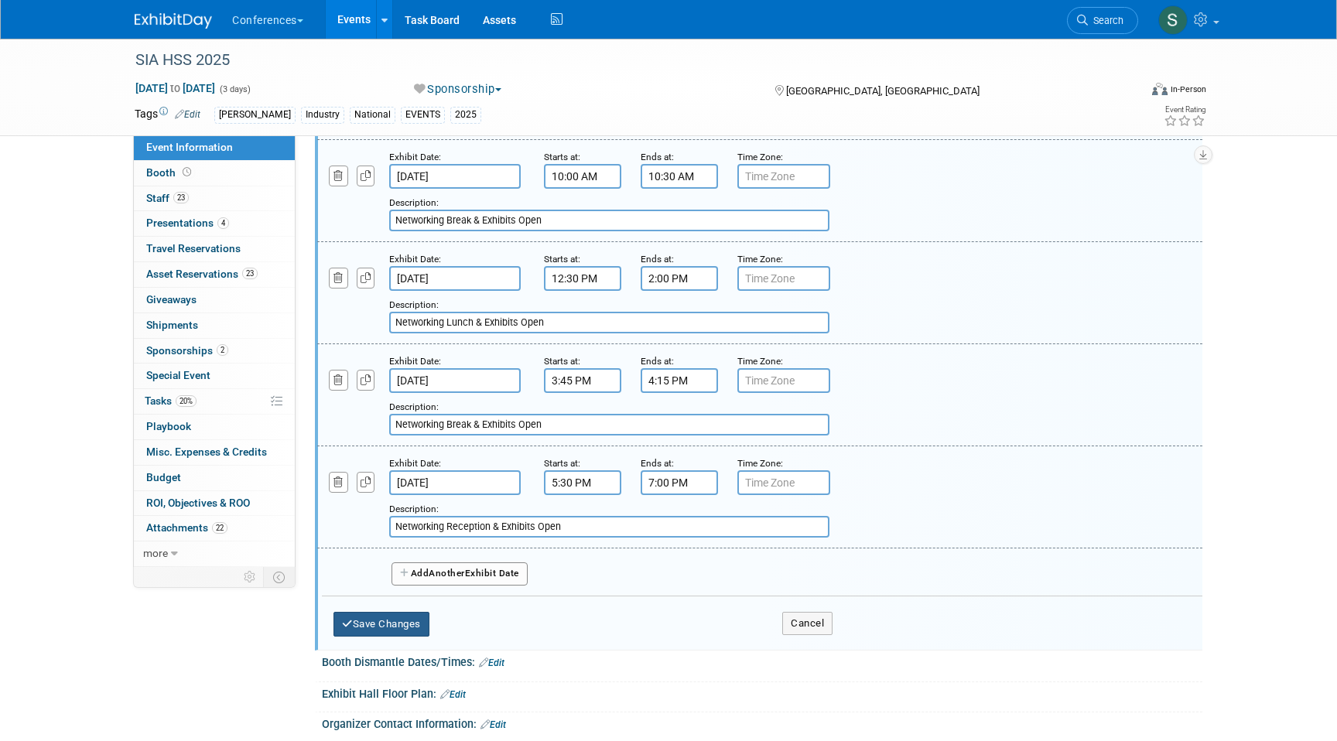
click at [381, 637] on button "Save Changes" at bounding box center [381, 624] width 96 height 25
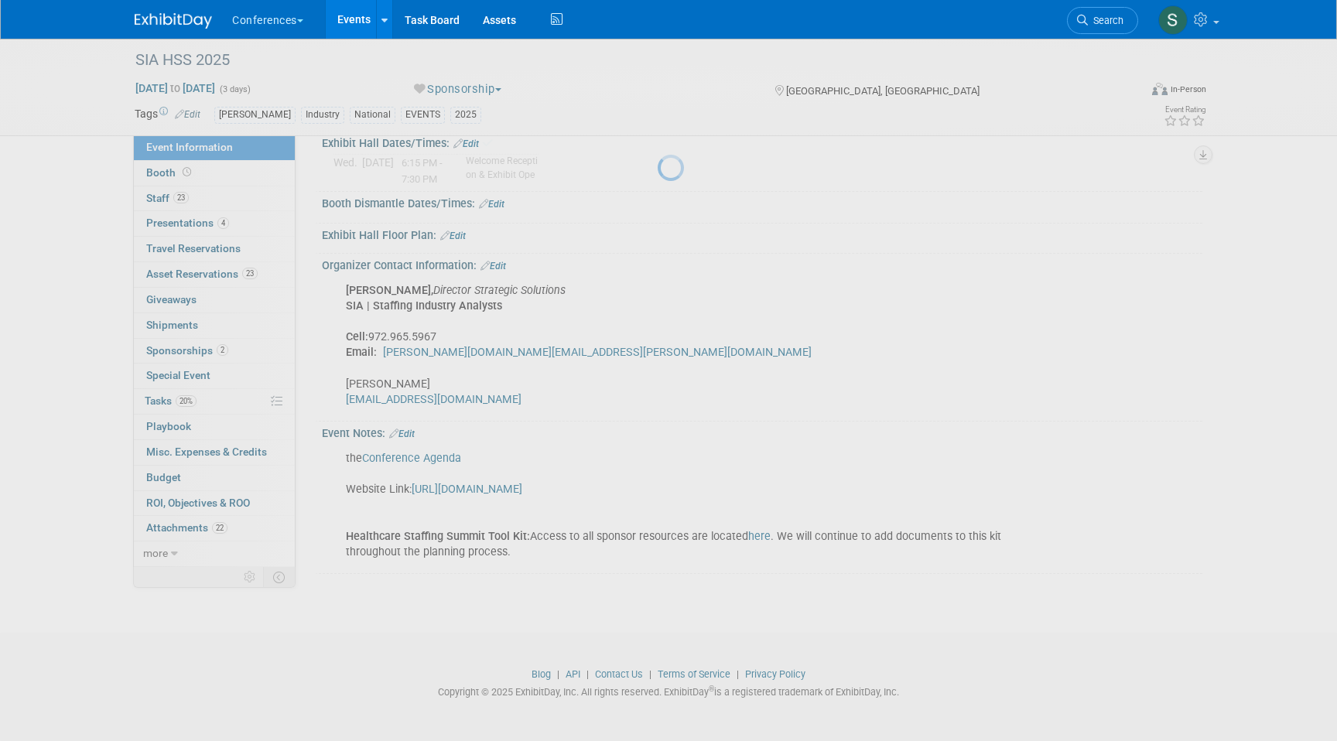
scroll to position [689, 0]
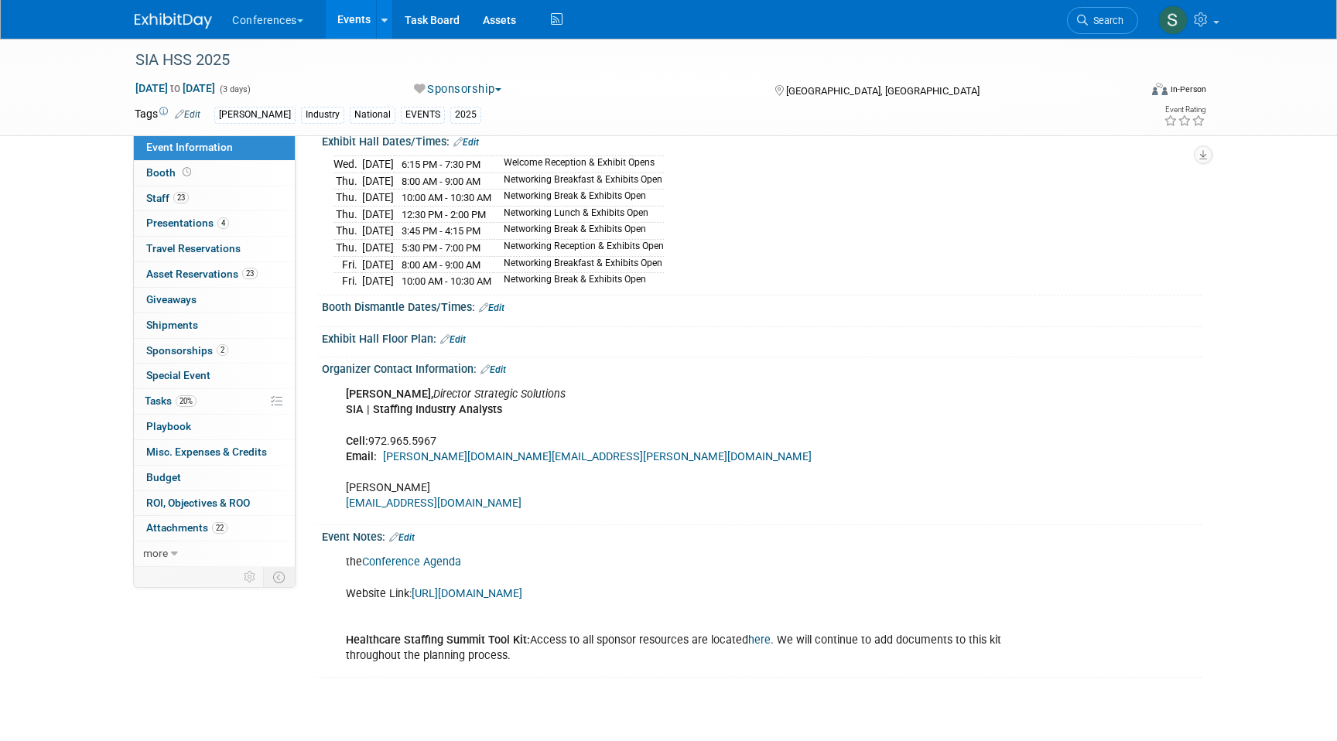
click at [504, 313] on link "Edit" at bounding box center [492, 307] width 26 height 11
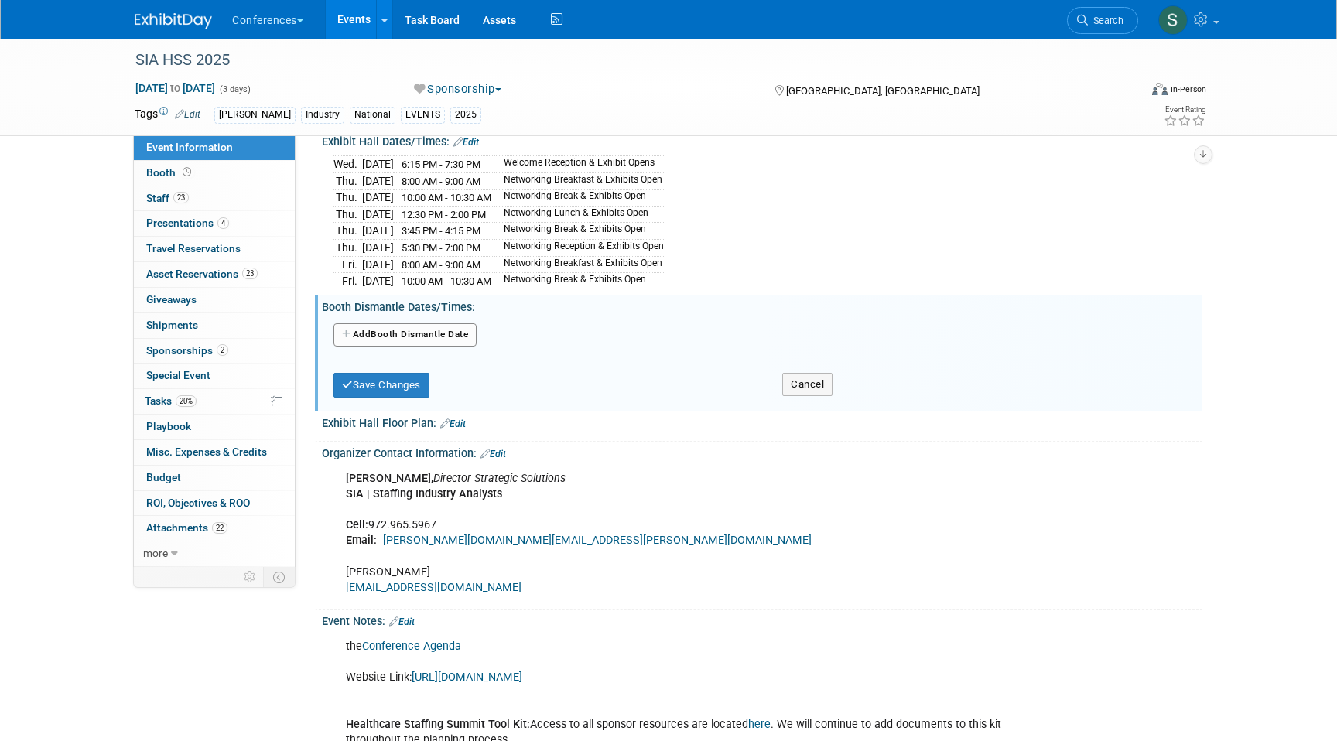
click at [426, 347] on button "Add Another Booth Dismantle Date" at bounding box center [404, 334] width 143 height 23
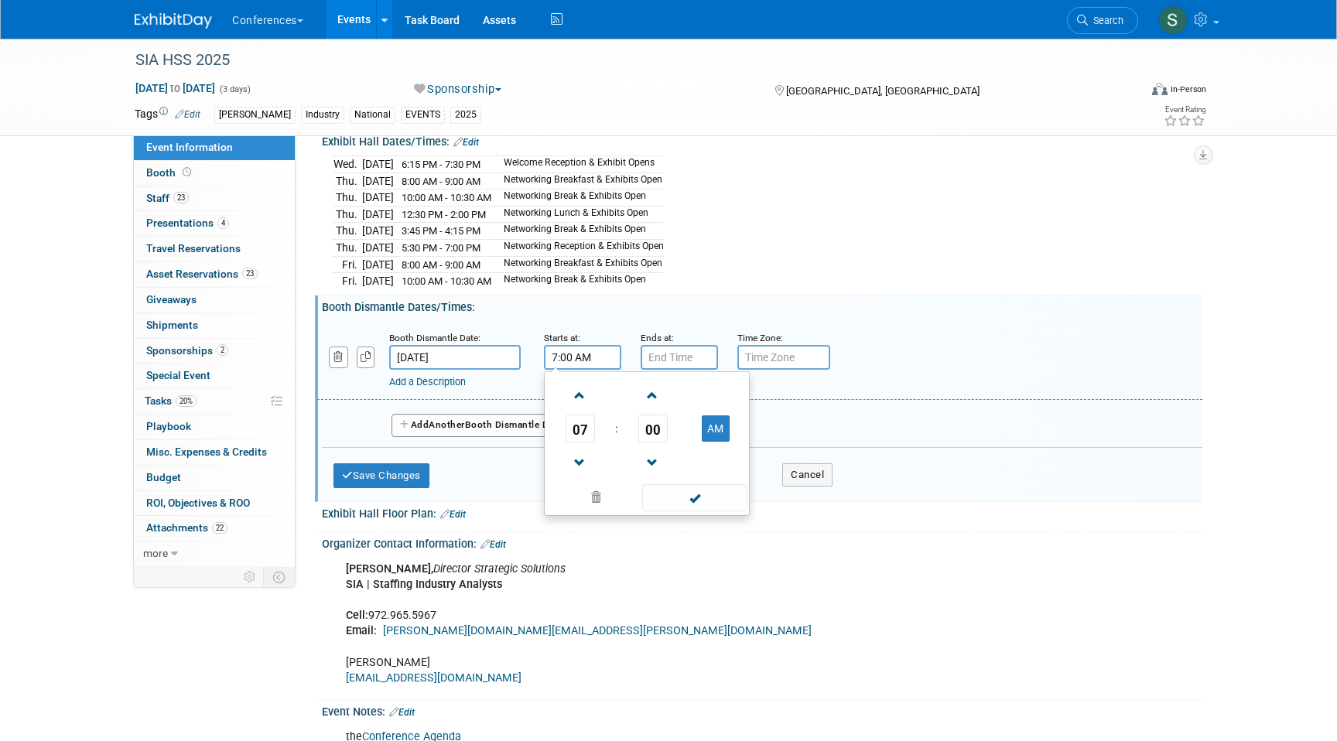
click at [574, 370] on input "7:00 AM" at bounding box center [582, 357] width 77 height 25
click at [586, 415] on link at bounding box center [579, 394] width 29 height 39
click at [582, 438] on span "08" at bounding box center [579, 429] width 29 height 28
click at [679, 494] on td "10" at bounding box center [672, 480] width 50 height 42
click at [652, 435] on span "00" at bounding box center [652, 429] width 29 height 28
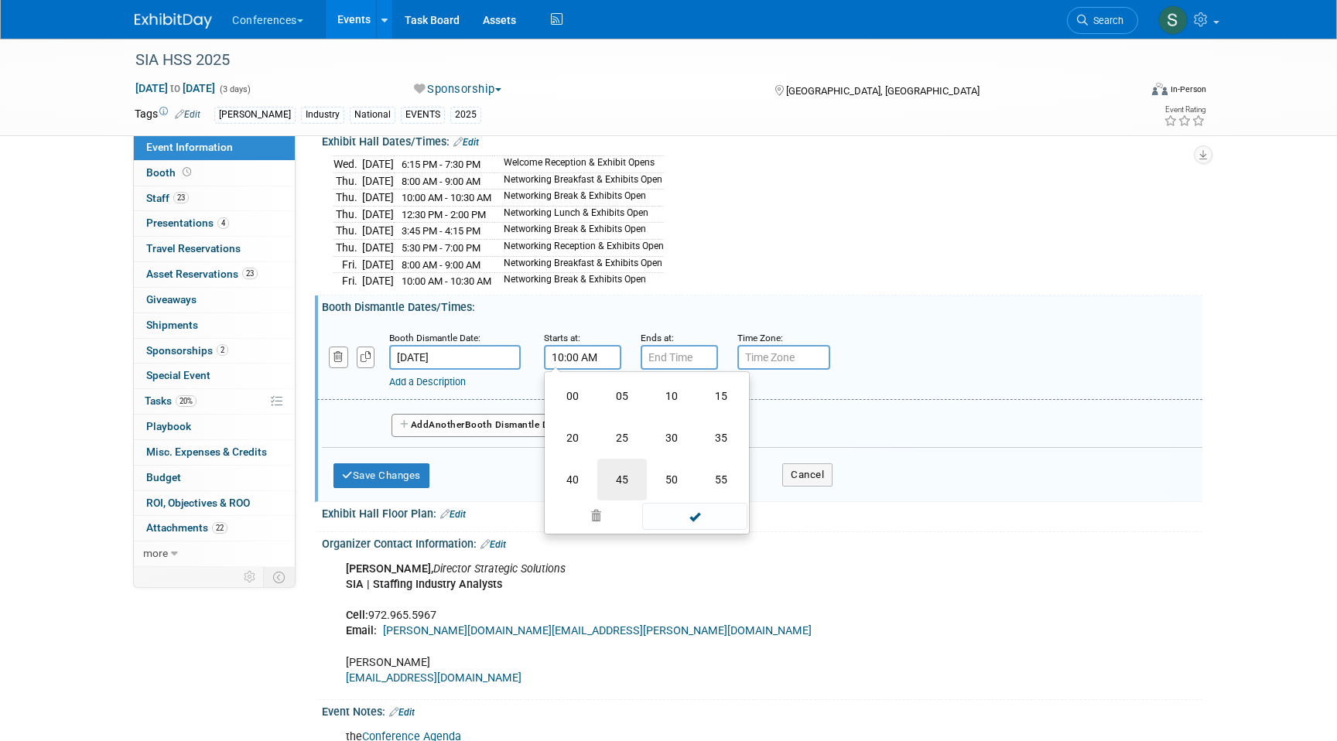
click at [619, 498] on td "45" at bounding box center [622, 480] width 50 height 42
type input "10:45 AM"
click at [678, 364] on input "7:00 PM" at bounding box center [678, 357] width 77 height 25
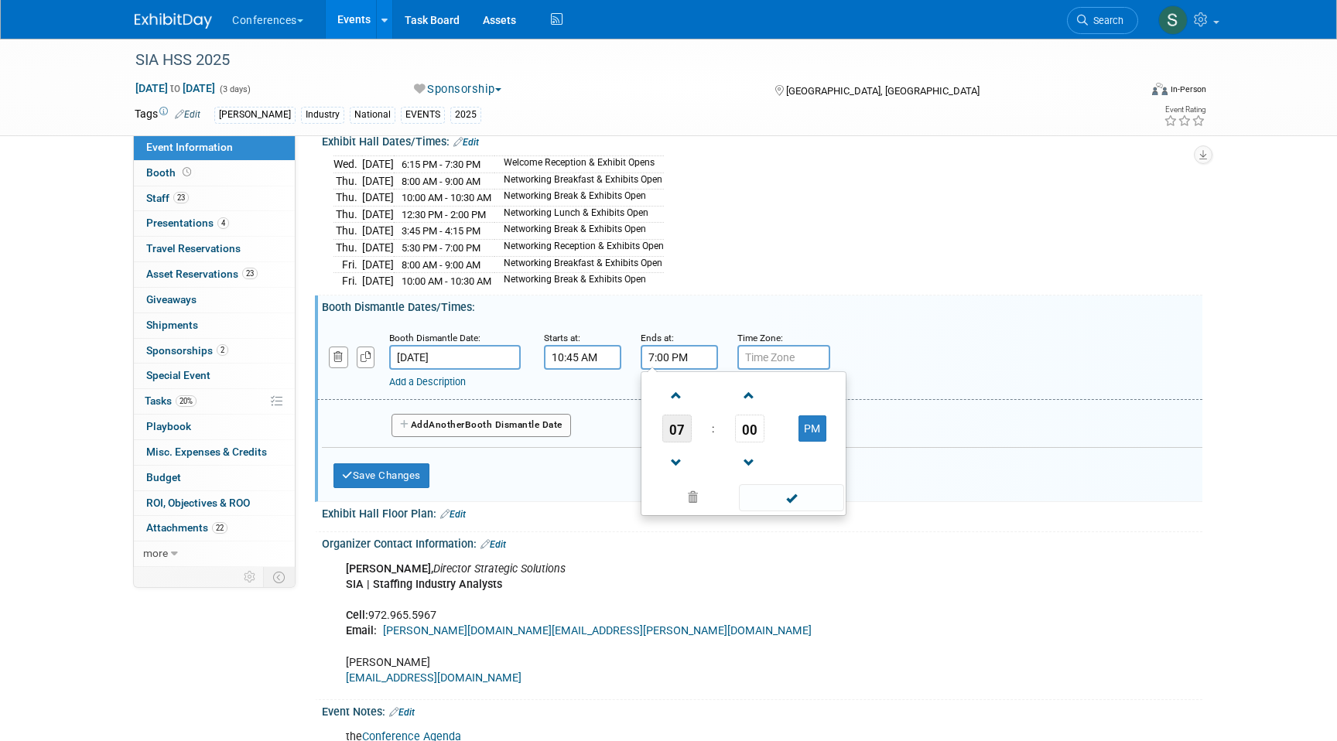
click at [683, 434] on span "07" at bounding box center [676, 429] width 29 height 28
click at [767, 406] on td "02" at bounding box center [768, 396] width 50 height 42
type input "2:00 PM"
click at [877, 366] on div "Add a Description Description:" at bounding box center [760, 360] width 908 height 60
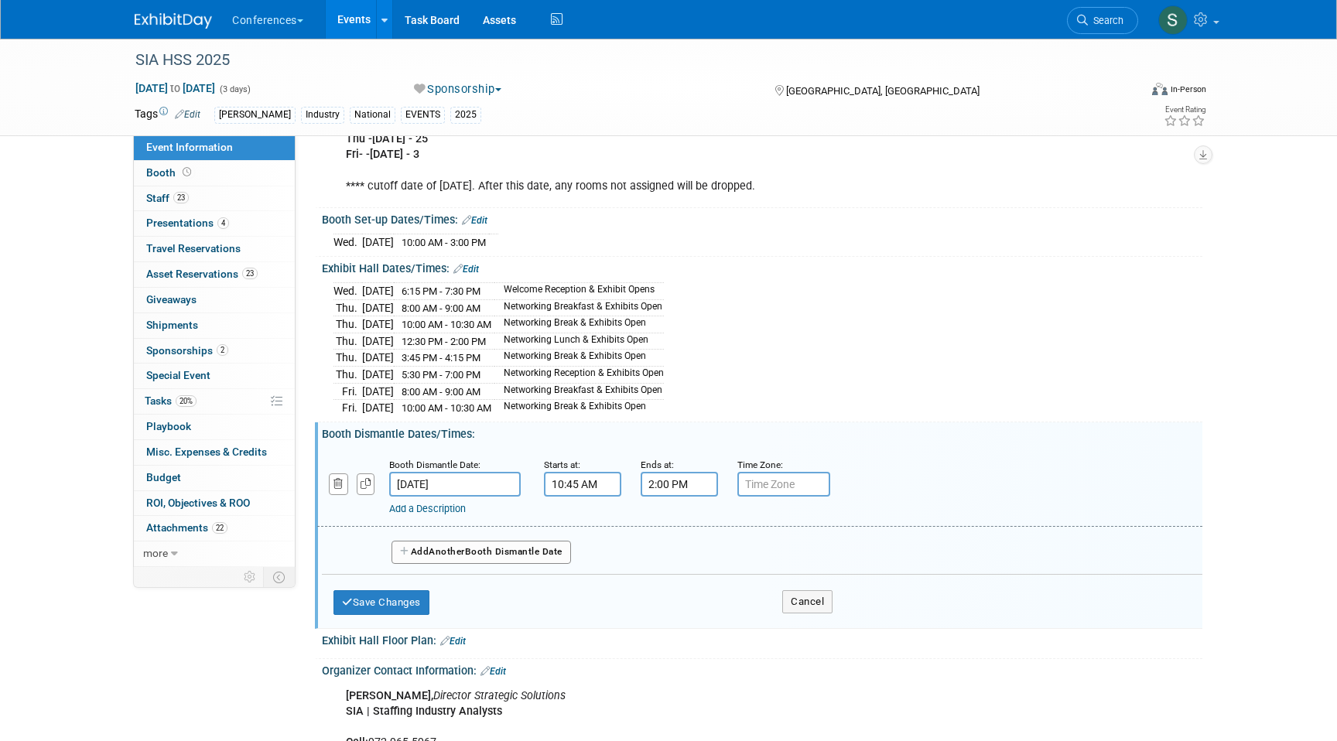
scroll to position [554, 0]
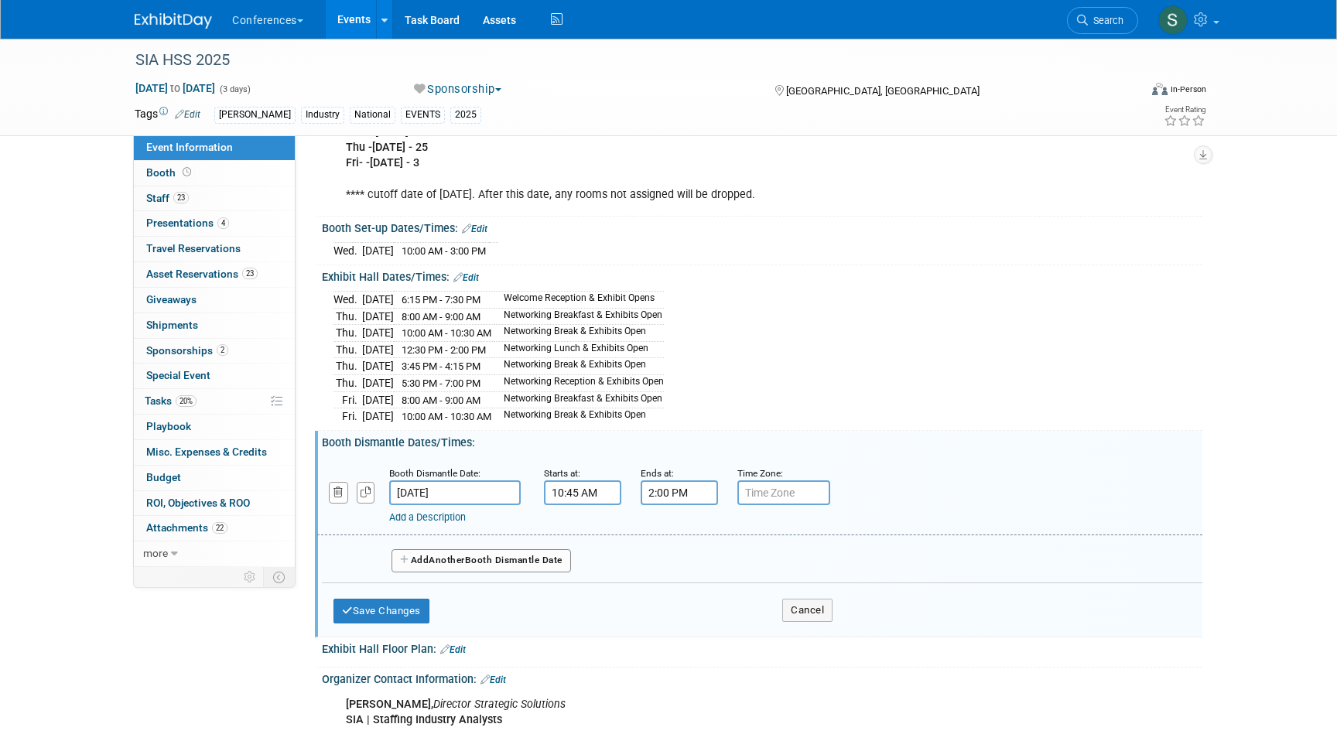
click at [393, 631] on div "Save Changes Cancel" at bounding box center [582, 607] width 499 height 48
click at [393, 620] on button "Save Changes" at bounding box center [381, 611] width 96 height 25
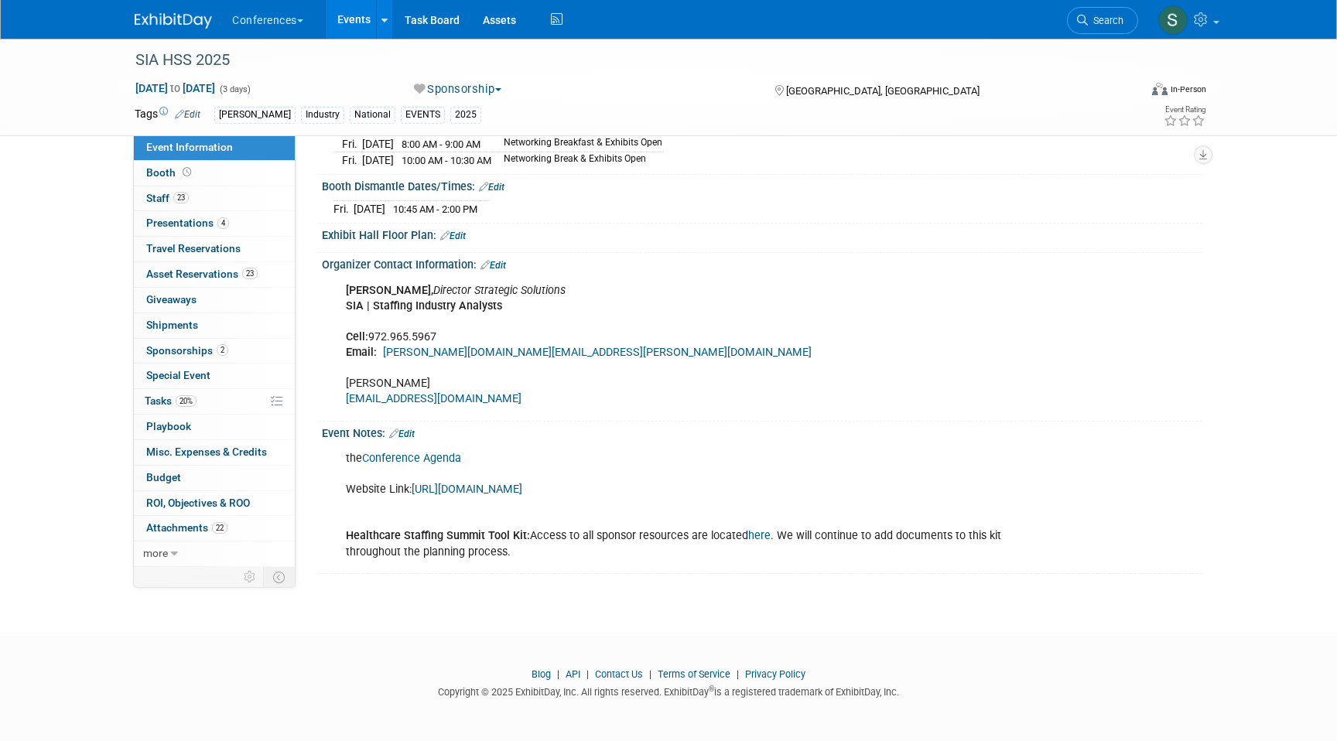
scroll to position [834, 0]
click at [408, 429] on link "Edit" at bounding box center [402, 434] width 26 height 11
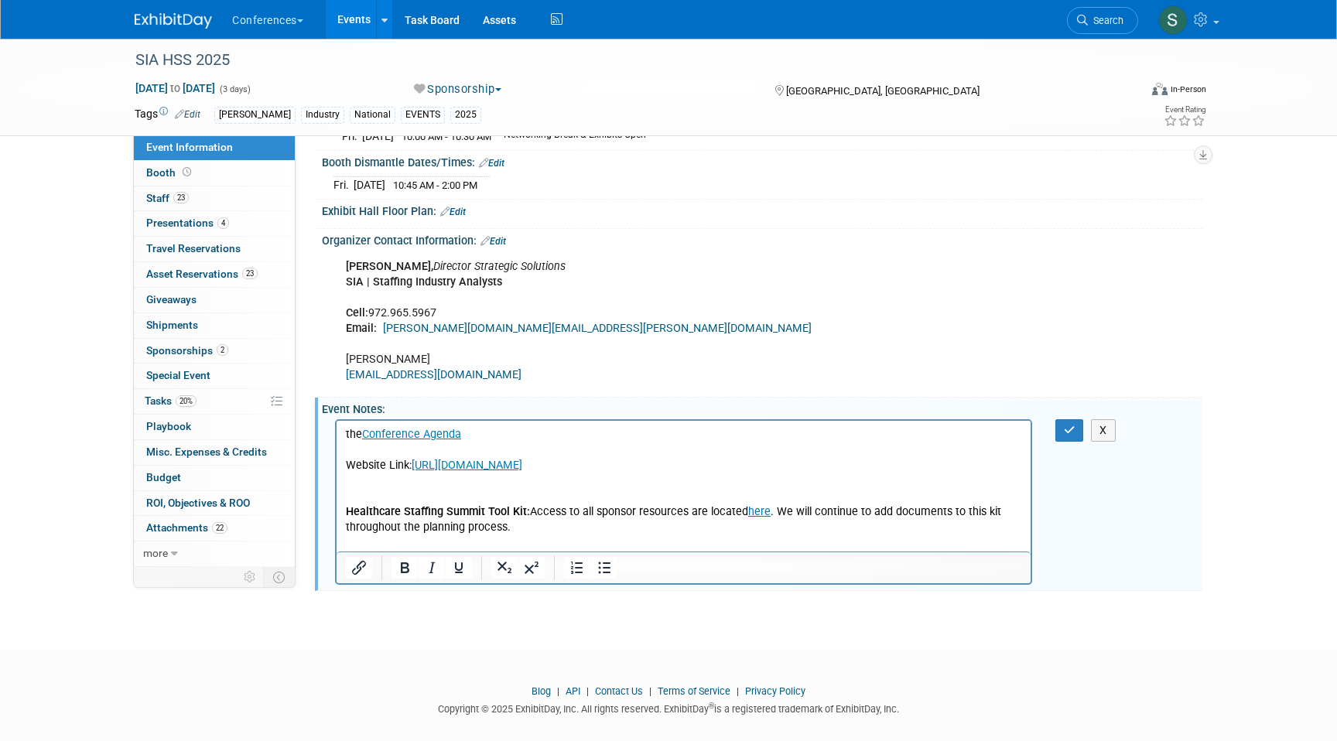
scroll to position [0, 0]
drag, startPoint x: 494, startPoint y: 436, endPoint x: 373, endPoint y: 436, distance: 121.4
click at [373, 436] on p "the Conference Agenda﻿ Website Link: https://web.cvent.com/event/56bca567-626d-…" at bounding box center [684, 481] width 676 height 109
drag, startPoint x: 1011, startPoint y: 431, endPoint x: 388, endPoint y: 429, distance: 622.7
click at [388, 429] on body "Agenda: https://web.cvent.com/event/cb85acf2-f569-4566-9b13-4a12cadabc19/websit…" at bounding box center [684, 481] width 678 height 109
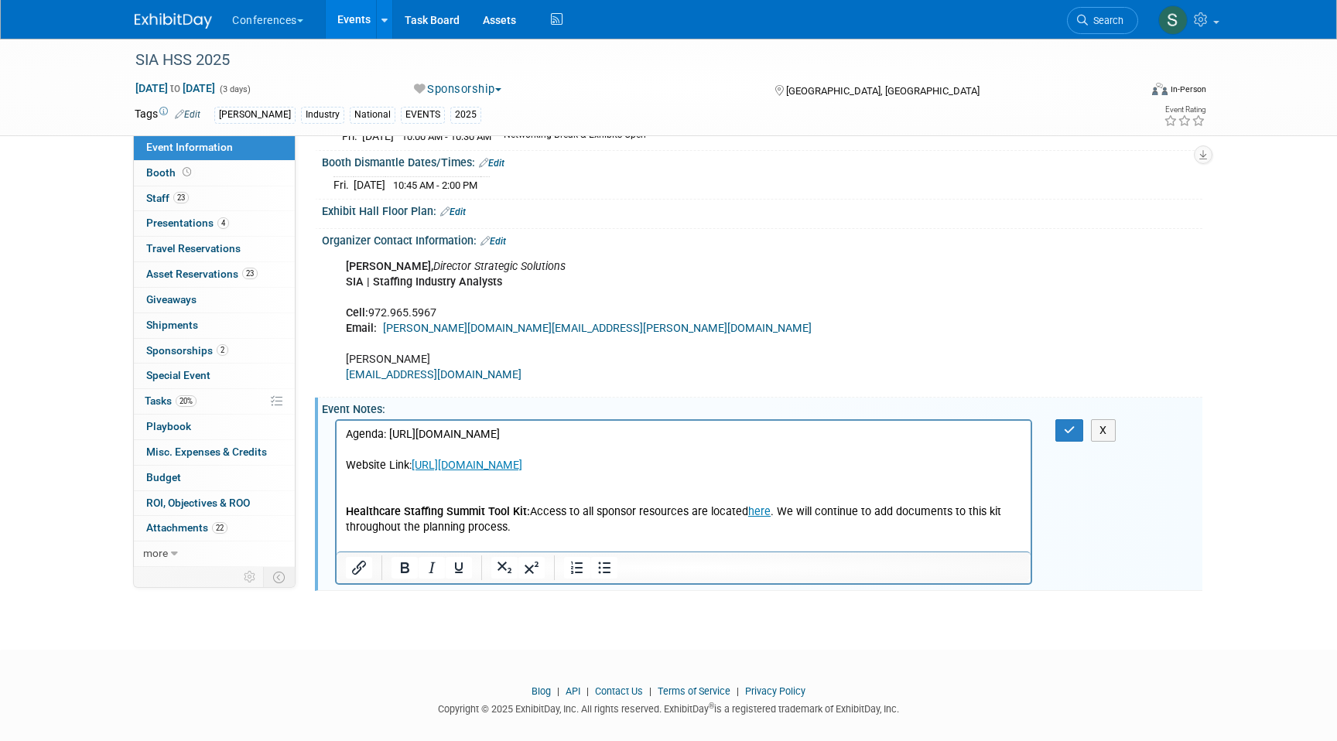
click at [350, 580] on div at bounding box center [359, 567] width 46 height 25
click at [354, 569] on icon "Insert/edit link" at bounding box center [359, 567] width 19 height 19
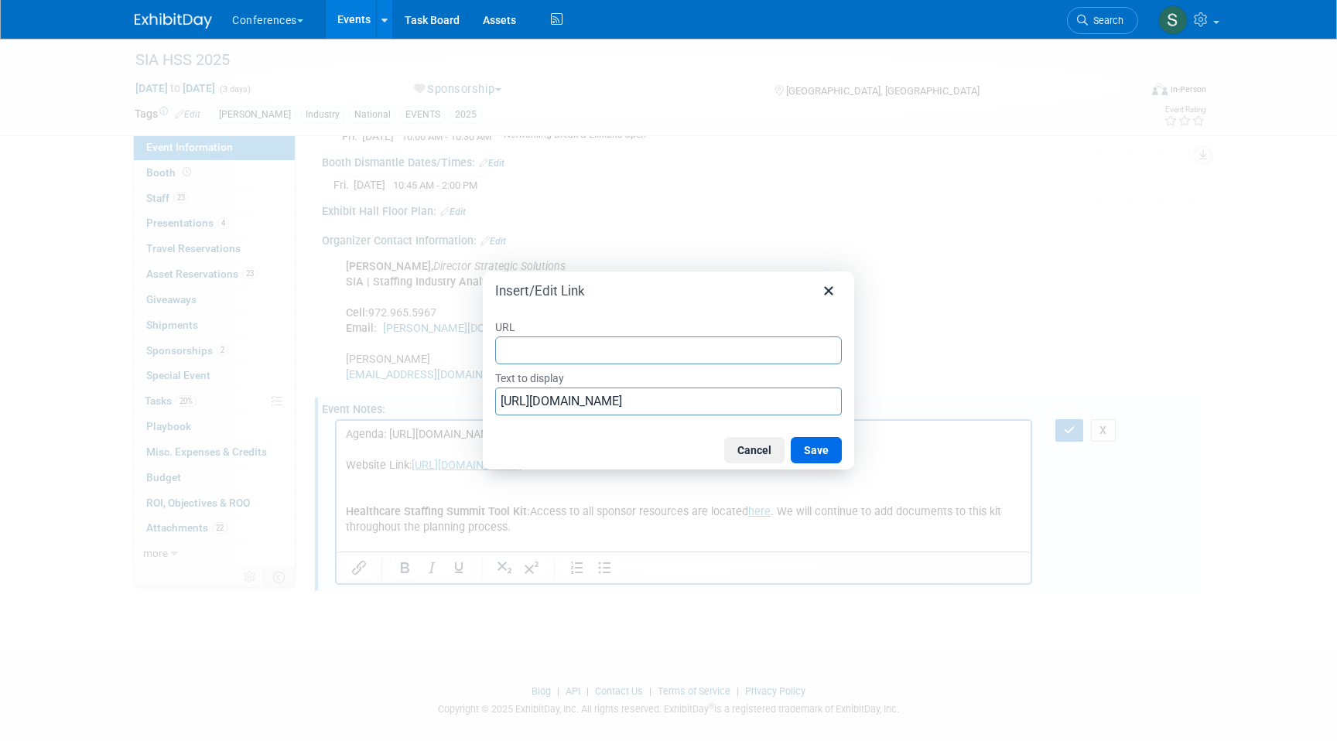
click at [523, 347] on input "URL" at bounding box center [668, 350] width 347 height 28
type input "[URL][DOMAIN_NAME]"
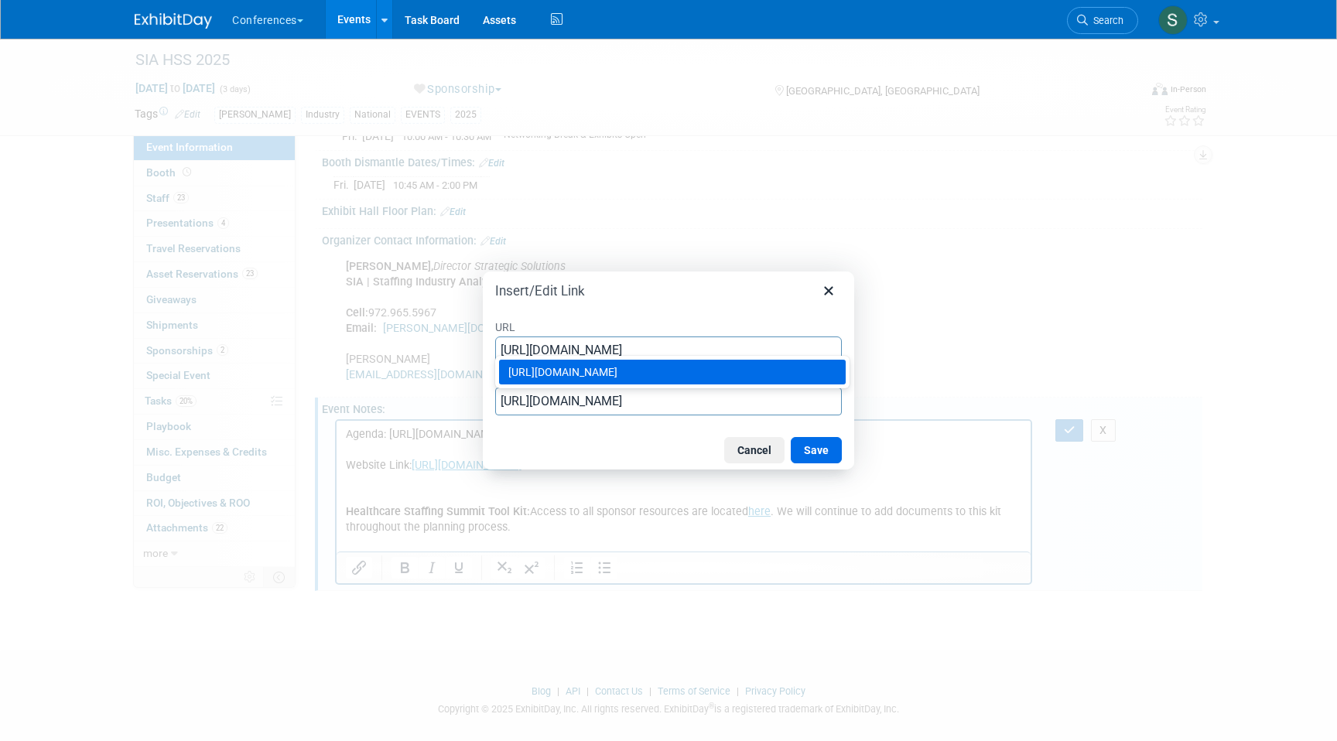
click at [779, 381] on div "[URL][DOMAIN_NAME]" at bounding box center [673, 372] width 331 height 19
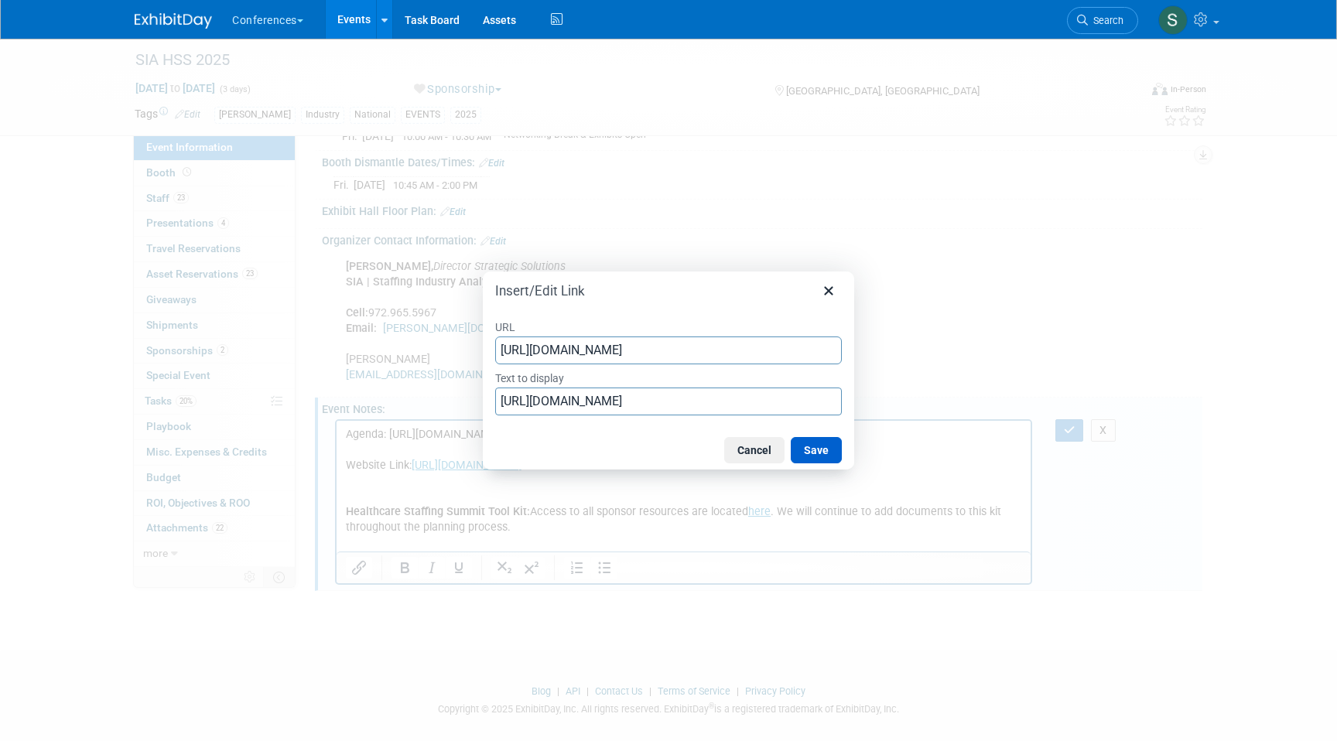
click at [821, 447] on button "Save" at bounding box center [815, 450] width 51 height 26
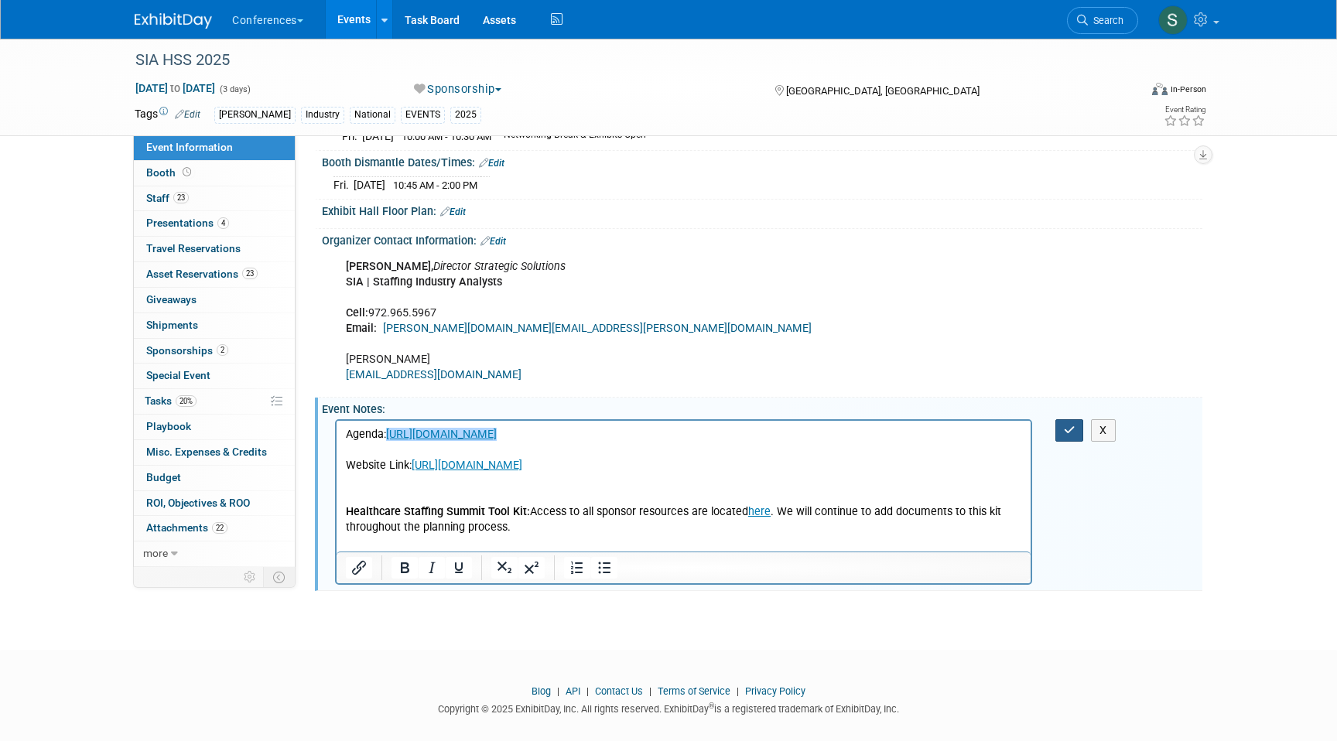
click at [1073, 435] on icon "button" at bounding box center [1070, 430] width 12 height 11
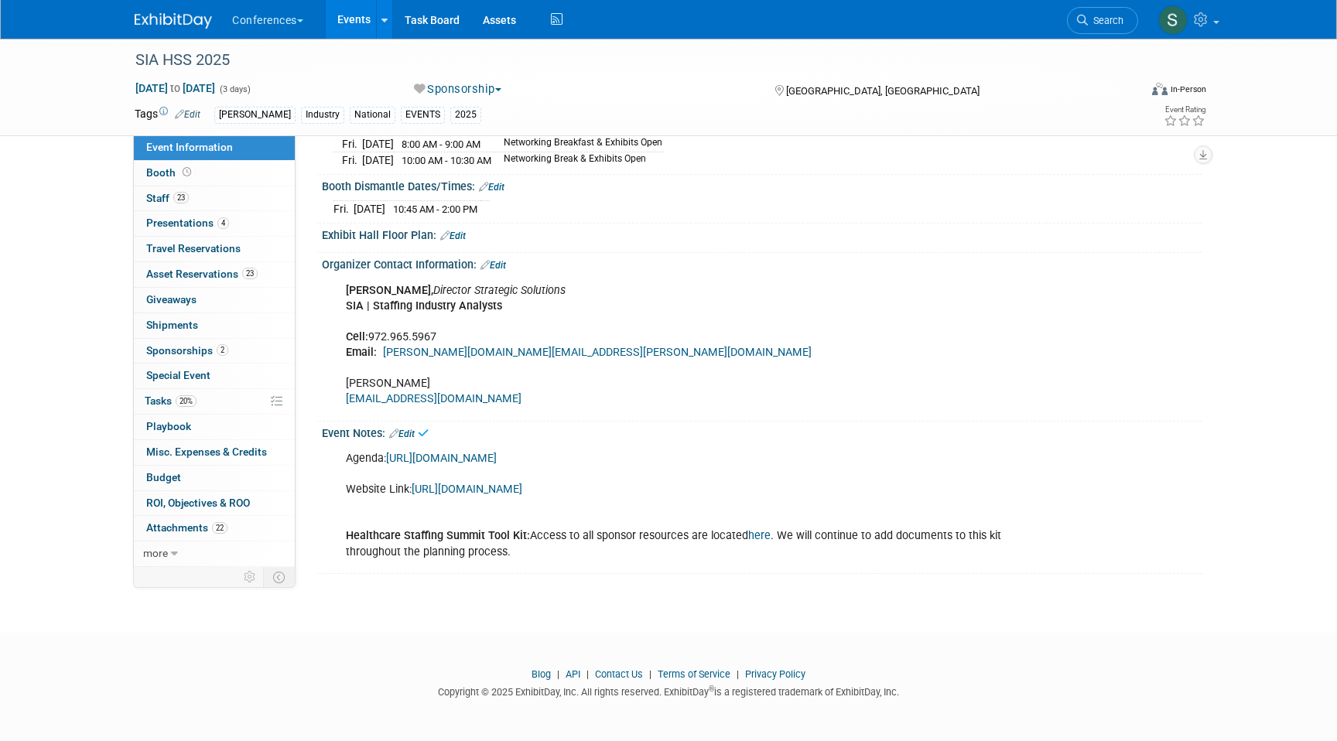
scroll to position [818, 0]
click at [522, 491] on link "https://web.cvent.com/event/56bca567-626d-490e-a284-88d04871348b/websitePage:e5…" at bounding box center [466, 489] width 111 height 13
click at [421, 430] on div "Event Notes: Edit" at bounding box center [762, 432] width 880 height 20
click at [408, 433] on link "Edit" at bounding box center [402, 434] width 26 height 11
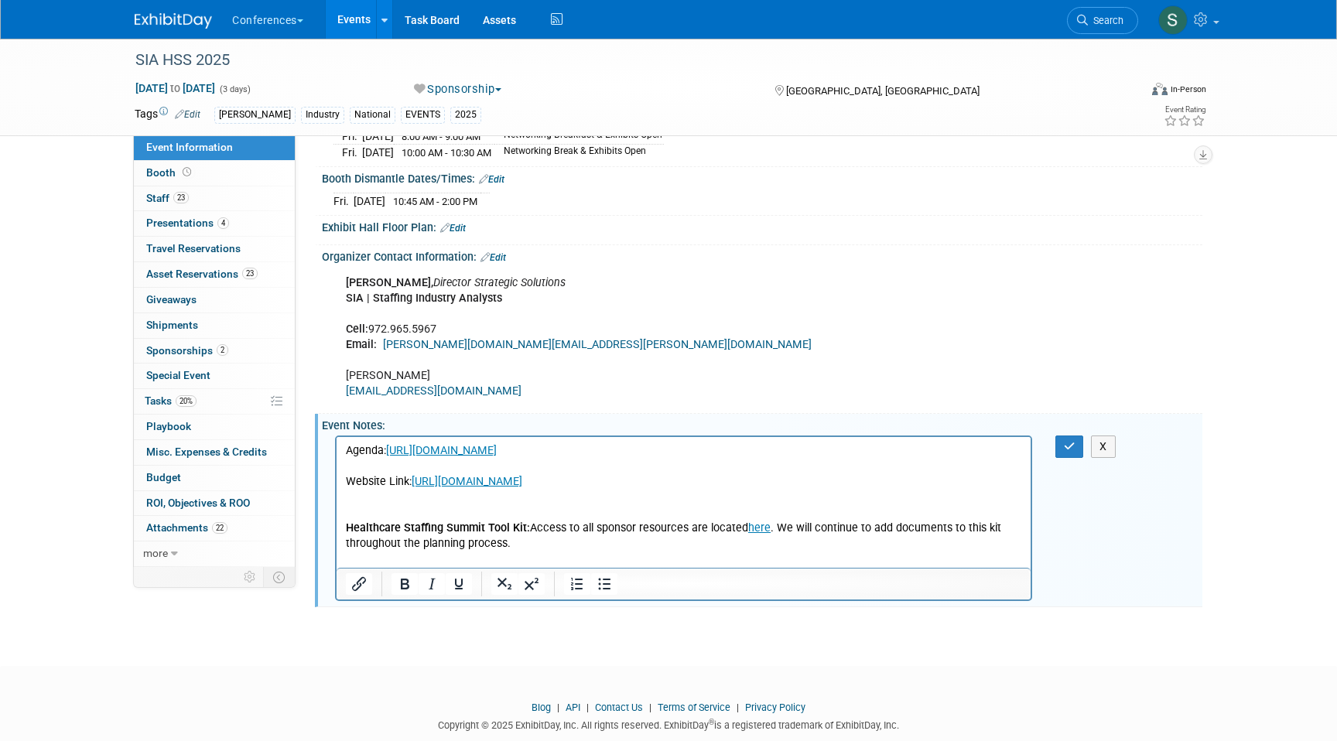
scroll to position [0, 0]
drag, startPoint x: 437, startPoint y: 505, endPoint x: 415, endPoint y: 490, distance: 26.2
click at [415, 490] on p "Agenda: https://web.cvent.com/event/cb85acf2-f569-4566-9b13-4a12cadabc19/websit…" at bounding box center [684, 497] width 676 height 109
click at [477, 472] on input "https://web.cvent.com/event/56bca567-626d-490e-a284-88d04871348b/websitePage:e5…" at bounding box center [513, 461] width 169 height 29
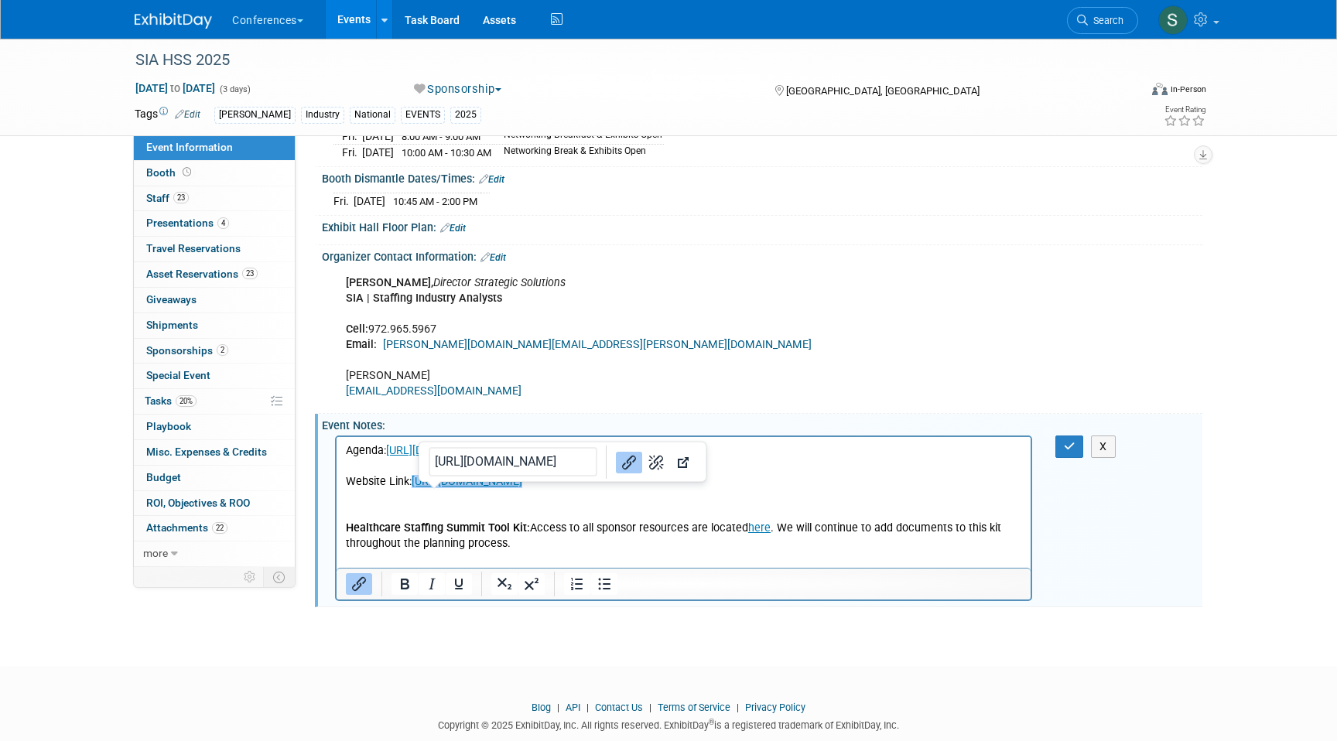
click at [477, 472] on input "https://web.cvent.com/event/56bca567-626d-490e-a284-88d04871348b/websitePage:e5…" at bounding box center [513, 461] width 169 height 29
click at [620, 470] on icon "Link" at bounding box center [629, 461] width 19 height 19
drag, startPoint x: 456, startPoint y: 500, endPoint x: 414, endPoint y: 482, distance: 45.4
click at [413, 482] on p "Agenda: https://web.cvent.com/event/cb85acf2-f569-4566-9b13-4a12cadabc19/websit…" at bounding box center [684, 497] width 676 height 109
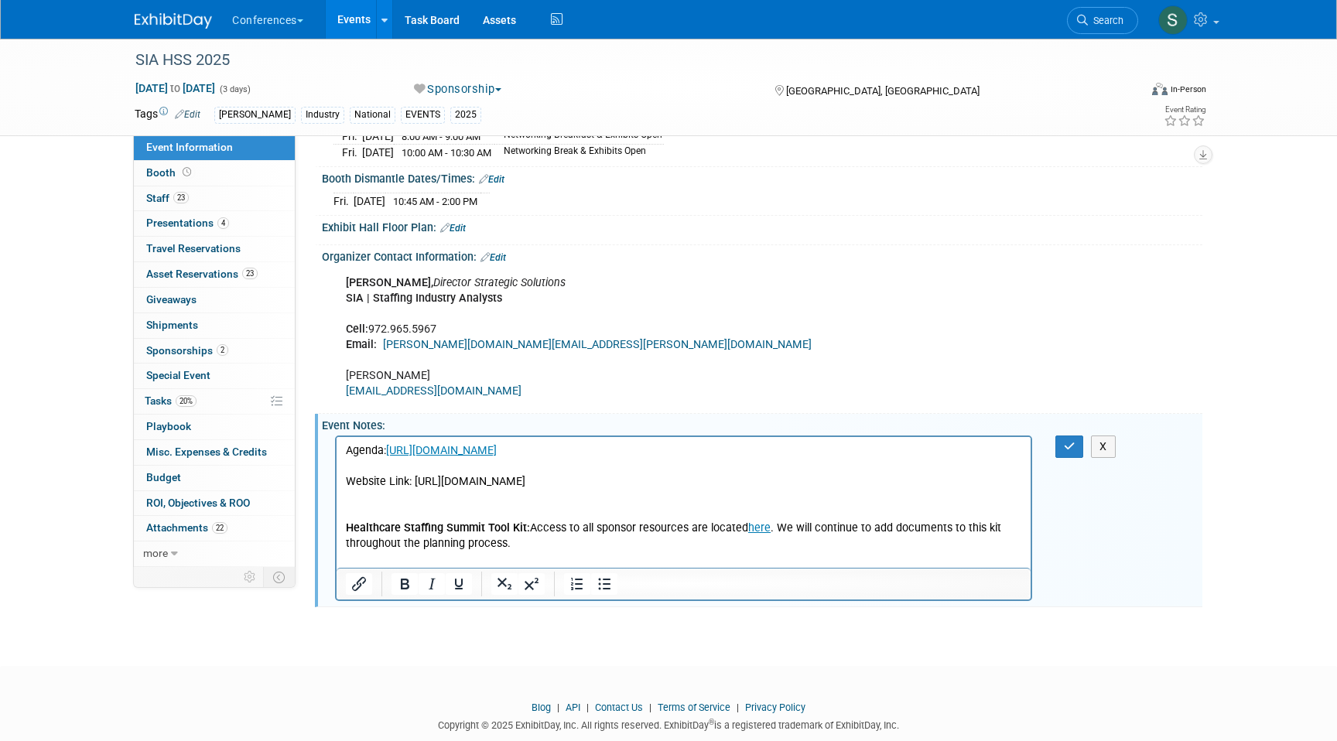
drag, startPoint x: 430, startPoint y: 497, endPoint x: 415, endPoint y: 480, distance: 23.1
click at [415, 480] on p "Agenda: https://web.cvent.com/event/cb85acf2-f569-4566-9b13-4a12cadabc19/websit…" at bounding box center [684, 497] width 676 height 109
click at [359, 591] on icon "Insert/edit link" at bounding box center [359, 584] width 14 height 14
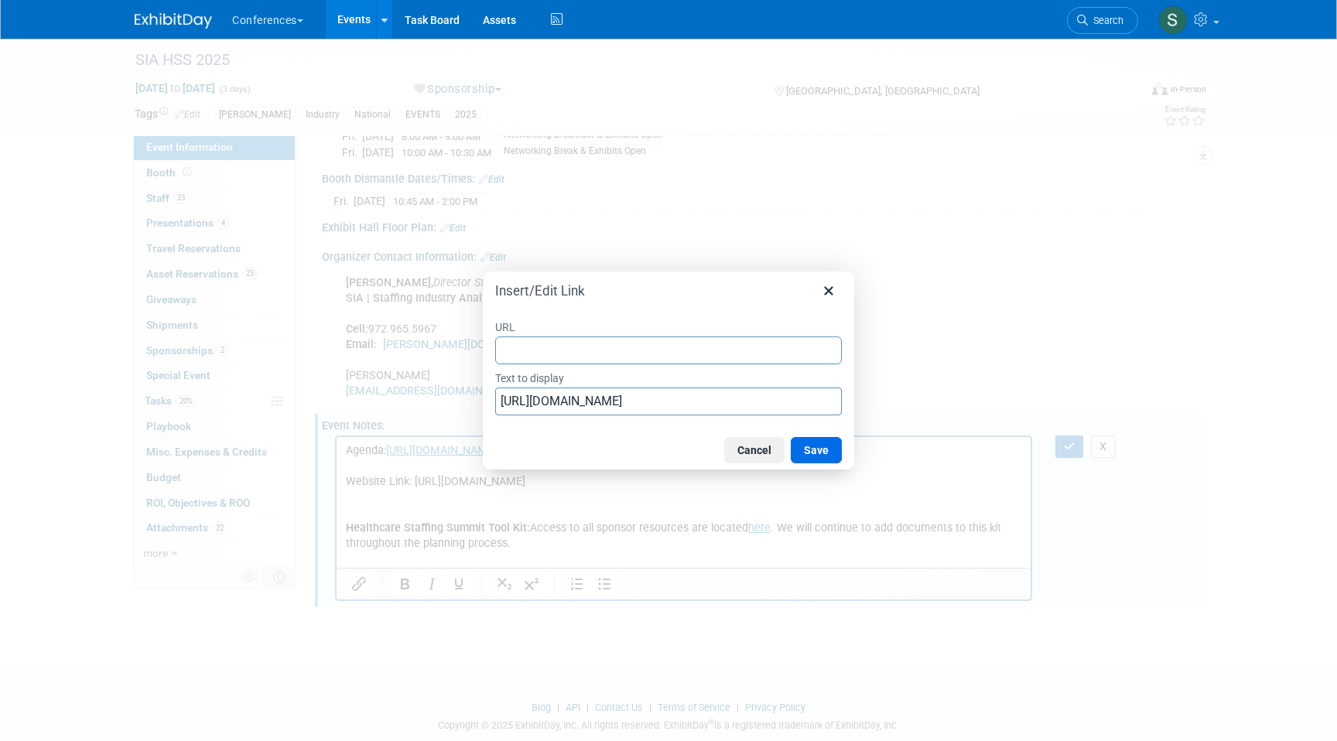
type input "[URL][DOMAIN_NAME]"
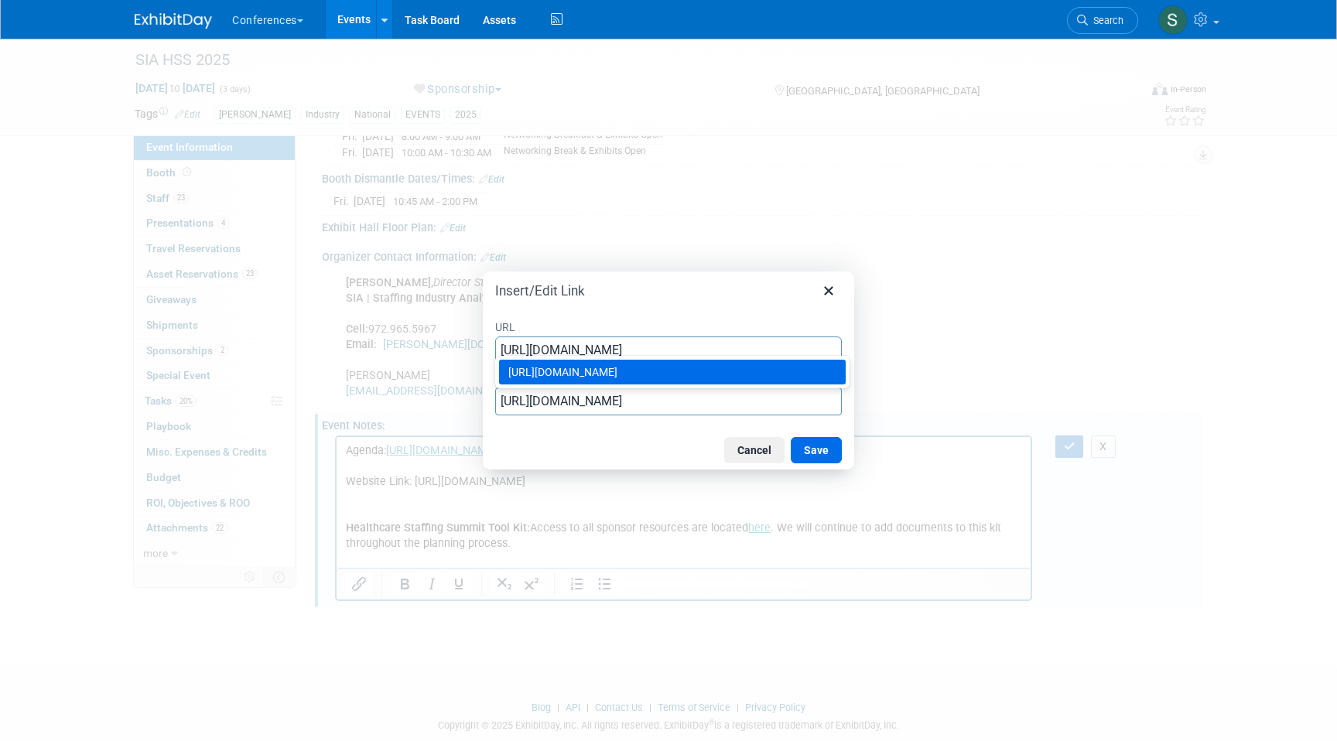
click at [648, 377] on div "[URL][DOMAIN_NAME]" at bounding box center [673, 372] width 331 height 19
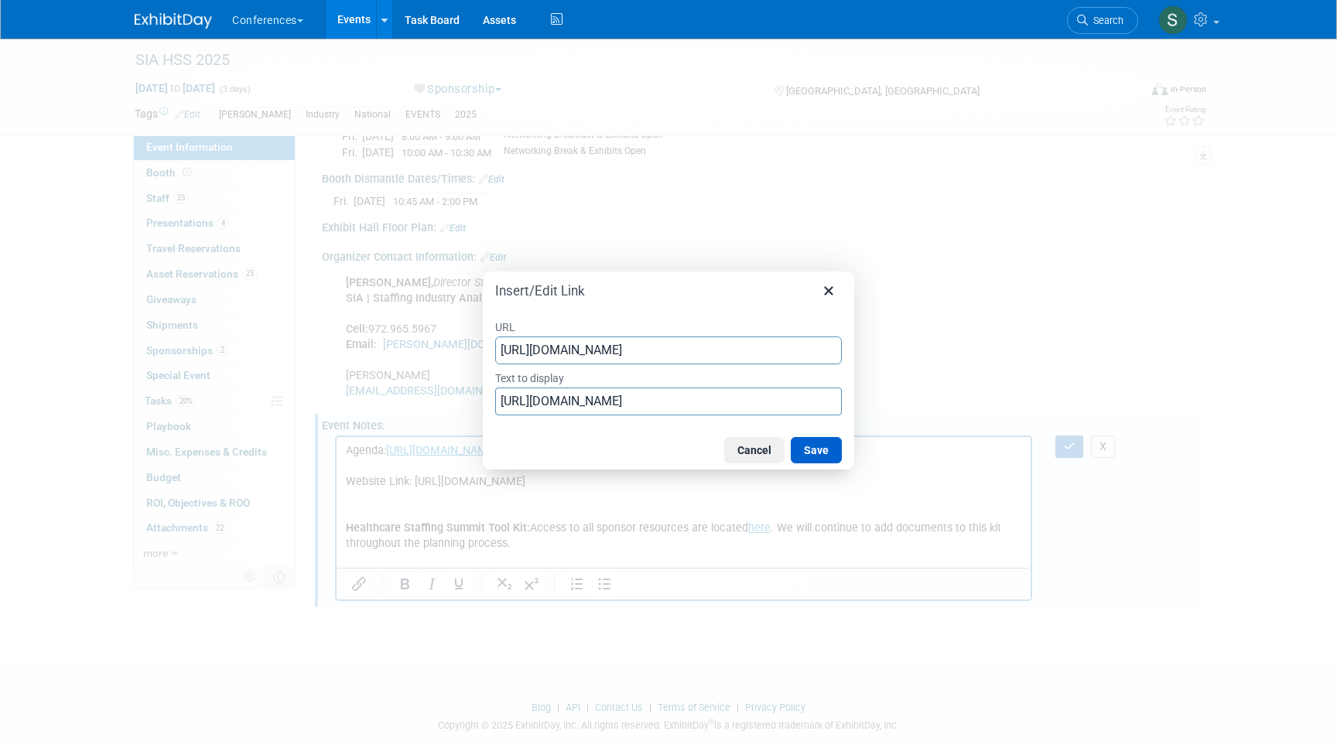
click at [811, 455] on button "Save" at bounding box center [815, 450] width 51 height 26
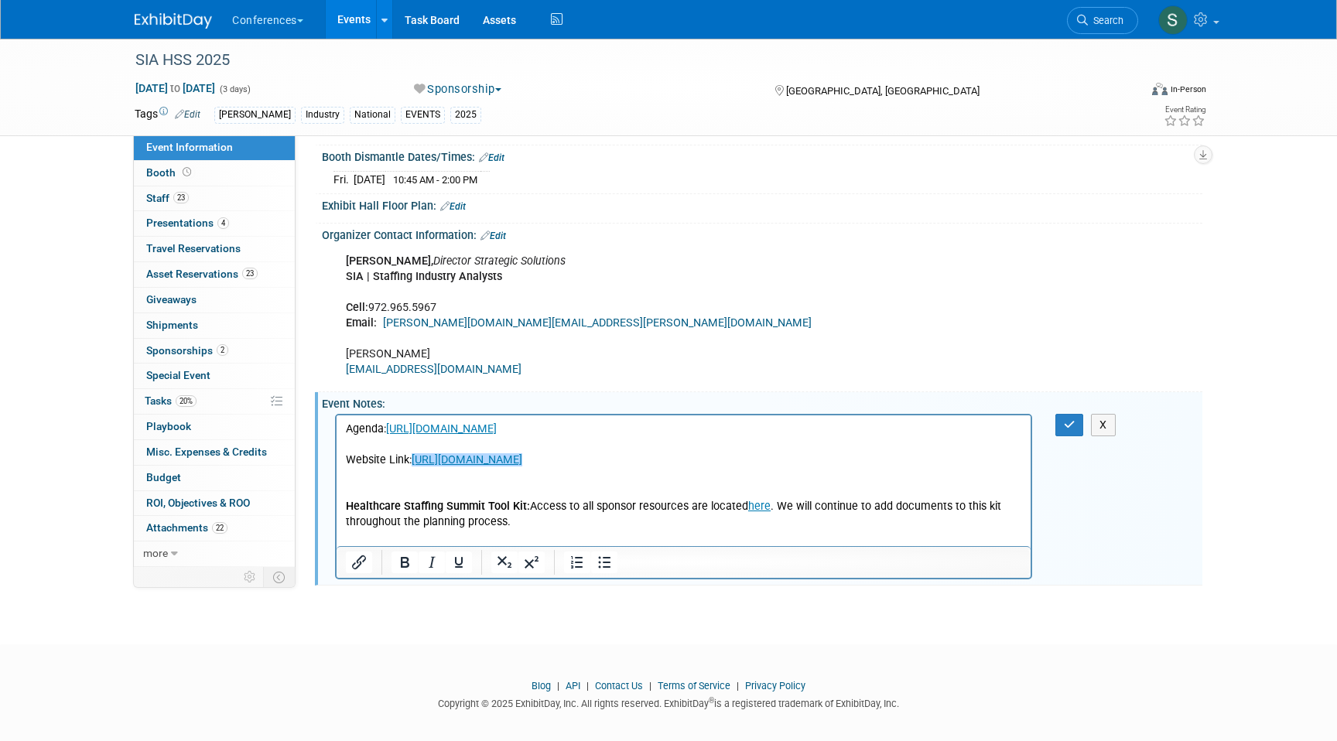
scroll to position [841, 0]
click at [555, 529] on p "Agenda: https://web.cvent.com/event/cb85acf2-f569-4566-9b13-4a12cadabc19/websit…" at bounding box center [684, 474] width 676 height 109
click at [1082, 435] on button "button" at bounding box center [1069, 423] width 29 height 22
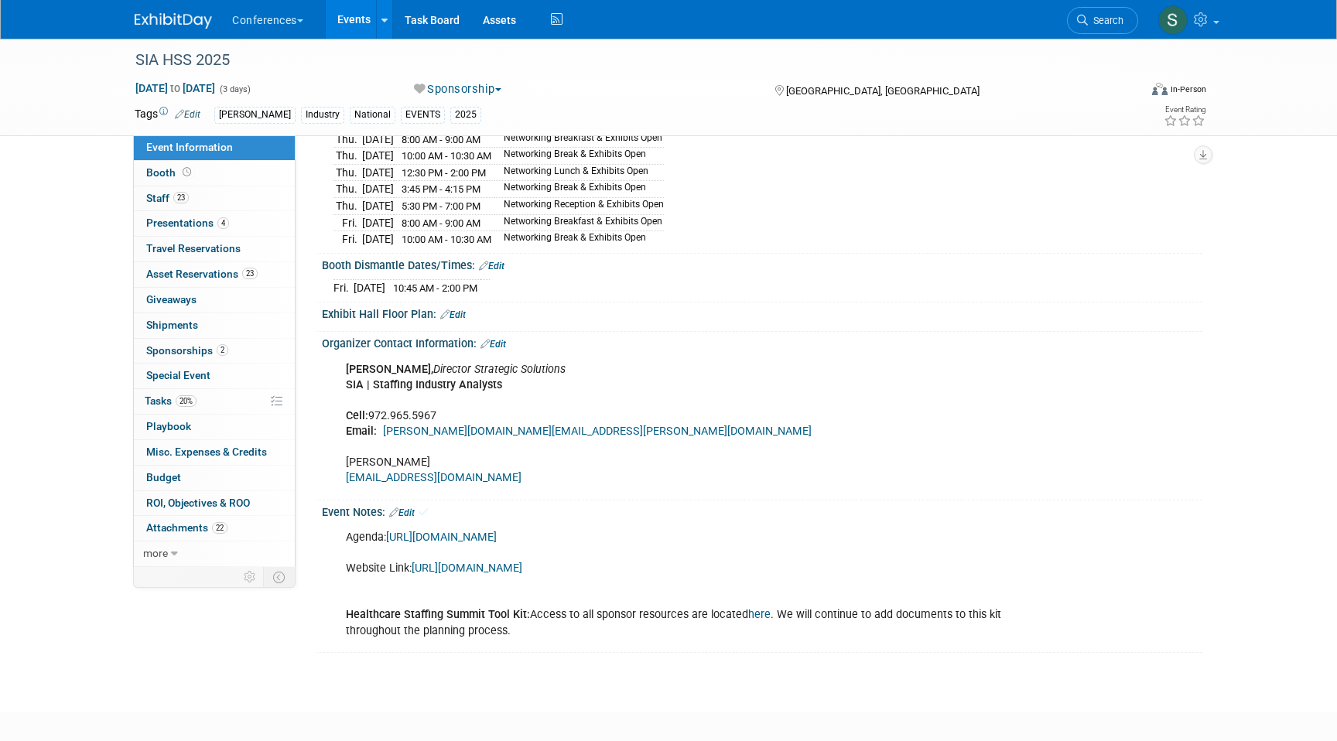
scroll to position [729, 0]
click at [415, 521] on link "Edit" at bounding box center [402, 515] width 26 height 11
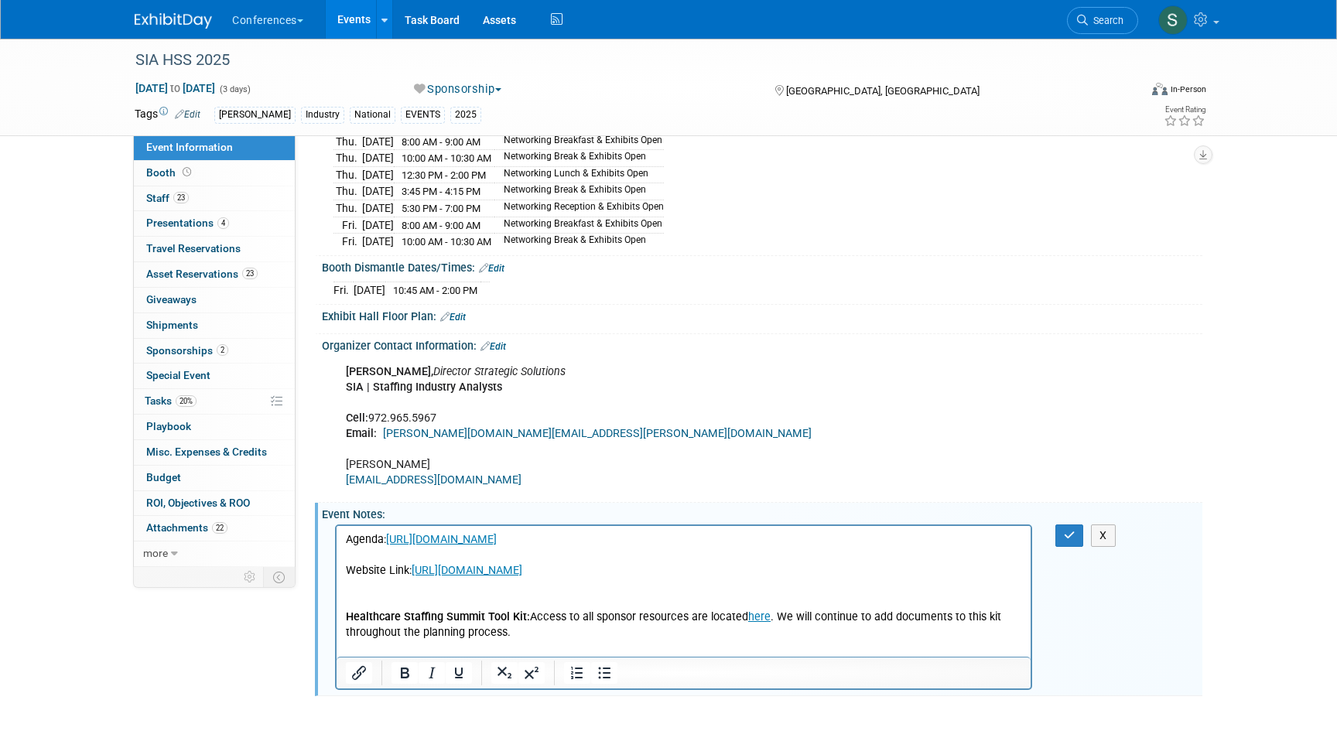
scroll to position [0, 0]
drag, startPoint x: 525, startPoint y: 652, endPoint x: 529, endPoint y: 632, distance: 20.5
click at [529, 632] on p "Agenda: https://web.cvent.com/event/cb85acf2-f569-4566-9b13-4a12cadabc19/websit…" at bounding box center [684, 586] width 676 height 109
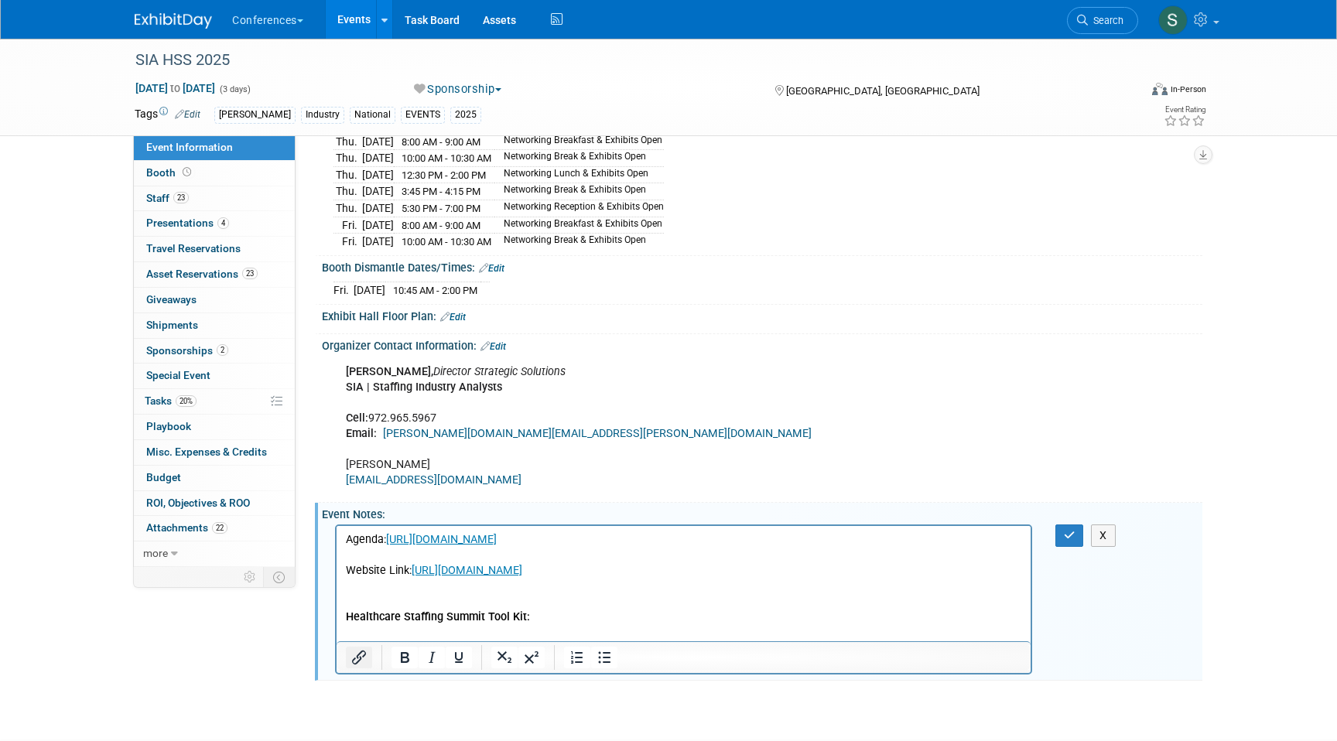
click at [354, 667] on icon "Insert/edit link" at bounding box center [359, 657] width 19 height 19
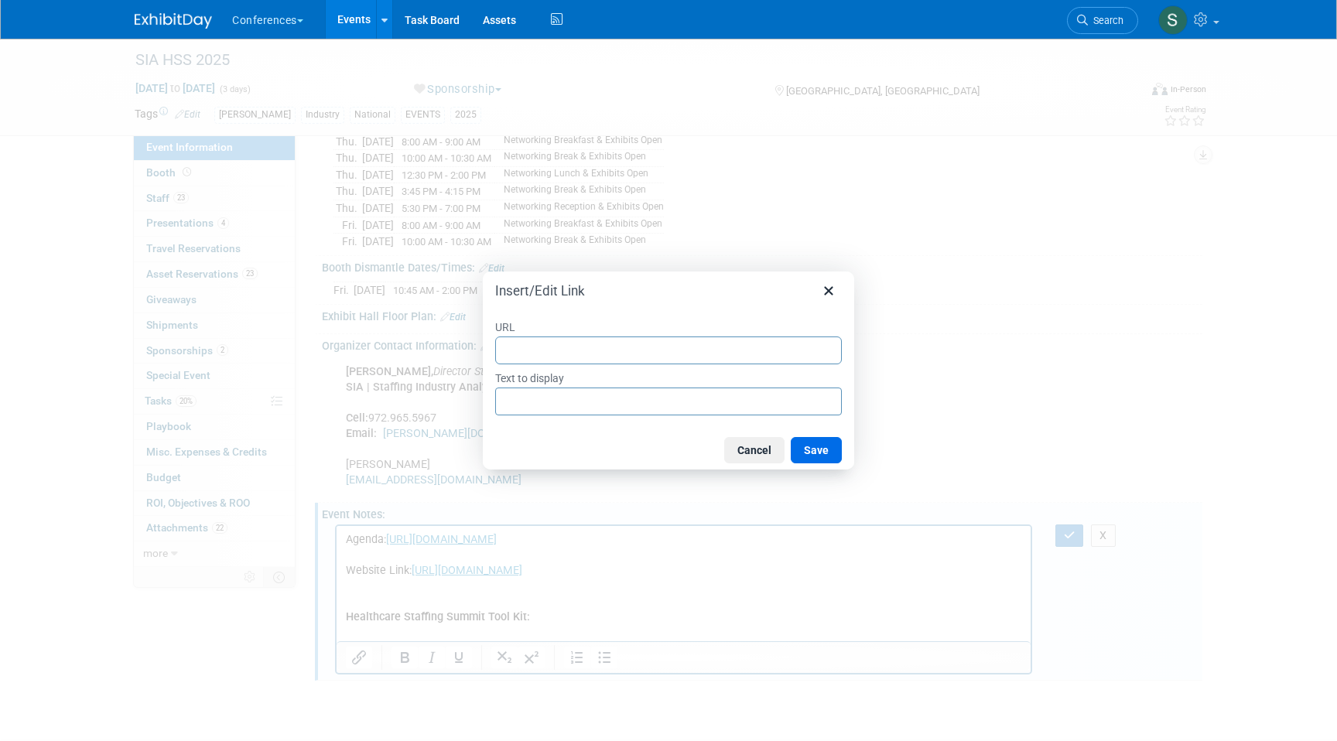
type input "[URL][DOMAIN_NAME]"
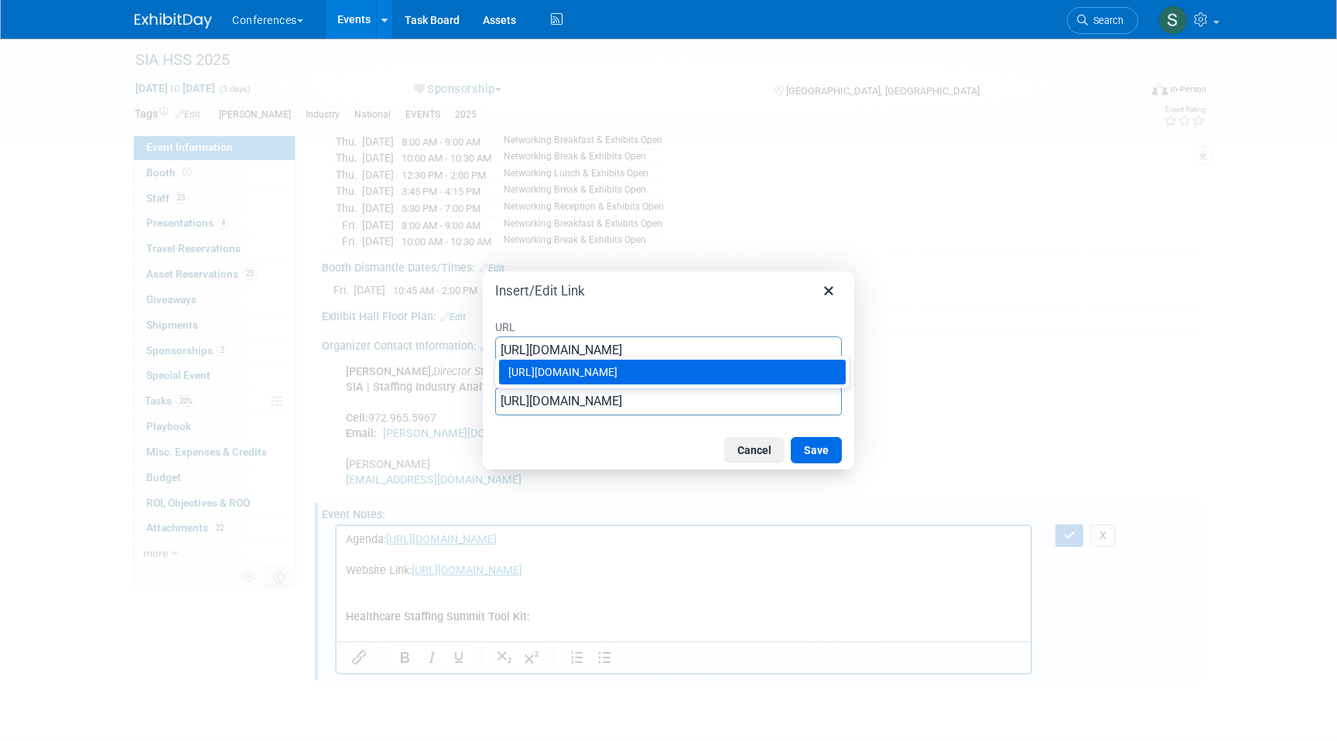
click at [723, 381] on div "[URL][DOMAIN_NAME]" at bounding box center [673, 372] width 331 height 19
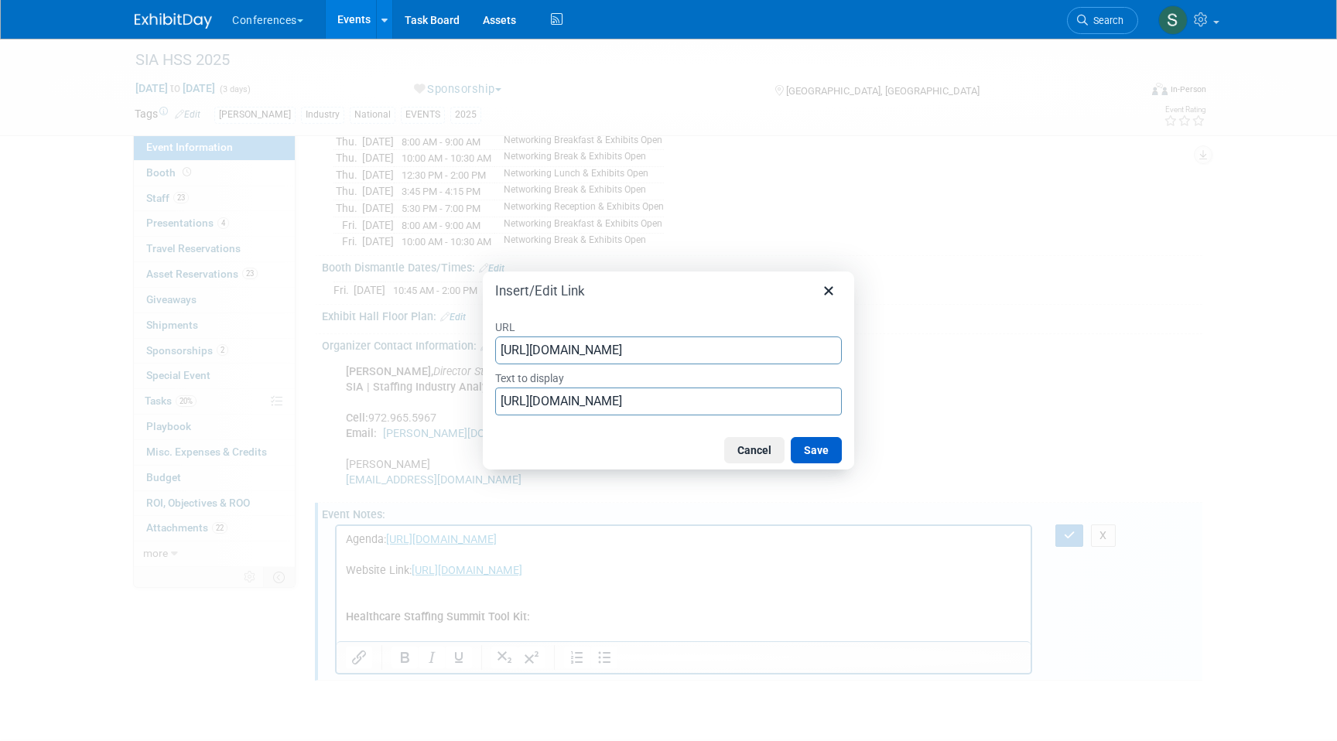
click at [818, 459] on button "Save" at bounding box center [815, 450] width 51 height 26
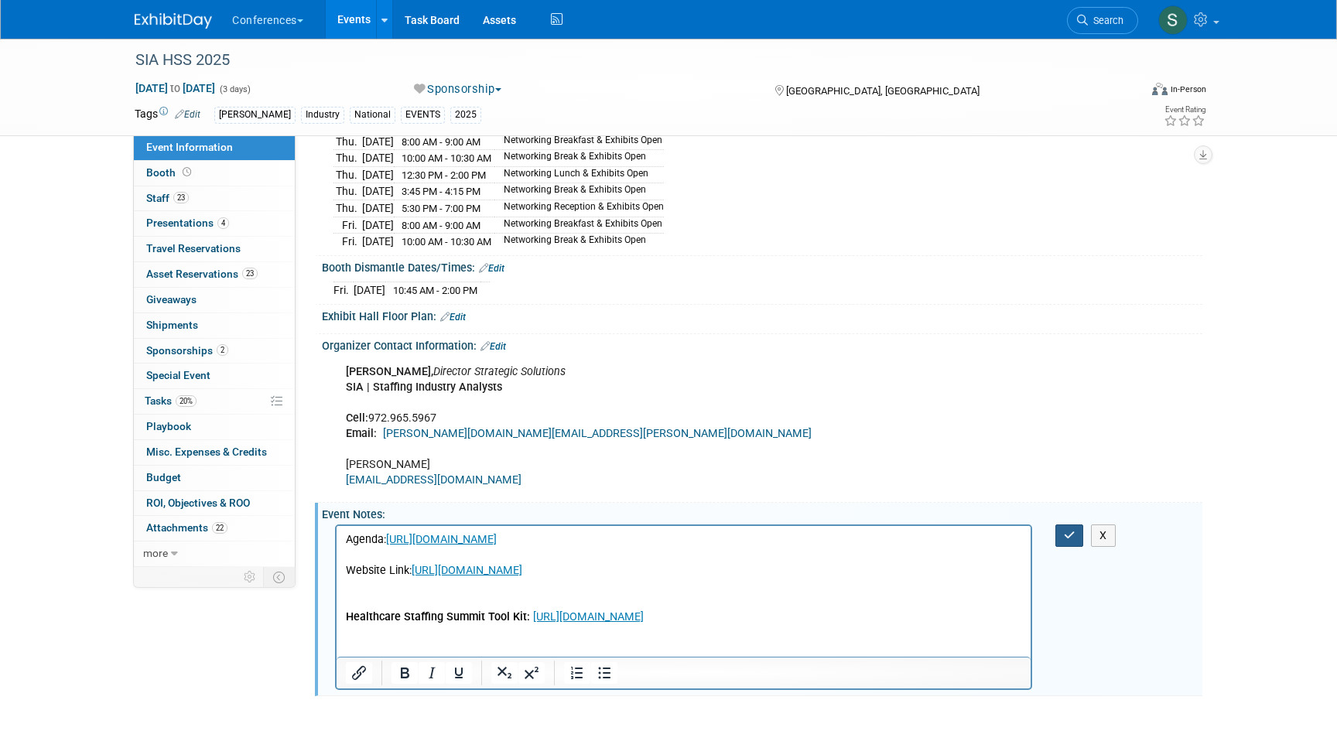
click at [1068, 538] on icon "button" at bounding box center [1070, 535] width 12 height 11
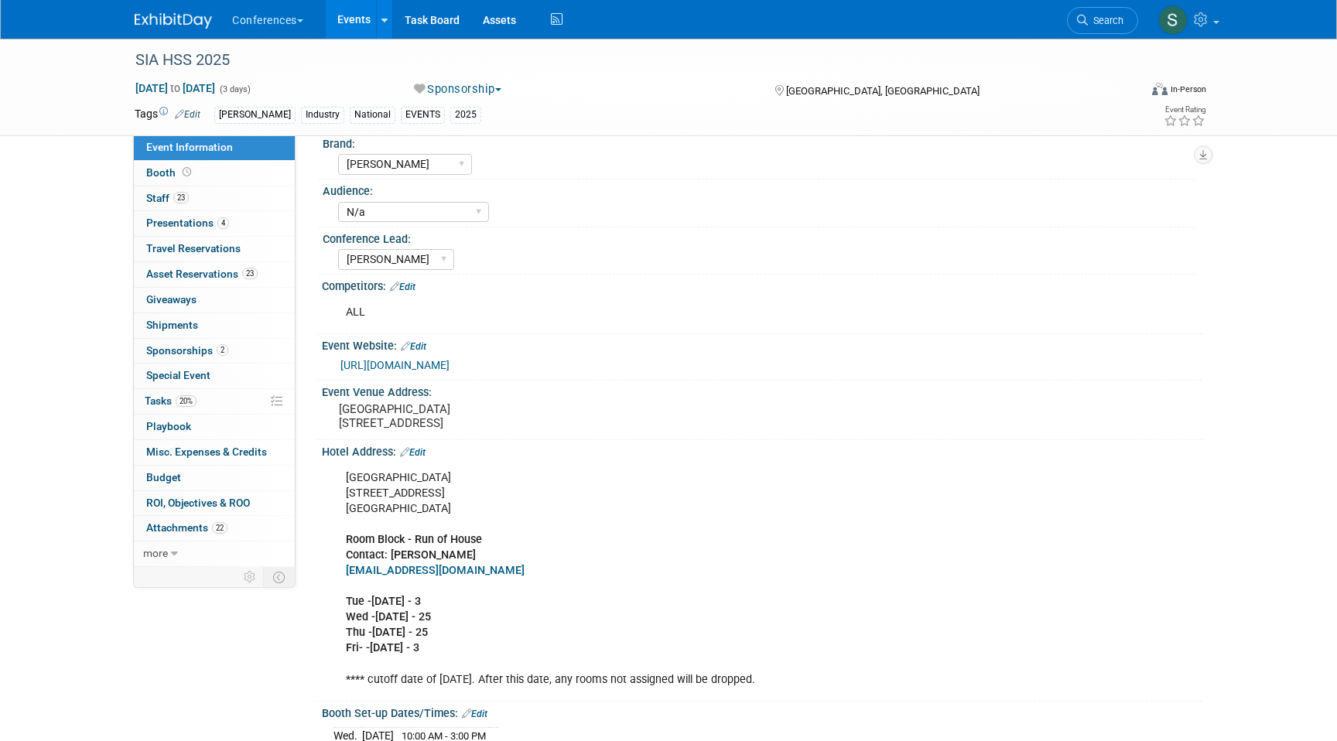
scroll to position [0, 0]
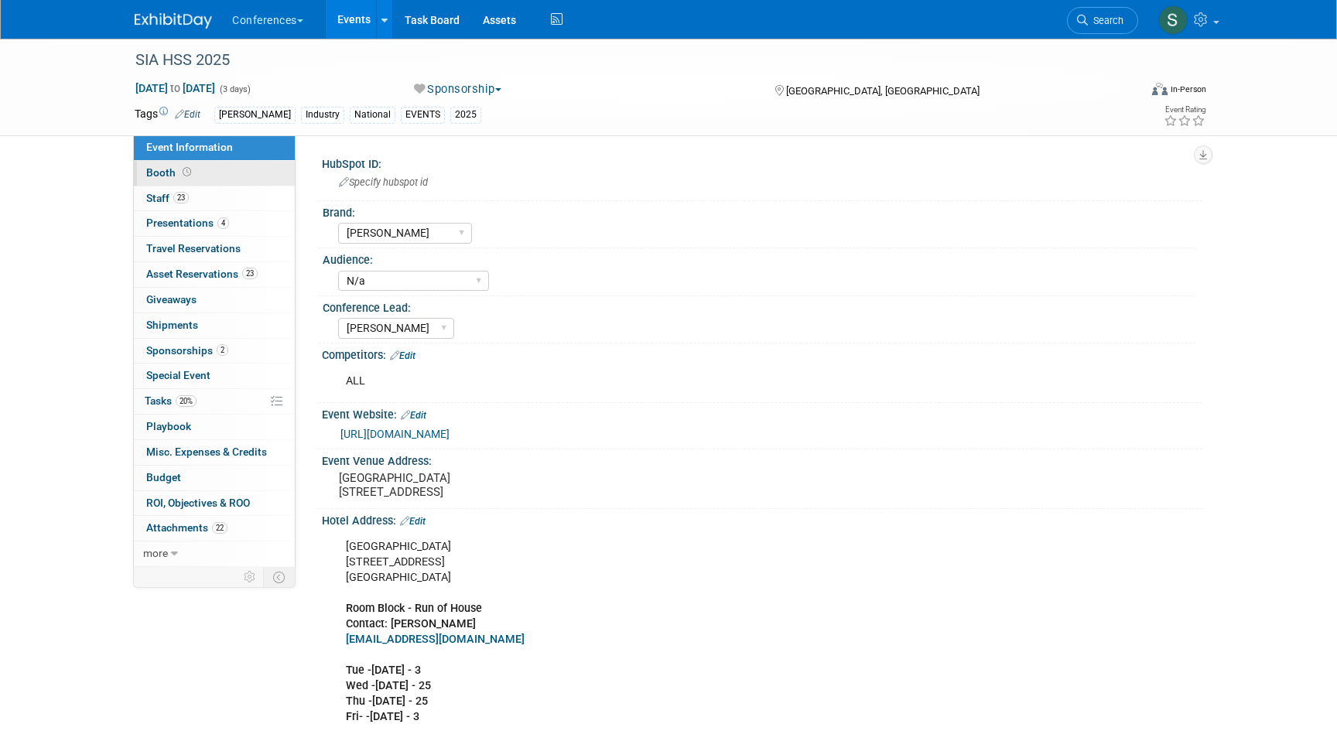
click at [240, 171] on link "Booth" at bounding box center [214, 173] width 161 height 25
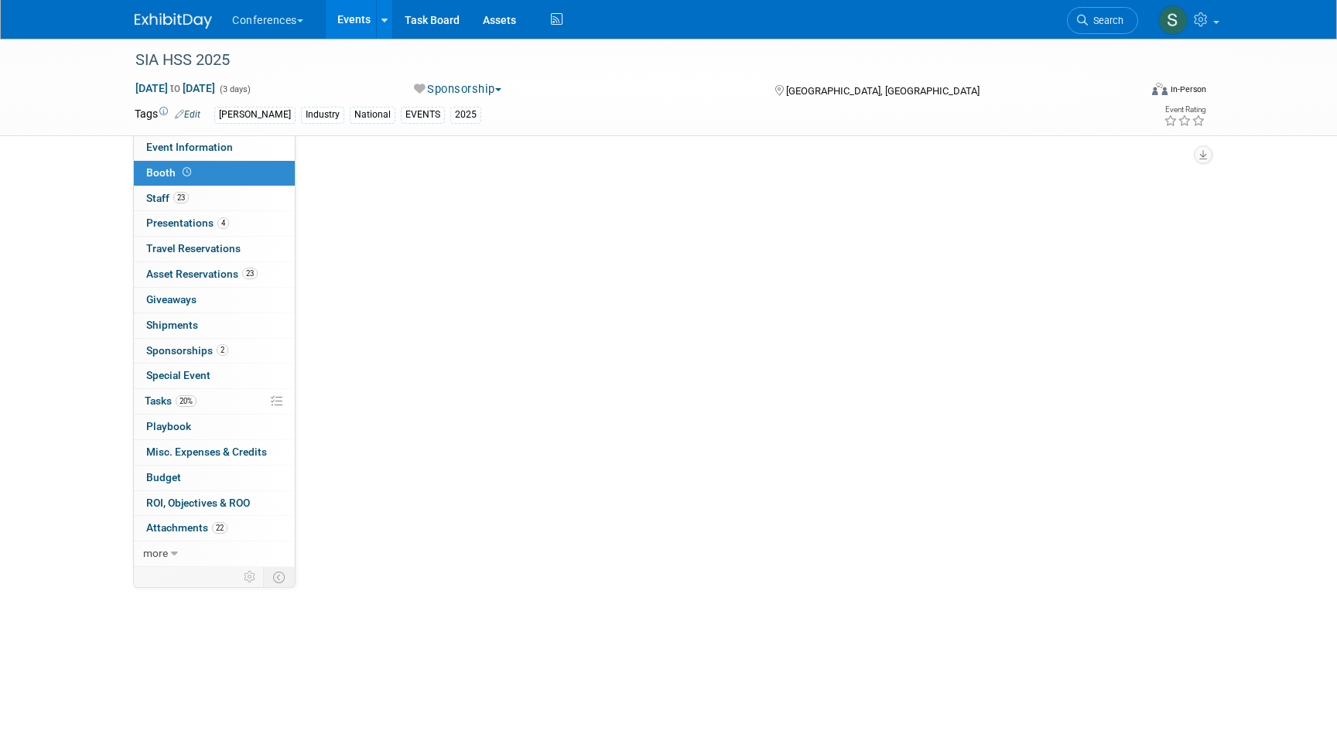
select select "10'x20'"
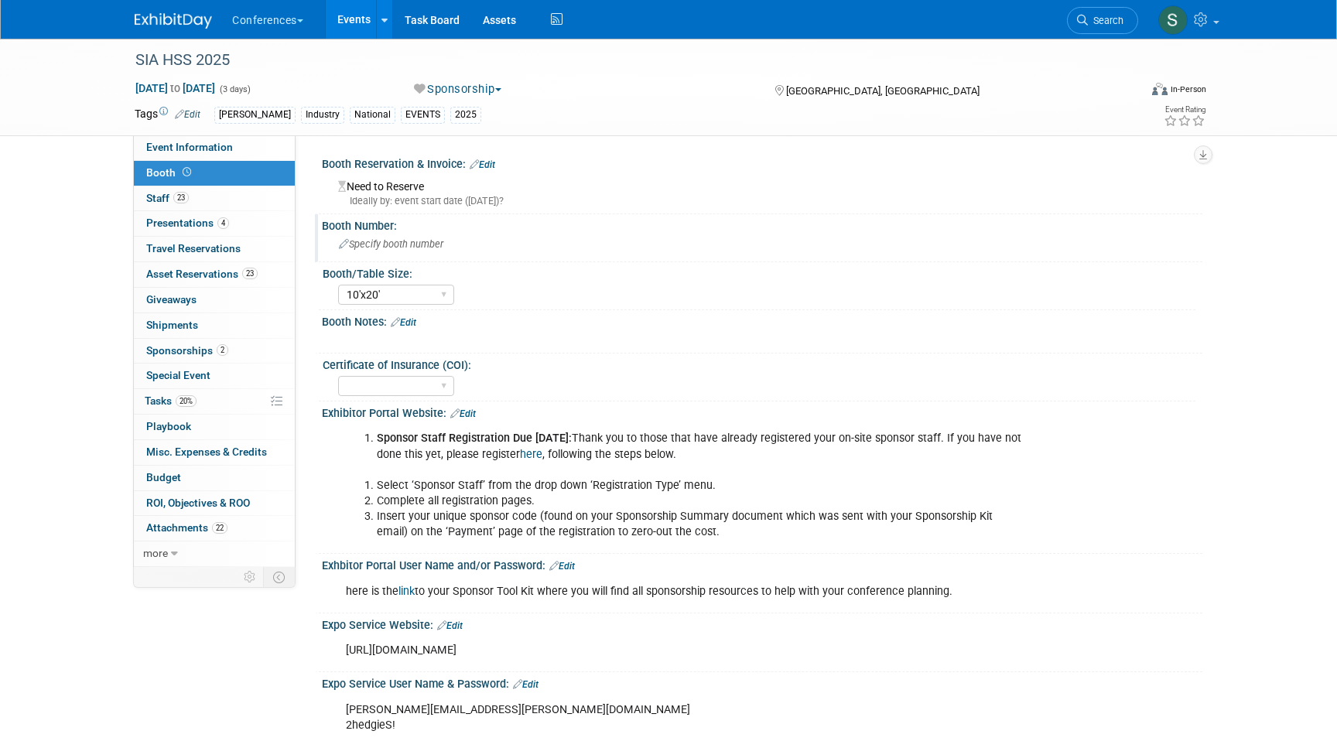
click at [390, 251] on div "Specify booth number" at bounding box center [761, 244] width 857 height 24
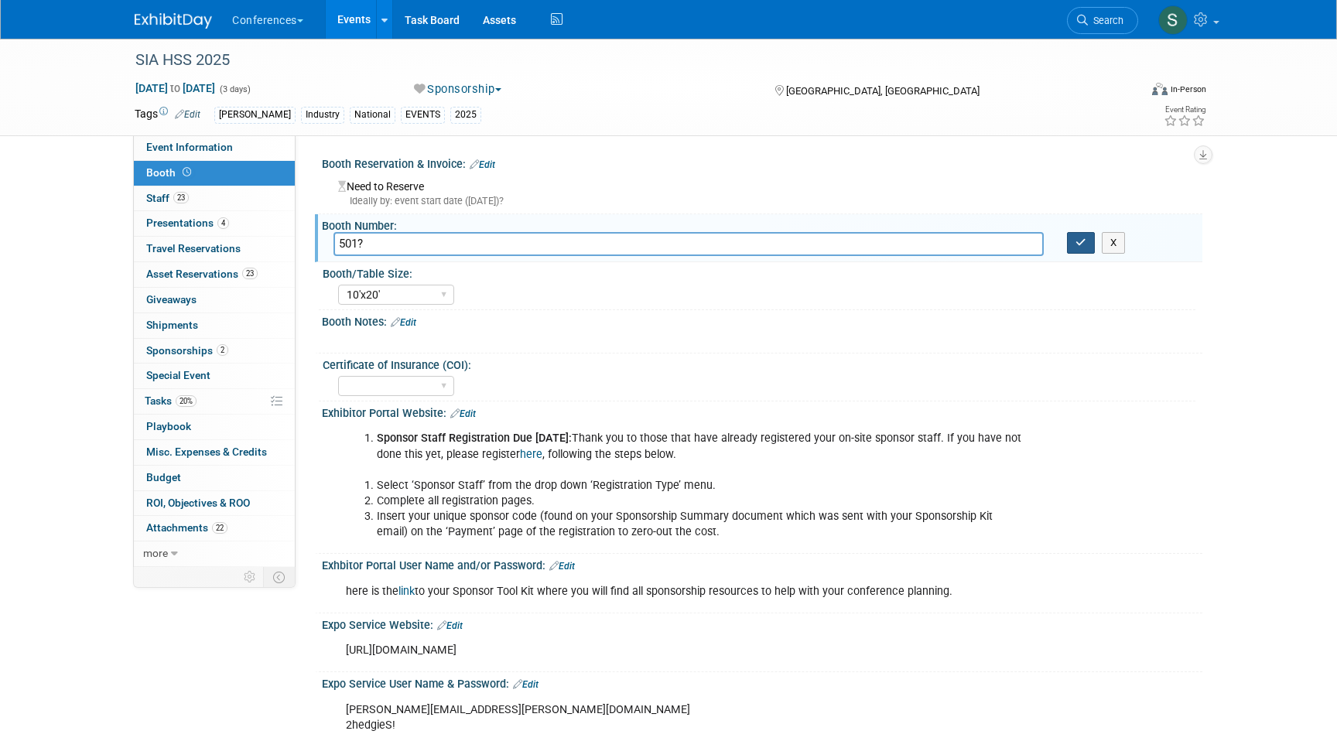
type input "501?"
click at [1075, 247] on icon "button" at bounding box center [1080, 242] width 11 height 10
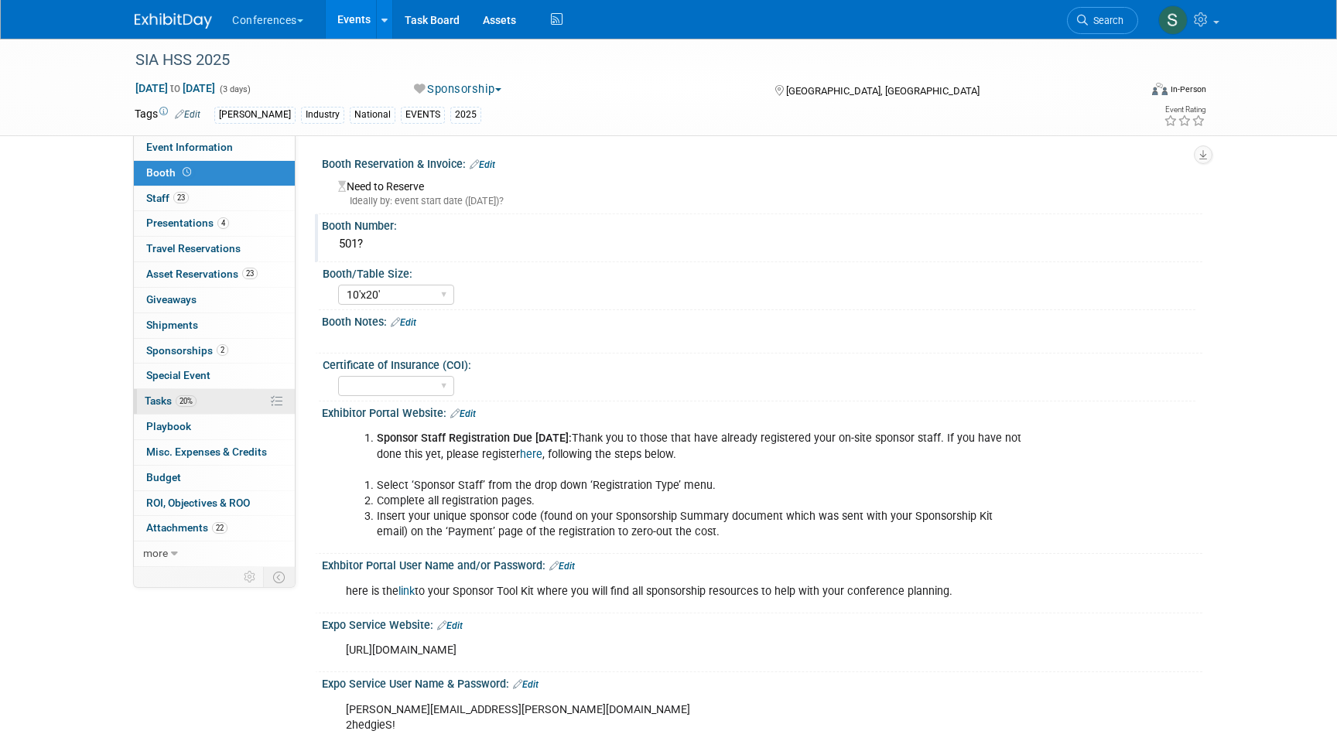
click at [215, 393] on link "20% Tasks 20%" at bounding box center [214, 401] width 161 height 25
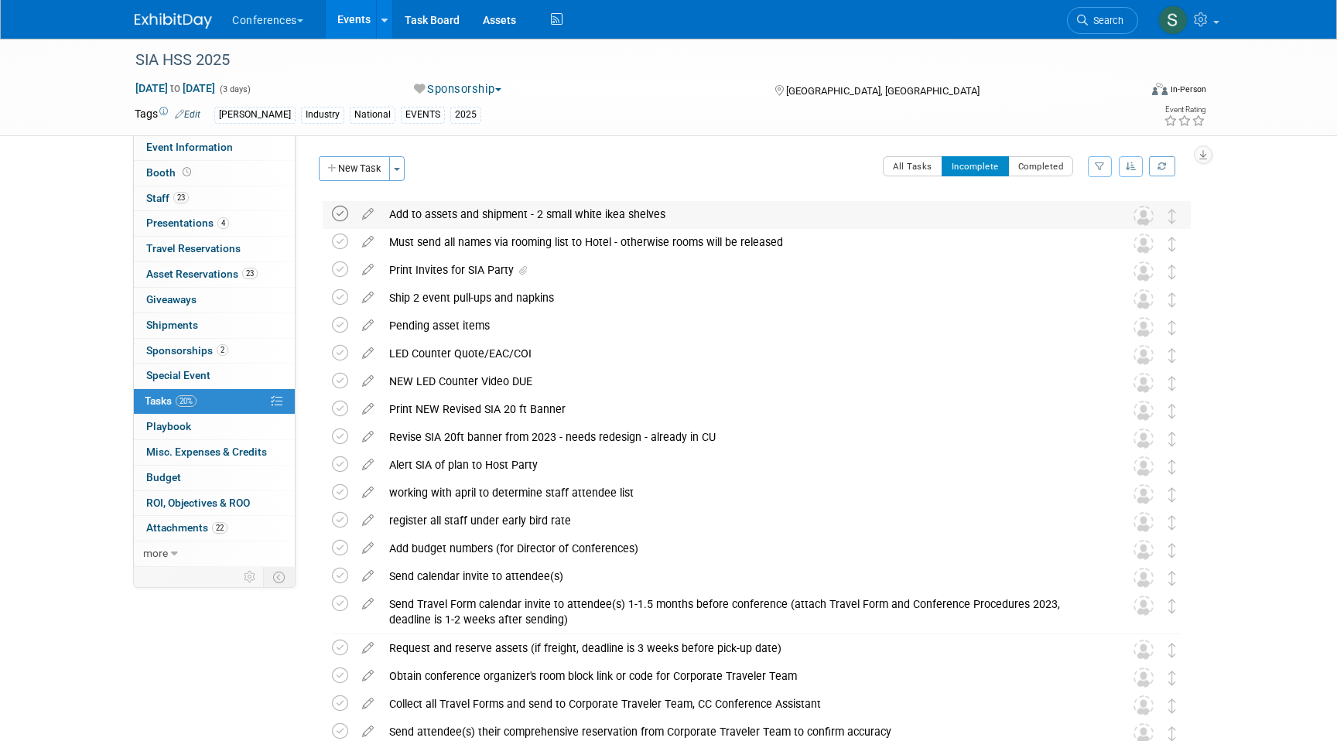
click at [336, 217] on icon at bounding box center [340, 214] width 16 height 16
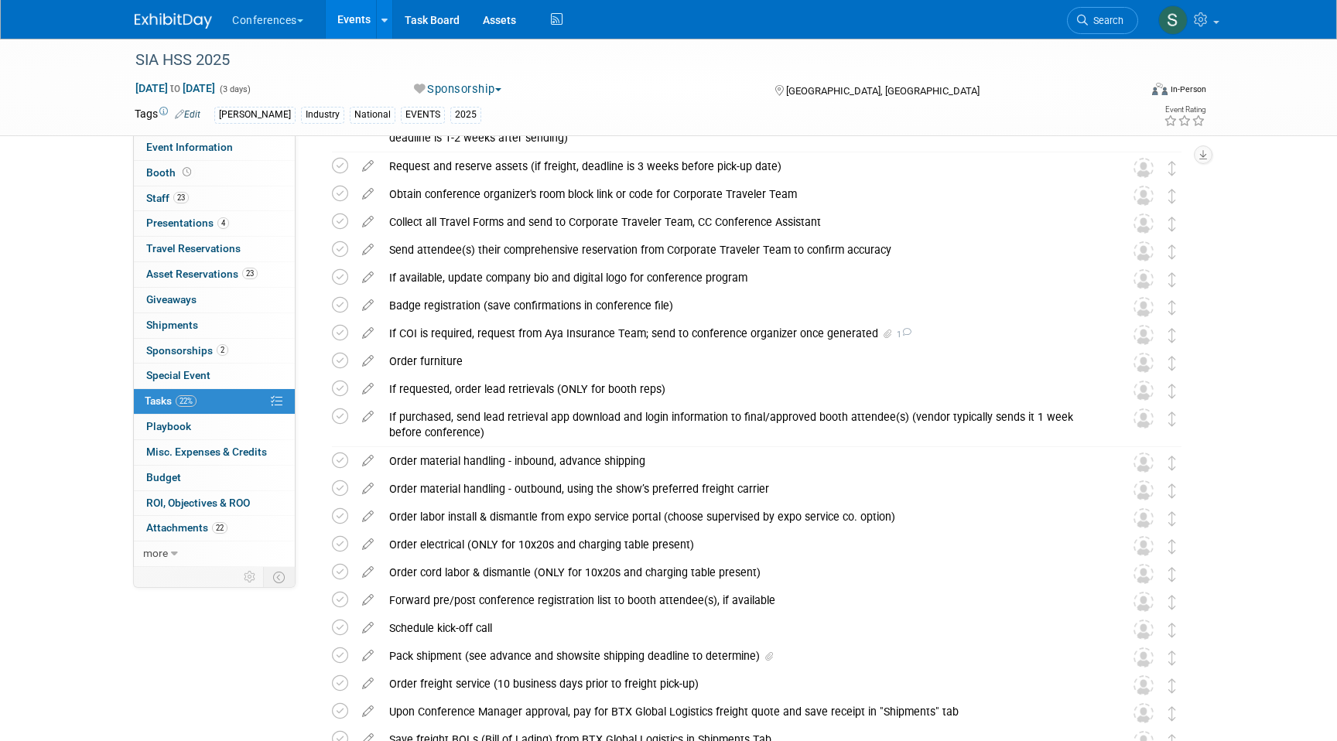
scroll to position [743, 0]
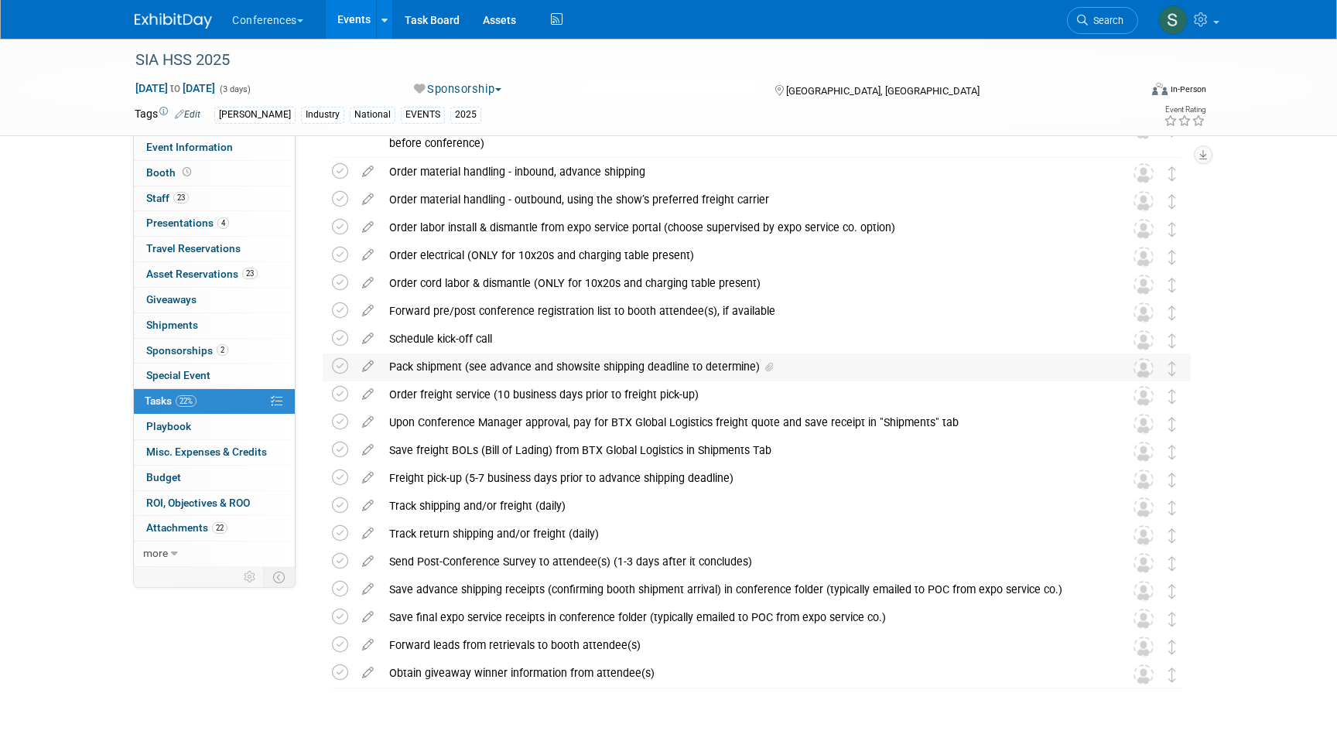
click at [458, 370] on div "Pack shipment (see advance and showsite shipping deadline to determine)" at bounding box center [741, 366] width 721 height 26
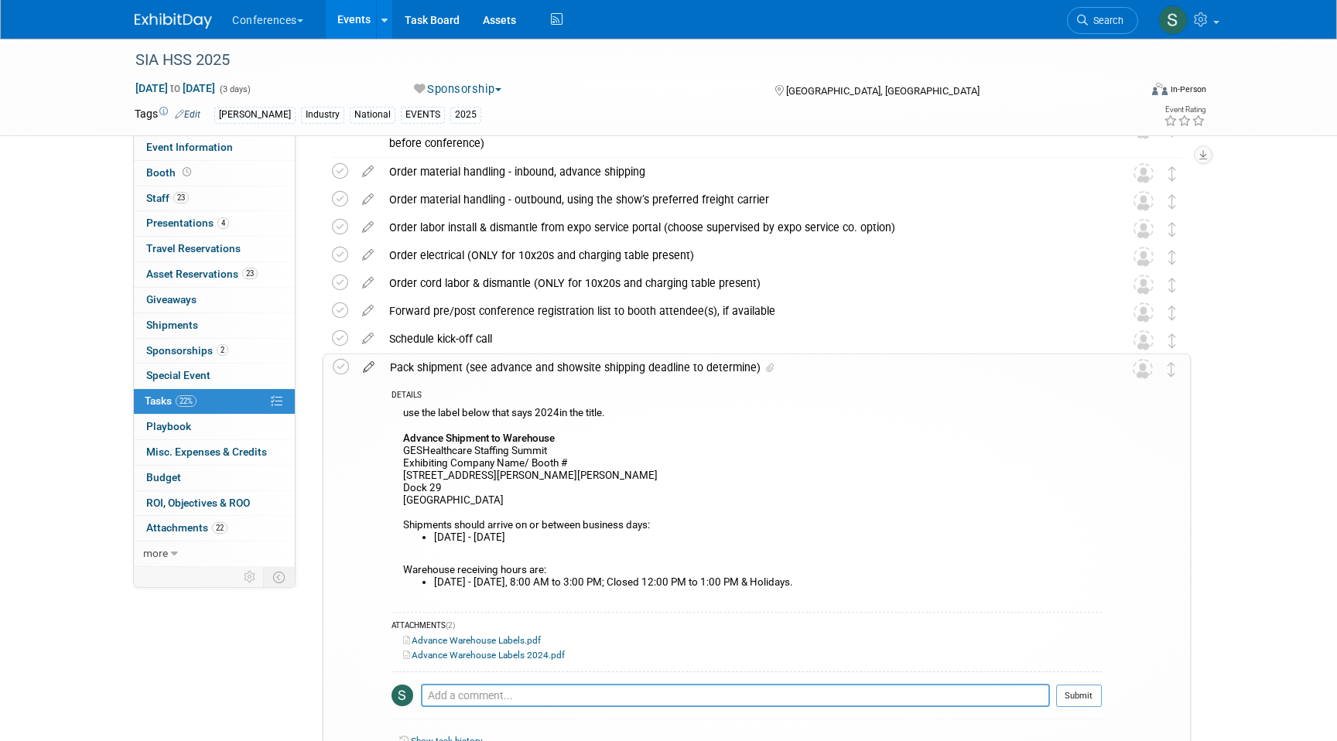
click at [371, 364] on icon at bounding box center [368, 363] width 27 height 19
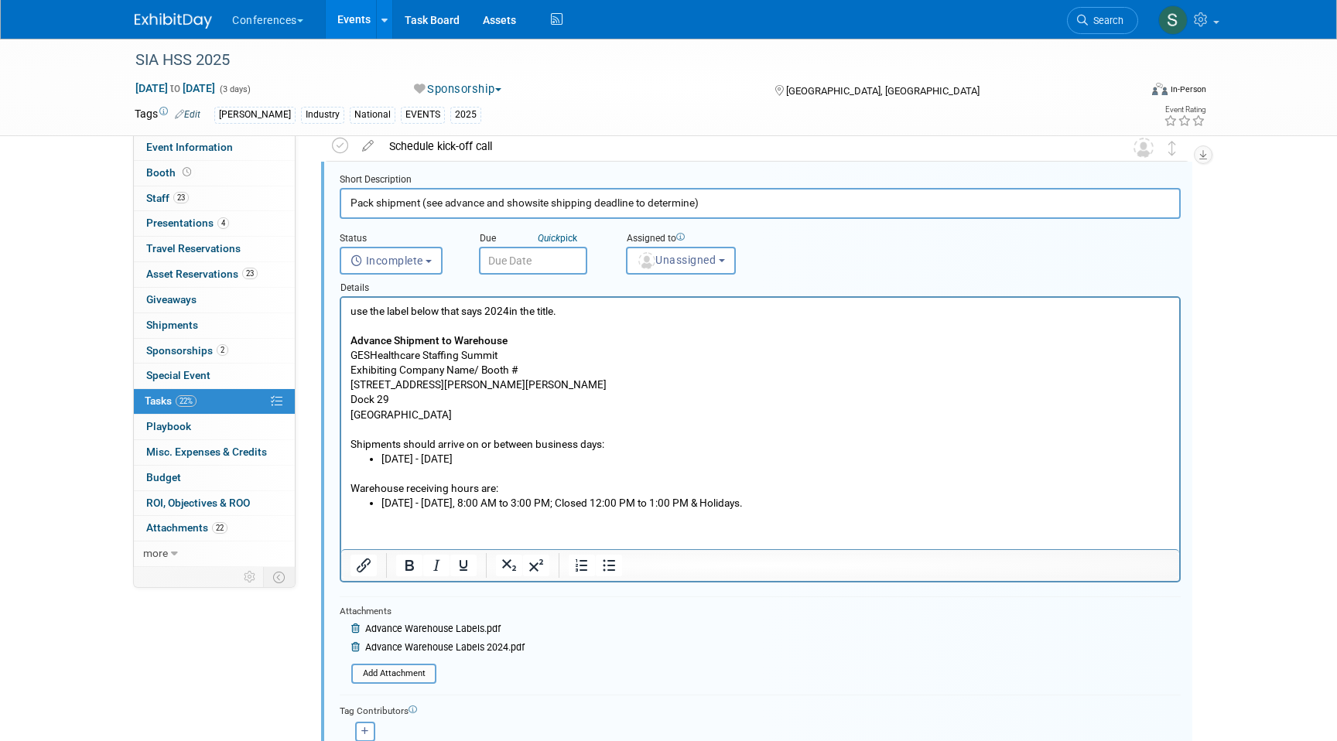
scroll to position [939, 0]
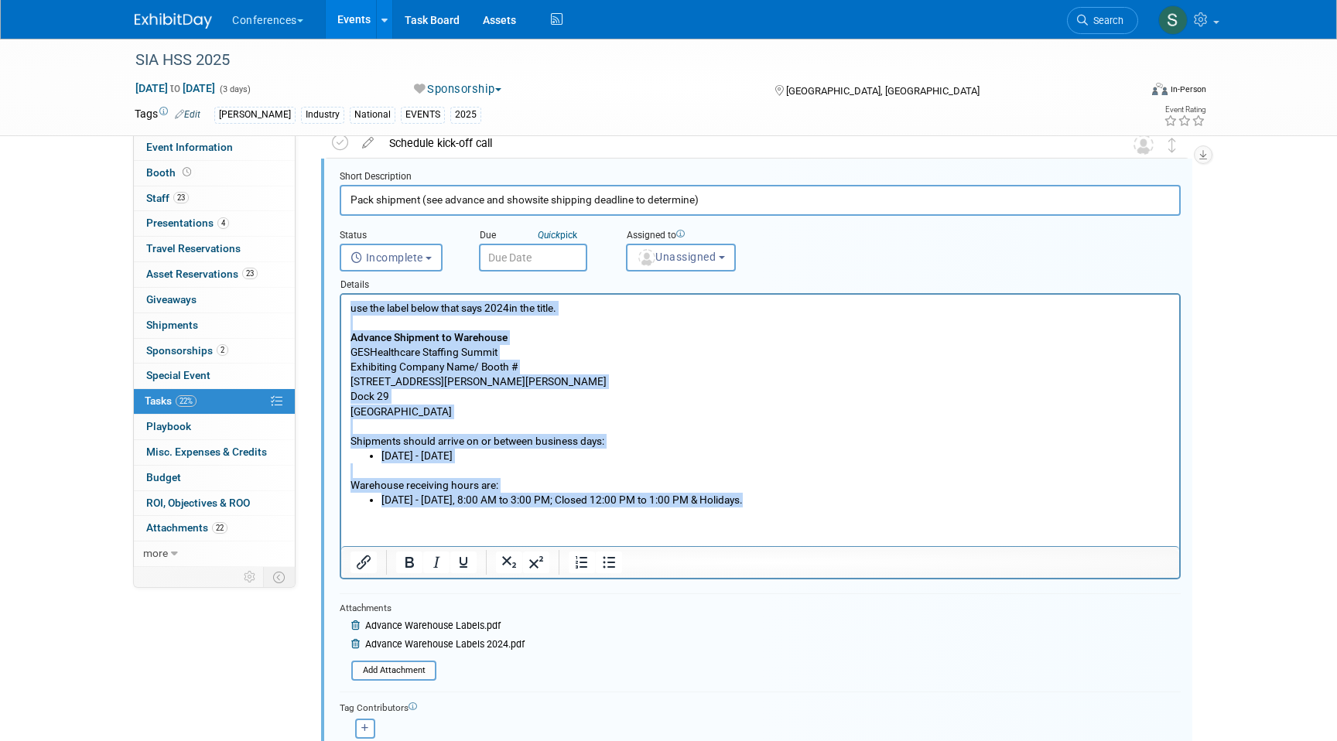
drag, startPoint x: 759, startPoint y: 506, endPoint x: 328, endPoint y: 292, distance: 481.2
click at [341, 295] on html "use the label below that says 2024in the title. Advance Shipment to Warehouse G…" at bounding box center [760, 401] width 838 height 213
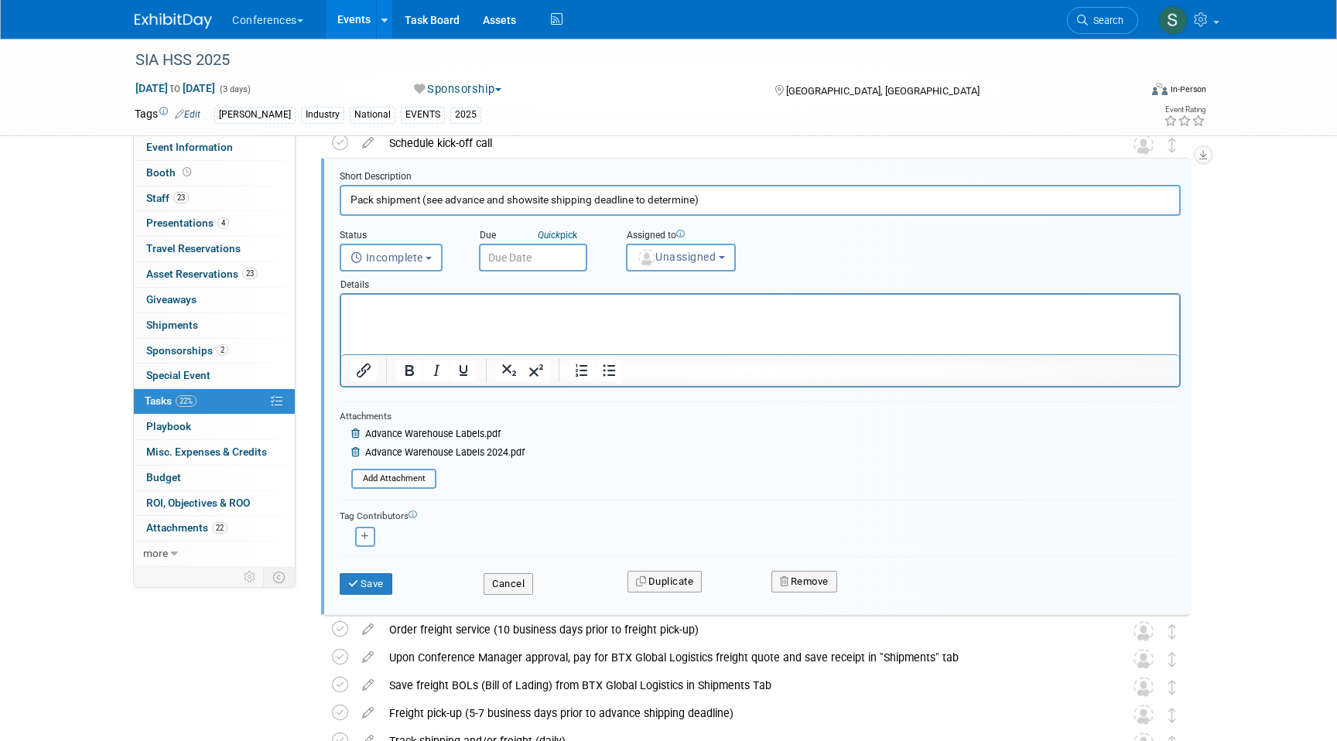
click at [346, 432] on div "Advance Warehouse Labels.pdf" at bounding box center [432, 444] width 185 height 43
click at [352, 433] on icon at bounding box center [357, 433] width 12 height 9
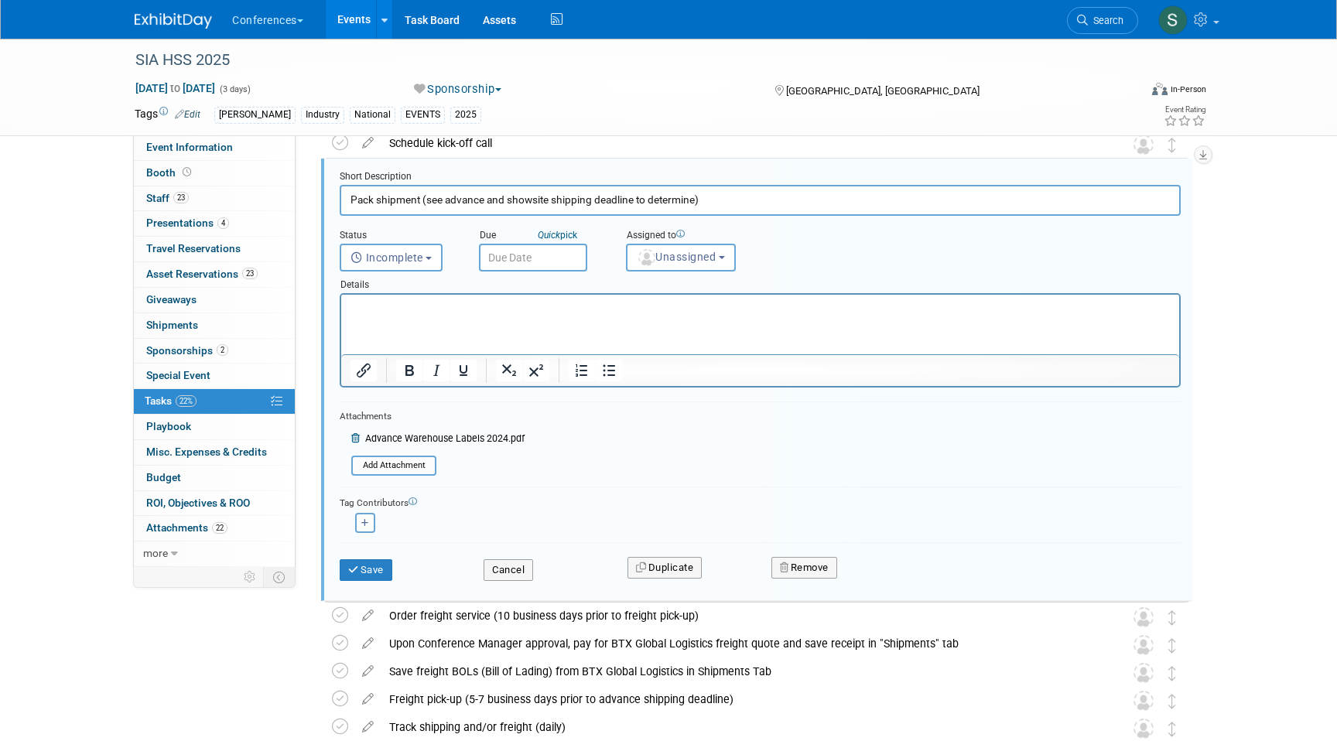
click at [352, 434] on icon at bounding box center [357, 438] width 12 height 9
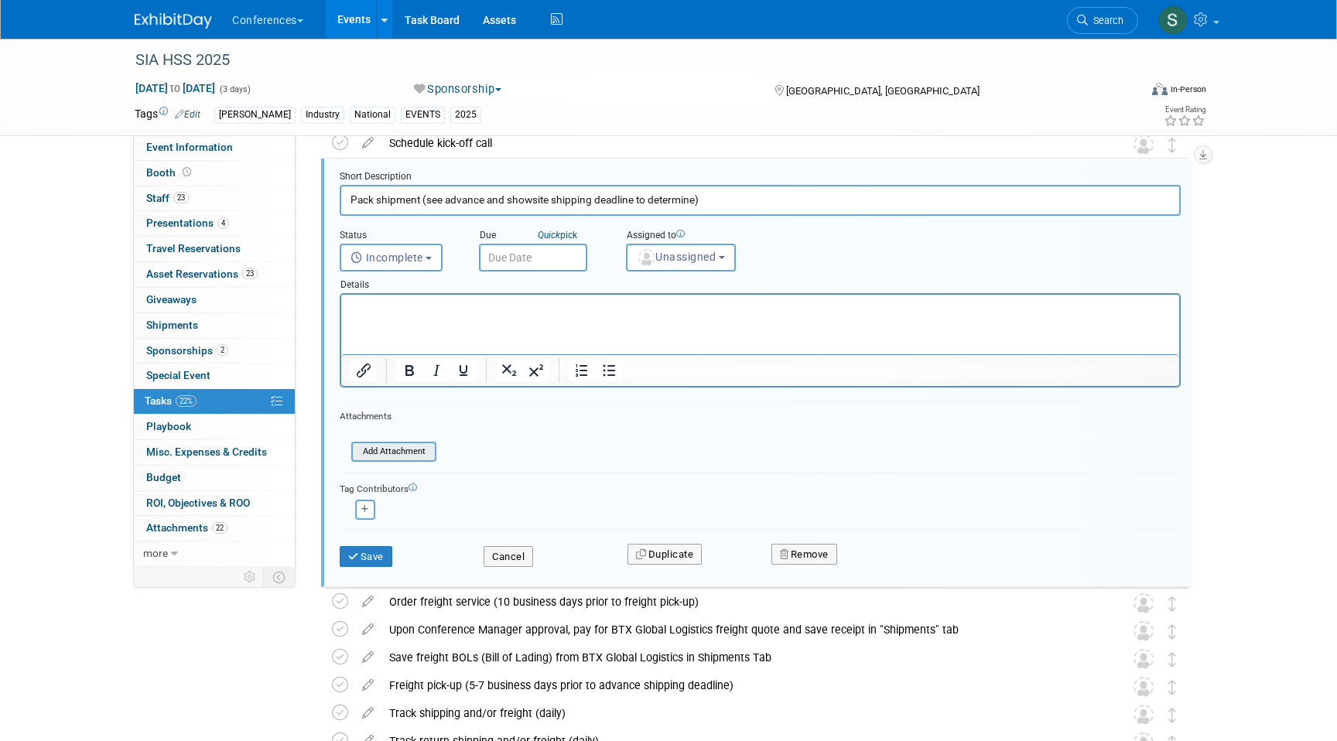
click at [370, 452] on input "file" at bounding box center [356, 451] width 158 height 17
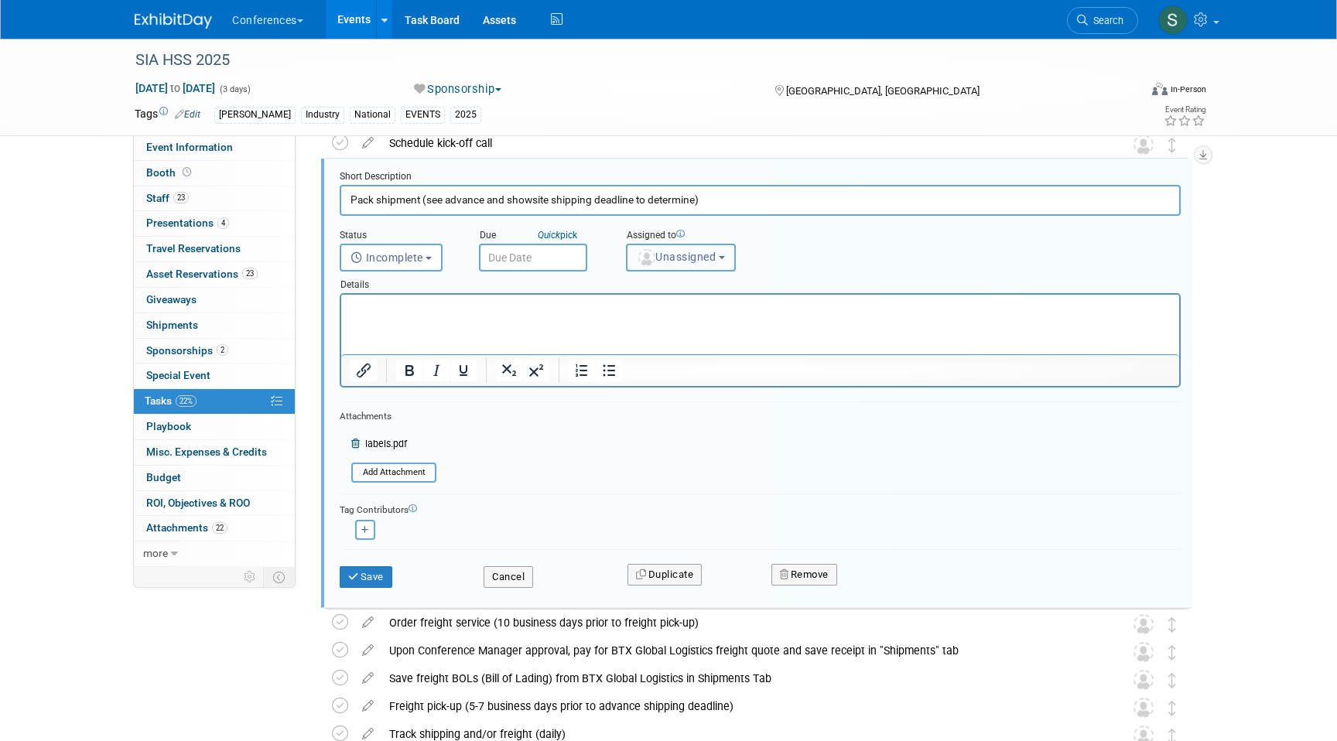
click at [664, 257] on span "Unassigned" at bounding box center [676, 257] width 79 height 12
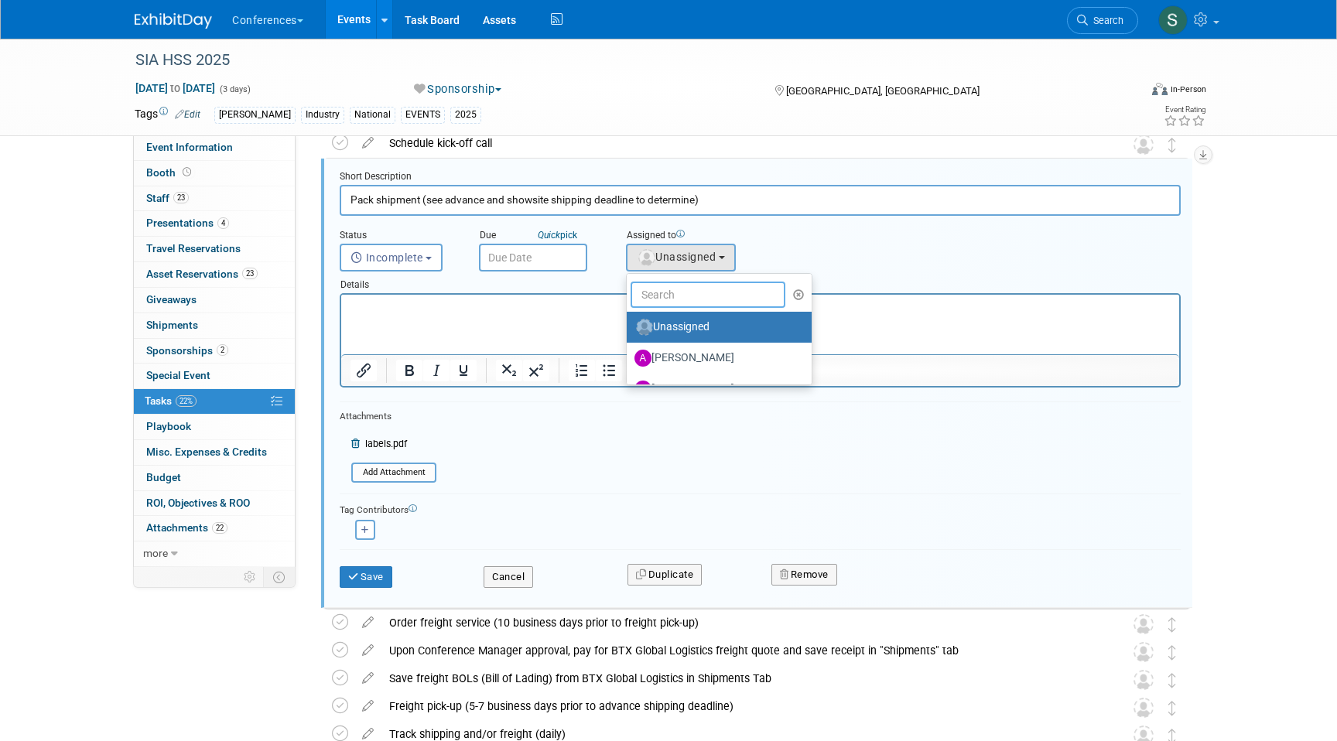
click at [664, 292] on input "text" at bounding box center [707, 295] width 155 height 26
type input "sop"
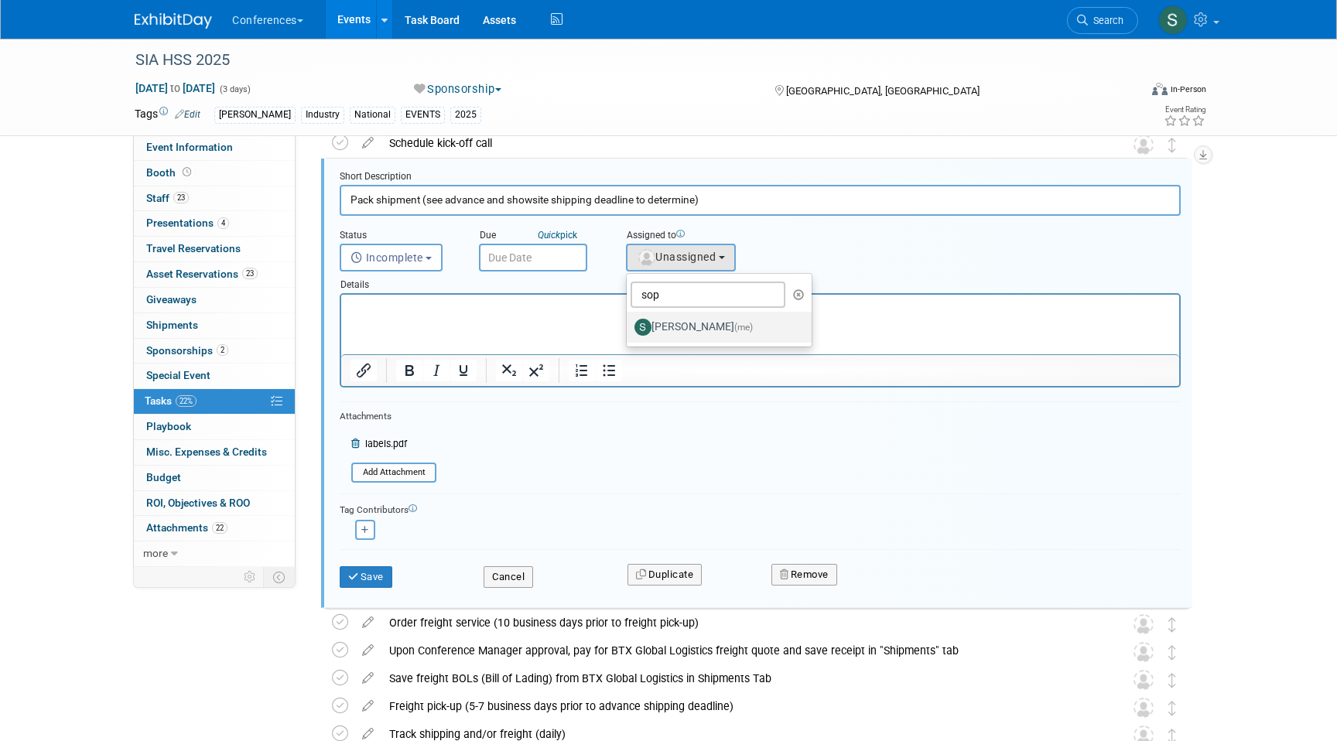
click at [672, 326] on label "Sophie Buffo (me)" at bounding box center [715, 327] width 162 height 25
click at [629, 326] on input "Sophie Buffo (me)" at bounding box center [624, 325] width 10 height 10
select select "a9d03f23-9900-4d84-867c-673ace9463de"
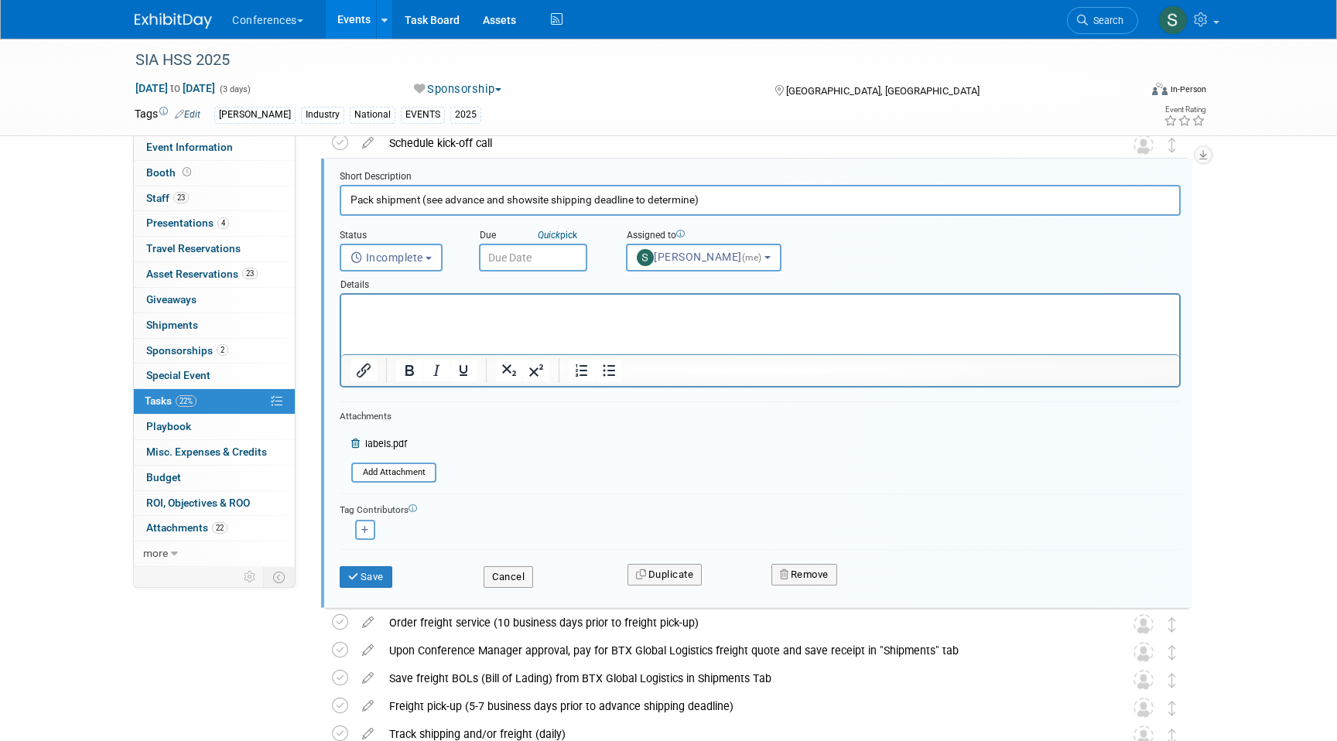
click at [522, 316] on html at bounding box center [760, 305] width 838 height 21
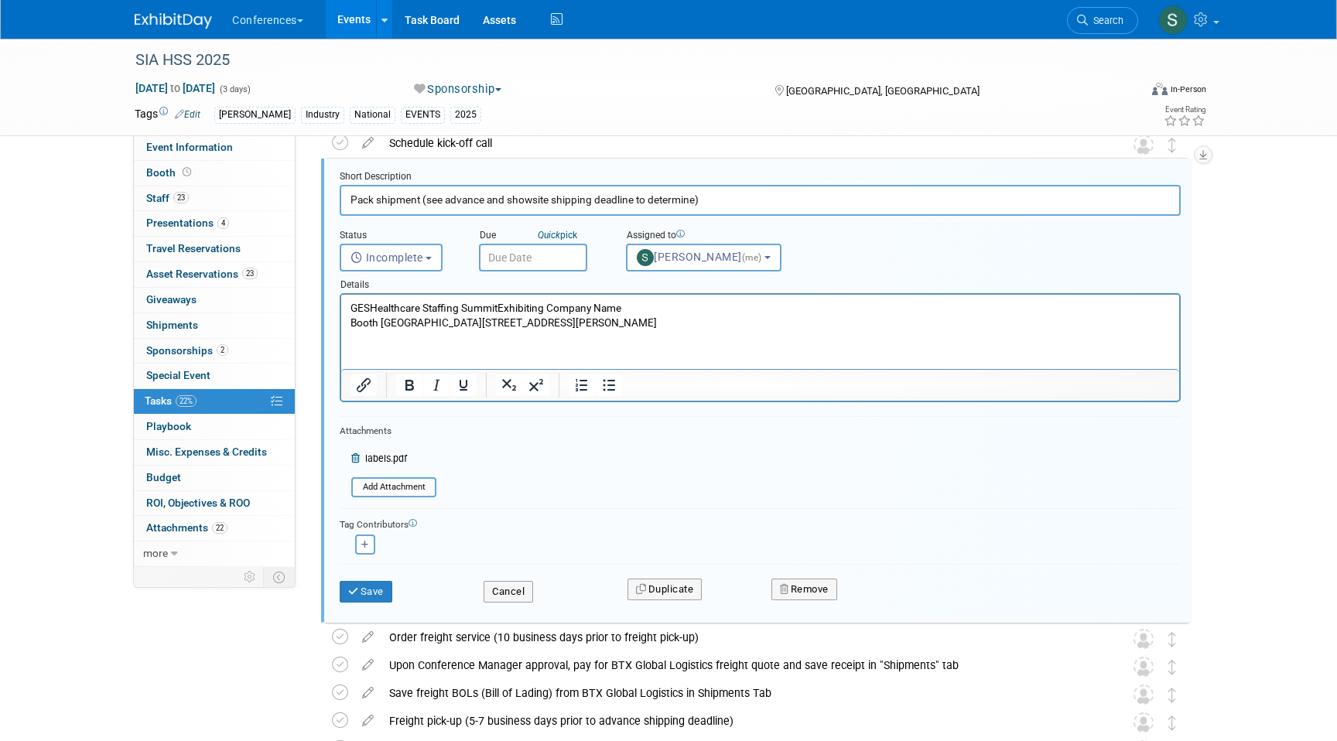
click at [700, 326] on p "GESHealthcare Staffing SummitExhibiting Company Name Booth #7000 Lindell RoadLa…" at bounding box center [760, 315] width 820 height 29
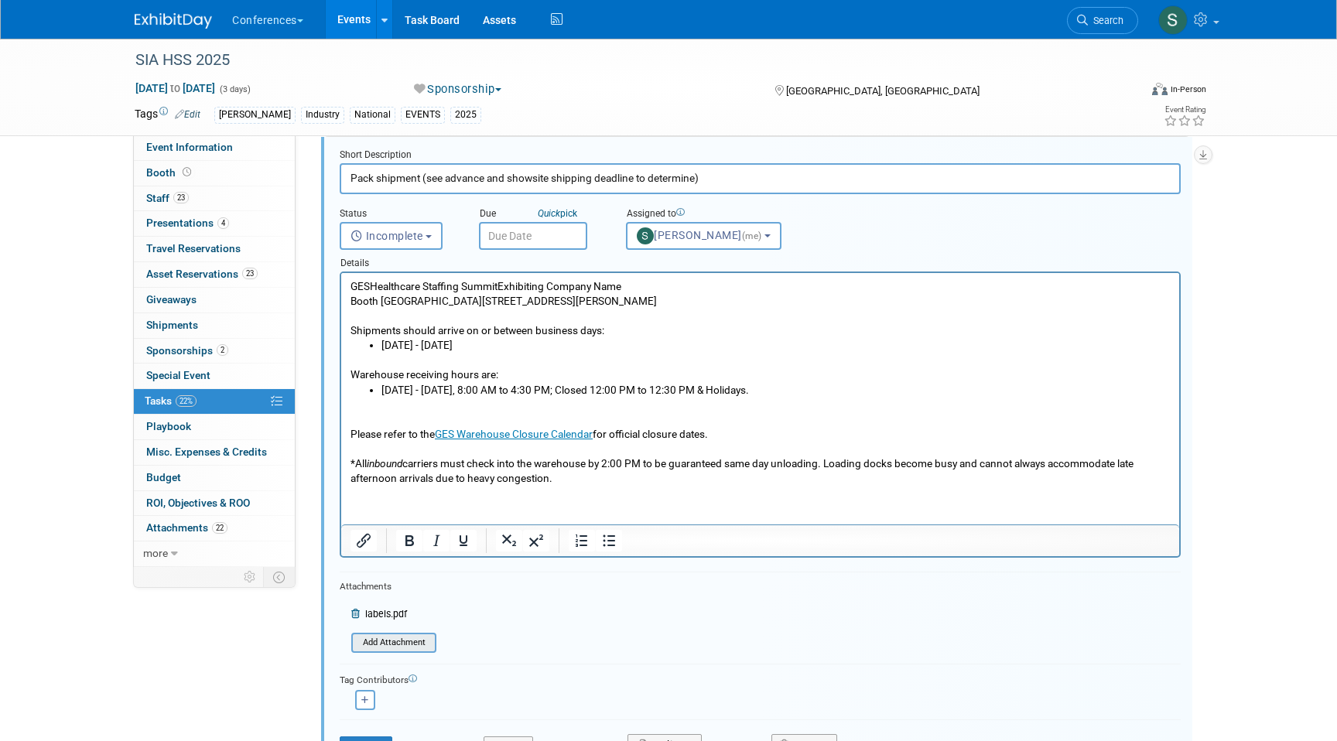
scroll to position [1027, 0]
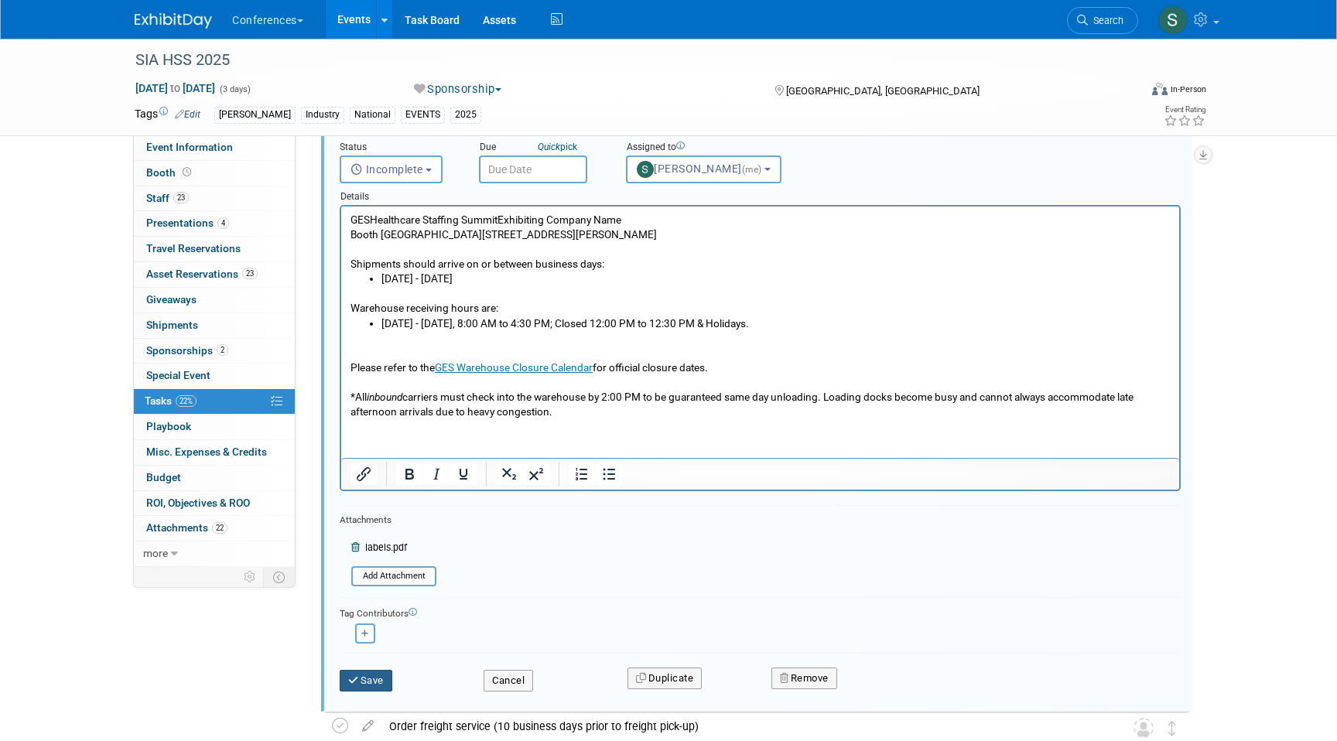
click at [374, 675] on button "Save" at bounding box center [366, 681] width 53 height 22
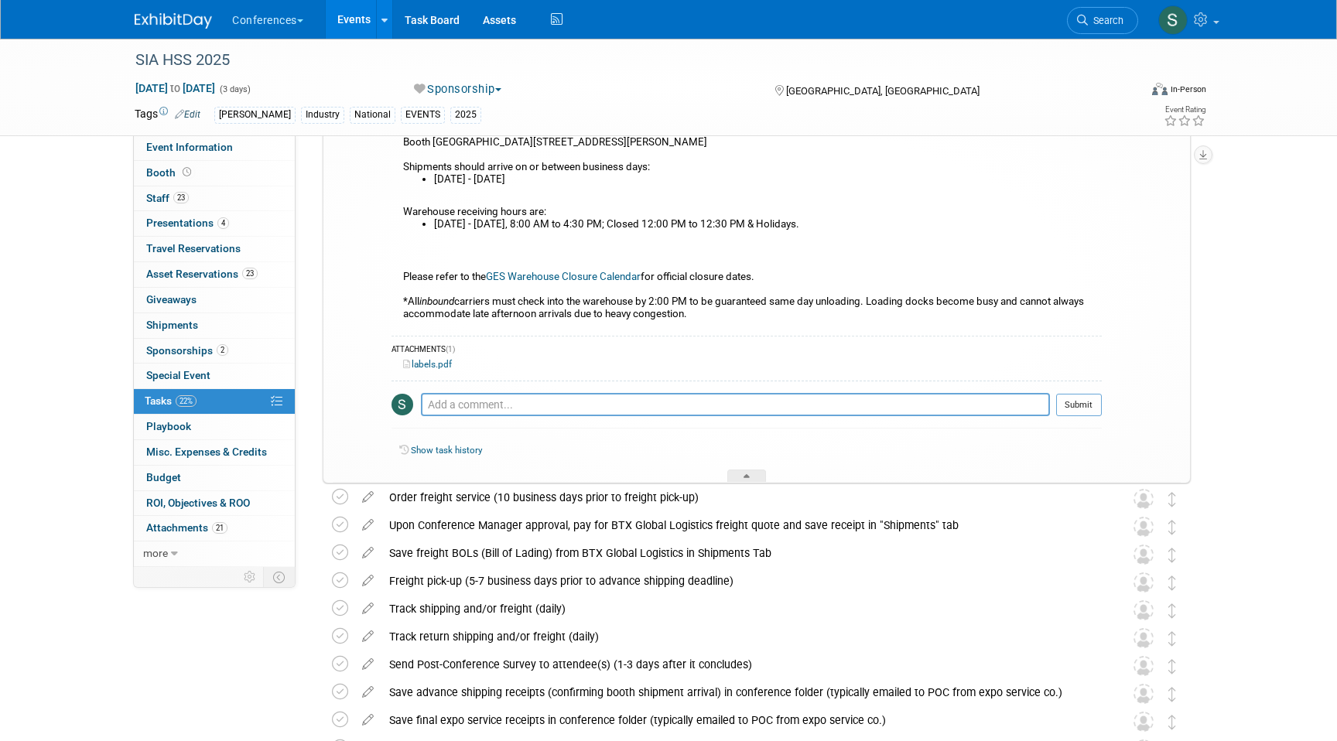
click at [436, 364] on link "labels.pdf" at bounding box center [427, 364] width 49 height 11
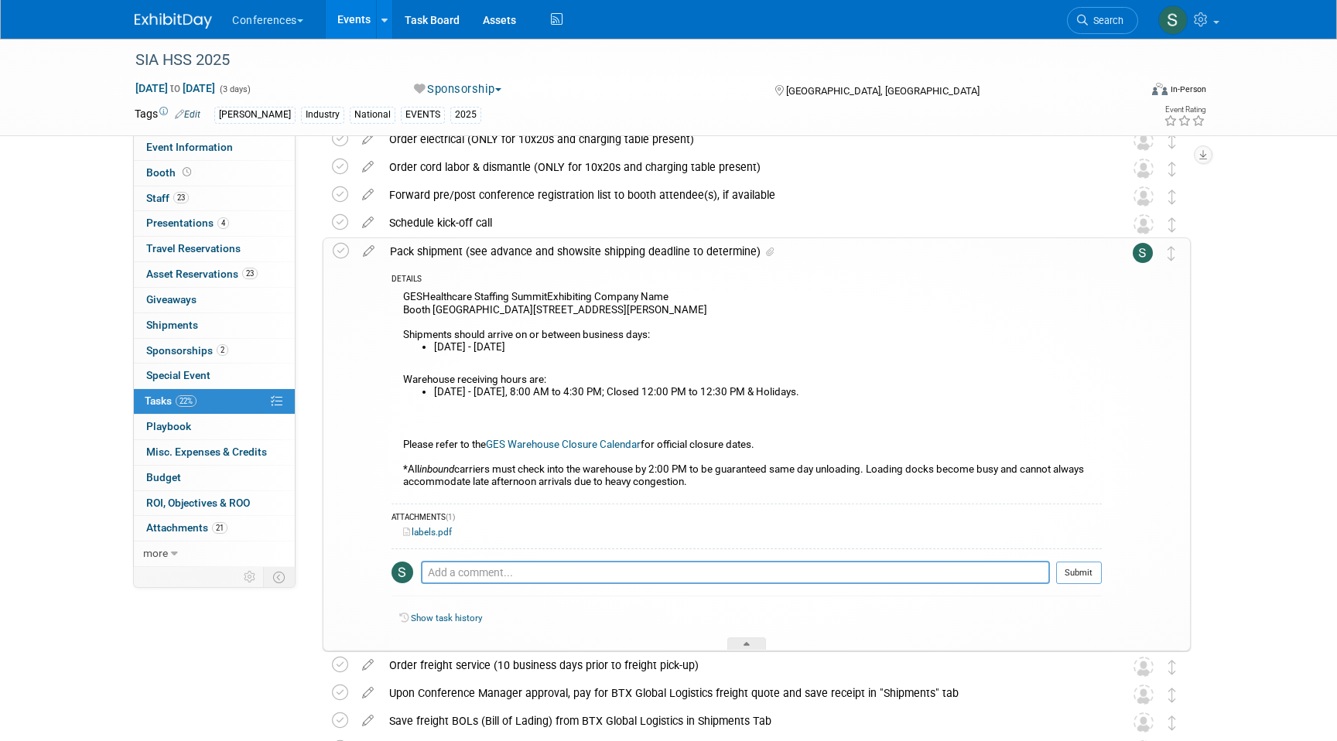
click at [451, 252] on div "Pack shipment (see advance and showsite shipping deadline to determine)" at bounding box center [741, 251] width 719 height 26
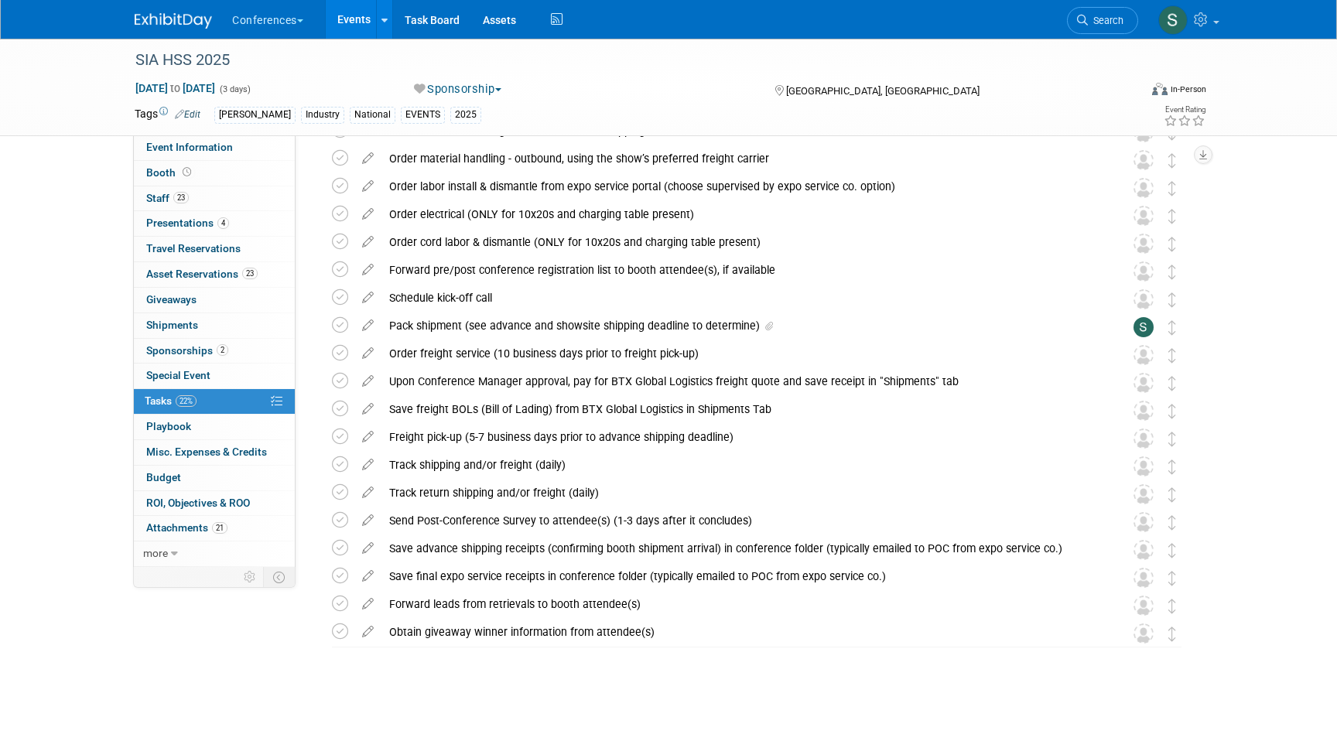
scroll to position [784, 0]
click at [1092, 32] on link "Search" at bounding box center [1102, 20] width 71 height 27
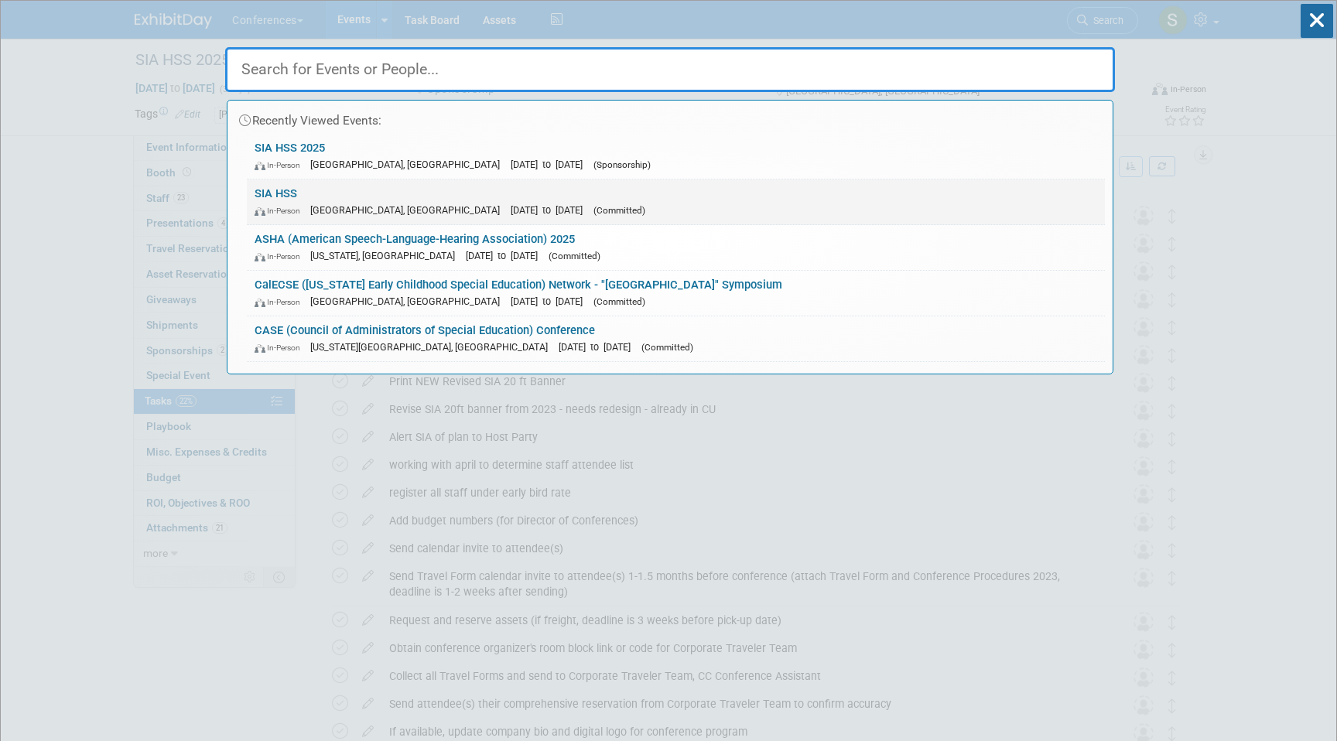
click at [593, 210] on span "(Committed)" at bounding box center [619, 210] width 52 height 11
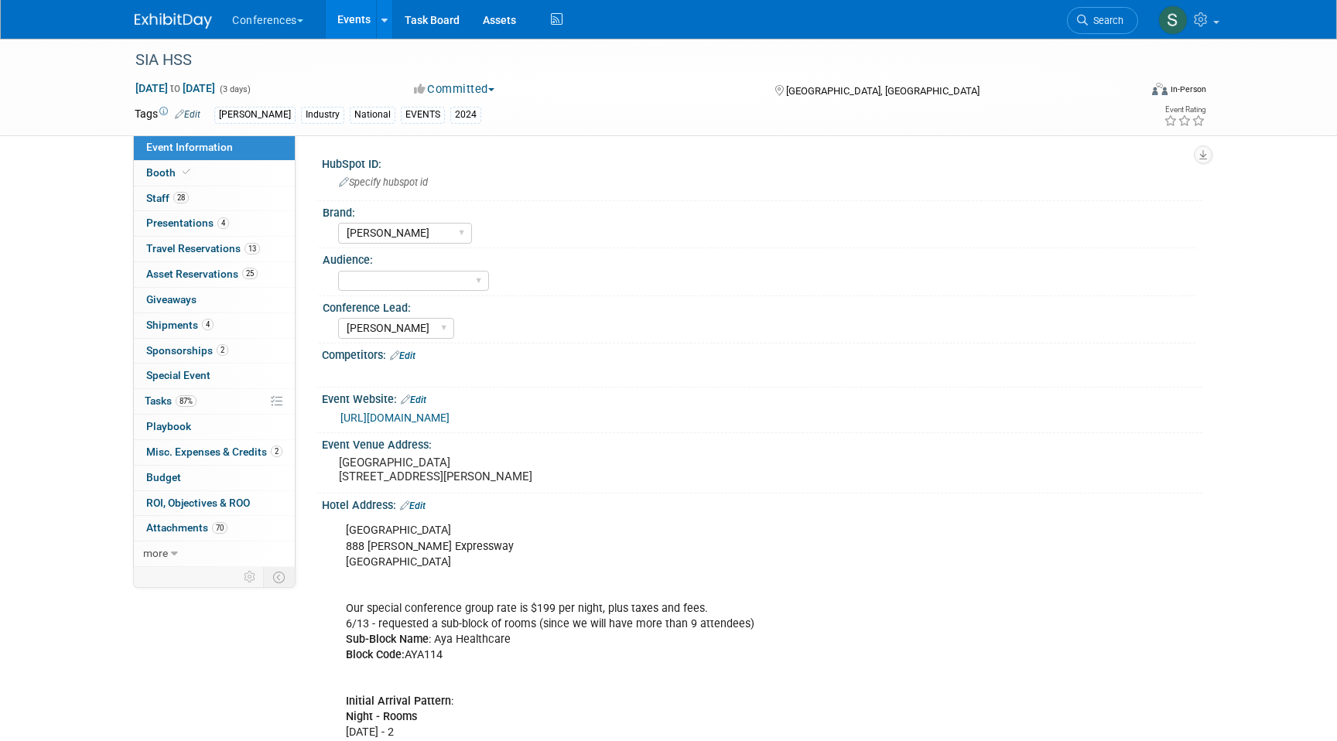
select select "[PERSON_NAME]"
click at [200, 173] on link "Booth" at bounding box center [214, 173] width 161 height 25
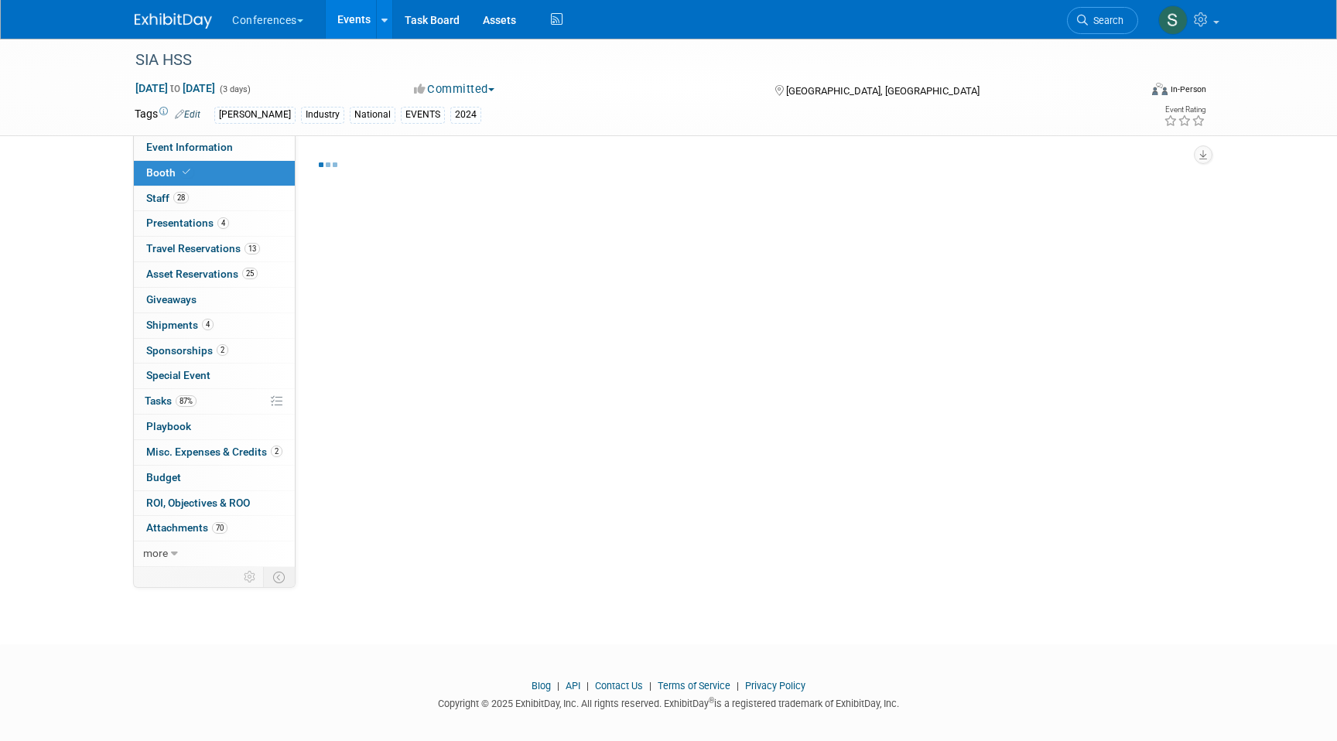
select select "10'x20'"
select select "Yes"
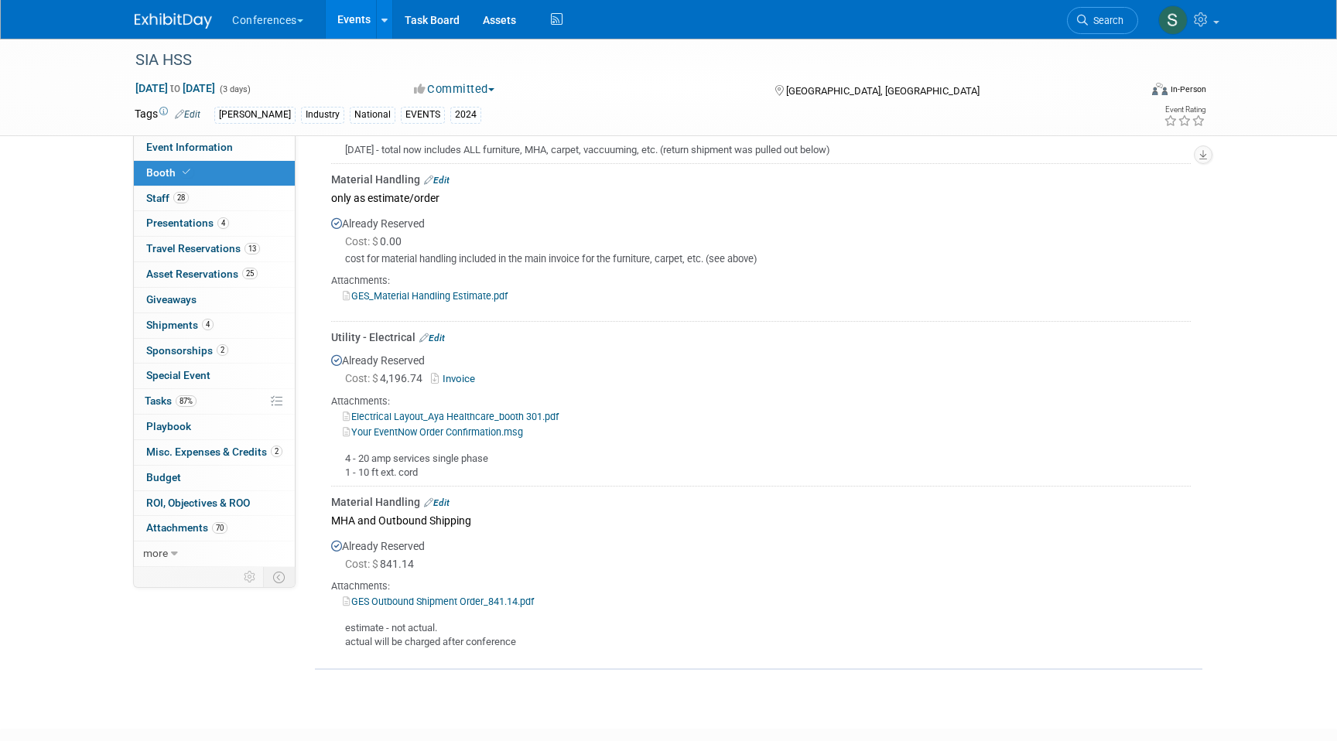
scroll to position [958, 0]
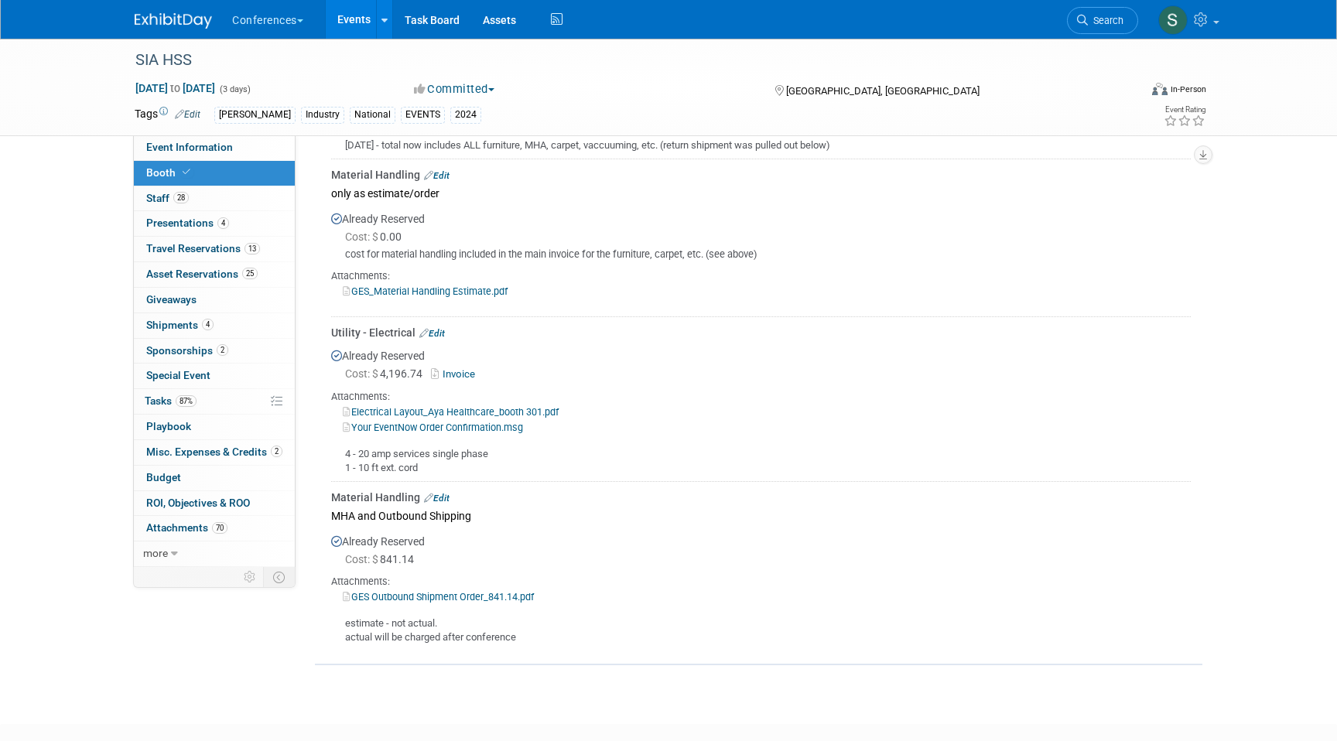
click at [459, 409] on link "Electrical Layout_Aya Healthcare_booth 301.pdf" at bounding box center [451, 412] width 216 height 12
click at [495, 425] on link "Your EventNow Order Confirmation.msg" at bounding box center [433, 428] width 180 height 12
click at [807, 59] on div "SIA HSS" at bounding box center [622, 60] width 985 height 28
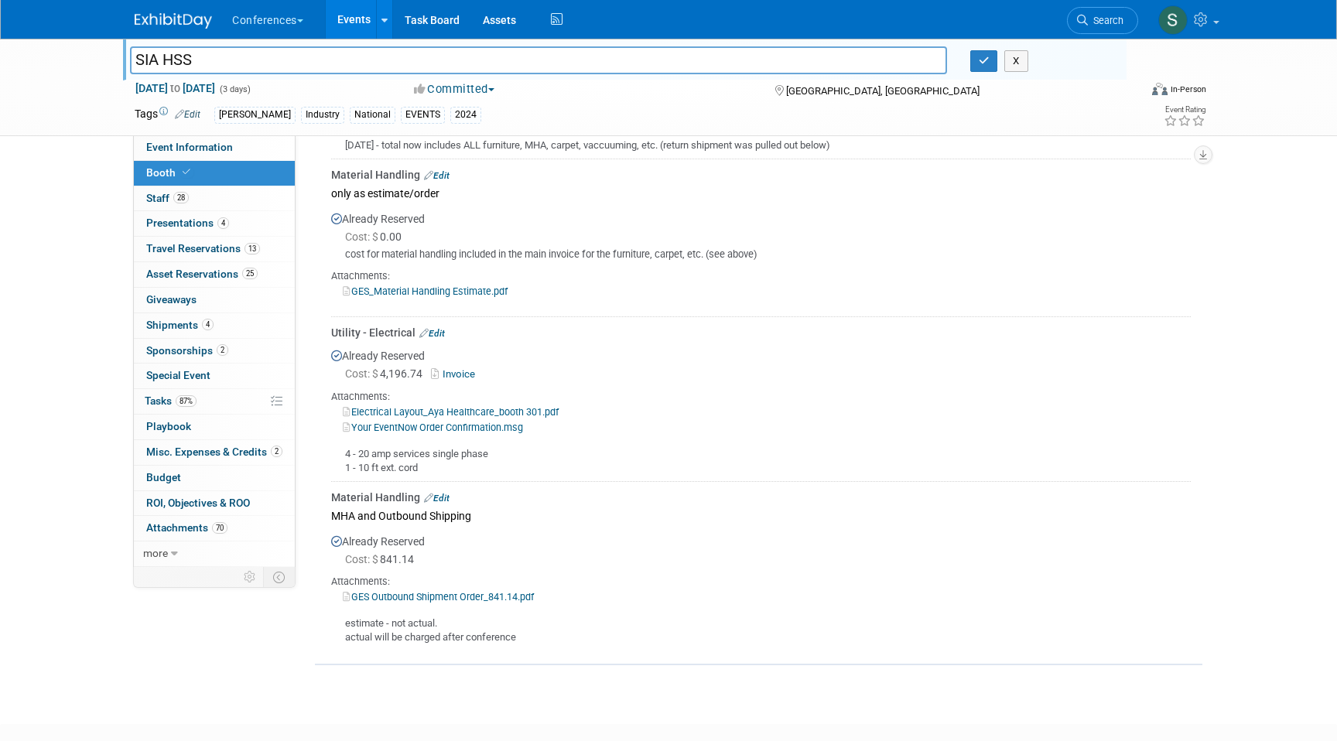
click at [862, 239] on div "Cost: $ 0.00" at bounding box center [767, 236] width 845 height 15
click at [969, 67] on div "X" at bounding box center [1042, 61] width 168 height 22
click at [994, 59] on button "button" at bounding box center [984, 61] width 28 height 22
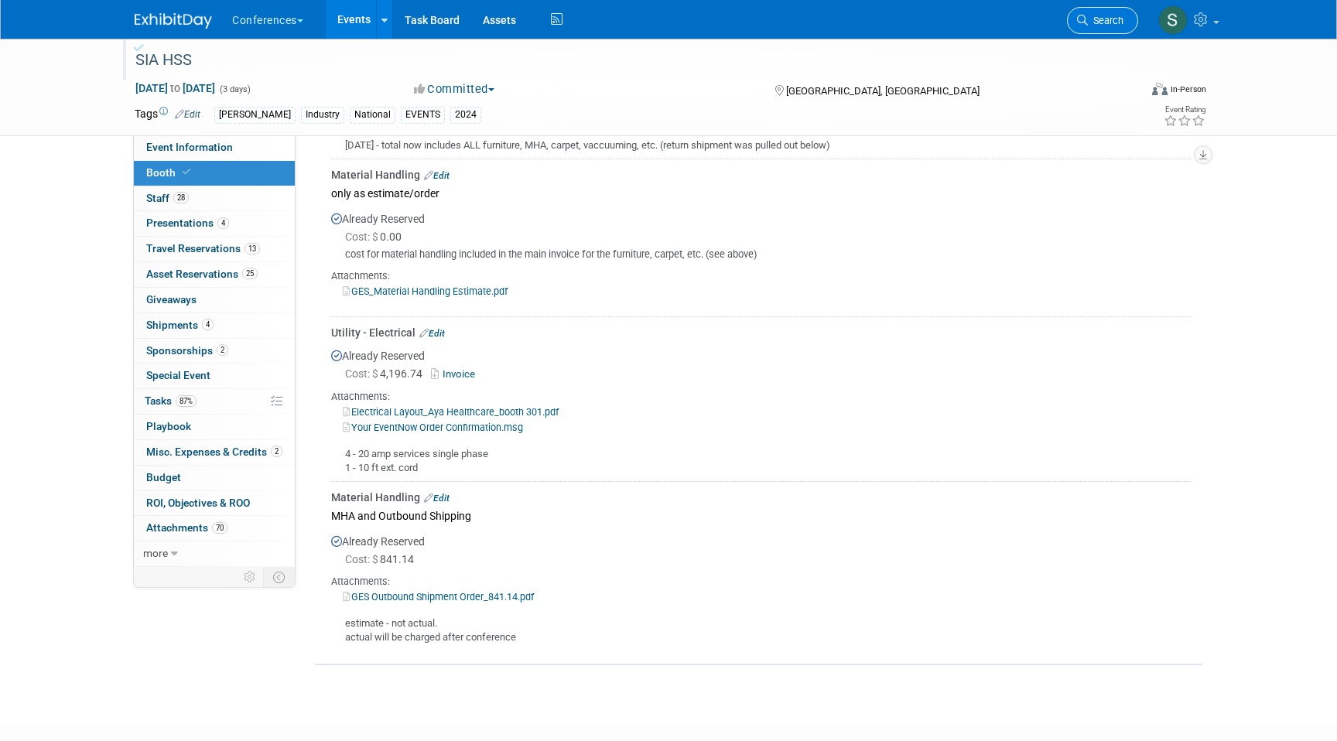
click at [1088, 17] on span "Search" at bounding box center [1106, 21] width 36 height 12
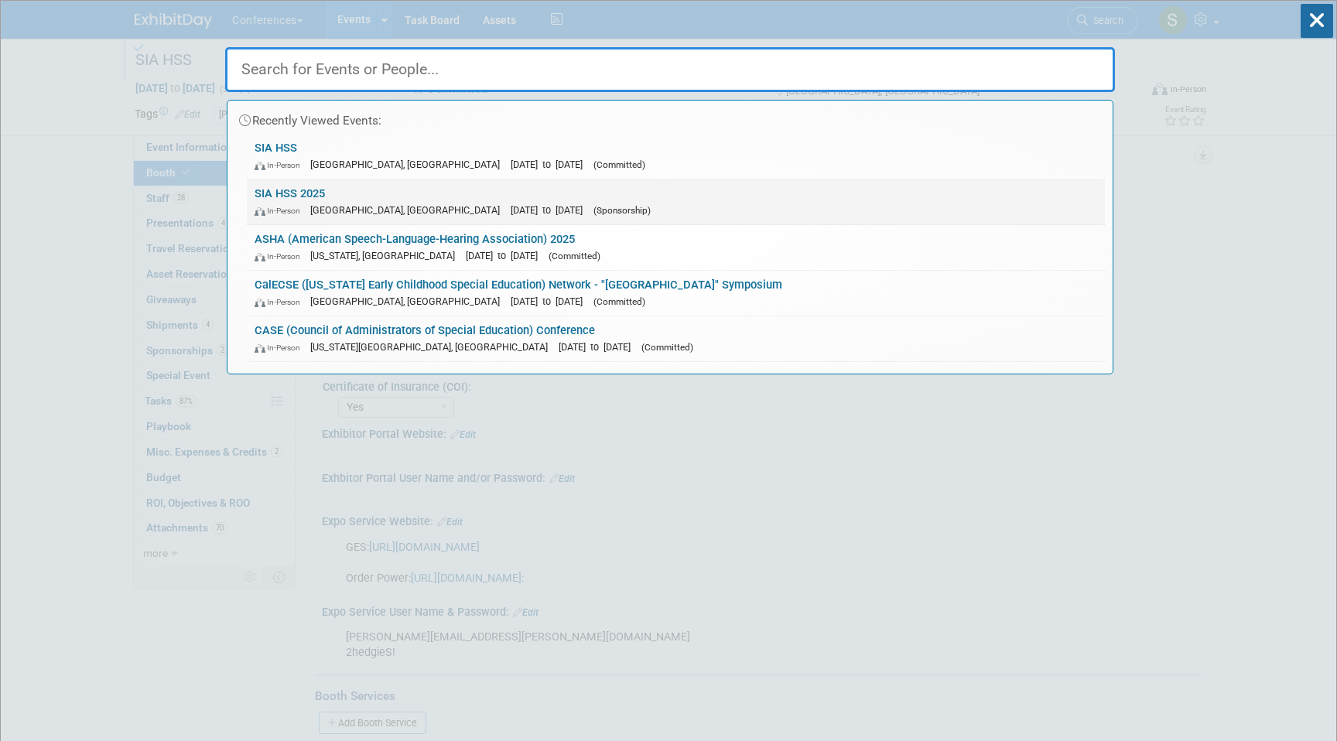
click at [407, 200] on link "SIA HSS 2025 In-Person Las Vegas, NV Nov 5, 2025 to Nov 7, 2025 (Sponsorship)" at bounding box center [676, 201] width 858 height 45
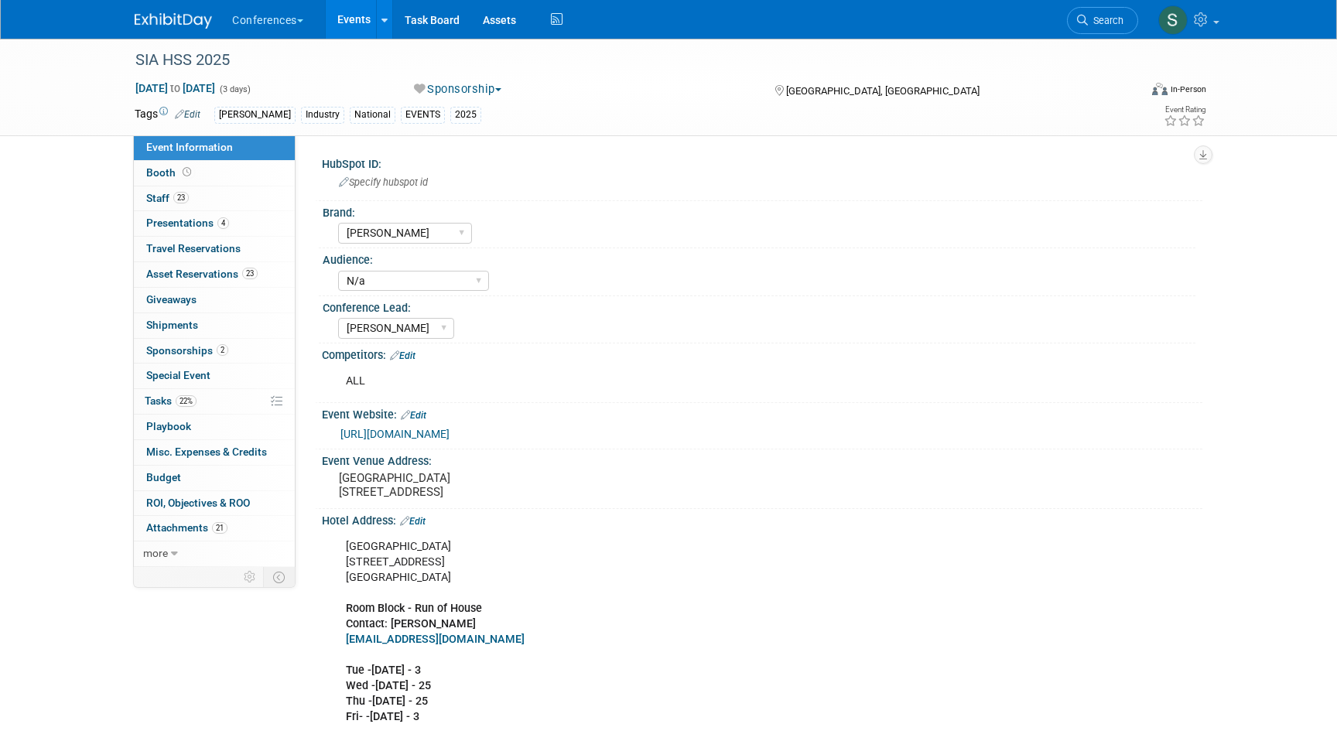
select select "[PERSON_NAME]"
select select "N/a"
select select "[PERSON_NAME]"
click at [219, 180] on link "Booth" at bounding box center [214, 173] width 161 height 25
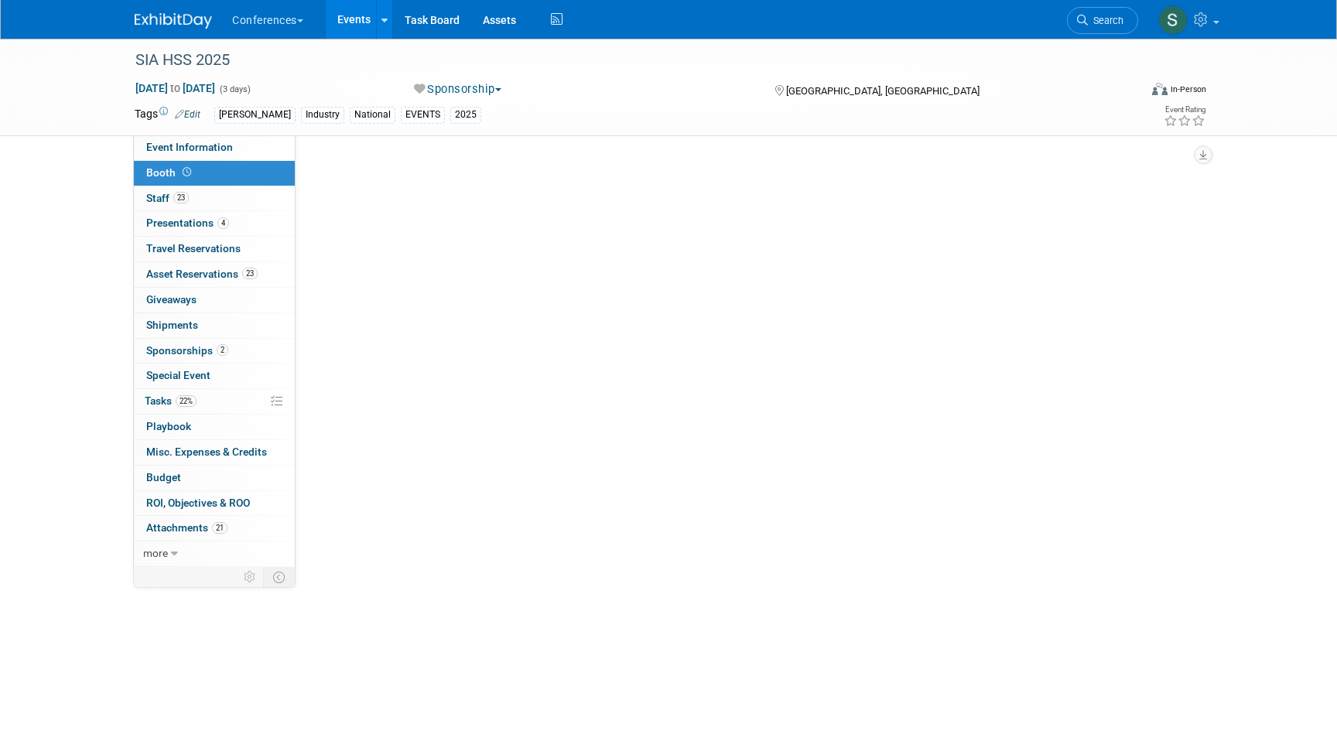
select select "10'x20'"
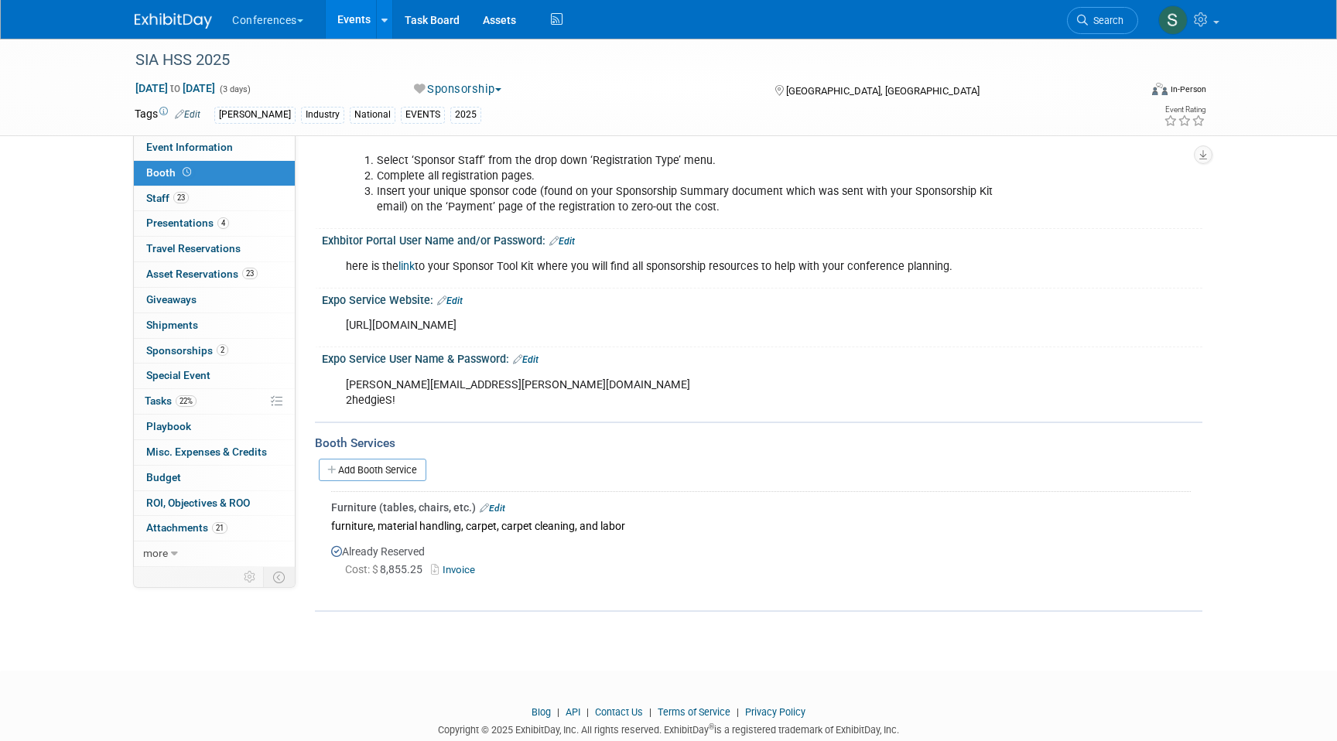
scroll to position [326, 0]
click at [370, 460] on link "Add Booth Service" at bounding box center [373, 468] width 108 height 22
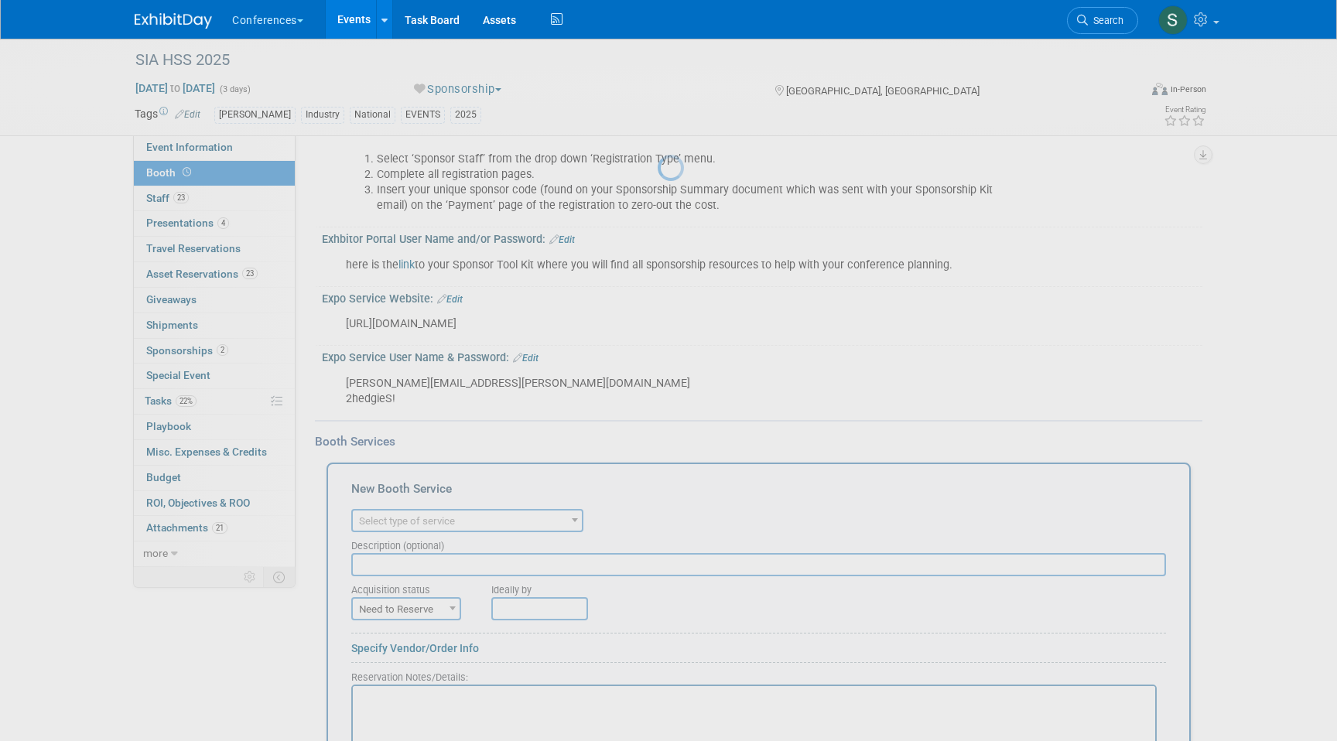
scroll to position [0, 0]
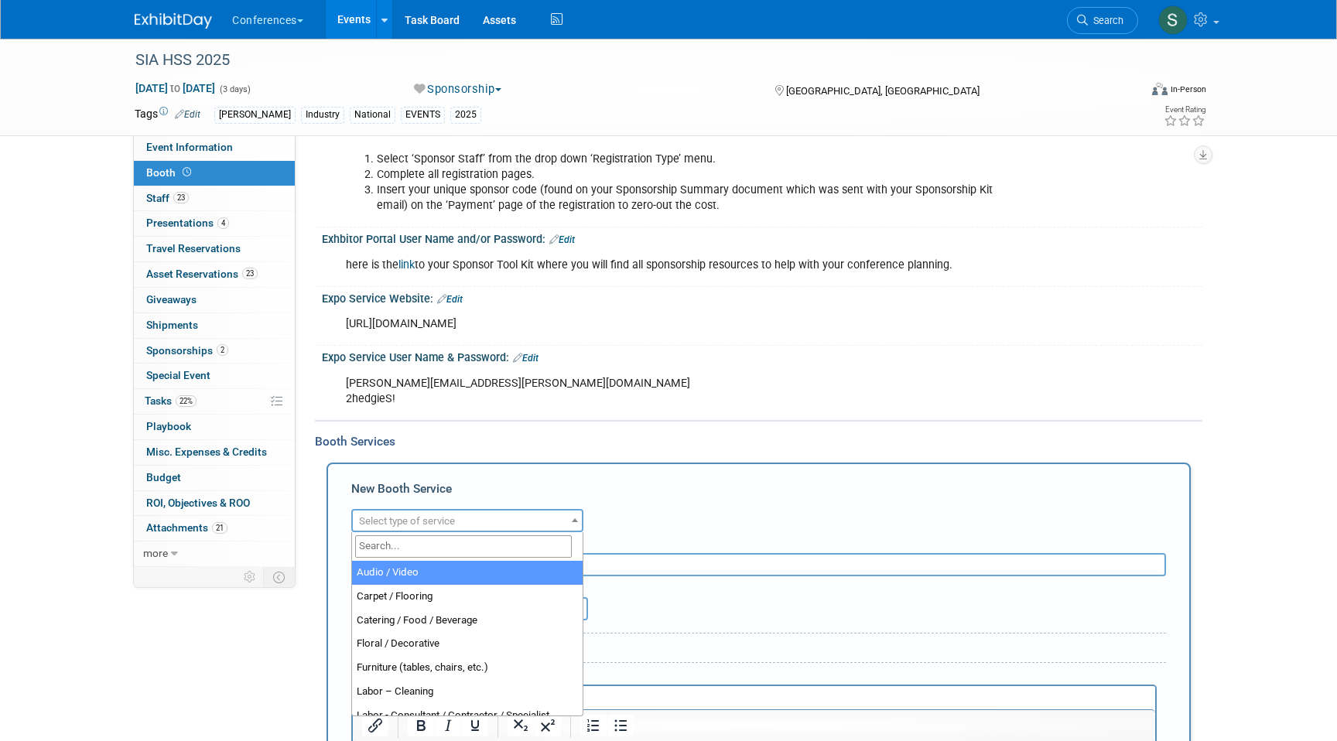
click at [377, 514] on span "Select type of service" at bounding box center [467, 521] width 229 height 22
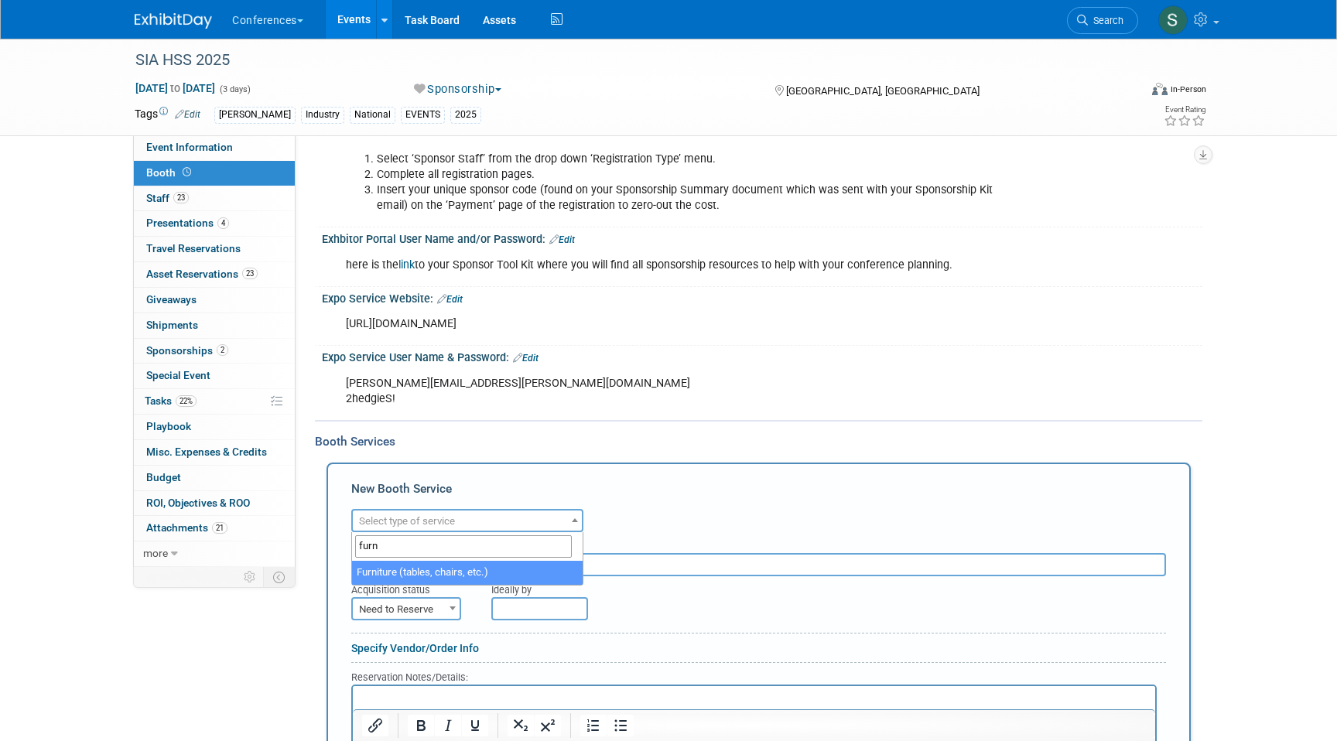
type input "furn"
select select "6"
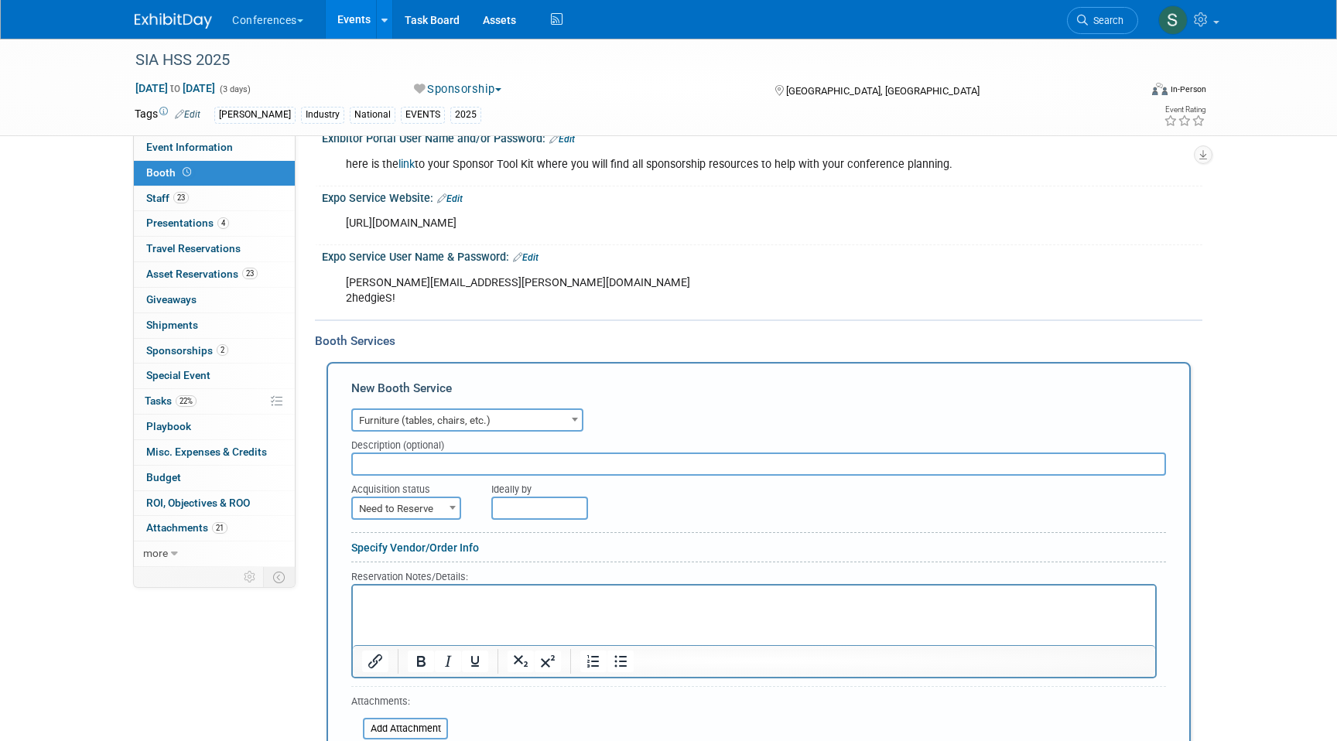
scroll to position [451, 0]
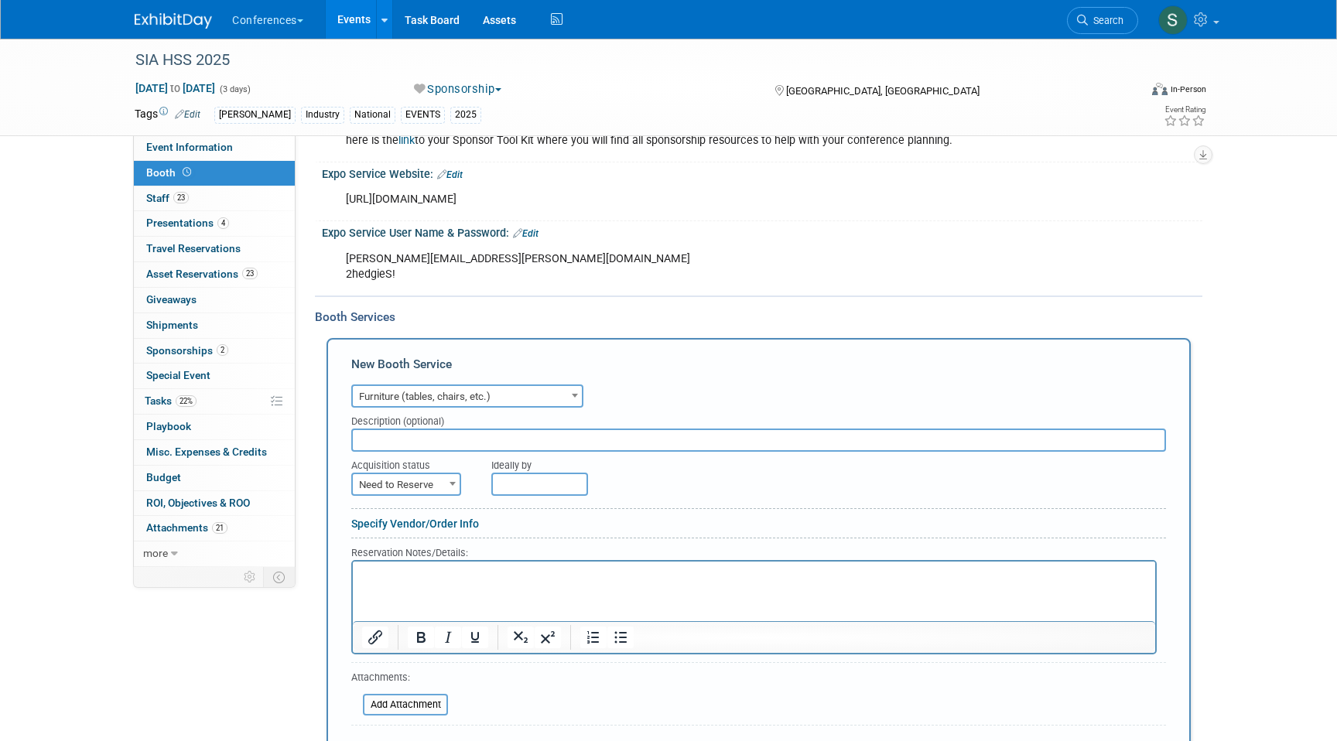
click at [384, 482] on span "Need to Reserve" at bounding box center [406, 485] width 107 height 22
select select "2"
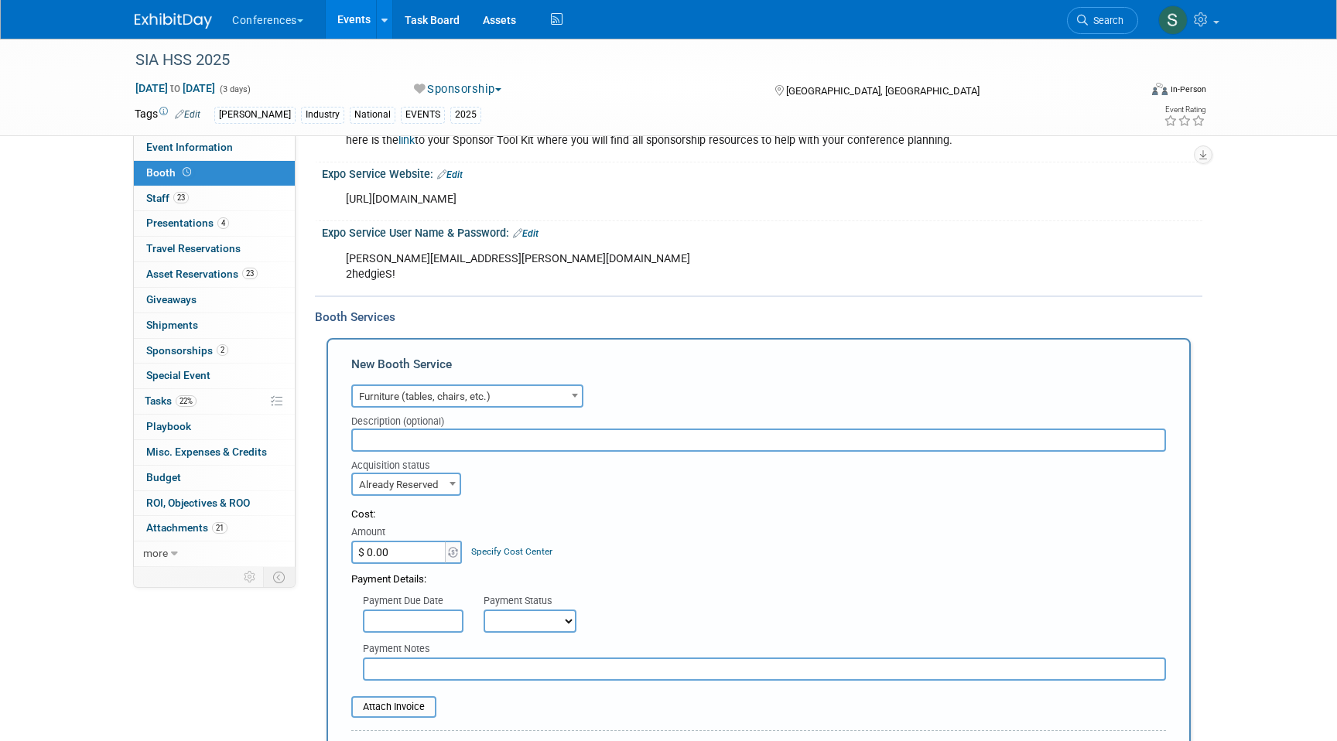
click at [386, 431] on input "text" at bounding box center [758, 440] width 814 height 23
click at [483, 432] on input "2 additional stools" at bounding box center [758, 440] width 814 height 23
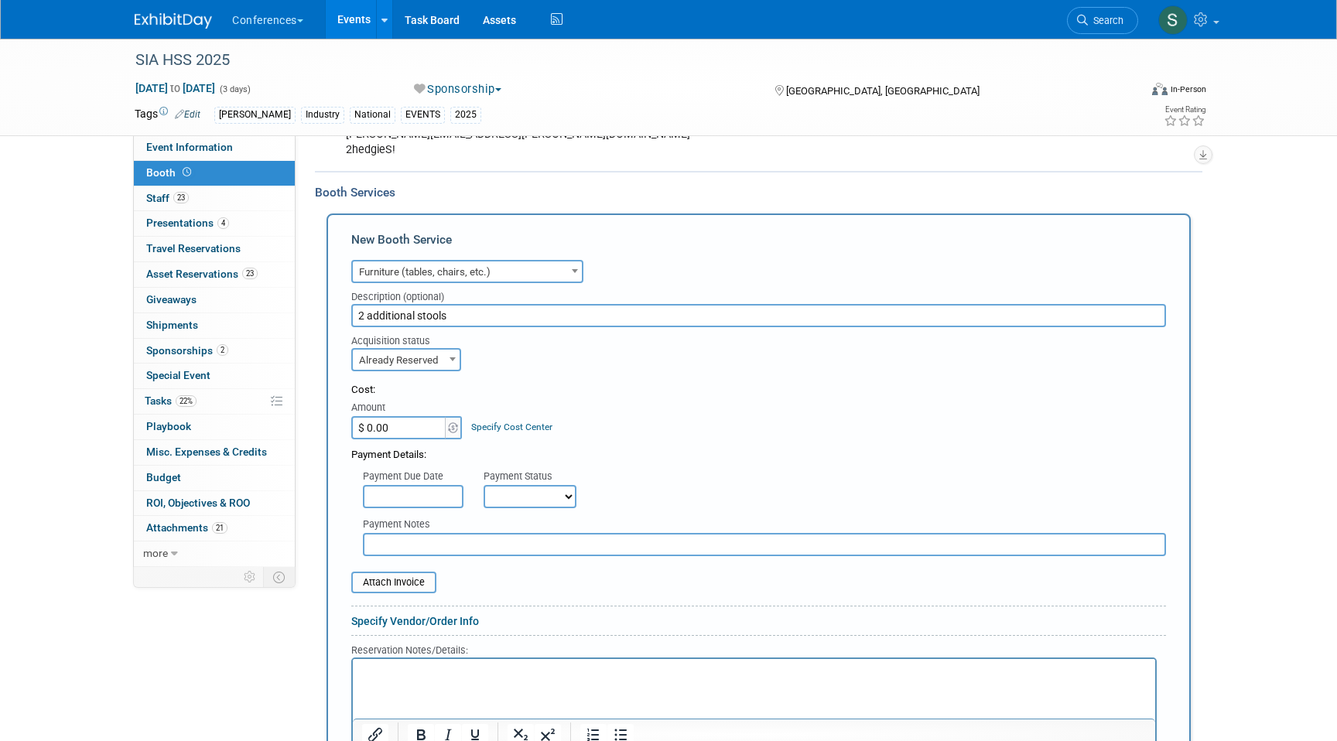
scroll to position [616, 0]
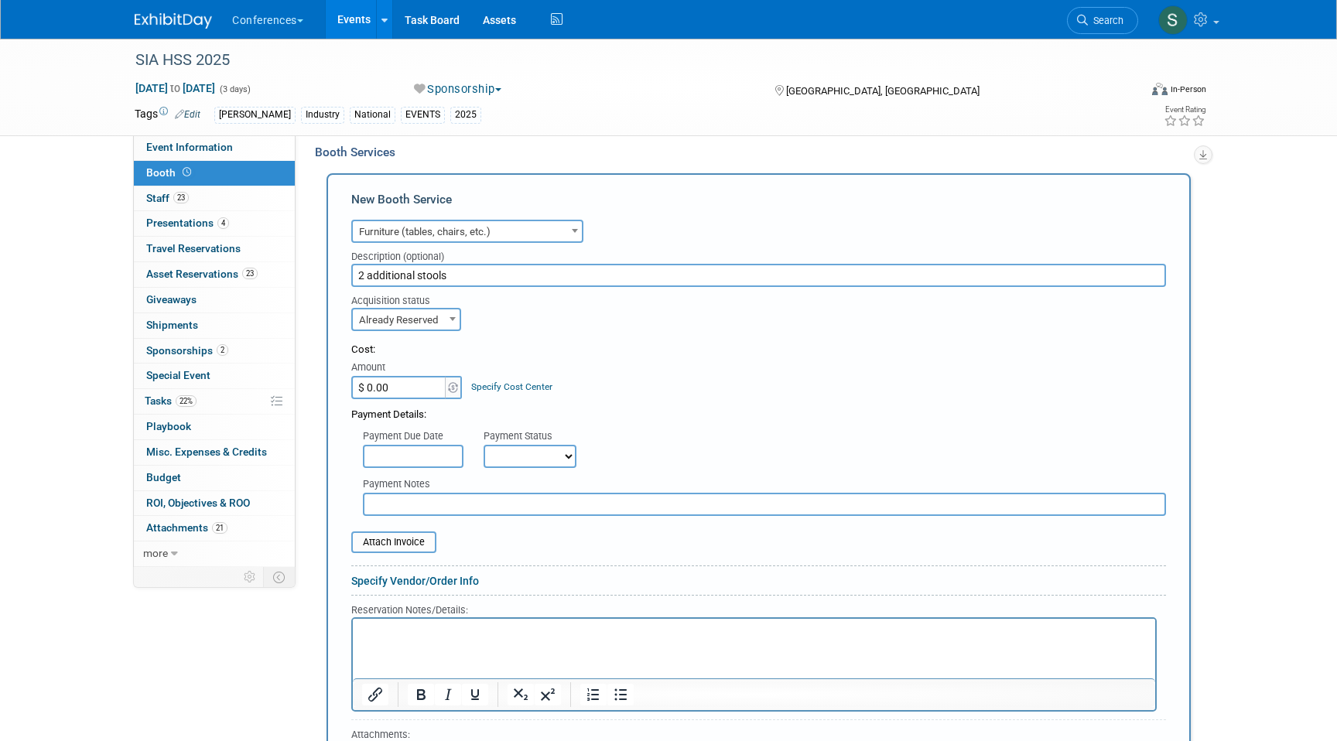
type input "2 additional stools"
click at [511, 384] on link "Specify Cost Center" at bounding box center [511, 386] width 81 height 11
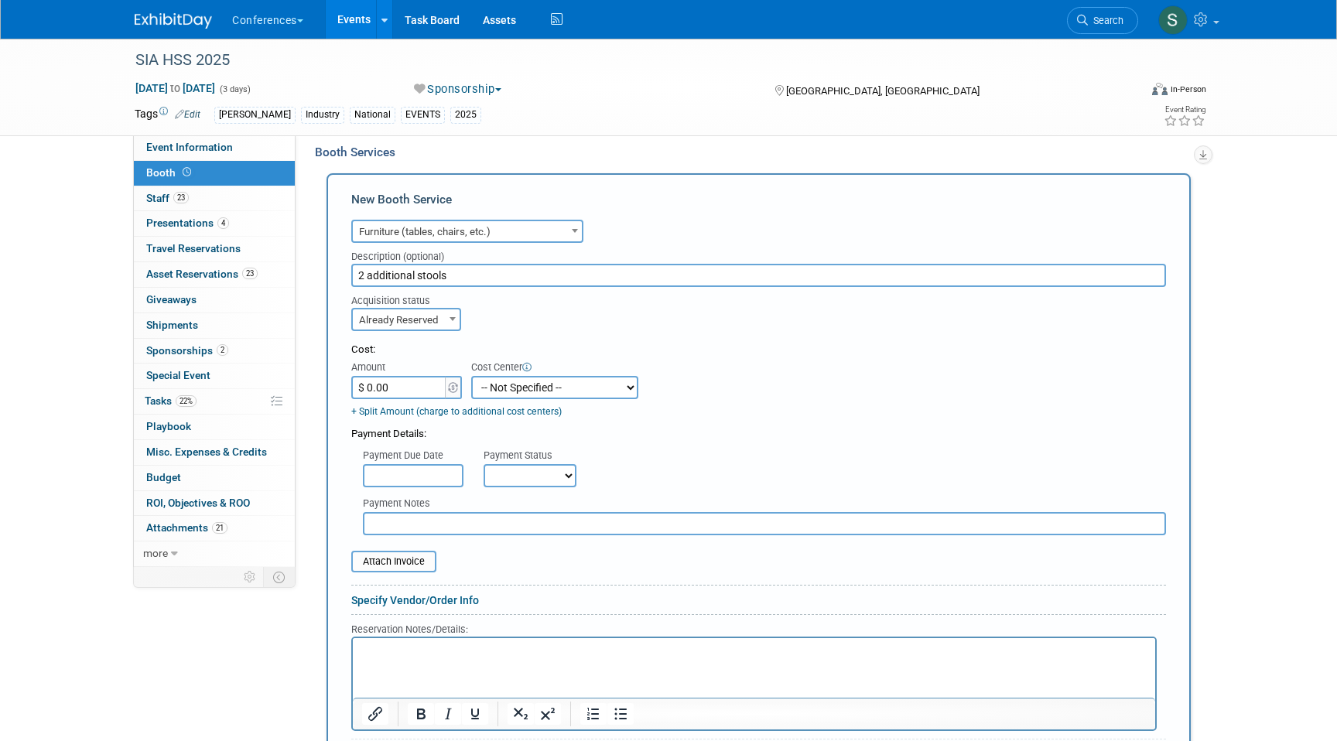
click at [518, 389] on select "-- Not Specified -- Aya Education Aya Healthcare Aya Locums Bespoke Corporate […" at bounding box center [554, 387] width 167 height 23
select select "18965872"
click at [471, 376] on select "-- Not Specified -- Aya Education Aya Healthcare Aya Locums Bespoke Corporate […" at bounding box center [554, 387] width 167 height 23
click at [384, 564] on input "file" at bounding box center [343, 561] width 184 height 19
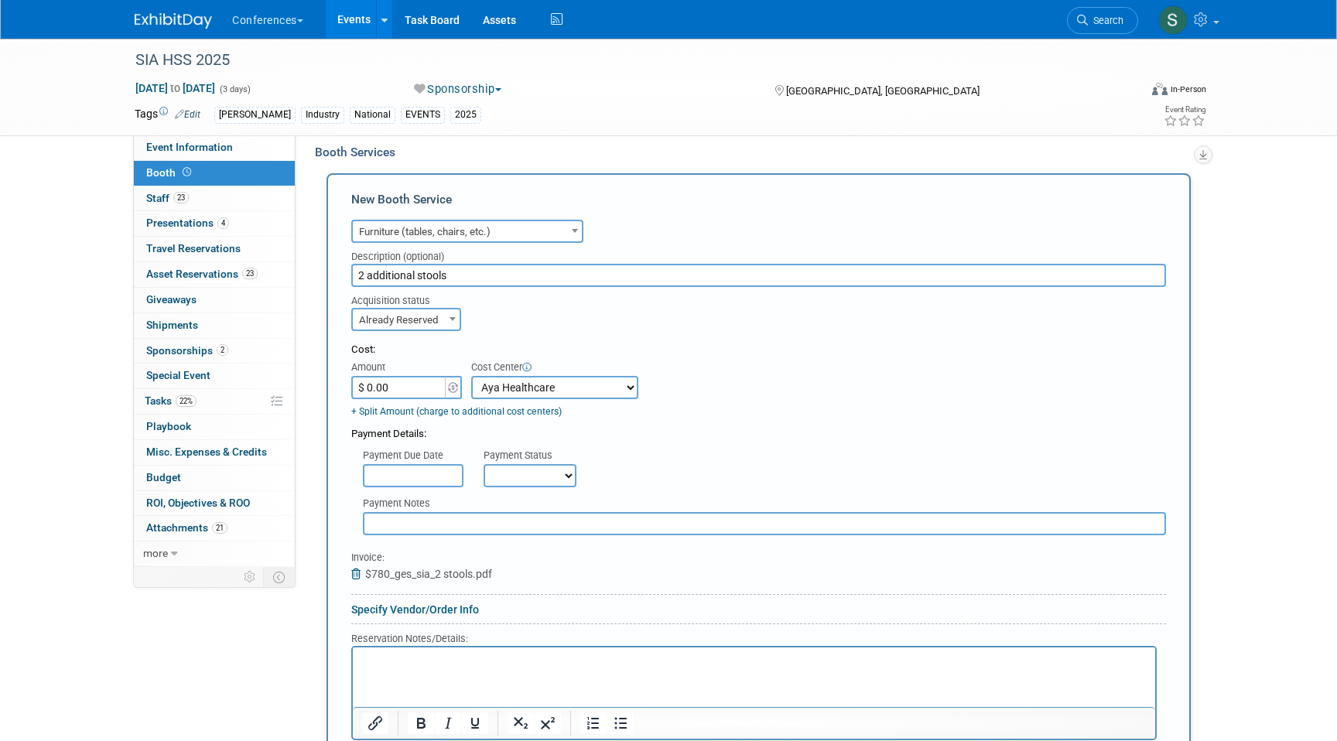
click at [405, 390] on input "$ 0.00" at bounding box center [399, 387] width 97 height 23
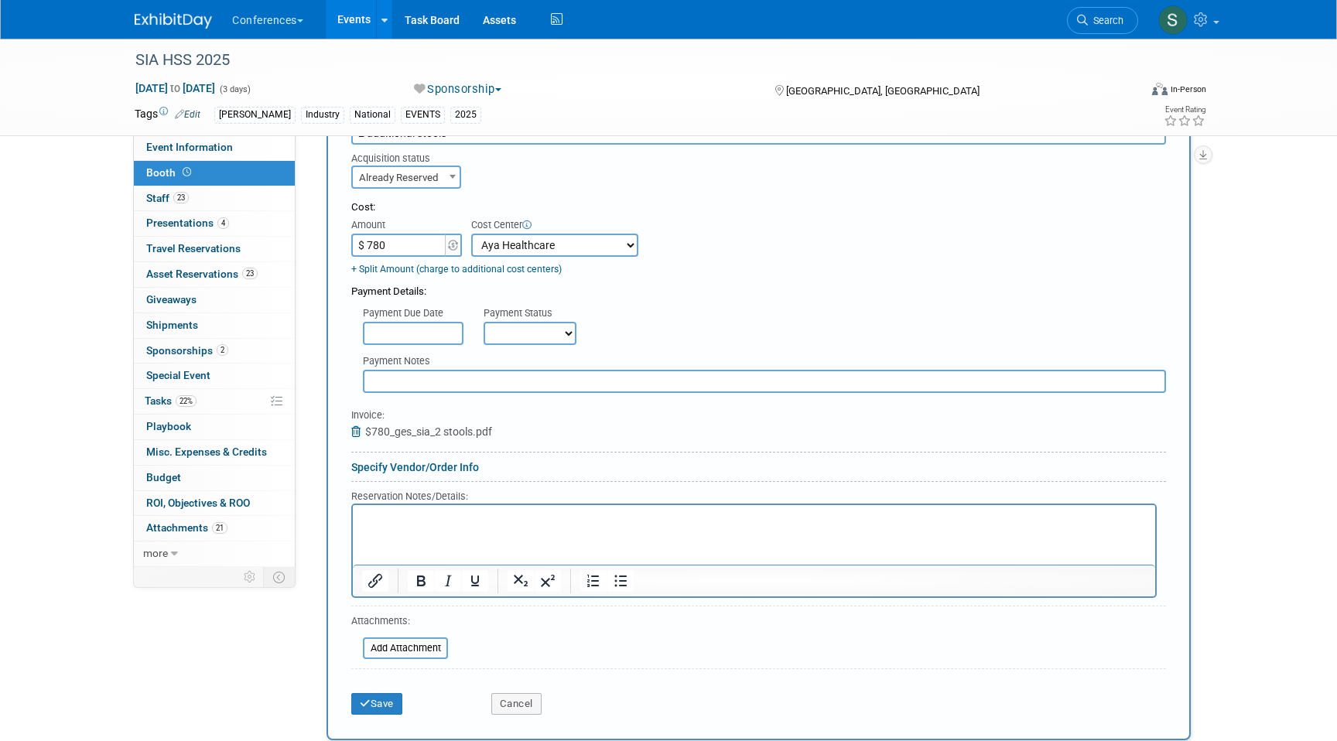
scroll to position [760, 0]
type input "$ 780.00"
click at [376, 705] on button "Save" at bounding box center [376, 702] width 51 height 22
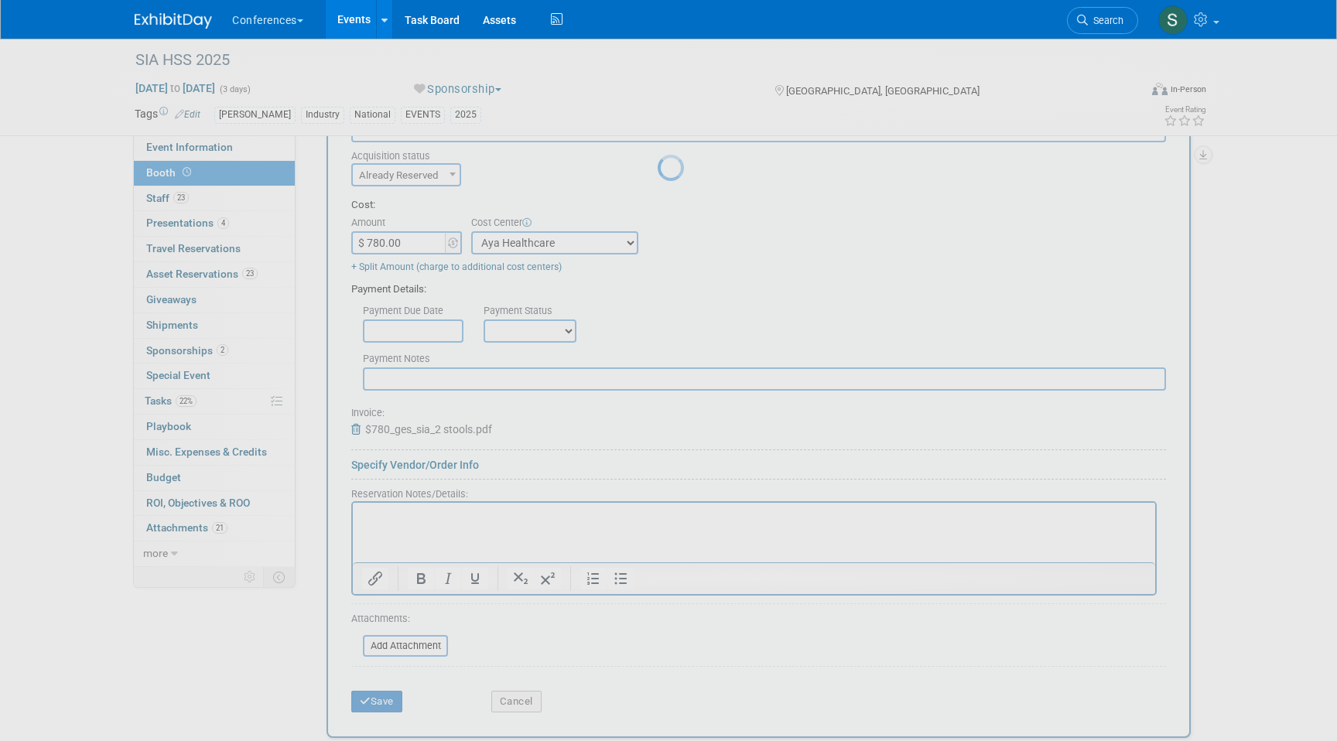
scroll to position [466, 0]
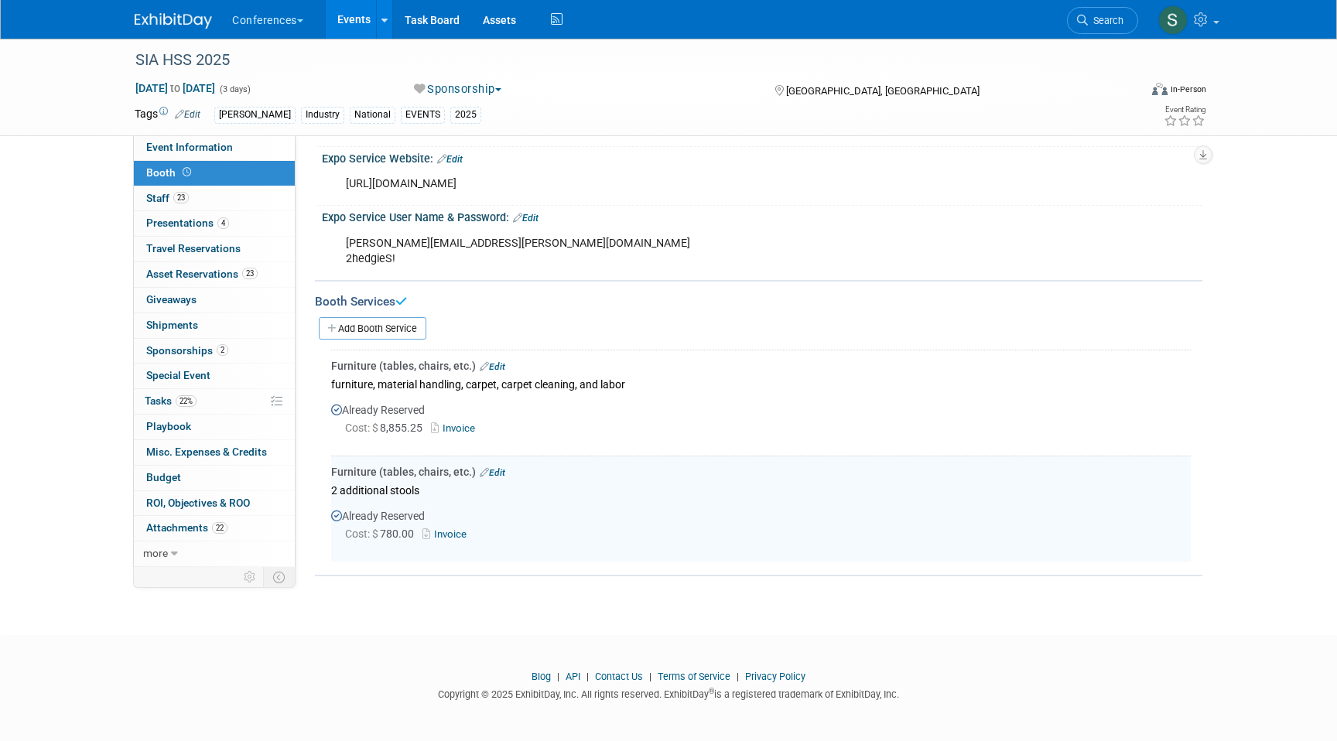
click at [496, 367] on link "Edit" at bounding box center [493, 366] width 26 height 11
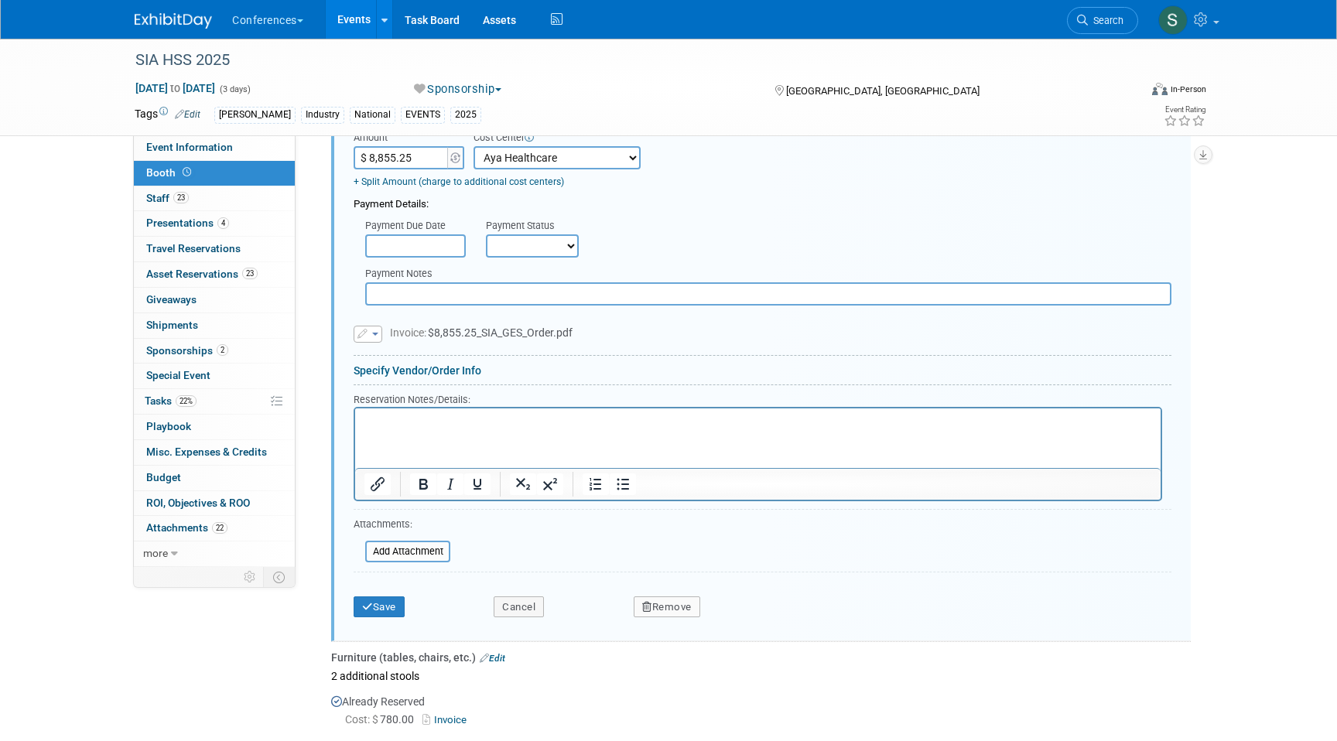
scroll to position [859, 0]
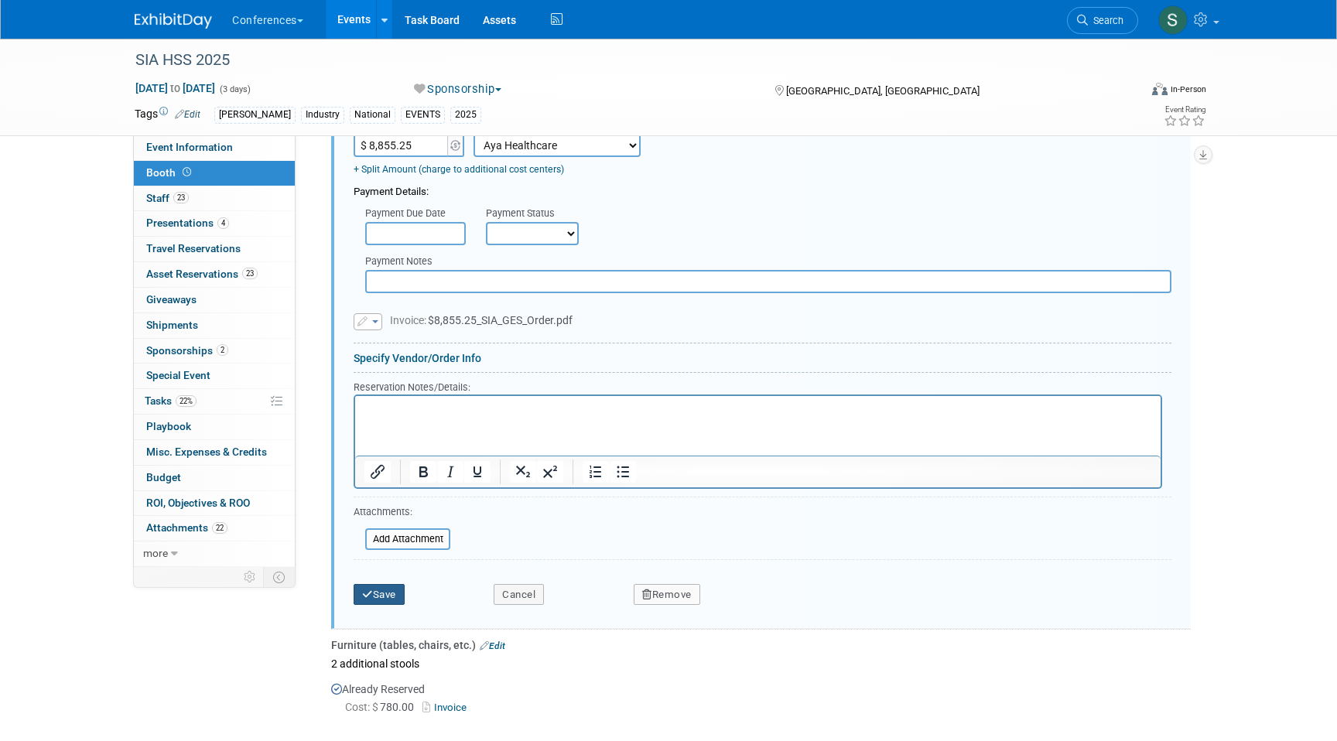
click at [391, 591] on button "Save" at bounding box center [378, 595] width 51 height 22
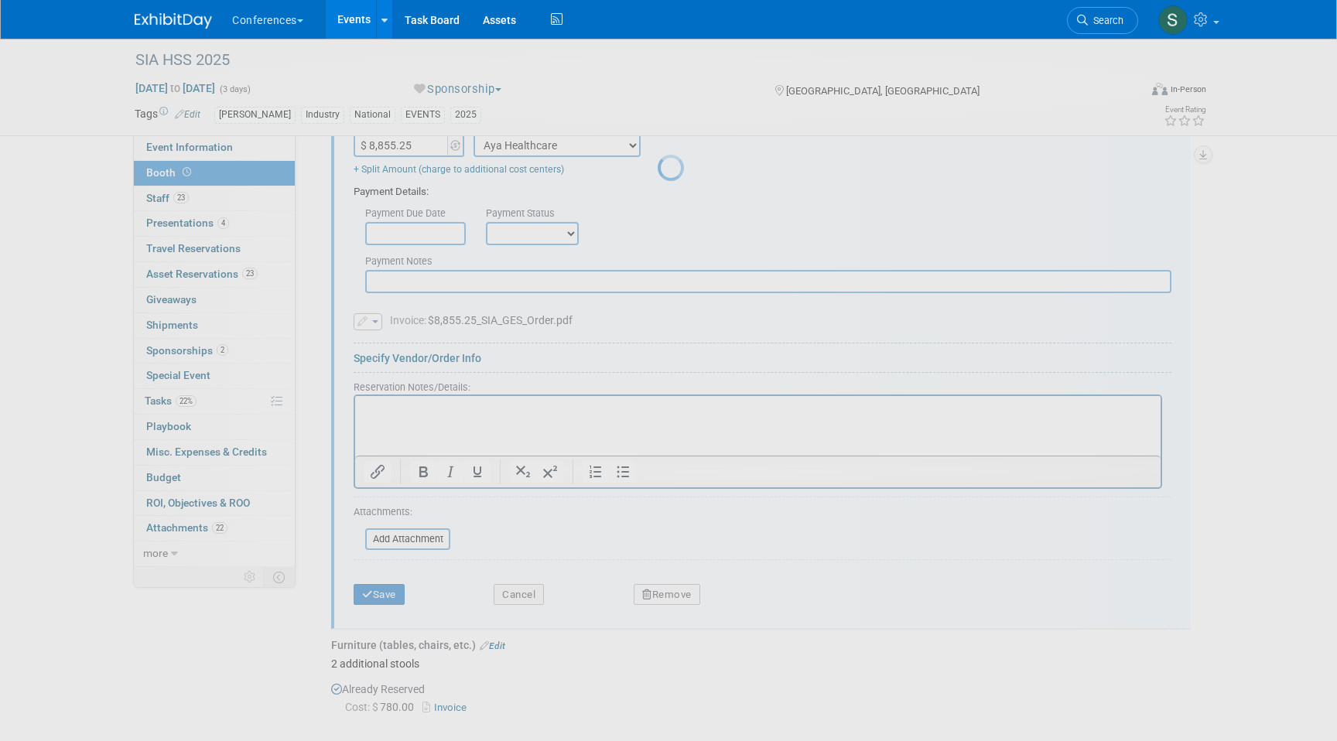
scroll to position [466, 0]
